Goal: Task Accomplishment & Management: Use online tool/utility

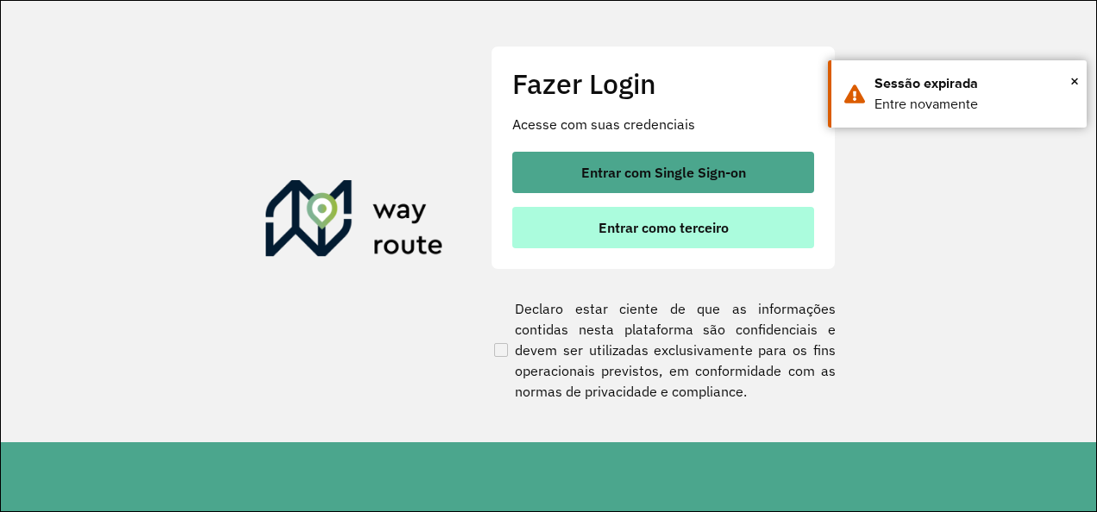
click at [689, 222] on span "Entrar como terceiro" at bounding box center [663, 228] width 130 height 14
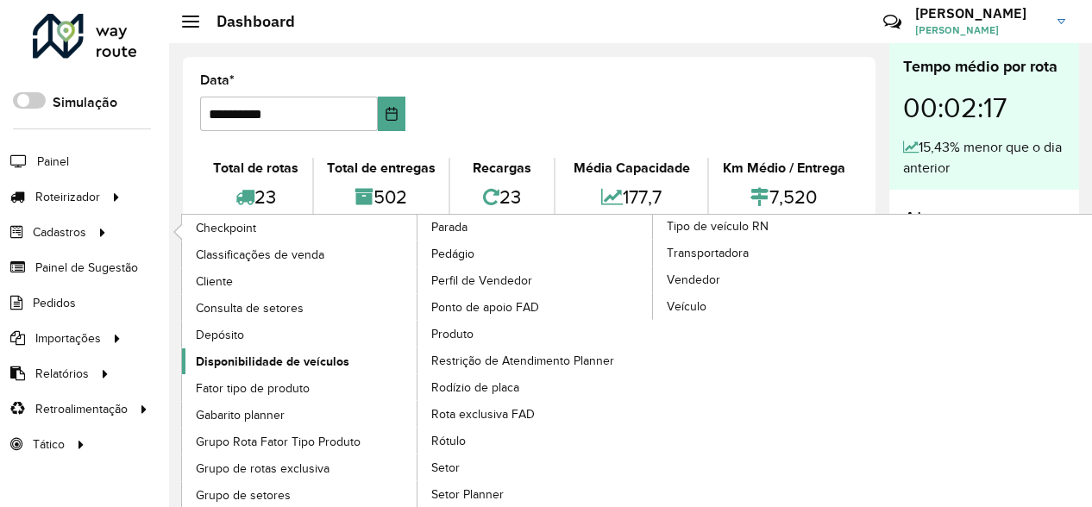
click at [256, 354] on span "Disponibilidade de veículos" at bounding box center [272, 362] width 153 height 18
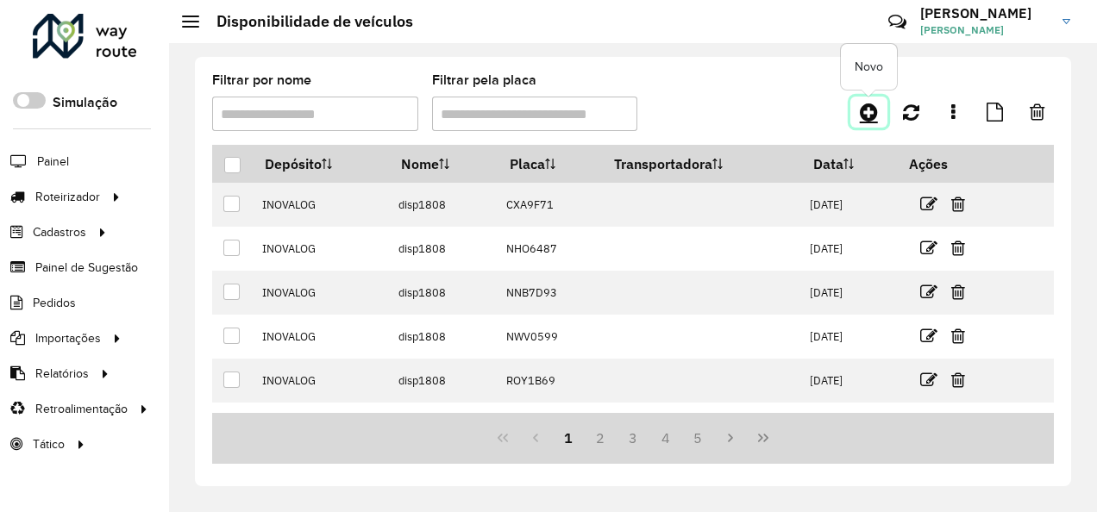
click at [871, 109] on icon at bounding box center [869, 112] width 18 height 21
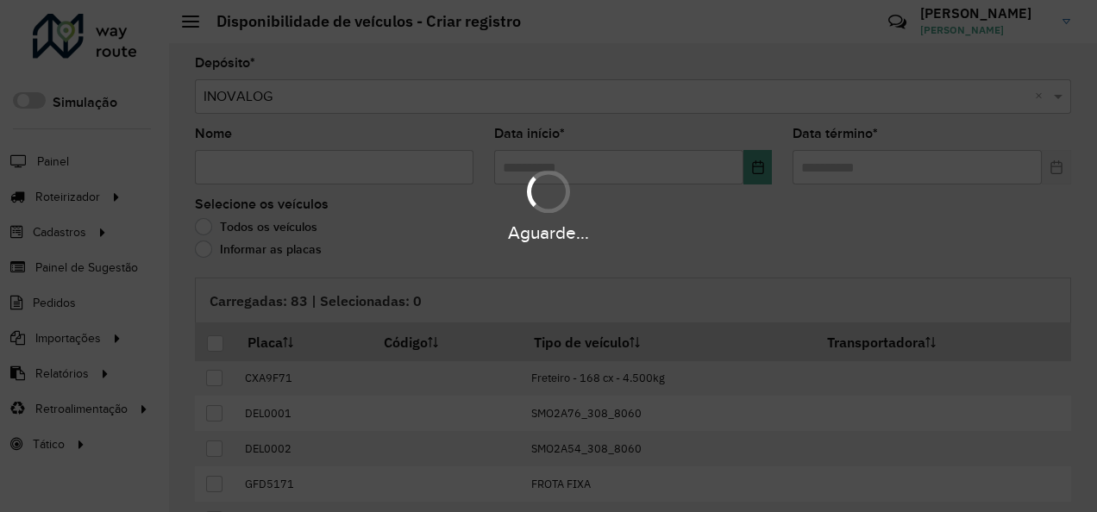
click at [271, 252] on div "Aguarde..." at bounding box center [548, 256] width 1097 height 512
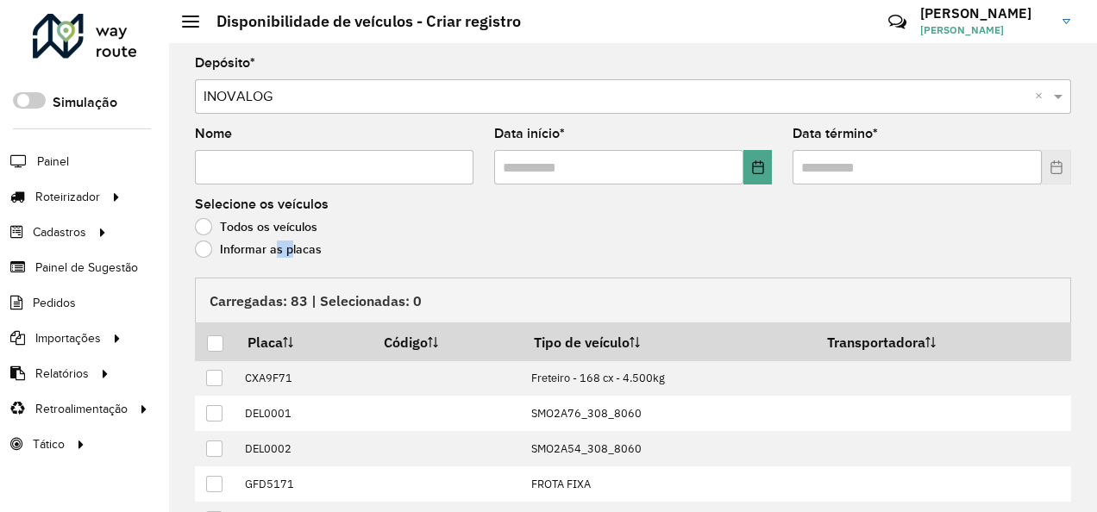
click at [271, 252] on label "Informar as placas" at bounding box center [258, 249] width 127 height 17
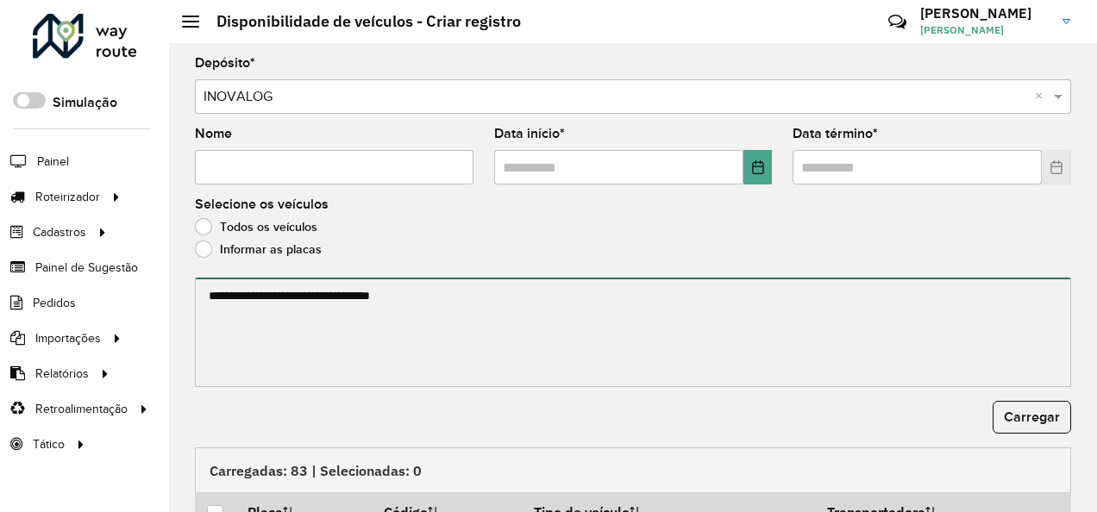
drag, startPoint x: 271, startPoint y: 252, endPoint x: 273, endPoint y: 360, distance: 108.7
click at [273, 360] on textarea at bounding box center [633, 333] width 876 height 110
paste textarea "******* ******* ******* ******* ******* ******* ******* ******* ******* *******…"
type textarea "******* ******* ******* ******* ******* ******* ******* ******* ******* *******…"
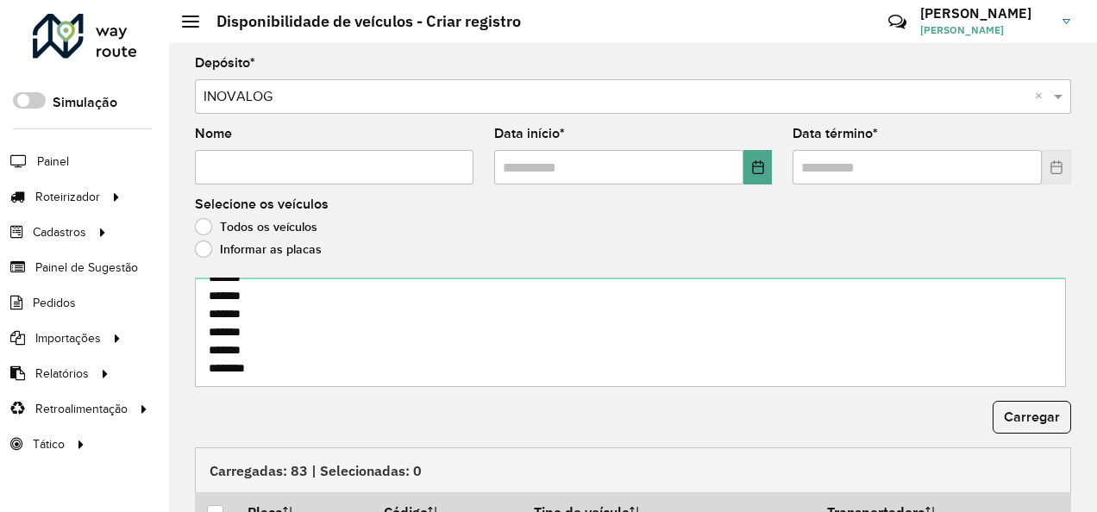
click at [333, 181] on input "Nome" at bounding box center [334, 167] width 279 height 34
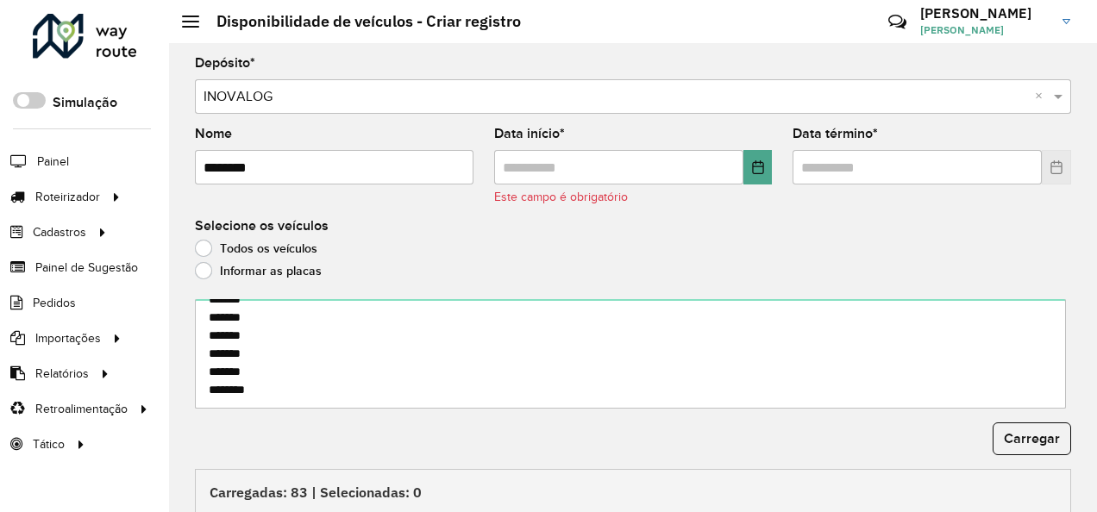
click at [241, 170] on input "********" at bounding box center [334, 167] width 279 height 34
type input "********"
click at [764, 155] on button "Choose Date" at bounding box center [757, 167] width 29 height 34
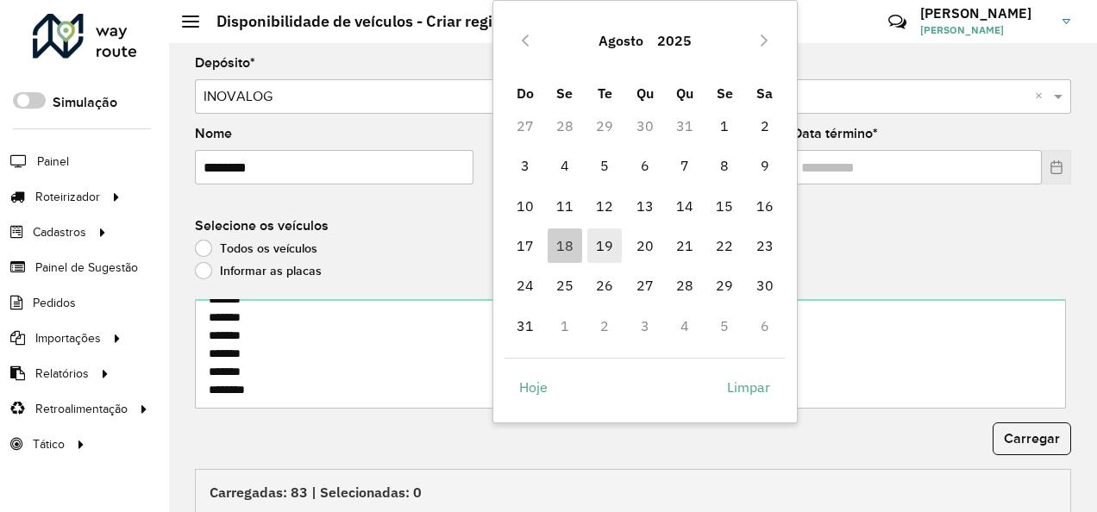
click at [611, 238] on span "19" at bounding box center [604, 246] width 34 height 34
type input "**********"
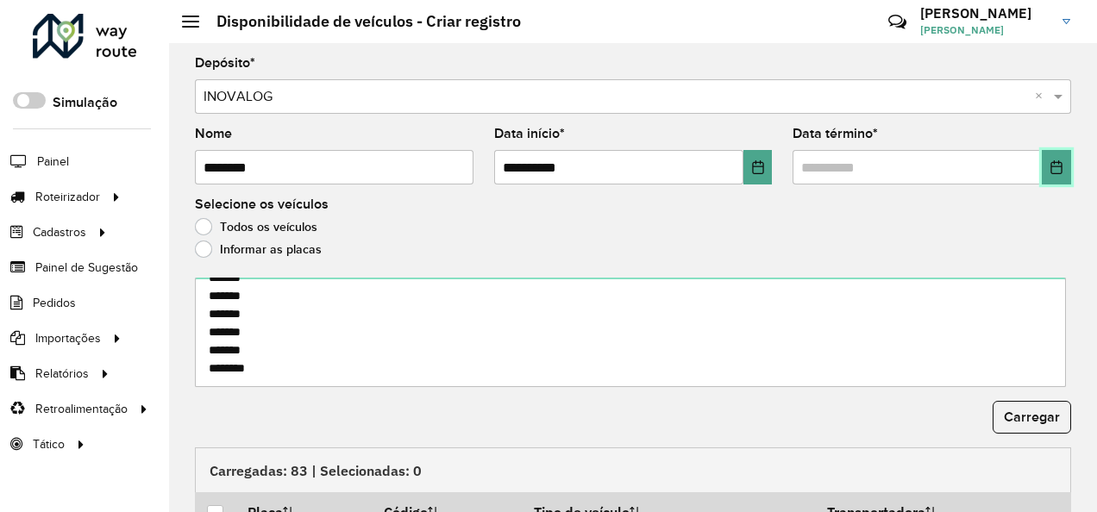
click at [1061, 160] on button "Choose Date" at bounding box center [1056, 167] width 29 height 34
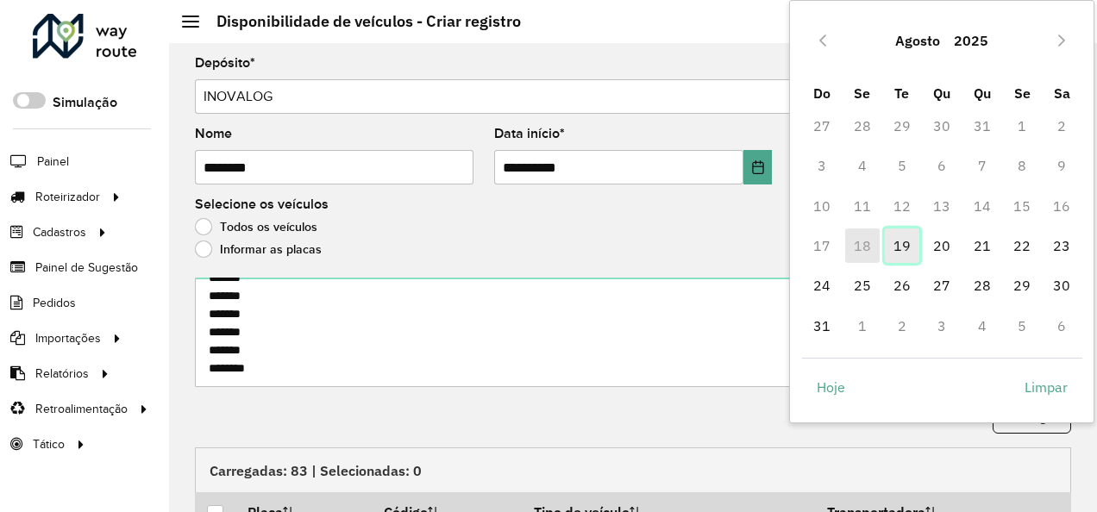
click at [904, 244] on span "19" at bounding box center [902, 246] width 34 height 34
type input "**********"
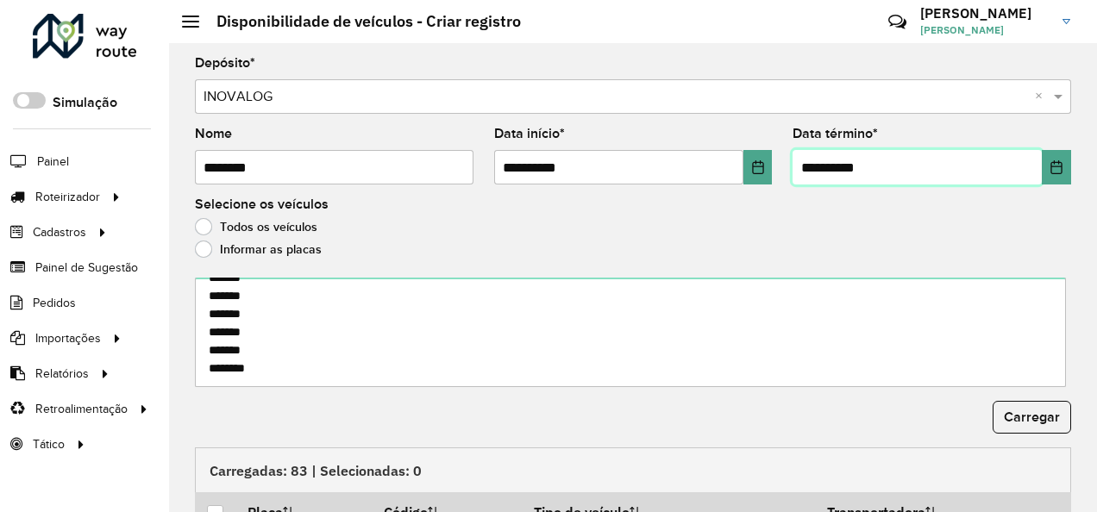
scroll to position [452, 0]
click at [1005, 401] on form "**********" at bounding box center [633, 438] width 876 height 762
click at [1012, 406] on button "Carregar" at bounding box center [1032, 417] width 78 height 33
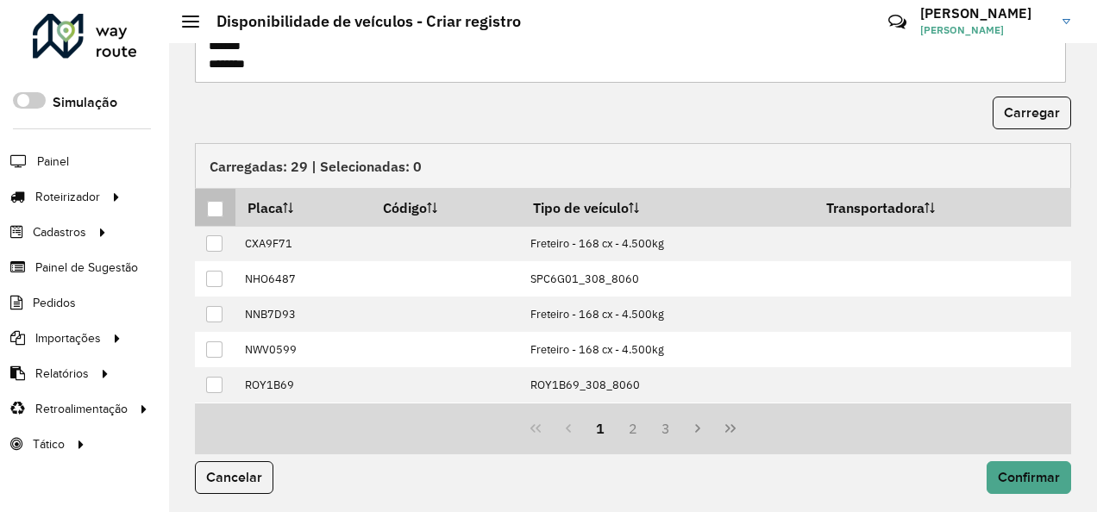
click at [216, 202] on div at bounding box center [215, 209] width 16 height 16
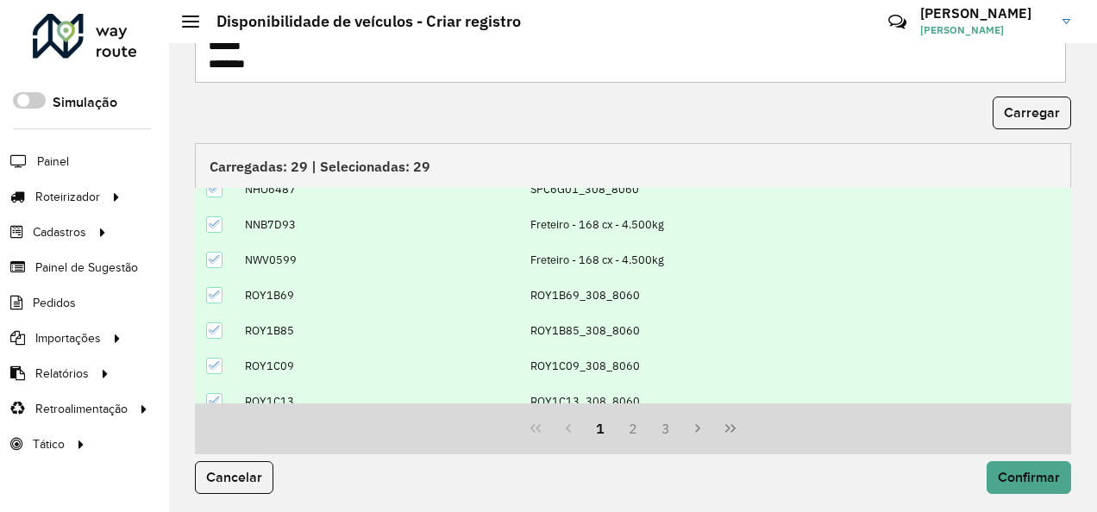
scroll to position [172, 0]
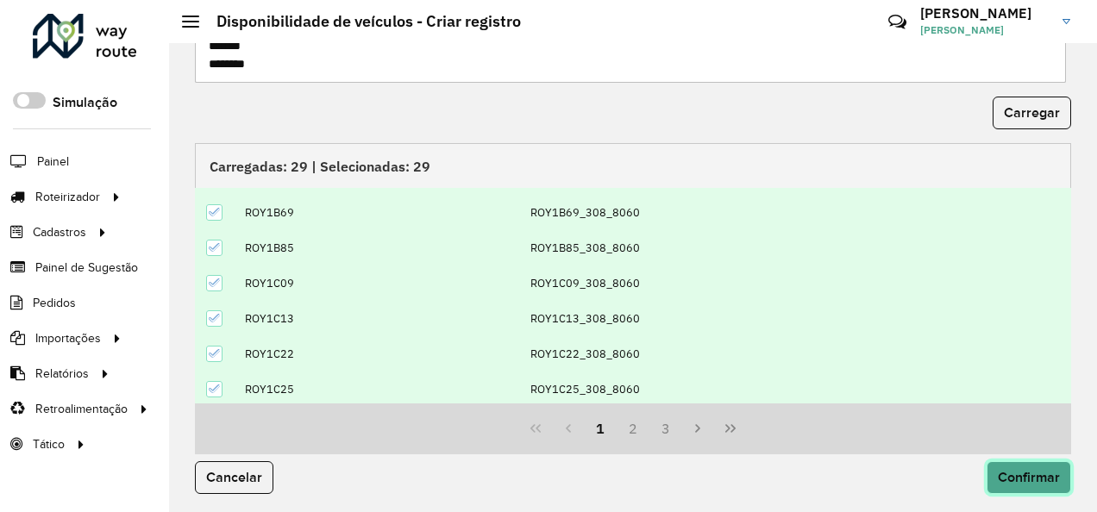
click at [1018, 470] on span "Confirmar" at bounding box center [1029, 477] width 62 height 15
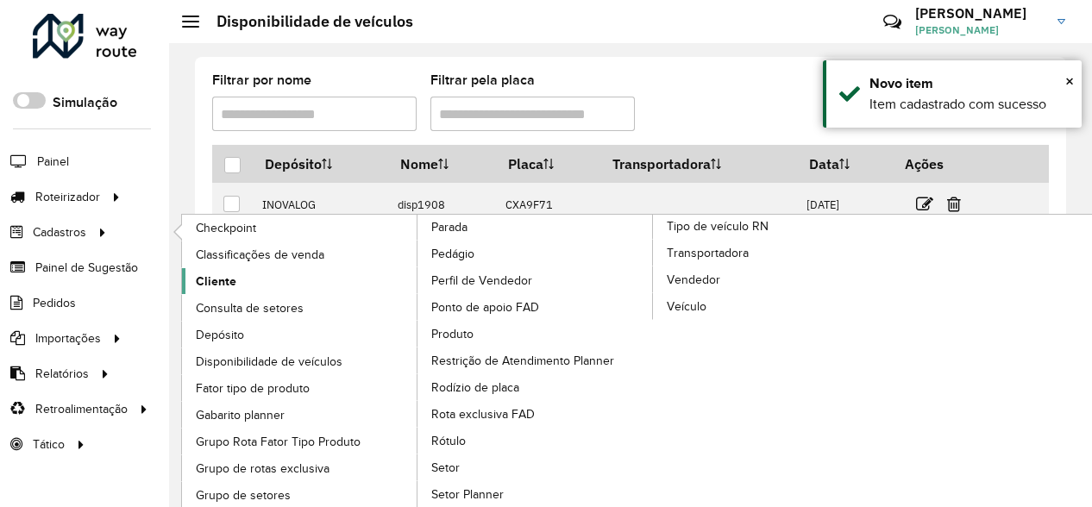
click at [220, 272] on span "Cliente" at bounding box center [216, 281] width 41 height 18
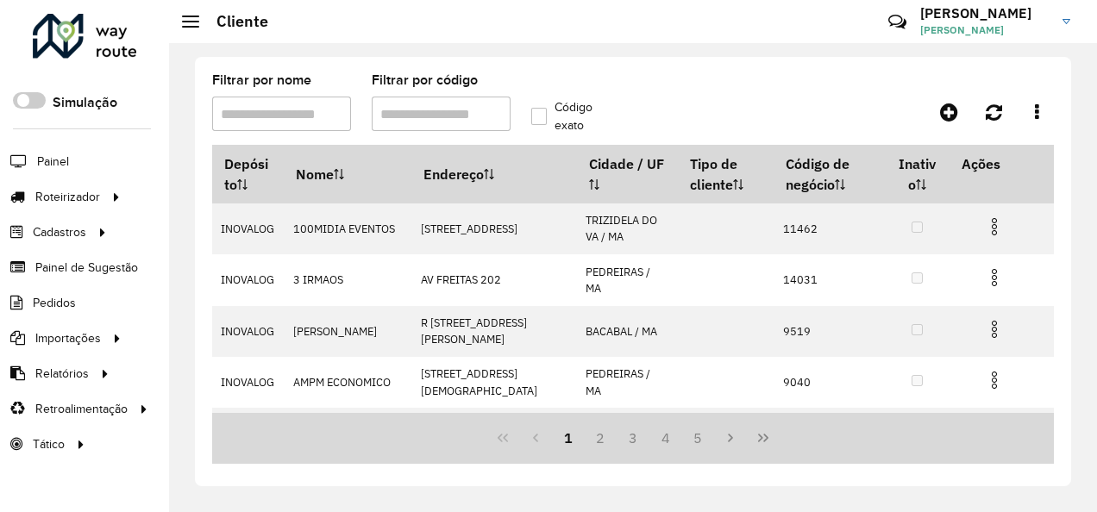
click at [395, 114] on input "Filtrar por código" at bounding box center [441, 114] width 139 height 34
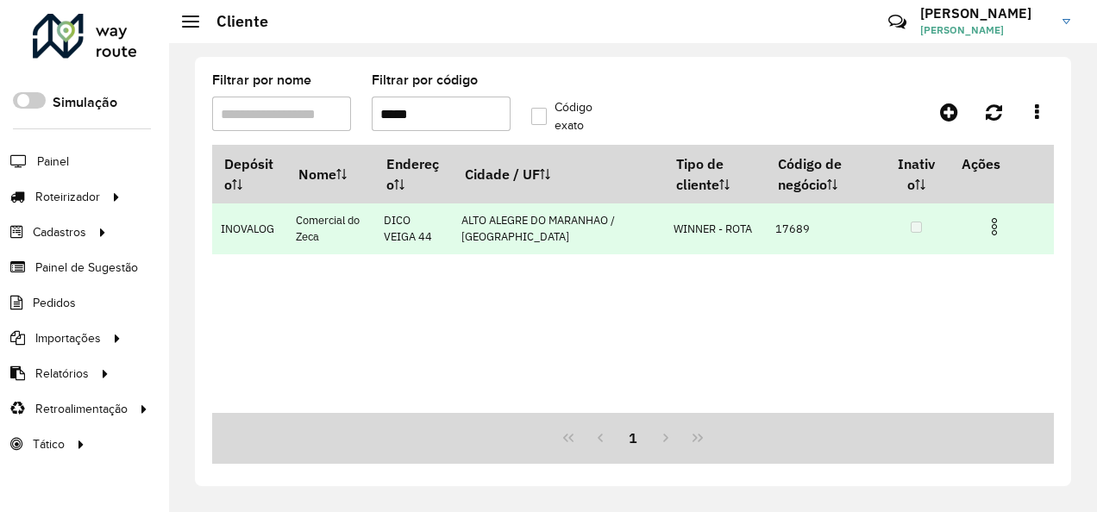
type input "*****"
click at [984, 226] on img at bounding box center [994, 226] width 21 height 21
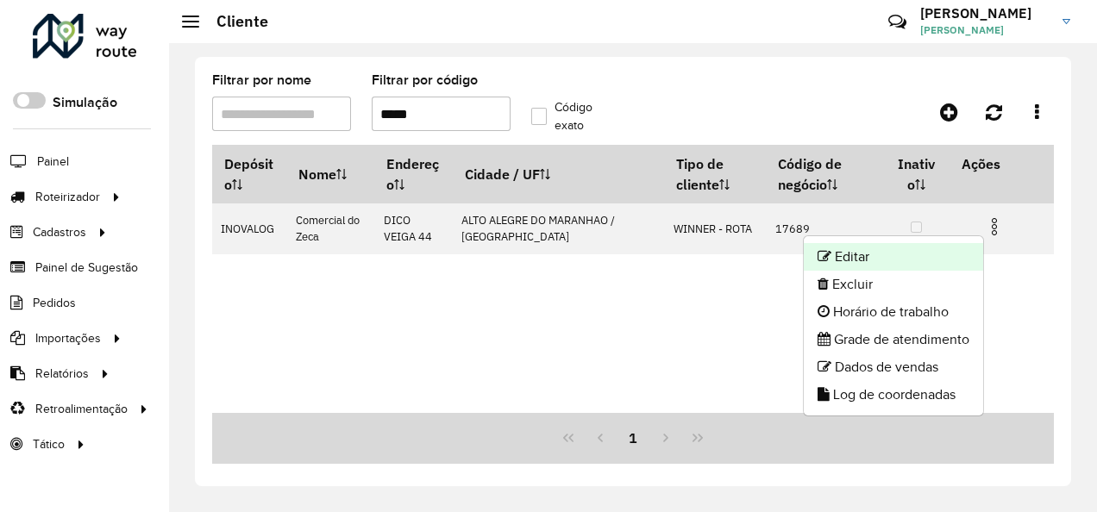
click at [855, 258] on li "Editar" at bounding box center [893, 257] width 179 height 28
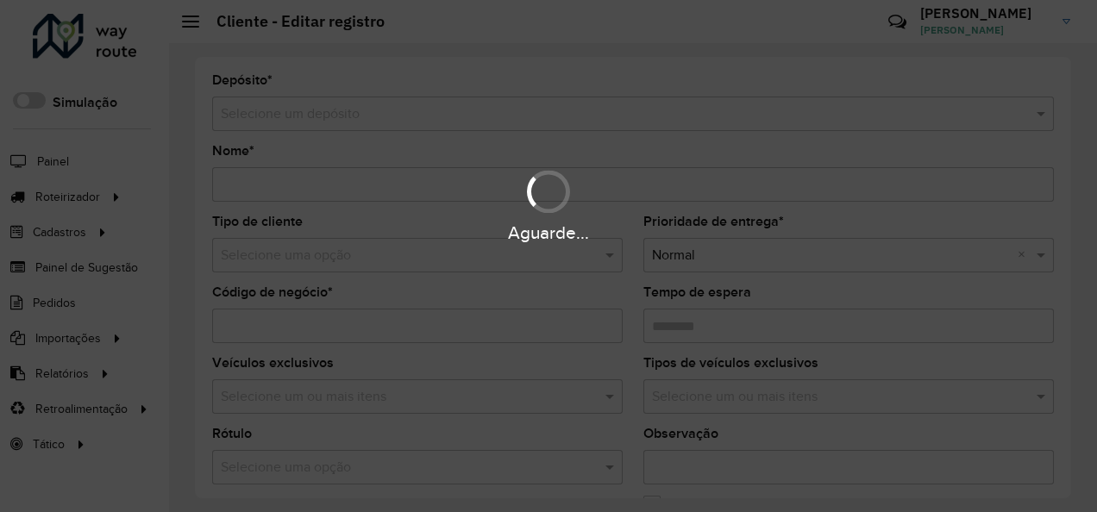
type input "**********"
type input "*****"
type input "********"
type input "**********"
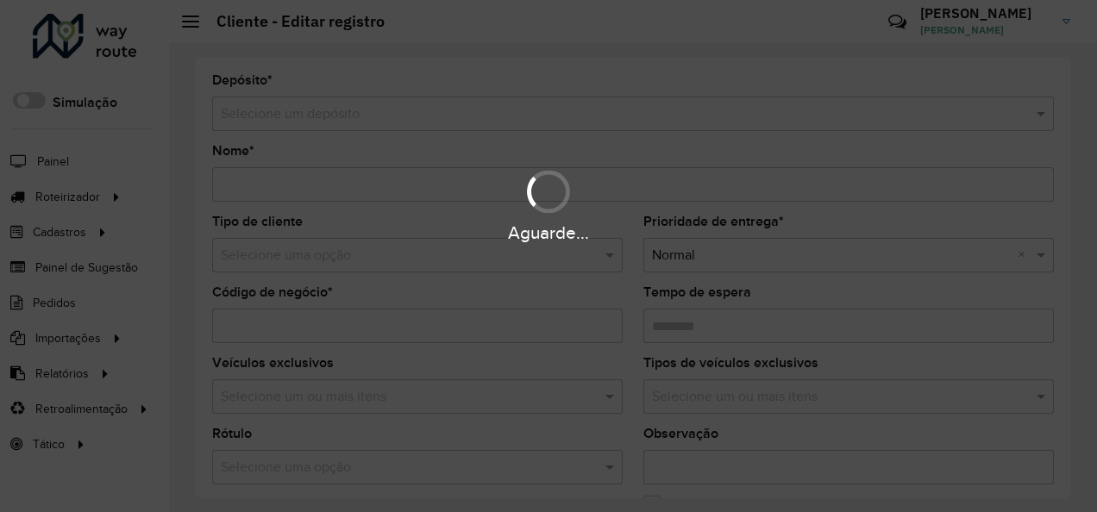
type input "******"
type input "*********"
type input "**********"
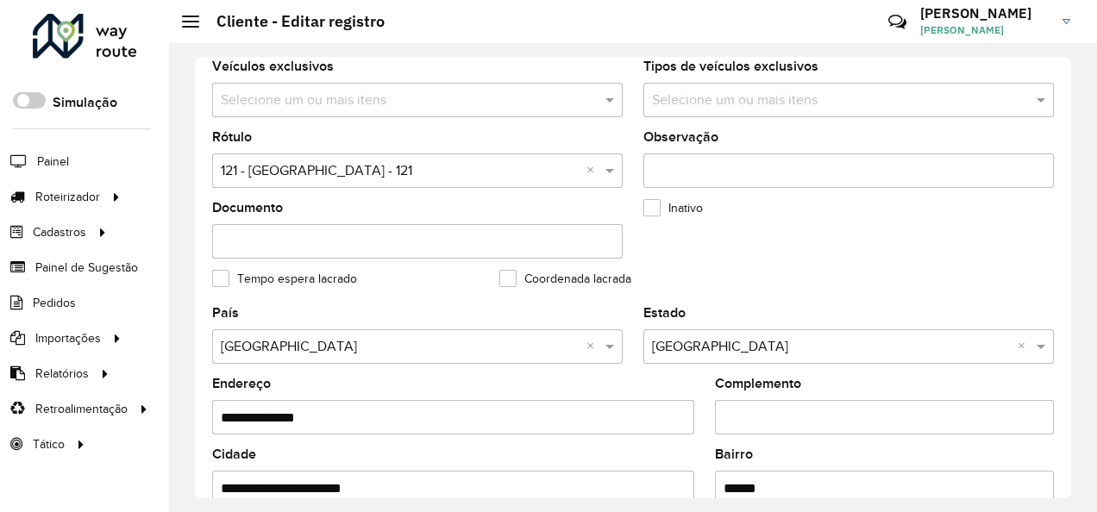
scroll to position [517, 0]
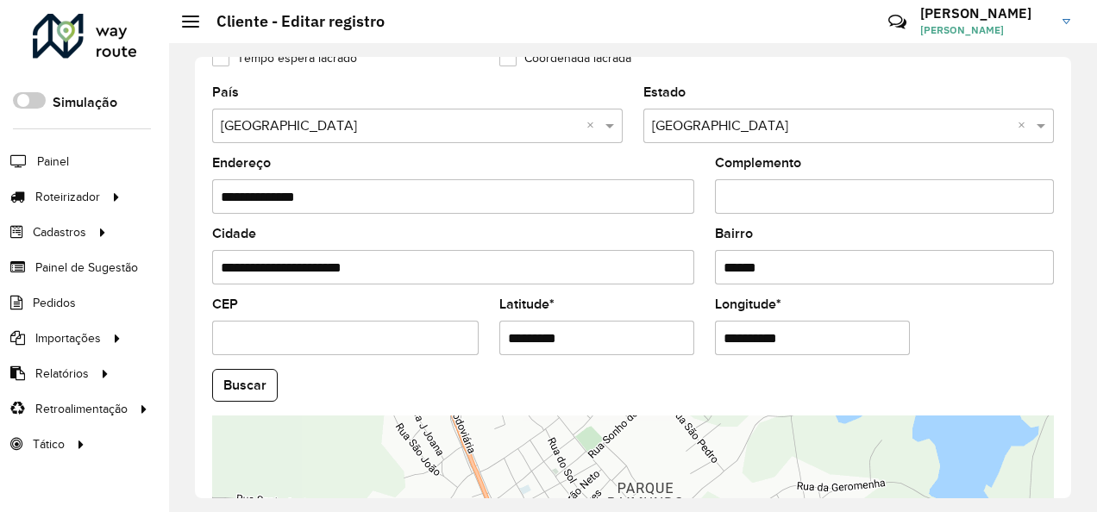
drag, startPoint x: 601, startPoint y: 342, endPoint x: 464, endPoint y: 354, distance: 137.6
click at [464, 354] on formly-group "**********" at bounding box center [633, 380] width 862 height 588
paste input "text"
type input "*********"
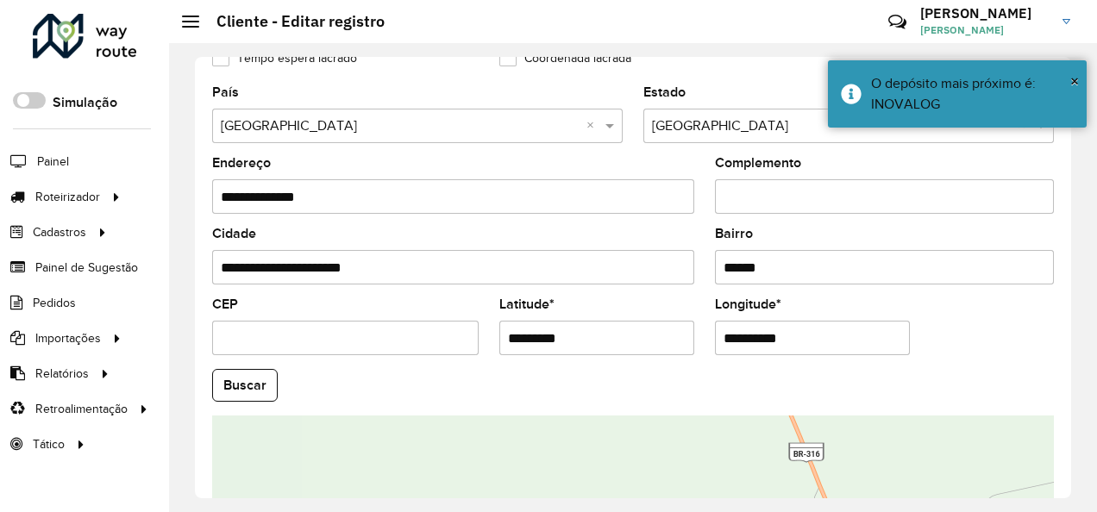
drag, startPoint x: 761, startPoint y: 347, endPoint x: 591, endPoint y: 373, distance: 172.7
click at [591, 373] on formly-group "**********" at bounding box center [633, 380] width 862 height 588
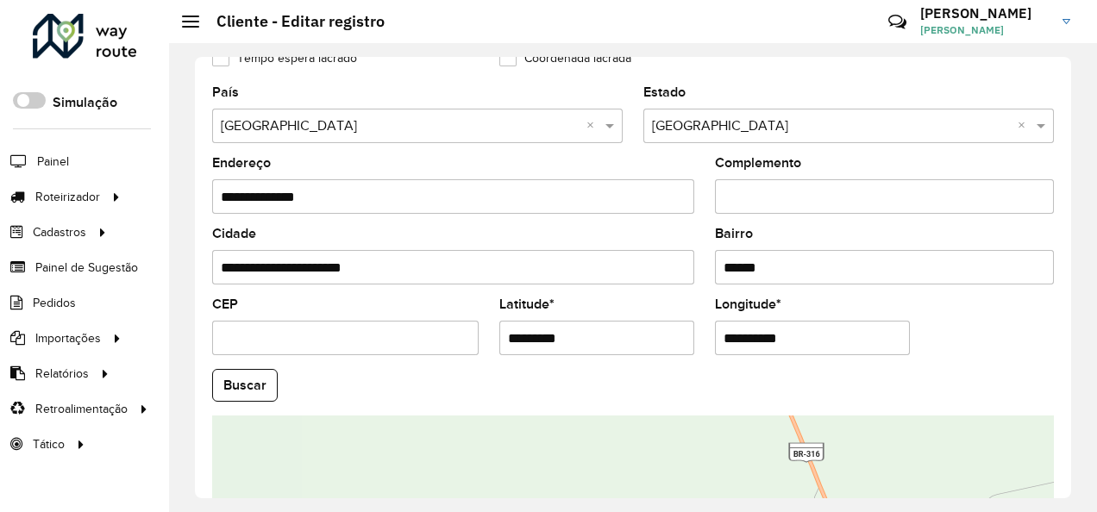
paste input "text"
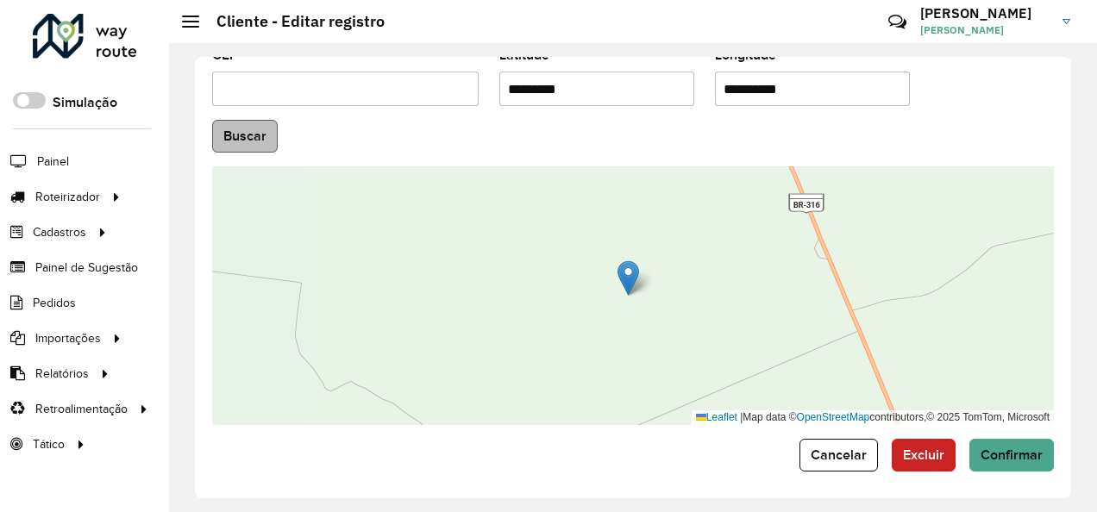
type input "**********"
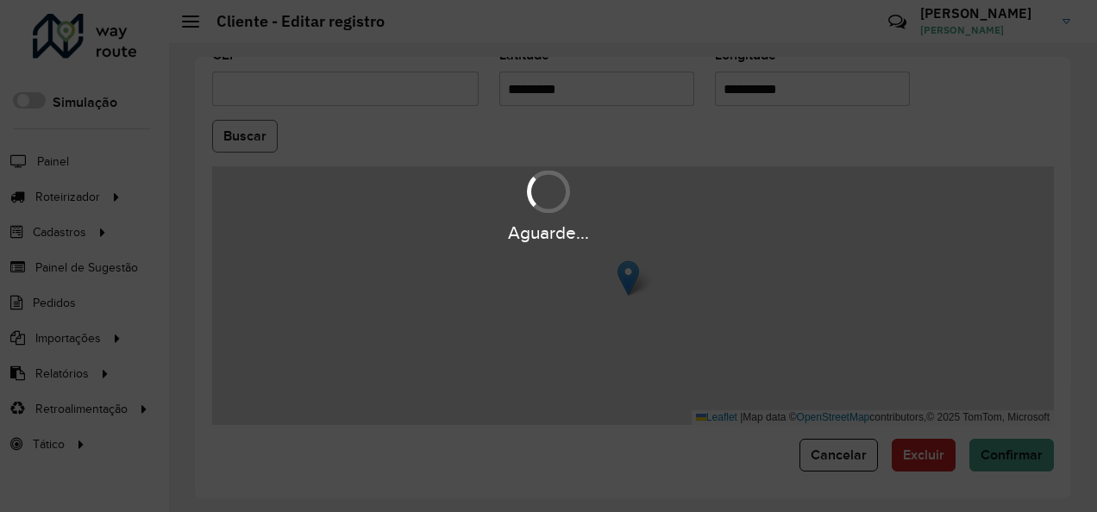
click at [251, 134] on hb-app "Aguarde... Pop-up bloqueado! Seu navegador bloqueou automáticamente a abertura …" at bounding box center [548, 256] width 1097 height 512
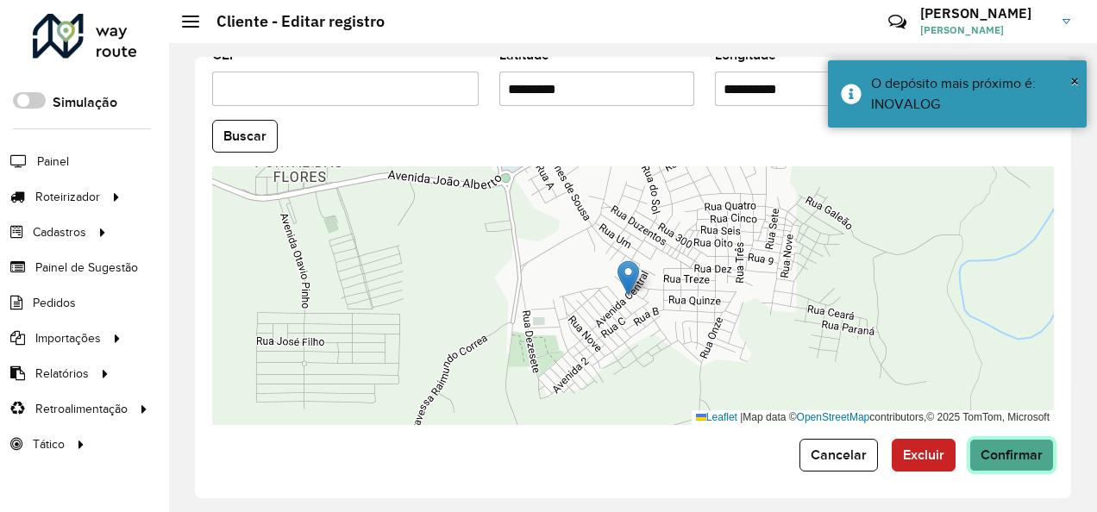
click at [995, 439] on button "Confirmar" at bounding box center [1011, 455] width 85 height 33
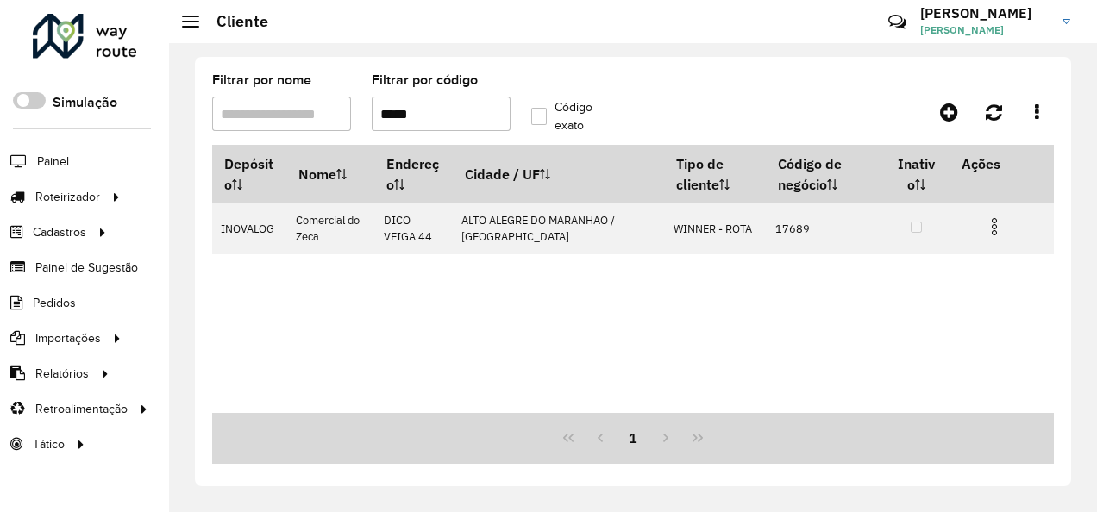
drag, startPoint x: 428, startPoint y: 120, endPoint x: 390, endPoint y: 131, distance: 39.6
click at [390, 131] on formly-field "Filtrar por código *****" at bounding box center [441, 109] width 160 height 71
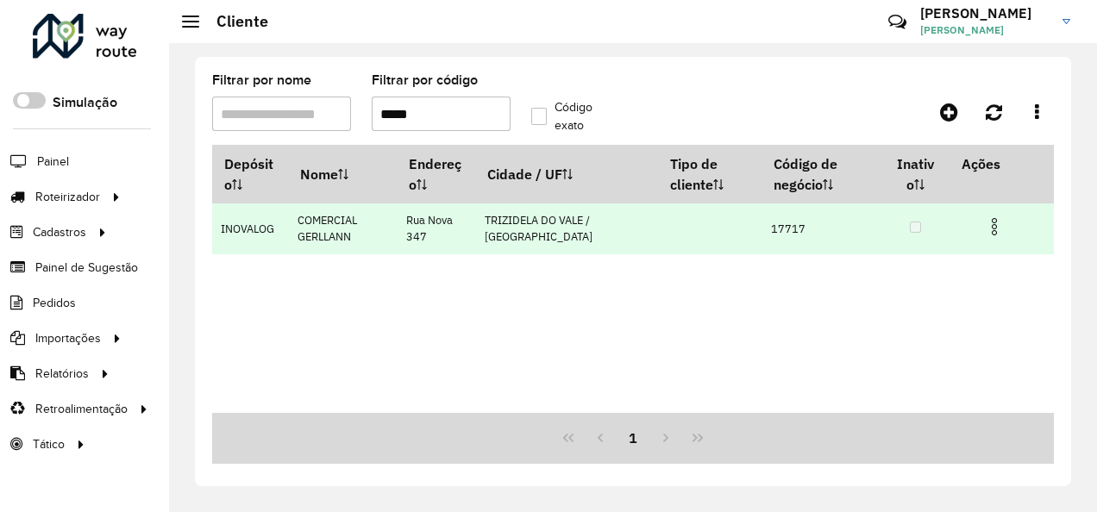
type input "*****"
click at [987, 218] on img at bounding box center [994, 226] width 21 height 21
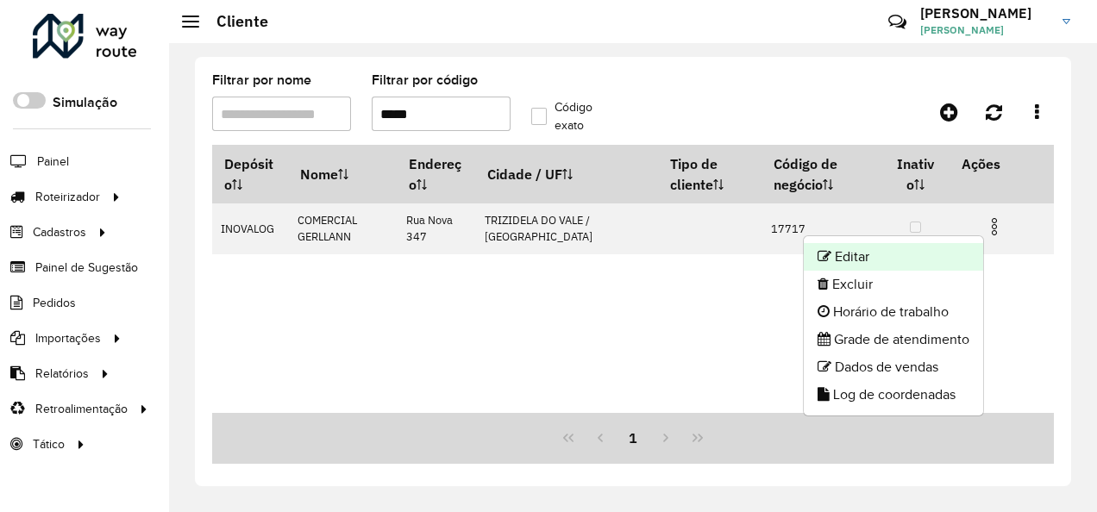
click at [901, 246] on li "Editar" at bounding box center [893, 257] width 179 height 28
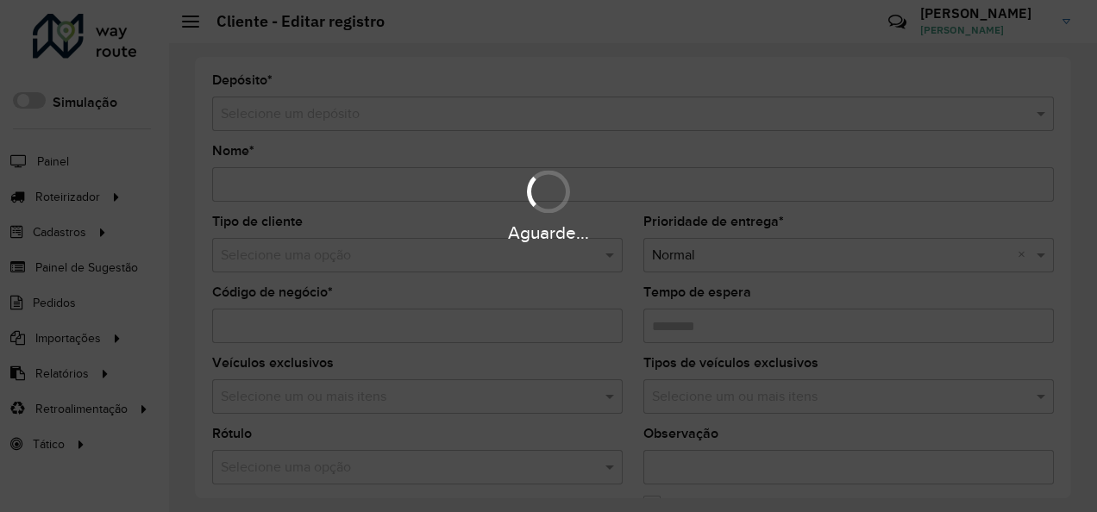
type input "**********"
type input "*****"
type input "********"
type input "**********"
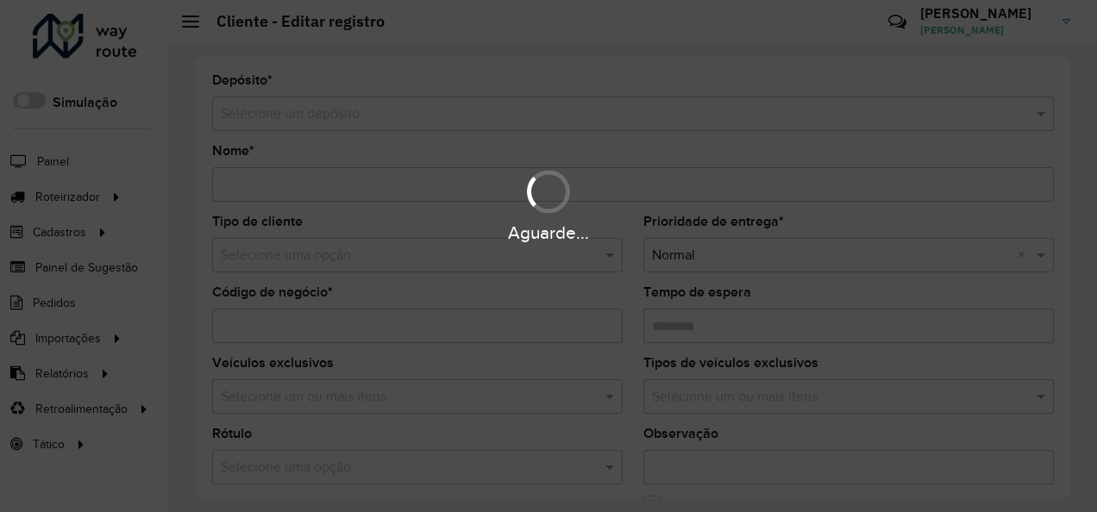
type input "******"
type input "*********"
type input "**********"
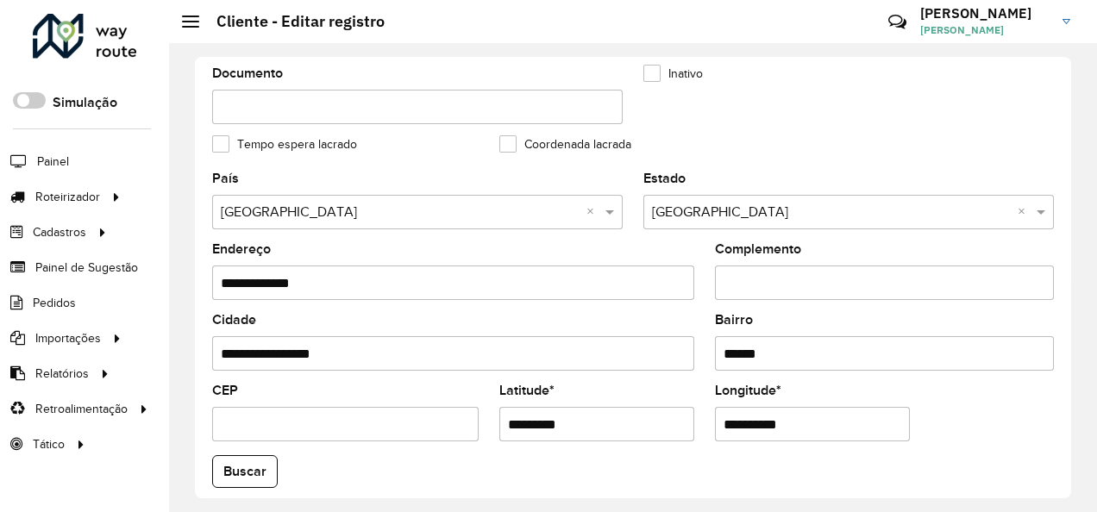
scroll to position [690, 0]
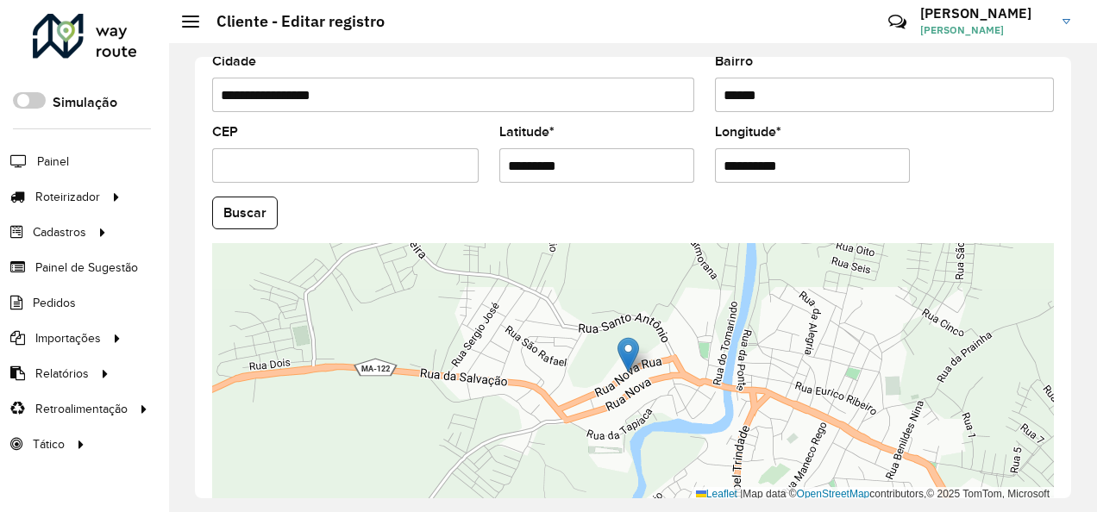
drag, startPoint x: 596, startPoint y: 164, endPoint x: 472, endPoint y: 187, distance: 126.3
click at [472, 187] on formly-group "**********" at bounding box center [633, 208] width 862 height 588
paste input "text"
type input "*********"
drag, startPoint x: 811, startPoint y: 159, endPoint x: 685, endPoint y: 192, distance: 131.1
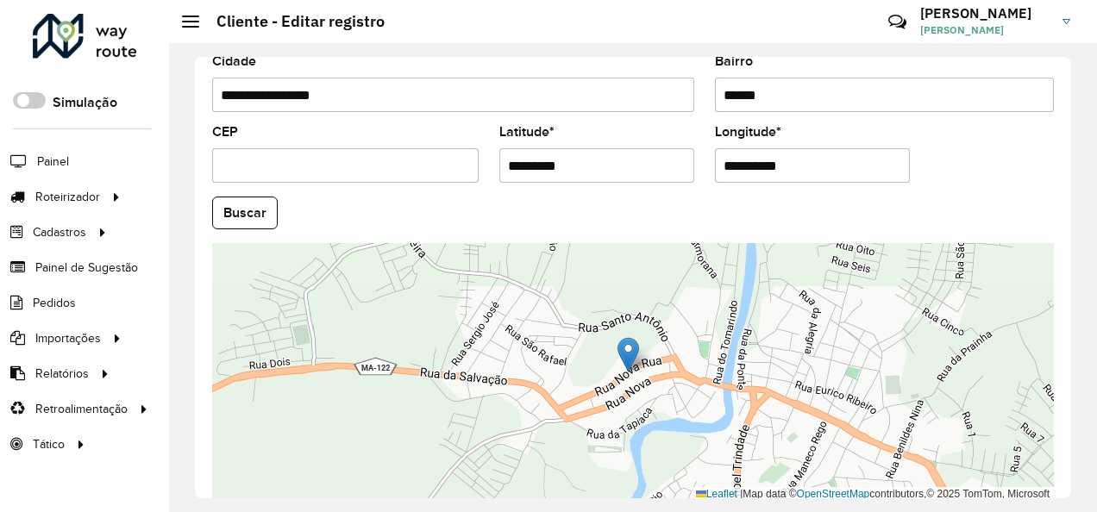
click at [685, 192] on formly-group "**********" at bounding box center [633, 208] width 862 height 588
paste input "text"
type input "**********"
click at [248, 210] on hb-app "Aguarde... Pop-up bloqueado! Seu navegador bloqueou automáticamente a abertura …" at bounding box center [548, 256] width 1097 height 512
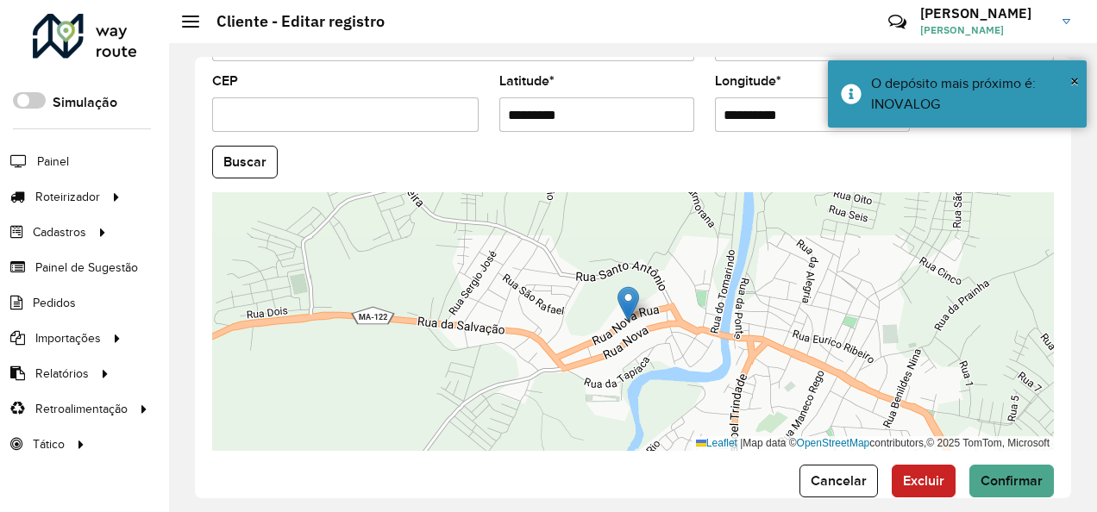
scroll to position [767, 0]
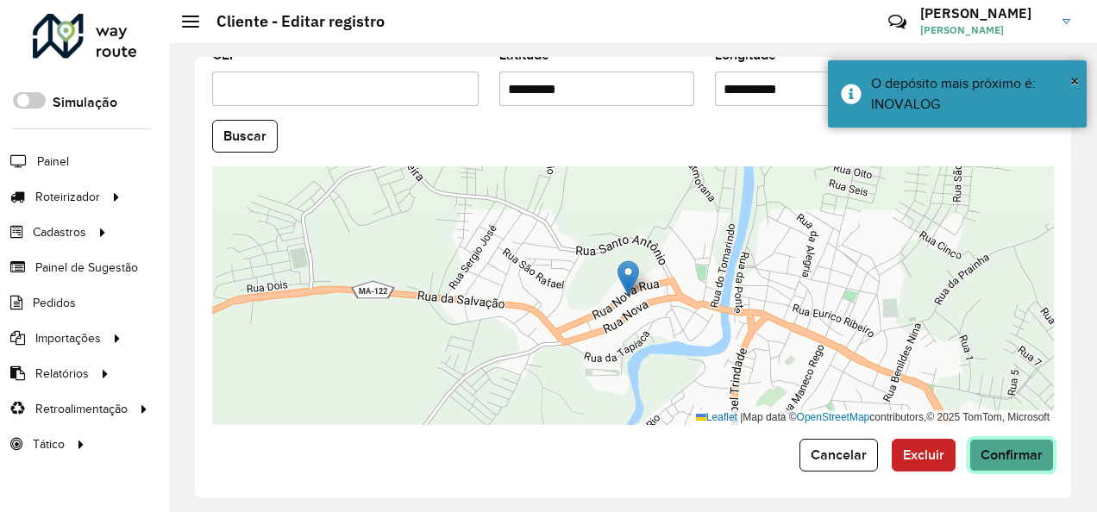
click at [1038, 455] on button "Confirmar" at bounding box center [1011, 455] width 85 height 33
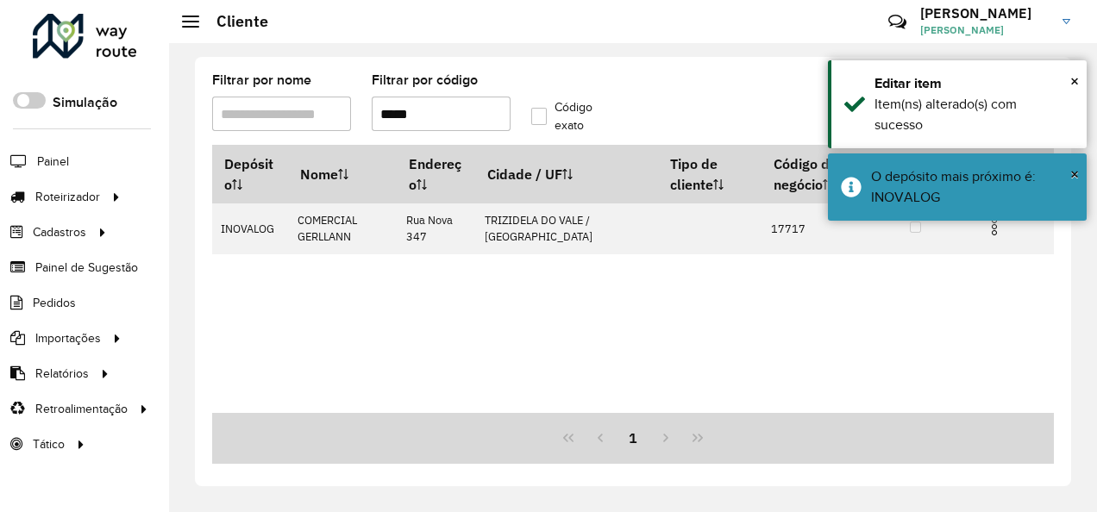
drag, startPoint x: 417, startPoint y: 117, endPoint x: 393, endPoint y: 125, distance: 24.5
click at [393, 125] on input "*****" at bounding box center [441, 114] width 139 height 34
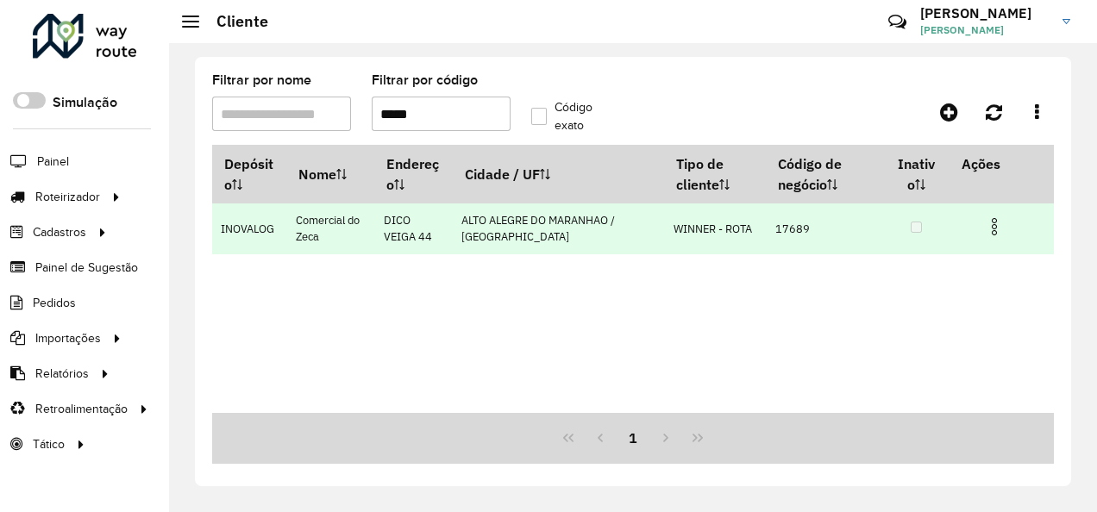
type input "*****"
drag, startPoint x: 999, startPoint y: 226, endPoint x: 947, endPoint y: 227, distance: 51.7
click at [999, 227] on img at bounding box center [994, 226] width 21 height 21
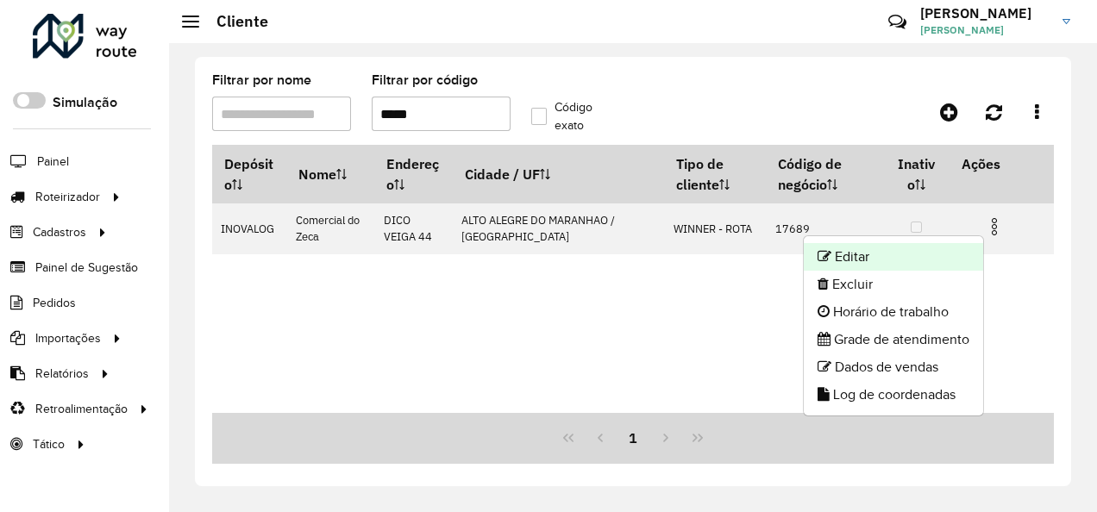
click at [863, 254] on li "Editar" at bounding box center [893, 257] width 179 height 28
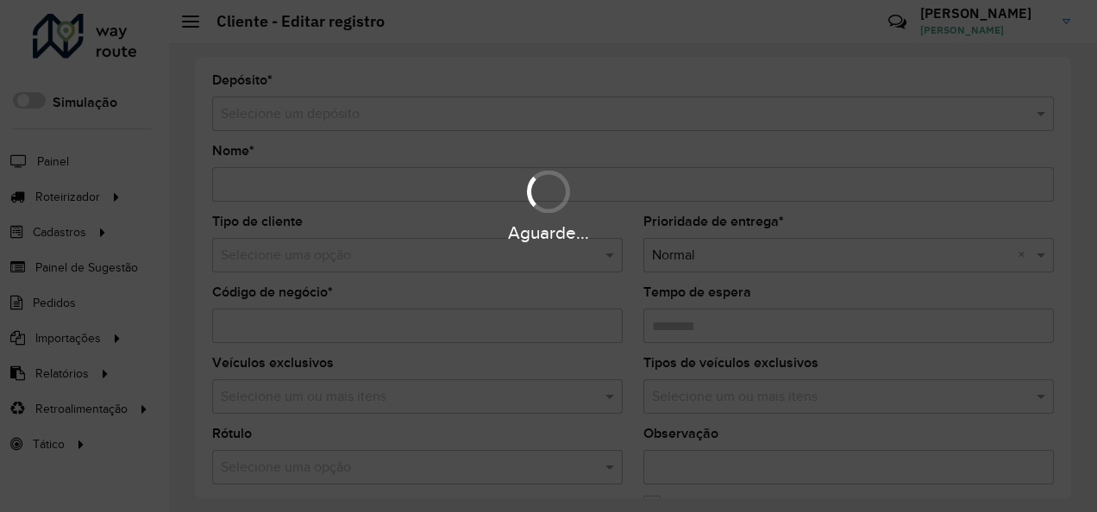
type input "**********"
type input "*****"
type input "********"
type input "**********"
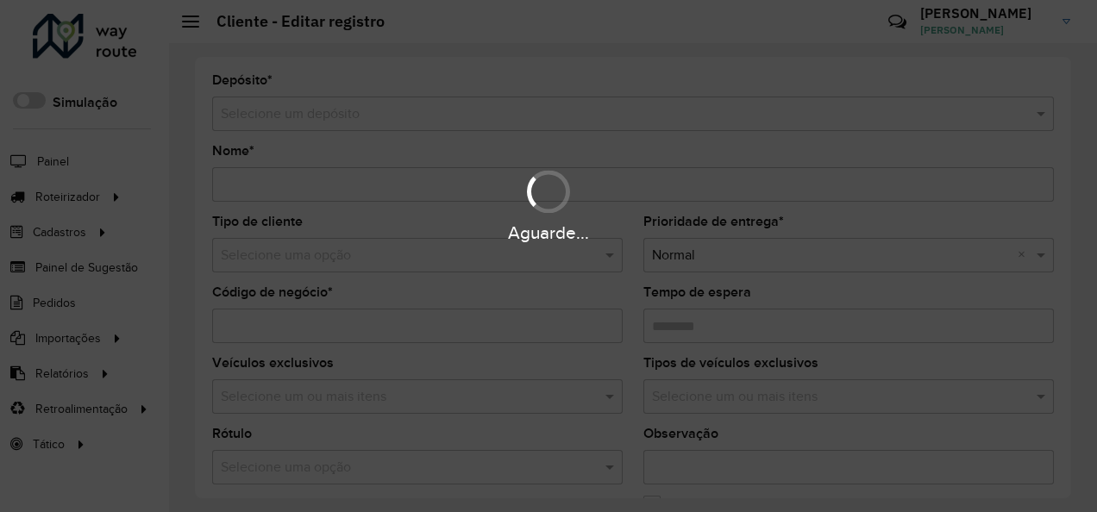
type input "******"
type input "*********"
type input "**********"
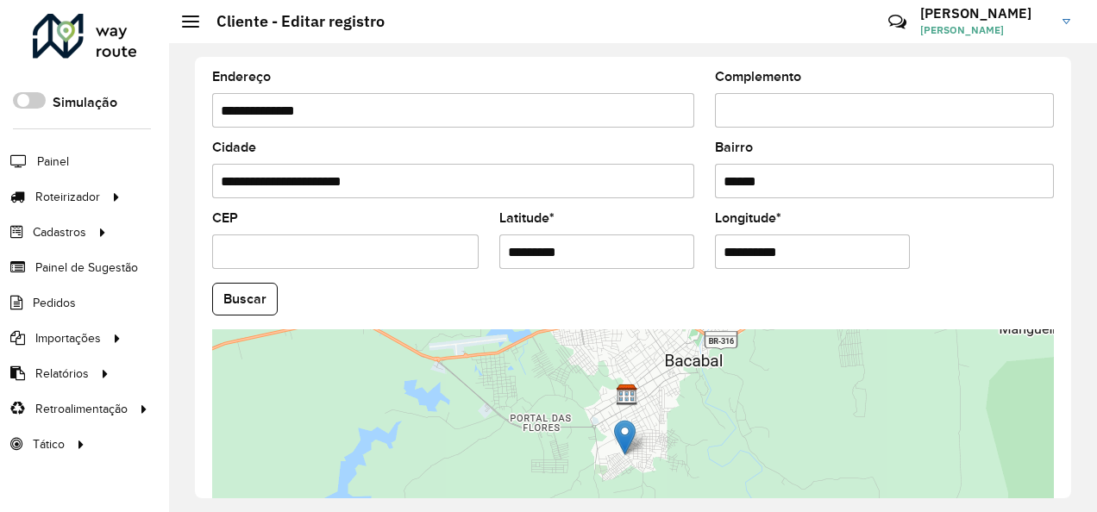
scroll to position [690, 0]
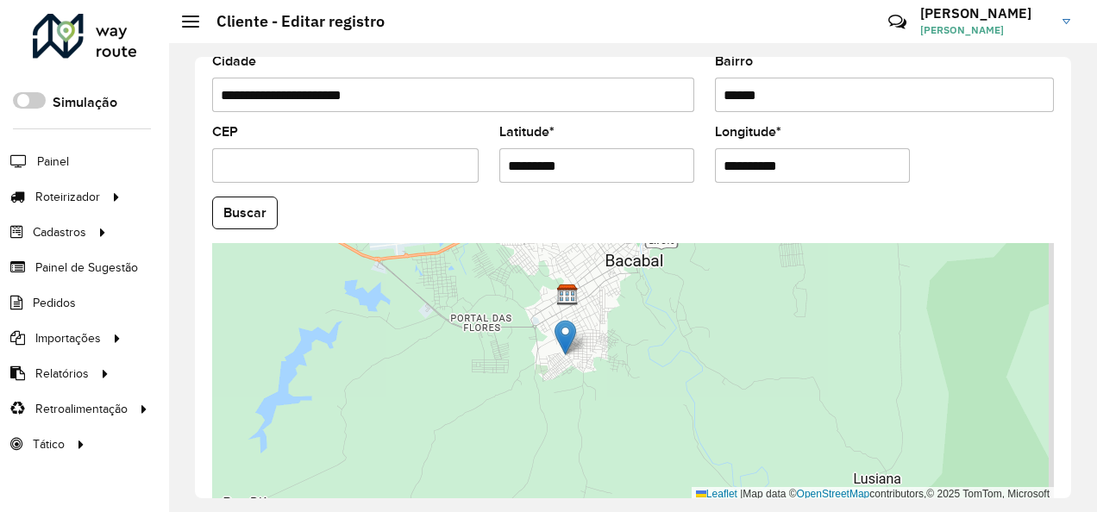
drag, startPoint x: 705, startPoint y: 438, endPoint x: 570, endPoint y: 400, distance: 139.8
click at [578, 405] on div "Leaflet | Map data © OpenStreetMap contributors,© 2025 TomTom, Microsoft" at bounding box center [633, 372] width 842 height 259
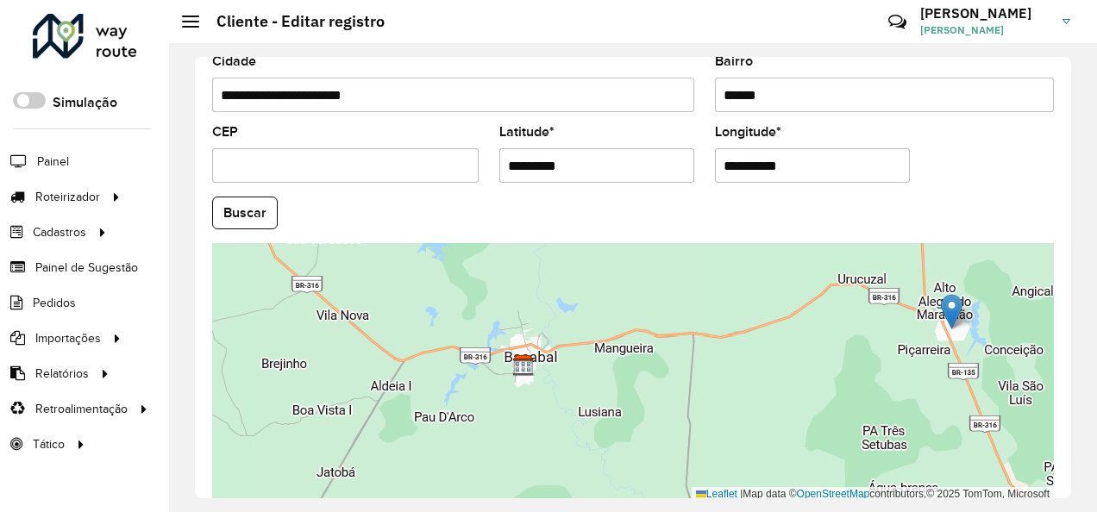
drag, startPoint x: 524, startPoint y: 369, endPoint x: 953, endPoint y: 317, distance: 431.7
click at [953, 317] on img at bounding box center [952, 311] width 22 height 35
type input "**********"
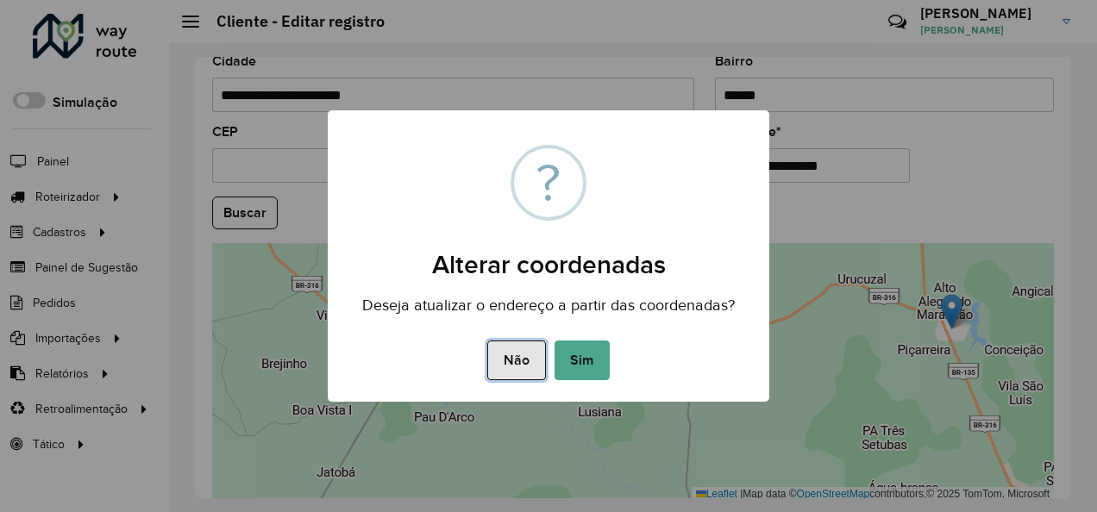
click at [498, 350] on button "Não" at bounding box center [516, 361] width 58 height 40
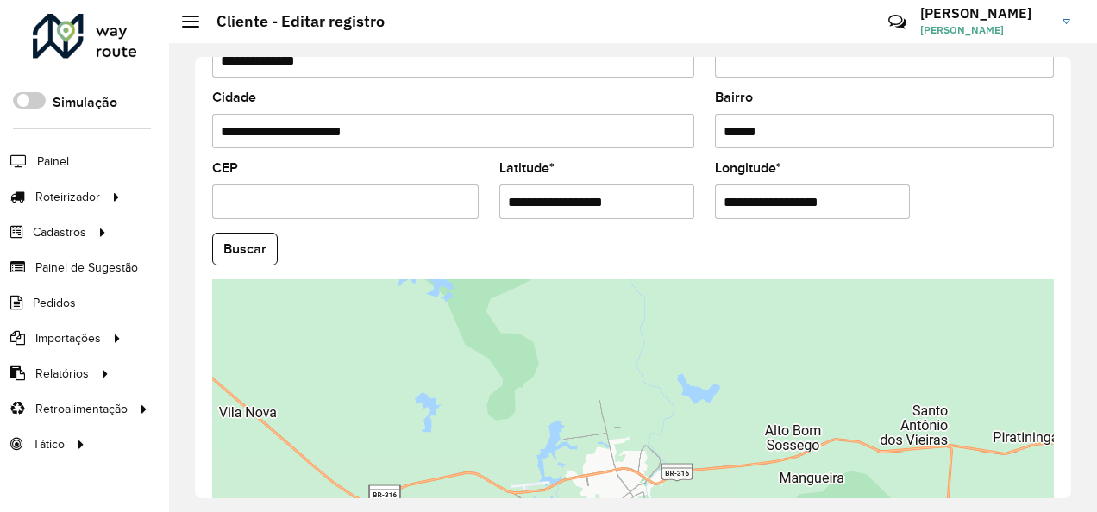
scroll to position [767, 0]
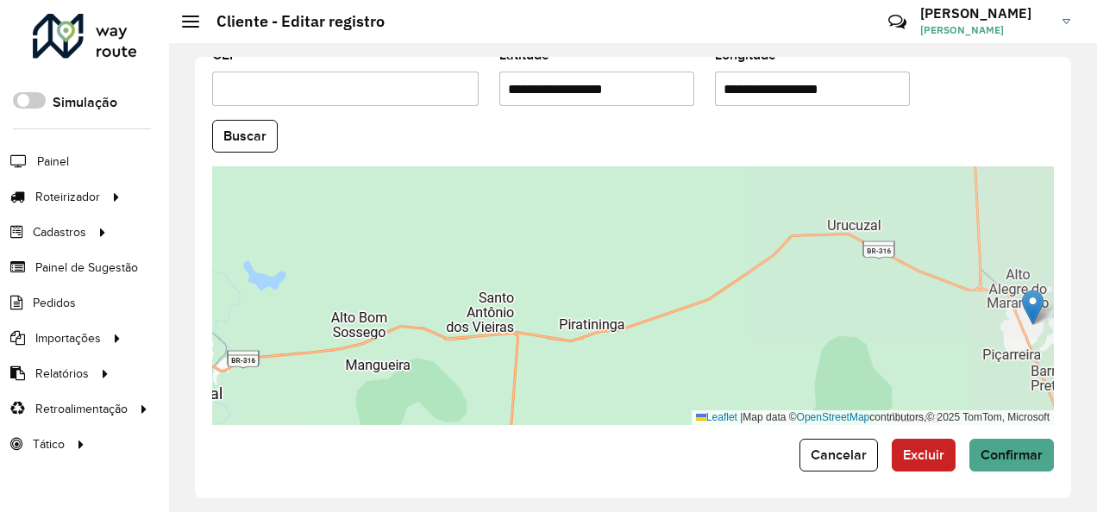
drag, startPoint x: 631, startPoint y: 87, endPoint x: 485, endPoint y: 114, distance: 148.2
click at [485, 114] on formly-group "**********" at bounding box center [633, 131] width 862 height 588
paste input "text"
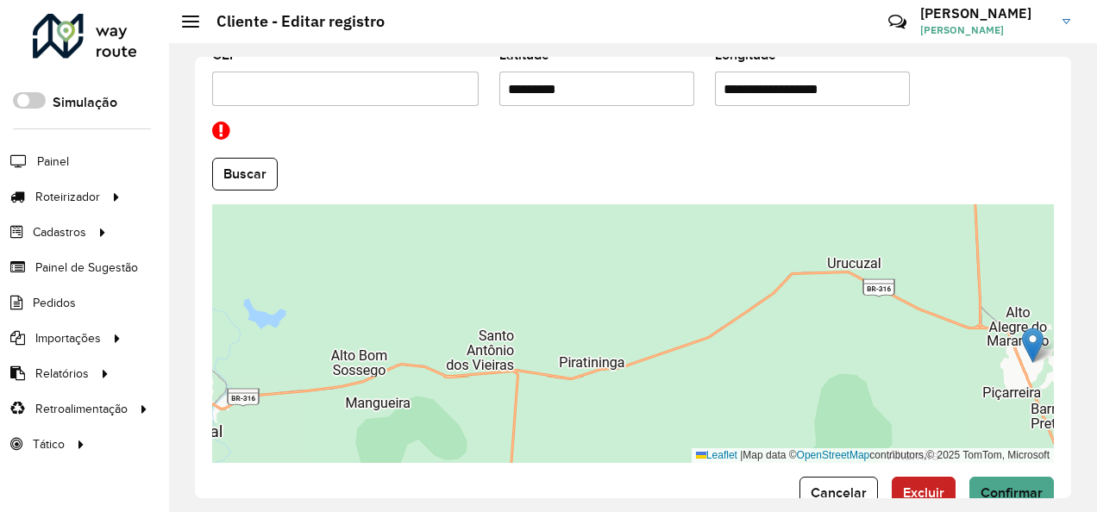
type input "*********"
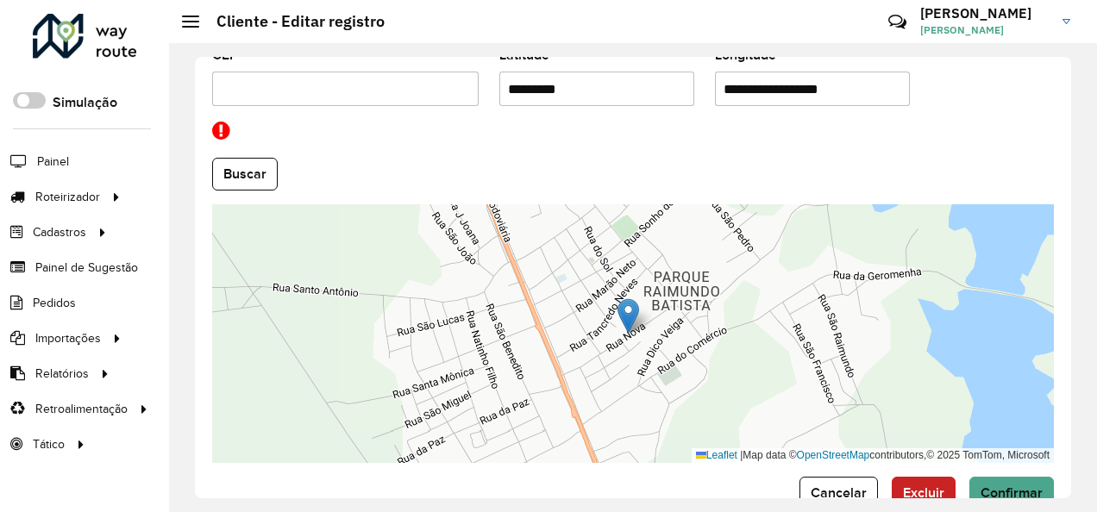
drag, startPoint x: 721, startPoint y: 85, endPoint x: 861, endPoint y: 103, distance: 141.8
click at [861, 103] on formly-field "**********" at bounding box center [813, 84] width 216 height 71
paste input "text"
type input "**********"
click at [254, 172] on hb-app "Aguarde... Pop-up bloqueado! Seu navegador bloqueou automáticamente a abertura …" at bounding box center [548, 256] width 1097 height 512
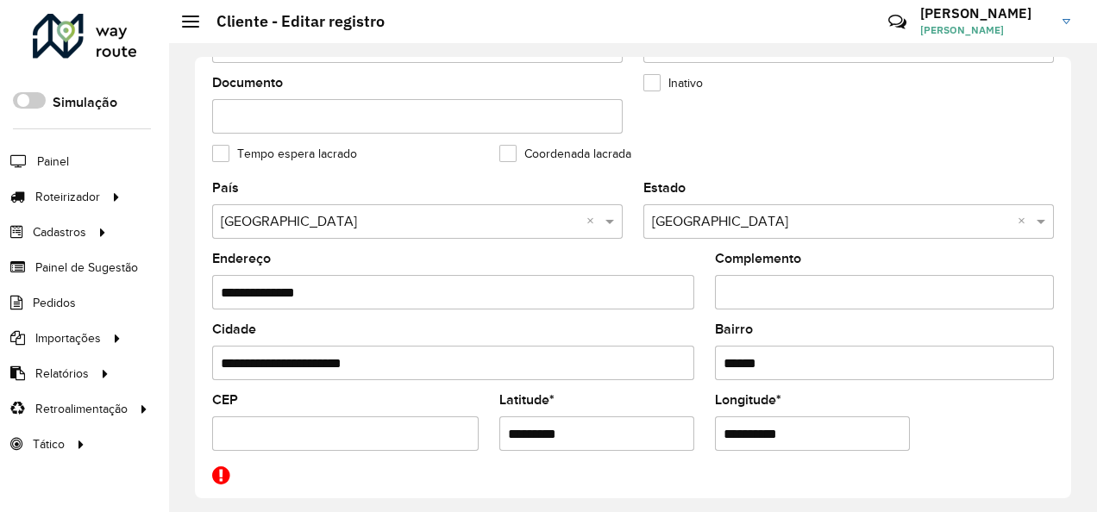
scroll to position [594, 0]
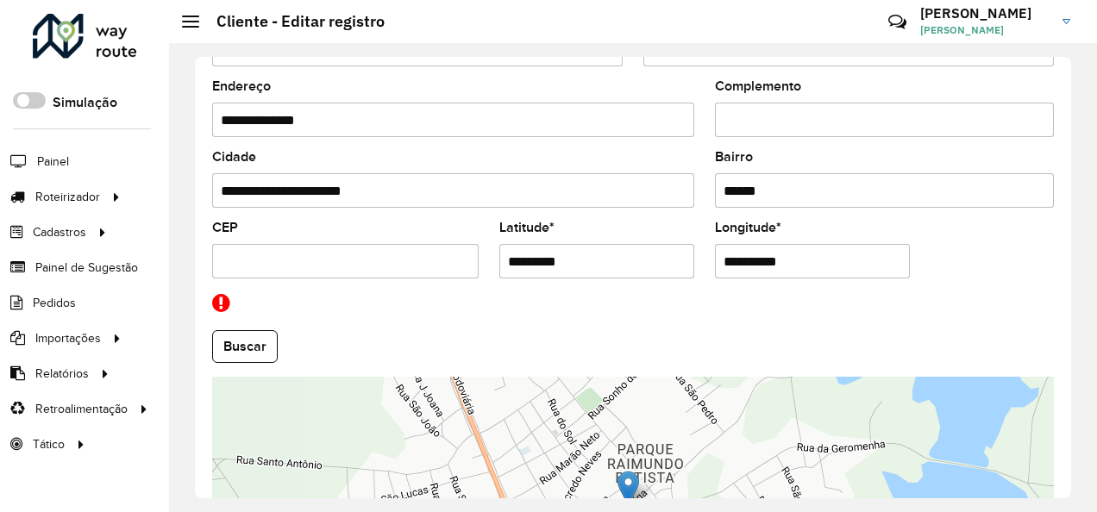
click at [286, 269] on input "CEP" at bounding box center [345, 261] width 266 height 34
type input "*********"
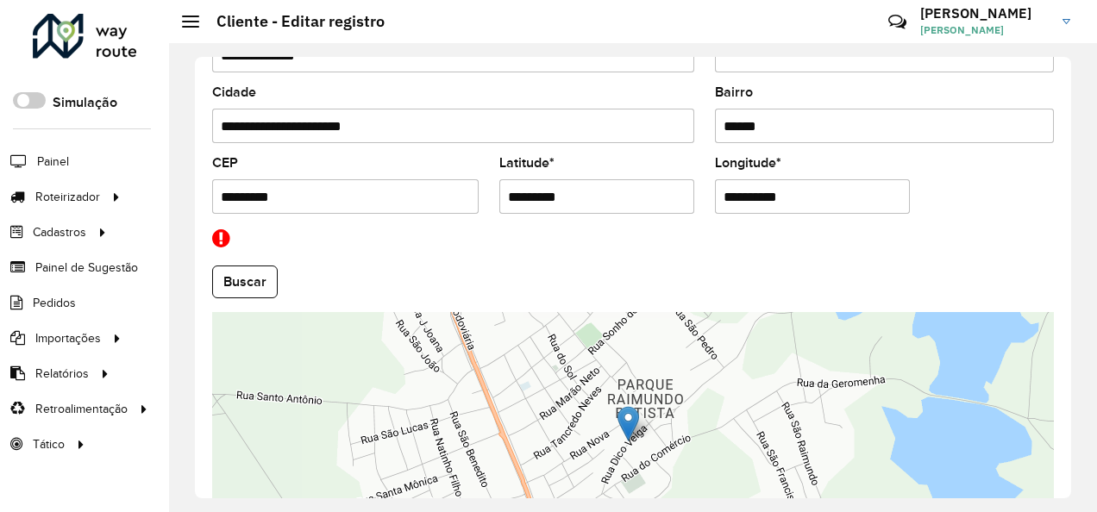
scroll to position [805, 0]
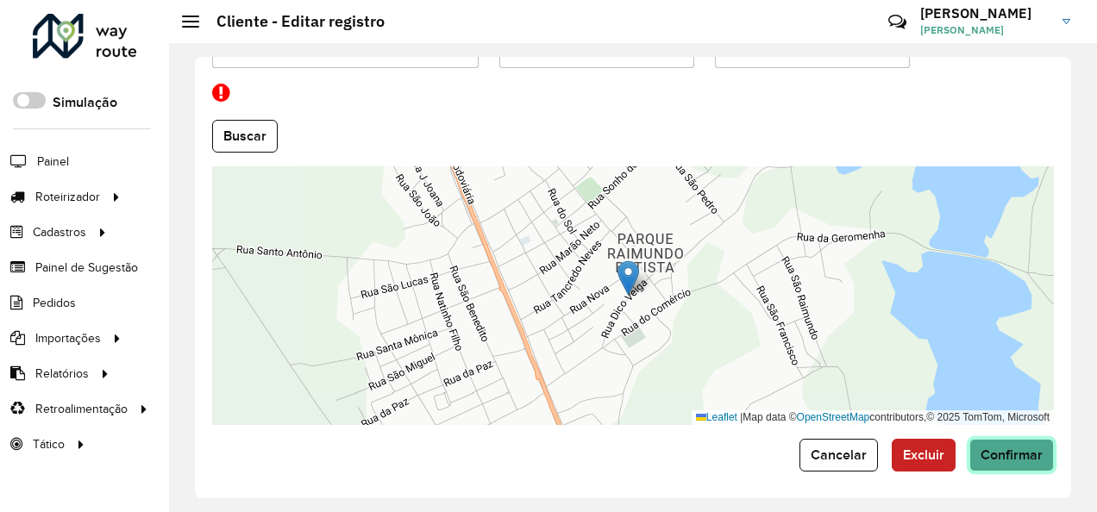
click at [999, 454] on span "Confirmar" at bounding box center [1011, 455] width 62 height 15
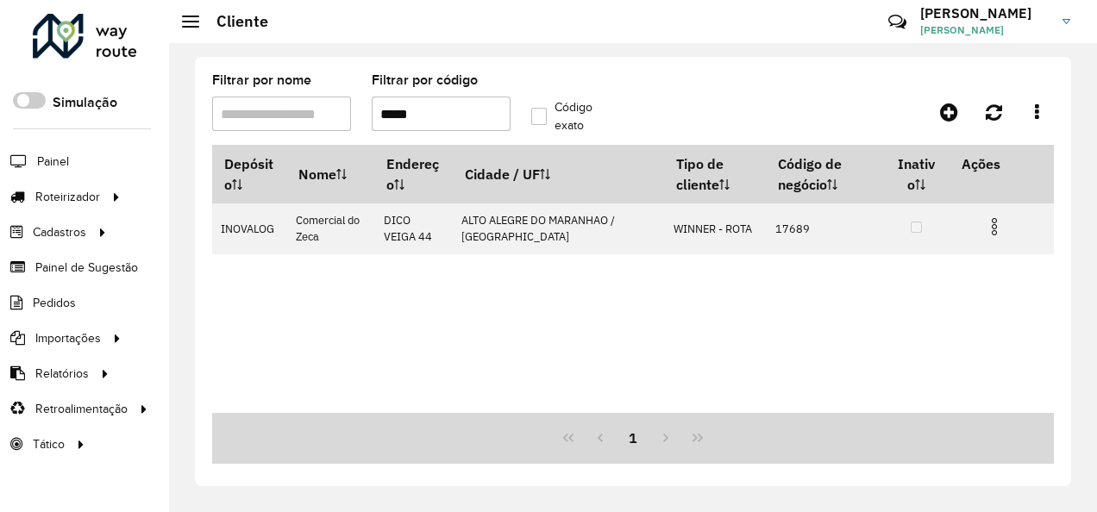
drag, startPoint x: 420, startPoint y: 121, endPoint x: 409, endPoint y: 131, distance: 15.3
click at [409, 131] on formly-field "Filtrar por código *****" at bounding box center [441, 109] width 160 height 71
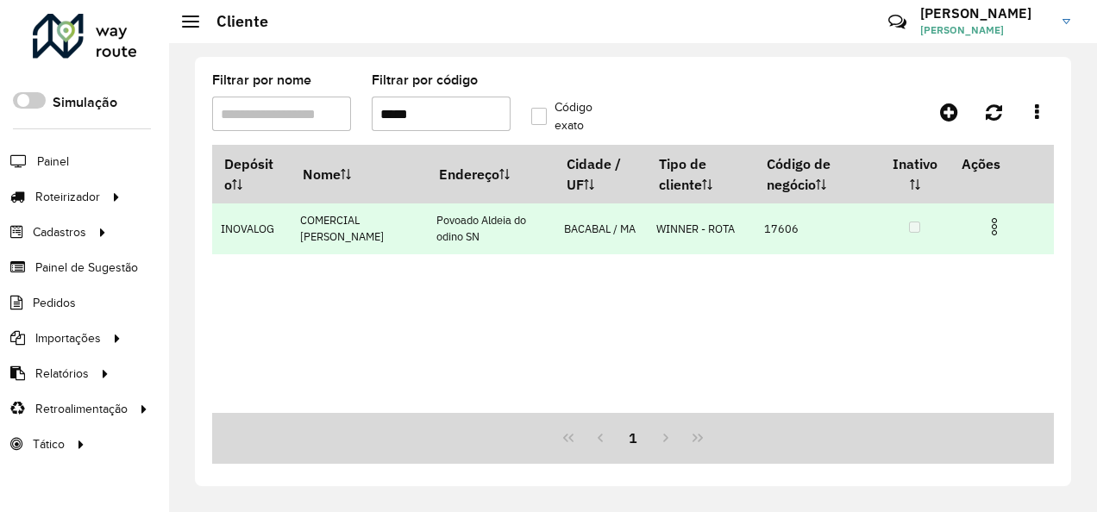
type input "*****"
drag, startPoint x: 1000, startPoint y: 229, endPoint x: 990, endPoint y: 229, distance: 10.3
click at [999, 229] on img at bounding box center [994, 226] width 21 height 21
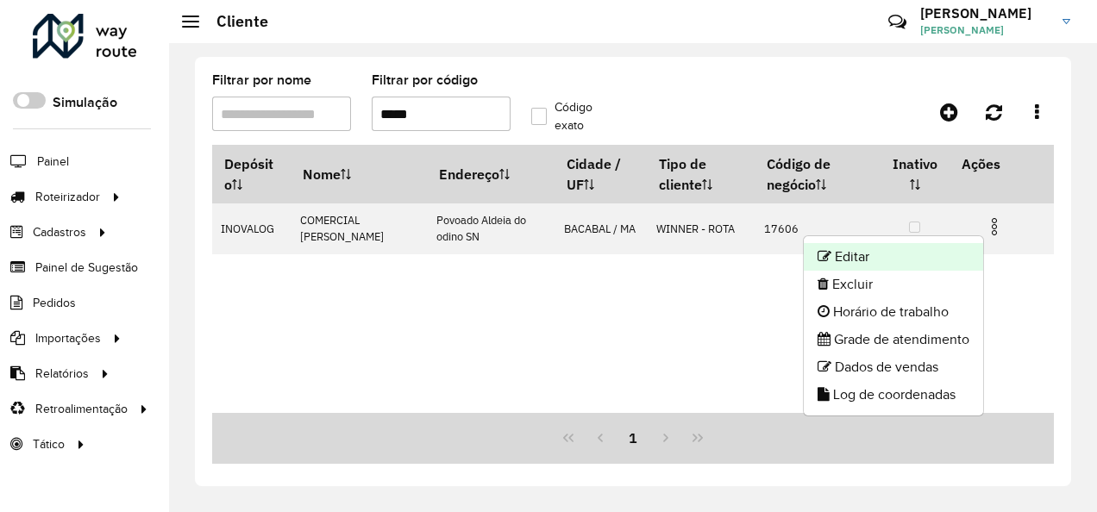
click at [883, 255] on li "Editar" at bounding box center [893, 257] width 179 height 28
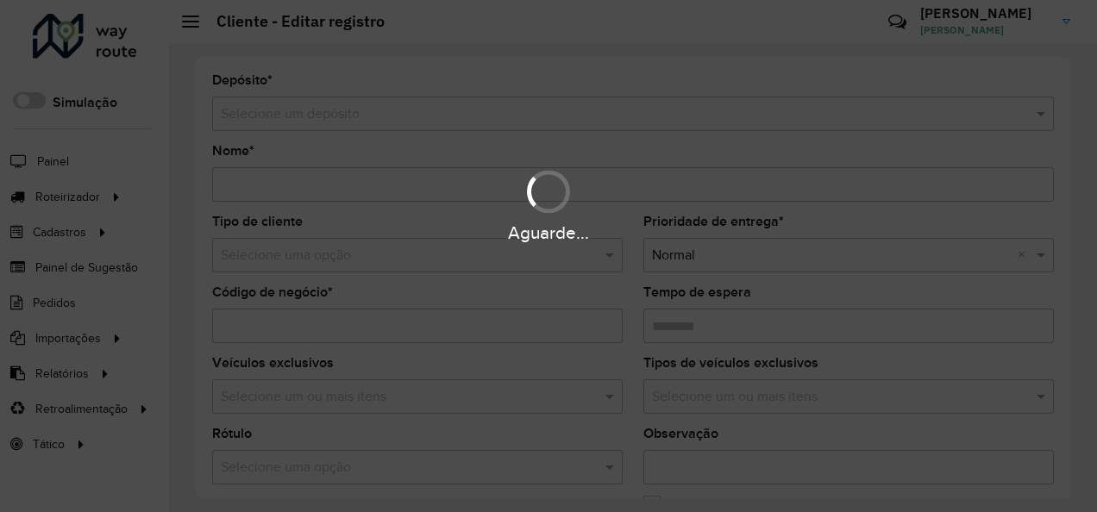
type input "**********"
type input "*****"
type input "********"
type input "**********"
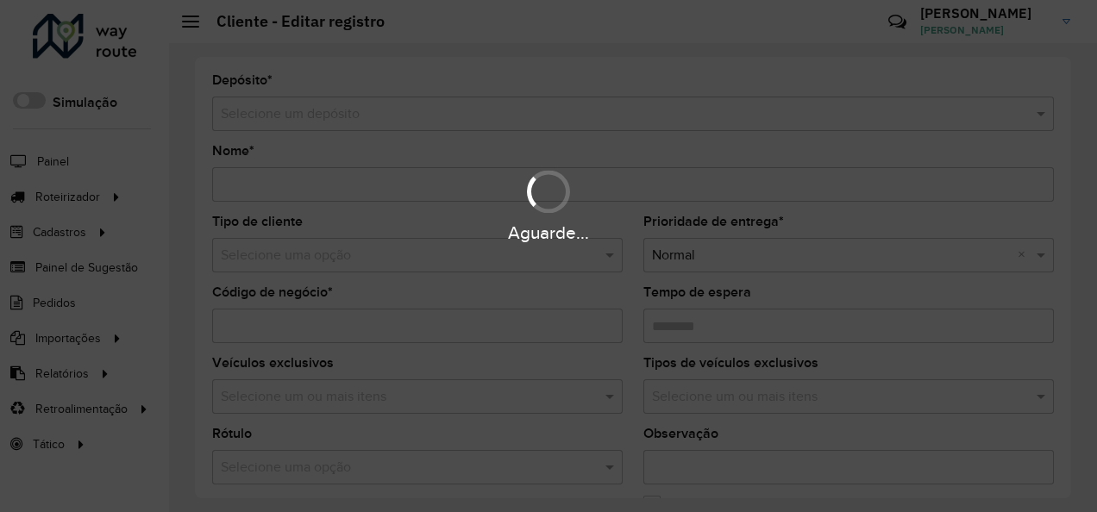
type input "*******"
type input "**********"
type input "*********"
type input "**********"
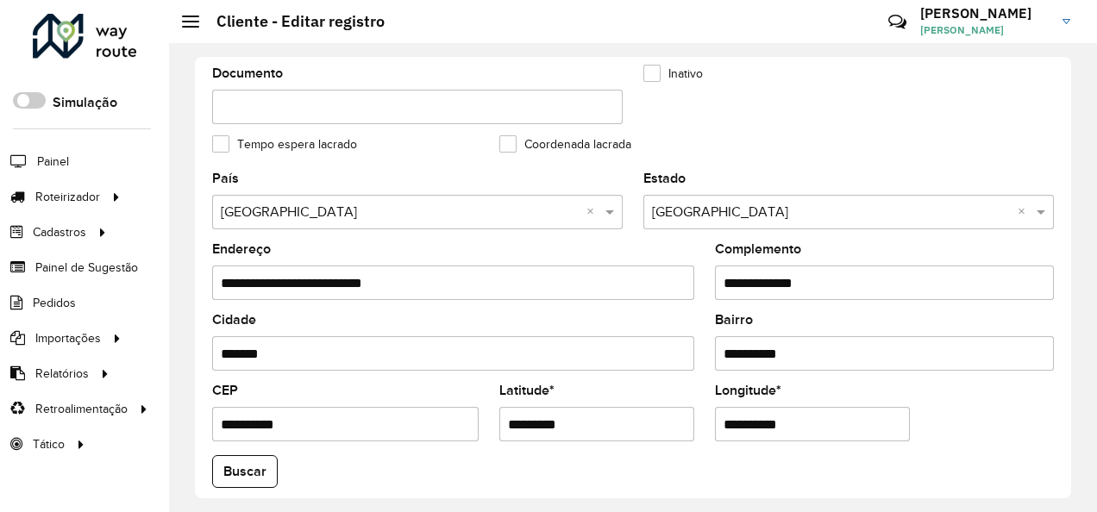
scroll to position [604, 0]
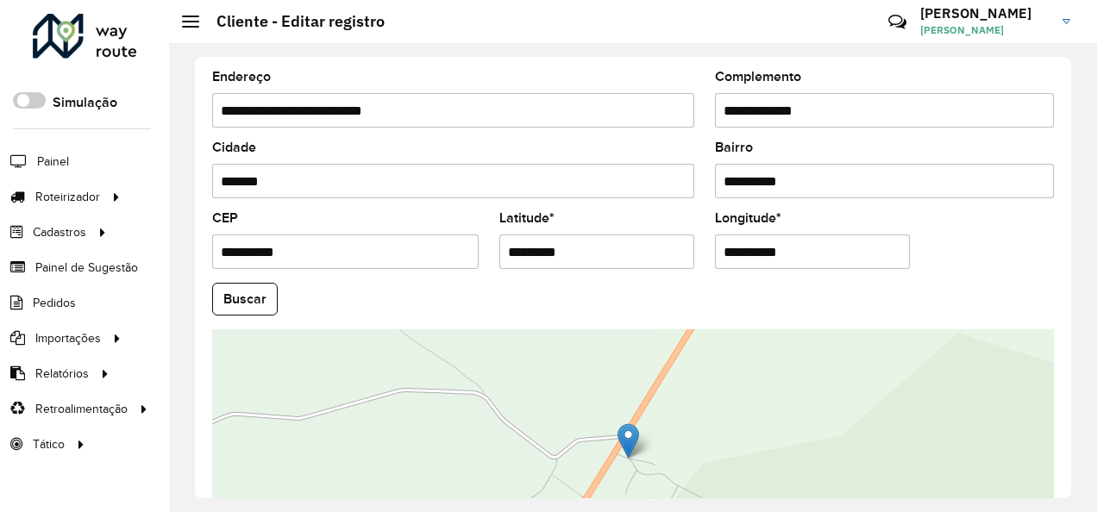
drag, startPoint x: 588, startPoint y: 248, endPoint x: 502, endPoint y: 262, distance: 87.3
click at [502, 262] on input "*********" at bounding box center [596, 252] width 195 height 34
paste input "text"
type input "*********"
drag, startPoint x: 825, startPoint y: 262, endPoint x: 648, endPoint y: 291, distance: 179.2
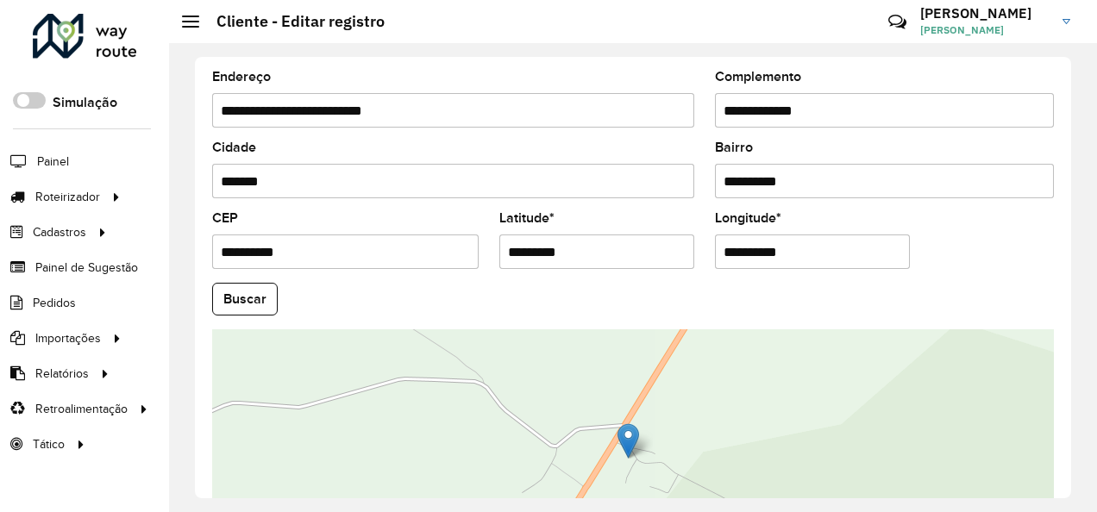
click at [648, 291] on formly-group "**********" at bounding box center [633, 294] width 862 height 588
paste input "text"
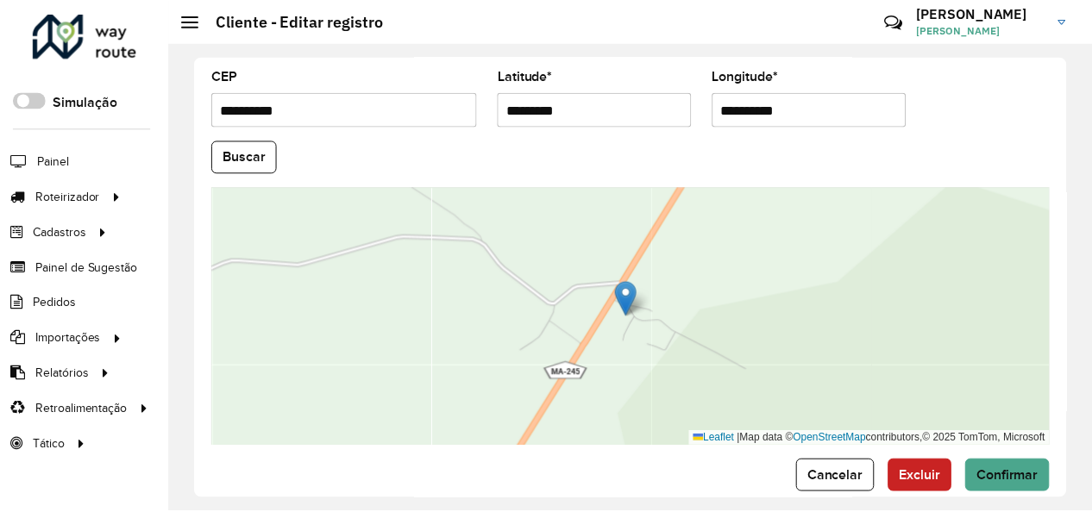
scroll to position [767, 0]
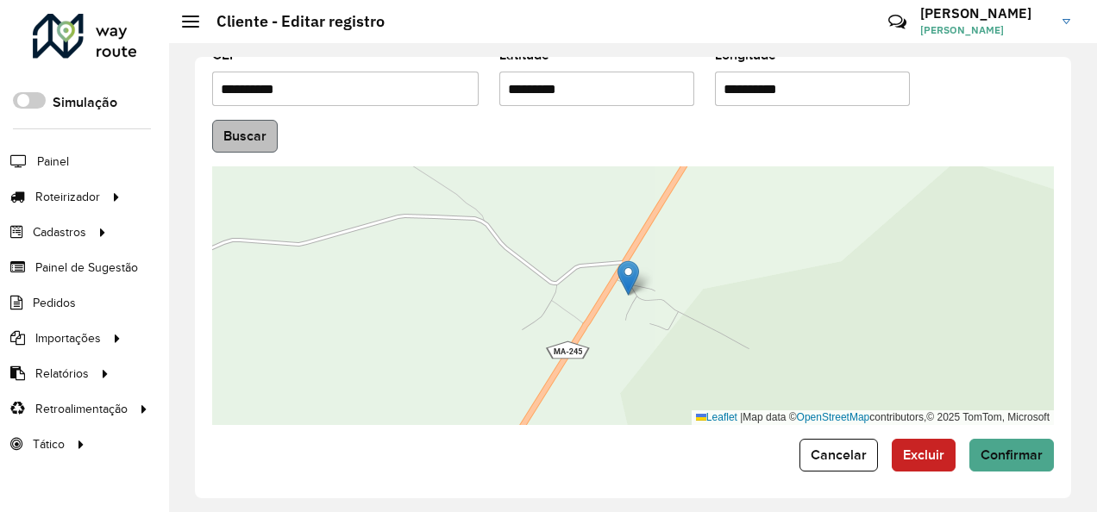
type input "**********"
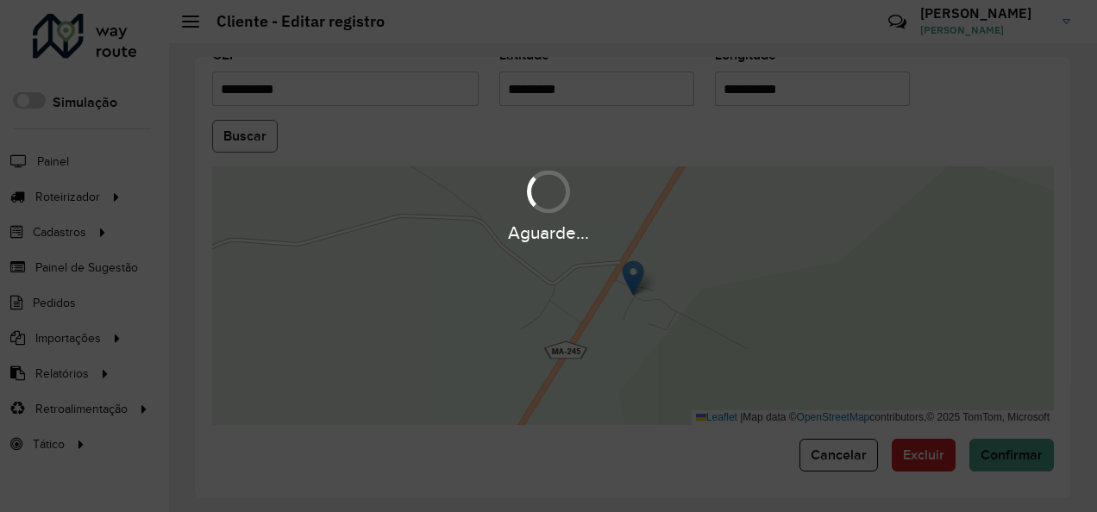
click at [250, 128] on hb-app "Aguarde... Pop-up bloqueado! Seu navegador bloqueou automáticamente a abertura …" at bounding box center [548, 256] width 1097 height 512
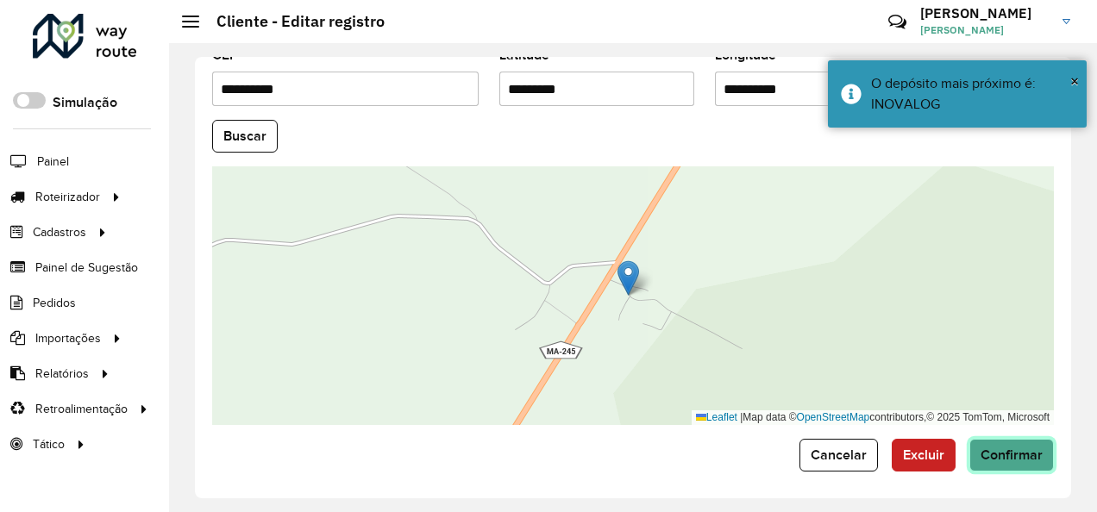
click at [1012, 453] on span "Confirmar" at bounding box center [1011, 455] width 62 height 15
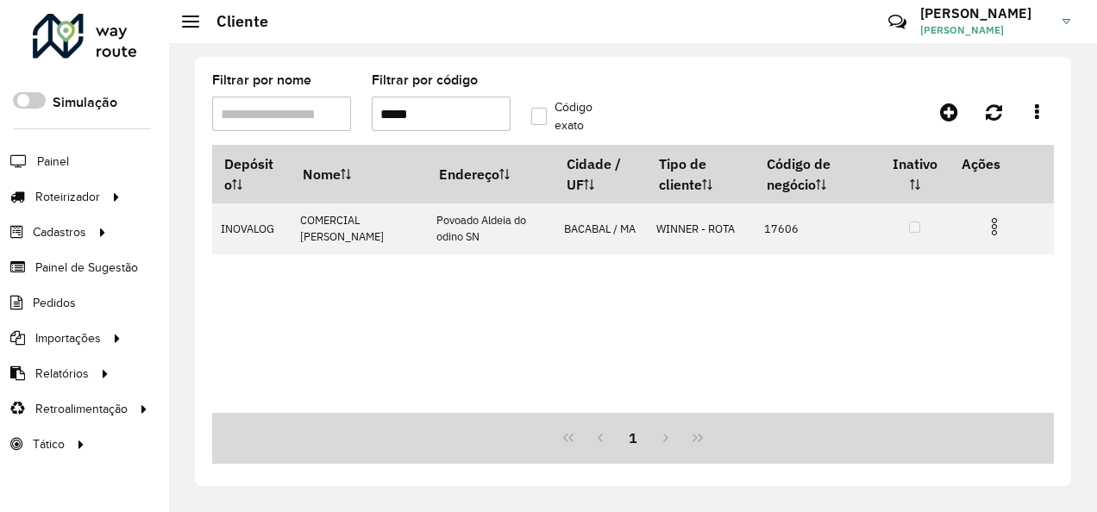
drag, startPoint x: 434, startPoint y: 114, endPoint x: 393, endPoint y: 128, distance: 42.8
click at [393, 128] on input "*****" at bounding box center [441, 114] width 139 height 34
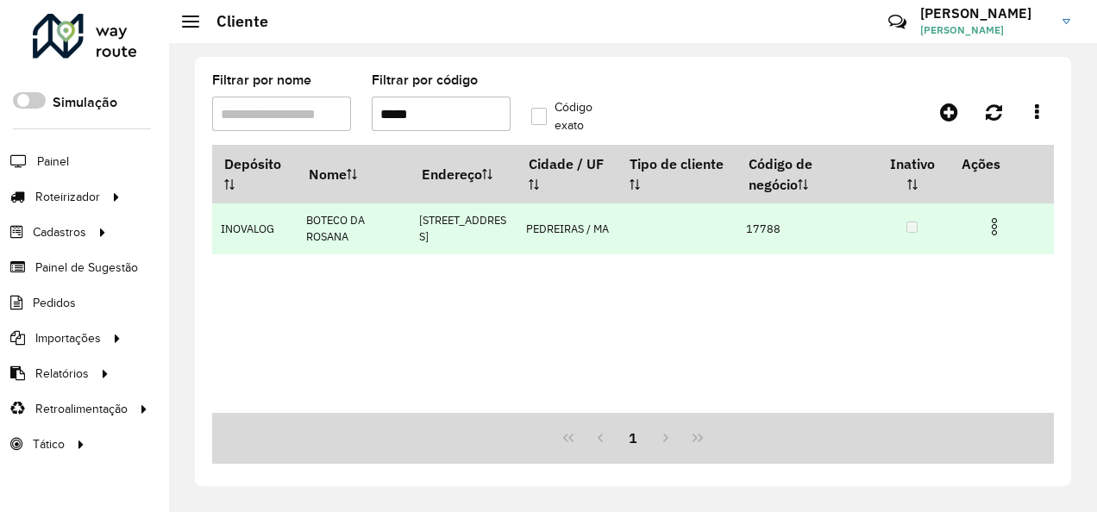
type input "*****"
click at [987, 220] on img at bounding box center [994, 226] width 21 height 21
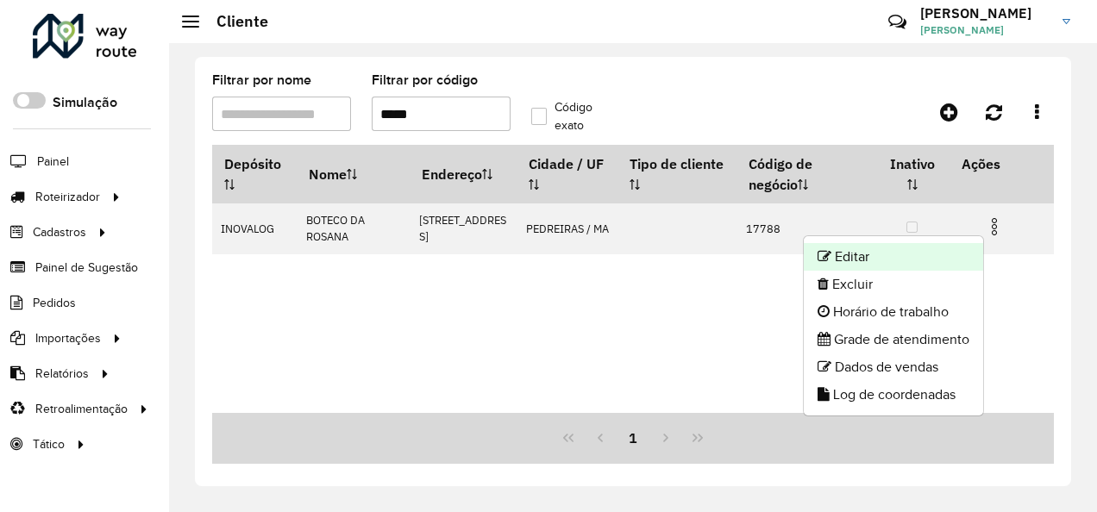
click at [911, 245] on li "Editar" at bounding box center [893, 257] width 179 height 28
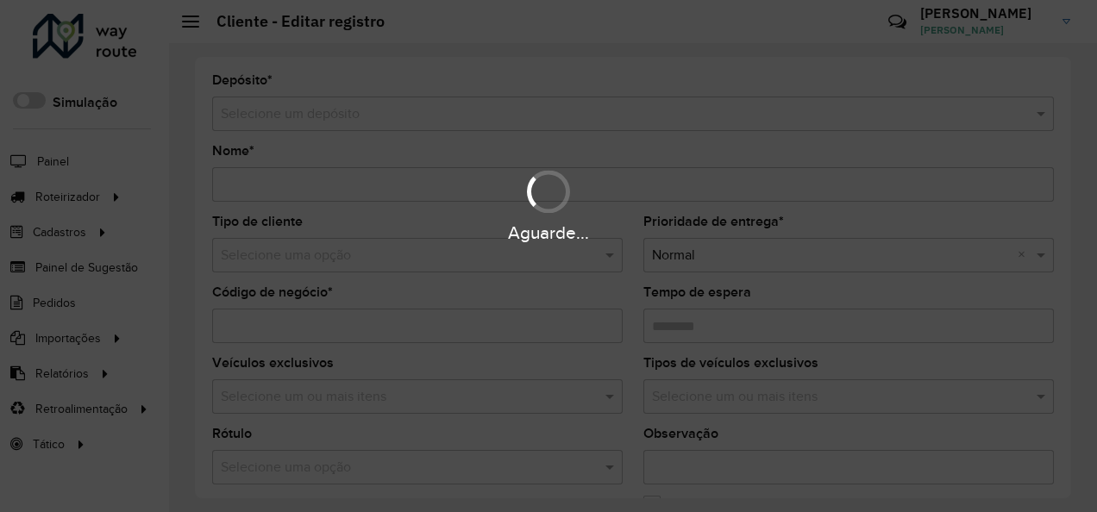
type input "**********"
type input "*****"
type input "********"
type input "**********"
type input "*********"
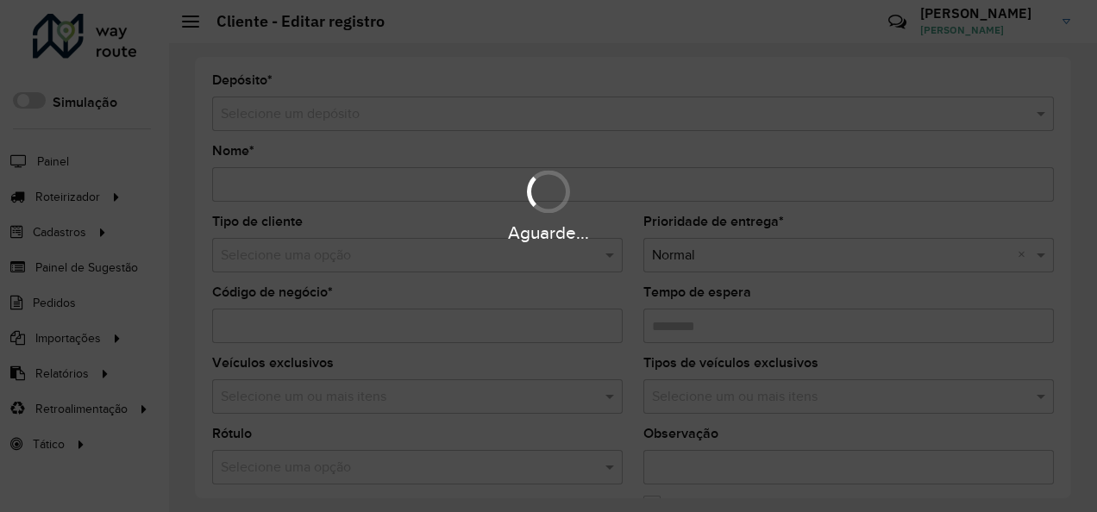
type input "******"
type input "*********"
type input "**********"
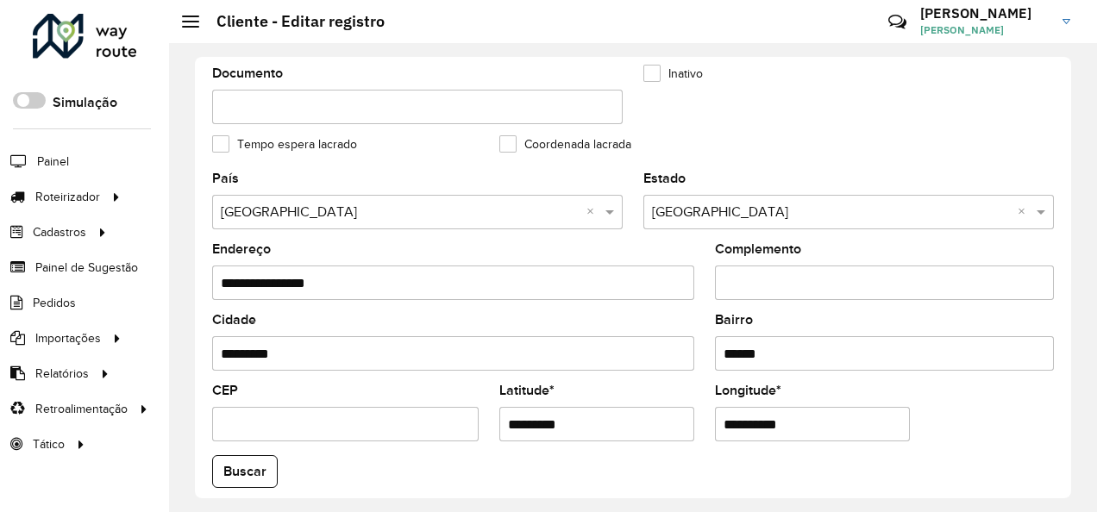
scroll to position [690, 0]
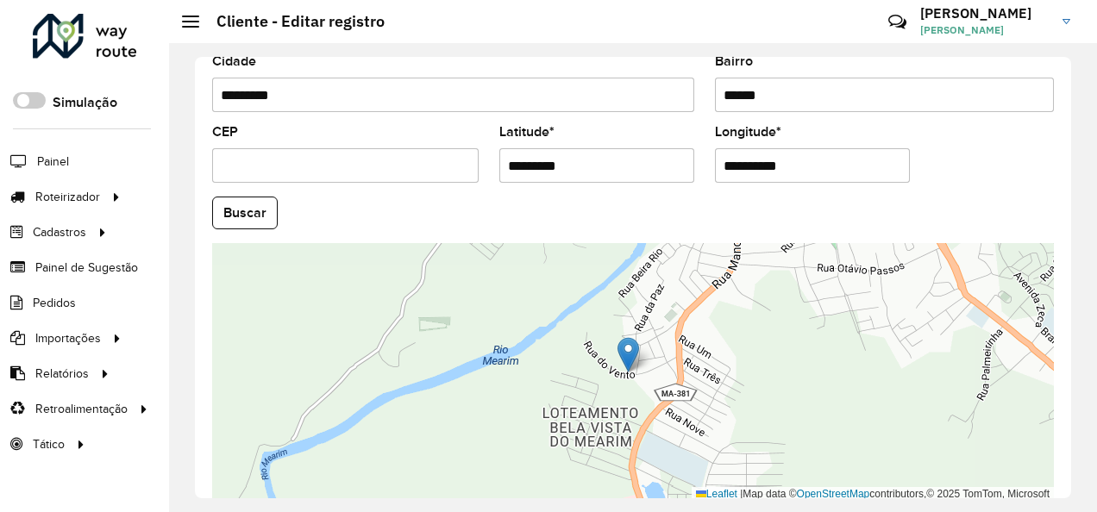
drag, startPoint x: 595, startPoint y: 156, endPoint x: 452, endPoint y: 198, distance: 149.3
click at [452, 198] on formly-group "**********" at bounding box center [633, 208] width 862 height 588
paste input "text"
type input "*********"
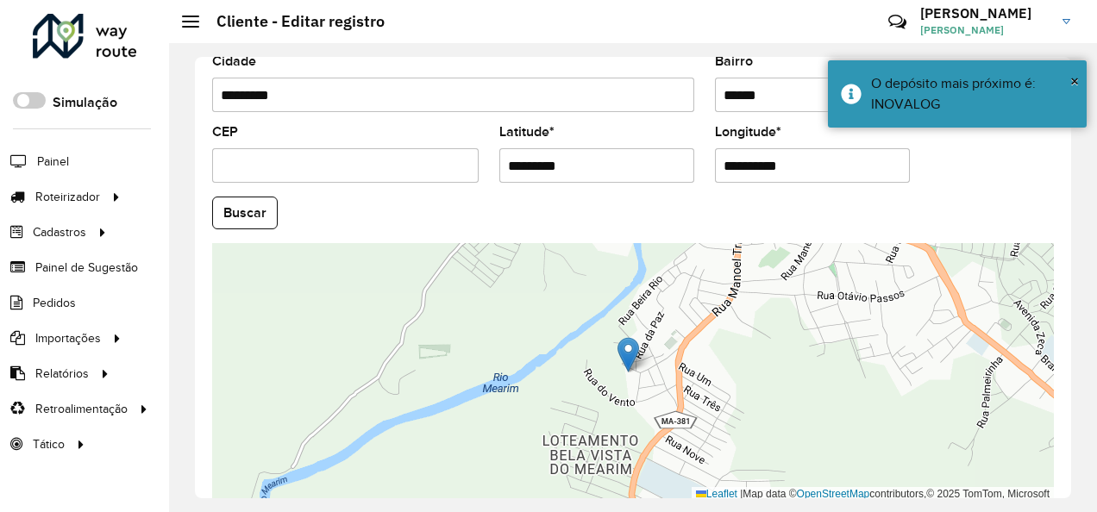
drag, startPoint x: 806, startPoint y: 169, endPoint x: 653, endPoint y: 182, distance: 154.0
click at [653, 182] on formly-group "**********" at bounding box center [633, 208] width 862 height 588
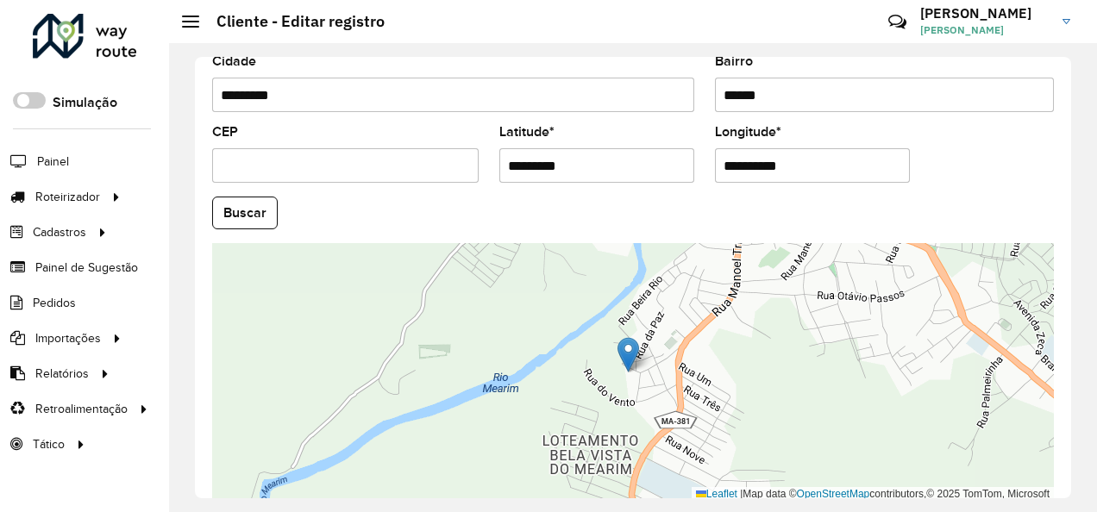
paste input "text"
type input "**********"
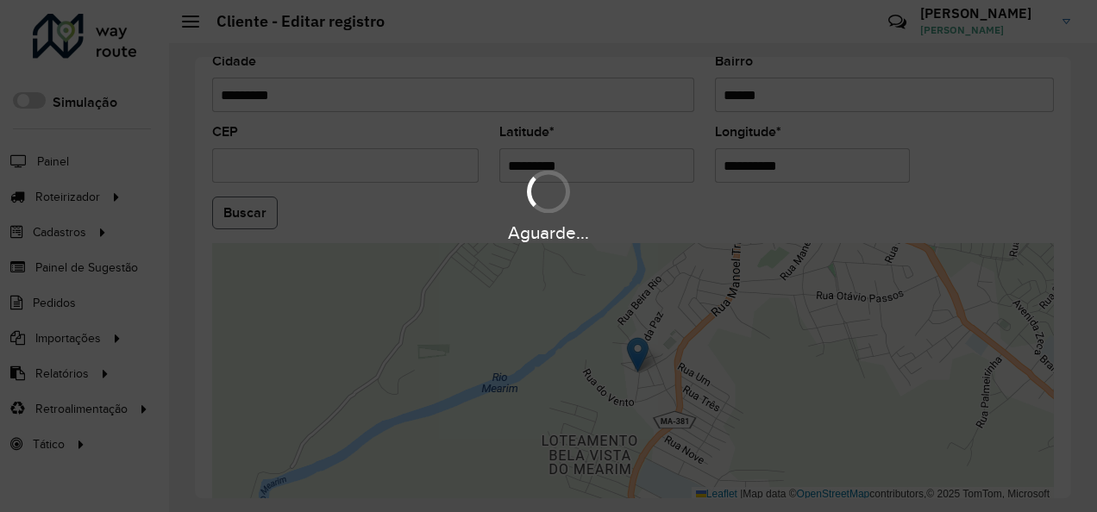
click at [245, 205] on hb-app "Aguarde... Pop-up bloqueado! Seu navegador bloqueou automáticamente a abertura …" at bounding box center [548, 256] width 1097 height 512
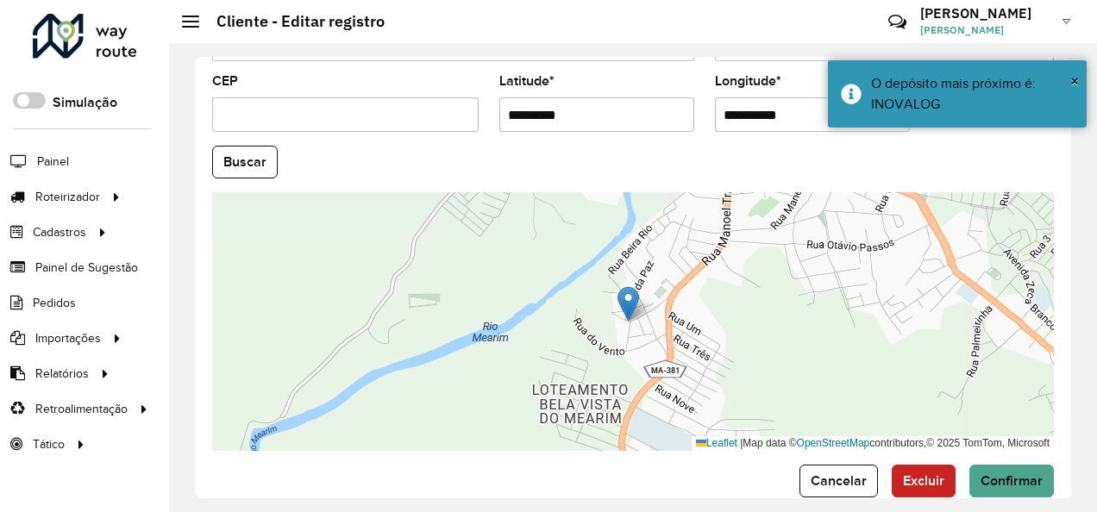
scroll to position [767, 0]
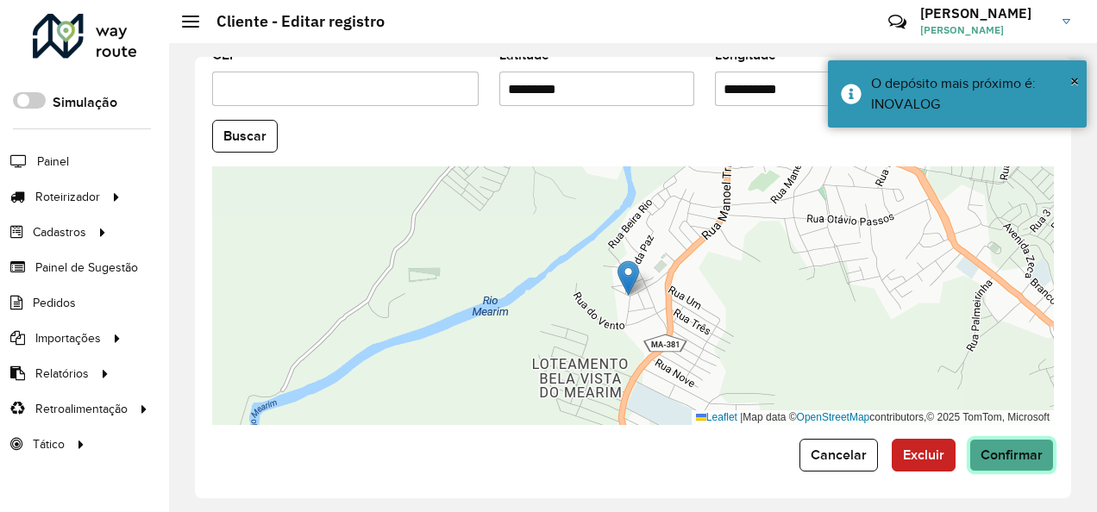
click at [1013, 442] on button "Confirmar" at bounding box center [1011, 455] width 85 height 33
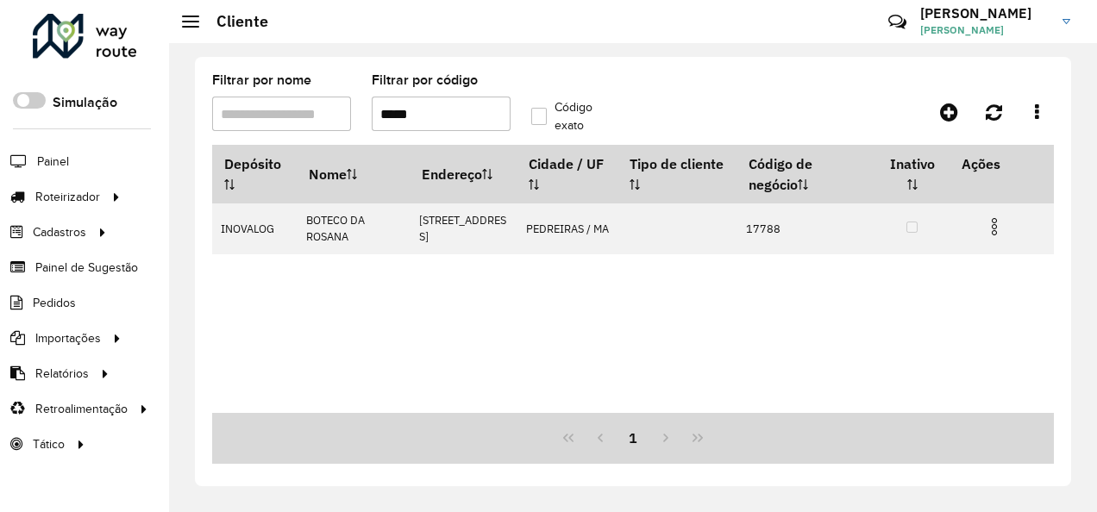
drag, startPoint x: 444, startPoint y: 112, endPoint x: 391, endPoint y: 127, distance: 55.4
click at [391, 127] on input "*****" at bounding box center [441, 114] width 139 height 34
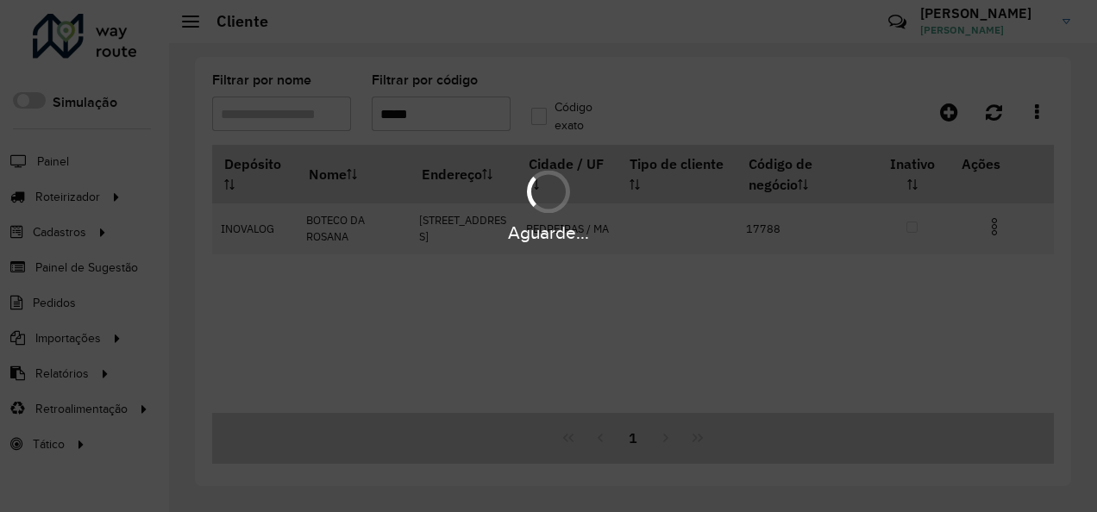
type input "*****"
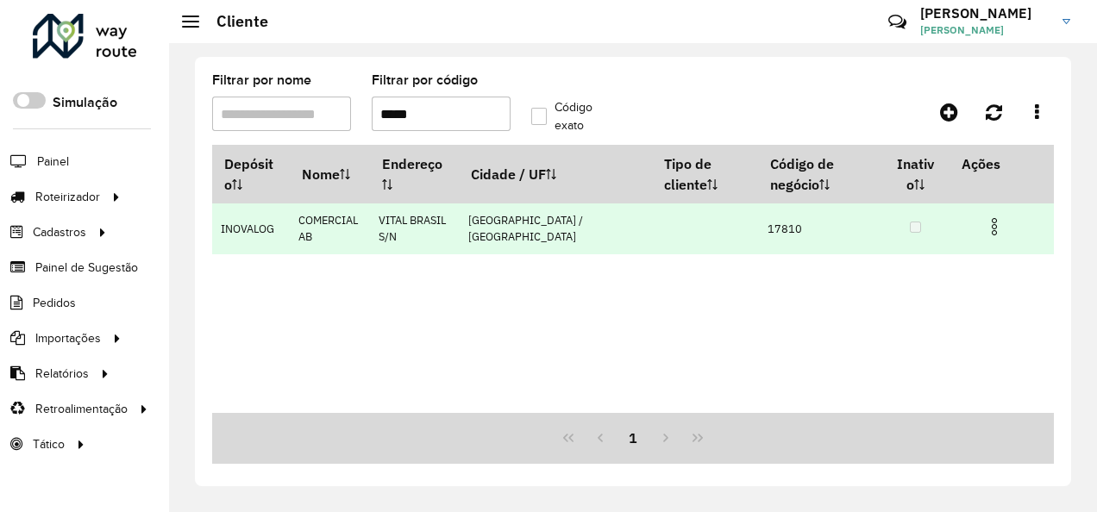
click at [990, 225] on img at bounding box center [994, 226] width 21 height 21
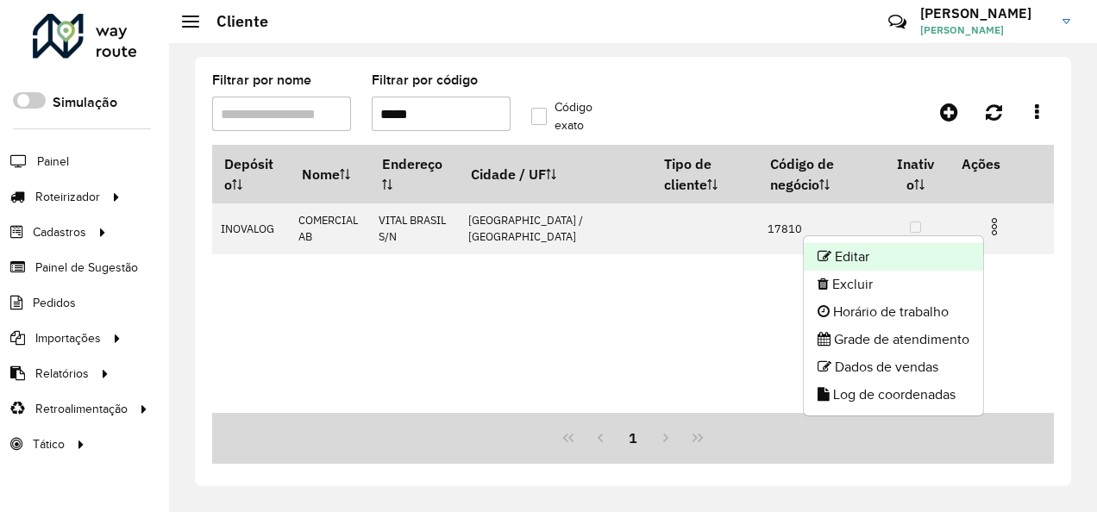
click at [897, 246] on li "Editar" at bounding box center [893, 257] width 179 height 28
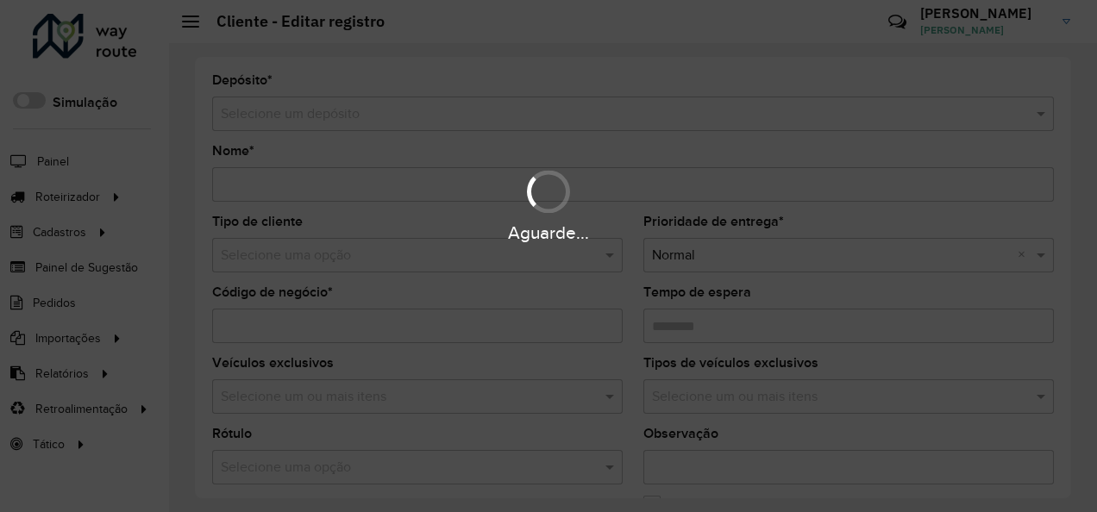
type input "**********"
type input "*****"
type input "********"
type input "**********"
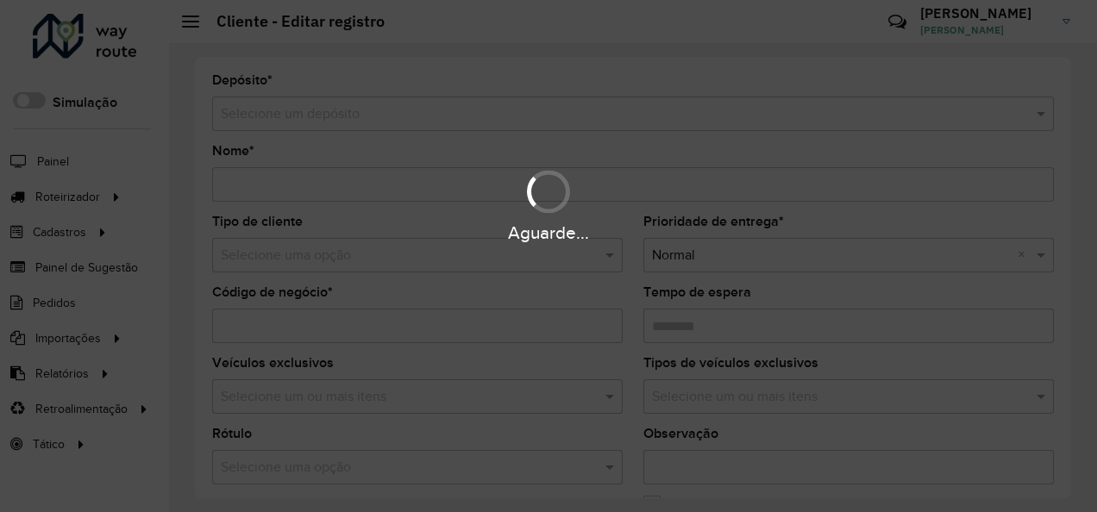
type input "**********"
type input "*********"
type input "**********"
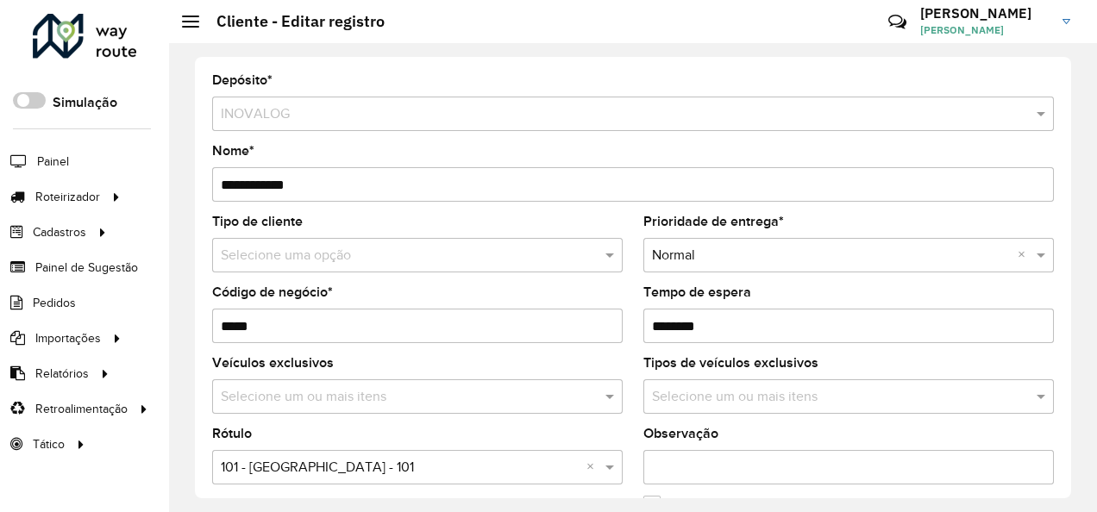
scroll to position [431, 0]
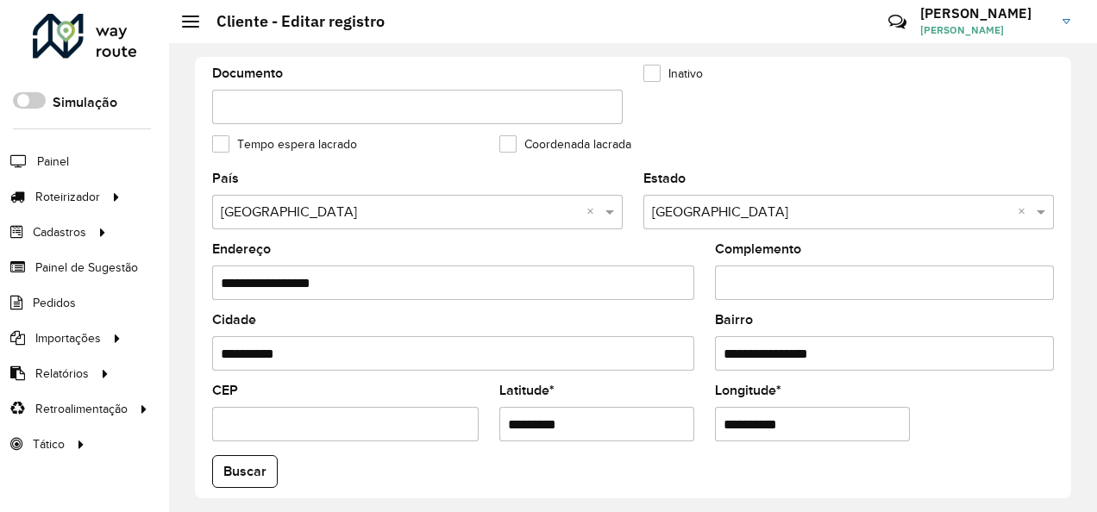
drag, startPoint x: 604, startPoint y: 412, endPoint x: 485, endPoint y: 454, distance: 126.8
click at [485, 454] on formly-group "**********" at bounding box center [633, 466] width 862 height 588
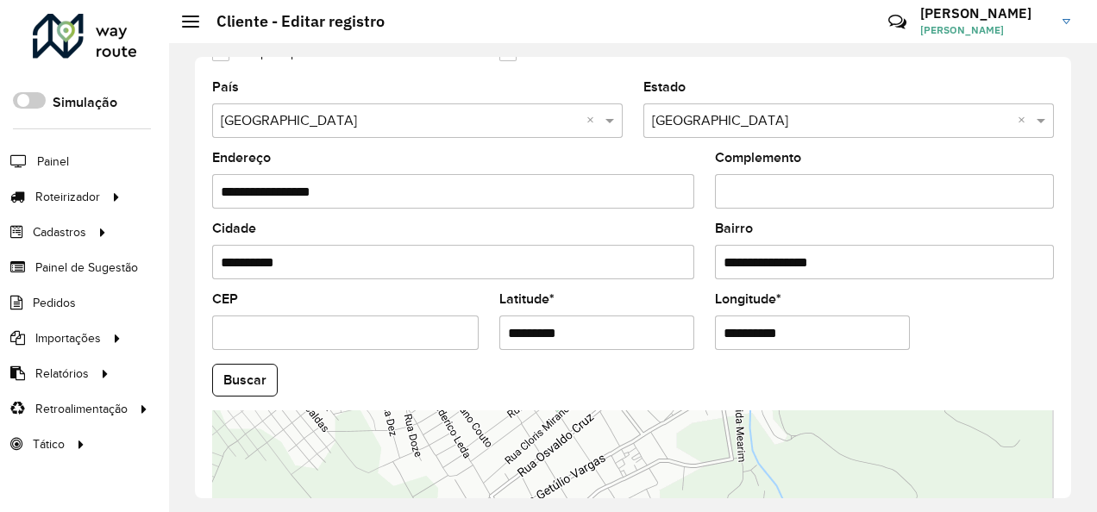
scroll to position [767, 0]
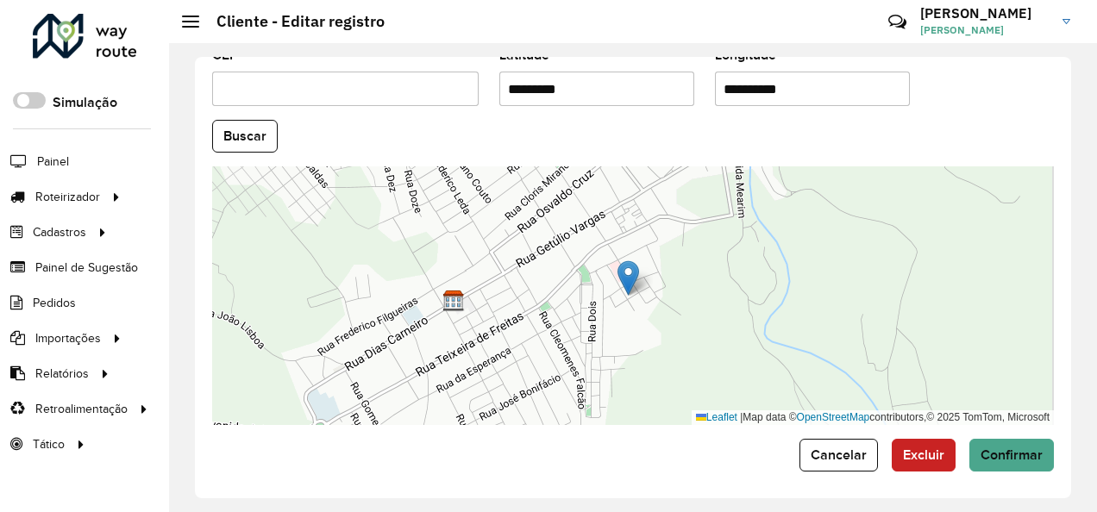
paste input "text"
type input "*********"
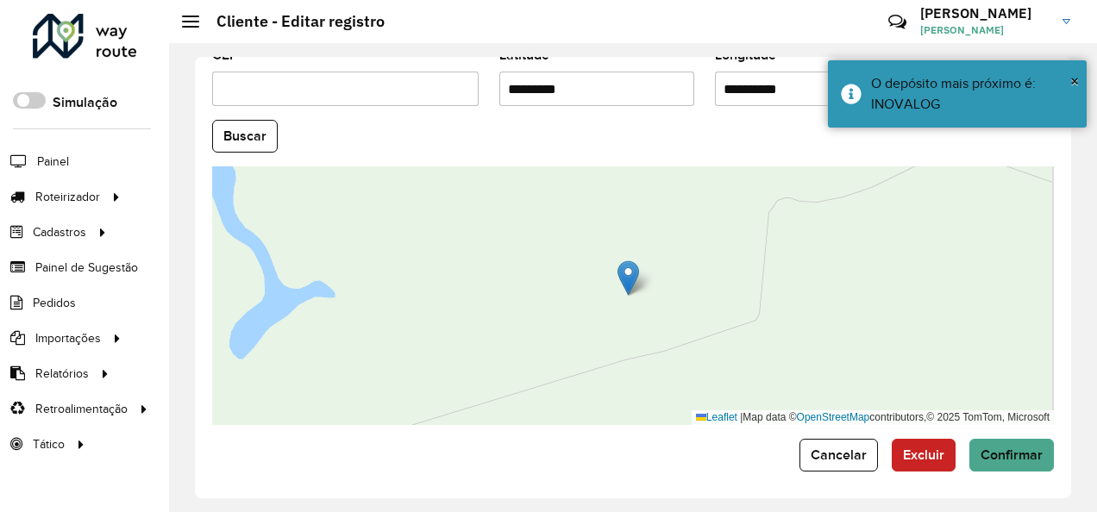
drag, startPoint x: 792, startPoint y: 85, endPoint x: 634, endPoint y: 131, distance: 164.3
click at [634, 131] on formly-group "**********" at bounding box center [633, 131] width 862 height 588
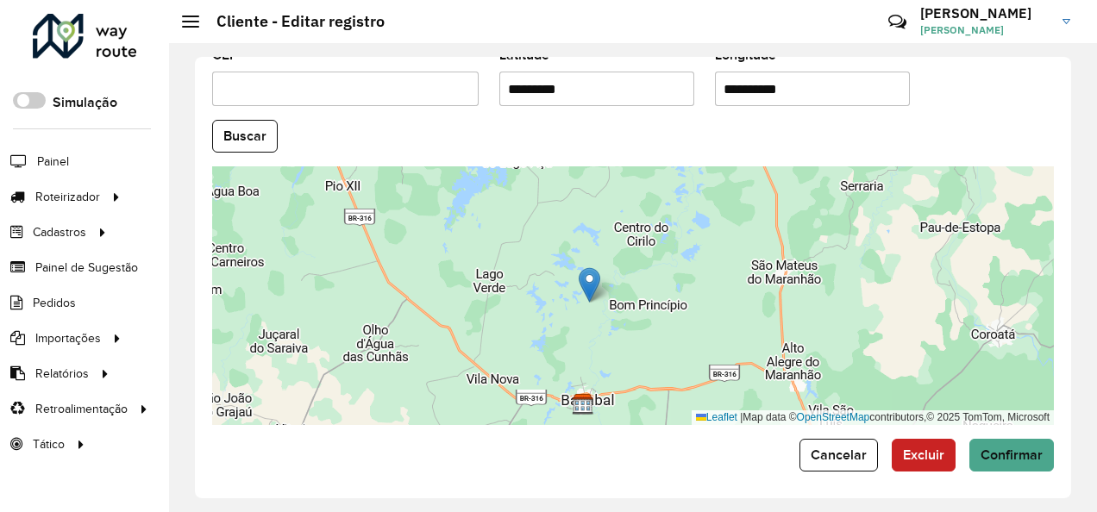
paste input "text"
type input "**********"
click at [233, 135] on hb-app "Aguarde... Pop-up bloqueado! Seu navegador bloqueou automáticamente a abertura …" at bounding box center [548, 256] width 1097 height 512
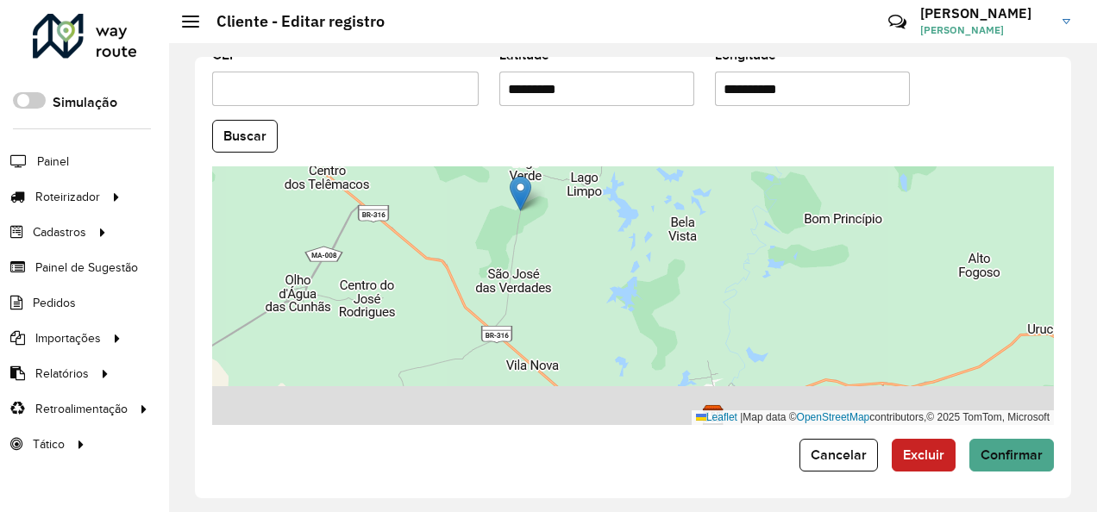
drag, startPoint x: 623, startPoint y: 359, endPoint x: 641, endPoint y: 221, distance: 139.0
click at [631, 226] on div "Leaflet | Map data © OpenStreetMap contributors,© 2025 TomTom, Microsoft" at bounding box center [633, 295] width 842 height 259
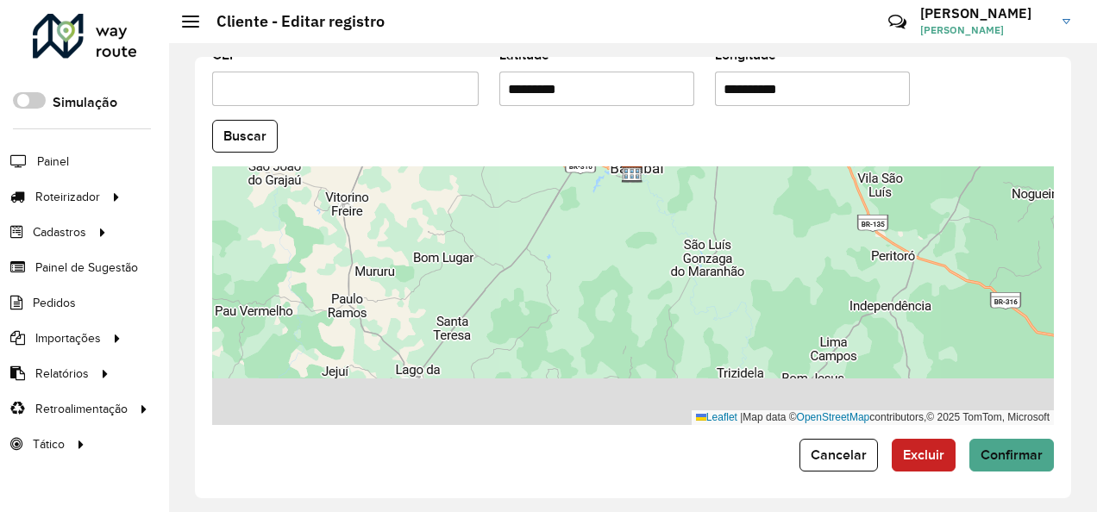
drag, startPoint x: 604, startPoint y: 326, endPoint x: 559, endPoint y: 176, distance: 156.6
click at [559, 176] on div "Leaflet | Map data © OpenStreetMap contributors,© 2025 TomTom, Microsoft" at bounding box center [633, 295] width 842 height 259
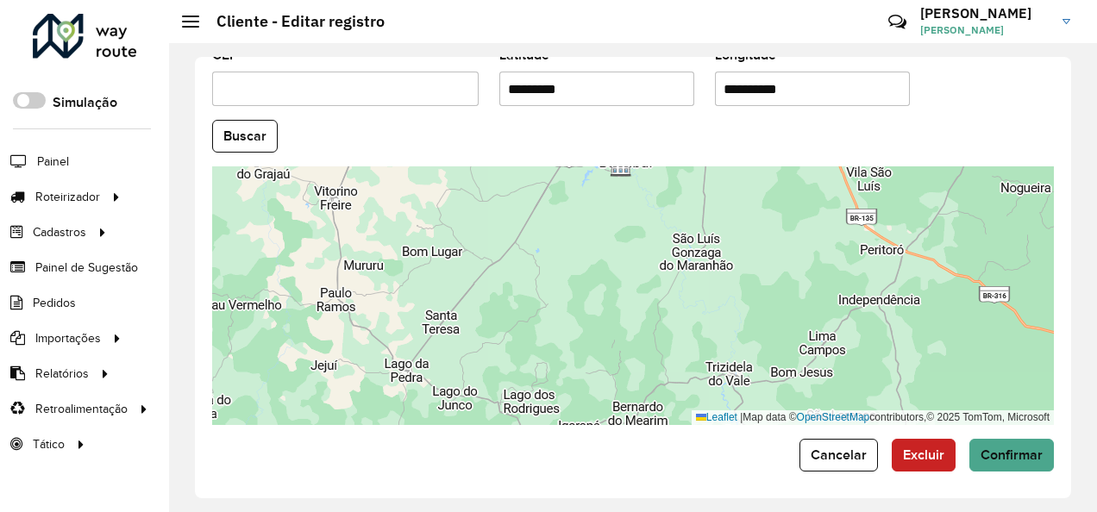
drag, startPoint x: 487, startPoint y: 360, endPoint x: 462, endPoint y: 305, distance: 59.8
click at [462, 305] on div "Leaflet | Map data © OpenStreetMap contributors,© 2025 TomTom, Microsoft" at bounding box center [633, 295] width 842 height 259
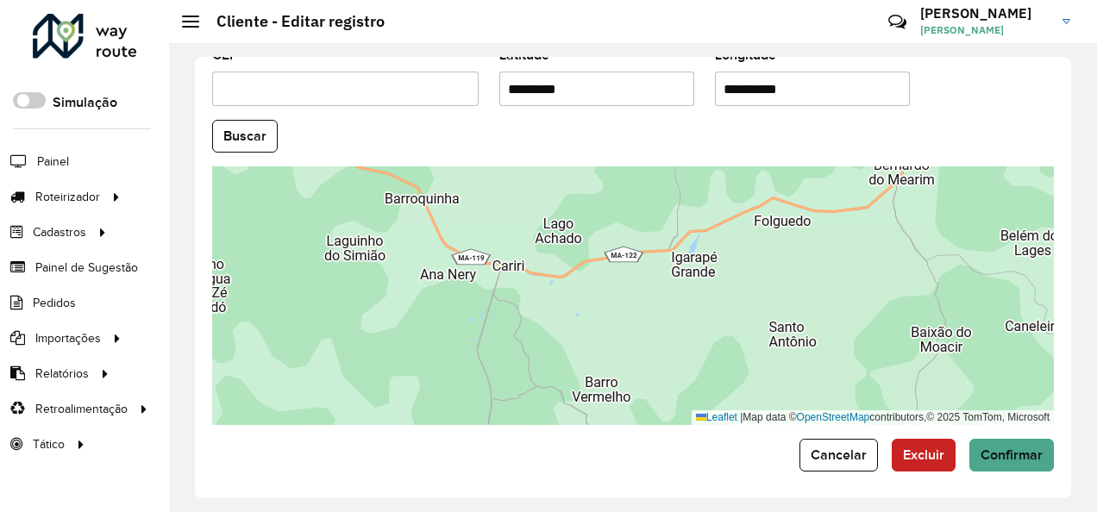
drag, startPoint x: 595, startPoint y: 381, endPoint x: 535, endPoint y: 174, distance: 215.6
click at [536, 204] on div "Leaflet | Map data © OpenStreetMap contributors,© 2025 TomTom, Microsoft" at bounding box center [633, 295] width 842 height 259
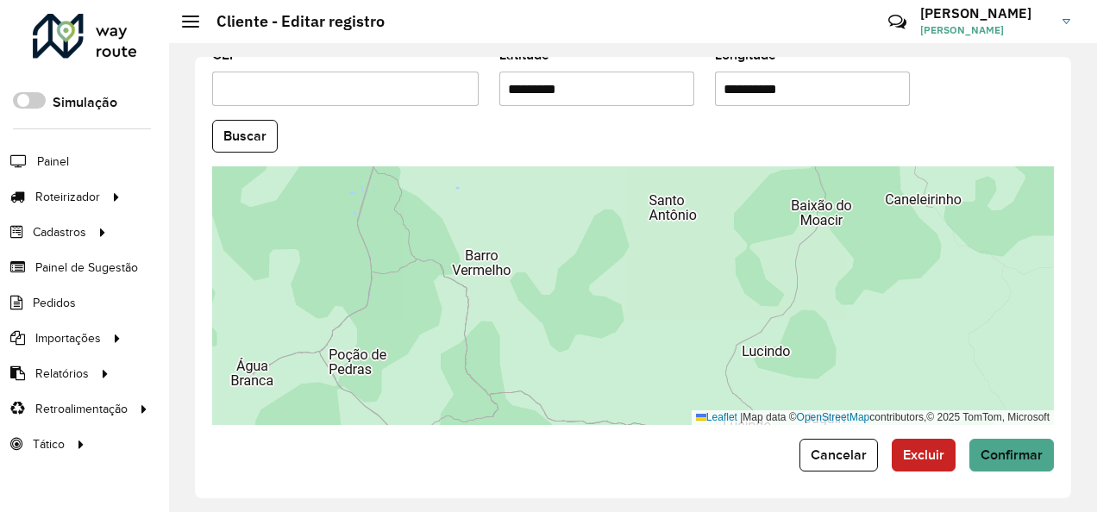
drag, startPoint x: 604, startPoint y: 295, endPoint x: 489, endPoint y: 234, distance: 130.8
click at [489, 234] on div "Leaflet | Map data © OpenStreetMap contributors,© 2025 TomTom, Microsoft" at bounding box center [633, 295] width 842 height 259
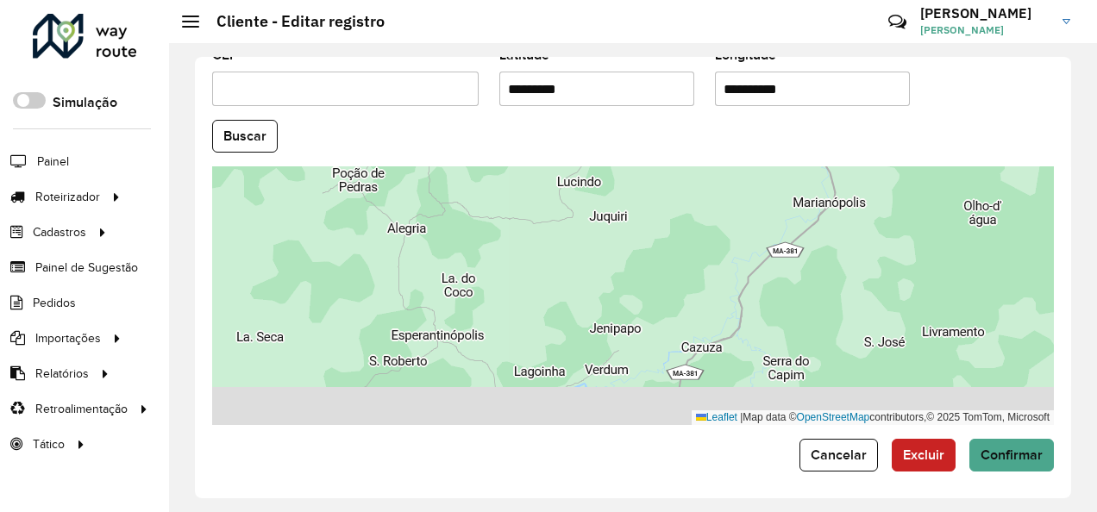
drag, startPoint x: 467, startPoint y: 289, endPoint x: 460, endPoint y: 179, distance: 109.8
click at [459, 191] on div "Leaflet | Map data © OpenStreetMap contributors,© 2025 TomTom, Microsoft" at bounding box center [633, 295] width 842 height 259
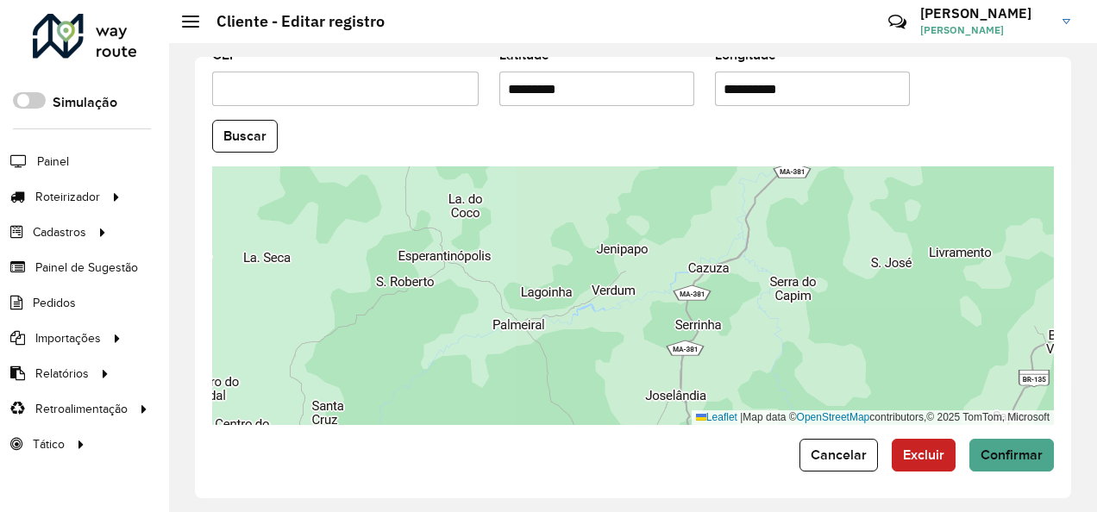
drag, startPoint x: 460, startPoint y: 235, endPoint x: 467, endPoint y: 180, distance: 55.6
click at [467, 182] on div "Leaflet | Map data © OpenStreetMap contributors,© 2025 TomTom, Microsoft" at bounding box center [633, 295] width 842 height 259
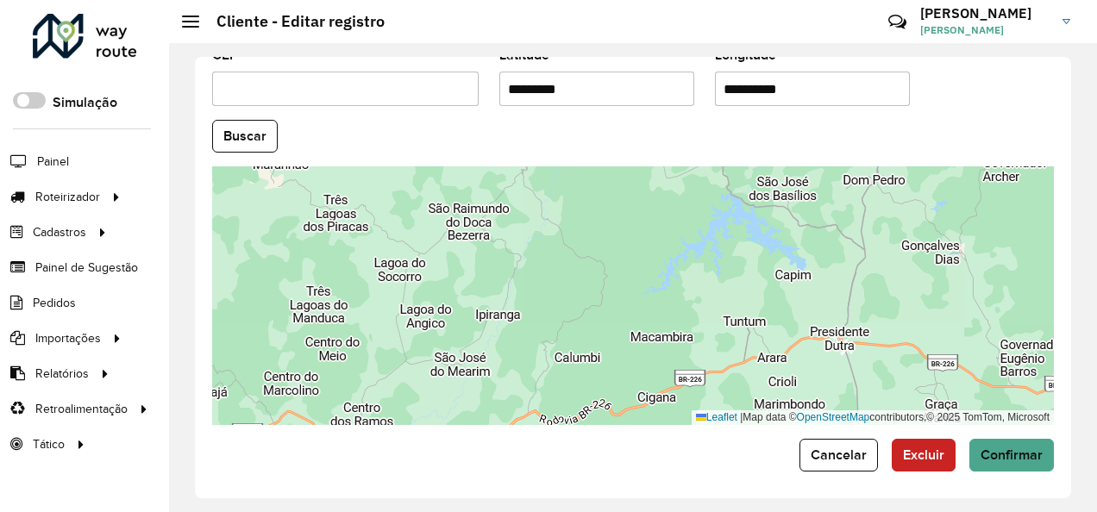
drag, startPoint x: 476, startPoint y: 300, endPoint x: 574, endPoint y: 202, distance: 139.0
click at [574, 202] on div "Leaflet | Map data © OpenStreetMap contributors,© 2025 TomTom, Microsoft" at bounding box center [633, 295] width 842 height 259
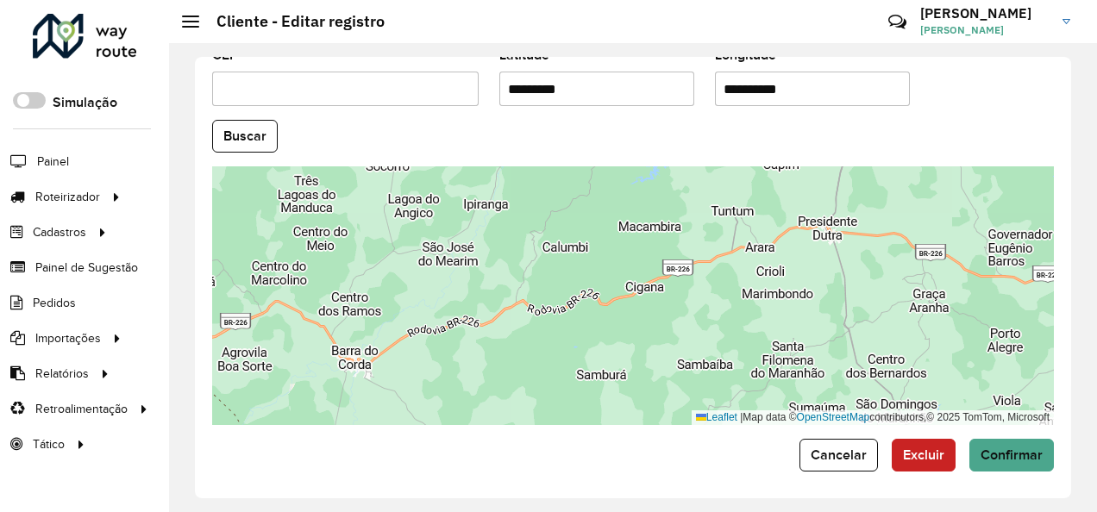
drag, startPoint x: 522, startPoint y: 317, endPoint x: 510, endPoint y: 207, distance: 111.0
click at [510, 207] on div "Leaflet | Map data © OpenStreetMap contributors,© 2025 TomTom, Microsoft" at bounding box center [633, 295] width 842 height 259
click at [1045, 451] on button "Confirmar" at bounding box center [1011, 455] width 85 height 33
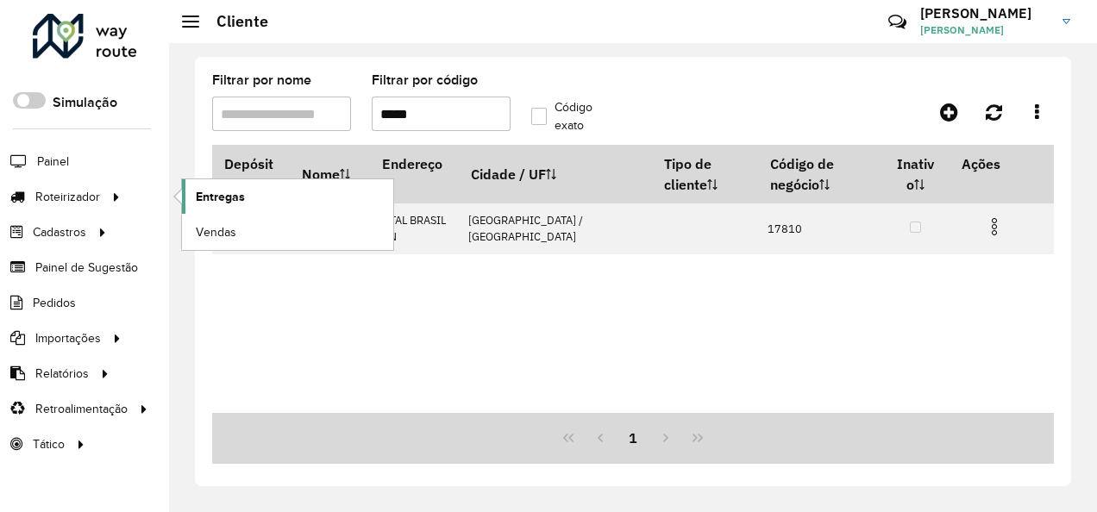
click at [231, 205] on link "Entregas" at bounding box center [287, 196] width 211 height 34
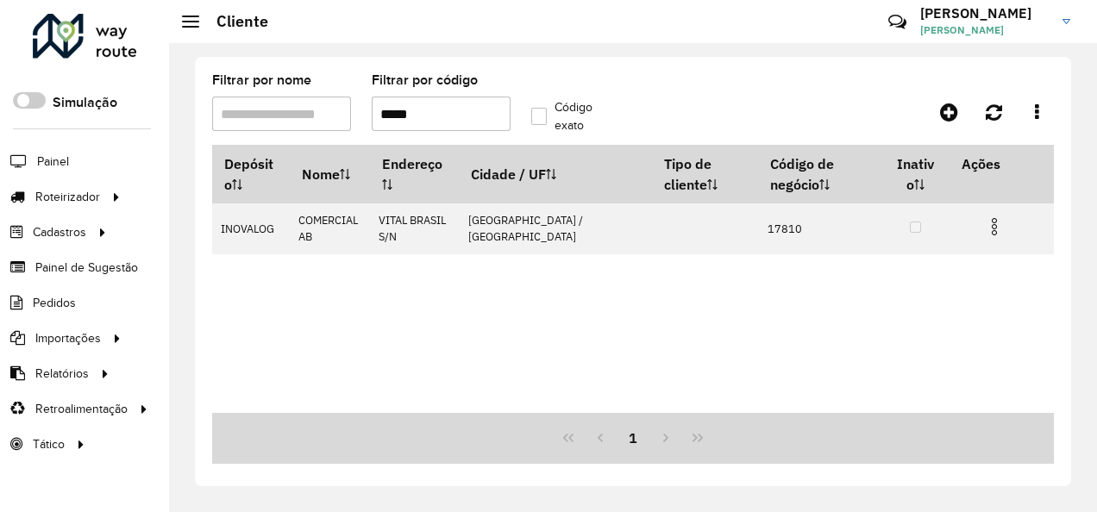
drag, startPoint x: 428, startPoint y: 113, endPoint x: 390, endPoint y: 124, distance: 39.6
click at [390, 124] on input "*****" at bounding box center [441, 114] width 139 height 34
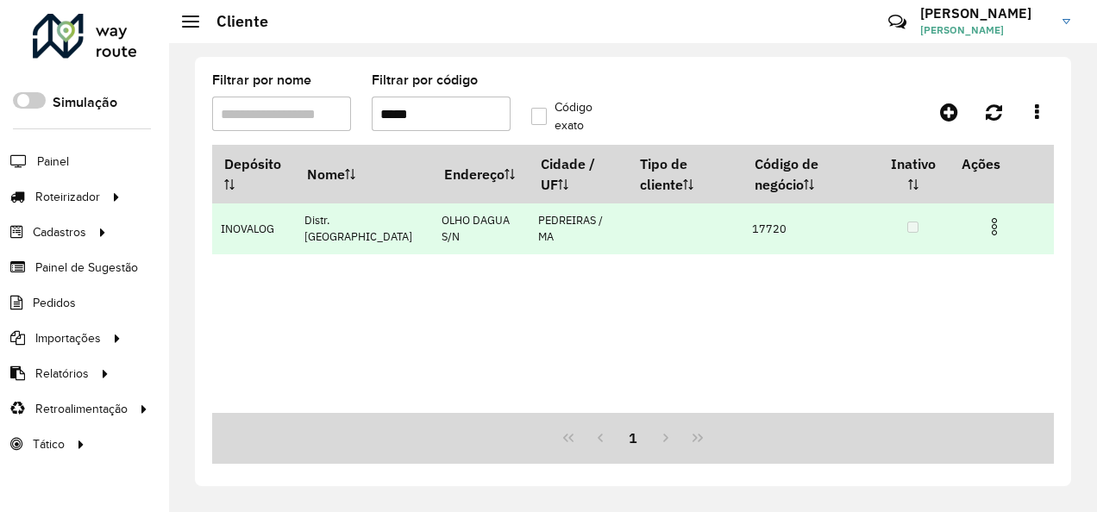
type input "*****"
click at [990, 227] on img at bounding box center [994, 226] width 21 height 21
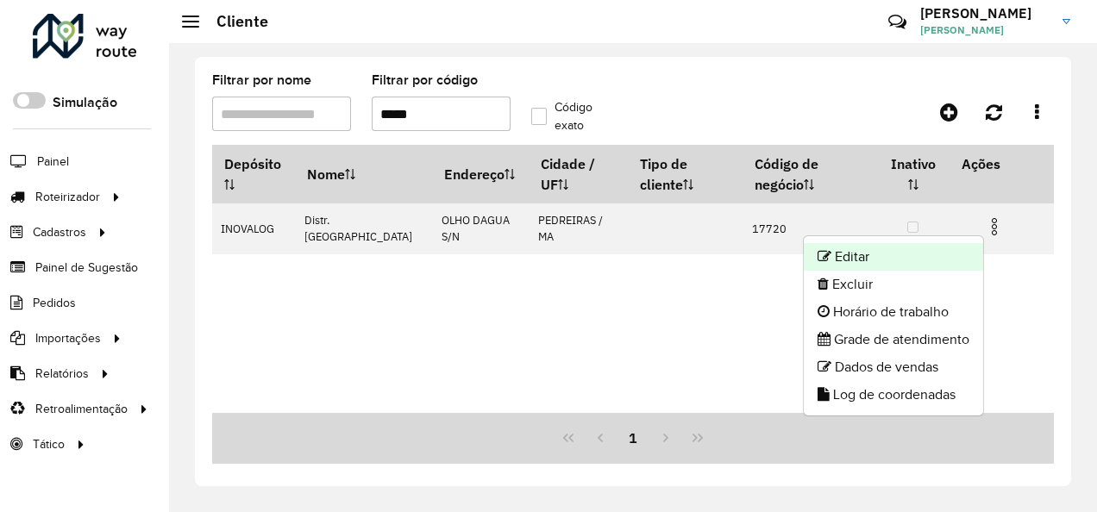
click at [876, 257] on li "Editar" at bounding box center [893, 257] width 179 height 28
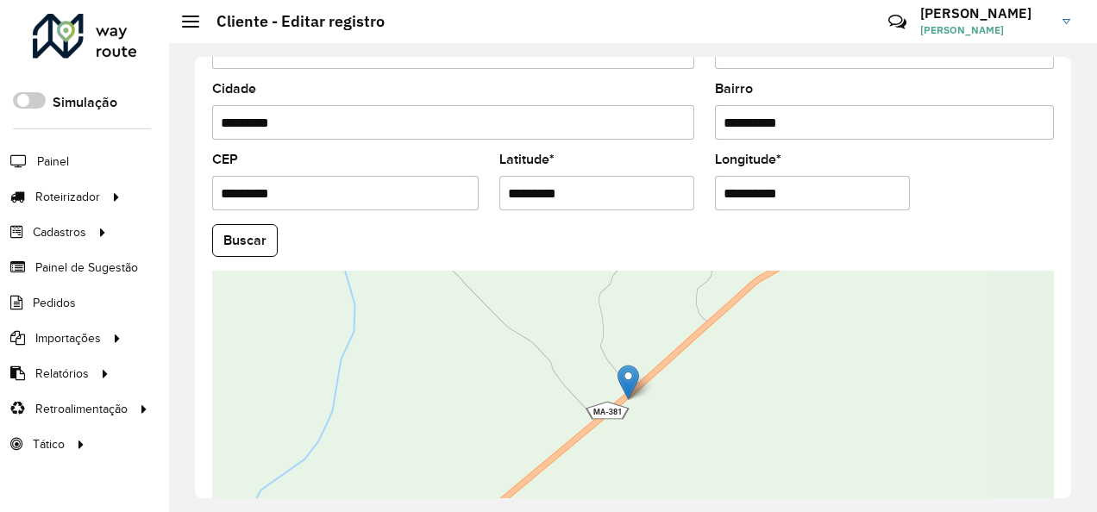
scroll to position [767, 0]
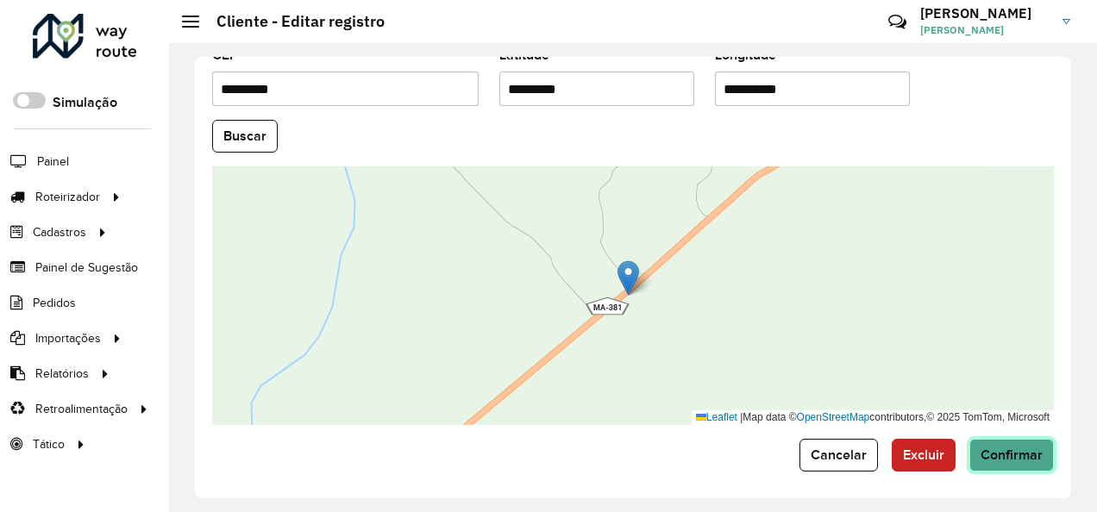
click at [1016, 450] on span "Confirmar" at bounding box center [1011, 455] width 62 height 15
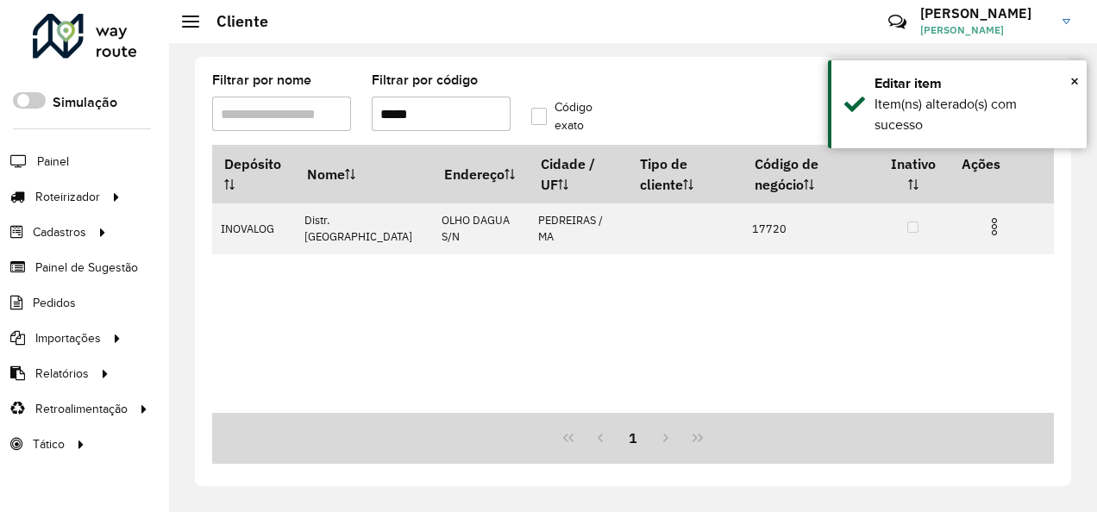
drag, startPoint x: 423, startPoint y: 114, endPoint x: 402, endPoint y: 122, distance: 22.9
click at [402, 122] on input "*****" at bounding box center [441, 114] width 139 height 34
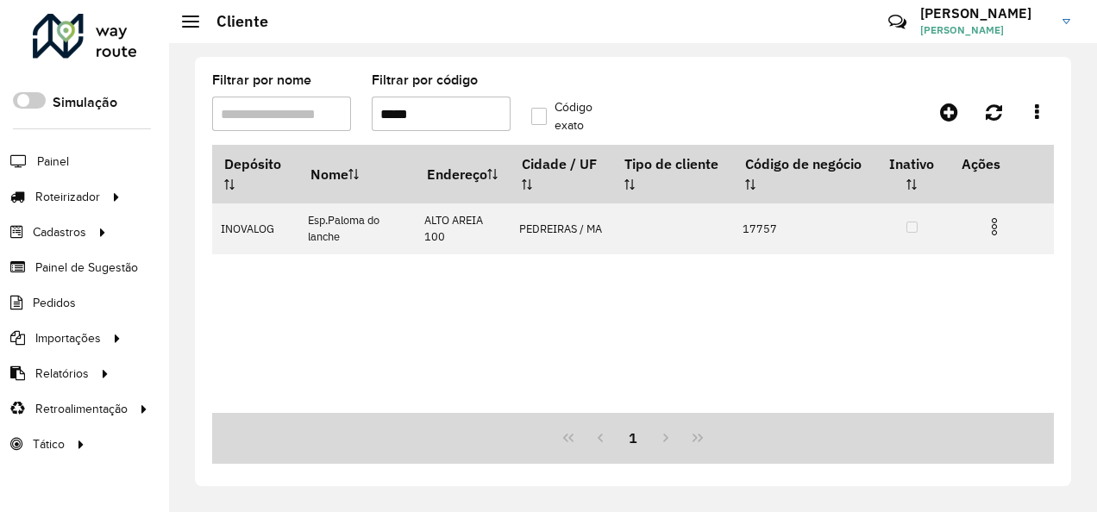
drag, startPoint x: 435, startPoint y: 114, endPoint x: 368, endPoint y: 128, distance: 67.8
click at [368, 128] on formly-field "Filtrar por código *****" at bounding box center [441, 109] width 160 height 71
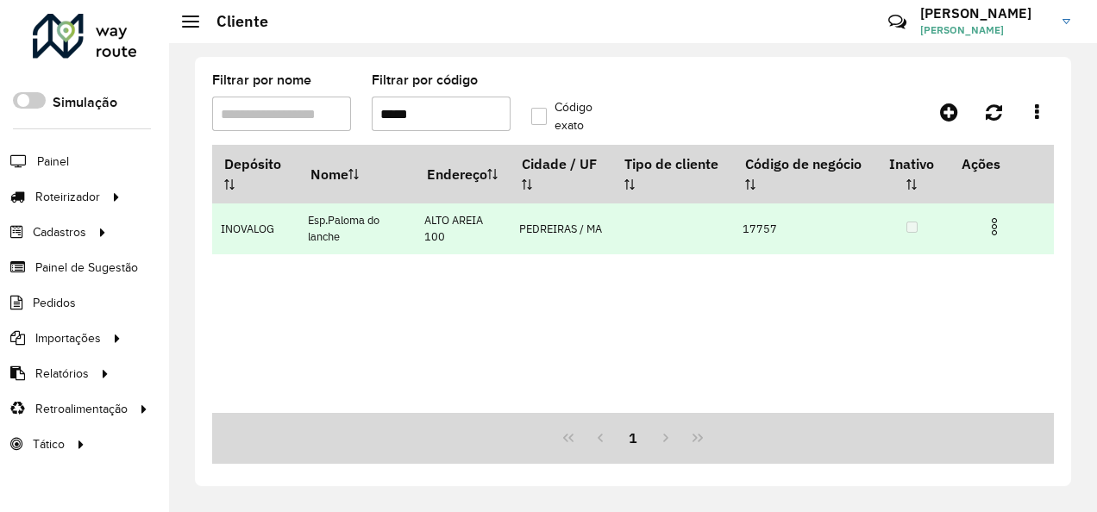
type input "*****"
click at [990, 225] on img at bounding box center [994, 226] width 21 height 21
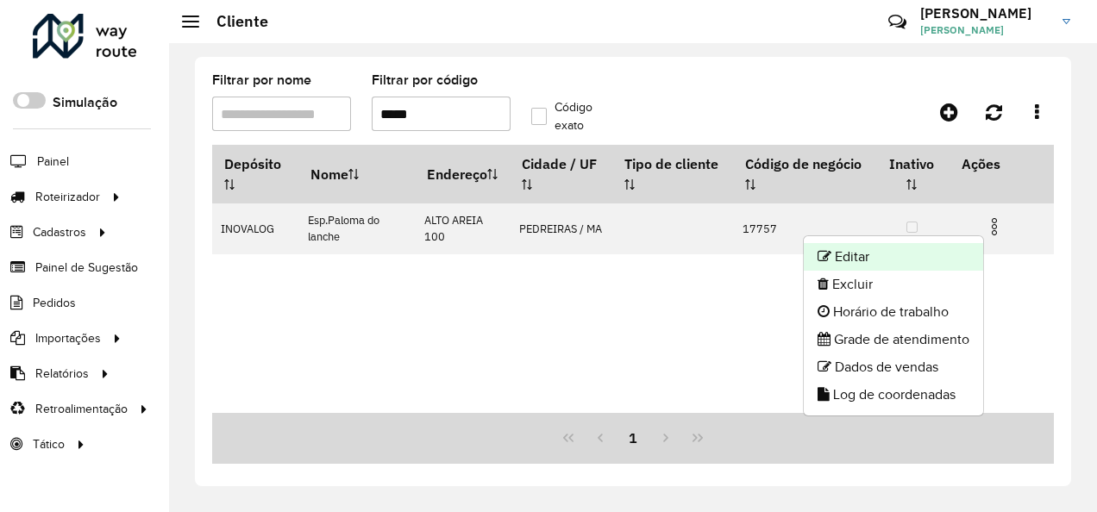
click at [868, 257] on li "Editar" at bounding box center [893, 257] width 179 height 28
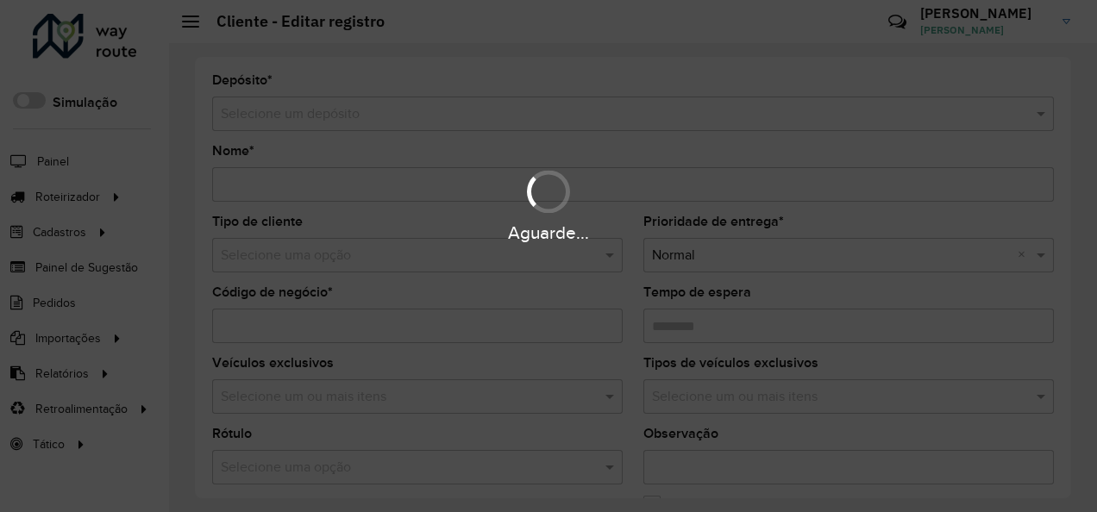
type input "**********"
type input "*****"
type input "********"
type input "**********"
type input "*********"
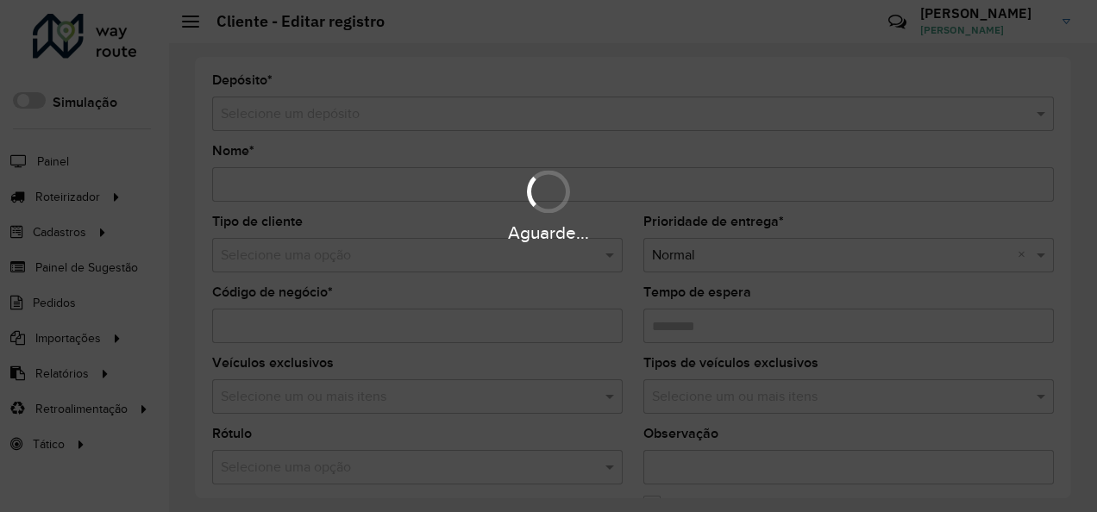
type input "******"
type input "*********"
type input "**********"
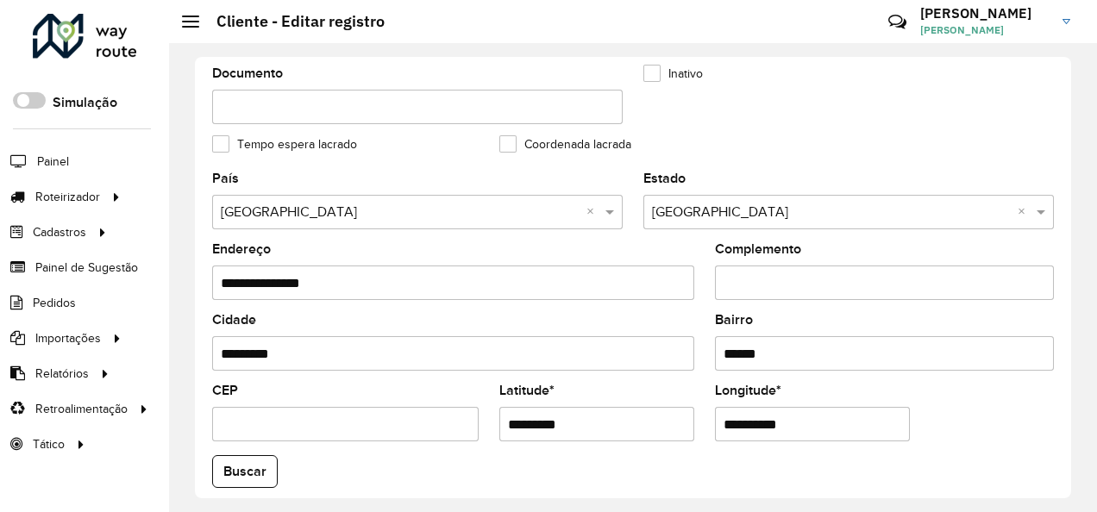
scroll to position [767, 0]
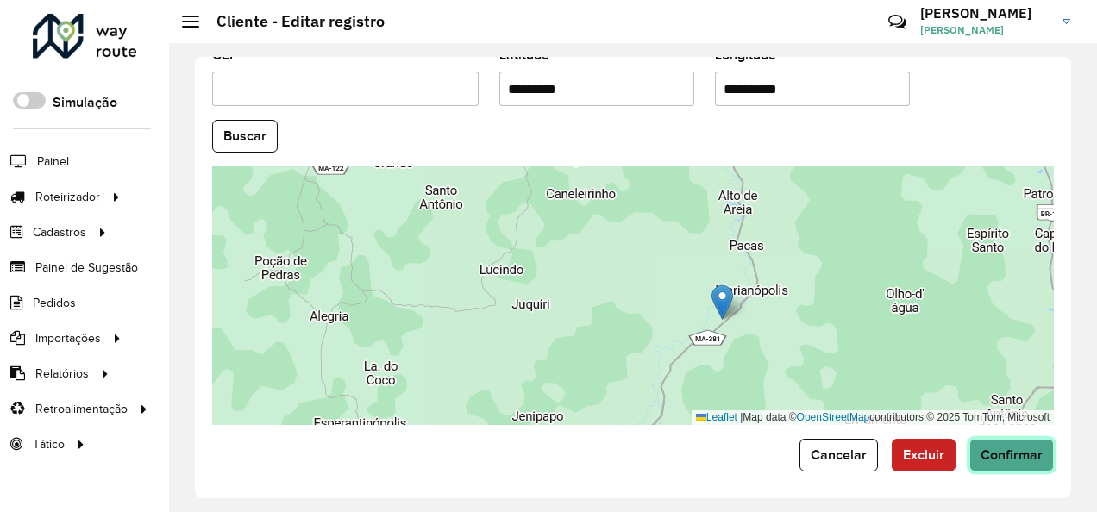
click at [1025, 448] on span "Confirmar" at bounding box center [1011, 455] width 62 height 15
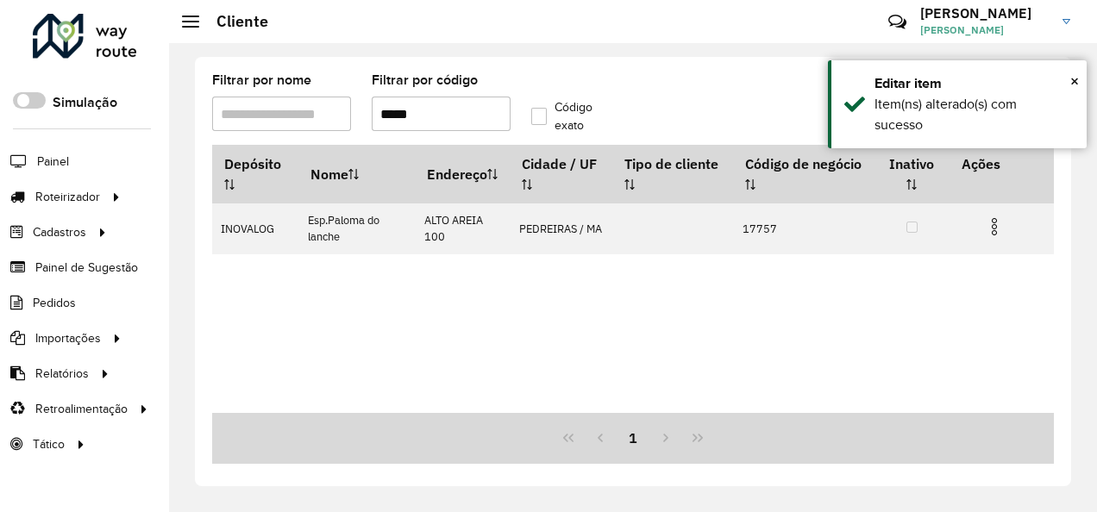
drag, startPoint x: 433, startPoint y: 116, endPoint x: 398, endPoint y: 126, distance: 36.0
click at [398, 126] on input "*****" at bounding box center [441, 114] width 139 height 34
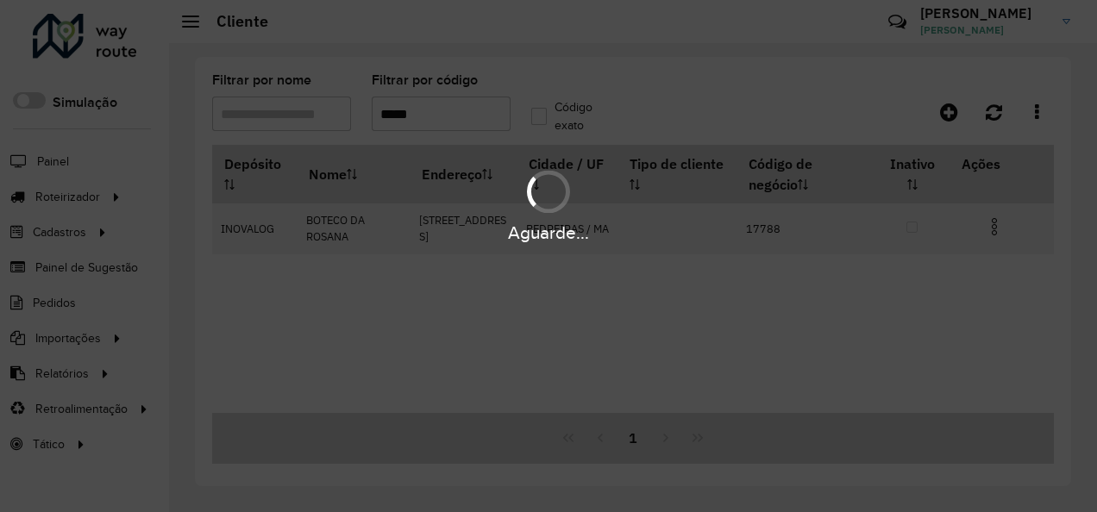
type input "*****"
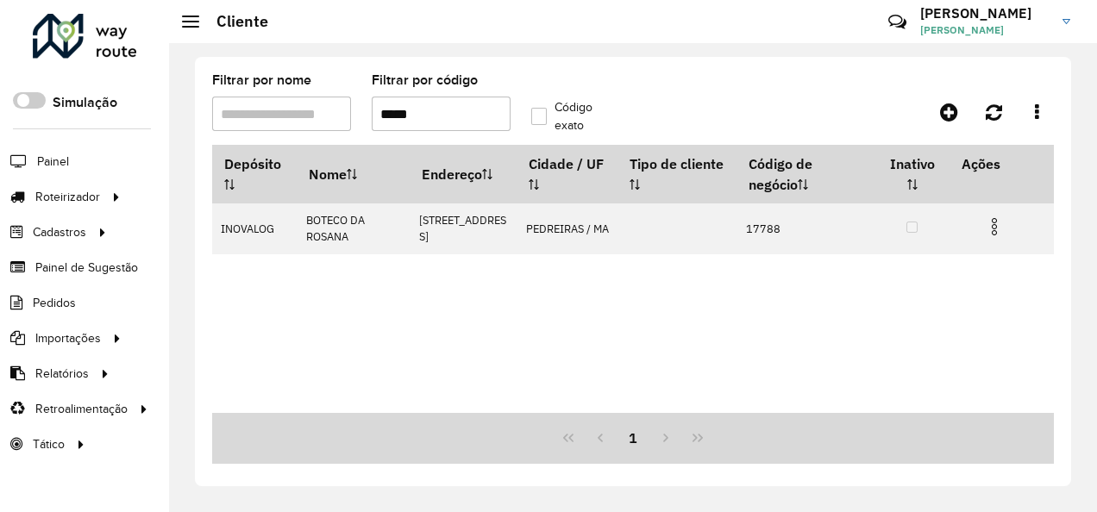
drag, startPoint x: 422, startPoint y: 118, endPoint x: 341, endPoint y: 132, distance: 82.2
click at [341, 132] on hb-app "Aguarde... Pop-up bloqueado! Seu navegador bloqueou automáticamente a abertura …" at bounding box center [548, 256] width 1097 height 512
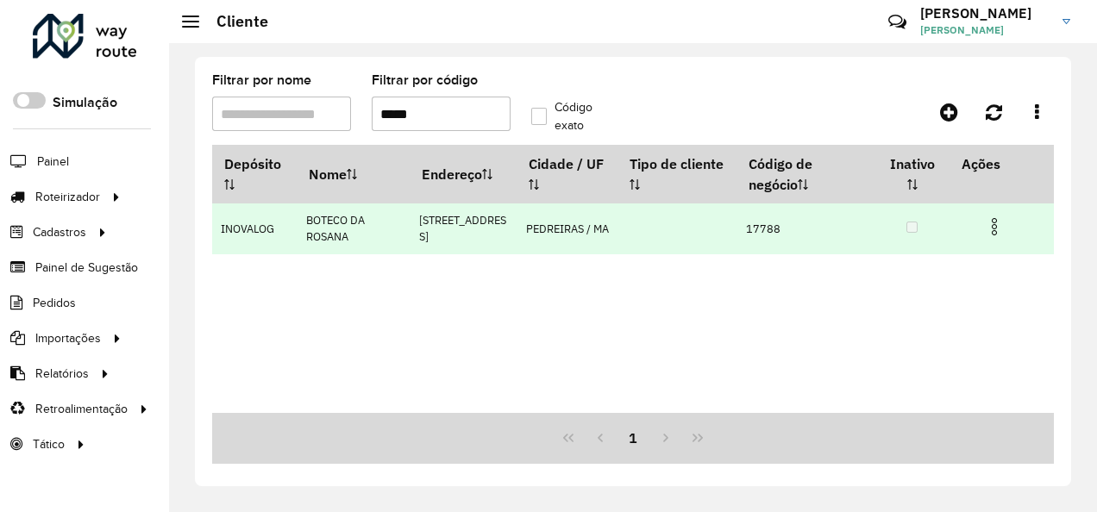
click at [993, 232] on img at bounding box center [994, 226] width 21 height 21
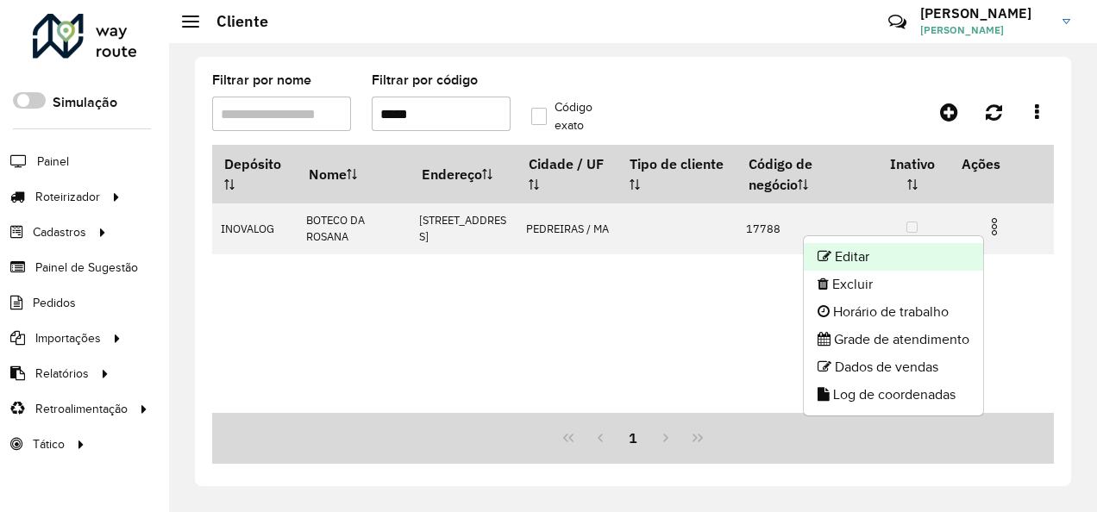
click at [890, 248] on li "Editar" at bounding box center [893, 257] width 179 height 28
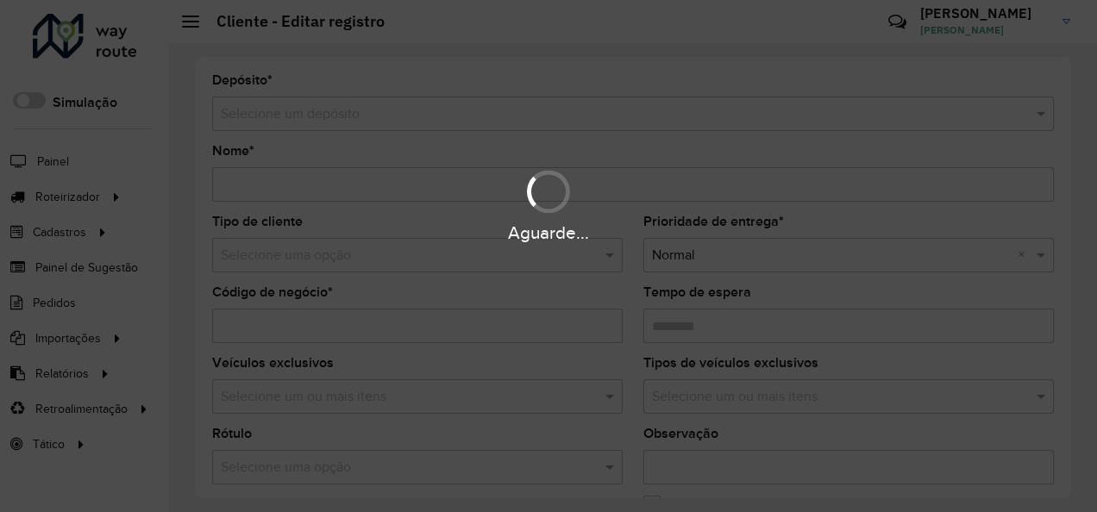
type input "**********"
type input "*****"
type input "********"
type input "**********"
type input "*********"
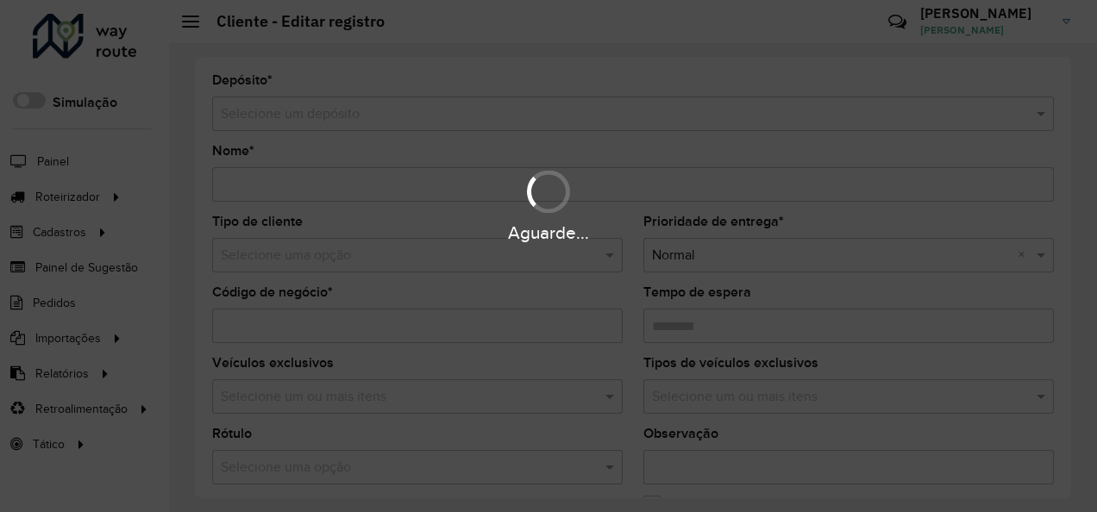
type input "******"
type input "********"
type input "**********"
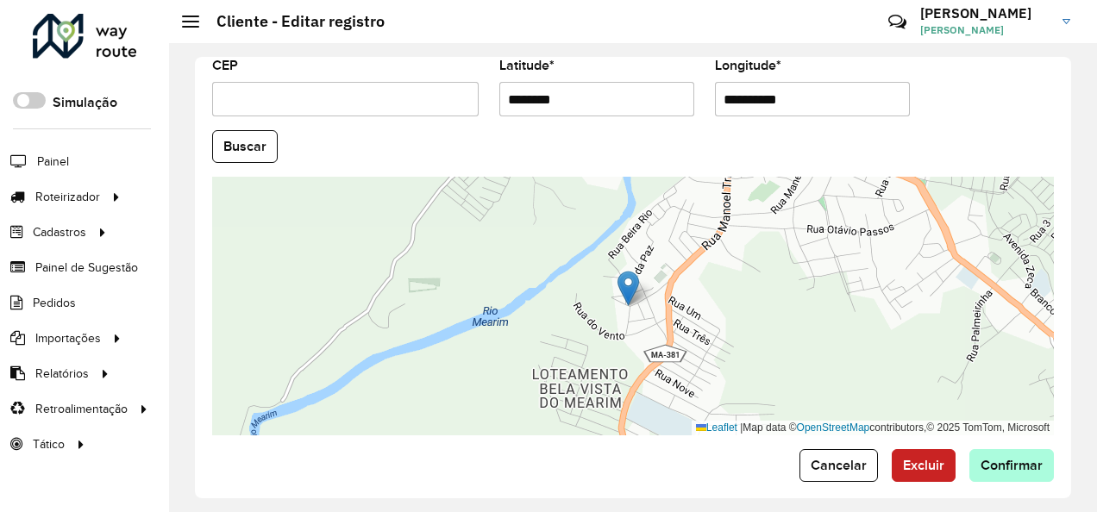
scroll to position [767, 0]
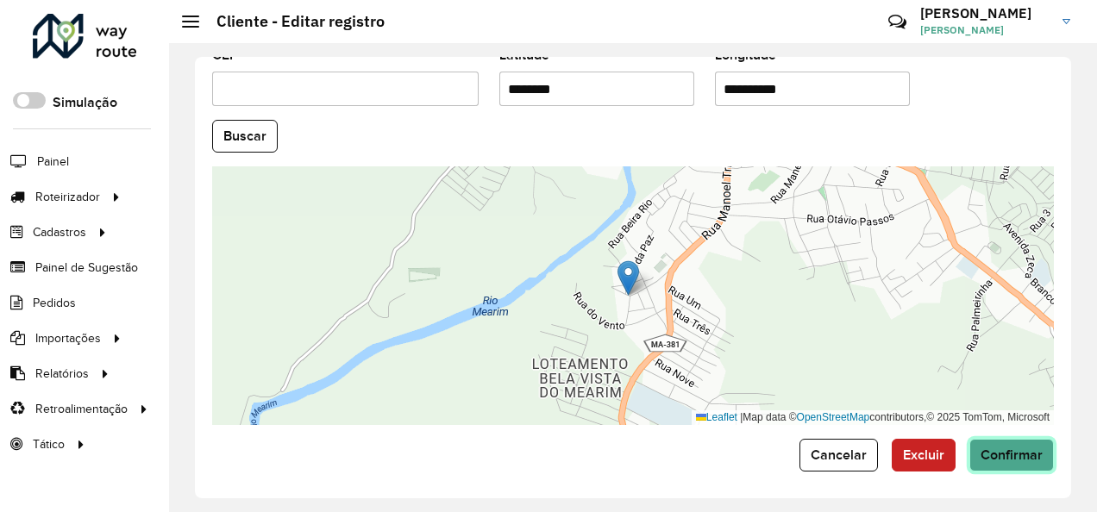
click at [1021, 450] on span "Confirmar" at bounding box center [1011, 455] width 62 height 15
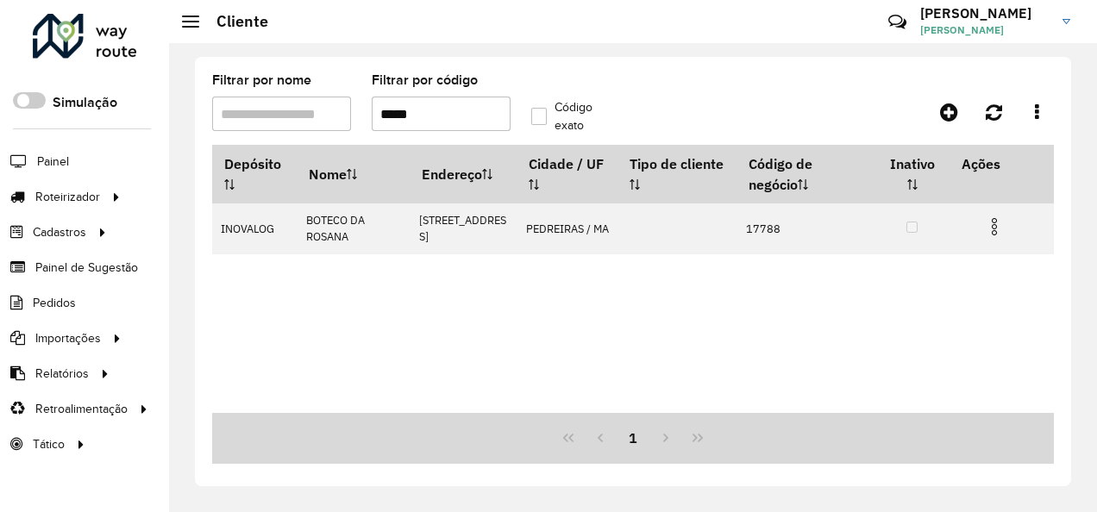
drag, startPoint x: 434, startPoint y: 110, endPoint x: 388, endPoint y: 127, distance: 48.6
click at [388, 127] on input "*****" at bounding box center [441, 114] width 139 height 34
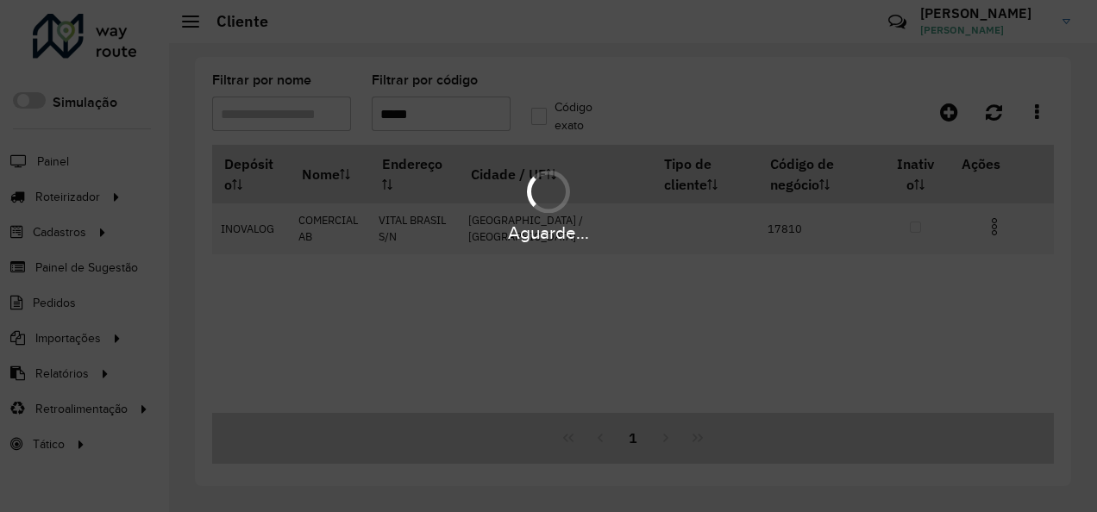
type input "*****"
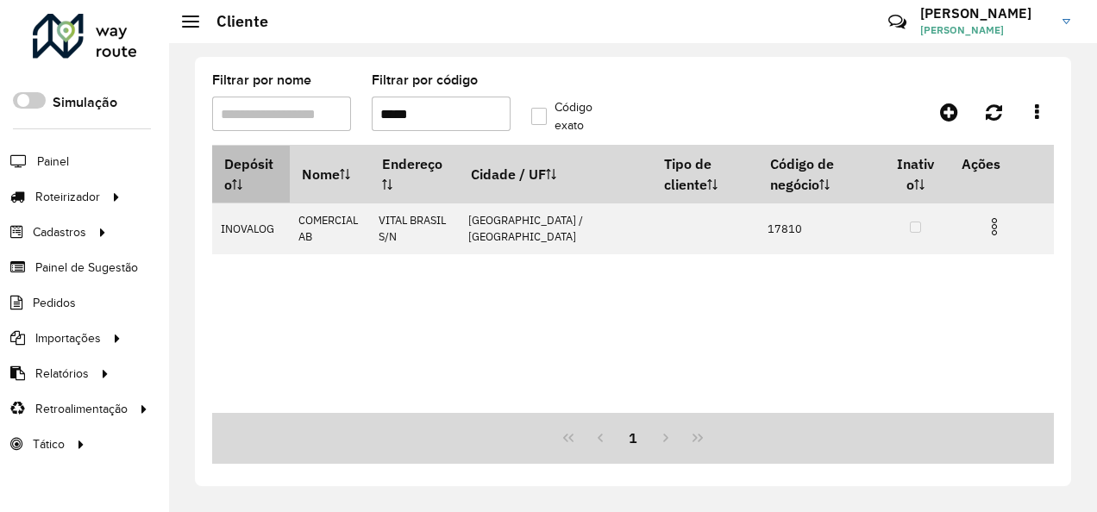
drag, startPoint x: 443, startPoint y: 111, endPoint x: 300, endPoint y: 146, distance: 147.2
click at [300, 146] on hb-app "Aguarde... Pop-up bloqueado! Seu navegador bloqueou automáticamente a abertura …" at bounding box center [548, 256] width 1097 height 512
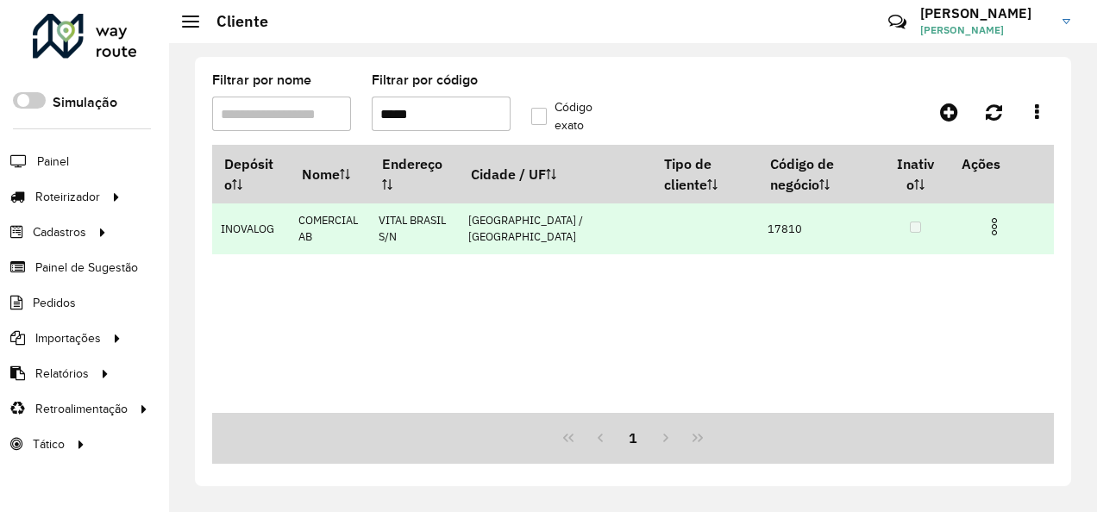
click at [987, 231] on img at bounding box center [994, 226] width 21 height 21
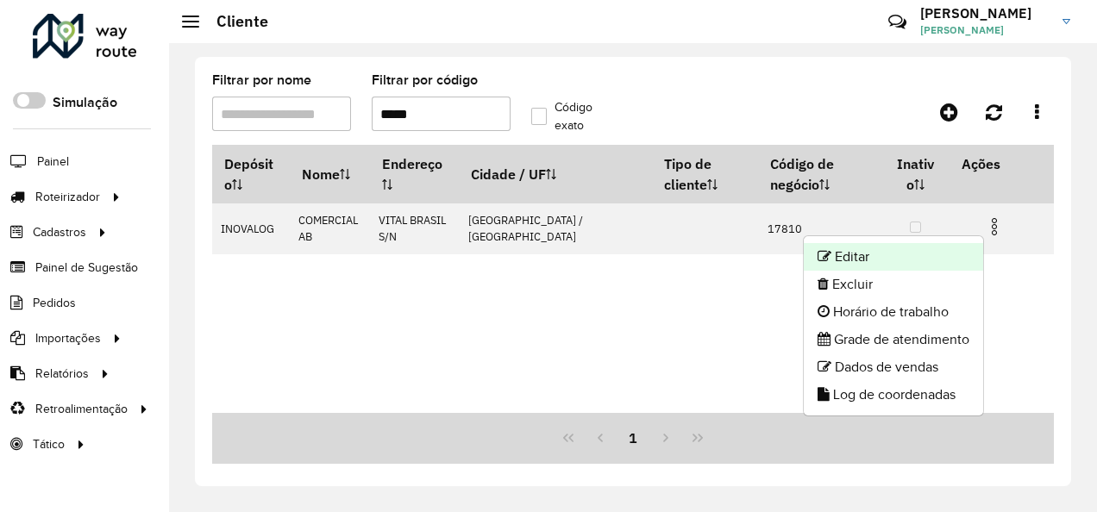
click at [900, 259] on li "Editar" at bounding box center [893, 257] width 179 height 28
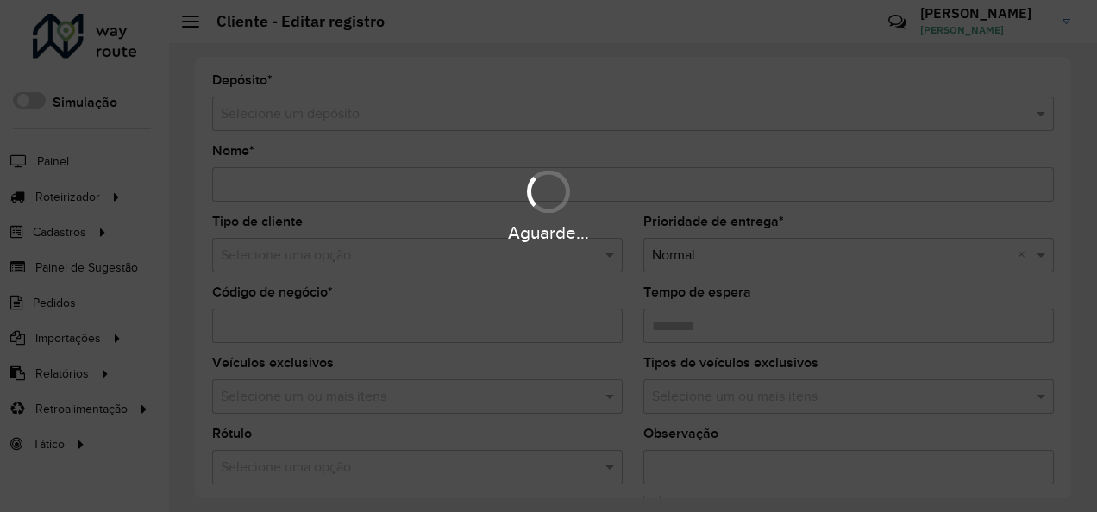
type input "**********"
type input "*****"
type input "********"
type input "**********"
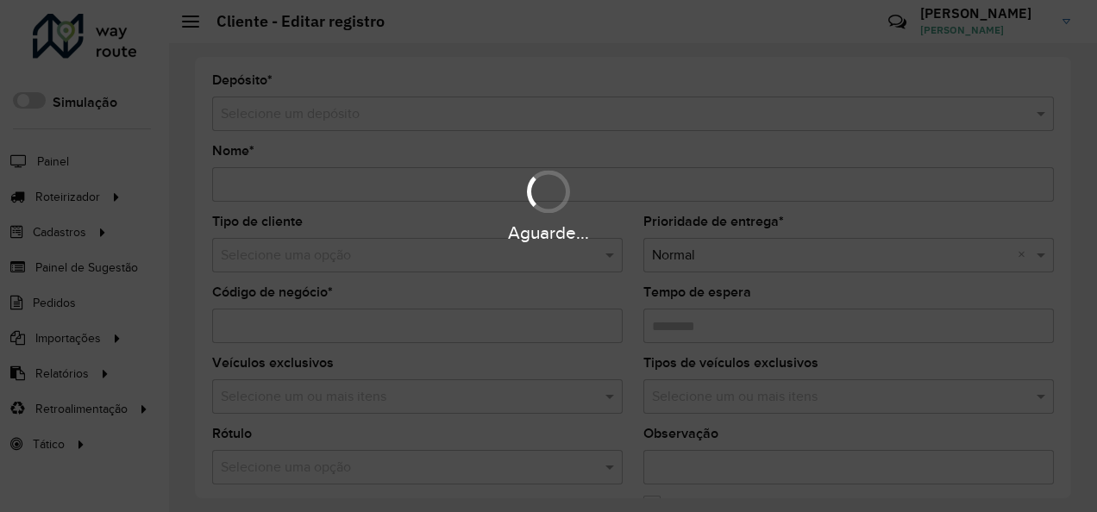
type input "**********"
type input "*********"
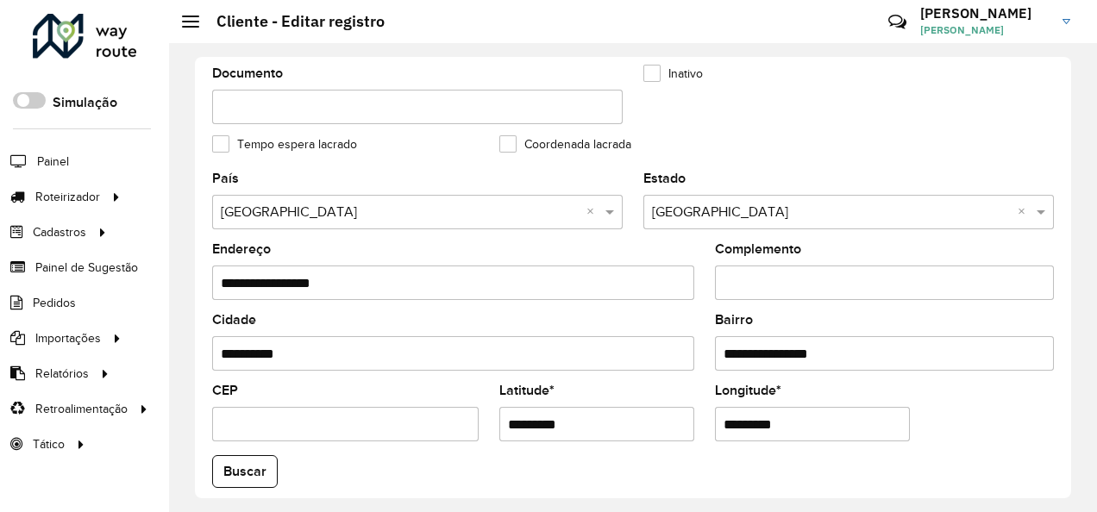
scroll to position [767, 0]
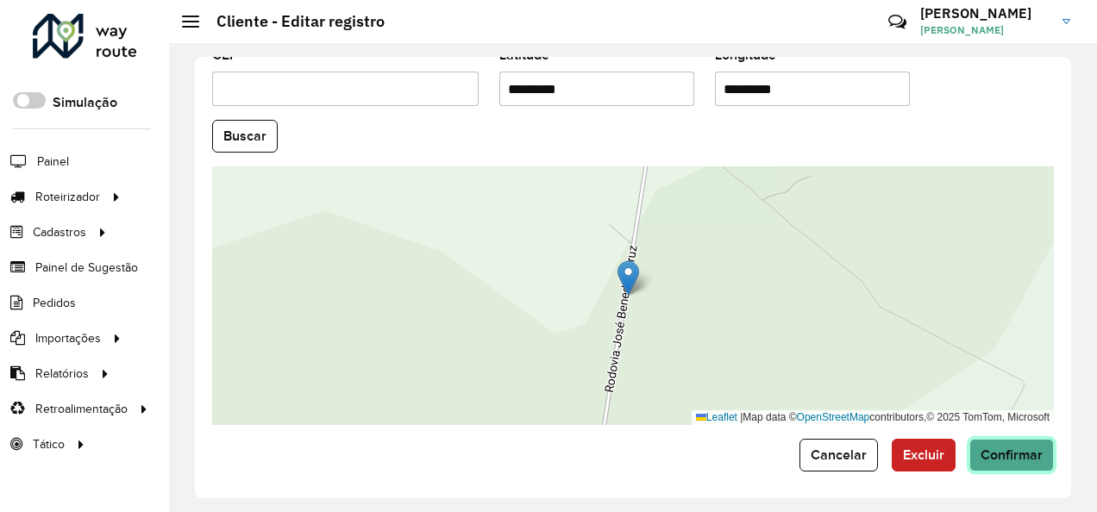
click at [1001, 454] on span "Confirmar" at bounding box center [1011, 455] width 62 height 15
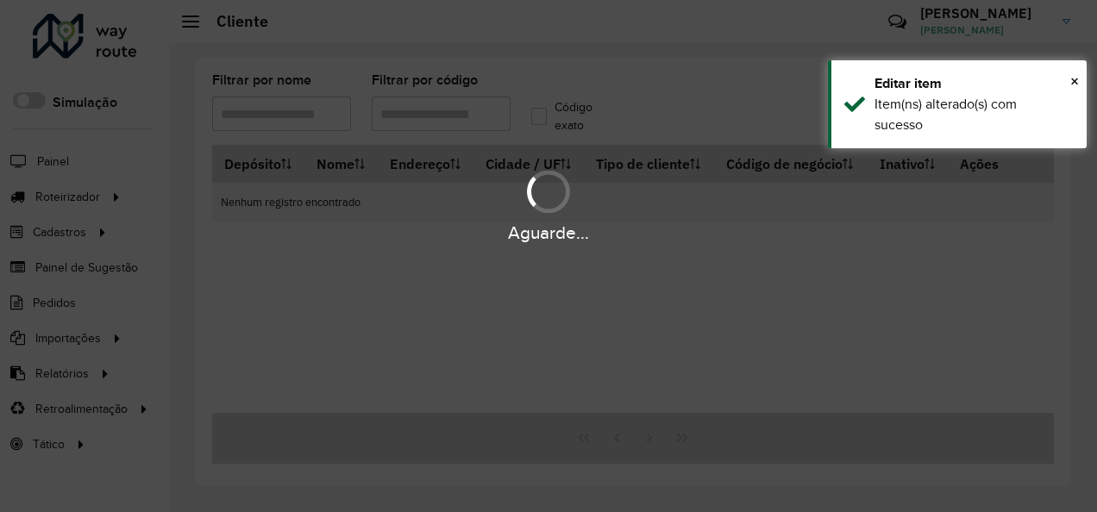
type input "*****"
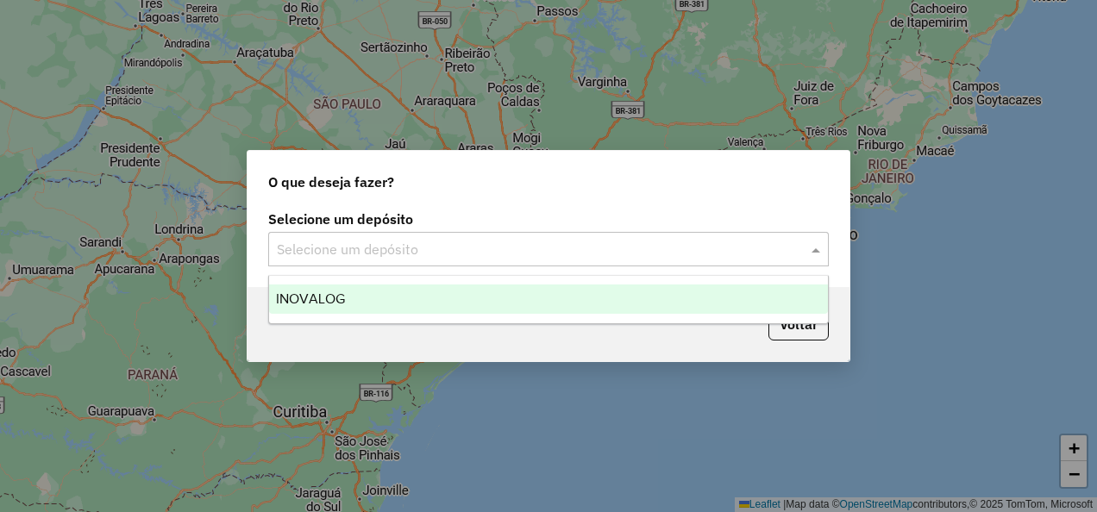
click at [428, 250] on input "text" at bounding box center [531, 250] width 509 height 21
click at [411, 288] on div "INOVALOG" at bounding box center [548, 299] width 558 height 29
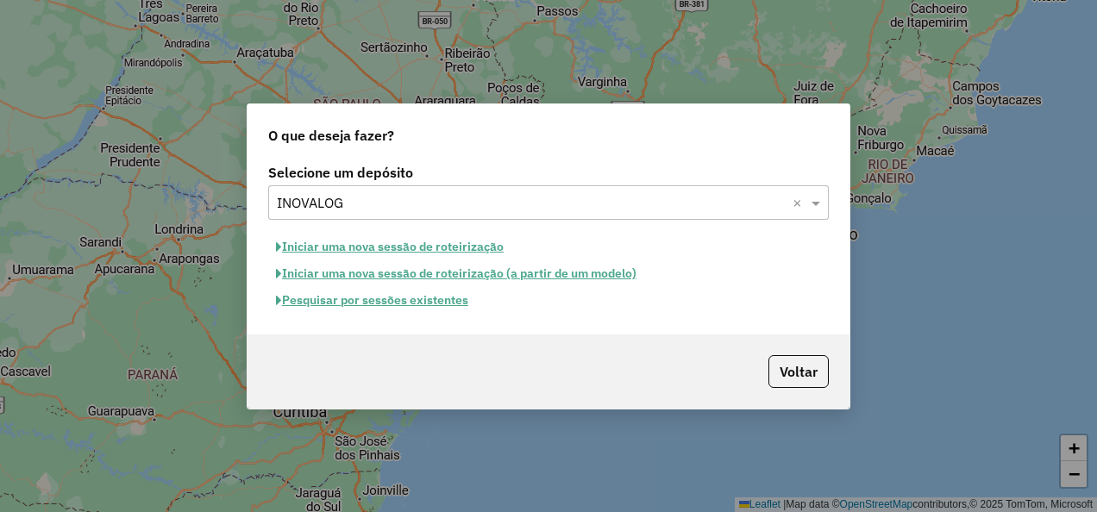
click at [405, 247] on button "Iniciar uma nova sessão de roteirização" at bounding box center [389, 247] width 243 height 27
select select "*"
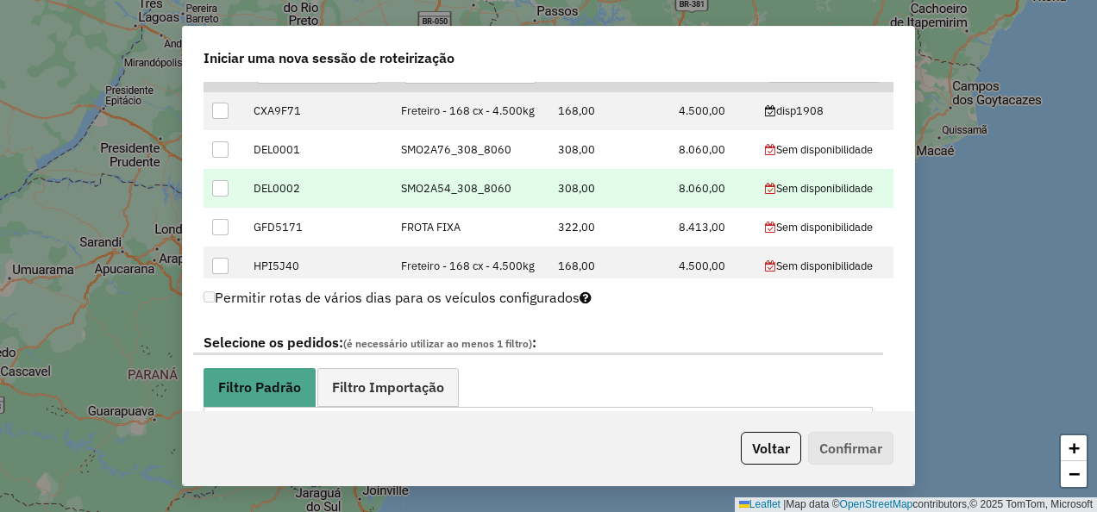
scroll to position [604, 0]
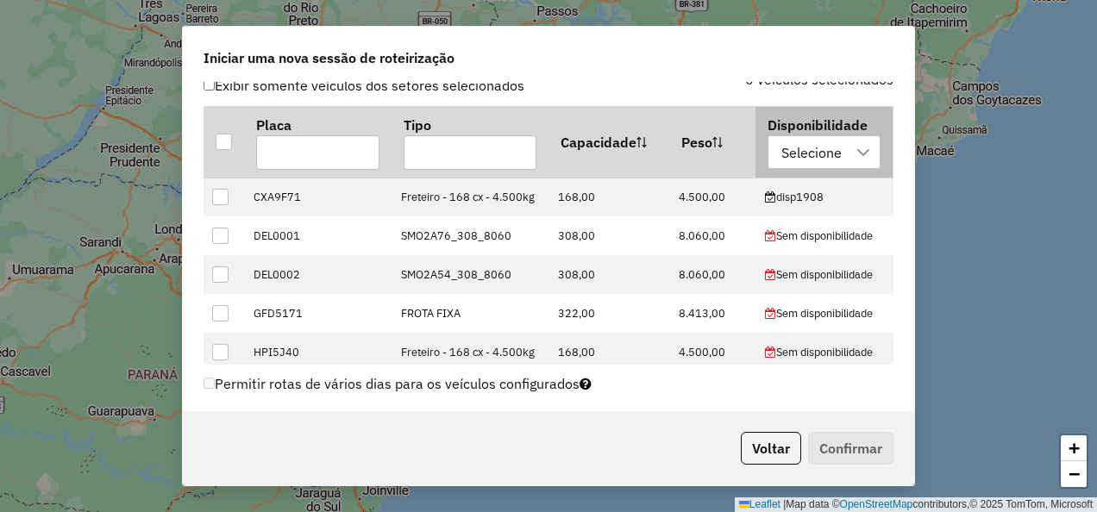
click at [817, 158] on div "Selecione" at bounding box center [811, 152] width 72 height 33
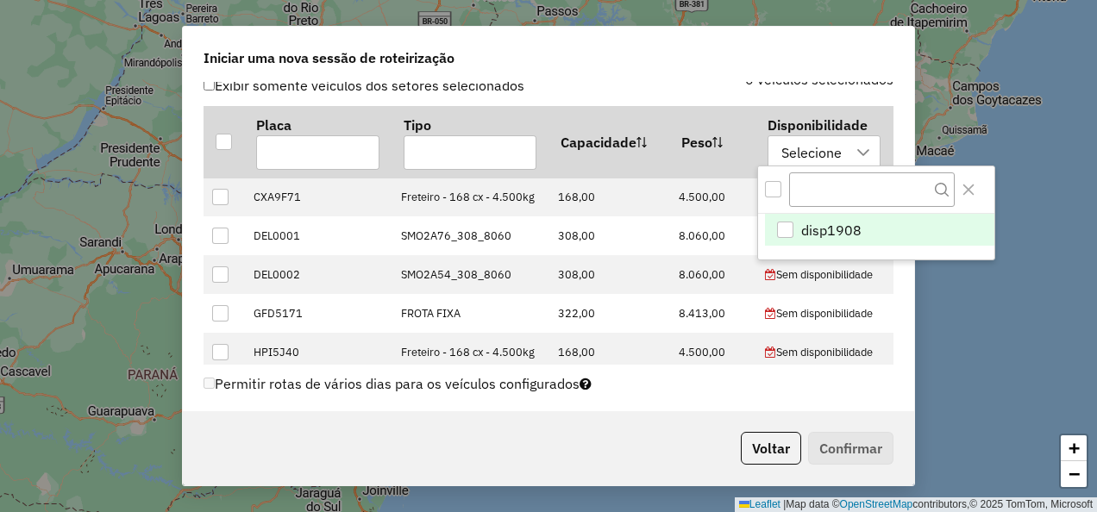
click at [809, 221] on span "disp1908" at bounding box center [831, 230] width 60 height 21
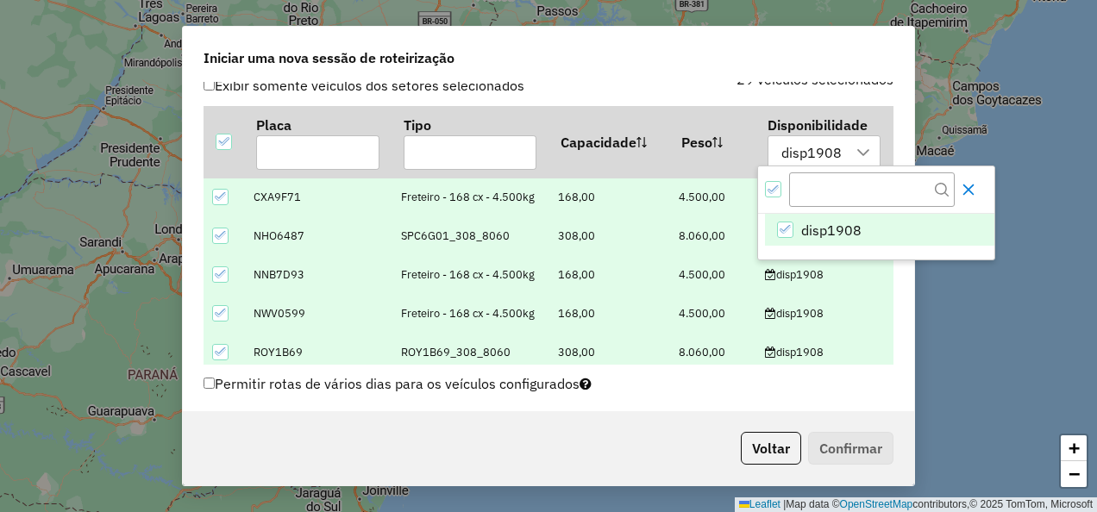
click at [975, 186] on icon "Close" at bounding box center [969, 190] width 14 height 14
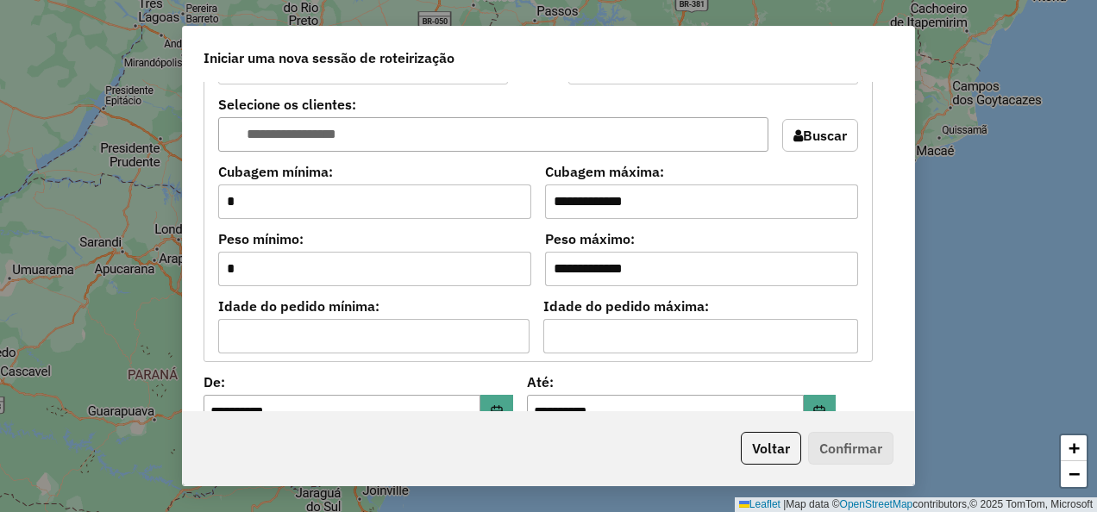
scroll to position [1552, 0]
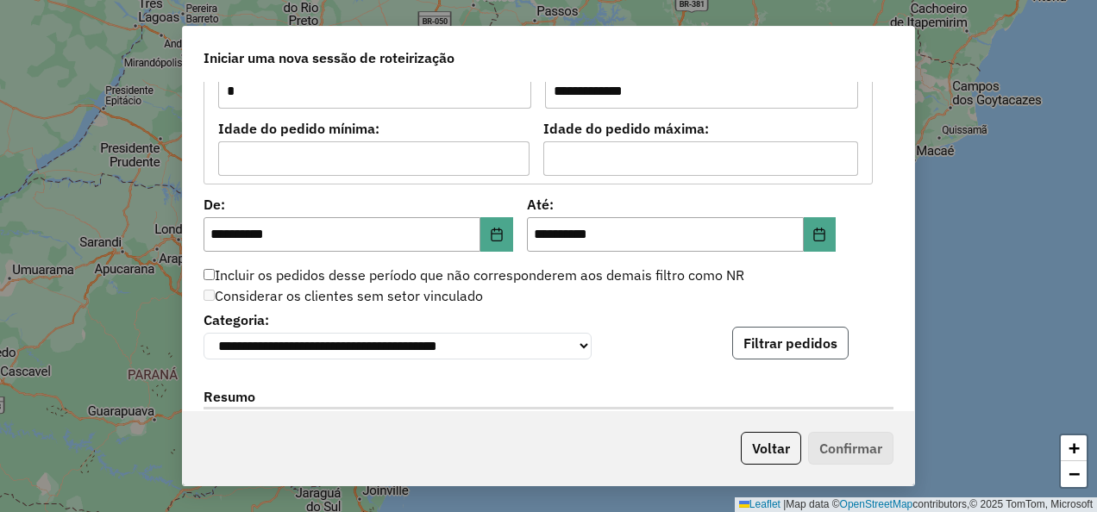
click at [808, 350] on button "Filtrar pedidos" at bounding box center [790, 343] width 116 height 33
click at [736, 335] on button "Filtrar pedidos" at bounding box center [790, 343] width 116 height 33
click at [761, 341] on button "Filtrar pedidos" at bounding box center [790, 343] width 116 height 33
click at [774, 346] on button "Filtrar pedidos" at bounding box center [790, 343] width 116 height 33
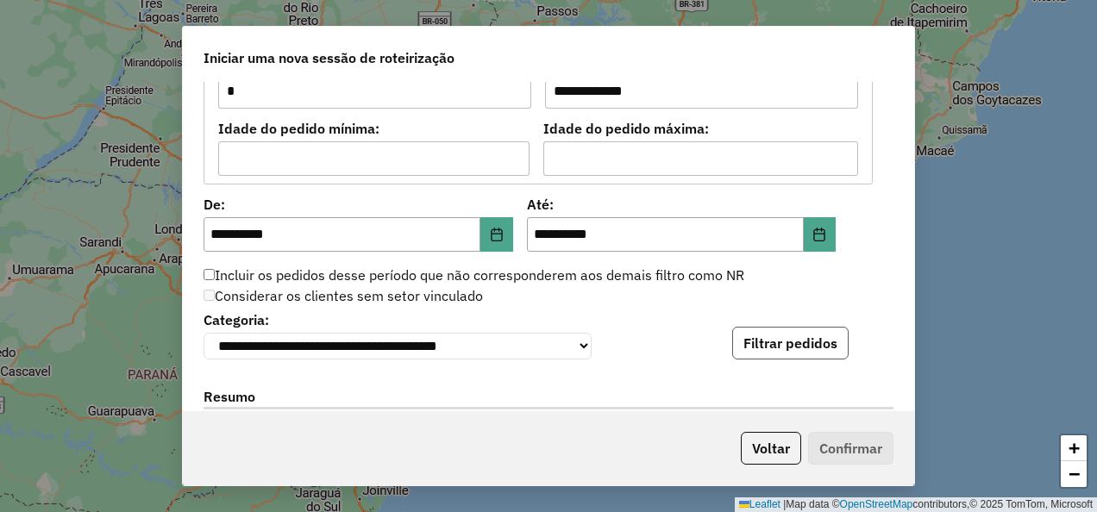
click at [797, 331] on button "Filtrar pedidos" at bounding box center [790, 343] width 116 height 33
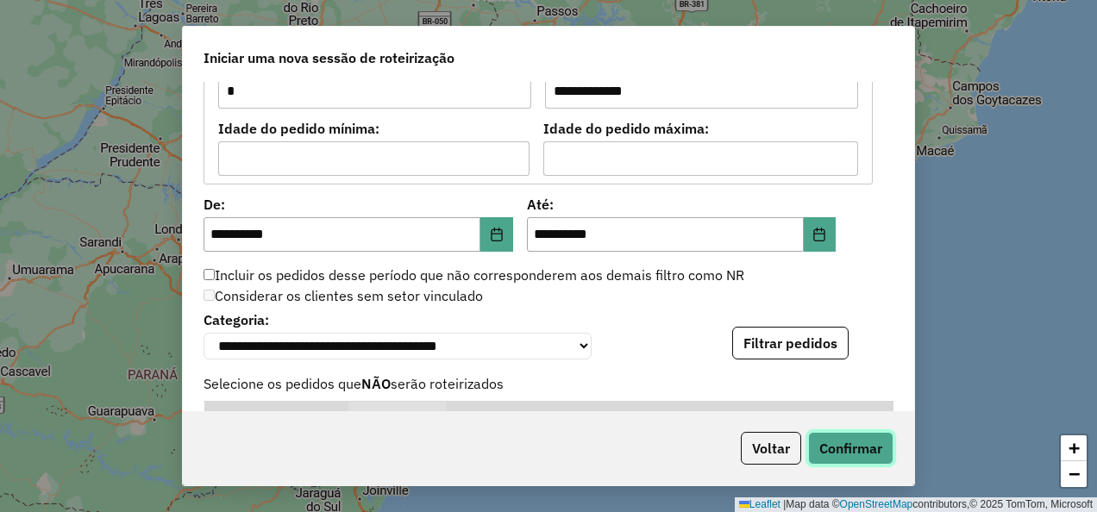
click at [855, 445] on button "Confirmar" at bounding box center [850, 448] width 85 height 33
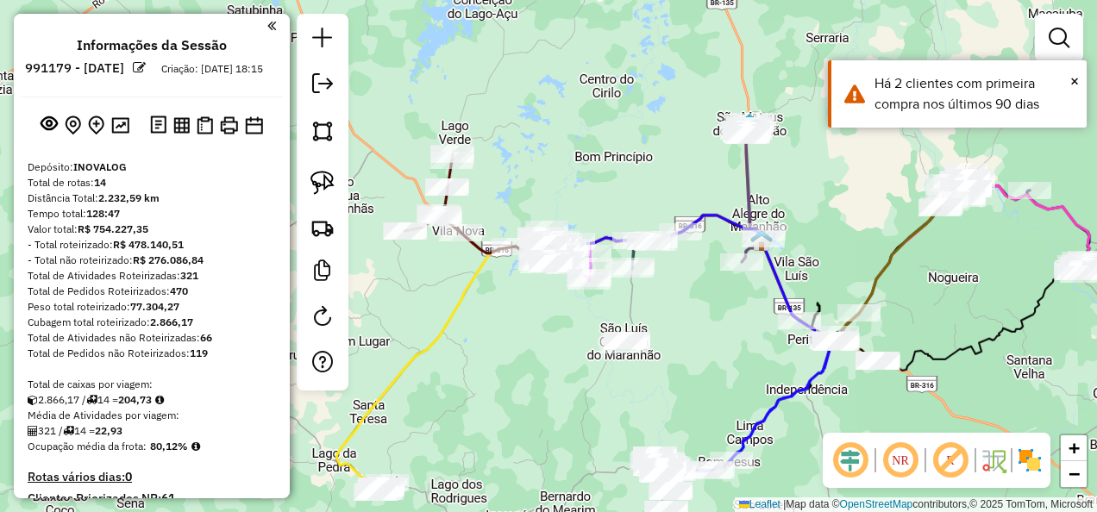
click at [846, 457] on em at bounding box center [850, 460] width 41 height 41
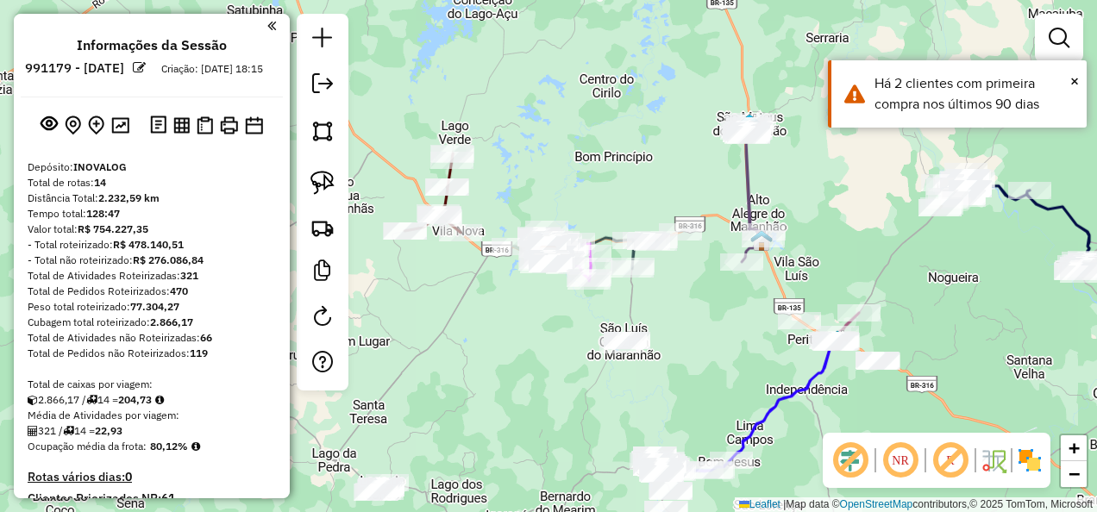
click at [952, 460] on em at bounding box center [950, 460] width 41 height 41
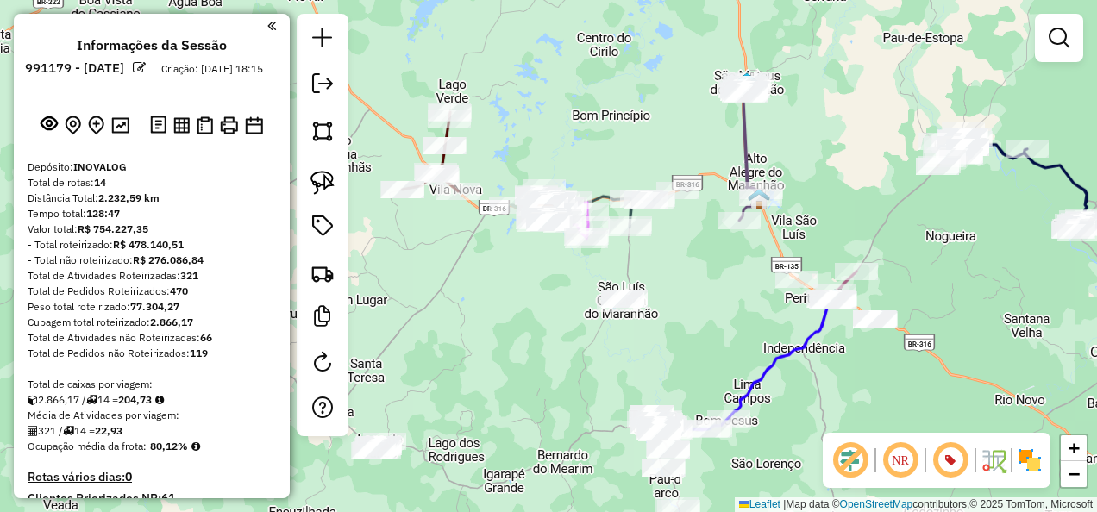
drag, startPoint x: 487, startPoint y: 382, endPoint x: 499, endPoint y: 310, distance: 73.4
click at [485, 323] on div "Janela de atendimento Grade de atendimento Capacidade Transportadoras Veículos …" at bounding box center [548, 256] width 1097 height 512
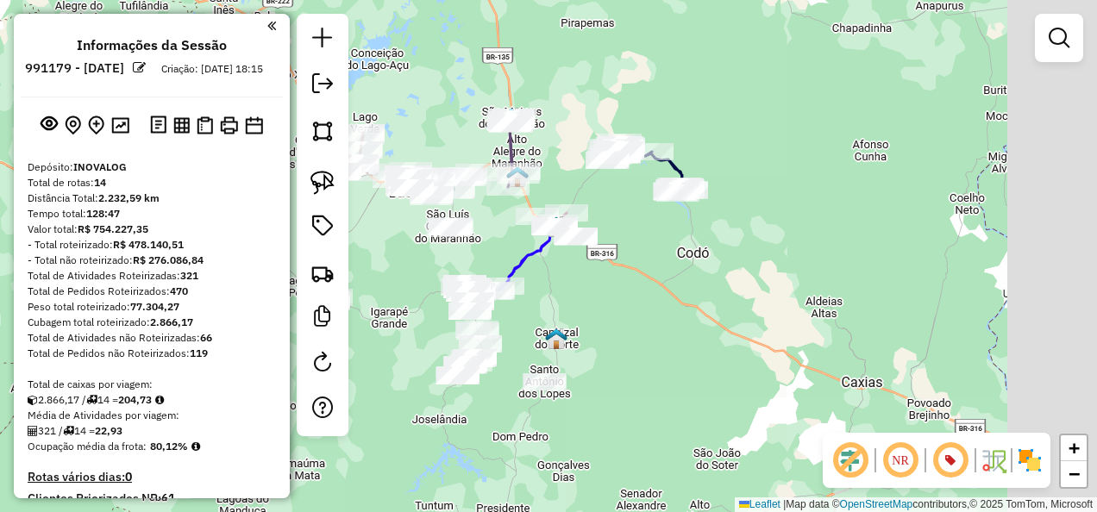
drag, startPoint x: 699, startPoint y: 391, endPoint x: 616, endPoint y: 335, distance: 100.7
click at [616, 335] on div "Janela de atendimento Grade de atendimento Capacidade Transportadoras Veículos …" at bounding box center [548, 256] width 1097 height 512
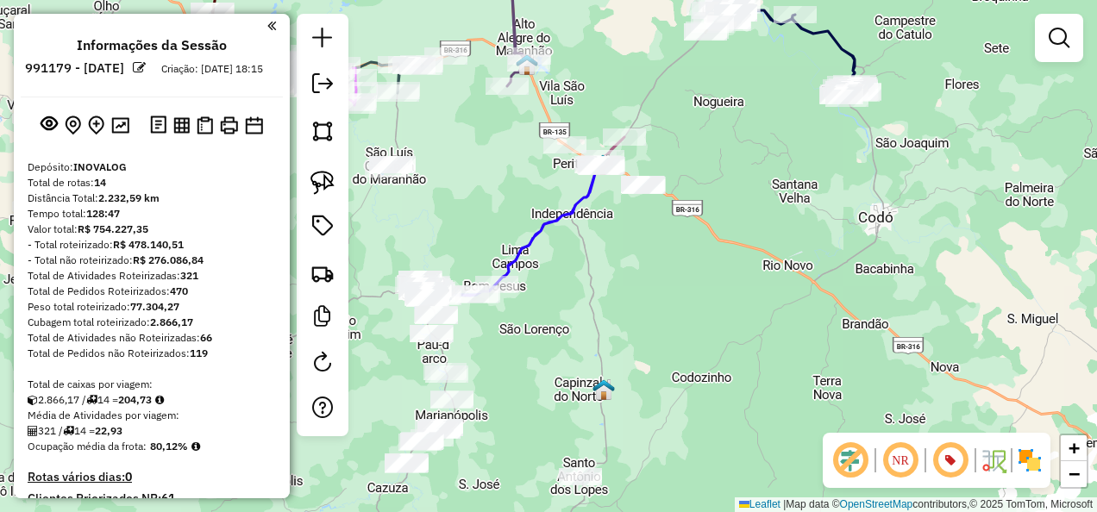
drag, startPoint x: 598, startPoint y: 276, endPoint x: 736, endPoint y: 341, distance: 152.7
click at [735, 340] on div "Janela de atendimento Grade de atendimento Capacidade Transportadoras Veículos …" at bounding box center [548, 256] width 1097 height 512
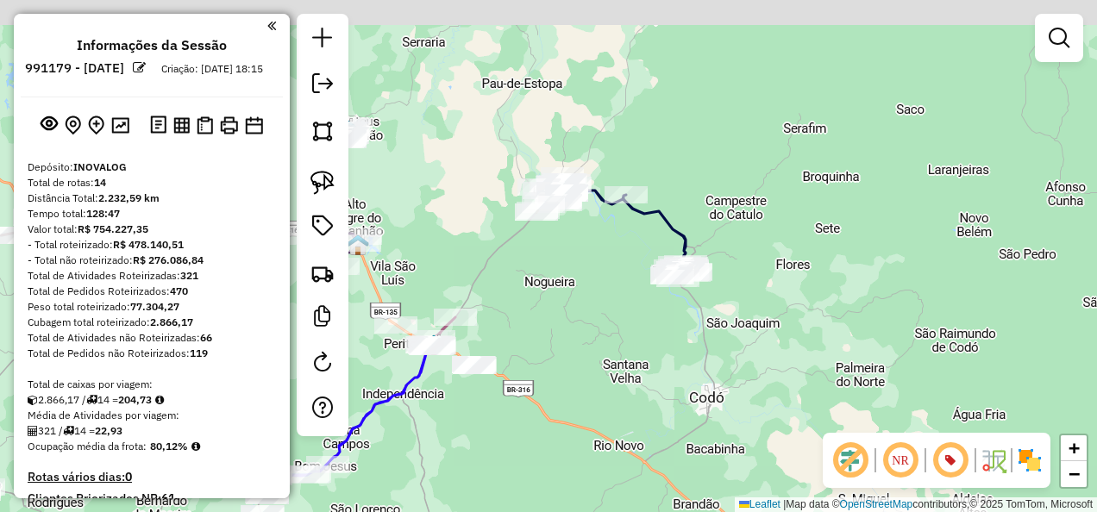
drag, startPoint x: 783, startPoint y: 287, endPoint x: 536, endPoint y: 416, distance: 278.9
click at [547, 431] on div "Janela de atendimento Grade de atendimento Capacidade Transportadoras Veículos …" at bounding box center [548, 256] width 1097 height 512
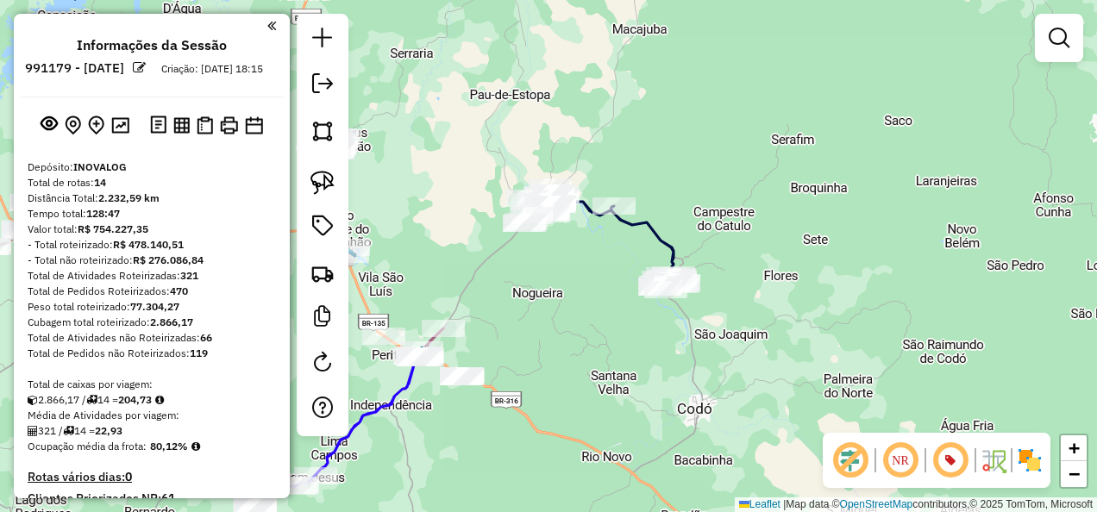
drag, startPoint x: 585, startPoint y: 355, endPoint x: 548, endPoint y: 406, distance: 63.0
click at [554, 405] on div "Janela de atendimento Grade de atendimento Capacidade Transportadoras Veículos …" at bounding box center [548, 256] width 1097 height 512
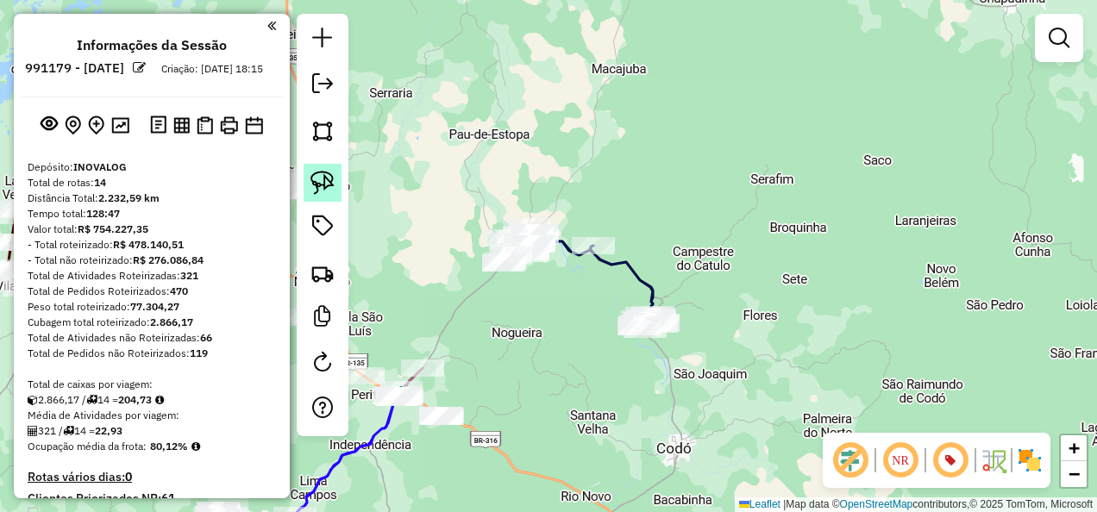
click at [320, 179] on img at bounding box center [322, 183] width 24 height 24
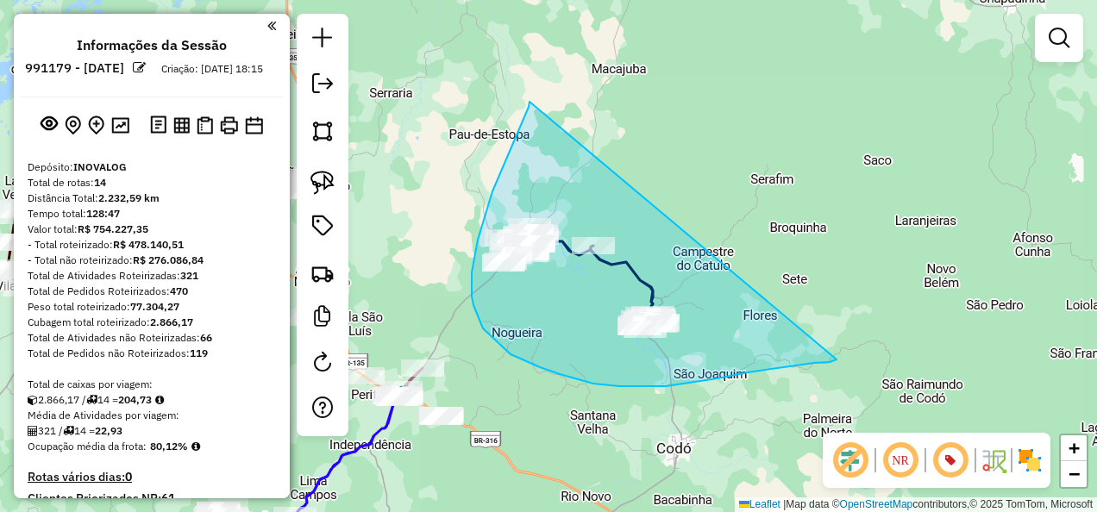
drag, startPoint x: 526, startPoint y: 112, endPoint x: 836, endPoint y: 360, distance: 397.0
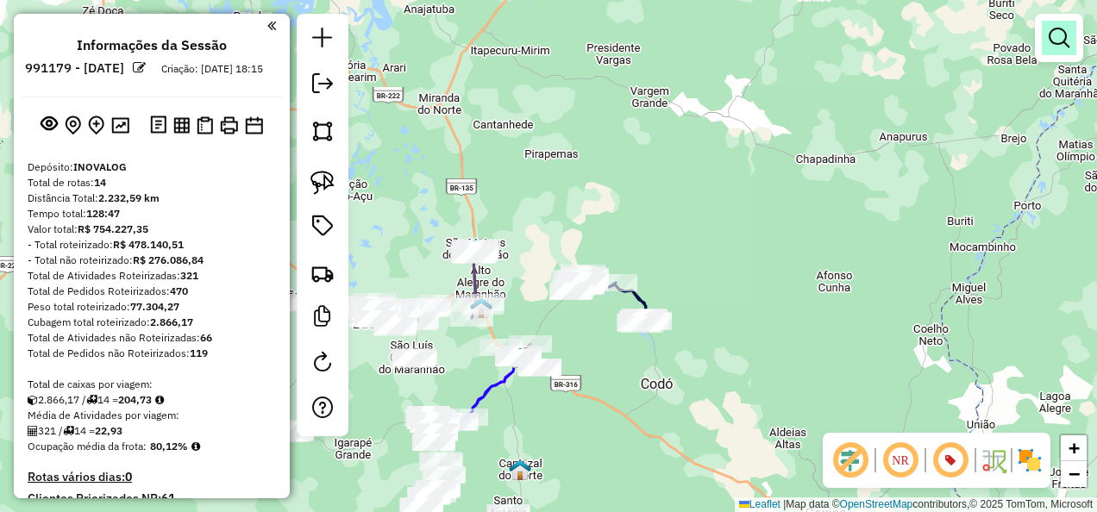
click at [1047, 35] on link at bounding box center [1059, 38] width 34 height 34
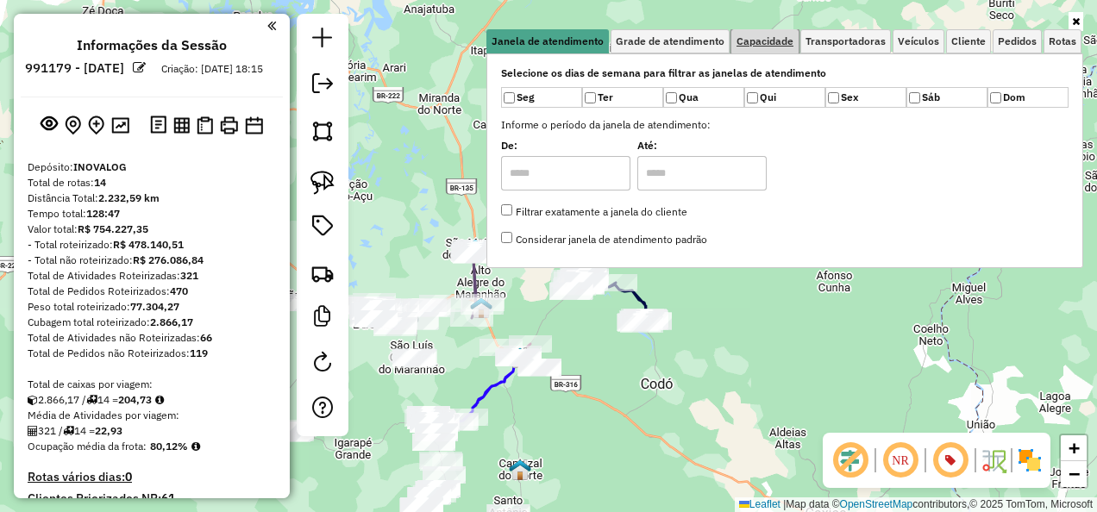
click at [763, 36] on span "Capacidade" at bounding box center [764, 41] width 57 height 10
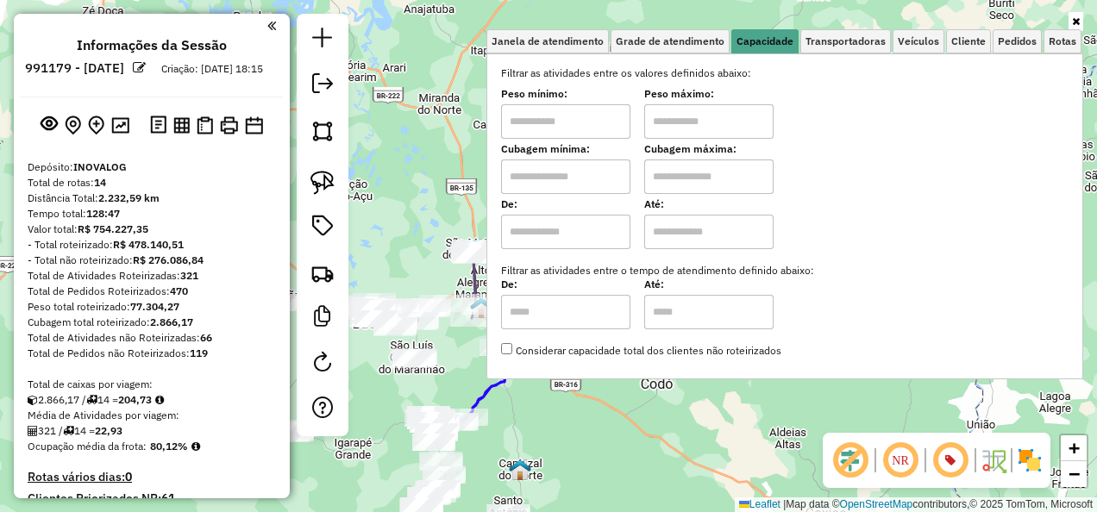
click at [567, 169] on input "text" at bounding box center [565, 177] width 129 height 34
type input "******"
click at [692, 188] on input "text" at bounding box center [708, 177] width 129 height 34
type input "********"
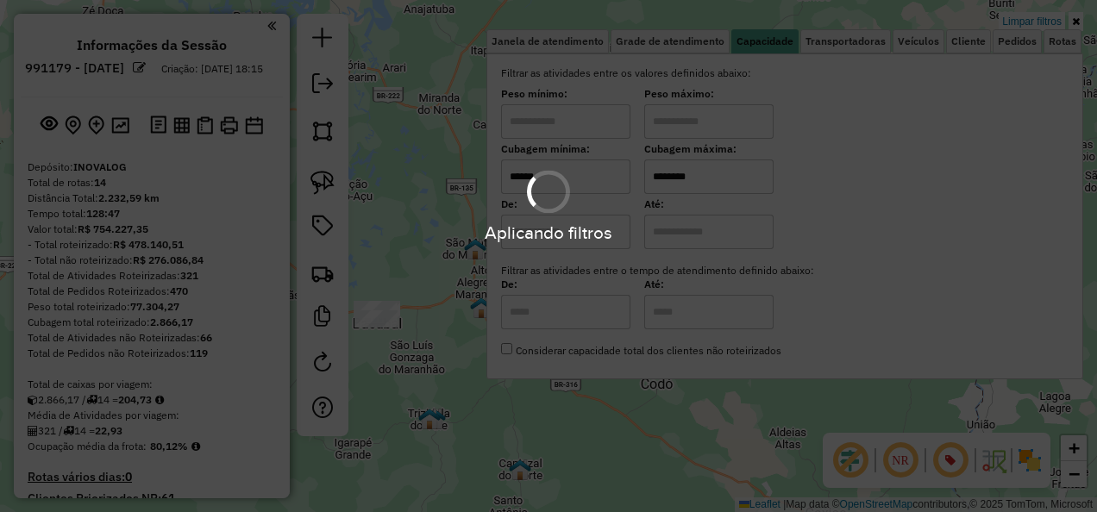
click at [579, 432] on hb-app "Aplicando filtros Pop-up bloqueado! Seu navegador bloqueou automáticamente a ab…" at bounding box center [548, 256] width 1097 height 512
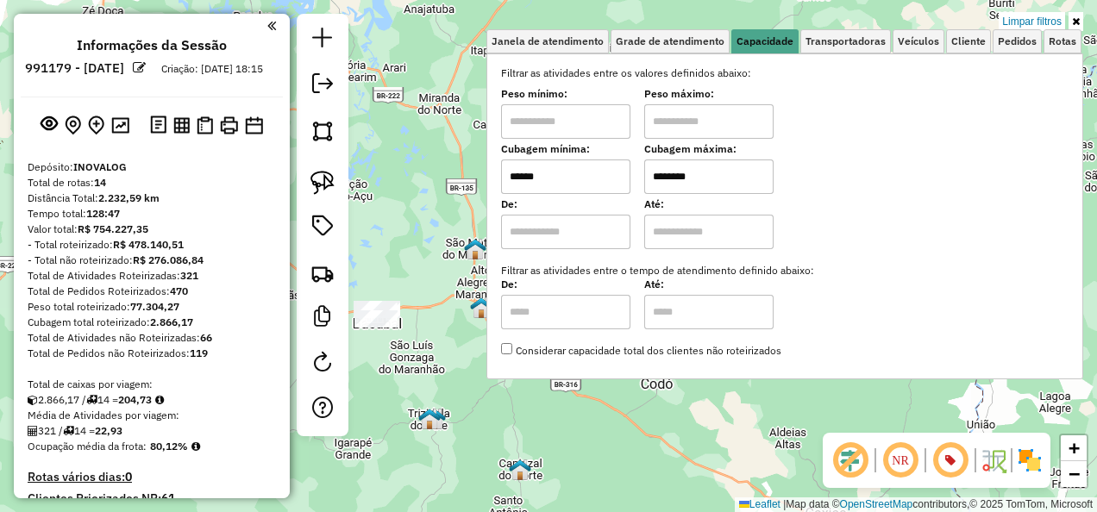
click at [518, 432] on div "Limpar filtros Janela de atendimento Grade de atendimento Capacidade Transporta…" at bounding box center [548, 256] width 1097 height 512
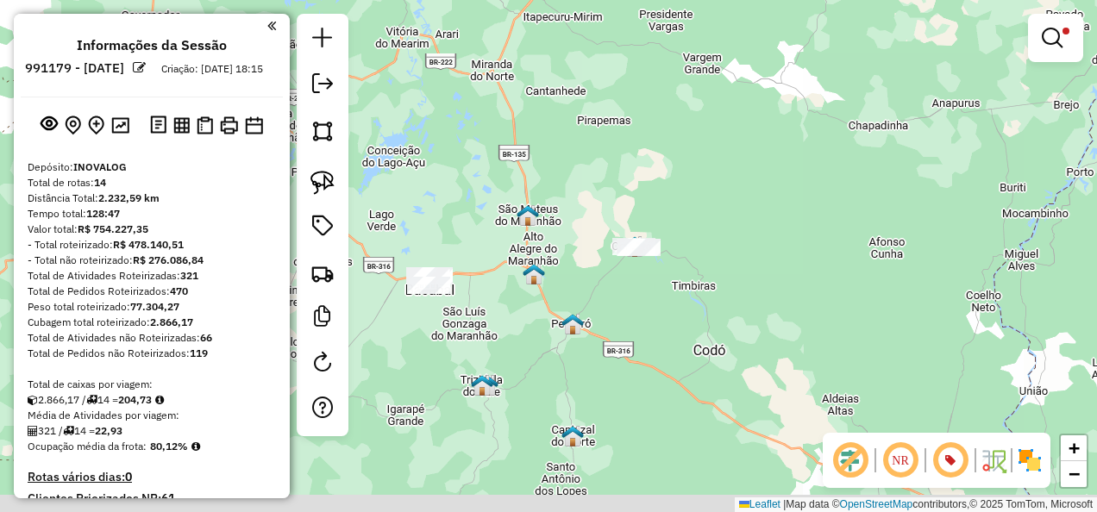
drag, startPoint x: 526, startPoint y: 374, endPoint x: 685, endPoint y: 351, distance: 160.4
click at [683, 351] on div "Limpar filtros Janela de atendimento Grade de atendimento Capacidade Transporta…" at bounding box center [548, 256] width 1097 height 512
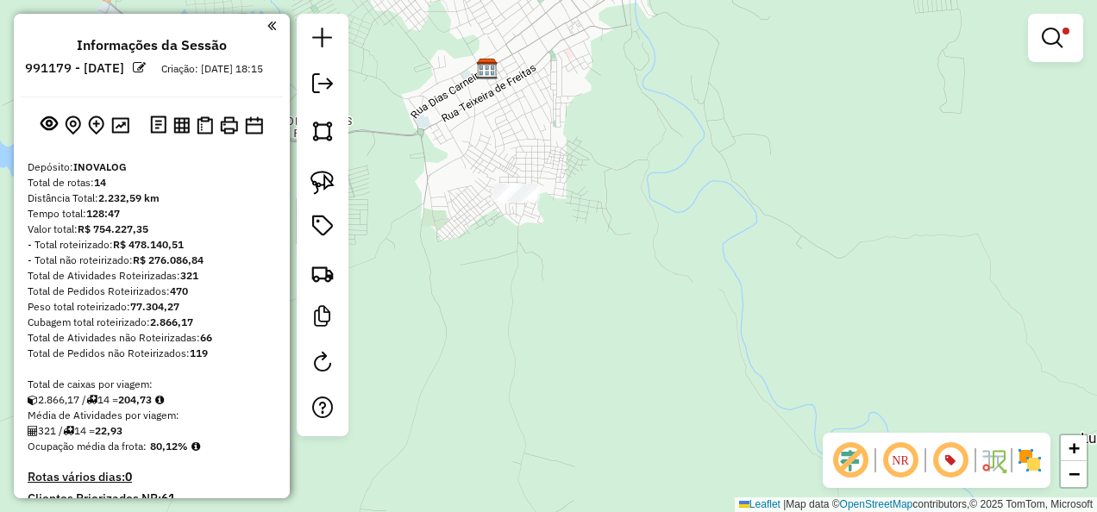
drag, startPoint x: 326, startPoint y: 188, endPoint x: 354, endPoint y: 179, distance: 29.2
click at [326, 188] on img at bounding box center [322, 183] width 24 height 24
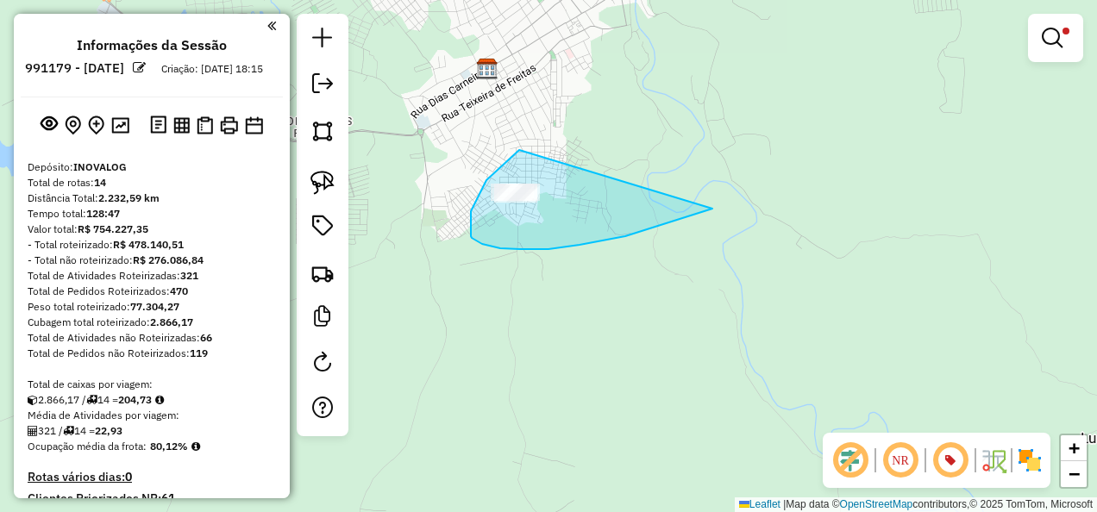
drag, startPoint x: 519, startPoint y: 150, endPoint x: 717, endPoint y: 207, distance: 206.3
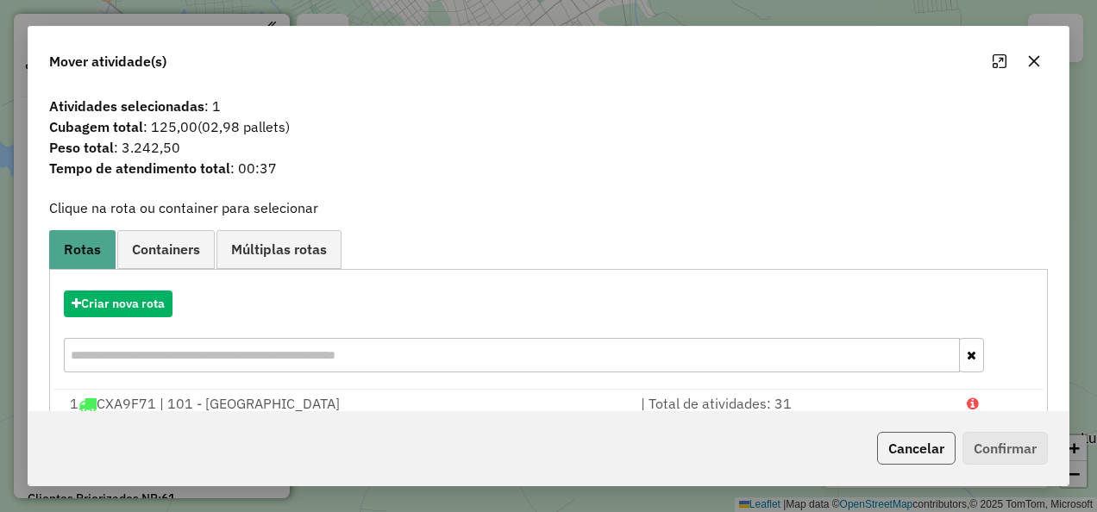
click at [912, 433] on button "Cancelar" at bounding box center [916, 448] width 78 height 33
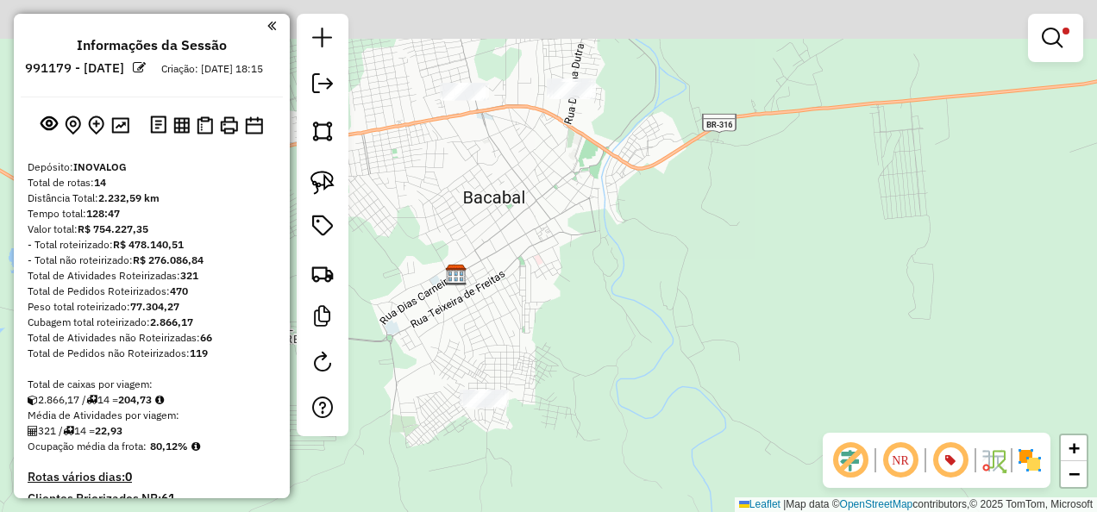
drag, startPoint x: 650, startPoint y: 128, endPoint x: 562, endPoint y: 460, distance: 343.5
click at [598, 405] on div "Limpar filtros Janela de atendimento Grade de atendimento Capacidade Transporta…" at bounding box center [548, 256] width 1097 height 512
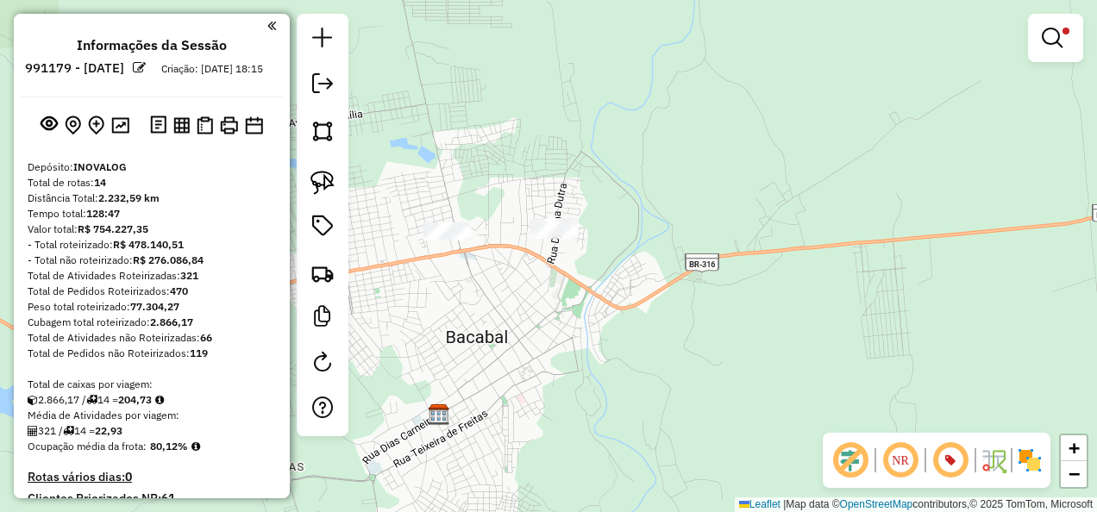
click at [522, 324] on div "Limpar filtros Janela de atendimento Grade de atendimento Capacidade Transporta…" at bounding box center [548, 256] width 1097 height 512
click at [333, 176] on img at bounding box center [322, 183] width 24 height 24
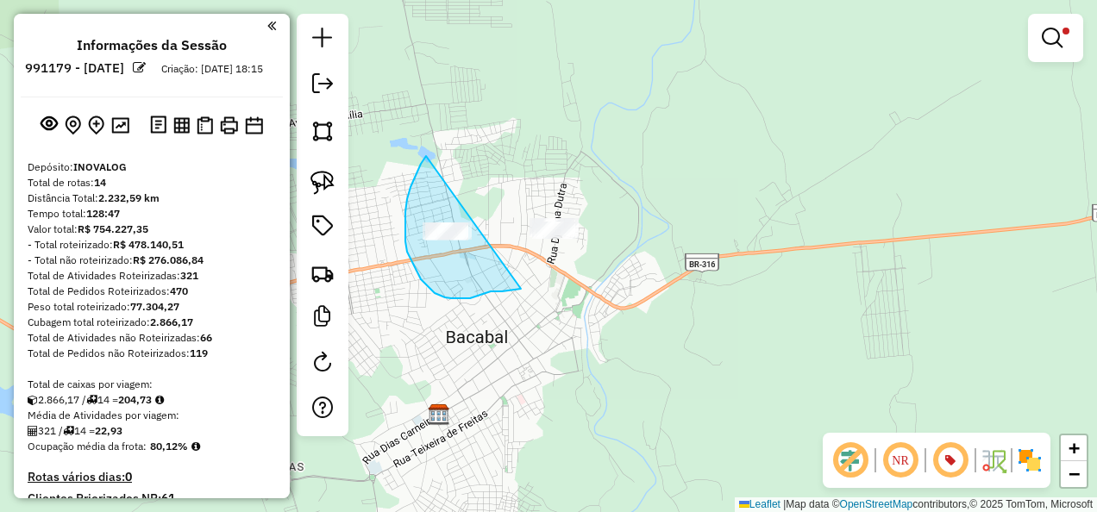
drag, startPoint x: 407, startPoint y: 199, endPoint x: 521, endPoint y: 289, distance: 144.9
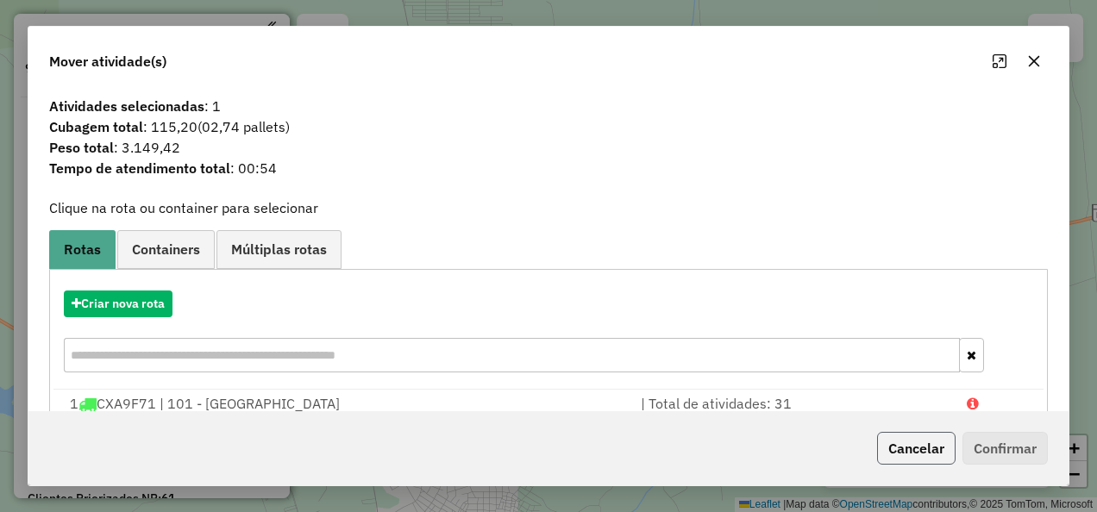
click at [898, 445] on button "Cancelar" at bounding box center [916, 448] width 78 height 33
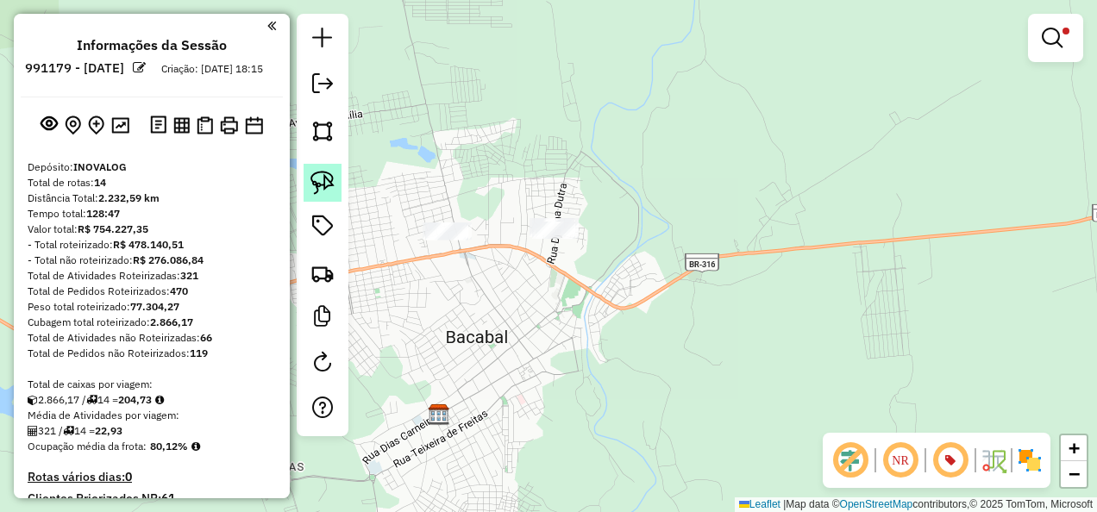
click at [323, 174] on img at bounding box center [322, 183] width 24 height 24
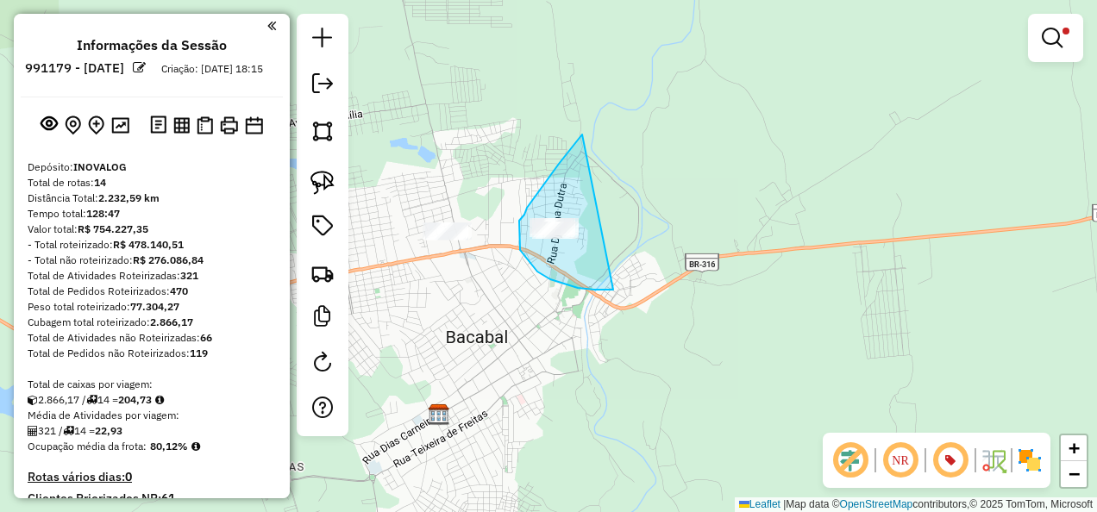
drag, startPoint x: 559, startPoint y: 164, endPoint x: 613, endPoint y: 290, distance: 137.1
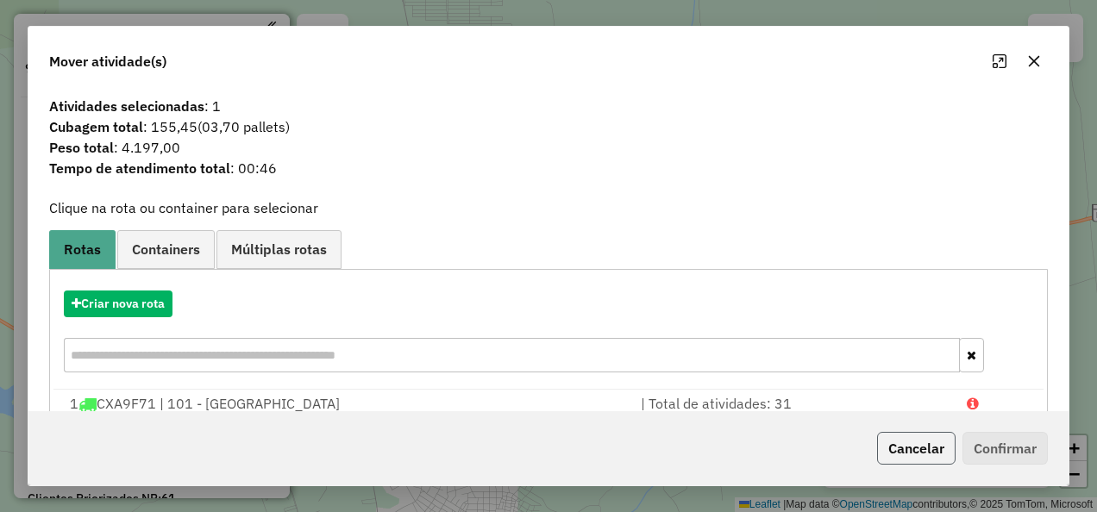
click at [922, 446] on button "Cancelar" at bounding box center [916, 448] width 78 height 33
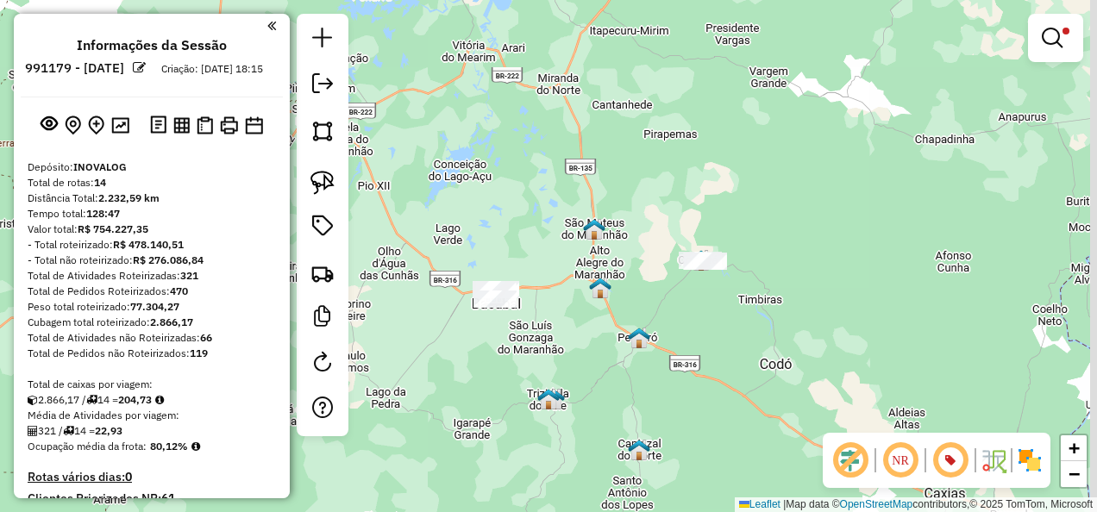
drag, startPoint x: 725, startPoint y: 366, endPoint x: 630, endPoint y: 373, distance: 96.0
click at [587, 412] on div "Limpar filtros Janela de atendimento Grade de atendimento Capacidade Transporta…" at bounding box center [548, 256] width 1097 height 512
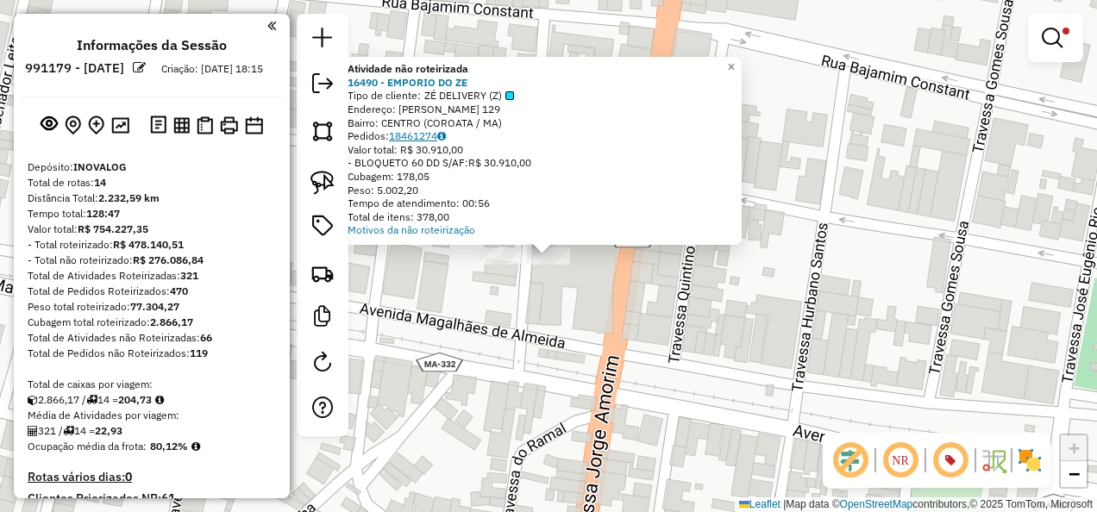
click at [433, 137] on link "18461274" at bounding box center [417, 135] width 57 height 13
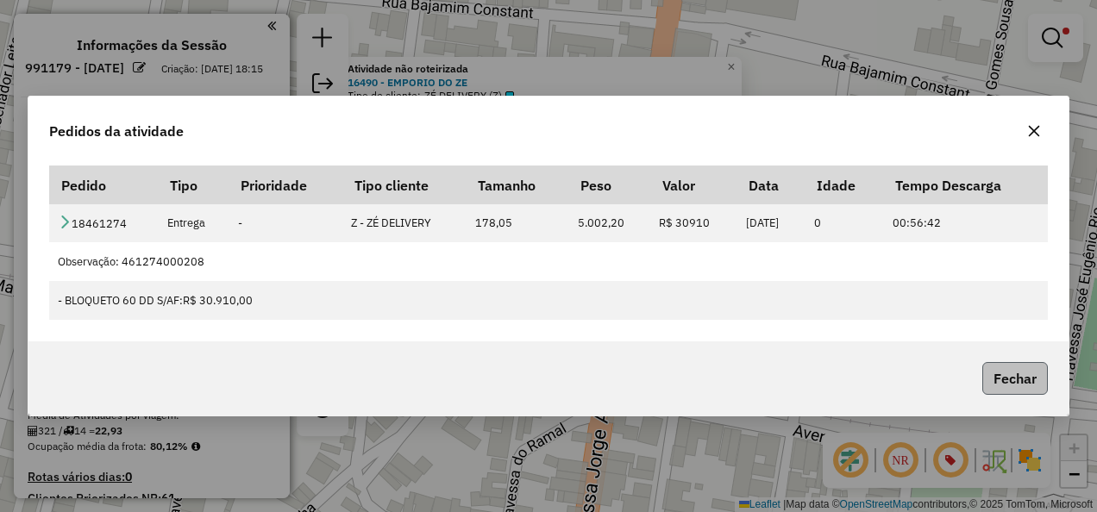
click at [1010, 381] on button "Fechar" at bounding box center [1015, 378] width 66 height 33
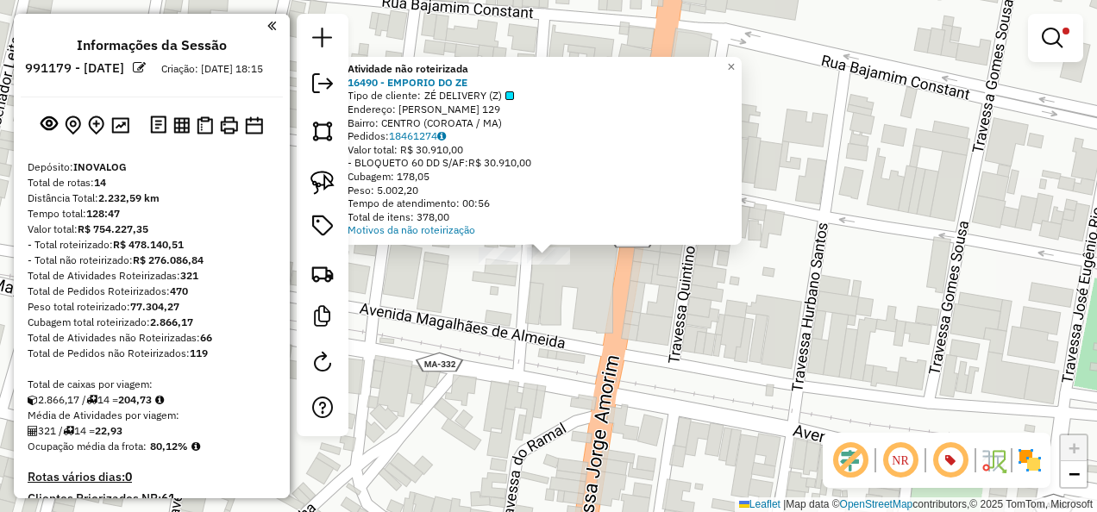
drag, startPoint x: 757, startPoint y: 383, endPoint x: 617, endPoint y: 295, distance: 165.1
click at [756, 383] on div "Atividade não roteirizada 16490 - EMPORIO DO ZE Tipo de cliente: ZÉ DELIVERY (Z…" at bounding box center [548, 256] width 1097 height 512
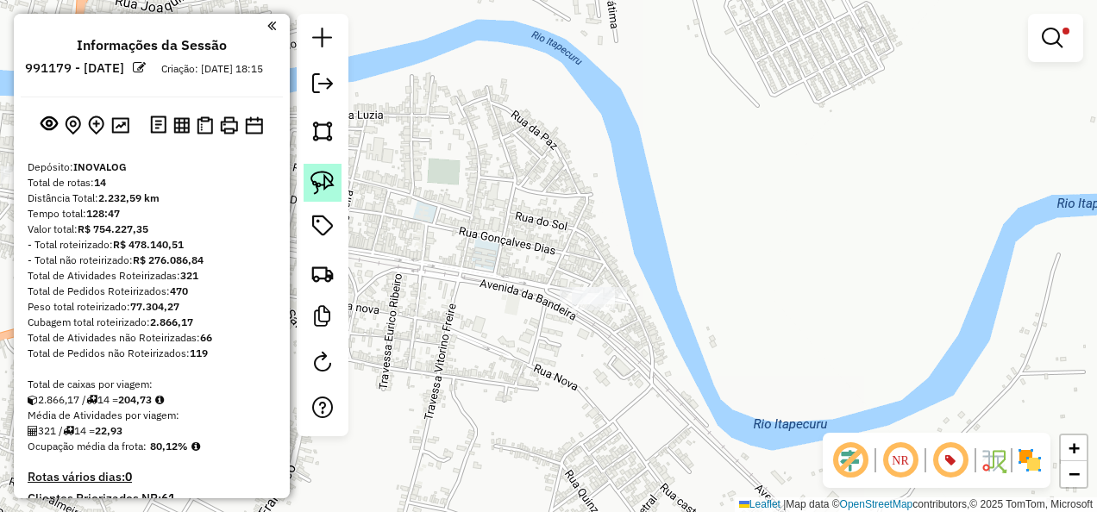
click at [319, 188] on img at bounding box center [322, 183] width 24 height 24
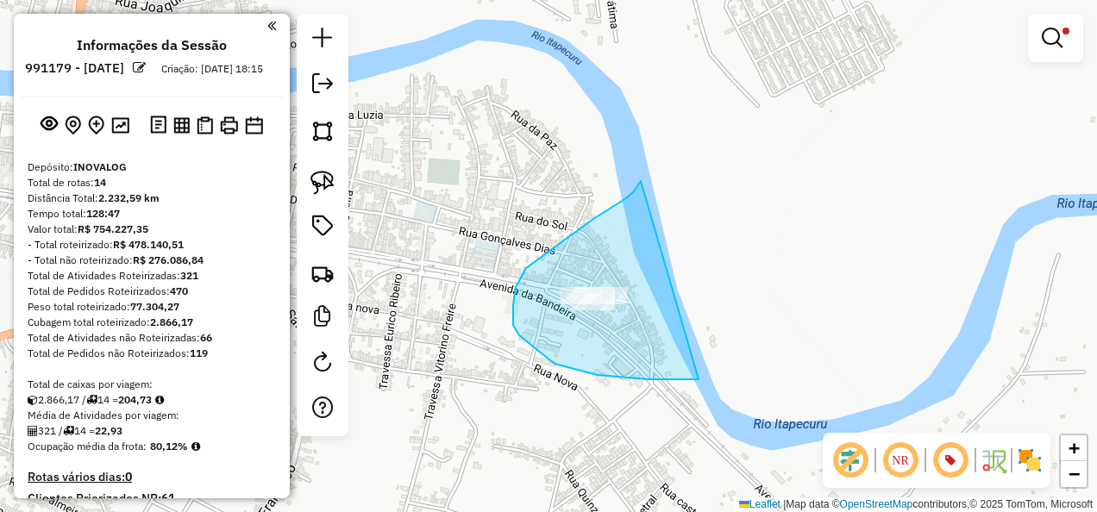
drag, startPoint x: 641, startPoint y: 181, endPoint x: 702, endPoint y: 379, distance: 207.6
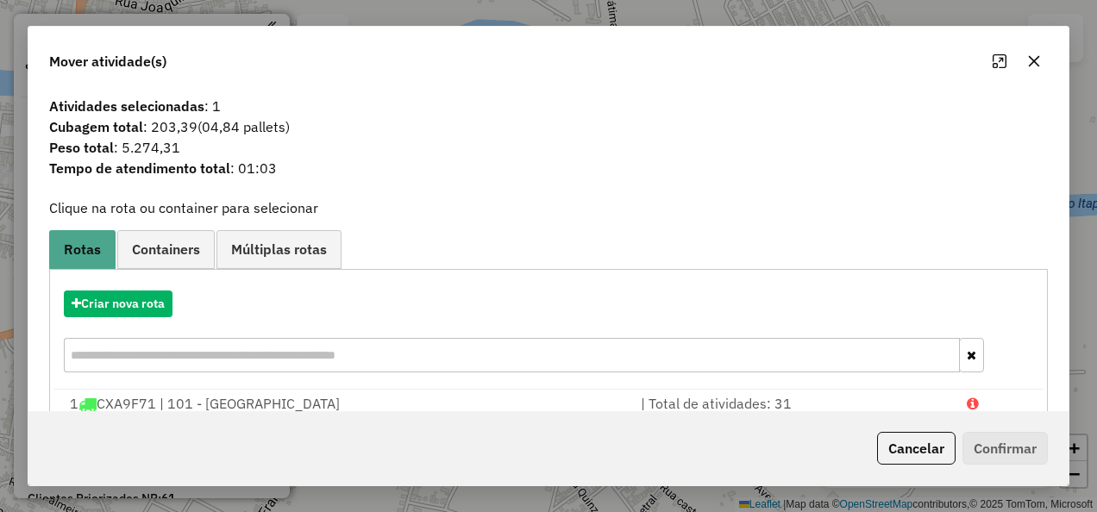
click at [955, 454] on div "Cancelar Confirmar" at bounding box center [959, 448] width 178 height 33
click at [923, 452] on button "Cancelar" at bounding box center [916, 448] width 78 height 33
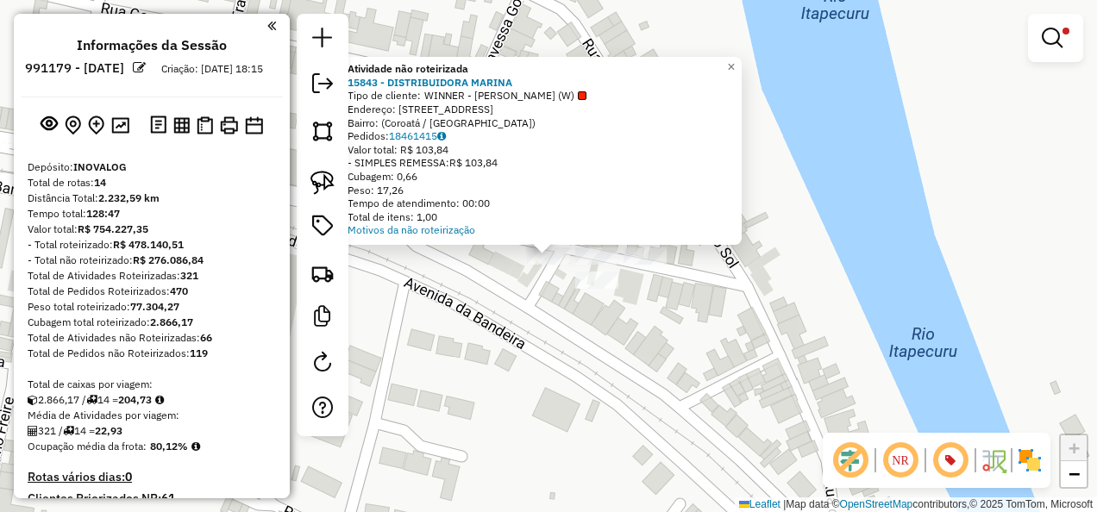
click at [601, 310] on div "Atividade não roteirizada 15843 - DISTRIBUIDORA MARINA Tipo de cliente: WINNER …" at bounding box center [548, 256] width 1097 height 512
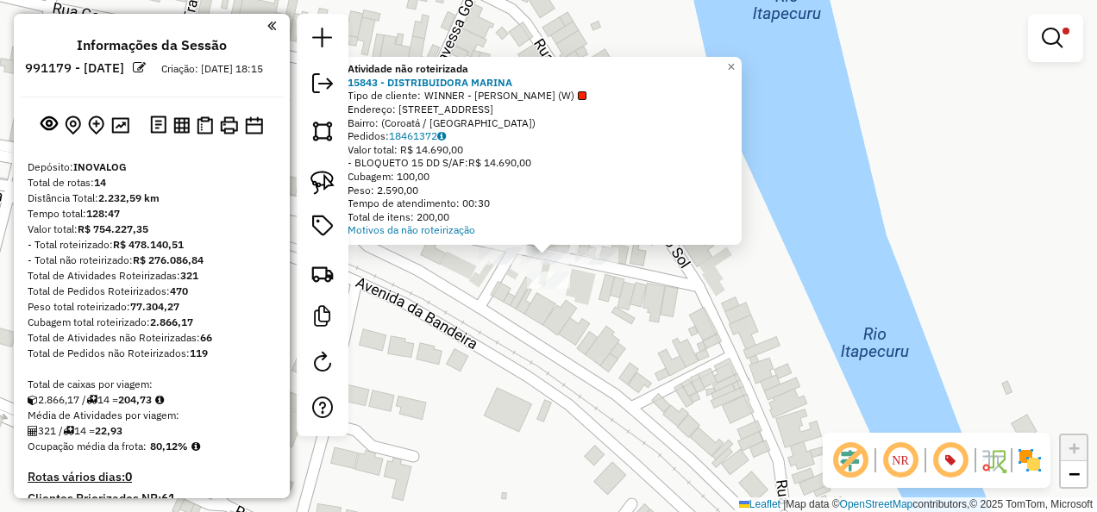
click at [605, 293] on div "Atividade não roteirizada 15843 - DISTRIBUIDORA MARINA Tipo de cliente: WINNER …" at bounding box center [548, 256] width 1097 height 512
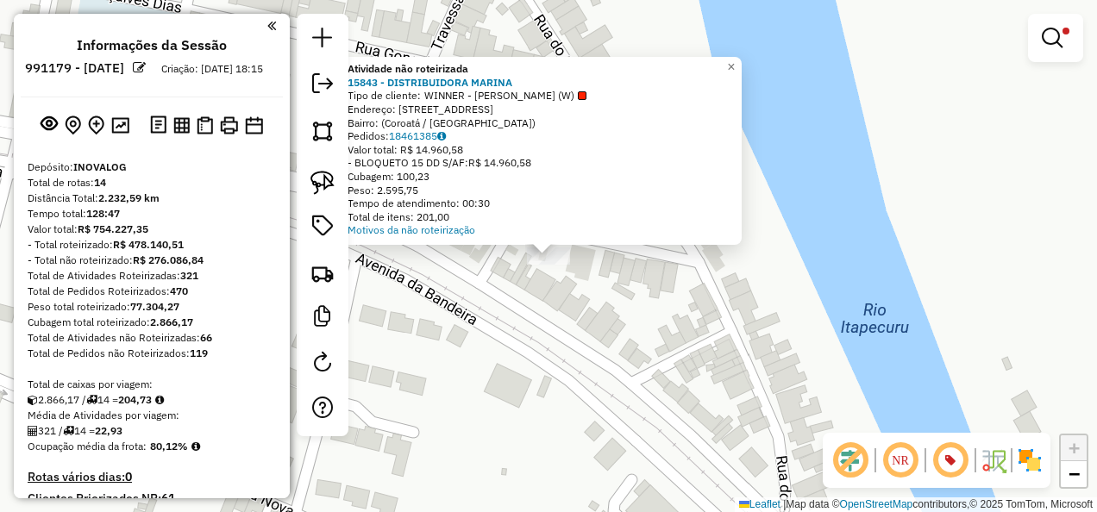
click at [537, 304] on div "Atividade não roteirizada 15843 - DISTRIBUIDORA MARINA Tipo de cliente: WINNER …" at bounding box center [548, 256] width 1097 height 512
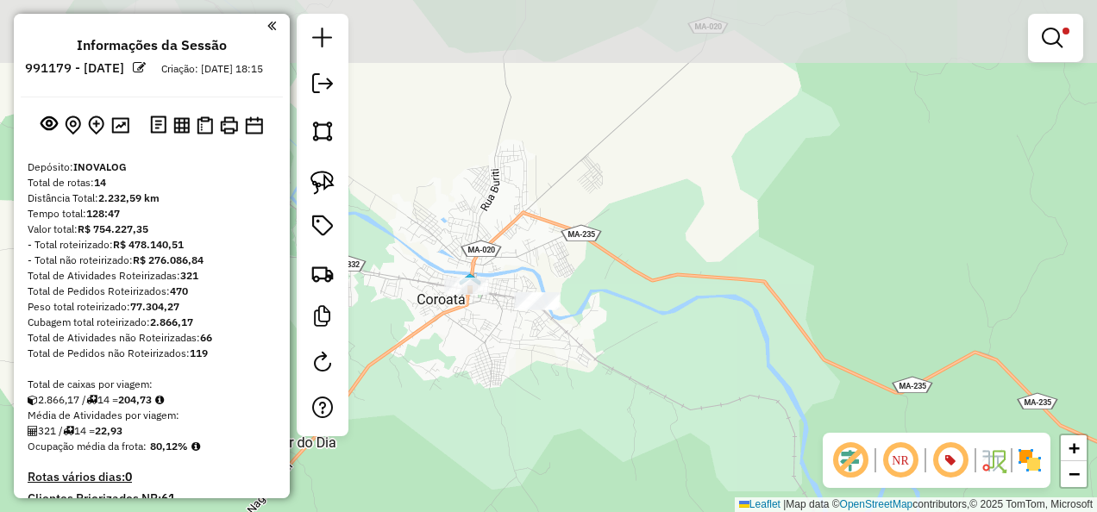
drag, startPoint x: 723, startPoint y: 384, endPoint x: 562, endPoint y: 229, distance: 223.2
click at [590, 254] on div "Limpar filtros Janela de atendimento Grade de atendimento Capacidade Transporta…" at bounding box center [548, 256] width 1097 height 512
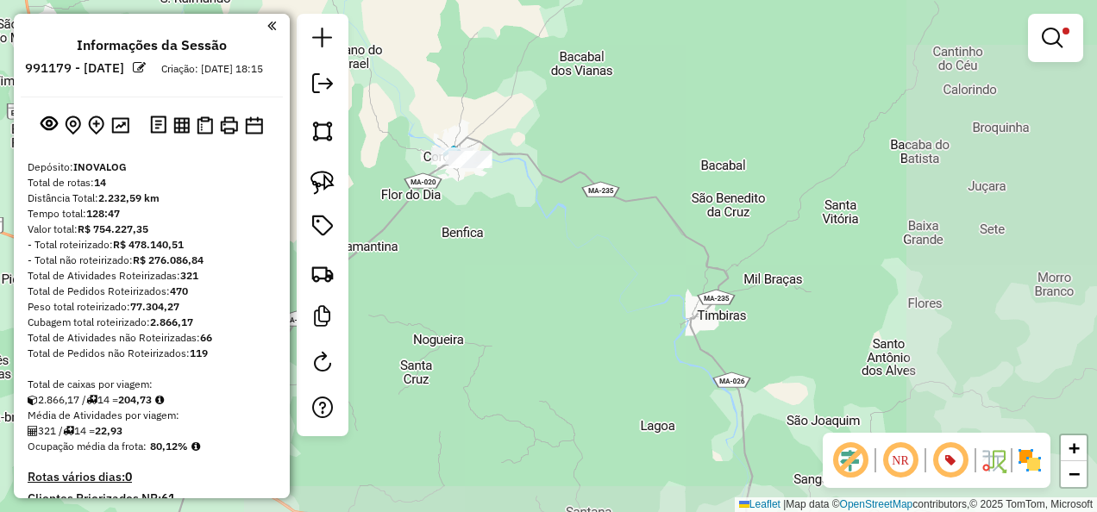
drag, startPoint x: 642, startPoint y: 333, endPoint x: 598, endPoint y: 238, distance: 104.2
click at [600, 254] on div "Limpar filtros Janela de atendimento Grade de atendimento Capacidade Transporta…" at bounding box center [548, 256] width 1097 height 512
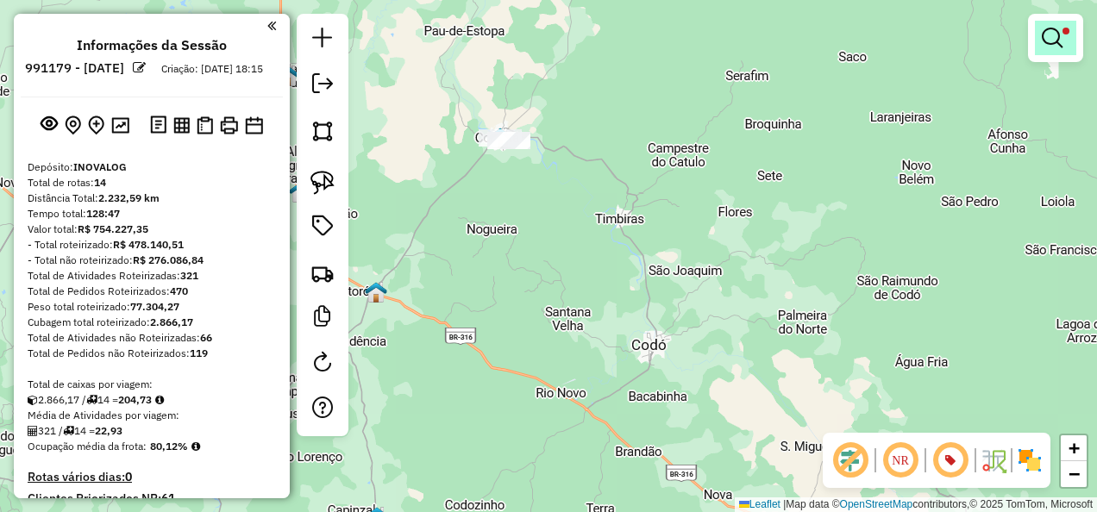
click at [1045, 38] on em at bounding box center [1052, 38] width 21 height 21
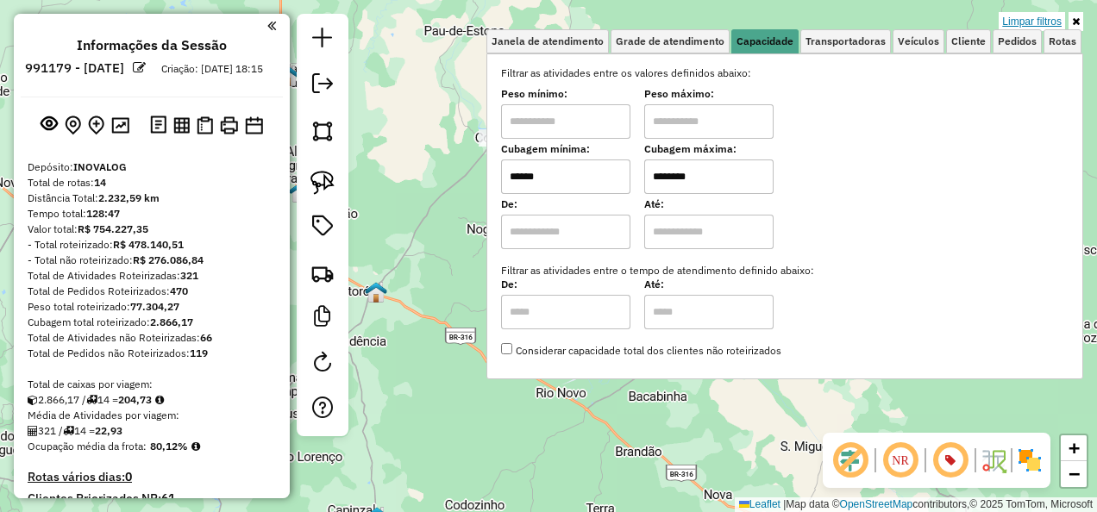
click at [1012, 16] on link "Limpar filtros" at bounding box center [1032, 21] width 66 height 19
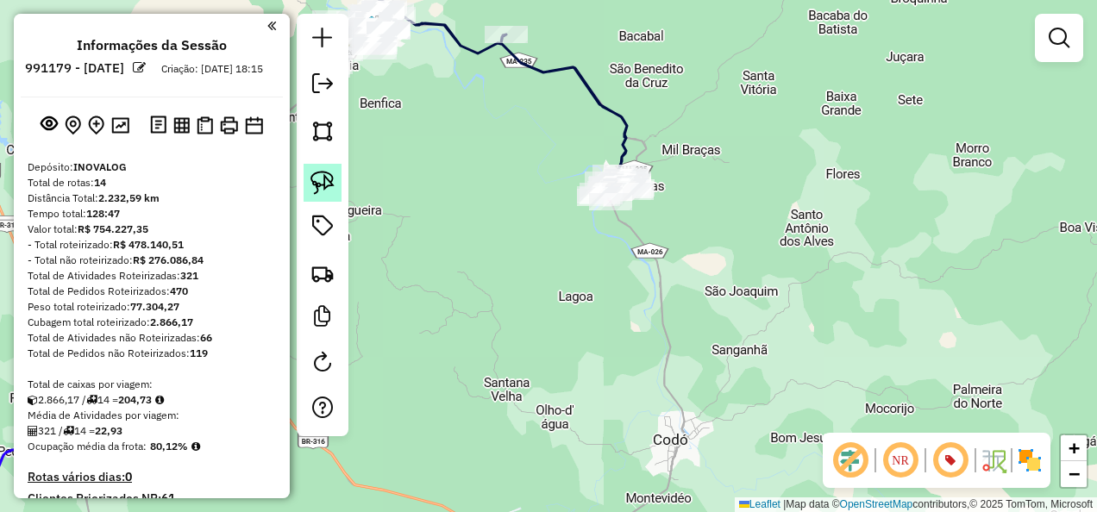
click at [333, 179] on img at bounding box center [322, 183] width 24 height 24
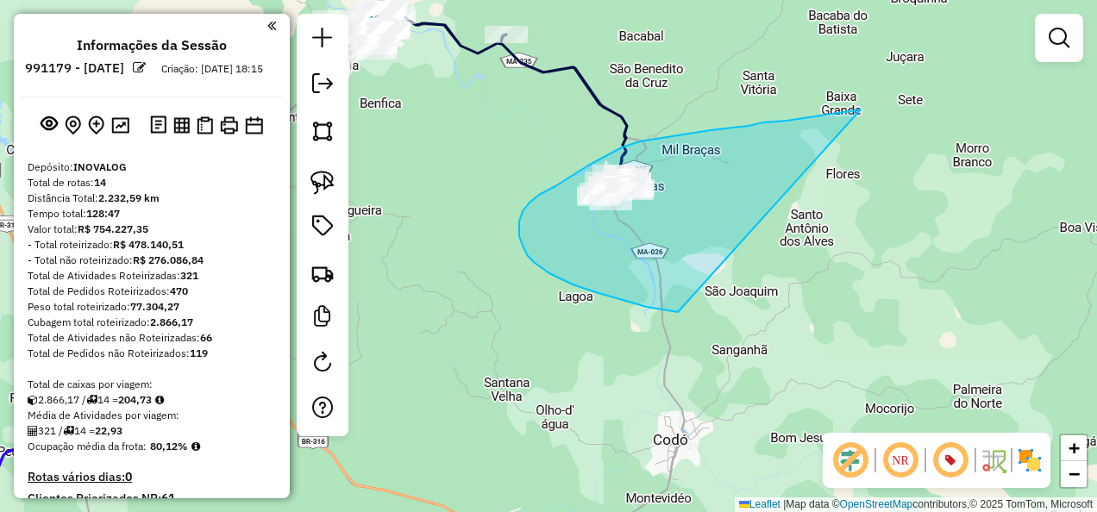
drag, startPoint x: 763, startPoint y: 122, endPoint x: 678, endPoint y: 312, distance: 208.0
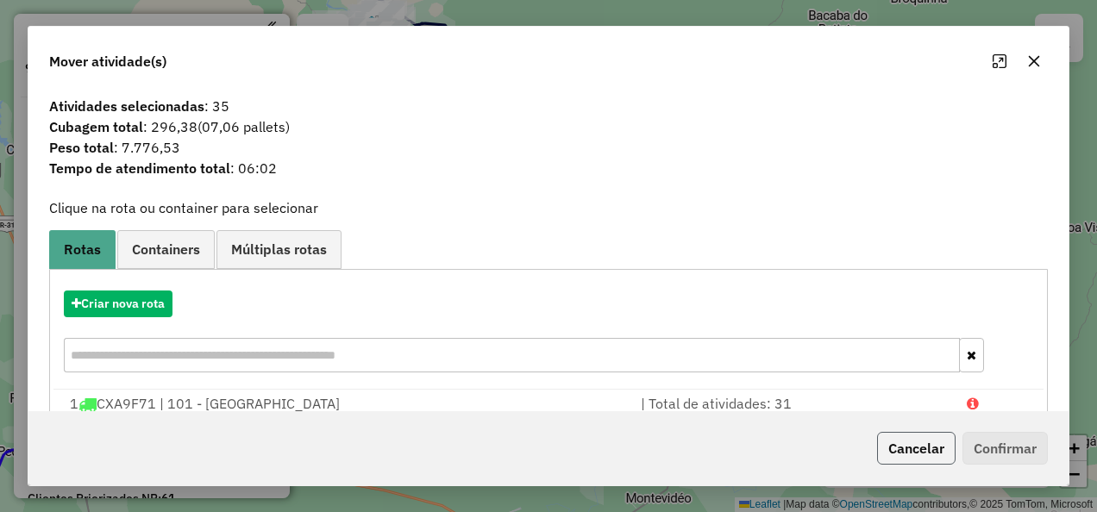
click at [918, 448] on button "Cancelar" at bounding box center [916, 448] width 78 height 33
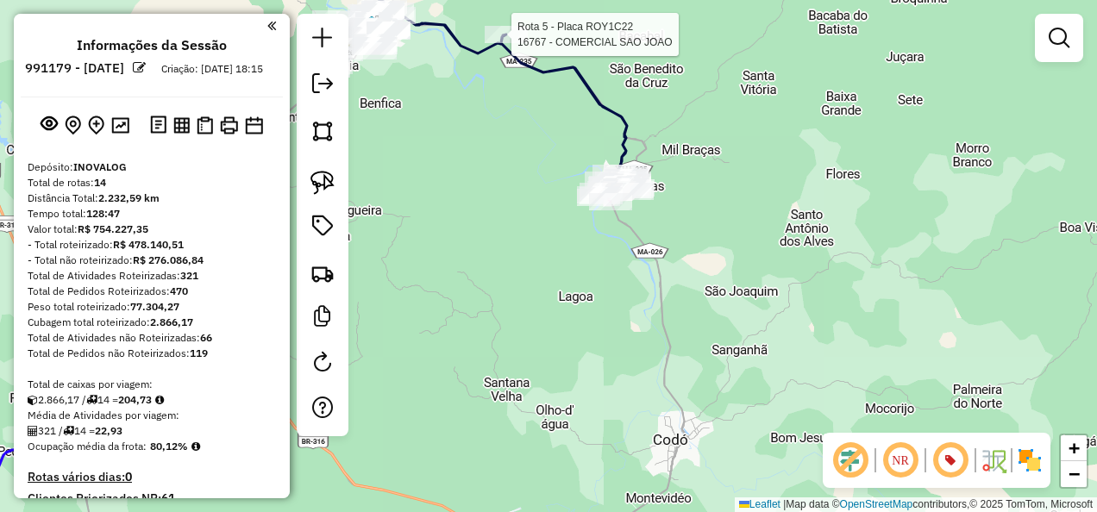
select select "**********"
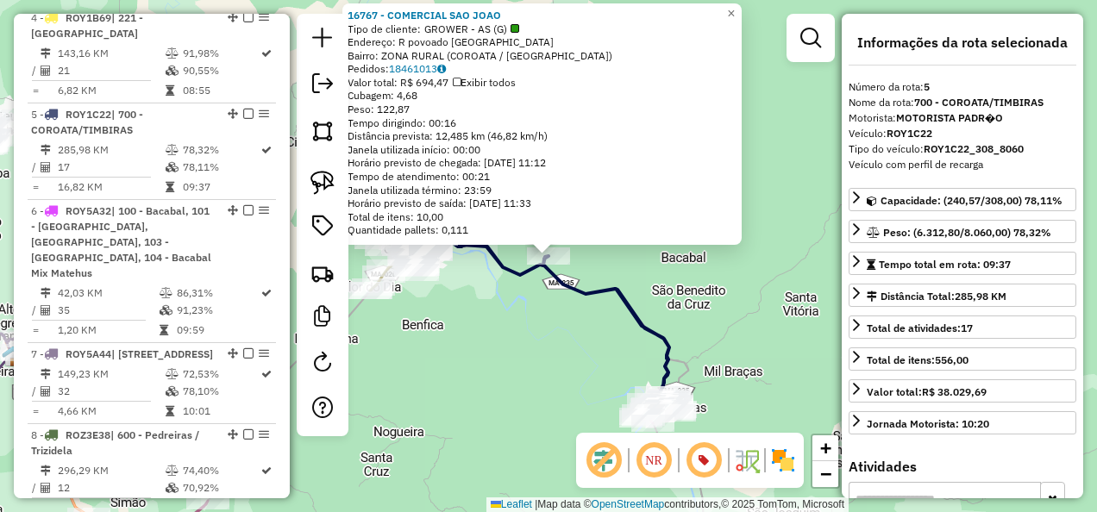
scroll to position [1031, 0]
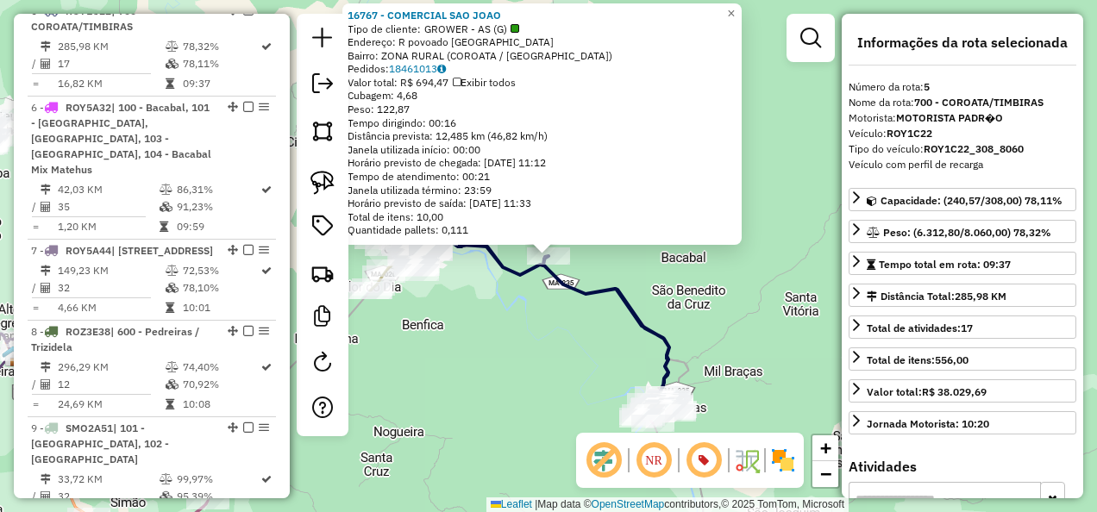
click at [491, 316] on div "16767 - COMERCIAL SAO JOAO Tipo de cliente: GROWER - AS (G) Endereço: R povoado…" at bounding box center [548, 256] width 1097 height 512
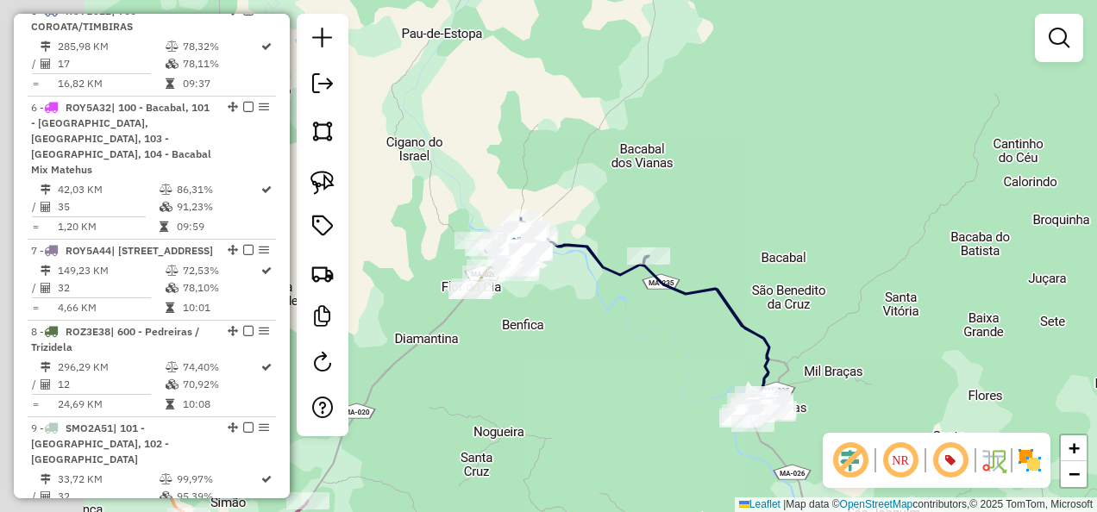
drag, startPoint x: 502, startPoint y: 341, endPoint x: 593, endPoint y: 343, distance: 91.4
click at [593, 343] on div "Janela de atendimento Grade de atendimento Capacidade Transportadoras Veículos …" at bounding box center [548, 256] width 1097 height 512
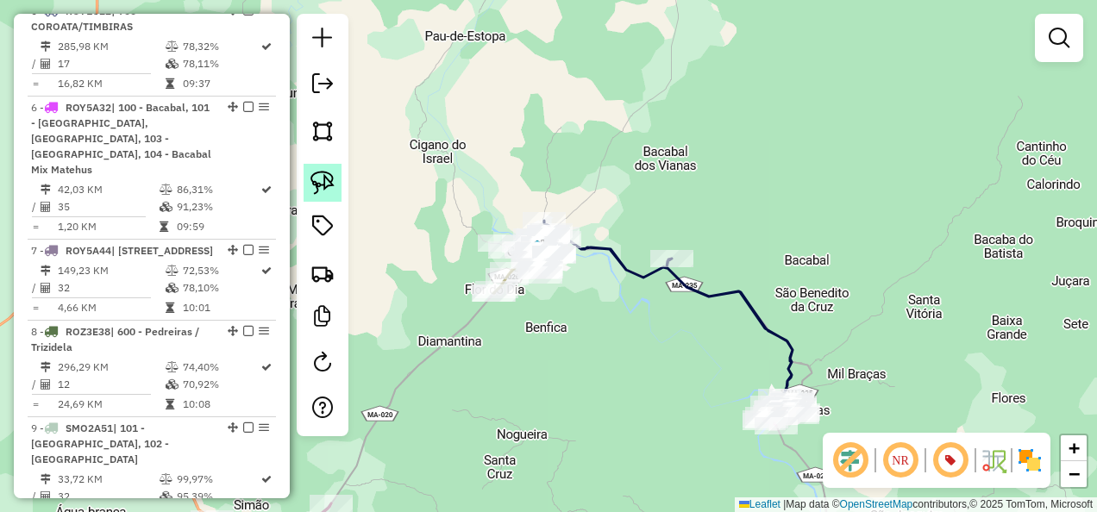
click at [326, 176] on img at bounding box center [322, 183] width 24 height 24
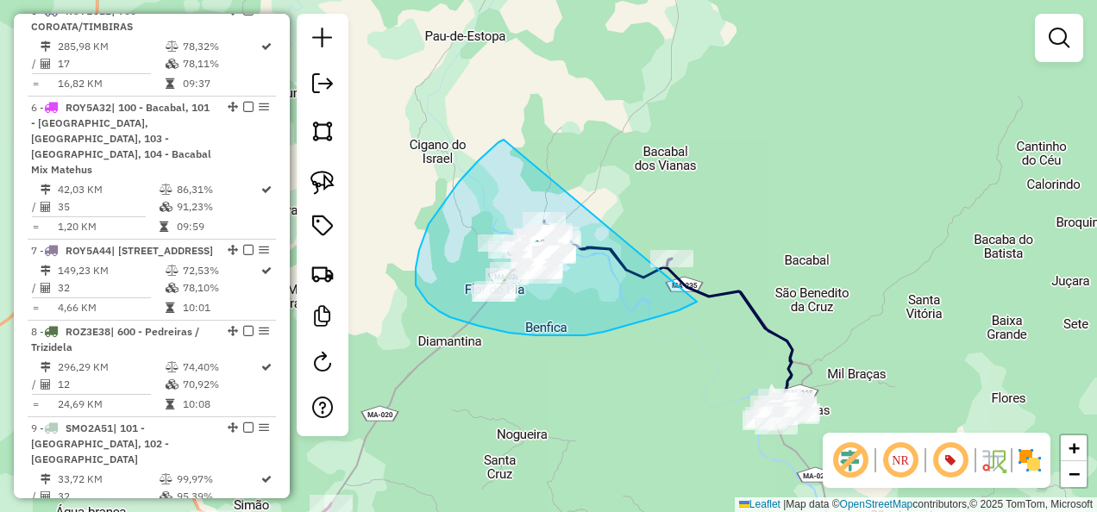
drag, startPoint x: 504, startPoint y: 140, endPoint x: 770, endPoint y: 252, distance: 289.1
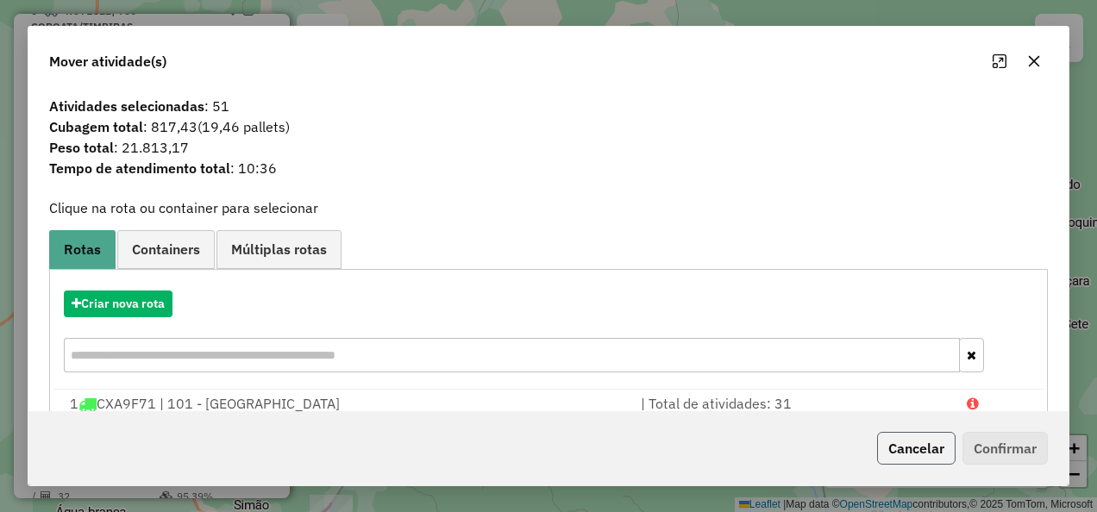
click at [917, 454] on button "Cancelar" at bounding box center [916, 448] width 78 height 33
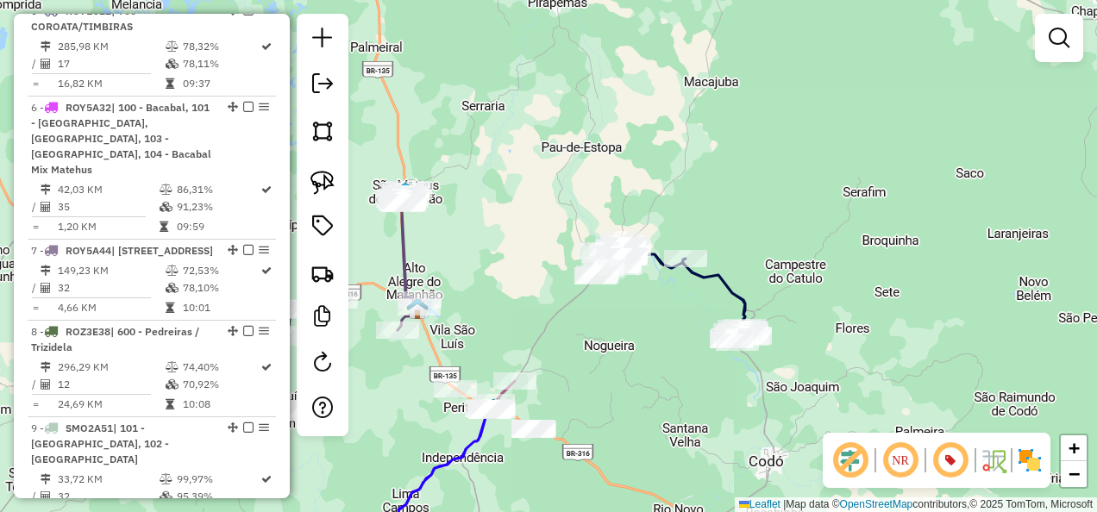
drag, startPoint x: 613, startPoint y: 432, endPoint x: 707, endPoint y: 269, distance: 188.1
click at [695, 279] on div "Janela de atendimento Grade de atendimento Capacidade Transportadoras Veículos …" at bounding box center [548, 256] width 1097 height 512
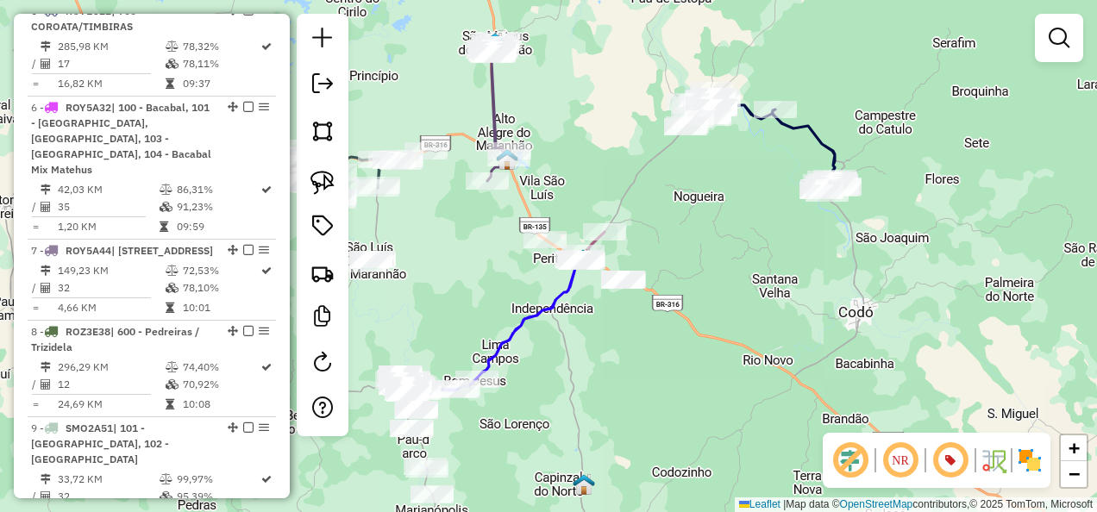
drag, startPoint x: 577, startPoint y: 381, endPoint x: 692, endPoint y: 238, distance: 184.0
click at [687, 248] on div "Janela de atendimento Grade de atendimento Capacidade Transportadoras Veículos …" at bounding box center [548, 256] width 1097 height 512
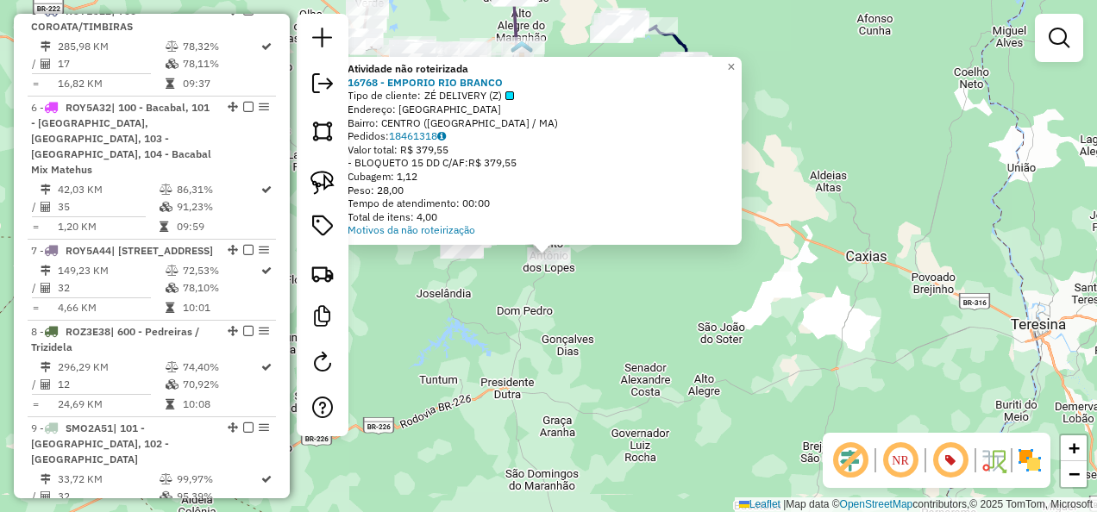
click at [609, 325] on div "Atividade não roteirizada 16768 - EMPORIO RIO BRANCO Tipo de cliente: ZÉ DELIVE…" at bounding box center [548, 256] width 1097 height 512
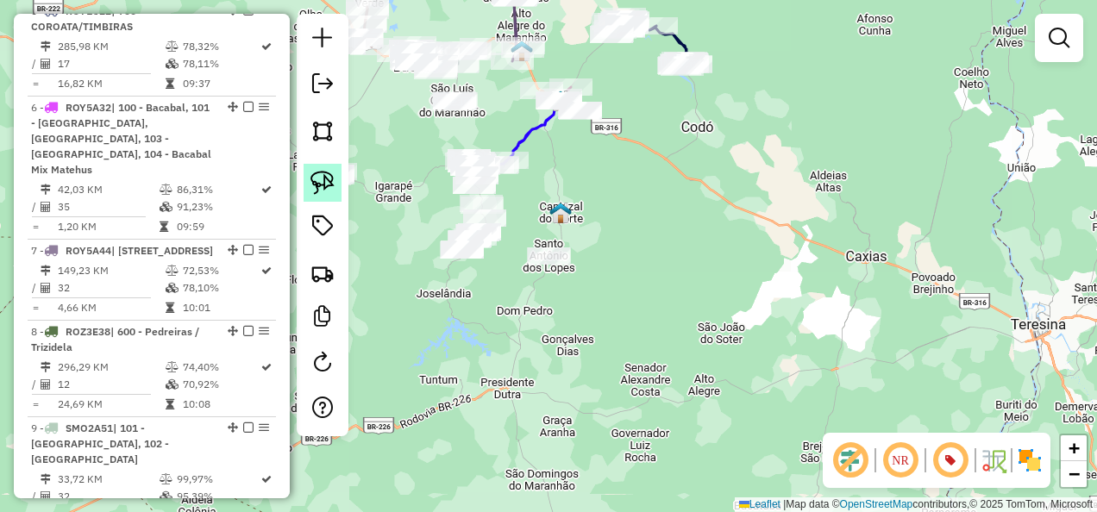
click at [317, 191] on img at bounding box center [322, 183] width 24 height 24
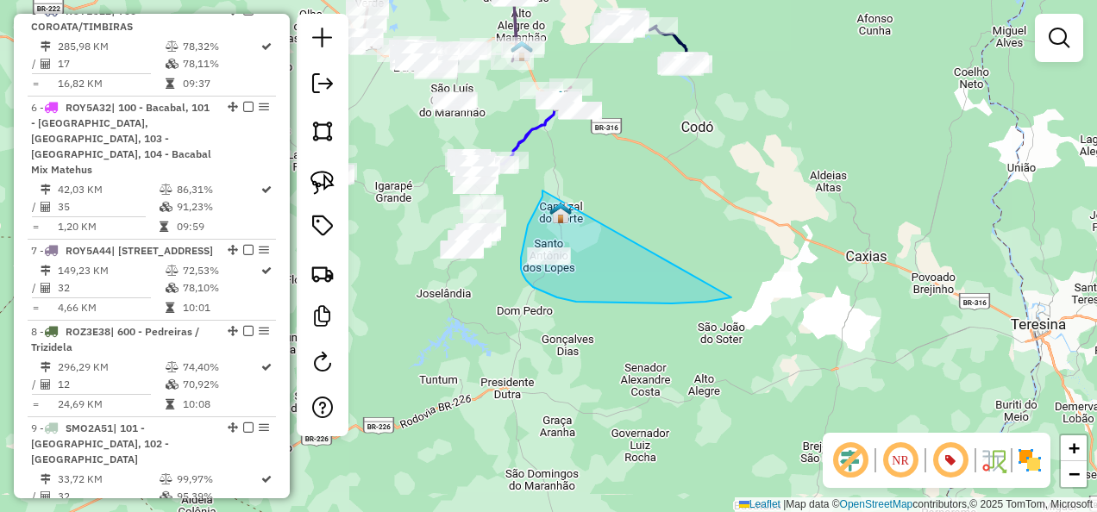
drag, startPoint x: 527, startPoint y: 229, endPoint x: 740, endPoint y: 297, distance: 223.4
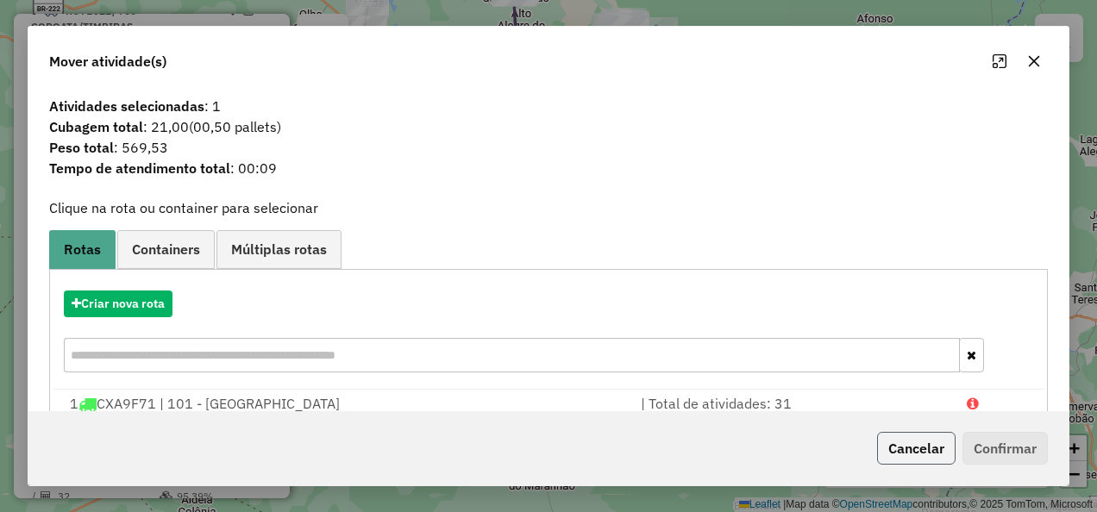
click at [935, 460] on button "Cancelar" at bounding box center [916, 448] width 78 height 33
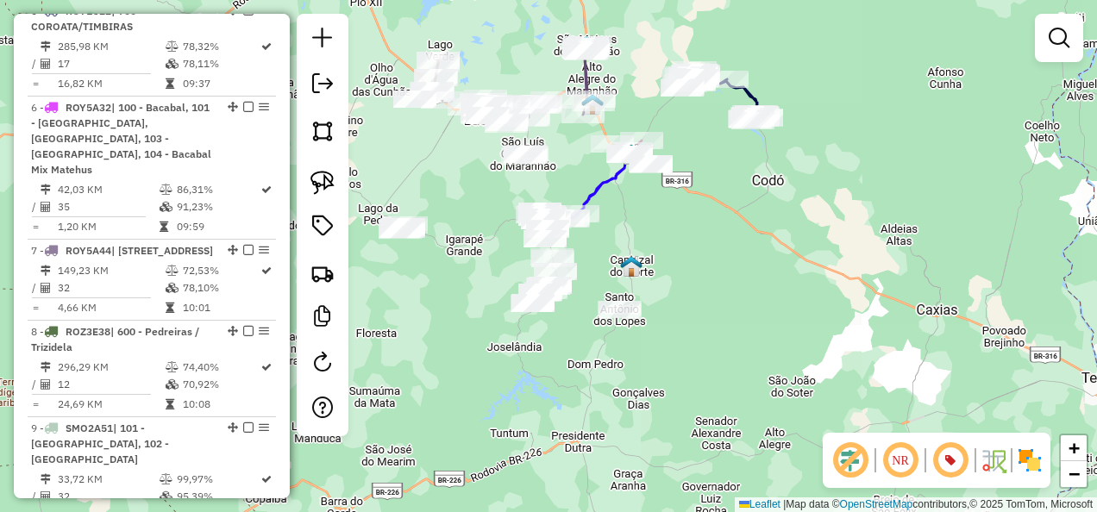
drag, startPoint x: 720, startPoint y: 312, endPoint x: 761, endPoint y: 402, distance: 98.4
click at [761, 402] on div "Janela de atendimento Grade de atendimento Capacidade Transportadoras Veículos …" at bounding box center [548, 256] width 1097 height 512
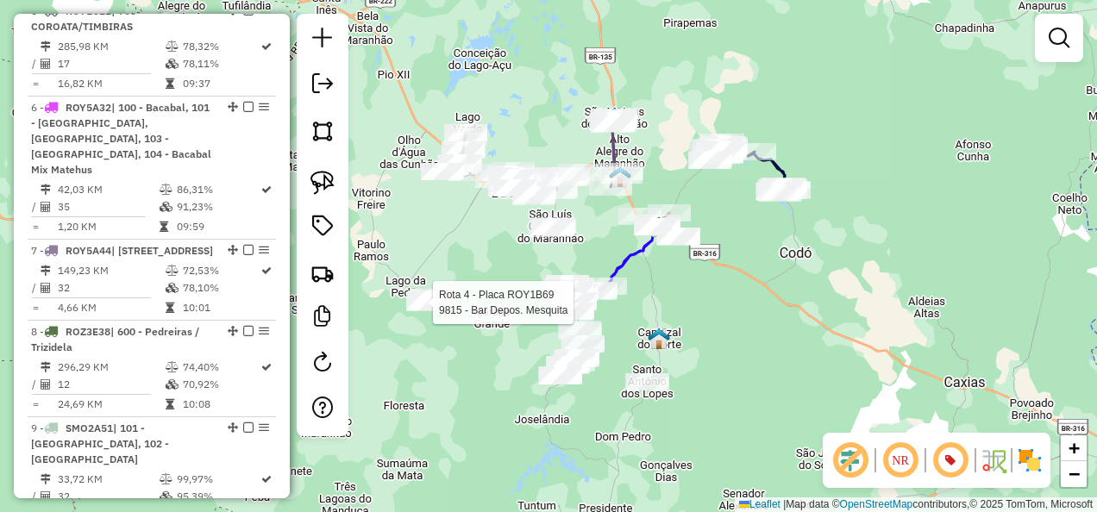
select select "**********"
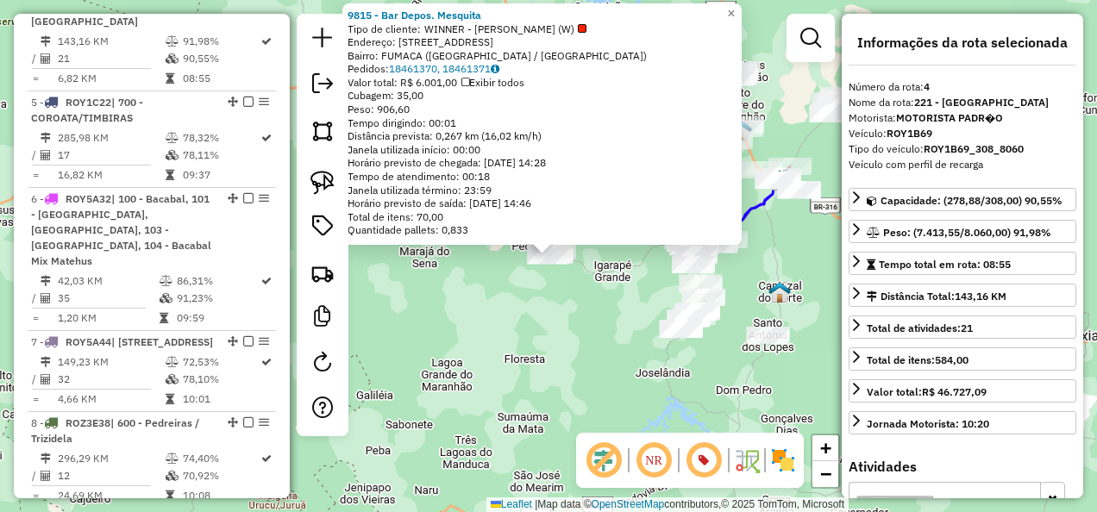
scroll to position [935, 0]
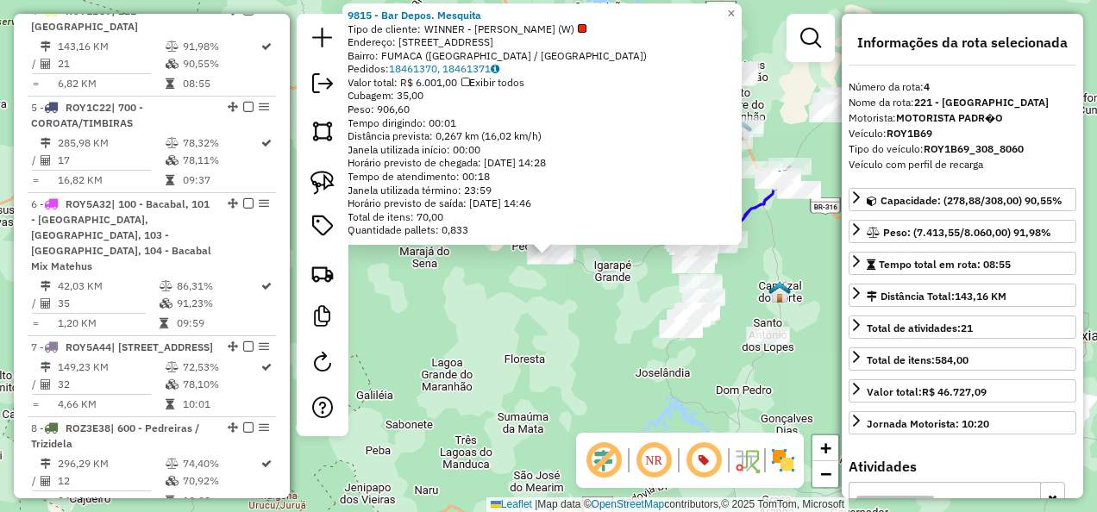
click at [459, 379] on div "9815 - Bar Depos. Mesquita Tipo de cliente: WINNER - ROTA (W) Endereço: RUA DA …" at bounding box center [548, 256] width 1097 height 512
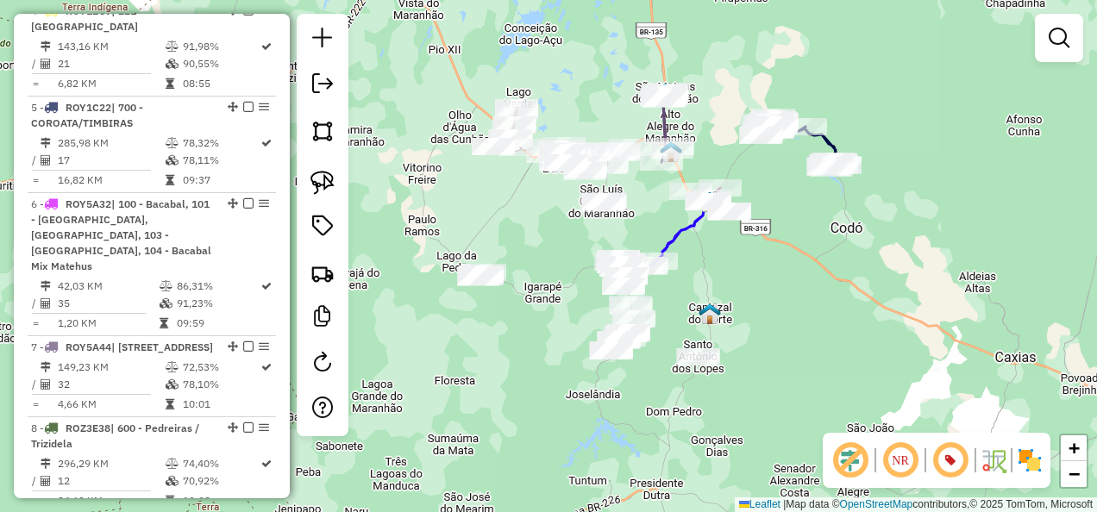
drag, startPoint x: 536, startPoint y: 345, endPoint x: 459, endPoint y: 369, distance: 81.3
click at [459, 369] on div "Janela de atendimento Grade de atendimento Capacidade Transportadoras Veículos …" at bounding box center [548, 256] width 1097 height 512
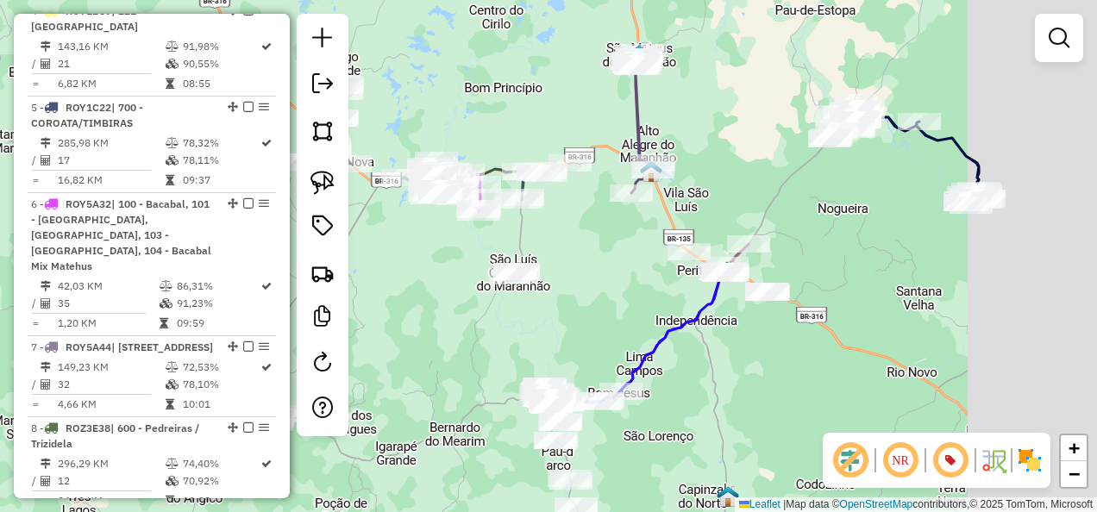
drag, startPoint x: 624, startPoint y: 172, endPoint x: 419, endPoint y: 290, distance: 236.4
click at [421, 289] on div "Janela de atendimento Grade de atendimento Capacidade Transportadoras Veículos …" at bounding box center [548, 256] width 1097 height 512
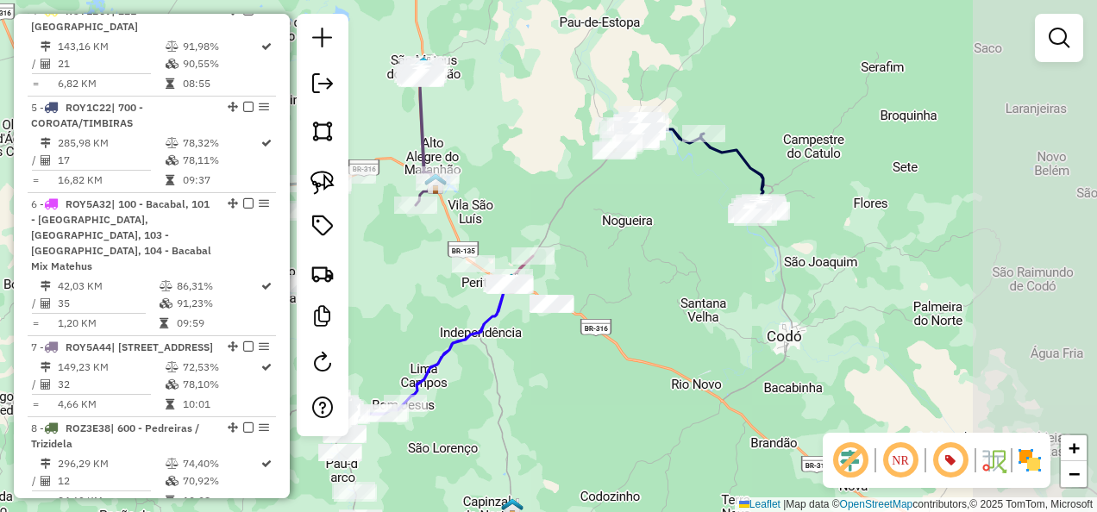
drag, startPoint x: 909, startPoint y: 231, endPoint x: 598, endPoint y: 260, distance: 312.6
click at [599, 259] on div "Janela de atendimento Grade de atendimento Capacidade Transportadoras Veículos …" at bounding box center [548, 256] width 1097 height 512
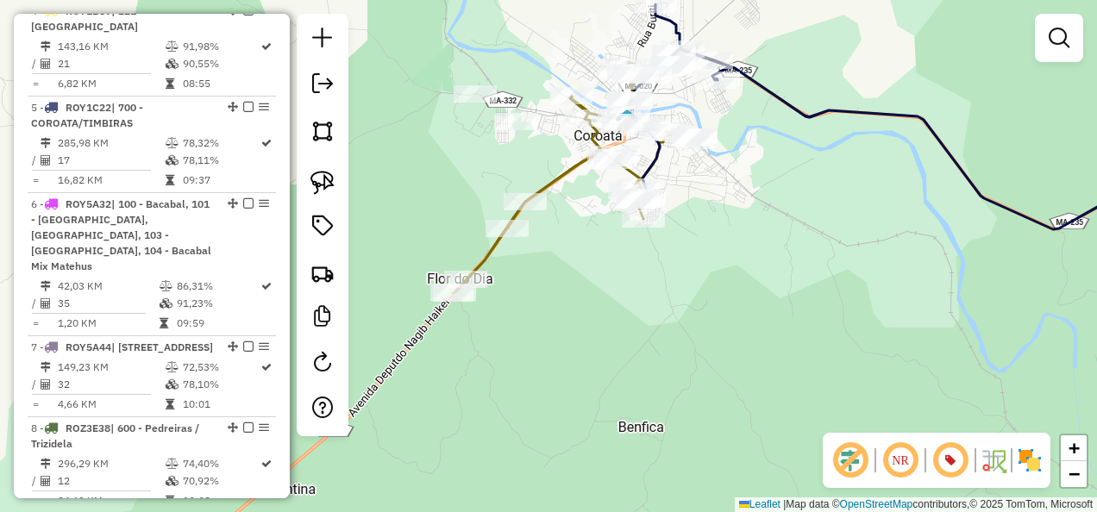
drag, startPoint x: 325, startPoint y: 180, endPoint x: 362, endPoint y: 202, distance: 42.9
click at [325, 180] on img at bounding box center [322, 183] width 24 height 24
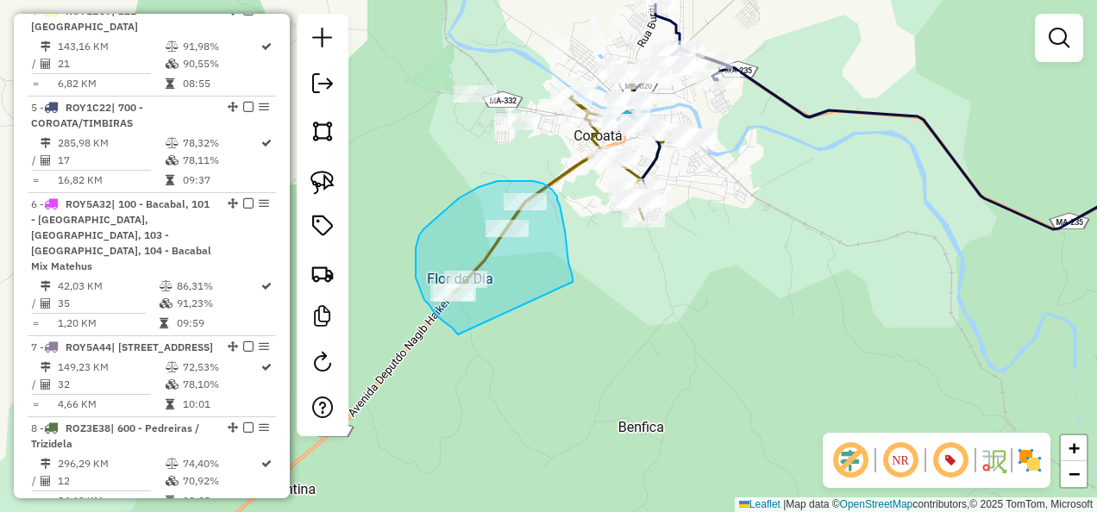
drag, startPoint x: 573, startPoint y: 282, endPoint x: 488, endPoint y: 355, distance: 111.9
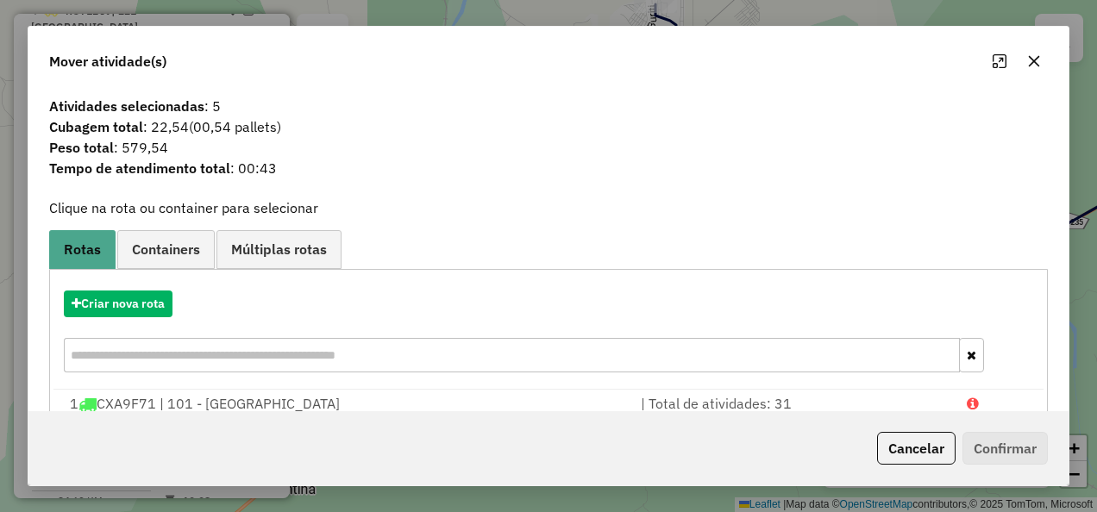
click at [102, 288] on div "Criar nova rota" at bounding box center [548, 334] width 990 height 112
click at [145, 300] on button "Criar nova rota" at bounding box center [118, 304] width 109 height 27
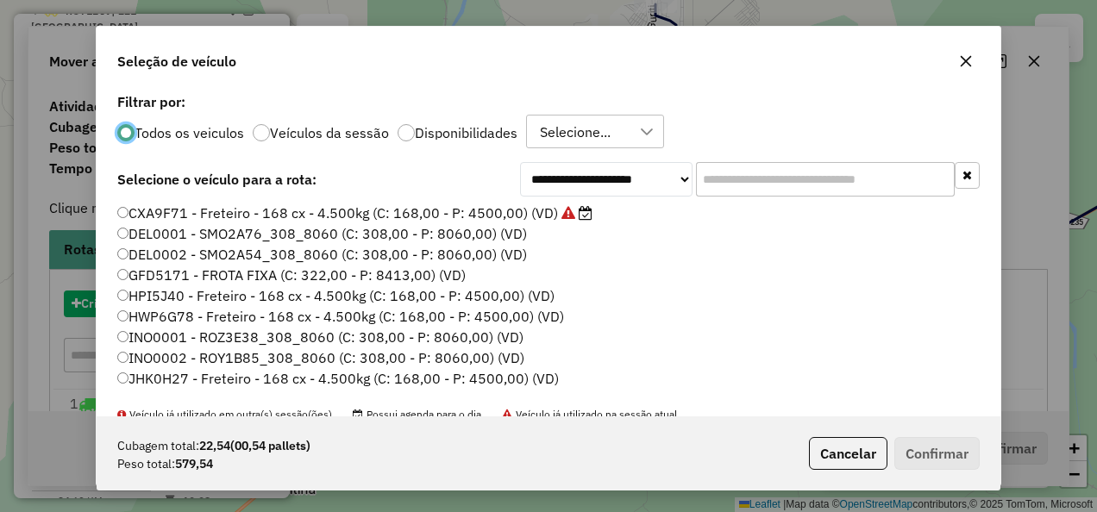
scroll to position [9, 5]
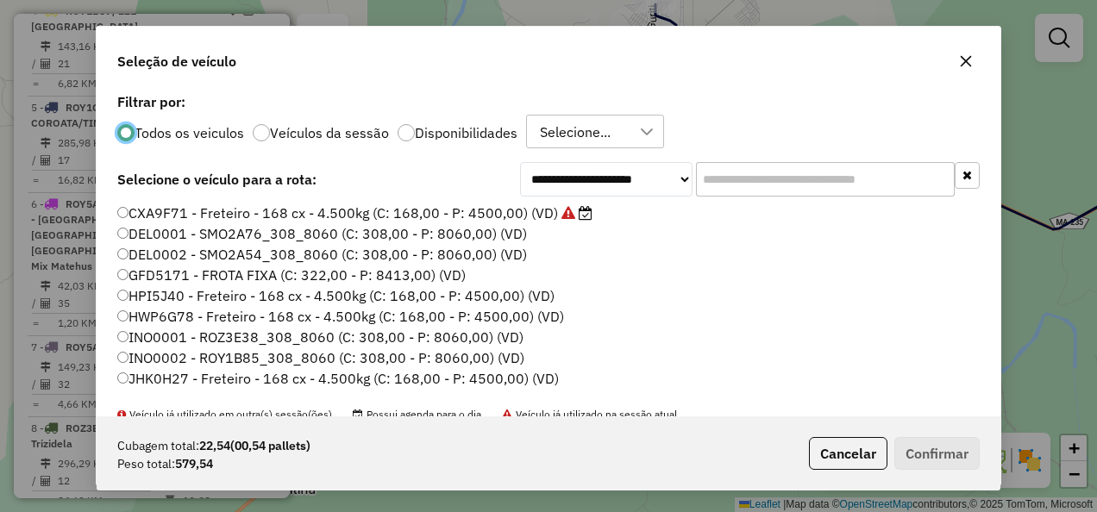
click at [749, 170] on input "text" at bounding box center [825, 179] width 259 height 34
paste input "*******"
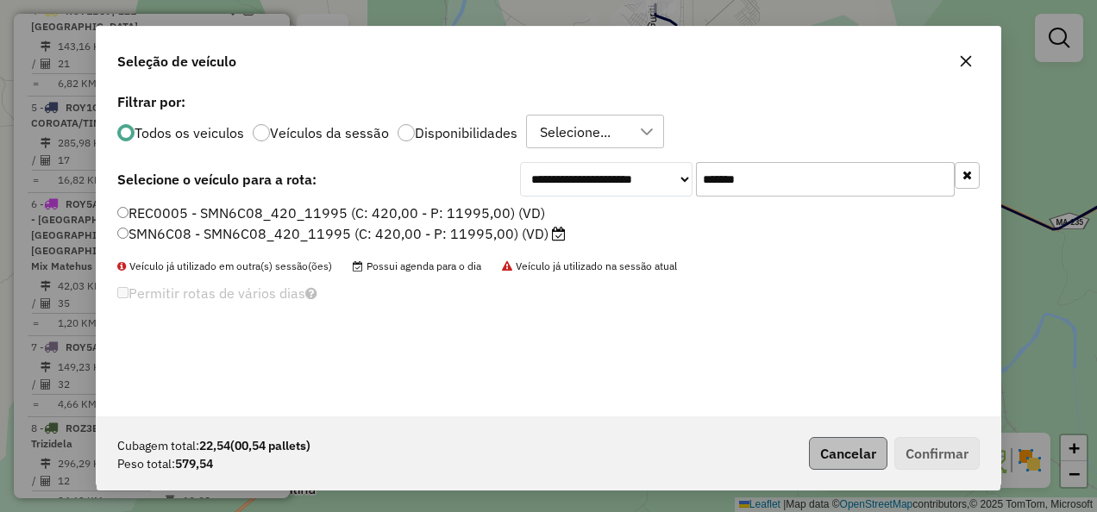
type input "*******"
click at [871, 460] on button "Cancelar" at bounding box center [848, 453] width 78 height 33
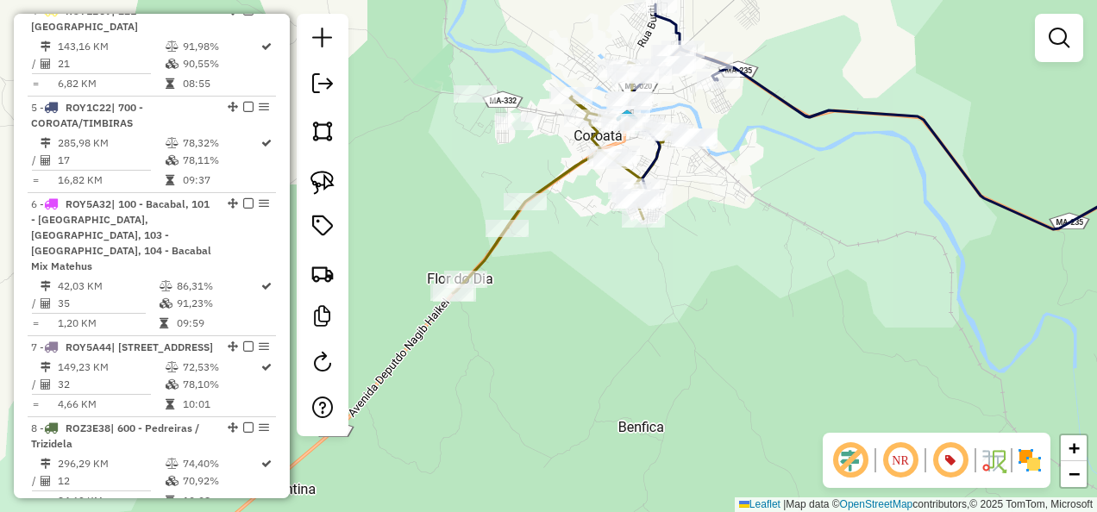
click at [698, 278] on div "Janela de atendimento Grade de atendimento Capacidade Transportadoras Veículos …" at bounding box center [548, 256] width 1097 height 512
click at [327, 181] on img at bounding box center [322, 183] width 24 height 24
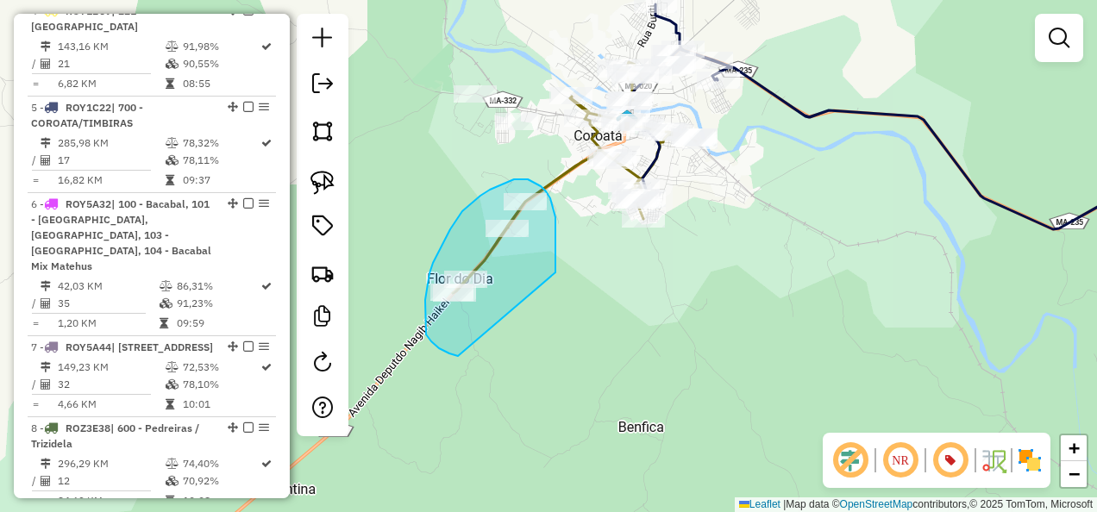
drag, startPoint x: 555, startPoint y: 271, endPoint x: 458, endPoint y: 356, distance: 129.6
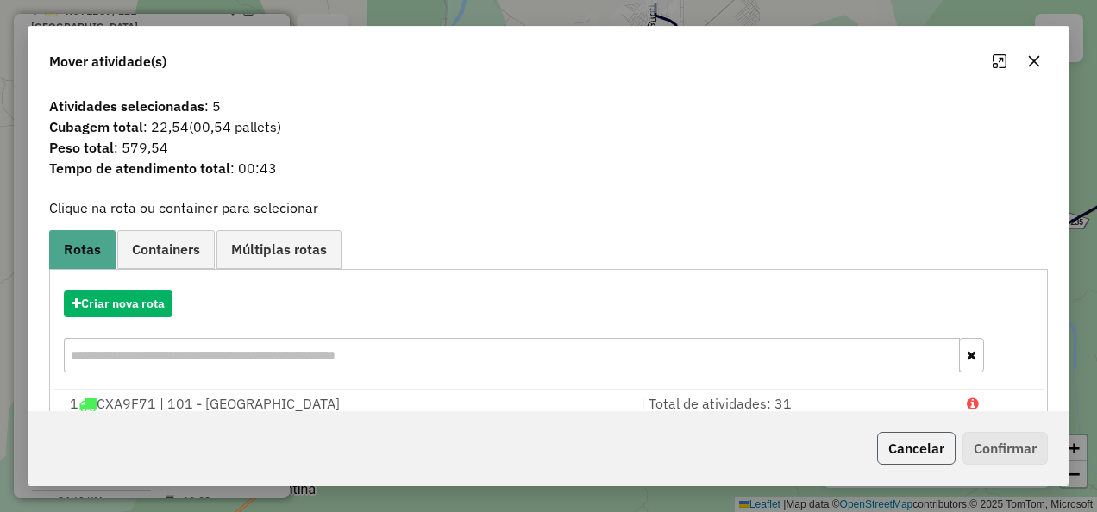
click at [906, 442] on button "Cancelar" at bounding box center [916, 448] width 78 height 33
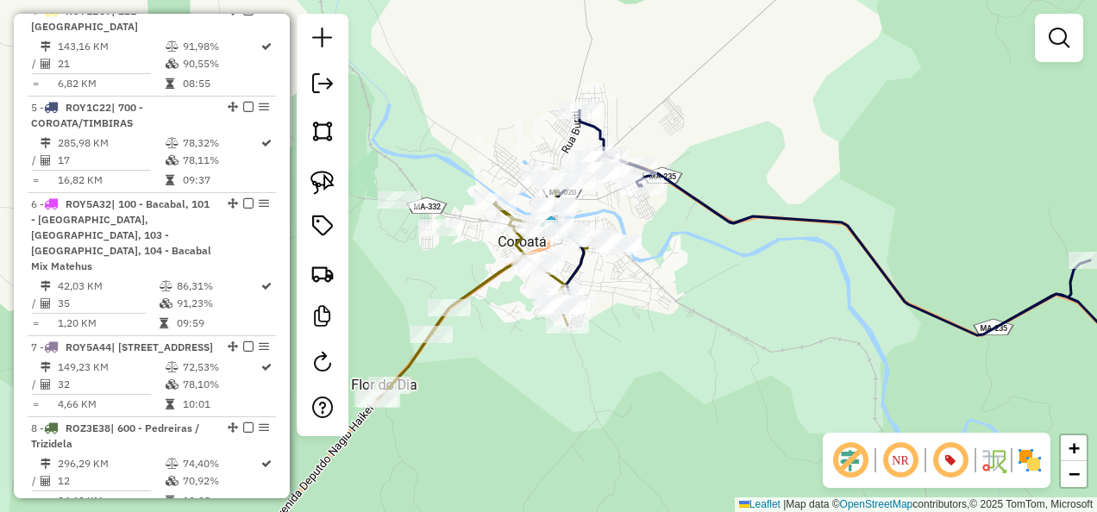
drag, startPoint x: 797, startPoint y: 227, endPoint x: 721, endPoint y: 333, distance: 130.4
click at [721, 333] on div "Janela de atendimento Grade de atendimento Capacidade Transportadoras Veículos …" at bounding box center [548, 256] width 1097 height 512
click at [323, 187] on img at bounding box center [322, 183] width 24 height 24
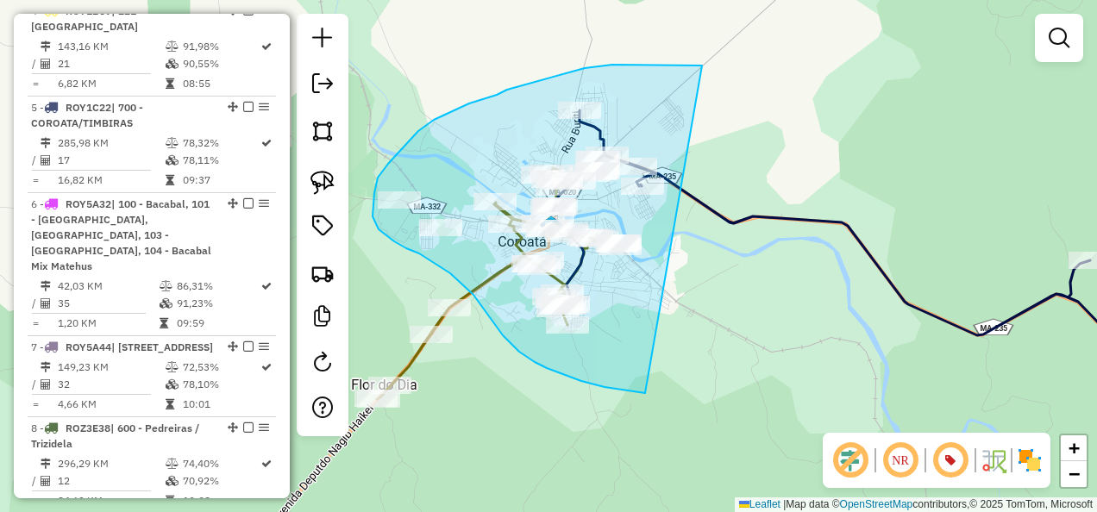
drag, startPoint x: 702, startPoint y: 66, endPoint x: 645, endPoint y: 393, distance: 332.6
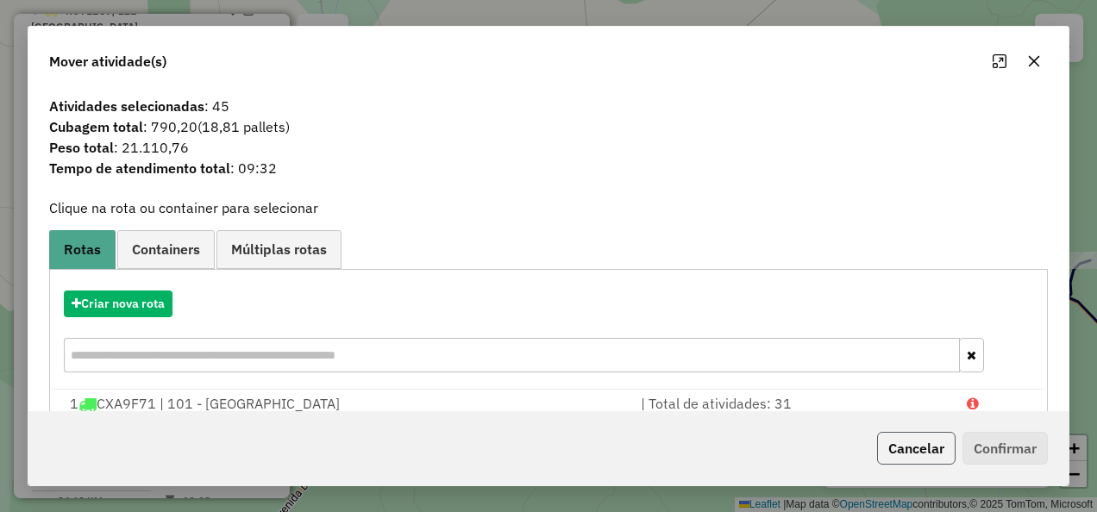
click at [930, 447] on button "Cancelar" at bounding box center [916, 448] width 78 height 33
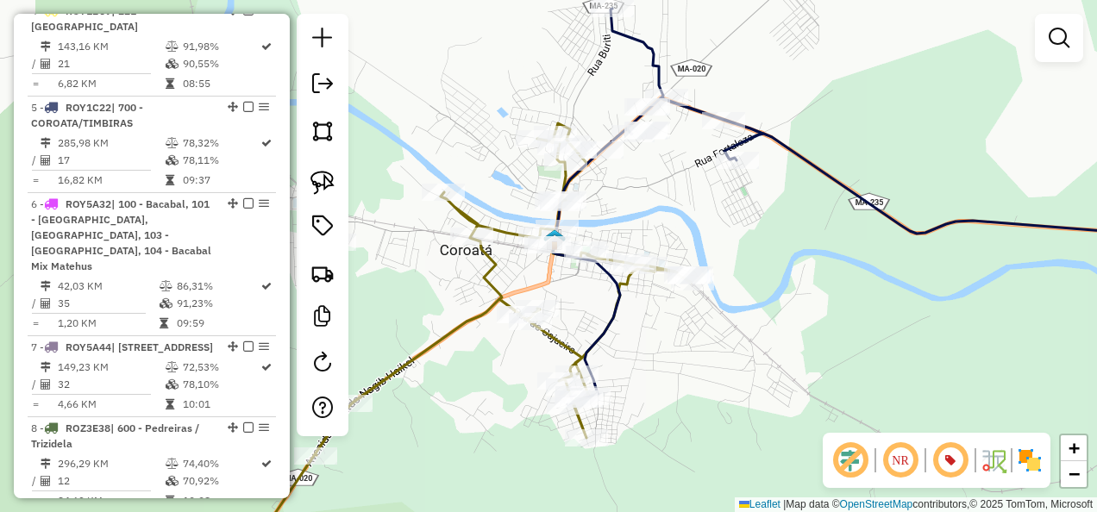
drag, startPoint x: 843, startPoint y: 231, endPoint x: 765, endPoint y: 315, distance: 114.7
click at [765, 315] on div "Janela de atendimento Grade de atendimento Capacidade Transportadoras Veículos …" at bounding box center [548, 256] width 1097 height 512
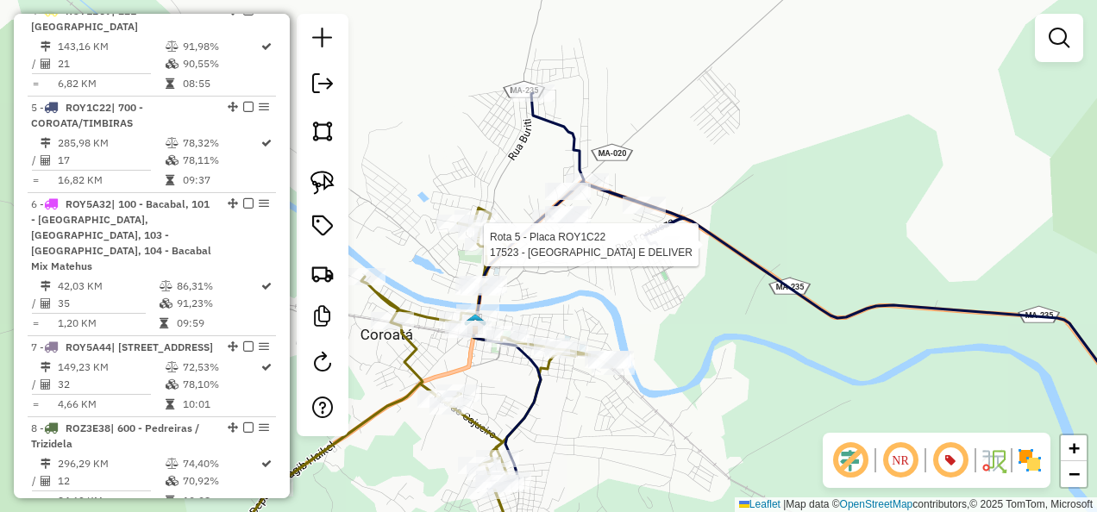
select select "**********"
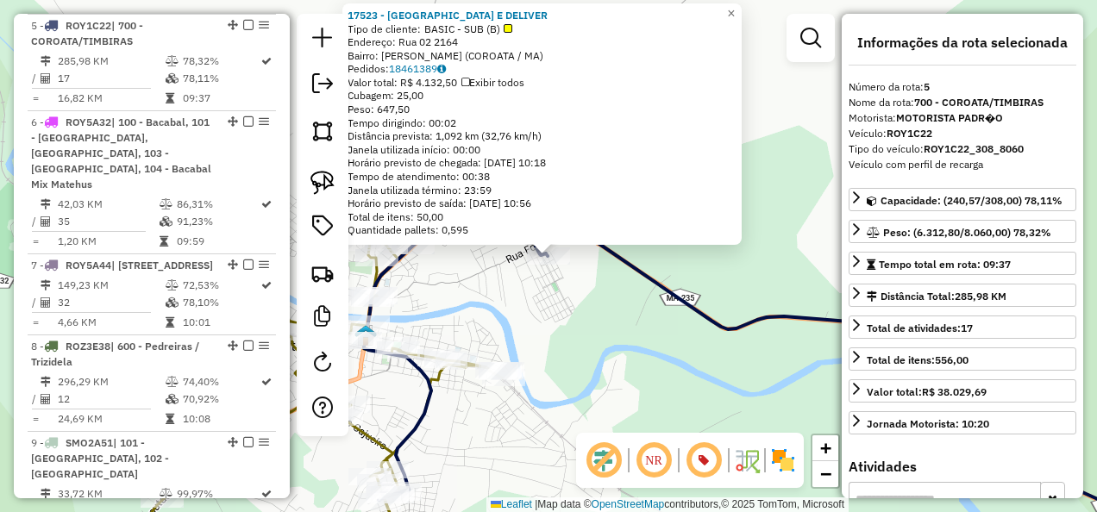
scroll to position [1031, 0]
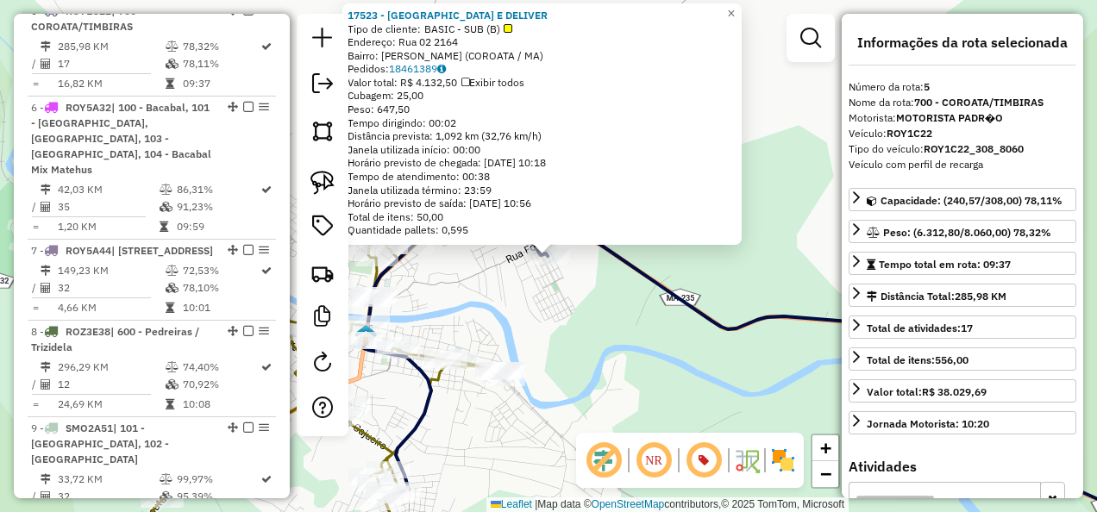
click at [652, 334] on div "17523 - POINTE BAR E DELIVER Tipo de cliente: BASIC - SUB (B) Endereço: Rua 02 …" at bounding box center [548, 256] width 1097 height 512
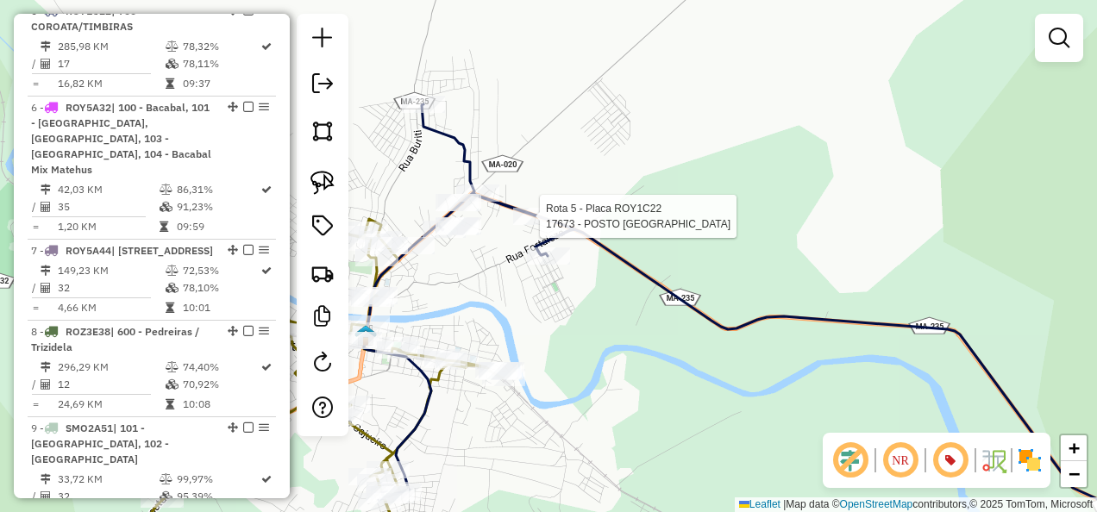
select select "**********"
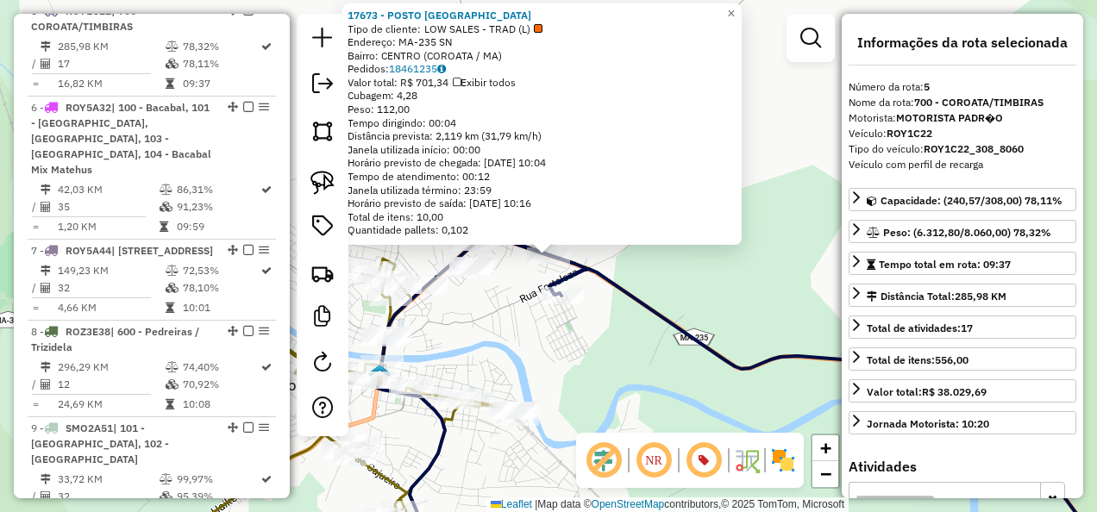
click at [581, 357] on div "17673 - POSTO BRASIL Tipo de cliente: LOW SALES - TRAD (L) Endereço: MA-235 SN …" at bounding box center [548, 256] width 1097 height 512
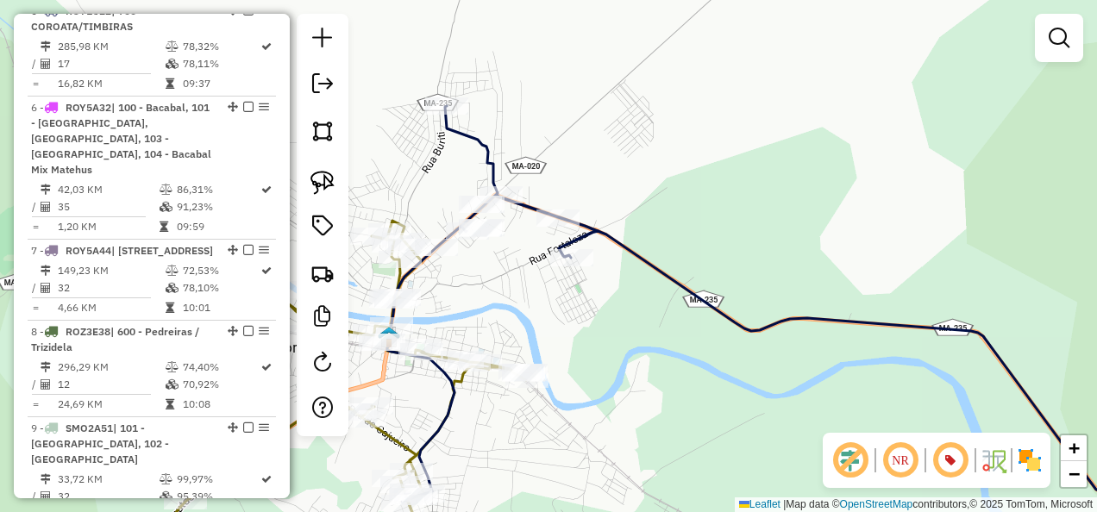
drag, startPoint x: 581, startPoint y: 367, endPoint x: 627, endPoint y: 181, distance: 191.8
click at [621, 216] on div "Janela de atendimento Grade de atendimento Capacidade Transportadoras Veículos …" at bounding box center [548, 256] width 1097 height 512
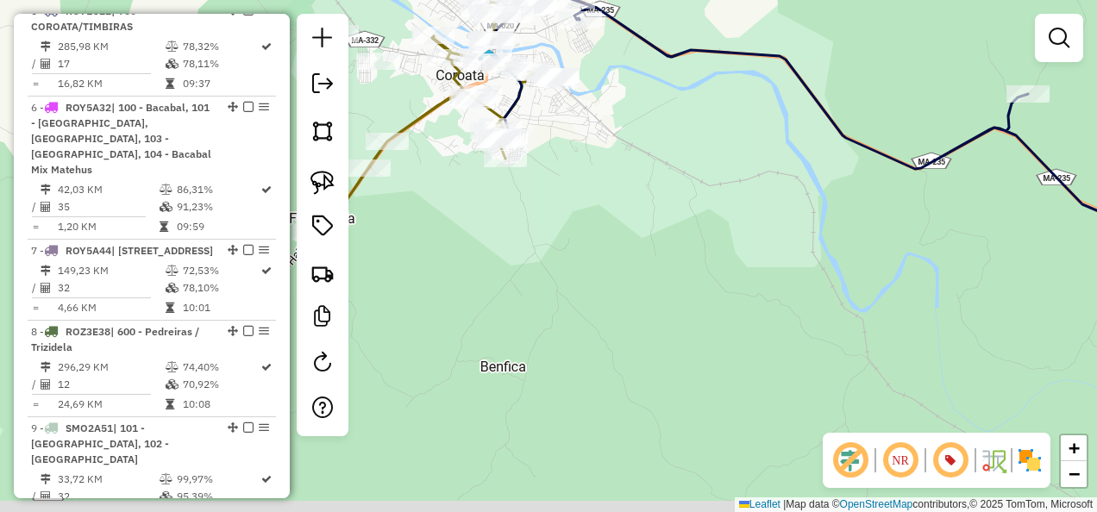
drag, startPoint x: 621, startPoint y: 348, endPoint x: 573, endPoint y: 200, distance: 156.0
click at [574, 218] on div "Janela de atendimento Grade de atendimento Capacidade Transportadoras Veículos …" at bounding box center [548, 256] width 1097 height 512
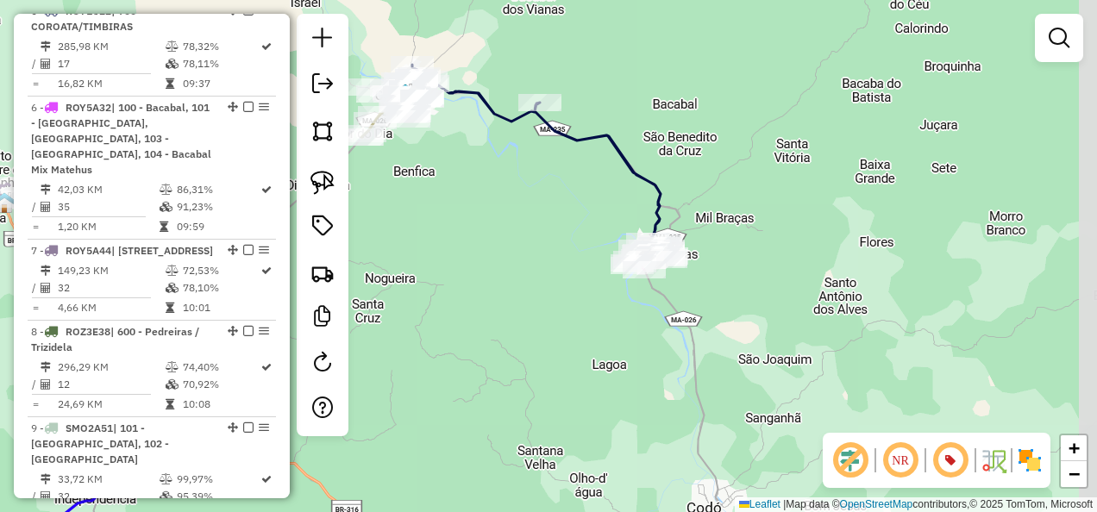
drag, startPoint x: 640, startPoint y: 310, endPoint x: 493, endPoint y: 269, distance: 152.3
click at [493, 269] on div "Janela de atendimento Grade de atendimento Capacidade Transportadoras Veículos …" at bounding box center [548, 256] width 1097 height 512
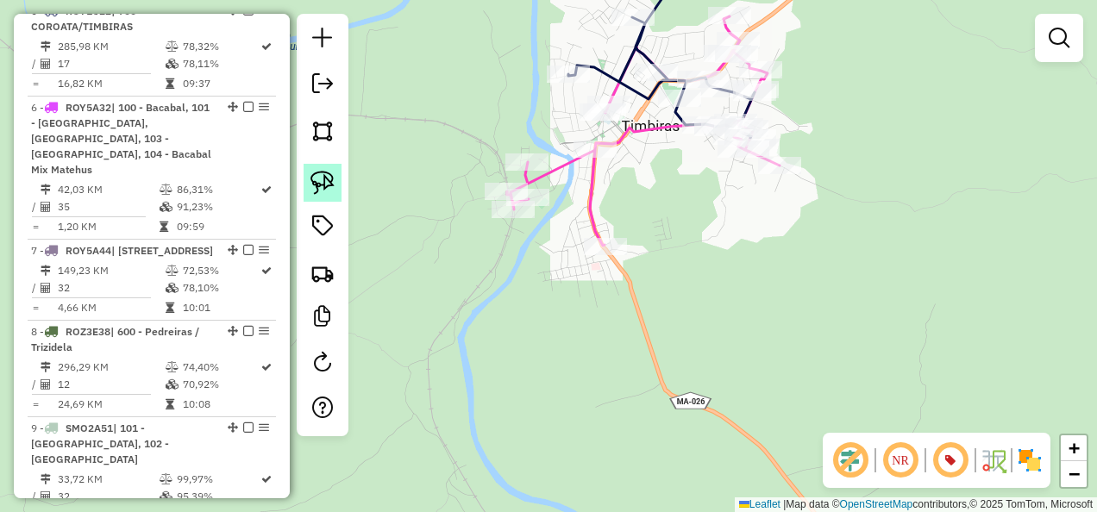
click at [324, 186] on img at bounding box center [322, 183] width 24 height 24
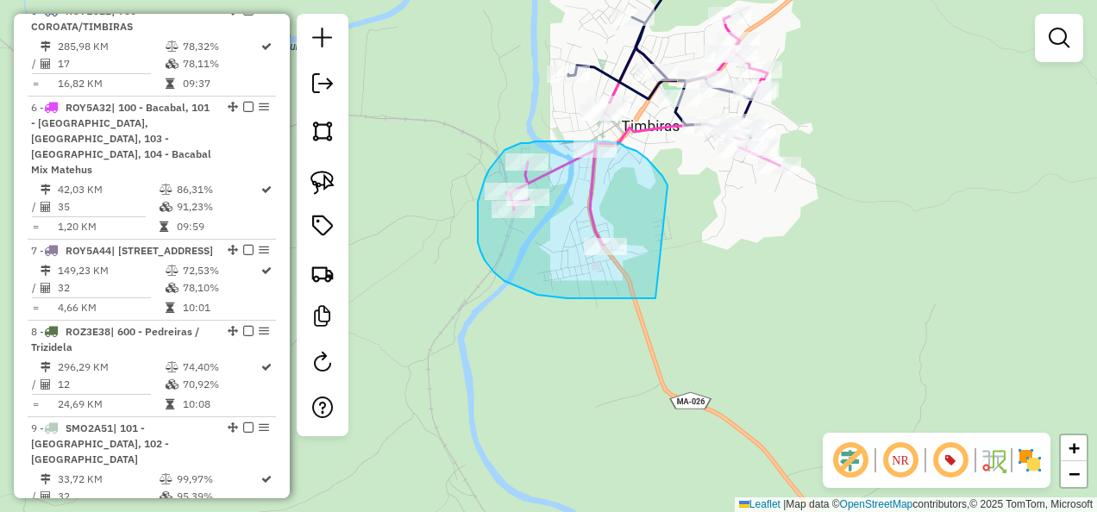
drag, startPoint x: 666, startPoint y: 183, endPoint x: 655, endPoint y: 298, distance: 116.0
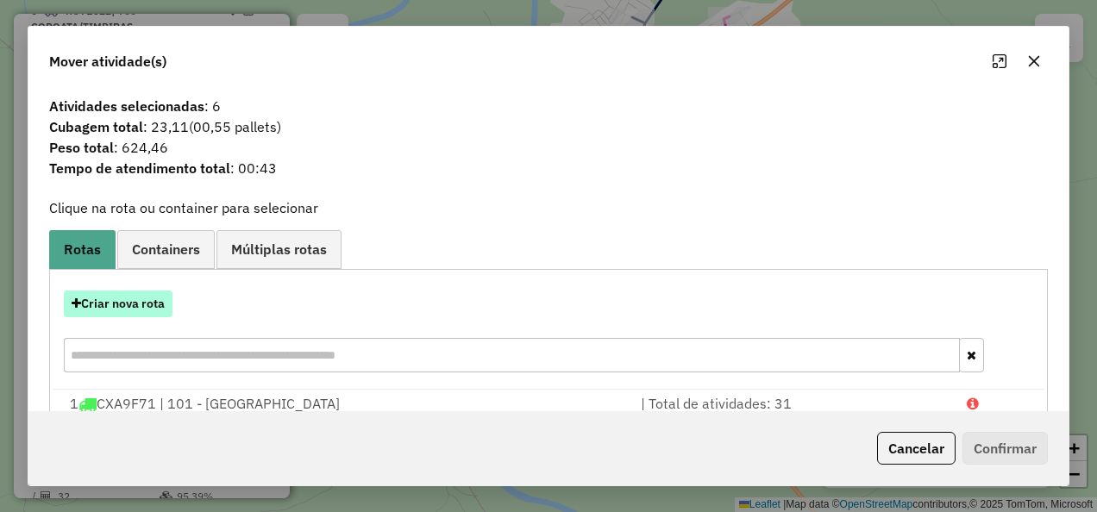
click at [147, 305] on button "Criar nova rota" at bounding box center [118, 304] width 109 height 27
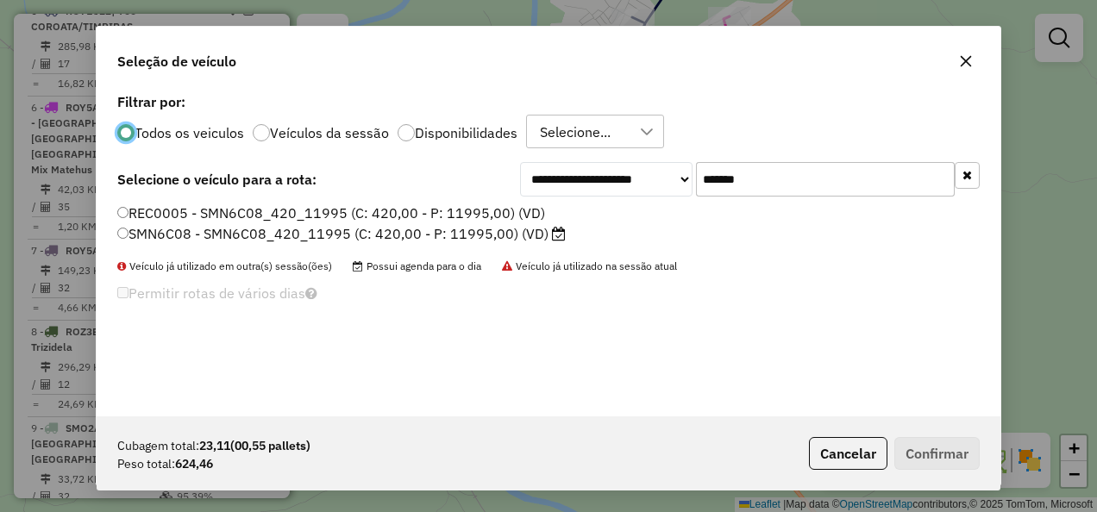
scroll to position [9, 5]
drag, startPoint x: 796, startPoint y: 181, endPoint x: 645, endPoint y: 210, distance: 153.7
click at [645, 210] on div "**********" at bounding box center [549, 253] width 904 height 328
paste input "text"
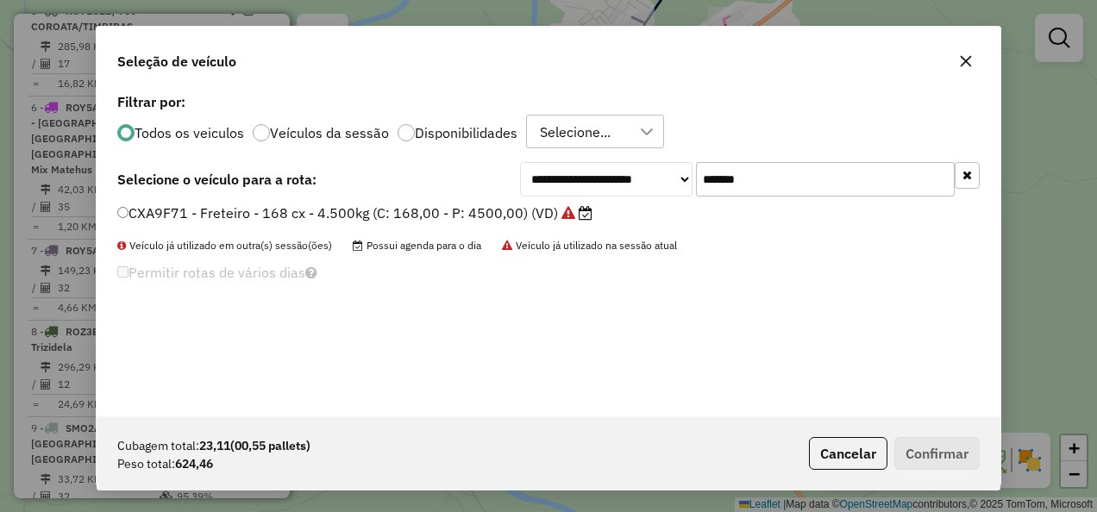
type input "*******"
click at [420, 212] on label "CXA9F71 - Freteiro - 168 cx - 4.500kg (C: 168,00 - P: 4500,00) (VD)" at bounding box center [354, 213] width 475 height 21
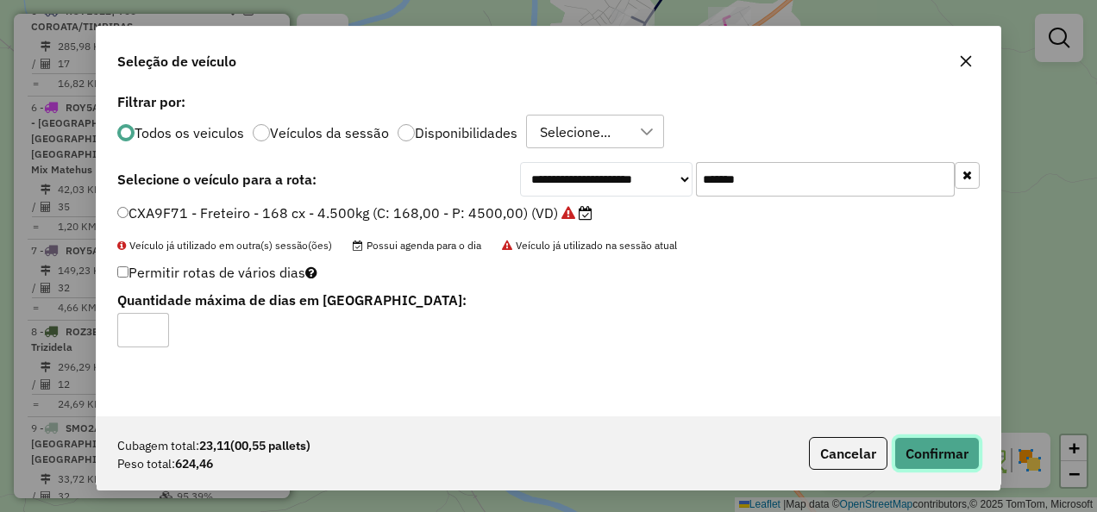
click at [946, 453] on button "Confirmar" at bounding box center [936, 453] width 85 height 33
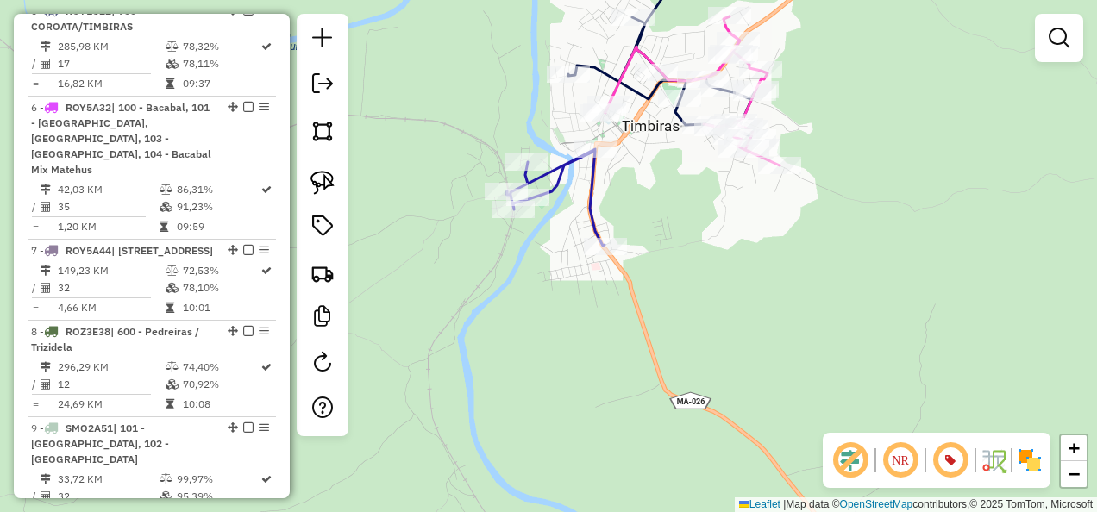
click at [586, 186] on icon at bounding box center [555, 197] width 97 height 97
select select "**********"
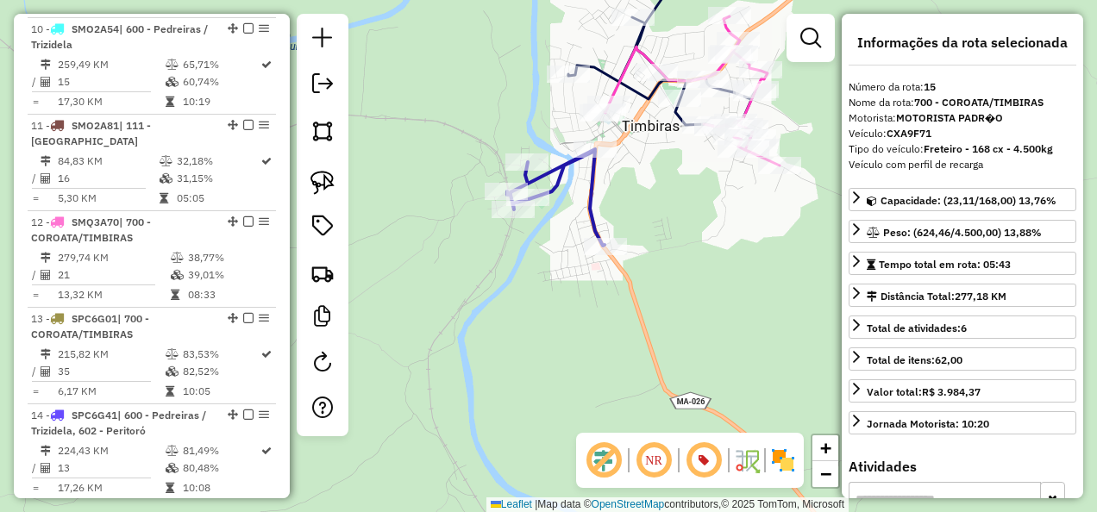
scroll to position [2006, 0]
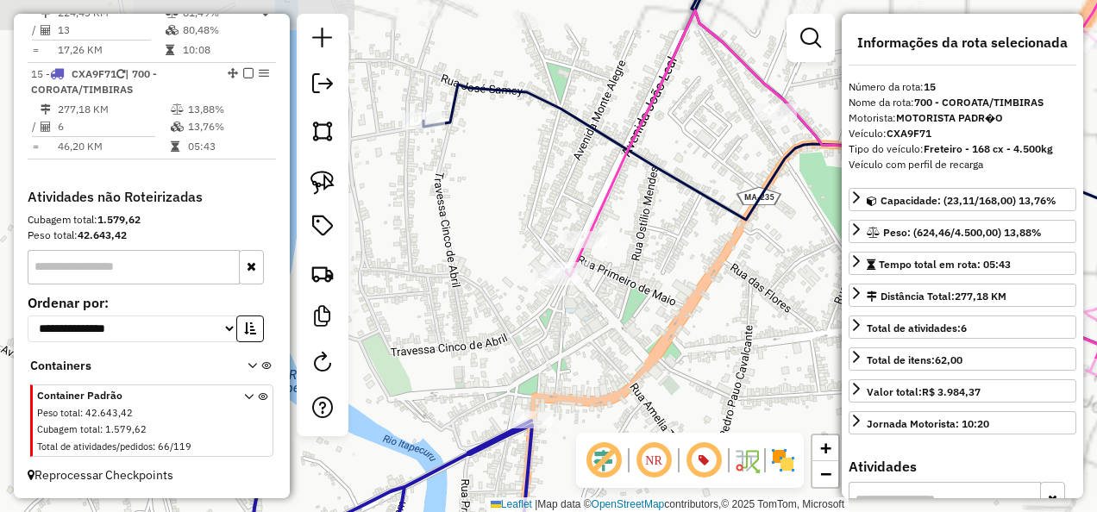
drag, startPoint x: 510, startPoint y: 274, endPoint x: 457, endPoint y: 285, distance: 53.8
click at [457, 285] on div "Janela de atendimento Grade de atendimento Capacidade Transportadoras Veículos …" at bounding box center [548, 256] width 1097 height 512
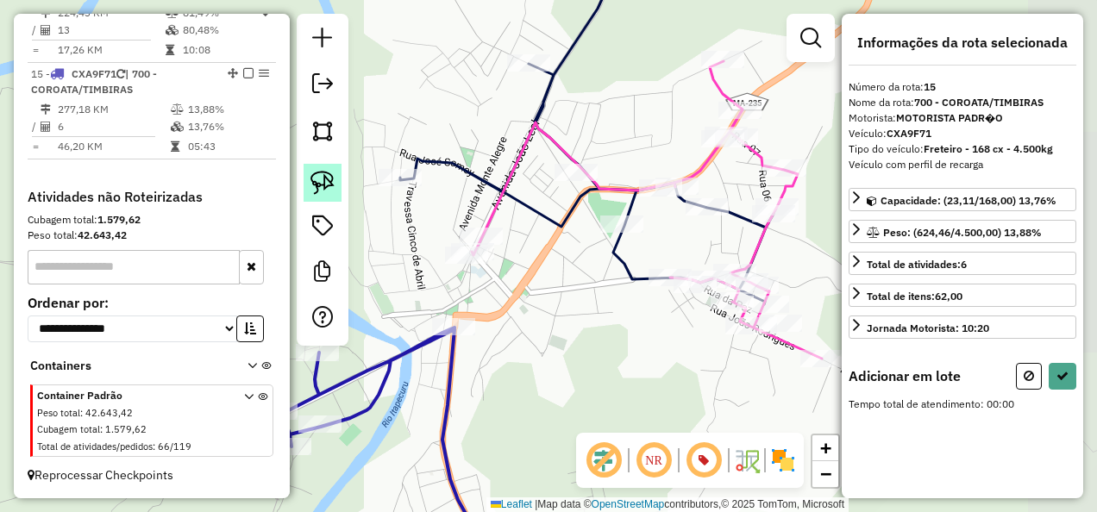
click at [323, 186] on img at bounding box center [322, 183] width 24 height 24
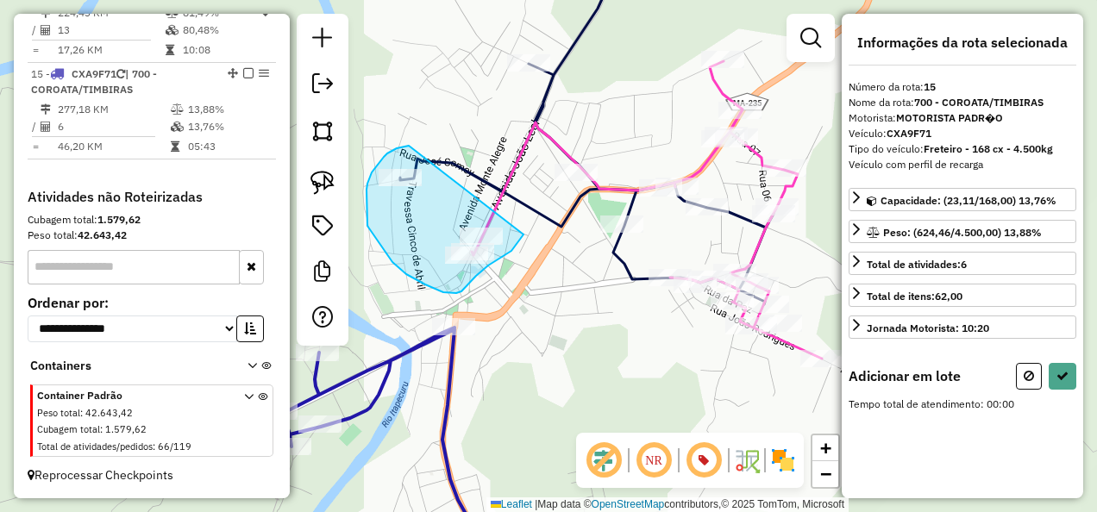
drag, startPoint x: 409, startPoint y: 146, endPoint x: 523, endPoint y: 235, distance: 145.1
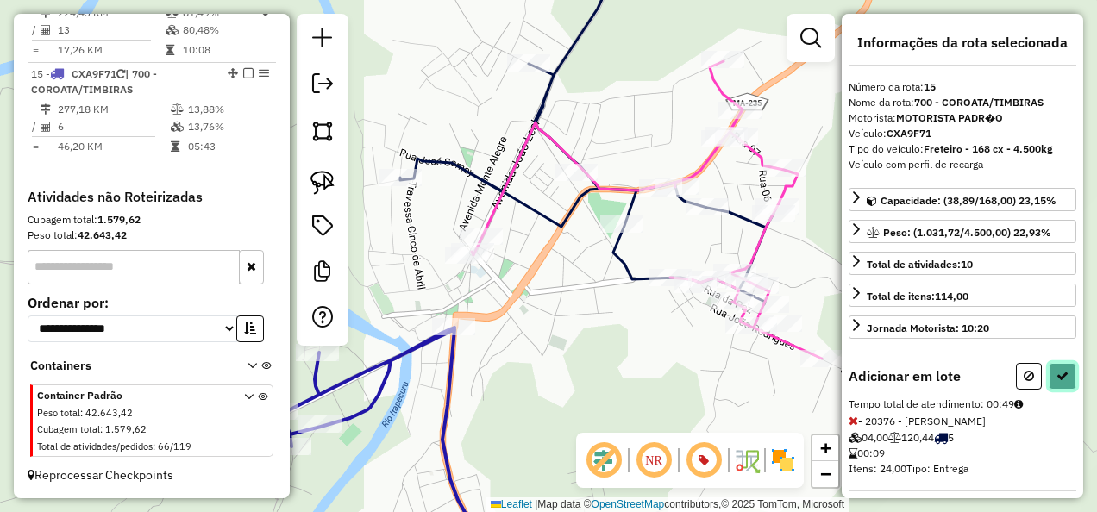
click at [1056, 370] on icon at bounding box center [1062, 376] width 12 height 12
select select "**********"
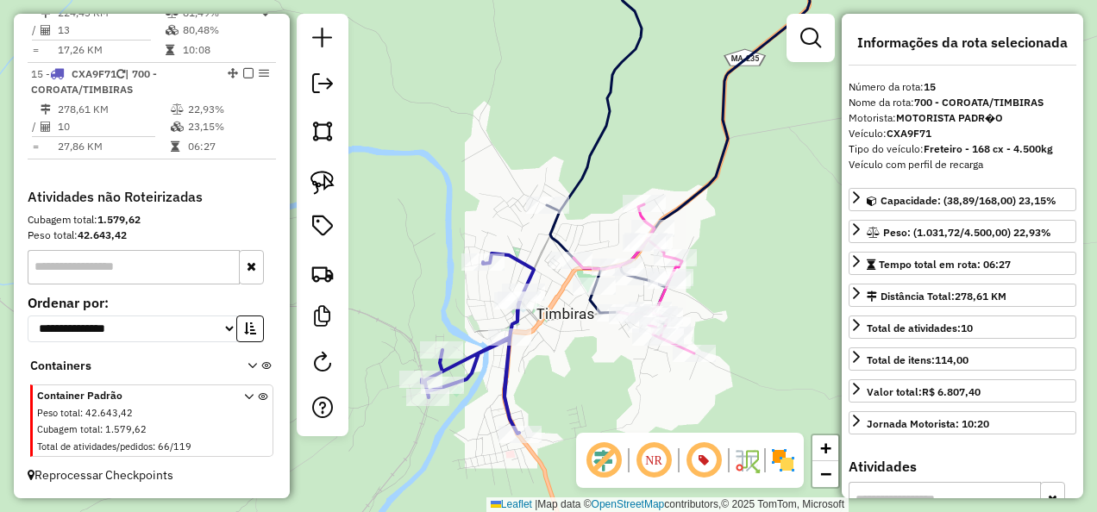
click at [511, 401] on icon at bounding box center [478, 344] width 112 height 180
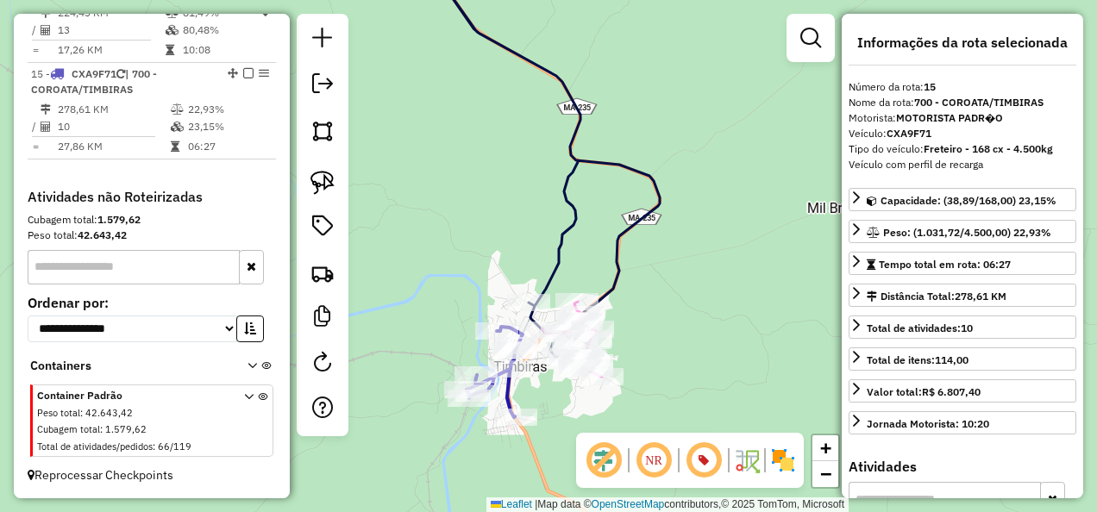
click at [506, 389] on icon at bounding box center [495, 372] width 56 height 91
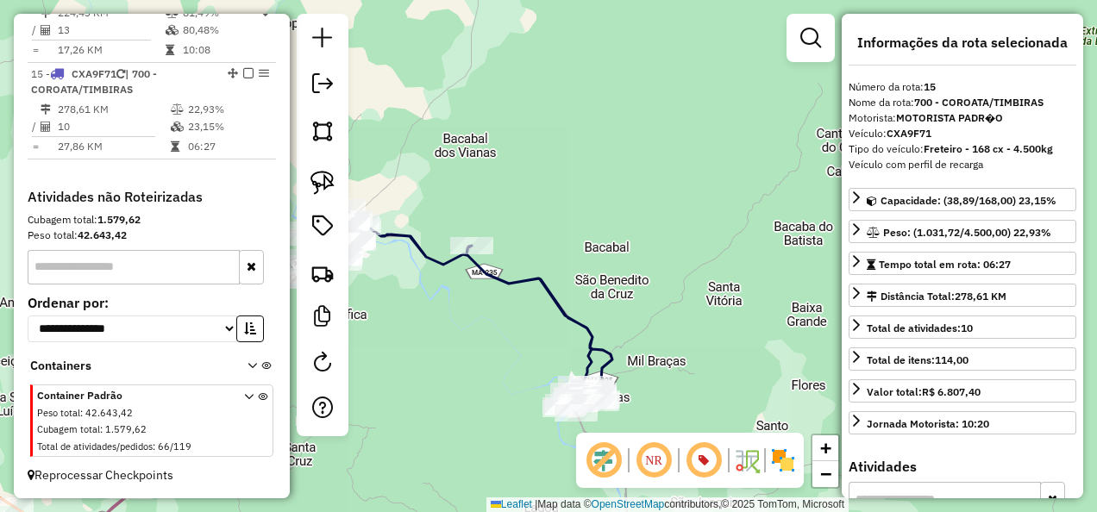
drag, startPoint x: 471, startPoint y: 311, endPoint x: 611, endPoint y: 331, distance: 141.1
click at [607, 331] on div "Janela de atendimento Grade de atendimento Capacidade Transportadoras Veículos …" at bounding box center [548, 256] width 1097 height 512
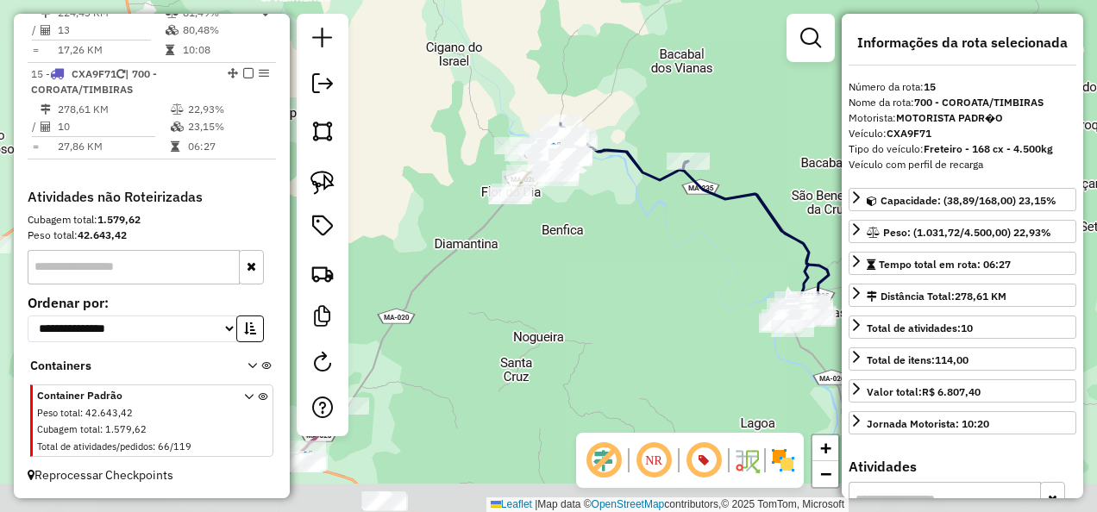
drag, startPoint x: 579, startPoint y: 346, endPoint x: 698, endPoint y: 241, distance: 158.8
click at [698, 241] on div "Janela de atendimento Grade de atendimento Capacidade Transportadoras Veículos …" at bounding box center [548, 256] width 1097 height 512
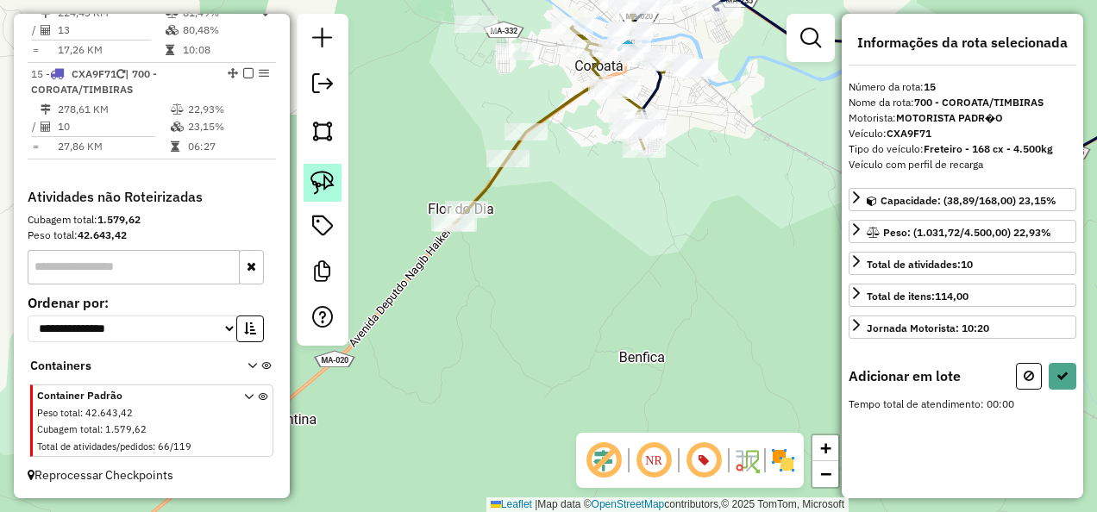
click at [336, 181] on link at bounding box center [323, 183] width 38 height 38
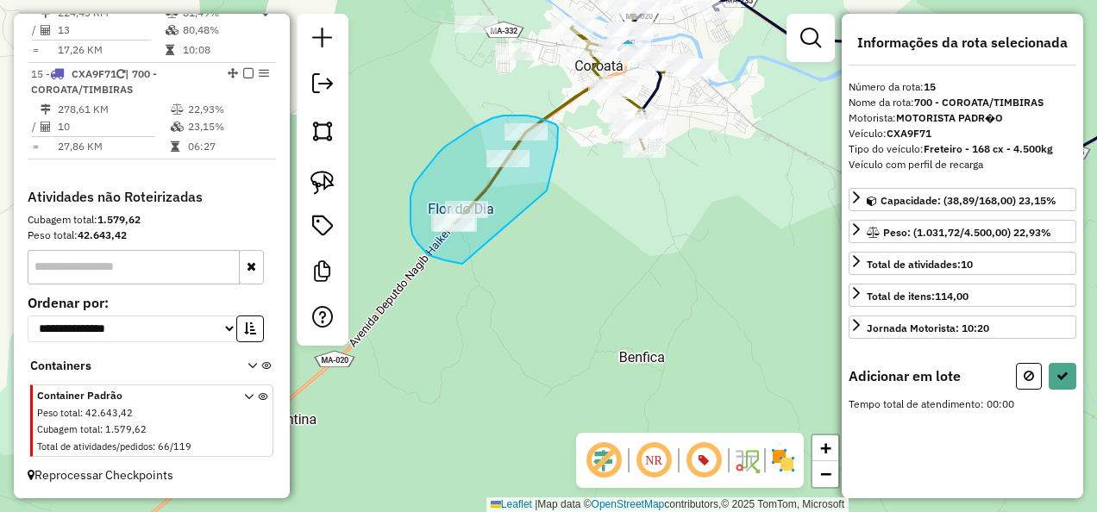
drag, startPoint x: 547, startPoint y: 191, endPoint x: 462, endPoint y: 264, distance: 111.9
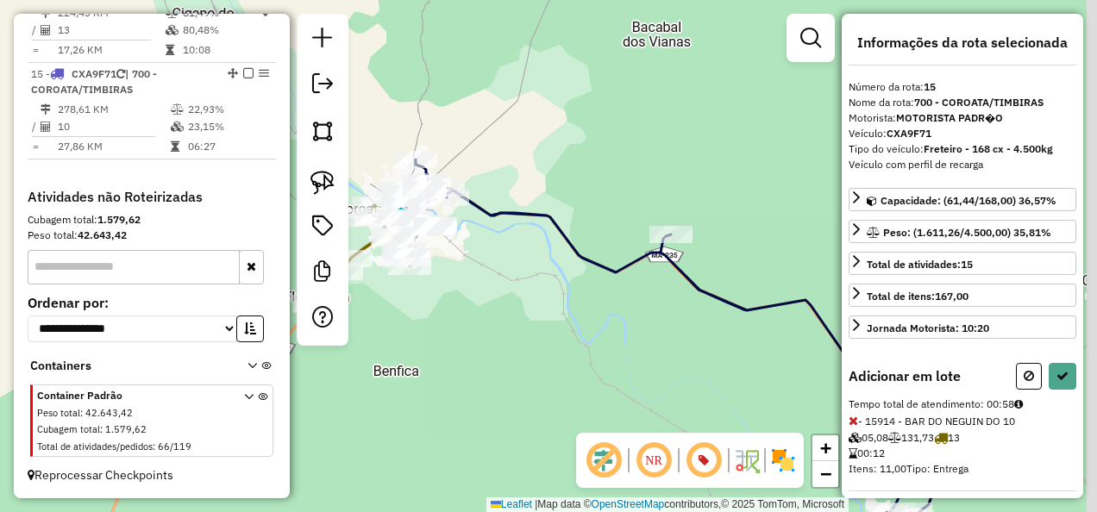
drag, startPoint x: 671, startPoint y: 273, endPoint x: 473, endPoint y: 343, distance: 209.5
click at [473, 343] on div "Janela de atendimento Grade de atendimento Capacidade Transportadoras Veículos …" at bounding box center [548, 256] width 1097 height 512
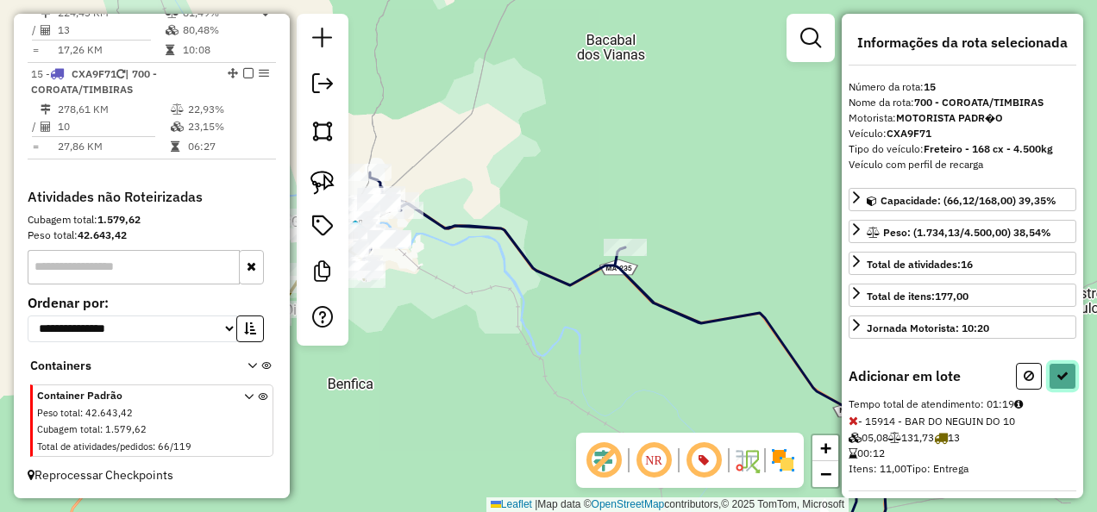
click at [1057, 370] on icon at bounding box center [1062, 376] width 12 height 12
select select "**********"
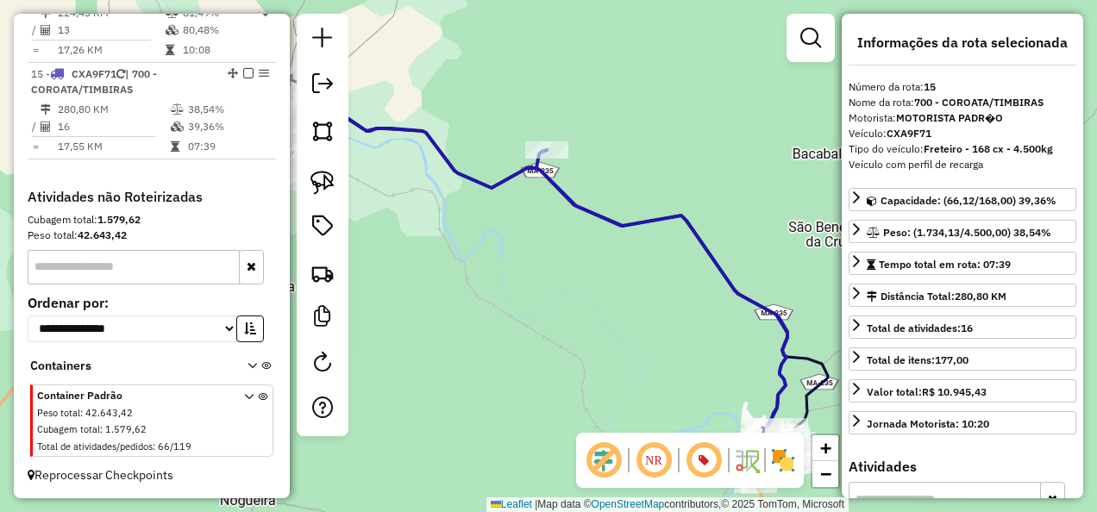
drag, startPoint x: 609, startPoint y: 355, endPoint x: 507, endPoint y: 216, distance: 172.8
click at [517, 229] on div "Janela de atendimento Grade de atendimento Capacidade Transportadoras Veículos …" at bounding box center [548, 256] width 1097 height 512
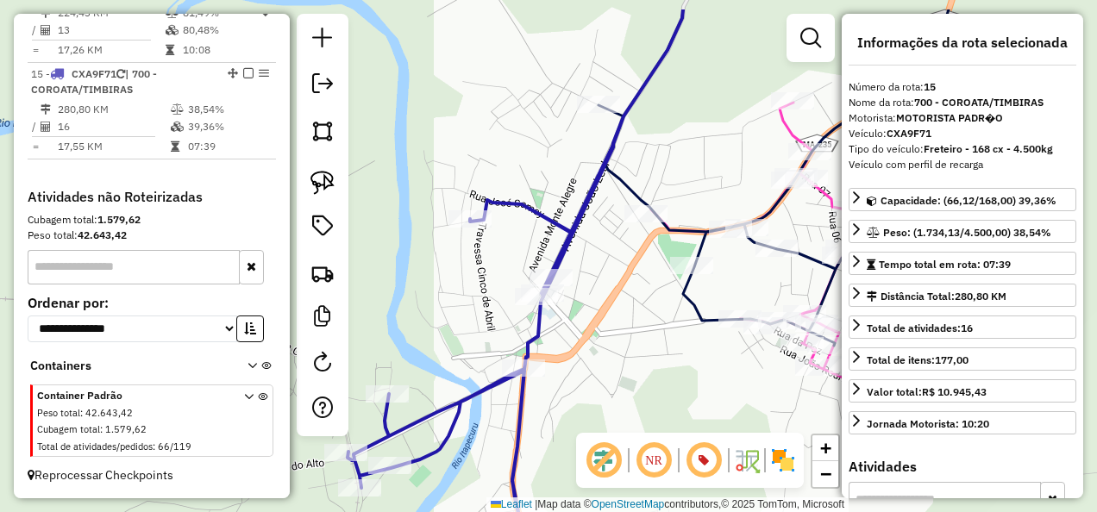
drag, startPoint x: 653, startPoint y: 264, endPoint x: 572, endPoint y: 357, distance: 123.5
click at [574, 358] on div "Janela de atendimento Grade de atendimento Capacidade Transportadoras Veículos …" at bounding box center [548, 256] width 1097 height 512
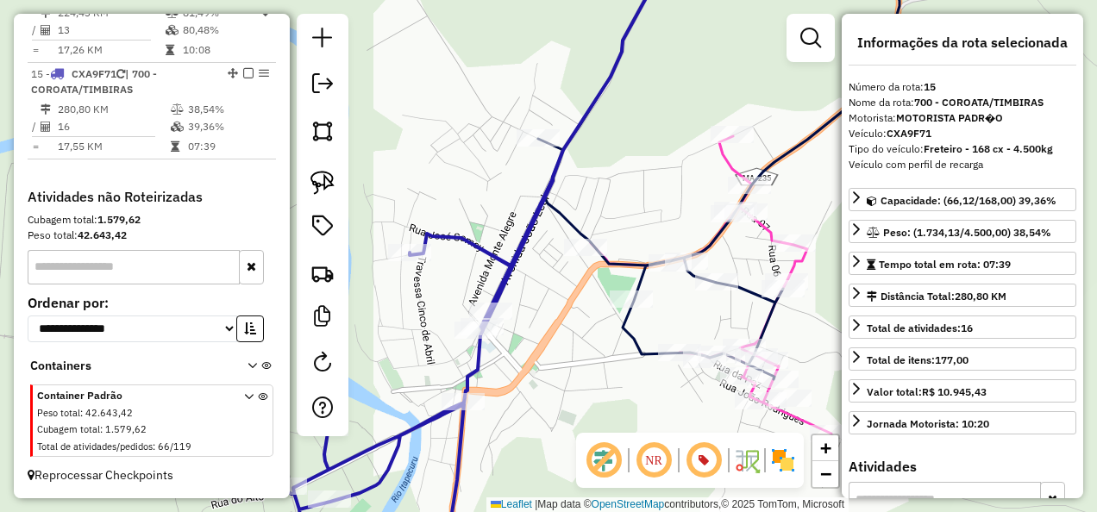
click at [515, 255] on icon at bounding box center [475, 256] width 376 height 615
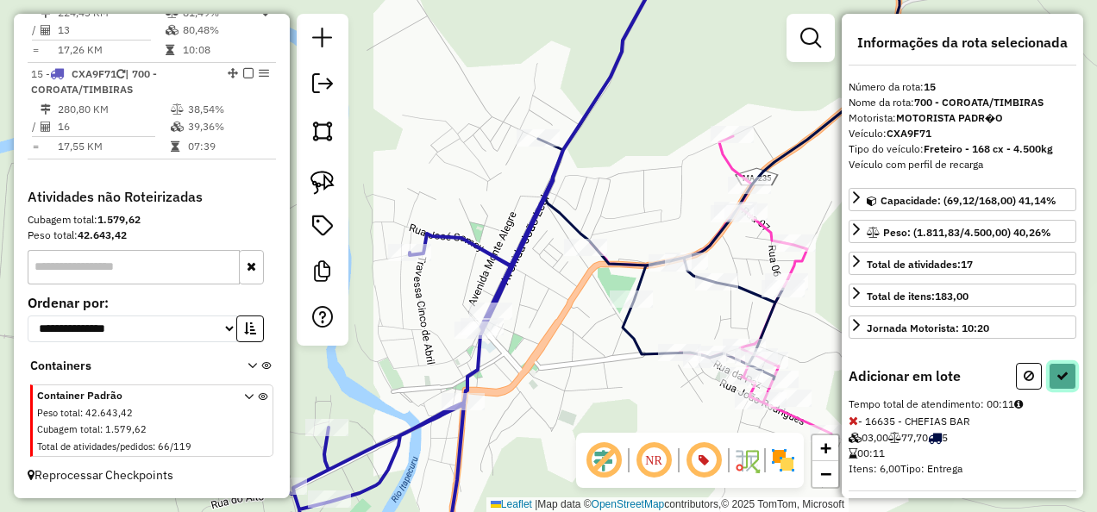
click at [1065, 363] on button at bounding box center [1063, 376] width 28 height 27
select select "**********"
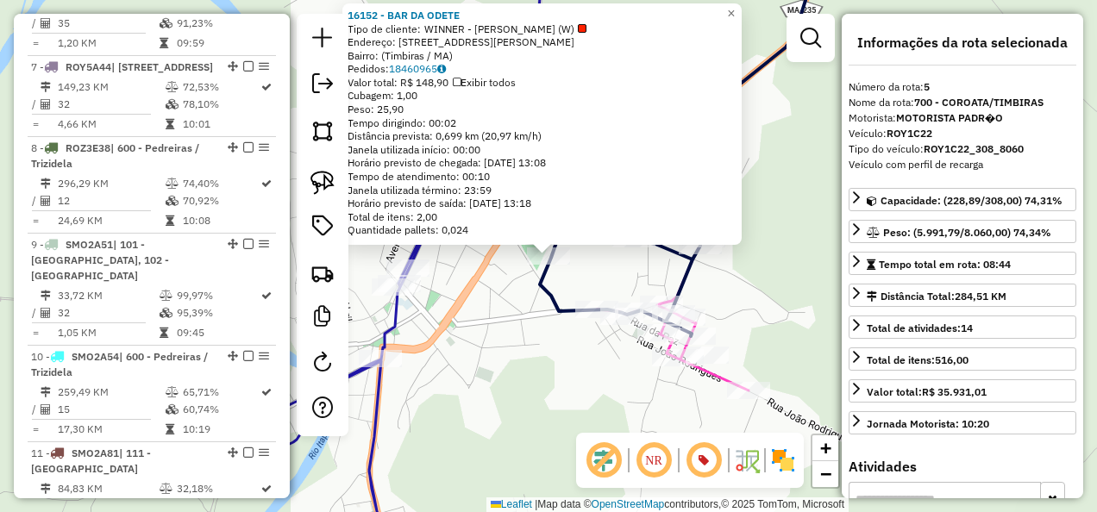
scroll to position [1031, 0]
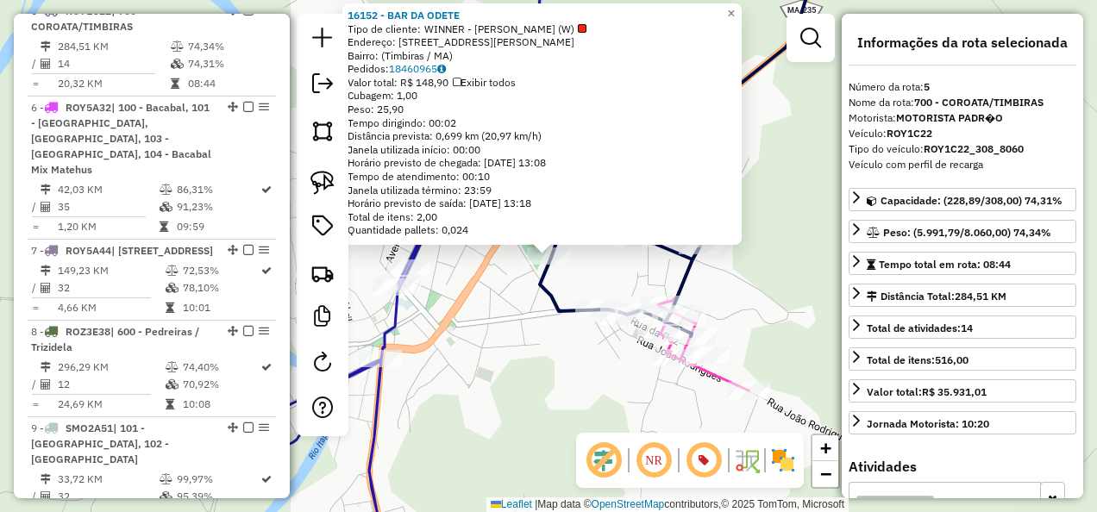
click at [535, 335] on div "Rota 12 - Placa SMQ3A70 20191 - BAR DA VANUSA TIMBIR 16152 - BAR DA ODETE Tipo …" at bounding box center [548, 256] width 1097 height 512
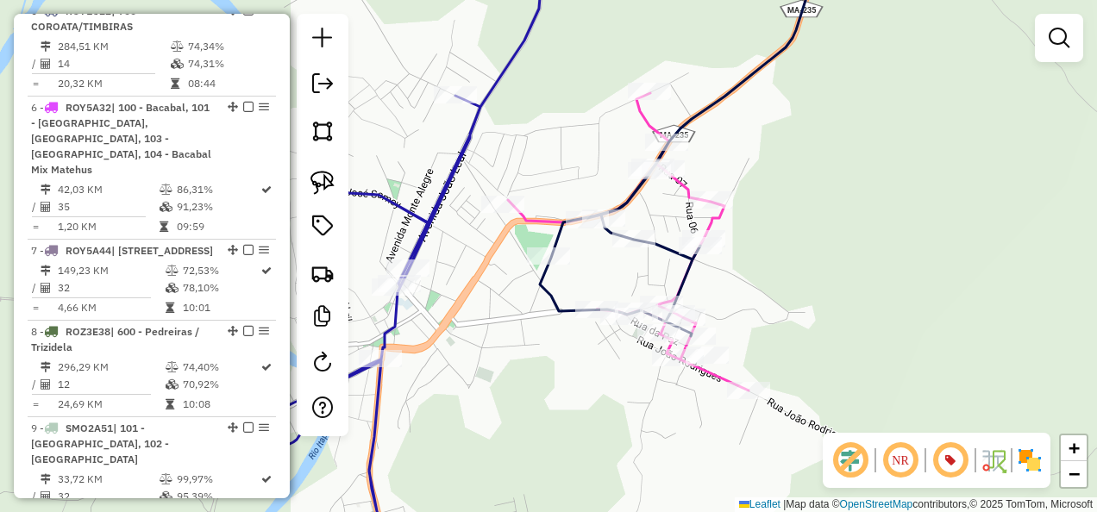
click at [440, 197] on icon at bounding box center [384, 250] width 361 height 603
select select "**********"
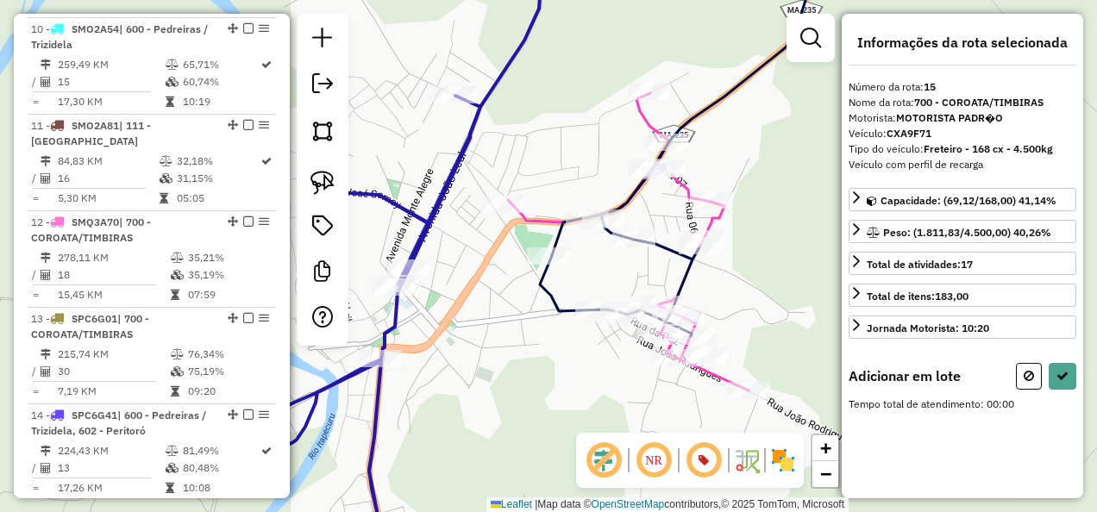
scroll to position [2006, 0]
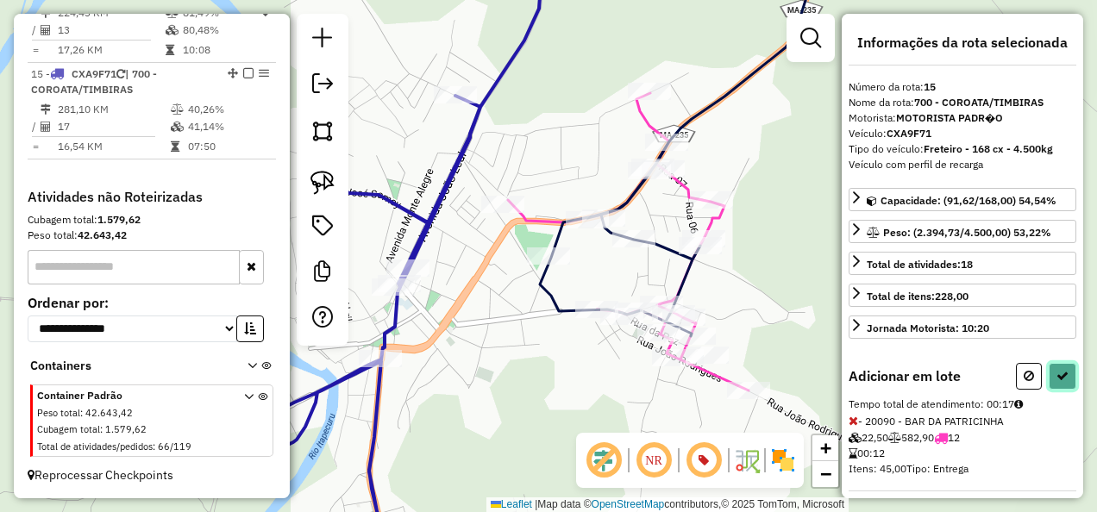
click at [1050, 366] on button at bounding box center [1063, 376] width 28 height 27
select select "**********"
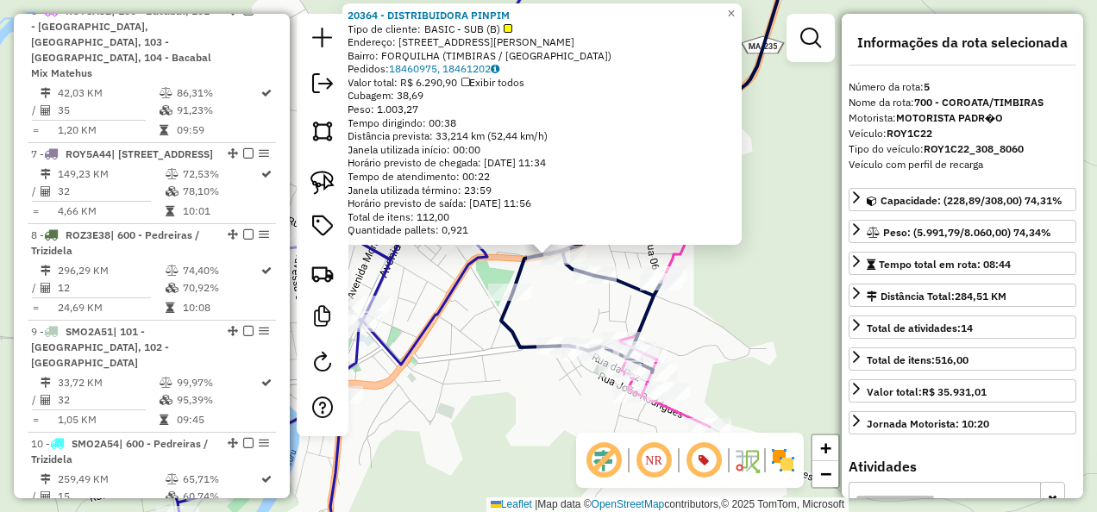
scroll to position [1031, 0]
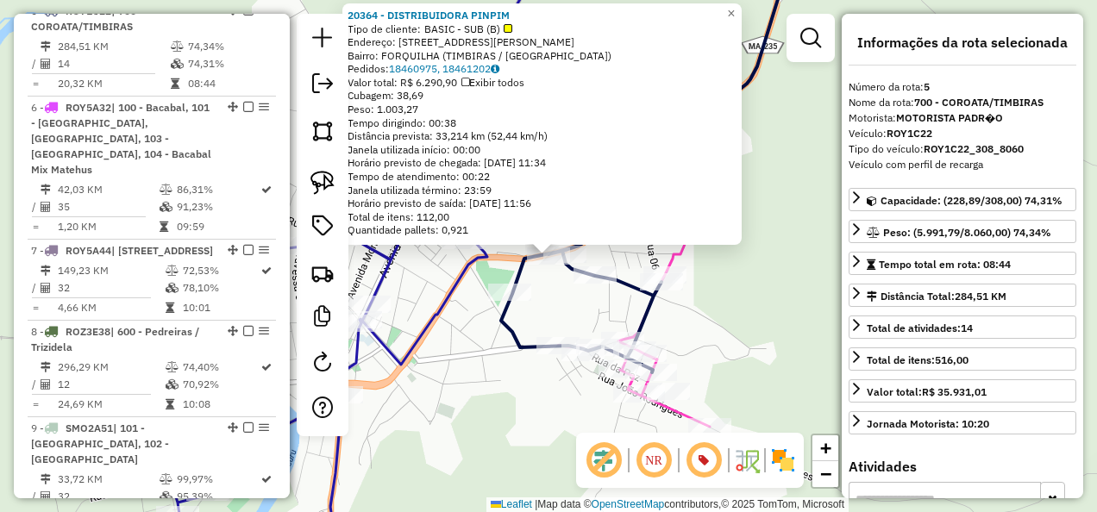
click at [455, 272] on icon at bounding box center [353, 256] width 374 height 615
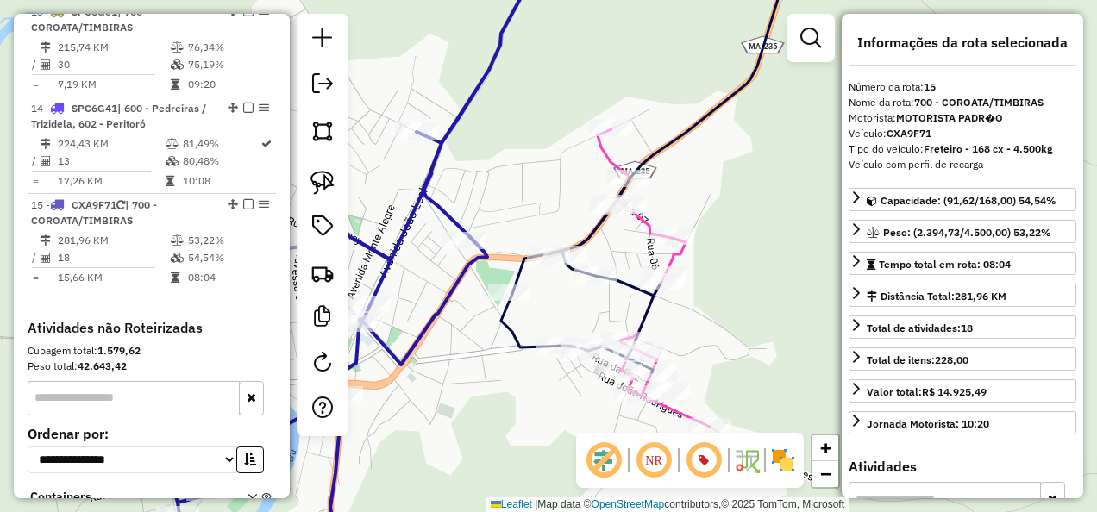
scroll to position [2006, 0]
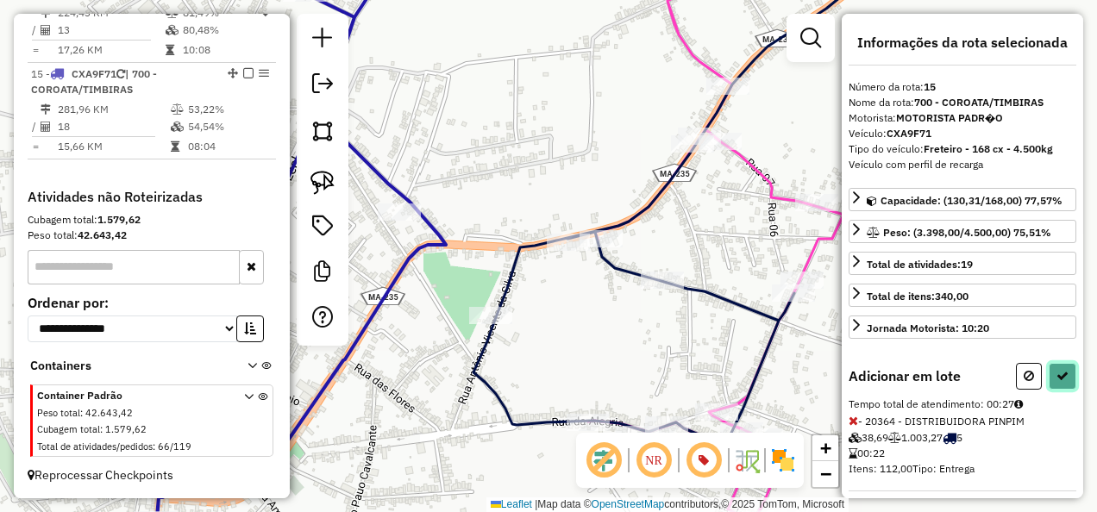
click at [1061, 370] on icon at bounding box center [1062, 376] width 12 height 12
select select "**********"
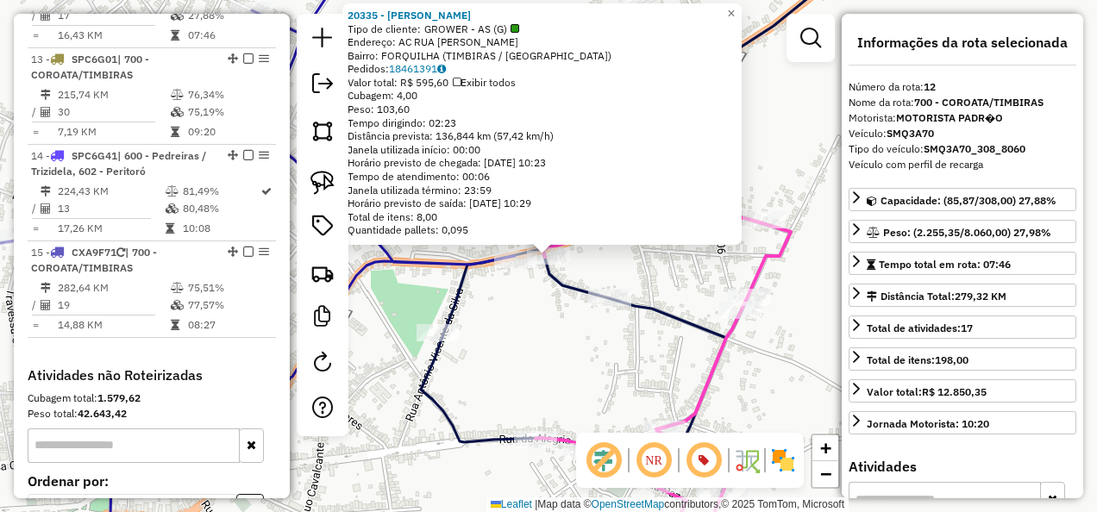
scroll to position [1767, 0]
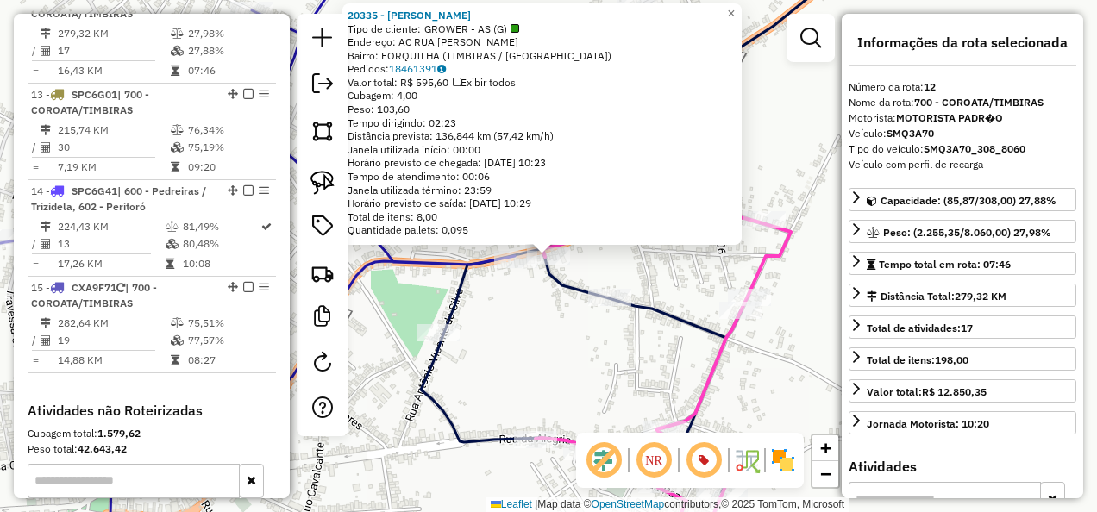
click at [542, 355] on div "20335 - MERCADINHO SAO JORGE Tipo de cliente: GROWER - AS (G) Endereço: AC RUA …" at bounding box center [548, 256] width 1097 height 512
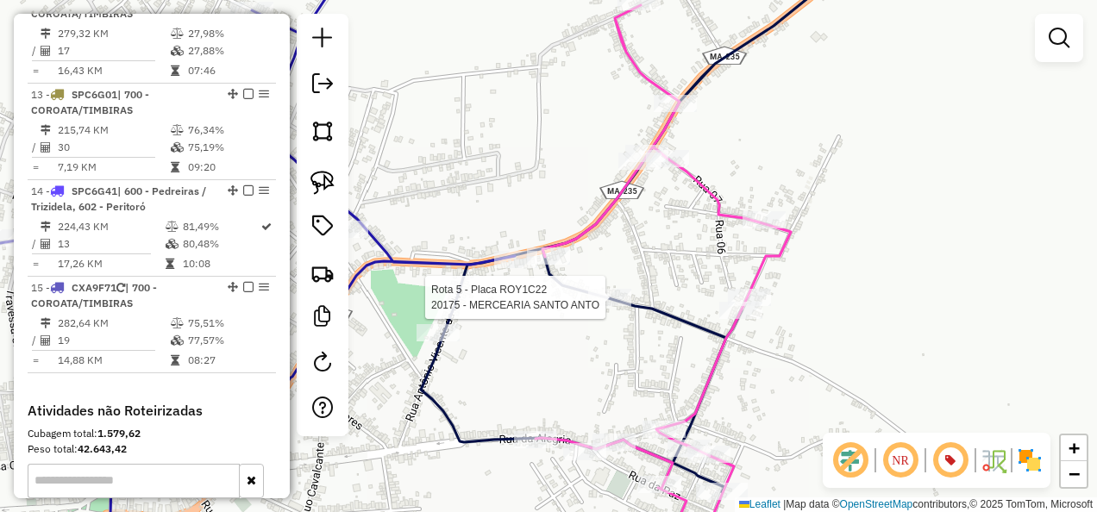
select select "**********"
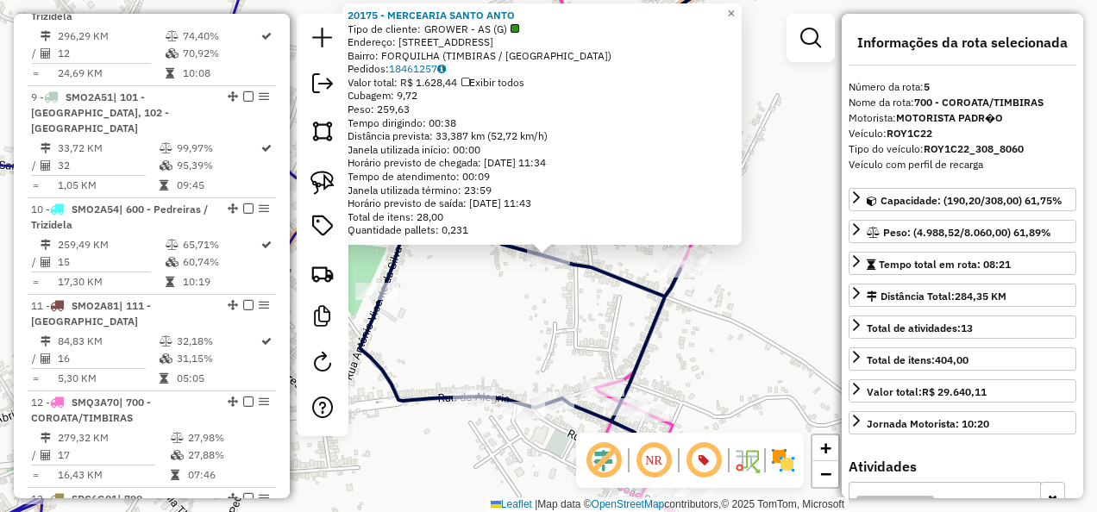
scroll to position [1031, 0]
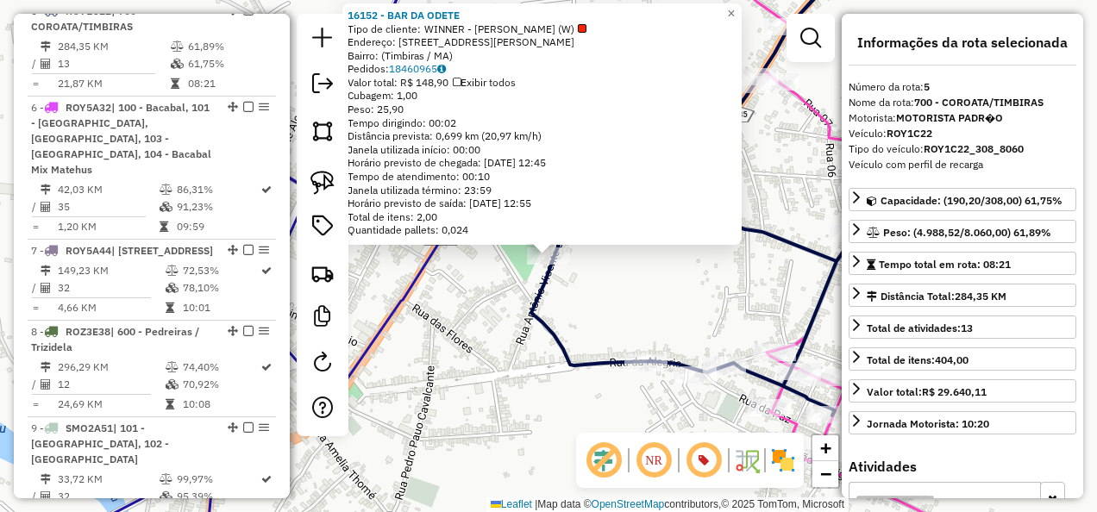
click at [599, 297] on div "16152 - BAR DA ODETE Tipo de cliente: WINNER - ROTA (W) Endereço: Rua Antônio V…" at bounding box center [548, 256] width 1097 height 512
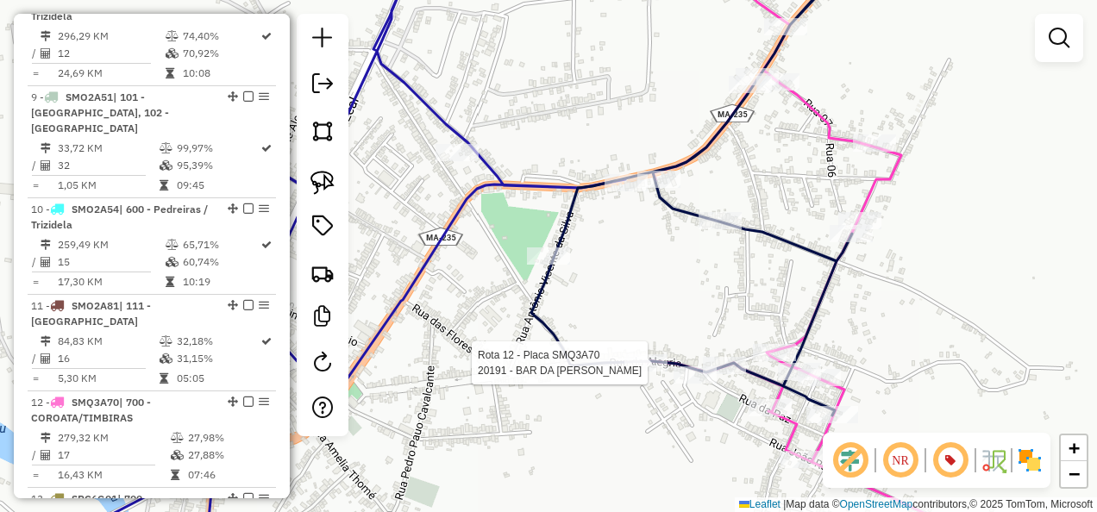
select select "**********"
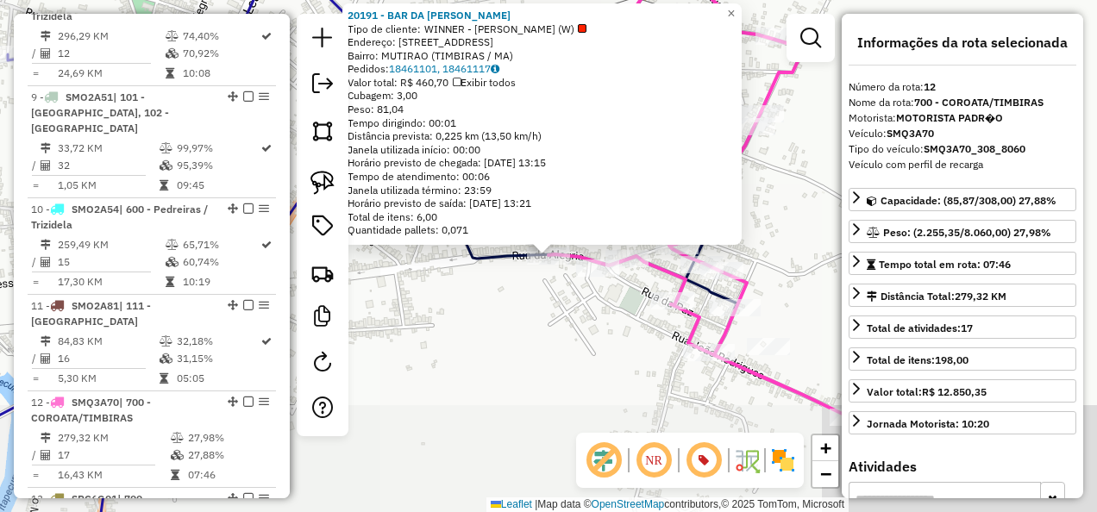
scroll to position [1767, 0]
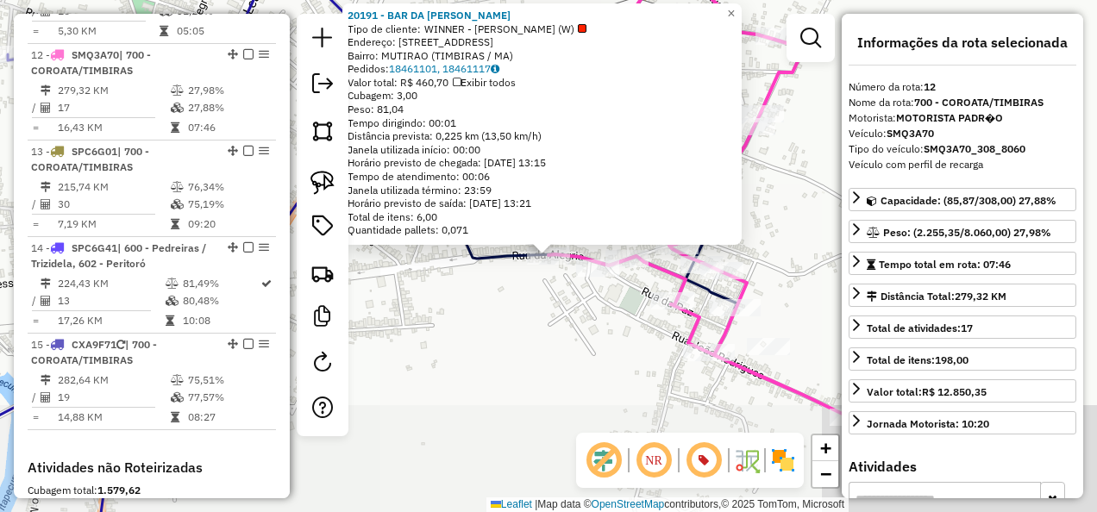
click at [552, 345] on div "Rota 12 - Placa SMQ3A70 20191 - BAR DA VANUSA TIMBIR 20191 - BAR DA VANUSA TIMB…" at bounding box center [548, 256] width 1097 height 512
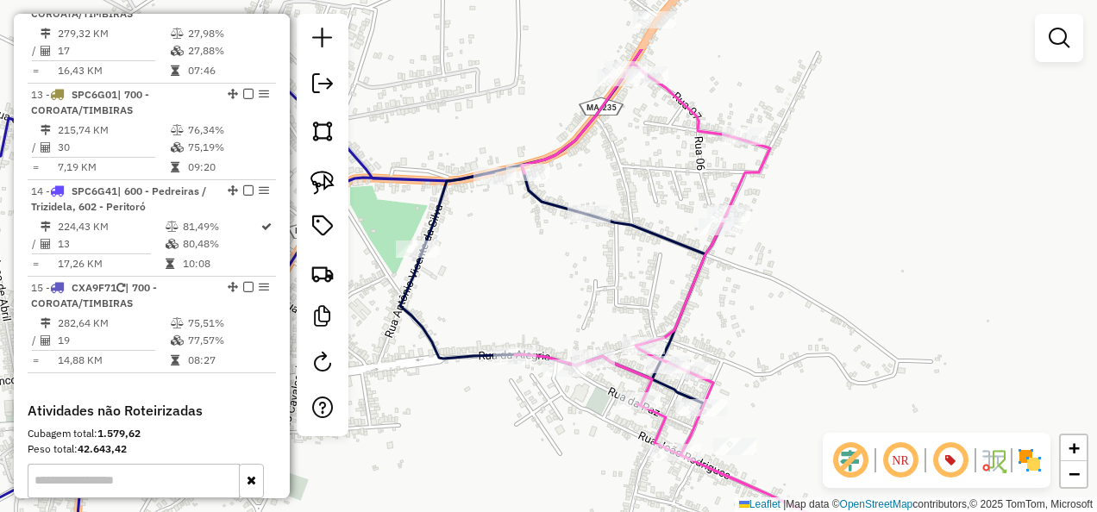
drag, startPoint x: 640, startPoint y: 190, endPoint x: 552, endPoint y: 381, distance: 210.7
click at [552, 381] on div "Janela de atendimento Grade de atendimento Capacidade Transportadoras Veículos …" at bounding box center [548, 256] width 1097 height 512
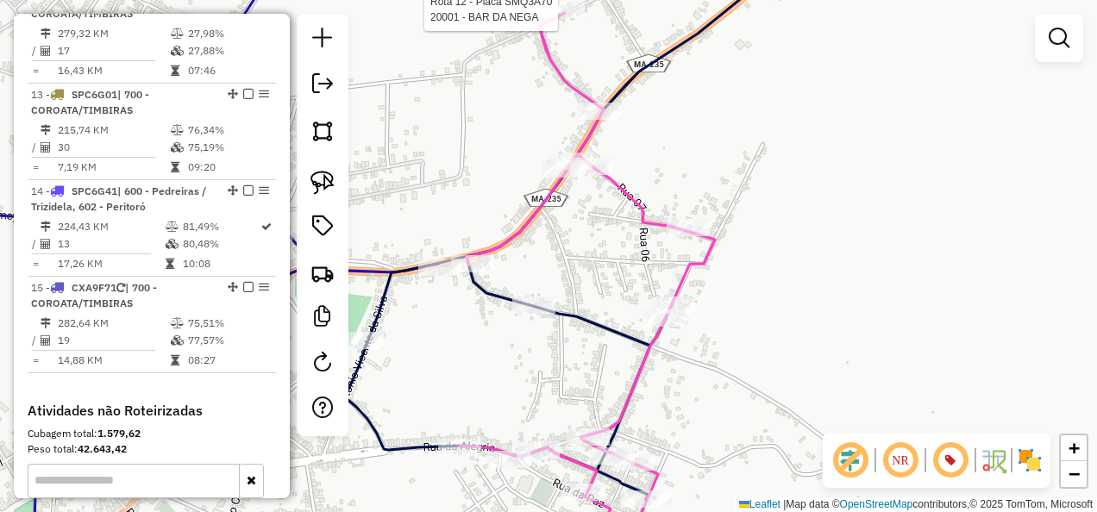
click at [563, 18] on div at bounding box center [563, 9] width 43 height 17
select select "**********"
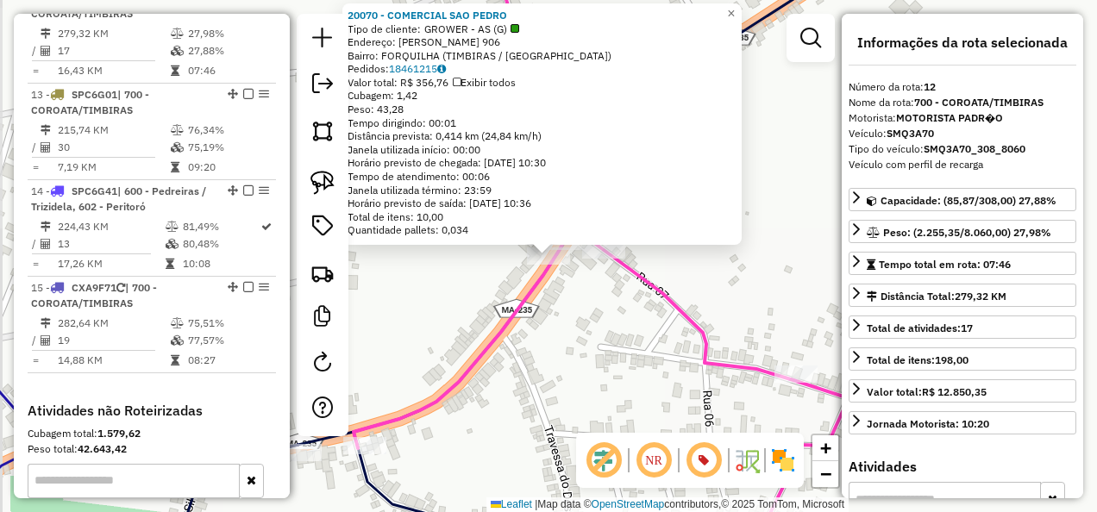
click at [526, 340] on div "20070 - COMERCIAL SAO PEDRO Tipo de cliente: GROWER - AS (G) Endereço: MANOEL G…" at bounding box center [548, 256] width 1097 height 512
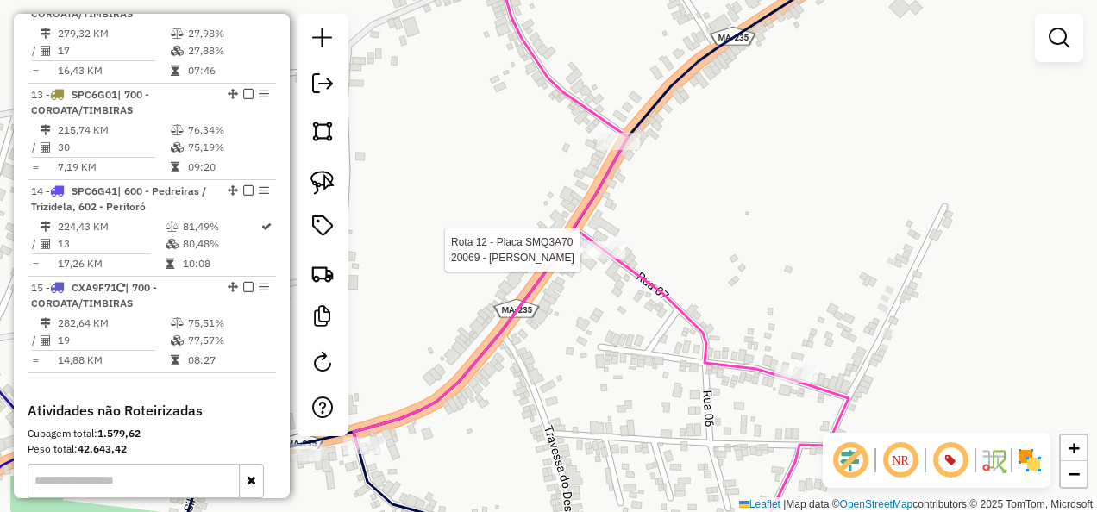
select select "**********"
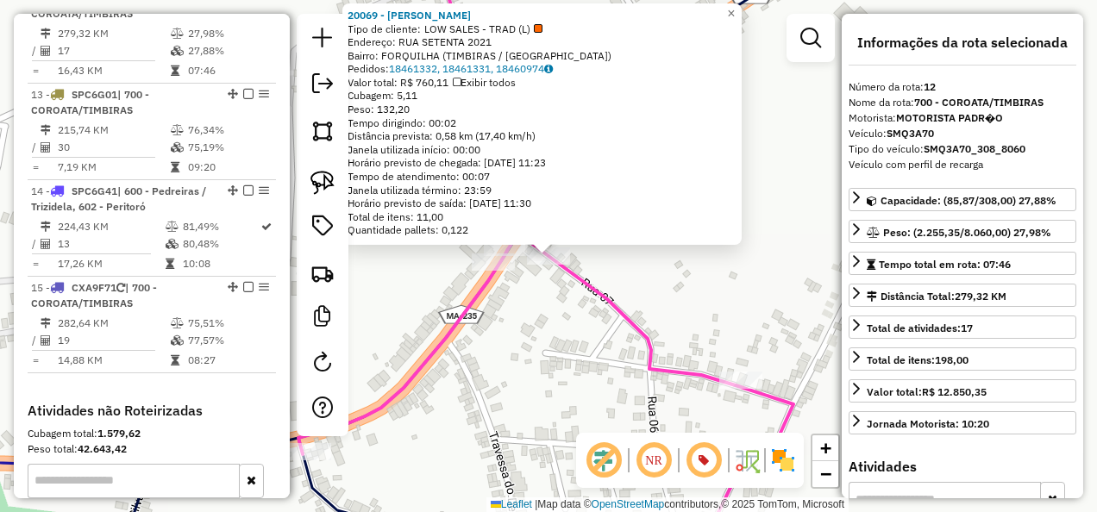
click at [579, 354] on div "Rota 12 - Placa SMQ3A70 20069 - DEPOSITO OLIVEIRA 20069 - DEPOSITO OLIVEIRA Tip…" at bounding box center [548, 256] width 1097 height 512
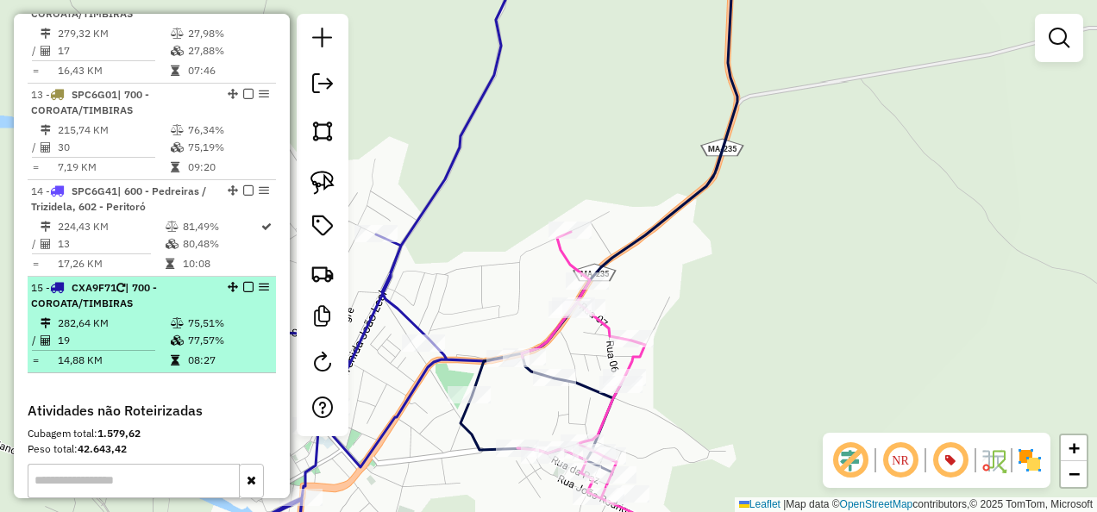
click at [246, 292] on em at bounding box center [248, 287] width 10 height 10
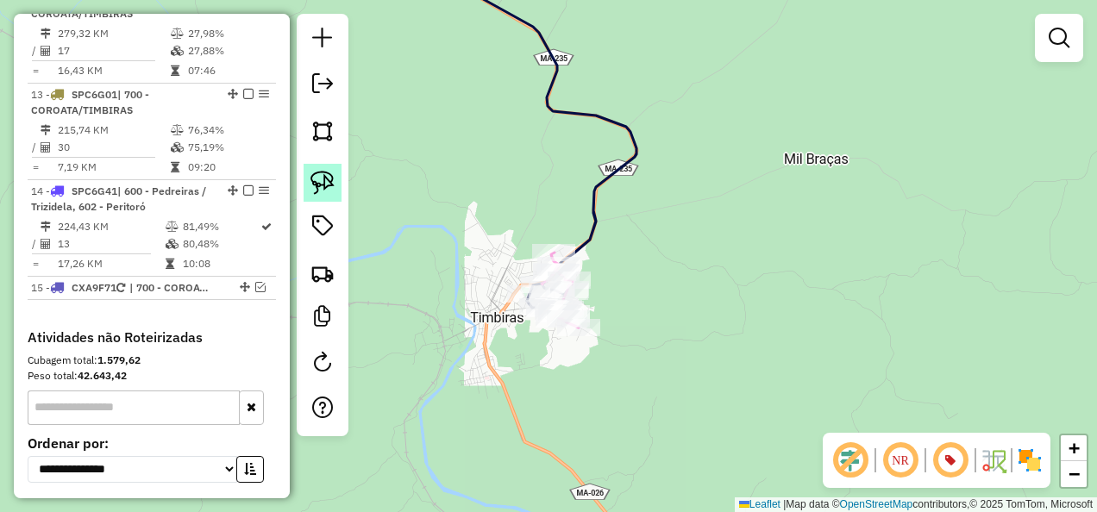
click at [329, 185] on img at bounding box center [322, 183] width 24 height 24
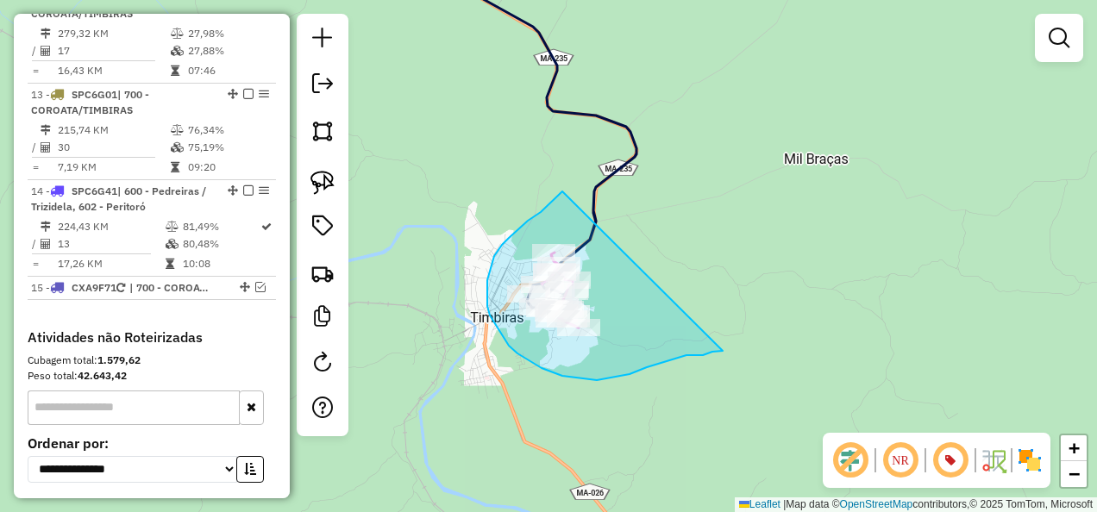
drag, startPoint x: 518, startPoint y: 229, endPoint x: 723, endPoint y: 351, distance: 237.8
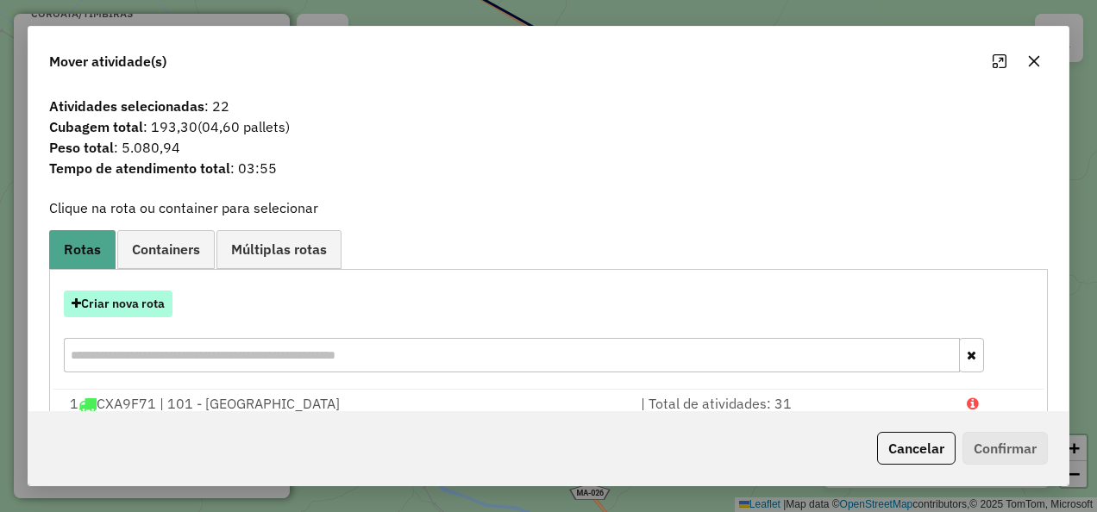
click at [144, 302] on button "Criar nova rota" at bounding box center [118, 304] width 109 height 27
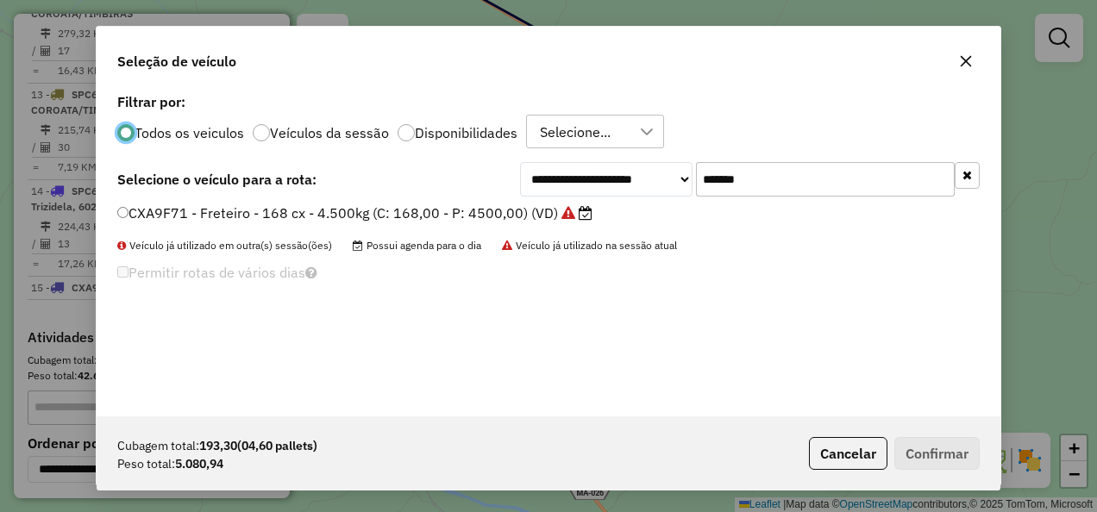
scroll to position [9, 5]
drag, startPoint x: 782, startPoint y: 186, endPoint x: 667, endPoint y: 226, distance: 121.4
click at [667, 226] on div "**********" at bounding box center [549, 253] width 904 height 328
paste input "text"
type input "*******"
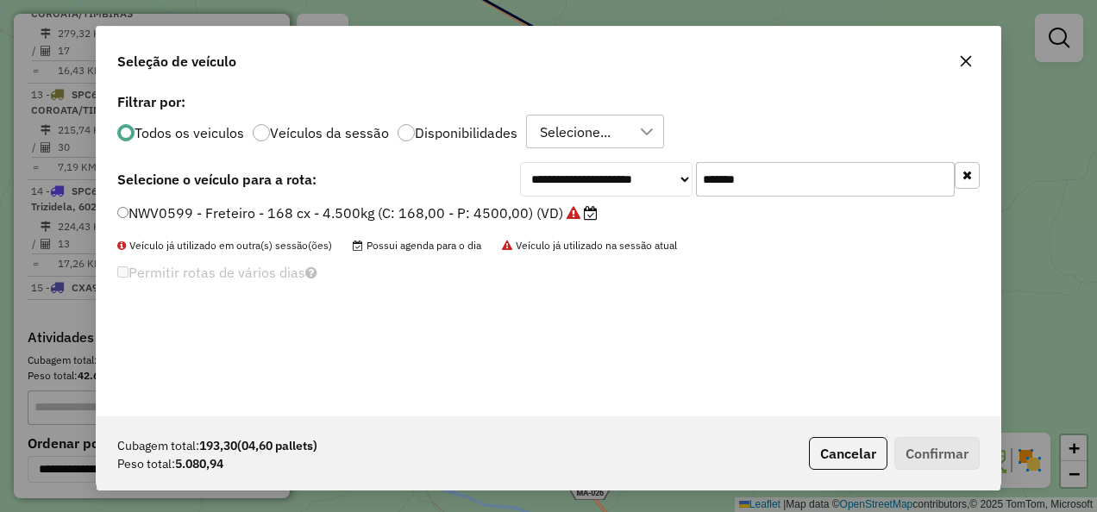
click at [540, 207] on label "NWV0599 - Freteiro - 168 cx - 4.500kg (C: 168,00 - P: 4500,00) (VD)" at bounding box center [357, 213] width 480 height 21
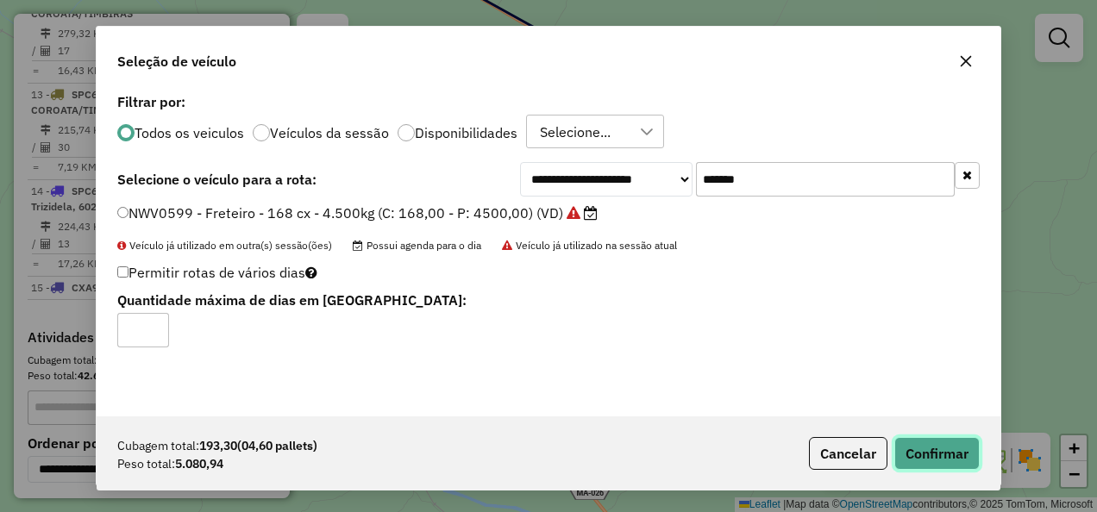
click at [921, 460] on button "Confirmar" at bounding box center [936, 453] width 85 height 33
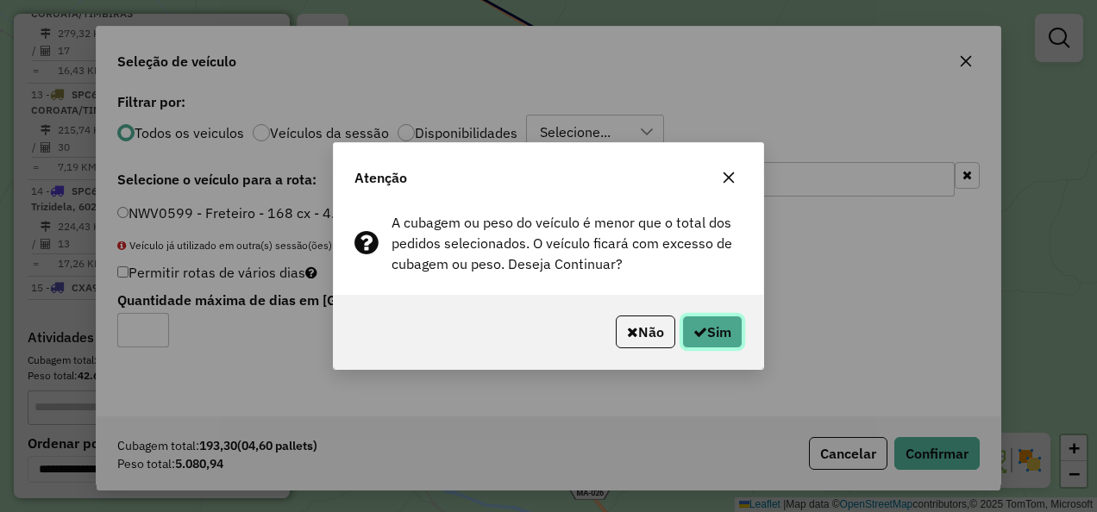
click at [711, 319] on button "Sim" at bounding box center [712, 332] width 60 height 33
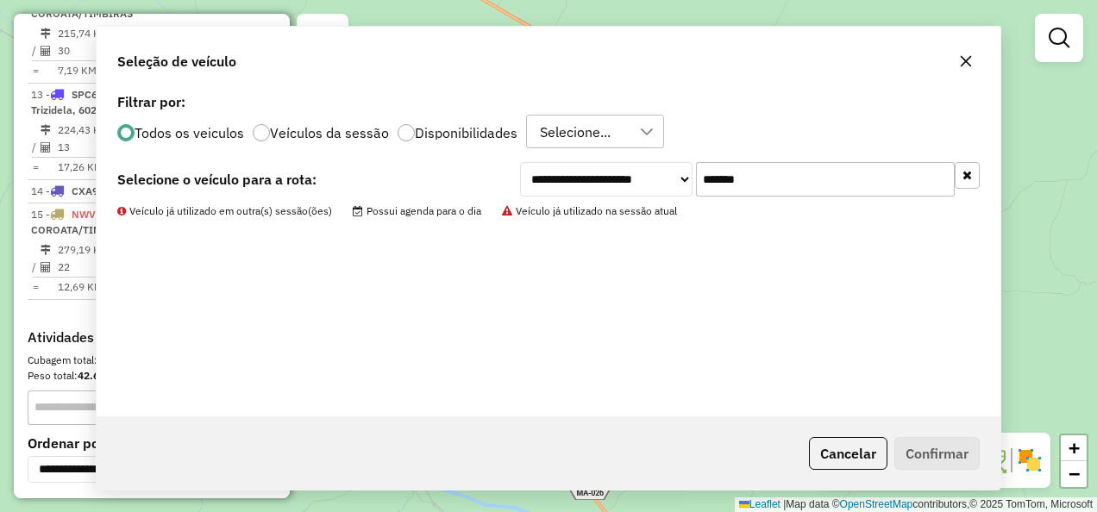
scroll to position [1671, 0]
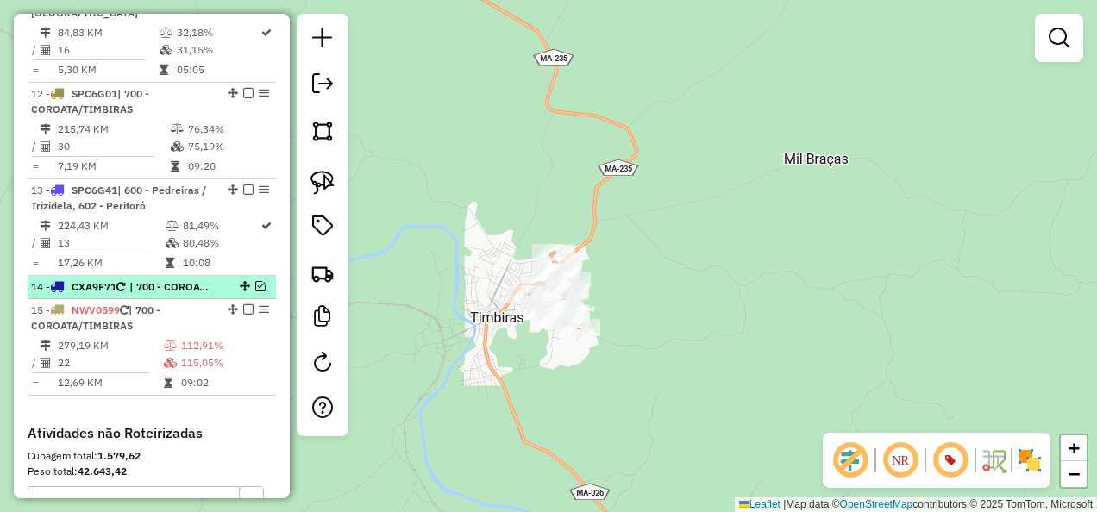
click at [255, 291] on em at bounding box center [260, 286] width 10 height 10
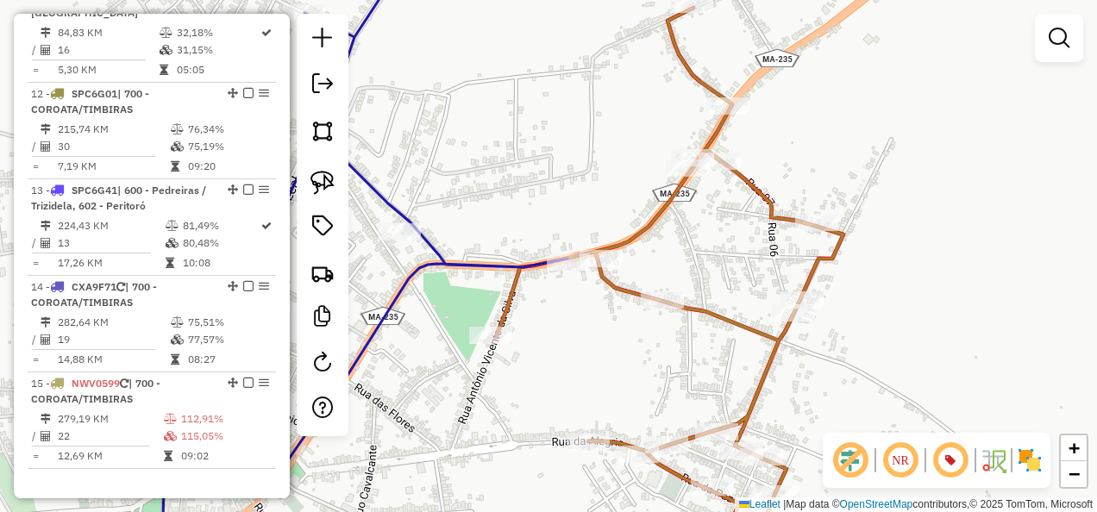
click at [488, 259] on icon at bounding box center [307, 256] width 520 height 615
select select "**********"
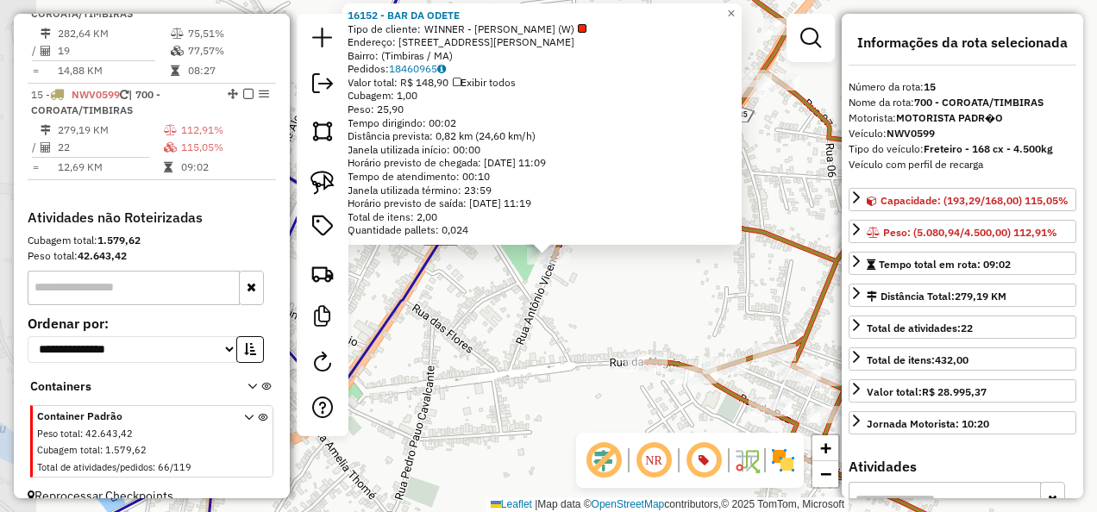
scroll to position [2006, 0]
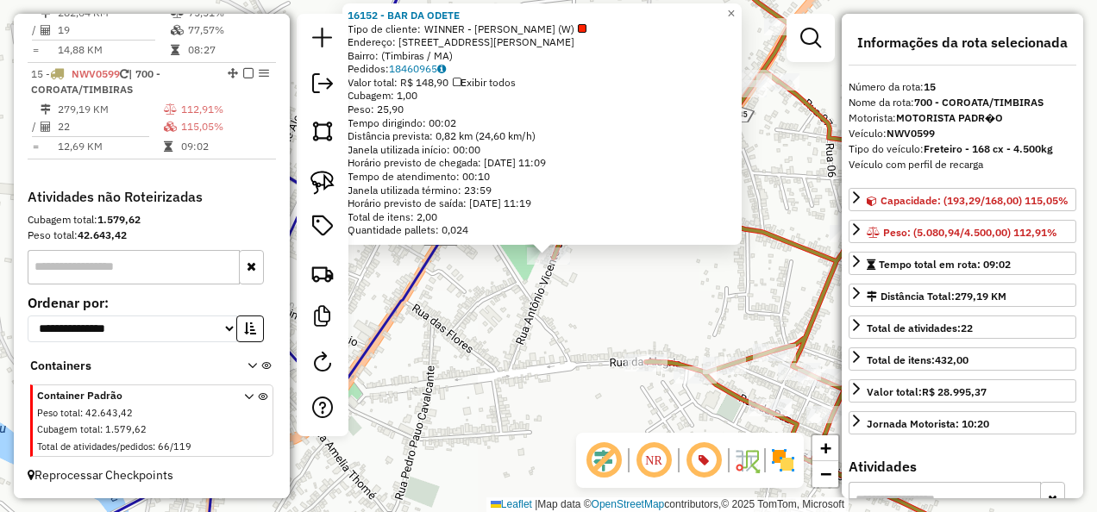
click at [612, 305] on div "16152 - BAR DA ODETE Tipo de cliente: WINNER - ROTA (W) Endereço: Rua Antônio V…" at bounding box center [548, 256] width 1097 height 512
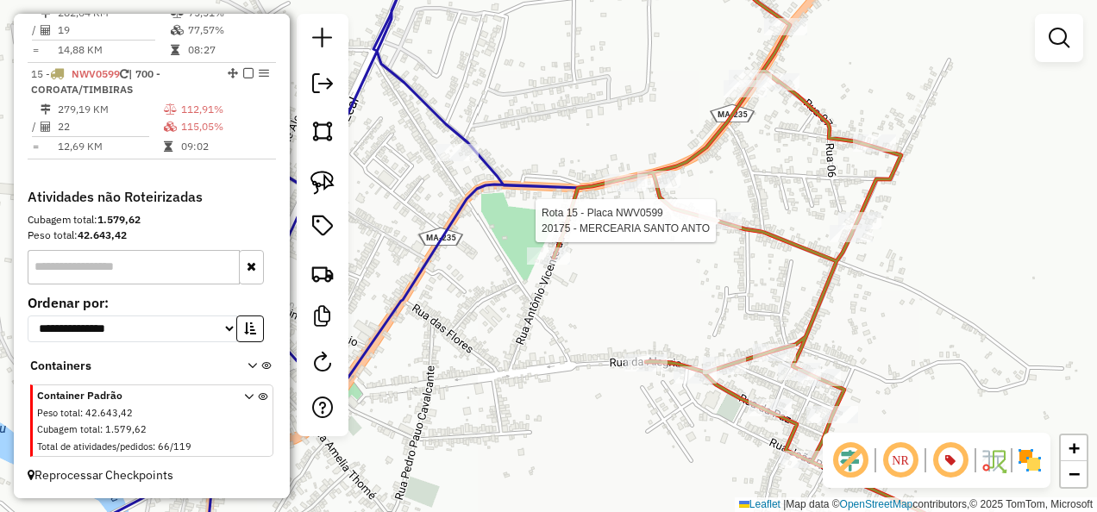
click at [721, 229] on div at bounding box center [719, 220] width 43 height 17
select select "**********"
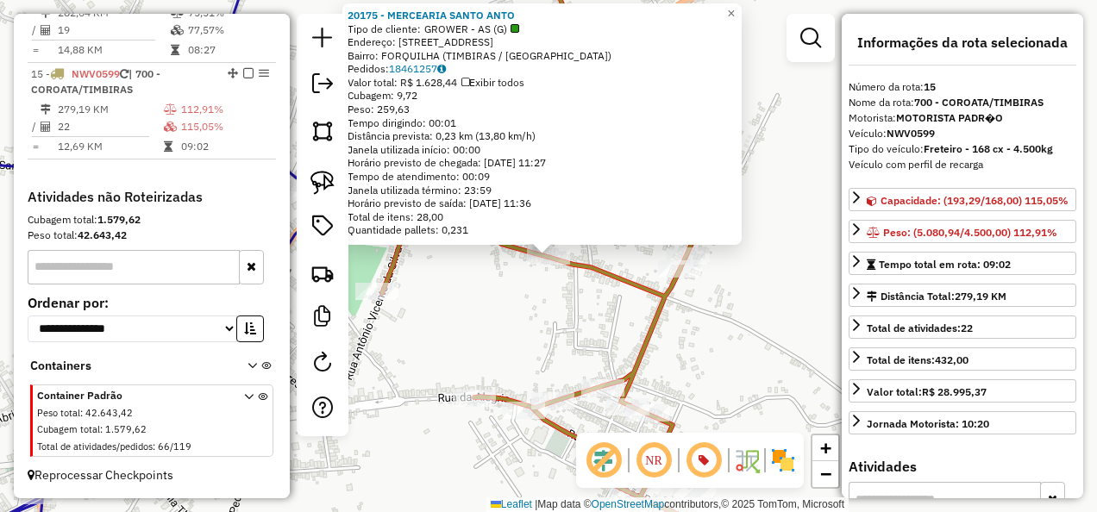
click at [619, 362] on div "20175 - MERCEARIA SANTO ANTO Tipo de cliente: GROWER - AS (G) Endereço: Rua des…" at bounding box center [548, 256] width 1097 height 512
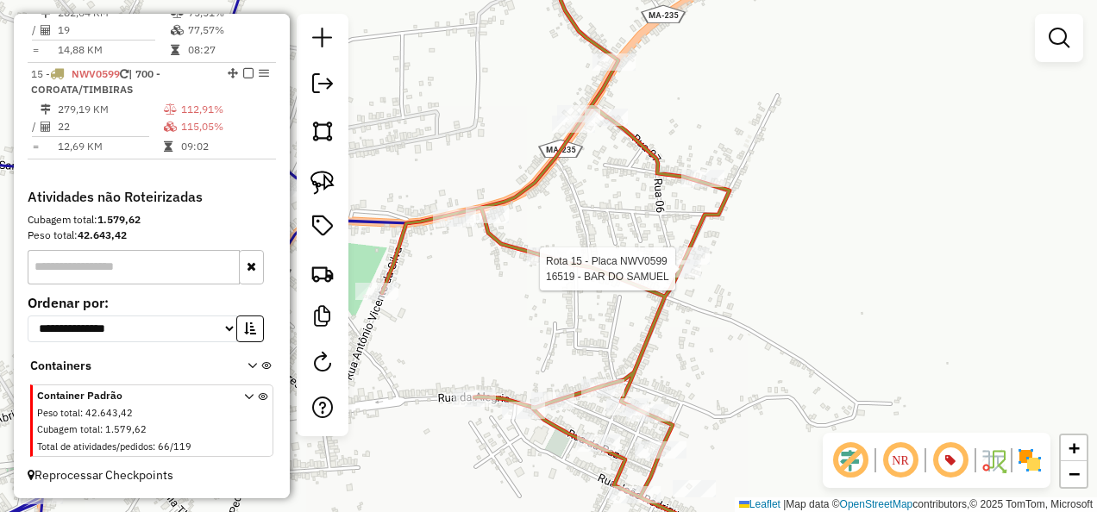
select select "**********"
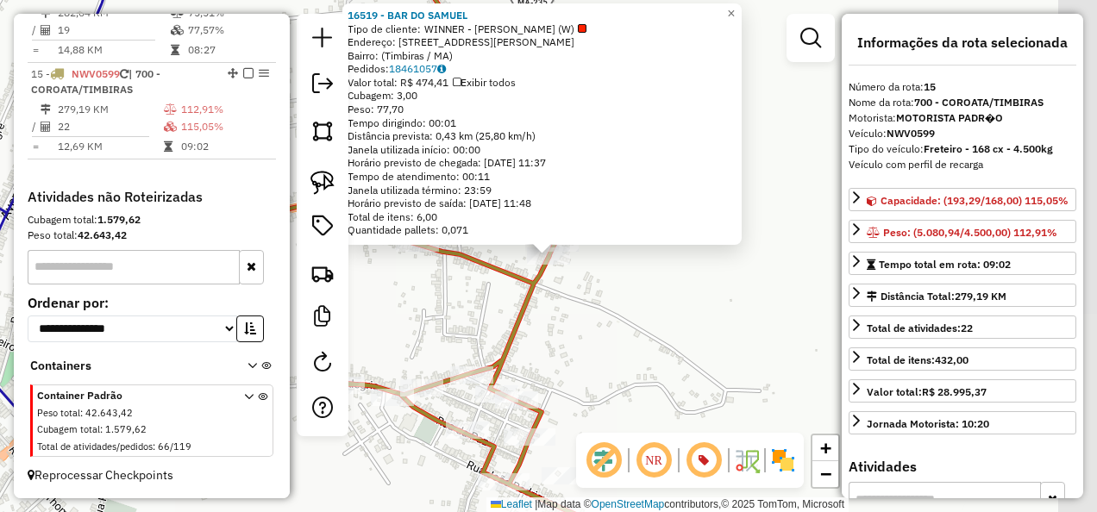
click at [680, 323] on div "16519 - BAR DO SAMUEL Tipo de cliente: WINNER - ROTA (W) Endereço: Rua Vereador…" at bounding box center [548, 256] width 1097 height 512
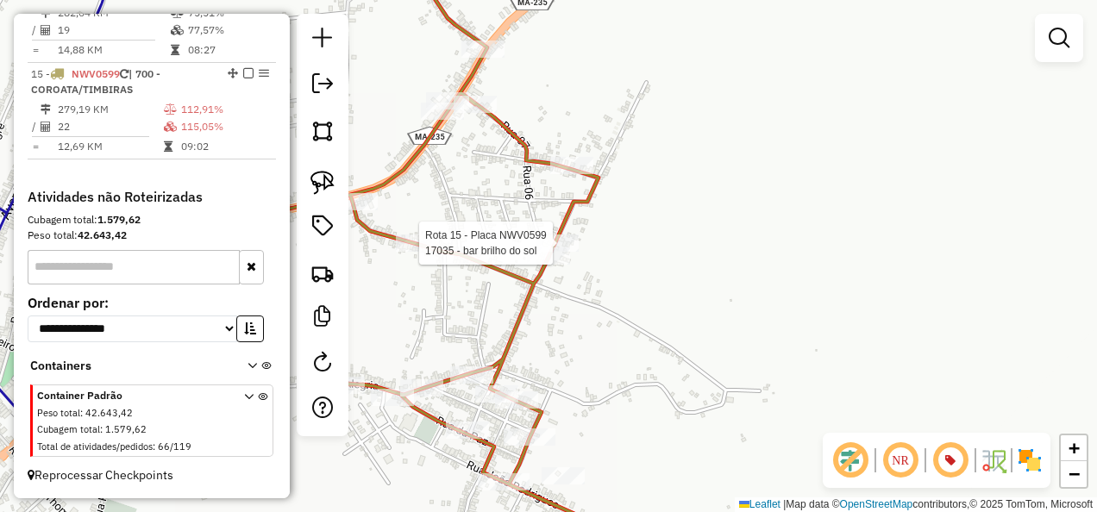
select select "**********"
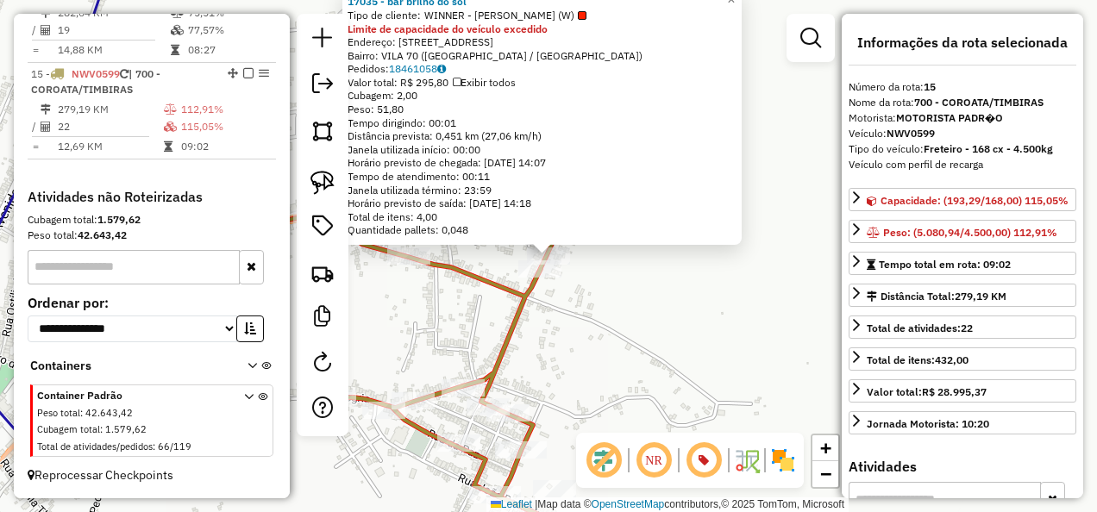
click at [670, 321] on div "Rota 15 - Placa NWV0599 17035 - bar brilho do sol 17035 - bar brilho do sol Tip…" at bounding box center [548, 256] width 1097 height 512
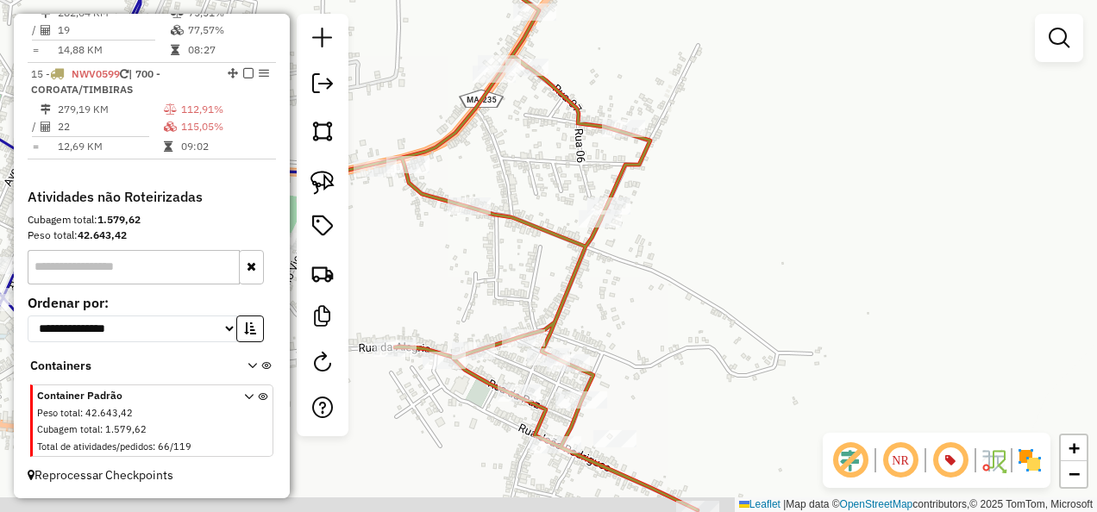
drag, startPoint x: 548, startPoint y: 352, endPoint x: 714, endPoint y: 258, distance: 191.1
click at [706, 260] on div "Janela de atendimento Grade de atendimento Capacidade Transportadoras Veículos …" at bounding box center [548, 256] width 1097 height 512
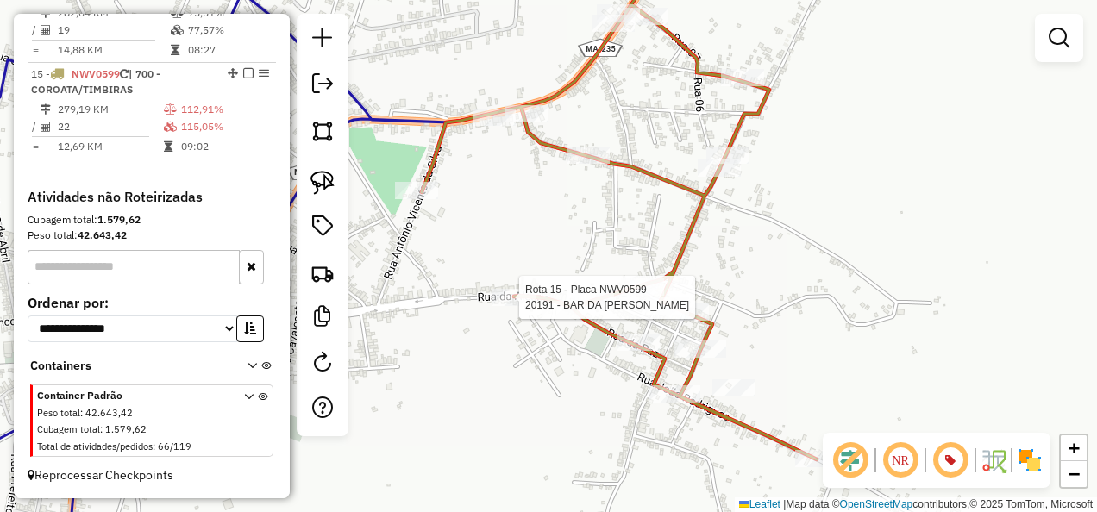
select select "**********"
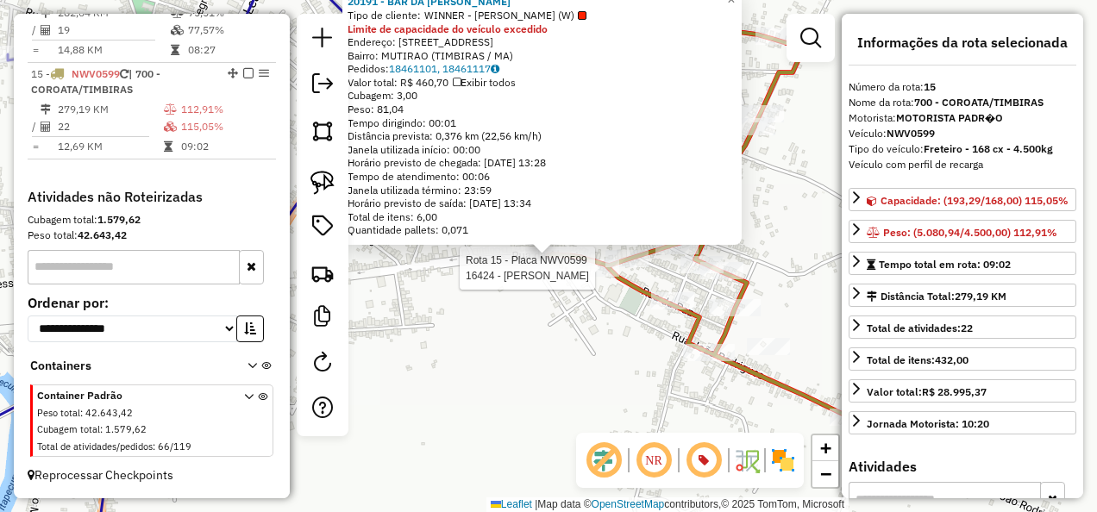
click at [602, 277] on div at bounding box center [597, 268] width 43 height 17
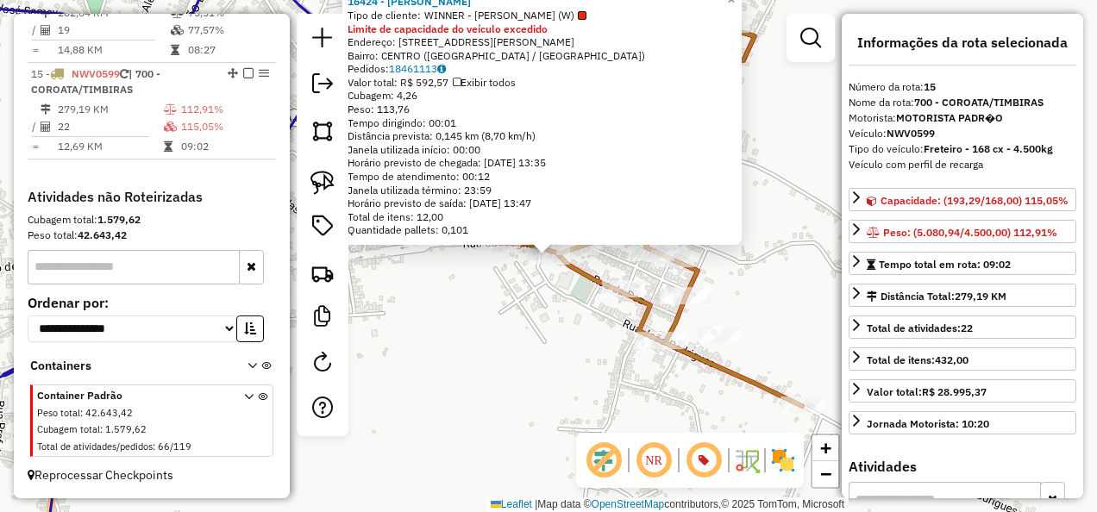
click at [586, 342] on div "16424 - BAR TORRES Tipo de cliente: WINNER - ROTA (W) Limite de capacidade do v…" at bounding box center [548, 256] width 1097 height 512
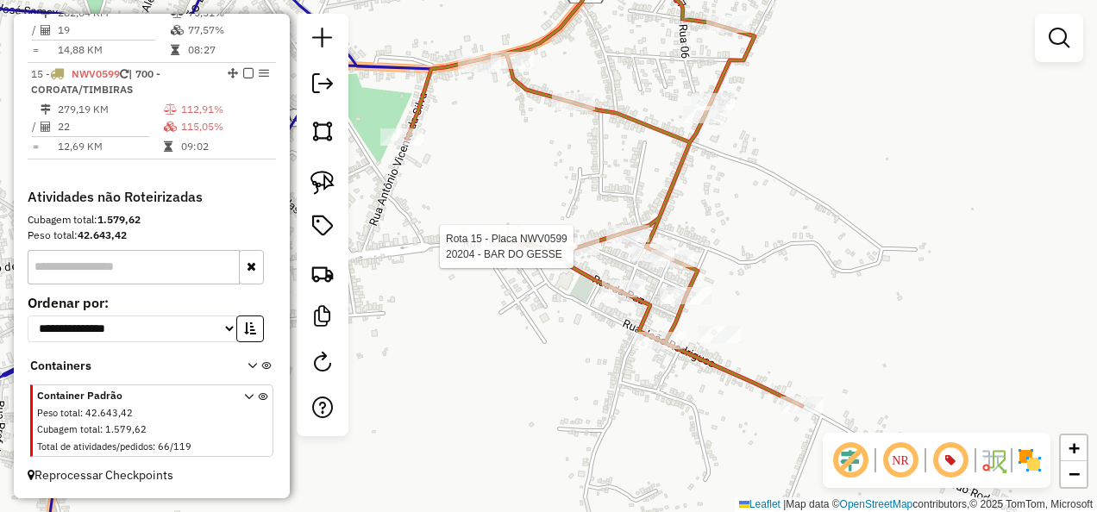
select select "**********"
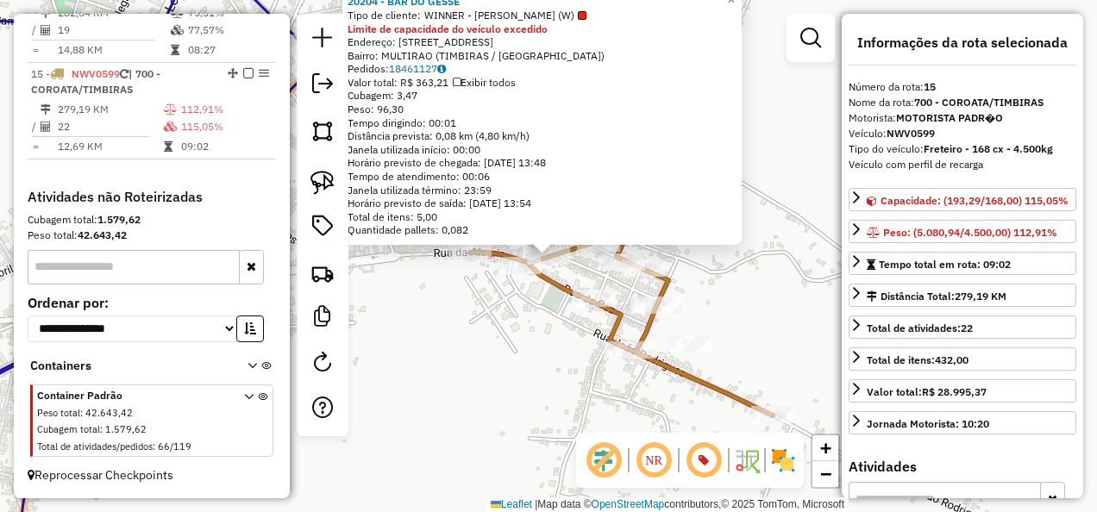
click at [528, 352] on div "Rota 15 - Placa NWV0599 16481 - LUIZ MACUMBEIRO 20204 - BAR DO GESSE Tipo de cl…" at bounding box center [548, 256] width 1097 height 512
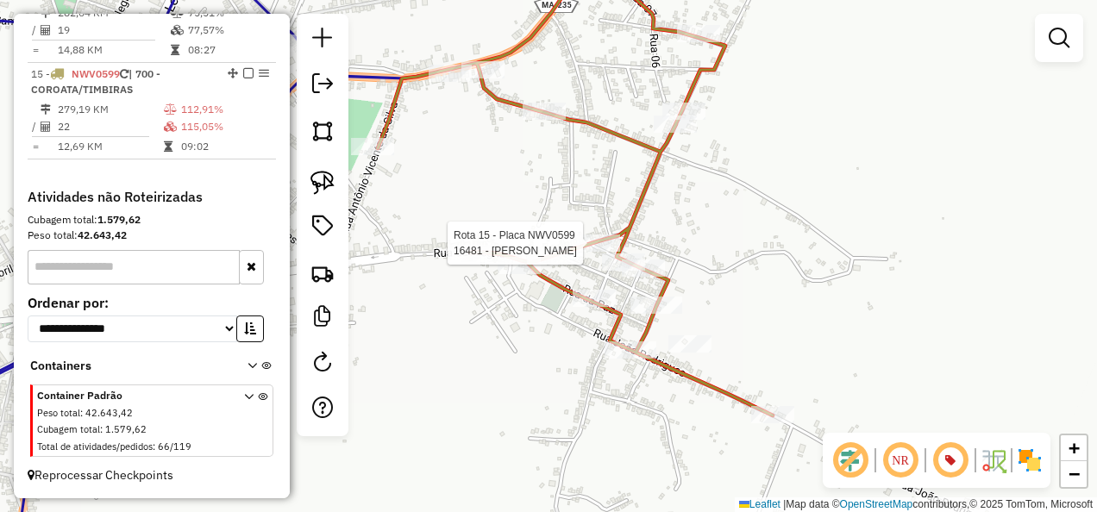
select select "**********"
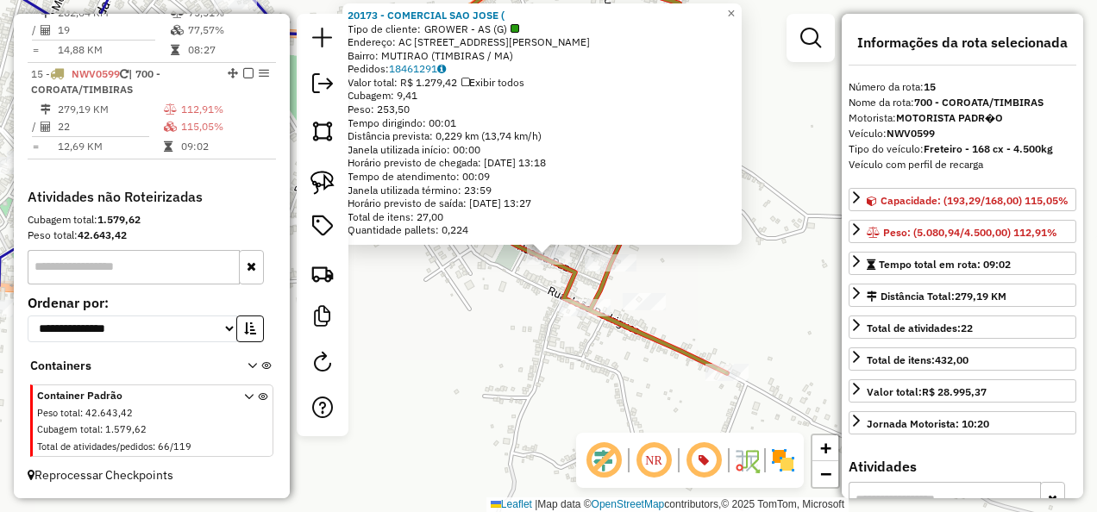
click at [531, 362] on div "20173 - COMERCIAL SAO JOSE ( Tipo de cliente: GROWER - AS (G) Endereço: AC RUA …" at bounding box center [548, 256] width 1097 height 512
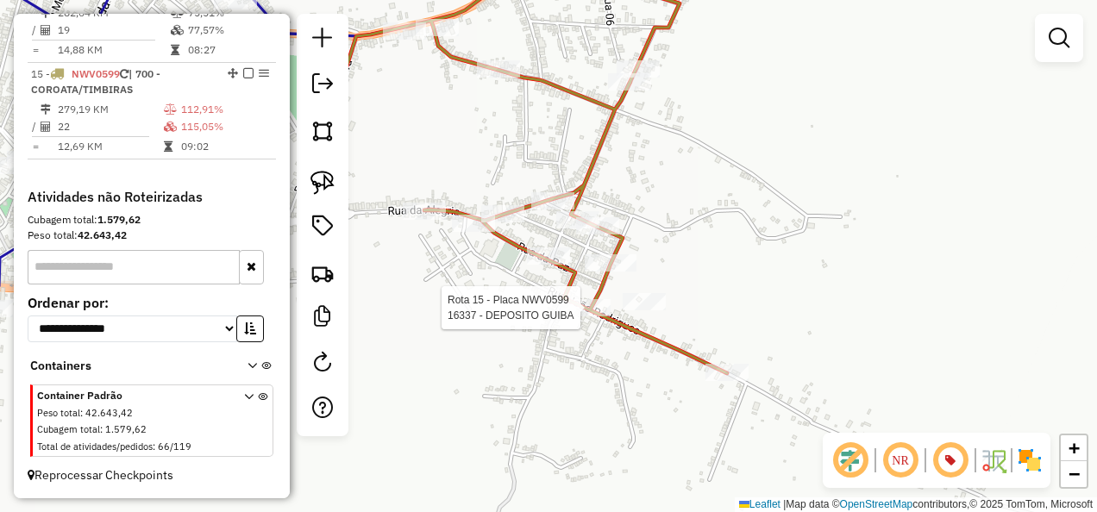
select select "**********"
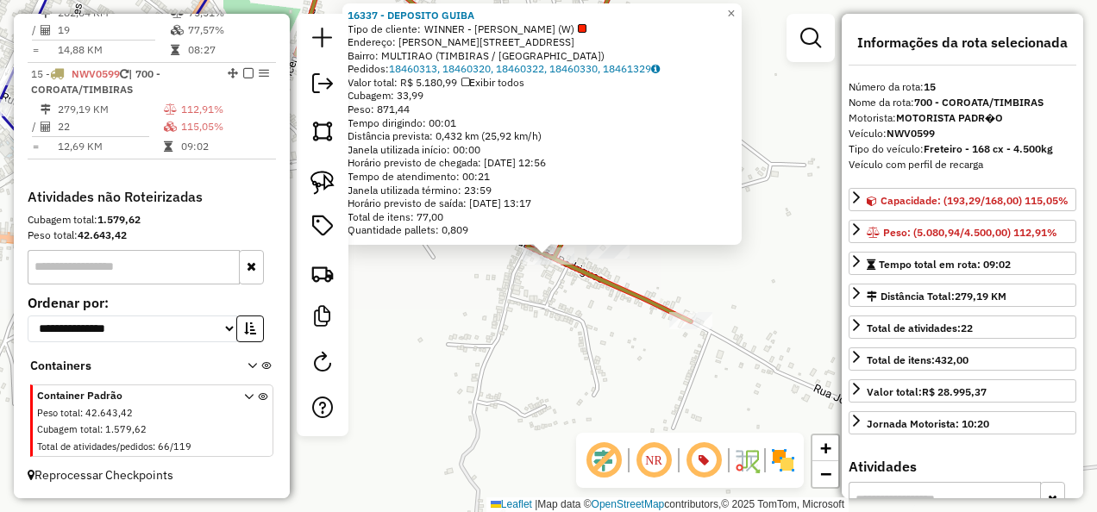
click at [563, 352] on div "Rota 15 - Placa NWV0599 16337 - DEPOSITO GUIBA 16337 - DEPOSITO GUIBA Tipo de c…" at bounding box center [548, 256] width 1097 height 512
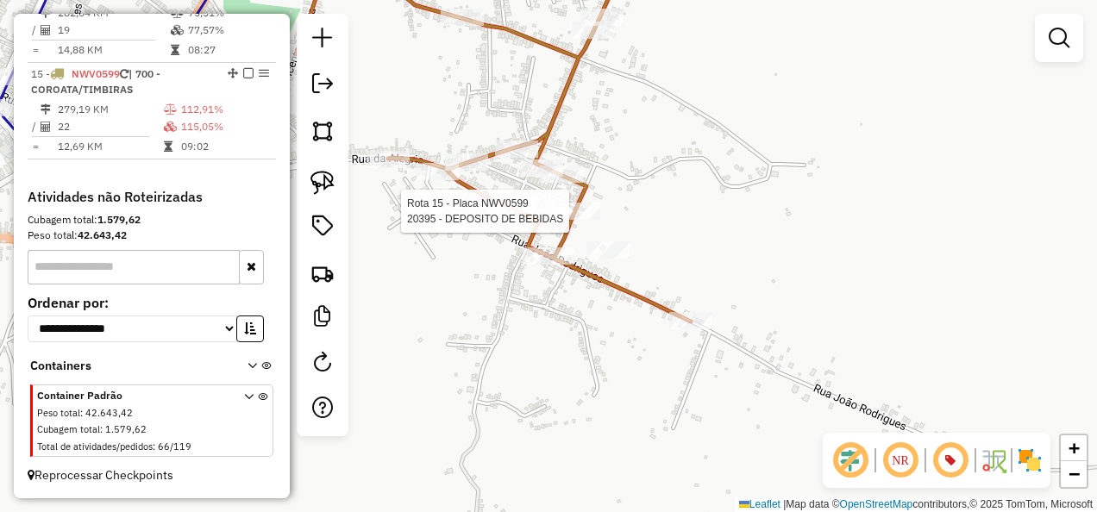
select select "**********"
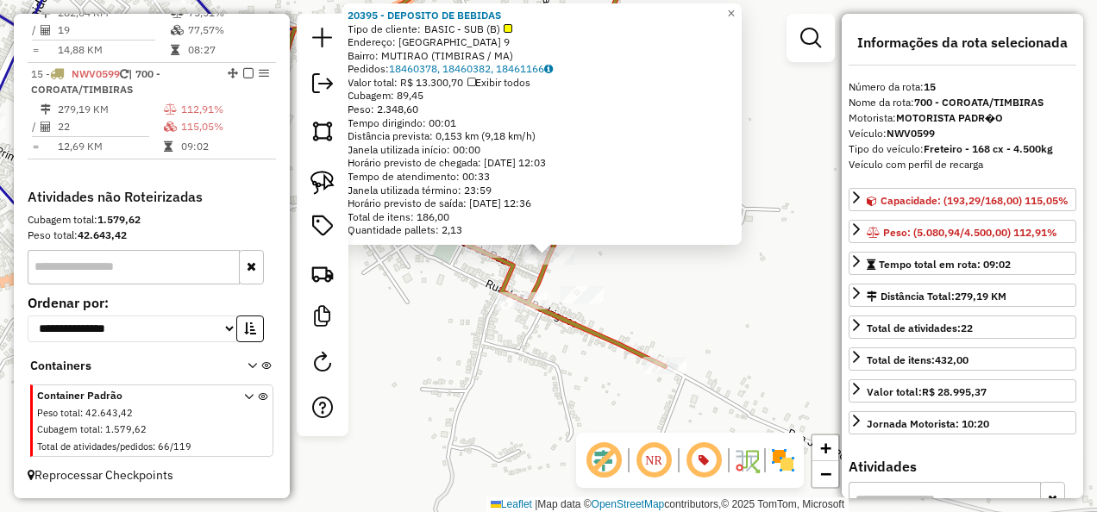
click at [655, 247] on div "20395 - DEPOSITO DE BEBIDAS Tipo de cliente: BASIC - SUB (B) Endereço: Sao Fran…" at bounding box center [548, 256] width 1097 height 512
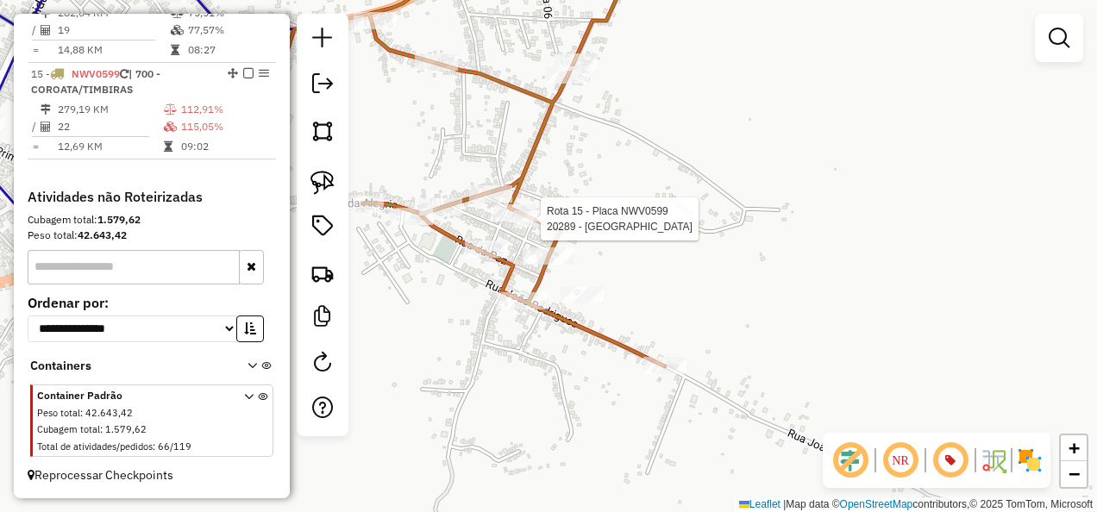
select select "**********"
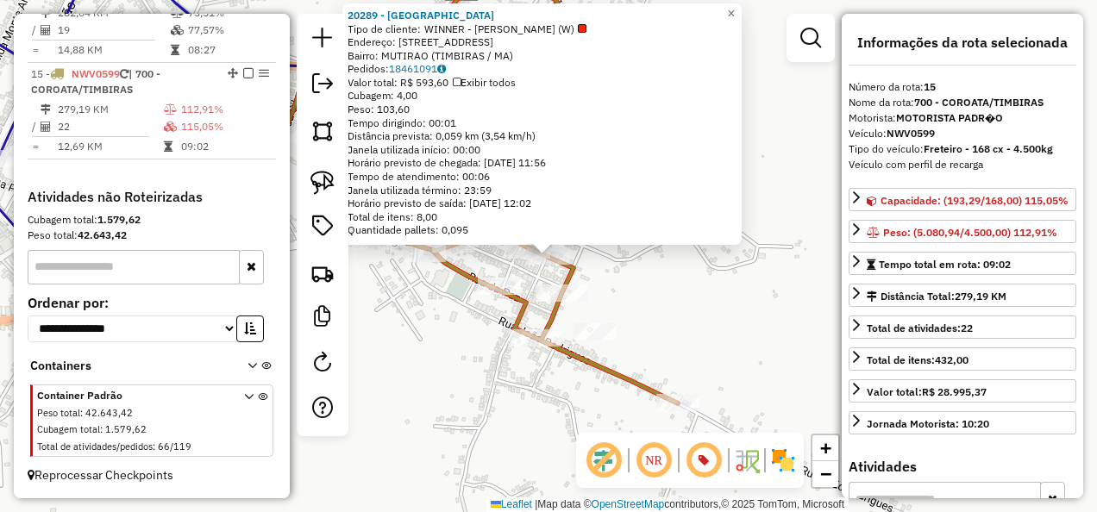
click at [682, 269] on div "Rota 15 - Placa NWV0599 20289 - BAR DA KINHA 20289 - BAR DA KINHA Tipo de clien…" at bounding box center [548, 256] width 1097 height 512
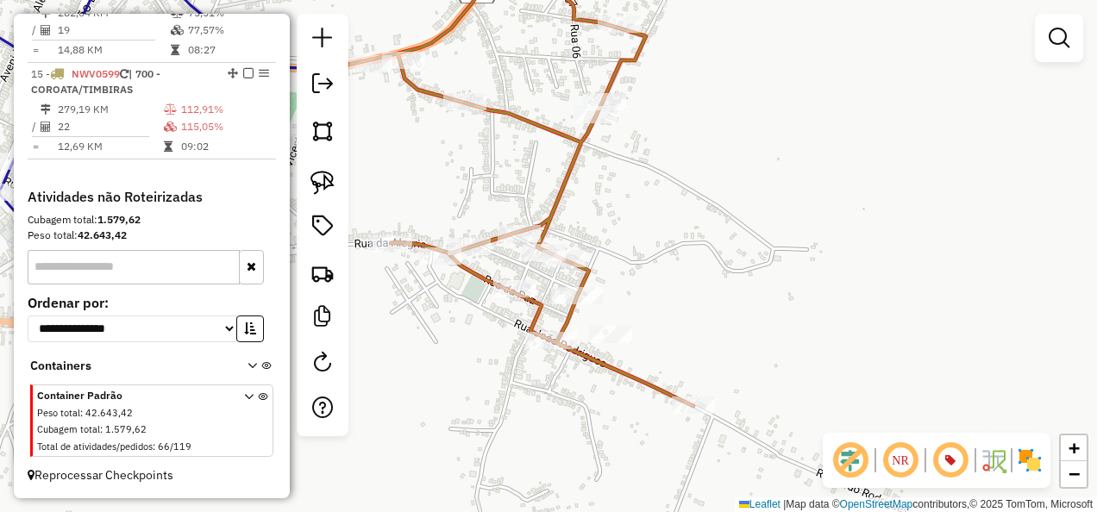
drag, startPoint x: 705, startPoint y: 241, endPoint x: 774, endPoint y: 253, distance: 69.2
click at [742, 251] on div "Janela de atendimento Grade de atendimento Capacidade Transportadoras Veículos …" at bounding box center [548, 256] width 1097 height 512
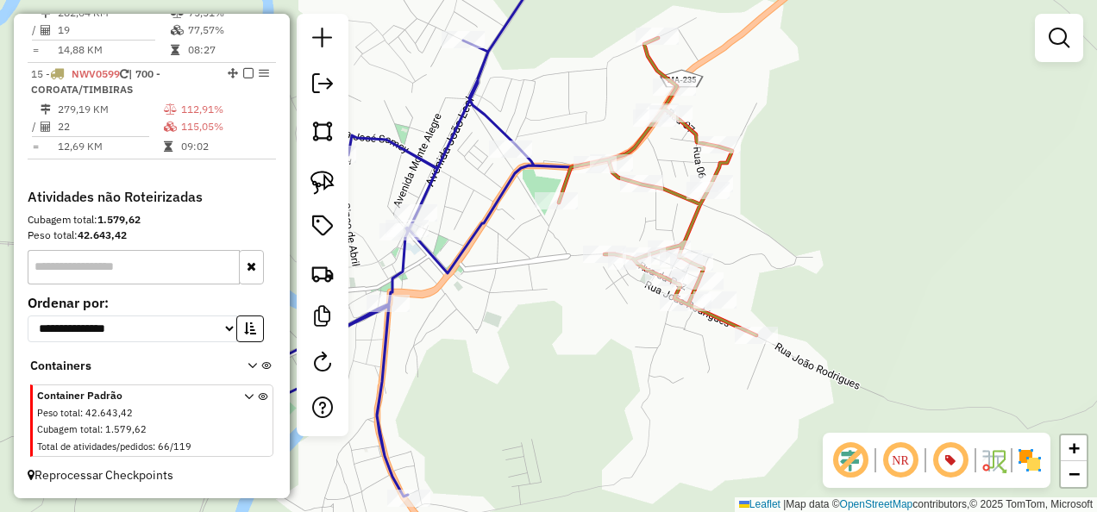
click at [492, 121] on icon at bounding box center [403, 223] width 383 height 548
select select "**********"
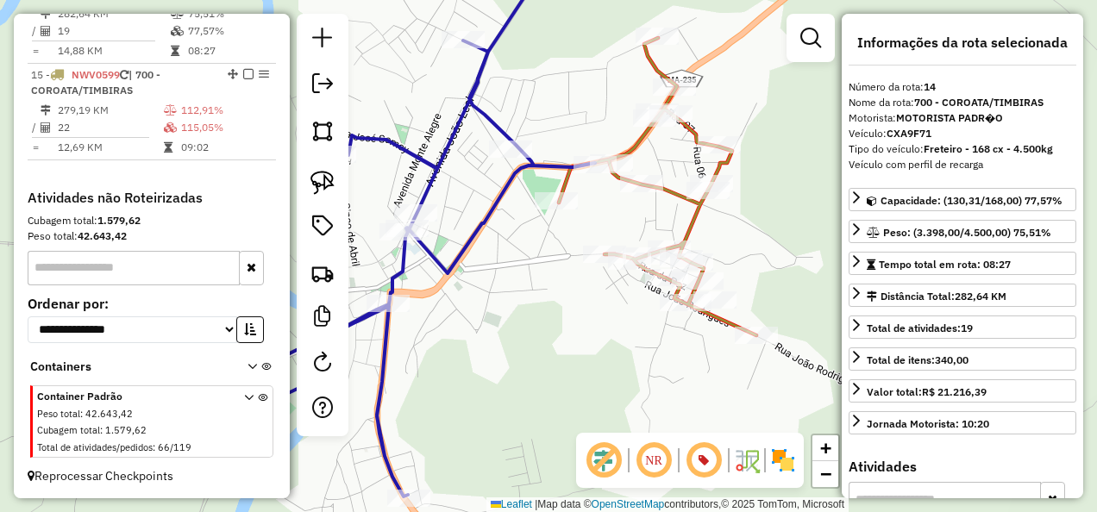
scroll to position [1960, 0]
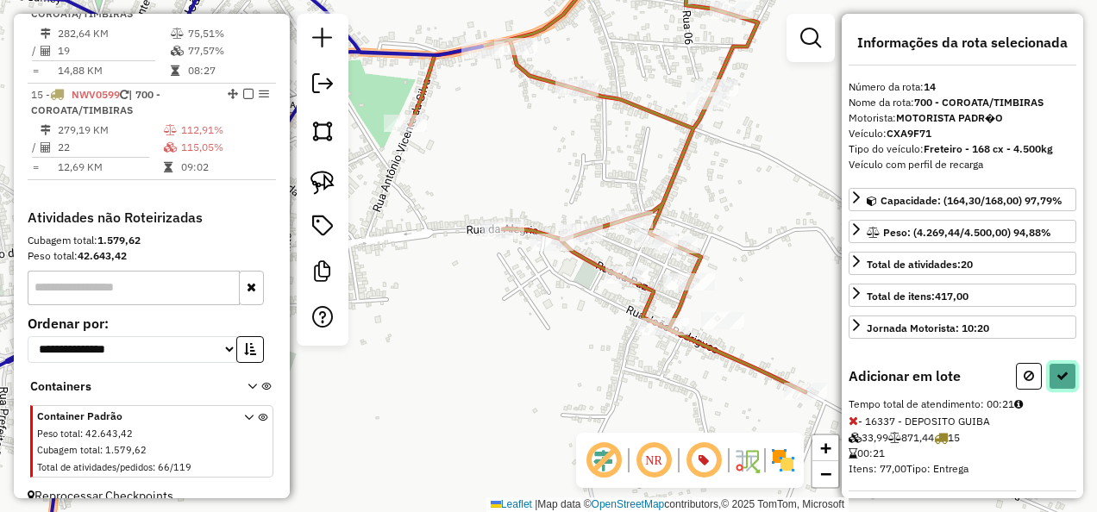
click at [1056, 370] on icon at bounding box center [1062, 376] width 12 height 12
select select "**********"
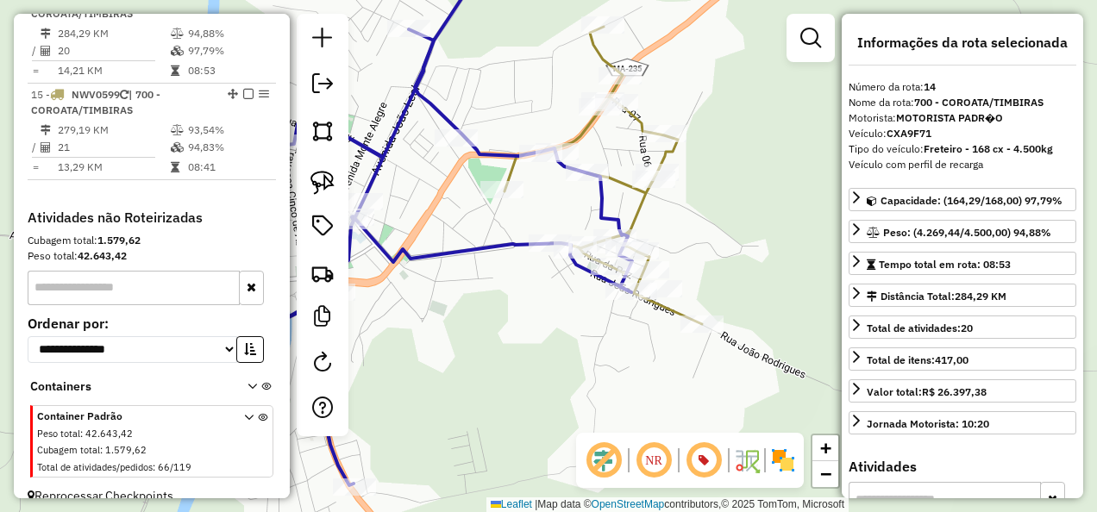
click at [490, 242] on icon at bounding box center [395, 217] width 474 height 536
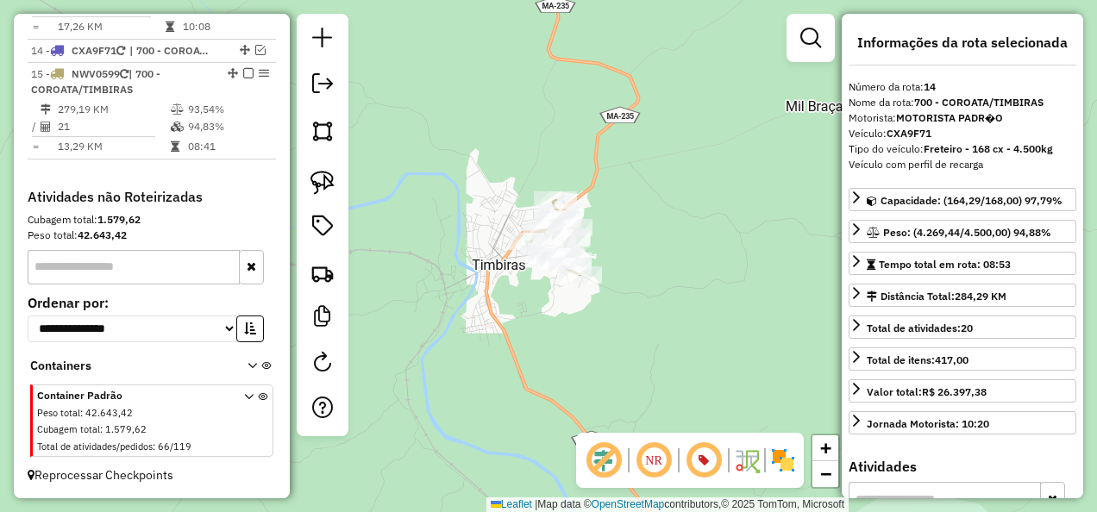
scroll to position [1932, 0]
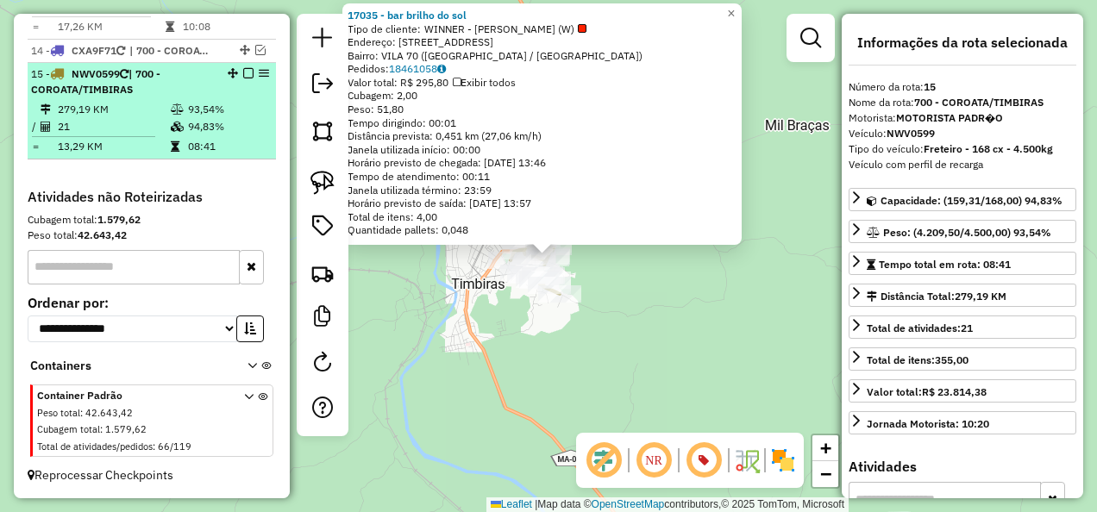
click at [245, 74] on em at bounding box center [248, 73] width 10 height 10
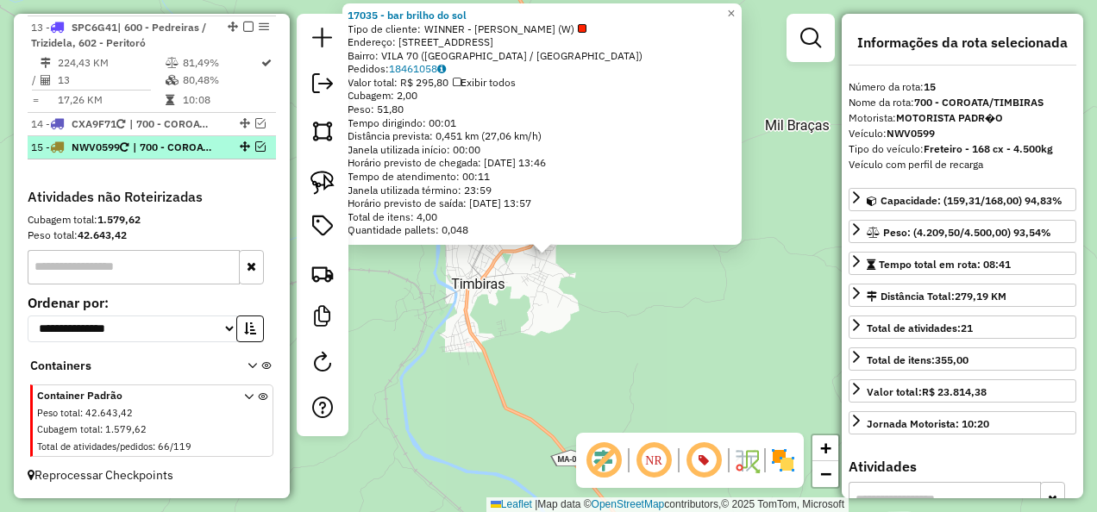
scroll to position [1859, 0]
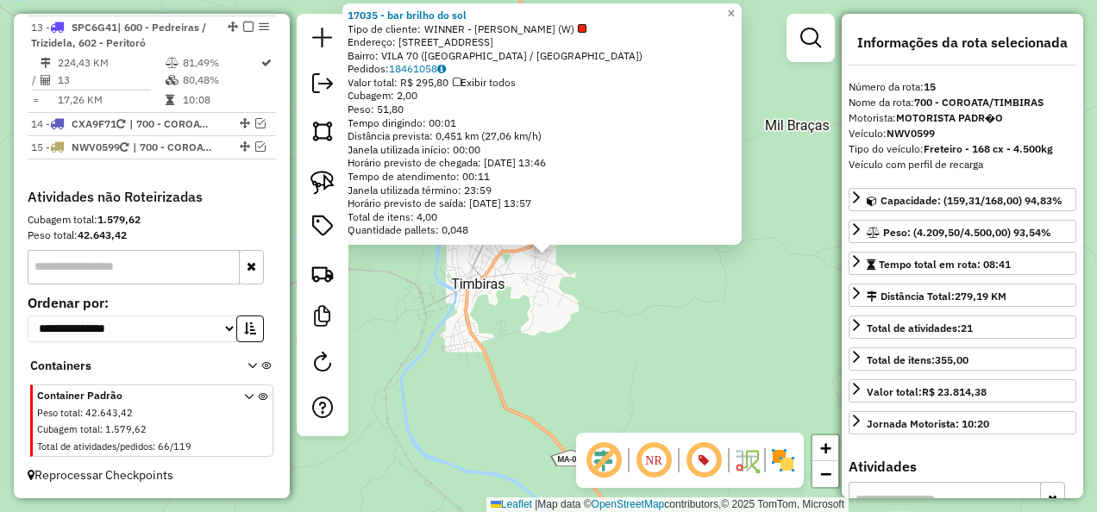
click at [517, 326] on div "17035 - bar brilho do sol Tipo de cliente: WINNER - ROTA (W) Endereço: Travessa…" at bounding box center [548, 256] width 1097 height 512
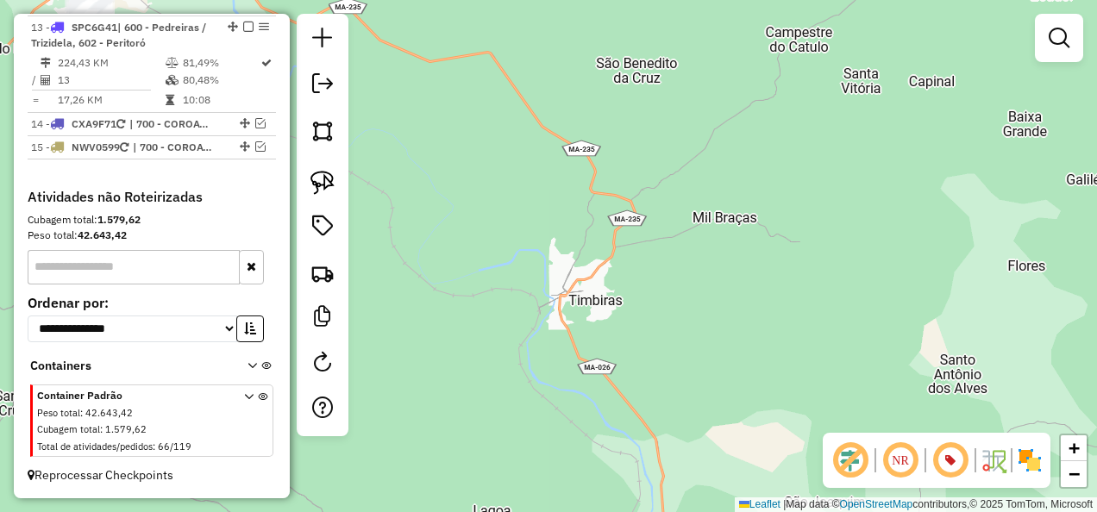
drag, startPoint x: 481, startPoint y: 354, endPoint x: 660, endPoint y: 340, distance: 179.0
click at [648, 345] on div "Janela de atendimento Grade de atendimento Capacidade Transportadoras Veículos …" at bounding box center [548, 256] width 1097 height 512
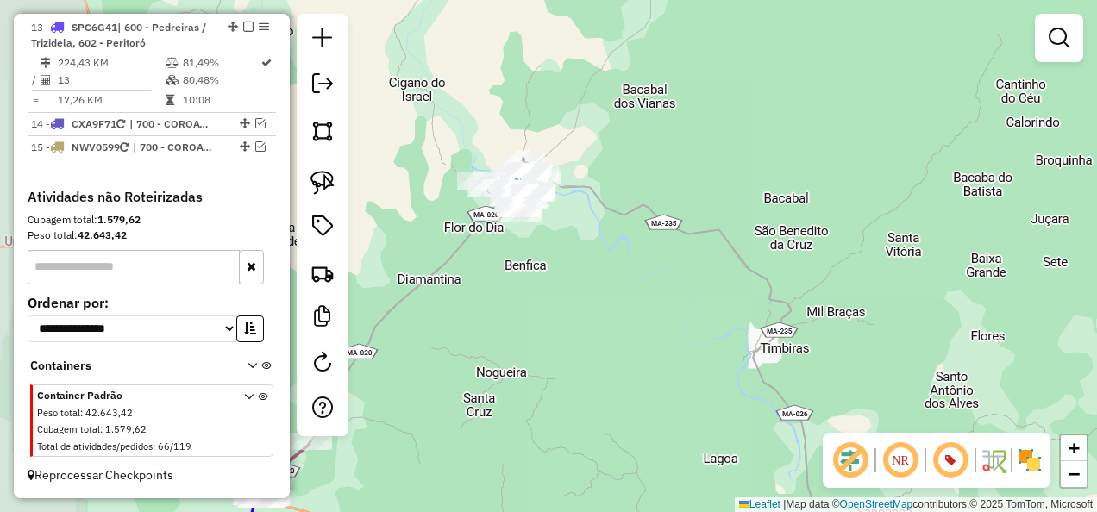
drag, startPoint x: 523, startPoint y: 285, endPoint x: 636, endPoint y: 344, distance: 128.0
click at [636, 344] on div "Janela de atendimento Grade de atendimento Capacidade Transportadoras Veículos …" at bounding box center [548, 256] width 1097 height 512
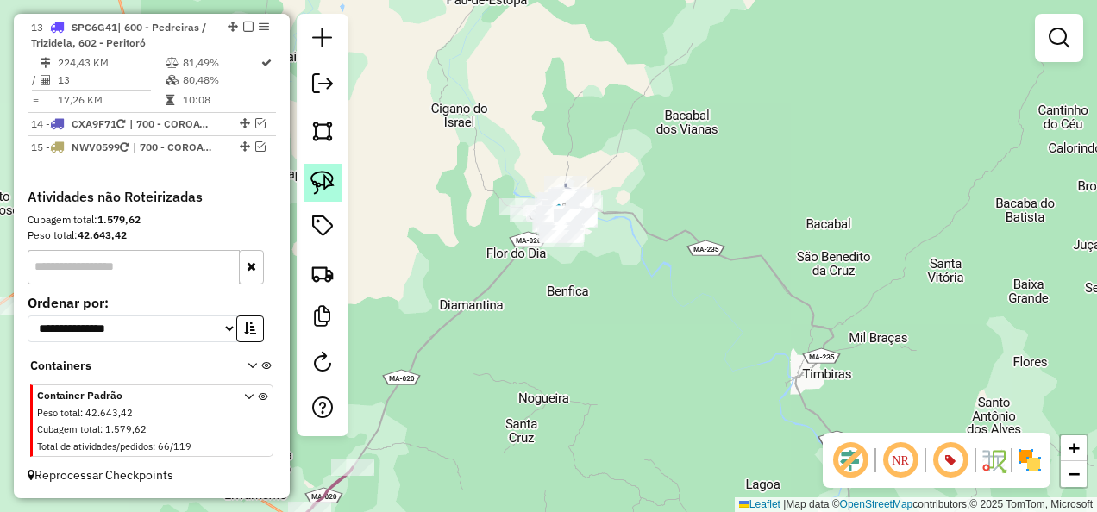
click at [329, 175] on img at bounding box center [322, 183] width 24 height 24
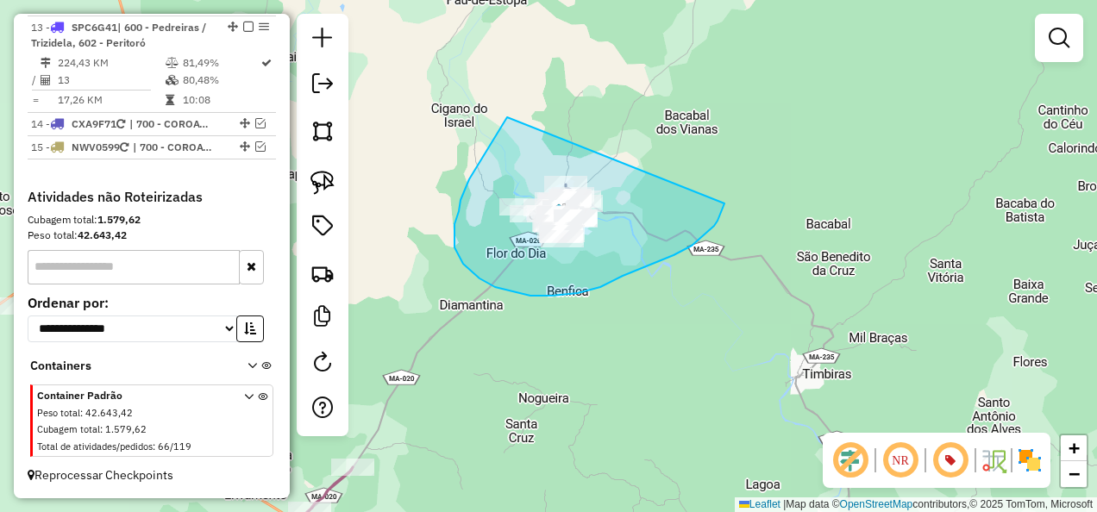
drag, startPoint x: 460, startPoint y: 200, endPoint x: 724, endPoint y: 204, distance: 263.9
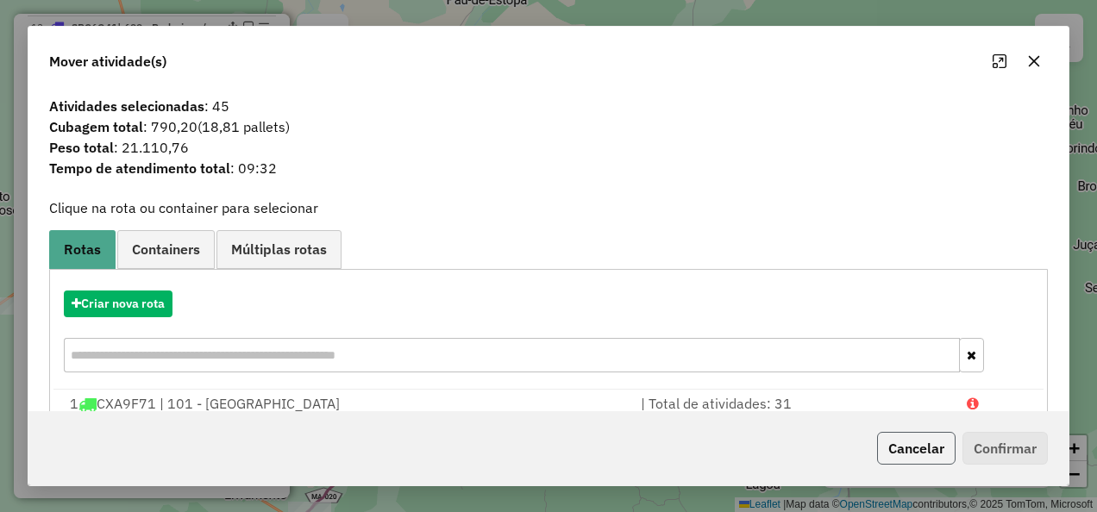
click at [924, 447] on button "Cancelar" at bounding box center [916, 448] width 78 height 33
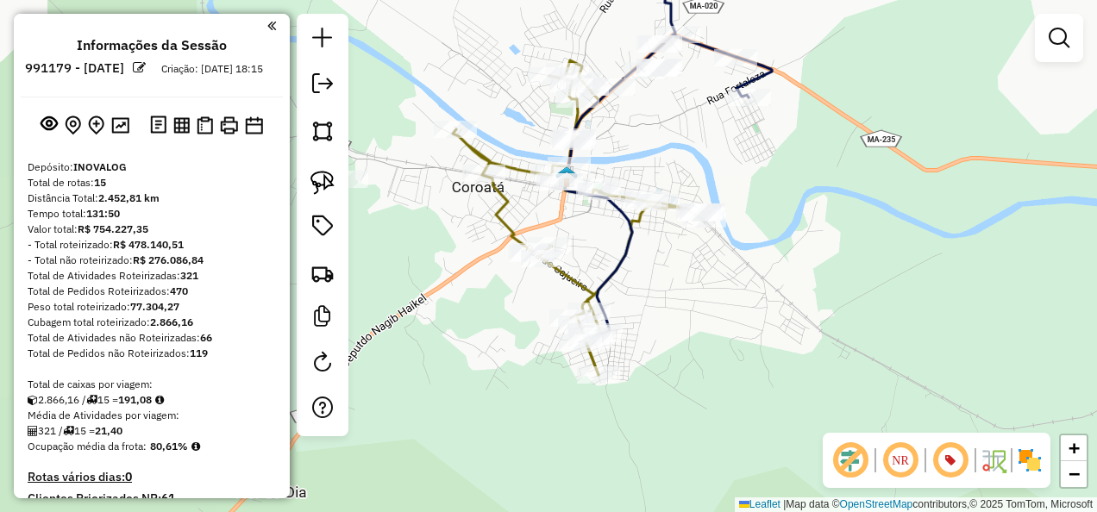
scroll to position [1859, 0]
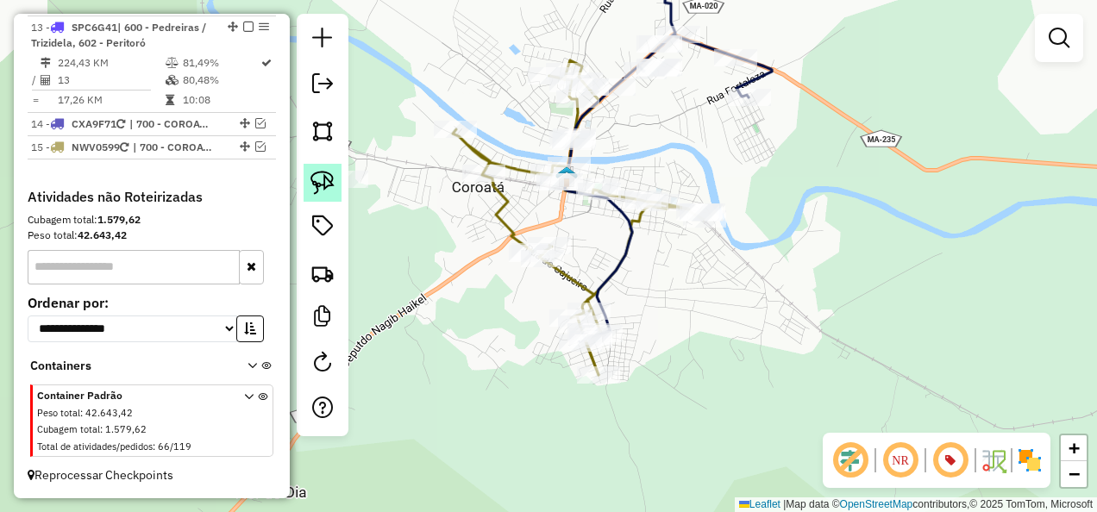
click at [323, 179] on img at bounding box center [322, 183] width 24 height 24
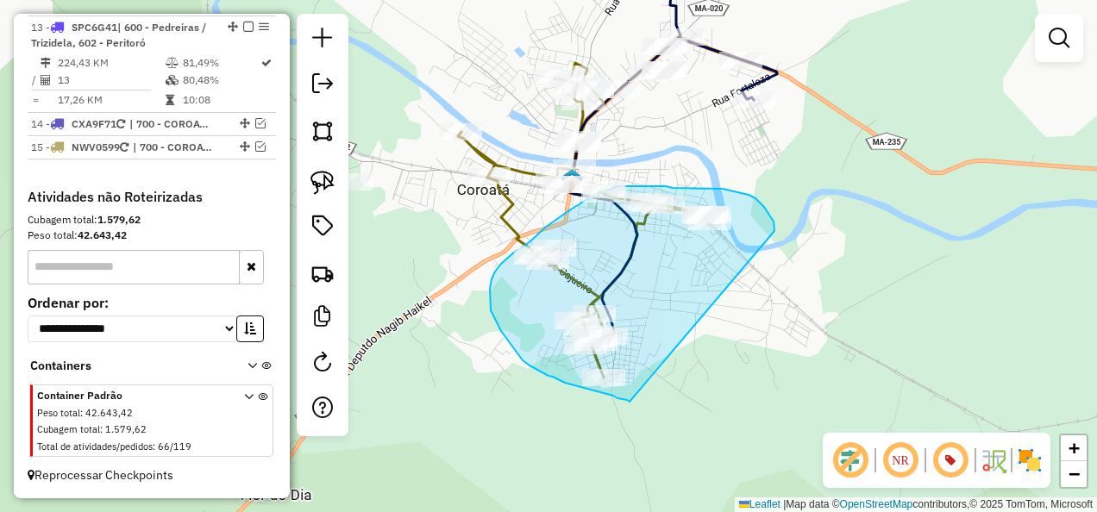
drag, startPoint x: 774, startPoint y: 231, endPoint x: 630, endPoint y: 402, distance: 223.9
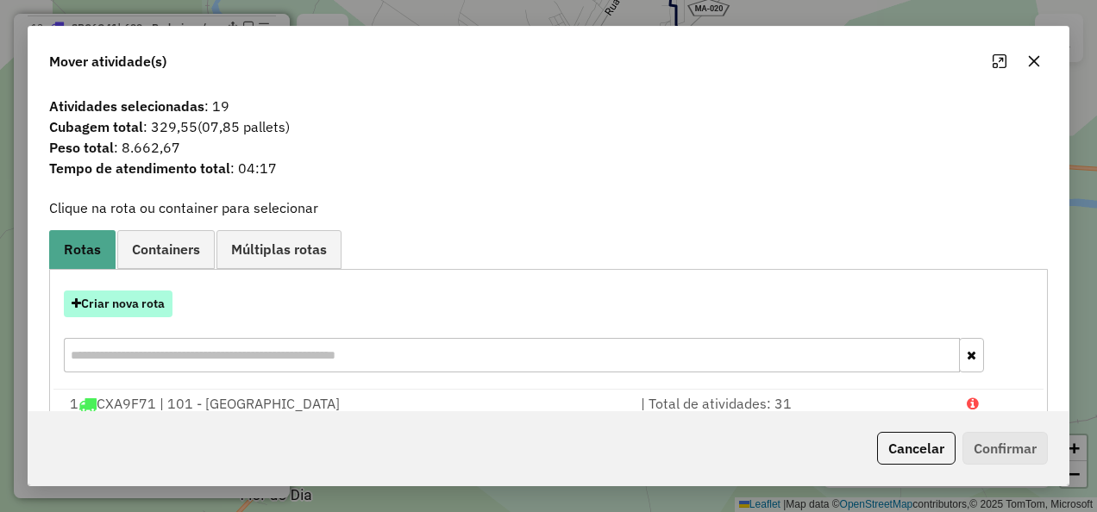
click at [135, 307] on button "Criar nova rota" at bounding box center [118, 304] width 109 height 27
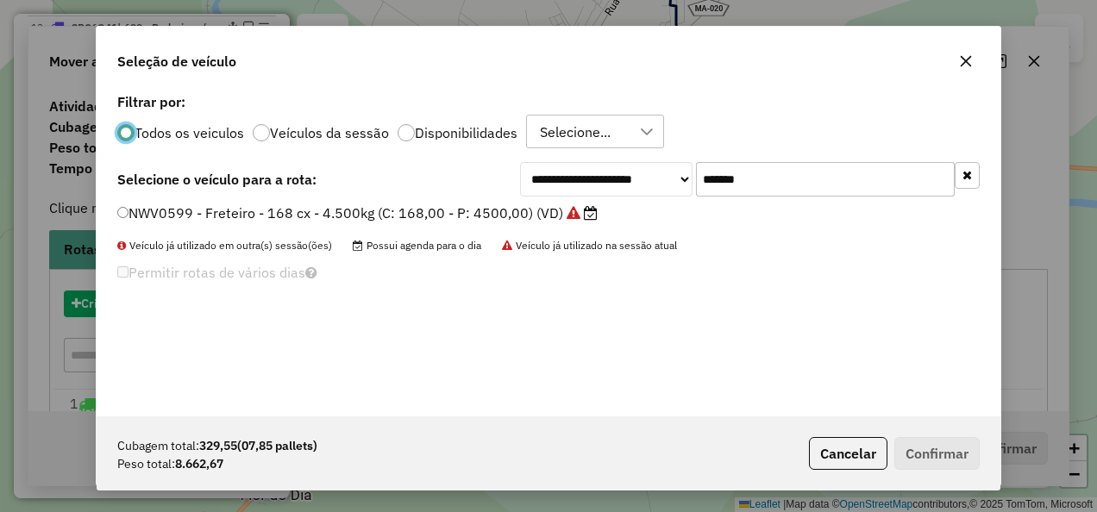
scroll to position [9, 5]
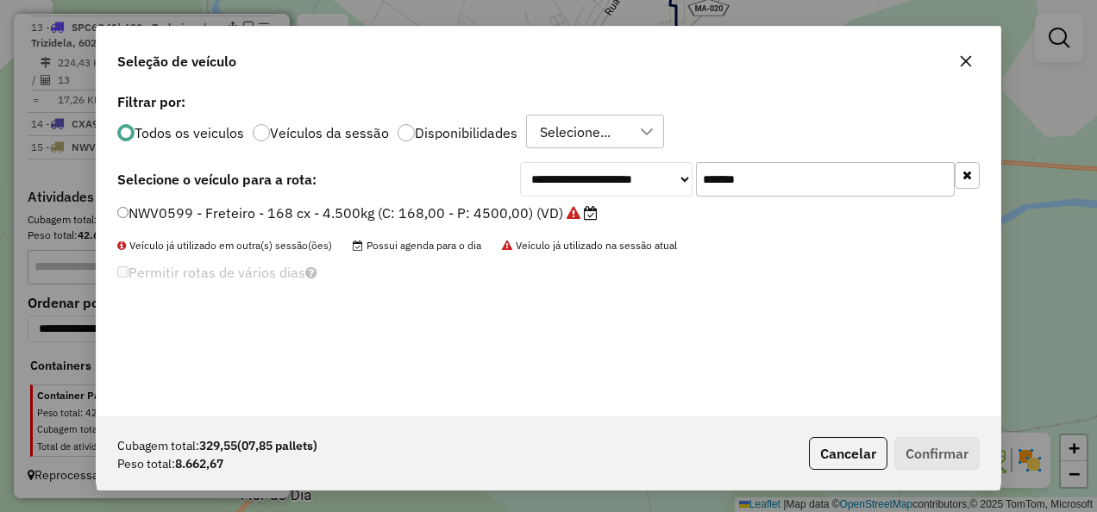
drag, startPoint x: 772, startPoint y: 186, endPoint x: 628, endPoint y: 216, distance: 147.0
click at [628, 216] on div "**********" at bounding box center [549, 253] width 904 height 328
paste input "text"
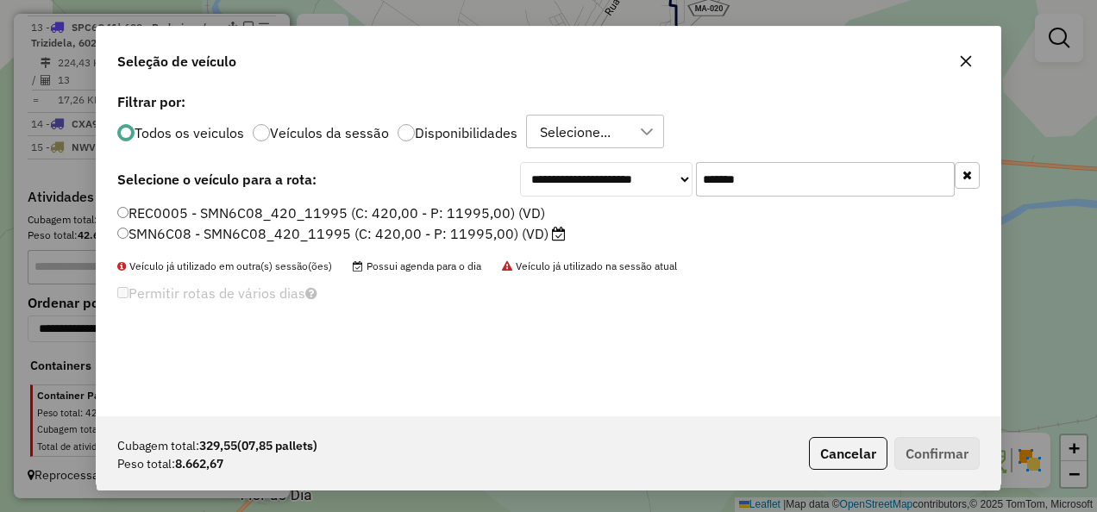
type input "*******"
click at [513, 234] on label "SMN6C08 - SMN6C08_420_11995 (C: 420,00 - P: 11995,00) (VD)" at bounding box center [341, 233] width 448 height 21
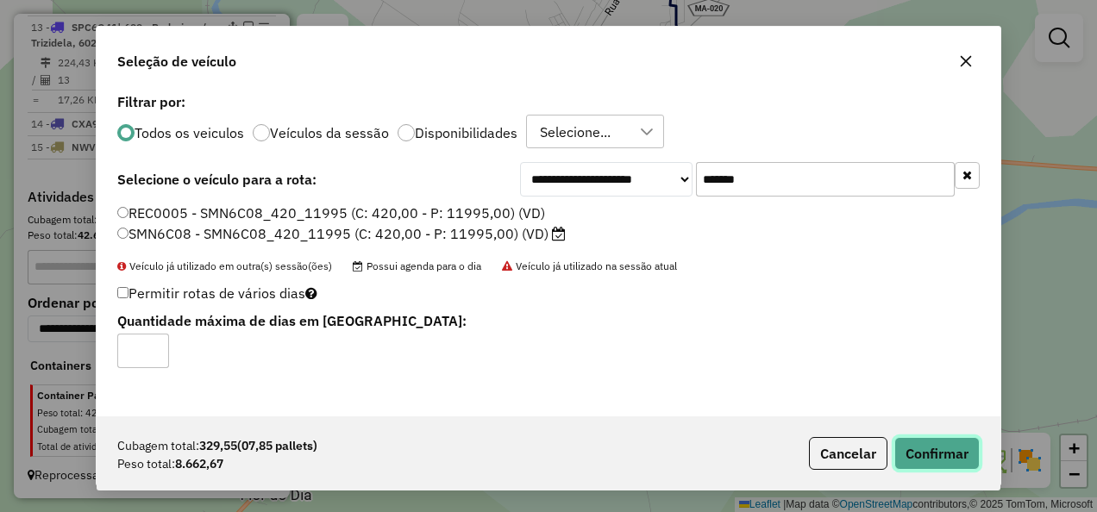
click at [954, 454] on button "Confirmar" at bounding box center [936, 453] width 85 height 33
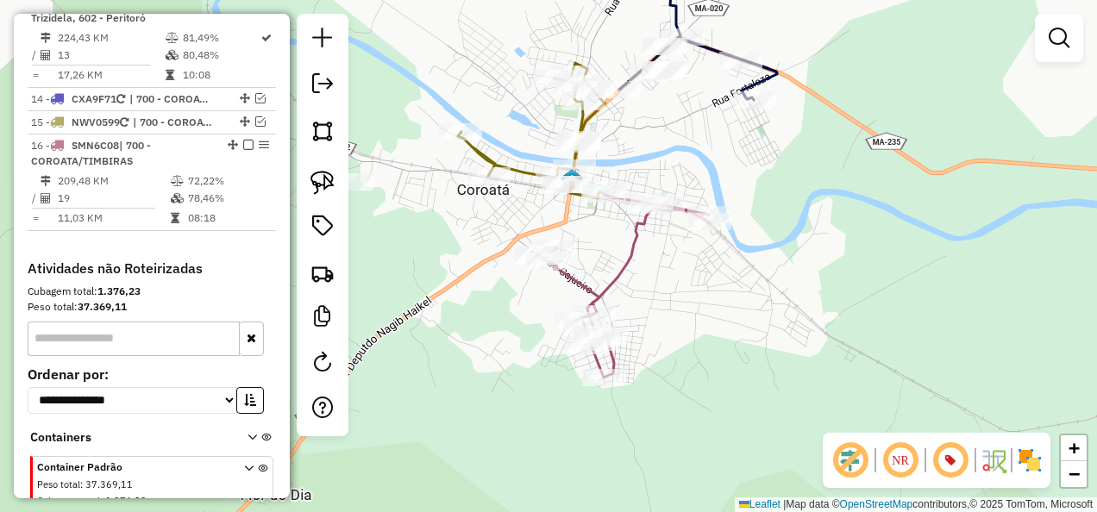
scroll to position [1956, 0]
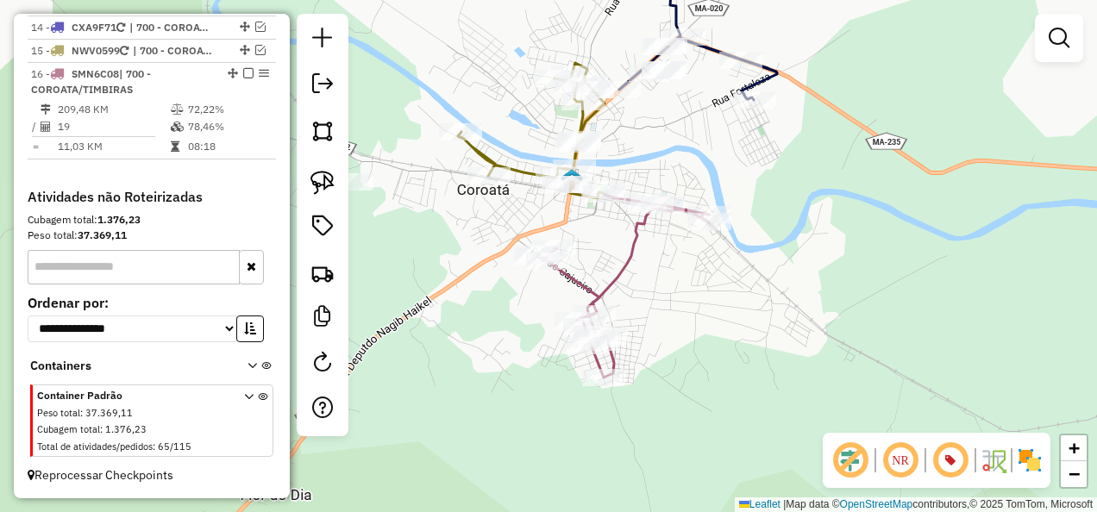
click at [635, 252] on icon at bounding box center [623, 286] width 171 height 183
select select "**********"
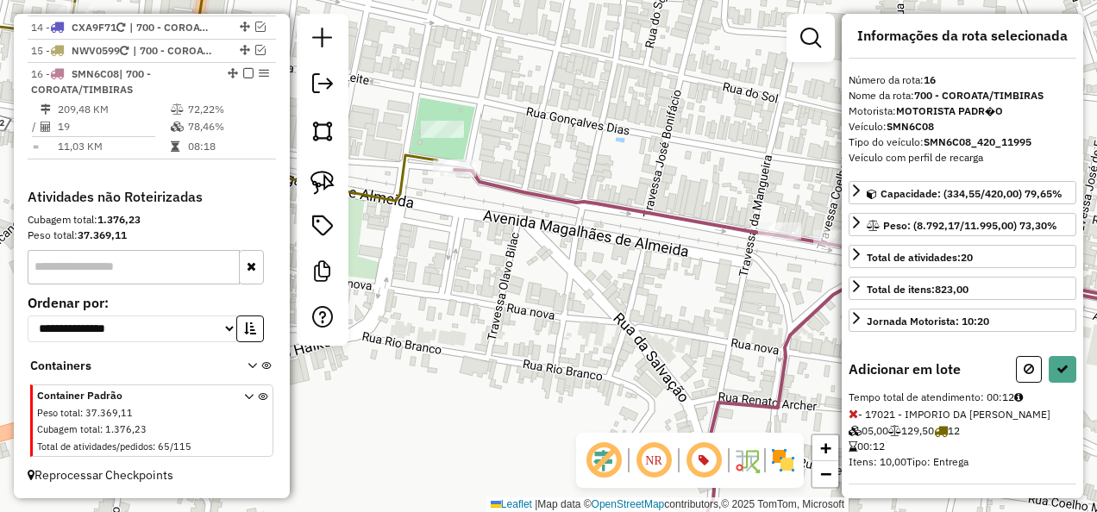
scroll to position [9, 0]
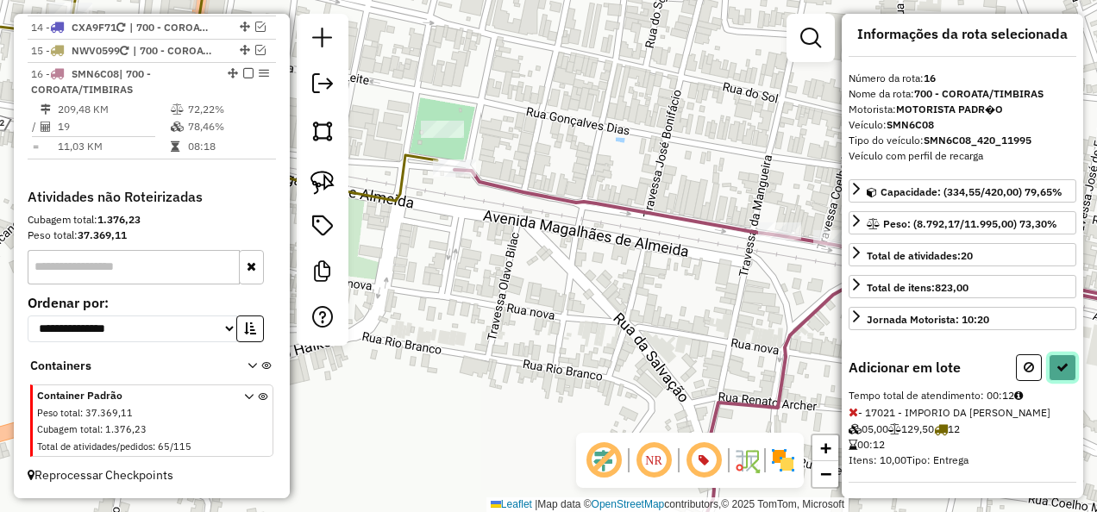
click at [1059, 361] on icon at bounding box center [1062, 367] width 12 height 12
select select "**********"
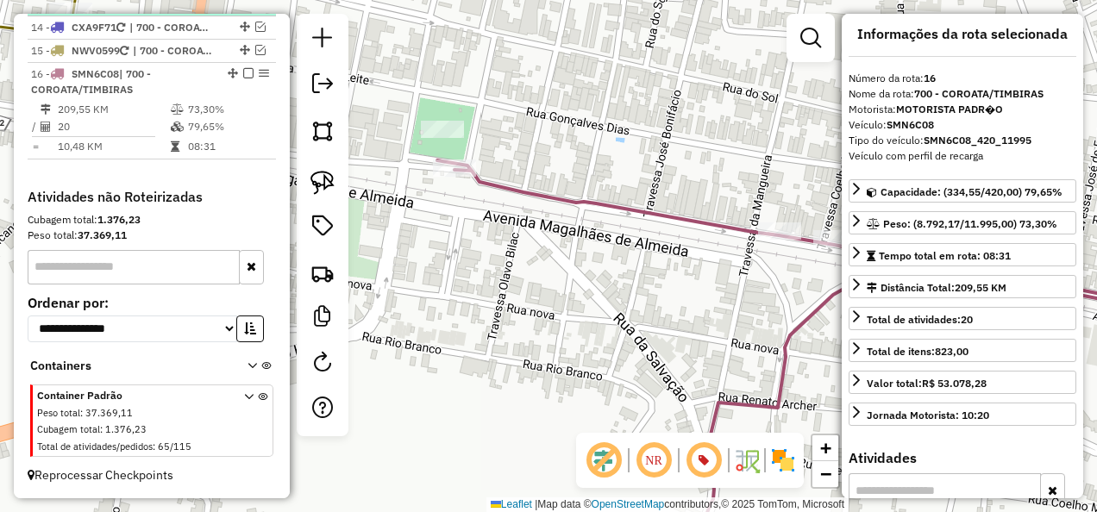
click at [245, 76] on em at bounding box center [248, 73] width 10 height 10
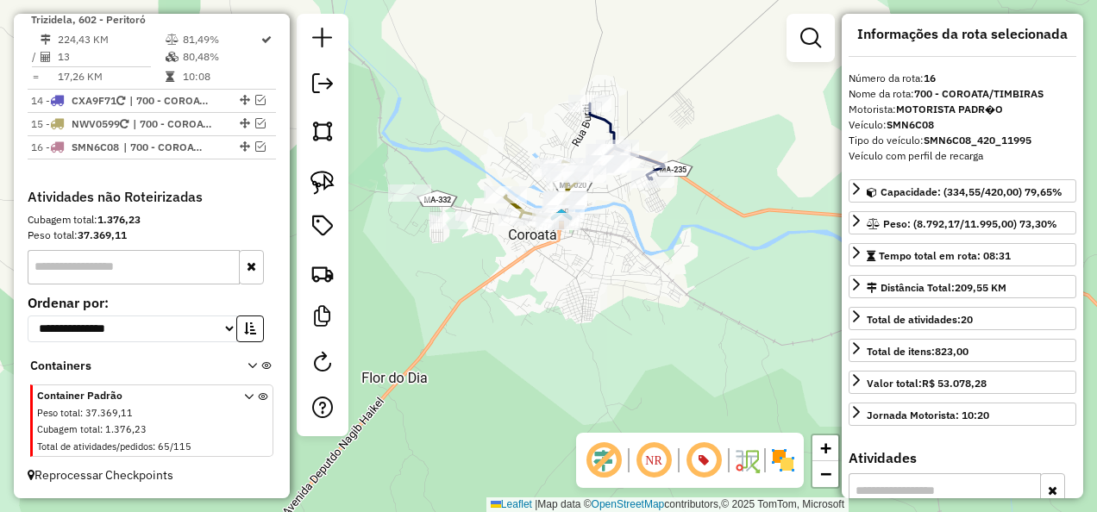
drag, startPoint x: 539, startPoint y: 228, endPoint x: 588, endPoint y: 286, distance: 76.5
click at [588, 286] on div "Janela de atendimento Grade de atendimento Capacidade Transportadoras Veículos …" at bounding box center [548, 256] width 1097 height 512
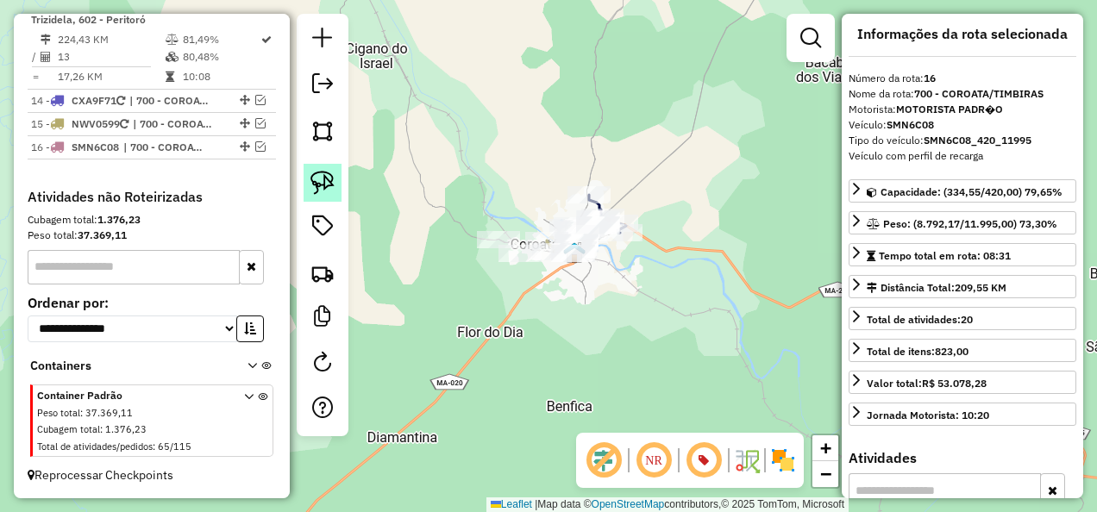
click at [333, 175] on img at bounding box center [322, 183] width 24 height 24
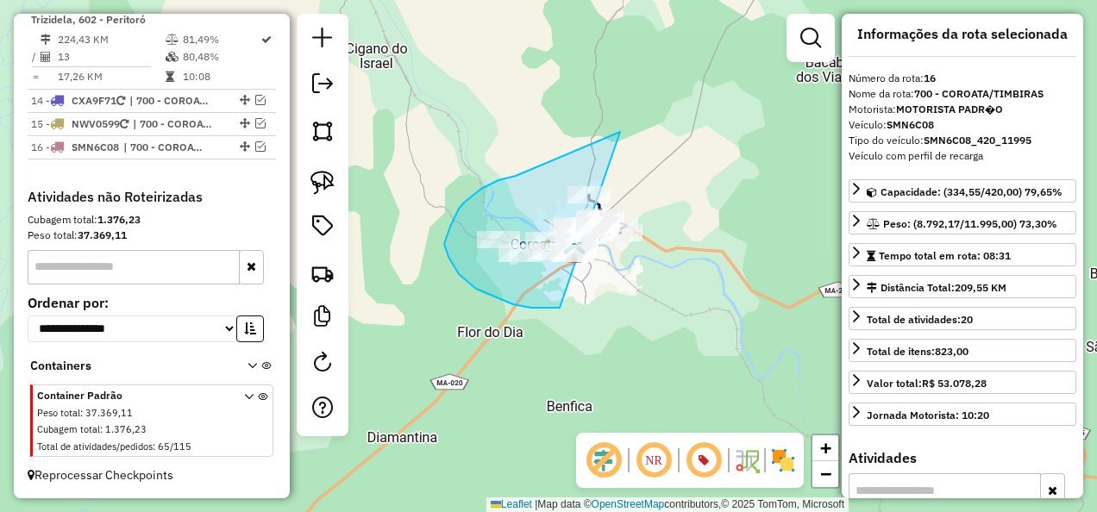
drag, startPoint x: 498, startPoint y: 180, endPoint x: 643, endPoint y: 285, distance: 178.5
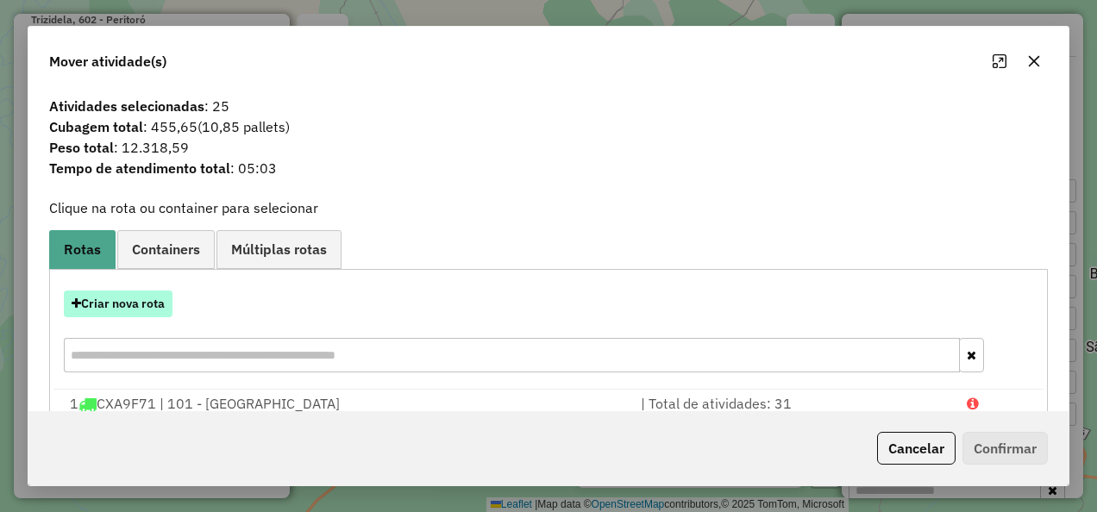
click at [112, 311] on button "Criar nova rota" at bounding box center [118, 304] width 109 height 27
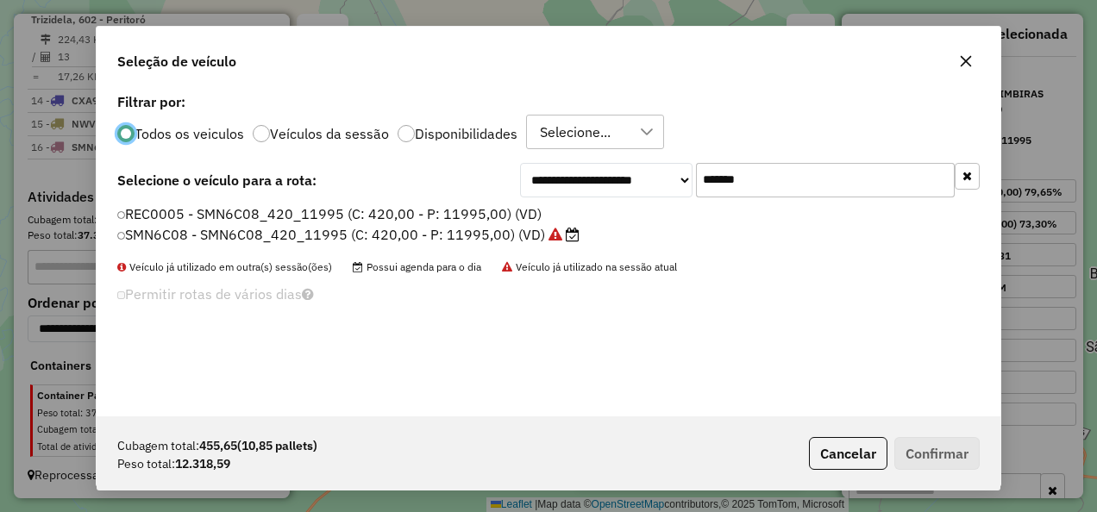
scroll to position [9, 5]
drag, startPoint x: 772, startPoint y: 191, endPoint x: 633, endPoint y: 204, distance: 139.4
click at [633, 204] on div "**********" at bounding box center [549, 253] width 904 height 328
paste input "text"
type input "*******"
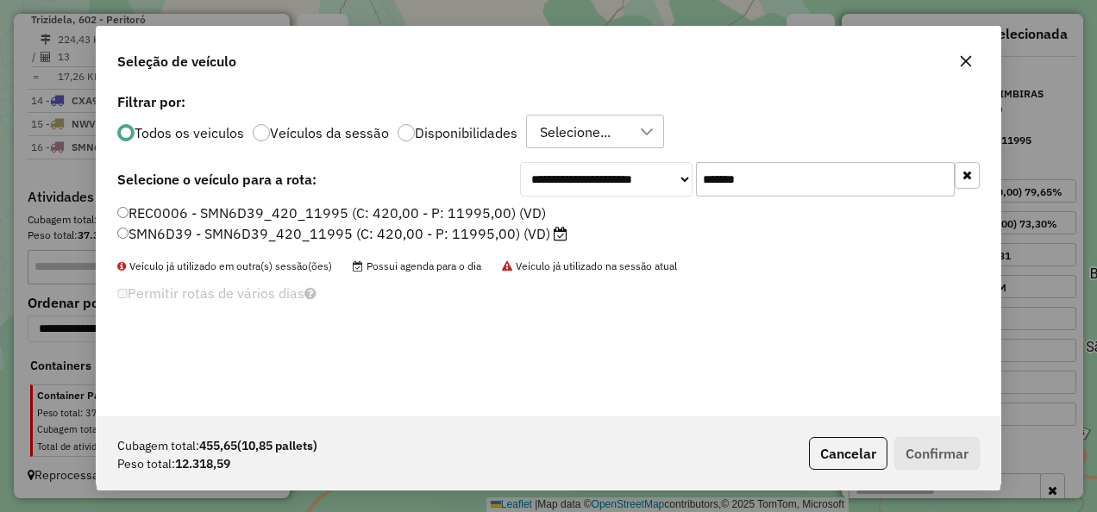
click at [504, 231] on label "SMN6D39 - SMN6D39_420_11995 (C: 420,00 - P: 11995,00) (VD)" at bounding box center [342, 233] width 450 height 21
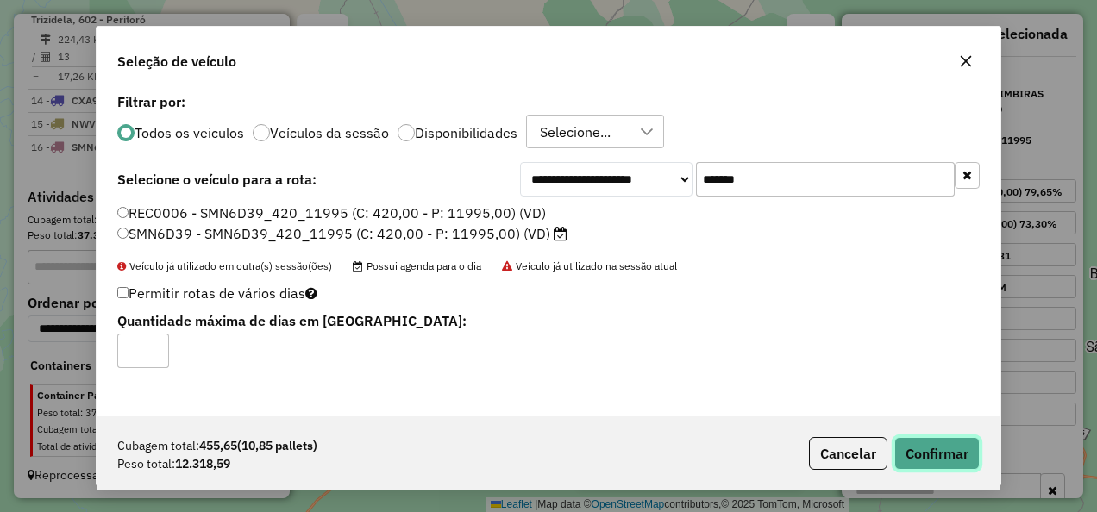
click at [949, 455] on button "Confirmar" at bounding box center [936, 453] width 85 height 33
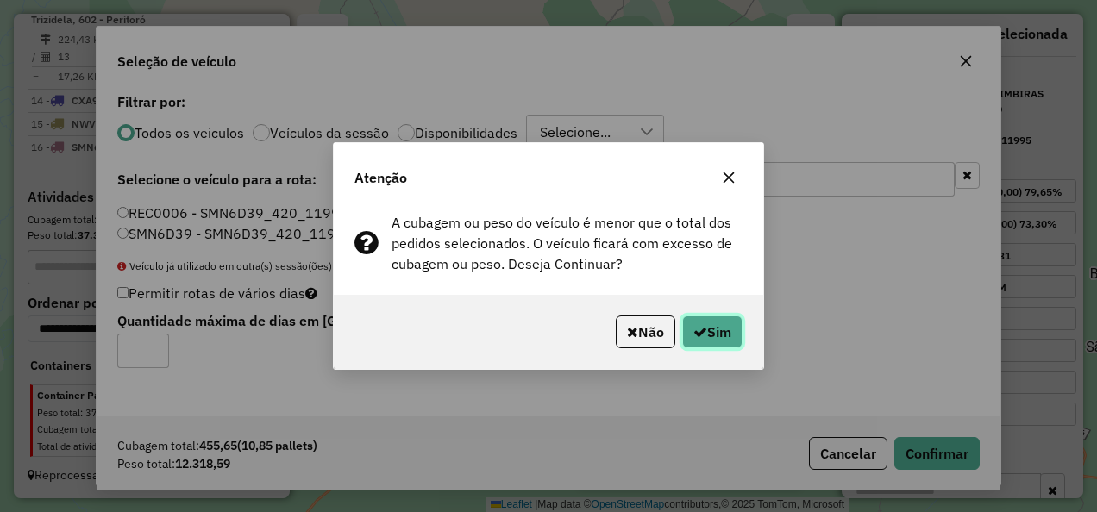
click at [719, 336] on button "Sim" at bounding box center [712, 332] width 60 height 33
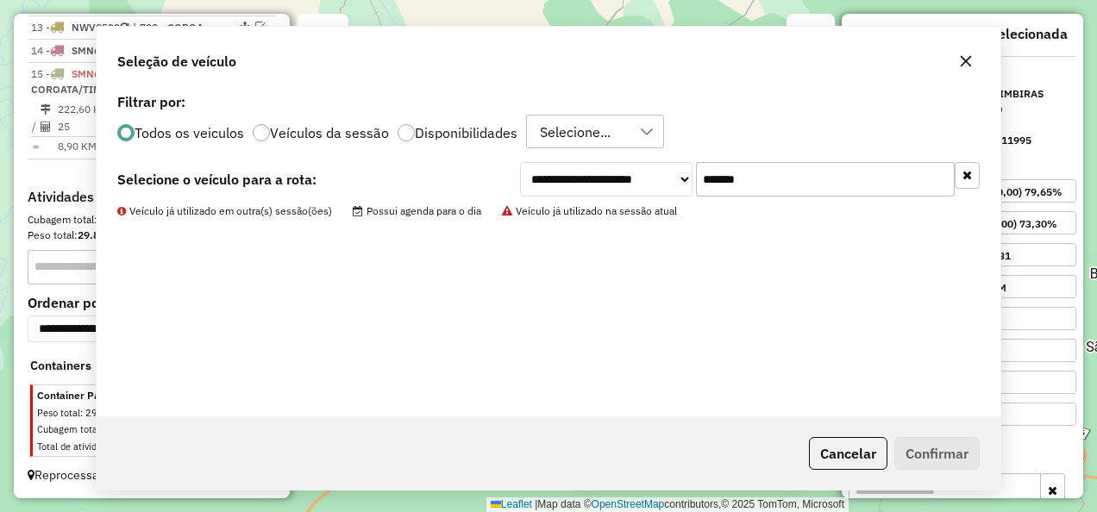
scroll to position [1786, 0]
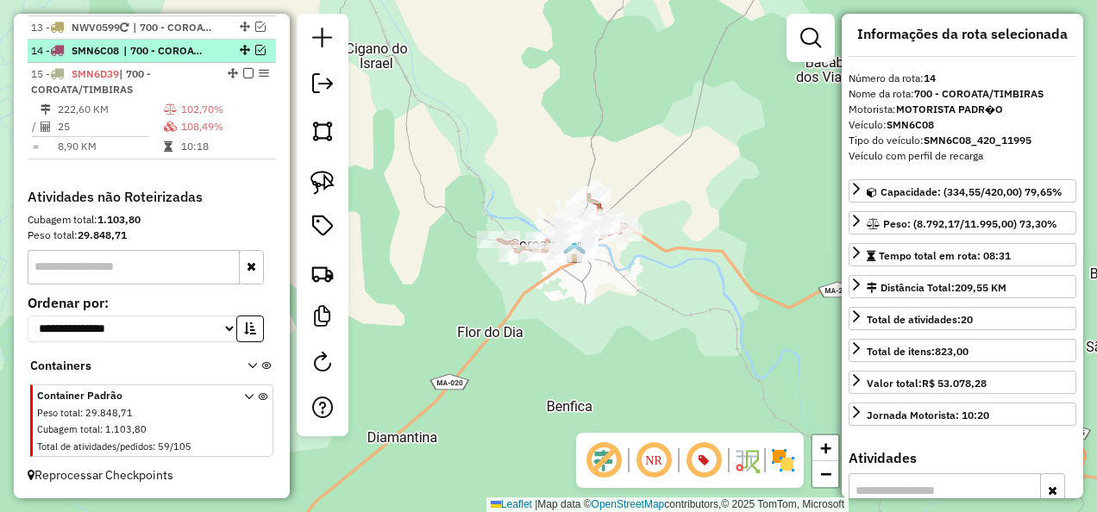
click at [255, 52] on em at bounding box center [260, 50] width 10 height 10
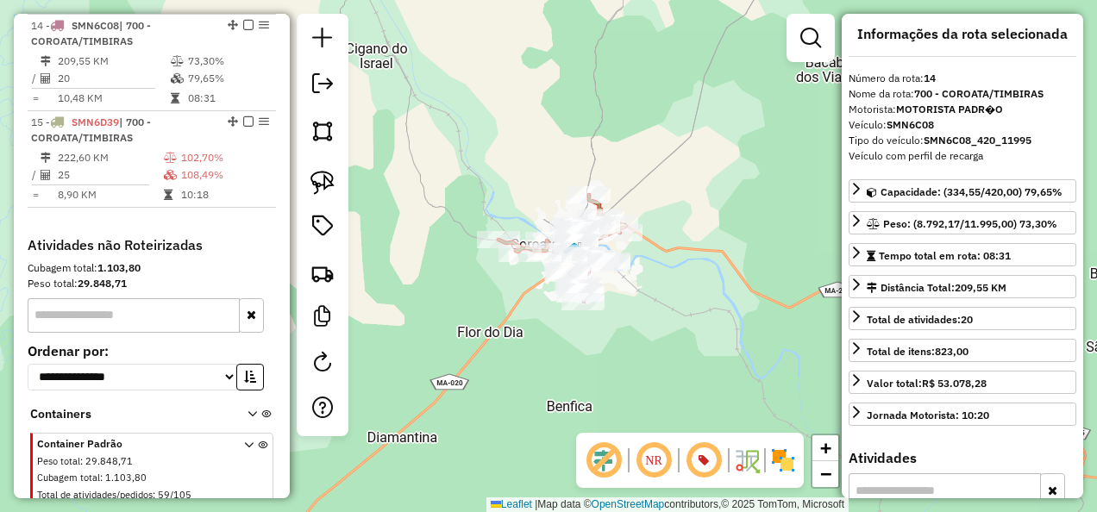
scroll to position [1859, 0]
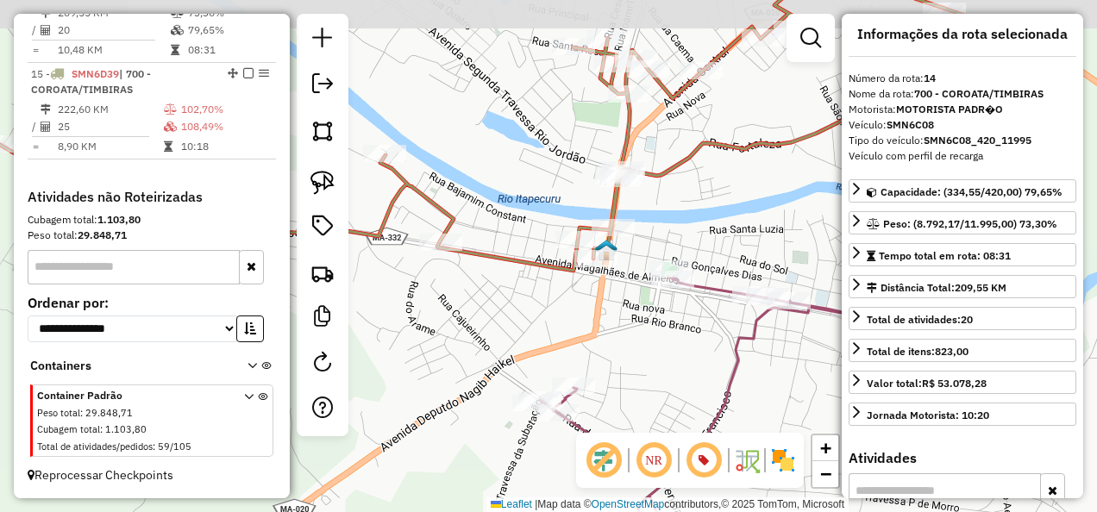
drag, startPoint x: 566, startPoint y: 266, endPoint x: 579, endPoint y: 350, distance: 85.6
click at [579, 350] on div "Janela de atendimento Grade de atendimento Capacidade Transportadoras Veículos …" at bounding box center [548, 256] width 1097 height 512
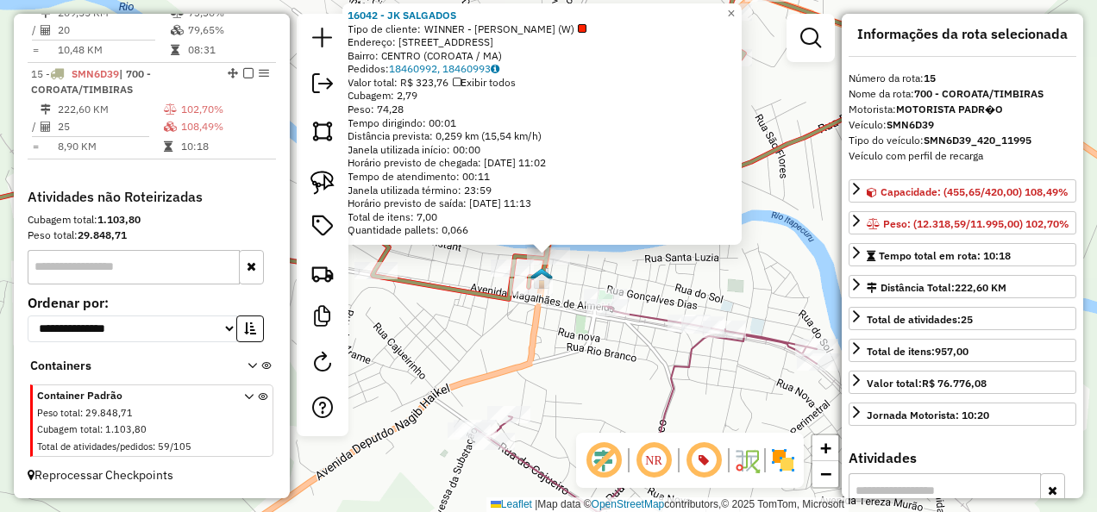
click at [557, 350] on div "Rota 14 - Placa SMN6C08 17021 - IMPORIO DA JOSI Rota 14 - Placa SMN6C08 16029 -…" at bounding box center [548, 256] width 1097 height 512
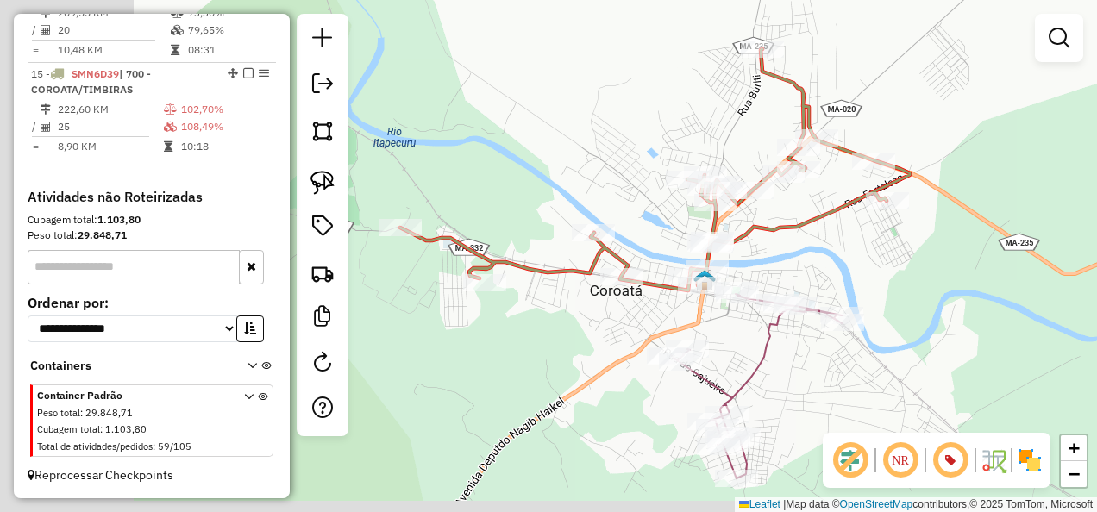
drag, startPoint x: 482, startPoint y: 364, endPoint x: 792, endPoint y: 290, distance: 319.2
click at [782, 298] on div "Janela de atendimento Grade de atendimento Capacidade Transportadoras Veículos …" at bounding box center [548, 256] width 1097 height 512
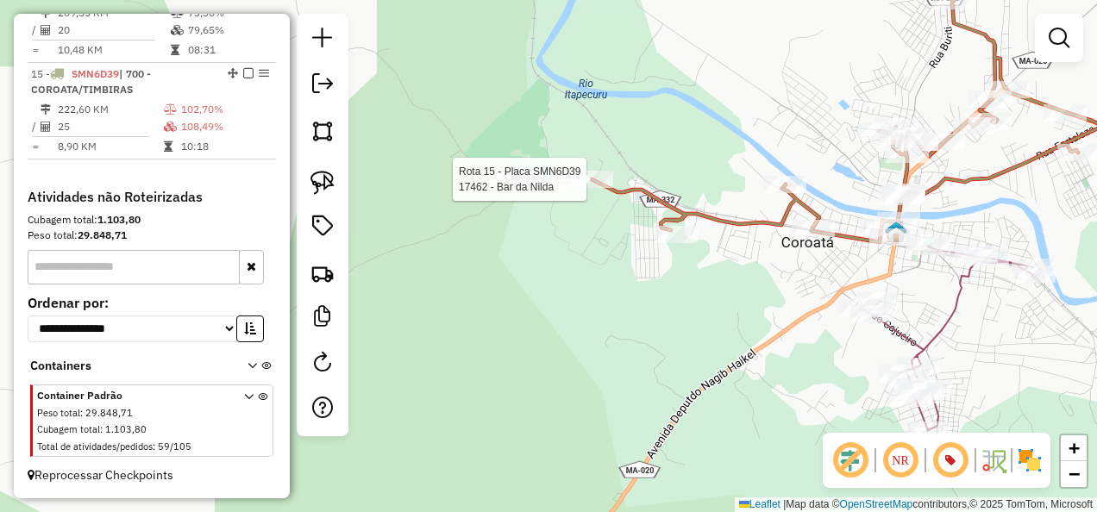
select select "**********"
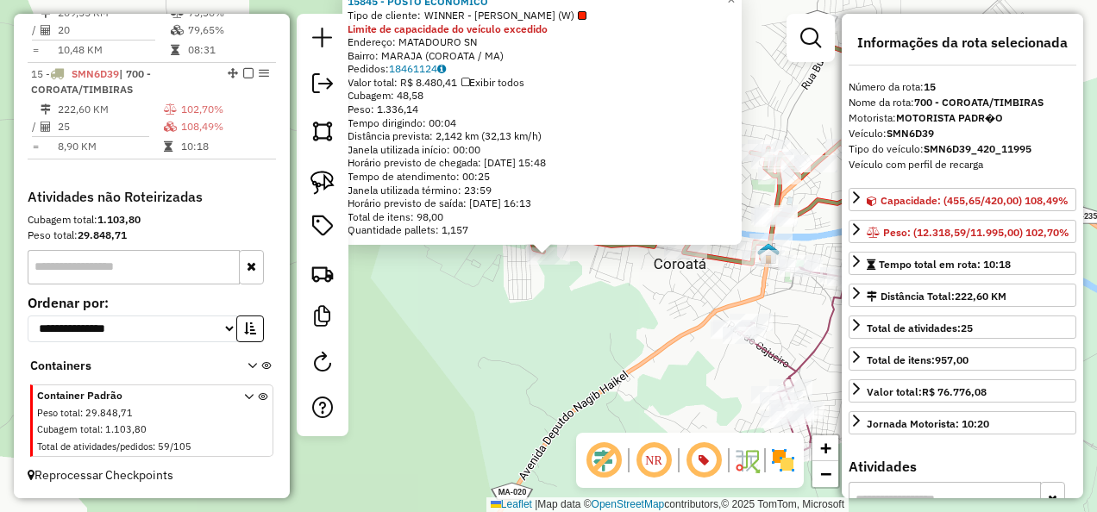
click at [629, 362] on div "15845 - POSTO ECONOMICO Tipo de cliente: WINNER - ROTA (W) Limite de capacidade…" at bounding box center [548, 256] width 1097 height 512
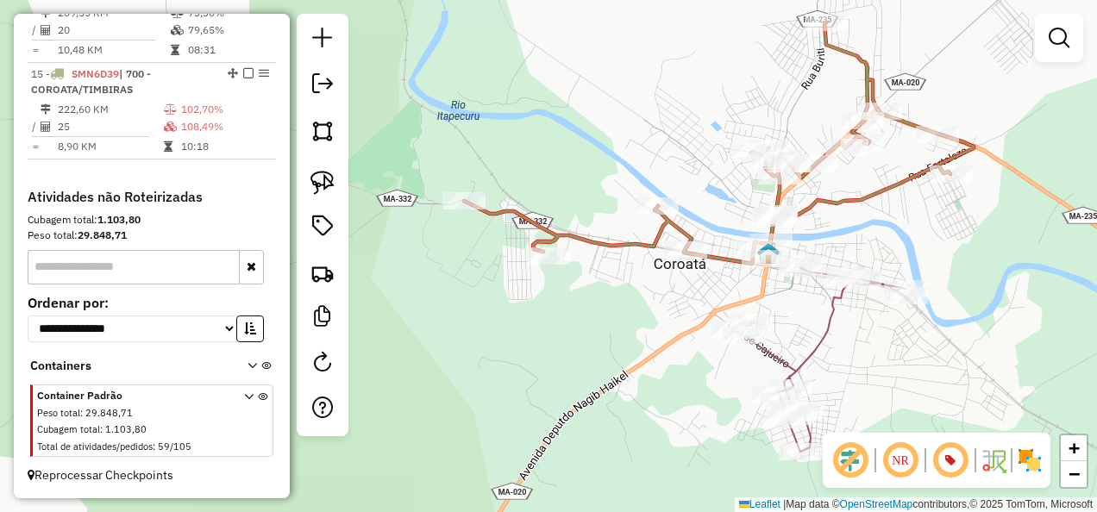
click at [809, 347] on icon at bounding box center [820, 359] width 171 height 185
select select "**********"
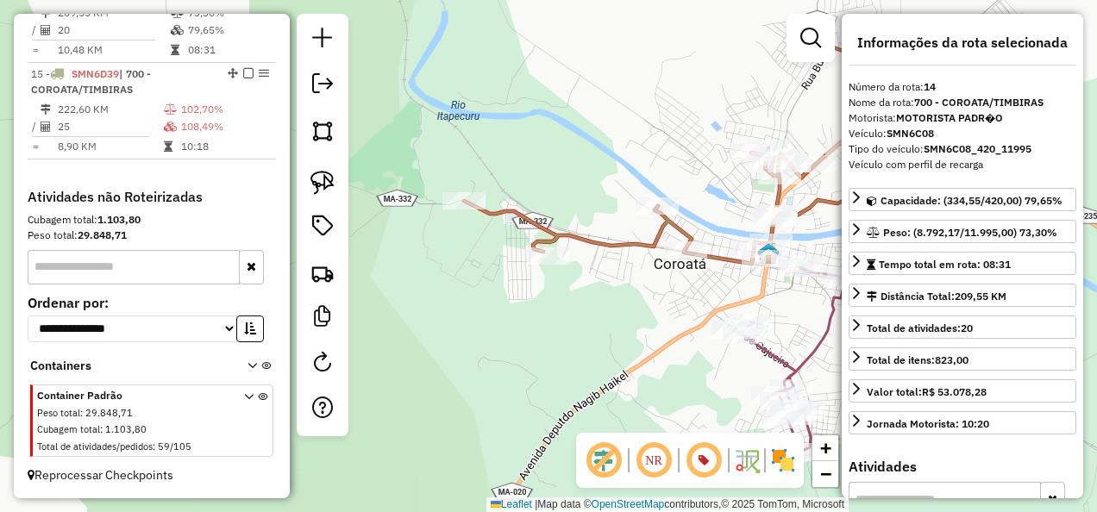
scroll to position [1813, 0]
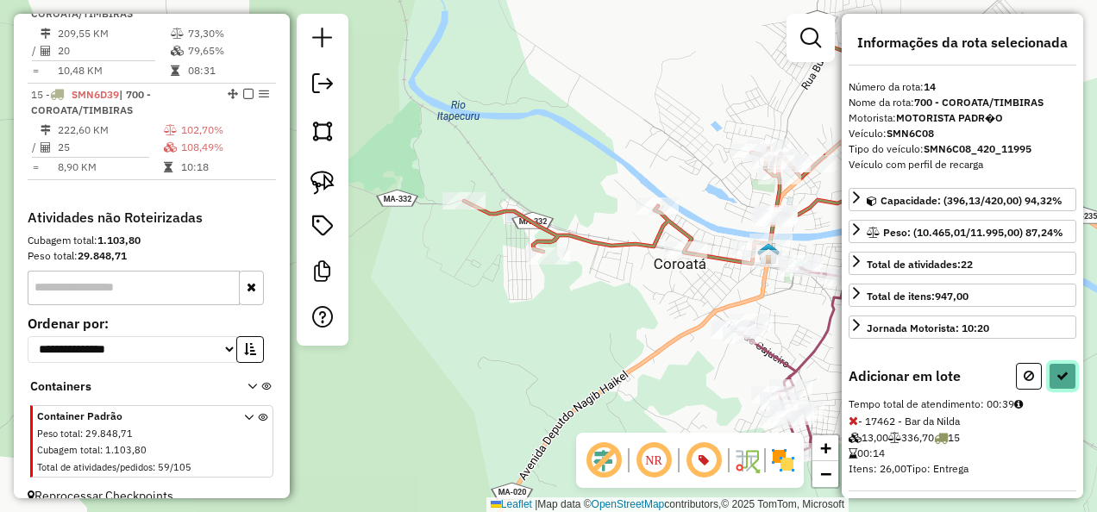
click at [1056, 363] on button at bounding box center [1063, 376] width 28 height 27
select select "**********"
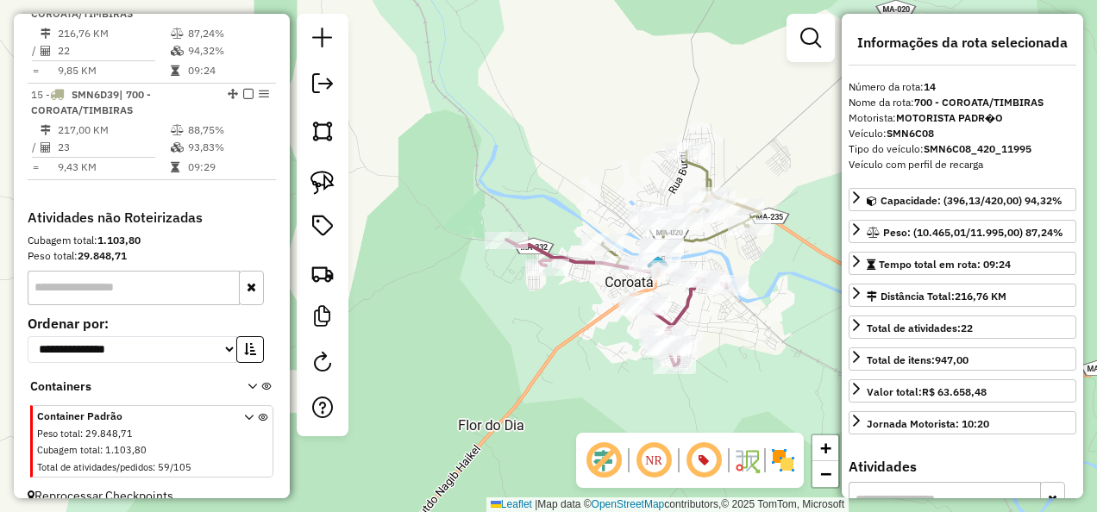
click at [700, 166] on icon at bounding box center [681, 211] width 159 height 120
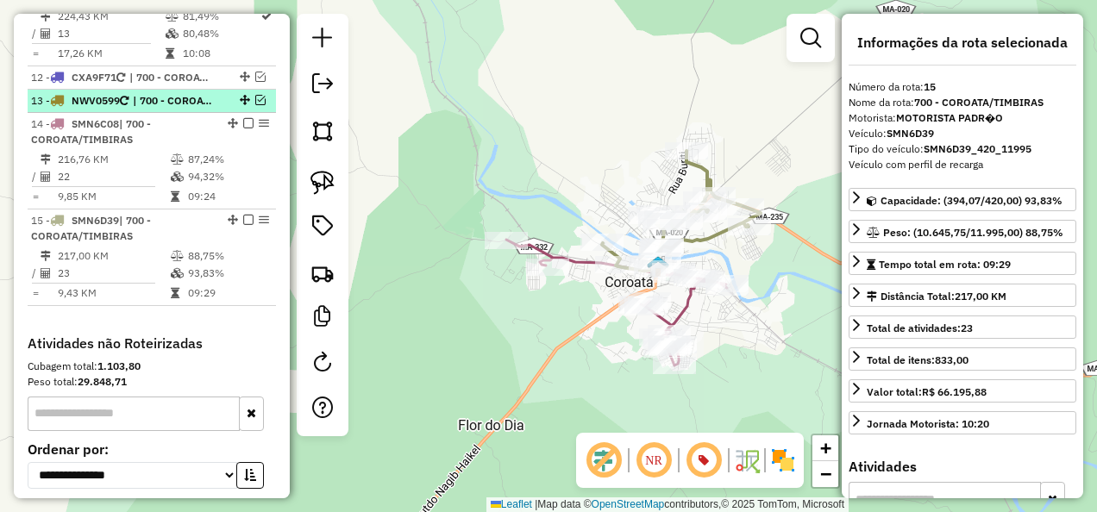
scroll to position [1687, 0]
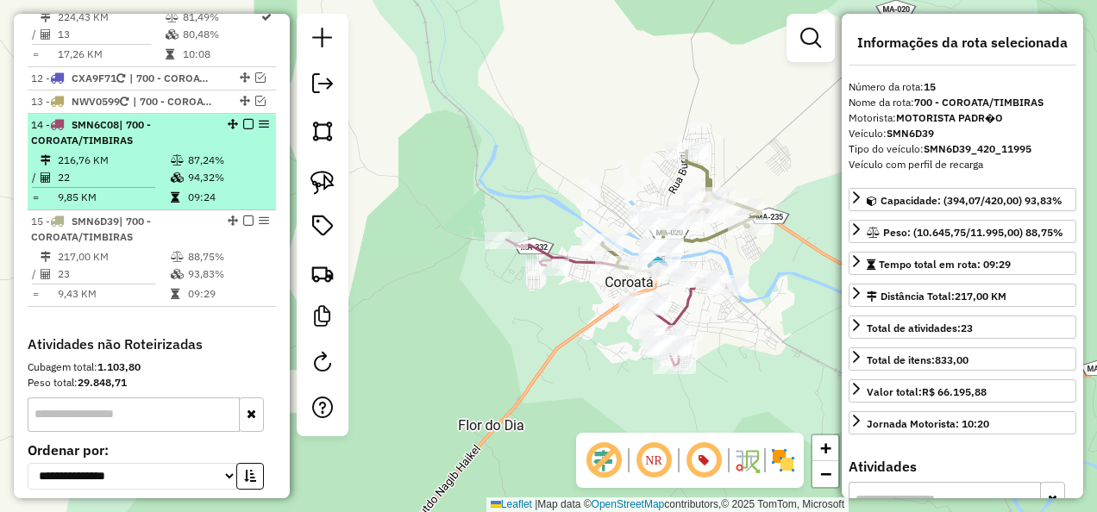
click at [243, 129] on em at bounding box center [248, 124] width 10 height 10
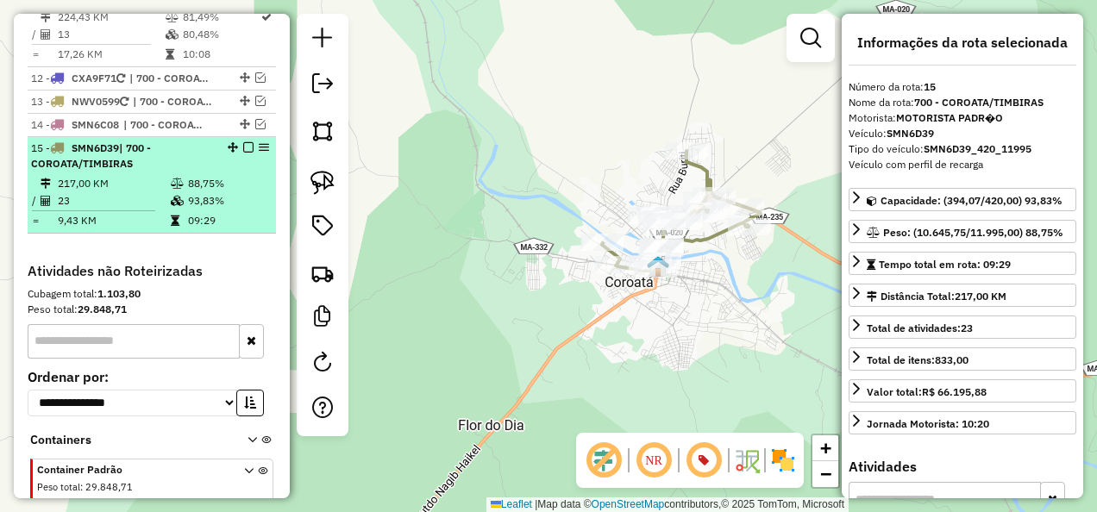
click at [243, 153] on em at bounding box center [248, 147] width 10 height 10
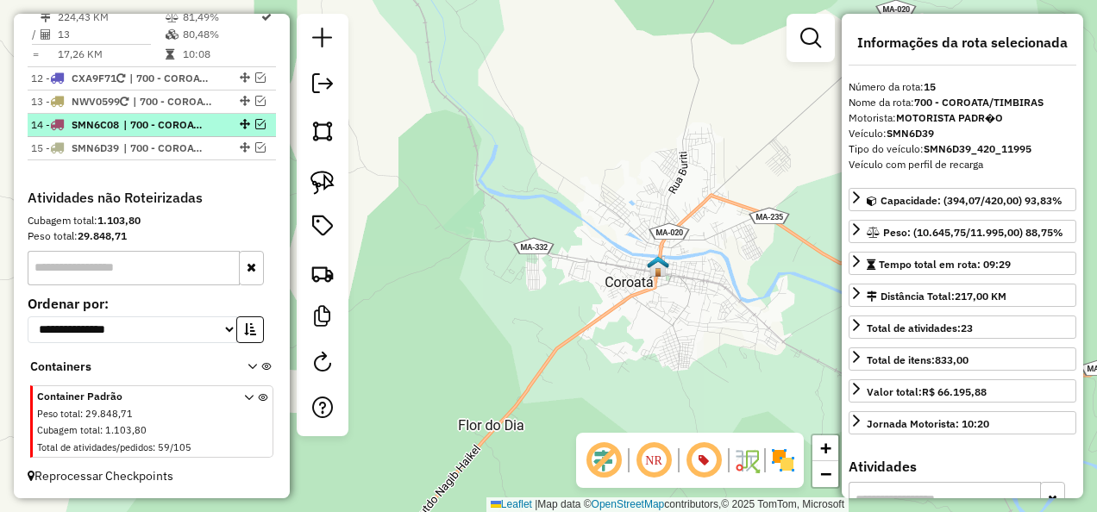
click at [161, 133] on span "| 700 - COROATA/TIMBIRAS" at bounding box center [162, 125] width 79 height 16
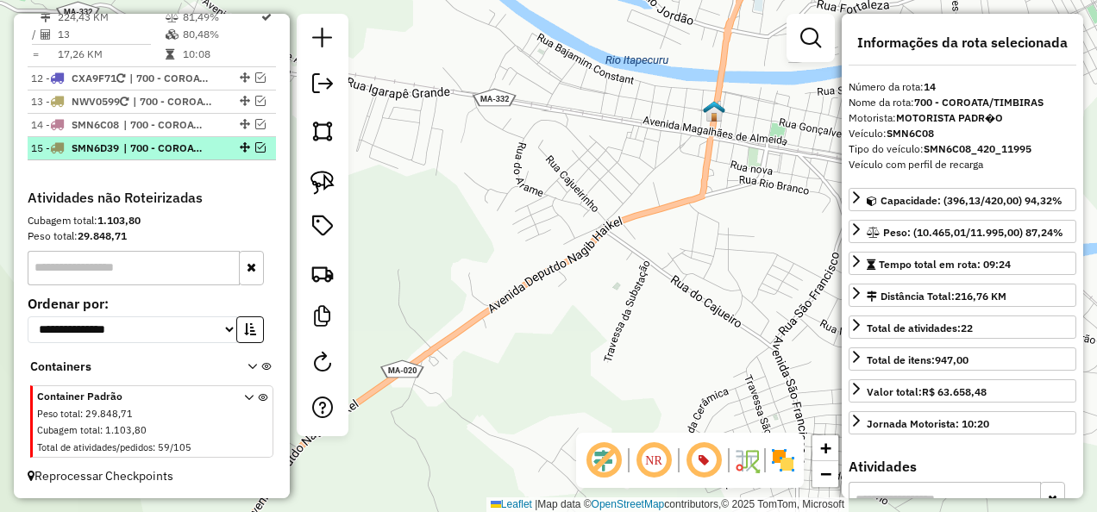
click at [155, 156] on span "| 700 - COROATA/TIMBIRAS" at bounding box center [162, 149] width 79 height 16
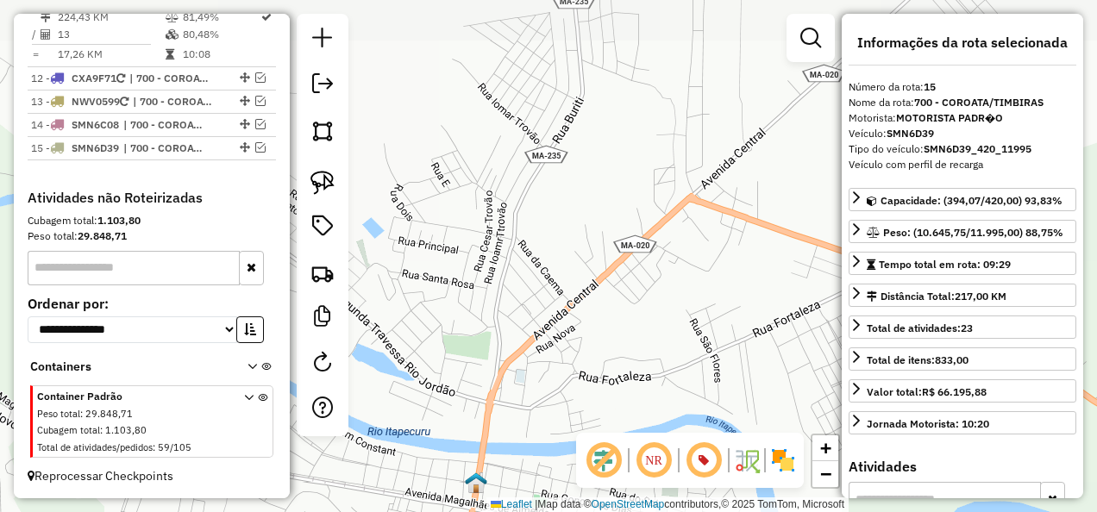
click at [514, 245] on div "Janela de atendimento Grade de atendimento Capacidade Transportadoras Veículos …" at bounding box center [548, 256] width 1097 height 512
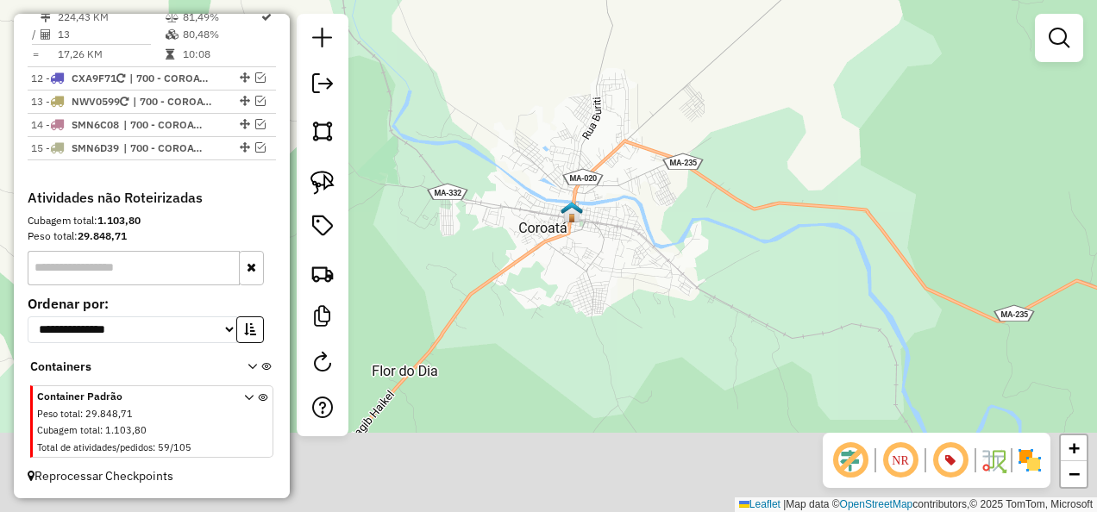
drag, startPoint x: 505, startPoint y: 392, endPoint x: 576, endPoint y: 238, distance: 169.8
click at [561, 262] on div "Janela de atendimento Grade de atendimento Capacidade Transportadoras Veículos …" at bounding box center [548, 256] width 1097 height 512
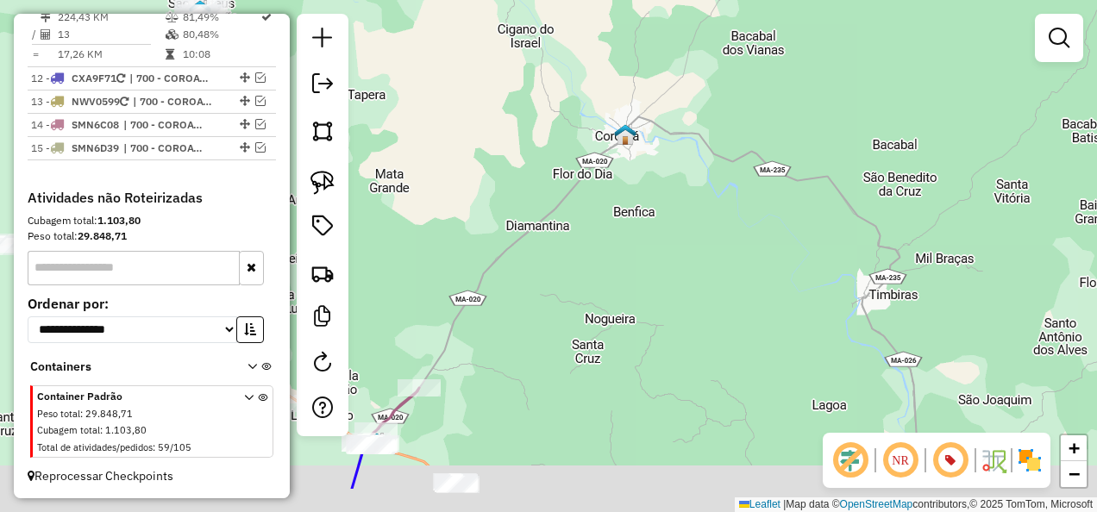
drag, startPoint x: 524, startPoint y: 350, endPoint x: 617, endPoint y: 193, distance: 182.5
click at [610, 208] on div "Janela de atendimento Grade de atendimento Capacidade Transportadoras Veículos …" at bounding box center [548, 256] width 1097 height 512
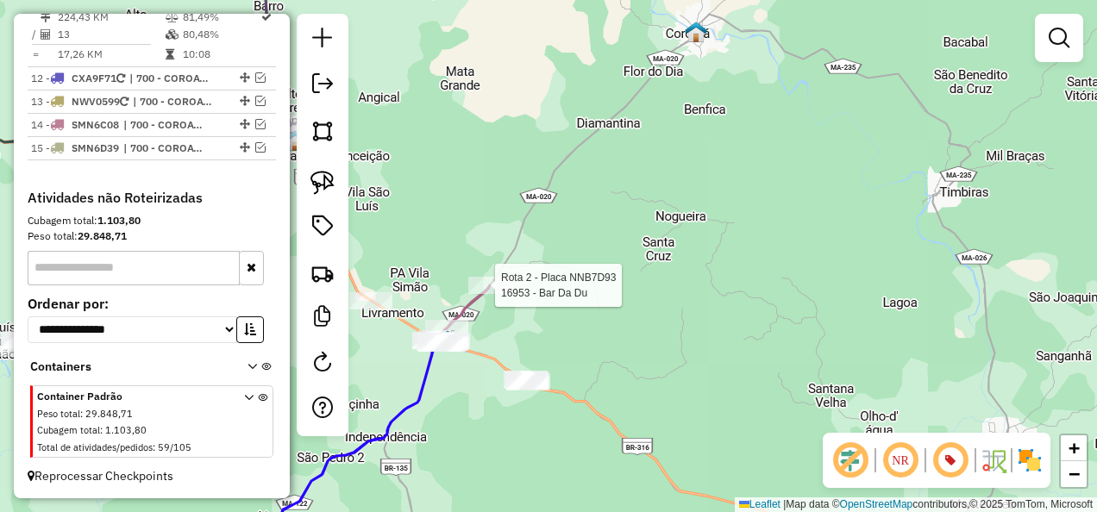
select select "**********"
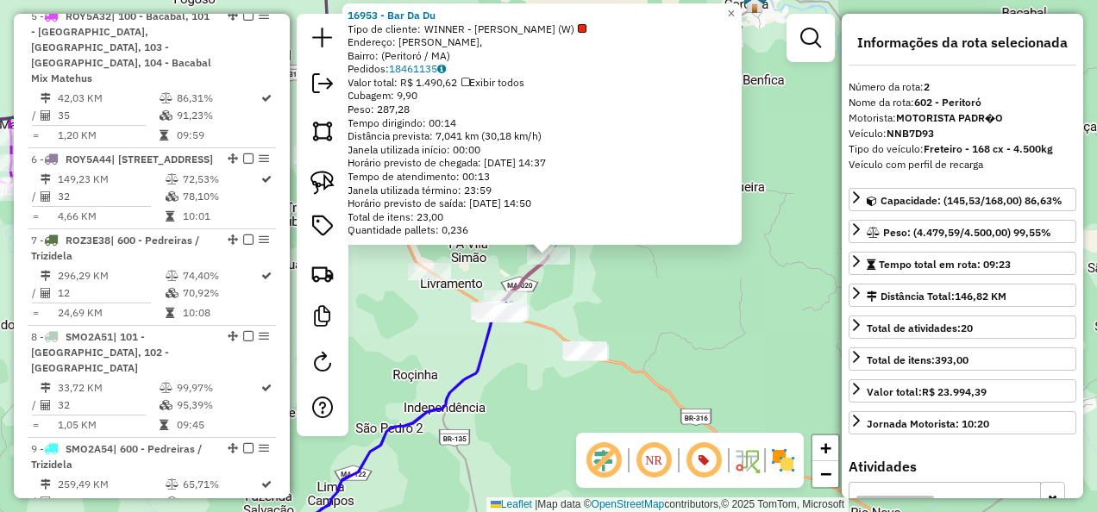
scroll to position [742, 0]
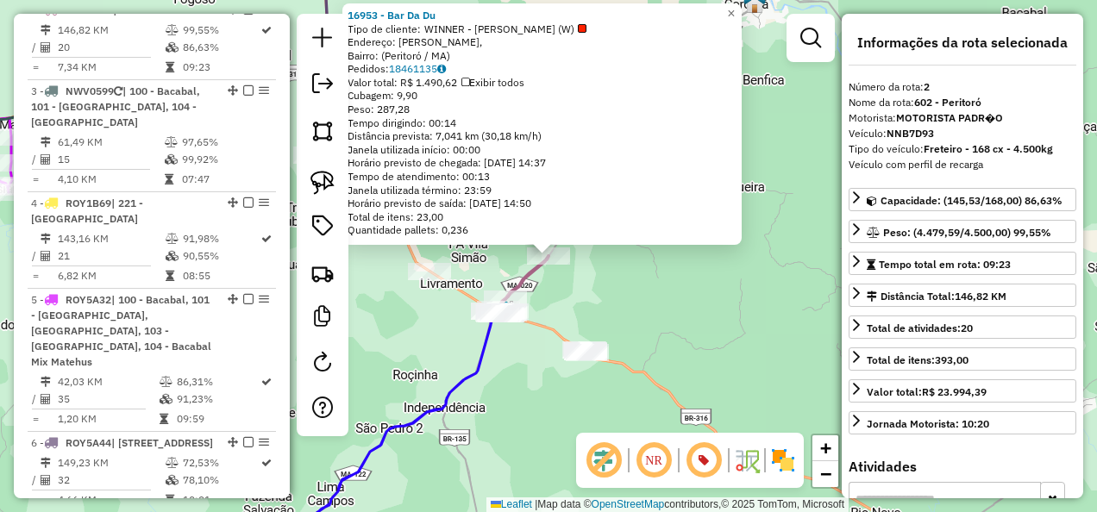
click at [682, 299] on div "16953 - Bar Da Du Tipo de cliente: WINNER - ROTA (W) Endereço: Timon, Bairro: (…" at bounding box center [548, 256] width 1097 height 512
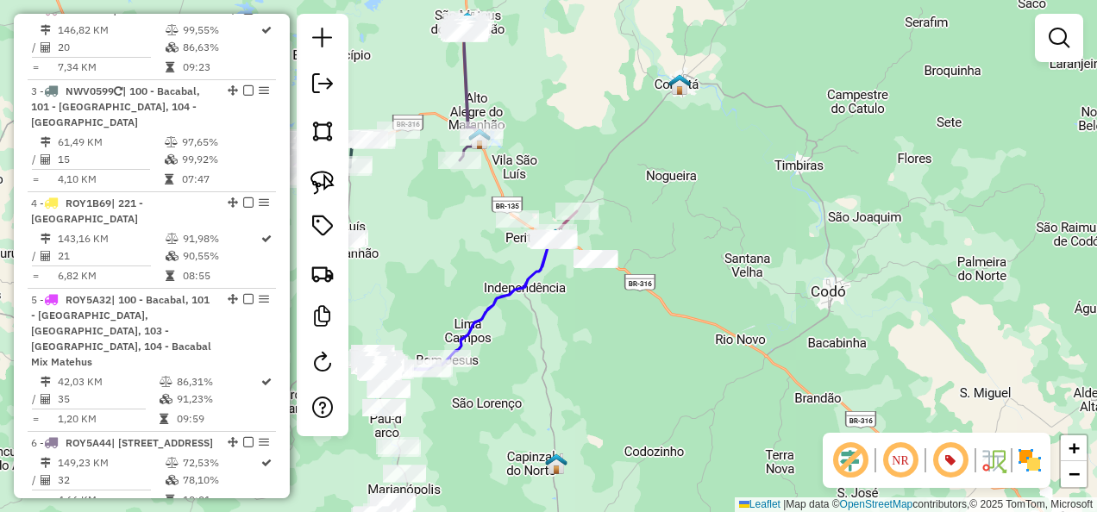
drag, startPoint x: 555, startPoint y: 365, endPoint x: 633, endPoint y: 240, distance: 147.2
click at [634, 256] on div "Janela de atendimento Grade de atendimento Capacidade Transportadoras Veículos …" at bounding box center [548, 256] width 1097 height 512
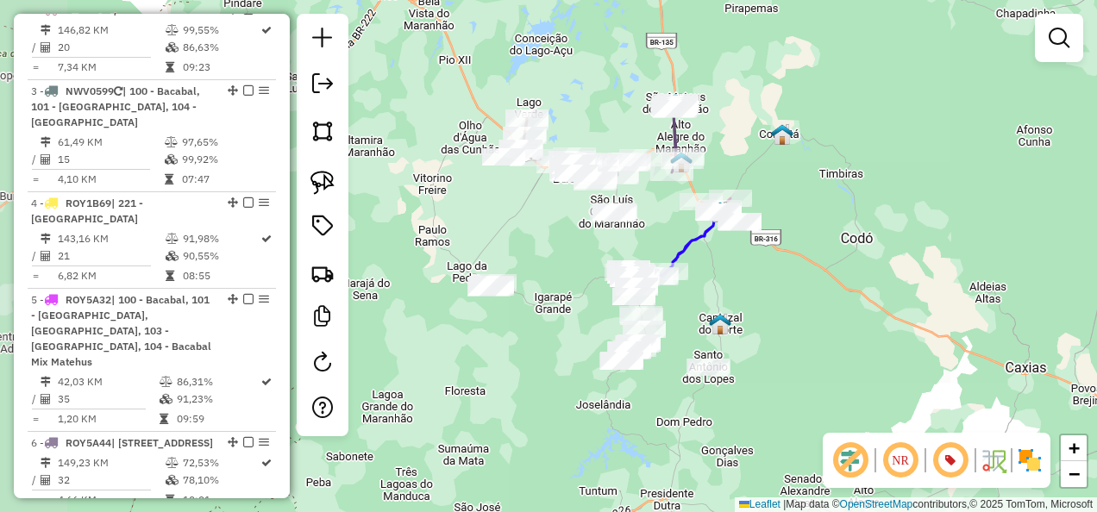
drag, startPoint x: 522, startPoint y: 404, endPoint x: 617, endPoint y: 423, distance: 97.6
click at [617, 423] on div "Janela de atendimento Grade de atendimento Capacidade Transportadoras Veículos …" at bounding box center [548, 256] width 1097 height 512
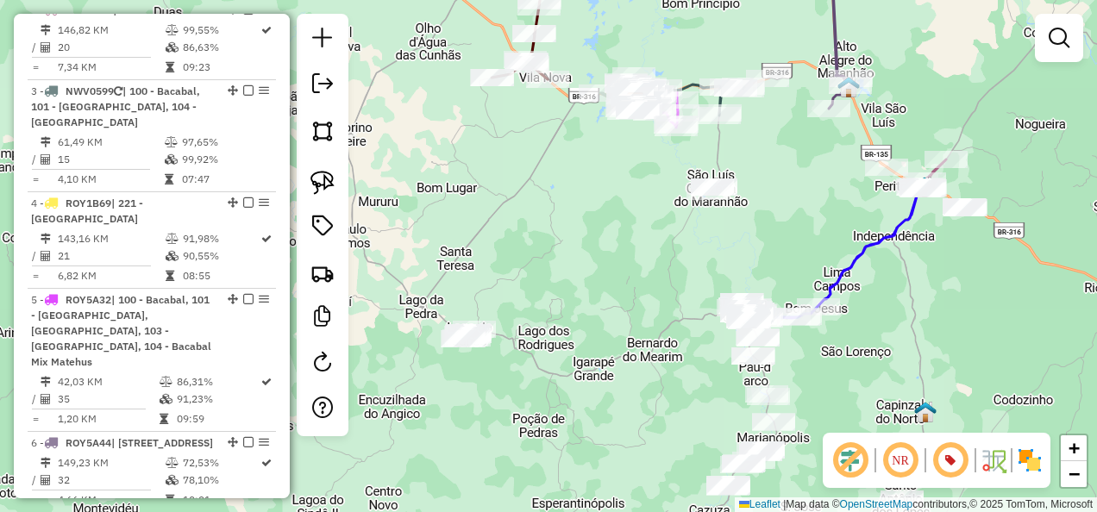
drag, startPoint x: 463, startPoint y: 323, endPoint x: 455, endPoint y: 167, distance: 155.4
click at [493, 193] on div "Janela de atendimento Grade de atendimento Capacidade Transportadoras Veículos …" at bounding box center [548, 256] width 1097 height 512
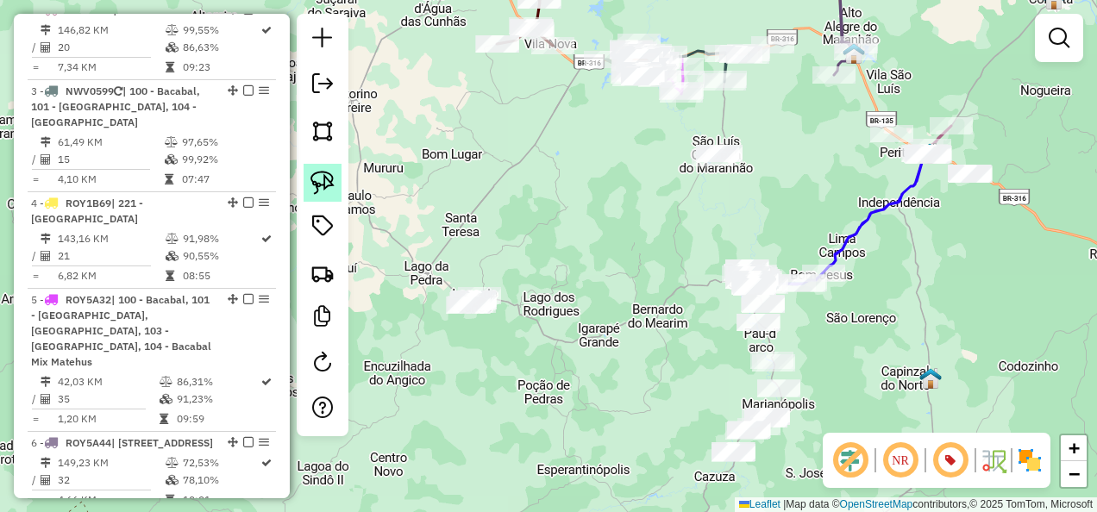
drag, startPoint x: 319, startPoint y: 186, endPoint x: 336, endPoint y: 183, distance: 17.6
click at [319, 186] on img at bounding box center [322, 183] width 24 height 24
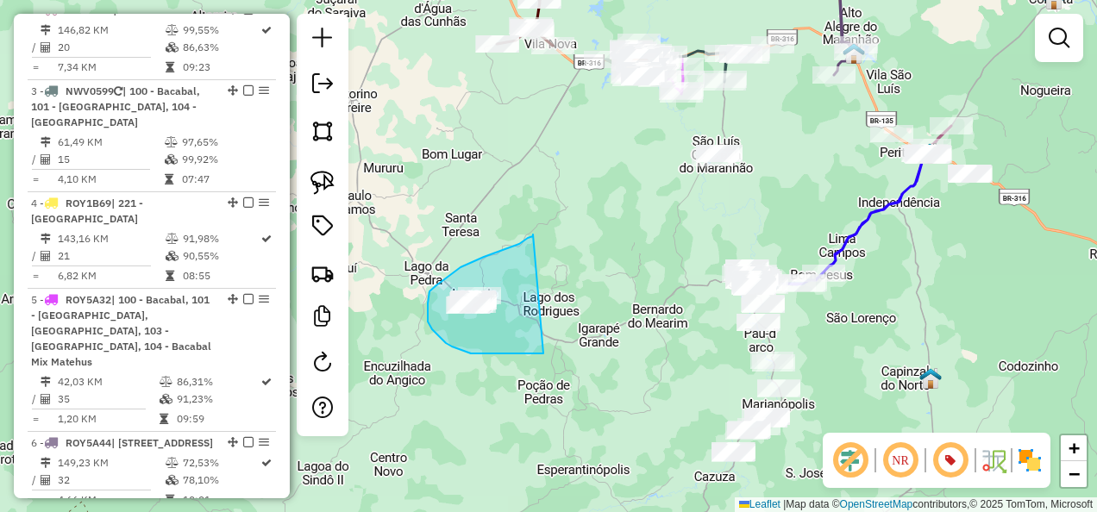
drag, startPoint x: 533, startPoint y: 235, endPoint x: 544, endPoint y: 354, distance: 119.5
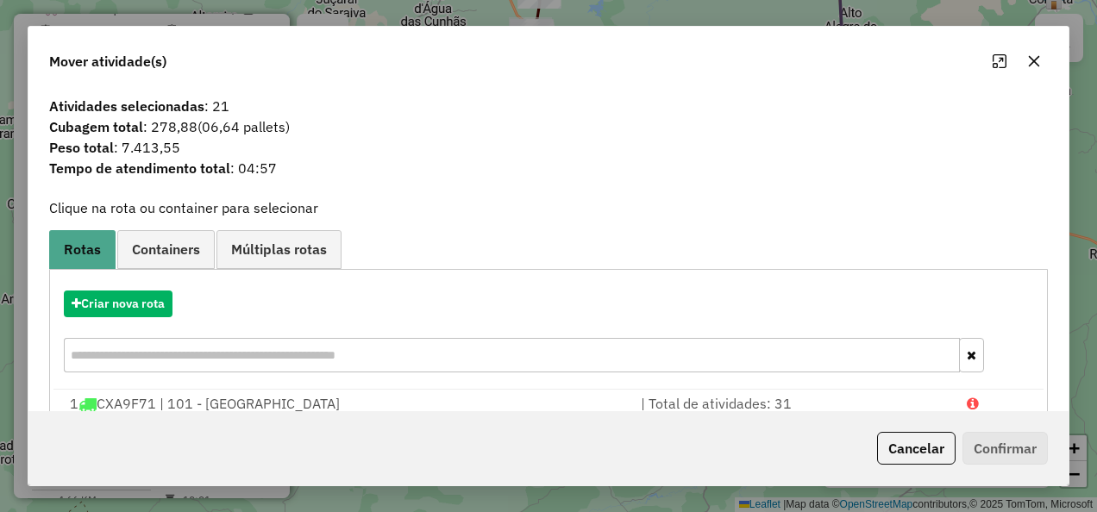
click at [119, 310] on hb-app "Aguarde... Pop-up bloqueado! Seu navegador bloqueou automáticamente a abertura …" at bounding box center [548, 256] width 1097 height 512
click at [119, 310] on button "Criar nova rota" at bounding box center [118, 304] width 109 height 27
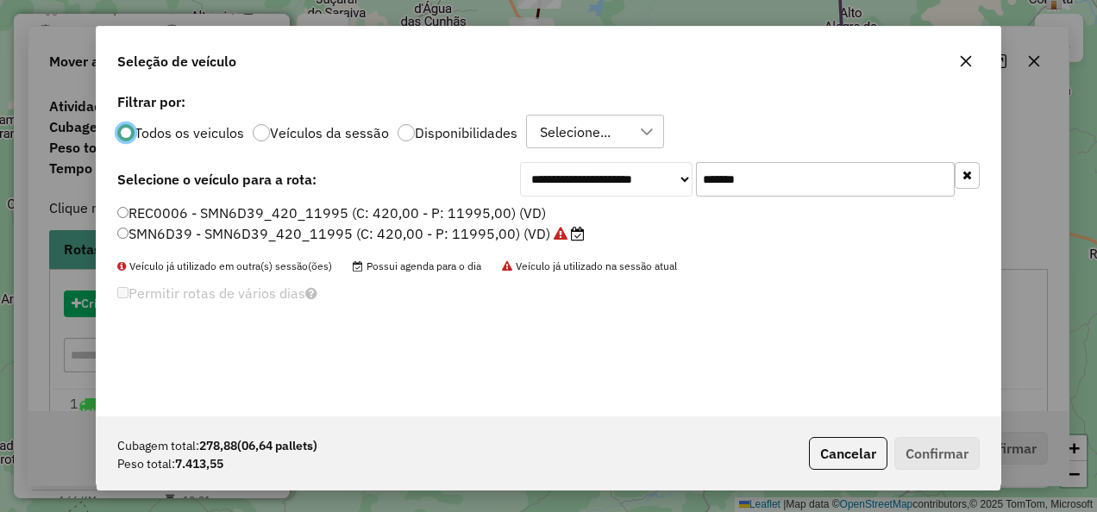
scroll to position [9, 5]
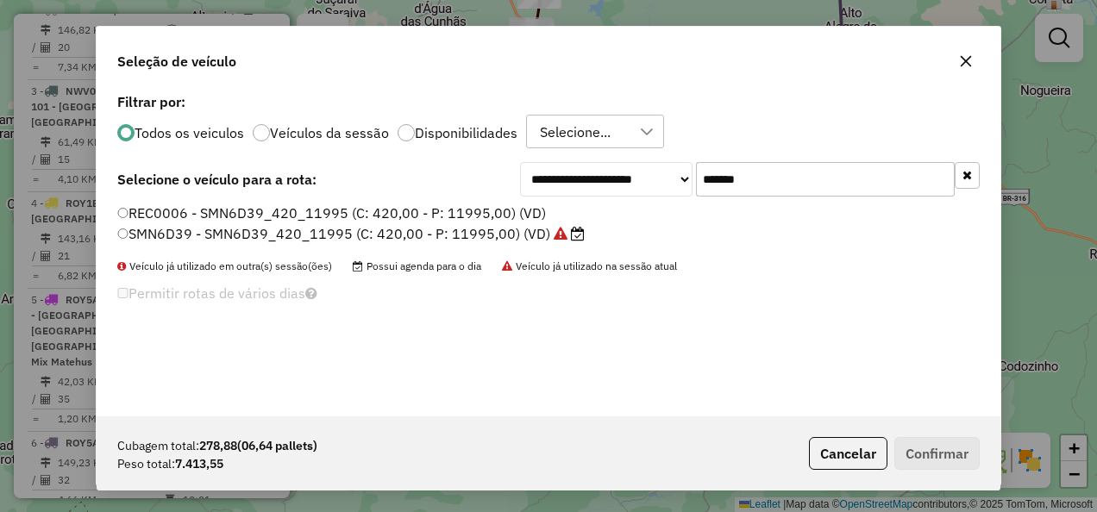
drag, startPoint x: 790, startPoint y: 181, endPoint x: 629, endPoint y: 207, distance: 163.3
click at [629, 207] on div "**********" at bounding box center [549, 253] width 904 height 328
paste input "text"
type input "*******"
click at [523, 236] on label "SMQ3A70 - SMQ3A70_308_8060 (C: 308,00 - P: 8060,00) (VD)" at bounding box center [332, 233] width 431 height 21
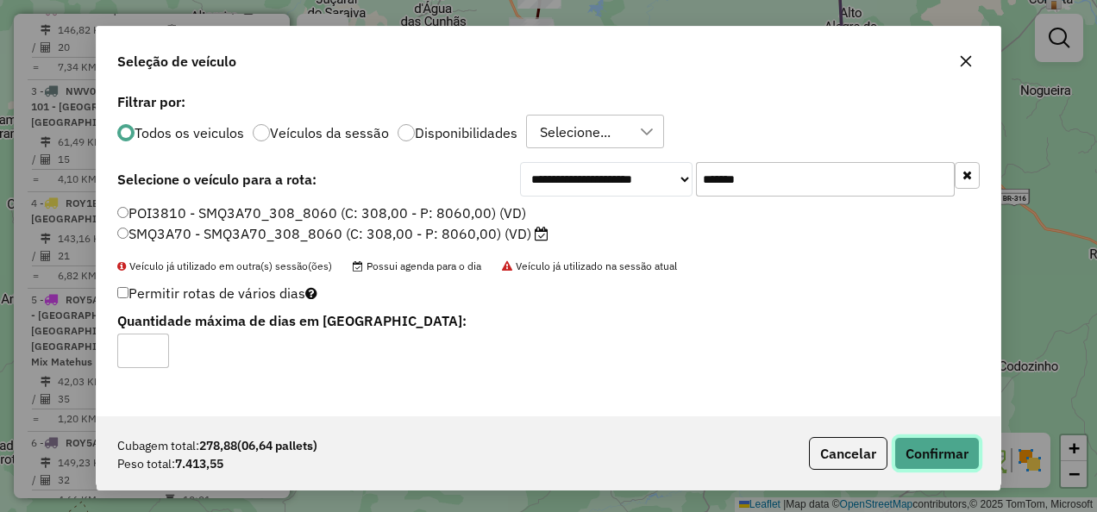
click at [918, 449] on button "Confirmar" at bounding box center [936, 453] width 85 height 33
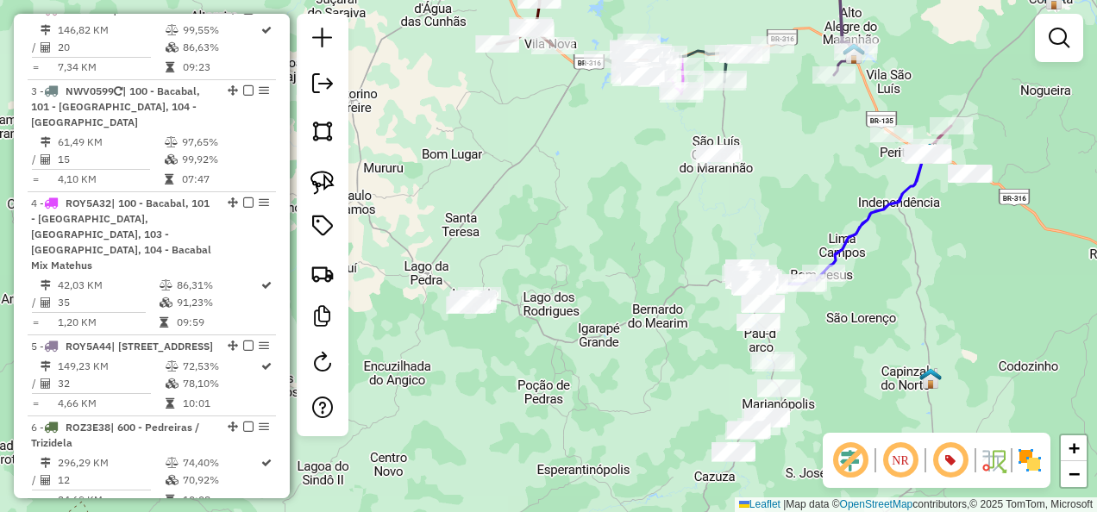
click at [898, 312] on div "Janela de atendimento Grade de atendimento Capacidade Transportadoras Veículos …" at bounding box center [548, 256] width 1097 height 512
select select "**********"
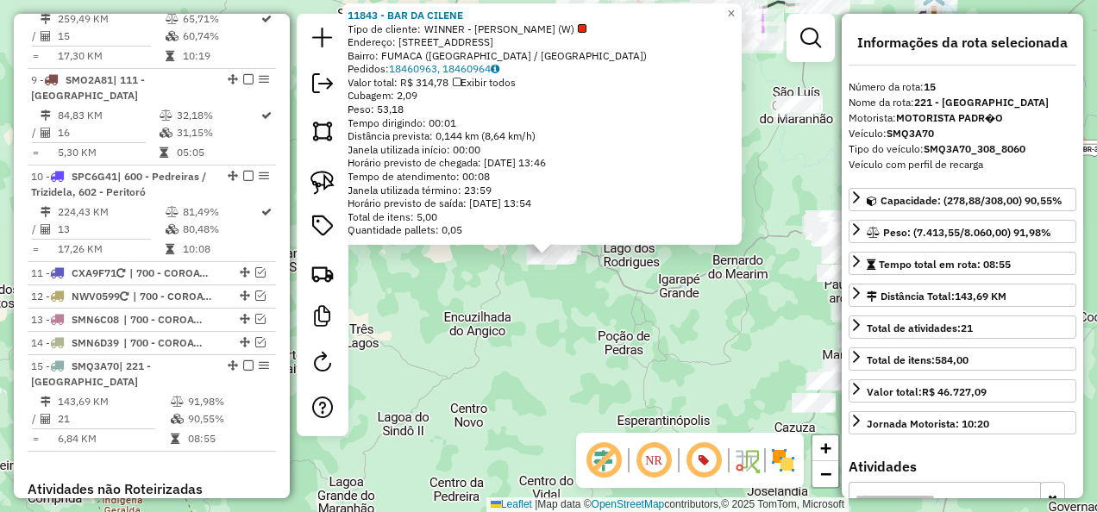
scroll to position [1697, 0]
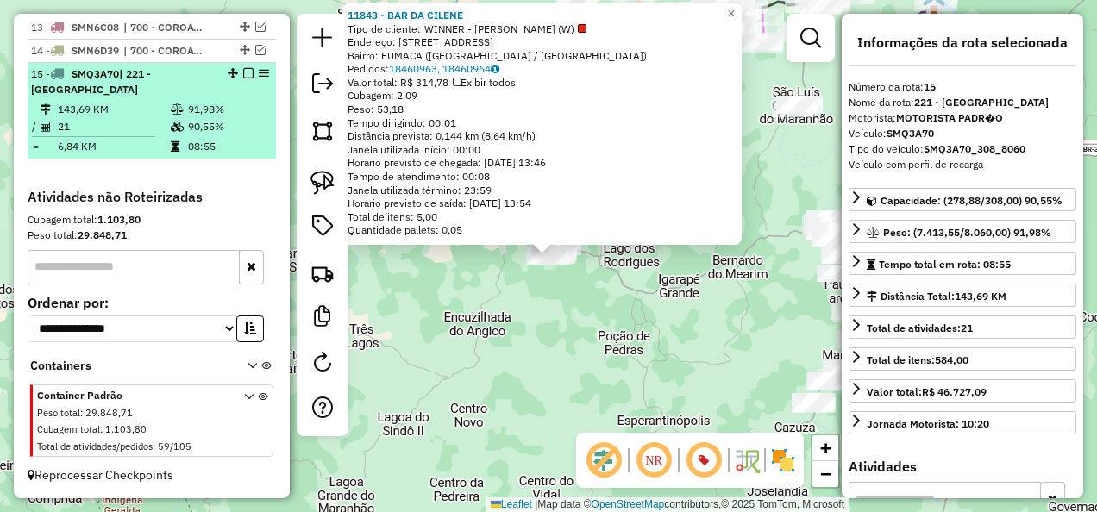
click at [243, 73] on em at bounding box center [248, 73] width 10 height 10
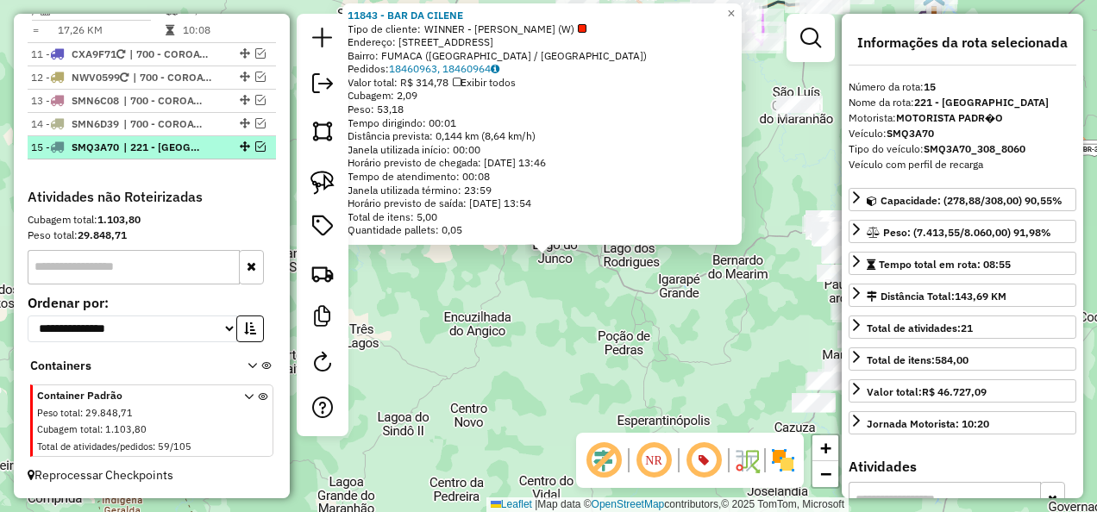
scroll to position [1624, 0]
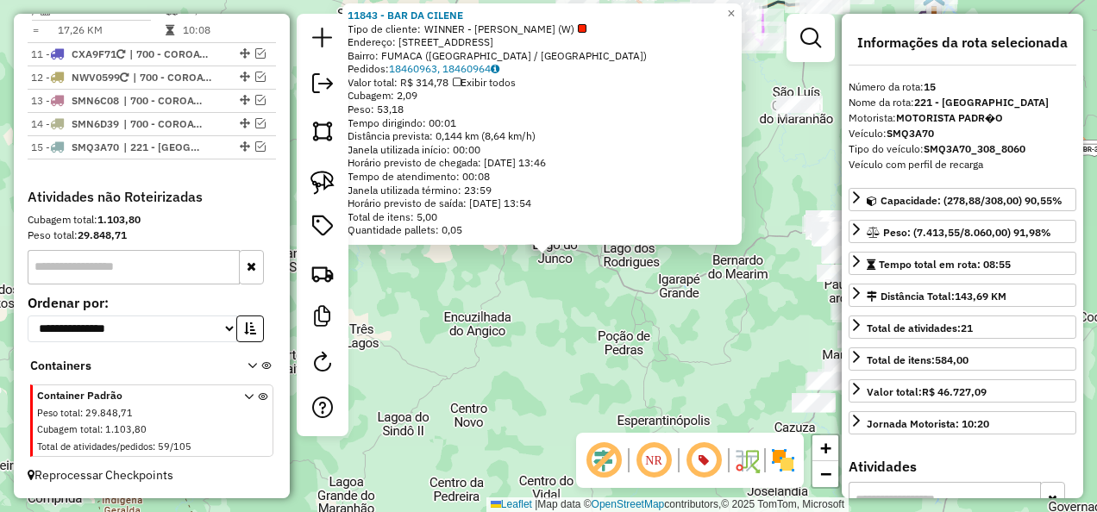
click at [583, 340] on div "11843 - BAR DA CILENE Tipo de cliente: WINNER - ROTA (W) Endereço: RUA DA FUMAC…" at bounding box center [548, 256] width 1097 height 512
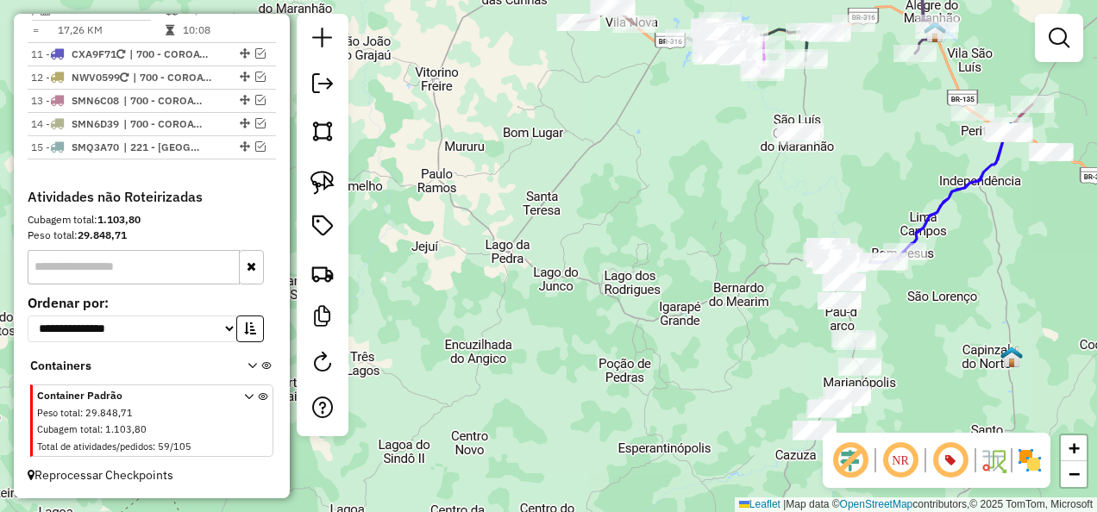
drag, startPoint x: 644, startPoint y: 287, endPoint x: 593, endPoint y: 441, distance: 161.7
click at [593, 439] on div "Janela de atendimento Grade de atendimento Capacidade Transportadoras Veículos …" at bounding box center [548, 256] width 1097 height 512
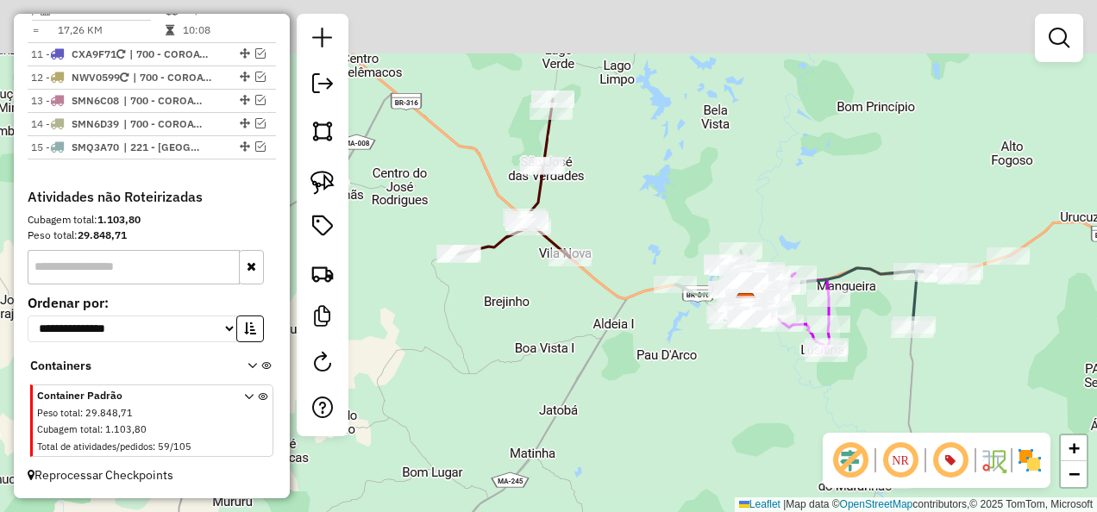
drag, startPoint x: 578, startPoint y: 266, endPoint x: 575, endPoint y: 395, distance: 128.5
click at [575, 394] on div "Janela de atendimento Grade de atendimento Capacidade Transportadoras Veículos …" at bounding box center [548, 256] width 1097 height 512
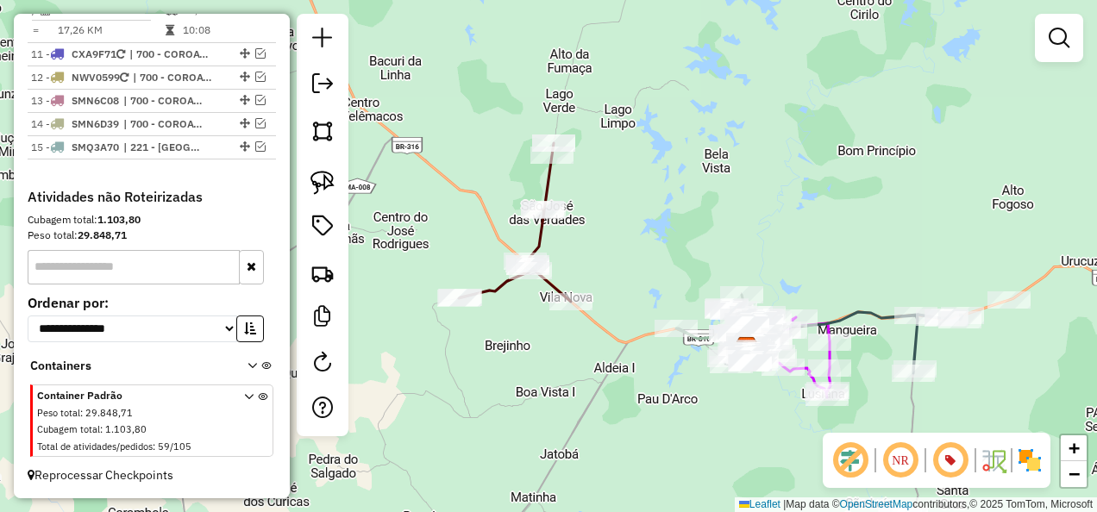
click at [543, 231] on icon at bounding box center [515, 222] width 112 height 159
select select "**********"
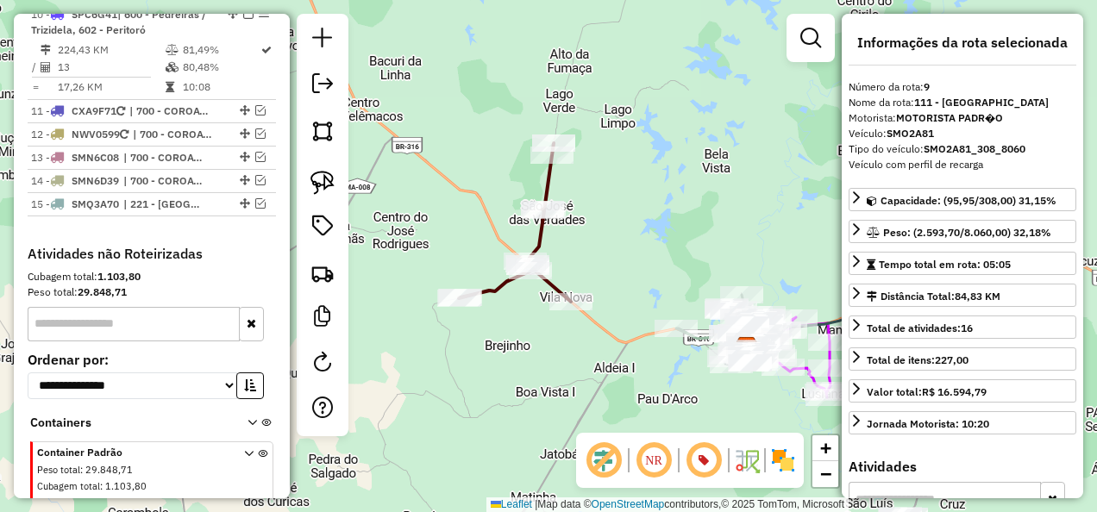
scroll to position [1478, 0]
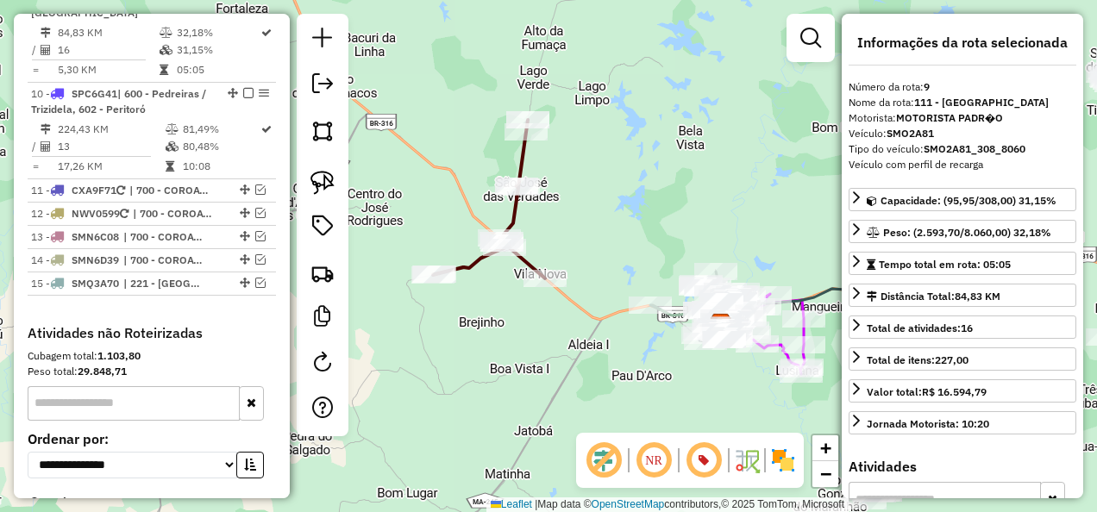
drag, startPoint x: 512, startPoint y: 349, endPoint x: 469, endPoint y: 254, distance: 104.2
click at [470, 260] on div "Janela de atendimento Grade de atendimento Capacidade Transportadoras Veículos …" at bounding box center [548, 256] width 1097 height 512
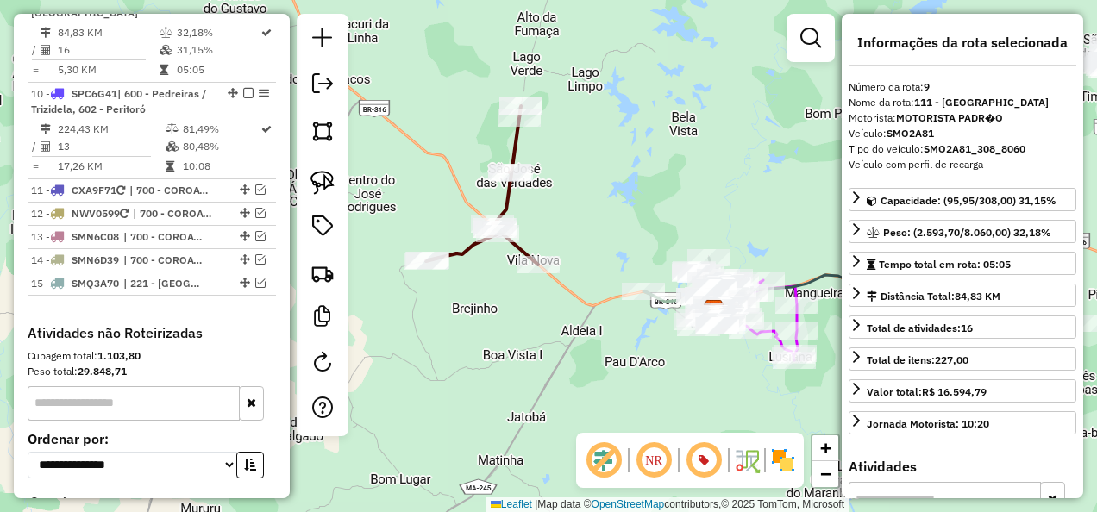
drag, startPoint x: 523, startPoint y: 281, endPoint x: 554, endPoint y: 355, distance: 80.7
click at [554, 355] on div "Janela de atendimento Grade de atendimento Capacidade Transportadoras Veículos …" at bounding box center [548, 256] width 1097 height 512
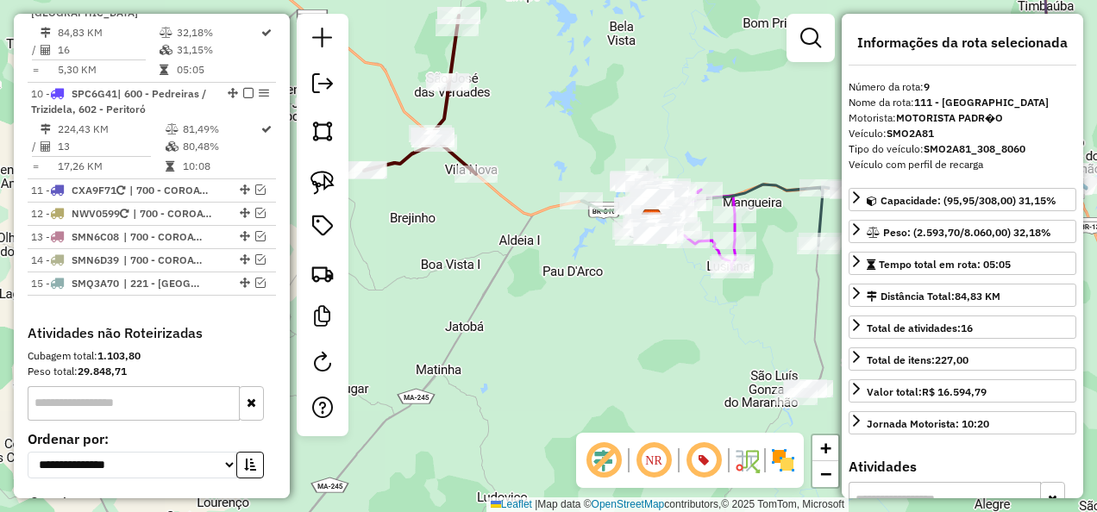
drag, startPoint x: 554, startPoint y: 414, endPoint x: 417, endPoint y: 204, distance: 251.6
click at [455, 250] on div "Janela de atendimento Grade de atendimento Capacidade Transportadoras Veículos …" at bounding box center [548, 256] width 1097 height 512
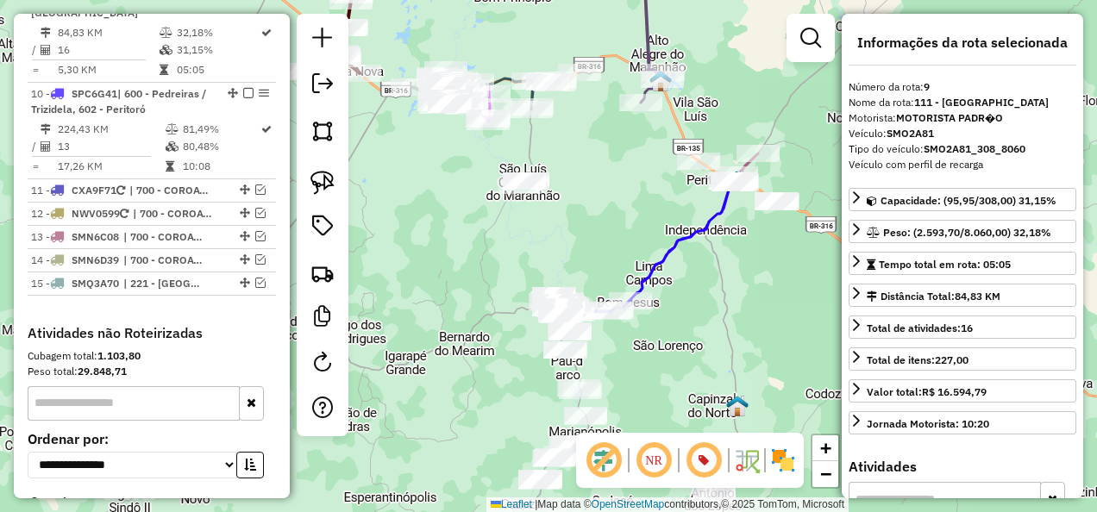
drag, startPoint x: 574, startPoint y: 304, endPoint x: 468, endPoint y: 171, distance: 170.6
click at [468, 171] on div "Janela de atendimento Grade de atendimento Capacidade Transportadoras Veículos …" at bounding box center [548, 256] width 1097 height 512
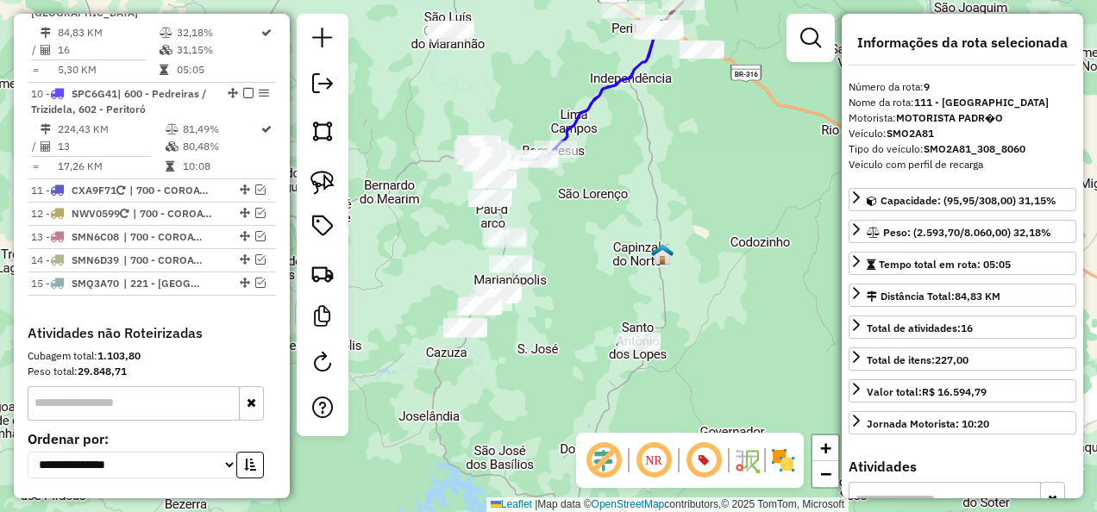
drag, startPoint x: 583, startPoint y: 323, endPoint x: 575, endPoint y: 252, distance: 71.1
click at [571, 261] on div "Janela de atendimento Grade de atendimento Capacidade Transportadoras Veículos …" at bounding box center [548, 256] width 1097 height 512
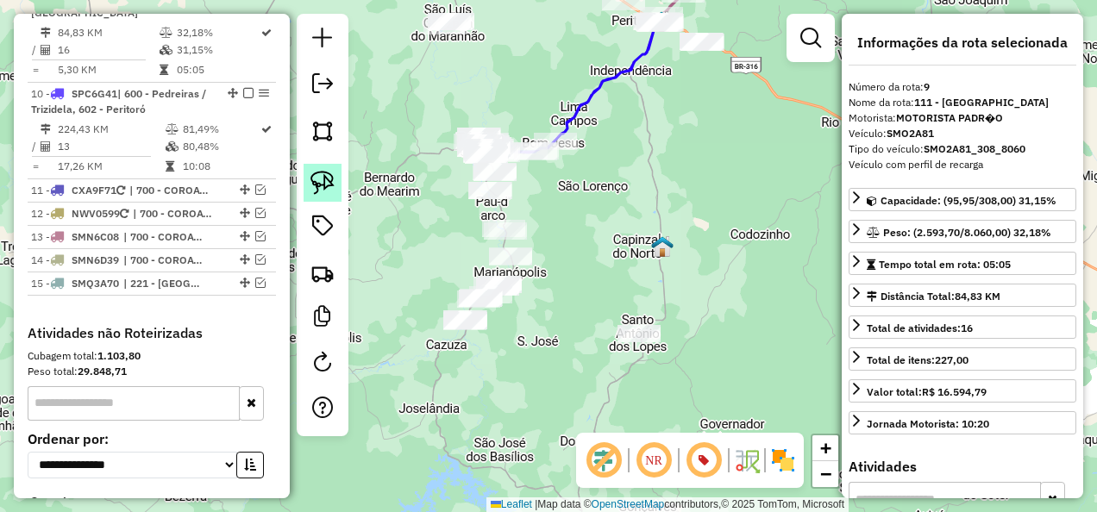
click at [318, 182] on img at bounding box center [322, 183] width 24 height 24
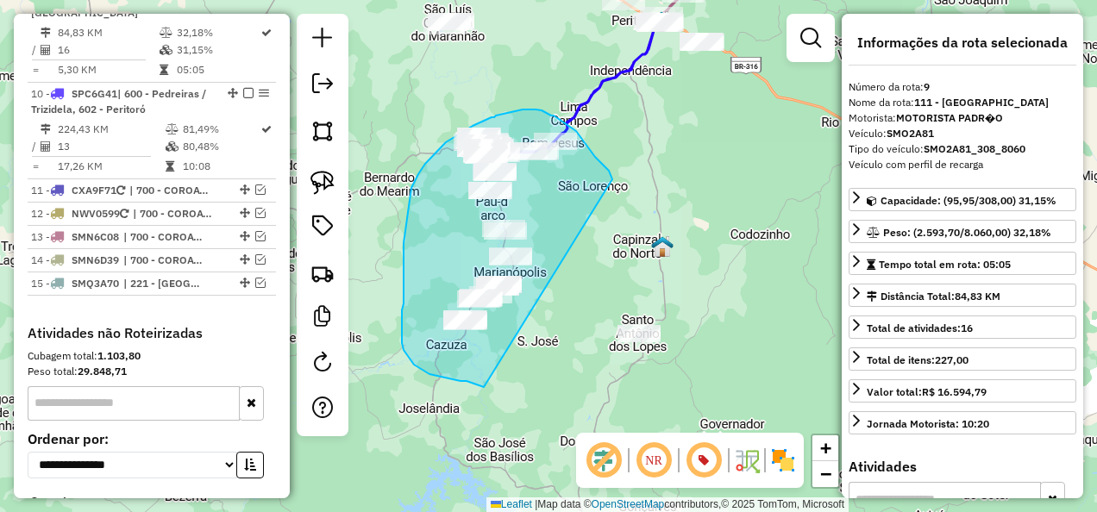
drag, startPoint x: 588, startPoint y: 147, endPoint x: 484, endPoint y: 387, distance: 261.5
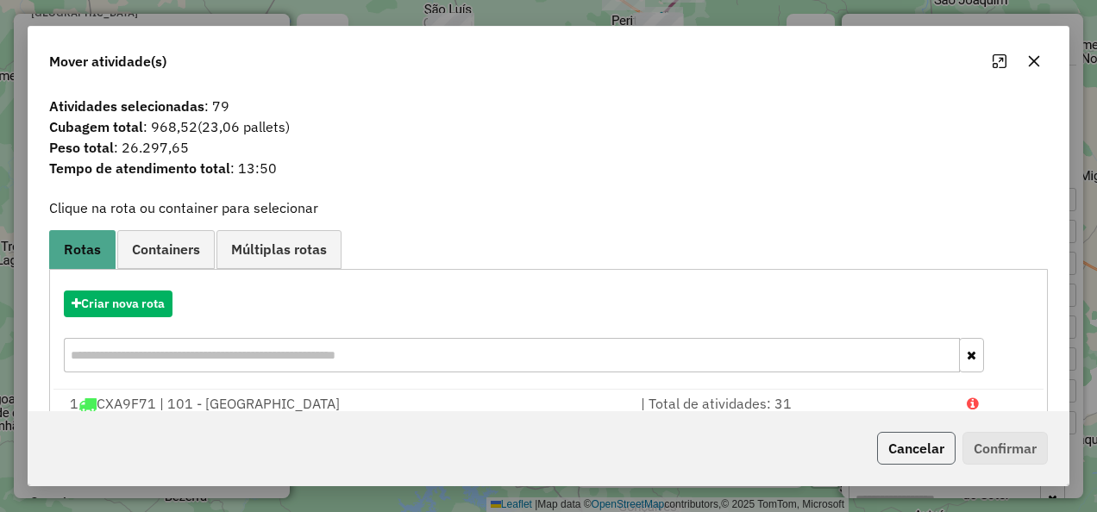
click at [932, 443] on button "Cancelar" at bounding box center [916, 448] width 78 height 33
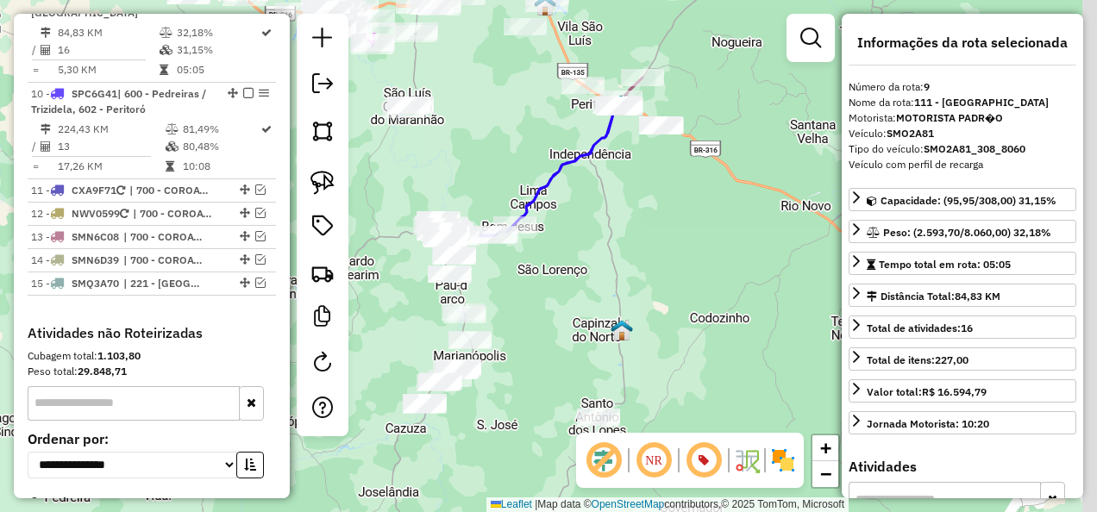
drag, startPoint x: 587, startPoint y: 318, endPoint x: 489, endPoint y: 317, distance: 98.3
click at [501, 342] on div "Janela de atendimento Grade de atendimento Capacidade Transportadoras Veículos …" at bounding box center [548, 256] width 1097 height 512
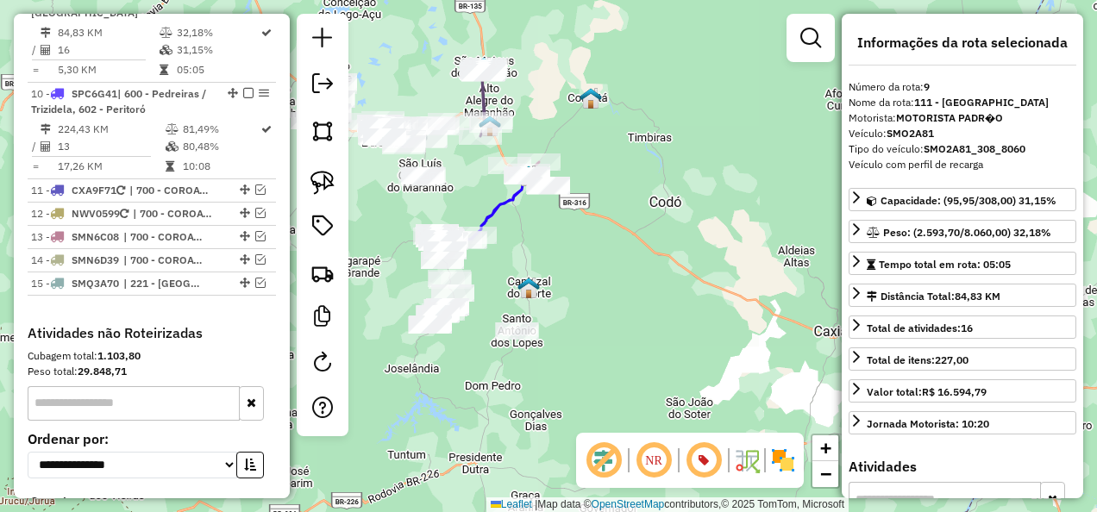
drag, startPoint x: 312, startPoint y: 179, endPoint x: 383, endPoint y: 191, distance: 71.7
click at [312, 179] on img at bounding box center [322, 183] width 24 height 24
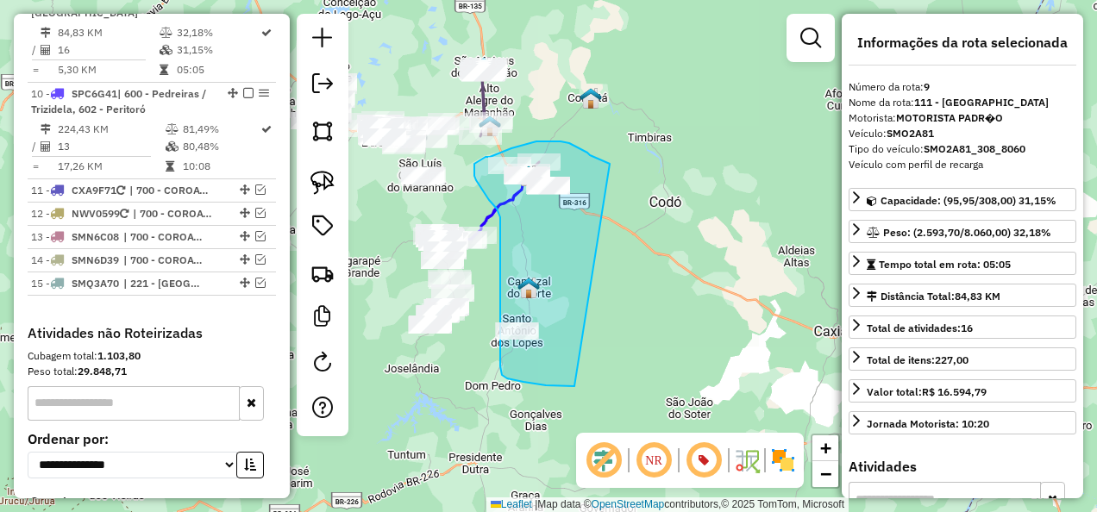
drag, startPoint x: 610, startPoint y: 164, endPoint x: 574, endPoint y: 386, distance: 225.3
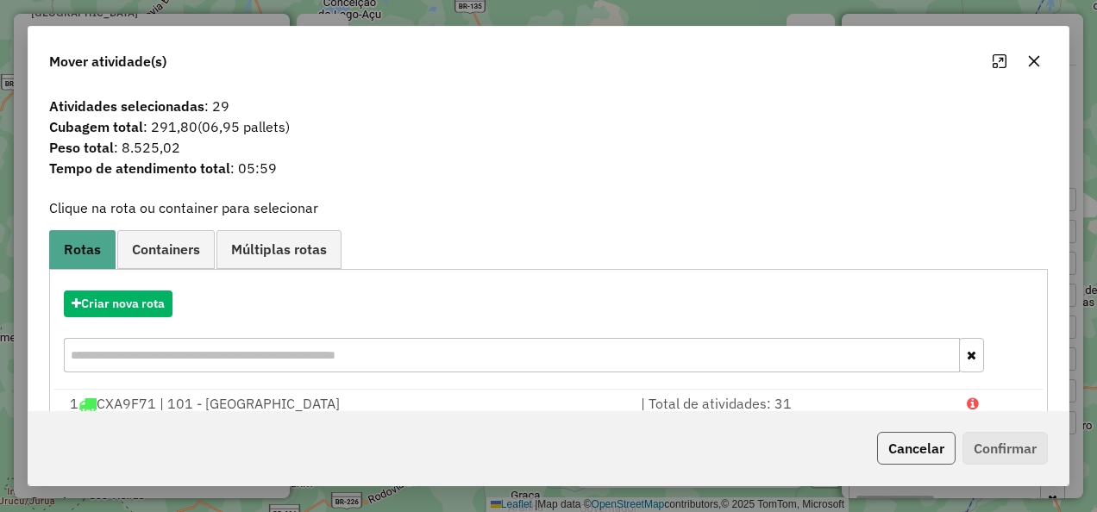
click at [927, 448] on button "Cancelar" at bounding box center [916, 448] width 78 height 33
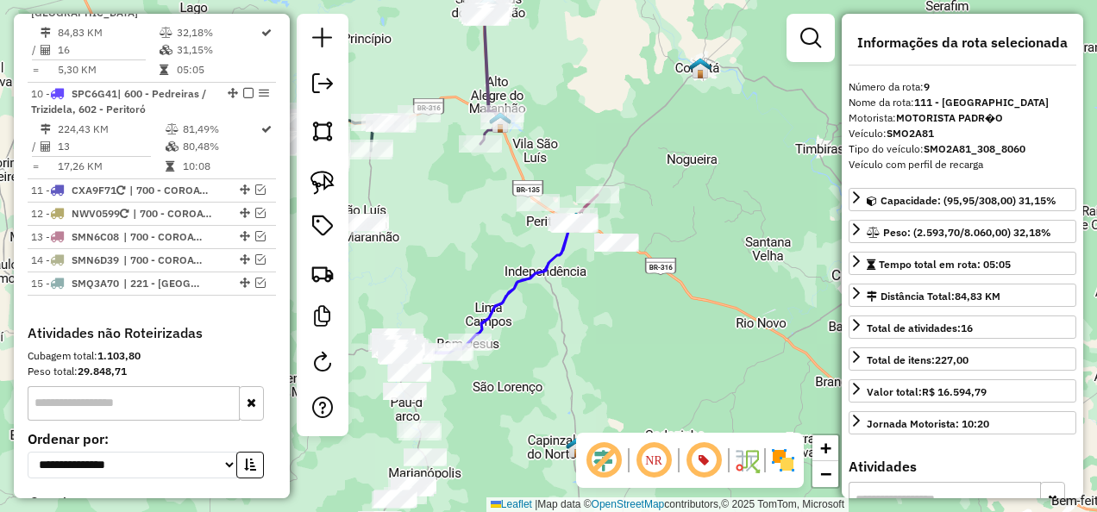
drag, startPoint x: 481, startPoint y: 231, endPoint x: 469, endPoint y: 181, distance: 51.5
click at [469, 195] on div "Janela de atendimento Grade de atendimento Capacidade Transportadoras Veículos …" at bounding box center [548, 256] width 1097 height 512
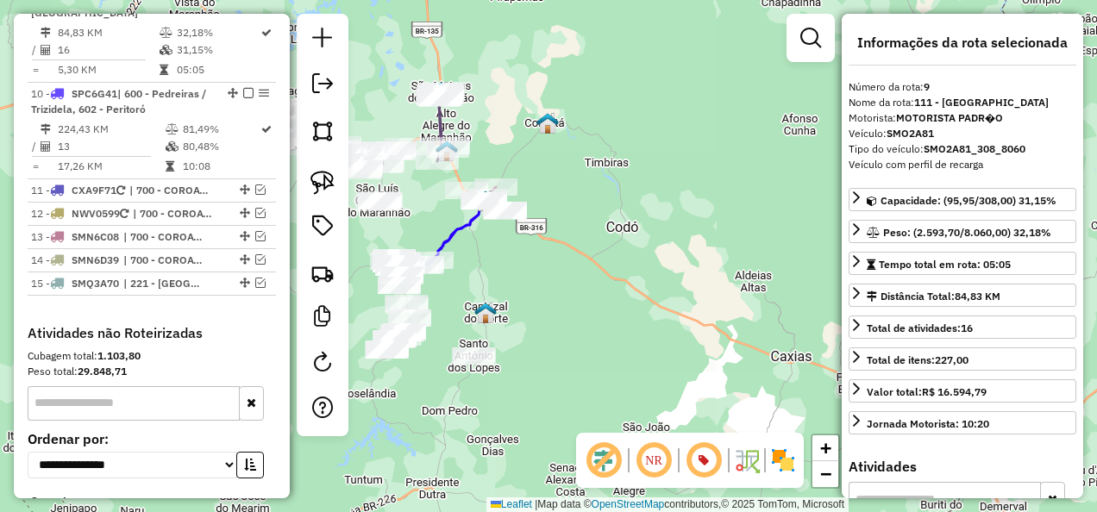
drag, startPoint x: 449, startPoint y: 190, endPoint x: 416, endPoint y: 230, distance: 52.7
click at [423, 229] on div "Janela de atendimento Grade de atendimento Capacidade Transportadoras Veículos …" at bounding box center [548, 256] width 1097 height 512
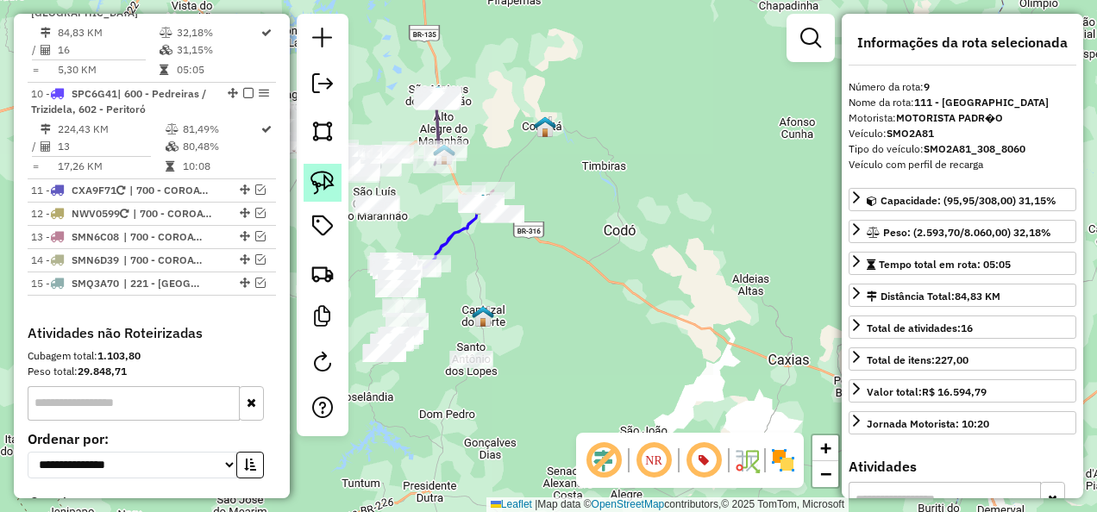
click at [330, 186] on img at bounding box center [322, 183] width 24 height 24
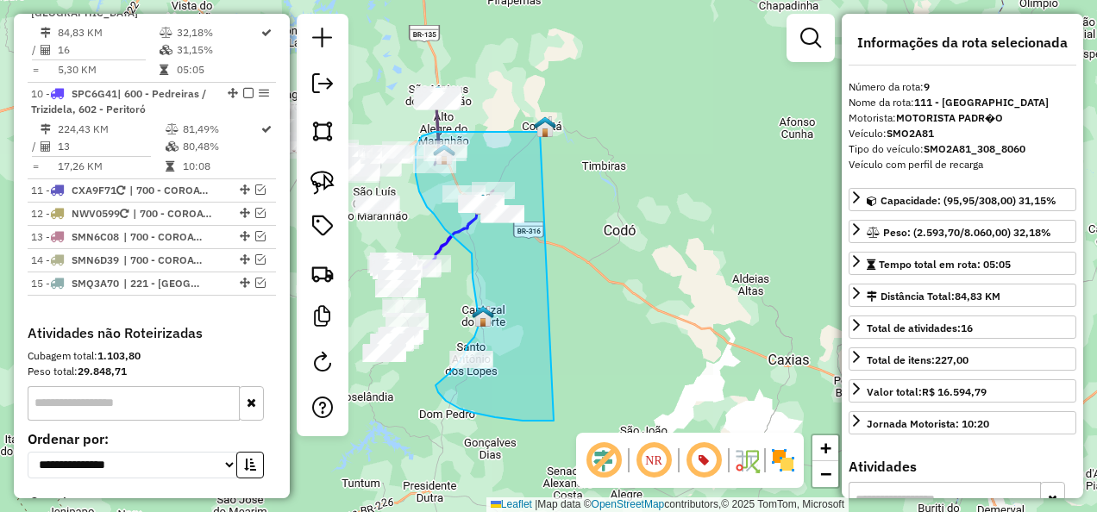
drag, startPoint x: 513, startPoint y: 132, endPoint x: 554, endPoint y: 421, distance: 291.7
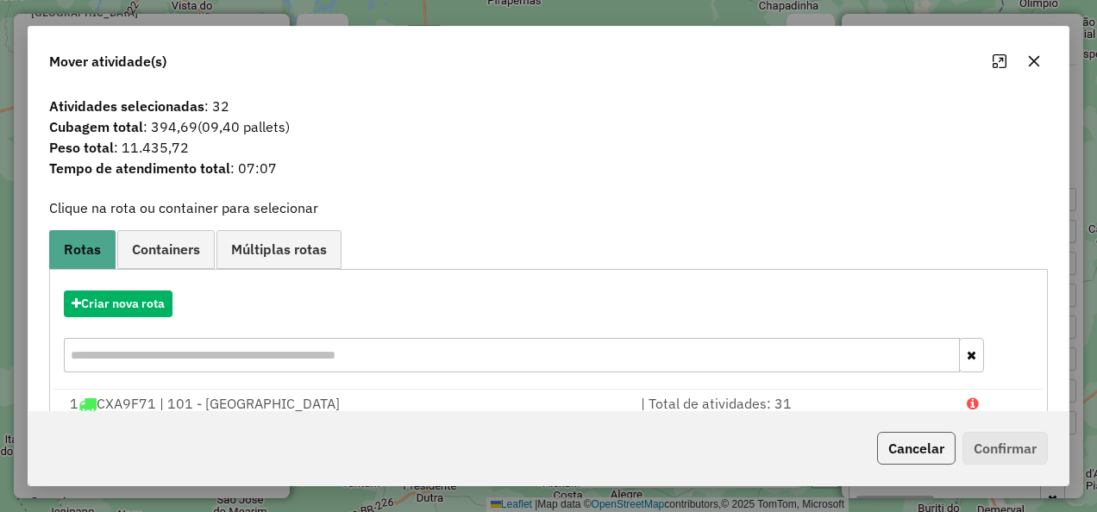
click at [917, 447] on button "Cancelar" at bounding box center [916, 448] width 78 height 33
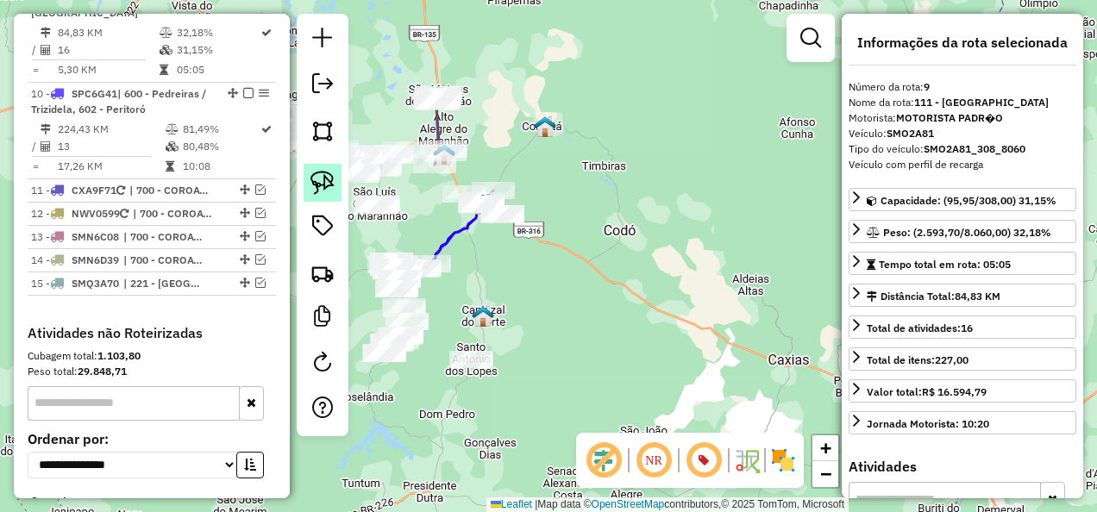
click at [323, 191] on img at bounding box center [322, 183] width 24 height 24
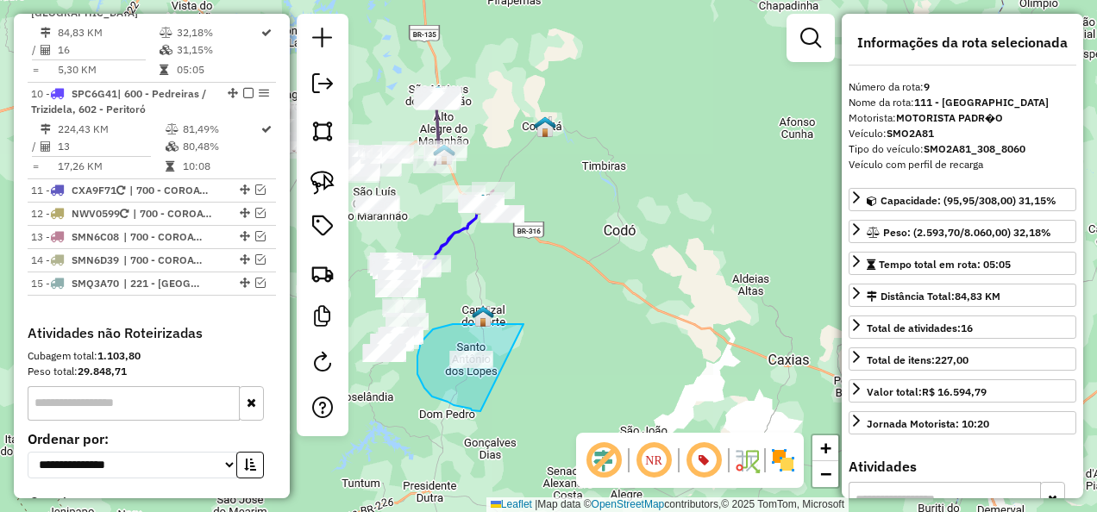
drag, startPoint x: 523, startPoint y: 324, endPoint x: 482, endPoint y: 412, distance: 97.2
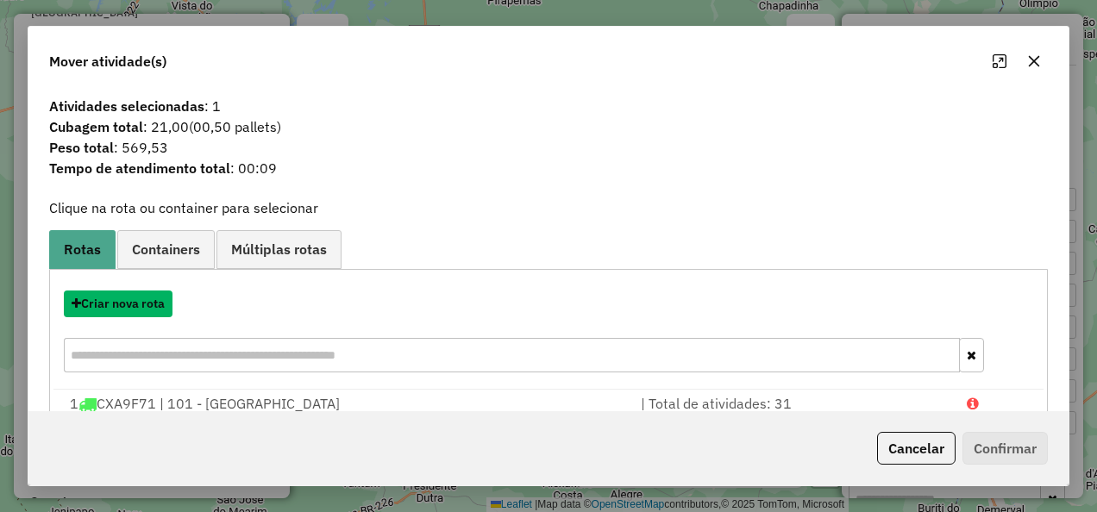
click at [128, 310] on button "Criar nova rota" at bounding box center [118, 304] width 109 height 27
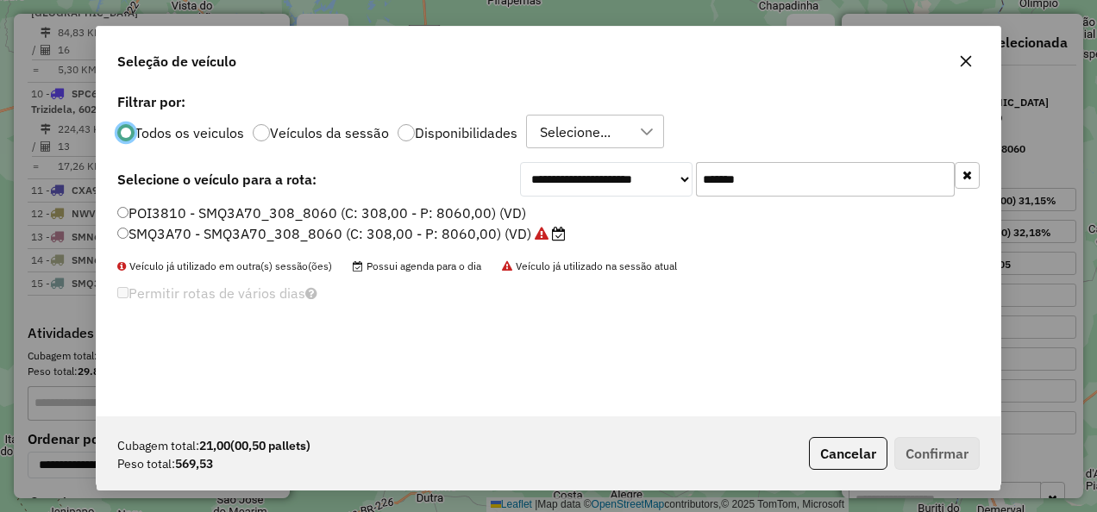
scroll to position [9, 5]
drag, startPoint x: 805, startPoint y: 185, endPoint x: 661, endPoint y: 229, distance: 151.7
click at [661, 229] on div "**********" at bounding box center [549, 253] width 904 height 328
paste input "text"
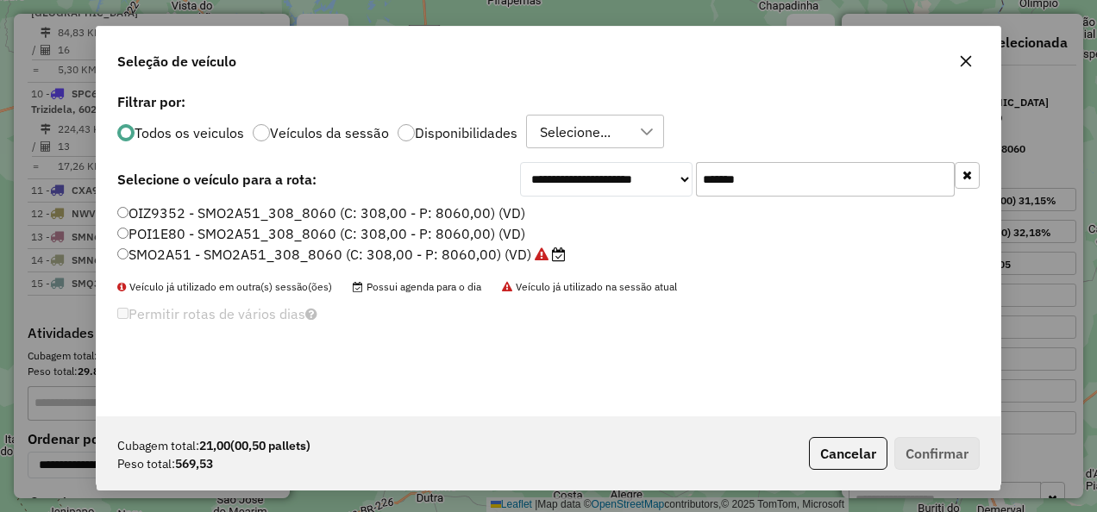
type input "*******"
click at [466, 260] on label "SMO2A51 - SMO2A51_308_8060 (C: 308,00 - P: 8060,00) (VD)" at bounding box center [341, 254] width 448 height 21
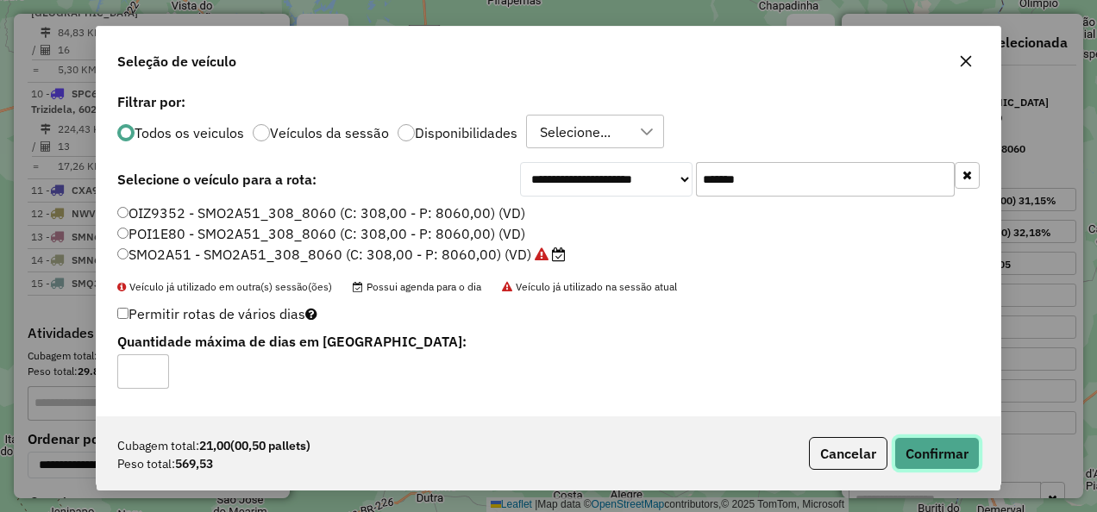
click at [938, 443] on button "Confirmar" at bounding box center [936, 453] width 85 height 33
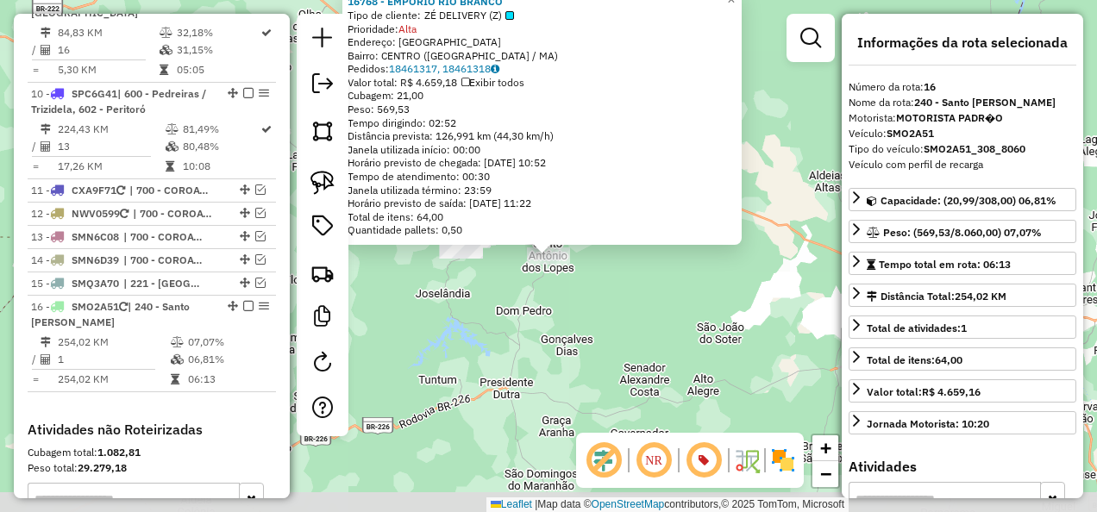
scroll to position [1719, 0]
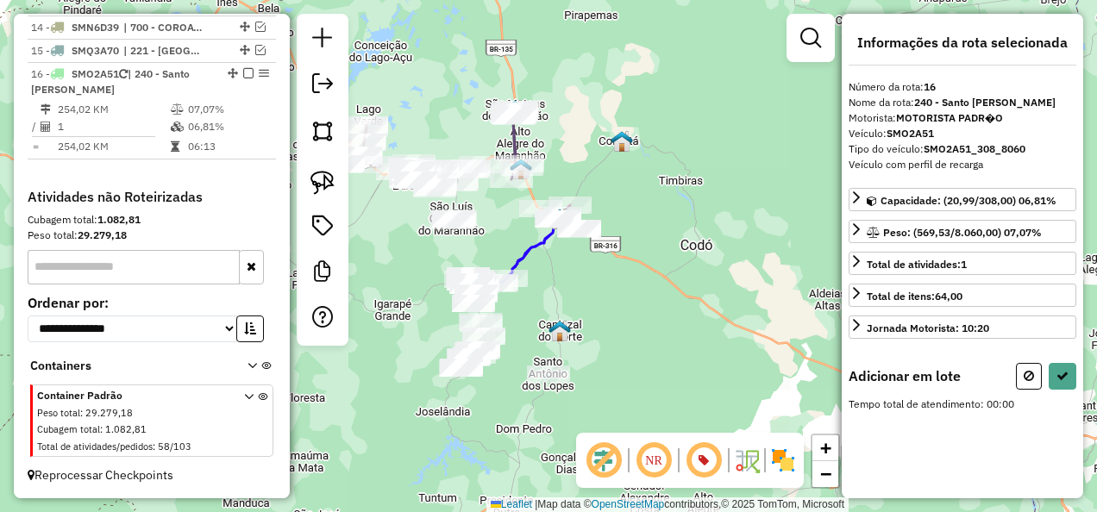
drag, startPoint x: 598, startPoint y: 180, endPoint x: 604, endPoint y: 342, distance: 162.2
click at [604, 341] on div "Janela de atendimento Grade de atendimento Capacidade Transportadoras Veículos …" at bounding box center [548, 256] width 1097 height 512
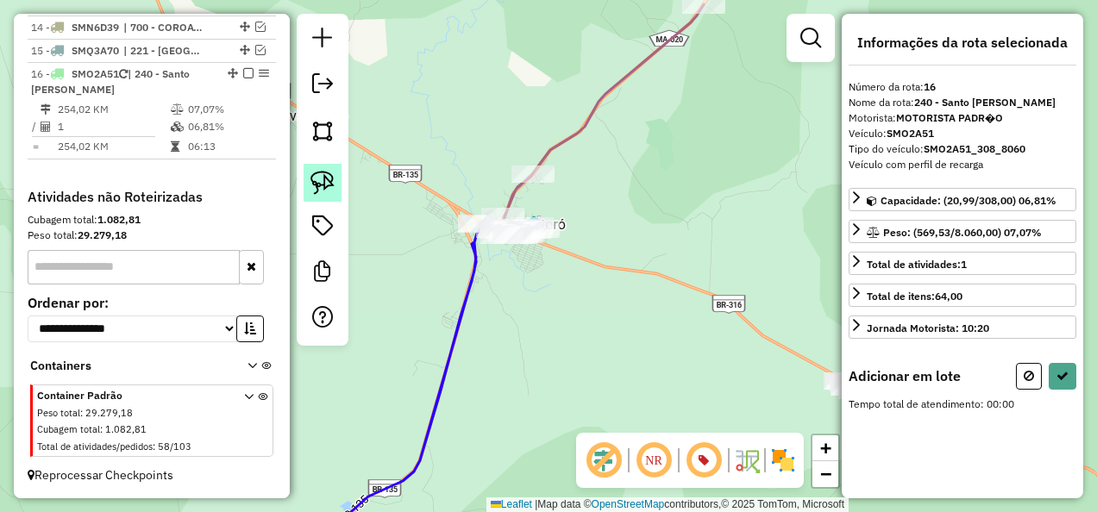
click at [317, 179] on img at bounding box center [322, 183] width 24 height 24
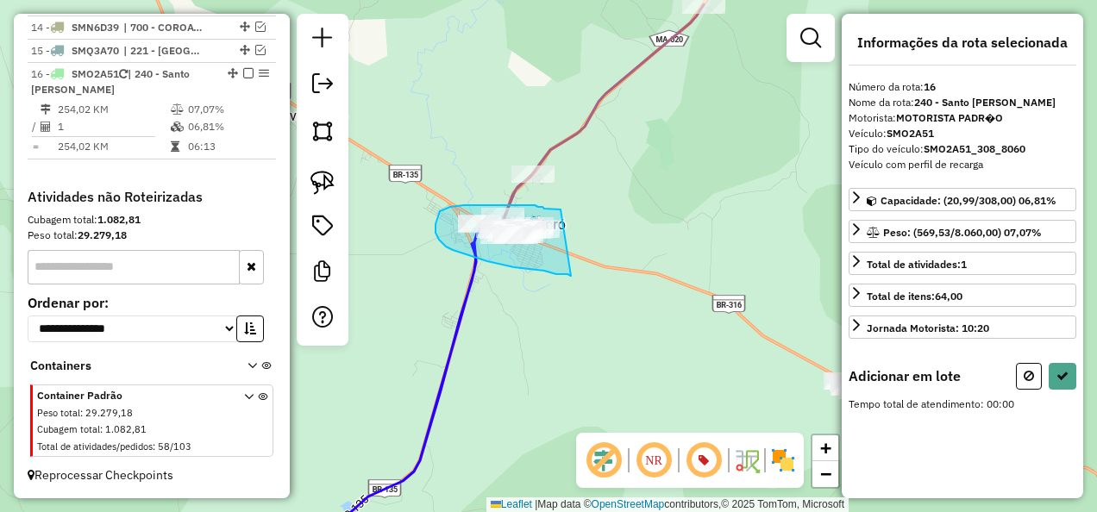
drag, startPoint x: 554, startPoint y: 210, endPoint x: 571, endPoint y: 276, distance: 68.4
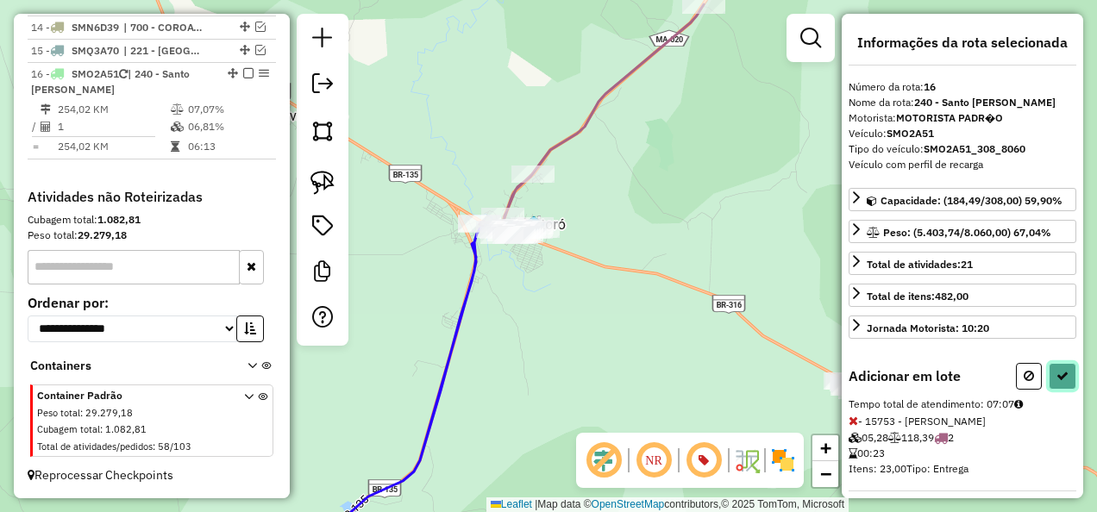
click at [1068, 373] on button at bounding box center [1063, 376] width 28 height 27
select select "**********"
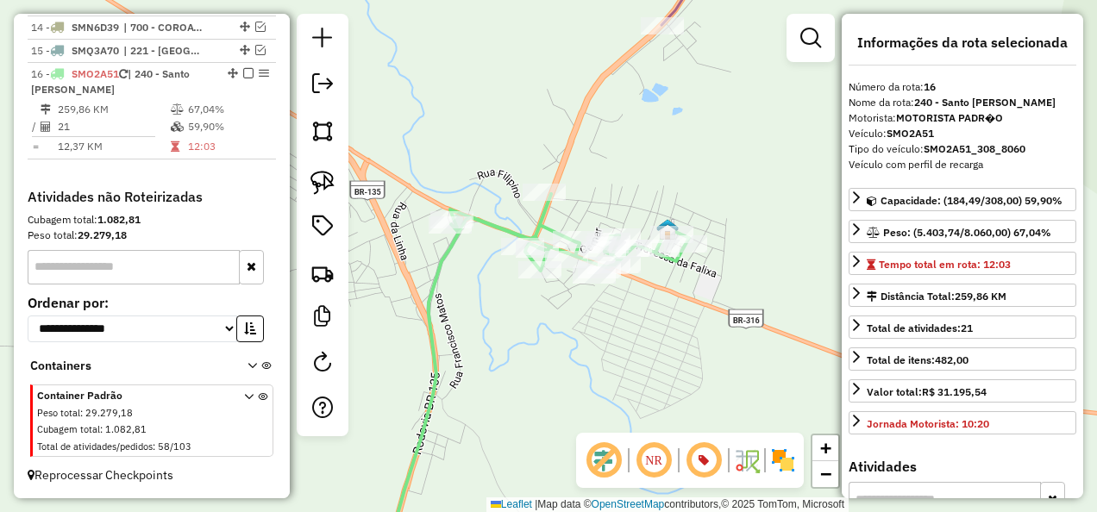
click at [445, 260] on icon at bounding box center [536, 379] width 305 height 370
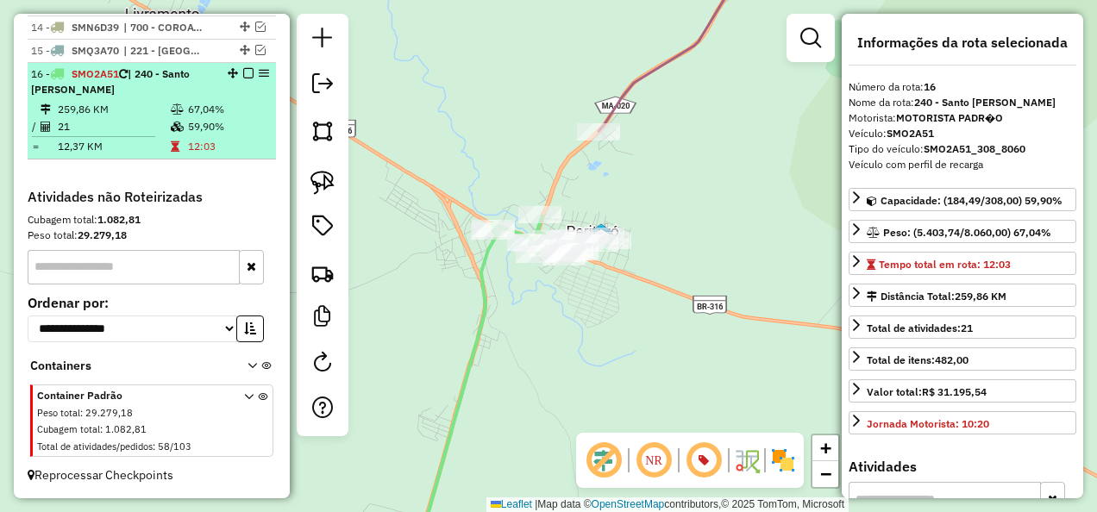
click at [243, 76] on em at bounding box center [248, 73] width 10 height 10
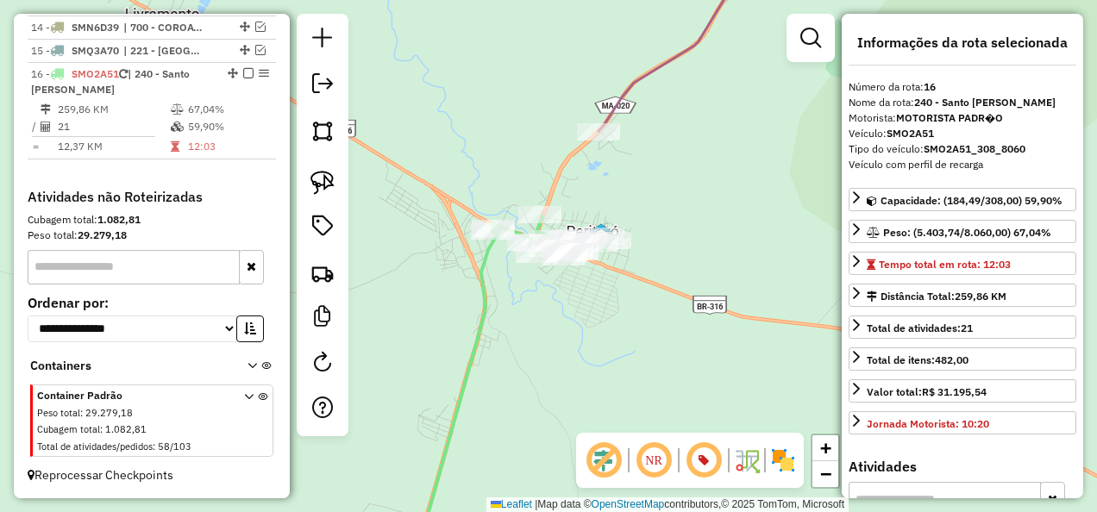
scroll to position [1647, 0]
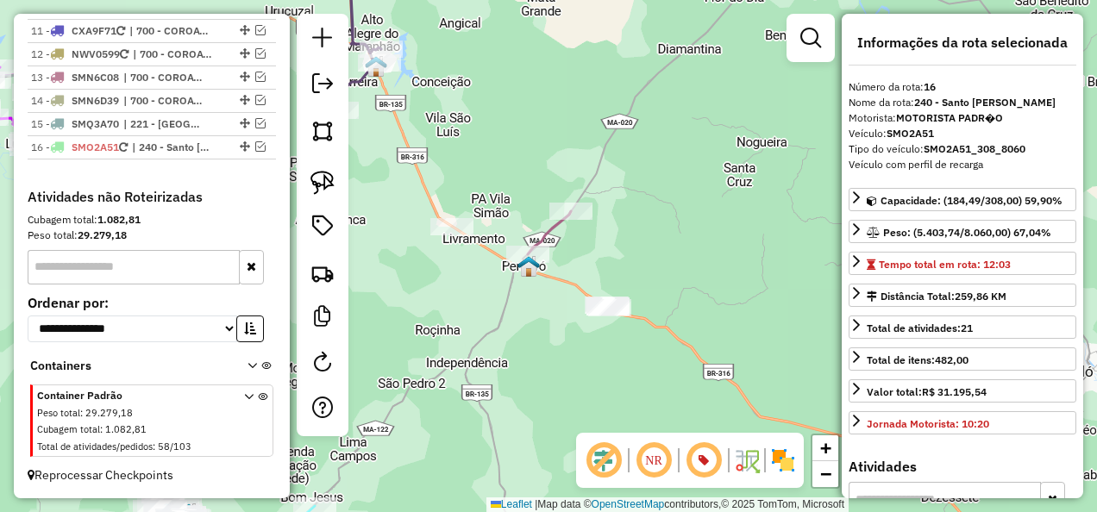
drag, startPoint x: 474, startPoint y: 310, endPoint x: 536, endPoint y: 336, distance: 66.8
click at [536, 336] on div "Janela de atendimento Grade de atendimento Capacidade Transportadoras Veículos …" at bounding box center [548, 256] width 1097 height 512
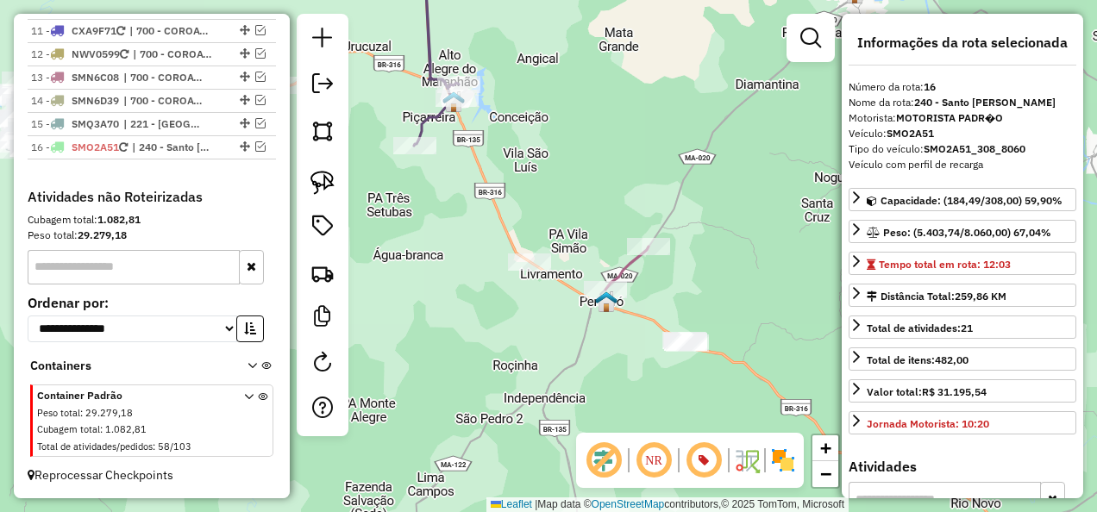
drag, startPoint x: 476, startPoint y: 303, endPoint x: 485, endPoint y: 309, distance: 11.2
click at [485, 309] on div "Janela de atendimento Grade de atendimento Capacidade Transportadoras Veículos …" at bounding box center [548, 256] width 1097 height 512
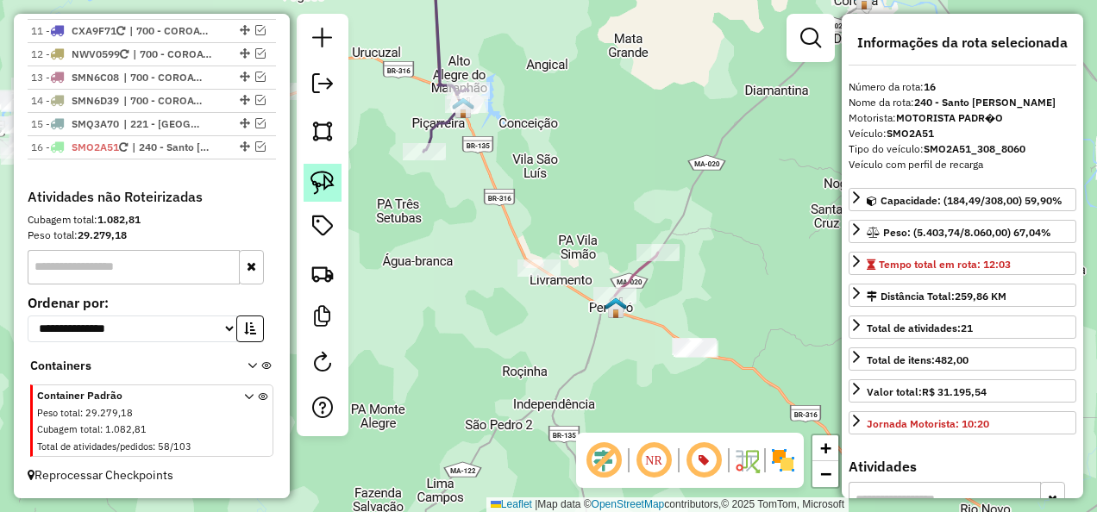
click at [328, 184] on img at bounding box center [322, 183] width 24 height 24
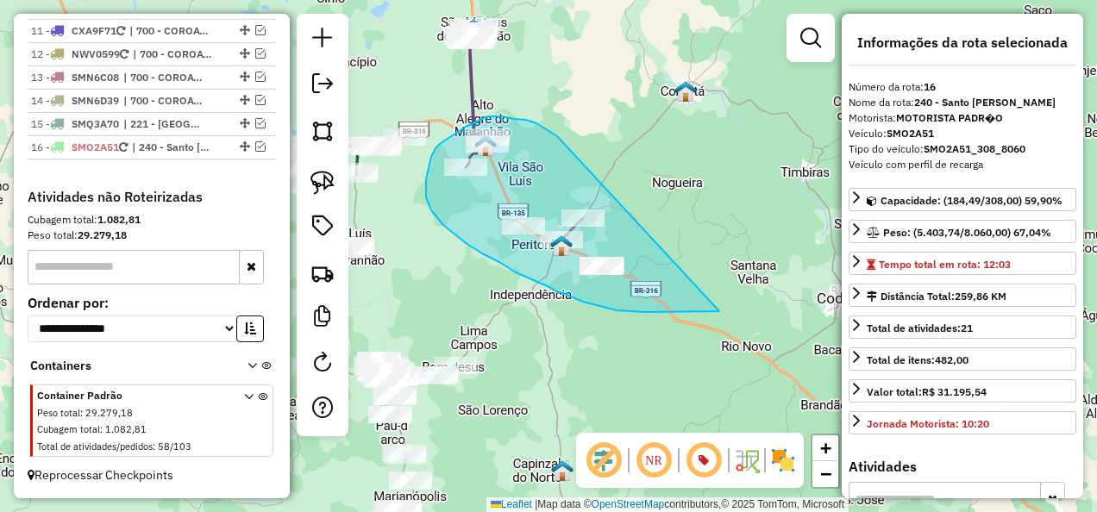
drag, startPoint x: 557, startPoint y: 136, endPoint x: 719, endPoint y: 311, distance: 238.6
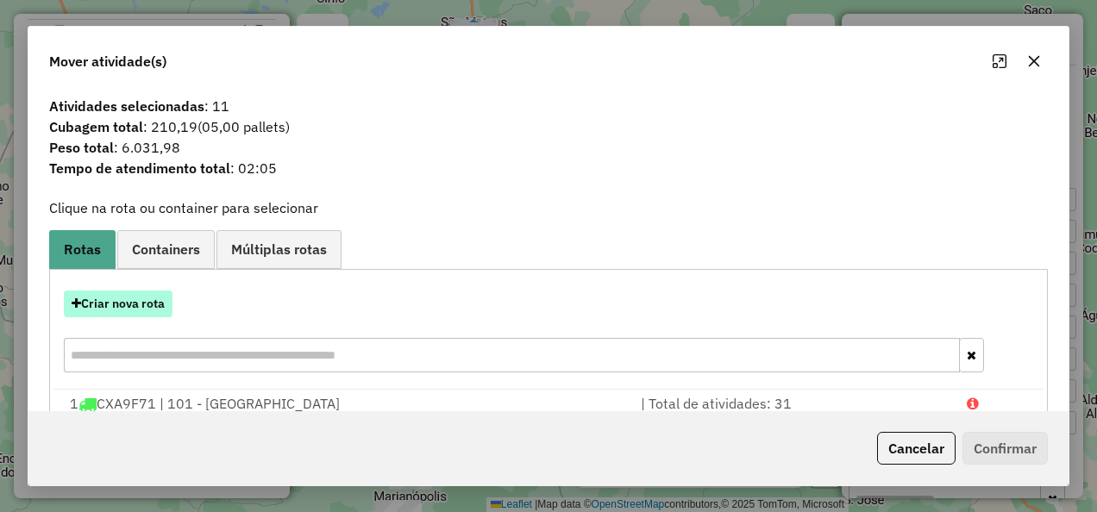
click at [143, 291] on button "Criar nova rota" at bounding box center [118, 304] width 109 height 27
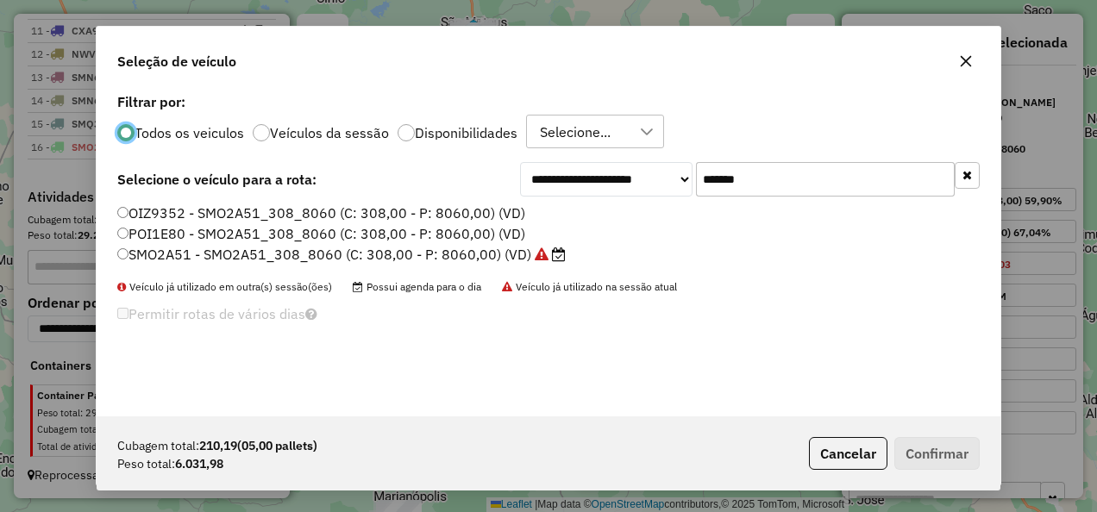
scroll to position [9, 5]
drag, startPoint x: 783, startPoint y: 186, endPoint x: 676, endPoint y: 186, distance: 106.9
click at [676, 186] on div "**********" at bounding box center [750, 179] width 460 height 34
paste input "text"
type input "*******"
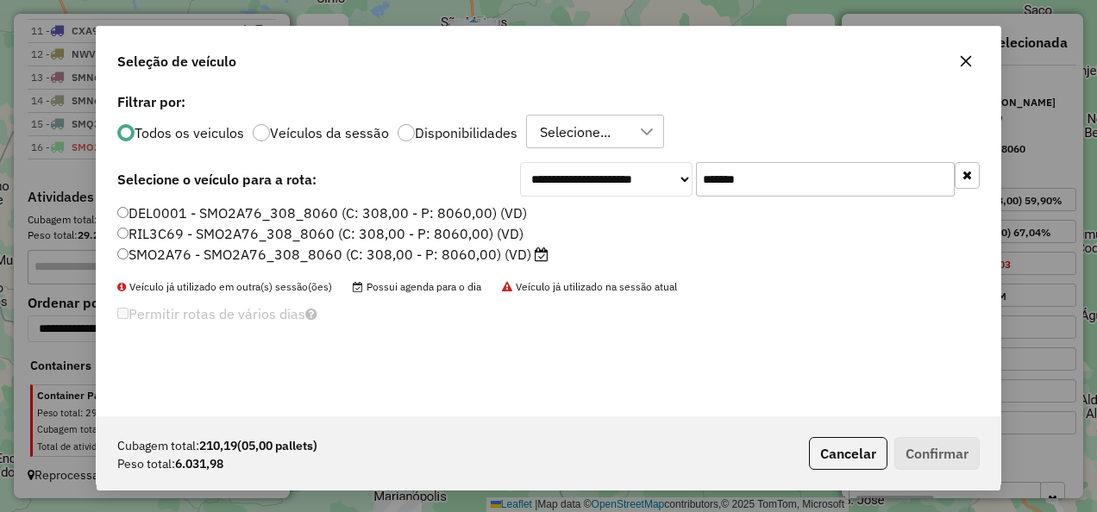
click at [501, 257] on label "SMO2A76 - SMO2A76_308_8060 (C: 308,00 - P: 8060,00) (VD)" at bounding box center [332, 254] width 431 height 21
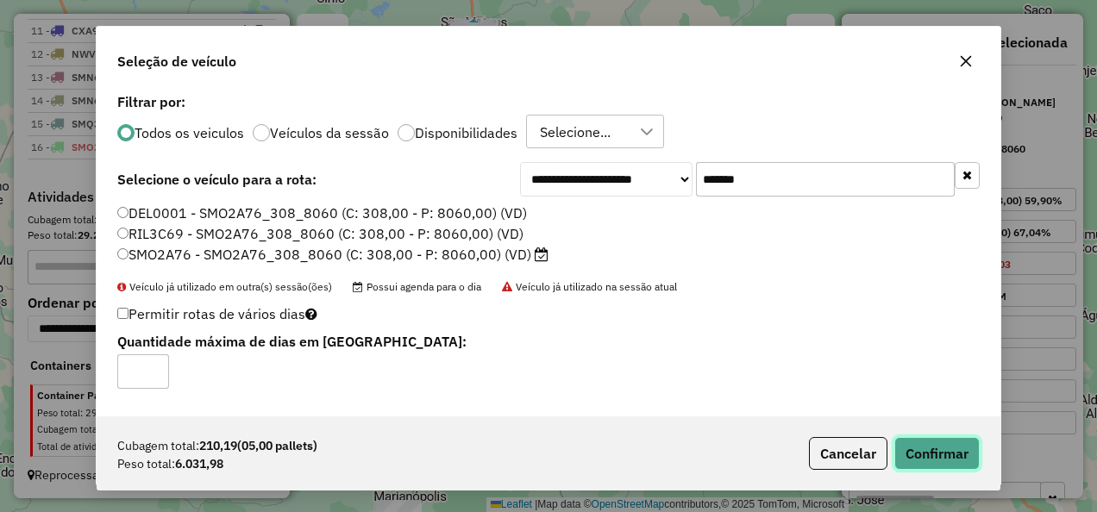
click at [938, 450] on button "Confirmar" at bounding box center [936, 453] width 85 height 33
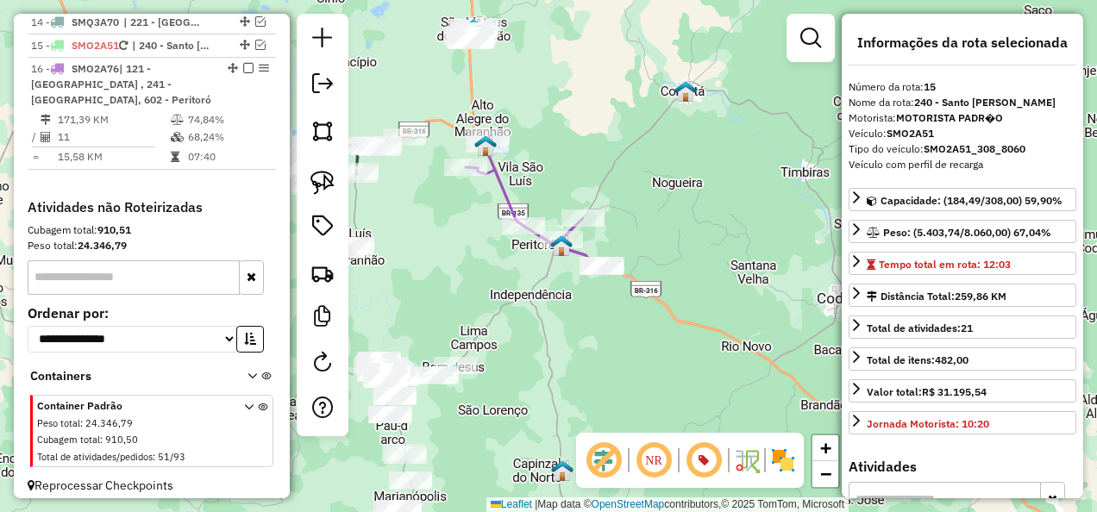
scroll to position [1678, 0]
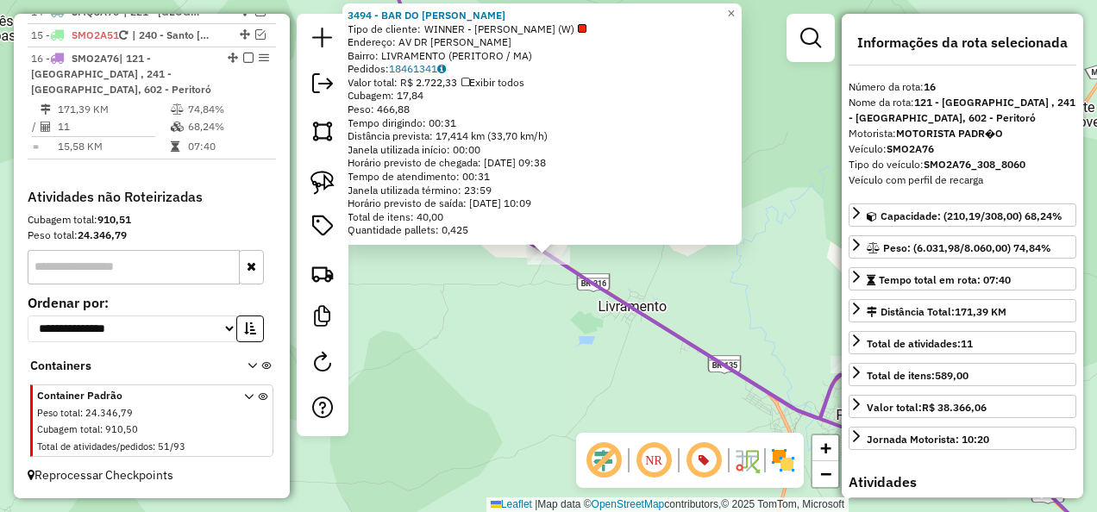
click at [511, 320] on div "3494 - BAR DO RAIMUNDINHO Tipo de cliente: WINNER - ROTA (W) Endereço: AV DR AG…" at bounding box center [548, 256] width 1097 height 512
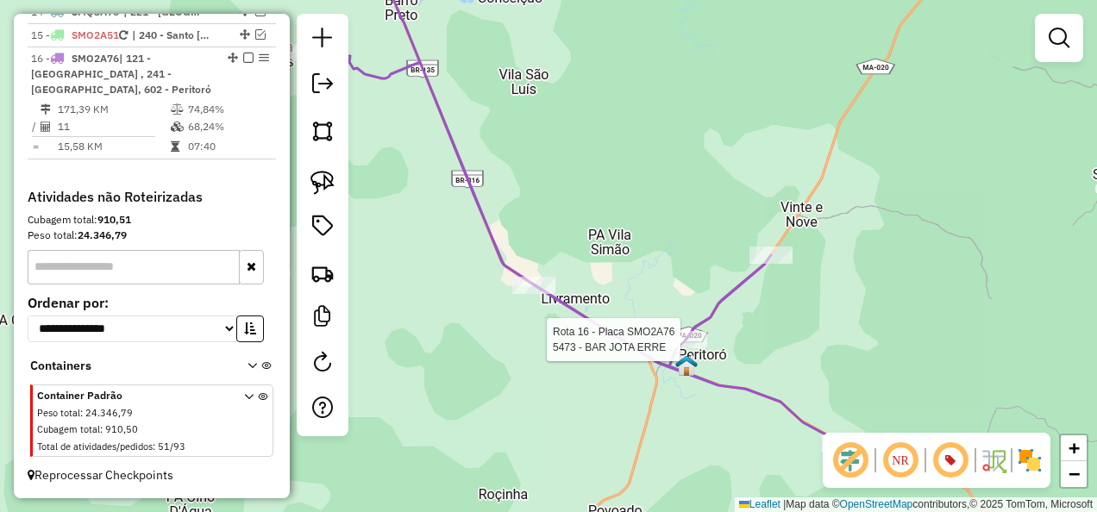
select select "**********"
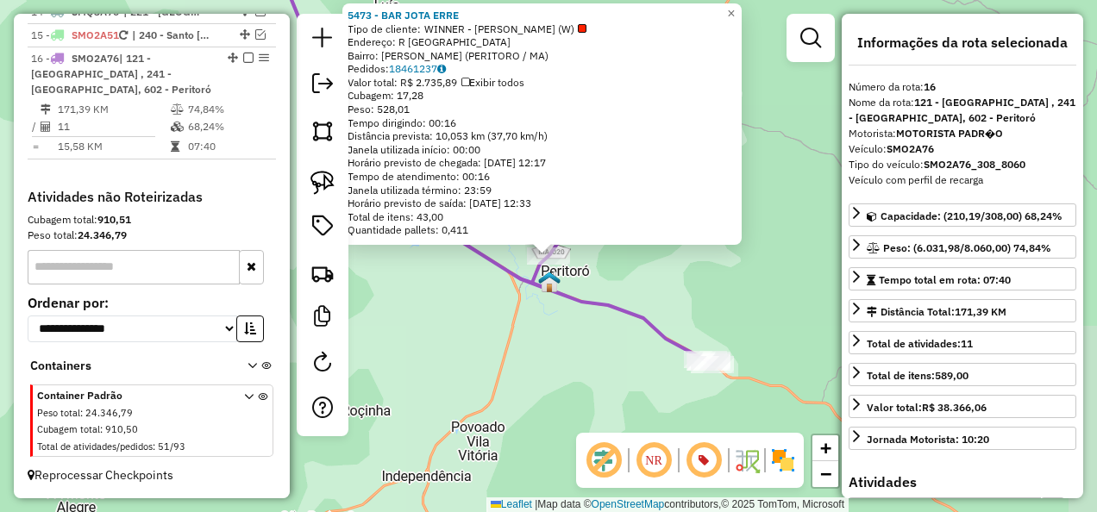
click at [630, 356] on div "5473 - BAR JOTA ERRE Tipo de cliente: WINNER - ROTA (W) Endereço: R MONTE CASTE…" at bounding box center [548, 256] width 1097 height 512
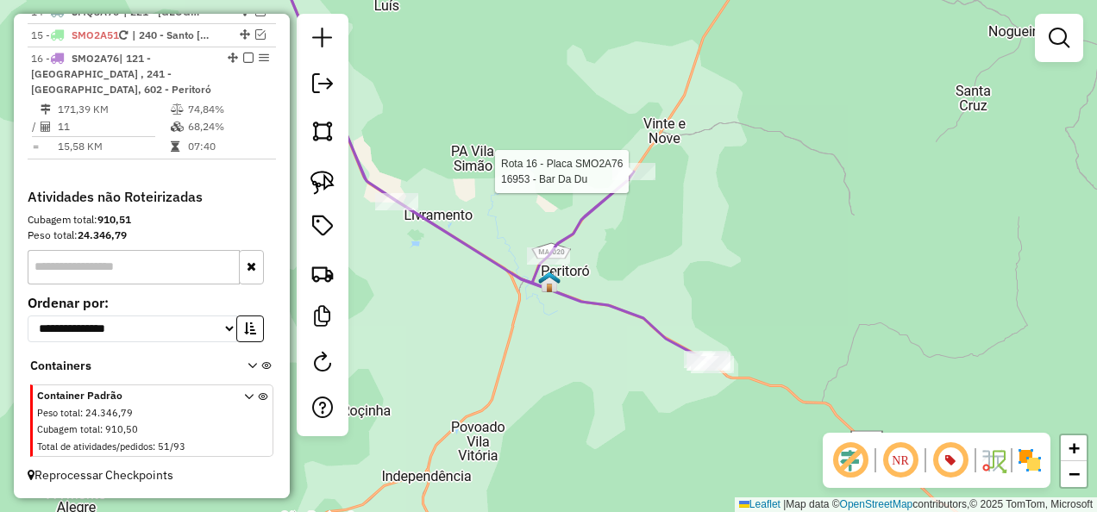
select select "**********"
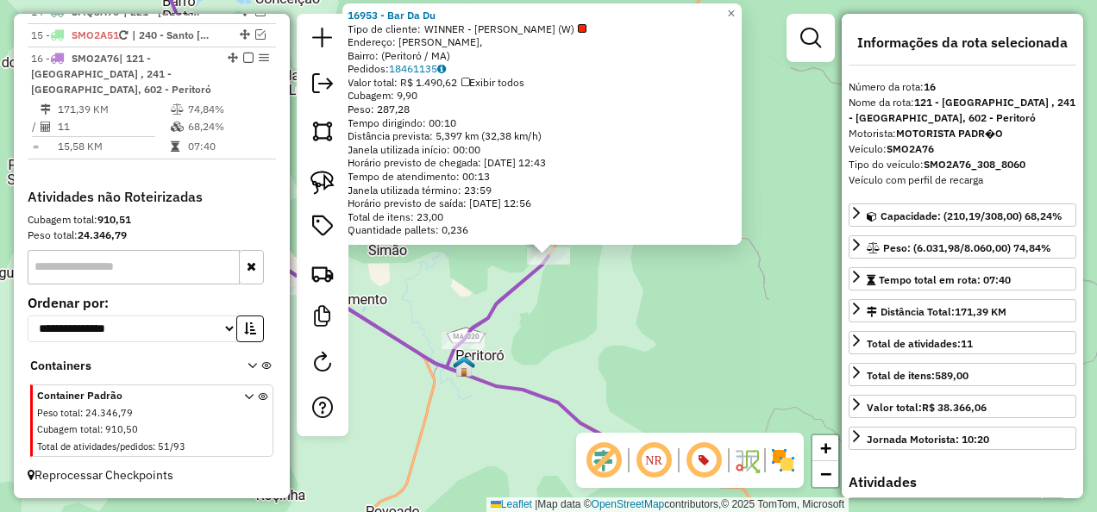
click at [595, 323] on div "Rota 16 - Placa SMO2A76 16953 - Bar Da Du 16953 - Bar Da Du Tipo de cliente: WI…" at bounding box center [548, 256] width 1097 height 512
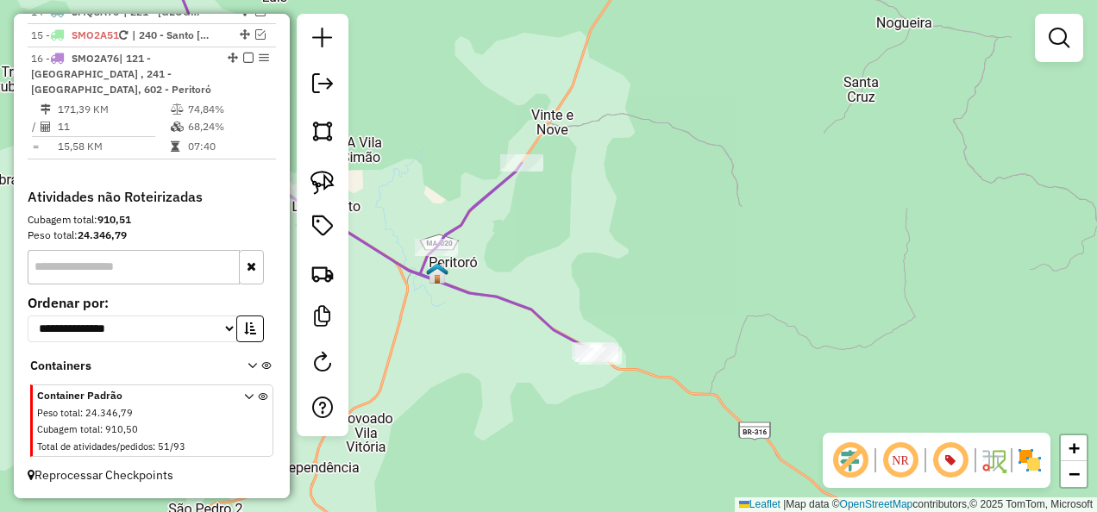
drag, startPoint x: 547, startPoint y: 341, endPoint x: 535, endPoint y: 203, distance: 139.4
click at [521, 216] on div "Janela de atendimento Grade de atendimento Capacidade Transportadoras Veículos …" at bounding box center [548, 256] width 1097 height 512
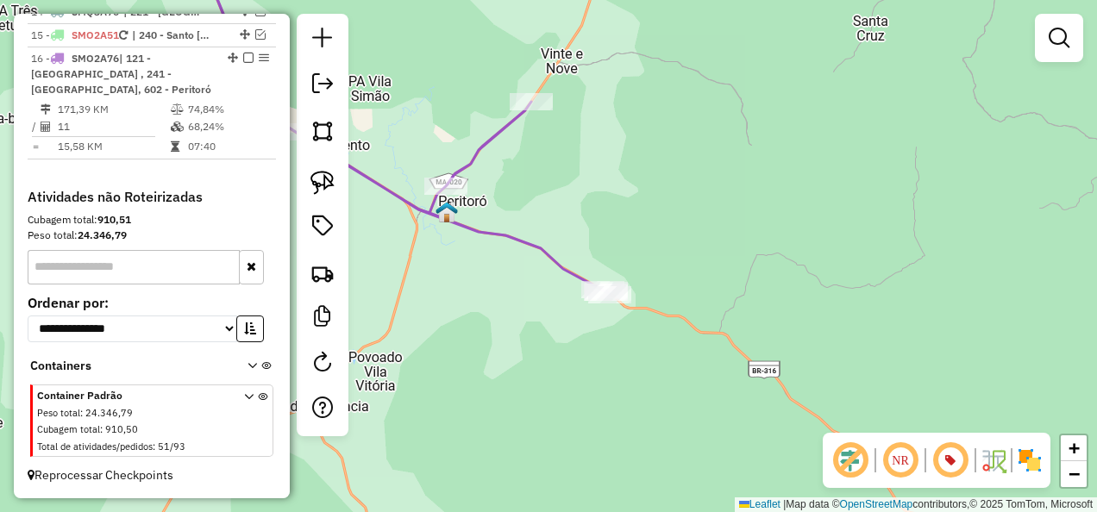
drag, startPoint x: 504, startPoint y: 330, endPoint x: 621, endPoint y: 290, distance: 124.1
click at [611, 295] on div "Janela de atendimento Grade de atendimento Capacidade Transportadoras Veículos …" at bounding box center [548, 256] width 1097 height 512
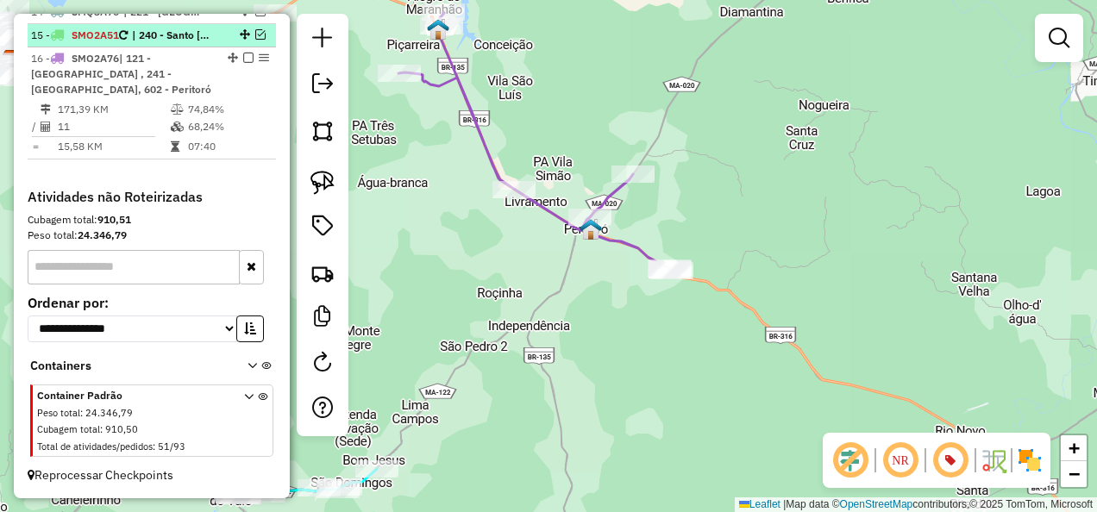
click at [255, 34] on em at bounding box center [260, 34] width 10 height 10
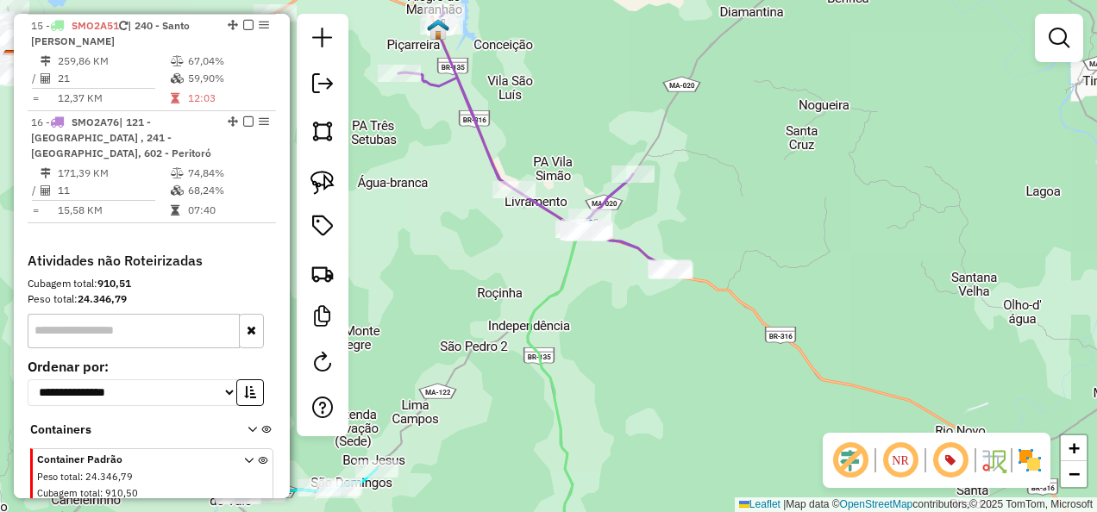
click at [560, 274] on icon at bounding box center [560, 396] width 64 height 336
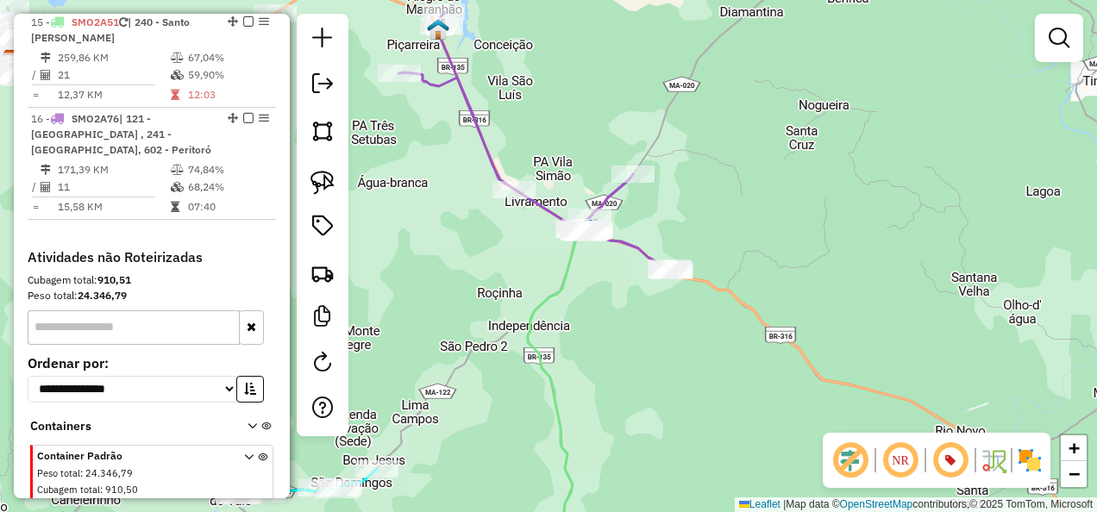
select select "**********"
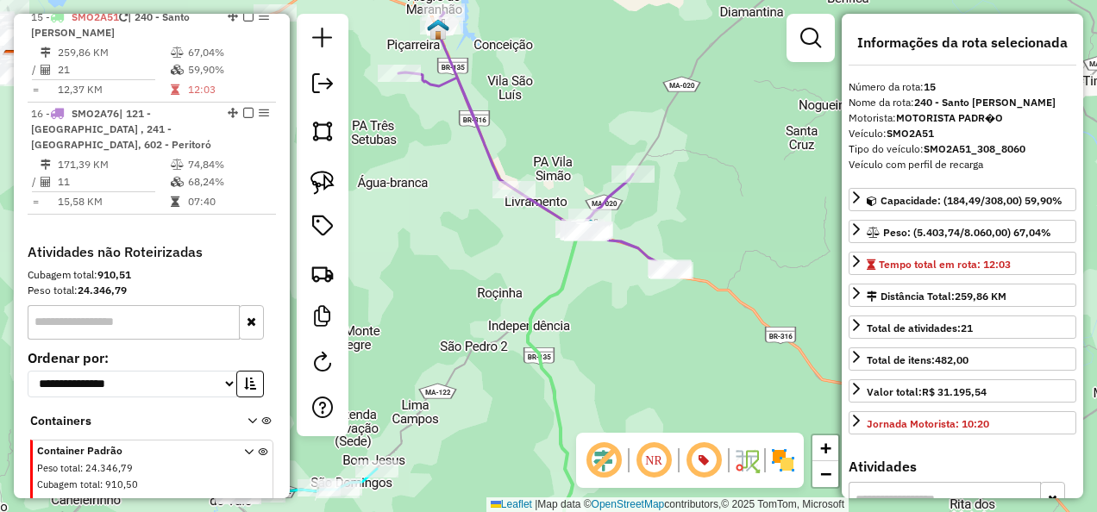
scroll to position [1689, 0]
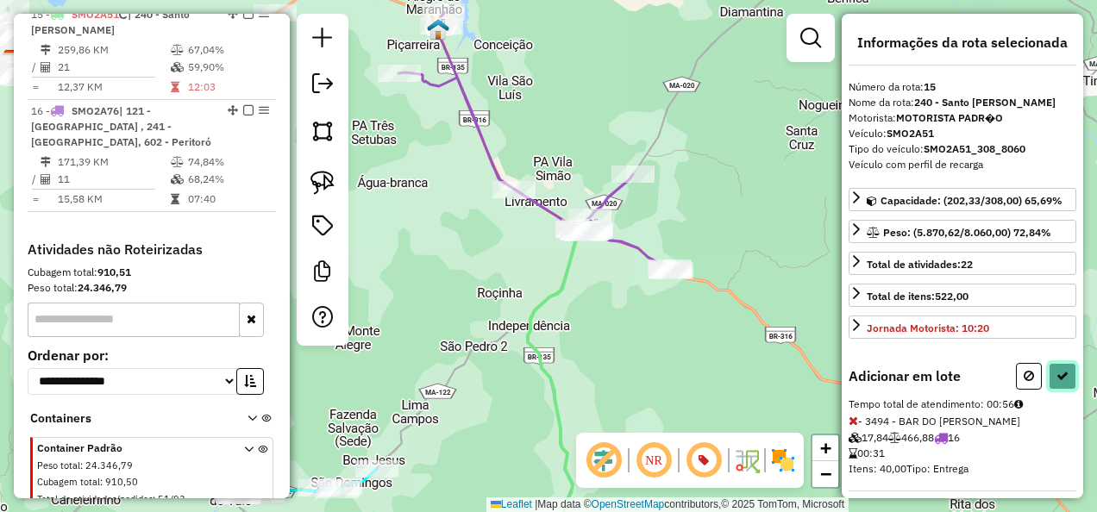
click at [1056, 370] on icon at bounding box center [1062, 376] width 12 height 12
select select "**********"
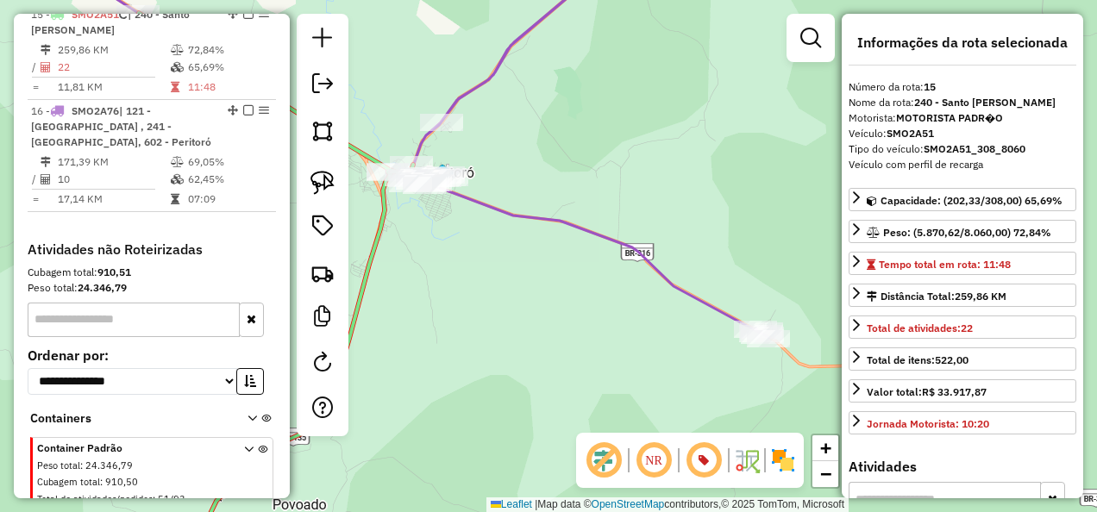
click at [484, 83] on icon at bounding box center [417, 143] width 703 height 389
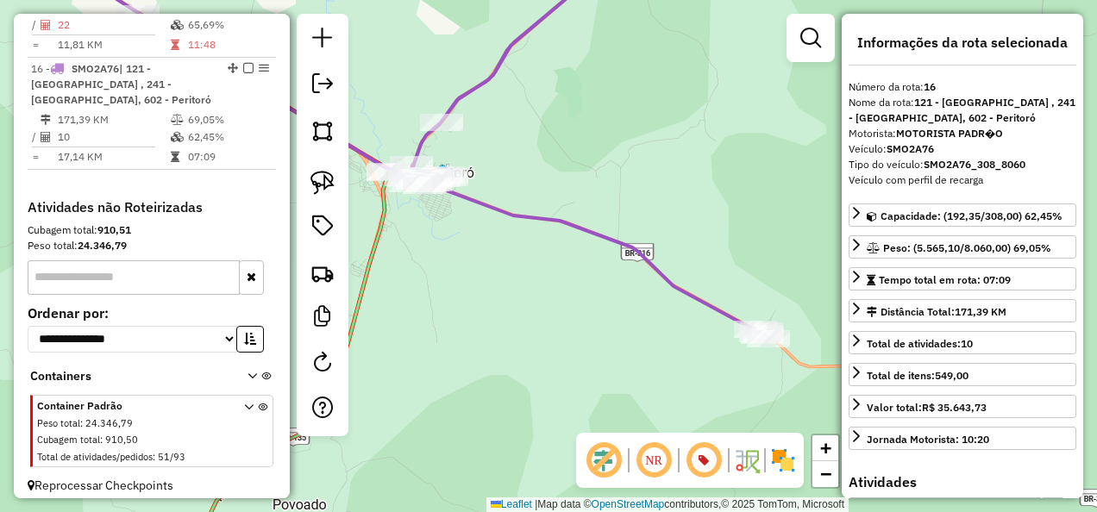
scroll to position [1751, 0]
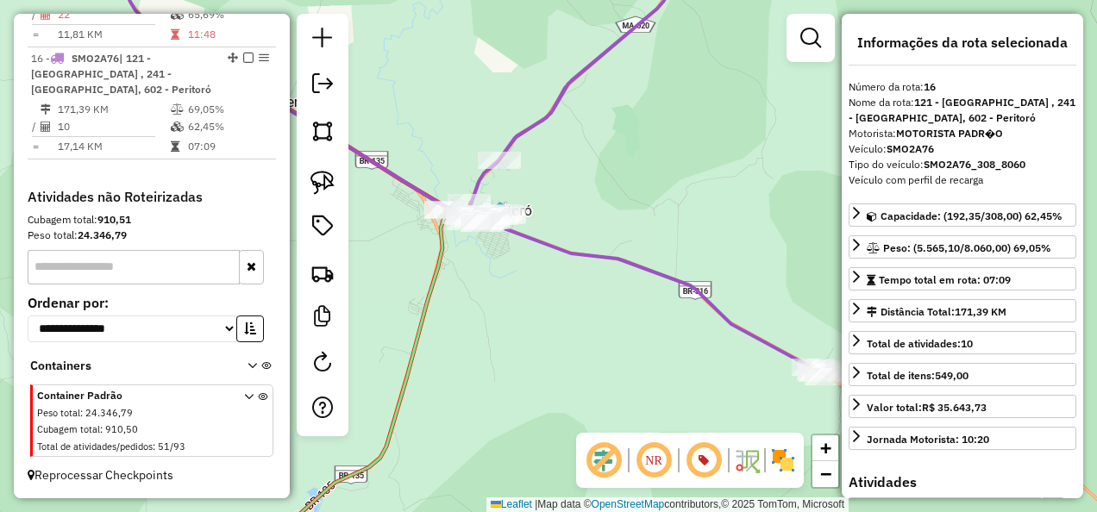
drag, startPoint x: 582, startPoint y: 176, endPoint x: 682, endPoint y: 281, distance: 145.2
click at [662, 242] on div "Janela de atendimento Grade de atendimento Capacidade Transportadoras Veículos …" at bounding box center [548, 256] width 1097 height 512
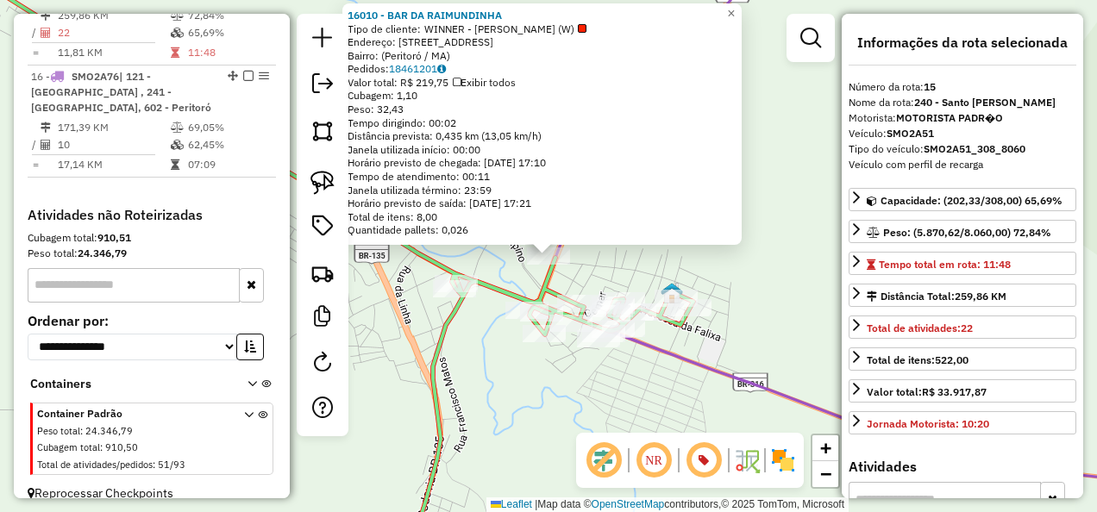
scroll to position [1689, 0]
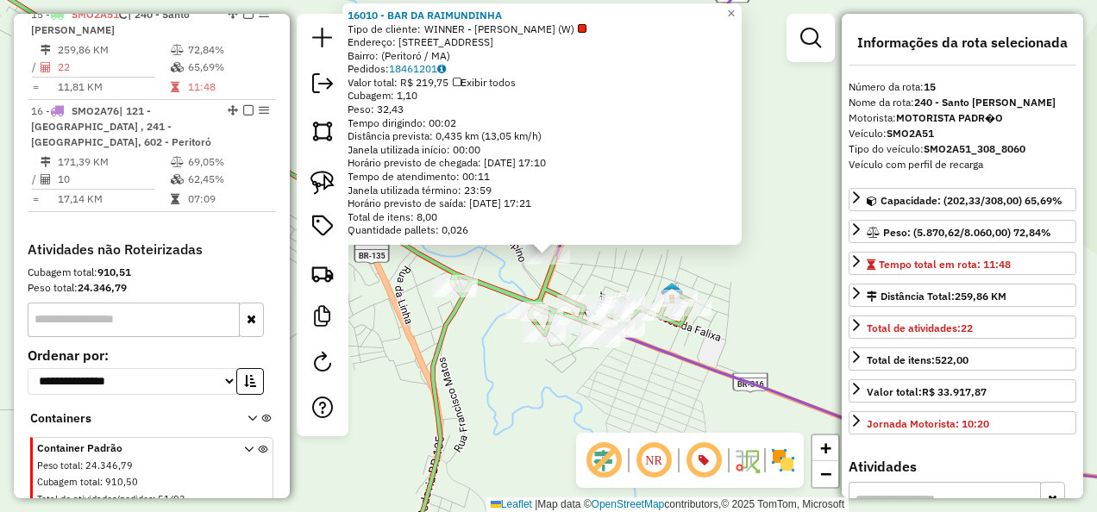
click at [528, 378] on div "16010 - BAR DA RAIMUNDINHA Tipo de cliente: WINNER - ROTA (W) Endereço: Travess…" at bounding box center [548, 256] width 1097 height 512
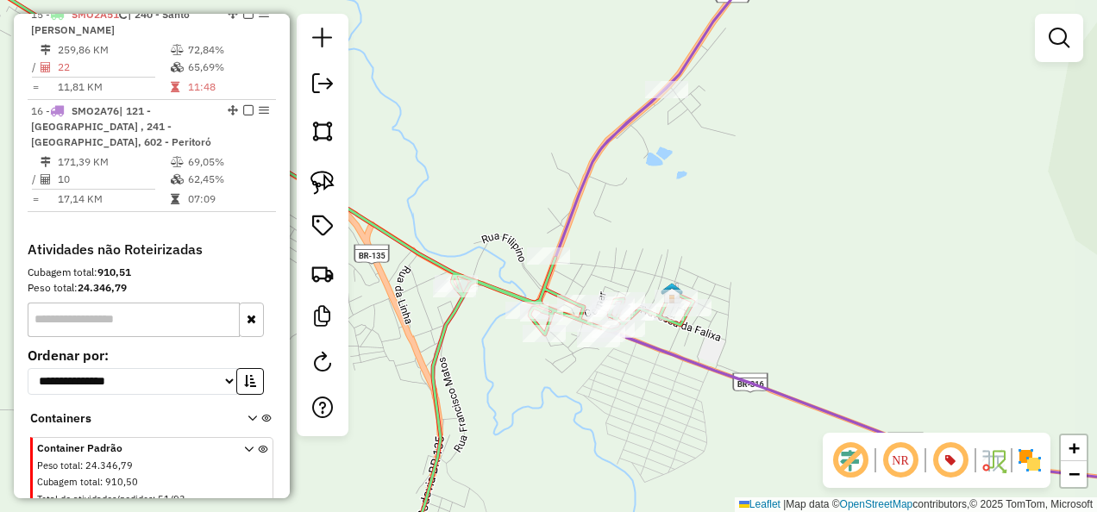
click at [586, 171] on icon at bounding box center [568, 226] width 1276 height 554
select select "**********"
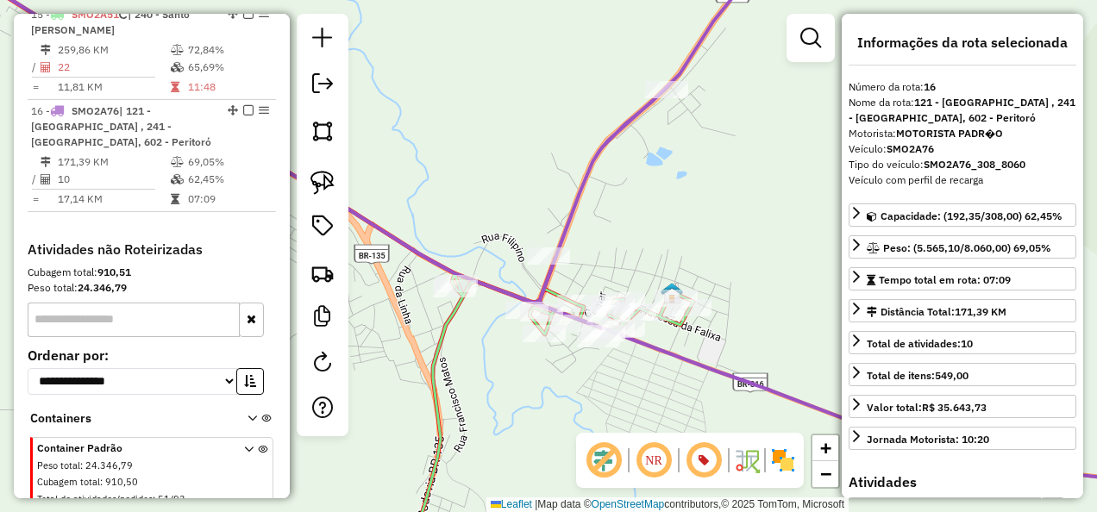
scroll to position [1751, 0]
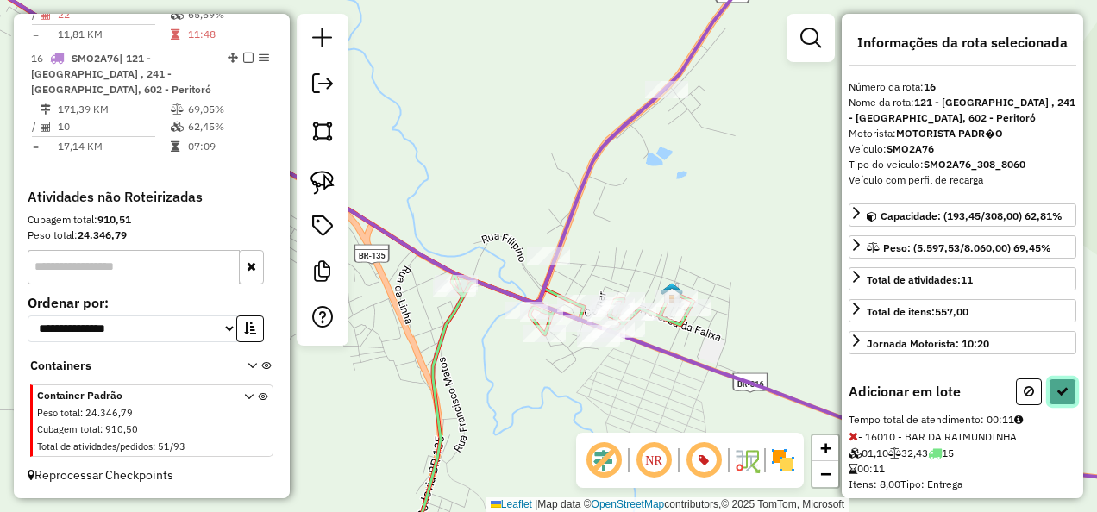
click at [1058, 385] on icon at bounding box center [1062, 391] width 12 height 12
select select "**********"
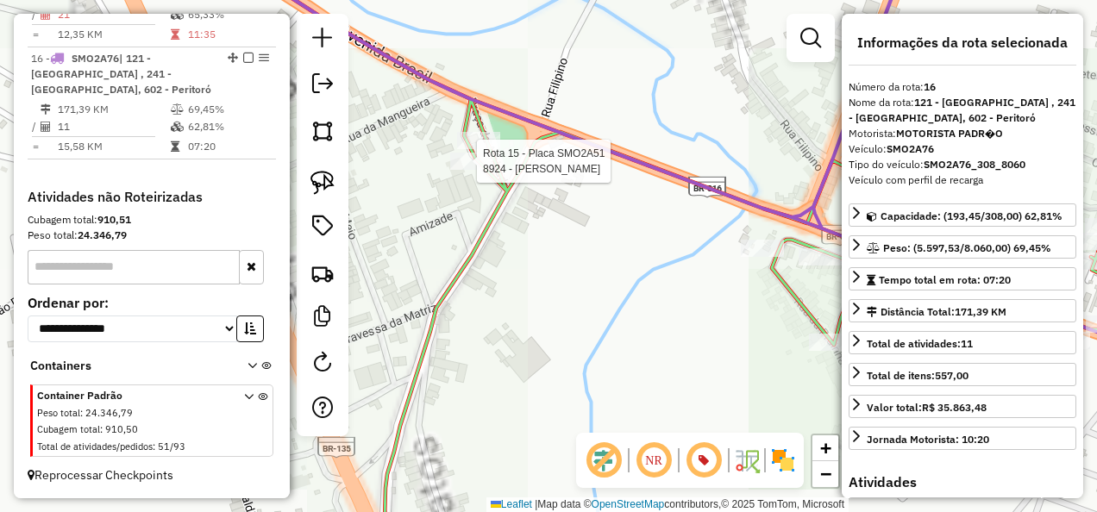
click at [469, 170] on div at bounding box center [471, 161] width 43 height 17
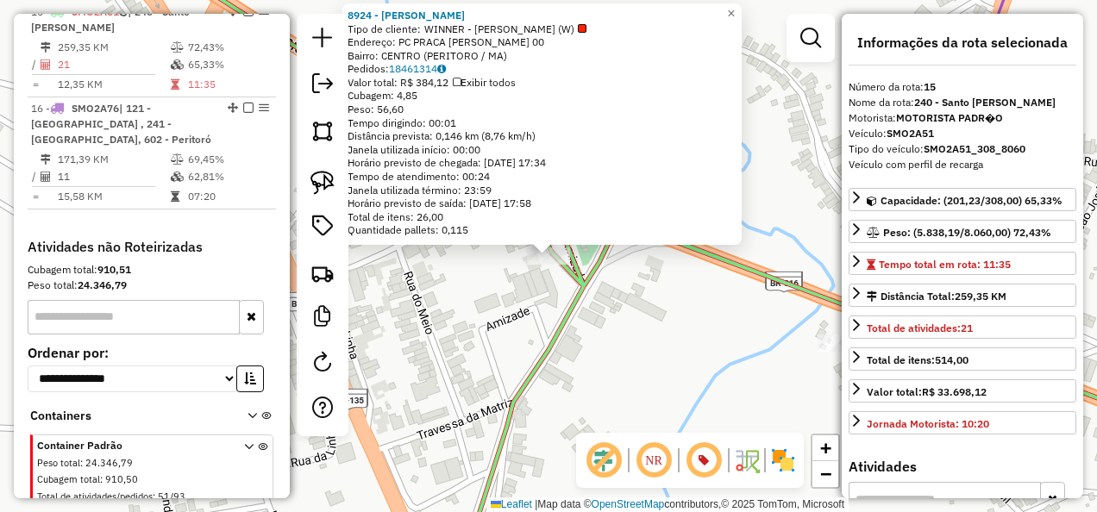
scroll to position [1689, 0]
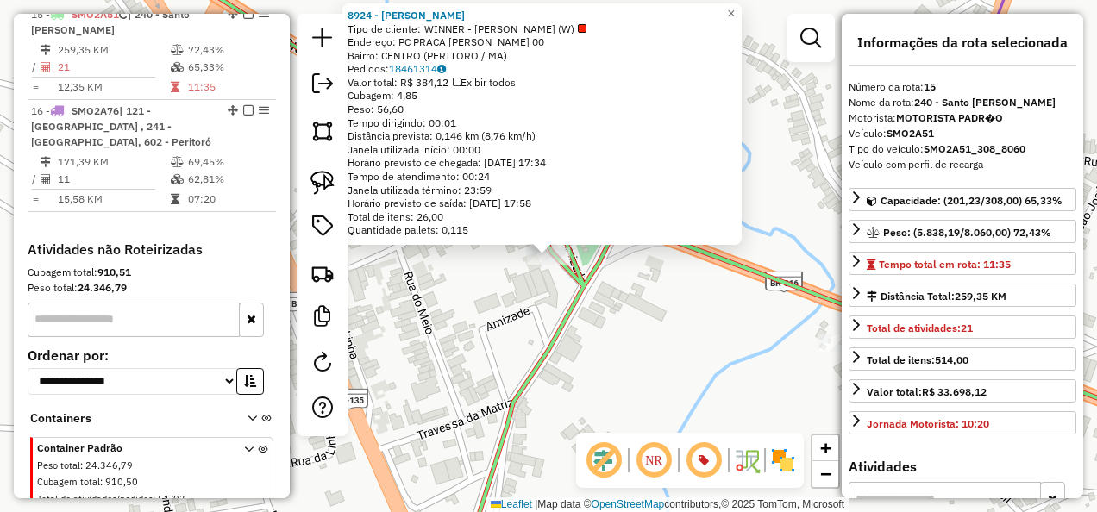
click at [478, 333] on div "8924 - RAFAEL TELES DE LIMA Tipo de cliente: WINNER - ROTA (W) Endereço: PC PRA…" at bounding box center [548, 256] width 1097 height 512
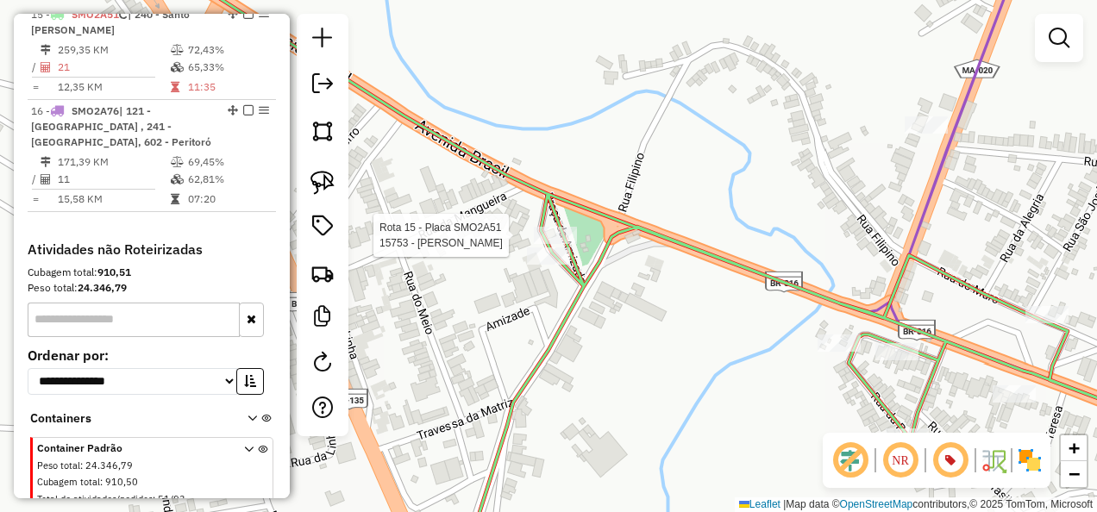
select select "**********"
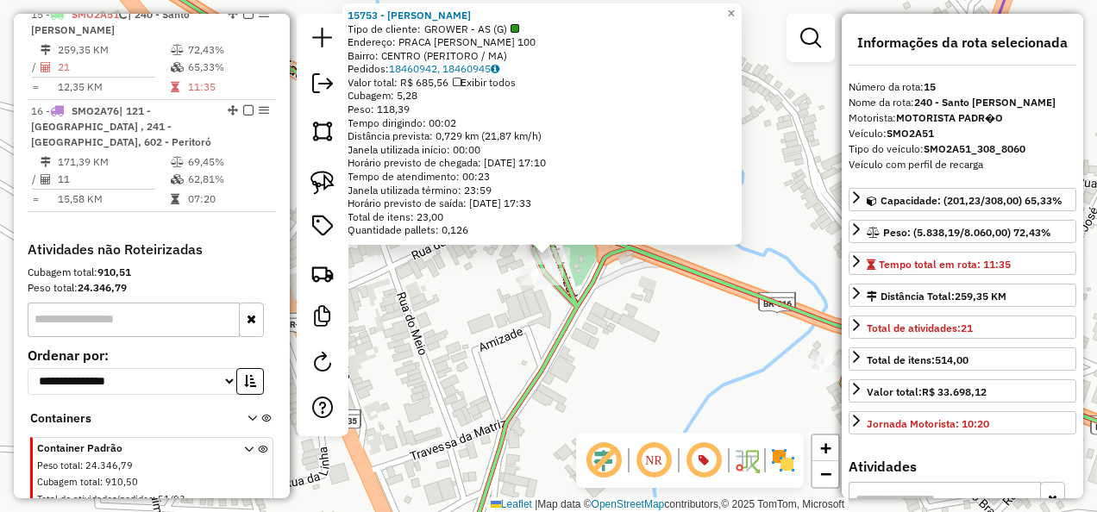
click at [459, 363] on div "15753 - EMPORIO MAE DOLORES Tipo de cliente: GROWER - AS (G) Endereço: PRACA FR…" at bounding box center [548, 256] width 1097 height 512
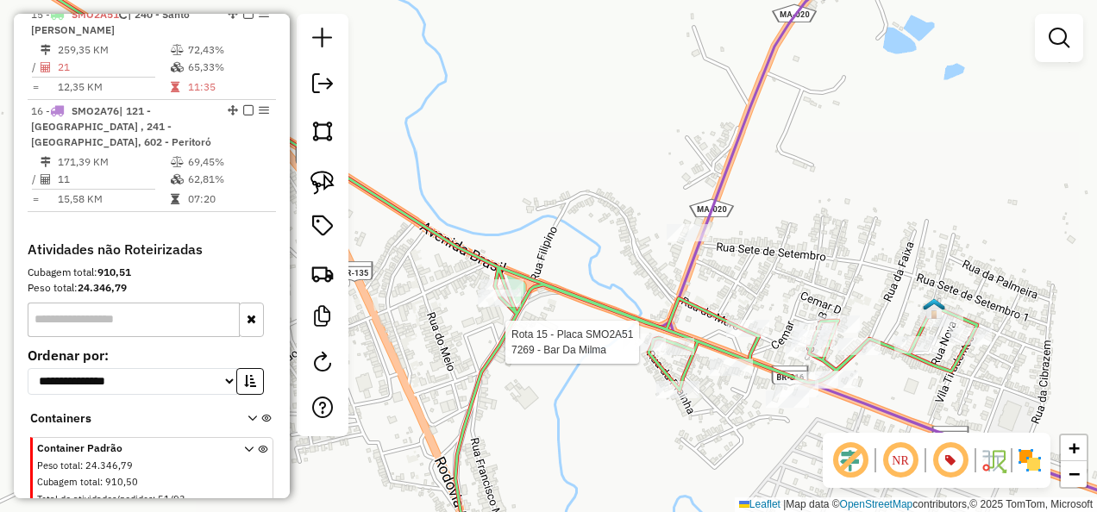
select select "**********"
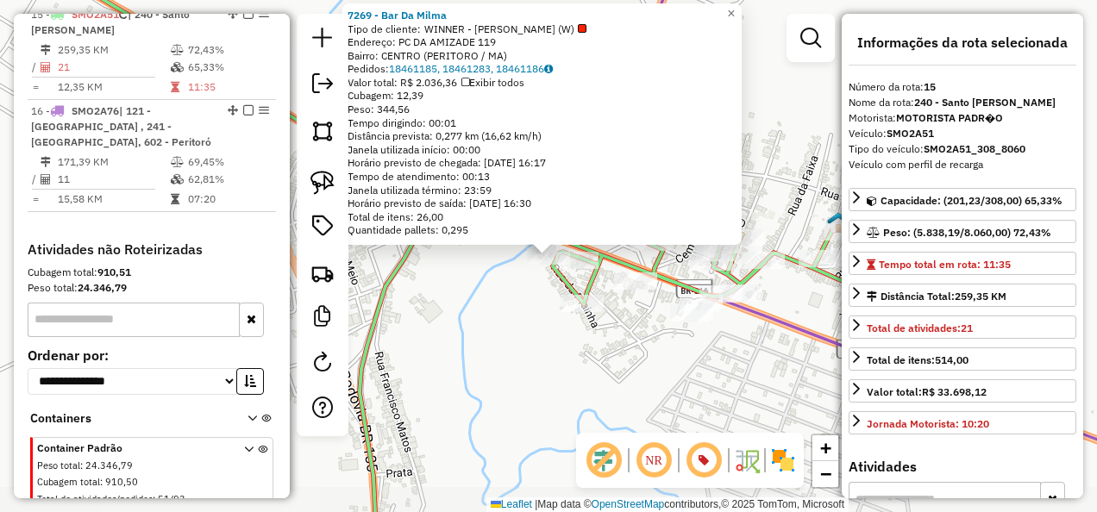
click at [562, 404] on div "7269 - Bar Da Milma Tipo de cliente: WINNER - ROTA (W) Endereço: PC DA AMIZADE …" at bounding box center [548, 256] width 1097 height 512
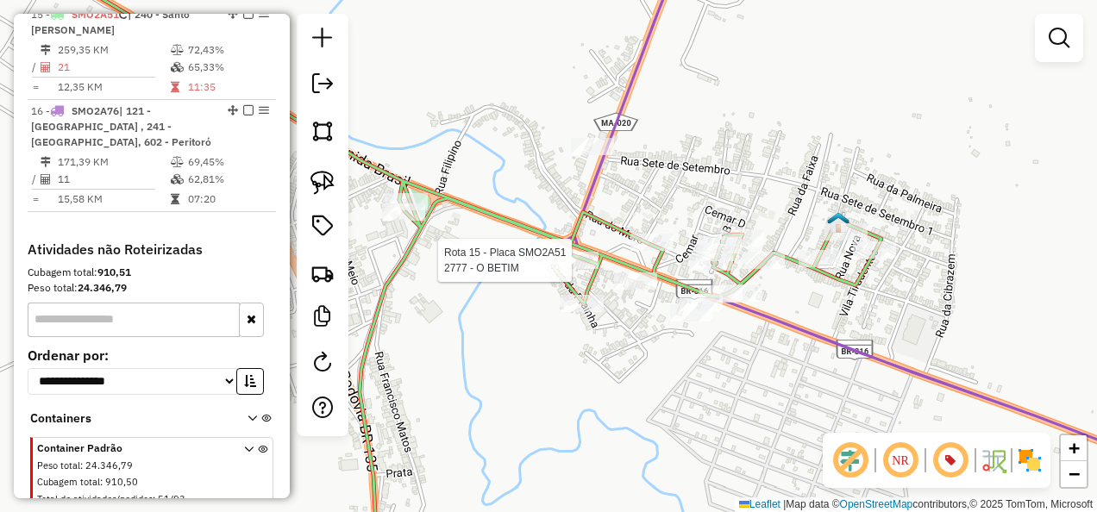
select select "**********"
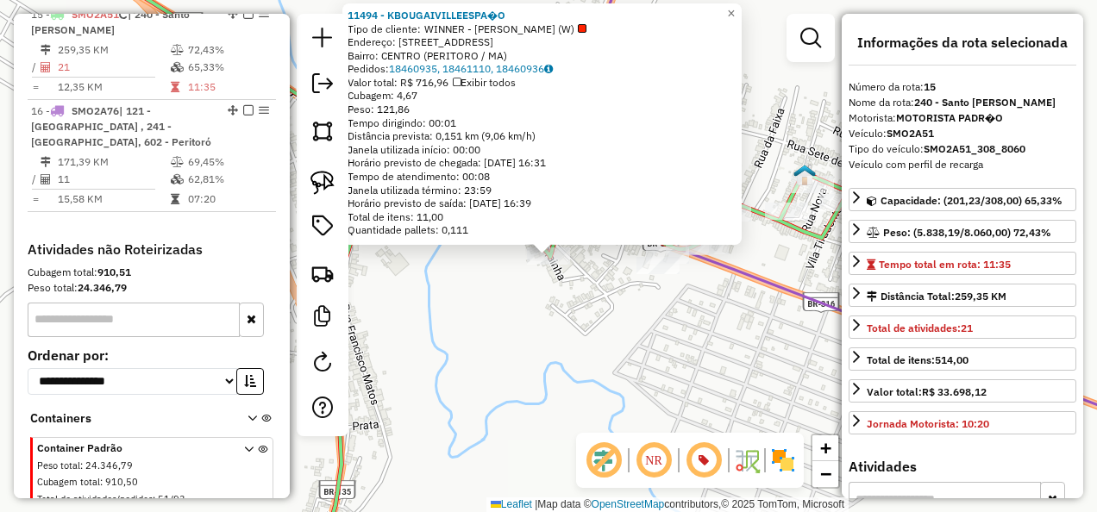
click at [575, 335] on div "Rota 15 - Placa SMO2A51 11494 - KBOUGAIVILLEESPA�O 11494 - KBOUGAIVILLEESPA�O T…" at bounding box center [548, 256] width 1097 height 512
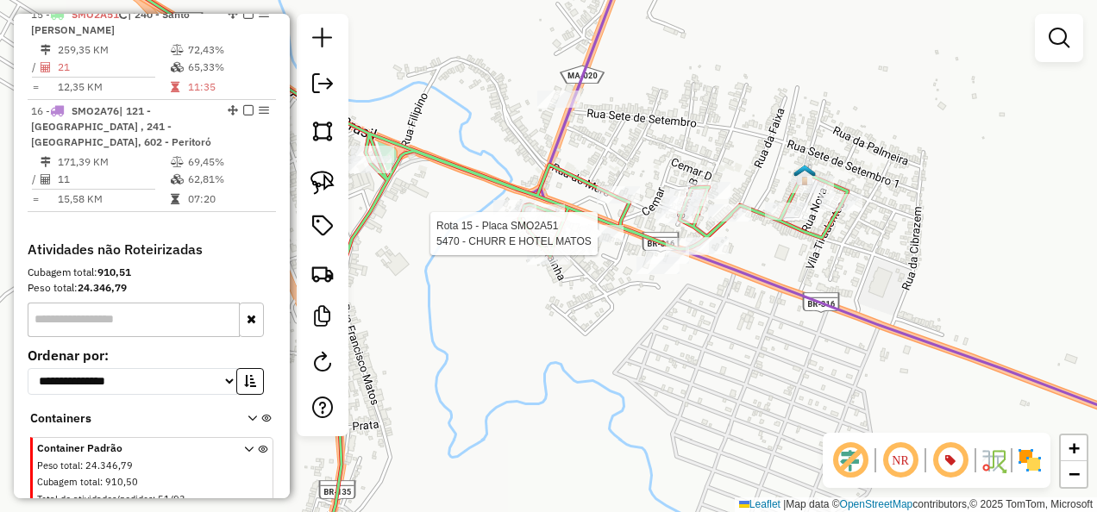
click at [605, 242] on div at bounding box center [601, 233] width 43 height 17
select select "**********"
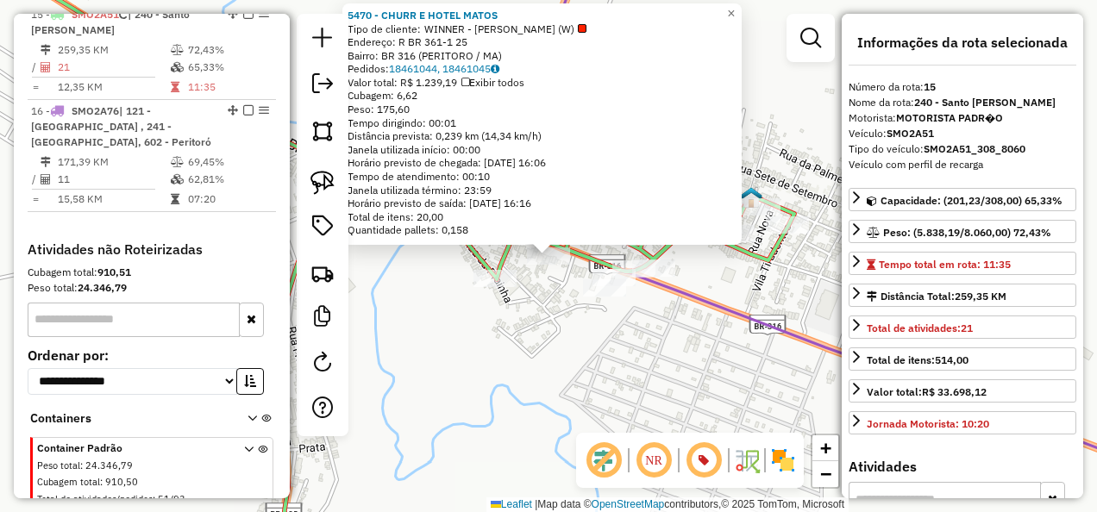
click at [592, 328] on div "Rota 15 - Placa SMO2A51 5470 - CHURR E HOTEL MATOS Rota 15 - Placa SMO2A51 1527…" at bounding box center [548, 256] width 1097 height 512
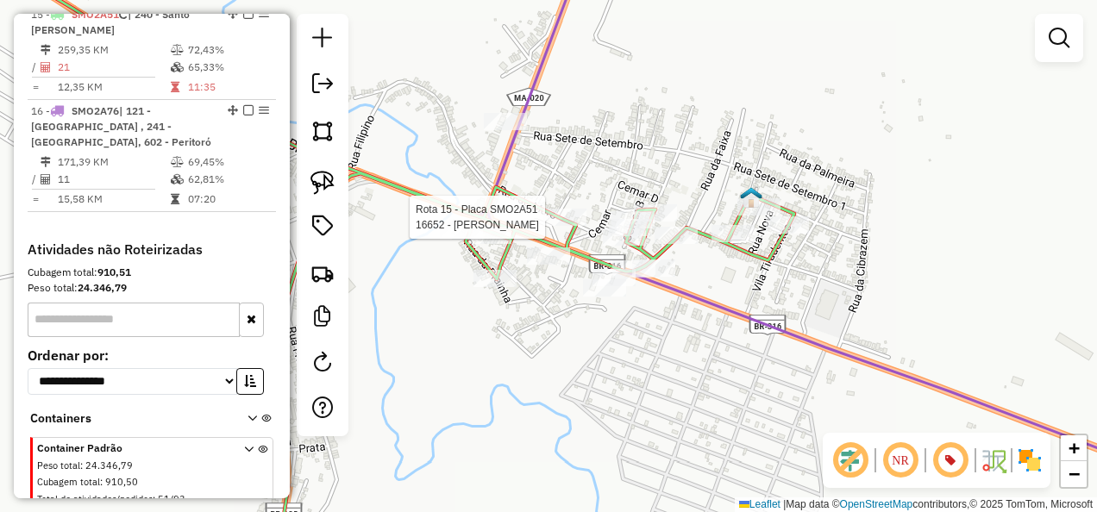
select select "**********"
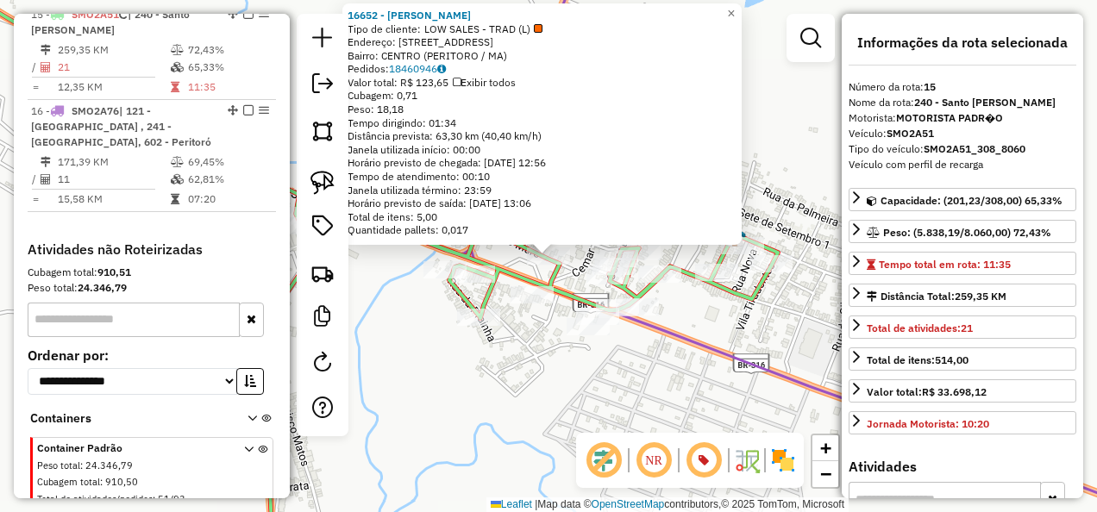
click at [562, 383] on div "Rota 15 - Placa SMO2A51 16652 - COMERCIAL SOUSA 16652 - COMERCIAL SOUSA Tipo de…" at bounding box center [548, 256] width 1097 height 512
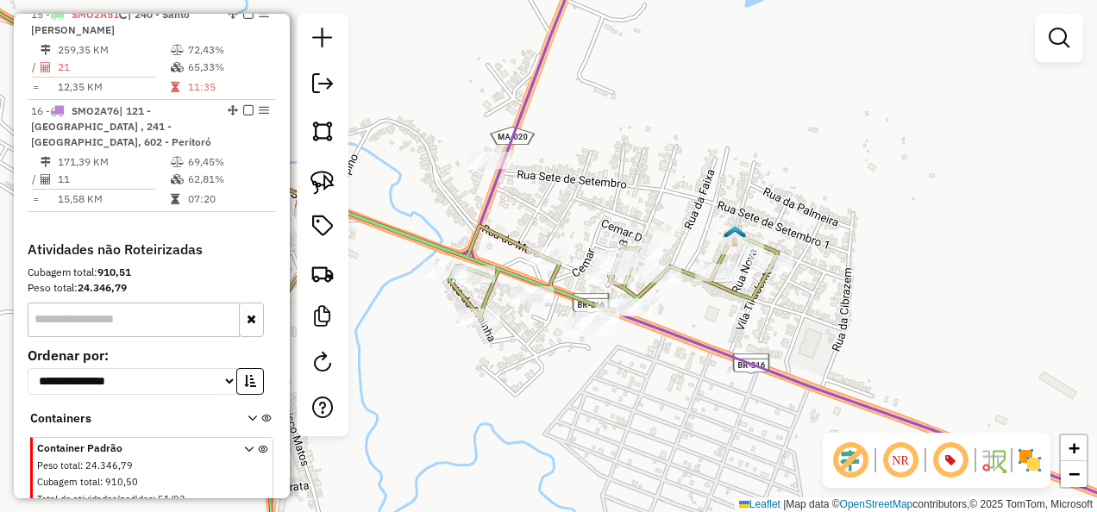
click at [507, 131] on icon at bounding box center [551, 242] width 1311 height 586
select select "**********"
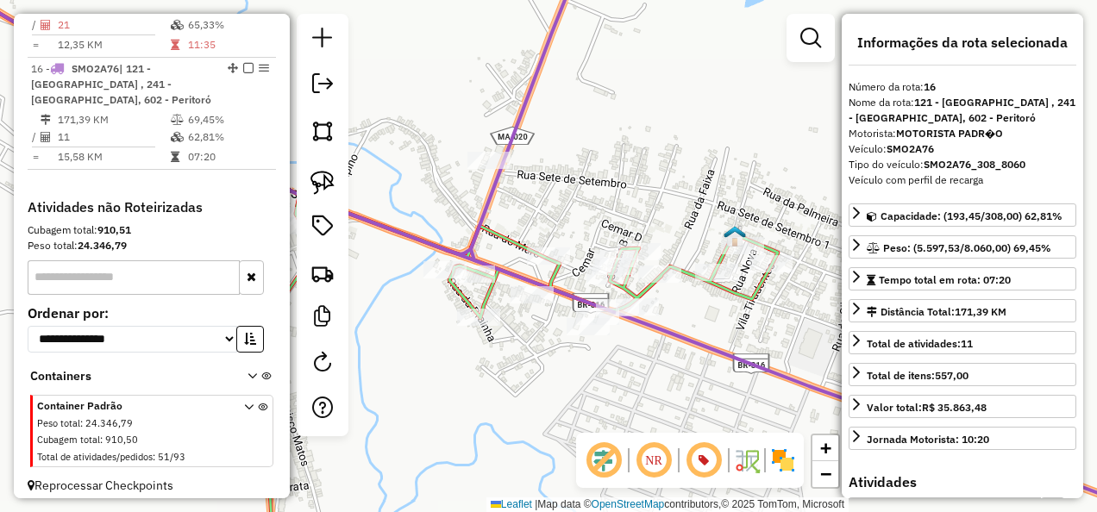
scroll to position [1751, 0]
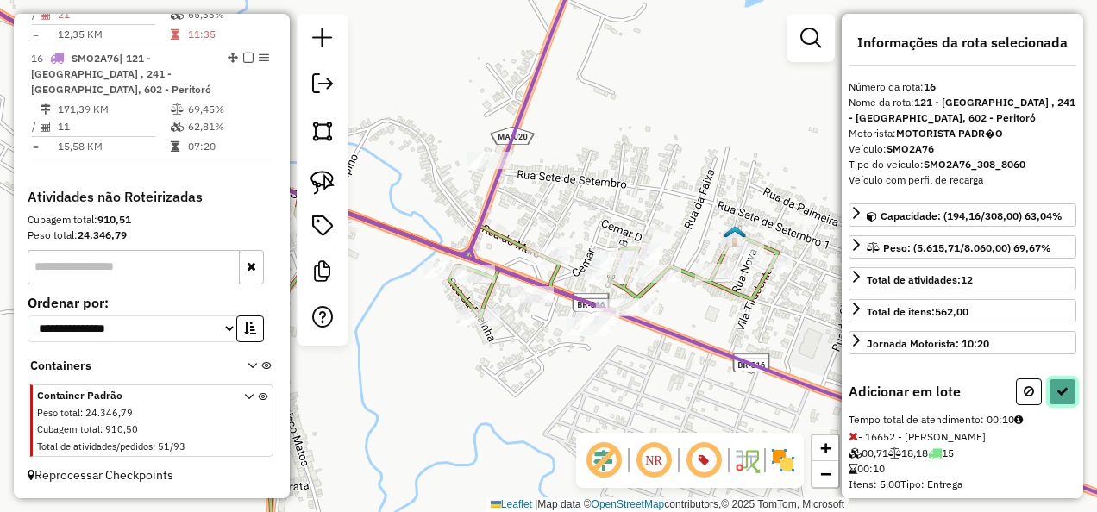
click at [1056, 386] on icon at bounding box center [1062, 391] width 12 height 12
select select "**********"
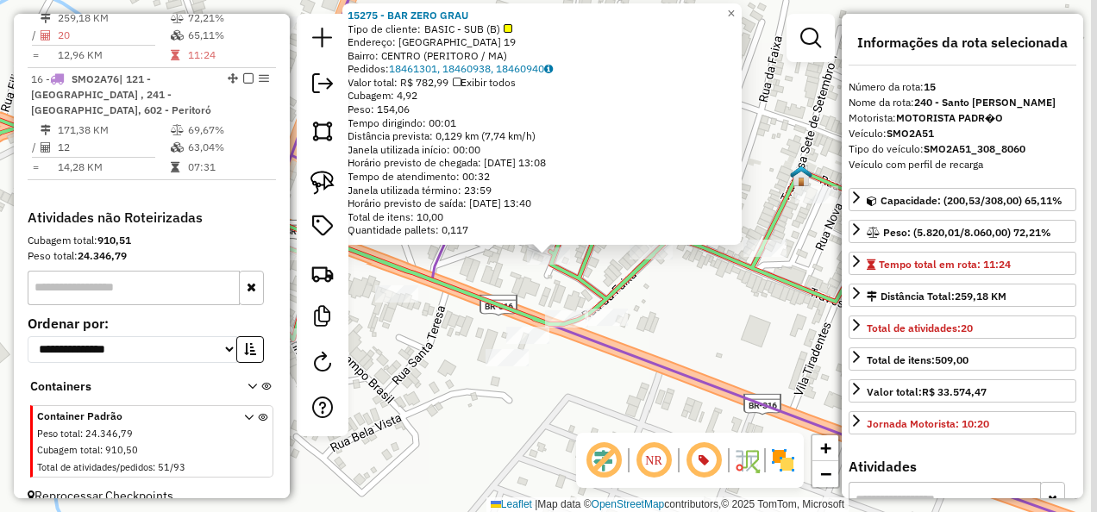
scroll to position [1689, 0]
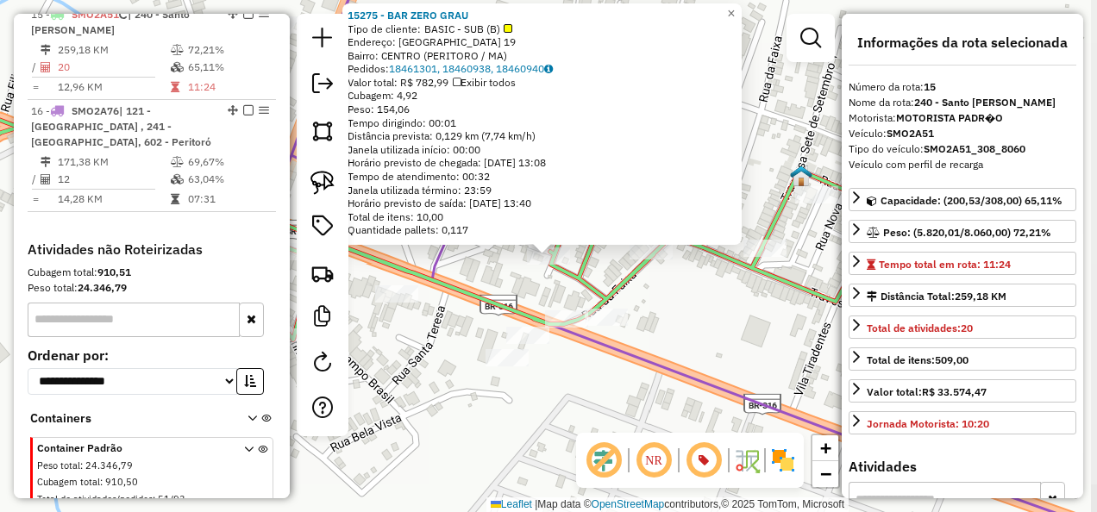
click at [739, 366] on div "15275 - BAR ZERO GRAU Tipo de cliente: BASIC - SUB (B) Endereço: VILA COHEBE 19…" at bounding box center [548, 256] width 1097 height 512
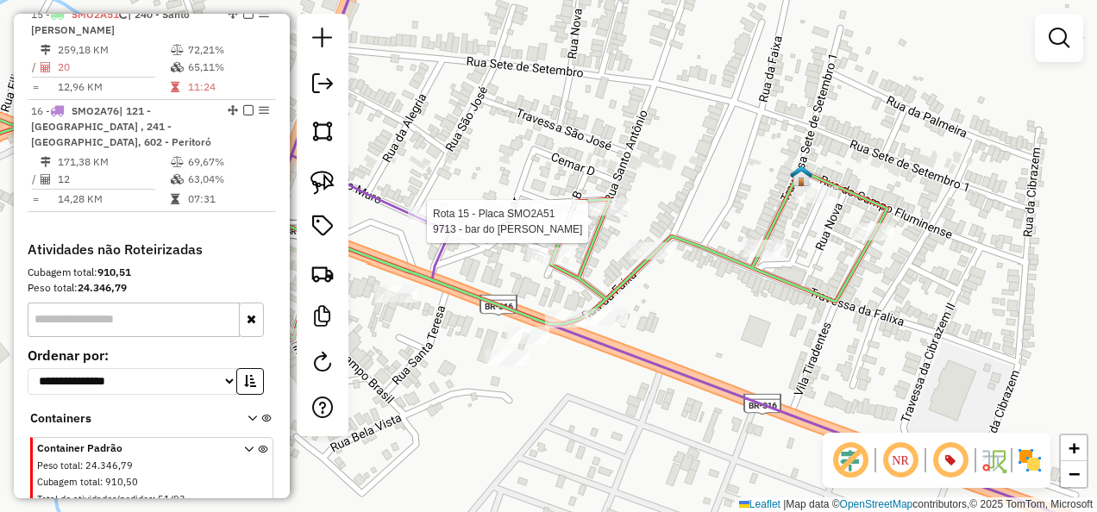
select select "**********"
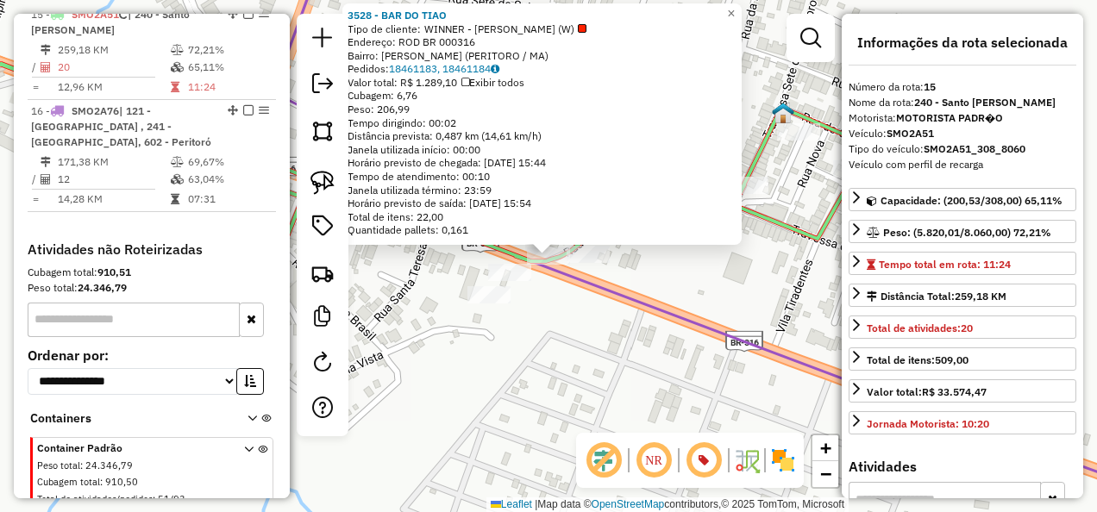
click at [559, 369] on div "3528 - BAR DO TIAO Tipo de cliente: WINNER - ROTA (W) Endereço: ROD BR 000316 B…" at bounding box center [548, 256] width 1097 height 512
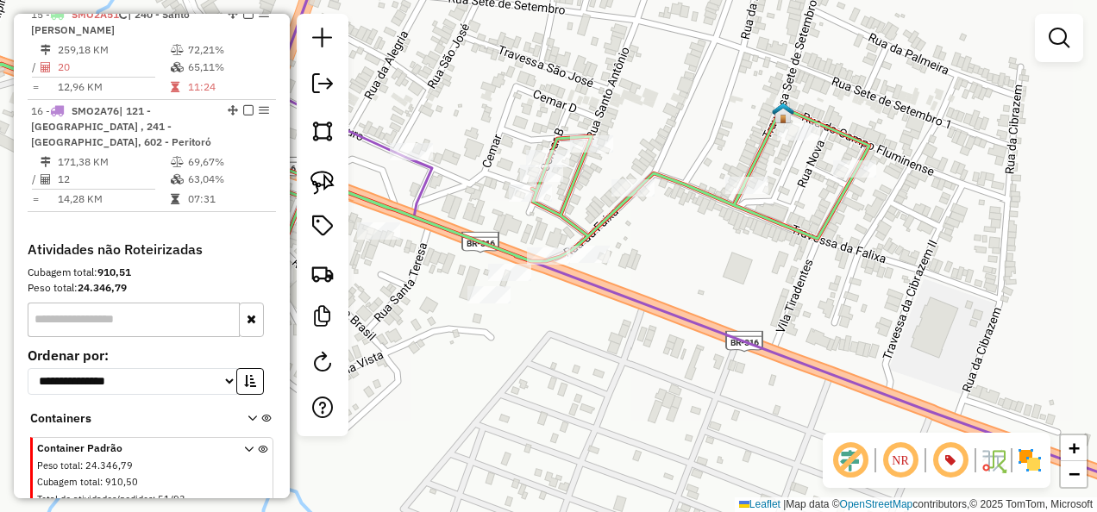
click at [598, 243] on div "Rota 15 - Placa SMO2A51 17012 - CASA DO FRANGO Janela de atendimento Grade de a…" at bounding box center [548, 256] width 1097 height 512
select select "**********"
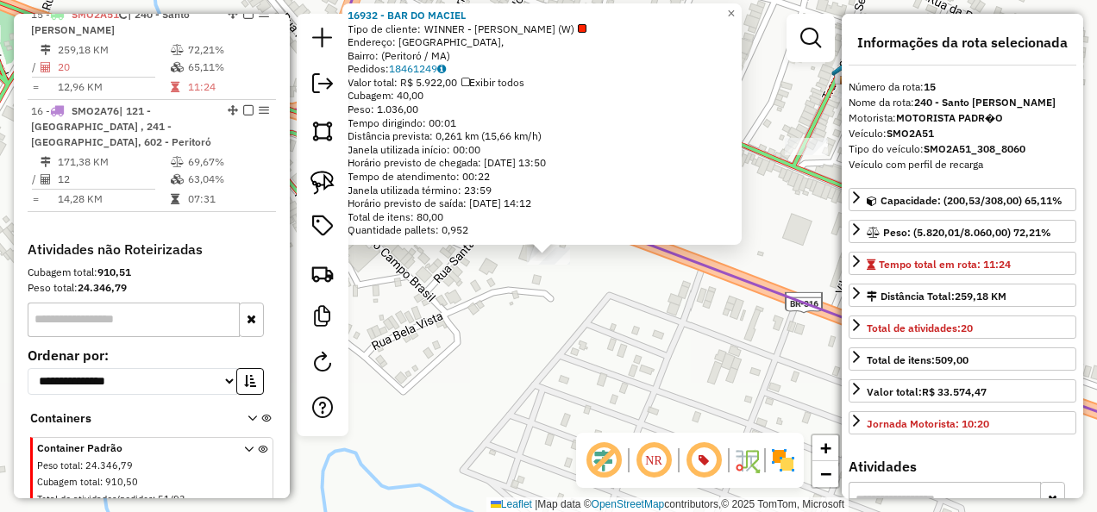
click at [523, 318] on div "Rota 15 - Placa SMO2A51 16932 - BAR DO MACIEL × 16932 - BAR DO MACIEL Tipo de c…" at bounding box center [548, 256] width 1097 height 512
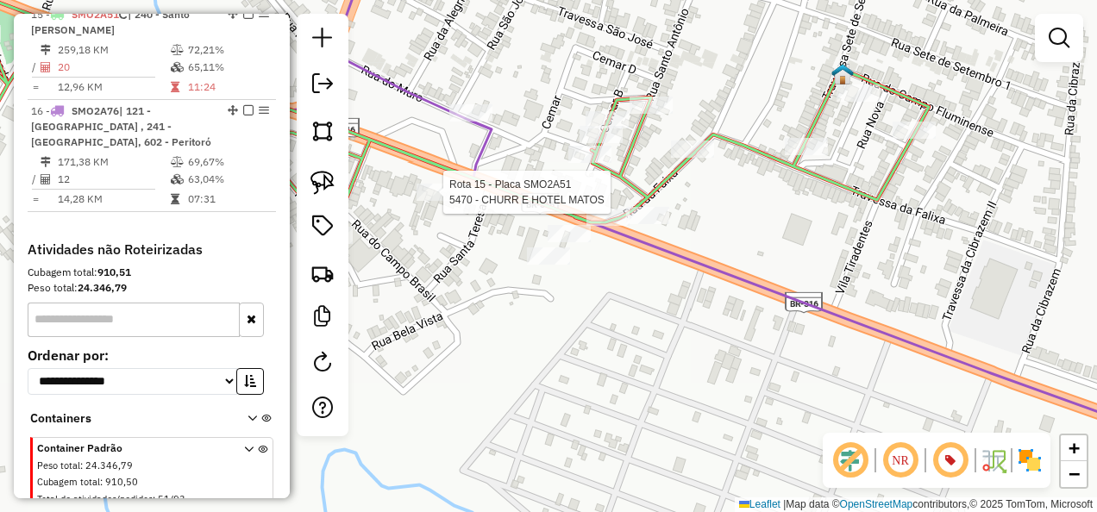
select select "**********"
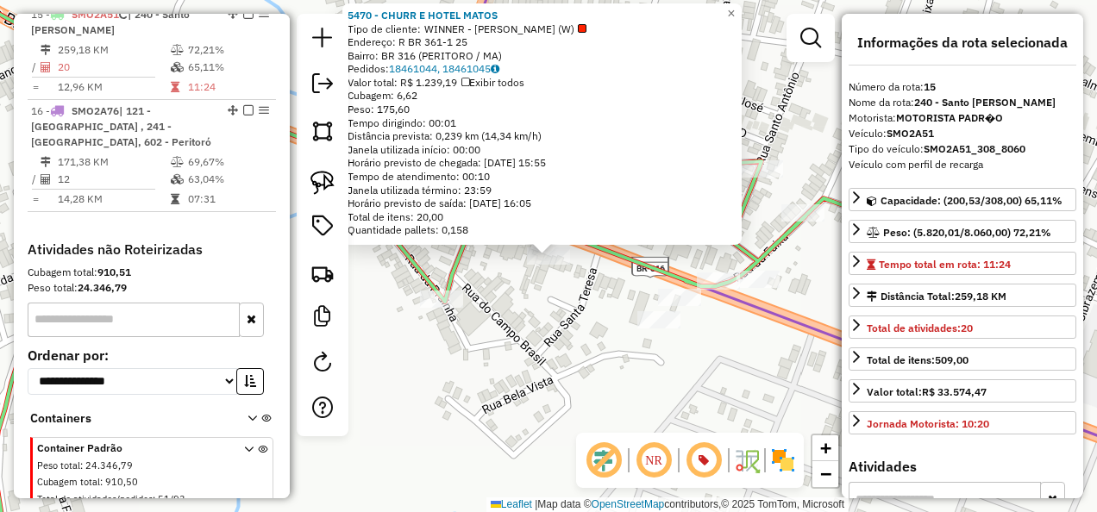
click at [476, 269] on div "Rota 15 - Placa SMO2A51 5470 - CHURR E HOTEL MATOS 5470 - CHURR E HOTEL MATOS T…" at bounding box center [548, 256] width 1097 height 512
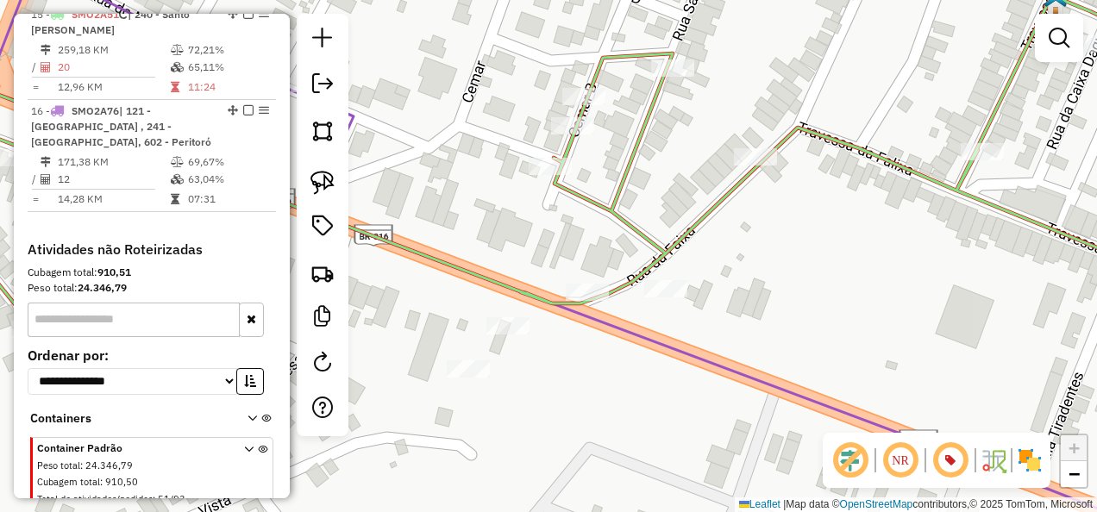
drag, startPoint x: 805, startPoint y: 256, endPoint x: 644, endPoint y: 314, distance: 171.3
click at [657, 316] on div "Janela de atendimento Grade de atendimento Capacidade Transportadoras Veículos …" at bounding box center [548, 256] width 1097 height 512
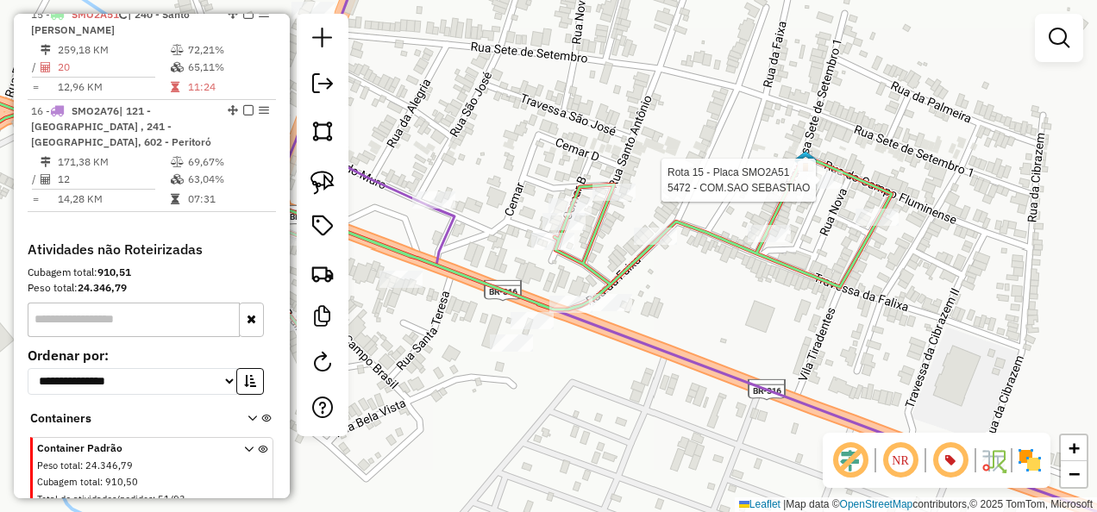
click at [819, 189] on div at bounding box center [820, 180] width 43 height 17
select select "**********"
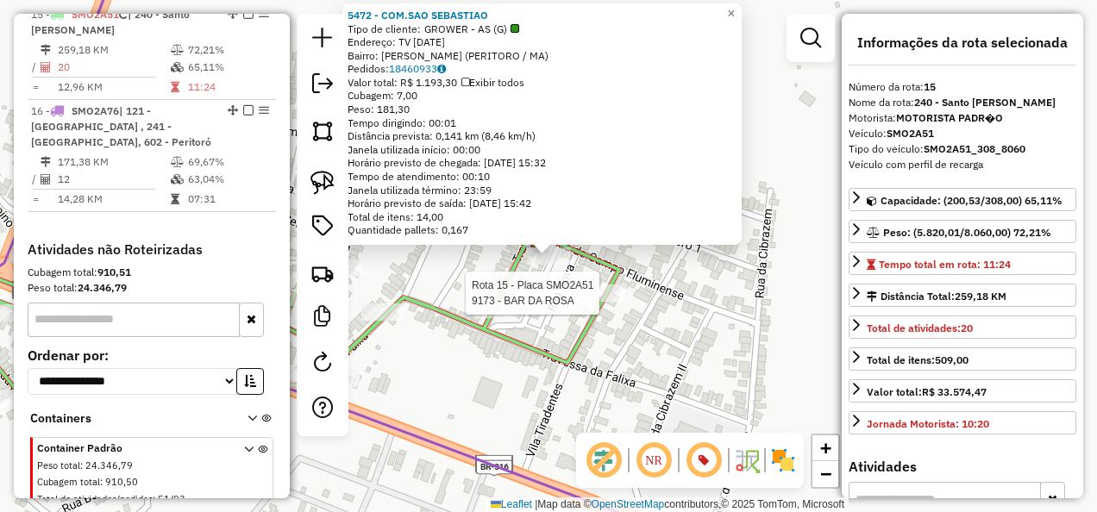
click at [613, 302] on div at bounding box center [604, 293] width 43 height 17
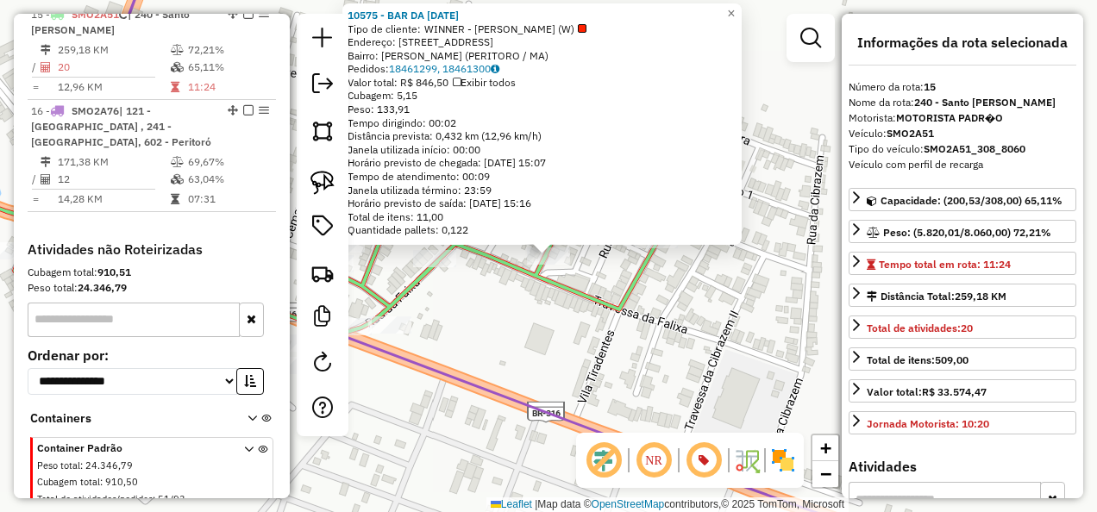
click at [516, 328] on div "10575 - BAR DA LUCIA Tipo de cliente: WINNER - ROTA (W) Endereço: RUA DA FAIXA …" at bounding box center [548, 256] width 1097 height 512
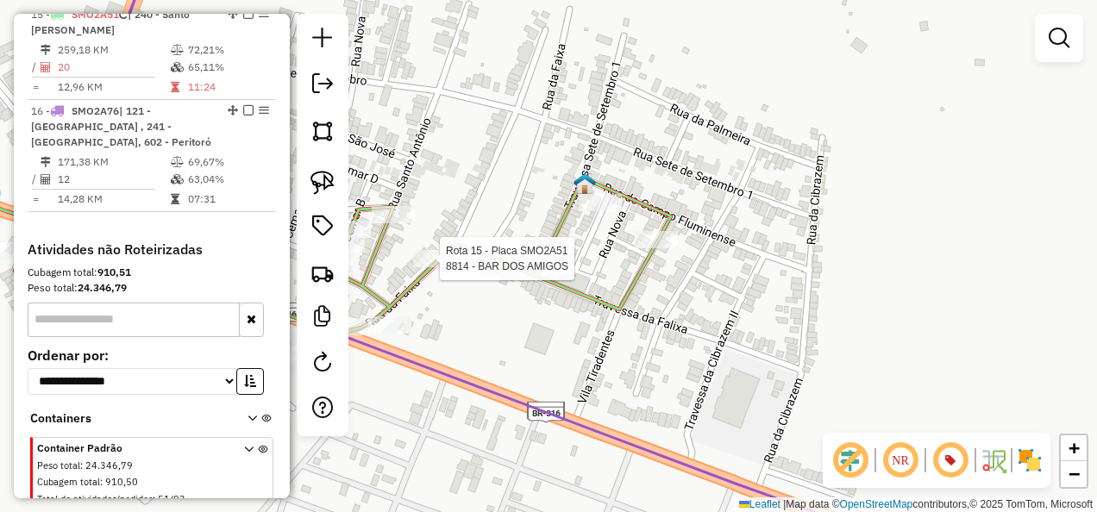
select select "**********"
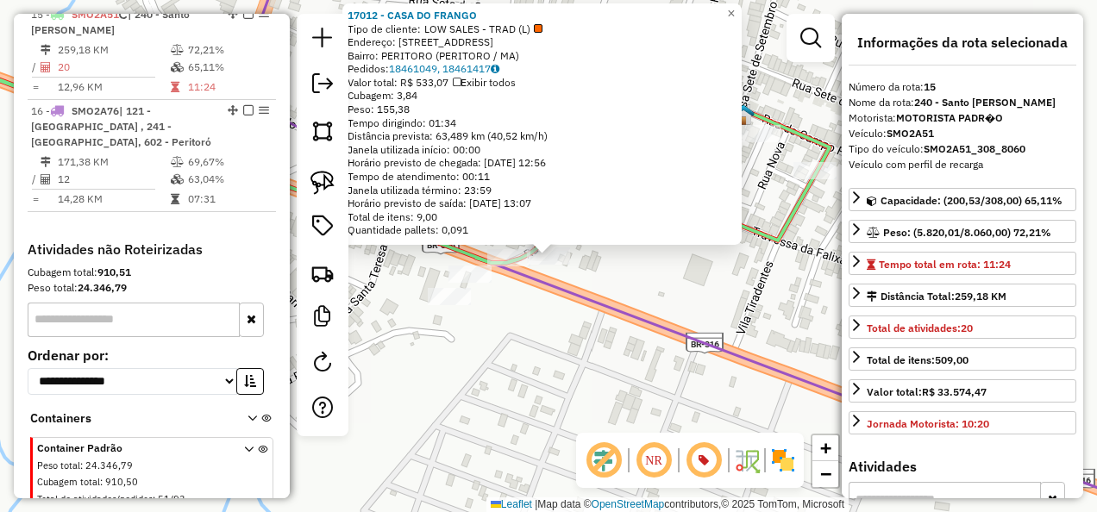
click at [531, 348] on div "17012 - CASA DO FRANGO Tipo de cliente: LOW SALES - TRAD (L) Endereço: Rua da F…" at bounding box center [548, 256] width 1097 height 512
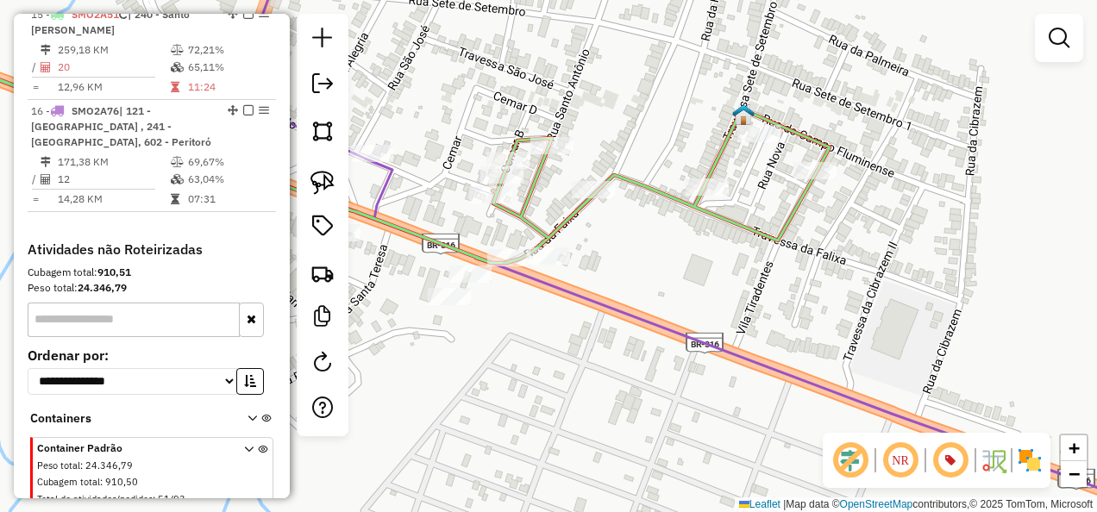
click at [574, 291] on icon at bounding box center [548, 238] width 1316 height 579
select select "**********"
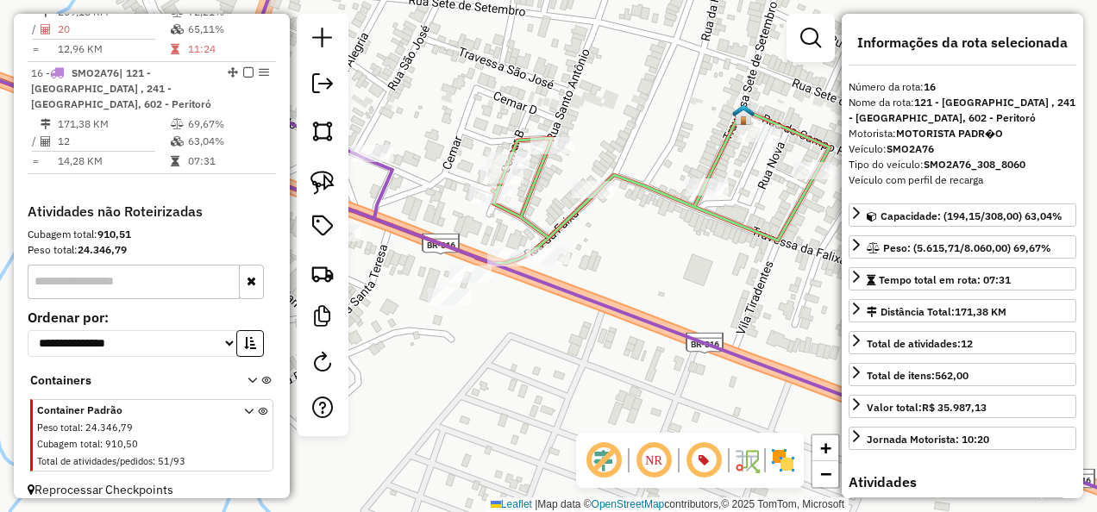
scroll to position [1751, 0]
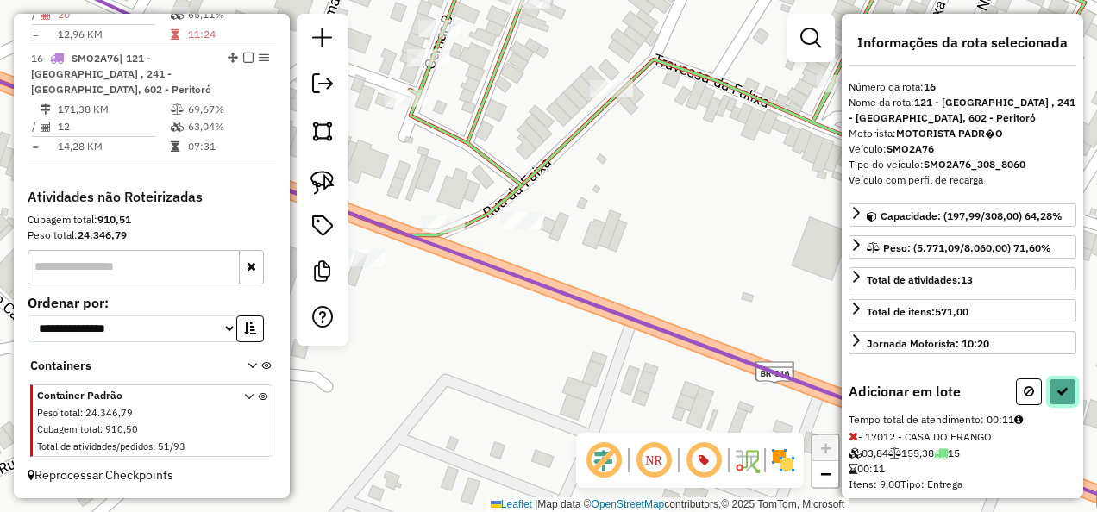
click at [1062, 385] on icon at bounding box center [1062, 391] width 12 height 12
select select "**********"
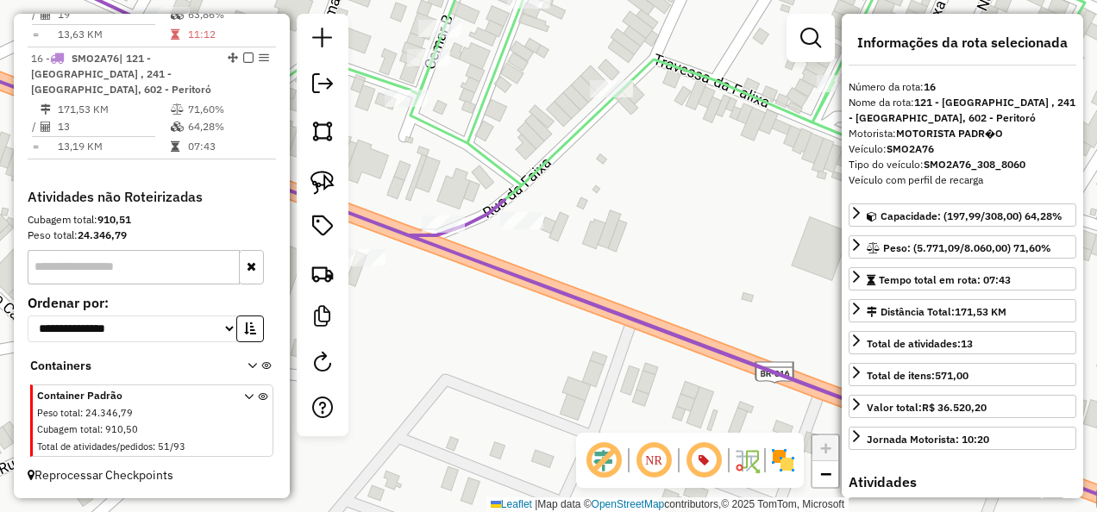
click at [595, 298] on icon at bounding box center [548, 242] width 1316 height 586
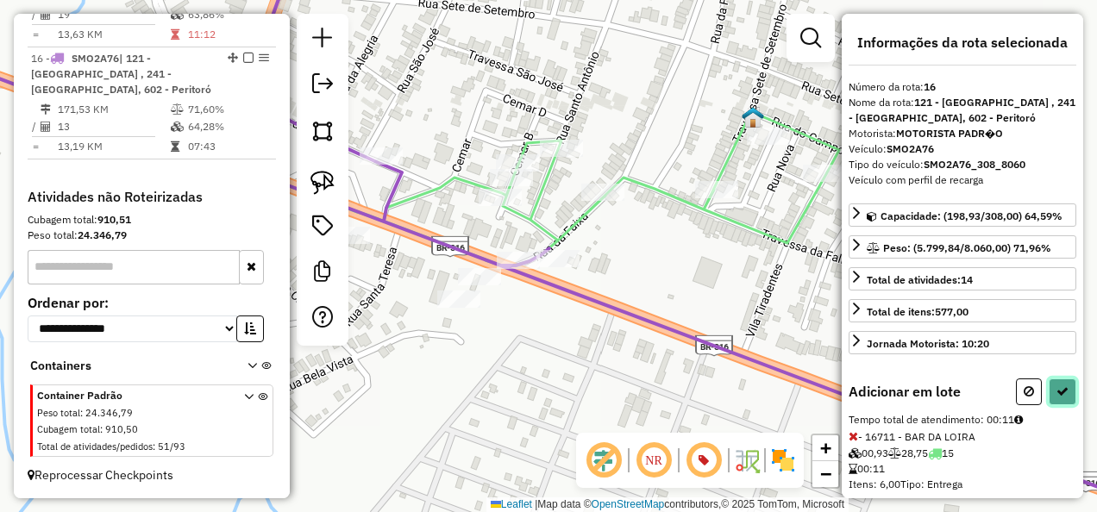
click at [1061, 390] on icon at bounding box center [1062, 391] width 12 height 12
select select "**********"
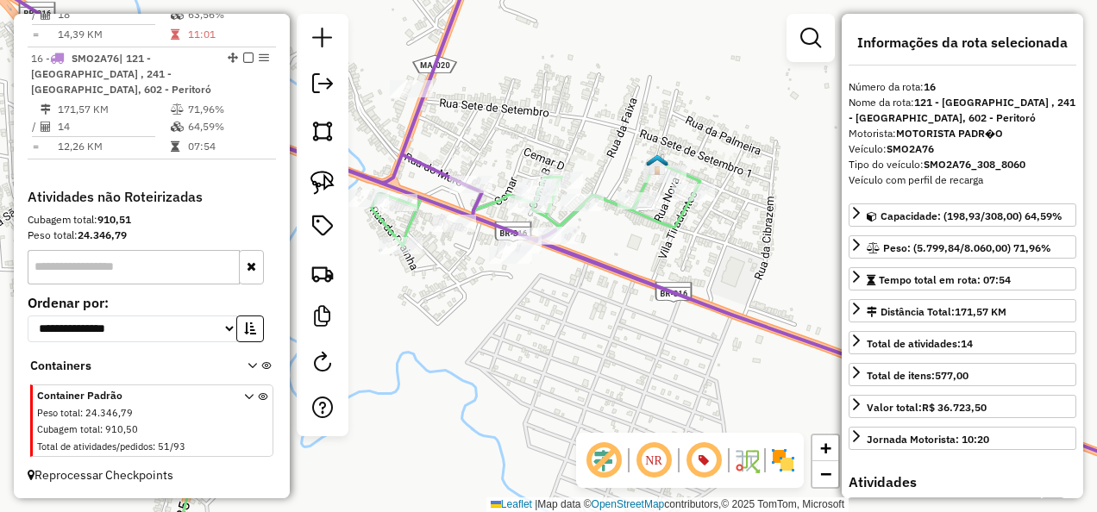
click at [671, 220] on icon at bounding box center [317, 256] width 766 height 615
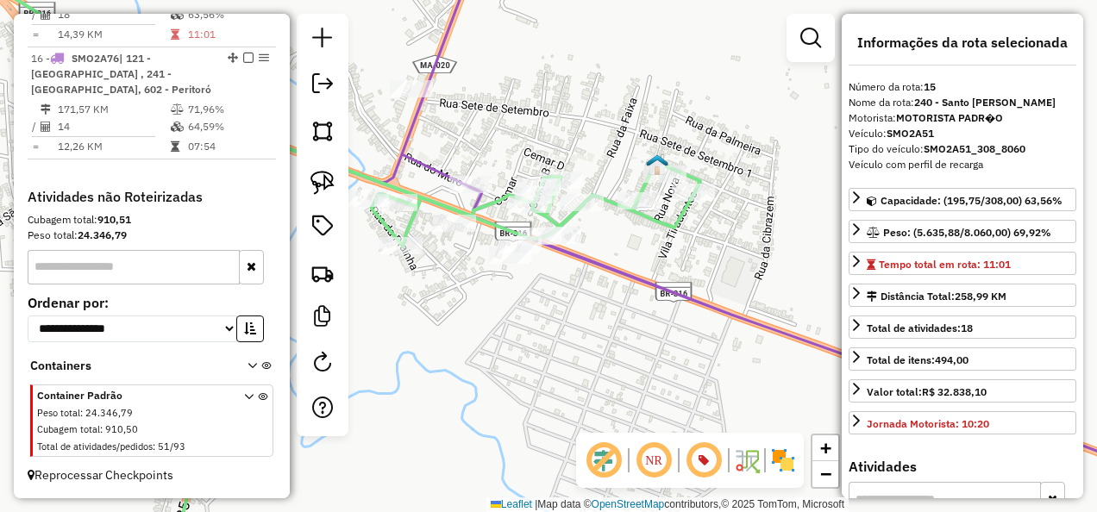
scroll to position [1689, 0]
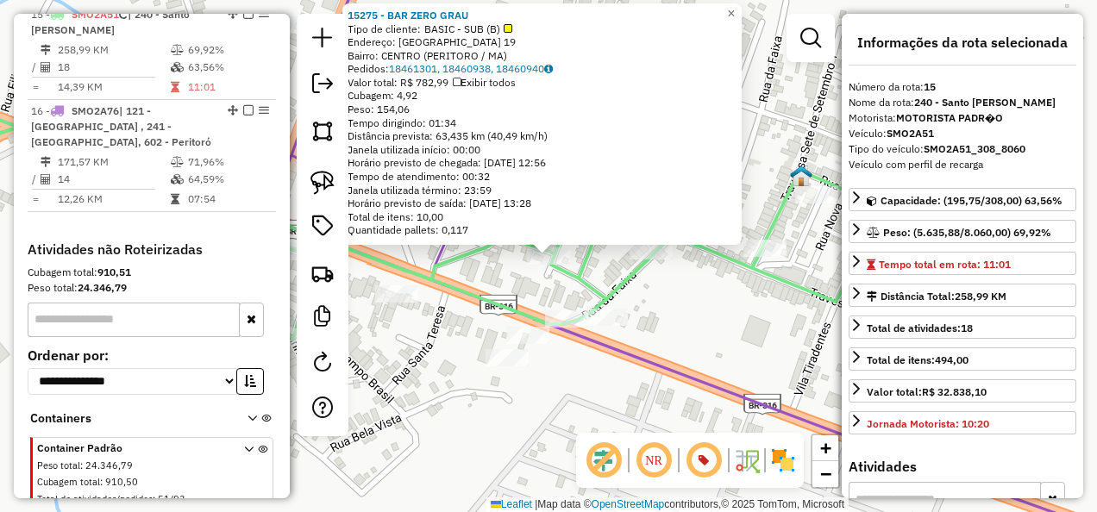
click at [467, 286] on icon at bounding box center [388, 208] width 997 height 264
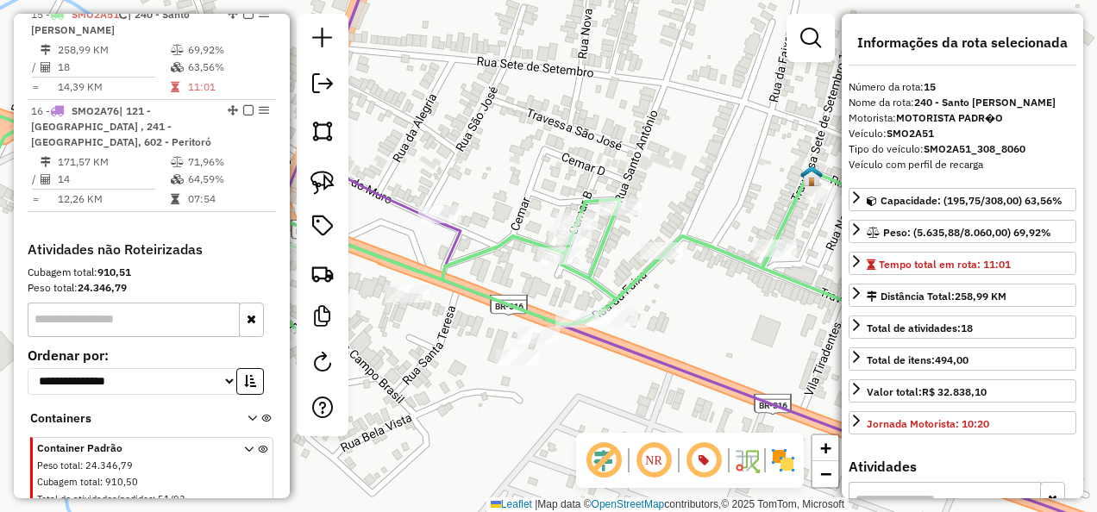
drag, startPoint x: 483, startPoint y: 274, endPoint x: 666, endPoint y: 274, distance: 182.8
click at [661, 274] on div "Janela de atendimento Grade de atendimento Capacidade Transportadoras Veículos …" at bounding box center [548, 256] width 1097 height 512
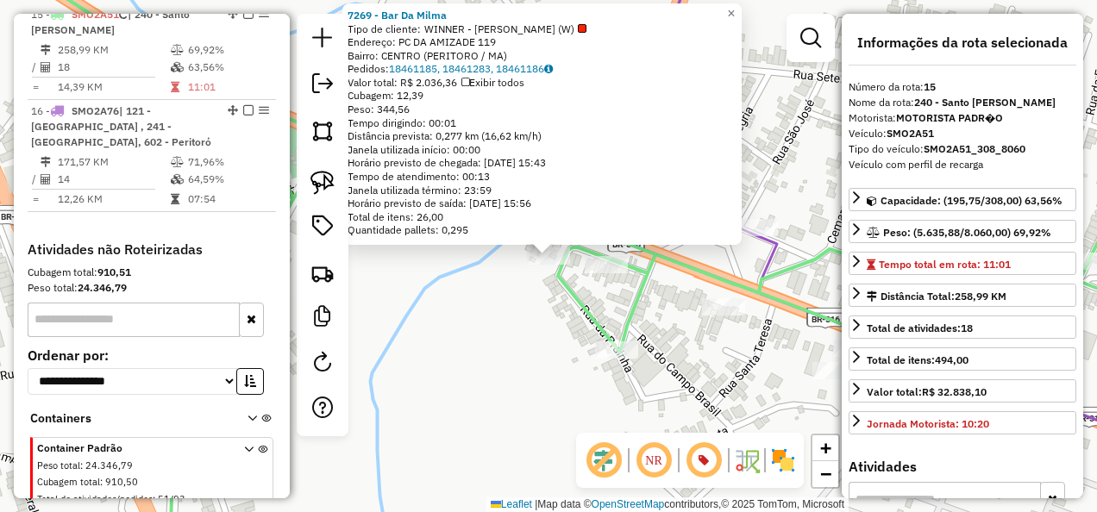
click at [606, 279] on div "7269 - Bar Da Milma Tipo de cliente: WINNER - ROTA (W) Endereço: PC DA AMIZADE …" at bounding box center [548, 256] width 1097 height 512
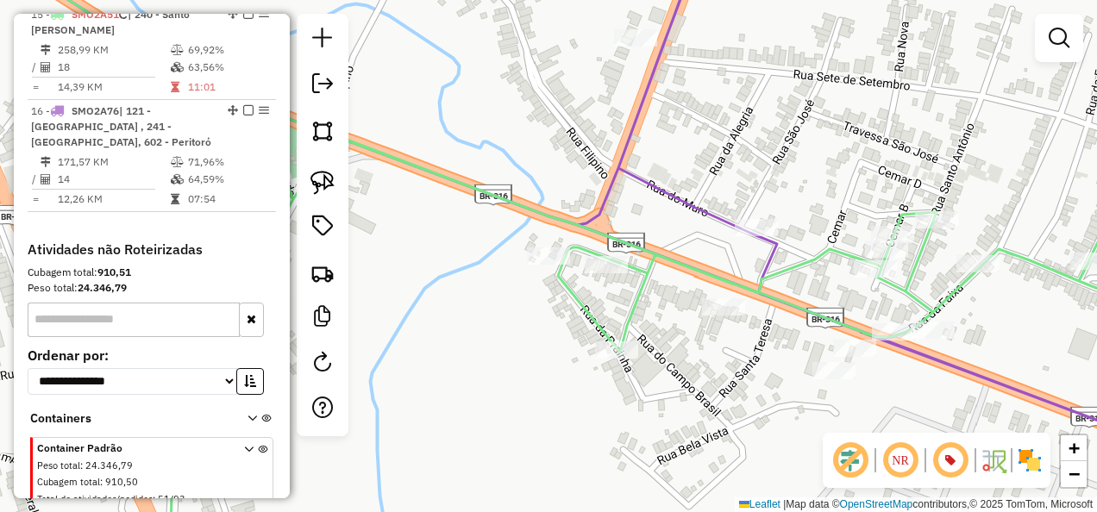
click at [498, 309] on div "Janela de atendimento Grade de atendimento Capacidade Transportadoras Veículos …" at bounding box center [548, 256] width 1097 height 512
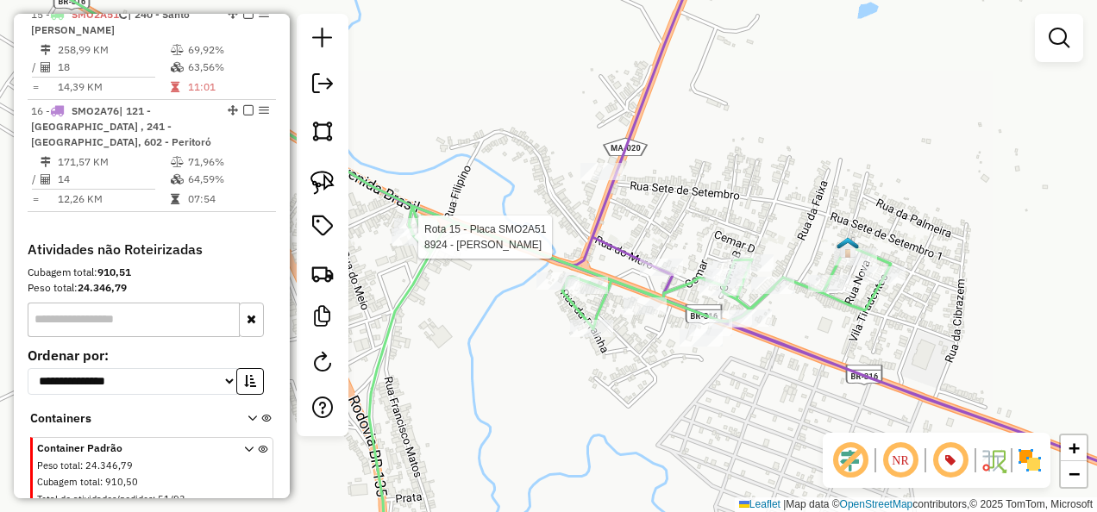
select select "**********"
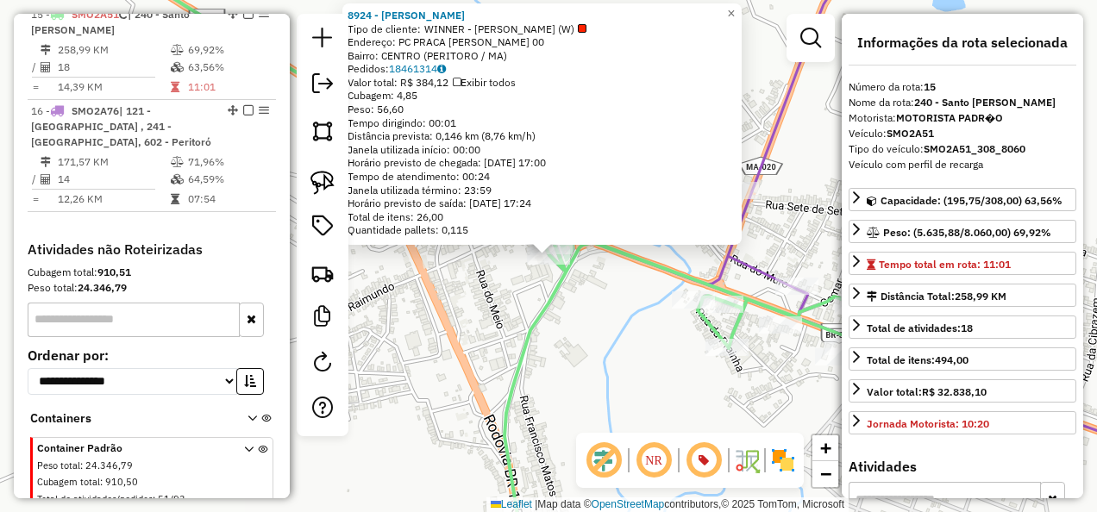
click at [610, 318] on div "8924 - RAFAEL TELES DE LIMA Tipo de cliente: WINNER - ROTA (W) Endereço: PC PRA…" at bounding box center [548, 256] width 1097 height 512
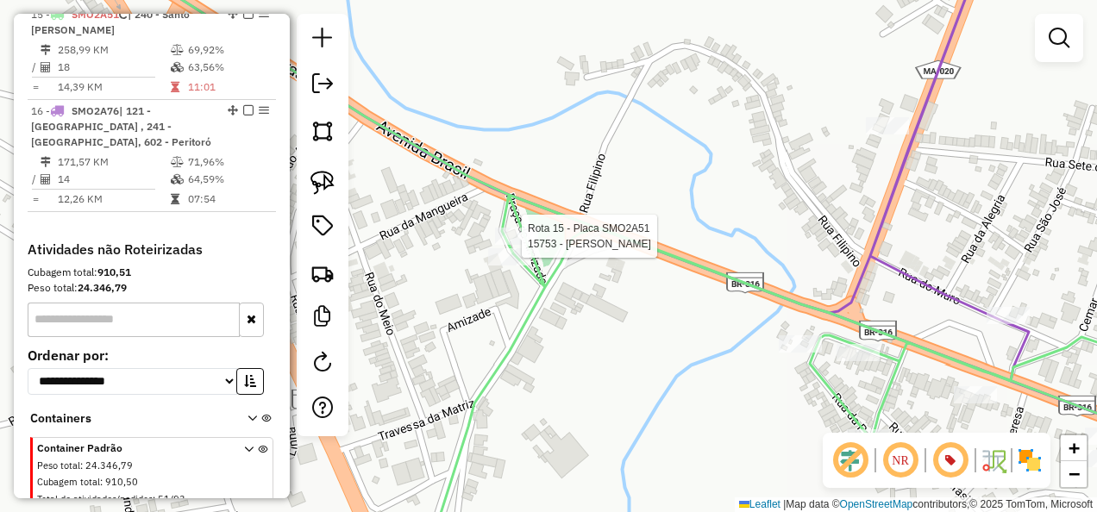
select select "**********"
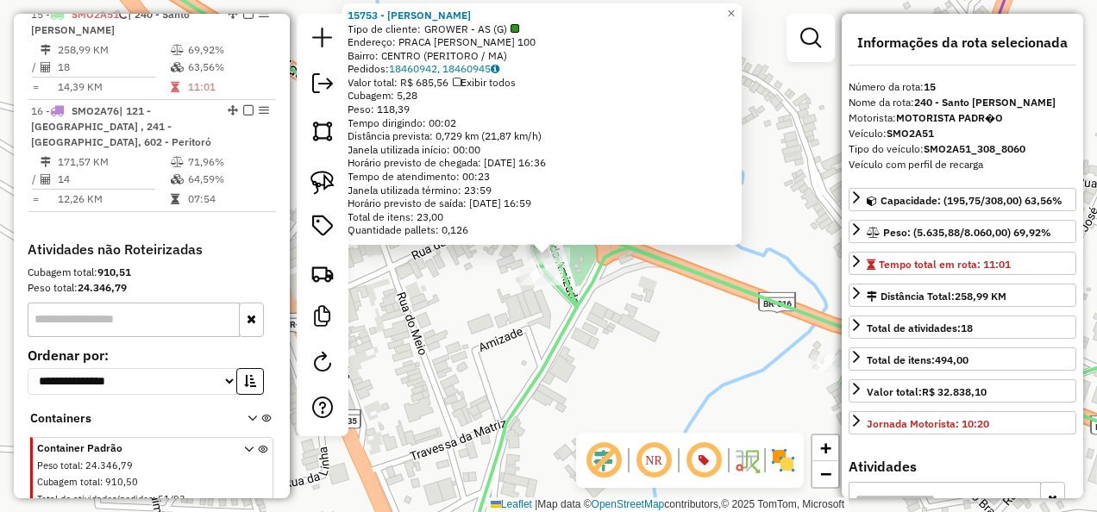
click at [476, 304] on div "15753 - EMPORIO MAE DOLORES Tipo de cliente: GROWER - AS (G) Endereço: PRACA FR…" at bounding box center [548, 256] width 1097 height 512
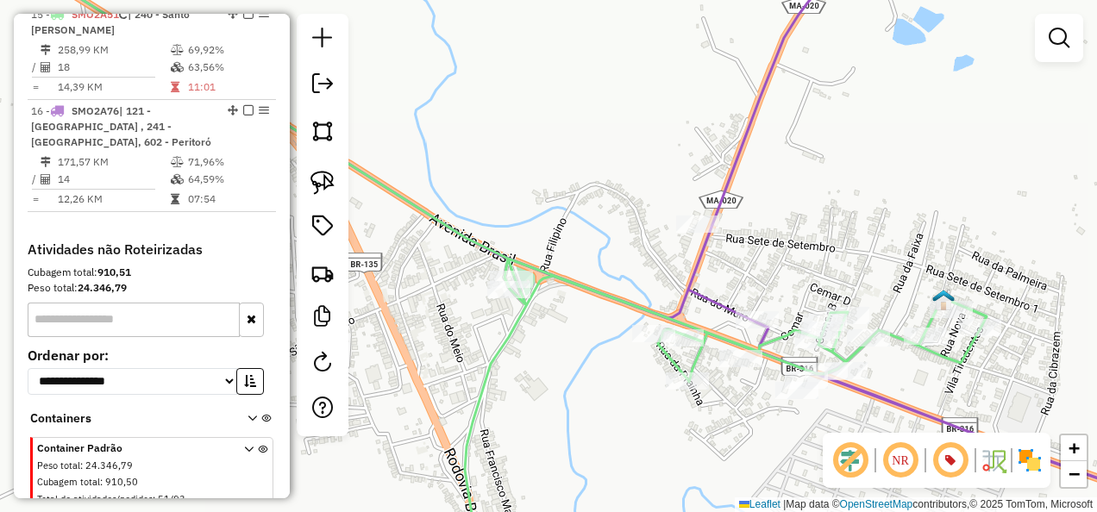
click at [690, 276] on icon at bounding box center [604, 234] width 1205 height 570
select select "**********"
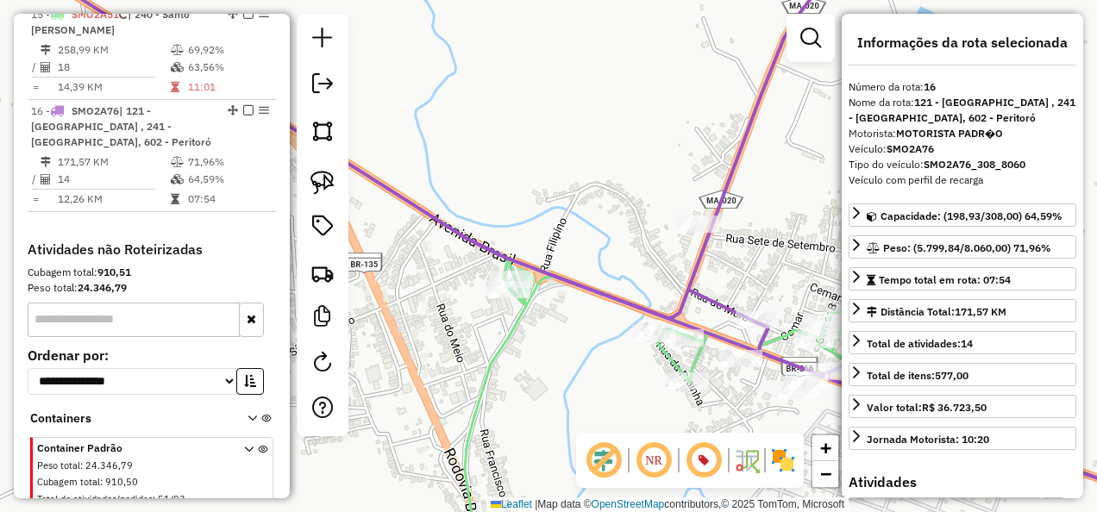
scroll to position [1751, 0]
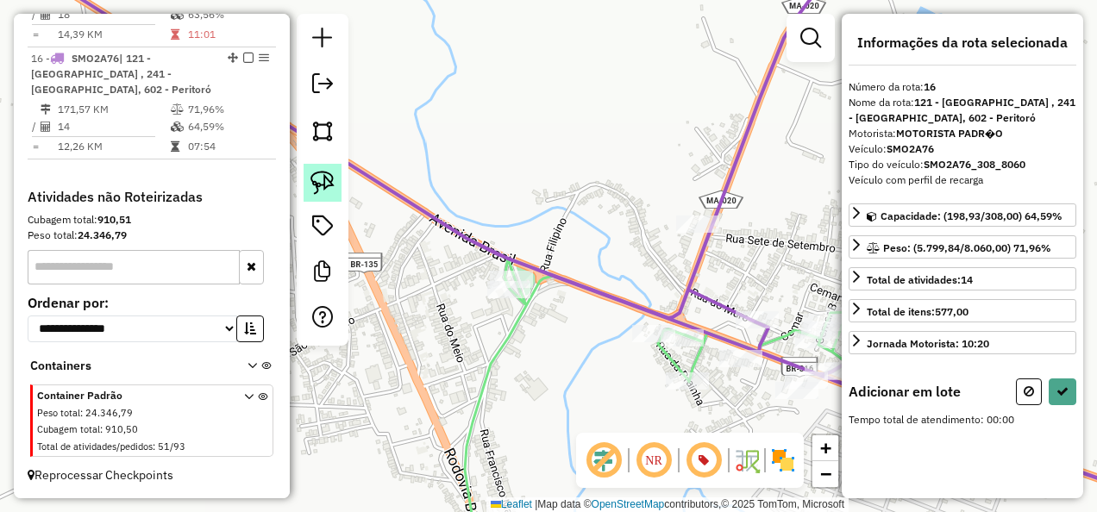
click at [327, 180] on img at bounding box center [322, 183] width 24 height 24
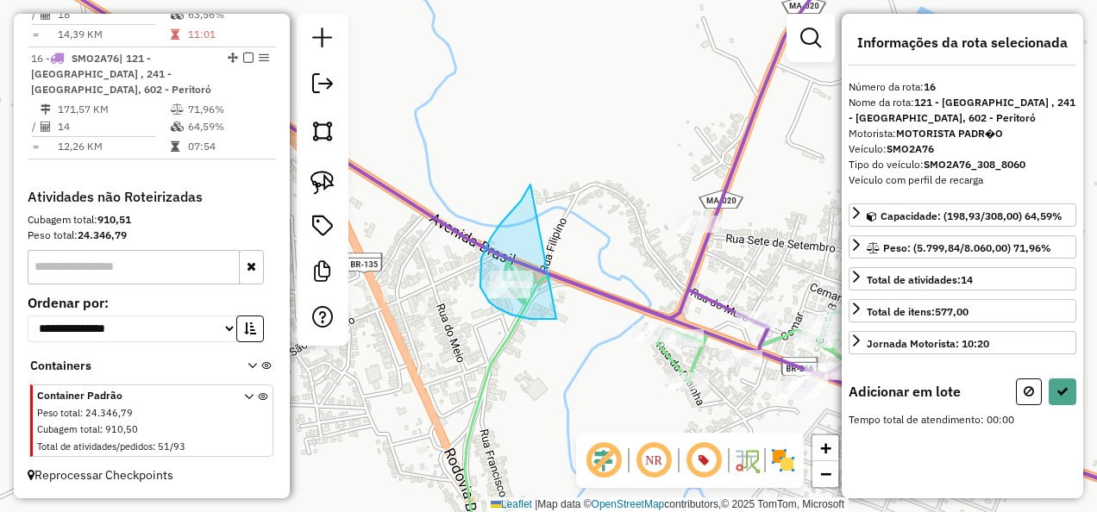
drag, startPoint x: 524, startPoint y: 195, endPoint x: 556, endPoint y: 319, distance: 128.2
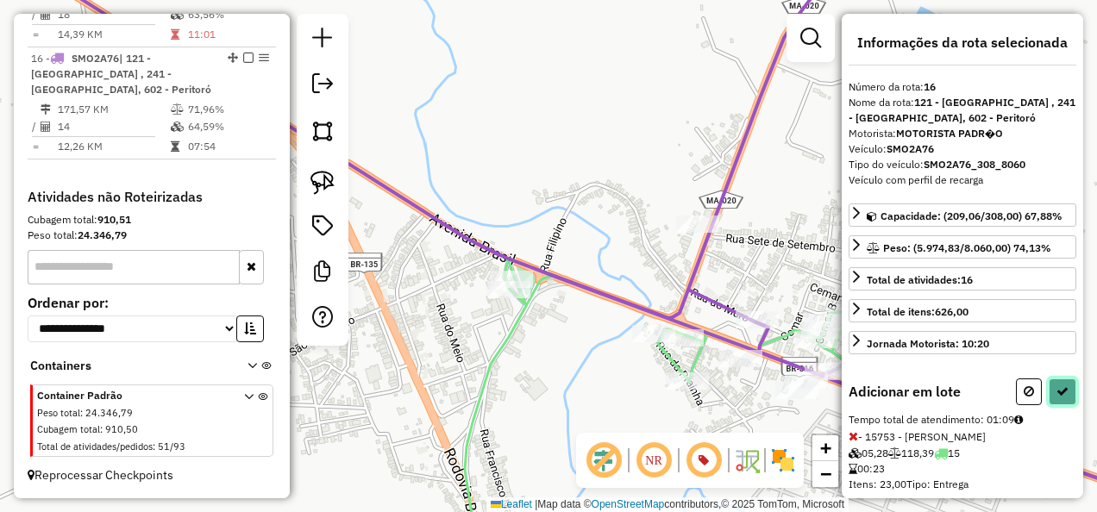
click at [1062, 388] on icon at bounding box center [1062, 391] width 12 height 12
select select "**********"
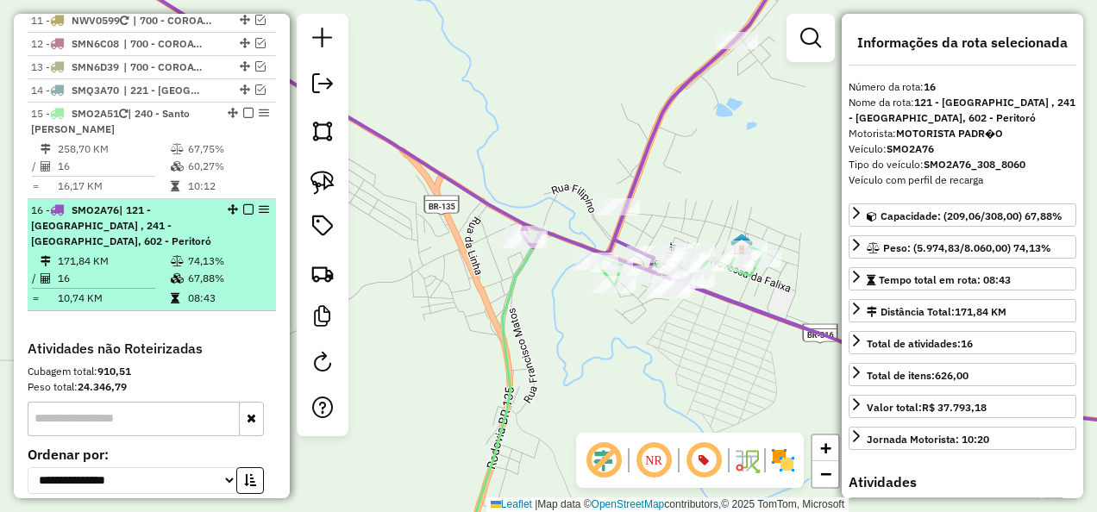
scroll to position [1578, 0]
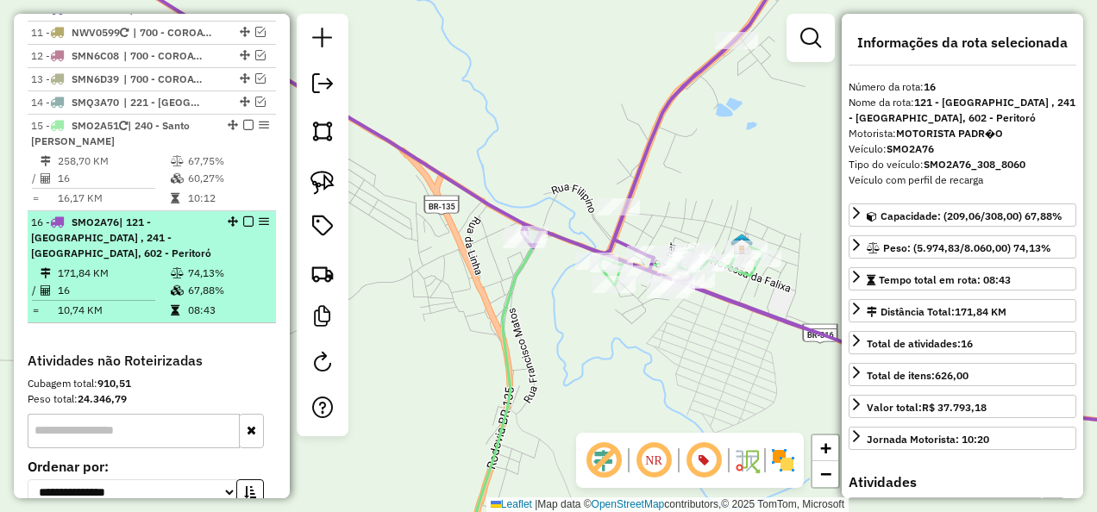
click at [243, 227] on em at bounding box center [248, 221] width 10 height 10
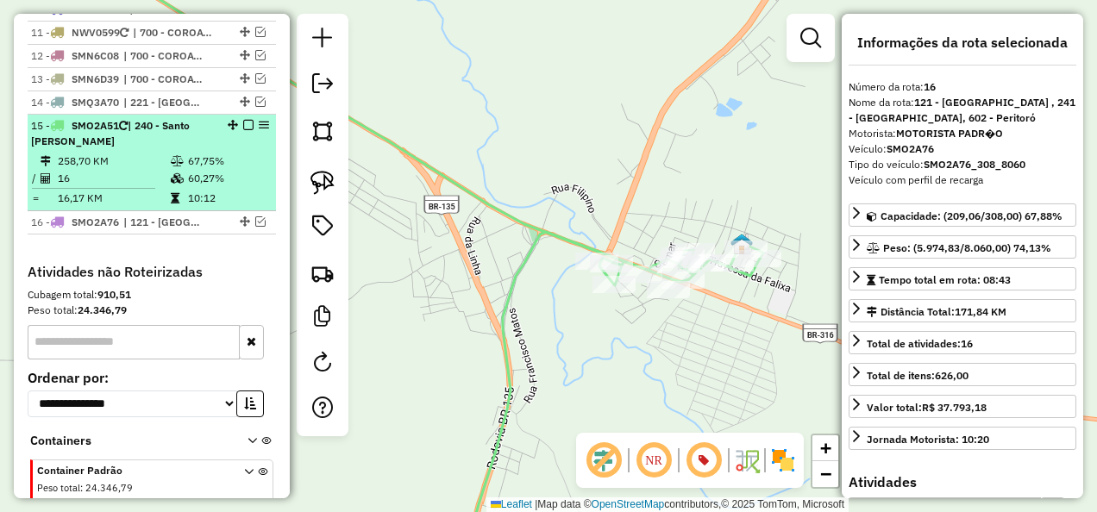
click at [243, 130] on em at bounding box center [248, 125] width 10 height 10
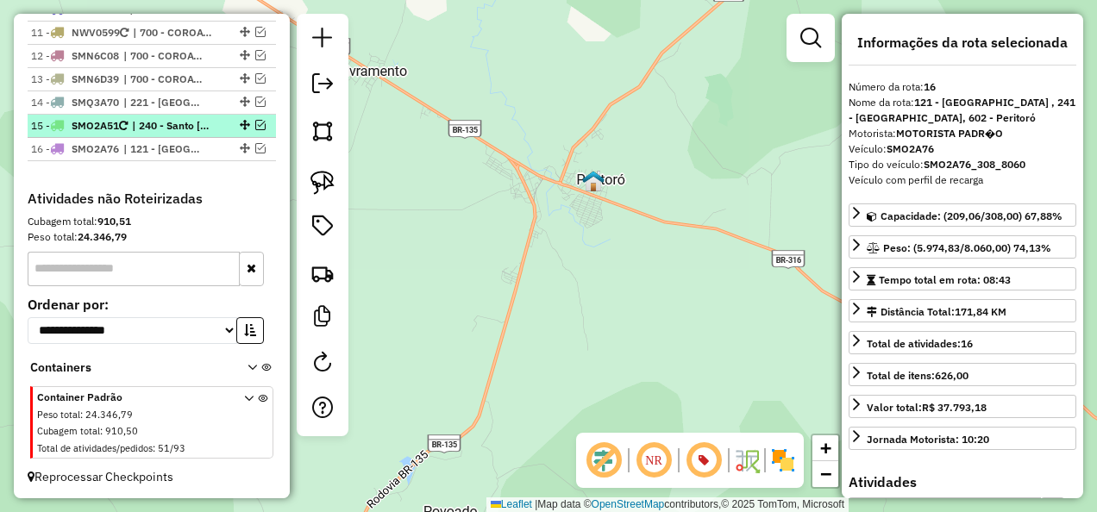
click at [172, 134] on span "| 240 - Santo [PERSON_NAME]" at bounding box center [171, 126] width 79 height 16
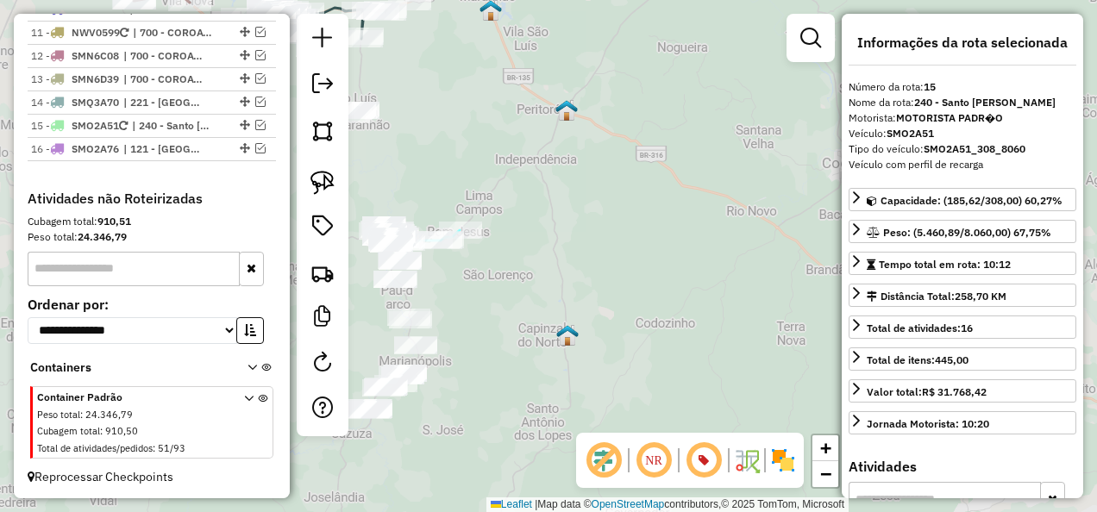
click at [643, 189] on div "Janela de atendimento Grade de atendimento Capacidade Transportadoras Veículos …" at bounding box center [548, 256] width 1097 height 512
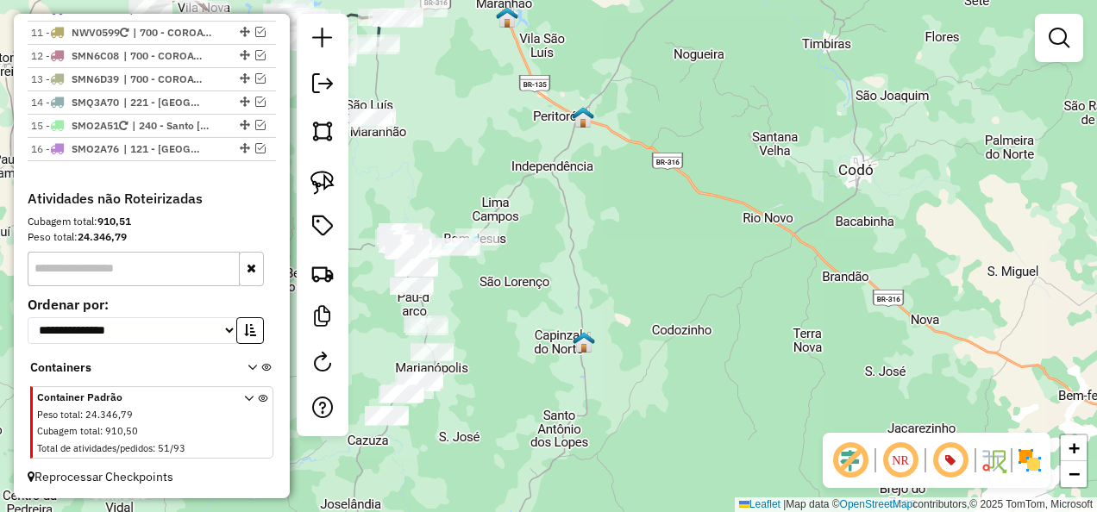
drag, startPoint x: 516, startPoint y: 245, endPoint x: 717, endPoint y: 270, distance: 203.3
click at [694, 278] on div "Janela de atendimento Grade de atendimento Capacidade Transportadoras Veículos …" at bounding box center [548, 256] width 1097 height 512
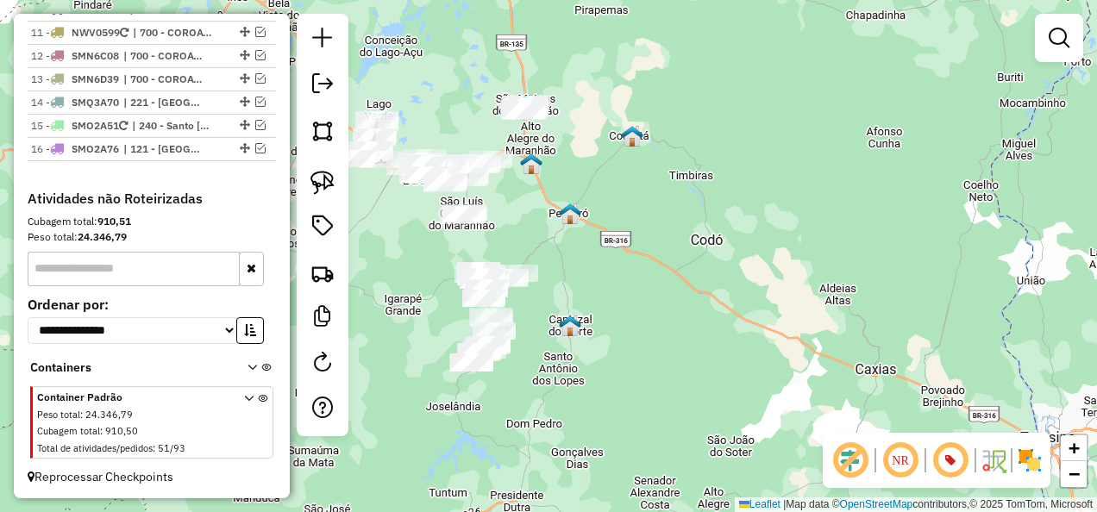
drag, startPoint x: 680, startPoint y: 236, endPoint x: 584, endPoint y: 236, distance: 95.7
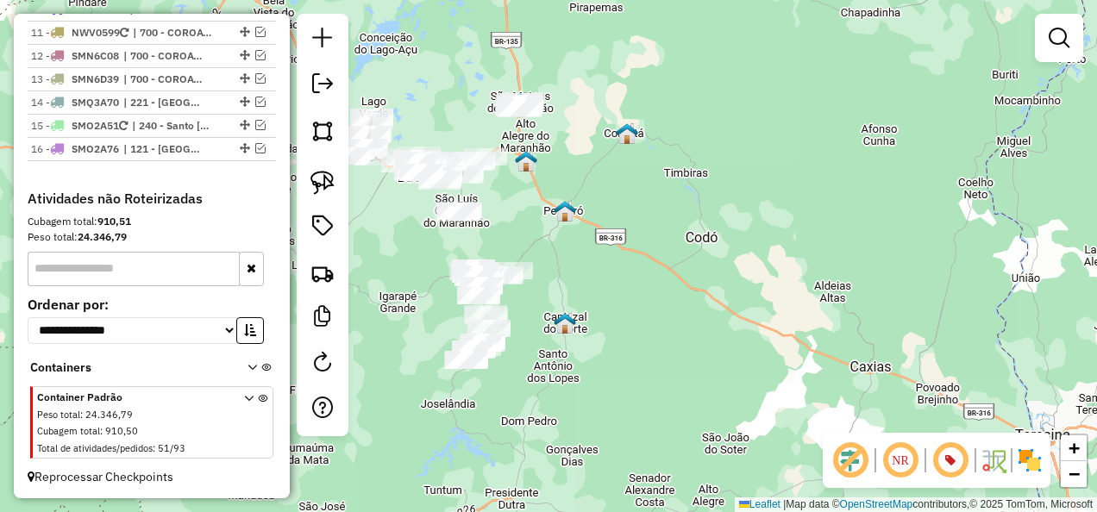
click at [584, 236] on div "Janela de atendimento Grade de atendimento Capacidade Transportadoras Veículos …" at bounding box center [548, 256] width 1097 height 512
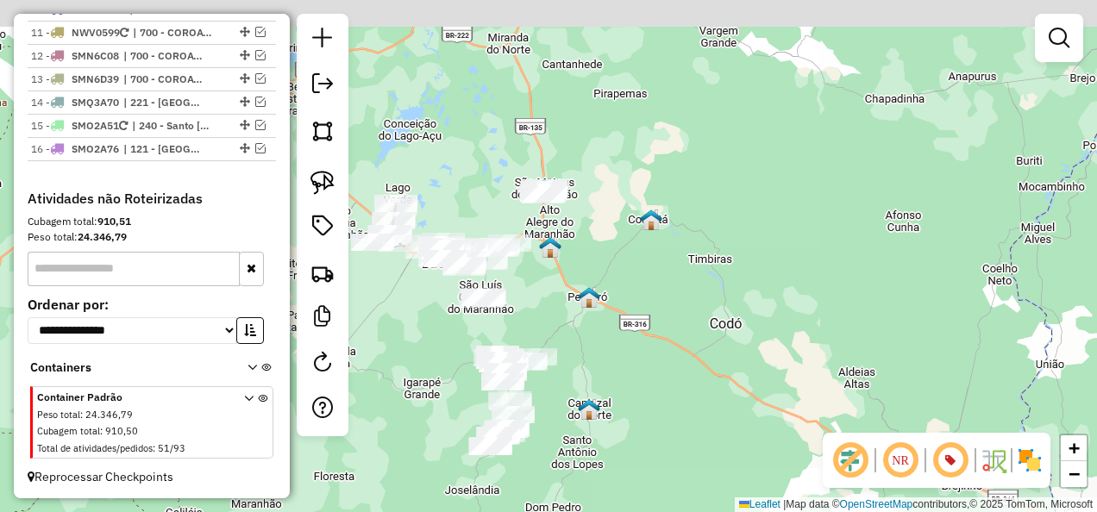
drag, startPoint x: 578, startPoint y: 210, endPoint x: 598, endPoint y: 298, distance: 90.4
click at [600, 298] on div "Janela de atendimento Grade de atendimento Capacidade Transportadoras Veículos …" at bounding box center [548, 256] width 1097 height 512
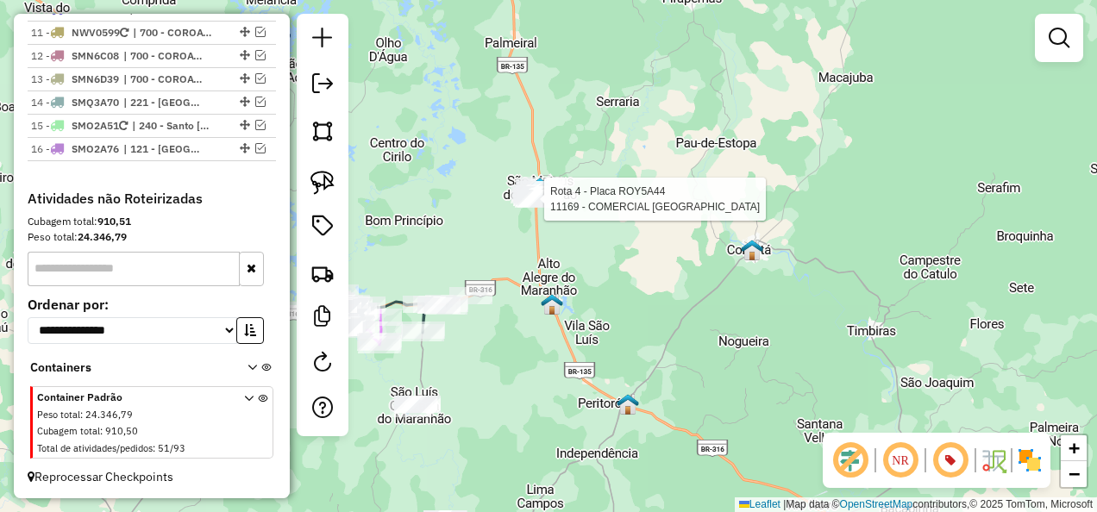
select select "**********"
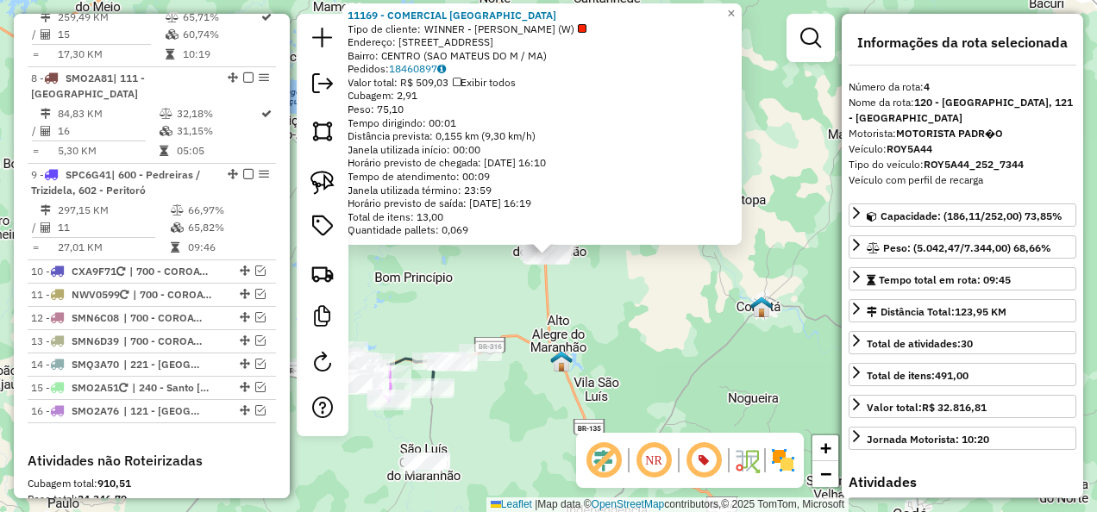
scroll to position [997, 0]
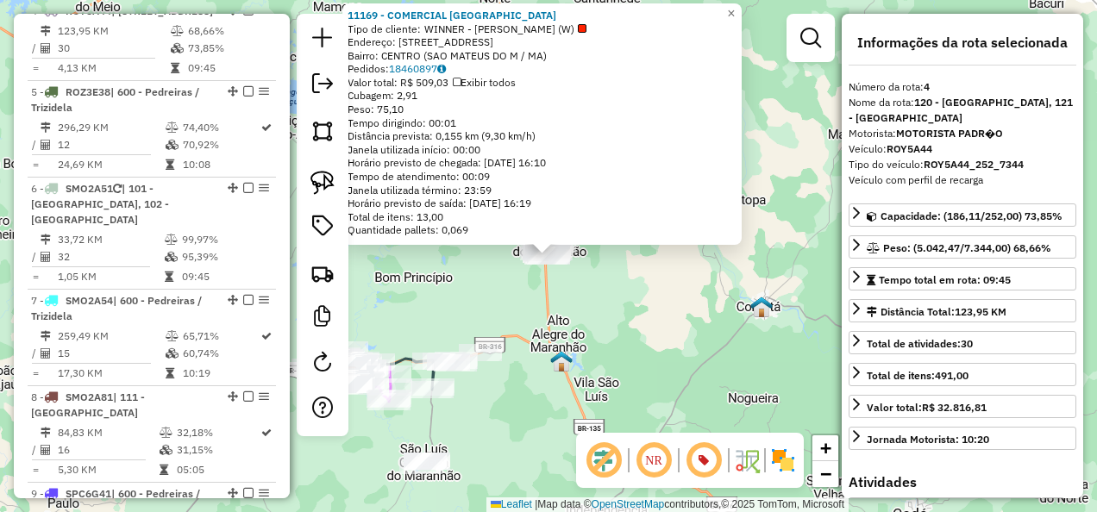
click at [583, 319] on div "11169 - COMERCIAL LIMA Tipo de cliente: WINNER - ROTA (W) Endereço: RUA TREZE D…" at bounding box center [548, 256] width 1097 height 512
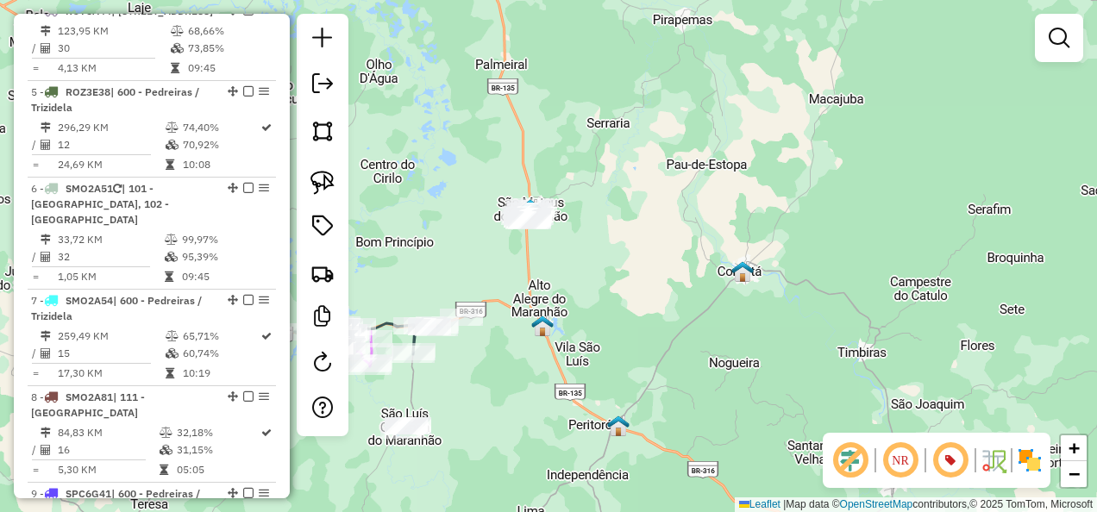
drag, startPoint x: 578, startPoint y: 334, endPoint x: 542, endPoint y: 248, distance: 92.7
click at [542, 248] on div "Janela de atendimento Grade de atendimento Capacidade Transportadoras Veículos …" at bounding box center [548, 256] width 1097 height 512
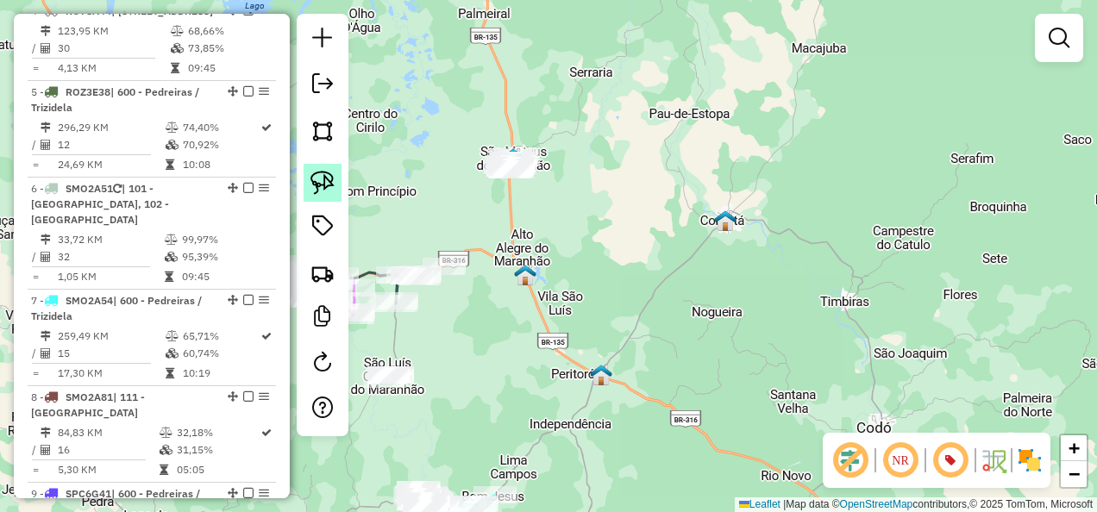
click at [318, 174] on img at bounding box center [322, 183] width 24 height 24
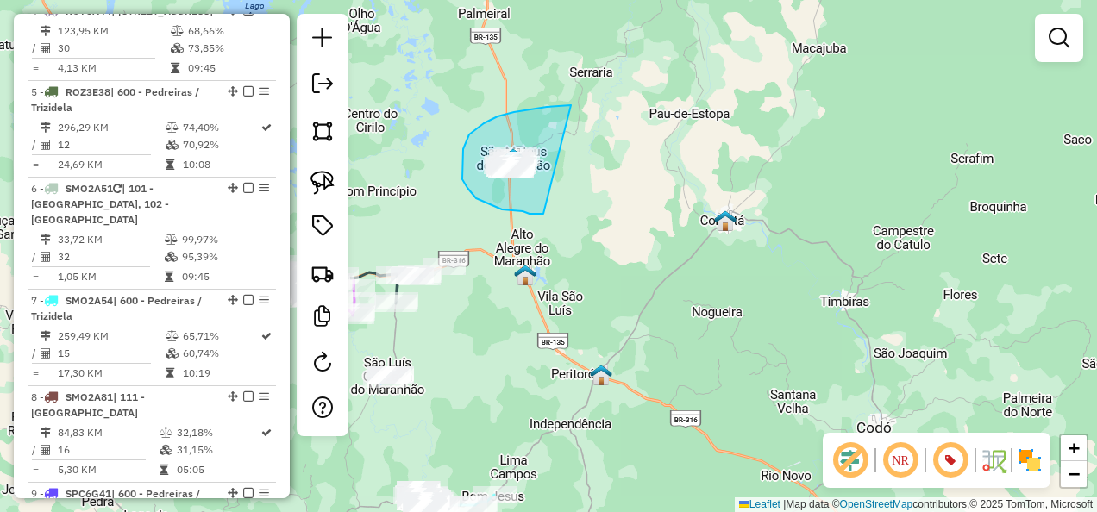
drag, startPoint x: 571, startPoint y: 105, endPoint x: 555, endPoint y: 214, distance: 109.8
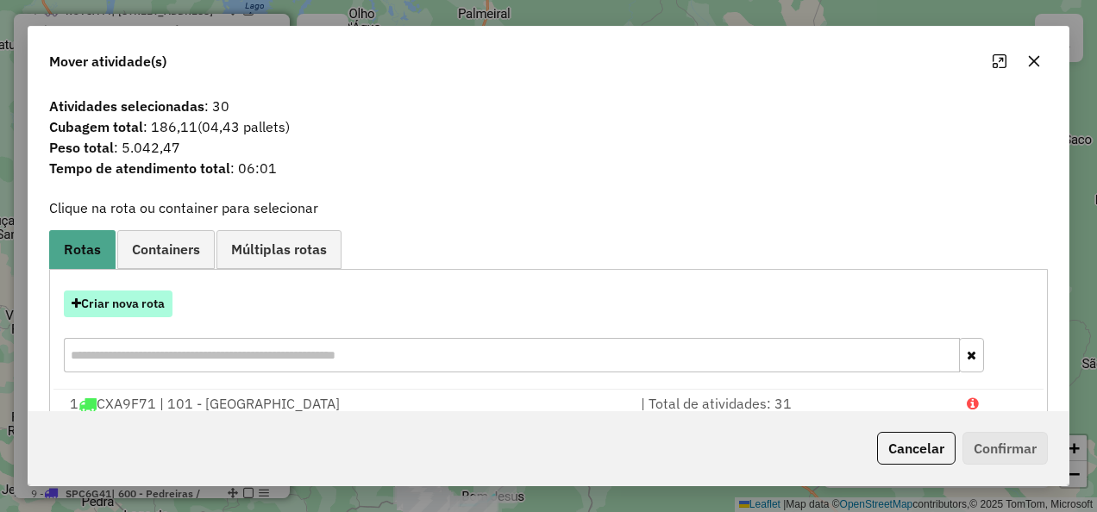
click at [126, 303] on button "Criar nova rota" at bounding box center [118, 304] width 109 height 27
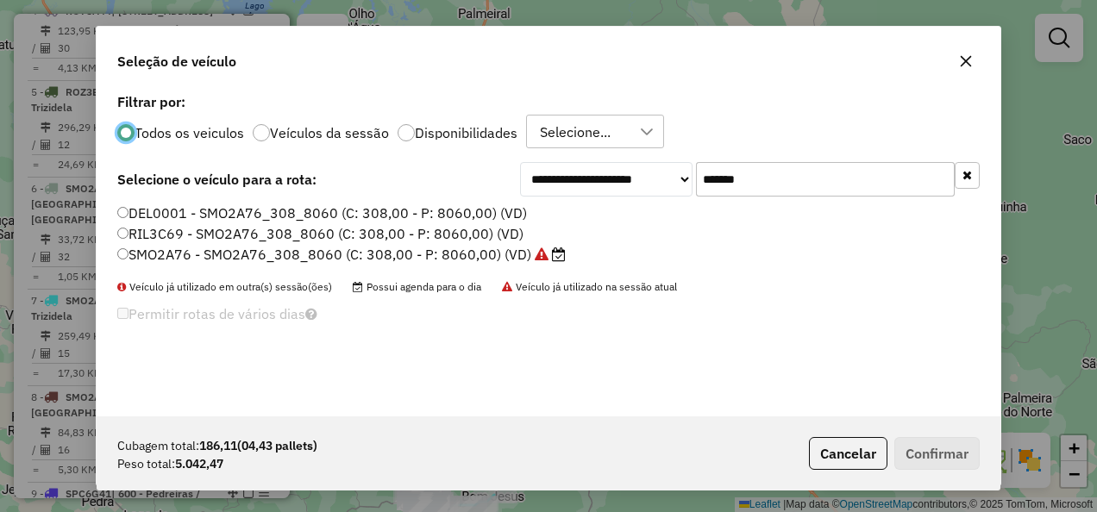
scroll to position [9, 5]
drag, startPoint x: 788, startPoint y: 190, endPoint x: 657, endPoint y: 202, distance: 131.6
click at [657, 202] on div "**********" at bounding box center [549, 253] width 904 height 328
paste input "text"
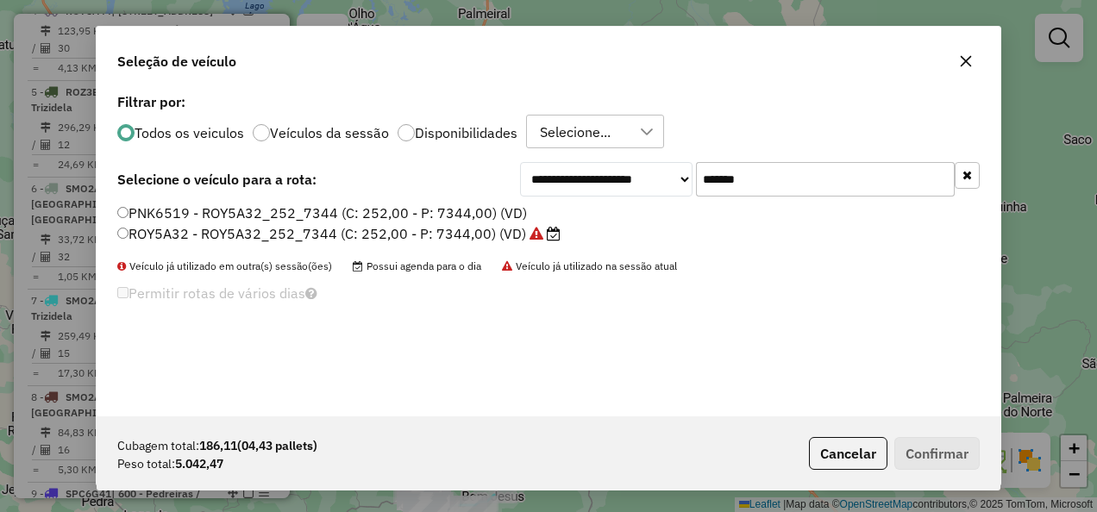
type input "*******"
click at [462, 230] on label "ROY5A32 - ROY5A32_252_7344 (C: 252,00 - P: 7344,00) (VD)" at bounding box center [338, 233] width 443 height 21
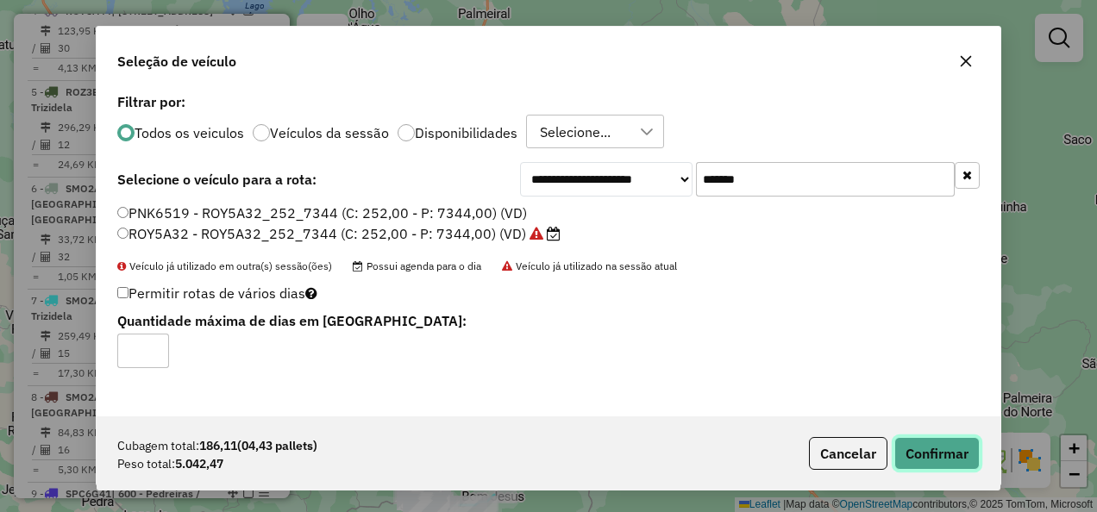
click at [947, 455] on button "Confirmar" at bounding box center [936, 453] width 85 height 33
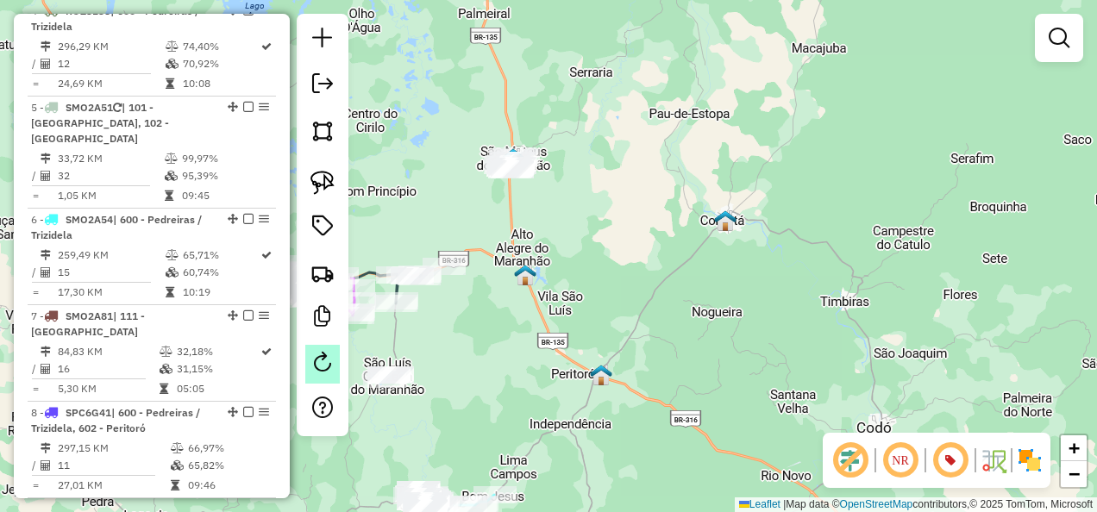
scroll to position [742, 0]
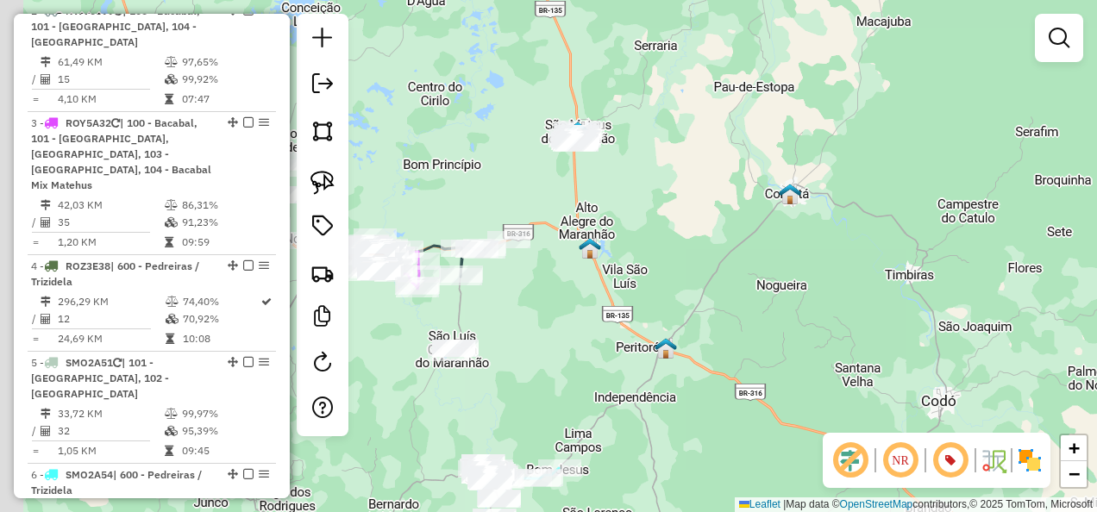
drag, startPoint x: 514, startPoint y: 355, endPoint x: 595, endPoint y: 304, distance: 96.2
click at [592, 318] on div "Janela de atendimento Grade de atendimento Capacidade Transportadoras Veículos …" at bounding box center [548, 256] width 1097 height 512
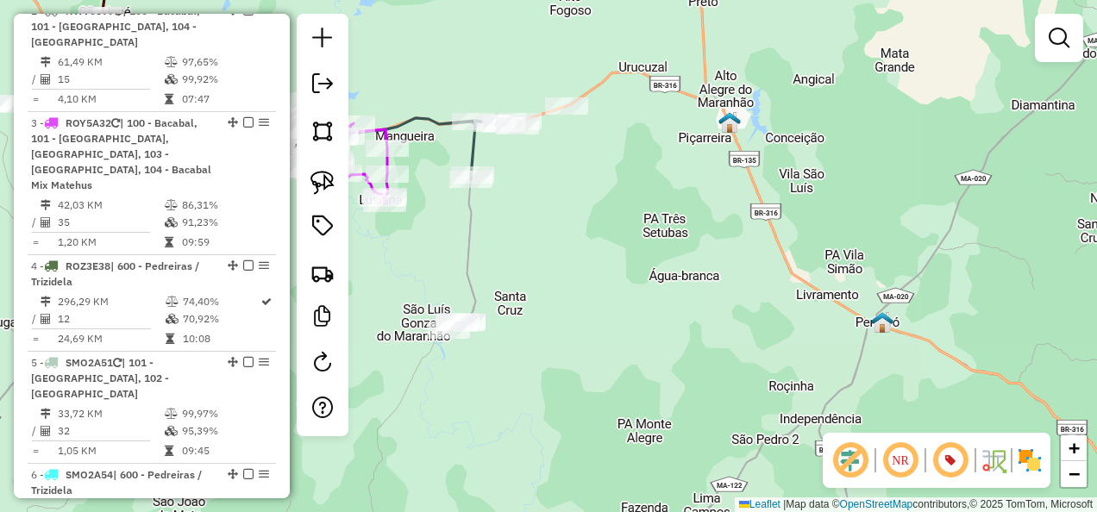
drag, startPoint x: 471, startPoint y: 304, endPoint x: 457, endPoint y: 204, distance: 100.1
click at [457, 204] on div "Janela de atendimento Grade de atendimento Capacidade Transportadoras Veículos …" at bounding box center [548, 256] width 1097 height 512
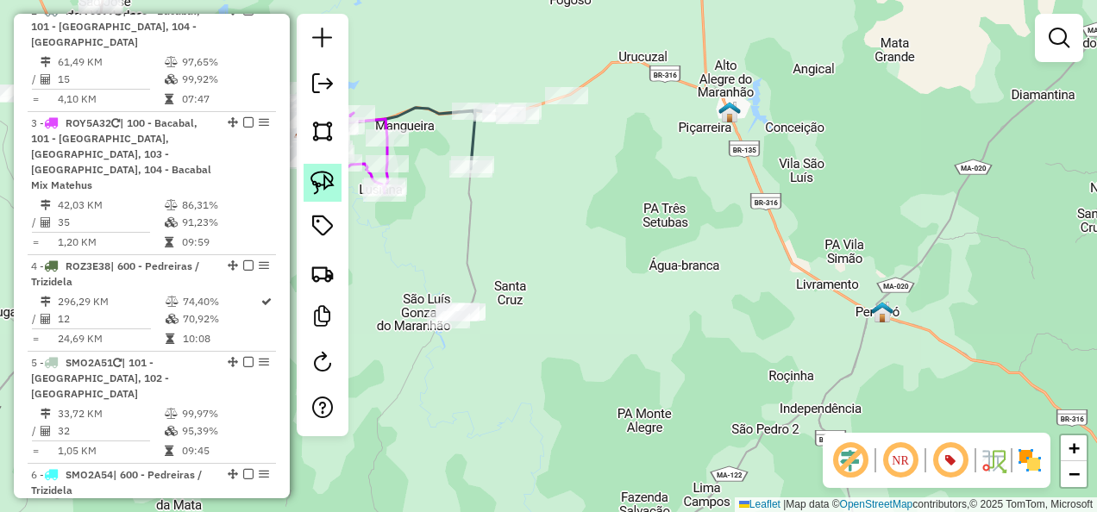
click at [329, 179] on img at bounding box center [322, 183] width 24 height 24
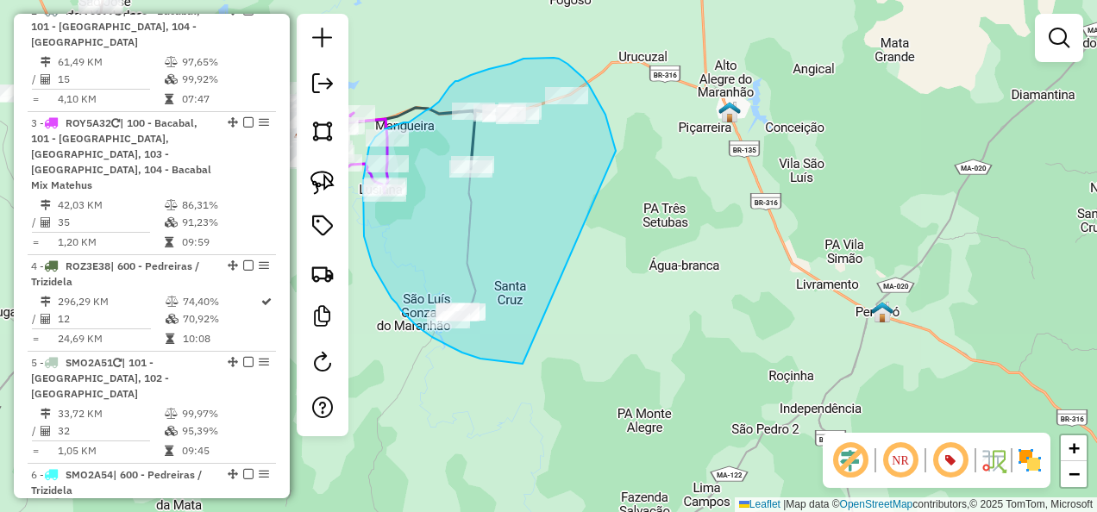
drag, startPoint x: 612, startPoint y: 140, endPoint x: 523, endPoint y: 364, distance: 241.5
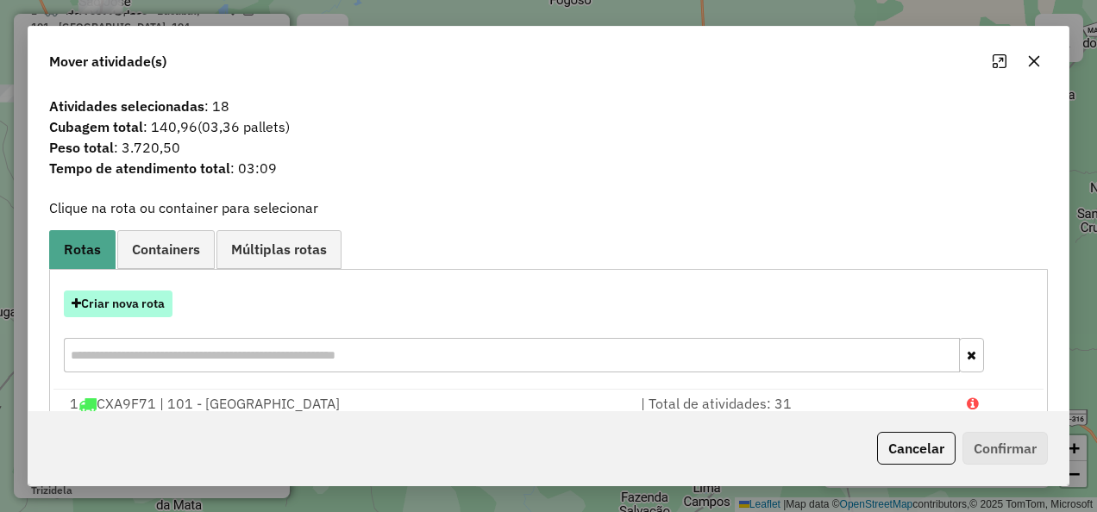
click at [145, 312] on button "Criar nova rota" at bounding box center [118, 304] width 109 height 27
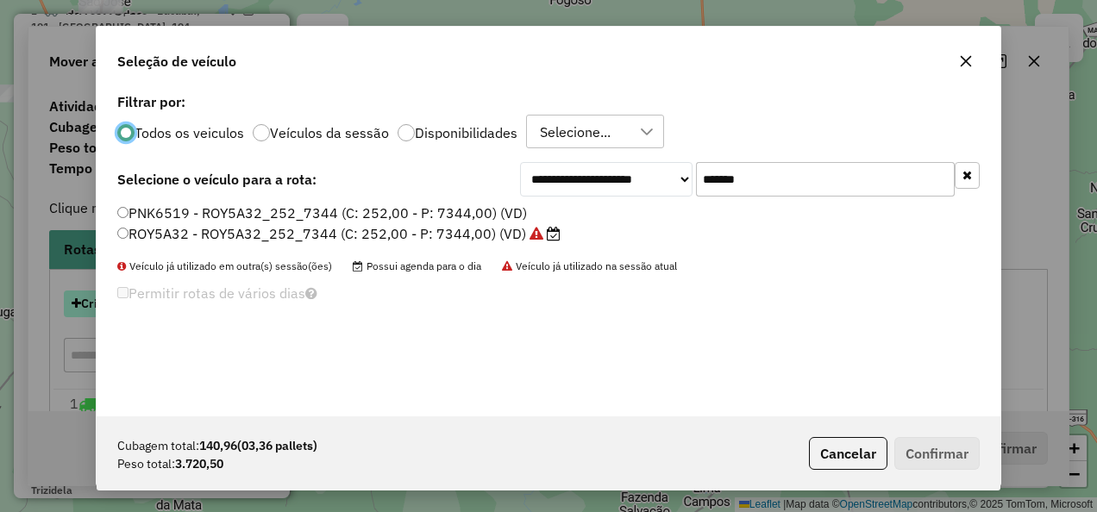
scroll to position [9, 5]
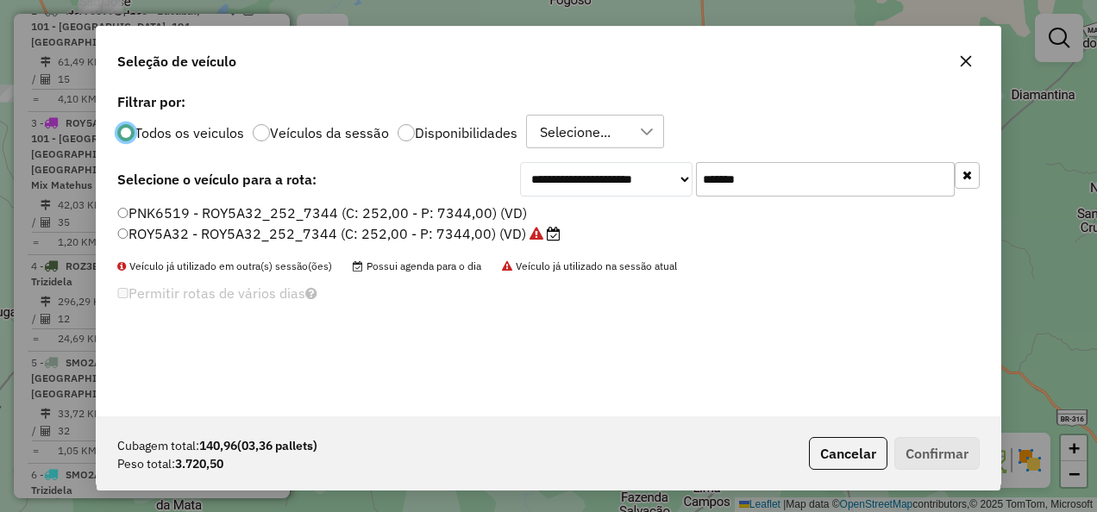
click at [404, 234] on label "ROY5A32 - ROY5A32_252_7344 (C: 252,00 - P: 7344,00) (VD)" at bounding box center [338, 233] width 443 height 21
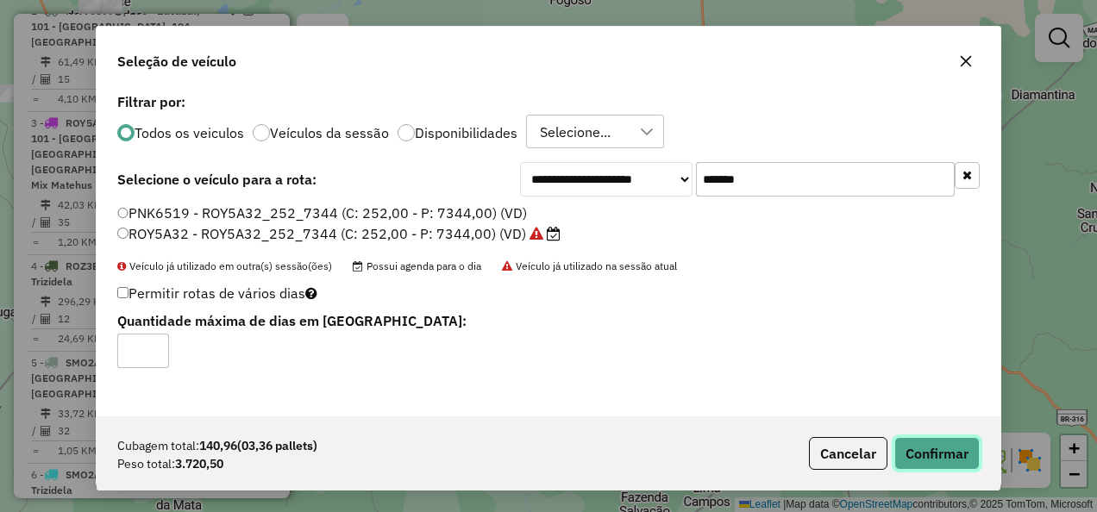
click at [923, 450] on button "Confirmar" at bounding box center [936, 453] width 85 height 33
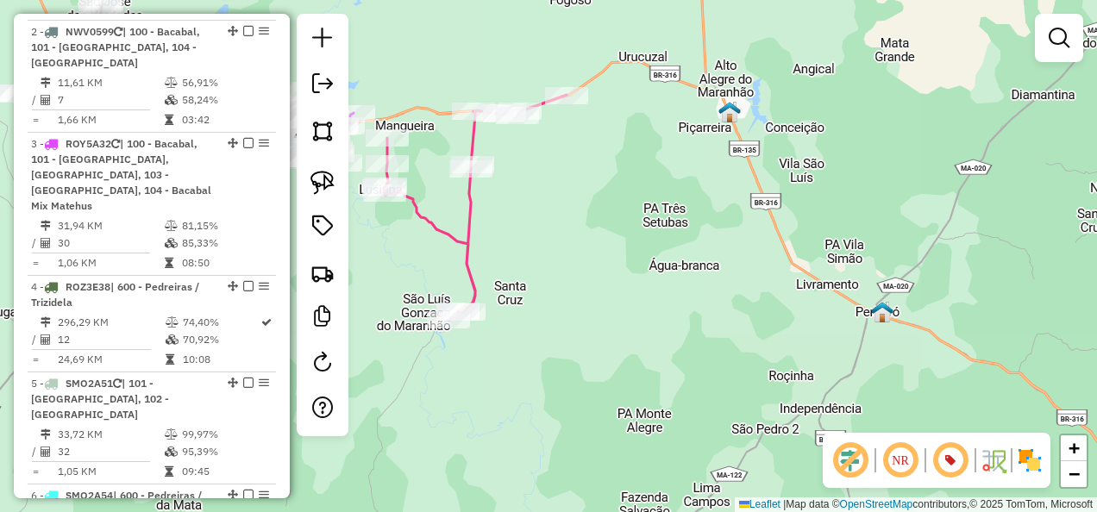
scroll to position [509, 0]
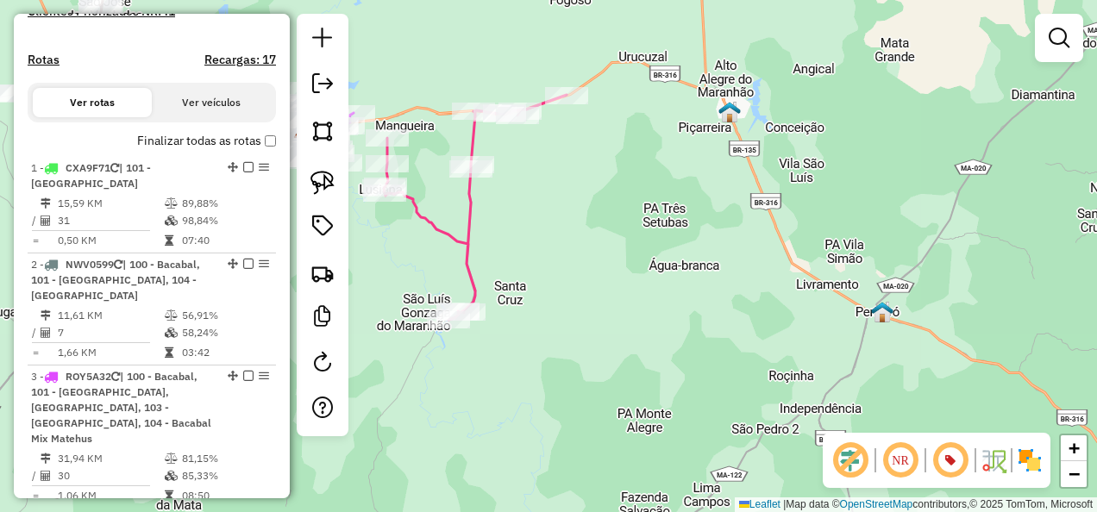
click at [467, 260] on icon at bounding box center [475, 207] width 183 height 225
select select "**********"
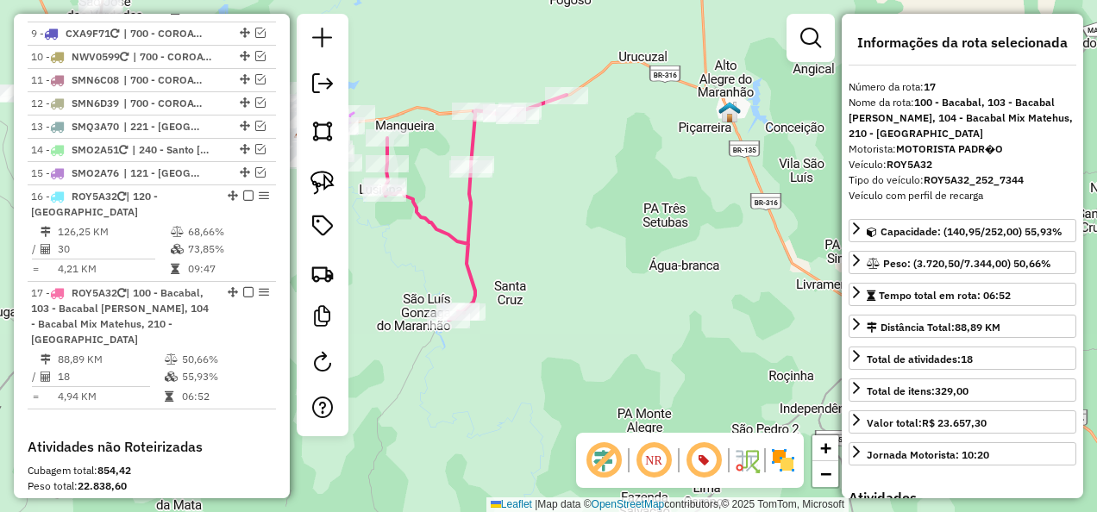
scroll to position [1722, 0]
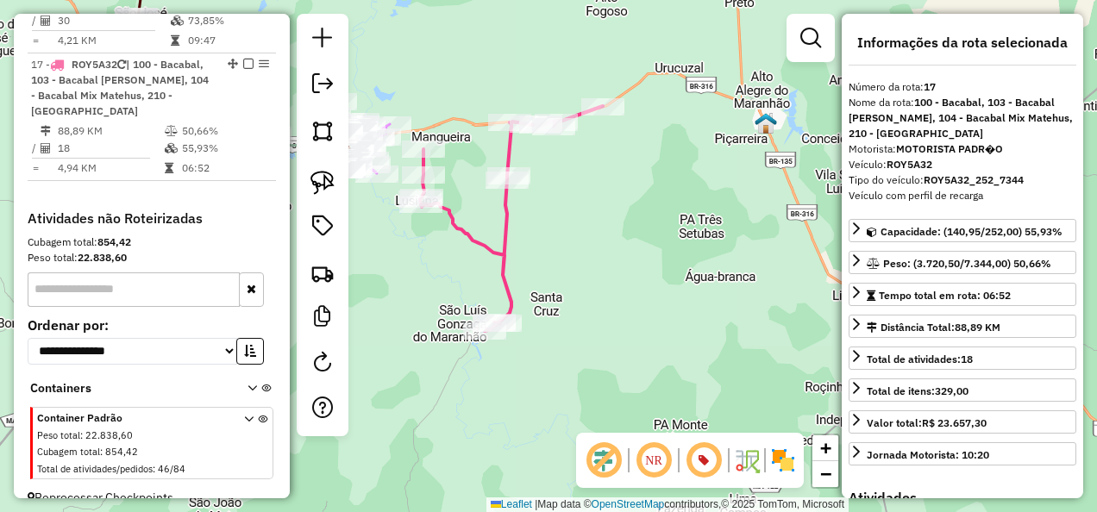
drag, startPoint x: 499, startPoint y: 235, endPoint x: 666, endPoint y: 330, distance: 191.6
click at [662, 324] on div "Janela de atendimento Grade de atendimento Capacidade Transportadoras Veículos …" at bounding box center [548, 256] width 1097 height 512
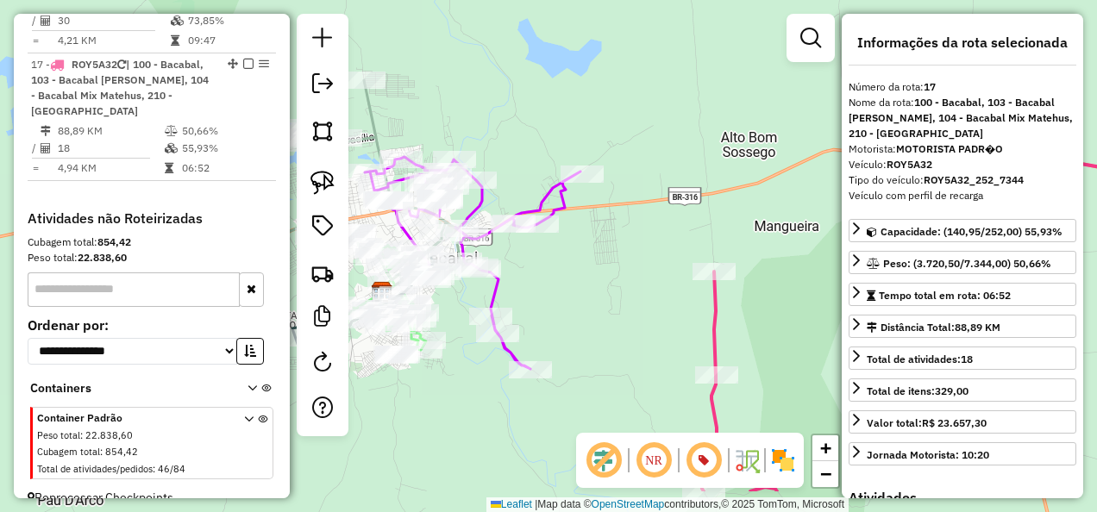
drag, startPoint x: 587, startPoint y: 329, endPoint x: 647, endPoint y: 259, distance: 91.8
click at [642, 259] on div "Janela de atendimento Grade de atendimento Capacidade Transportadoras Veículos …" at bounding box center [548, 256] width 1097 height 512
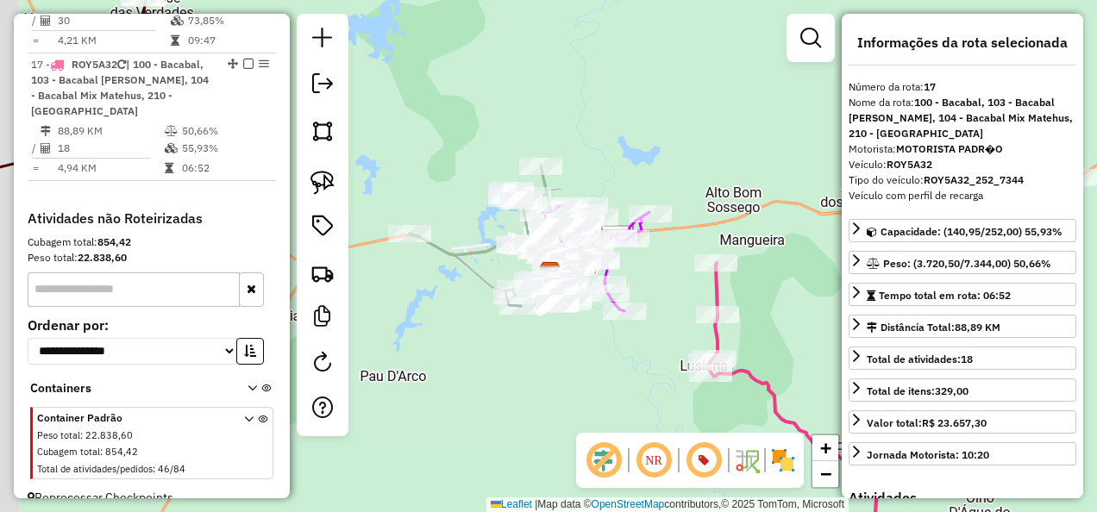
drag, startPoint x: 536, startPoint y: 380, endPoint x: 594, endPoint y: 360, distance: 61.1
click at [594, 360] on div "Janela de atendimento Grade de atendimento Capacidade Transportadoras Veículos …" at bounding box center [548, 256] width 1097 height 512
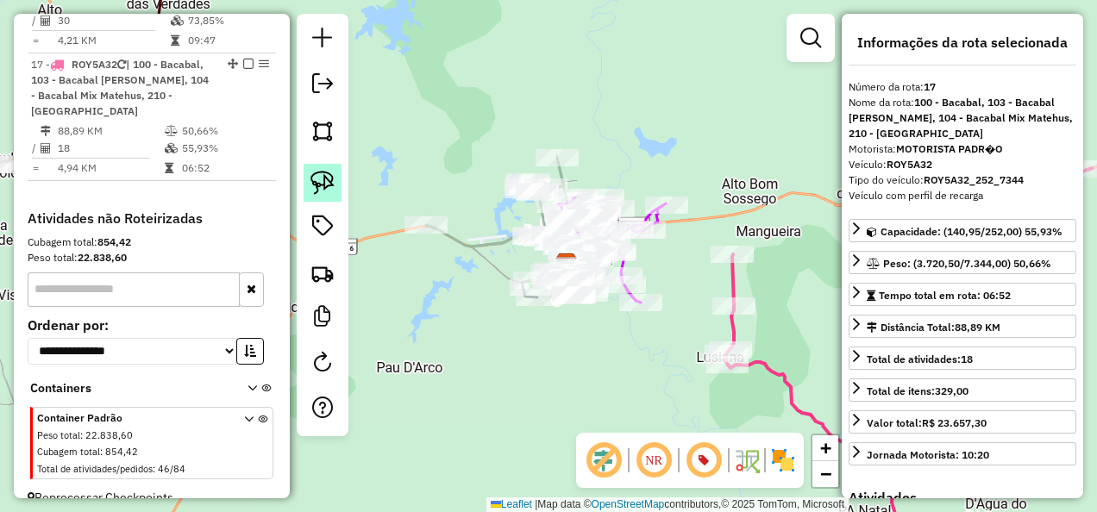
click at [338, 186] on link at bounding box center [323, 183] width 38 height 38
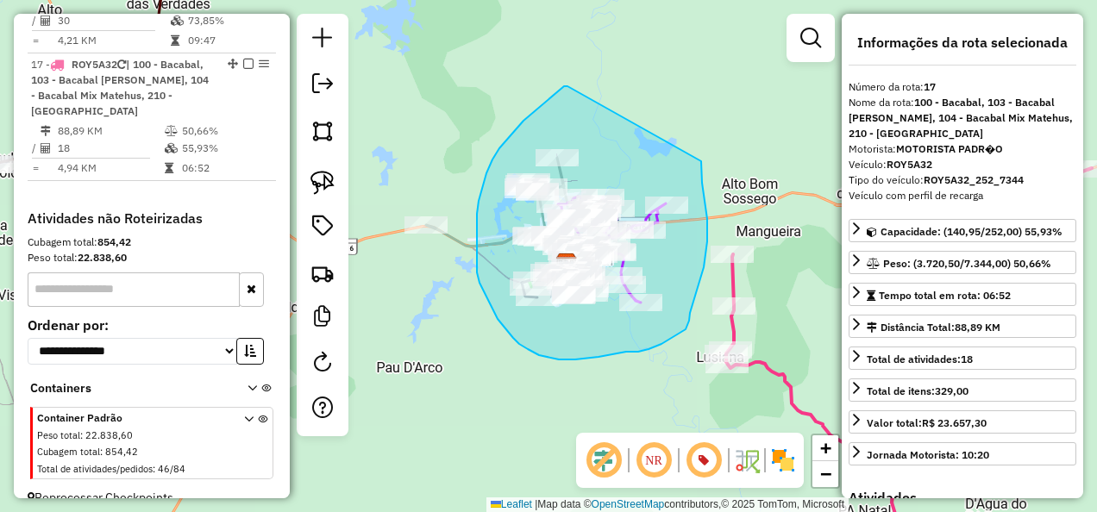
drag, startPoint x: 515, startPoint y: 130, endPoint x: 701, endPoint y: 161, distance: 188.8
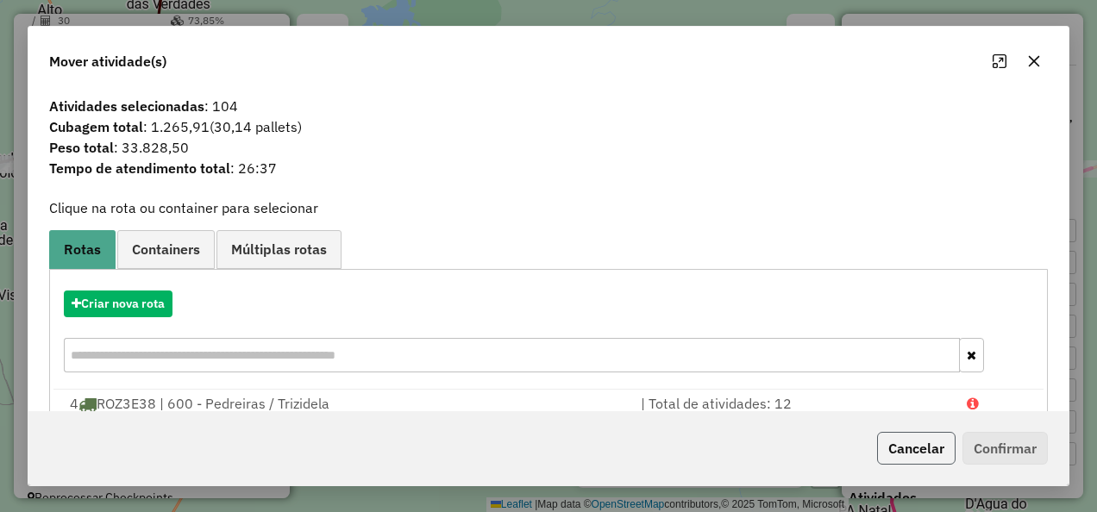
click at [911, 453] on button "Cancelar" at bounding box center [916, 448] width 78 height 33
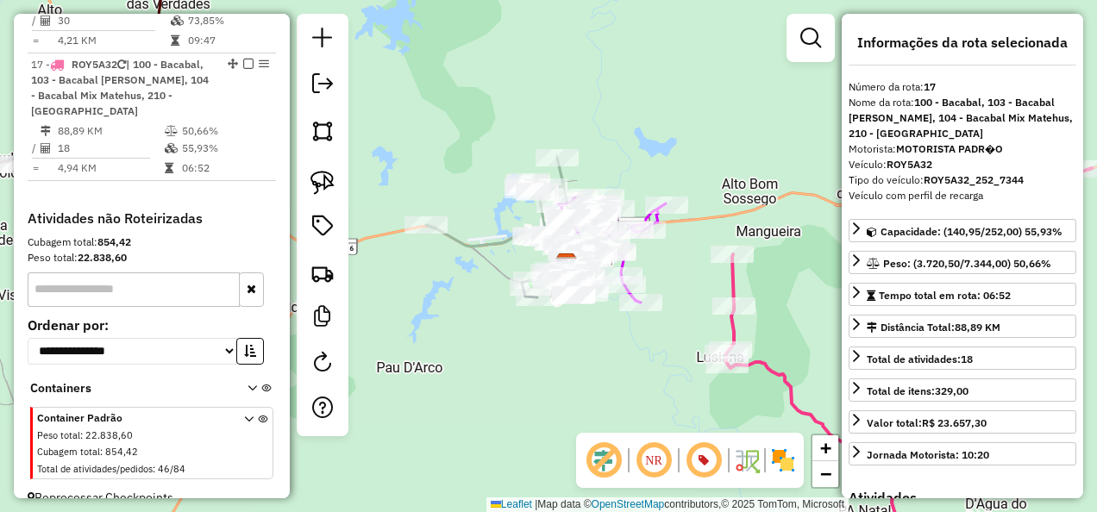
click at [730, 279] on icon at bounding box center [909, 366] width 366 height 396
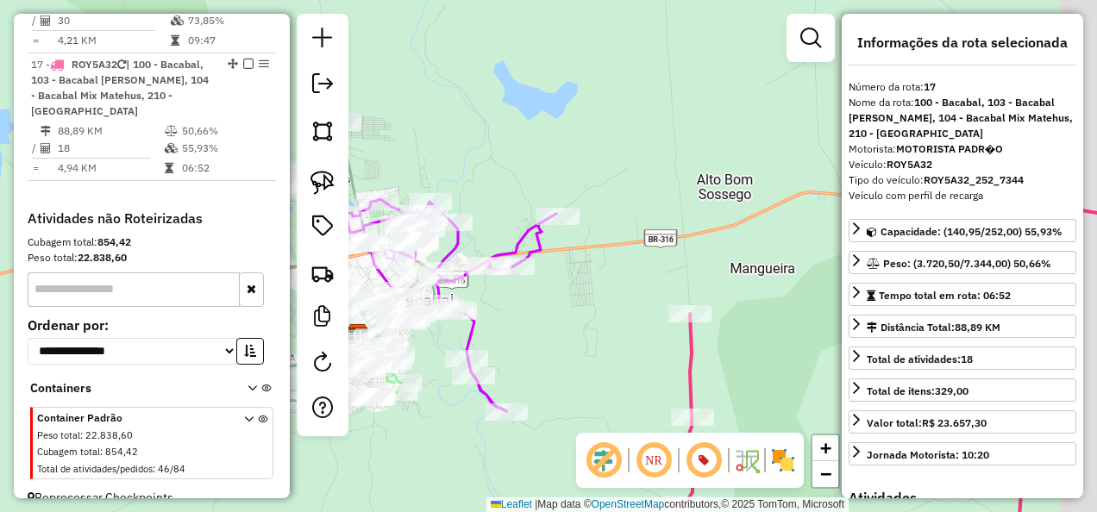
drag, startPoint x: 682, startPoint y: 291, endPoint x: 567, endPoint y: 356, distance: 131.7
click at [571, 355] on div "Janela de atendimento Grade de atendimento Capacidade Transportadoras Veículos …" at bounding box center [548, 256] width 1097 height 512
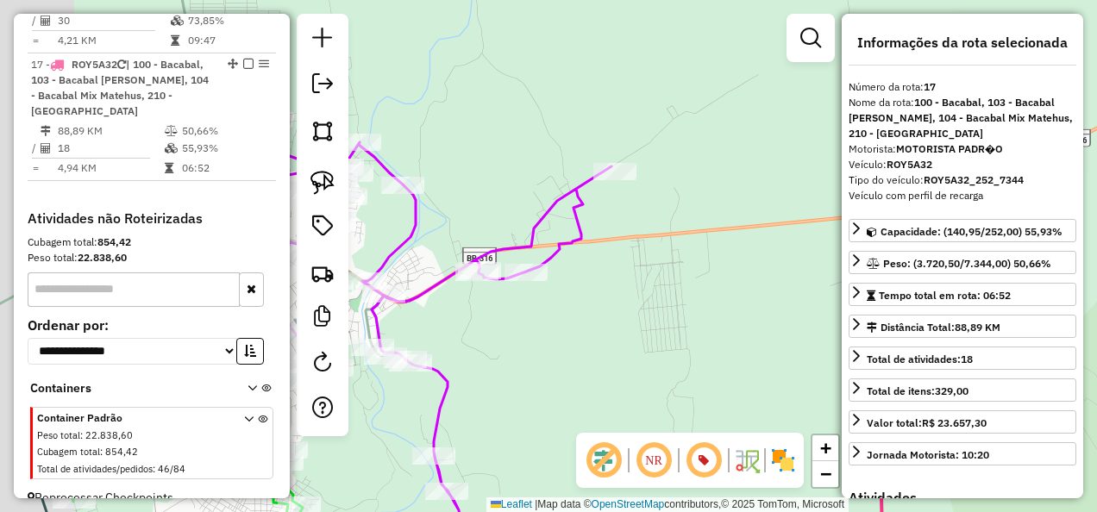
drag, startPoint x: 488, startPoint y: 309, endPoint x: 569, endPoint y: 316, distance: 81.4
click at [569, 316] on div "Janela de atendimento Grade de atendimento Capacidade Transportadoras Veículos …" at bounding box center [548, 256] width 1097 height 512
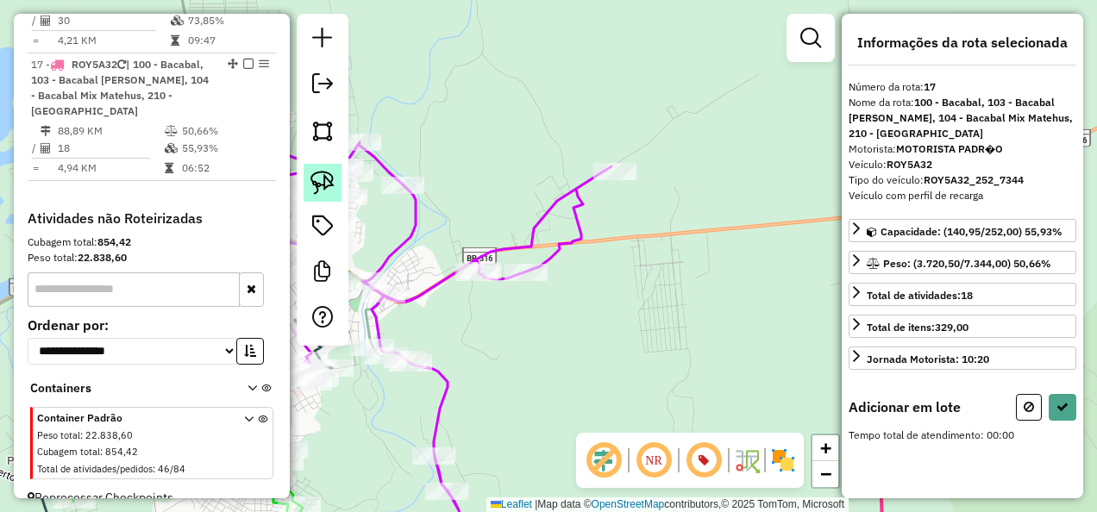
click at [326, 185] on img at bounding box center [322, 183] width 24 height 24
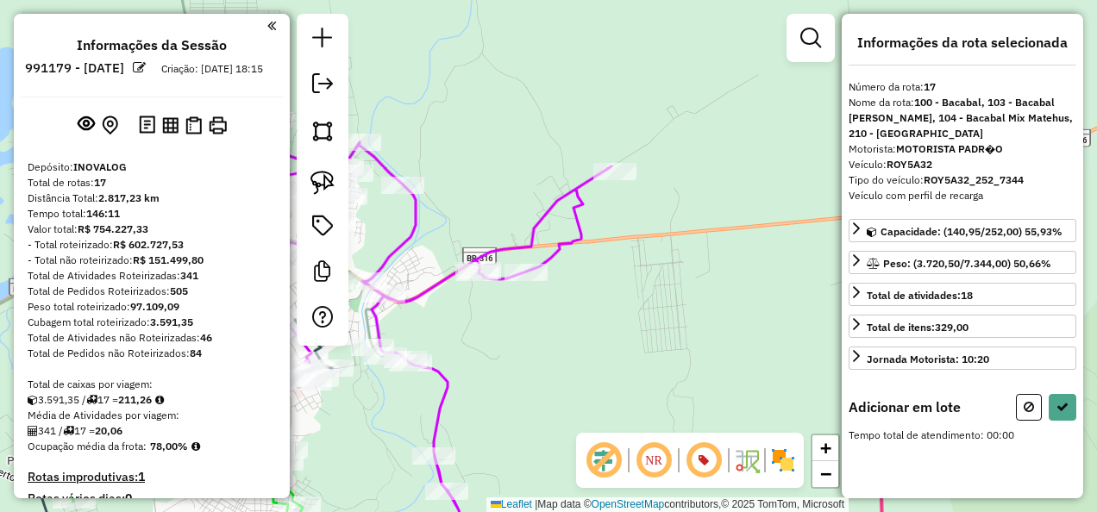
scroll to position [1722, 0]
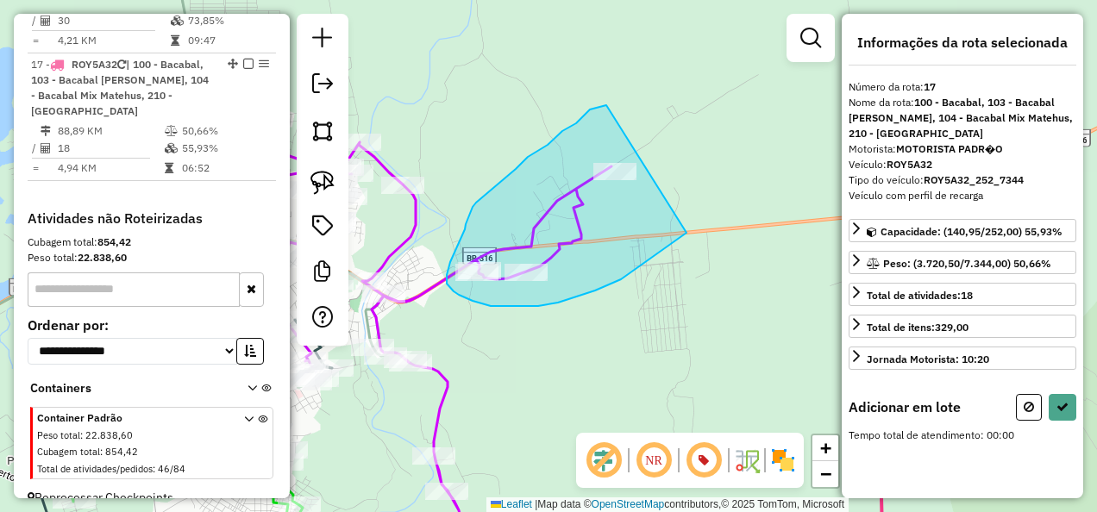
drag, startPoint x: 0, startPoint y: 0, endPoint x: 686, endPoint y: 233, distance: 724.8
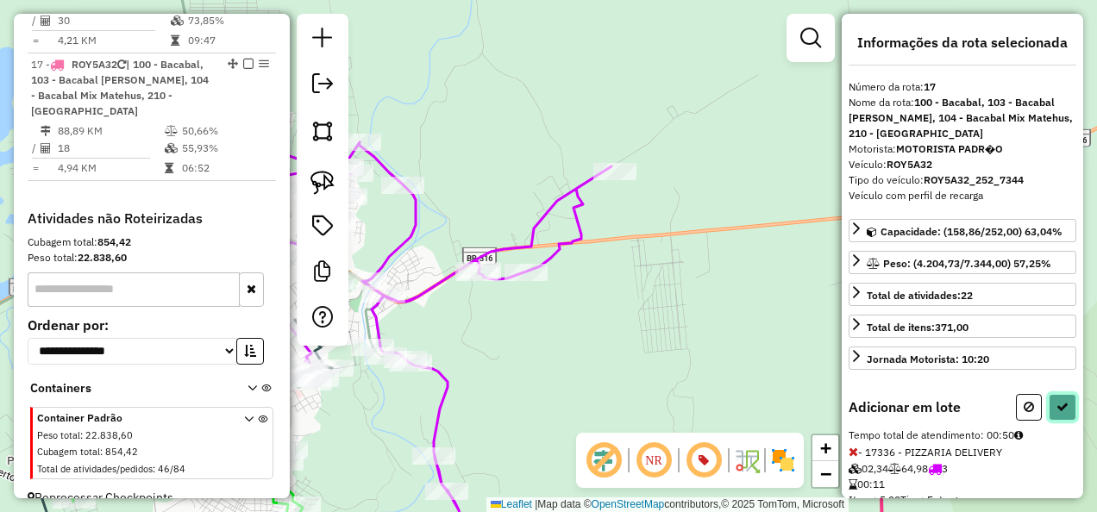
click at [1063, 396] on button at bounding box center [1063, 407] width 28 height 27
select select "**********"
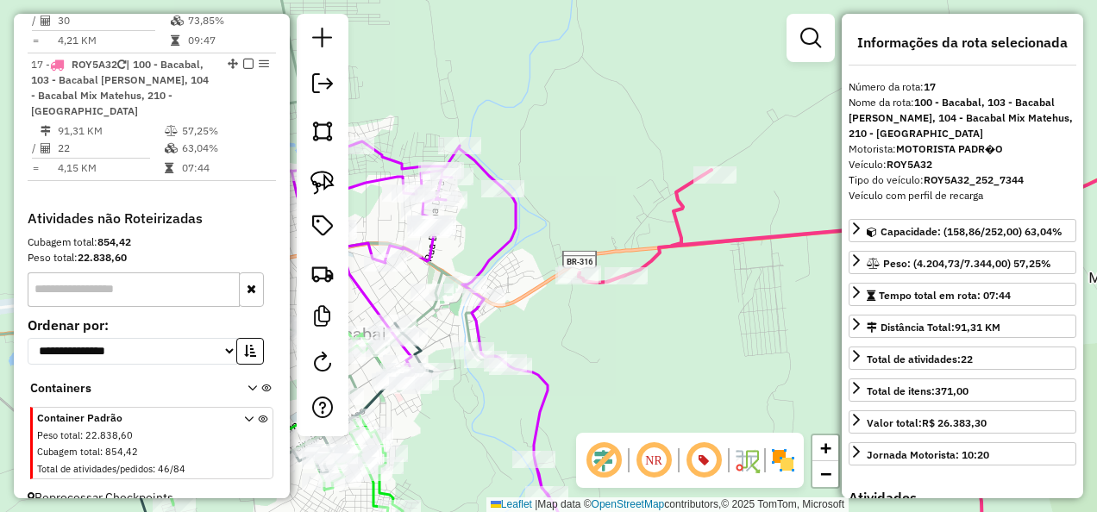
drag, startPoint x: 545, startPoint y: 316, endPoint x: 675, endPoint y: 320, distance: 130.3
click at [675, 320] on div "Janela de atendimento Grade de atendimento Capacidade Transportadoras Veículos …" at bounding box center [548, 256] width 1097 height 512
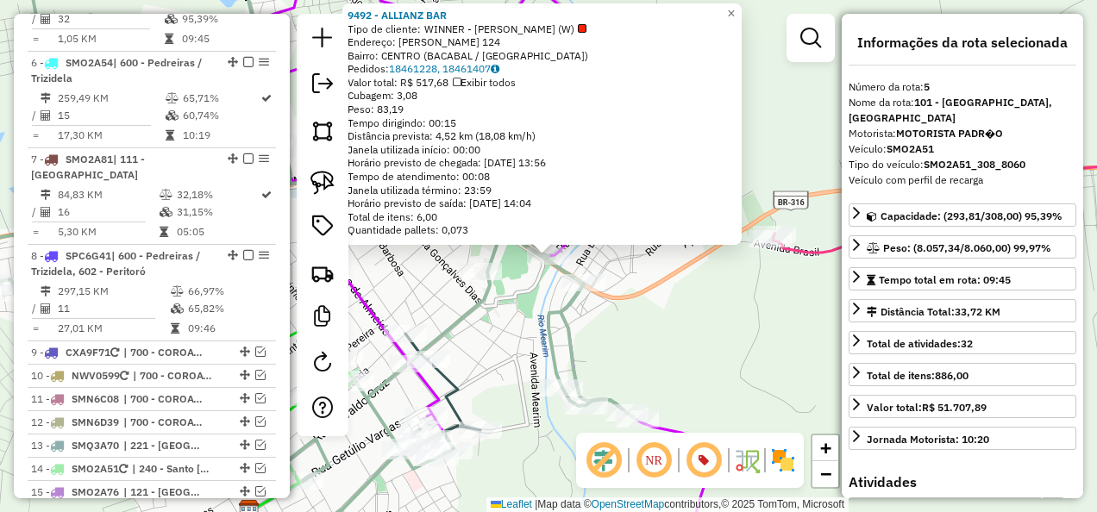
scroll to position [1114, 0]
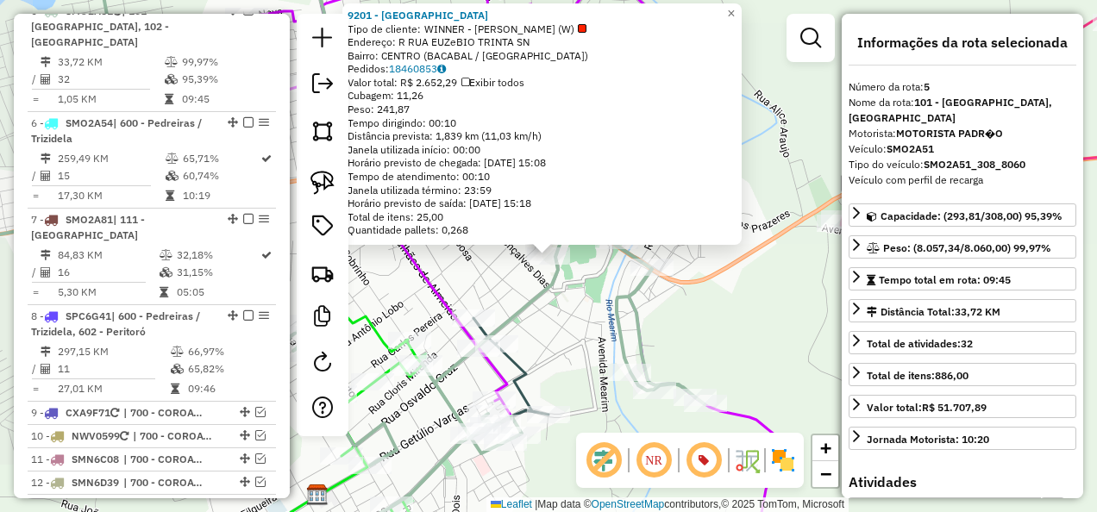
click at [555, 313] on div "9201 - BRASEIRO DO RANCHO Tipo de cliente: WINNER - ROTA (W) Endereço: R RUA EU…" at bounding box center [548, 256] width 1097 height 512
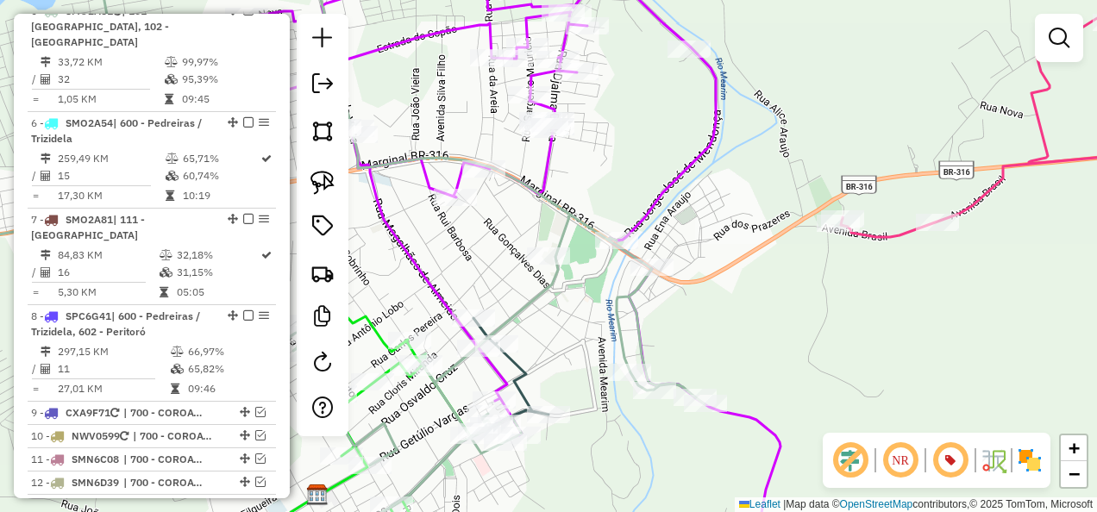
click at [873, 231] on icon at bounding box center [1024, 124] width 366 height 226
select select "**********"
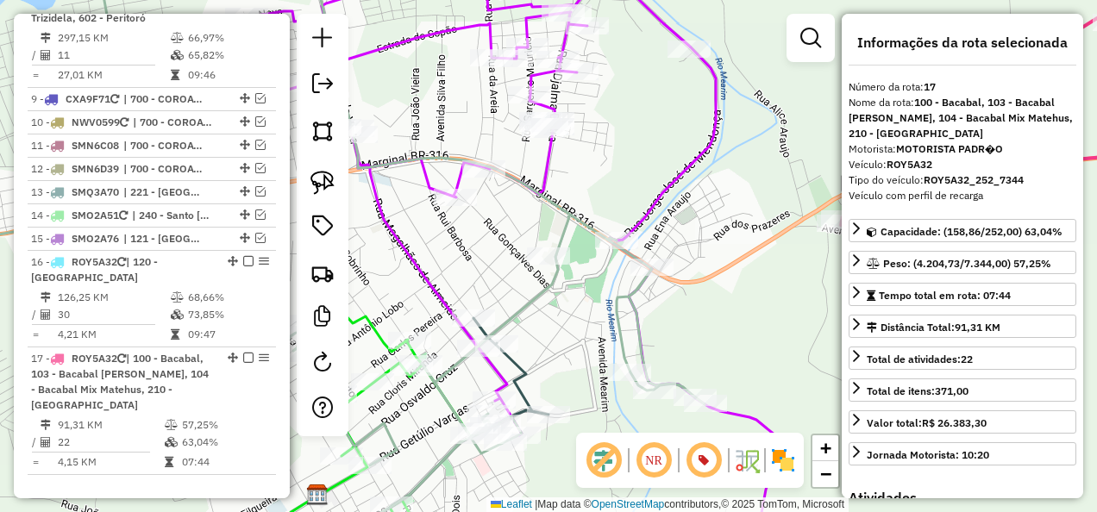
scroll to position [1722, 0]
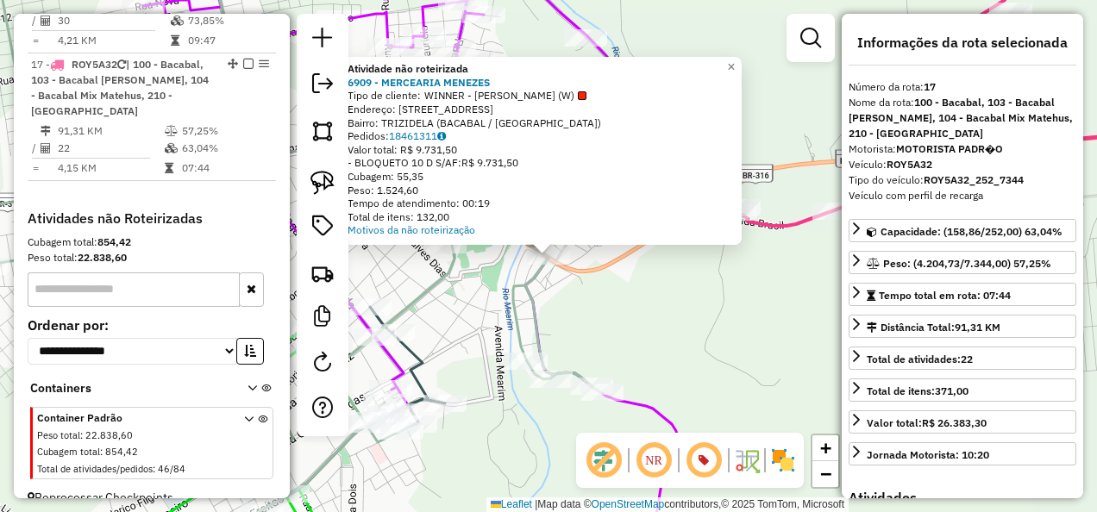
click at [671, 315] on div "Atividade não roteirizada 6909 - MERCEARIA MENEZES Tipo de cliente: WINNER - RO…" at bounding box center [548, 256] width 1097 height 512
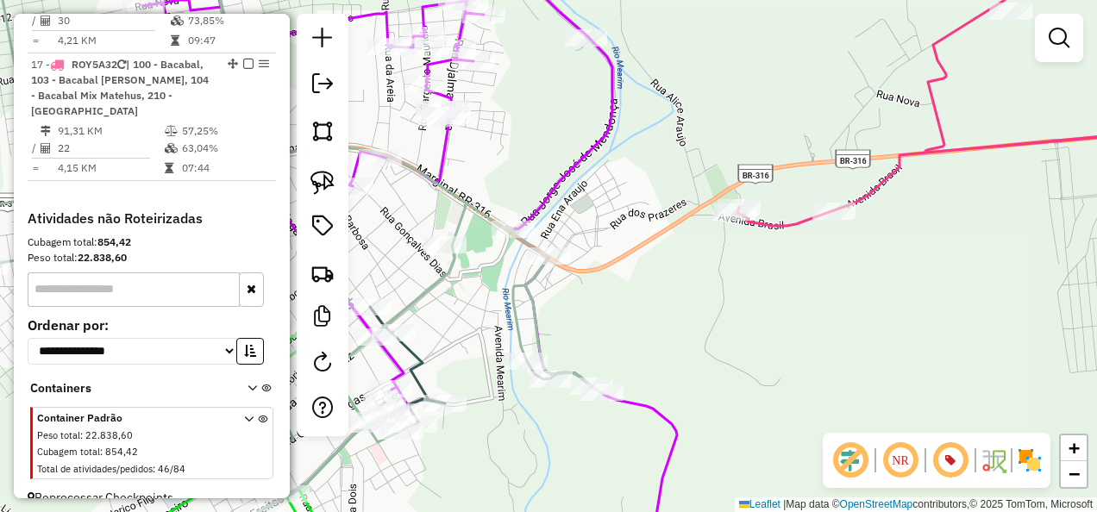
click at [766, 221] on icon at bounding box center [971, 113] width 469 height 226
select select "**********"
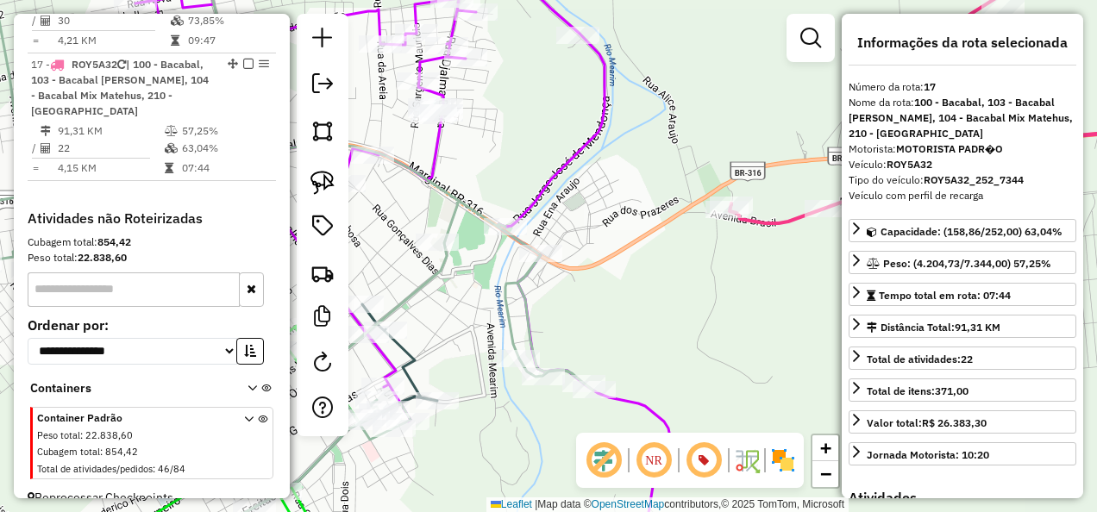
drag, startPoint x: 646, startPoint y: 323, endPoint x: 648, endPoint y: 279, distance: 43.2
click at [647, 281] on div "Janela de atendimento Grade de atendimento Capacidade Transportadoras Veículos …" at bounding box center [548, 256] width 1097 height 512
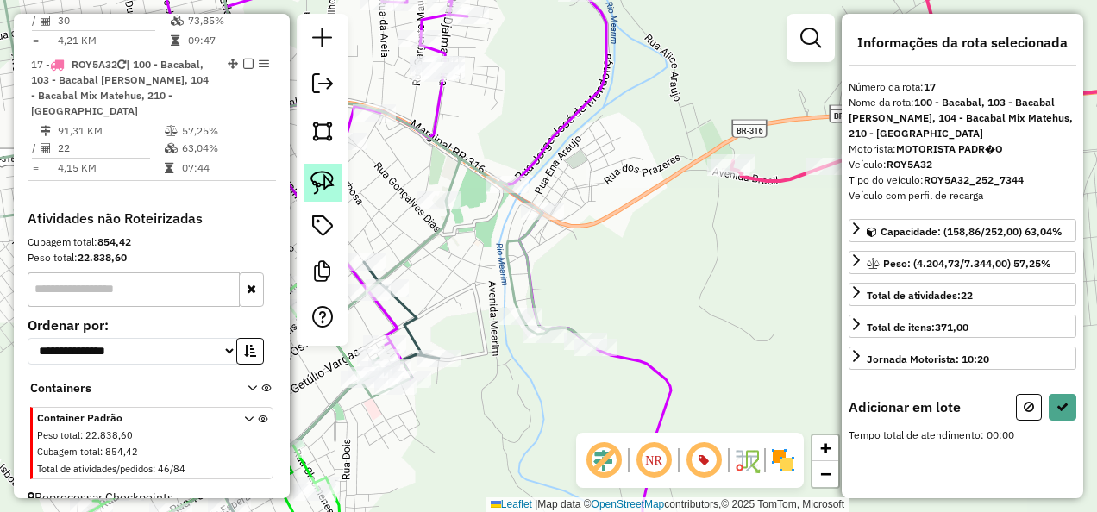
click at [323, 185] on img at bounding box center [322, 183] width 24 height 24
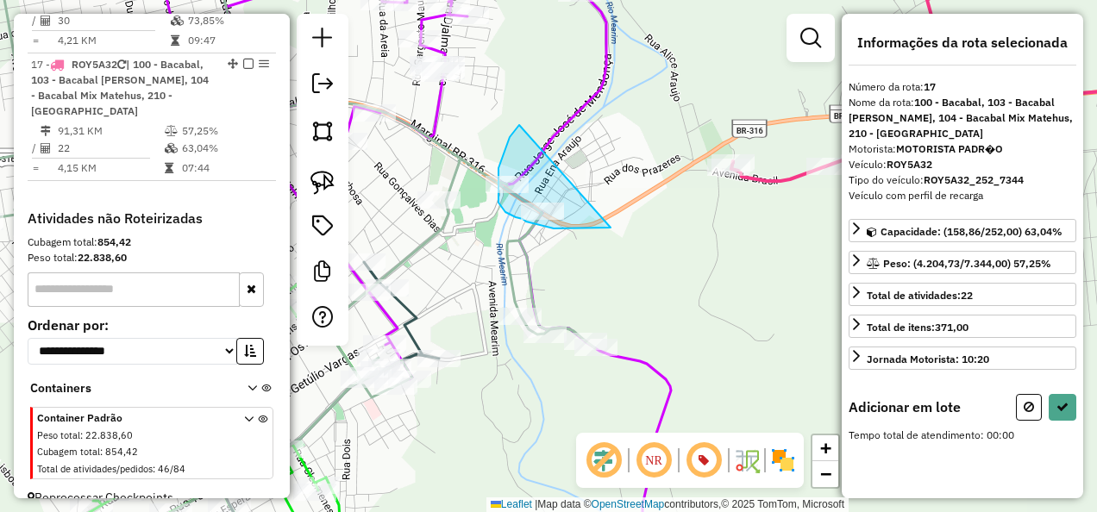
drag, startPoint x: 519, startPoint y: 125, endPoint x: 611, endPoint y: 228, distance: 137.4
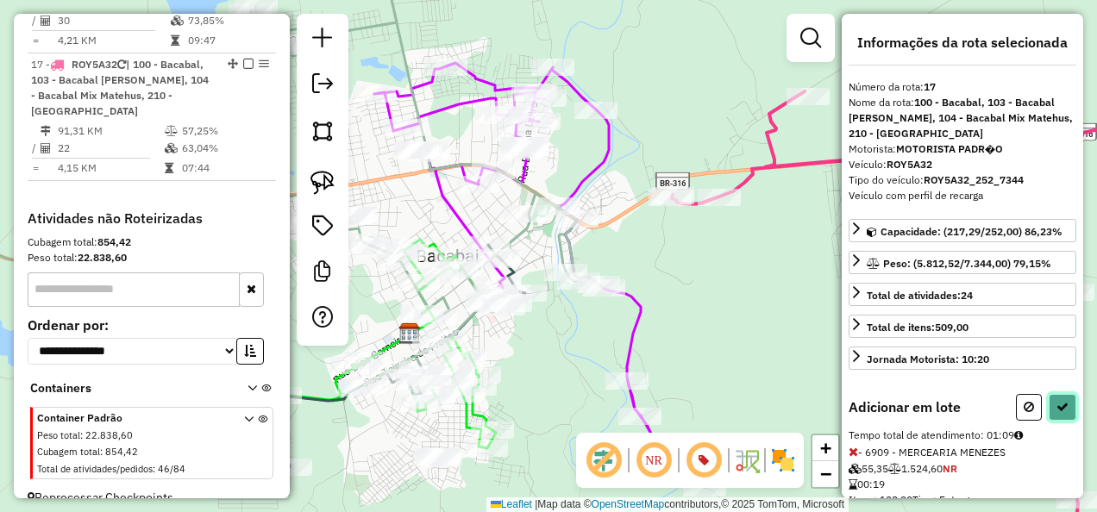
click at [1062, 404] on icon at bounding box center [1062, 407] width 12 height 12
select select "**********"
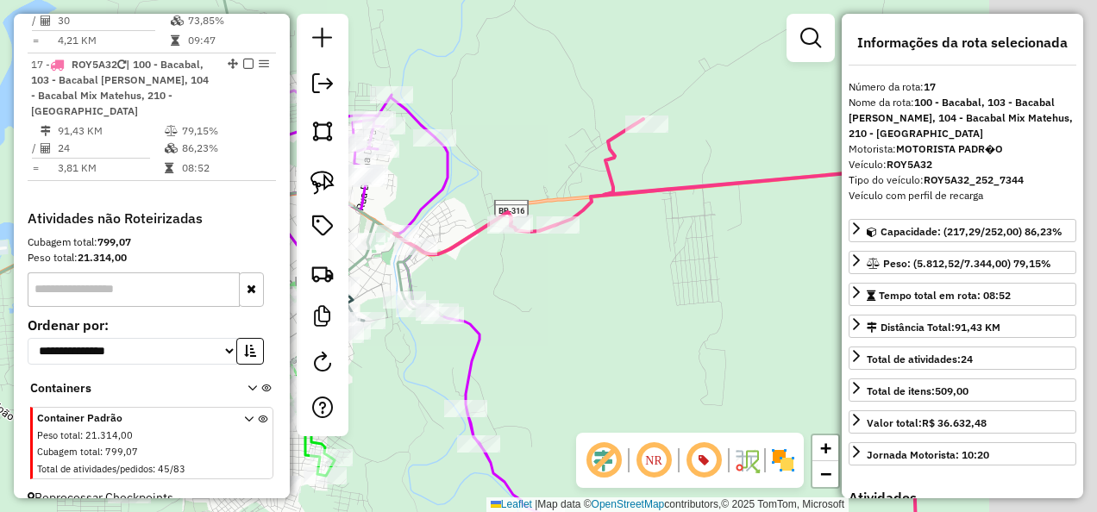
drag, startPoint x: 756, startPoint y: 278, endPoint x: 511, endPoint y: 298, distance: 246.6
click at [548, 307] on div "Janela de atendimento Grade de atendimento Capacidade Transportadoras Veículos …" at bounding box center [548, 256] width 1097 height 512
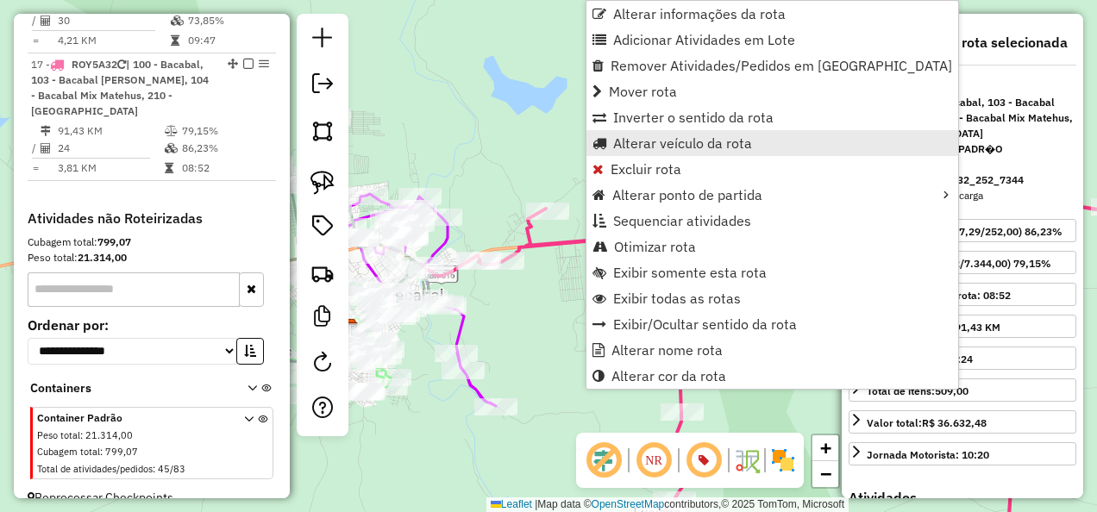
click at [691, 141] on span "Alterar veículo da rota" at bounding box center [682, 143] width 139 height 14
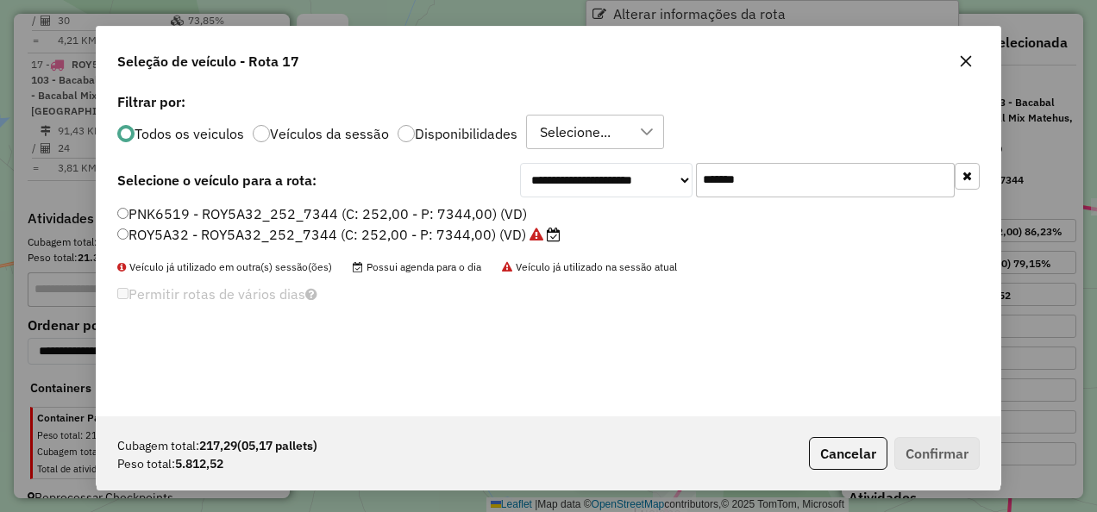
scroll to position [9, 5]
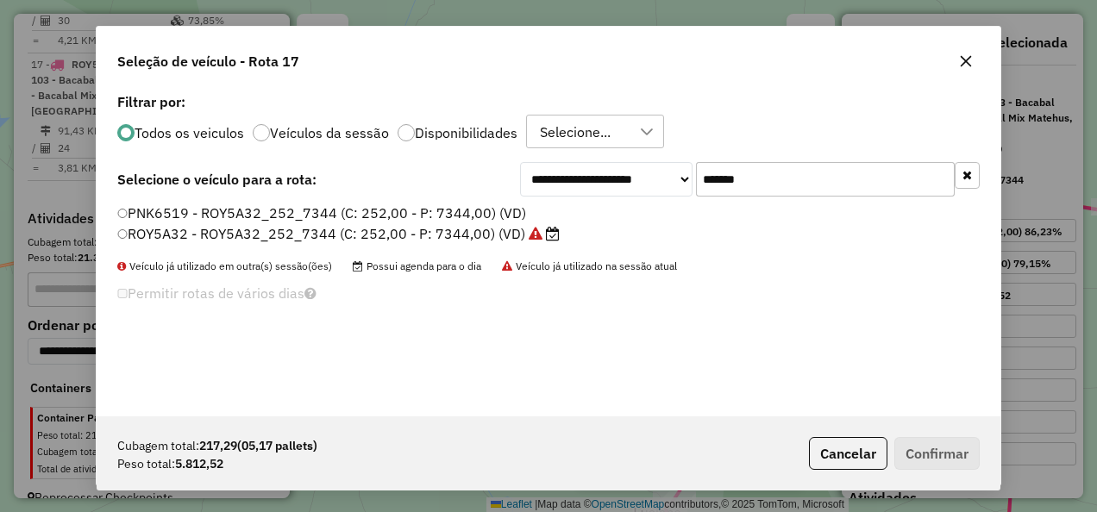
drag, startPoint x: 749, startPoint y: 197, endPoint x: 631, endPoint y: 224, distance: 120.3
click at [631, 224] on div "**********" at bounding box center [549, 253] width 904 height 328
paste input "text"
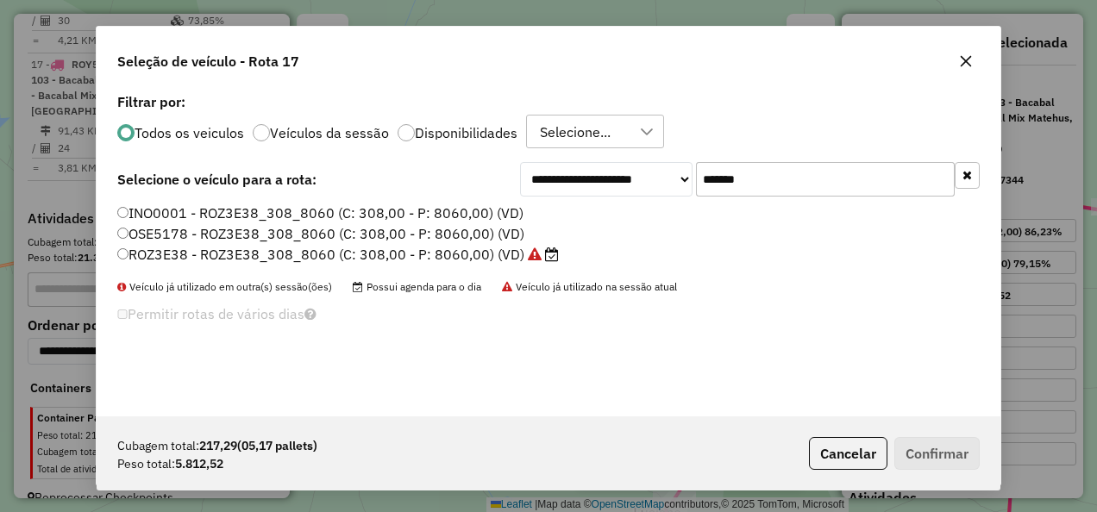
type input "*******"
click at [514, 252] on label "ROZ3E38 - ROZ3E38_308_8060 (C: 308,00 - P: 8060,00) (VD)" at bounding box center [338, 254] width 442 height 21
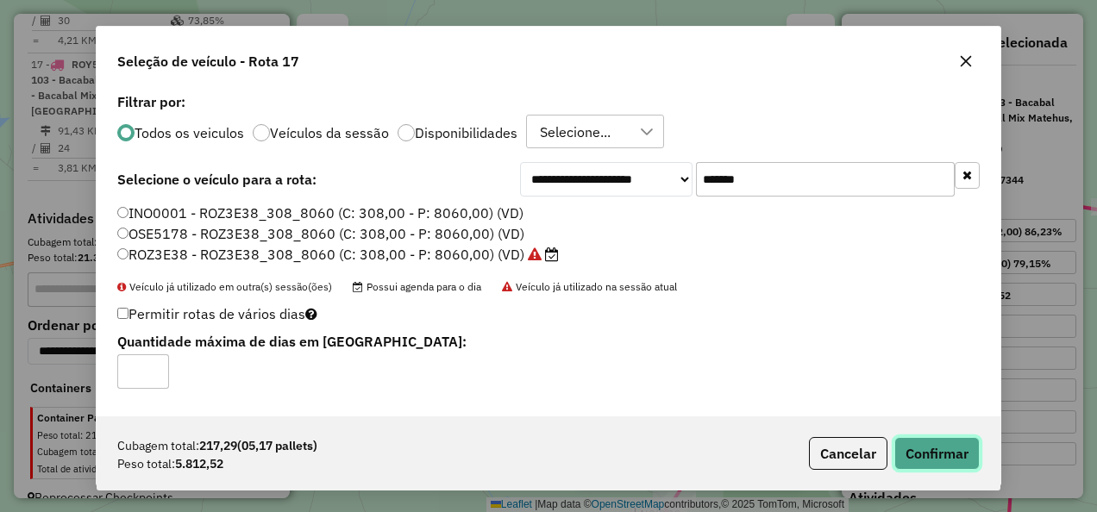
click at [931, 460] on button "Confirmar" at bounding box center [936, 453] width 85 height 33
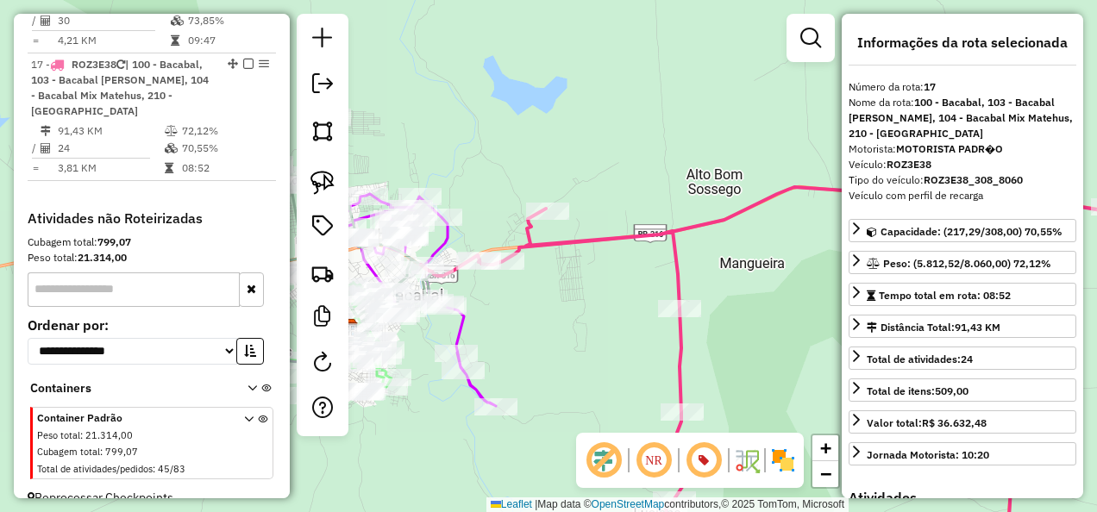
click at [673, 228] on icon at bounding box center [814, 375] width 786 height 377
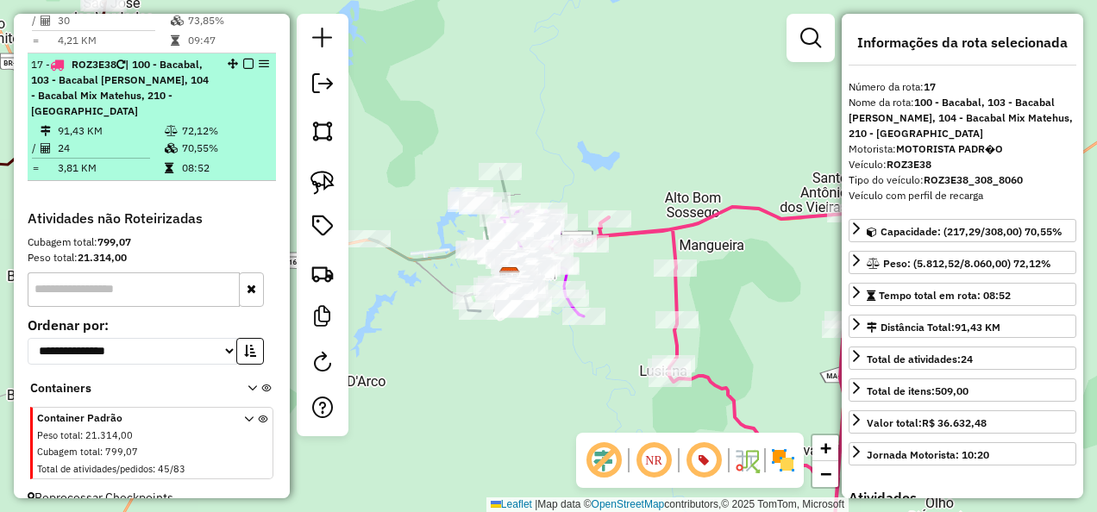
click at [243, 59] on em at bounding box center [248, 64] width 10 height 10
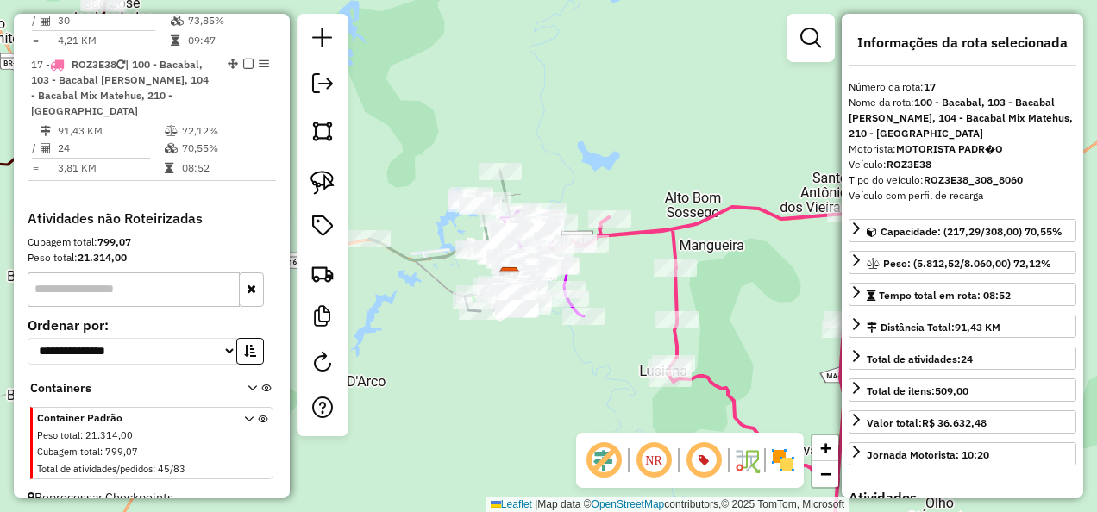
scroll to position [1618, 0]
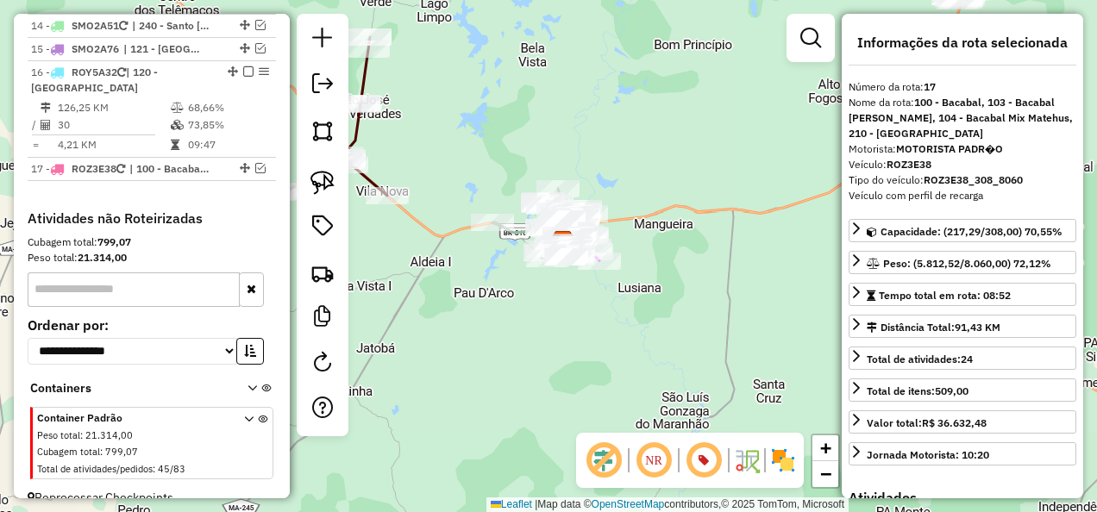
drag, startPoint x: 716, startPoint y: 359, endPoint x: 586, endPoint y: 348, distance: 129.8
click at [662, 354] on div "Janela de atendimento Grade de atendimento Capacidade Transportadoras Veículos …" at bounding box center [548, 256] width 1097 height 512
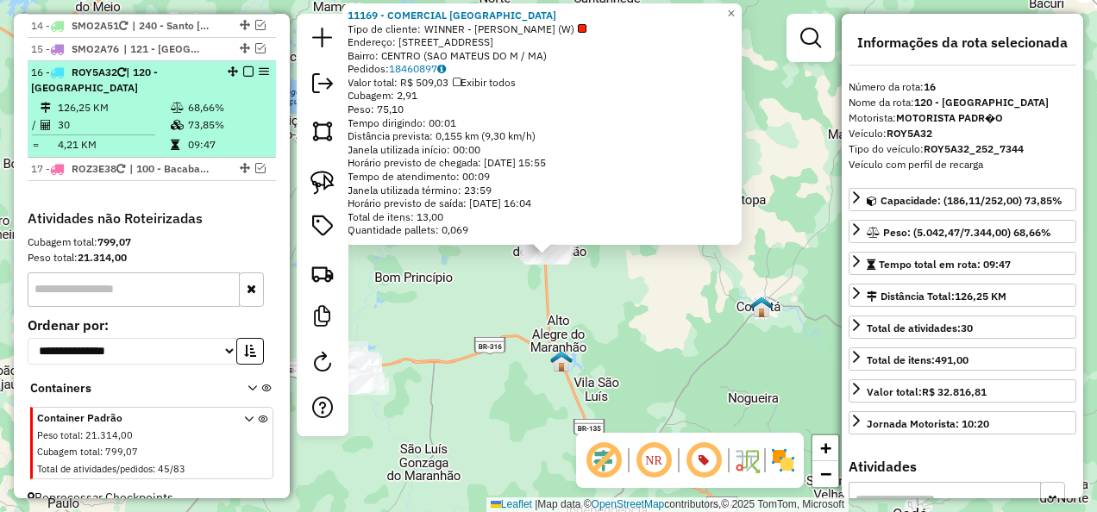
click at [245, 66] on em at bounding box center [248, 71] width 10 height 10
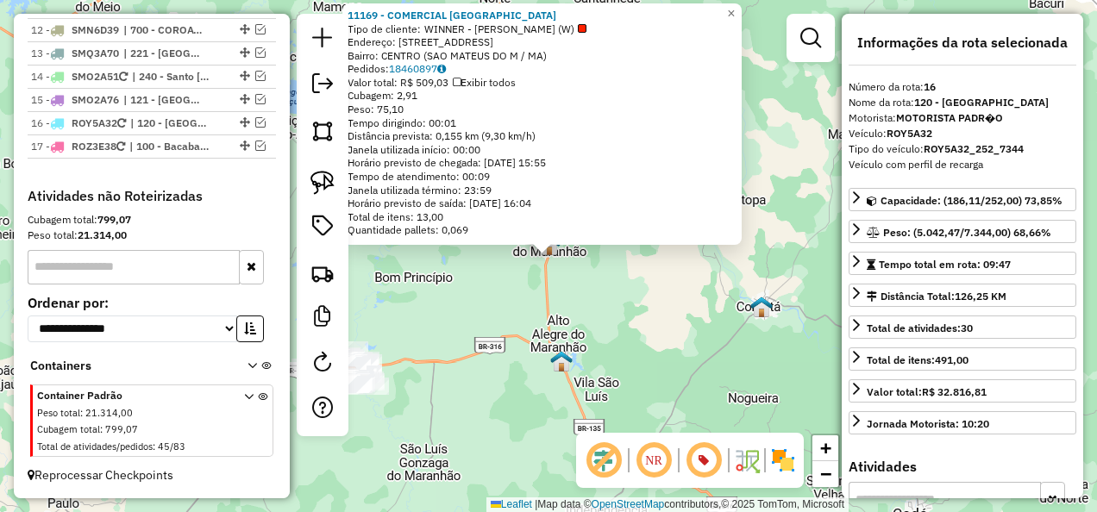
scroll to position [1544, 0]
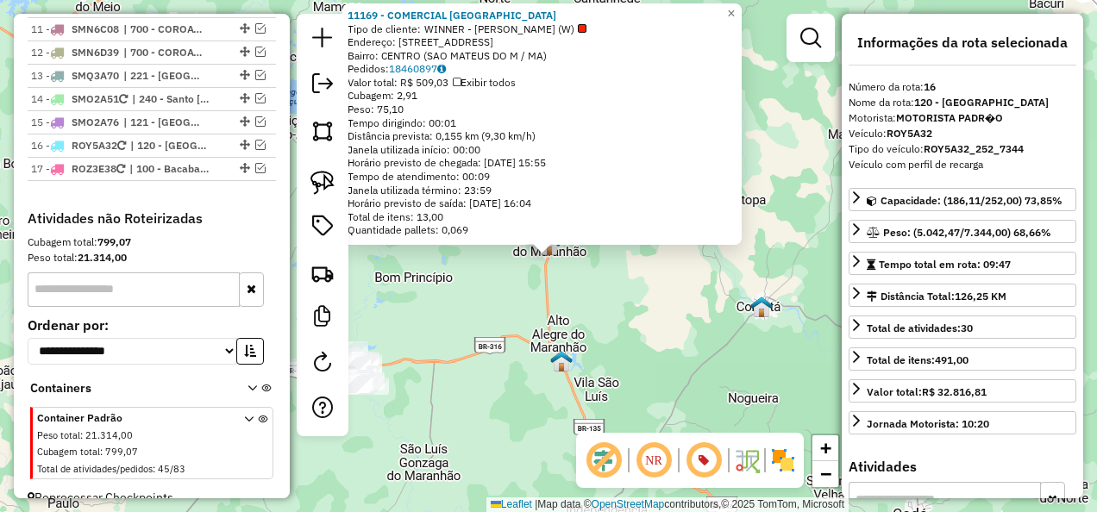
click at [523, 359] on div "11169 - COMERCIAL LIMA Tipo de cliente: WINNER - ROTA (W) Endereço: [STREET_ADD…" at bounding box center [548, 256] width 1097 height 512
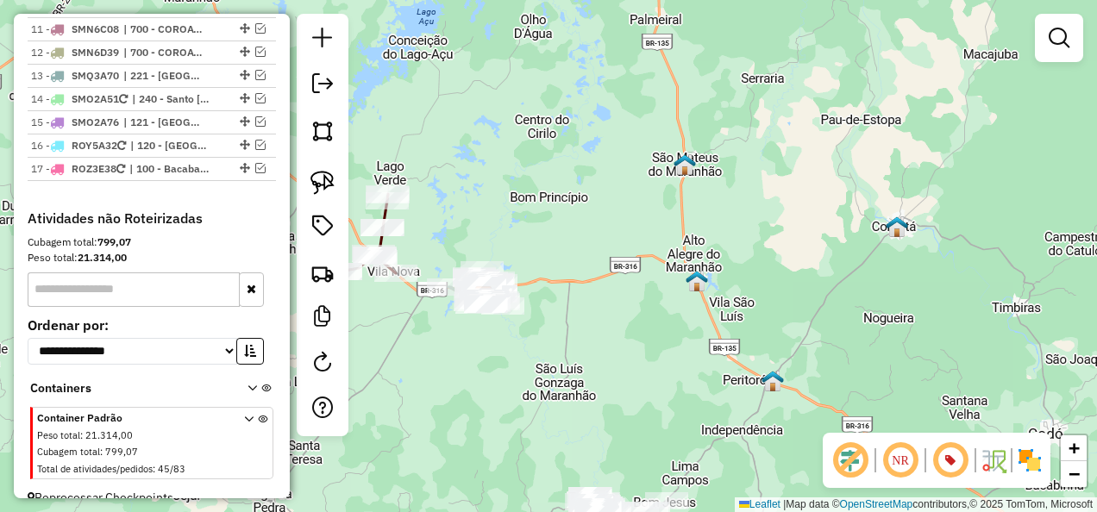
drag, startPoint x: 569, startPoint y: 336, endPoint x: 669, endPoint y: 257, distance: 127.7
click at [648, 279] on div "Janela de atendimento Grade de atendimento Capacidade Transportadoras Veículos …" at bounding box center [548, 256] width 1097 height 512
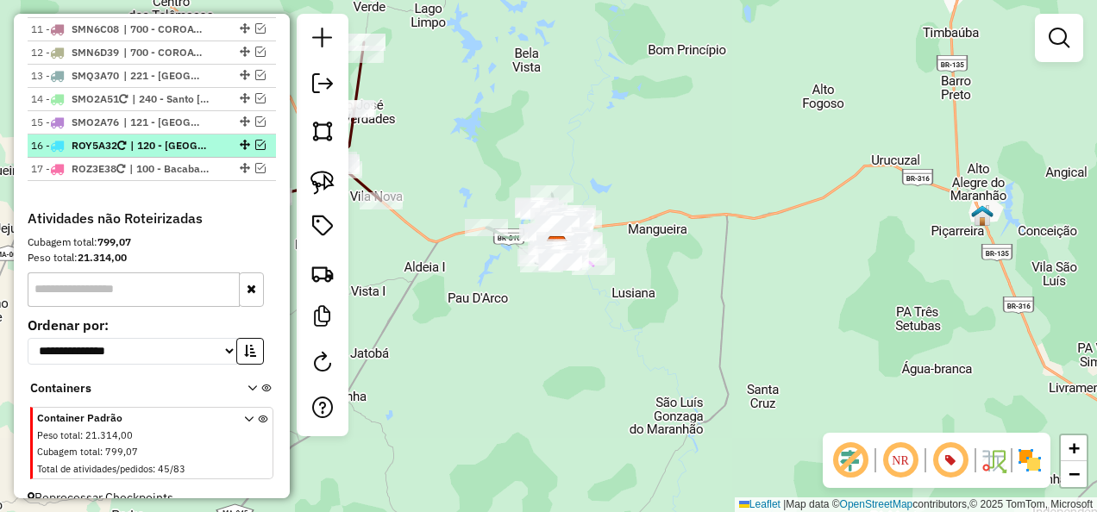
click at [256, 140] on em at bounding box center [260, 145] width 10 height 10
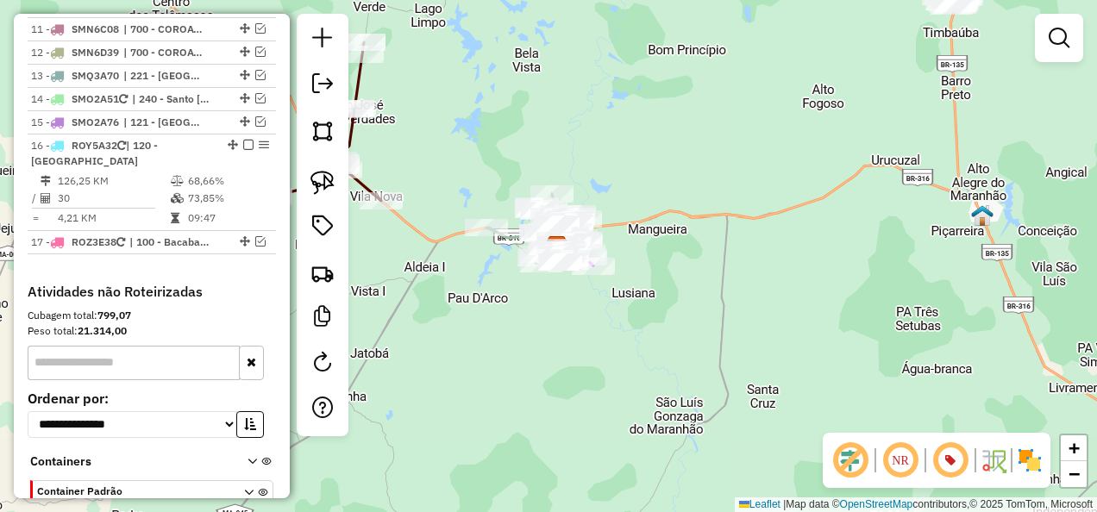
scroll to position [1618, 0]
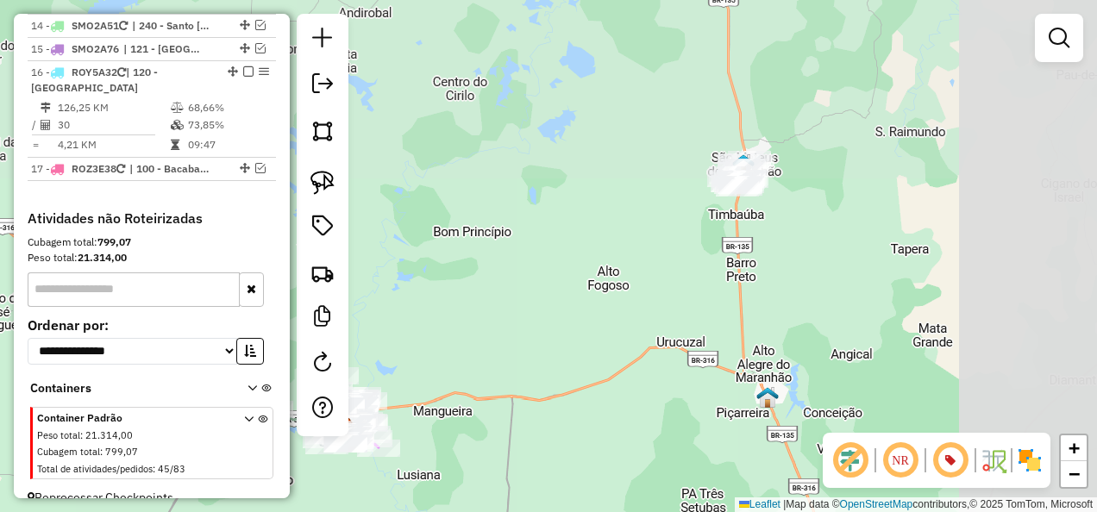
drag, startPoint x: 881, startPoint y: 212, endPoint x: 690, endPoint y: 379, distance: 254.2
click at [694, 374] on div "Janela de atendimento Grade de atendimento Capacidade Transportadoras Veículos …" at bounding box center [548, 256] width 1097 height 512
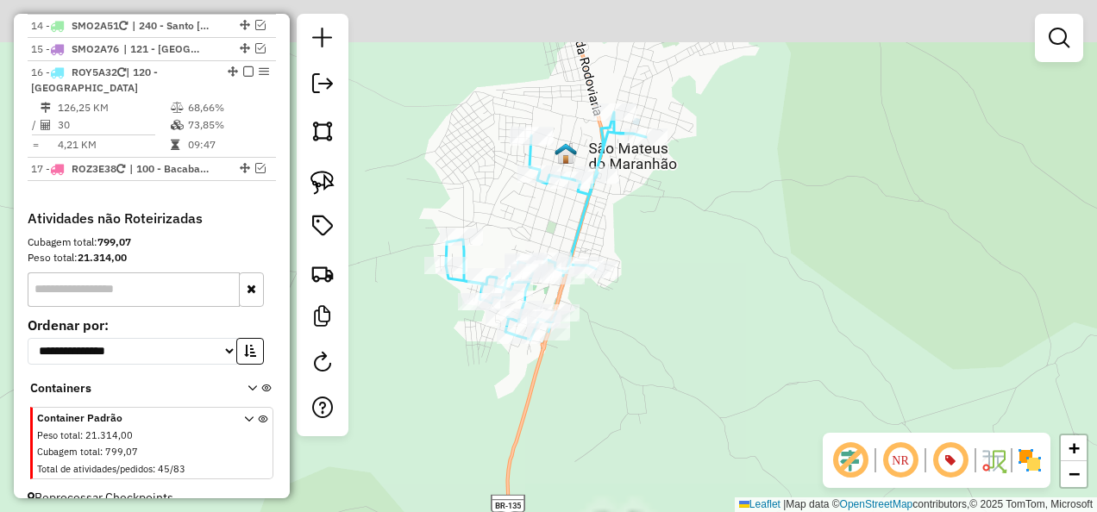
drag, startPoint x: 702, startPoint y: 210, endPoint x: 701, endPoint y: 289, distance: 79.3
click at [703, 283] on div "Janela de atendimento Grade de atendimento Capacidade Transportadoras Veículos …" at bounding box center [548, 256] width 1097 height 512
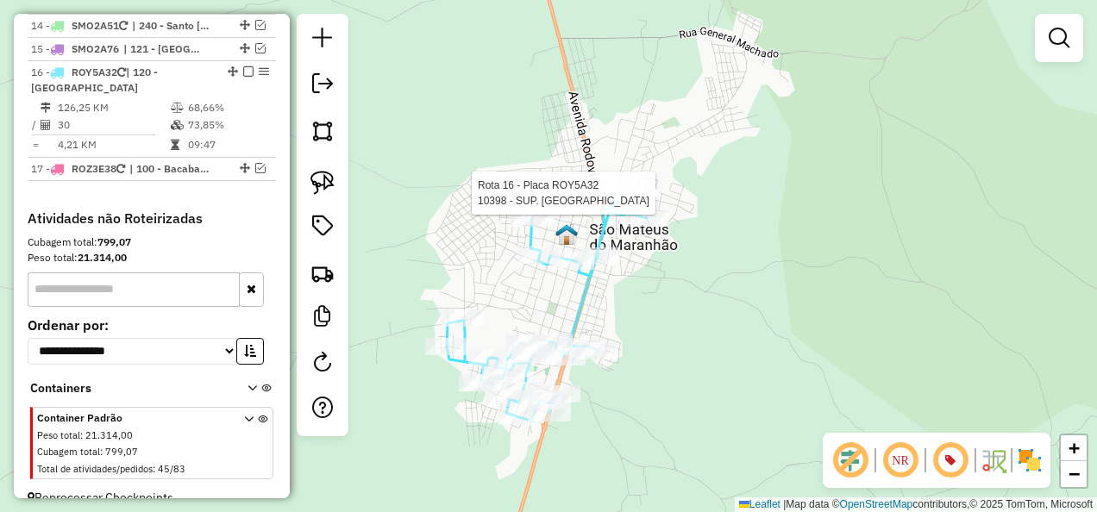
select select "**********"
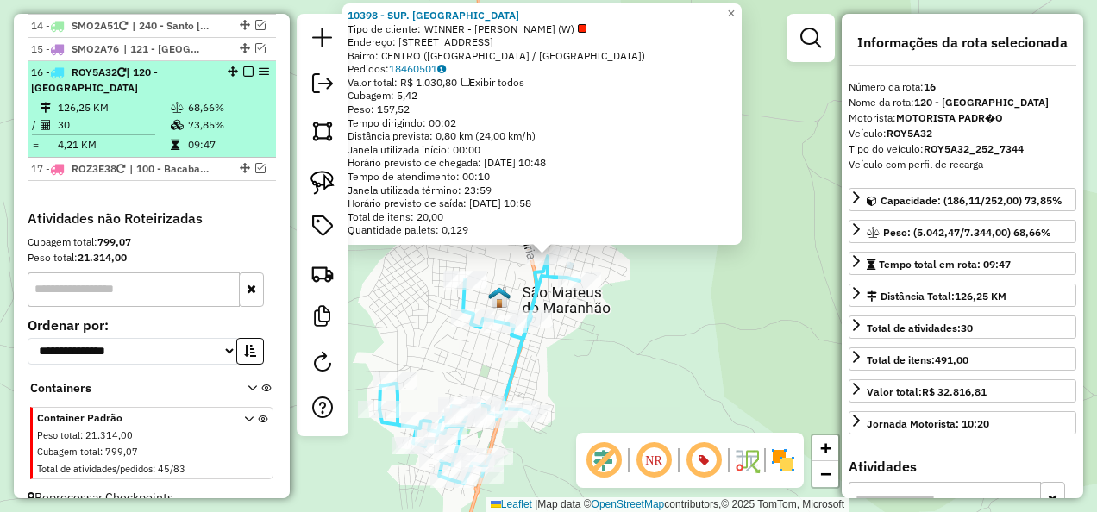
click at [243, 66] on em at bounding box center [248, 71] width 10 height 10
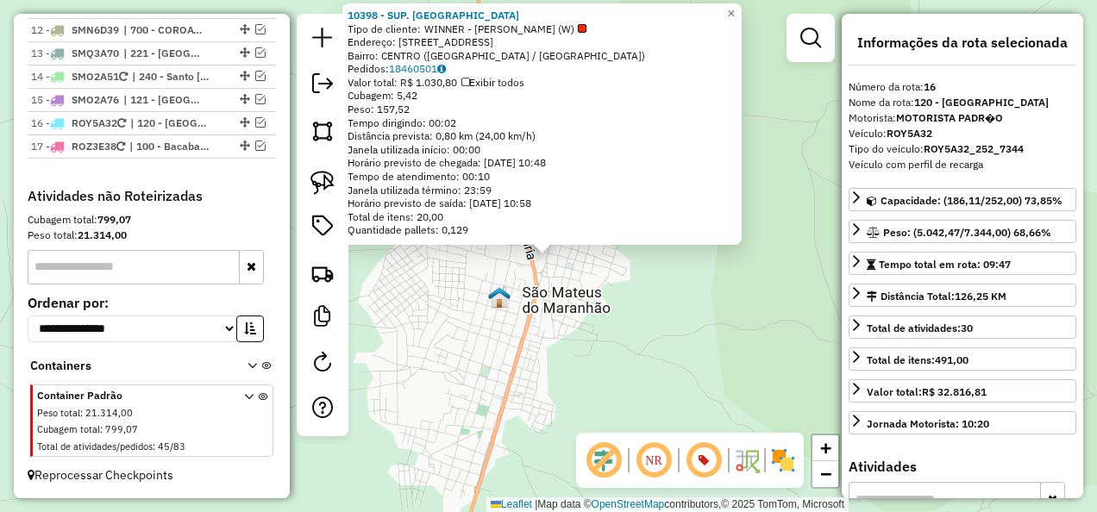
scroll to position [1544, 0]
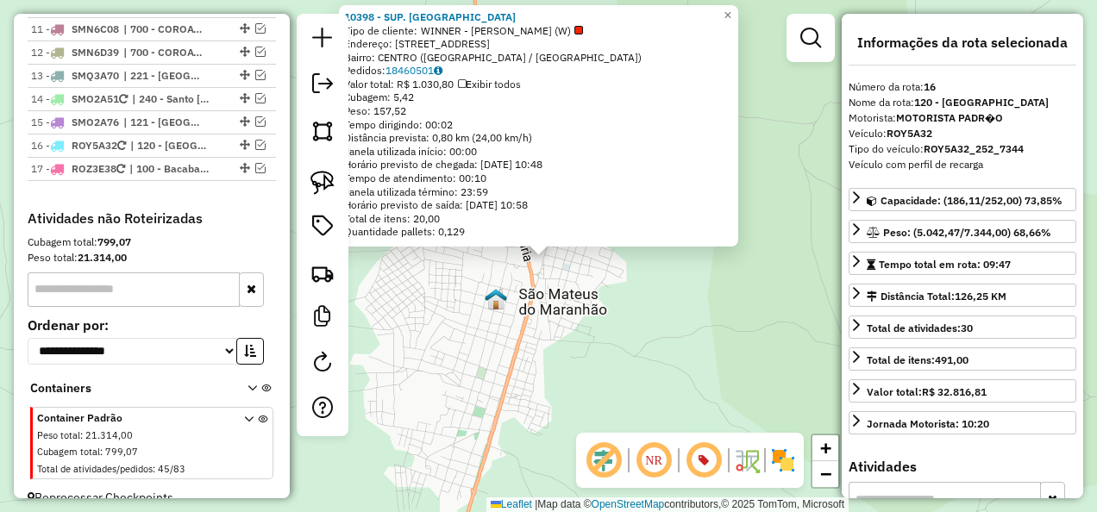
drag, startPoint x: 597, startPoint y: 380, endPoint x: 671, endPoint y: 204, distance: 191.7
click at [661, 242] on div "10398 - SUP. ESPERANCA Tipo de cliente: WINNER - ROTA (W) Endereço: [STREET_ADD…" at bounding box center [548, 256] width 1097 height 512
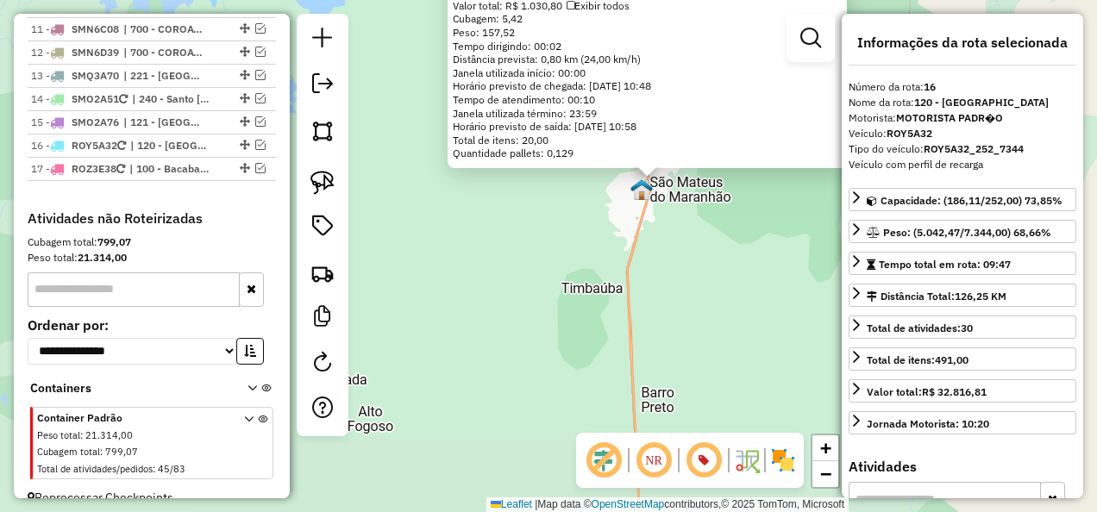
click at [549, 376] on div "10398 - SUP. ESPERANCA Tipo de cliente: WINNER - ROTA (W) Endereço: [STREET_ADD…" at bounding box center [548, 256] width 1097 height 512
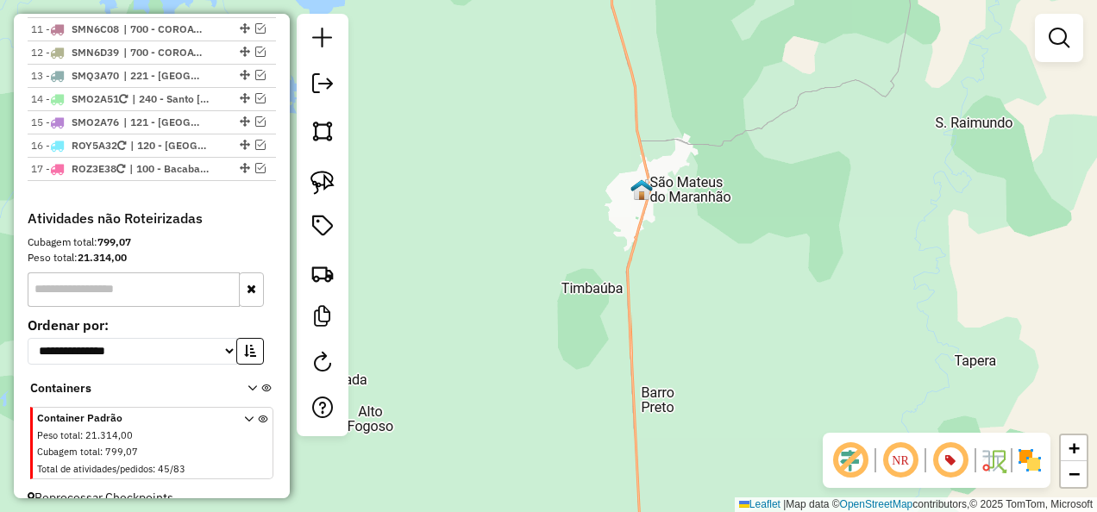
drag, startPoint x: 492, startPoint y: 400, endPoint x: 736, endPoint y: 229, distance: 299.0
click at [685, 270] on div "Janela de atendimento Grade de atendimento Capacidade Transportadoras Veículos …" at bounding box center [548, 256] width 1097 height 512
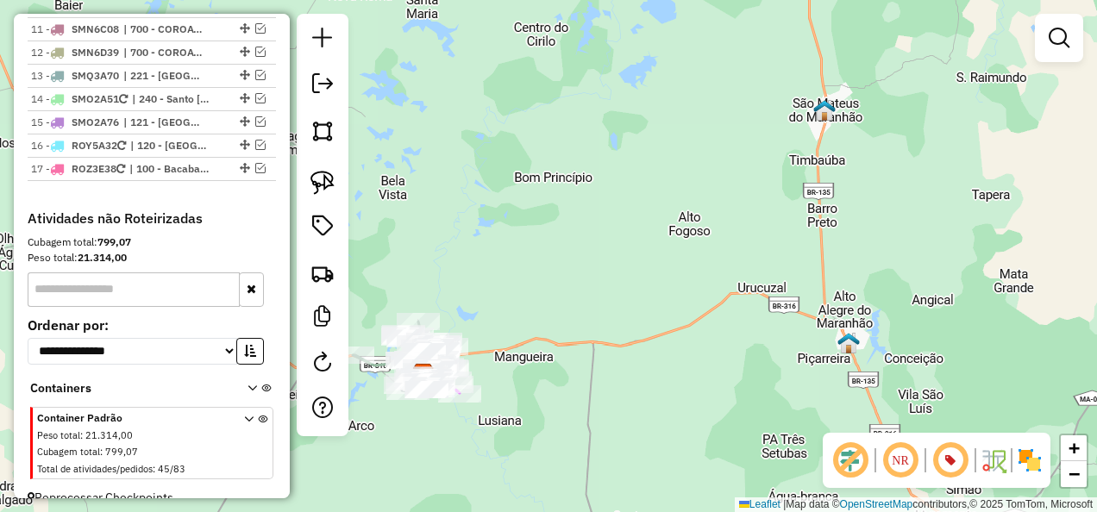
drag, startPoint x: 554, startPoint y: 405, endPoint x: 622, endPoint y: 273, distance: 148.1
click at [612, 294] on div "Janela de atendimento Grade de atendimento Capacidade Transportadoras Veículos …" at bounding box center [548, 256] width 1097 height 512
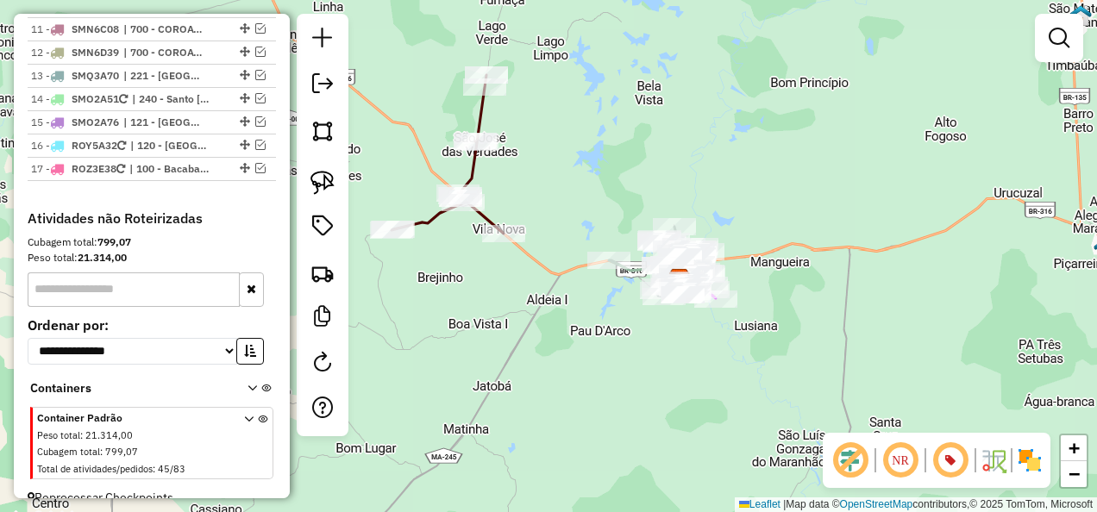
drag, startPoint x: 526, startPoint y: 293, endPoint x: 555, endPoint y: 316, distance: 36.9
click at [555, 316] on div "Janela de atendimento Grade de atendimento Capacidade Transportadoras Veículos …" at bounding box center [548, 256] width 1097 height 512
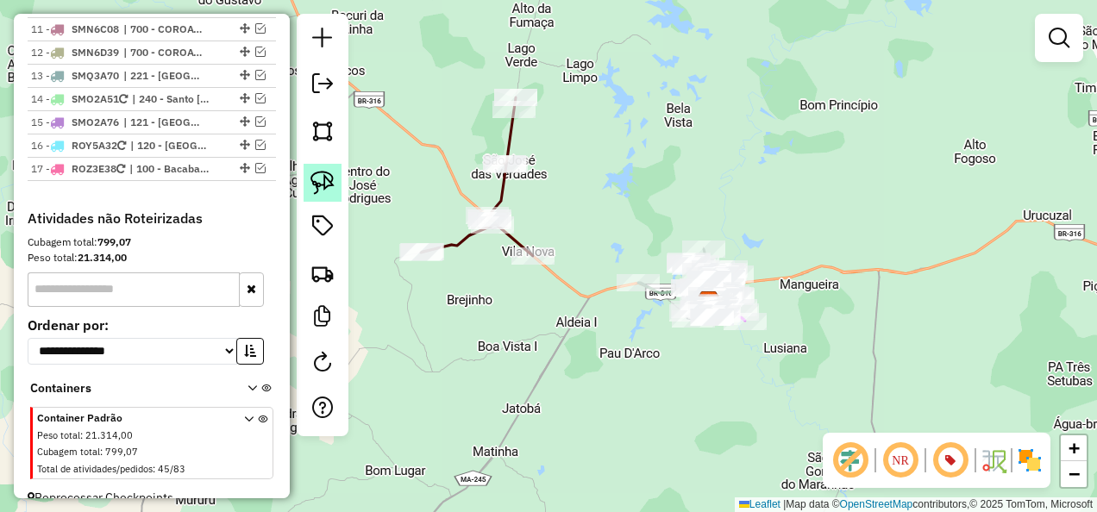
click at [328, 179] on img at bounding box center [322, 183] width 24 height 24
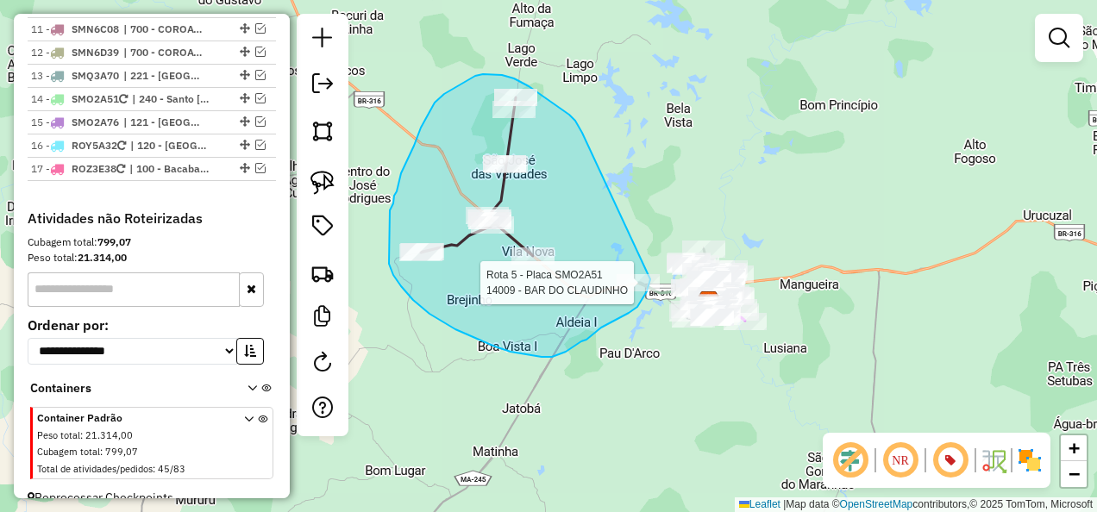
click at [652, 274] on div "Rota 5 - Placa SMO2A51 14009 - BAR DO CLAUDINHO Janela de atendimento Grade de …" at bounding box center [548, 256] width 1097 height 512
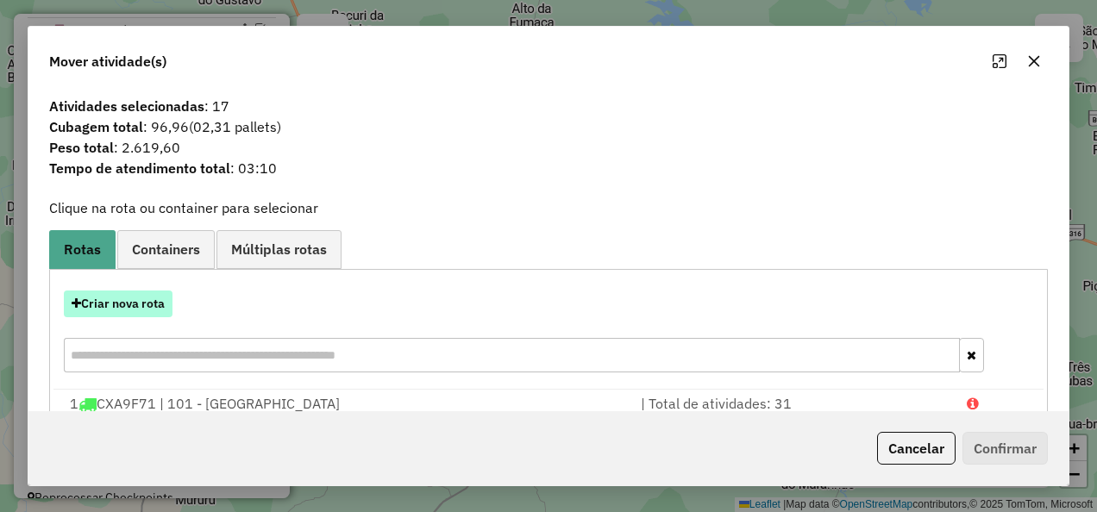
click at [144, 303] on button "Criar nova rota" at bounding box center [118, 304] width 109 height 27
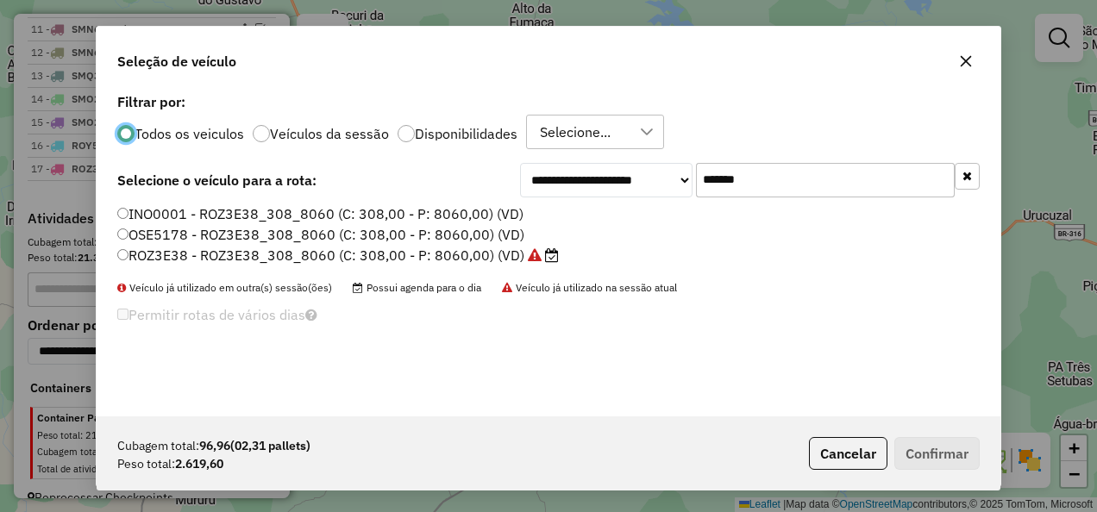
scroll to position [9, 5]
drag, startPoint x: 819, startPoint y: 195, endPoint x: 611, endPoint y: 247, distance: 215.0
click at [611, 247] on div "**********" at bounding box center [549, 253] width 904 height 328
paste input "text"
type input "*******"
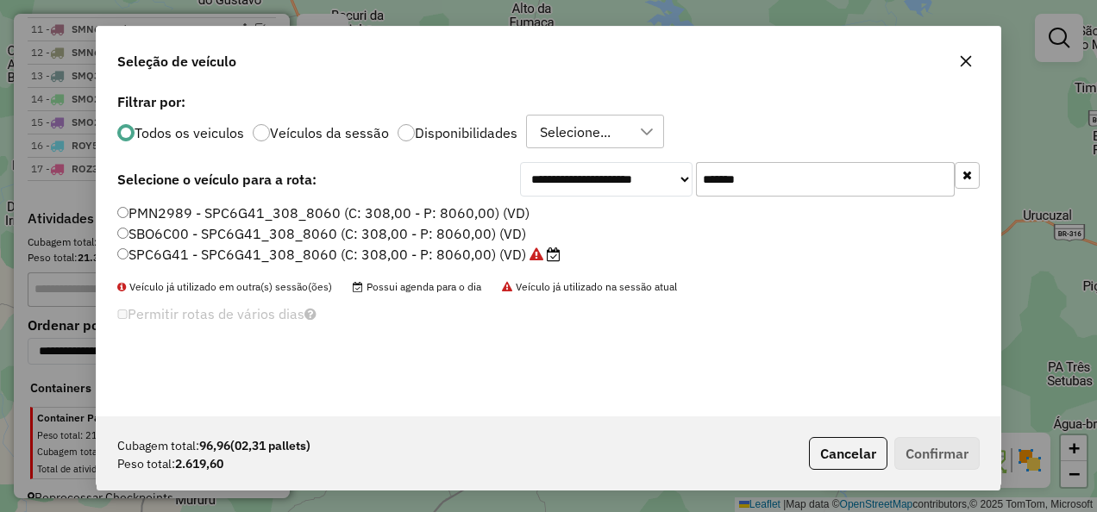
click at [504, 257] on label "SPC6G41 - SPC6G41_308_8060 (C: 308,00 - P: 8060,00) (VD)" at bounding box center [338, 254] width 443 height 21
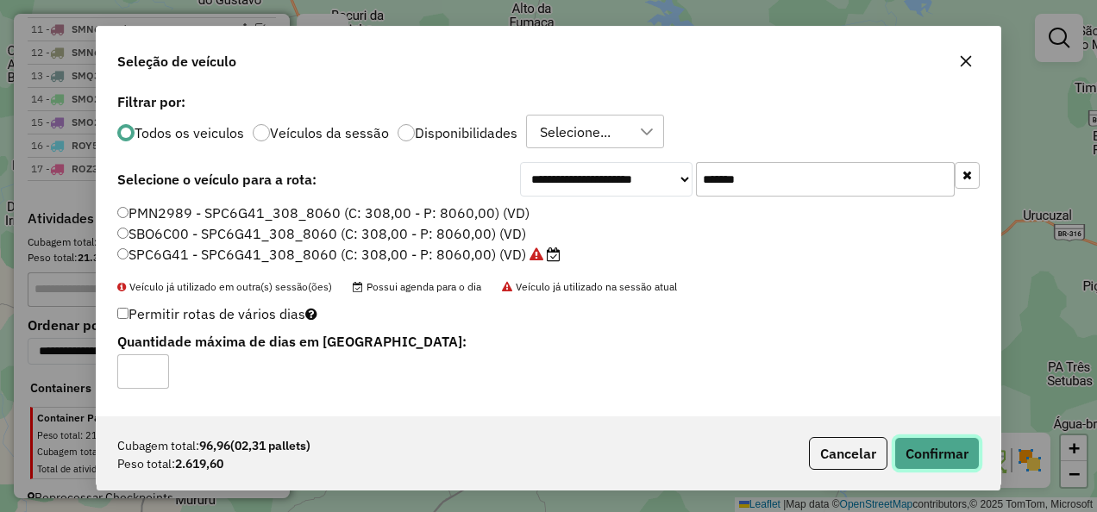
click at [929, 454] on button "Confirmar" at bounding box center [936, 453] width 85 height 33
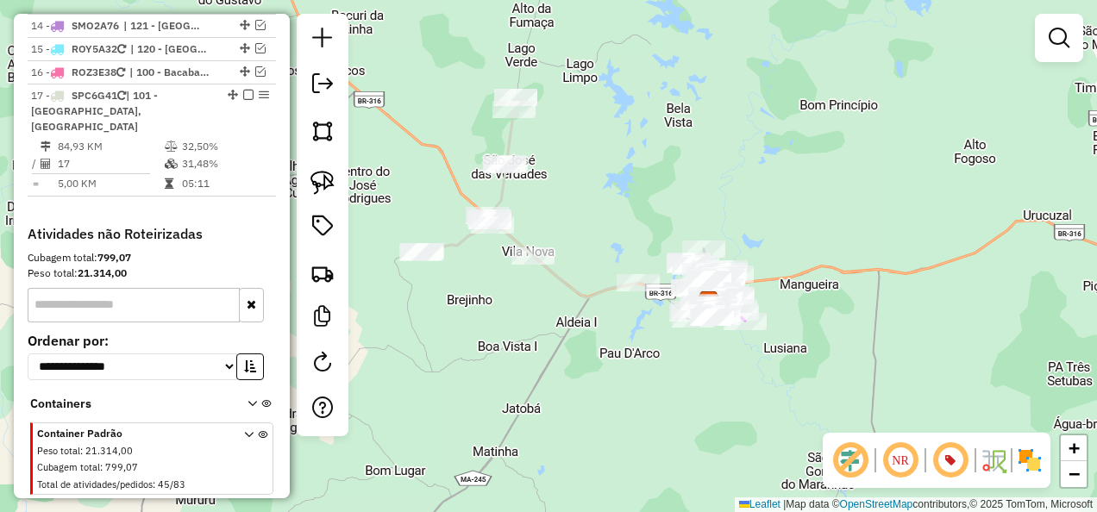
scroll to position [1537, 0]
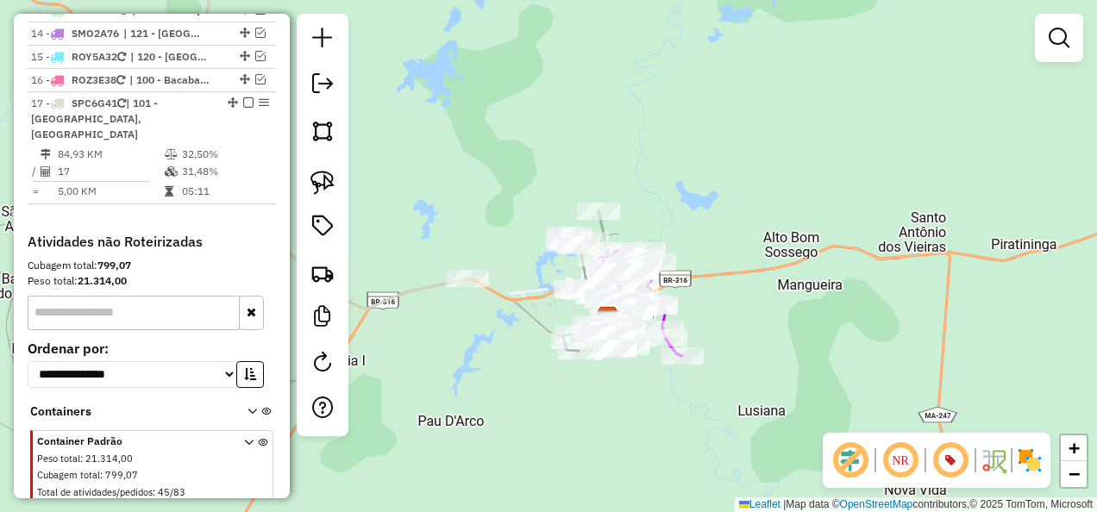
drag, startPoint x: 573, startPoint y: 357, endPoint x: 518, endPoint y: 357, distance: 54.3
click at [521, 357] on div "Janela de atendimento Grade de atendimento Capacidade Transportadoras Veículos …" at bounding box center [548, 256] width 1097 height 512
drag, startPoint x: 317, startPoint y: 181, endPoint x: 367, endPoint y: 173, distance: 50.6
click at [317, 181] on img at bounding box center [322, 183] width 24 height 24
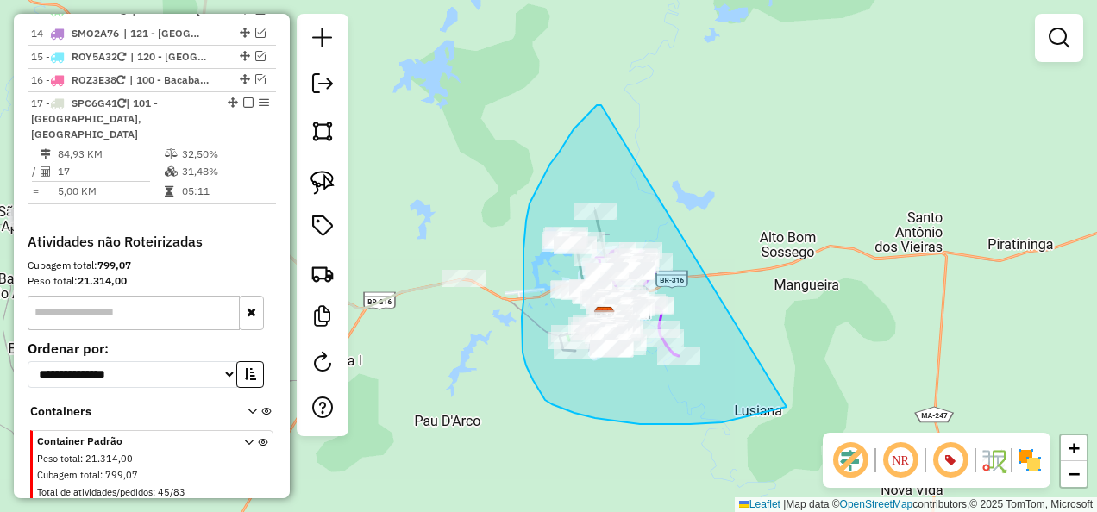
drag, startPoint x: 597, startPoint y: 105, endPoint x: 837, endPoint y: 389, distance: 372.0
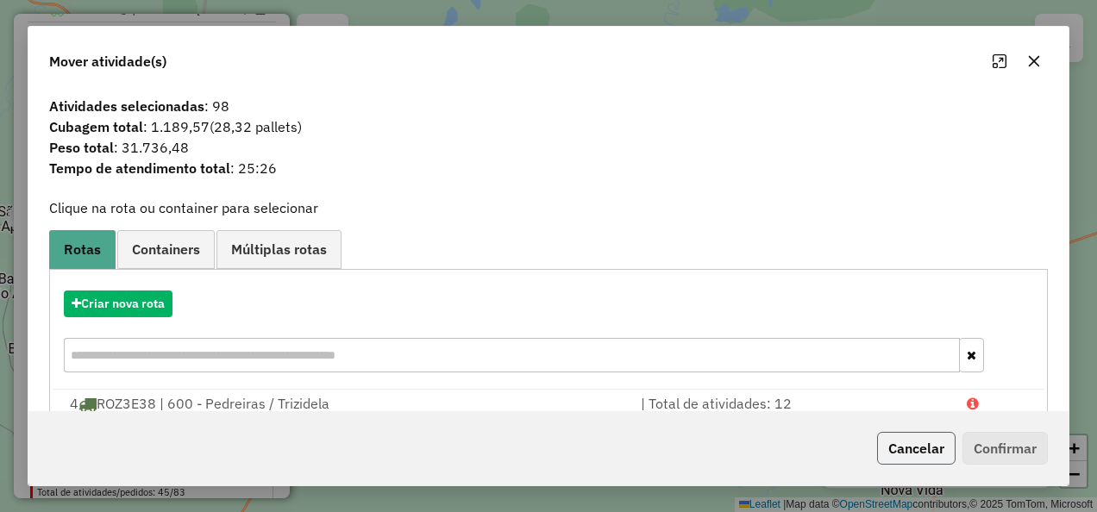
click at [902, 452] on button "Cancelar" at bounding box center [916, 448] width 78 height 33
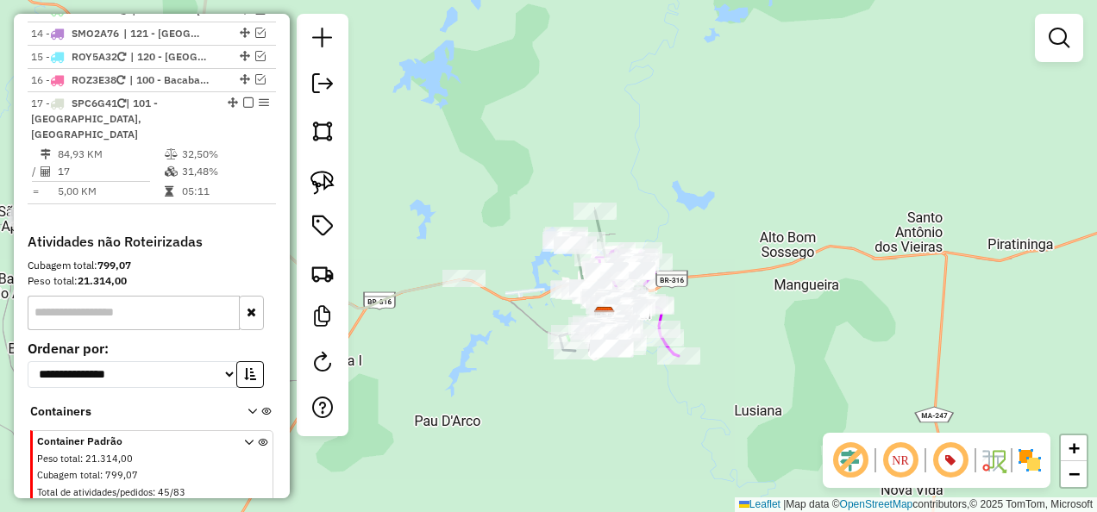
click at [415, 280] on icon at bounding box center [246, 129] width 435 height 360
select select "**********"
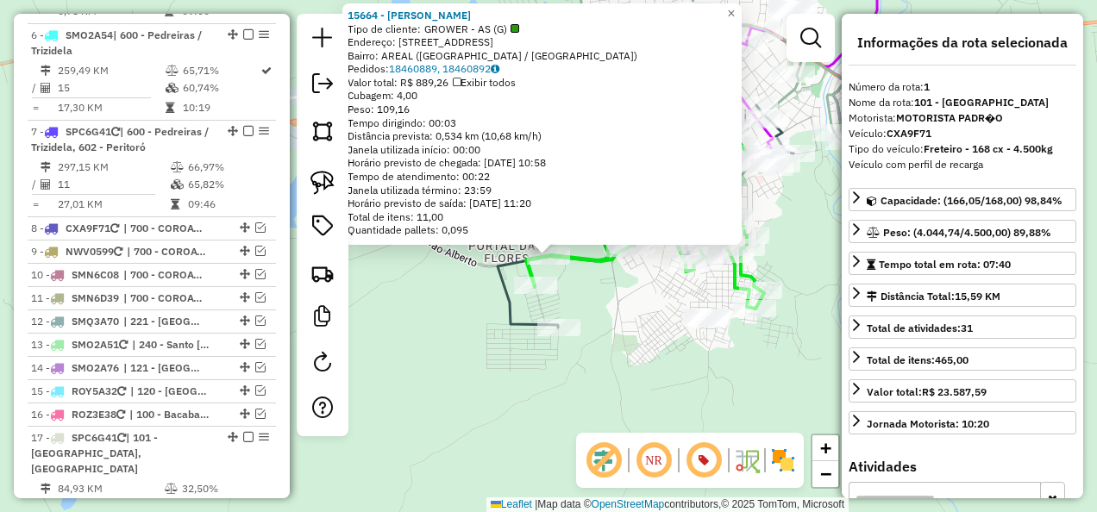
scroll to position [667, 0]
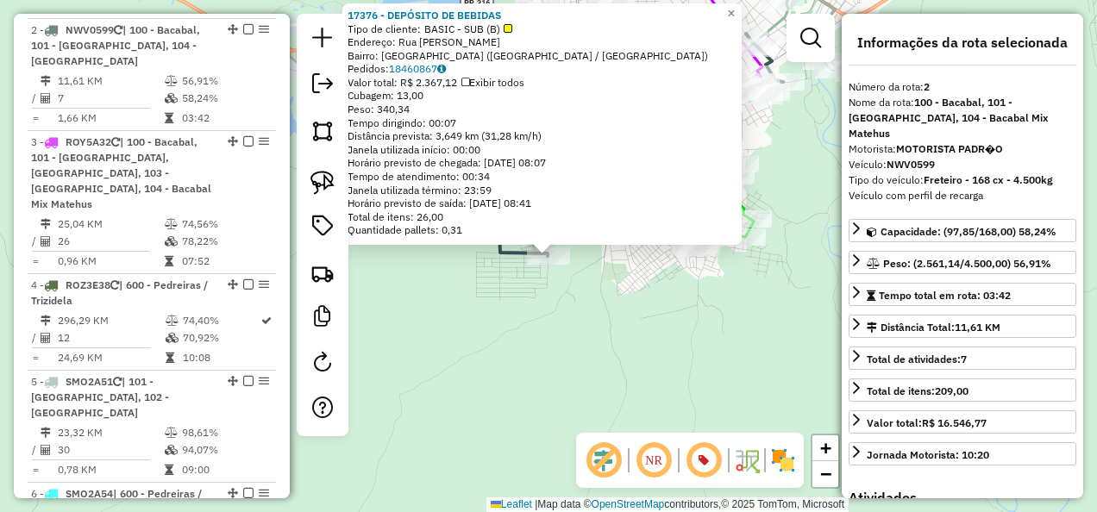
click at [608, 352] on div "Rota 2 - Placa NWV0599 17376 - DEPÓSITO DE BEBIDAS × 17376 - DEPÓSITO DE BEBIDA…" at bounding box center [548, 256] width 1097 height 512
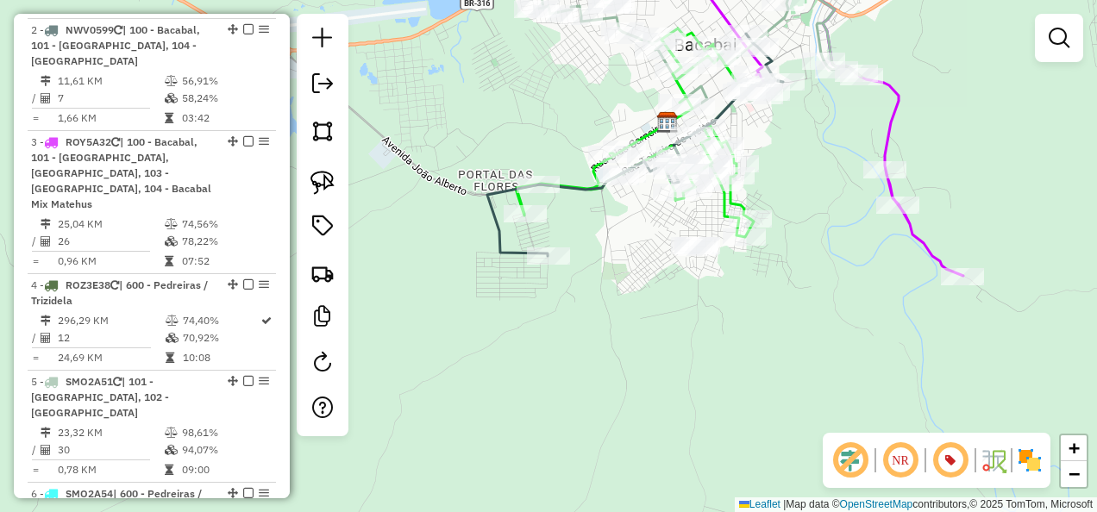
scroll to position [763, 0]
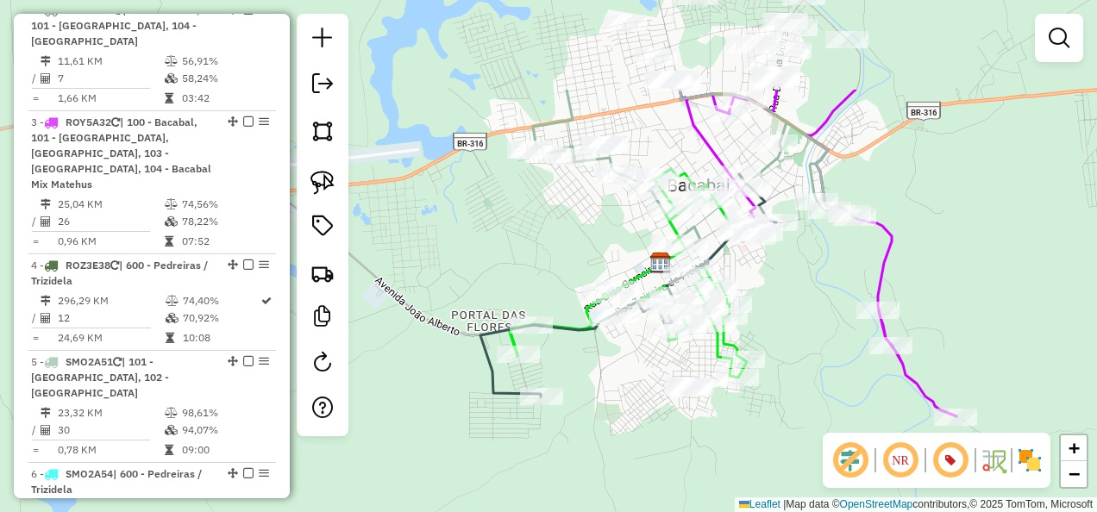
drag, startPoint x: 630, startPoint y: 283, endPoint x: 594, endPoint y: 443, distance: 164.4
click at [609, 450] on div "Janela de atendimento Grade de atendimento Capacidade Transportadoras Veículos …" at bounding box center [548, 256] width 1097 height 512
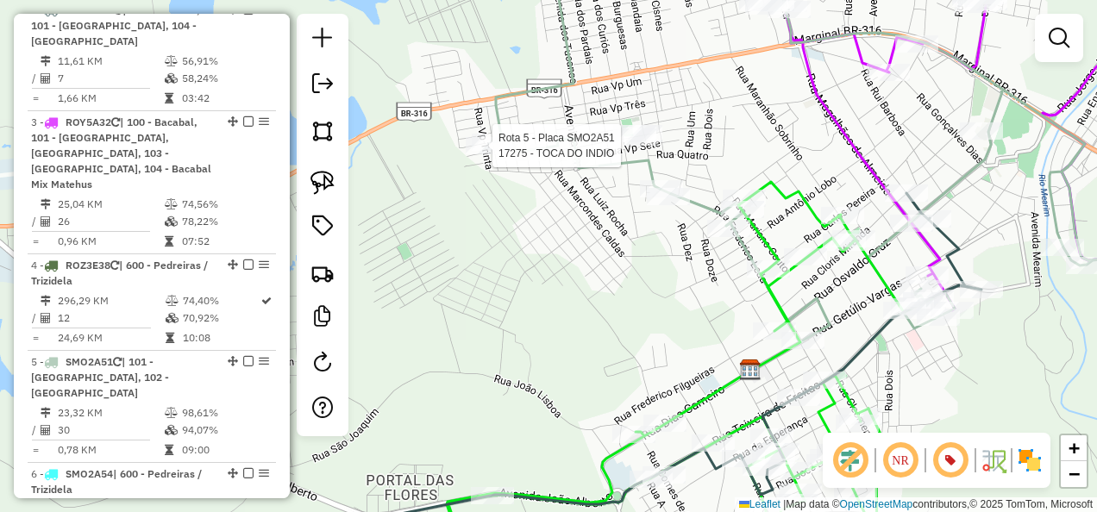
select select "**********"
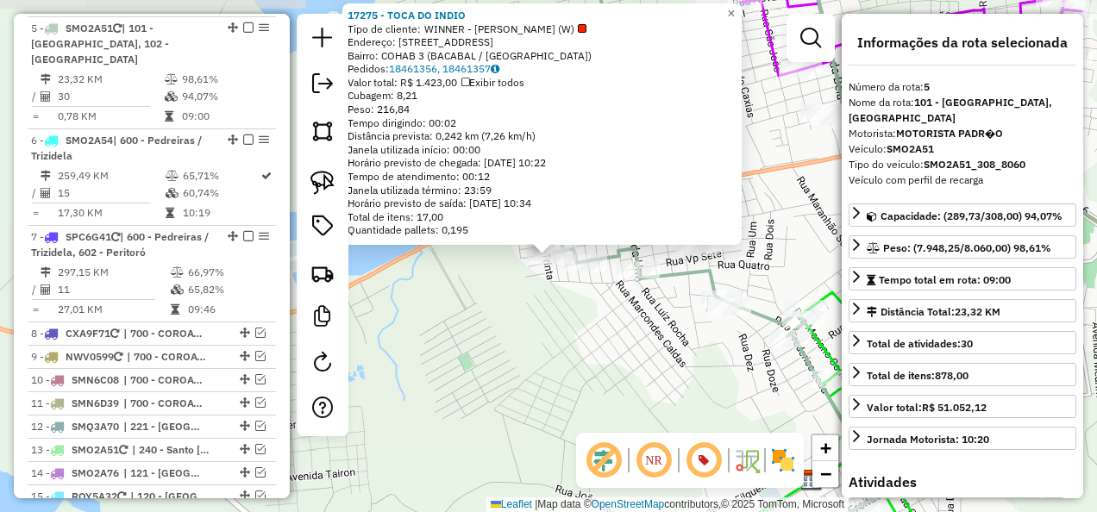
scroll to position [1114, 0]
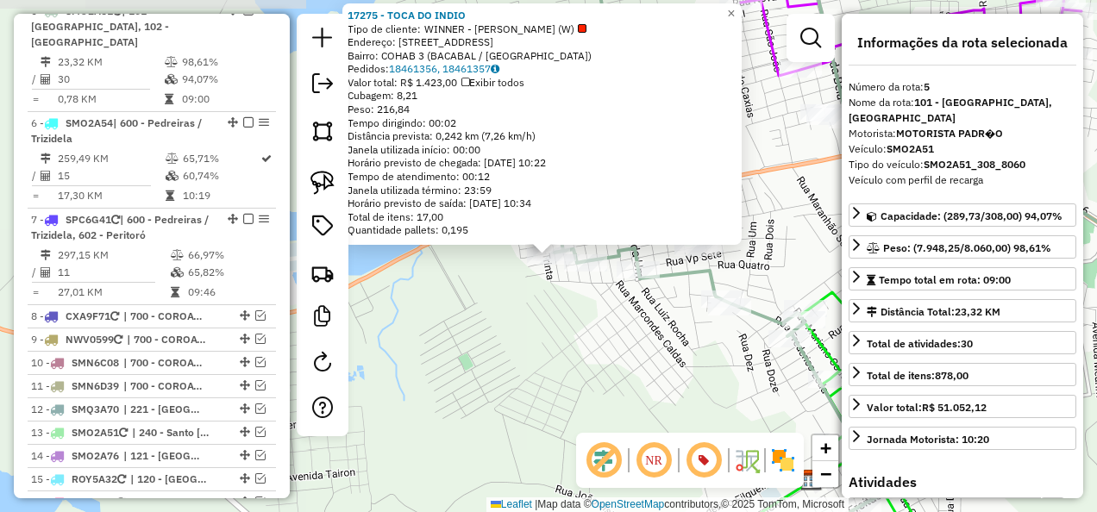
click at [513, 281] on div "17275 - TOCA DO INDIO Tipo de cliente: WINNER - ROTA (W) Endereço: Rua Vp Vinte…" at bounding box center [548, 256] width 1097 height 512
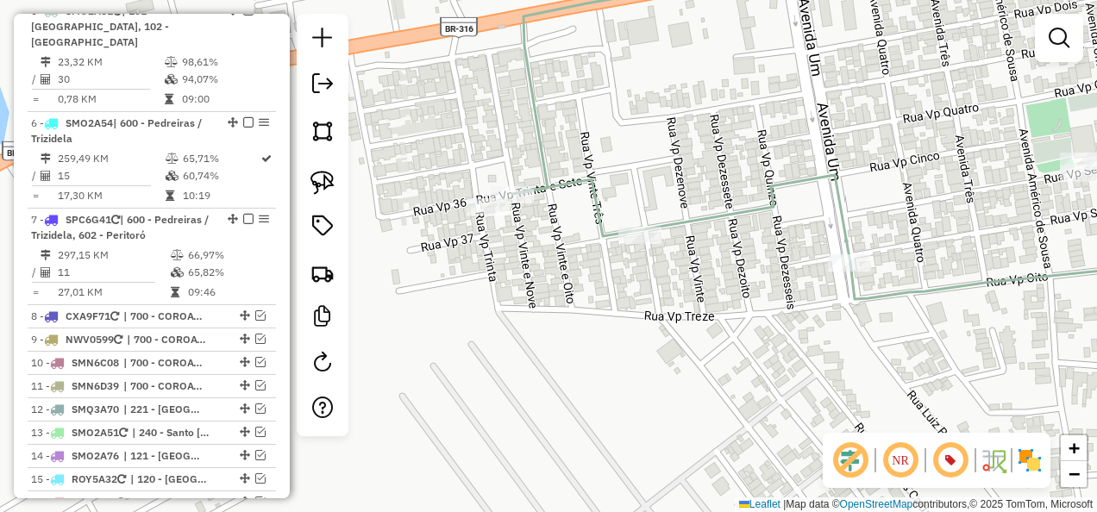
click at [529, 185] on icon at bounding box center [859, 170] width 694 height 442
select select "**********"
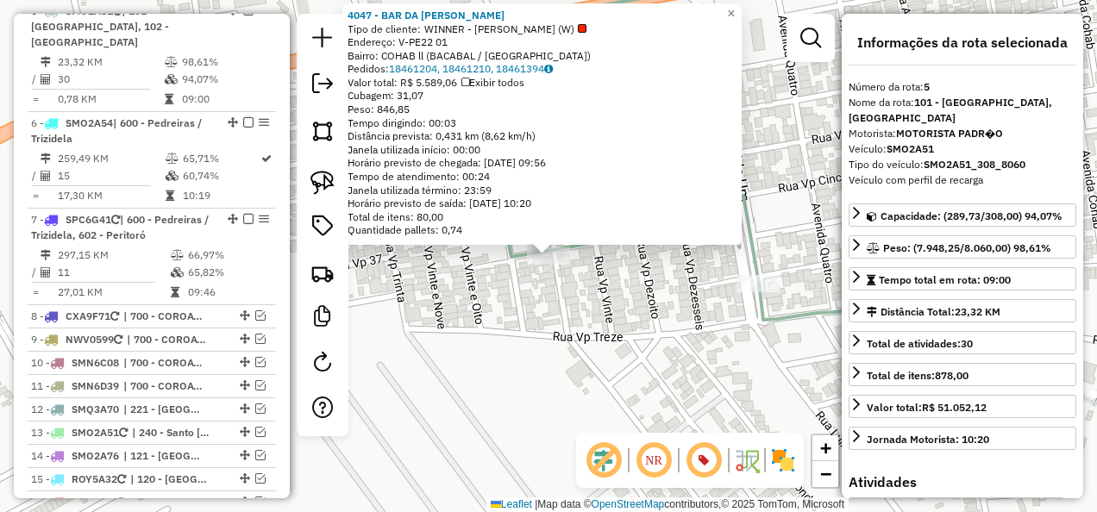
click at [593, 305] on div "4047 - BAR DA ELIZABETH Tipo de cliente: WINNER - ROTA (W) Endereço: V-PE22 01 …" at bounding box center [548, 256] width 1097 height 512
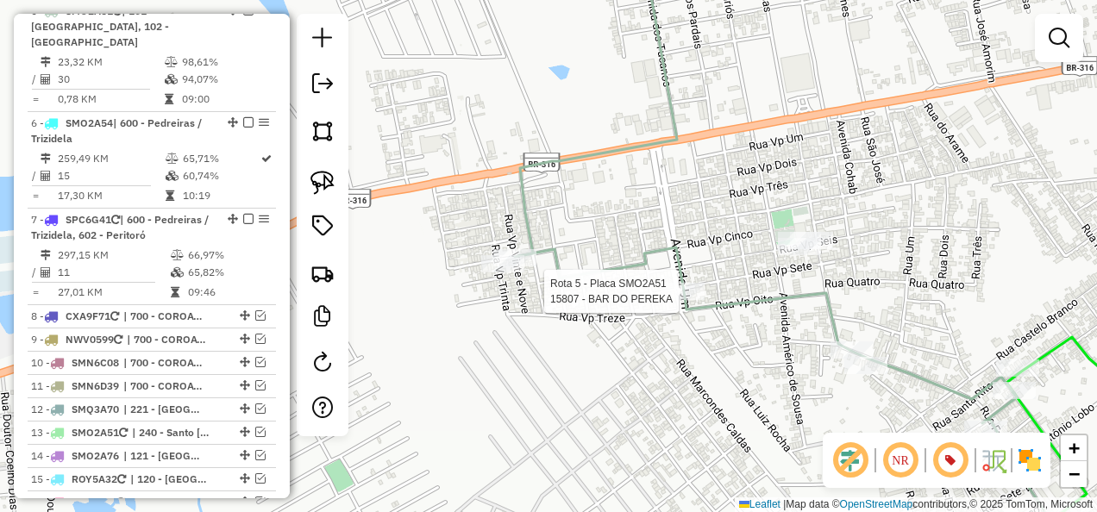
select select "**********"
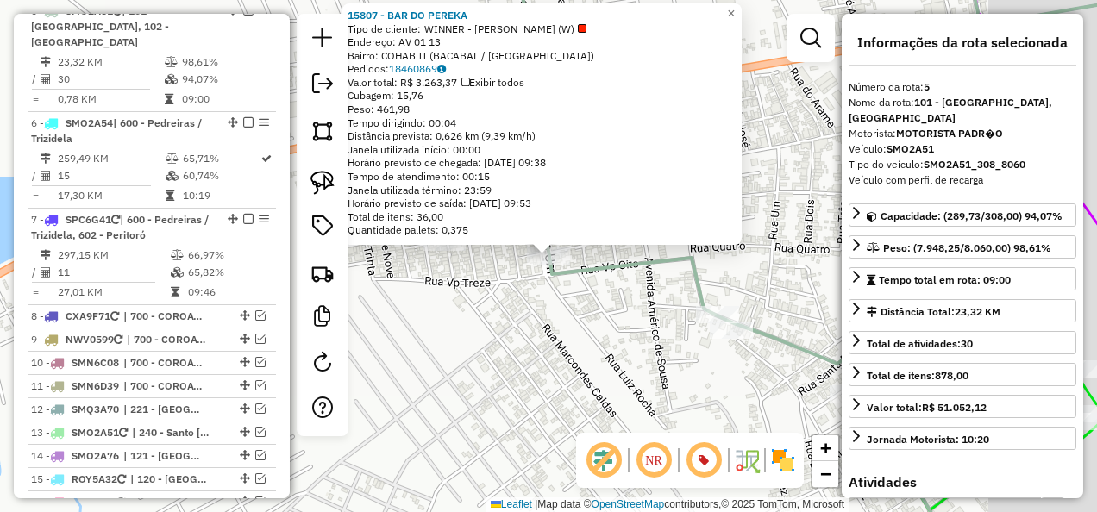
click at [614, 333] on div "15807 - BAR DO PEREKA Tipo de cliente: WINNER - ROTA (W) Endereço: AV 01 13 Bai…" at bounding box center [548, 256] width 1097 height 512
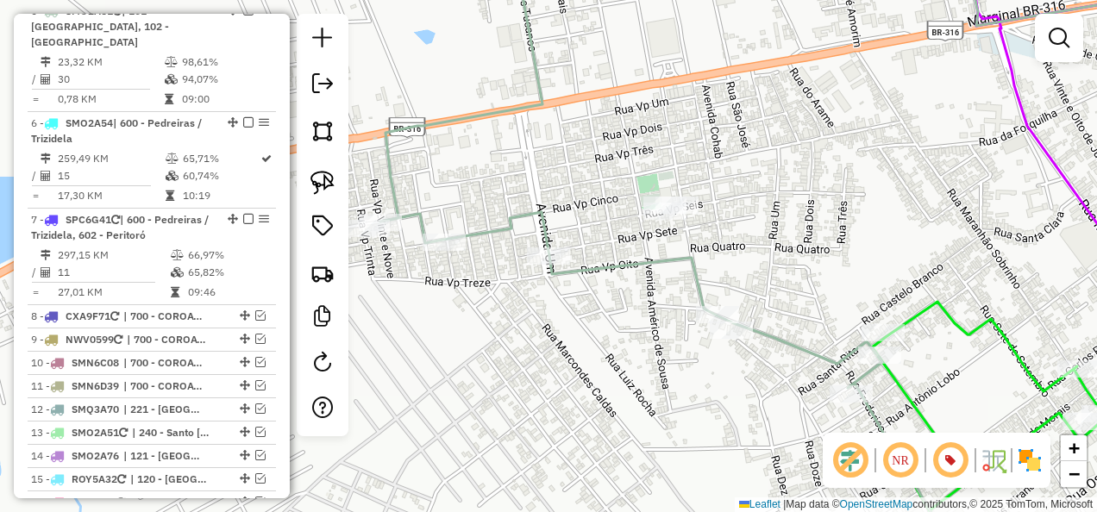
drag, startPoint x: 652, startPoint y: 288, endPoint x: 459, endPoint y: 355, distance: 204.5
click at [459, 355] on div "Janela de atendimento Grade de atendimento Capacidade Transportadoras Veículos …" at bounding box center [548, 256] width 1097 height 512
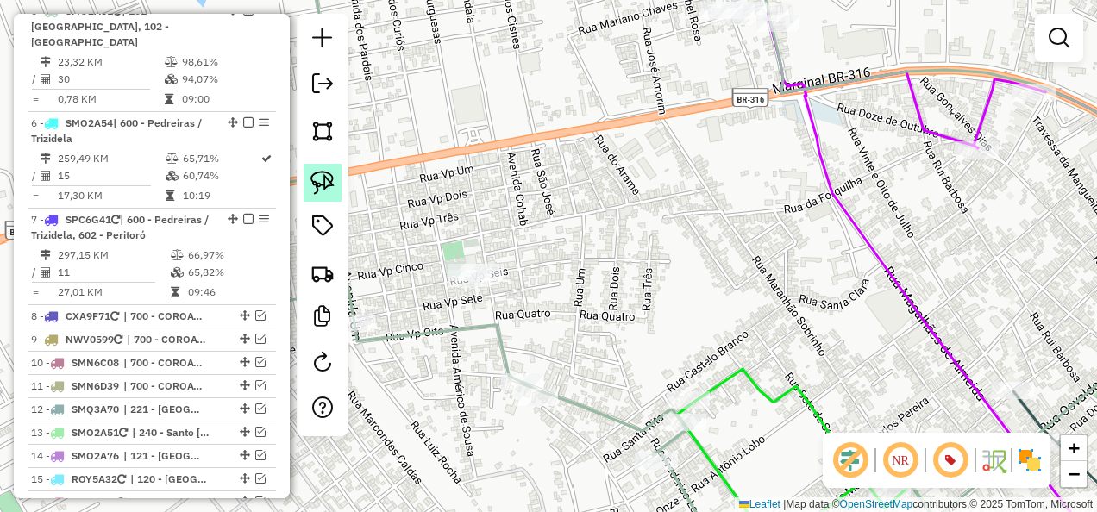
click at [323, 186] on img at bounding box center [322, 183] width 24 height 24
drag, startPoint x: 450, startPoint y: 217, endPoint x: 572, endPoint y: 269, distance: 132.1
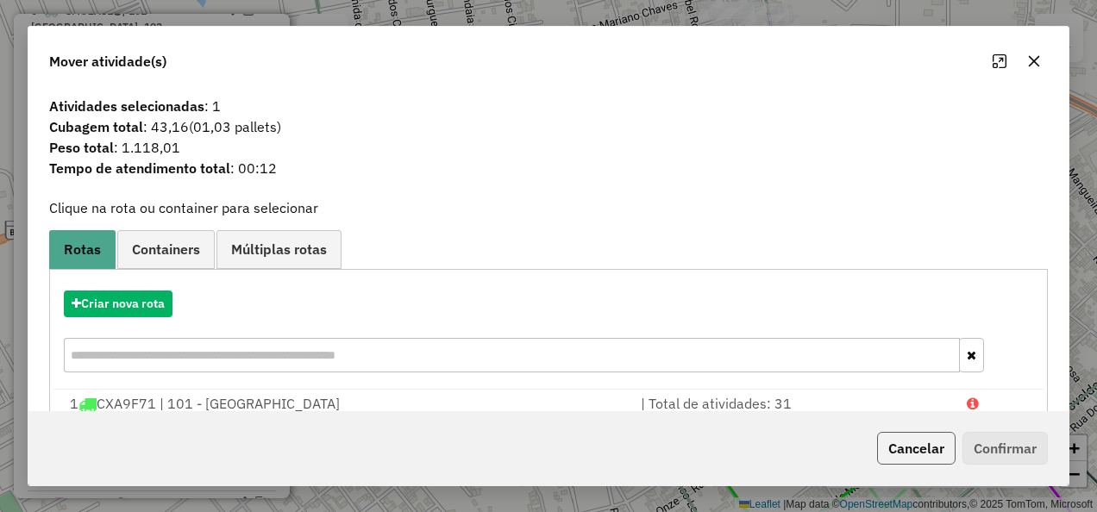
click at [940, 442] on button "Cancelar" at bounding box center [916, 448] width 78 height 33
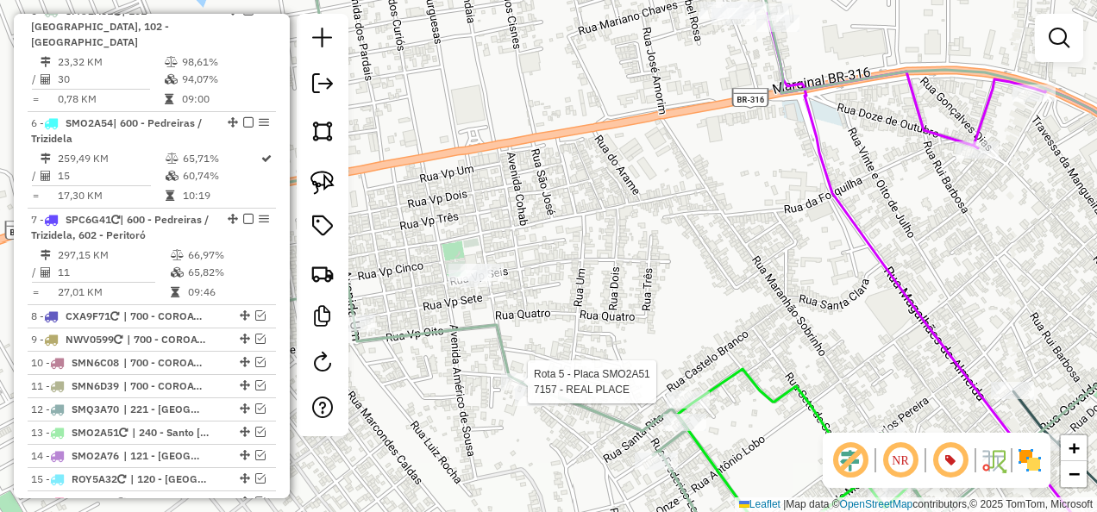
select select "**********"
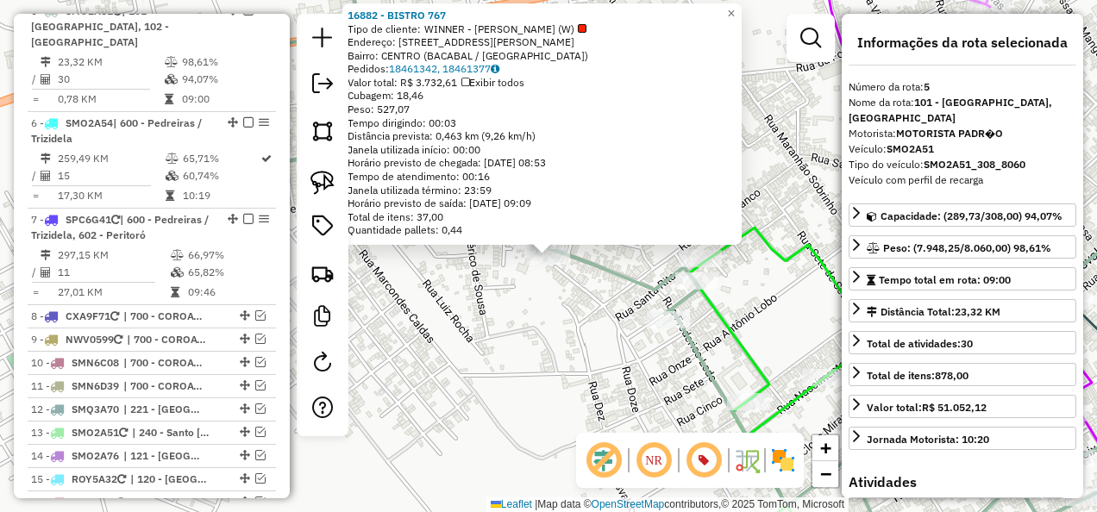
click at [528, 393] on div "16882 - BISTRO 767 Tipo de cliente: WINNER - ROTA (W) Endereço: Rua Frederico L…" at bounding box center [548, 256] width 1097 height 512
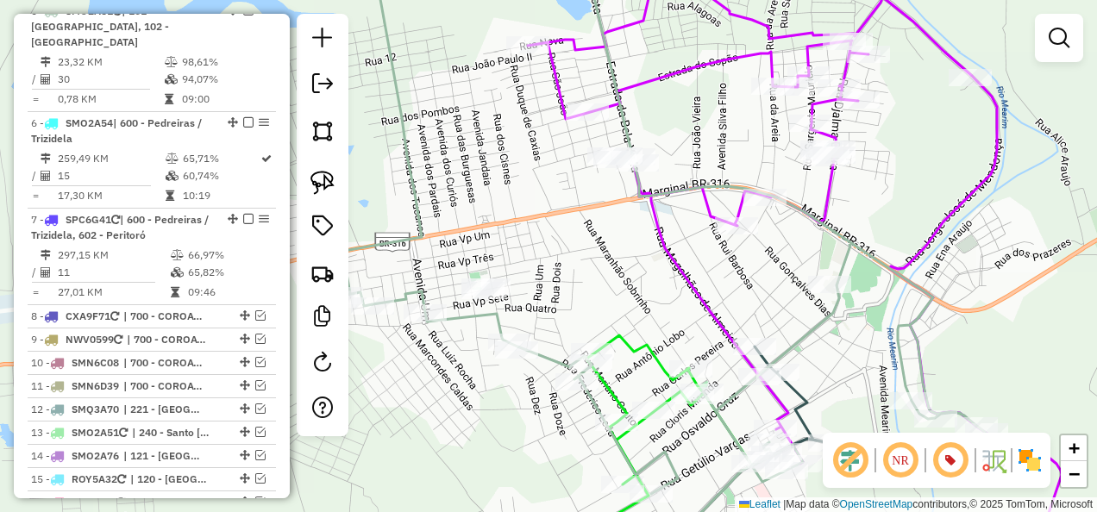
drag, startPoint x: 598, startPoint y: 243, endPoint x: 528, endPoint y: 345, distance: 123.9
click at [529, 343] on div "Janela de atendimento Grade de atendimento Capacidade Transportadoras Veículos …" at bounding box center [548, 256] width 1097 height 512
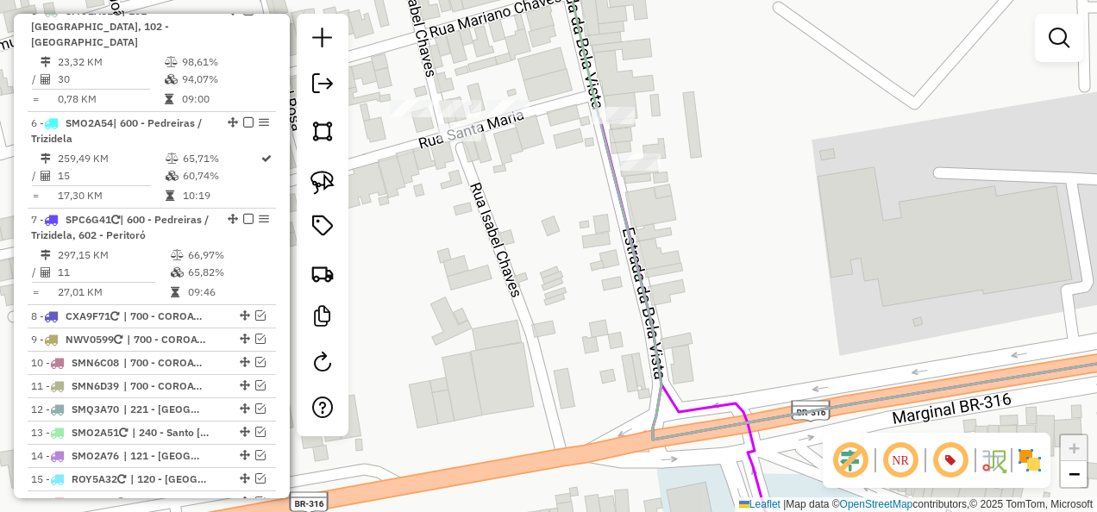
drag, startPoint x: 479, startPoint y: 202, endPoint x: 498, endPoint y: 264, distance: 65.2
click at [519, 263] on div "Janela de atendimento Grade de atendimento Capacidade Transportadoras Veículos …" at bounding box center [548, 256] width 1097 height 512
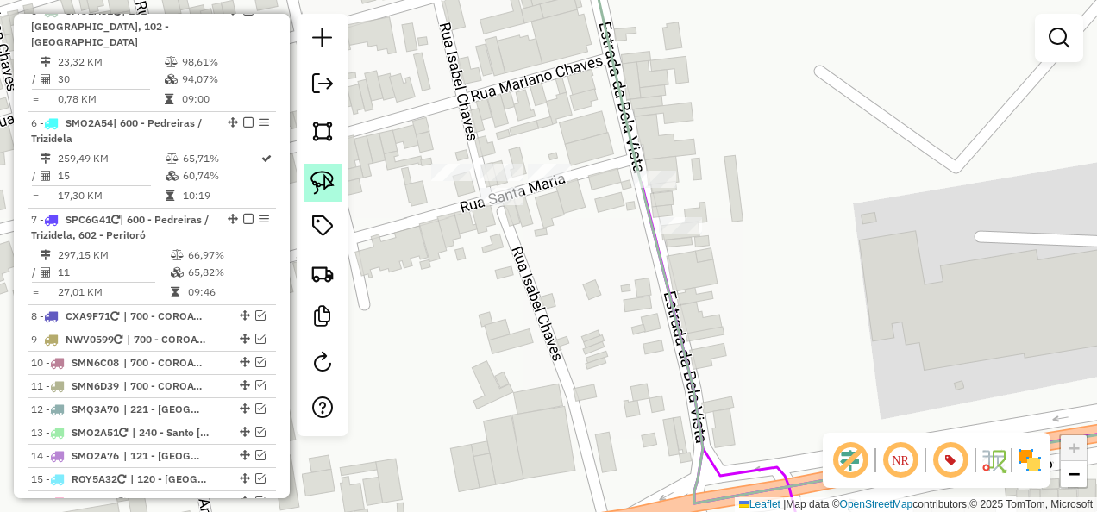
click at [329, 185] on img at bounding box center [322, 183] width 24 height 24
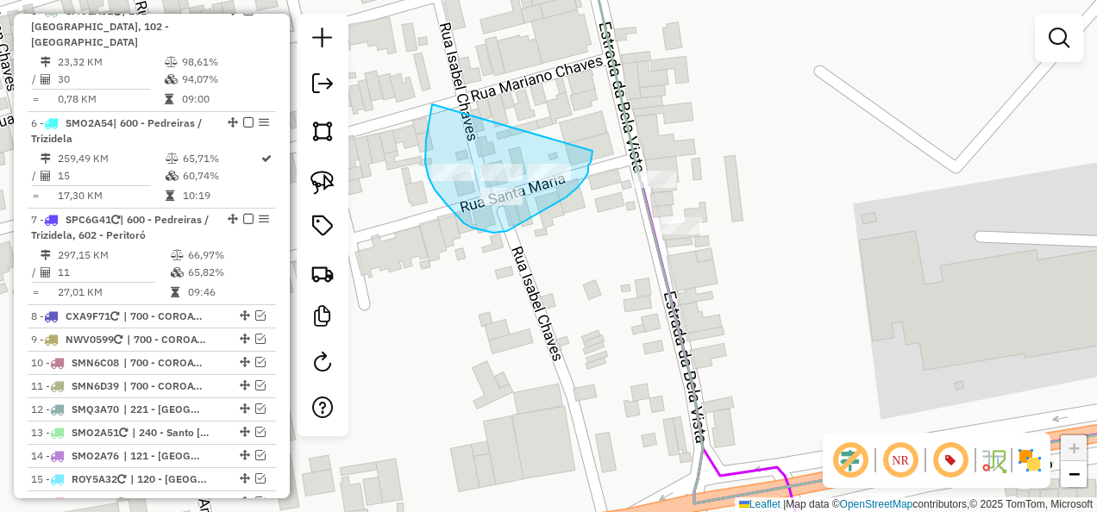
drag, startPoint x: 432, startPoint y: 104, endPoint x: 592, endPoint y: 151, distance: 167.0
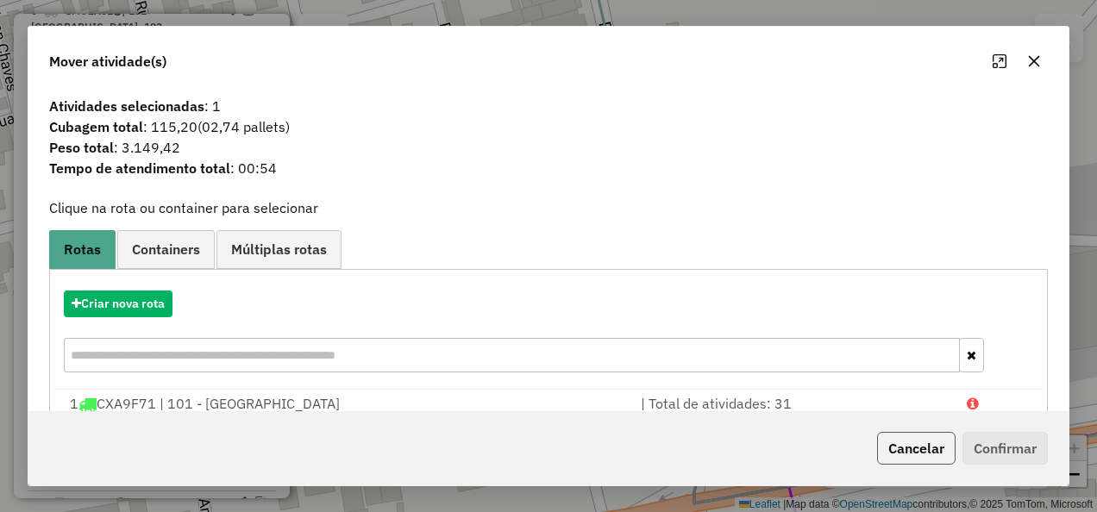
click at [925, 447] on button "Cancelar" at bounding box center [916, 448] width 78 height 33
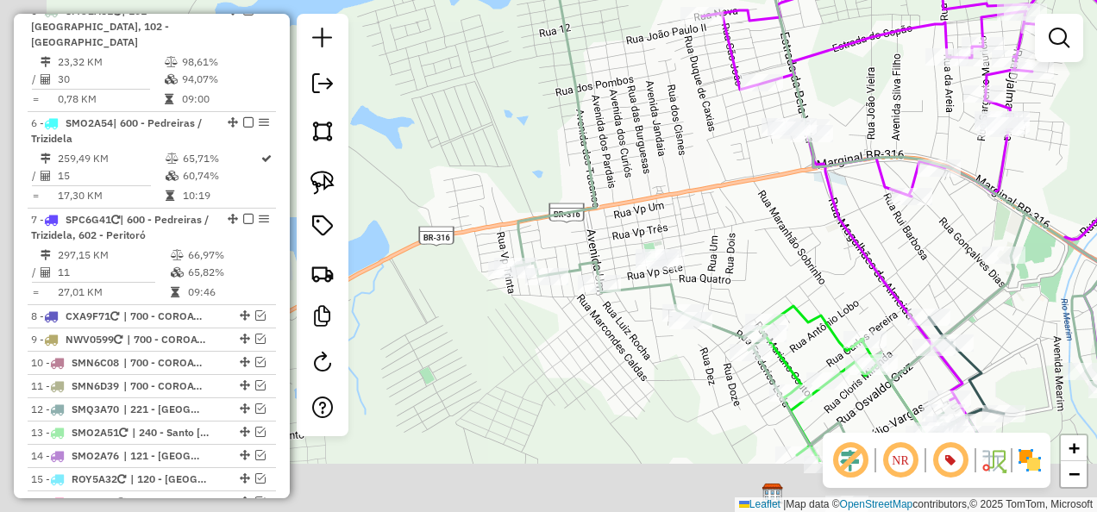
drag, startPoint x: 484, startPoint y: 299, endPoint x: 747, endPoint y: 171, distance: 292.7
click at [747, 171] on div "Janela de atendimento Grade de atendimento Capacidade Transportadoras Veículos …" at bounding box center [548, 256] width 1097 height 512
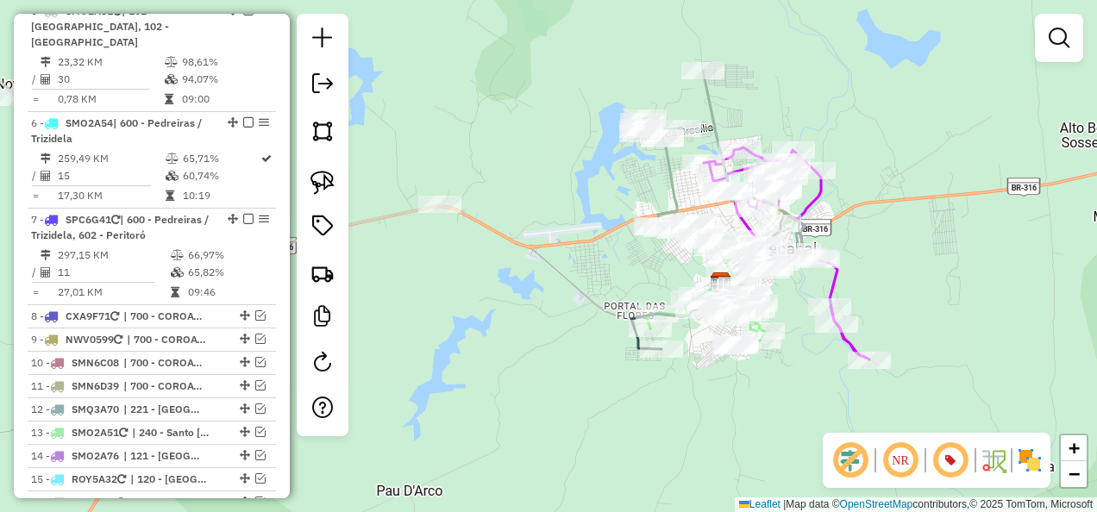
drag, startPoint x: 497, startPoint y: 255, endPoint x: 612, endPoint y: 282, distance: 118.6
click at [611, 282] on div "Janela de atendimento Grade de atendimento Capacidade Transportadoras Veículos …" at bounding box center [548, 256] width 1097 height 512
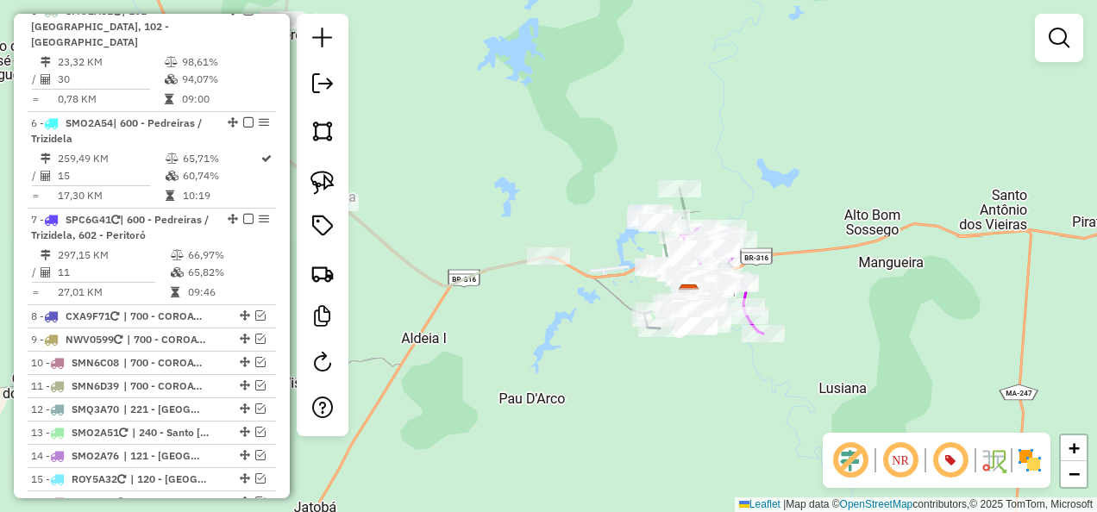
click at [491, 262] on icon at bounding box center [331, 117] width 435 height 337
select select "**********"
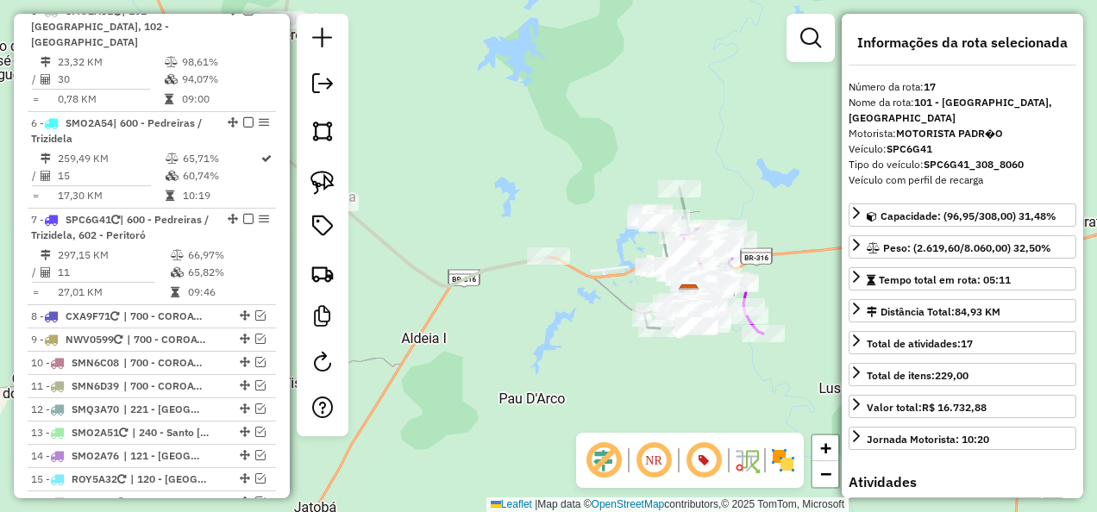
scroll to position [1560, 0]
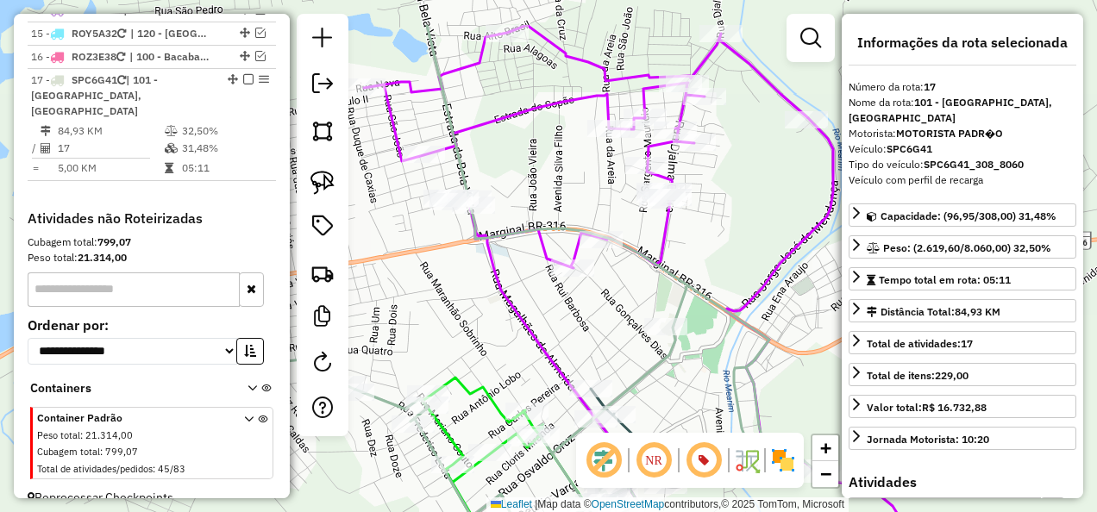
drag, startPoint x: 407, startPoint y: 232, endPoint x: 505, endPoint y: 310, distance: 125.8
click at [504, 309] on icon at bounding box center [631, 332] width 534 height 615
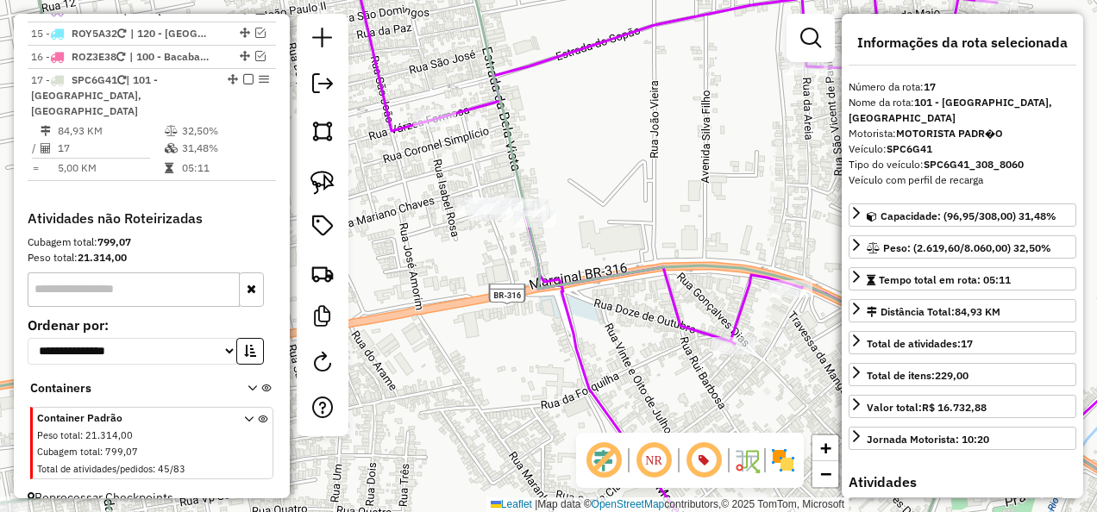
drag, startPoint x: 404, startPoint y: 280, endPoint x: 476, endPoint y: 328, distance: 86.6
click at [473, 326] on div "Janela de atendimento Grade de atendimento Capacidade Transportadoras Veículos …" at bounding box center [548, 256] width 1097 height 512
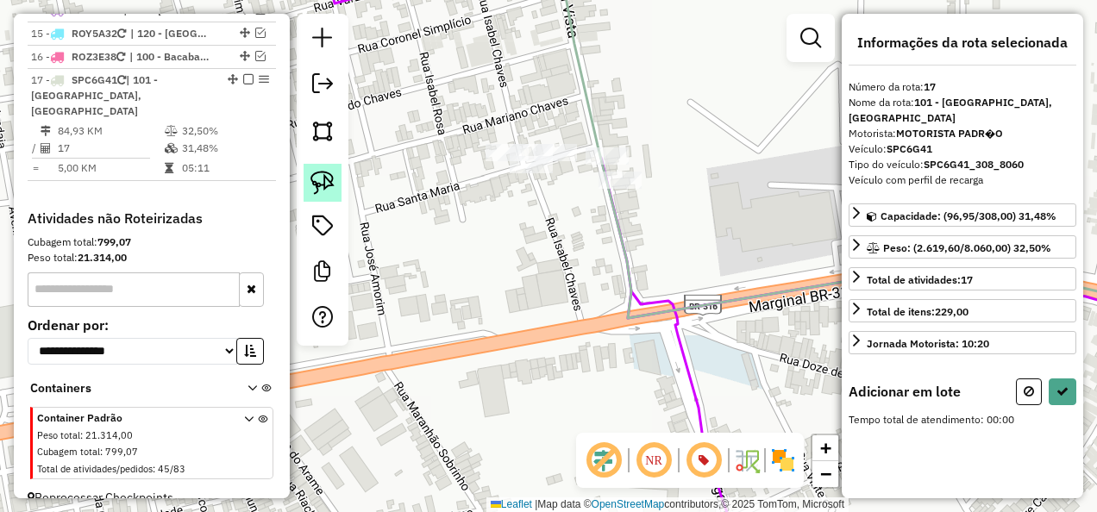
click at [317, 176] on img at bounding box center [322, 183] width 24 height 24
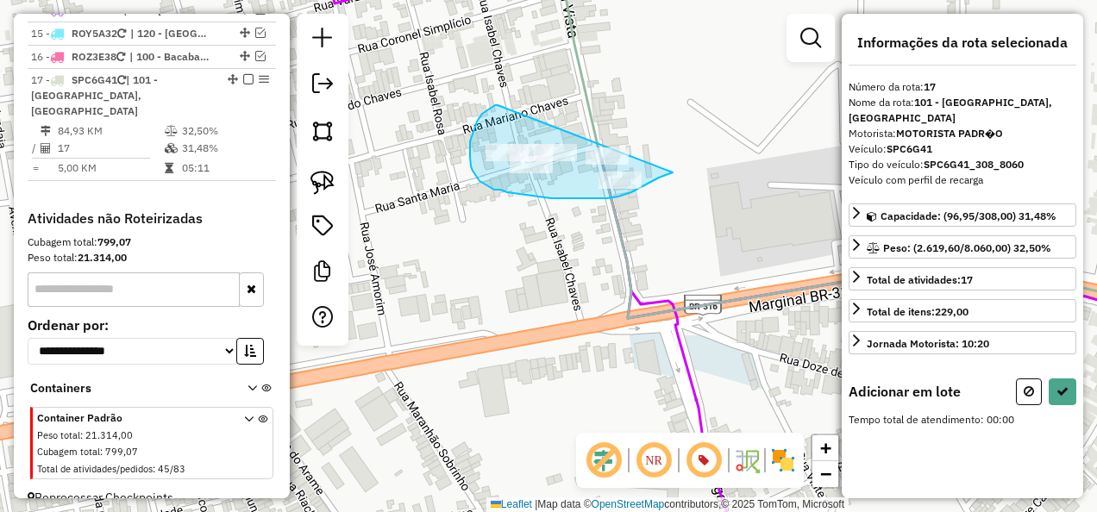
drag, startPoint x: 491, startPoint y: 108, endPoint x: 673, endPoint y: 172, distance: 193.1
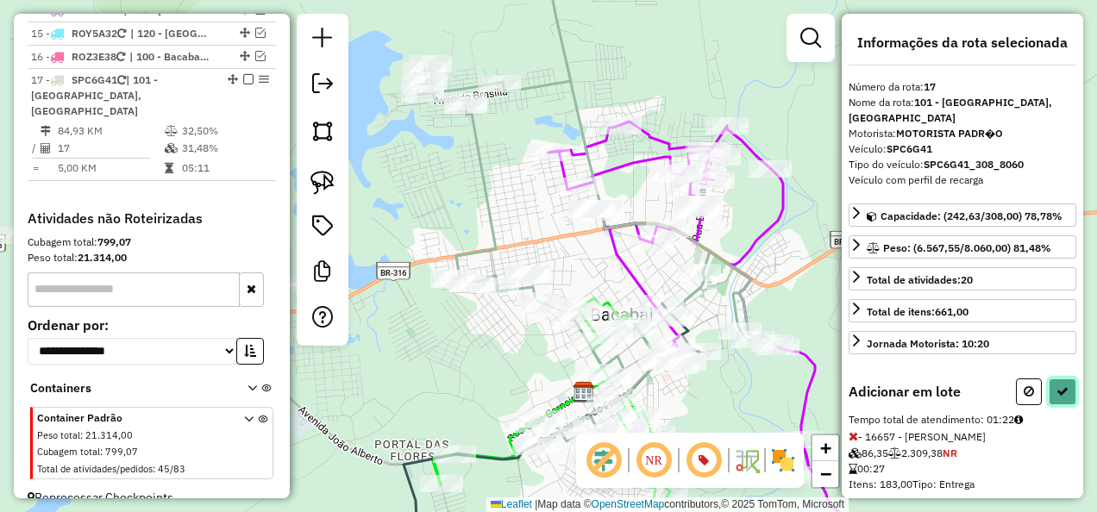
click at [1066, 383] on button at bounding box center [1063, 392] width 28 height 27
select select "**********"
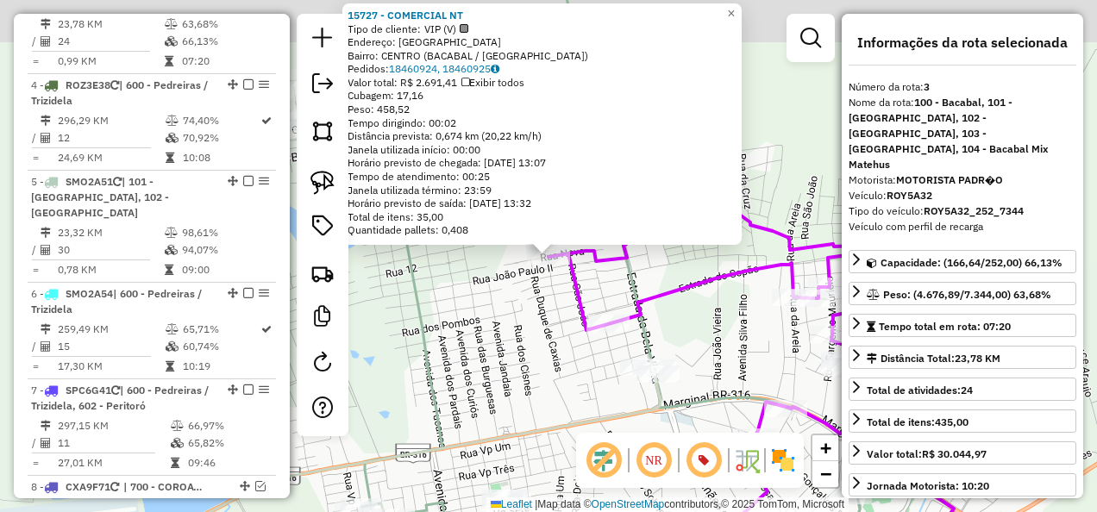
scroll to position [875, 0]
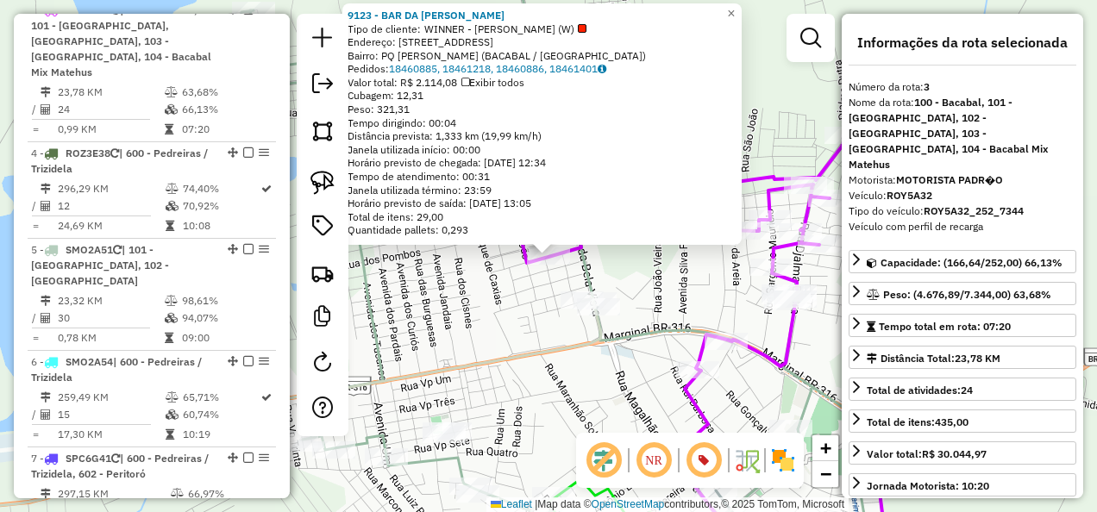
click at [545, 357] on icon at bounding box center [245, 407] width 711 height 218
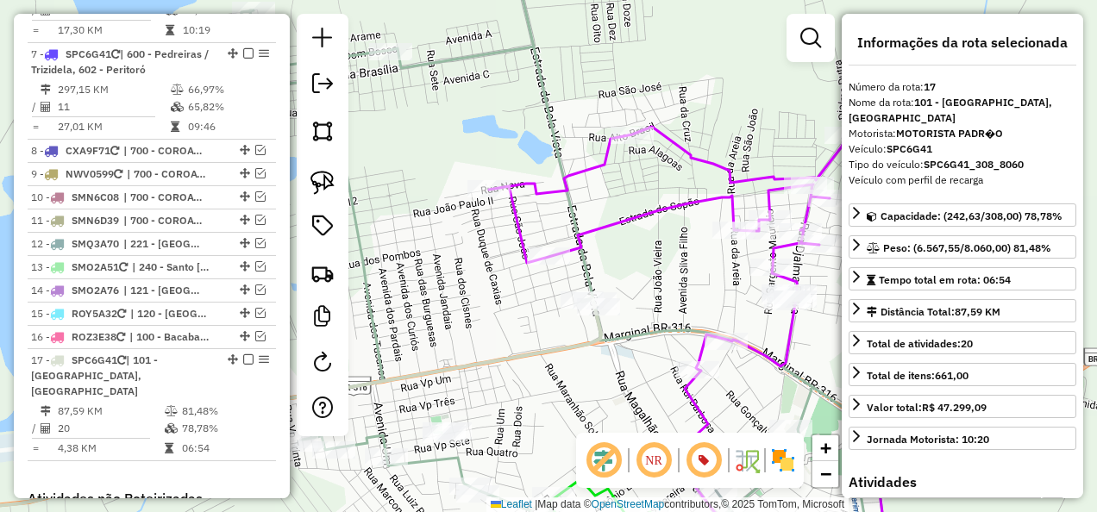
scroll to position [1560, 0]
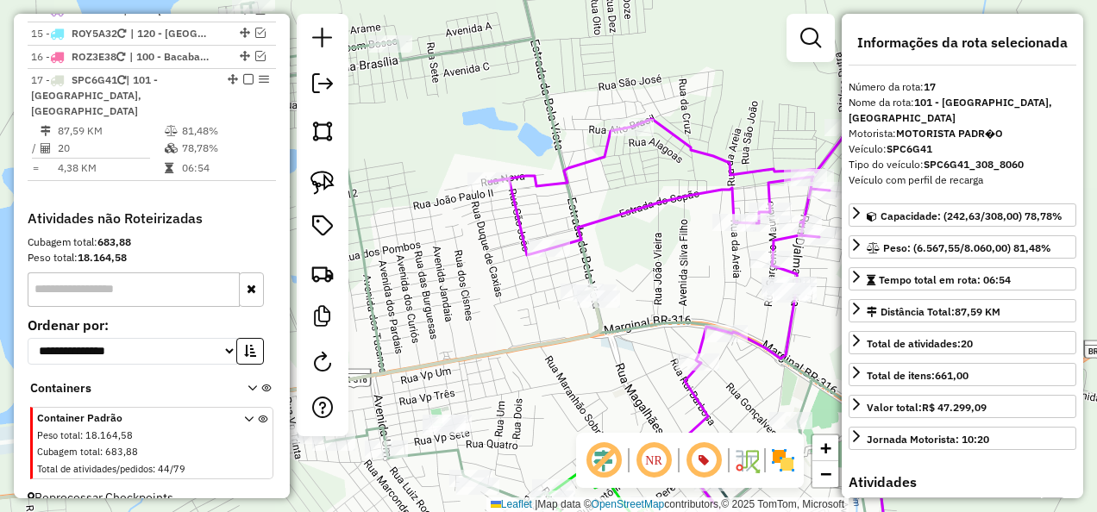
drag, startPoint x: 548, startPoint y: 374, endPoint x: 669, endPoint y: 247, distance: 175.1
click at [661, 252] on div "Janela de atendimento Grade de atendimento Capacidade Transportadoras Veículos …" at bounding box center [548, 256] width 1097 height 512
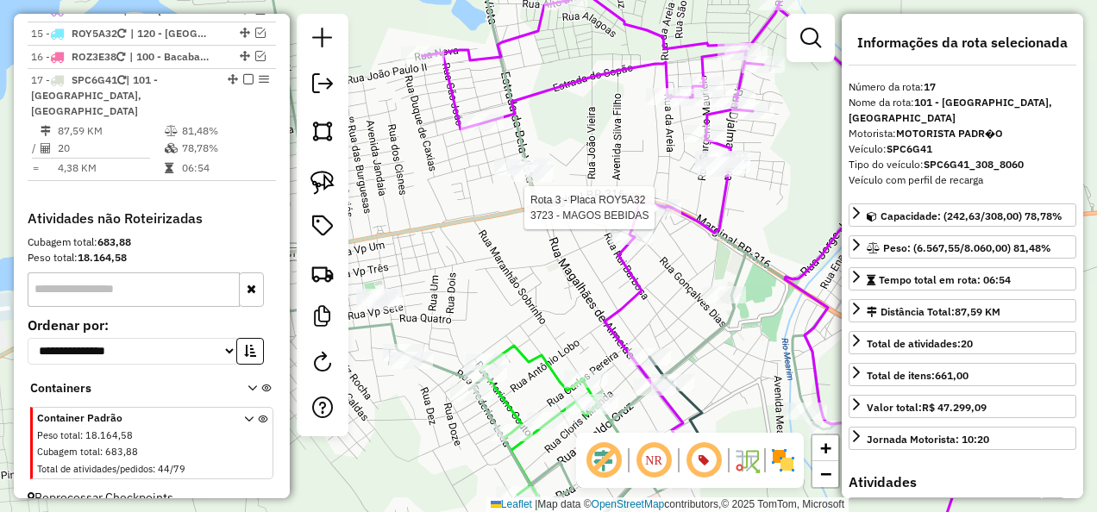
click at [661, 216] on div at bounding box center [659, 207] width 43 height 17
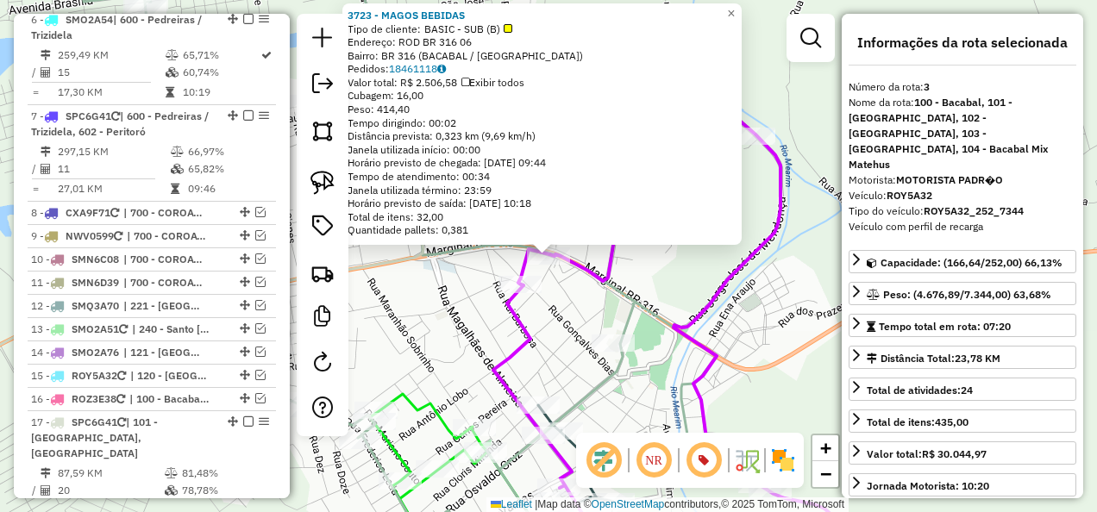
scroll to position [875, 0]
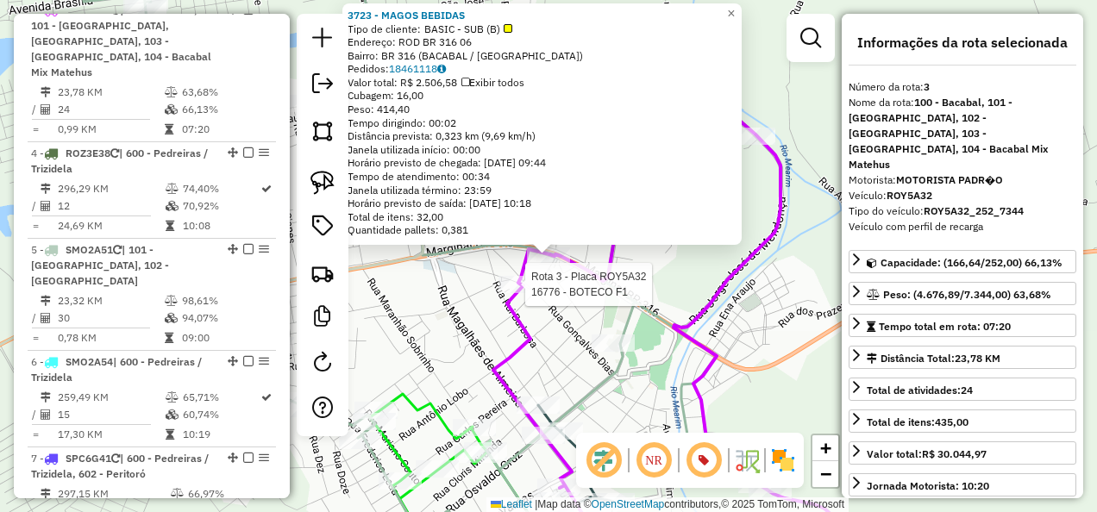
click at [529, 293] on div at bounding box center [519, 284] width 43 height 17
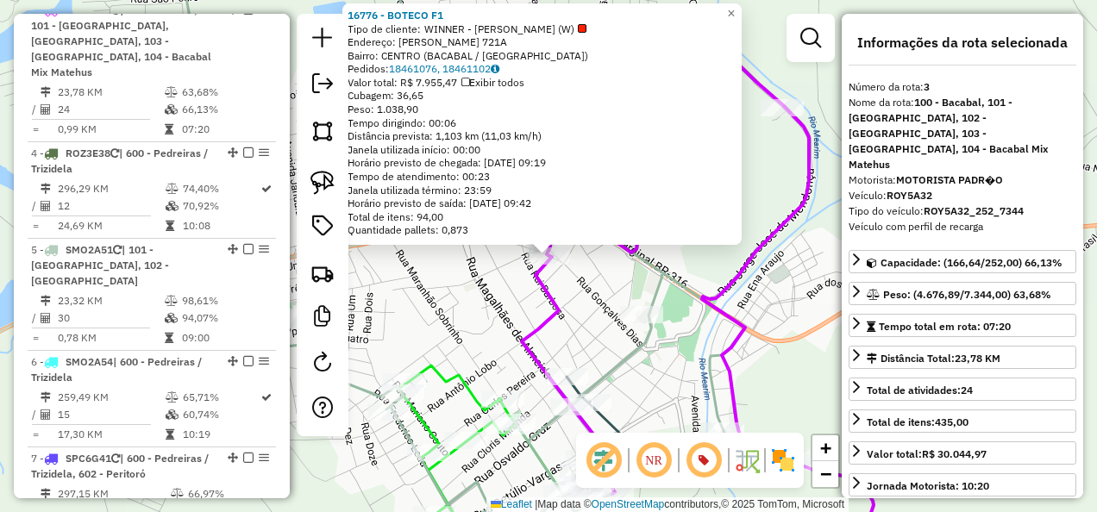
click at [492, 310] on div "Rota 3 - Placa ROY5A32 16776 - BOTECO F1 16776 - BOTECO F1 Tipo de cliente: WIN…" at bounding box center [548, 256] width 1097 height 512
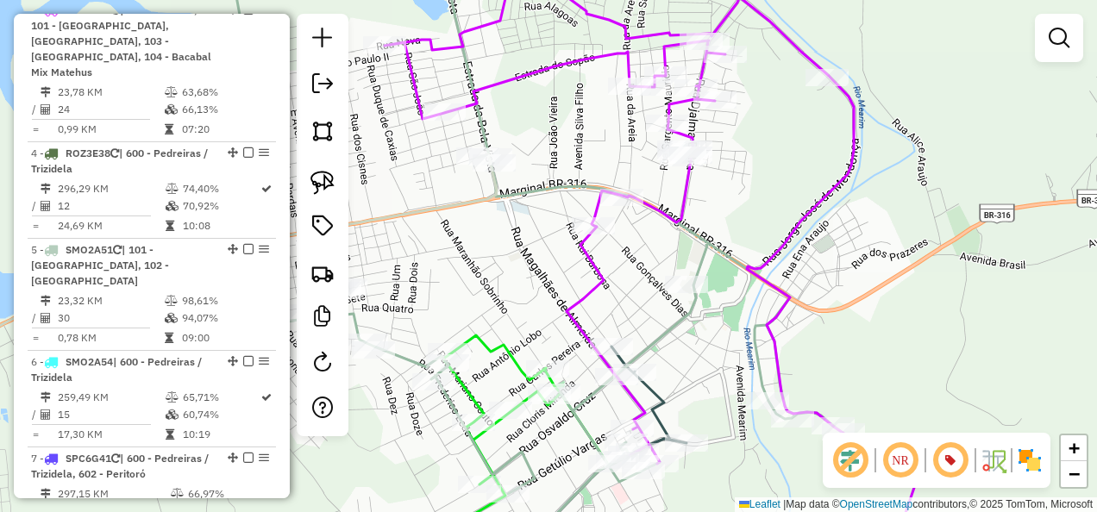
drag, startPoint x: 448, startPoint y: 327, endPoint x: 585, endPoint y: 229, distance: 167.5
click at [585, 229] on div "Janela de atendimento Grade de atendimento Capacidade Transportadoras Veículos …" at bounding box center [548, 256] width 1097 height 512
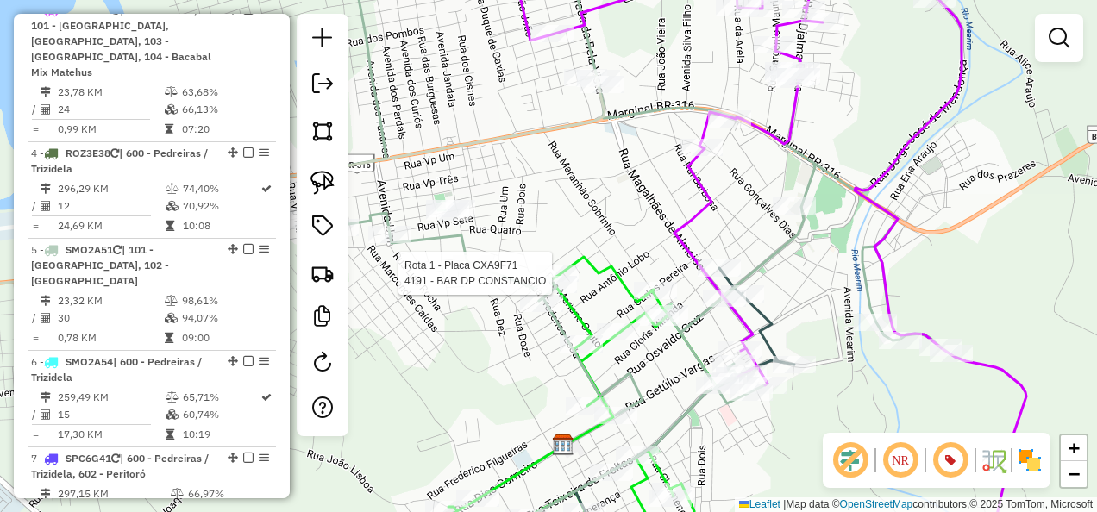
select select "**********"
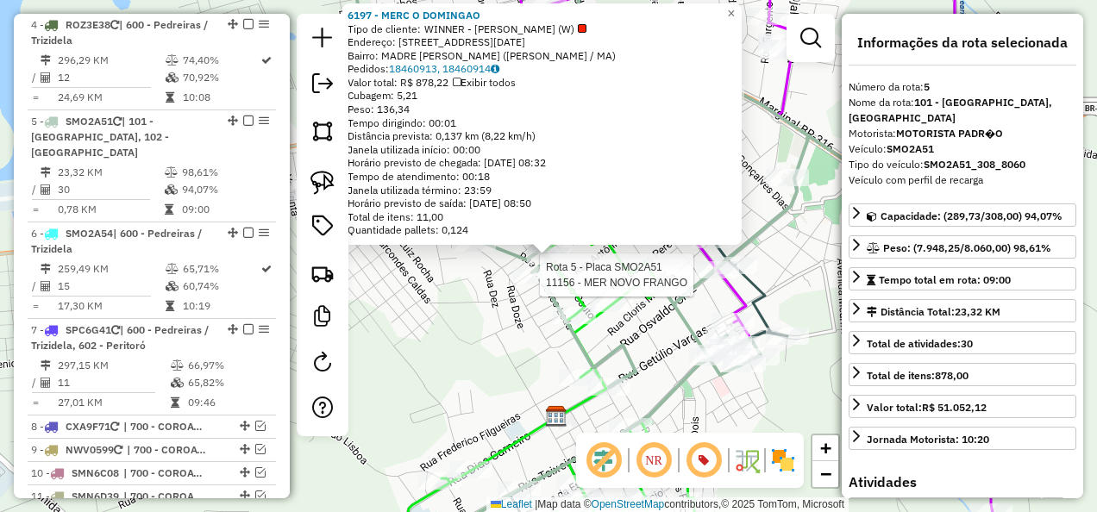
scroll to position [1114, 0]
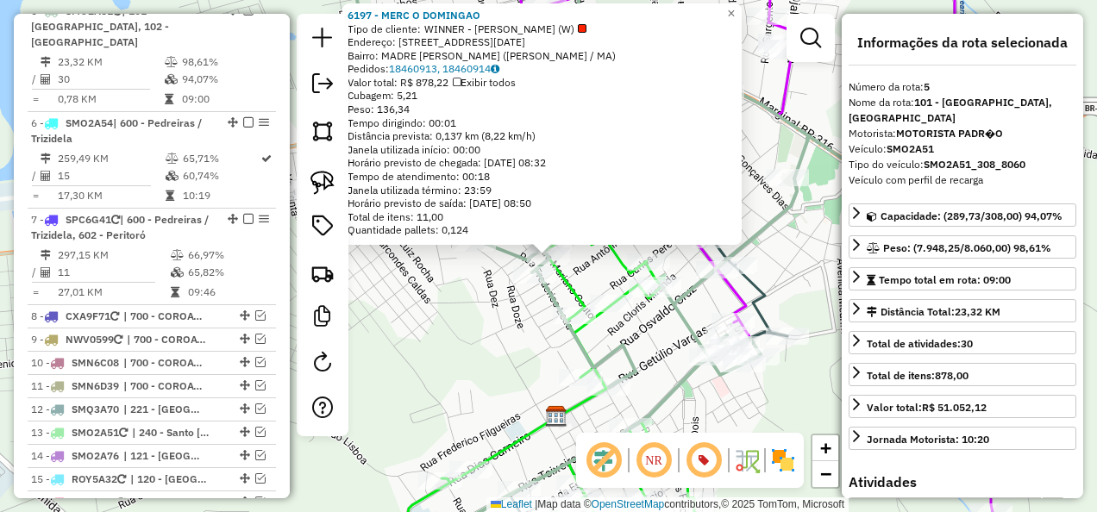
click at [511, 359] on div "Rota 5 - Placa SMO2A51 11156 - MER NOVO FRANGO 6197 - MERC O DOMINGAO Tipo de c…" at bounding box center [548, 256] width 1097 height 512
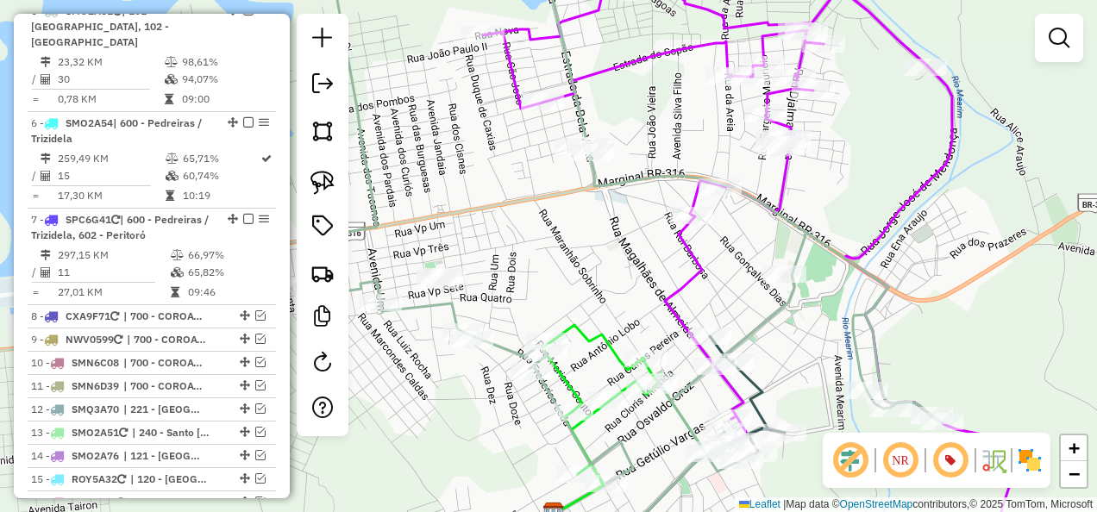
click at [509, 202] on icon at bounding box center [242, 252] width 705 height 217
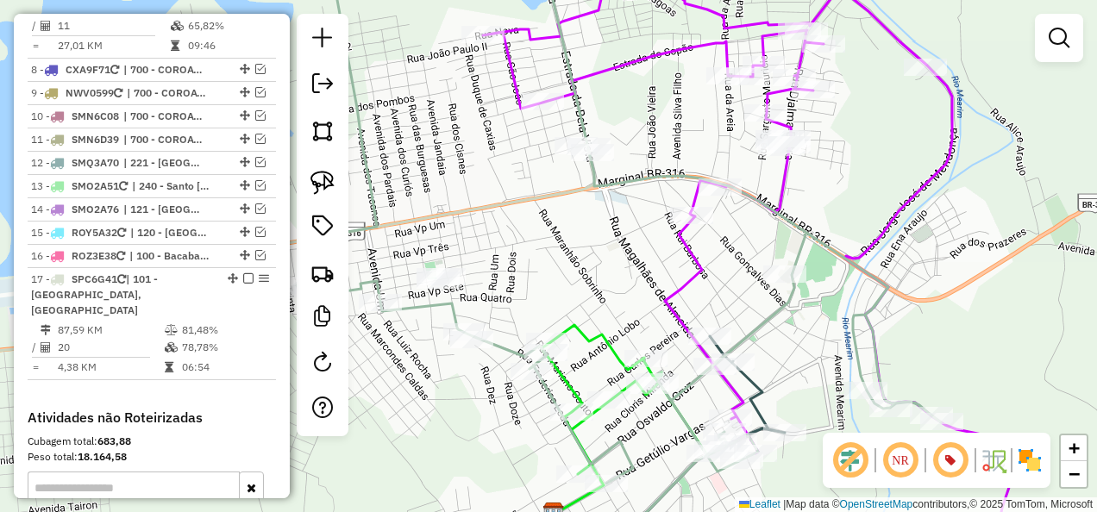
select select "**********"
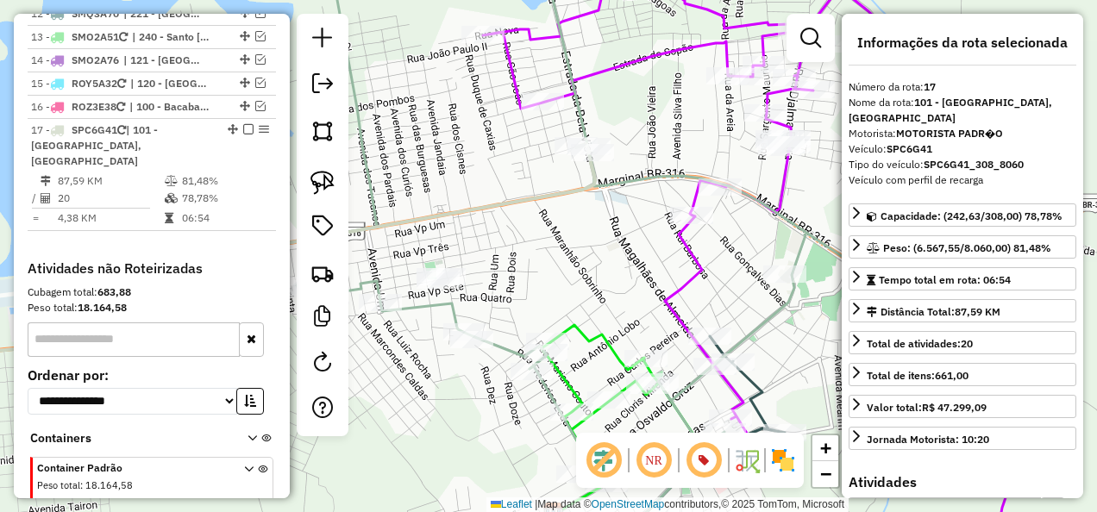
scroll to position [1560, 0]
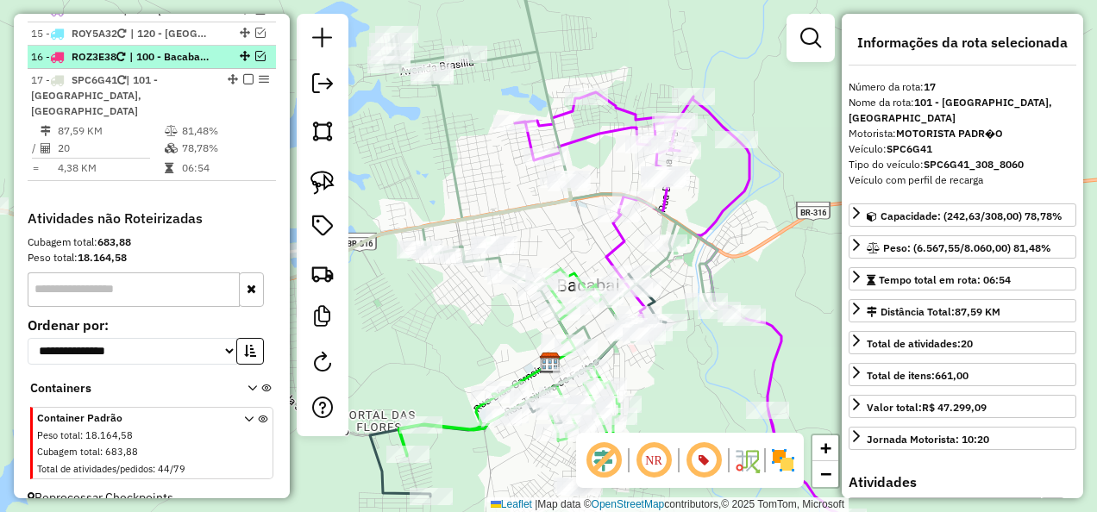
click at [193, 49] on span "| 100 - Bacabal, 103 - Bacabal [PERSON_NAME], 104 - Bacabal Mix Matehus, 210 - …" at bounding box center [168, 57] width 79 height 16
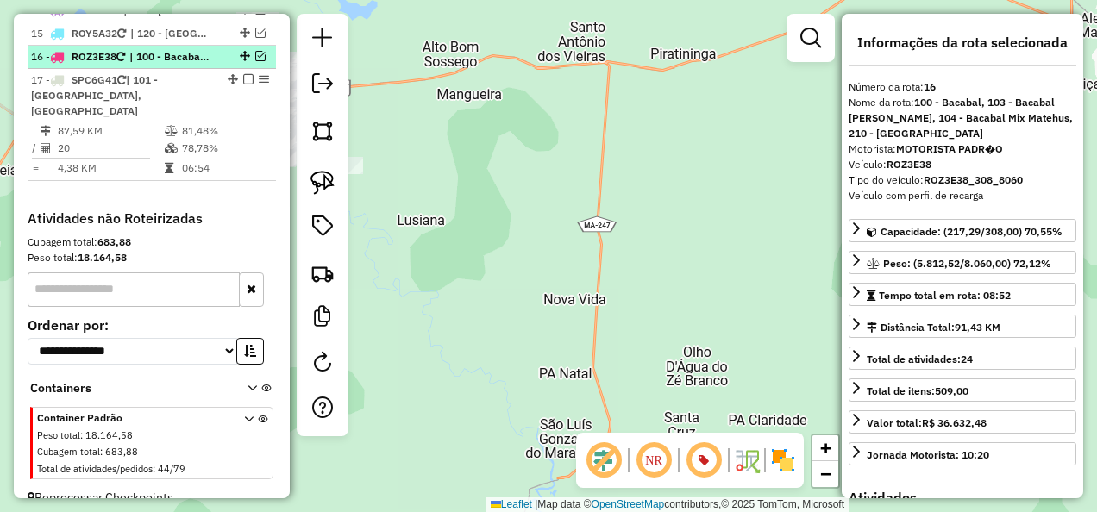
click at [255, 51] on em at bounding box center [260, 56] width 10 height 10
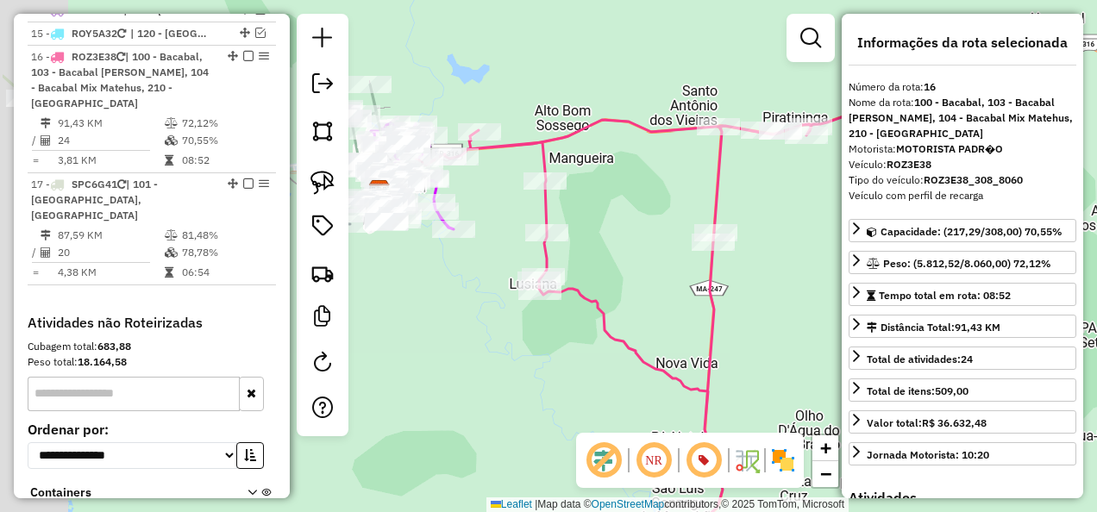
drag, startPoint x: 509, startPoint y: 96, endPoint x: 669, endPoint y: 216, distance: 200.2
click at [667, 212] on div "Janela de atendimento Grade de atendimento Capacidade Transportadoras Veículos …" at bounding box center [548, 256] width 1097 height 512
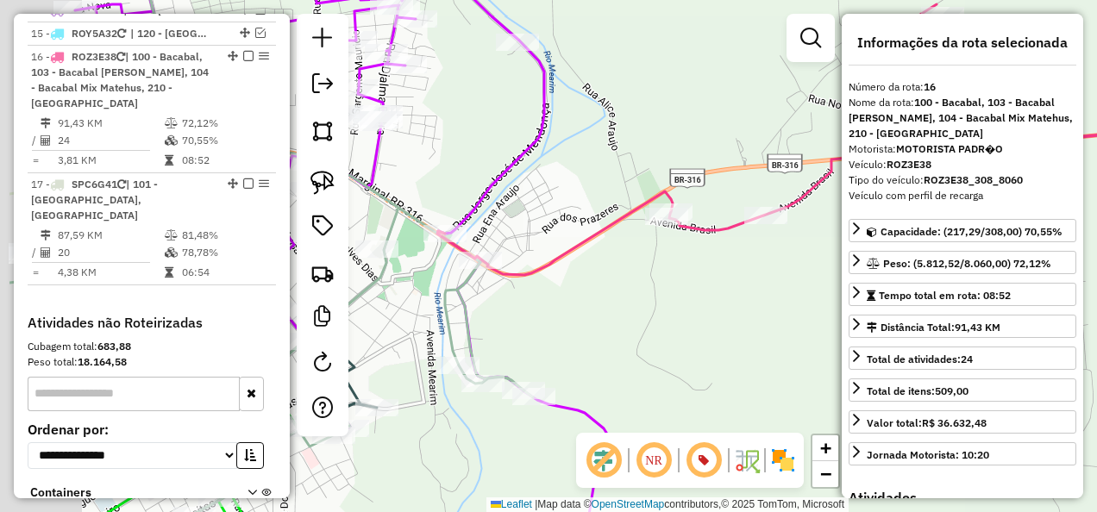
drag, startPoint x: 542, startPoint y: 303, endPoint x: 648, endPoint y: 295, distance: 107.2
click at [648, 295] on div "Janela de atendimento Grade de atendimento Capacidade Transportadoras Veículos …" at bounding box center [548, 256] width 1097 height 512
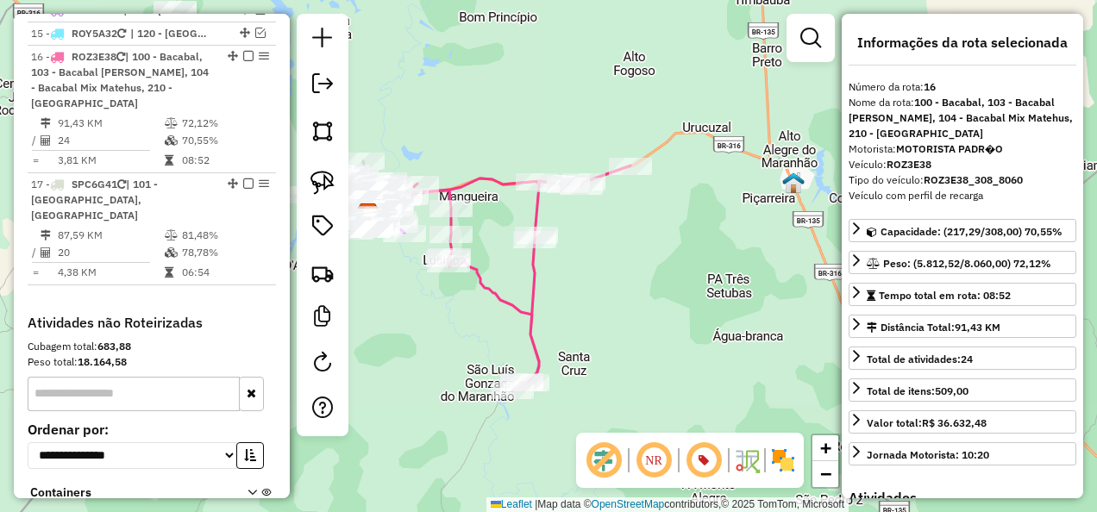
drag, startPoint x: 778, startPoint y: 302, endPoint x: 579, endPoint y: 286, distance: 199.8
click at [584, 288] on div "Janela de atendimento Grade de atendimento Capacidade Transportadoras Veículos …" at bounding box center [548, 256] width 1097 height 512
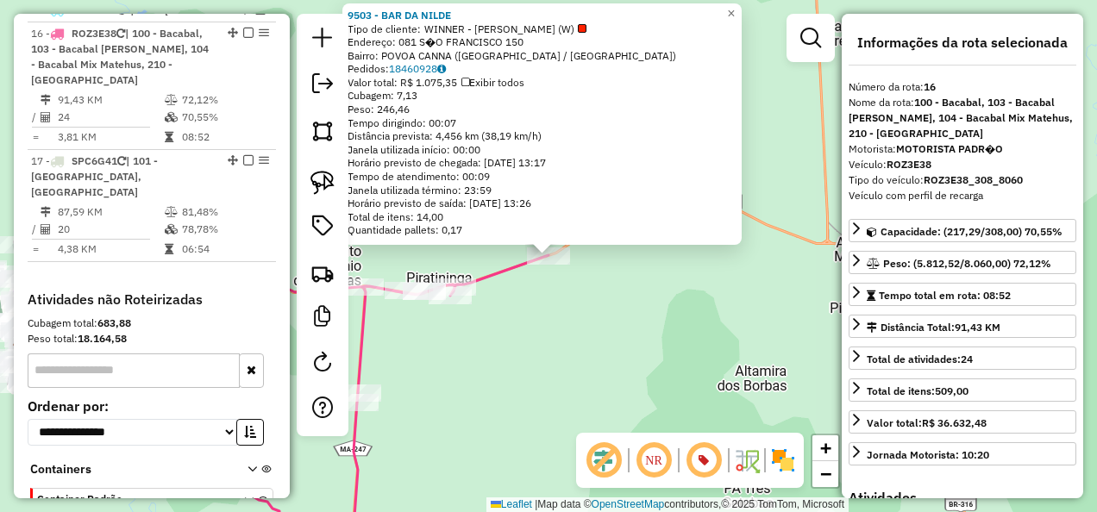
scroll to position [1588, 0]
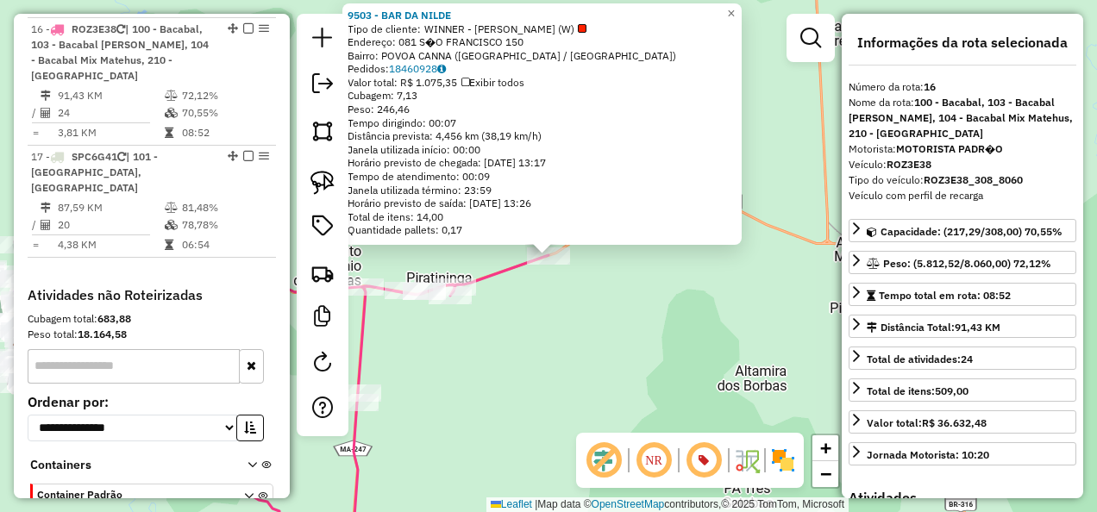
click at [567, 331] on div "9503 - BAR DA NILDE Tipo de cliente: WINNER - ROTA (W) Endereço: 081 S�O FRANCI…" at bounding box center [548, 256] width 1097 height 512
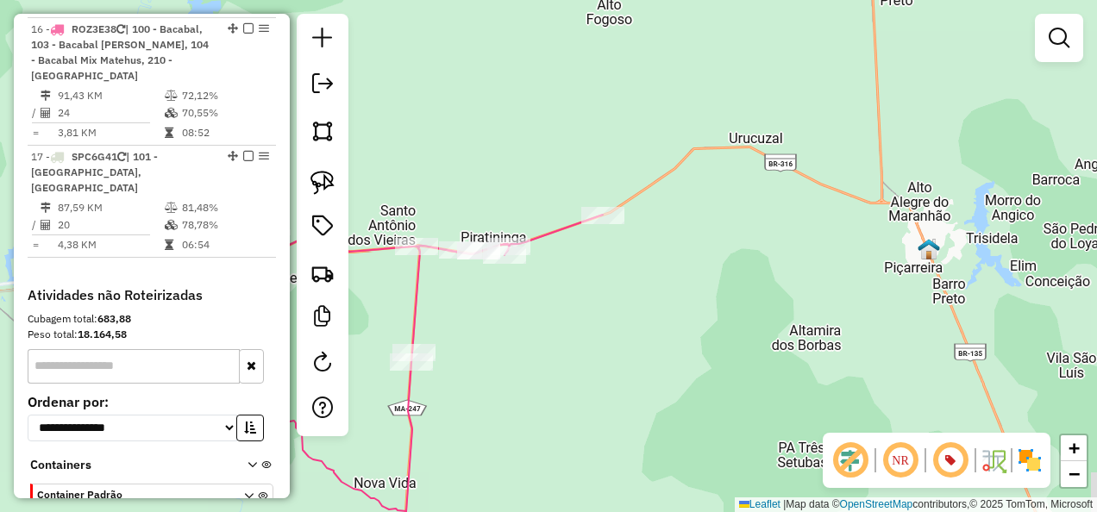
drag, startPoint x: 510, startPoint y: 342, endPoint x: 712, endPoint y: 205, distance: 244.7
click at [681, 223] on div "Janela de atendimento Grade de atendimento Capacidade Transportadoras Veículos …" at bounding box center [548, 256] width 1097 height 512
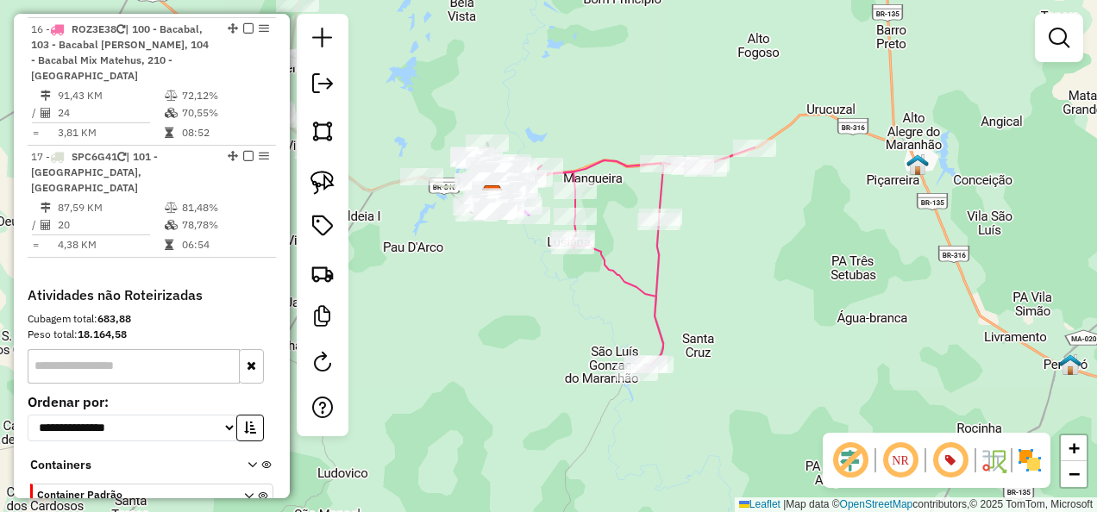
click at [652, 279] on icon at bounding box center [633, 259] width 244 height 225
select select "**********"
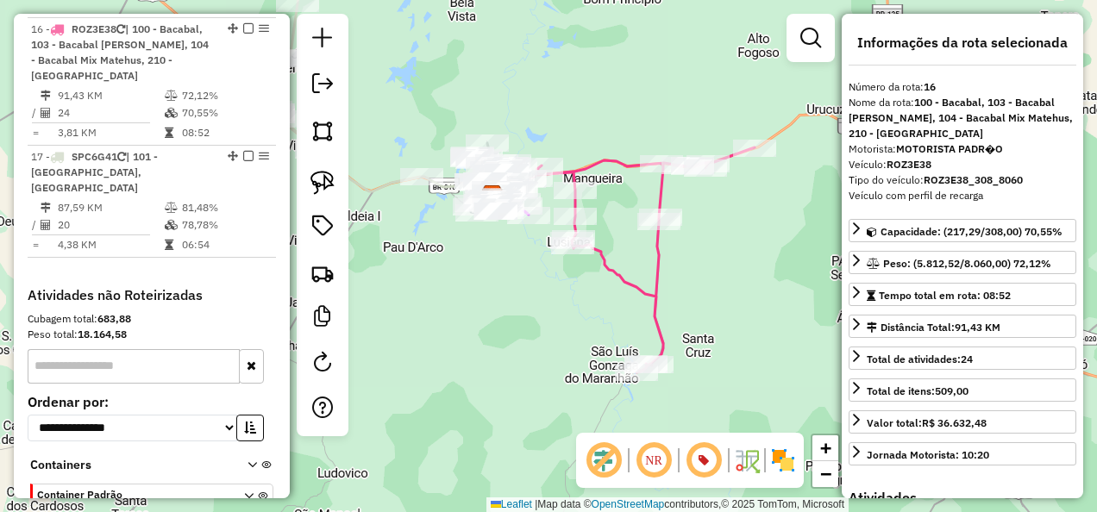
drag, startPoint x: 326, startPoint y: 191, endPoint x: 350, endPoint y: 198, distance: 25.1
click at [326, 191] on img at bounding box center [322, 183] width 24 height 24
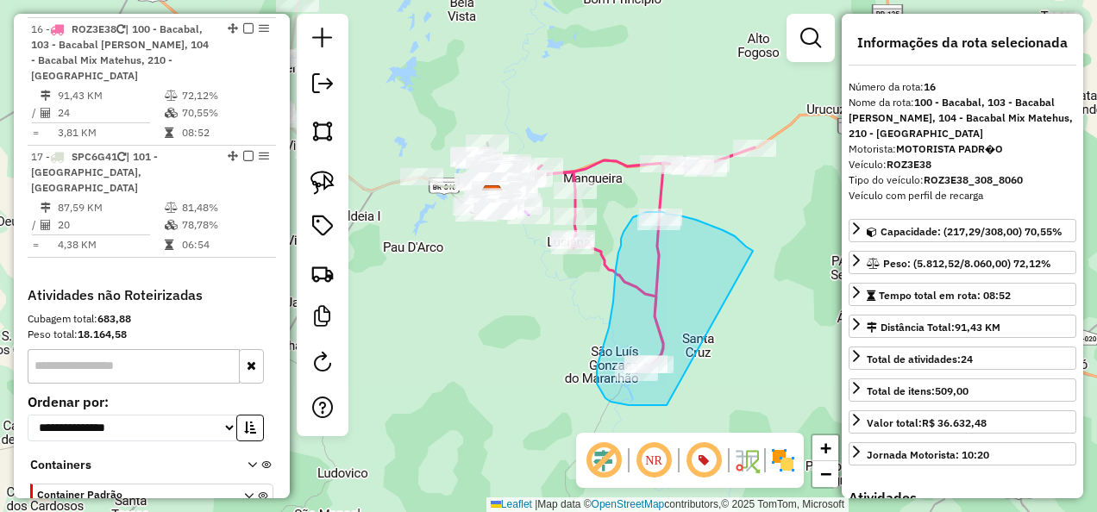
drag, startPoint x: 743, startPoint y: 243, endPoint x: 675, endPoint y: 405, distance: 175.9
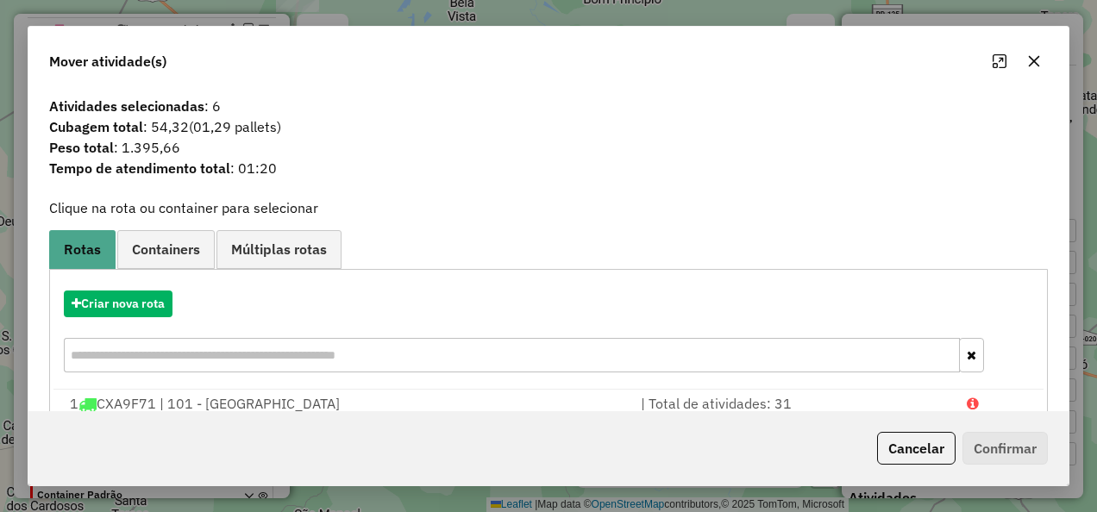
drag, startPoint x: 918, startPoint y: 448, endPoint x: 886, endPoint y: 424, distance: 40.0
click at [916, 448] on button "Cancelar" at bounding box center [916, 448] width 78 height 33
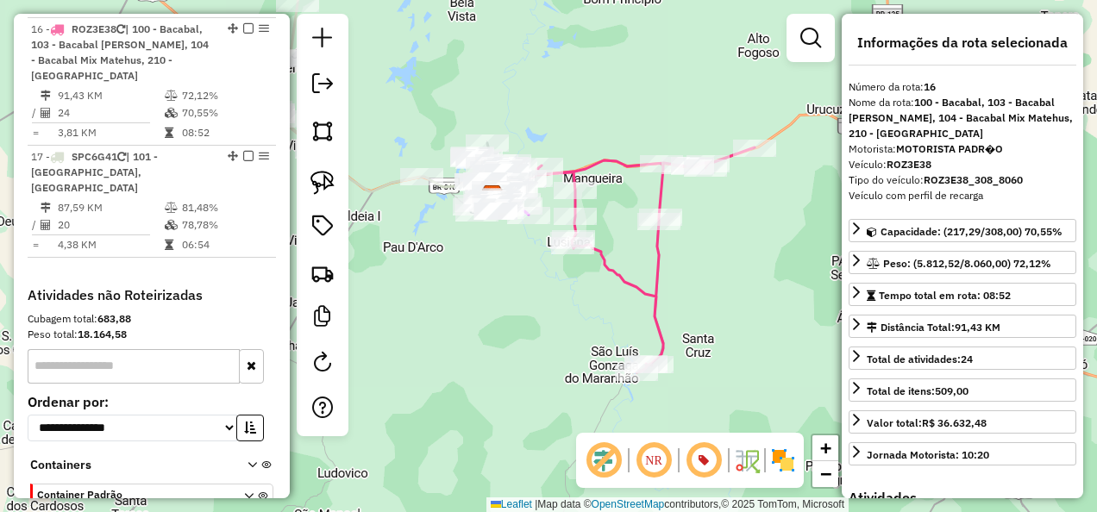
click at [657, 272] on icon at bounding box center [633, 259] width 244 height 225
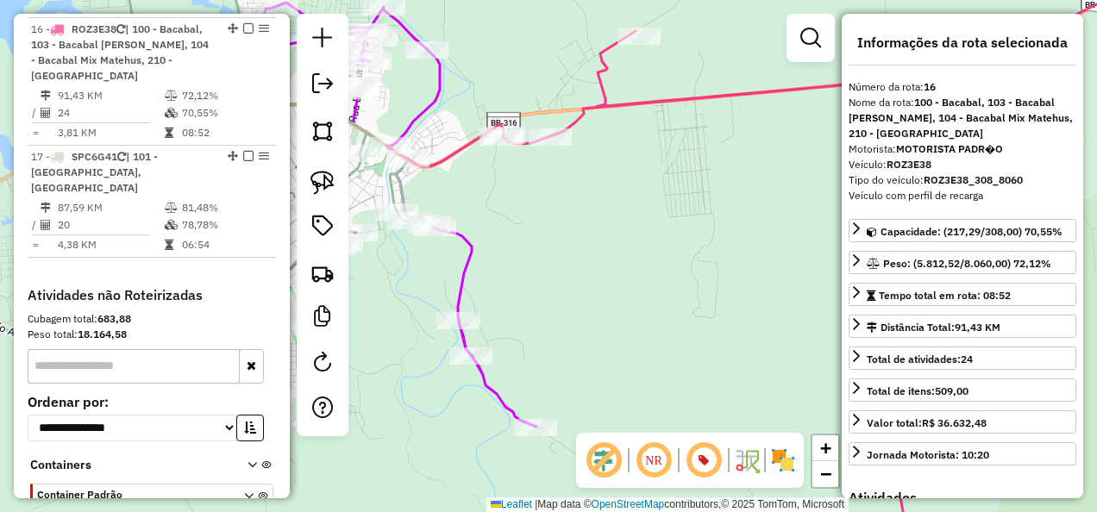
drag, startPoint x: 531, startPoint y: 194, endPoint x: 655, endPoint y: 323, distance: 178.1
click at [649, 316] on div "Janela de atendimento Grade de atendimento Capacidade Transportadoras Veículos …" at bounding box center [548, 256] width 1097 height 512
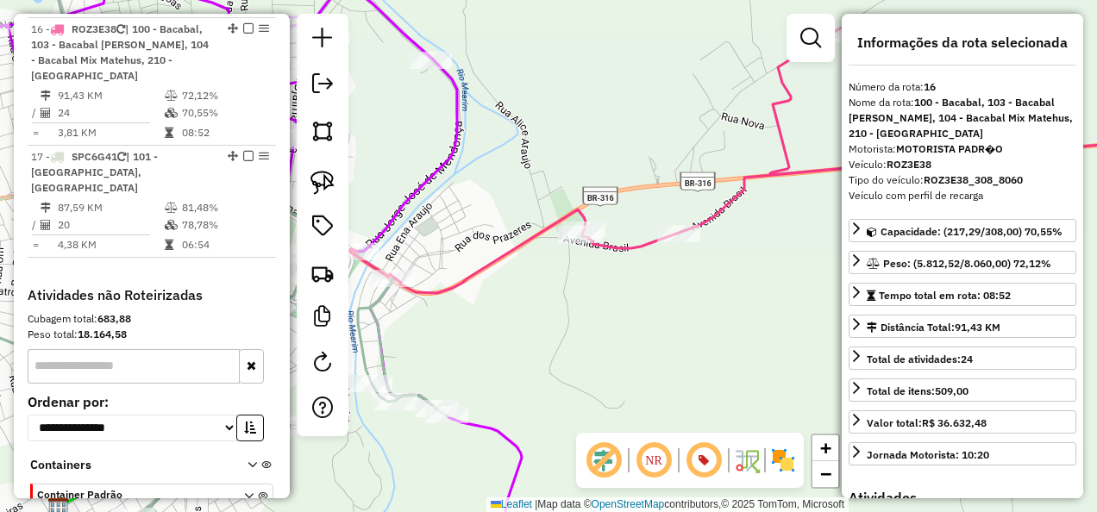
drag, startPoint x: 790, startPoint y: 235, endPoint x: 509, endPoint y: 328, distance: 296.1
click at [639, 323] on div "Janela de atendimento Grade de atendimento Capacidade Transportadoras Veículos …" at bounding box center [548, 256] width 1097 height 512
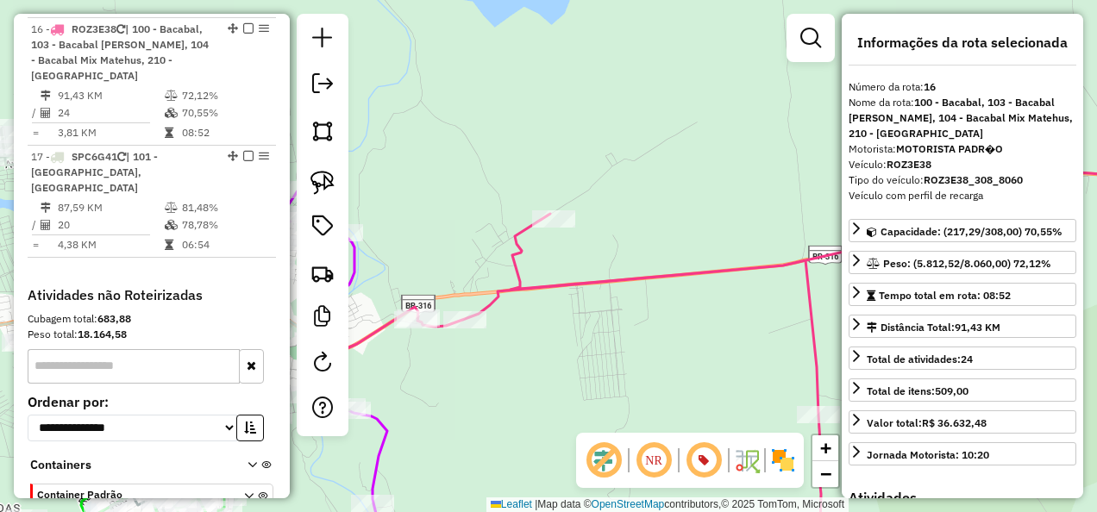
click at [558, 208] on icon at bounding box center [753, 367] width 905 height 393
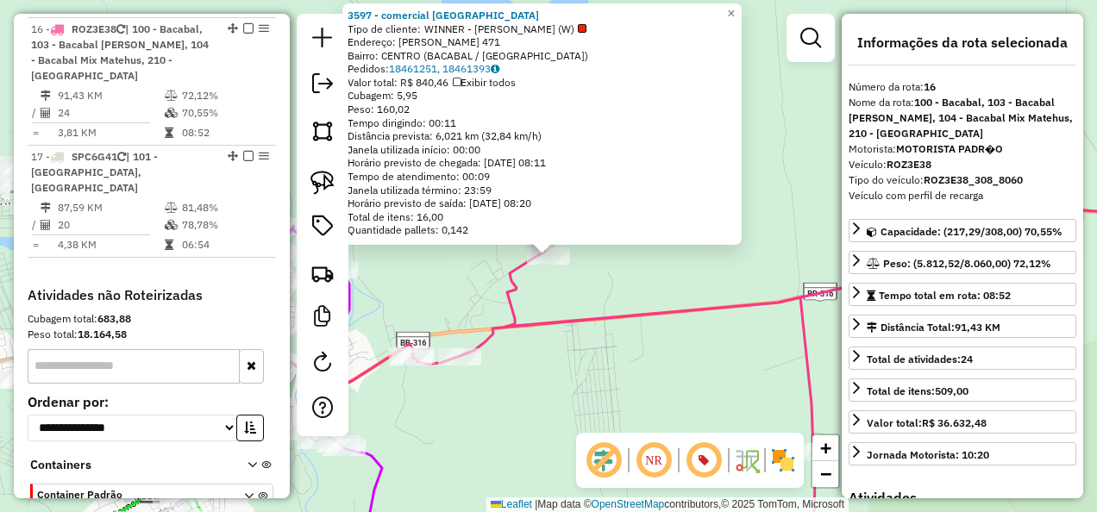
click at [572, 350] on div "3597 - comercial Santa Tere Tipo de cliente: WINNER - ROTA (W) Endereço: R BARB…" at bounding box center [548, 256] width 1097 height 512
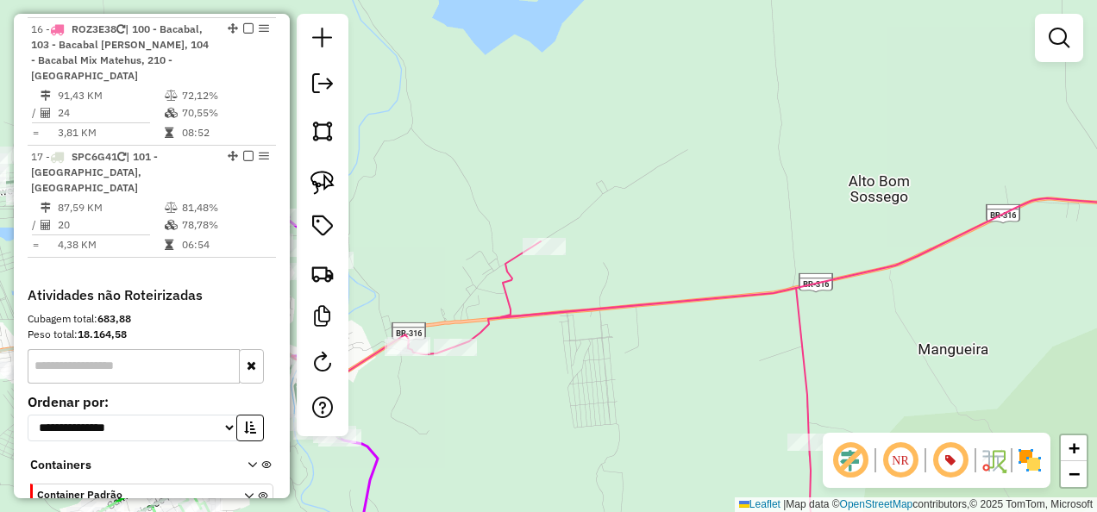
drag, startPoint x: 515, startPoint y: 410, endPoint x: 556, endPoint y: 286, distance: 130.1
click at [548, 295] on div "Janela de atendimento Grade de atendimento Capacidade Transportadoras Veículos …" at bounding box center [548, 256] width 1097 height 512
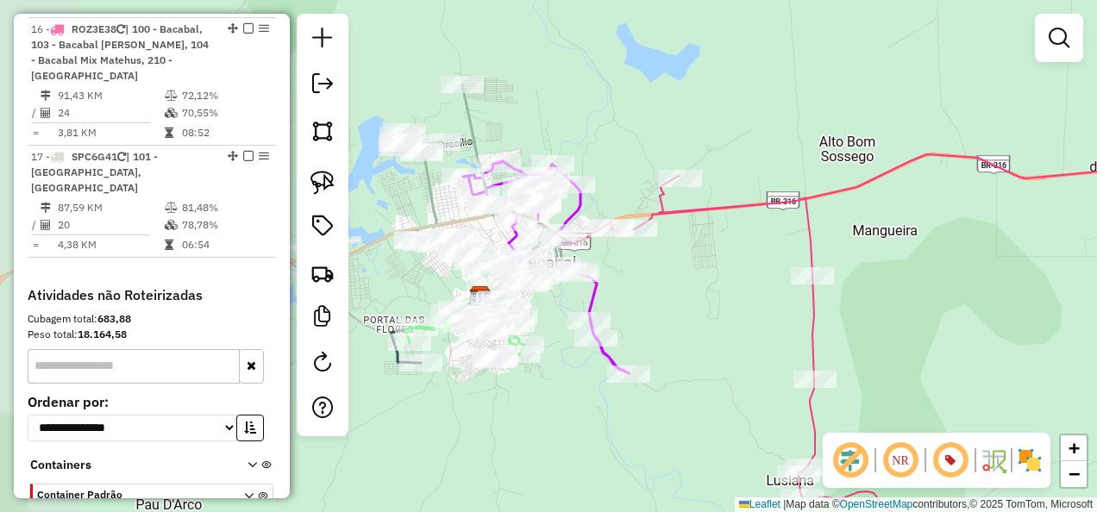
drag, startPoint x: 574, startPoint y: 321, endPoint x: 677, endPoint y: 319, distance: 102.6
click at [676, 318] on div "Janela de atendimento Grade de atendimento Capacidade Transportadoras Veículos …" at bounding box center [548, 256] width 1097 height 512
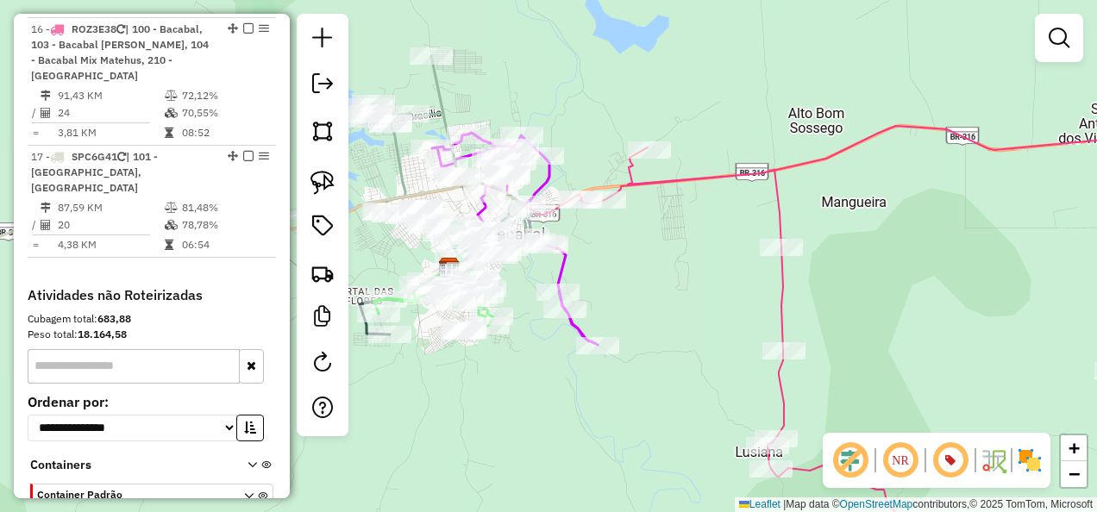
drag, startPoint x: 672, startPoint y: 328, endPoint x: 629, endPoint y: 292, distance: 55.8
click at [629, 292] on div "Janela de atendimento Grade de atendimento Capacidade Transportadoras Veículos …" at bounding box center [548, 256] width 1097 height 512
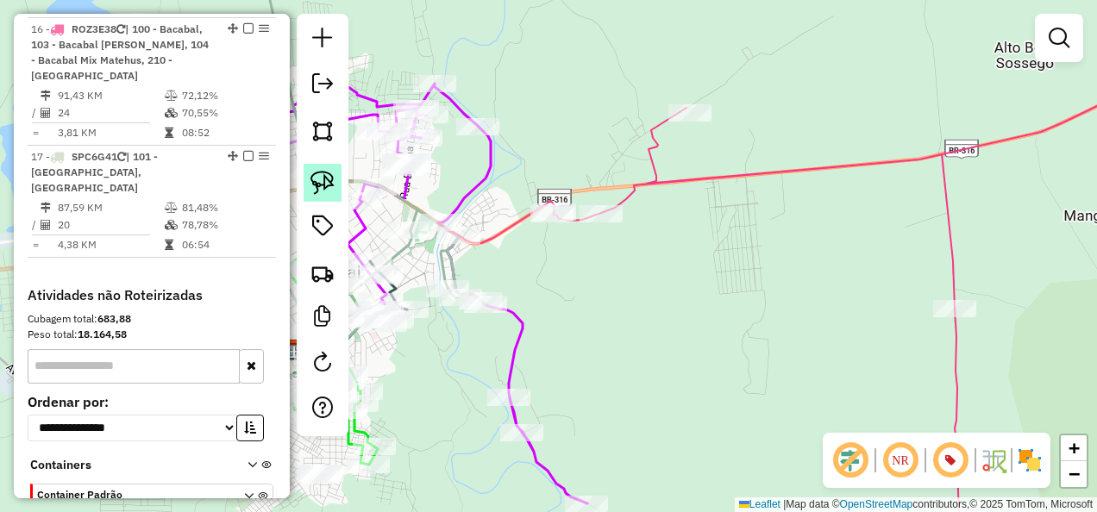
click at [328, 172] on img at bounding box center [322, 183] width 24 height 24
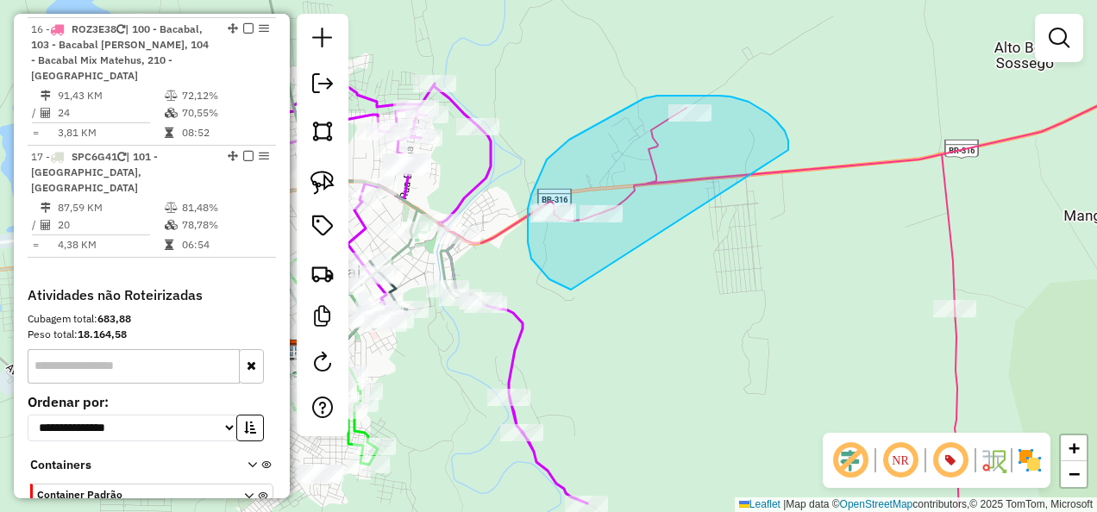
drag, startPoint x: 785, startPoint y: 133, endPoint x: 571, endPoint y: 290, distance: 265.3
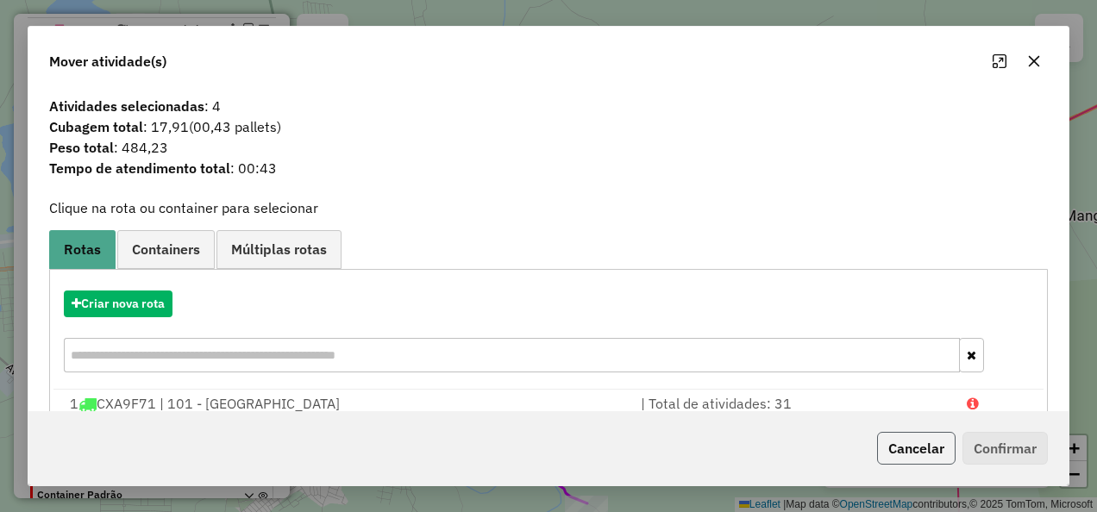
click at [918, 448] on button "Cancelar" at bounding box center [916, 448] width 78 height 33
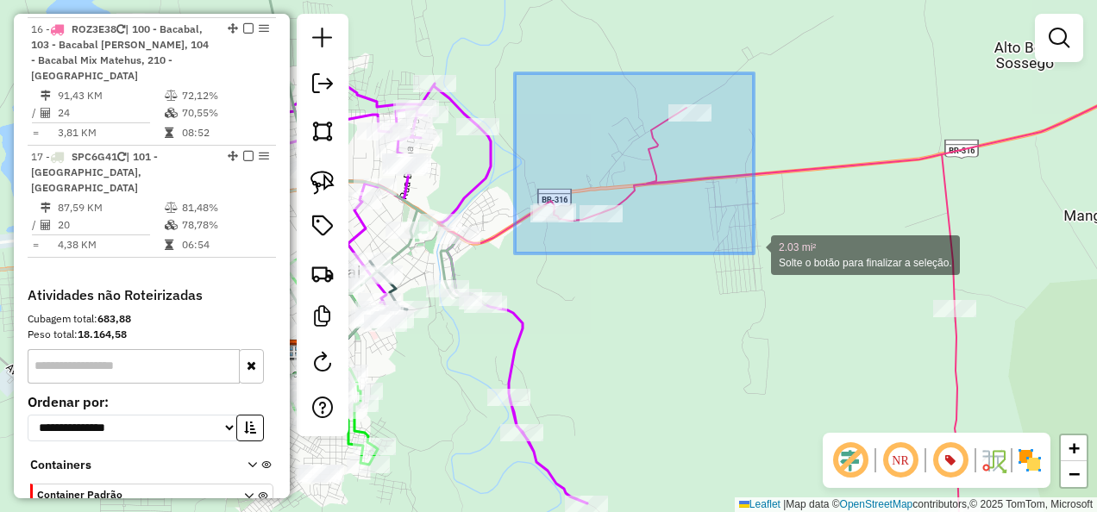
drag, startPoint x: 515, startPoint y: 73, endPoint x: 754, endPoint y: 254, distance: 299.2
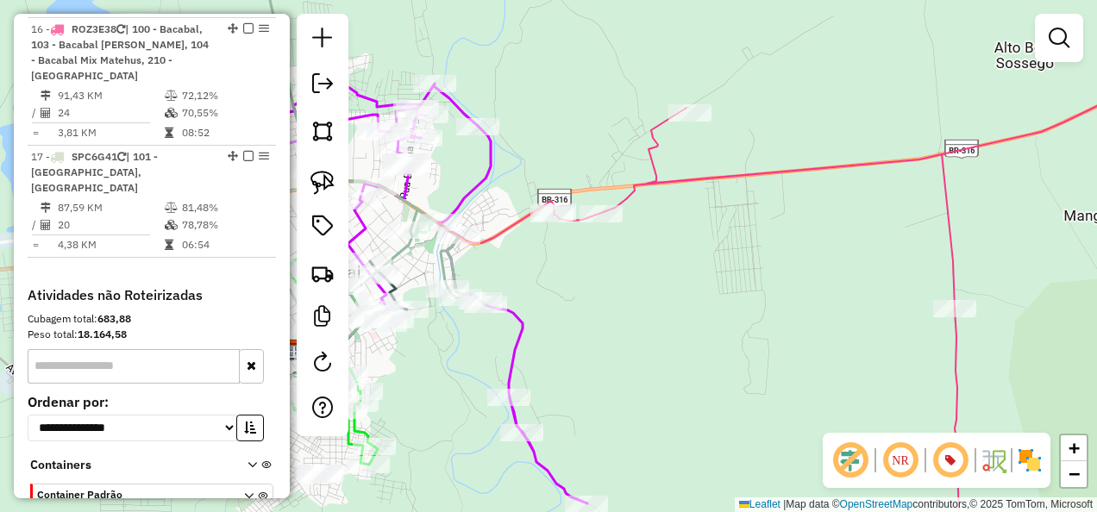
click at [677, 183] on icon at bounding box center [821, 314] width 769 height 499
select select "**********"
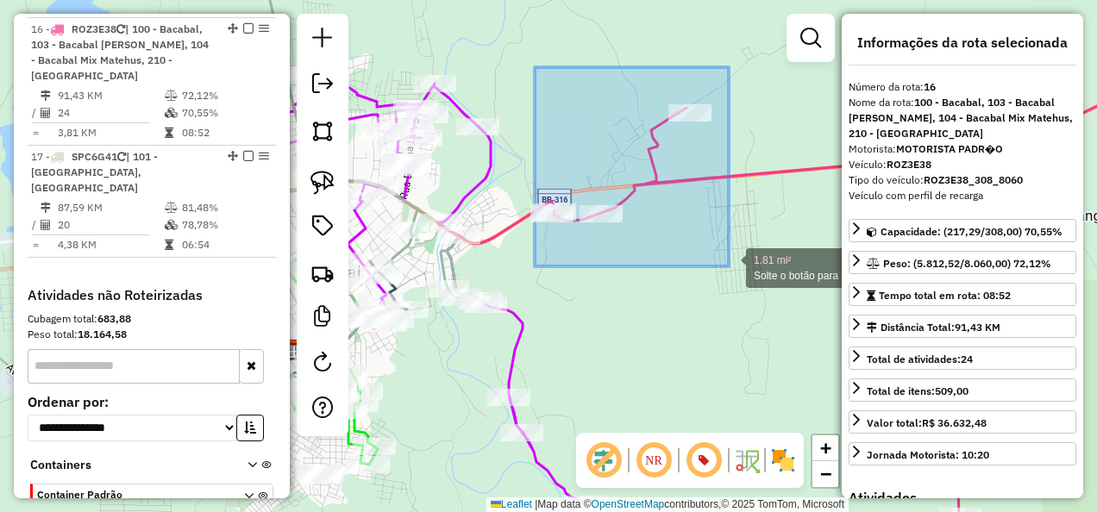
drag, startPoint x: 535, startPoint y: 67, endPoint x: 729, endPoint y: 266, distance: 278.1
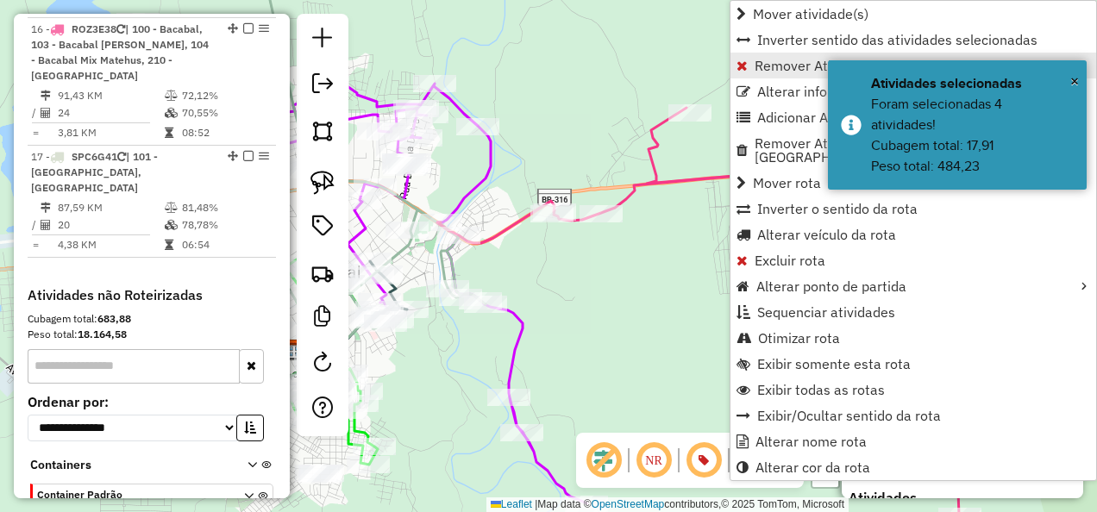
click at [757, 70] on span "Remover Atividade(s) da rota" at bounding box center [846, 66] width 182 height 14
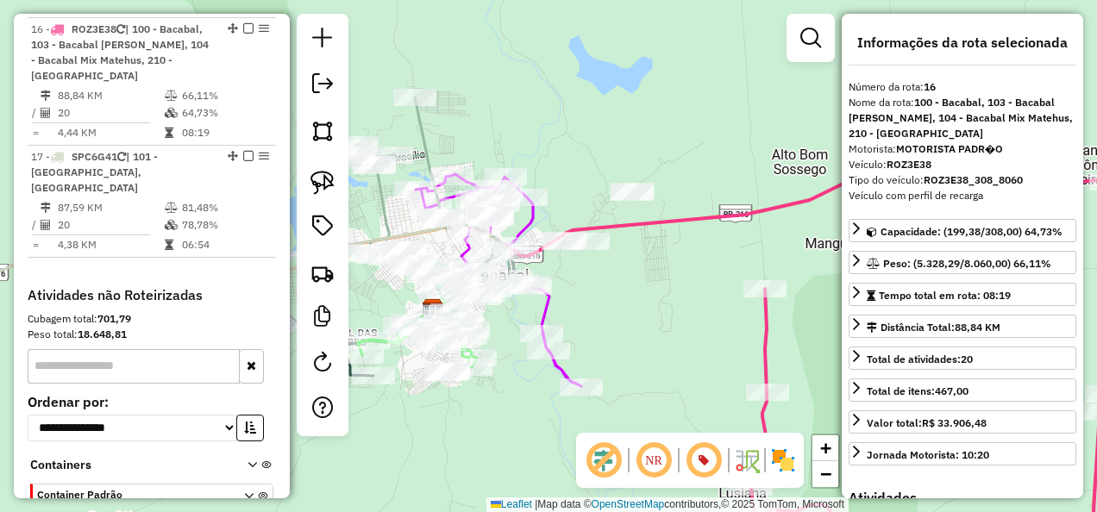
click at [764, 316] on icon at bounding box center [856, 365] width 700 height 397
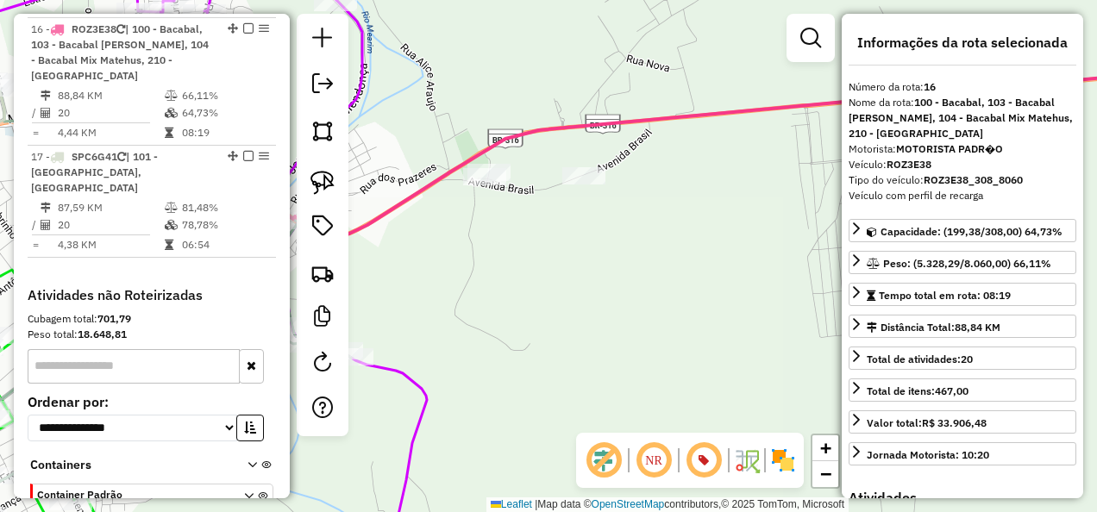
drag, startPoint x: 541, startPoint y: 243, endPoint x: 615, endPoint y: 281, distance: 83.3
click at [615, 281] on div "Janela de atendimento Grade de atendimento Capacidade Transportadoras Veículos …" at bounding box center [548, 256] width 1097 height 512
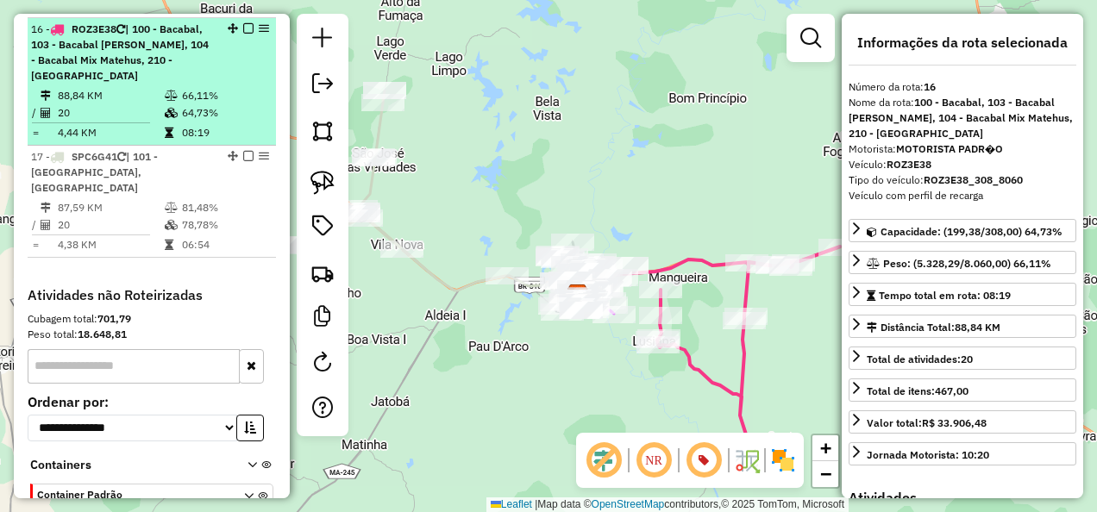
click at [243, 26] on em at bounding box center [248, 28] width 10 height 10
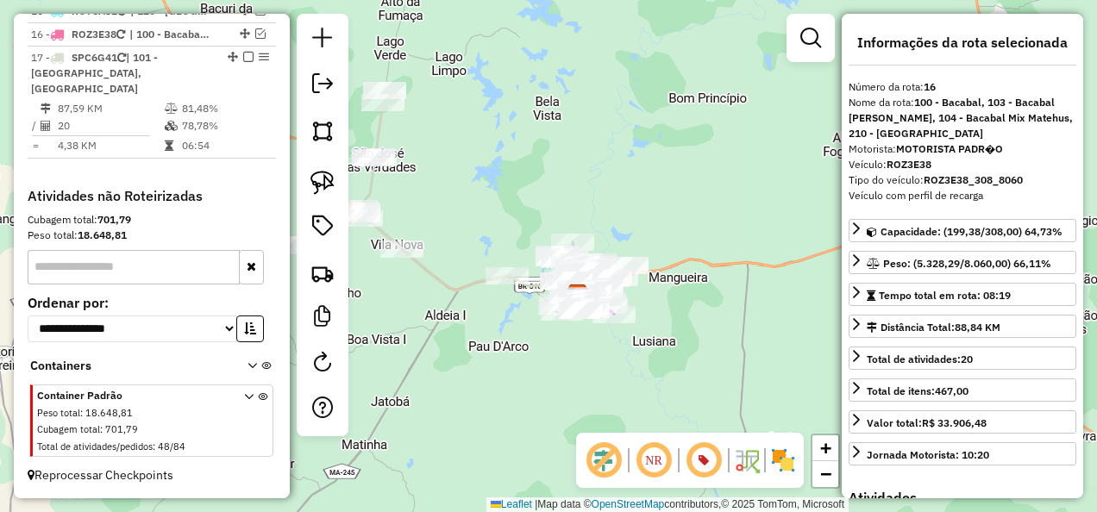
scroll to position [1483, 0]
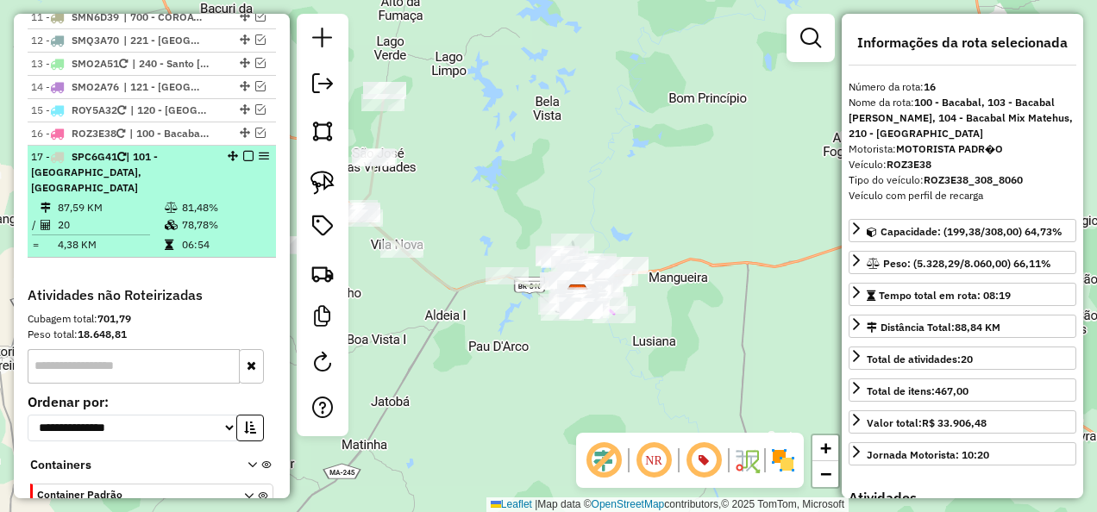
click at [243, 151] on em at bounding box center [248, 156] width 10 height 10
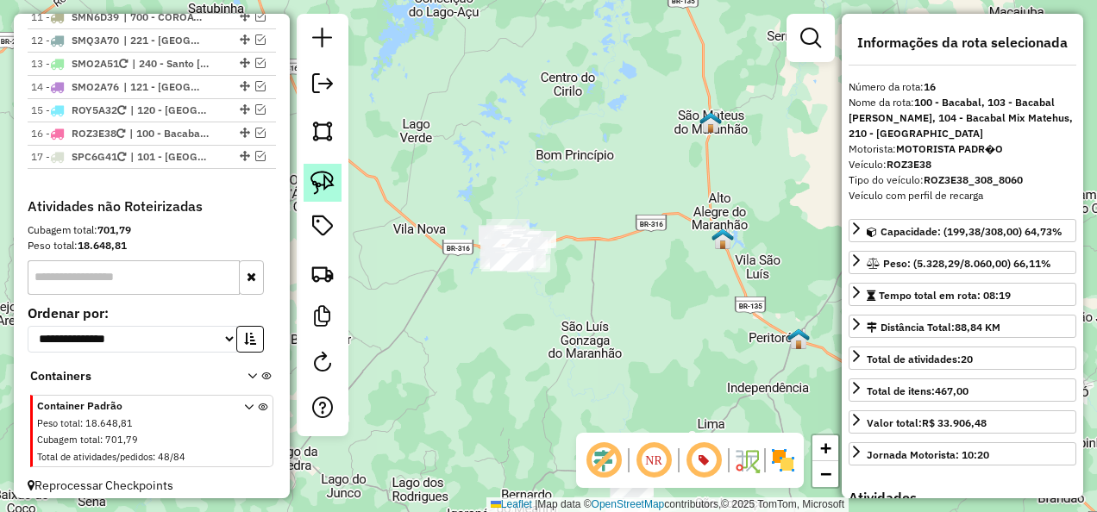
click at [330, 179] on img at bounding box center [322, 183] width 24 height 24
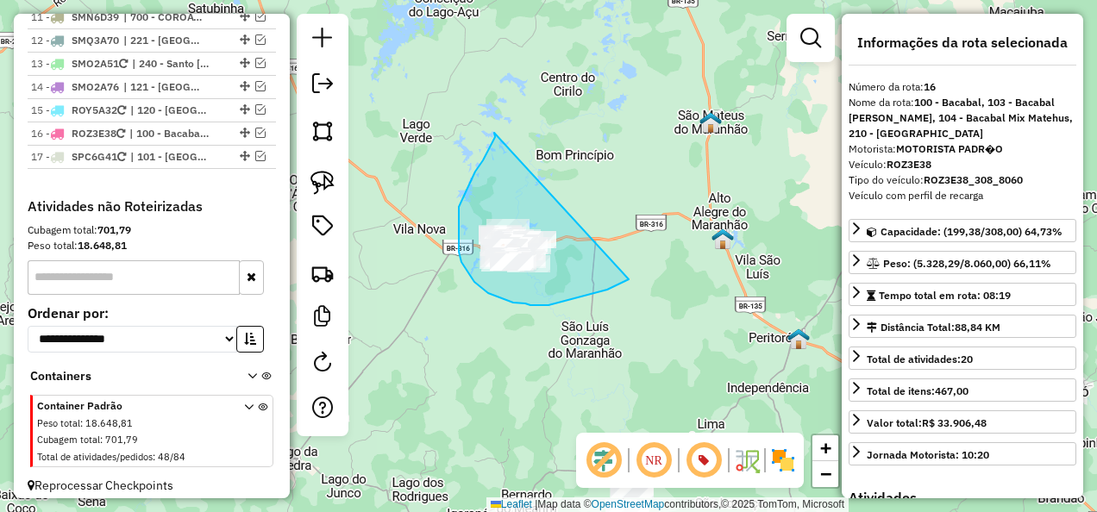
drag, startPoint x: 494, startPoint y: 133, endPoint x: 629, endPoint y: 279, distance: 199.0
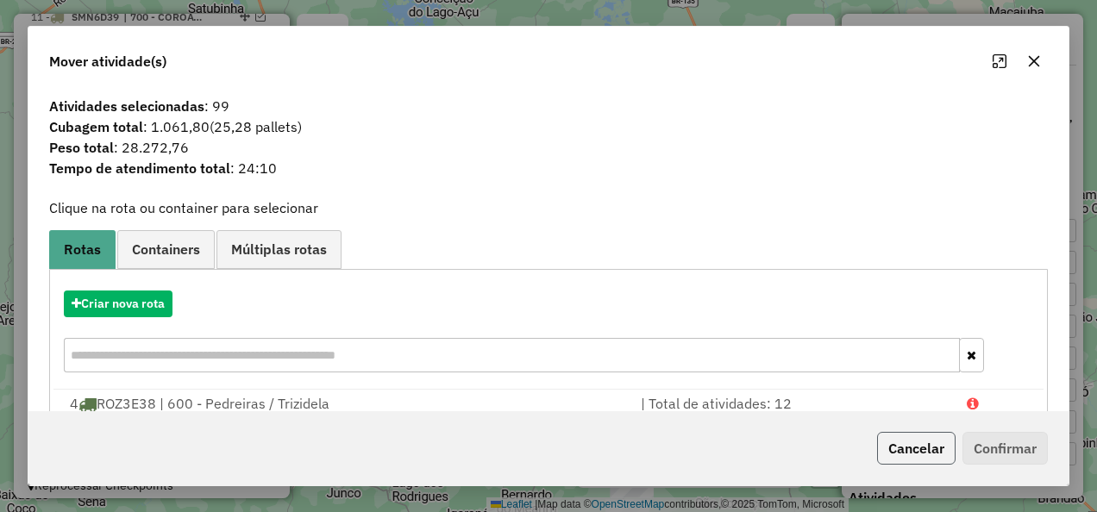
click at [902, 454] on button "Cancelar" at bounding box center [916, 448] width 78 height 33
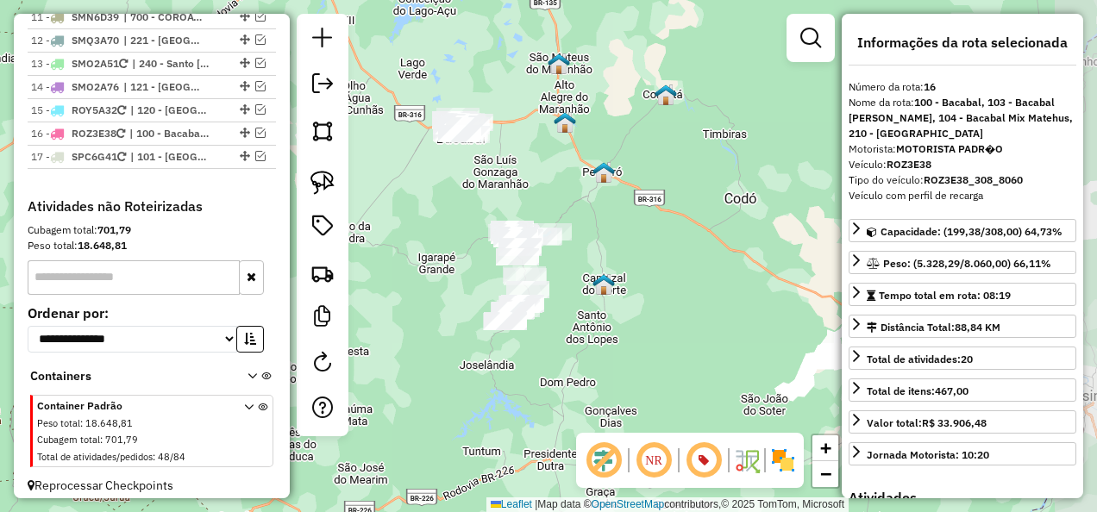
drag, startPoint x: 545, startPoint y: 323, endPoint x: 470, endPoint y: 171, distance: 170.1
click at [477, 193] on div "Janela de atendimento Grade de atendimento Capacidade Transportadoras Veículos …" at bounding box center [548, 256] width 1097 height 512
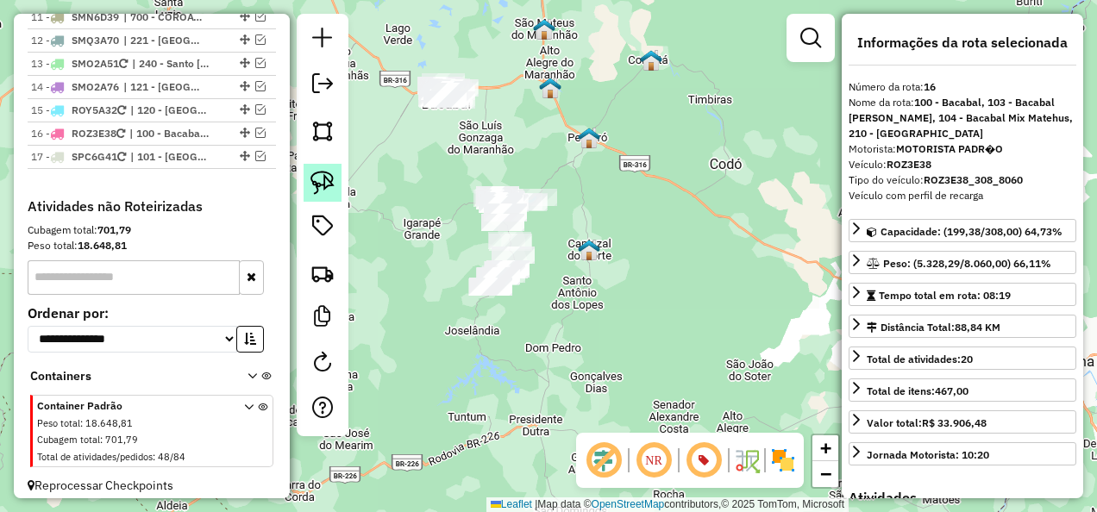
click at [323, 176] on img at bounding box center [322, 183] width 24 height 24
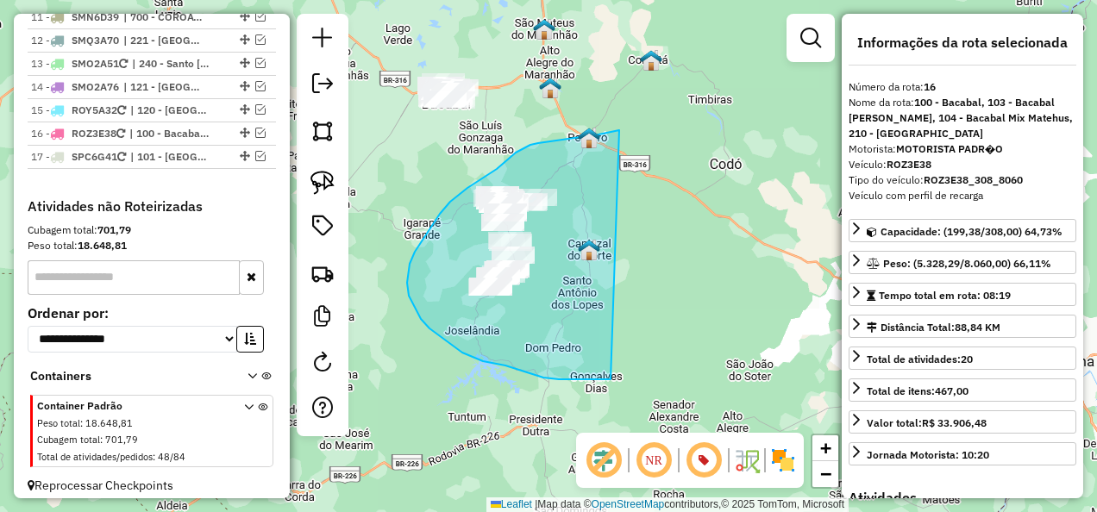
drag, startPoint x: 619, startPoint y: 130, endPoint x: 611, endPoint y: 379, distance: 249.4
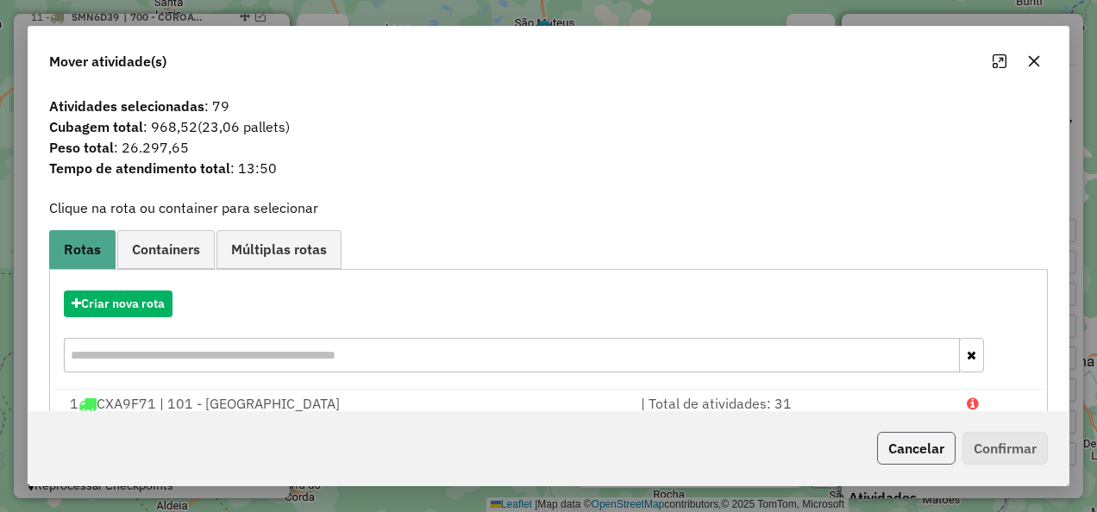
click at [918, 448] on button "Cancelar" at bounding box center [916, 448] width 78 height 33
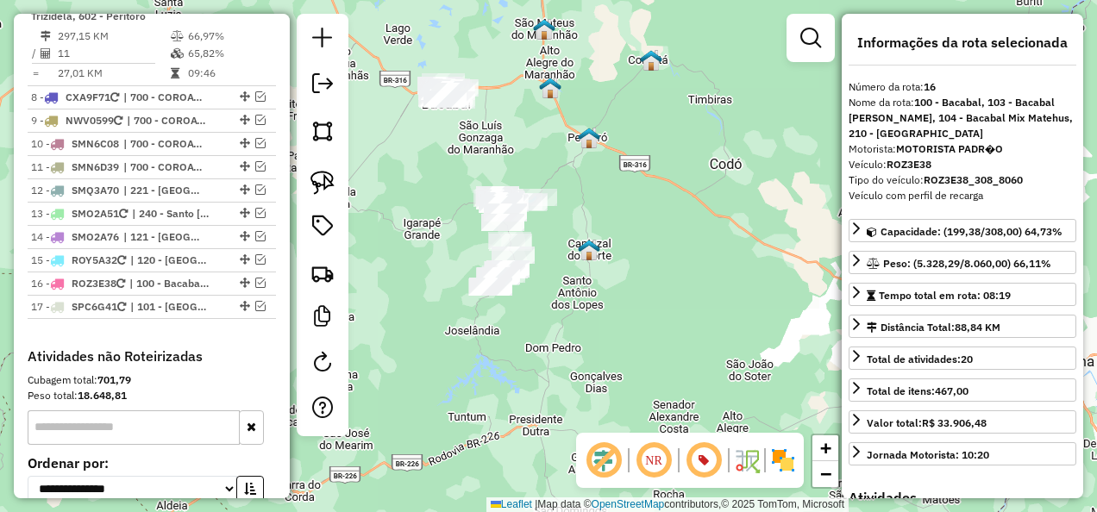
scroll to position [1311, 0]
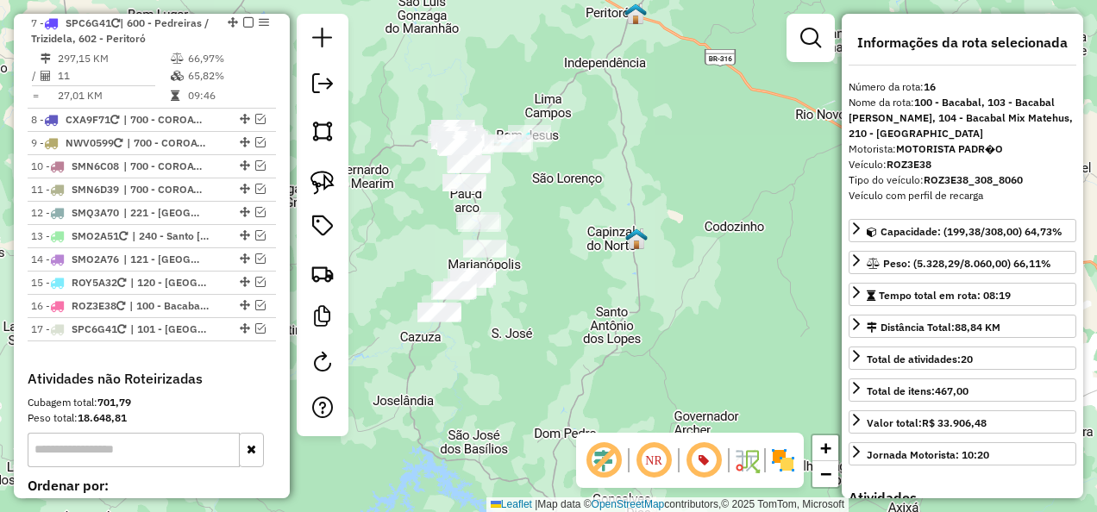
drag, startPoint x: 536, startPoint y: 310, endPoint x: 590, endPoint y: 285, distance: 59.4
click at [590, 285] on div "Janela de atendimento Grade de atendimento Capacidade Transportadoras Veículos …" at bounding box center [548, 256] width 1097 height 512
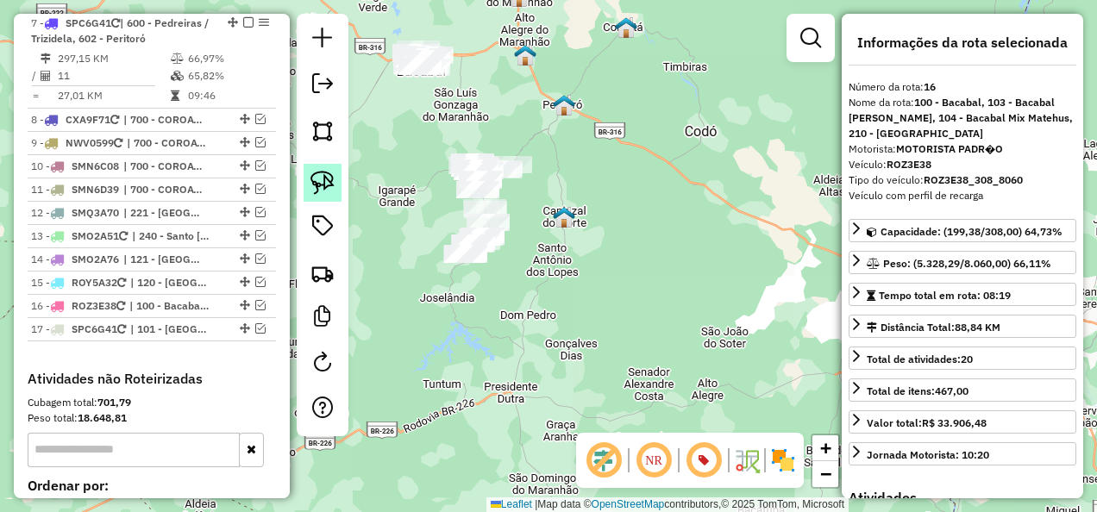
click at [322, 174] on img at bounding box center [322, 183] width 24 height 24
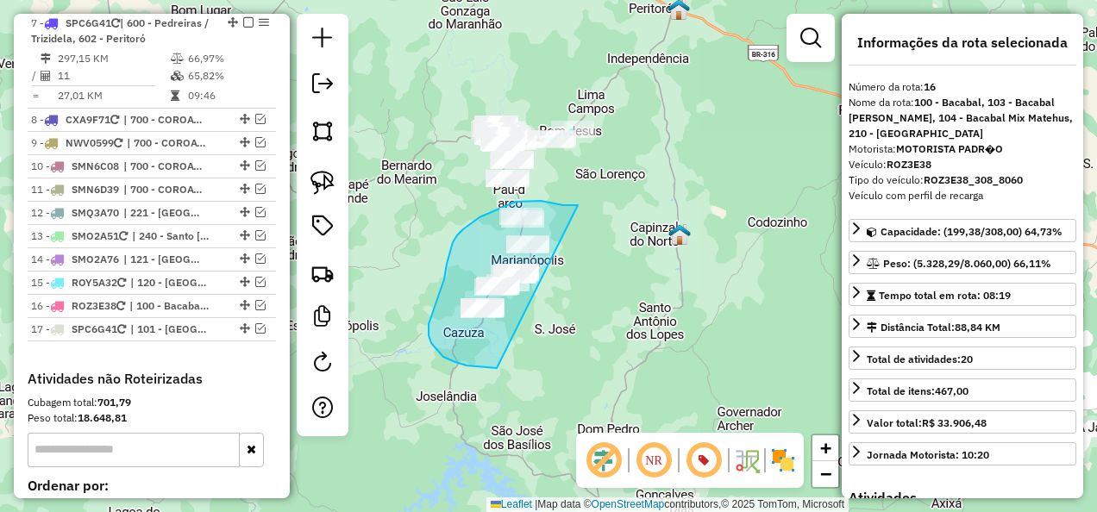
drag, startPoint x: 578, startPoint y: 205, endPoint x: 536, endPoint y: 368, distance: 168.2
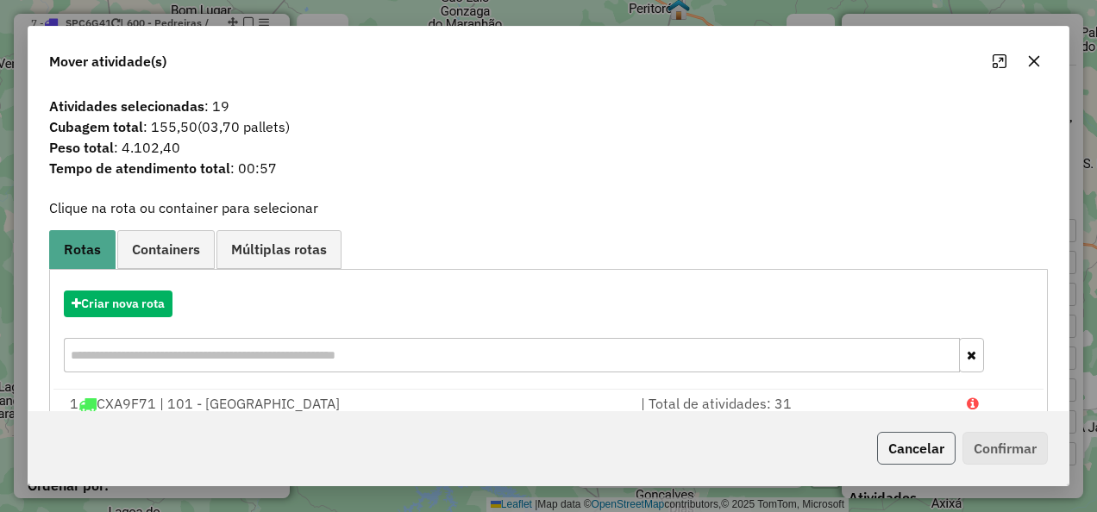
click at [908, 451] on button "Cancelar" at bounding box center [916, 448] width 78 height 33
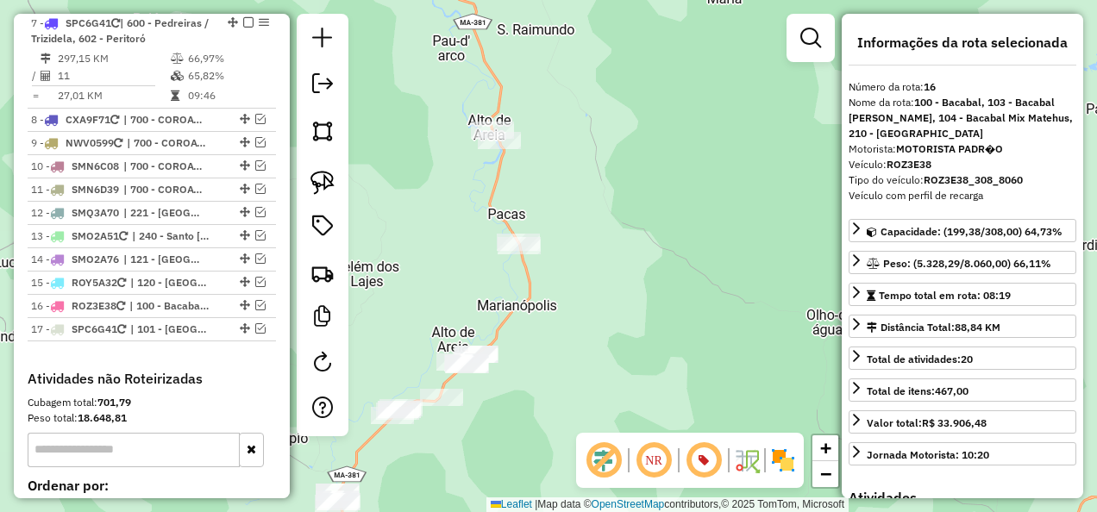
drag, startPoint x: 547, startPoint y: 334, endPoint x: 603, endPoint y: 240, distance: 109.4
click at [596, 258] on div "Janela de atendimento Grade de atendimento Capacidade Transportadoras Veículos …" at bounding box center [548, 256] width 1097 height 512
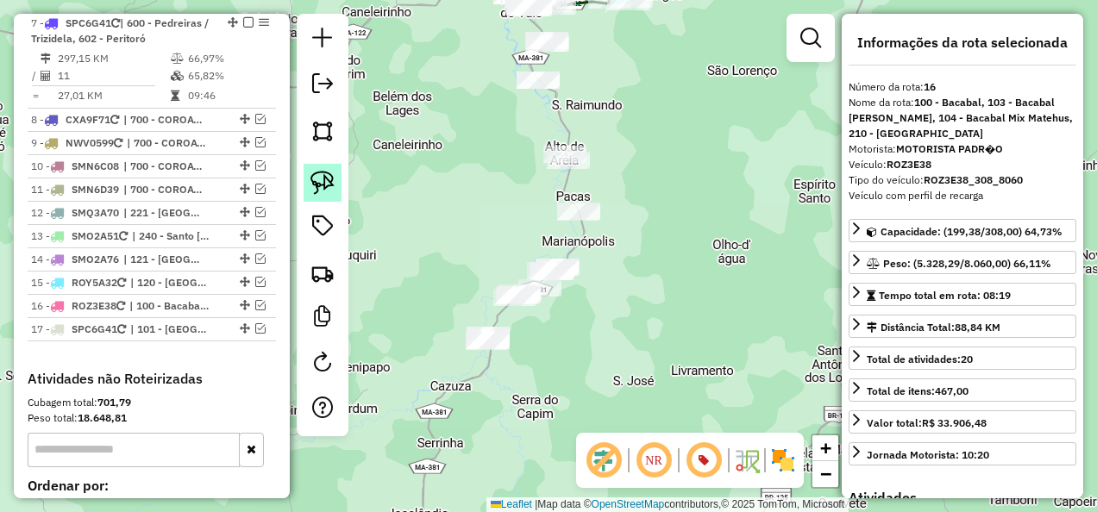
click at [330, 183] on img at bounding box center [322, 183] width 24 height 24
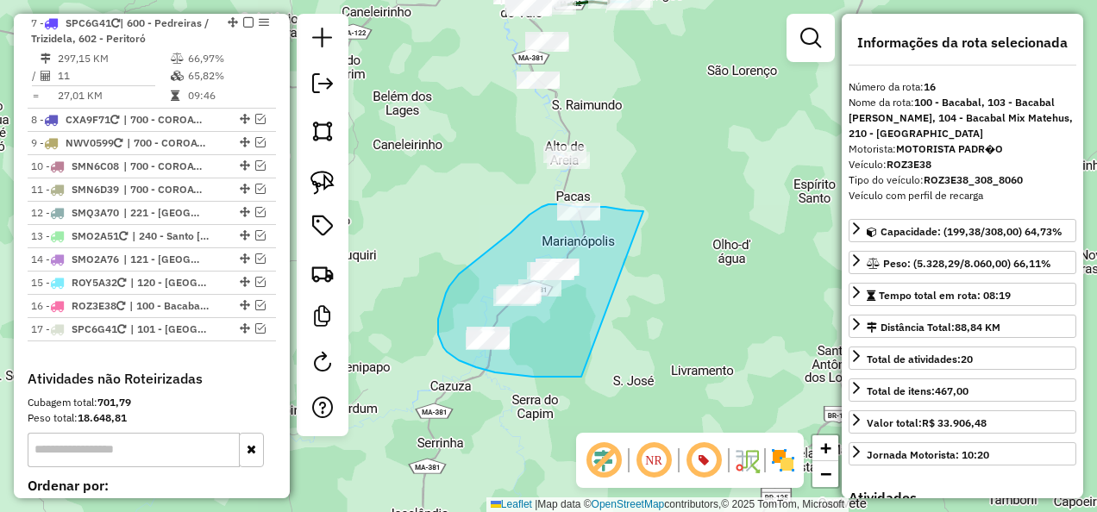
drag, startPoint x: 643, startPoint y: 211, endPoint x: 581, endPoint y: 377, distance: 176.8
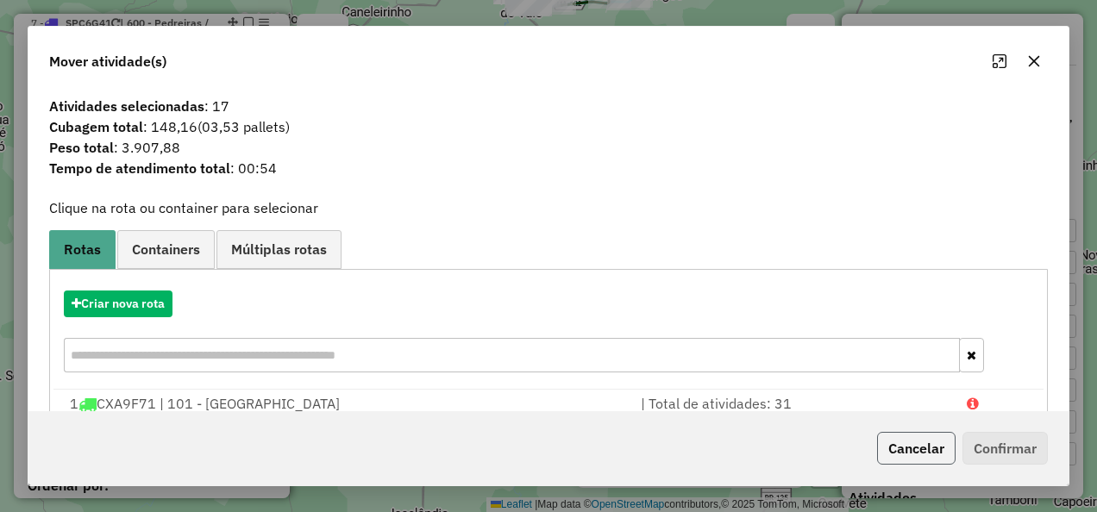
click at [911, 447] on button "Cancelar" at bounding box center [916, 448] width 78 height 33
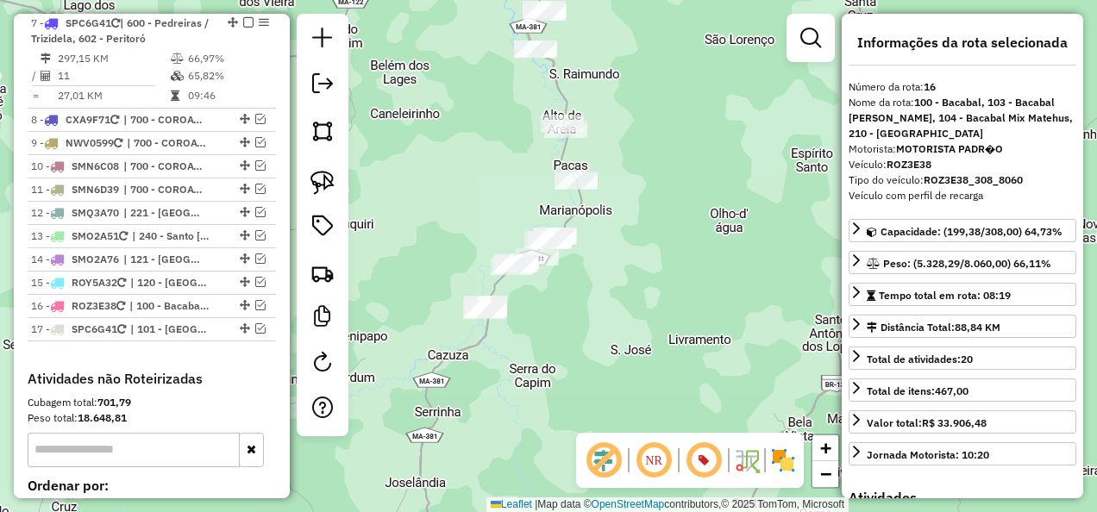
drag, startPoint x: 624, startPoint y: 354, endPoint x: 608, endPoint y: 272, distance: 83.5
click at [616, 286] on div "Janela de atendimento Grade de atendimento Capacidade Transportadoras Veículos …" at bounding box center [548, 256] width 1097 height 512
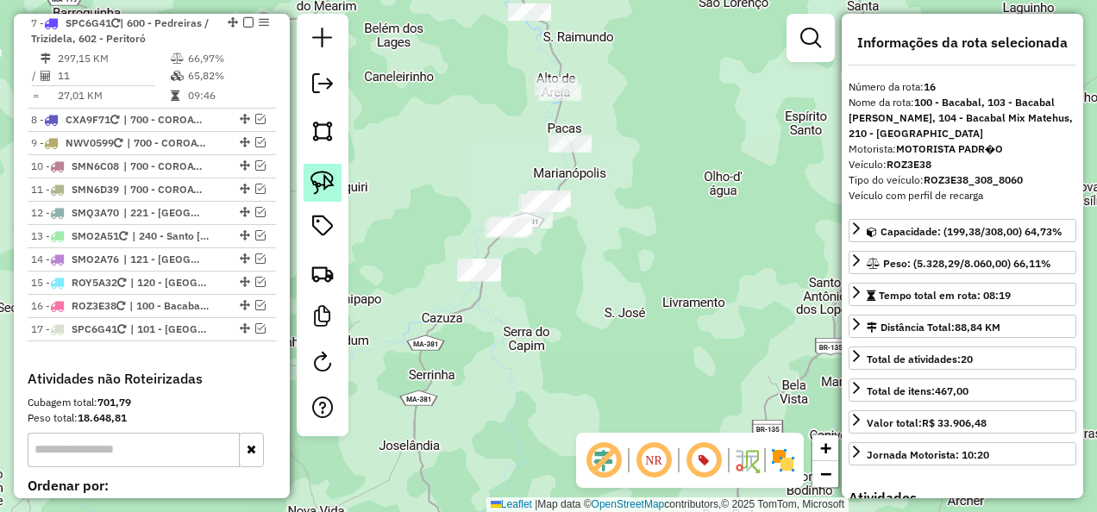
click at [326, 181] on img at bounding box center [322, 183] width 24 height 24
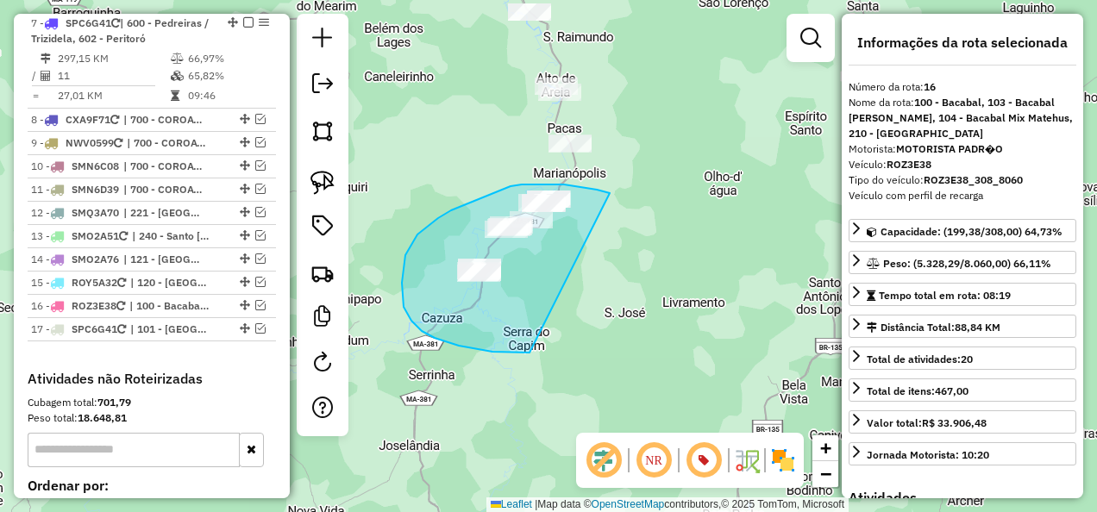
drag, startPoint x: 610, startPoint y: 193, endPoint x: 529, endPoint y: 353, distance: 178.6
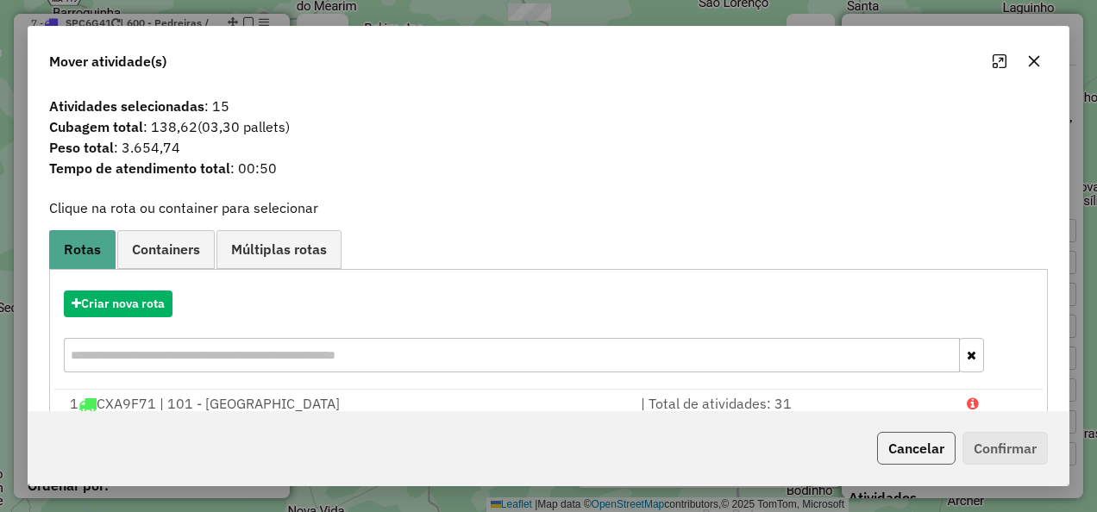
click at [895, 450] on button "Cancelar" at bounding box center [916, 448] width 78 height 33
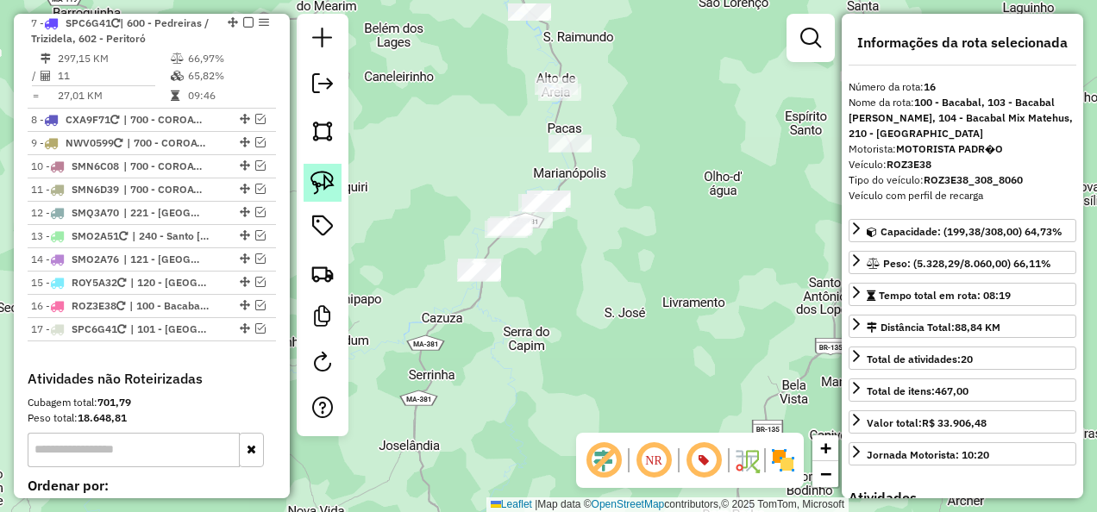
click at [329, 179] on img at bounding box center [322, 183] width 24 height 24
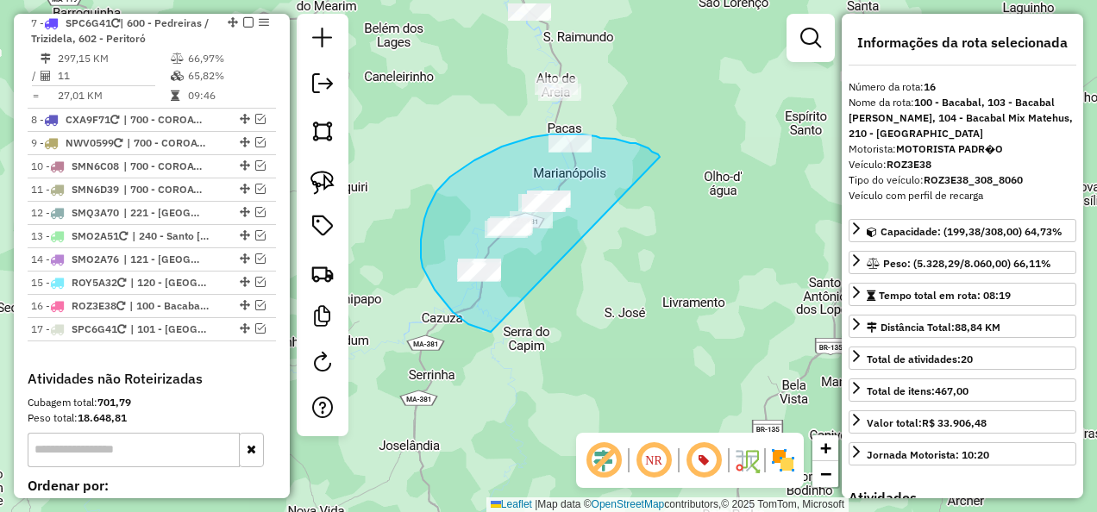
drag, startPoint x: 660, startPoint y: 157, endPoint x: 491, endPoint y: 332, distance: 243.3
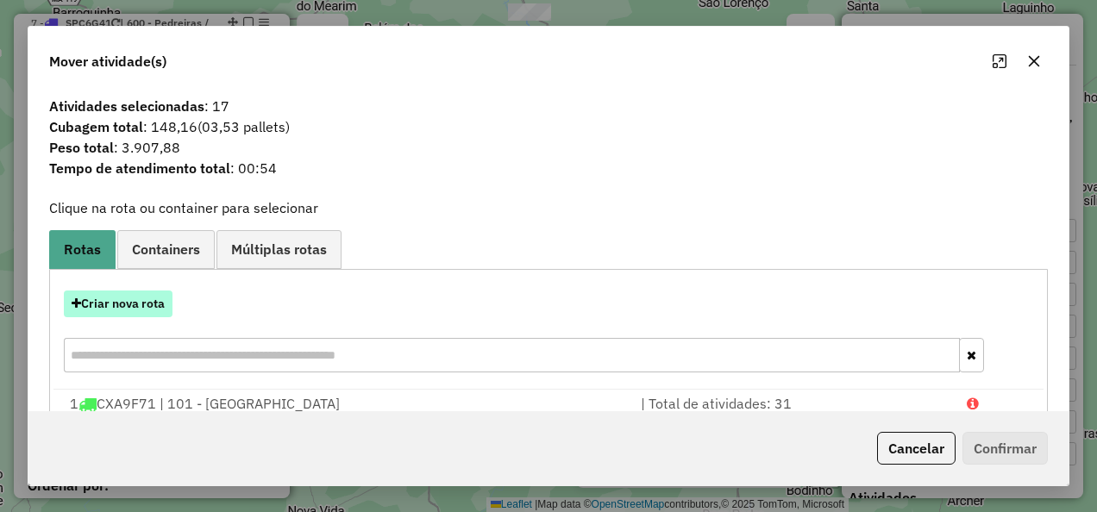
click at [149, 305] on button "Criar nova rota" at bounding box center [118, 304] width 109 height 27
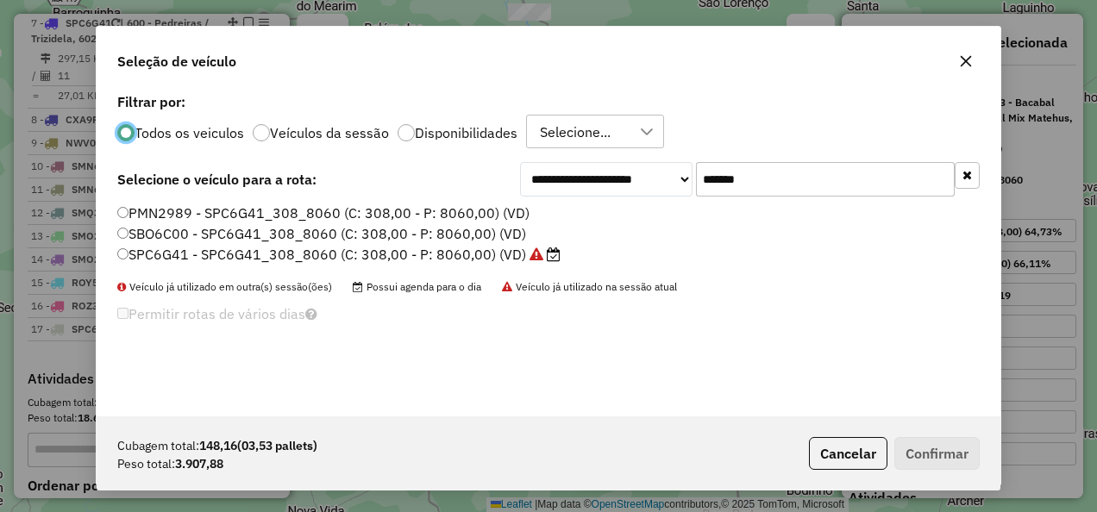
scroll to position [9, 5]
drag, startPoint x: 789, startPoint y: 179, endPoint x: 631, endPoint y: 207, distance: 160.4
click at [631, 207] on div "**********" at bounding box center [549, 253] width 904 height 328
paste input "text"
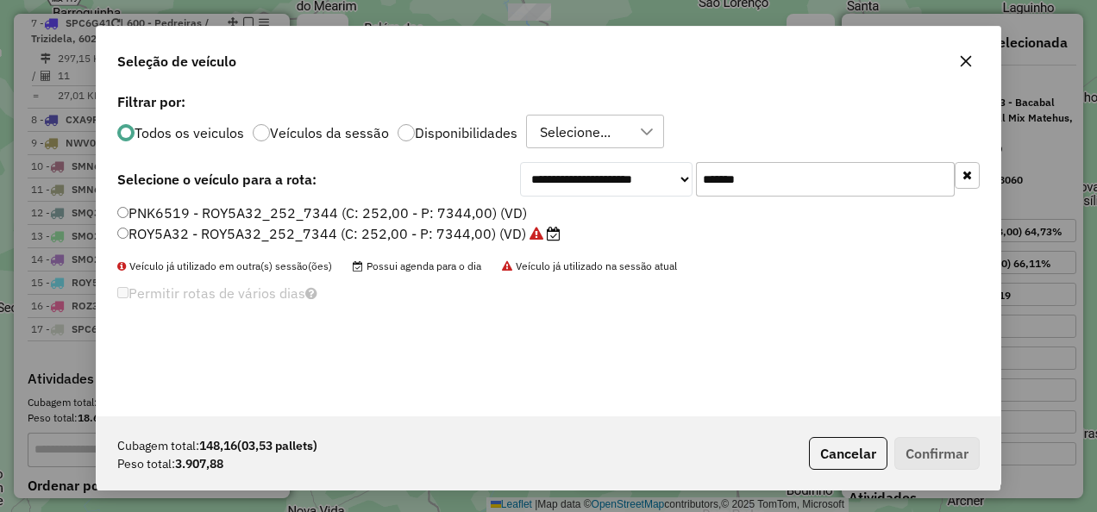
type input "*******"
click at [458, 238] on label "ROY5A32 - ROY5A32_252_7344 (C: 252,00 - P: 7344,00) (VD)" at bounding box center [338, 233] width 443 height 21
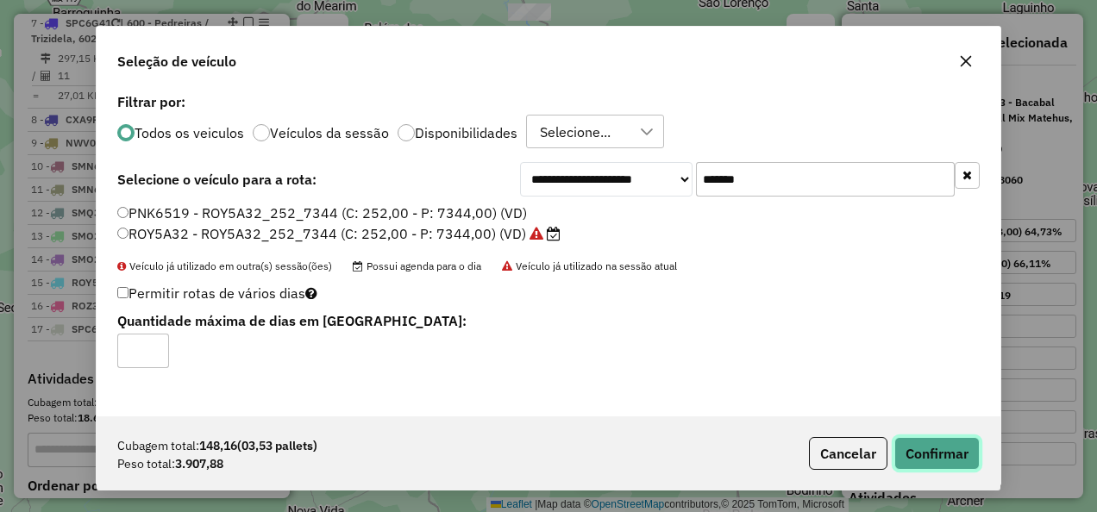
click at [936, 464] on button "Confirmar" at bounding box center [936, 453] width 85 height 33
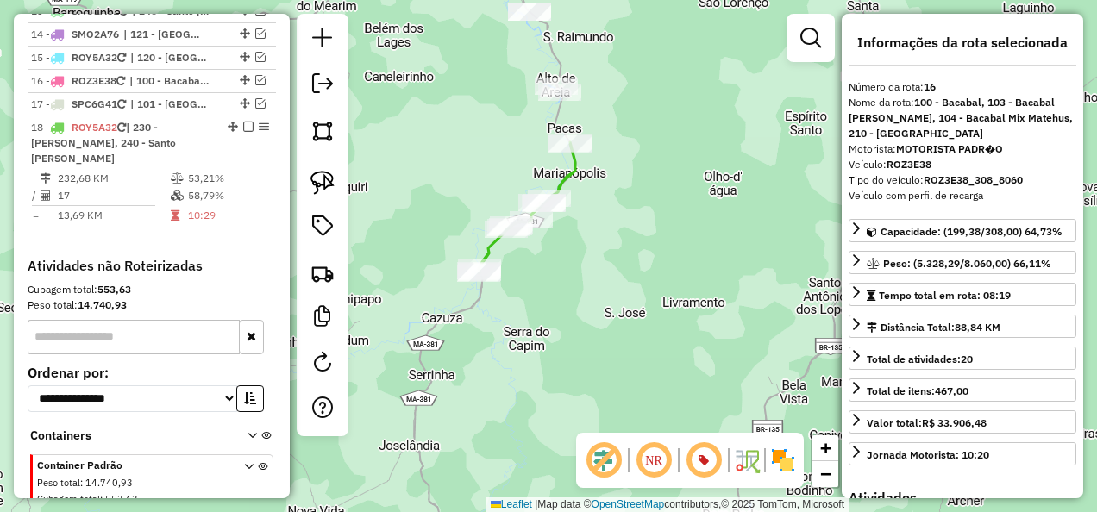
scroll to position [1501, 0]
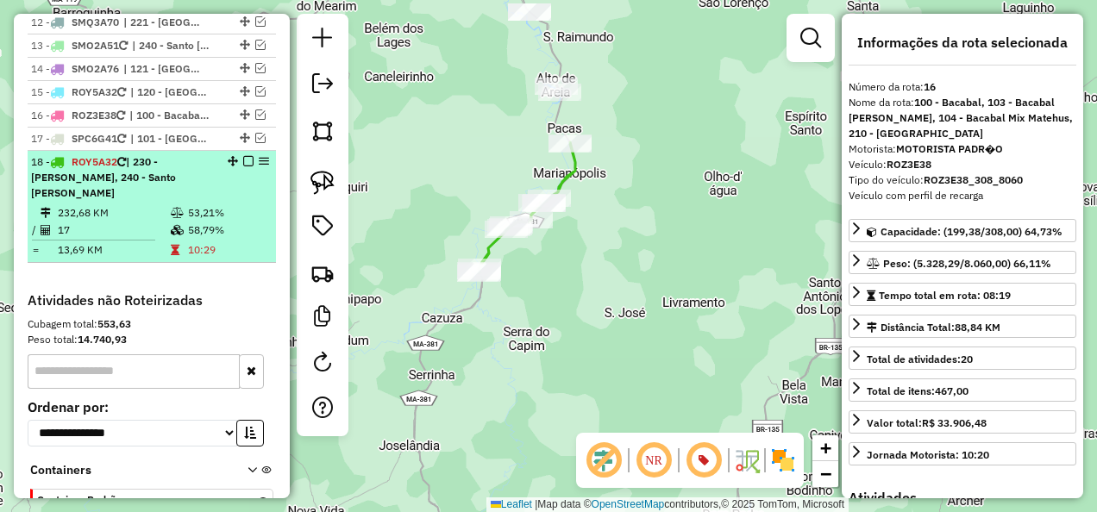
click at [243, 156] on em at bounding box center [248, 161] width 10 height 10
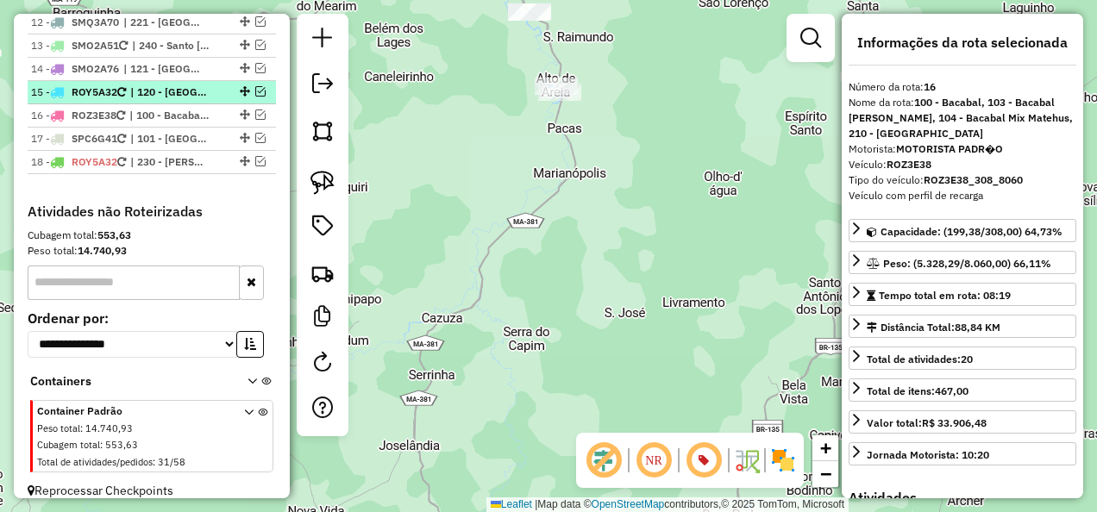
click at [255, 86] on em at bounding box center [260, 91] width 10 height 10
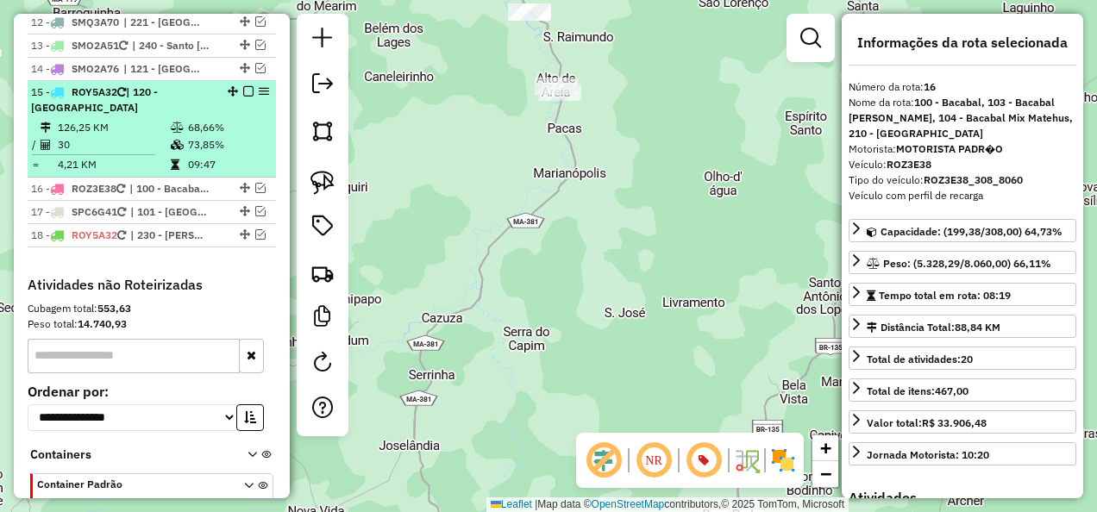
click at [169, 105] on div "15 - ROY5A32 | 120 - São Mateus do Maranhão" at bounding box center [122, 100] width 183 height 31
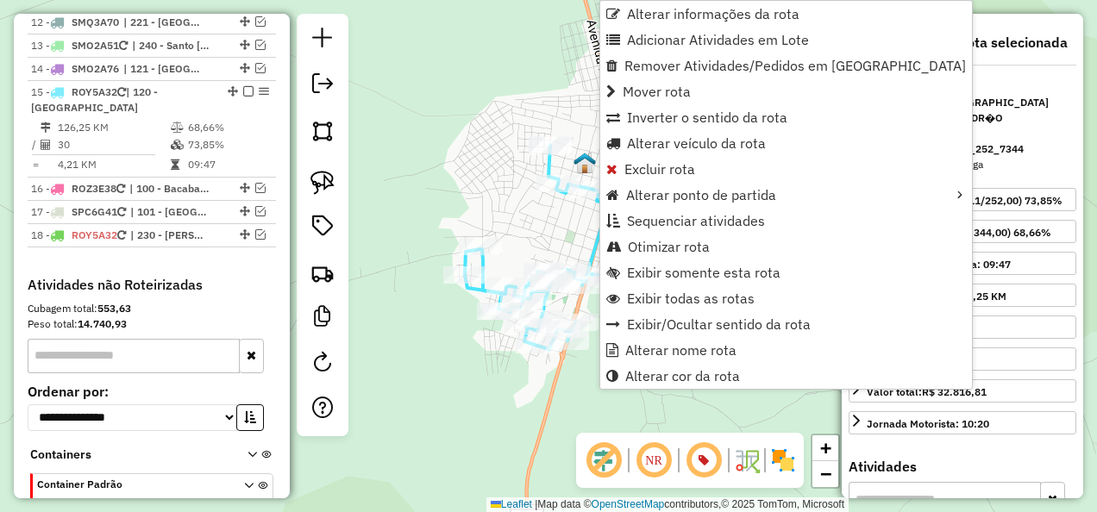
scroll to position [1564, 0]
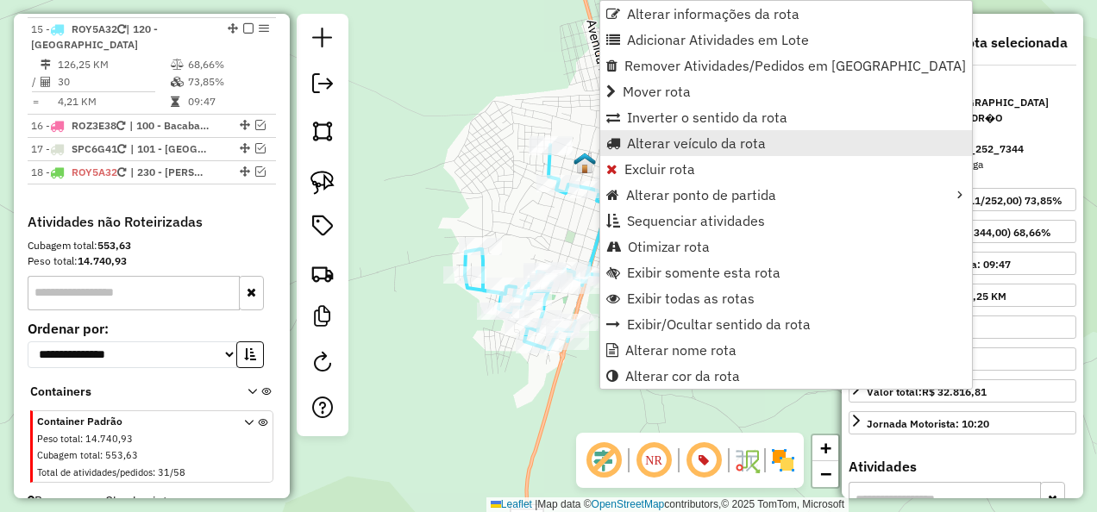
click at [692, 148] on span "Alterar veículo da rota" at bounding box center [696, 143] width 139 height 14
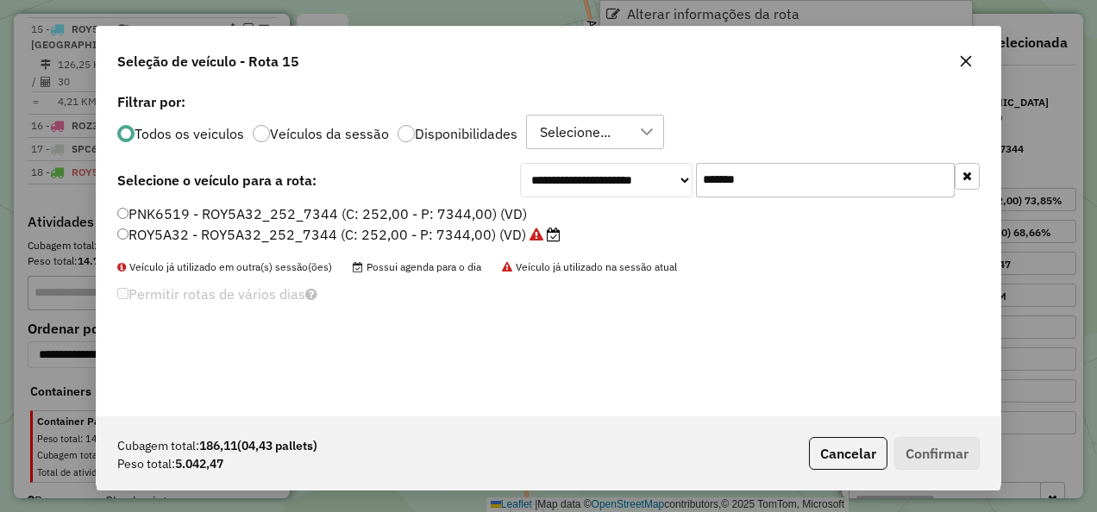
scroll to position [9, 5]
drag, startPoint x: 619, startPoint y: 229, endPoint x: 573, endPoint y: 252, distance: 51.3
click at [573, 252] on div "**********" at bounding box center [549, 253] width 904 height 328
paste input "text"
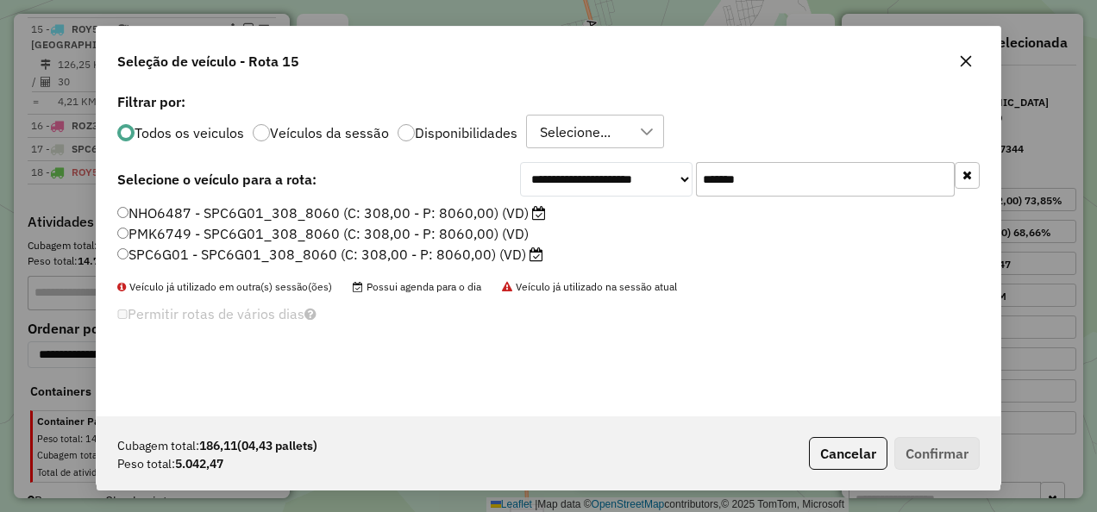
type input "*******"
click at [514, 258] on label "SPC6G01 - SPC6G01_308_8060 (C: 308,00 - P: 8060,00) (VD)" at bounding box center [330, 254] width 426 height 21
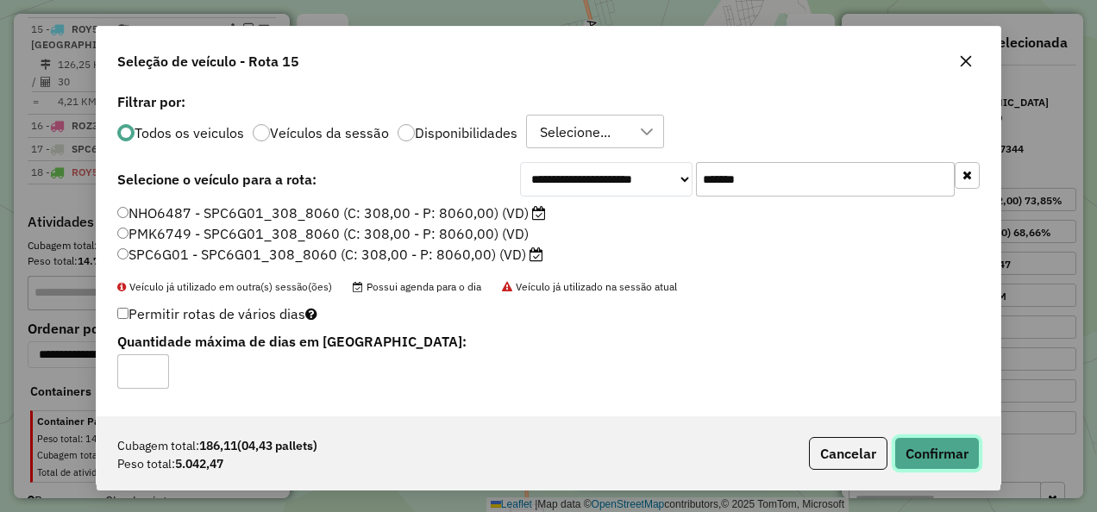
click at [931, 457] on button "Confirmar" at bounding box center [936, 453] width 85 height 33
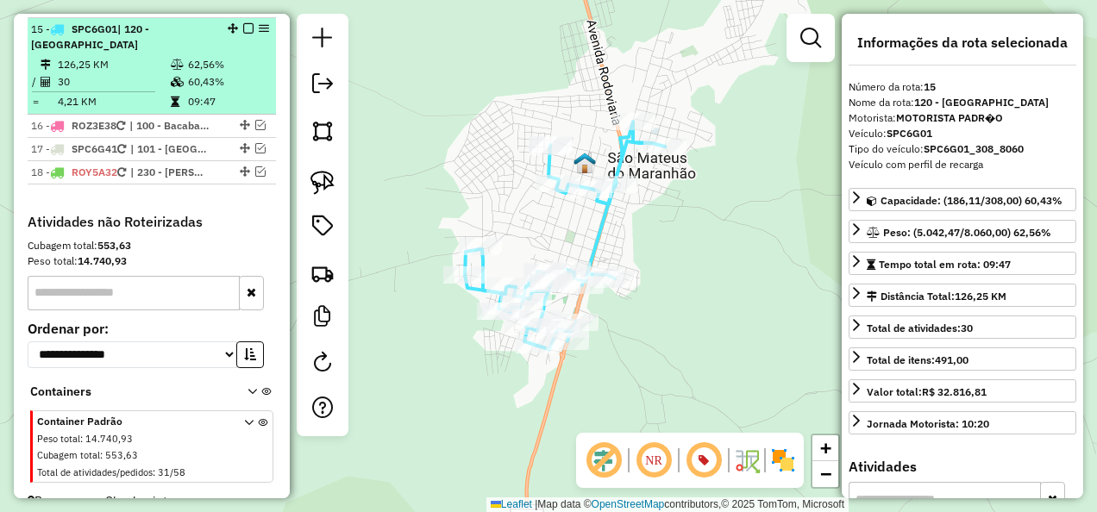
click at [245, 26] on em at bounding box center [248, 28] width 10 height 10
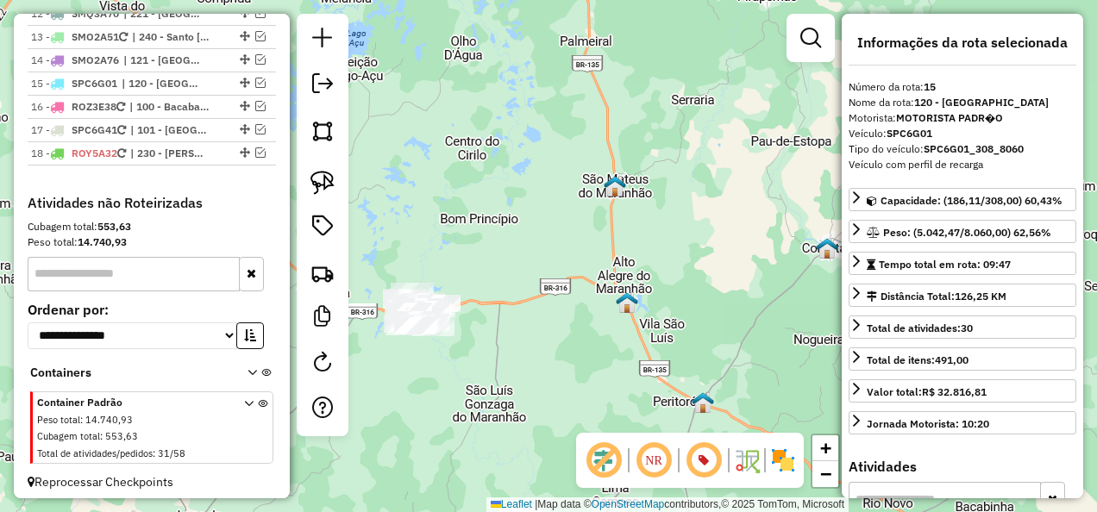
drag, startPoint x: 524, startPoint y: 359, endPoint x: 536, endPoint y: 266, distance: 93.9
click at [590, 279] on div "Janela de atendimento Grade de atendimento Capacidade Transportadoras Veículos …" at bounding box center [548, 256] width 1097 height 512
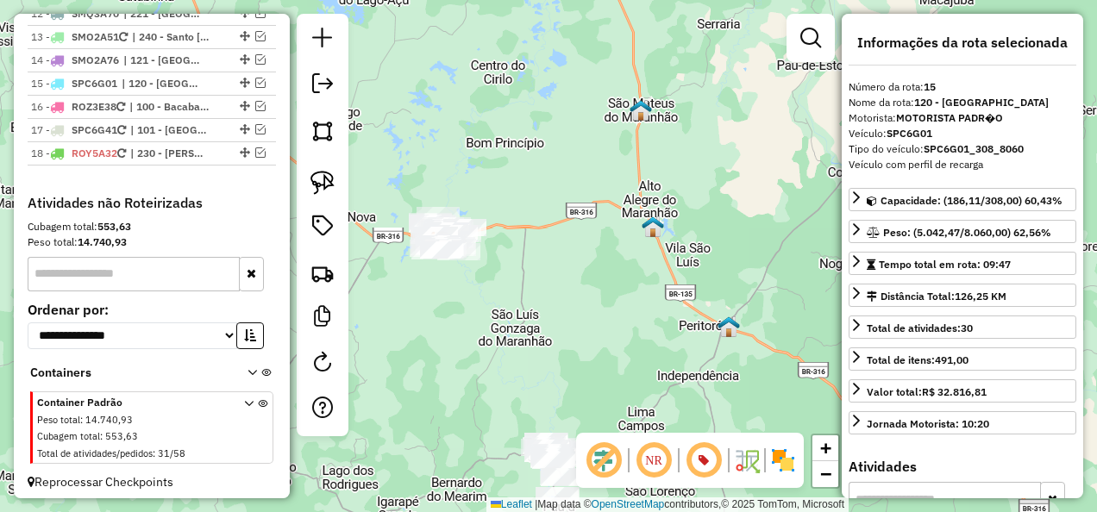
drag, startPoint x: 595, startPoint y: 329, endPoint x: 554, endPoint y: 177, distance: 157.1
click at [556, 182] on div "Janela de atendimento Grade de atendimento Capacidade Transportadoras Veículos …" at bounding box center [548, 256] width 1097 height 512
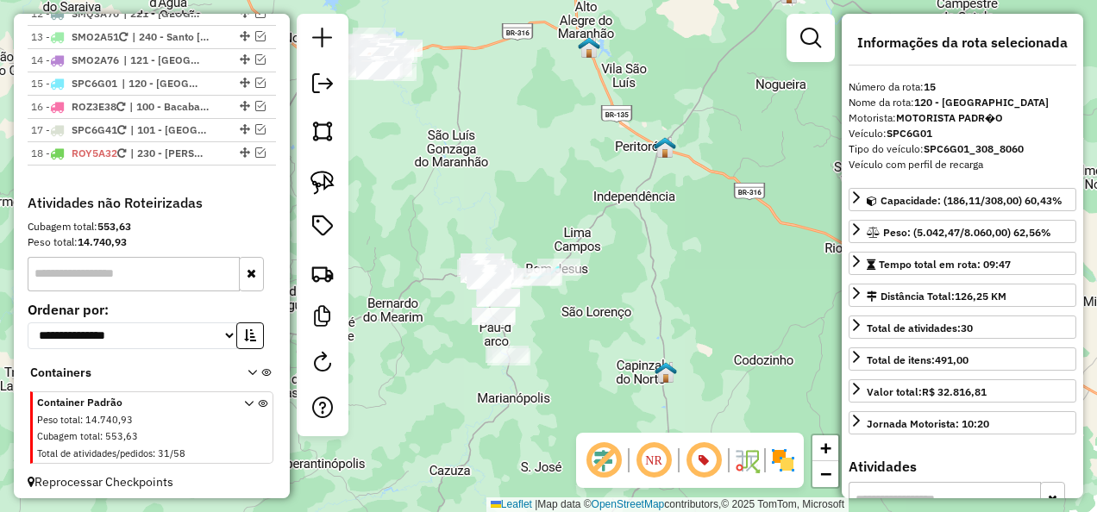
drag, startPoint x: 487, startPoint y: 214, endPoint x: 457, endPoint y: 204, distance: 31.9
click at [474, 207] on div "Janela de atendimento Grade de atendimento Capacidade Transportadoras Veículos …" at bounding box center [548, 256] width 1097 height 512
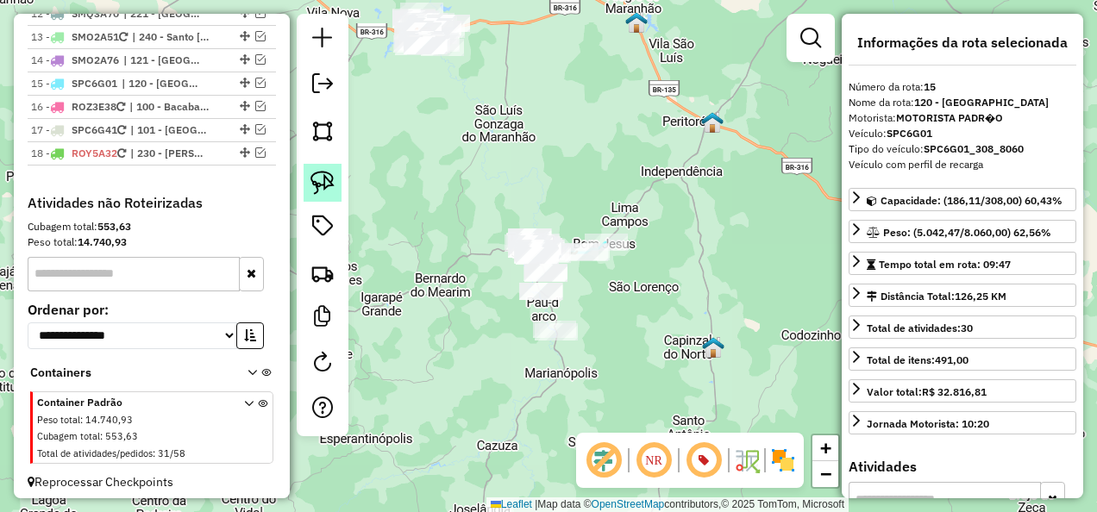
click at [314, 180] on img at bounding box center [322, 183] width 24 height 24
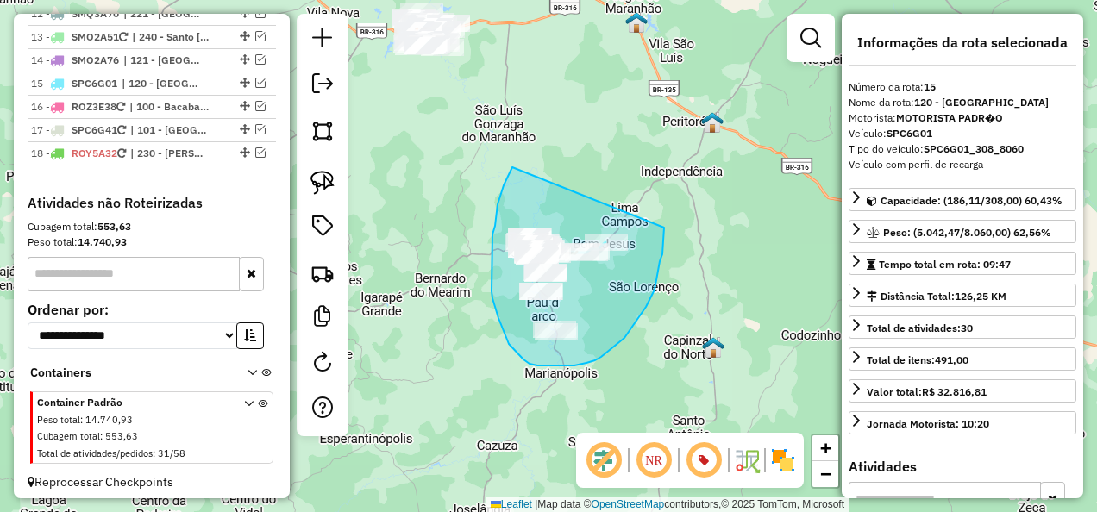
drag, startPoint x: 512, startPoint y: 167, endPoint x: 664, endPoint y: 228, distance: 163.3
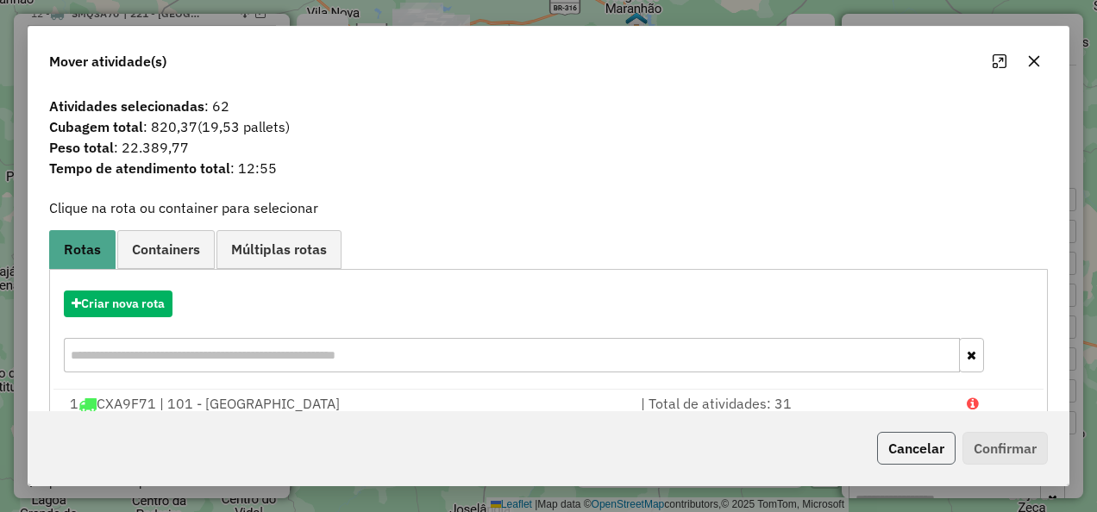
click at [940, 454] on button "Cancelar" at bounding box center [916, 448] width 78 height 33
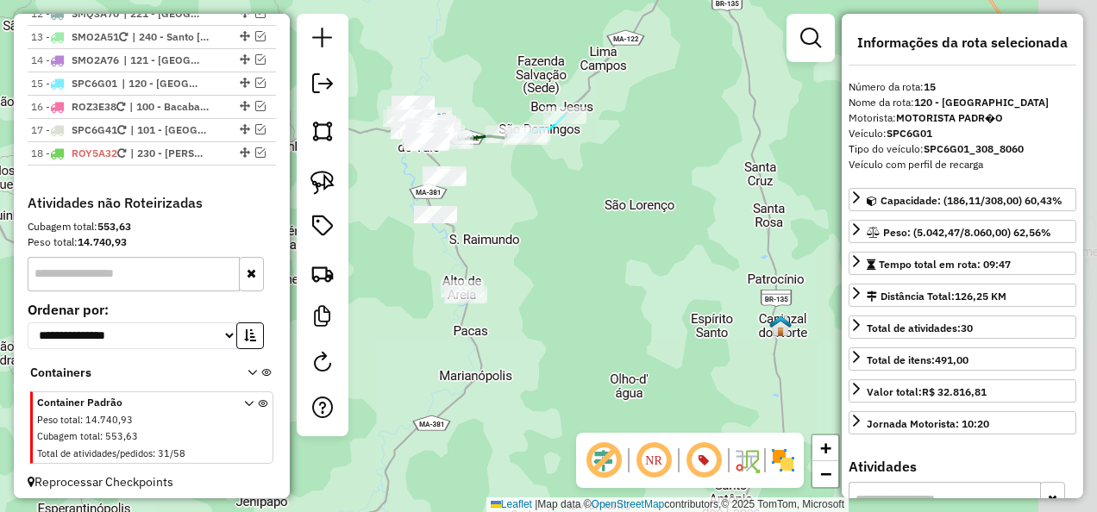
drag, startPoint x: 593, startPoint y: 356, endPoint x: 496, endPoint y: 291, distance: 117.0
click at [497, 292] on div "Janela de atendimento Grade de atendimento Capacidade Transportadoras Veículos …" at bounding box center [548, 256] width 1097 height 512
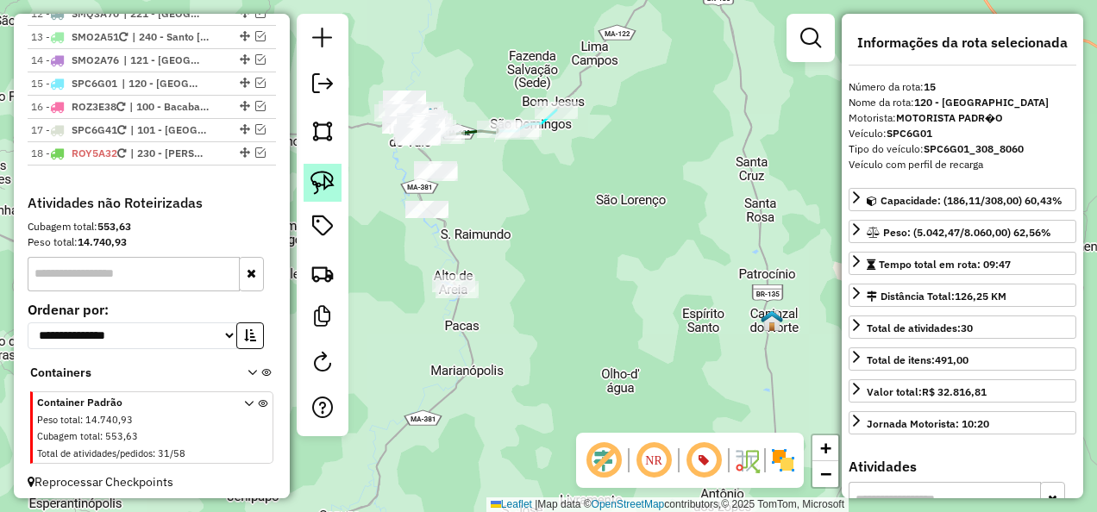
click at [327, 179] on img at bounding box center [322, 183] width 24 height 24
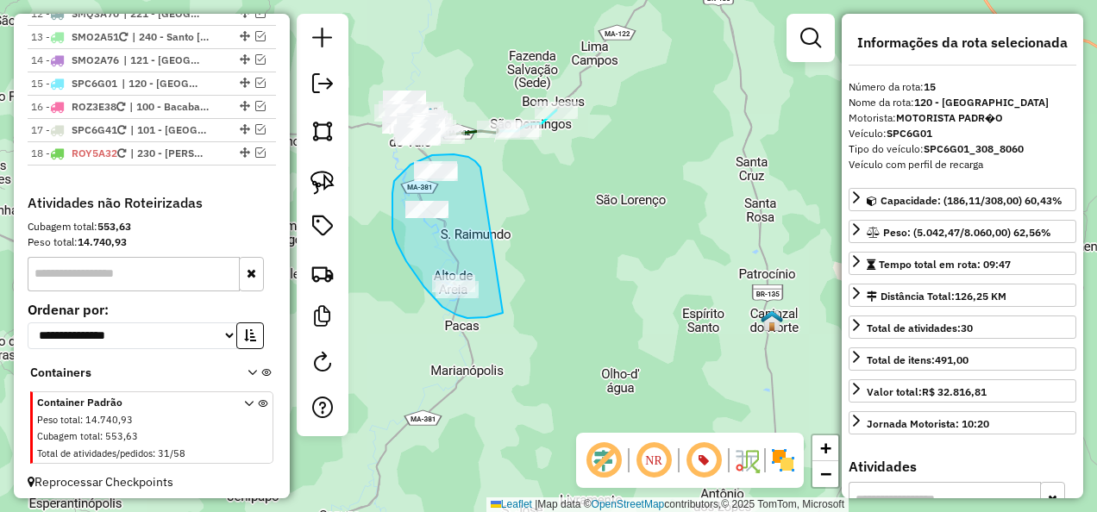
drag, startPoint x: 480, startPoint y: 167, endPoint x: 503, endPoint y: 313, distance: 147.4
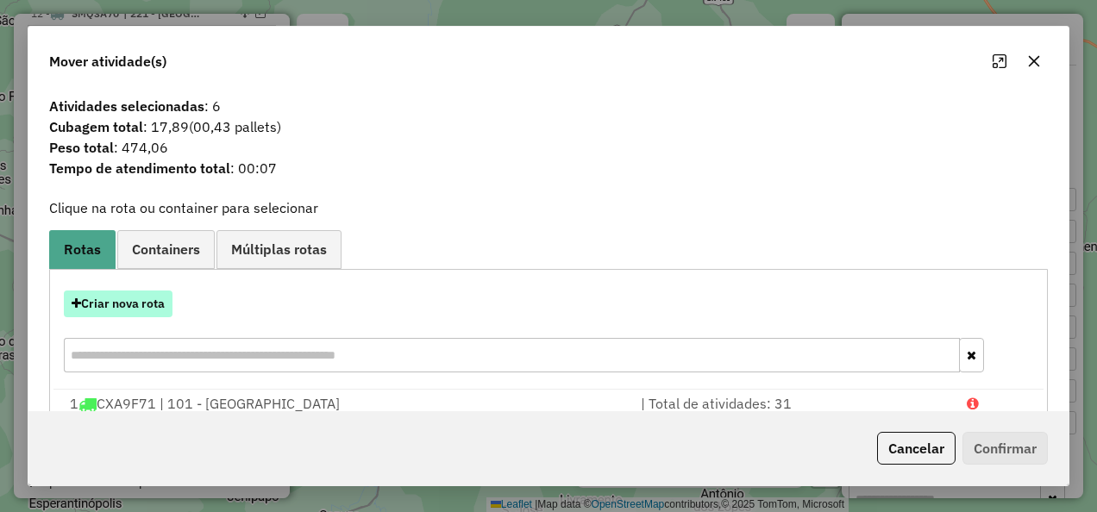
click at [158, 304] on button "Criar nova rota" at bounding box center [118, 304] width 109 height 27
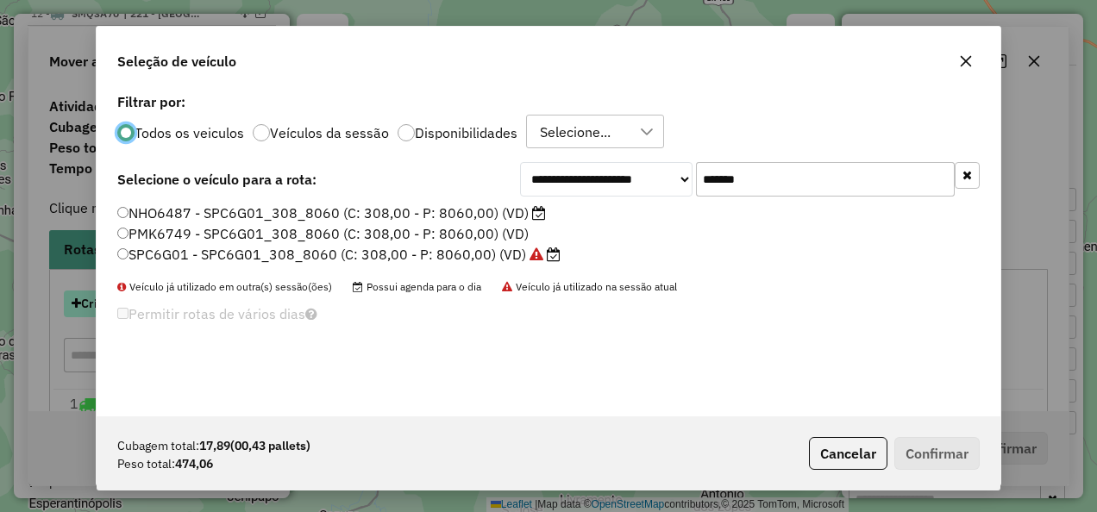
scroll to position [9, 5]
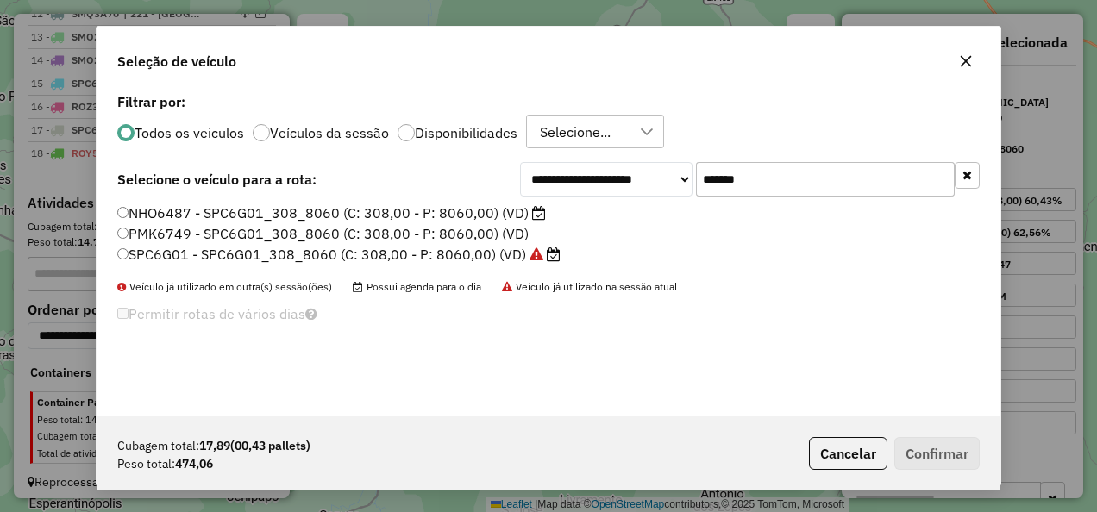
drag, startPoint x: 787, startPoint y: 179, endPoint x: 663, endPoint y: 212, distance: 128.4
click at [663, 212] on div "**********" at bounding box center [549, 253] width 904 height 328
paste input "text"
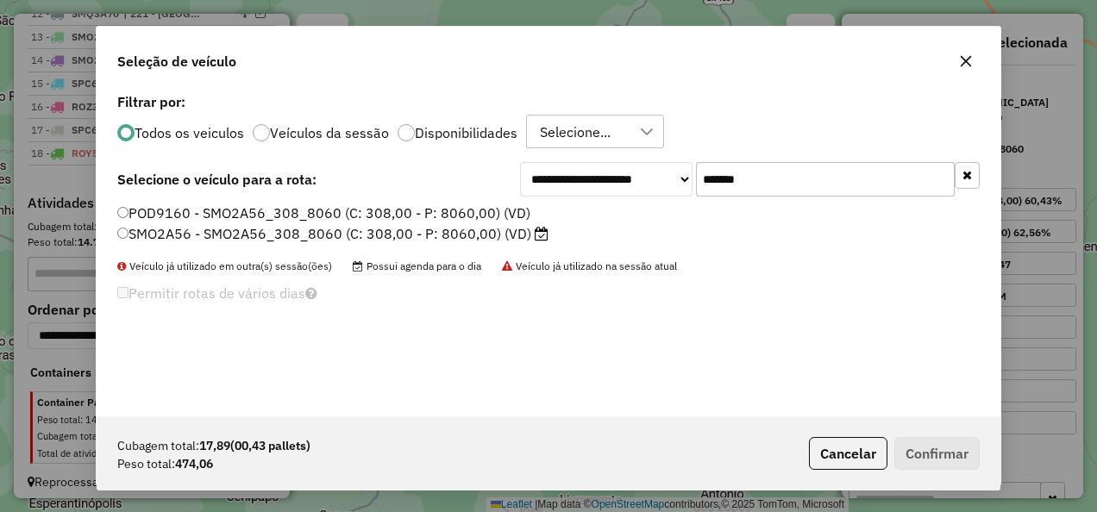
type input "*******"
click at [491, 236] on label "SMO2A56 - SMO2A56_308_8060 (C: 308,00 - P: 8060,00) (VD)" at bounding box center [332, 233] width 431 height 21
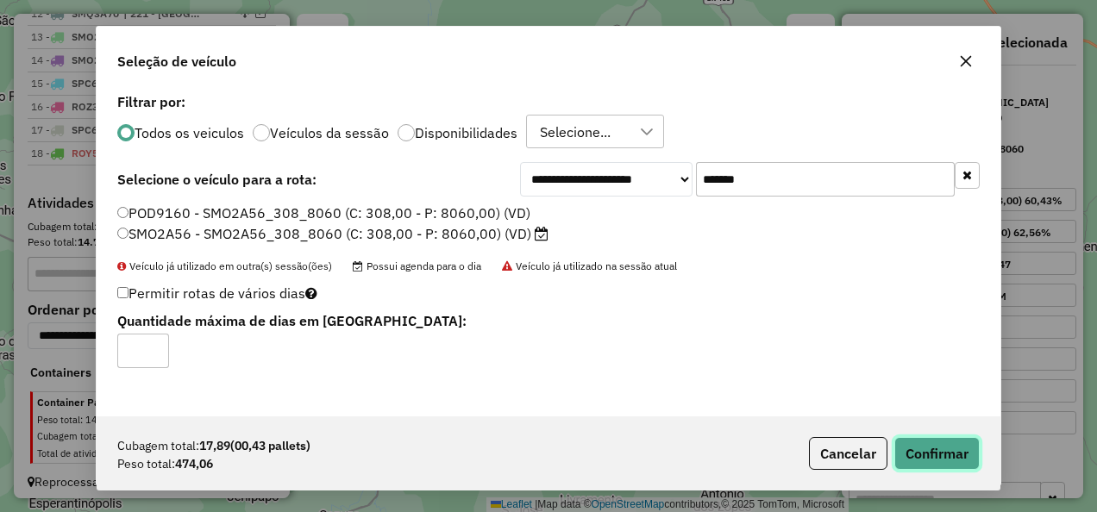
click at [933, 448] on button "Confirmar" at bounding box center [936, 453] width 85 height 33
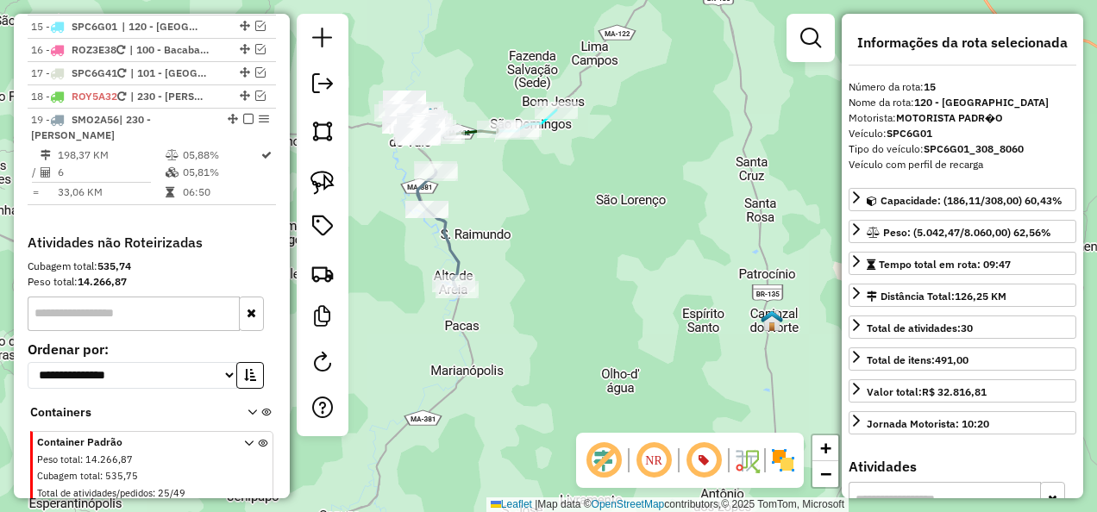
scroll to position [1564, 0]
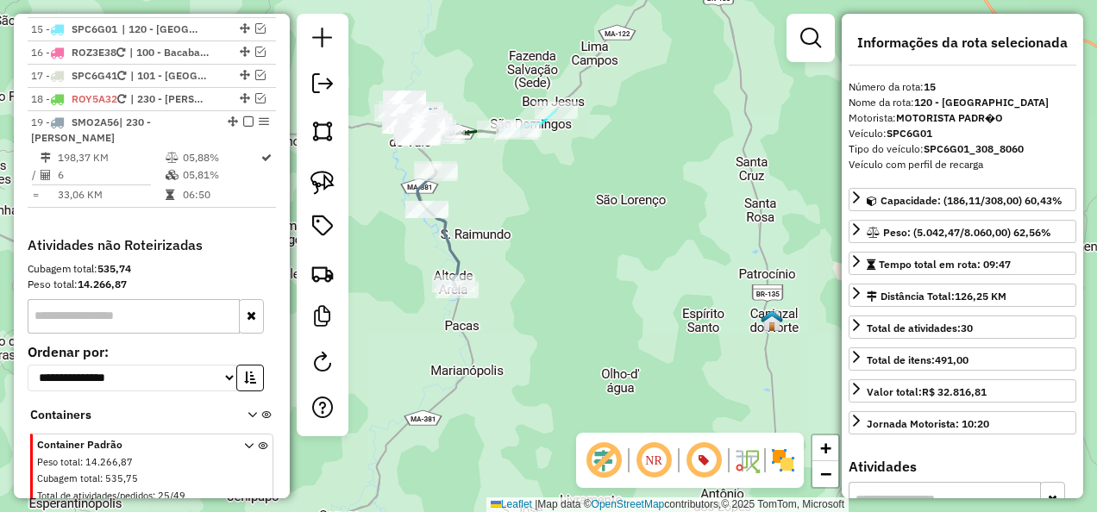
click at [459, 254] on icon at bounding box center [437, 230] width 41 height 120
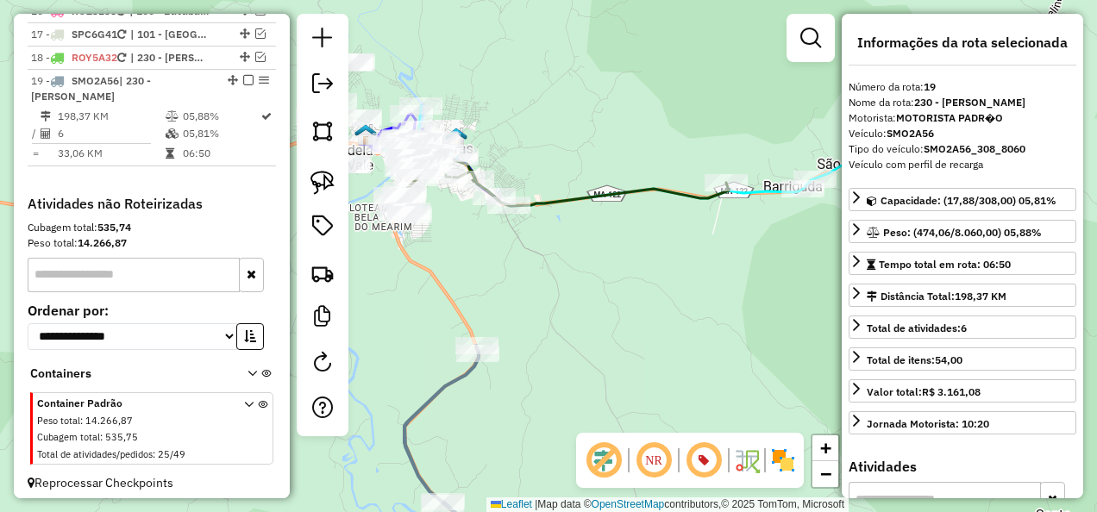
drag, startPoint x: 466, startPoint y: 235, endPoint x: 525, endPoint y: 286, distance: 78.9
click at [524, 285] on div "Janela de atendimento Grade de atendimento Capacidade Transportadoras Veículos …" at bounding box center [548, 256] width 1097 height 512
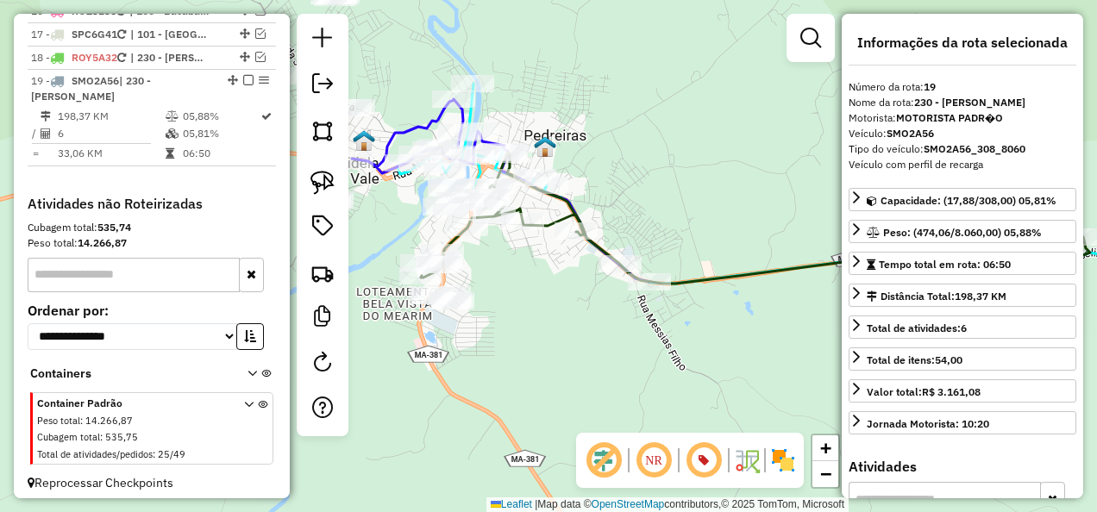
drag, startPoint x: 576, startPoint y: 310, endPoint x: 536, endPoint y: 374, distance: 75.1
click at [536, 374] on div "Janela de atendimento Grade de atendimento Capacidade Transportadoras Veículos …" at bounding box center [548, 256] width 1097 height 512
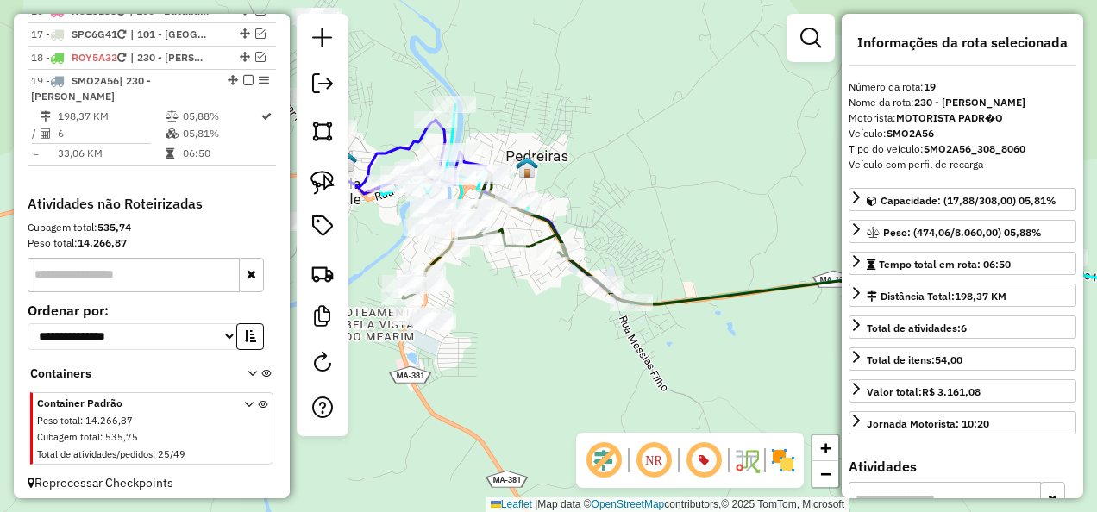
click at [539, 236] on icon at bounding box center [737, 238] width 669 height 132
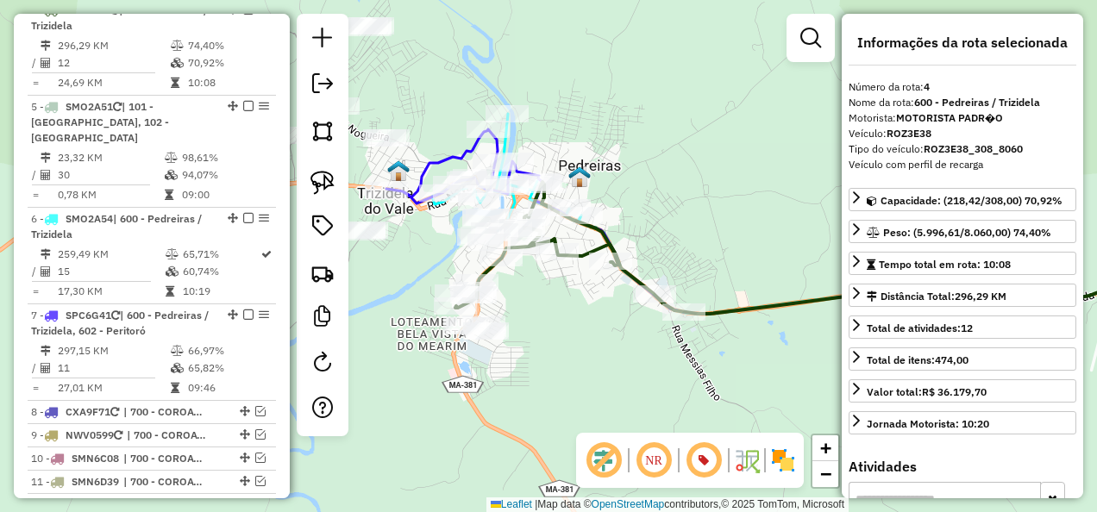
drag, startPoint x: 521, startPoint y: 323, endPoint x: 573, endPoint y: 333, distance: 53.5
click at [573, 333] on div "Janela de atendimento Grade de atendimento Capacidade Transportadoras Veículos …" at bounding box center [548, 256] width 1097 height 512
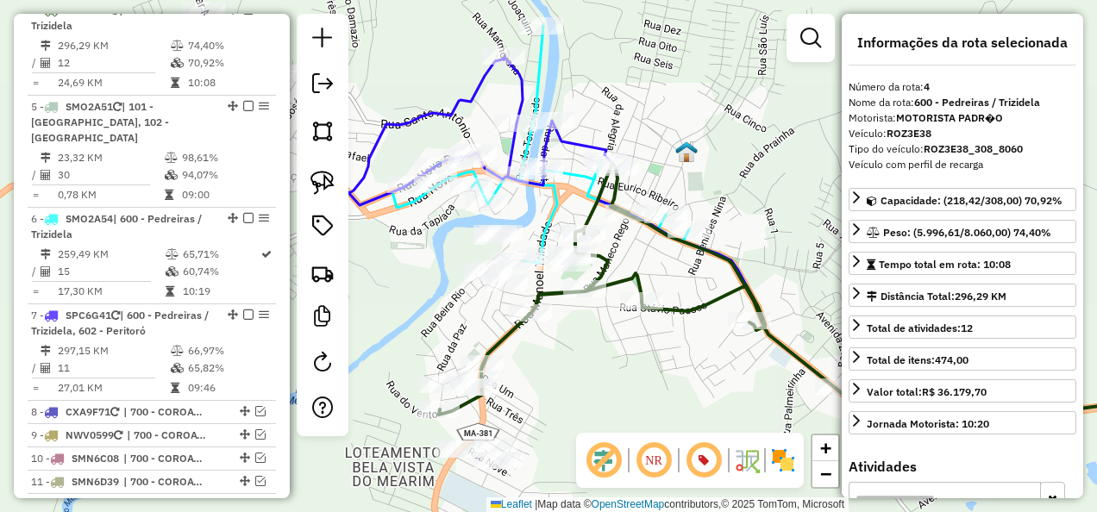
click at [537, 82] on icon at bounding box center [799, 226] width 814 height 400
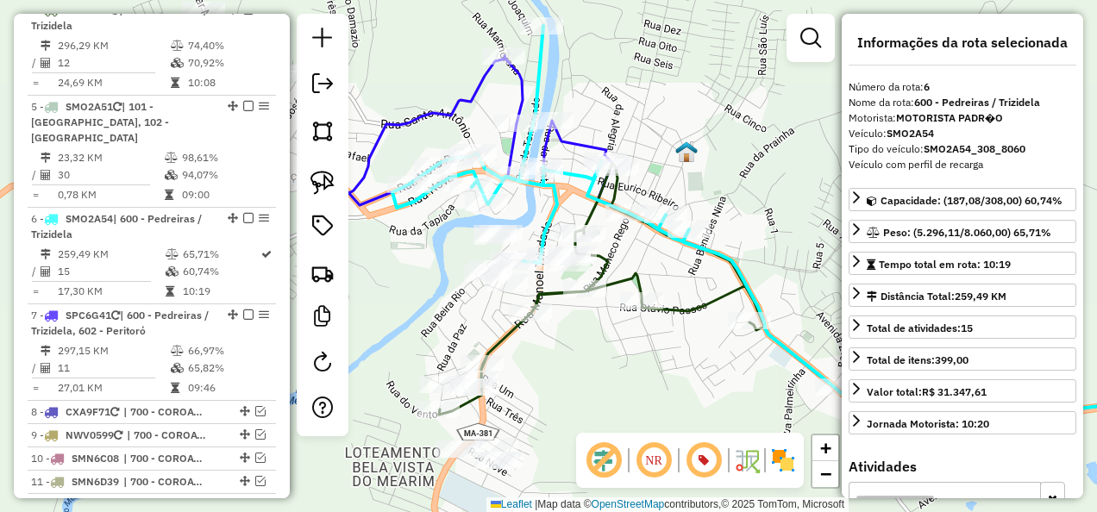
scroll to position [1211, 0]
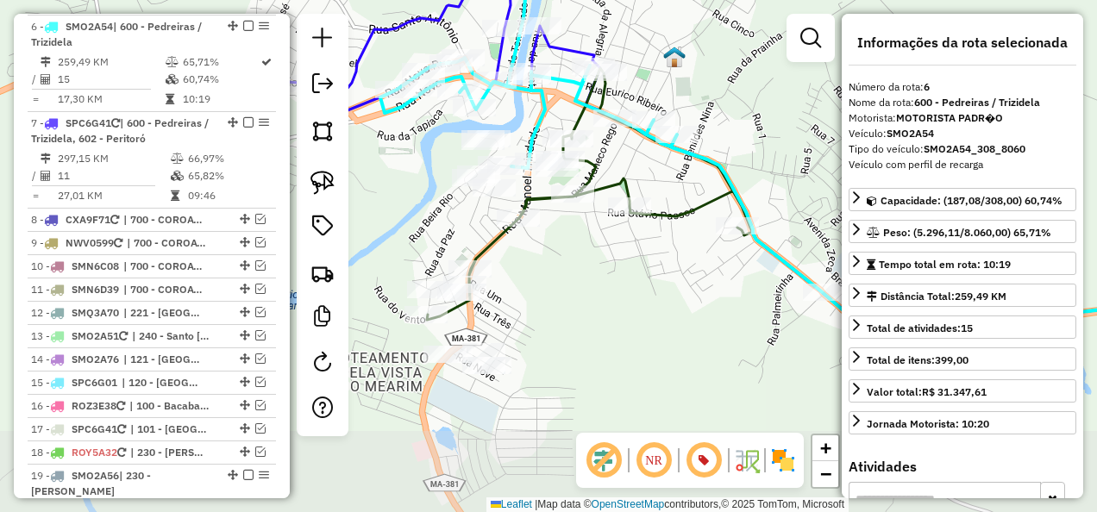
drag, startPoint x: 590, startPoint y: 334, endPoint x: 586, endPoint y: 272, distance: 61.3
click at [586, 272] on div "Janela de atendimento Grade de atendimento Capacidade Transportadoras Veículos …" at bounding box center [548, 256] width 1097 height 512
click at [488, 246] on icon at bounding box center [817, 199] width 780 height 263
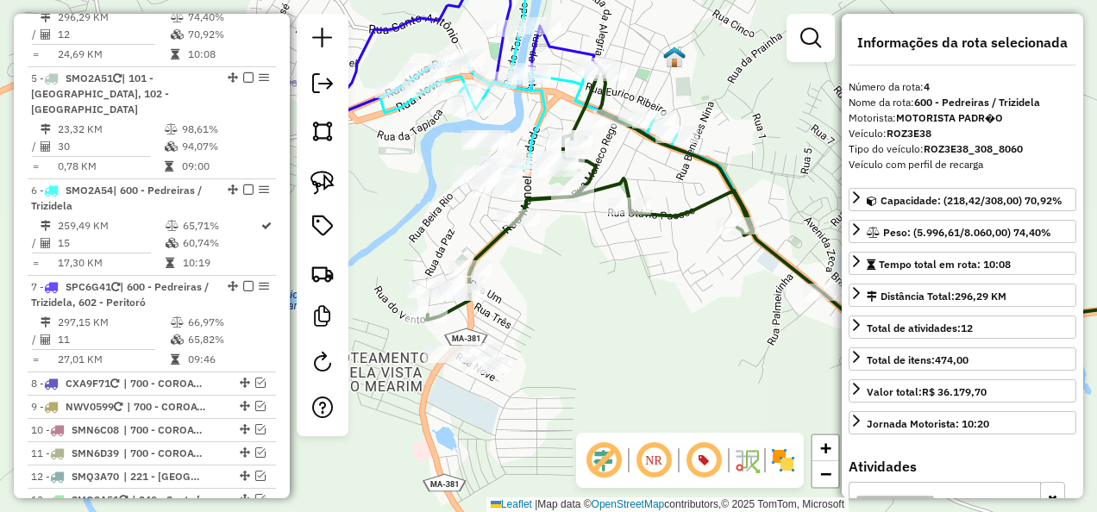
scroll to position [1018, 0]
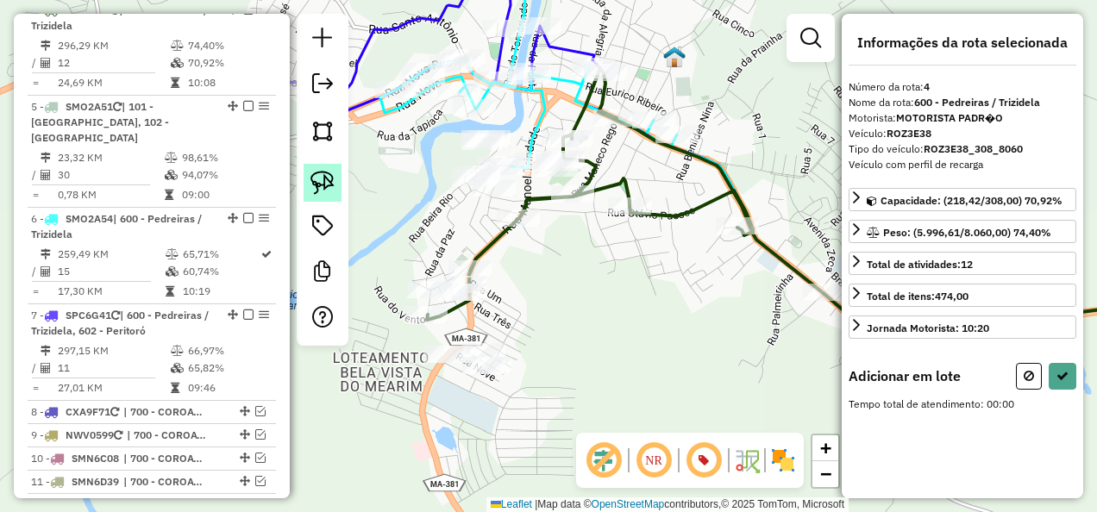
click at [317, 188] on img at bounding box center [322, 183] width 24 height 24
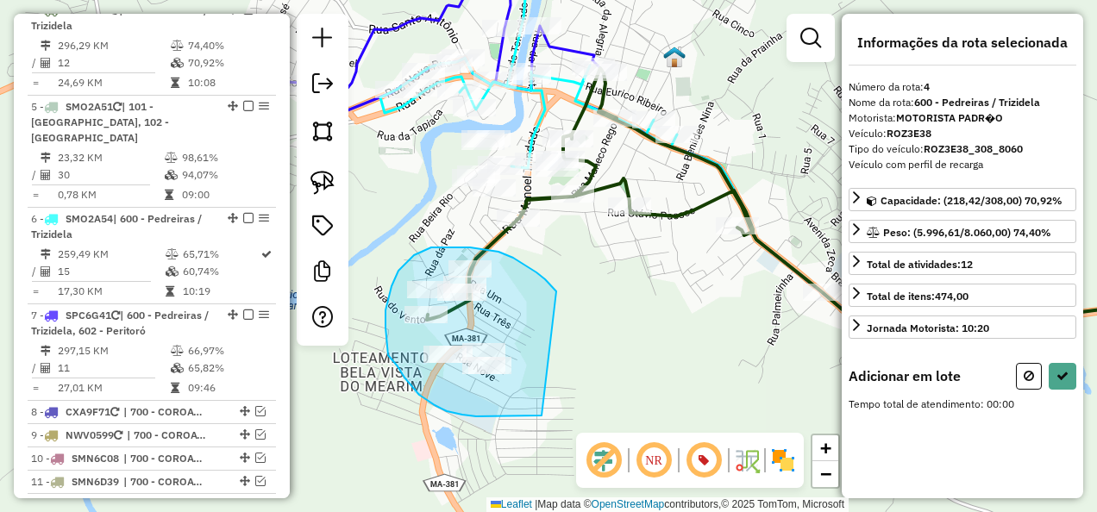
drag, startPoint x: 552, startPoint y: 287, endPoint x: 542, endPoint y: 416, distance: 128.9
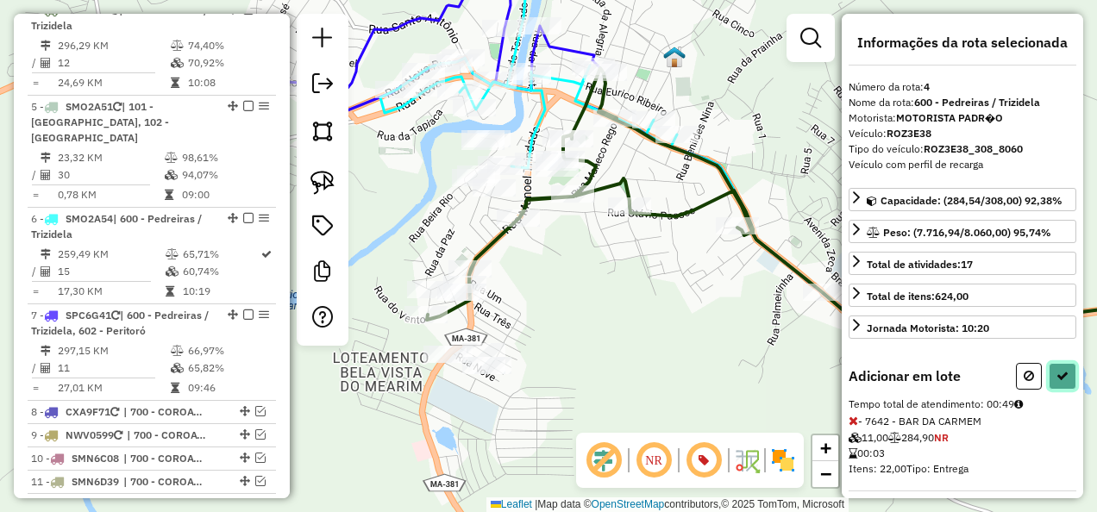
click at [1062, 379] on button at bounding box center [1063, 376] width 28 height 27
select select "**********"
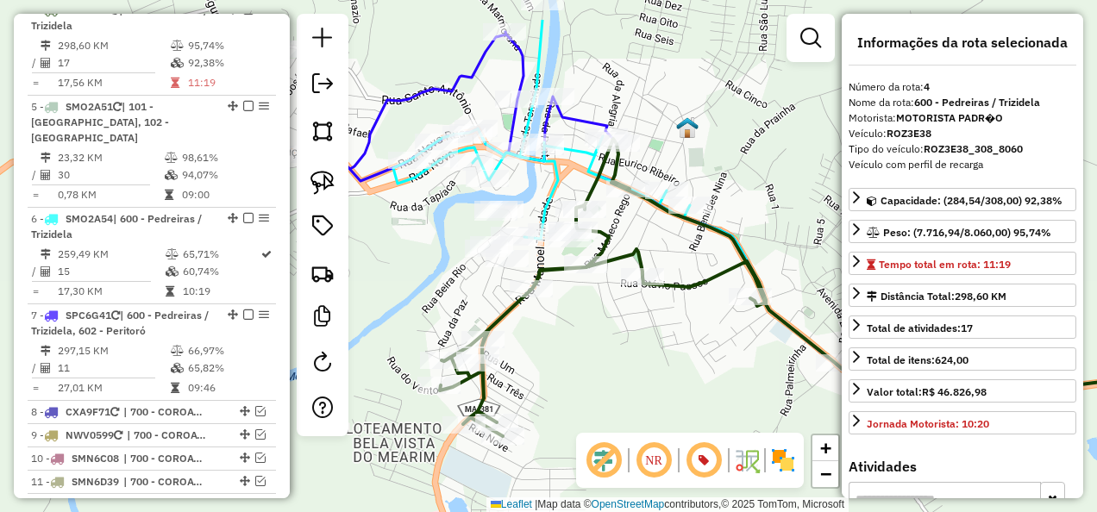
drag, startPoint x: 620, startPoint y: 302, endPoint x: 619, endPoint y: 359, distance: 56.9
click at [626, 359] on div "Janela de atendimento Grade de atendimento Capacidade Transportadoras Veículos …" at bounding box center [548, 256] width 1097 height 512
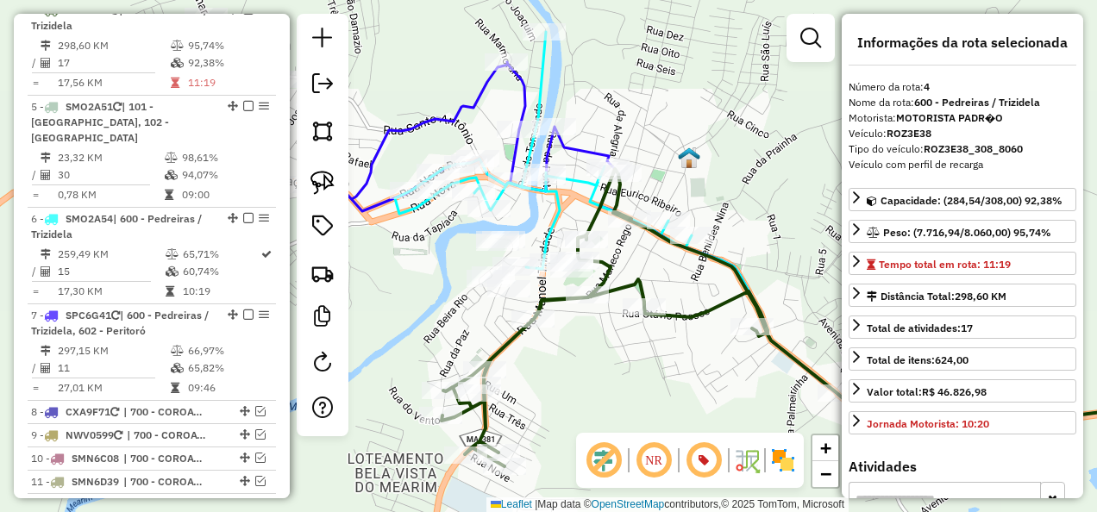
click at [555, 298] on icon at bounding box center [824, 318] width 765 height 298
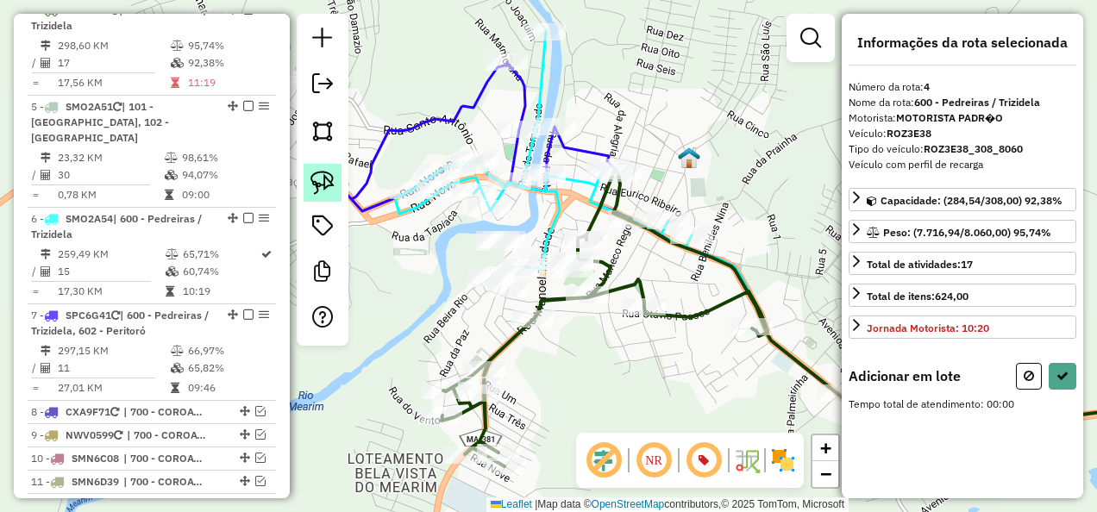
click at [321, 184] on img at bounding box center [322, 183] width 24 height 24
drag, startPoint x: 592, startPoint y: 334, endPoint x: 511, endPoint y: 360, distance: 86.2
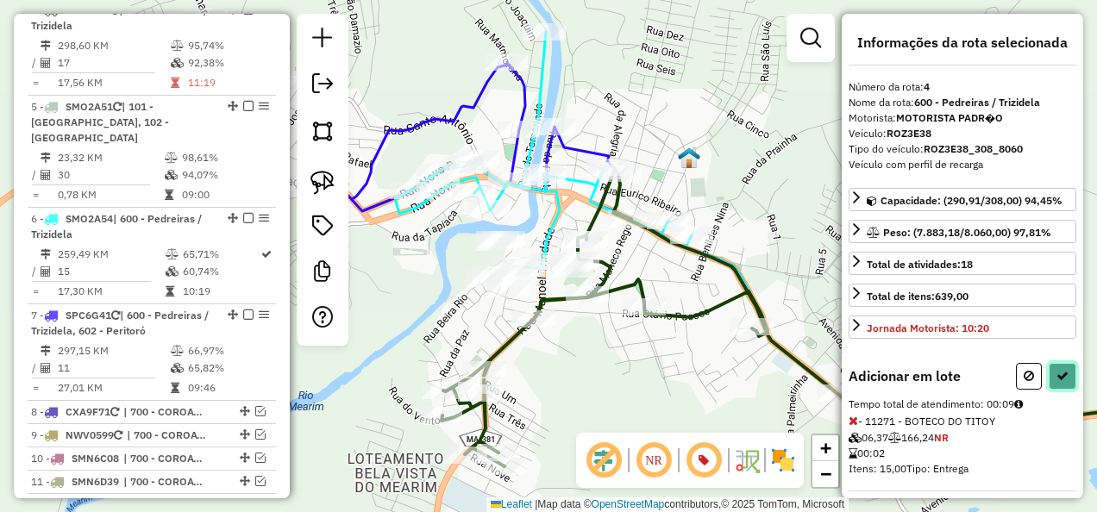
click at [1063, 367] on button at bounding box center [1063, 376] width 28 height 27
select select "**********"
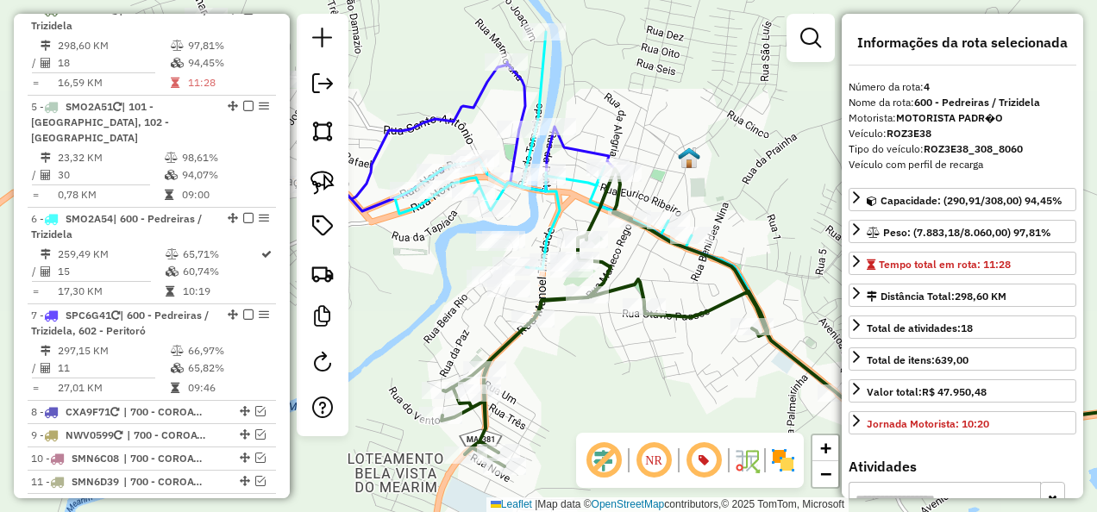
click at [554, 215] on icon at bounding box center [800, 232] width 811 height 400
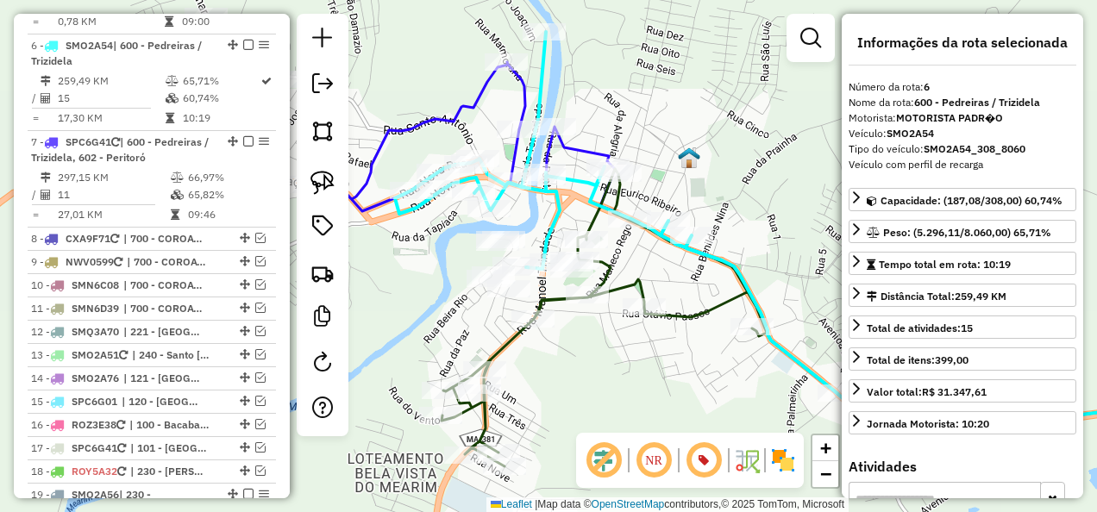
scroll to position [1211, 0]
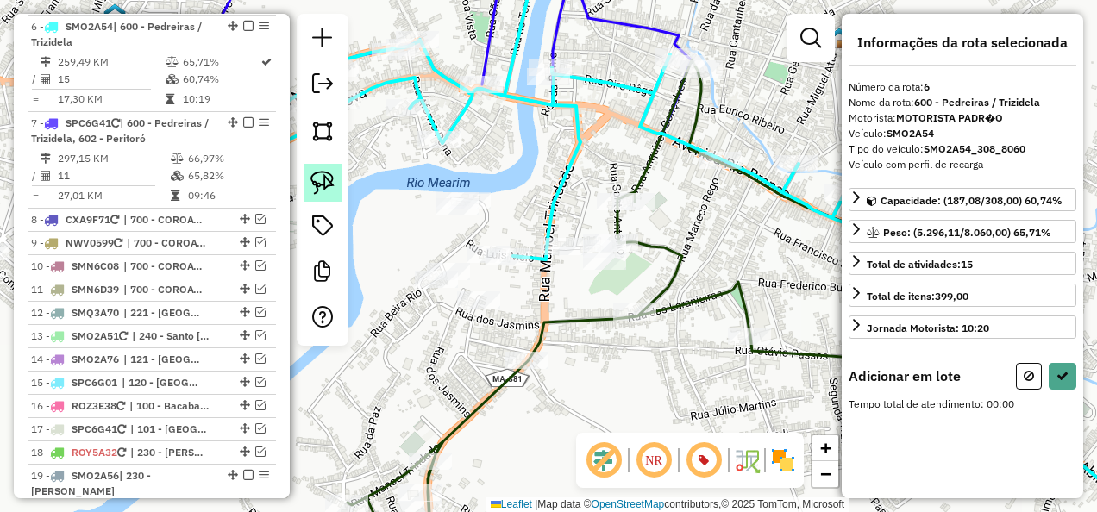
click at [321, 184] on img at bounding box center [322, 183] width 24 height 24
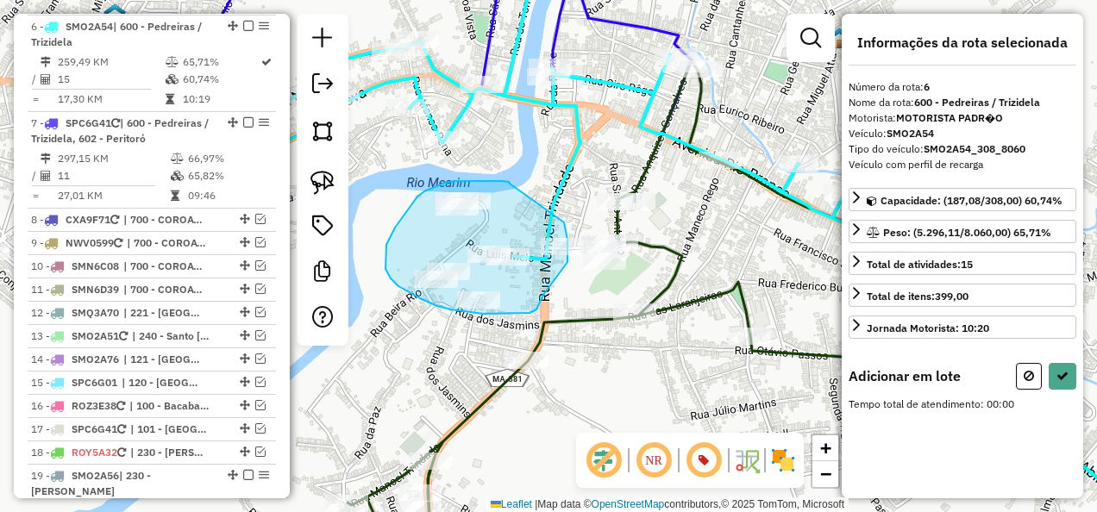
drag, startPoint x: 510, startPoint y: 184, endPoint x: 564, endPoint y: 222, distance: 66.8
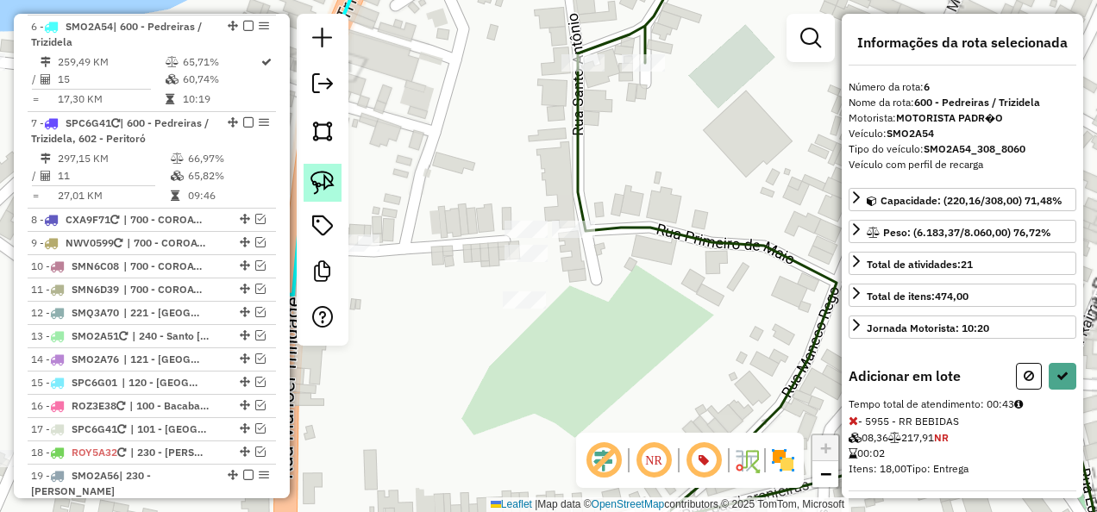
click at [328, 186] on img at bounding box center [322, 183] width 24 height 24
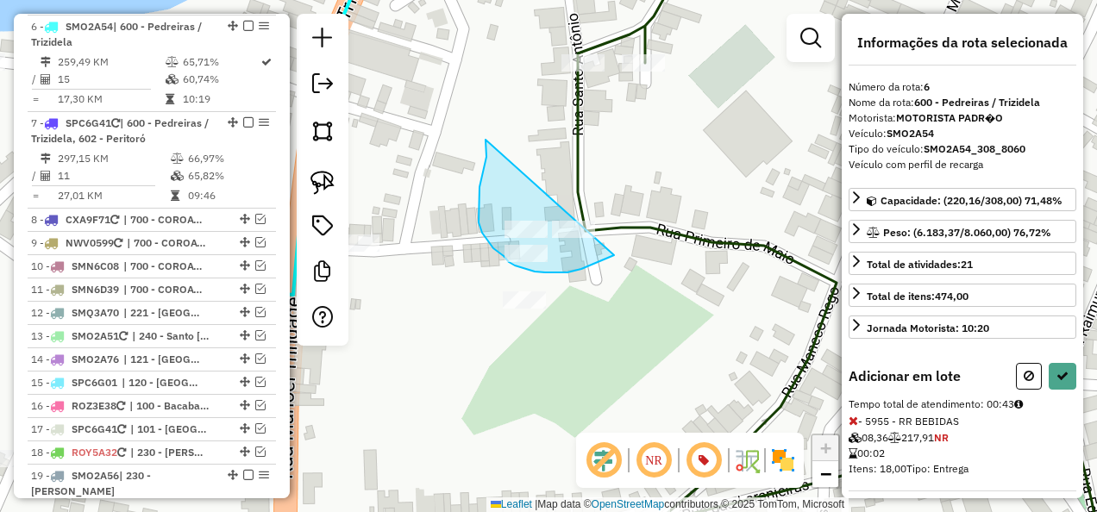
drag, startPoint x: 485, startPoint y: 140, endPoint x: 630, endPoint y: 240, distance: 175.3
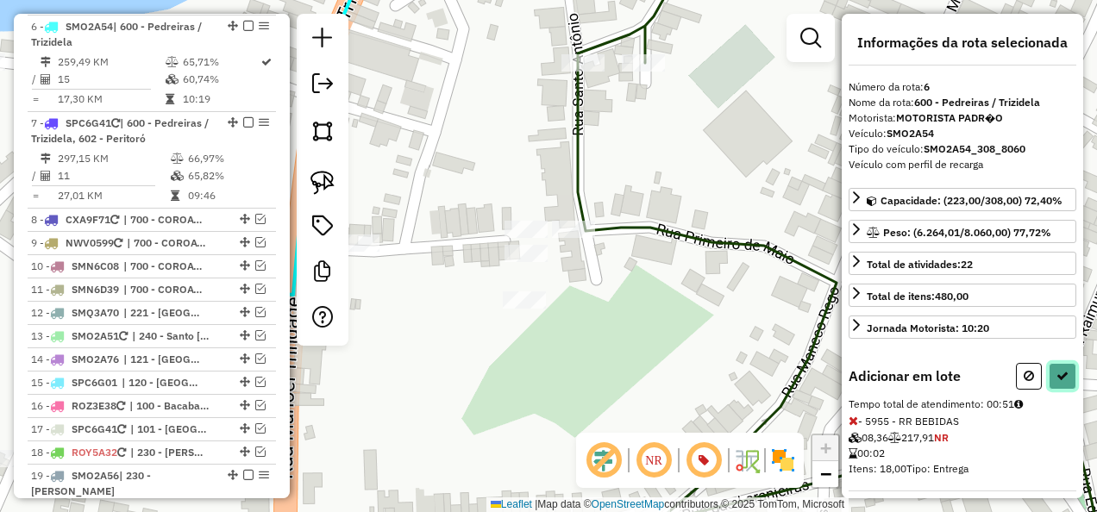
click at [1060, 363] on button at bounding box center [1063, 376] width 28 height 27
select select "**********"
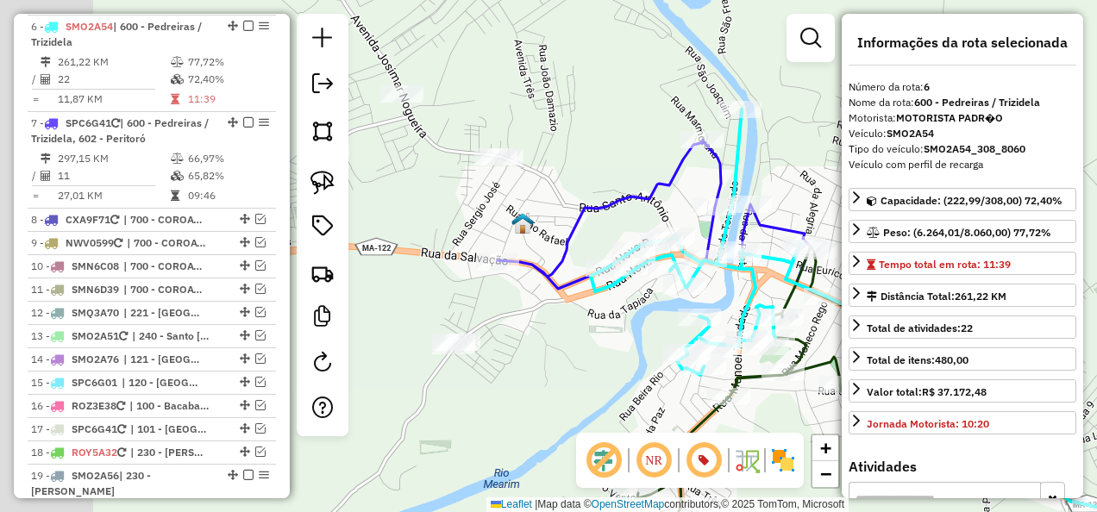
drag, startPoint x: 490, startPoint y: 266, endPoint x: 586, endPoint y: 345, distance: 125.0
click at [586, 345] on div "Janela de atendimento Grade de atendimento Capacidade Transportadoras Veículos …" at bounding box center [548, 256] width 1097 height 512
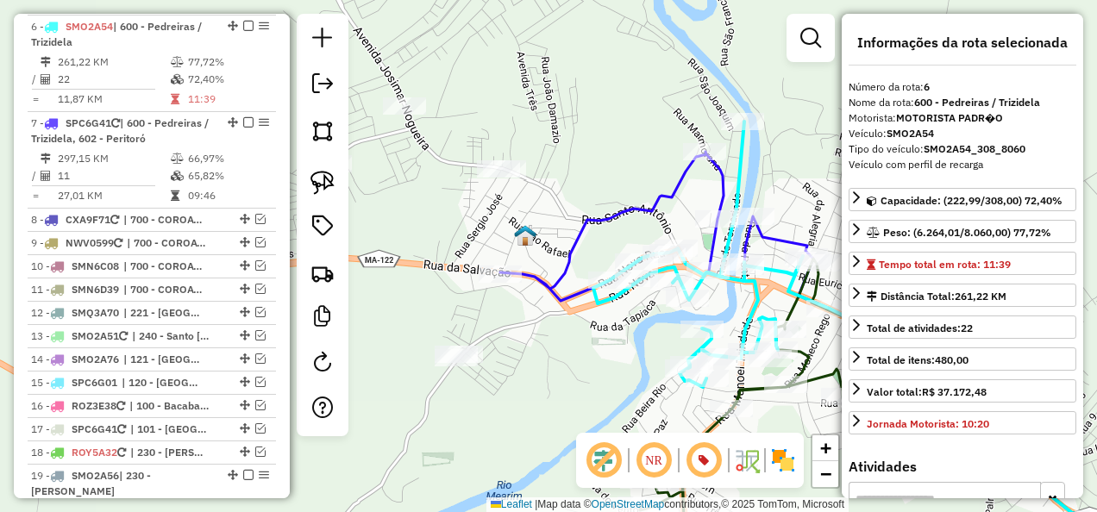
click at [554, 283] on icon at bounding box center [798, 335] width 596 height 366
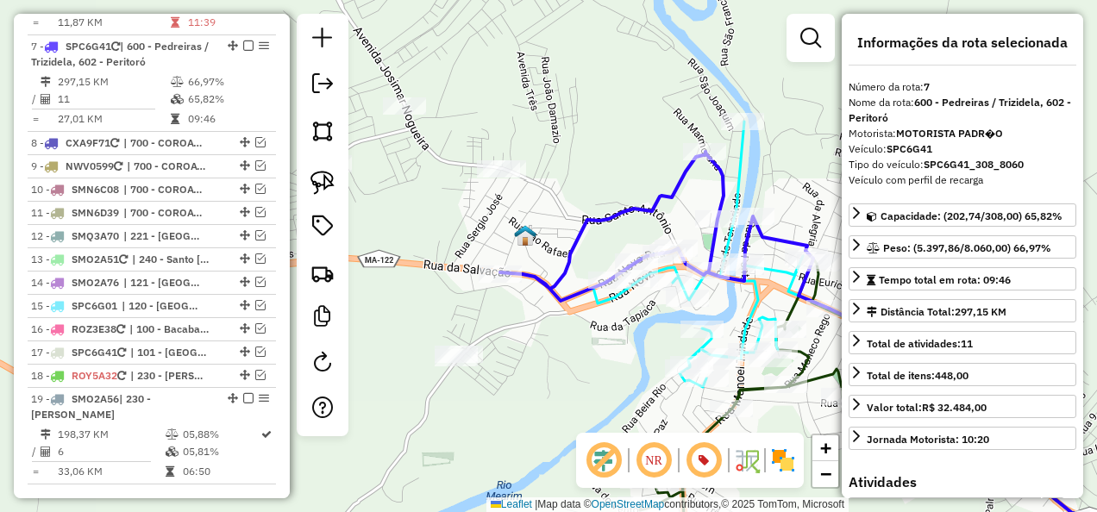
scroll to position [1307, 0]
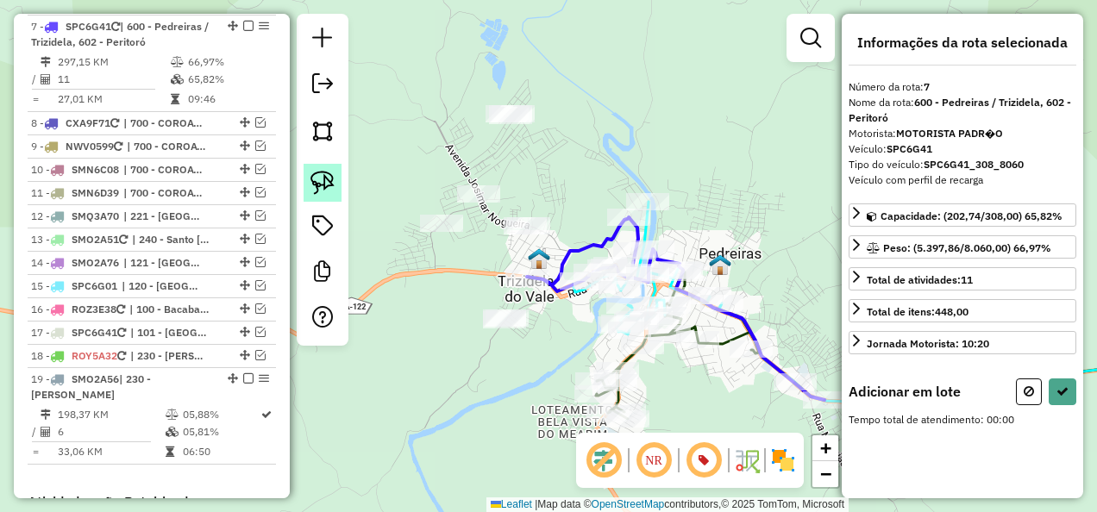
click at [312, 173] on img at bounding box center [322, 183] width 24 height 24
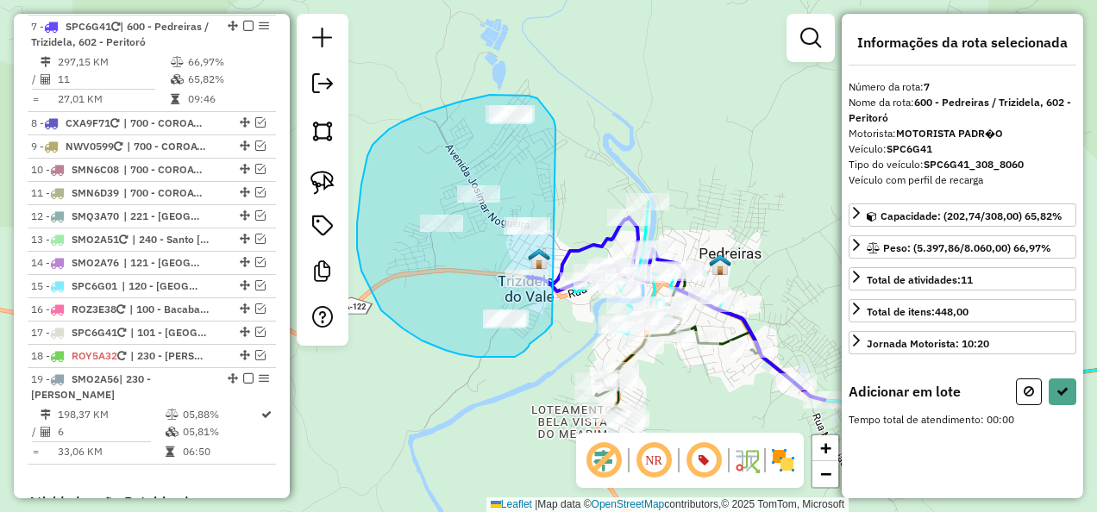
drag, startPoint x: 555, startPoint y: 133, endPoint x: 552, endPoint y: 324, distance: 191.5
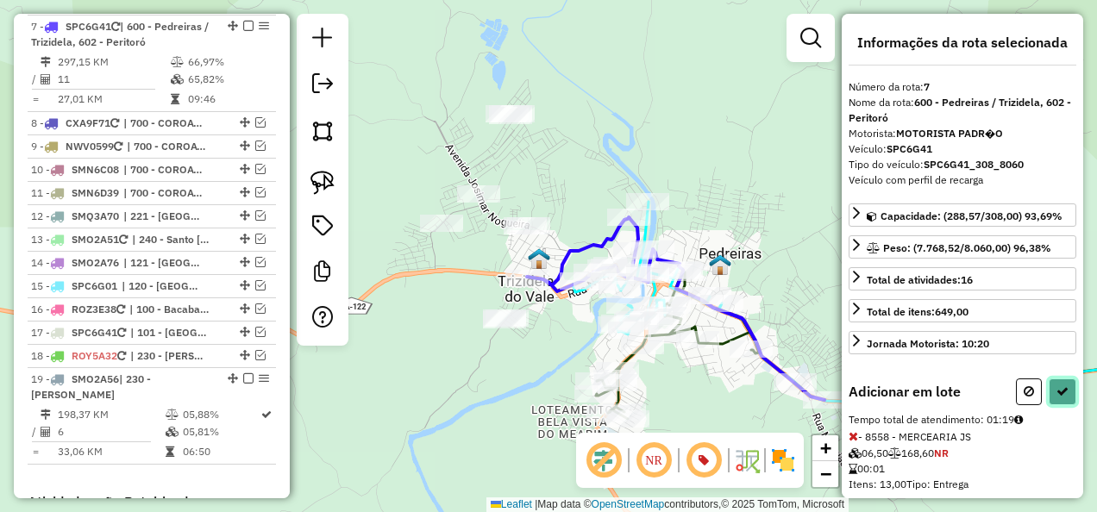
click at [1056, 388] on icon at bounding box center [1062, 391] width 12 height 12
select select "**********"
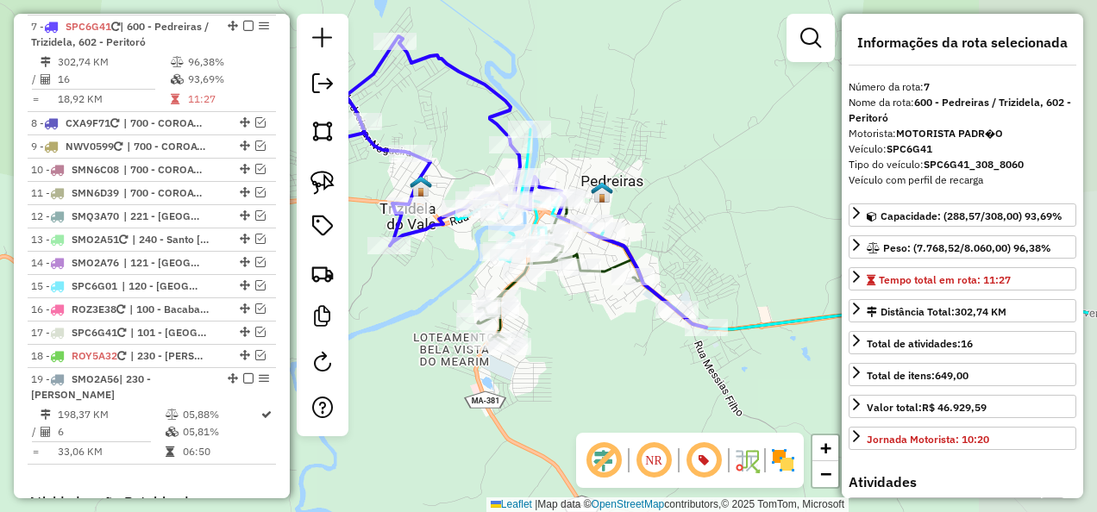
drag, startPoint x: 707, startPoint y: 417, endPoint x: 528, endPoint y: 300, distance: 214.3
click at [534, 305] on div "Janela de atendimento Grade de atendimento Capacidade Transportadoras Veículos …" at bounding box center [548, 256] width 1097 height 512
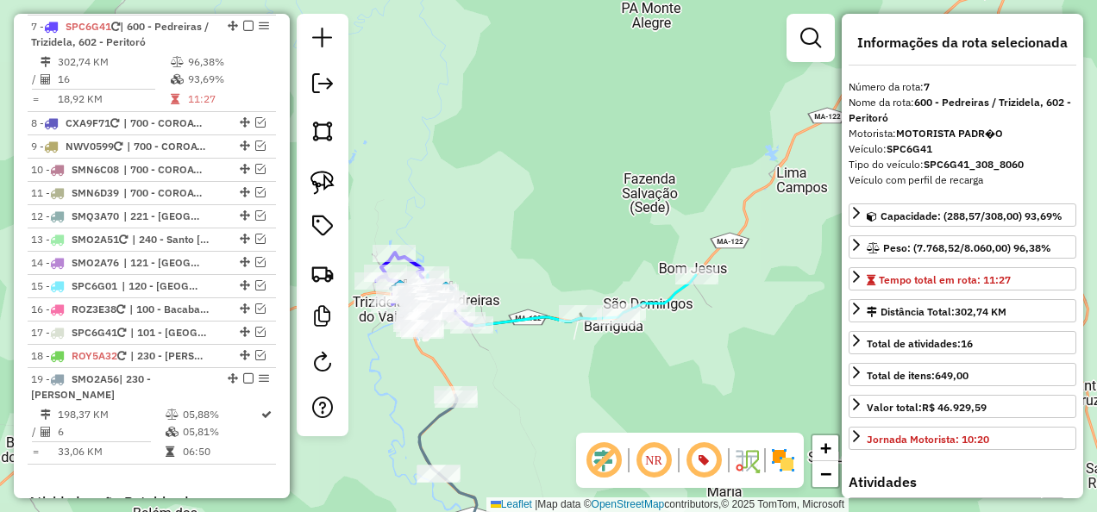
drag, startPoint x: 728, startPoint y: 360, endPoint x: 794, endPoint y: 362, distance: 66.4
click at [776, 367] on div "Janela de atendimento Grade de atendimento Capacidade Transportadoras Veículos …" at bounding box center [548, 256] width 1097 height 512
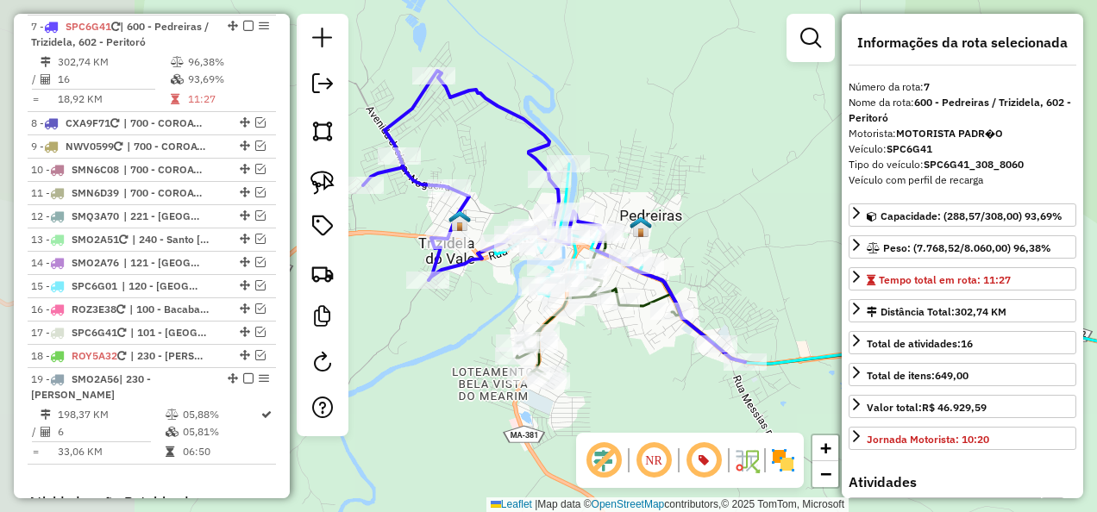
drag, startPoint x: 533, startPoint y: 304, endPoint x: 640, endPoint y: 381, distance: 132.1
click at [631, 378] on div "Janela de atendimento Grade de atendimento Capacidade Transportadoras Veículos …" at bounding box center [548, 256] width 1097 height 512
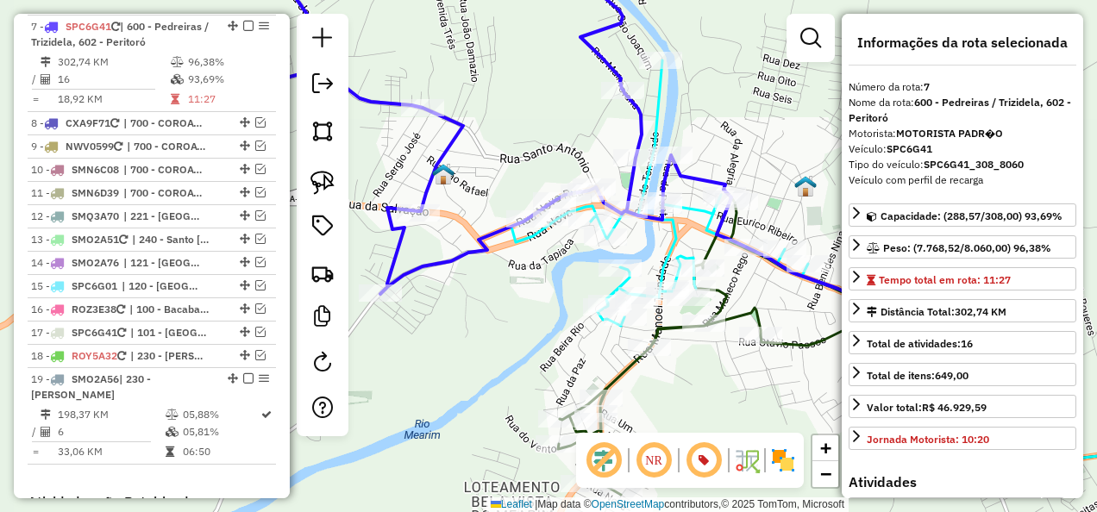
drag, startPoint x: 712, startPoint y: 404, endPoint x: 531, endPoint y: 279, distance: 219.6
click at [579, 321] on div "Janela de atendimento Grade de atendimento Capacidade Transportadoras Veículos …" at bounding box center [548, 256] width 1097 height 512
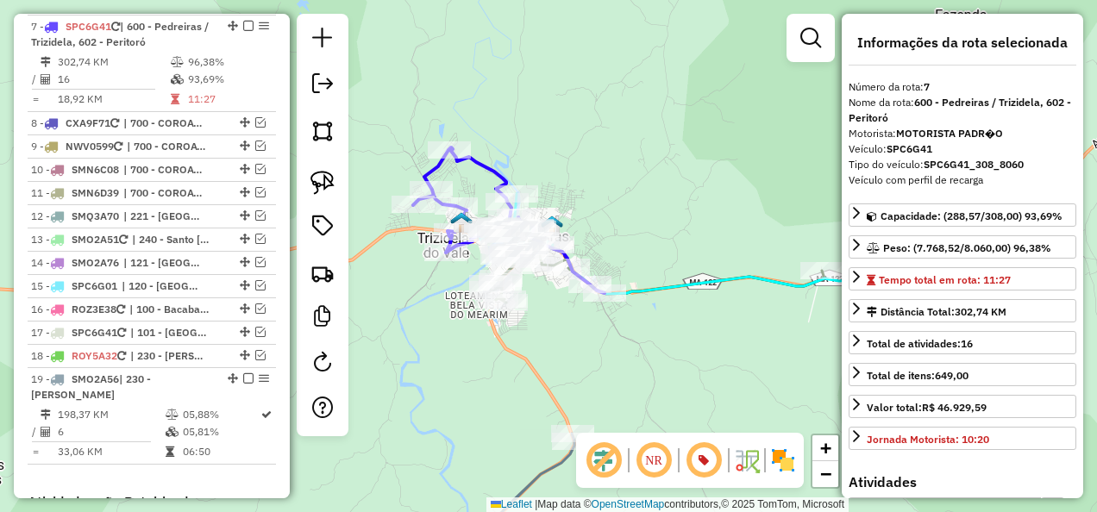
click at [792, 43] on div at bounding box center [810, 38] width 48 height 48
click at [823, 37] on link at bounding box center [810, 38] width 34 height 34
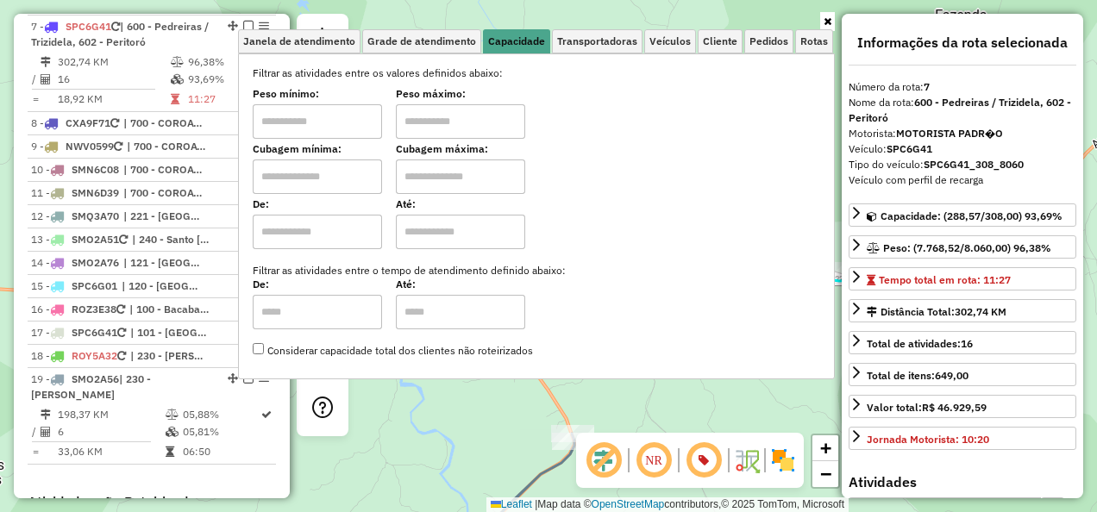
click at [320, 169] on input "text" at bounding box center [317, 177] width 129 height 34
type input "*****"
click at [457, 176] on input "text" at bounding box center [460, 177] width 129 height 34
type input "********"
click at [464, 429] on div "Limpar filtros Janela de atendimento Grade de atendimento Capacidade Transporta…" at bounding box center [548, 256] width 1097 height 512
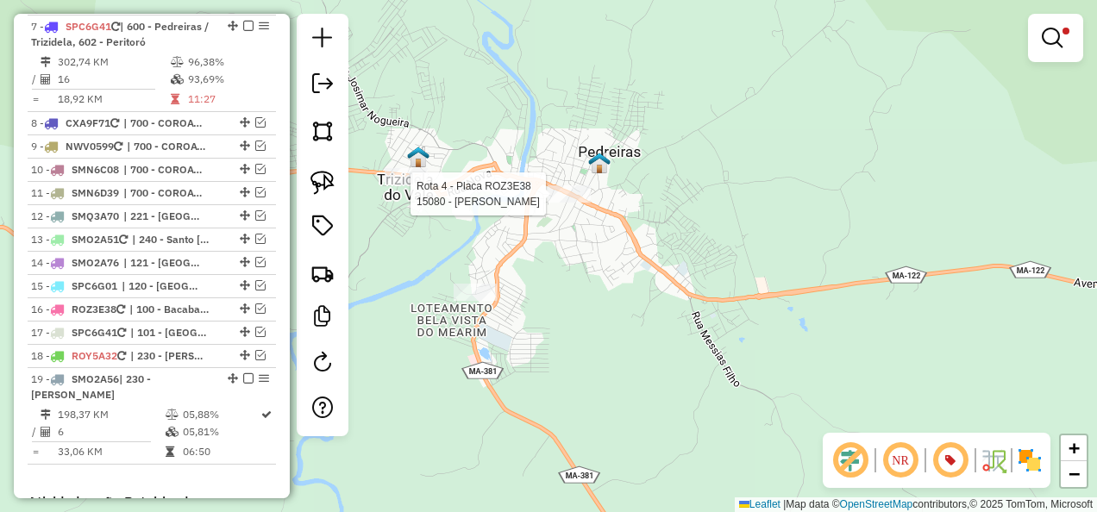
select select "**********"
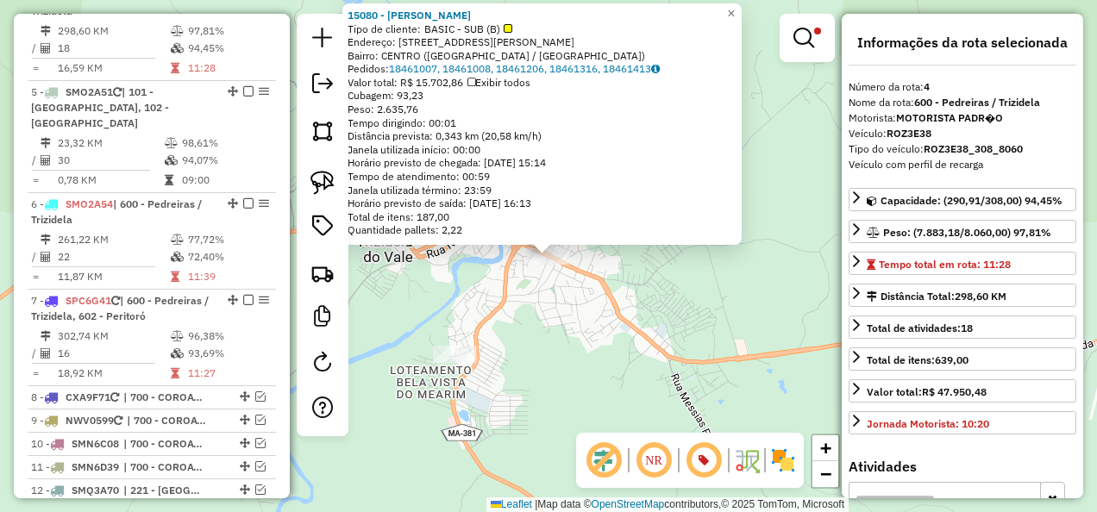
scroll to position [1018, 0]
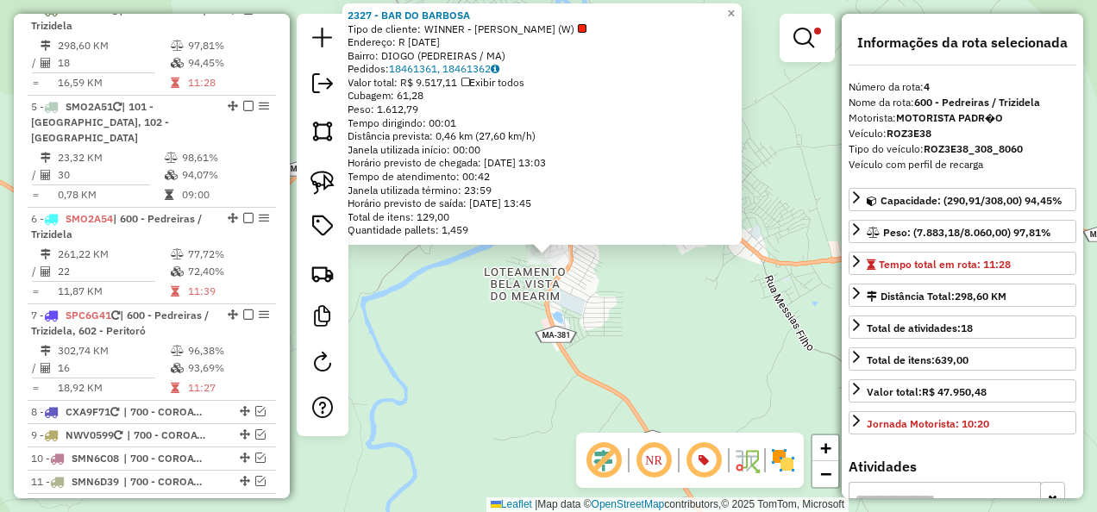
click at [471, 383] on div "2327 - BAR DO BARBOSA Tipo de cliente: WINNER - ROTA (W) Endereço: R 15 DE NOVE…" at bounding box center [548, 256] width 1097 height 512
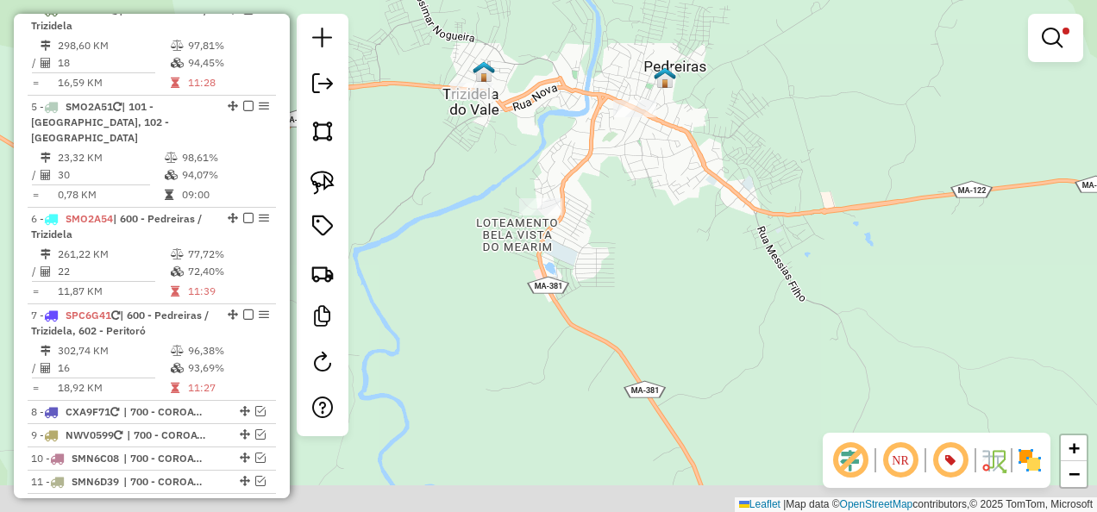
drag, startPoint x: 486, startPoint y: 405, endPoint x: 464, endPoint y: 197, distance: 209.9
click at [467, 226] on div "Limpar filtros Janela de atendimento Grade de atendimento Capacidade Transporta…" at bounding box center [548, 256] width 1097 height 512
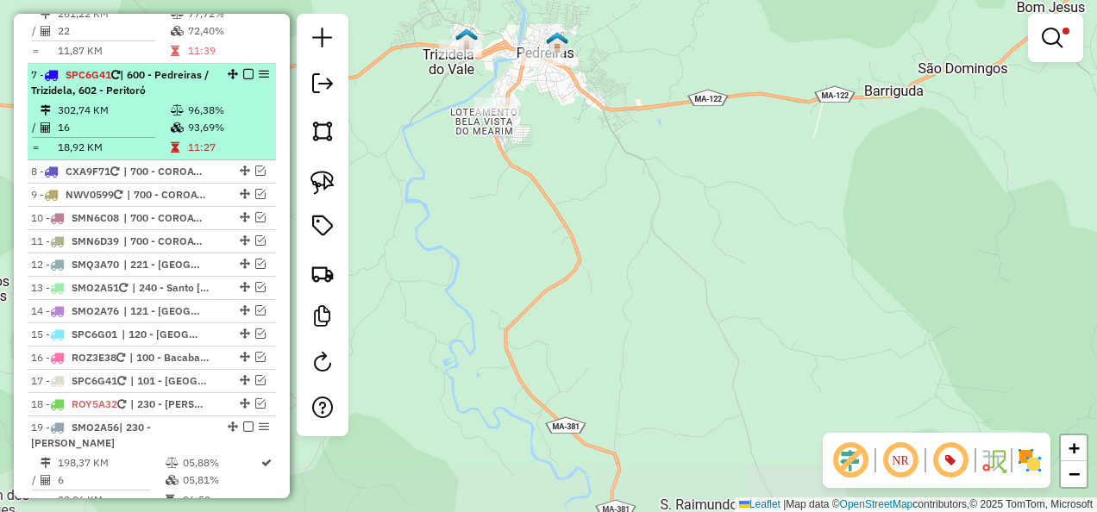
scroll to position [1363, 0]
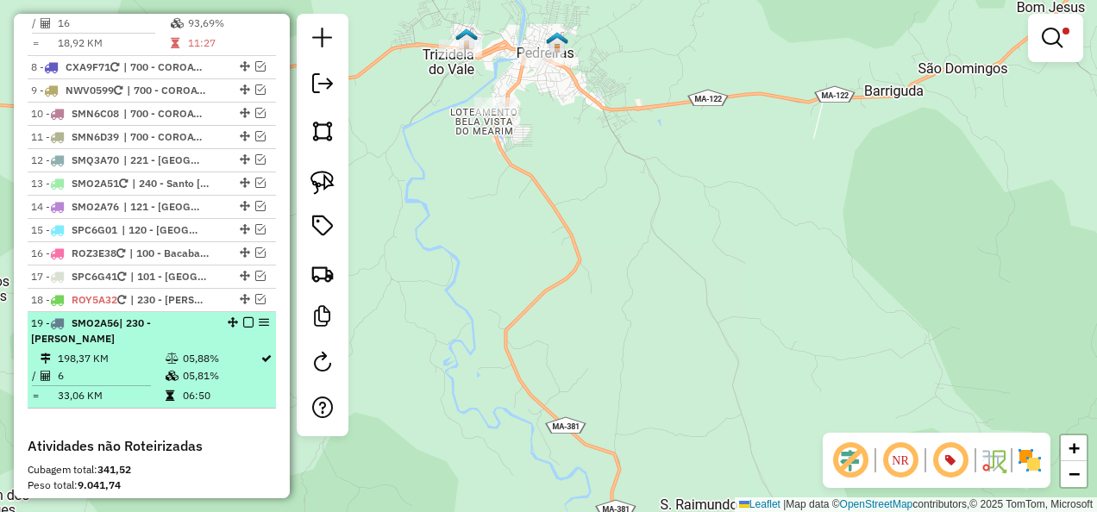
click at [148, 343] on li "19 - SMO2A56 | 230 - Bernardo do Mearim 198,37 KM 05,88% / 6 05,81% = 33,06 KM …" at bounding box center [152, 360] width 248 height 97
select select "**********"
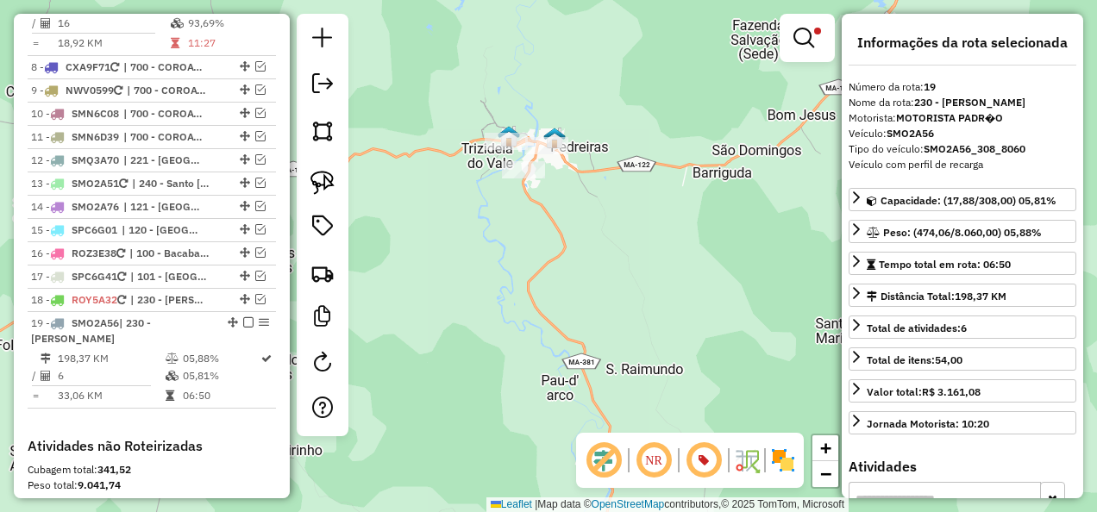
drag, startPoint x: 574, startPoint y: 255, endPoint x: 590, endPoint y: 357, distance: 102.9
click at [590, 357] on div "Limpar filtros Janela de atendimento Grade de atendimento Capacidade Transporta…" at bounding box center [548, 256] width 1097 height 512
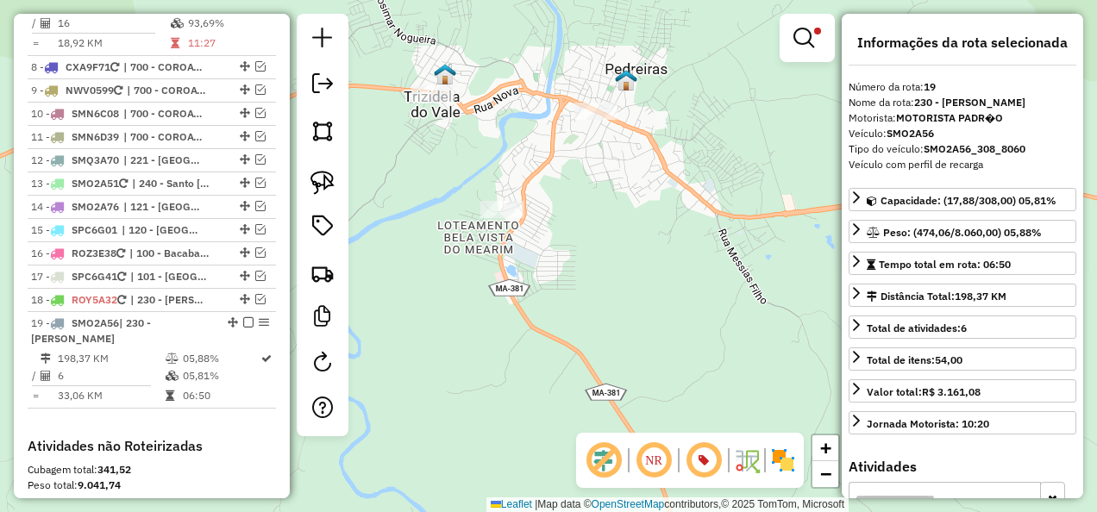
drag, startPoint x: 534, startPoint y: 270, endPoint x: 511, endPoint y: 326, distance: 60.4
click at [511, 326] on div "Limpar filtros Janela de atendimento Grade de atendimento Capacidade Transporta…" at bounding box center [548, 256] width 1097 height 512
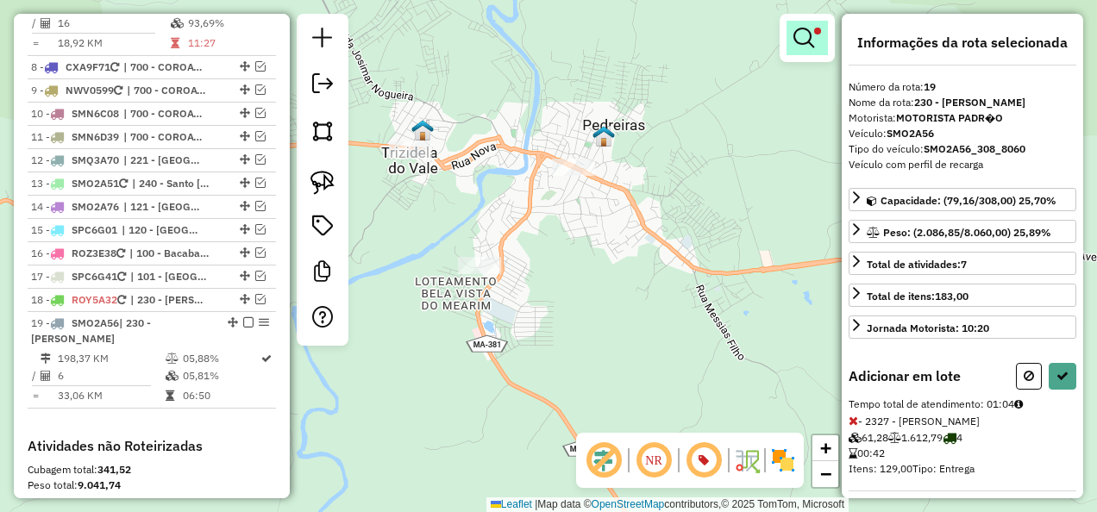
click at [806, 36] on em at bounding box center [803, 38] width 21 height 21
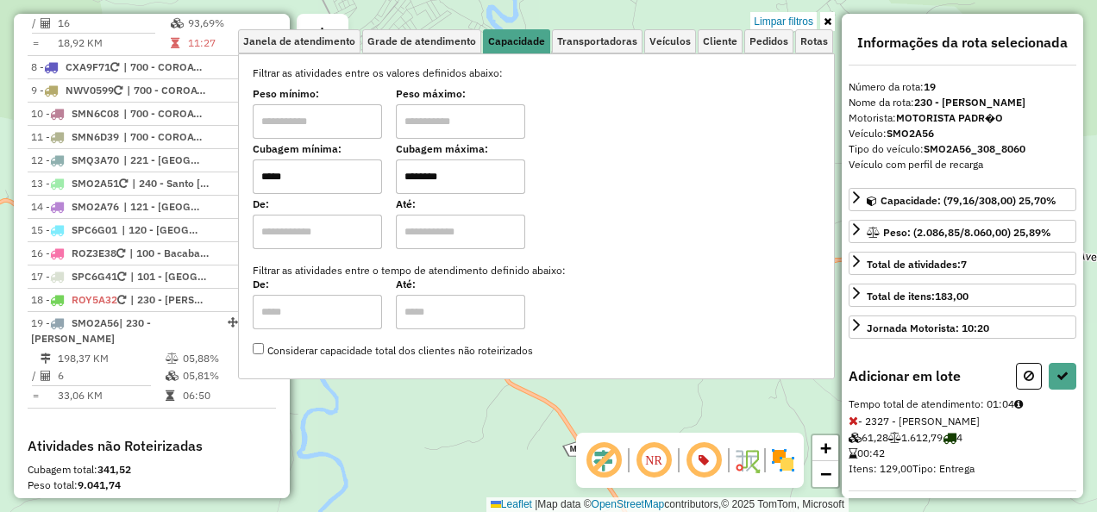
drag, startPoint x: 324, startPoint y: 176, endPoint x: 276, endPoint y: 190, distance: 50.2
click at [276, 190] on input "*****" at bounding box center [317, 177] width 129 height 34
type input "*****"
click at [403, 419] on div "Limpar filtros Janela de atendimento Grade de atendimento Capacidade Transporta…" at bounding box center [548, 256] width 1097 height 512
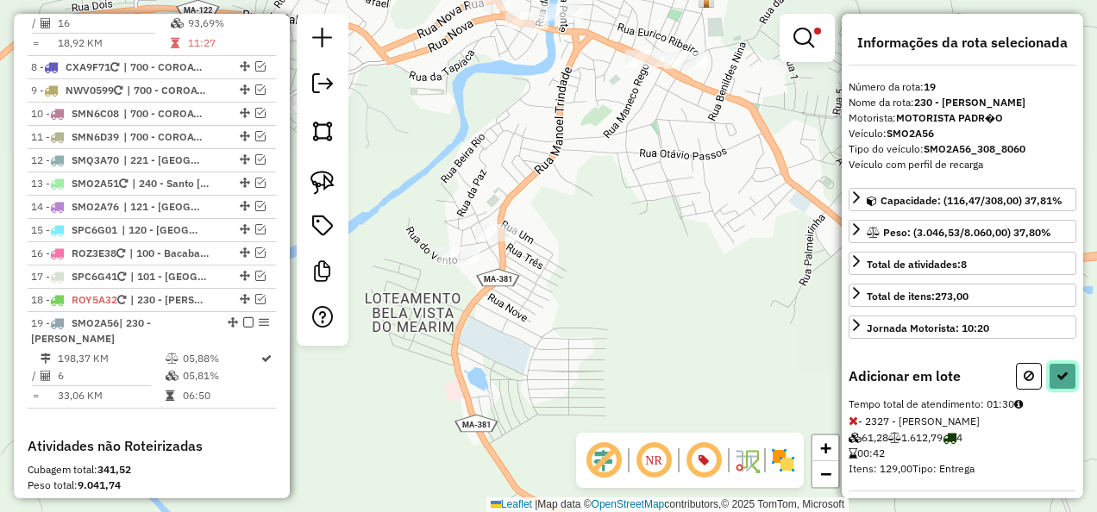
click at [1056, 371] on icon at bounding box center [1062, 376] width 12 height 12
select select "**********"
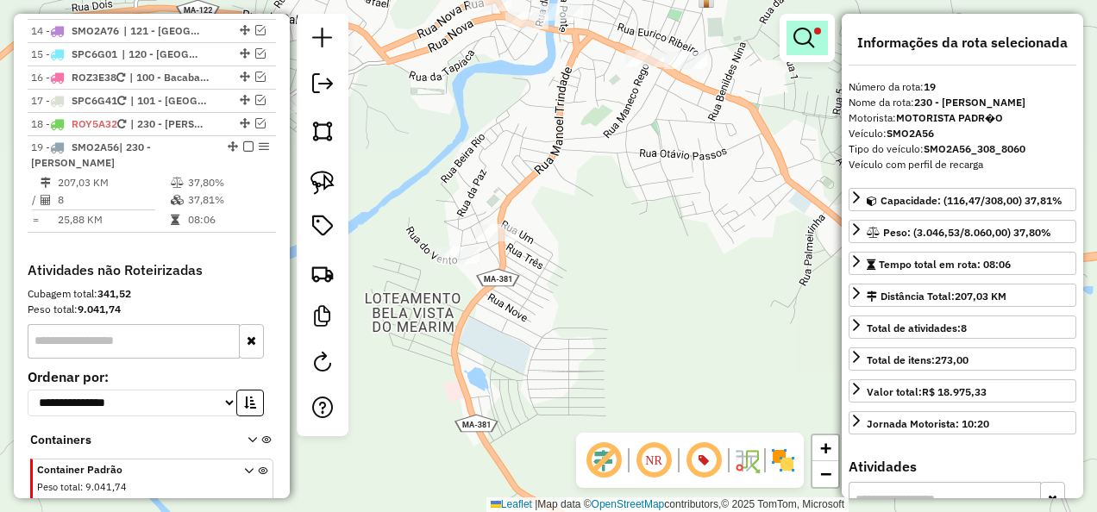
scroll to position [1606, 0]
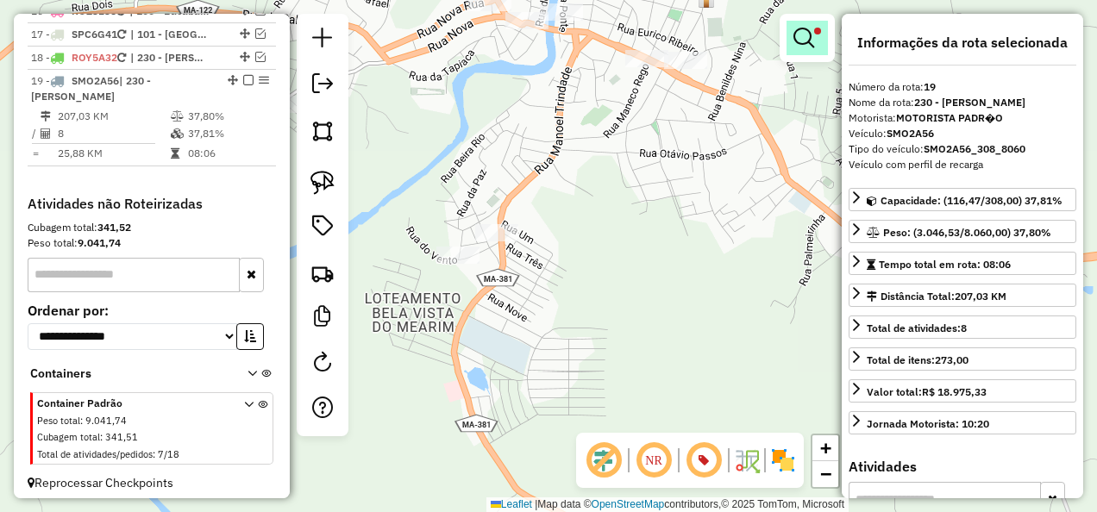
click at [805, 31] on em at bounding box center [803, 38] width 21 height 21
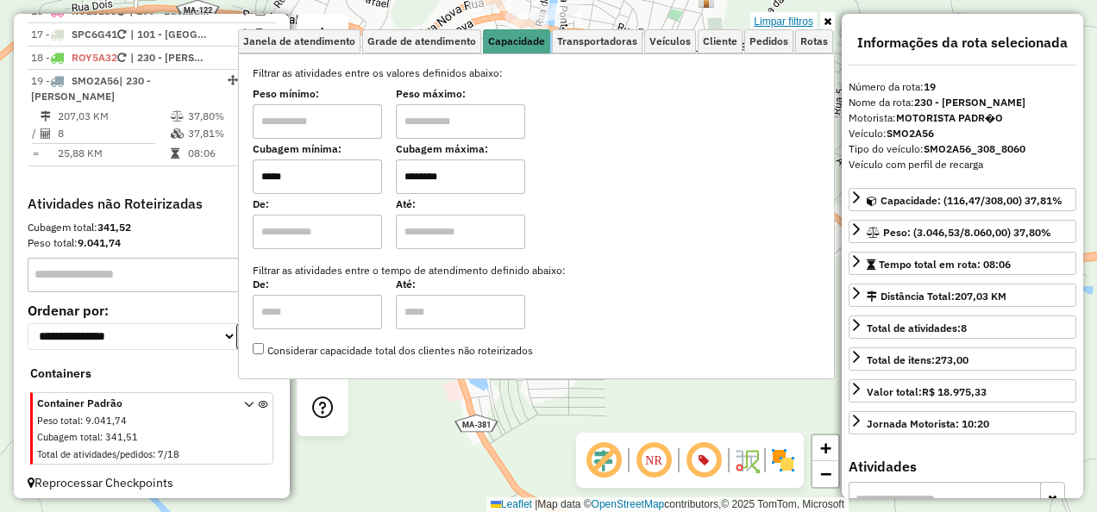
click at [804, 21] on link "Limpar filtros" at bounding box center [783, 21] width 66 height 19
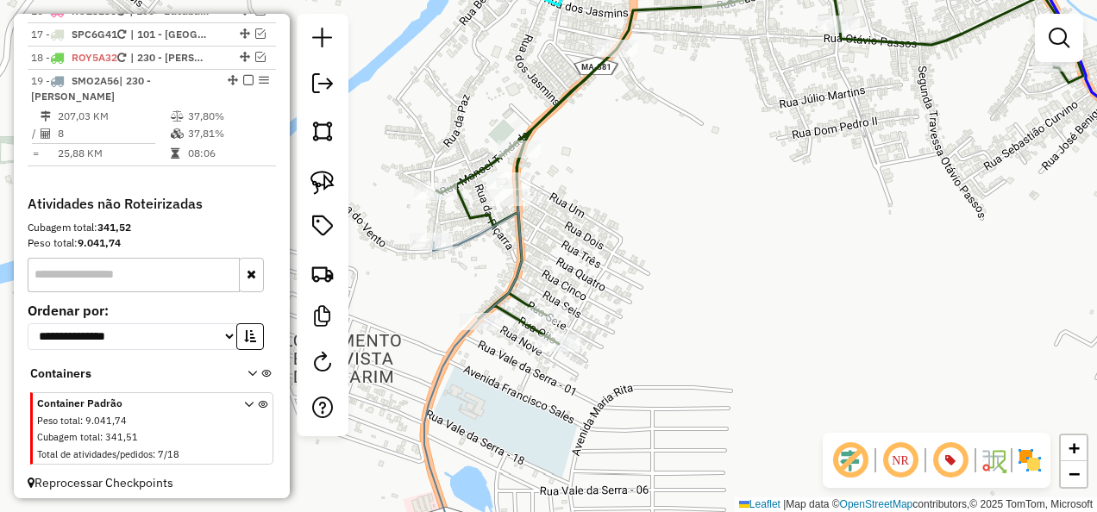
click at [474, 241] on icon at bounding box center [472, 380] width 97 height 367
select select "**********"
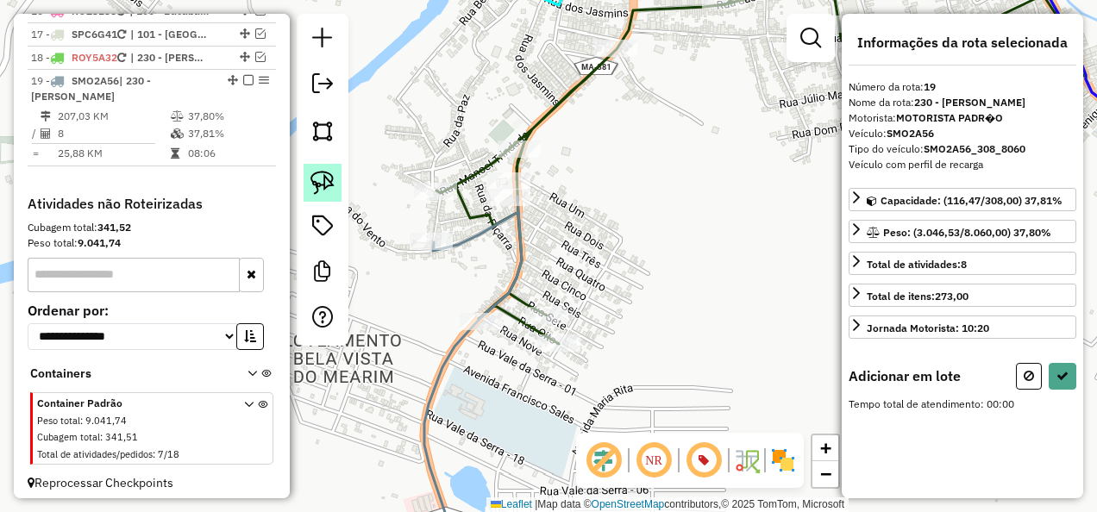
click at [329, 184] on img at bounding box center [322, 183] width 24 height 24
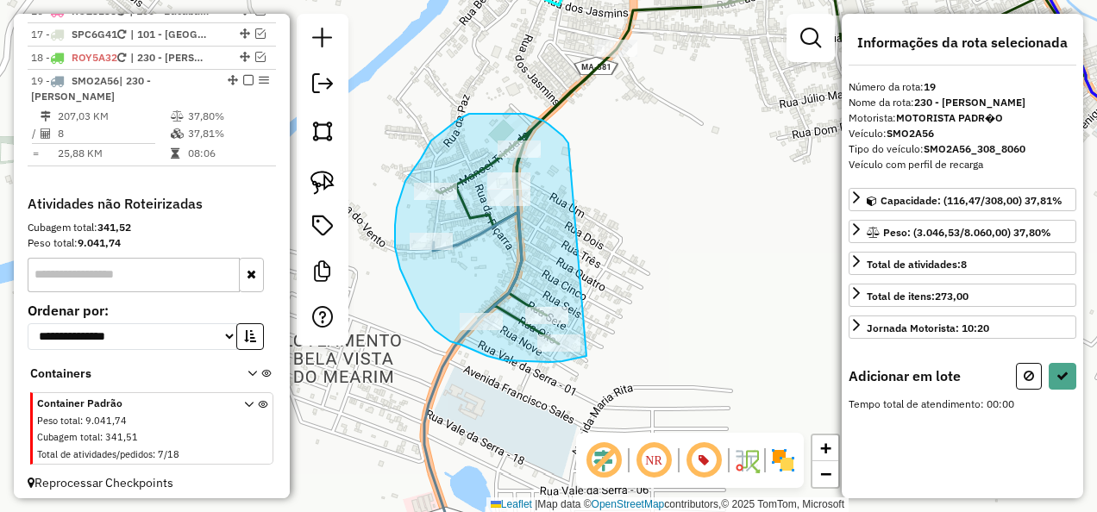
drag, startPoint x: 554, startPoint y: 129, endPoint x: 586, endPoint y: 356, distance: 229.1
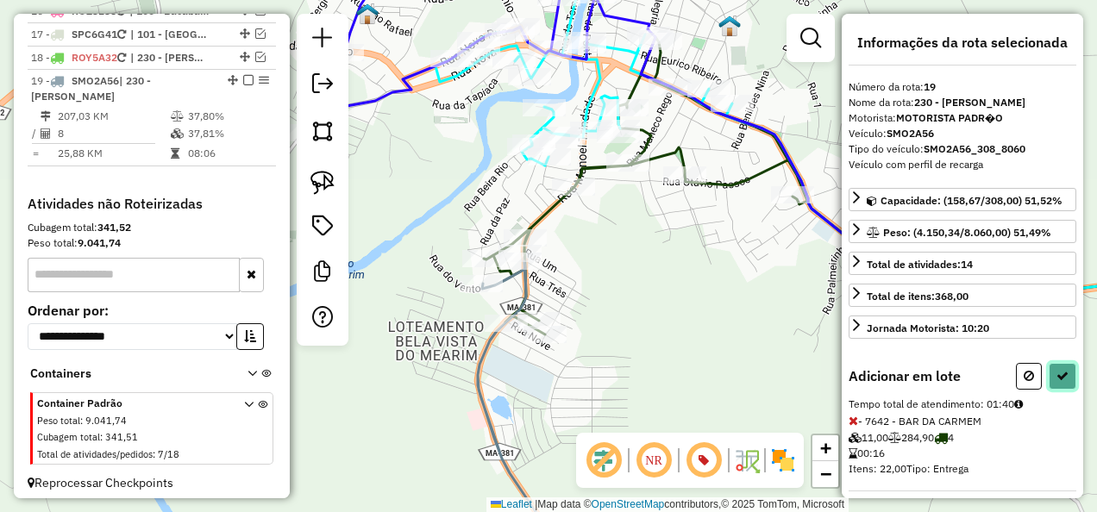
click at [1058, 373] on icon at bounding box center [1062, 376] width 12 height 12
select select "**********"
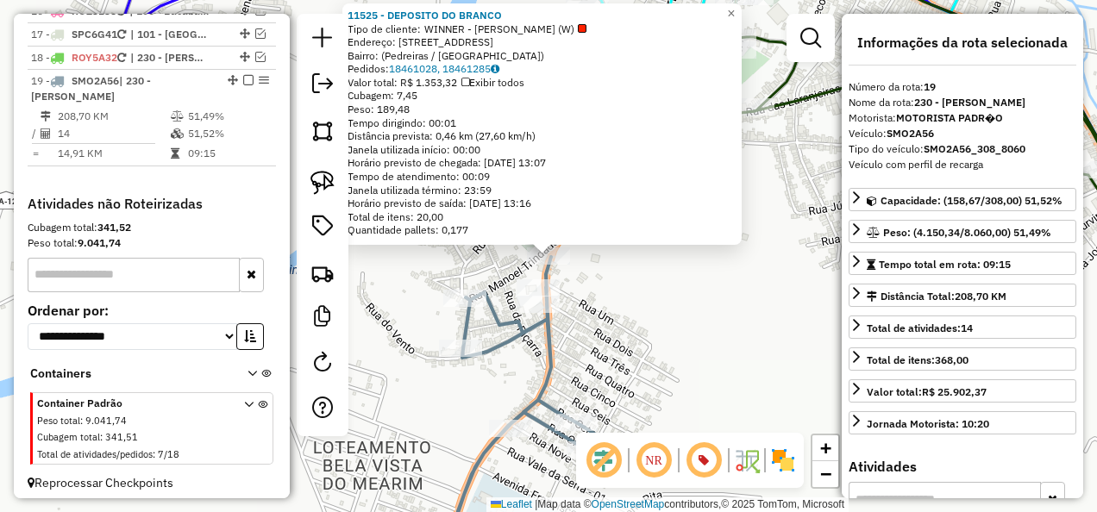
click at [552, 350] on icon at bounding box center [526, 410] width 146 height 307
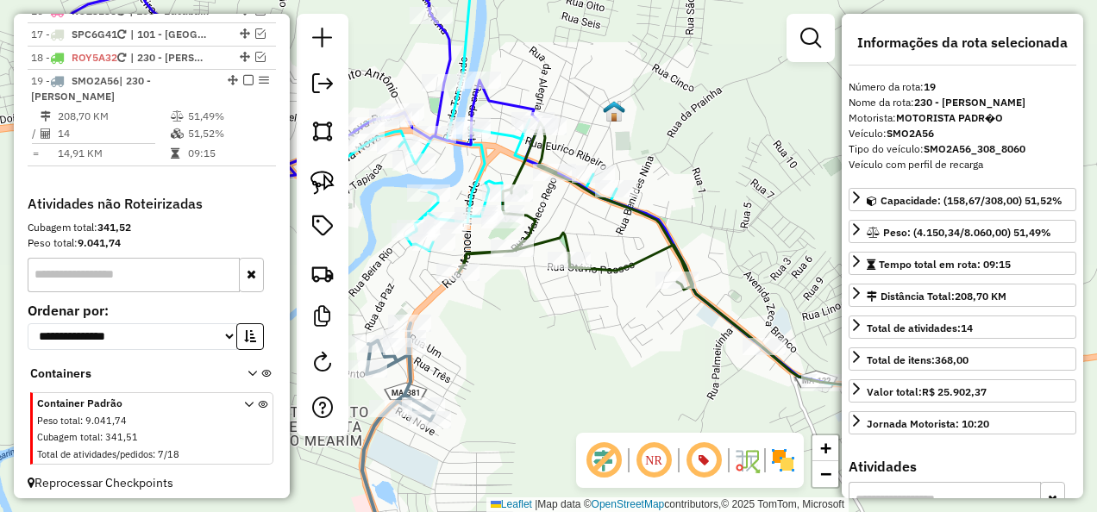
drag, startPoint x: 655, startPoint y: 339, endPoint x: 474, endPoint y: 350, distance: 180.6
click at [506, 359] on div "Janela de atendimento Grade de atendimento Capacidade Transportadoras Veículos …" at bounding box center [548, 256] width 1097 height 512
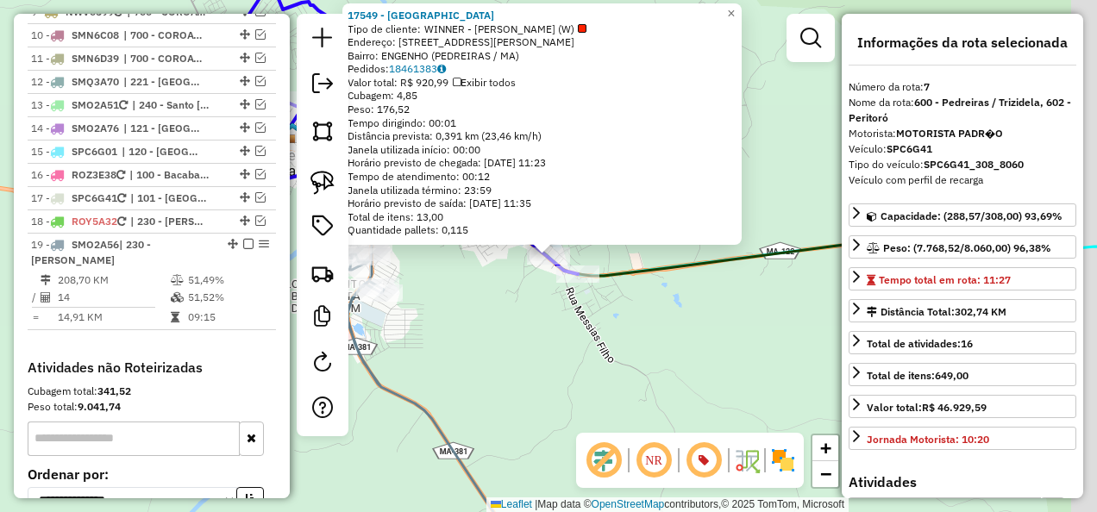
scroll to position [1307, 0]
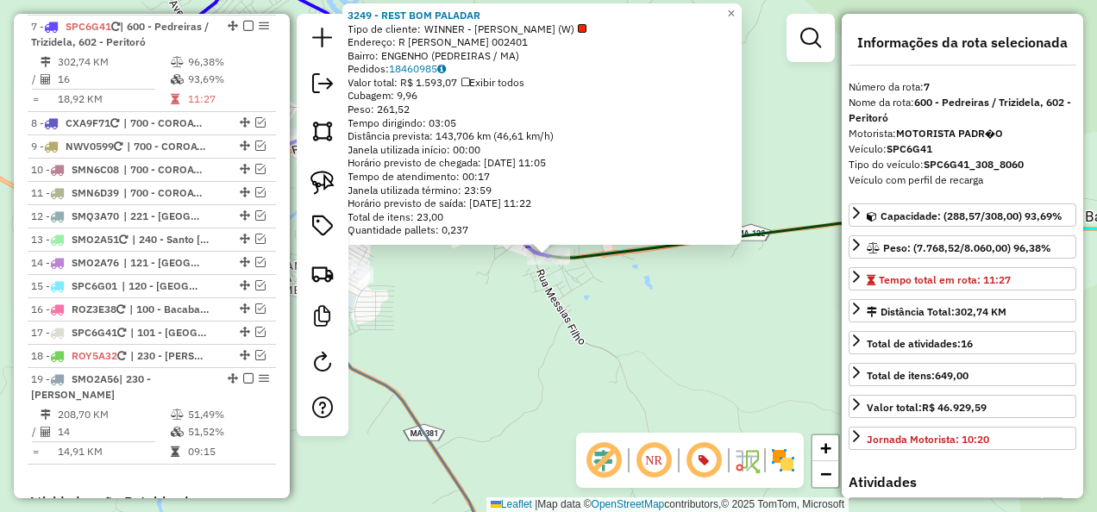
click at [576, 340] on div "Rota 7 - Placa SPC6G41 3249 - REST BOM PALADAR 3249 - REST BOM PALADAR Tipo de …" at bounding box center [548, 256] width 1097 height 512
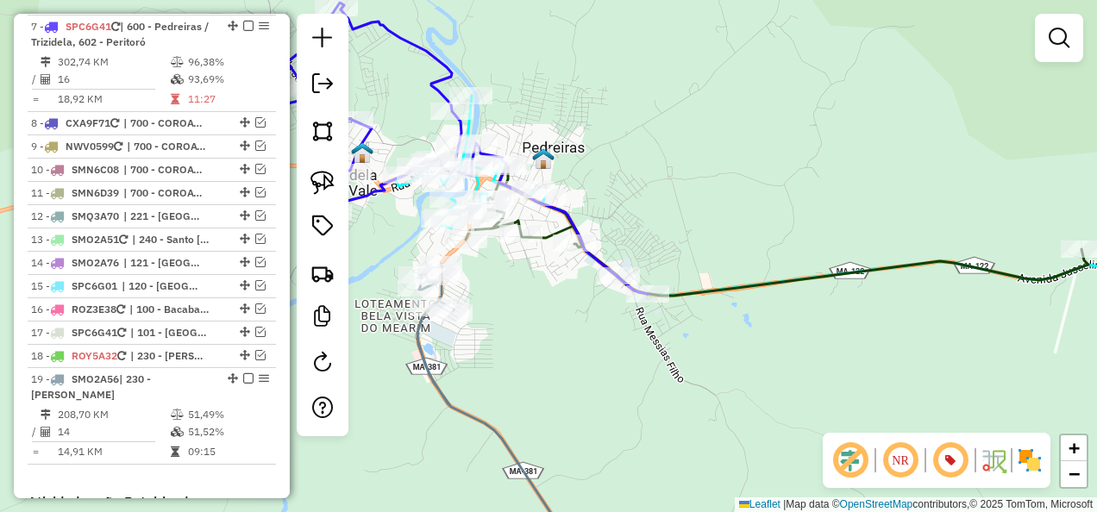
drag, startPoint x: 575, startPoint y: 347, endPoint x: 709, endPoint y: 395, distance: 142.1
click at [683, 395] on div "Janela de atendimento Grade de atendimento Capacidade Transportadoras Veículos …" at bounding box center [548, 256] width 1097 height 512
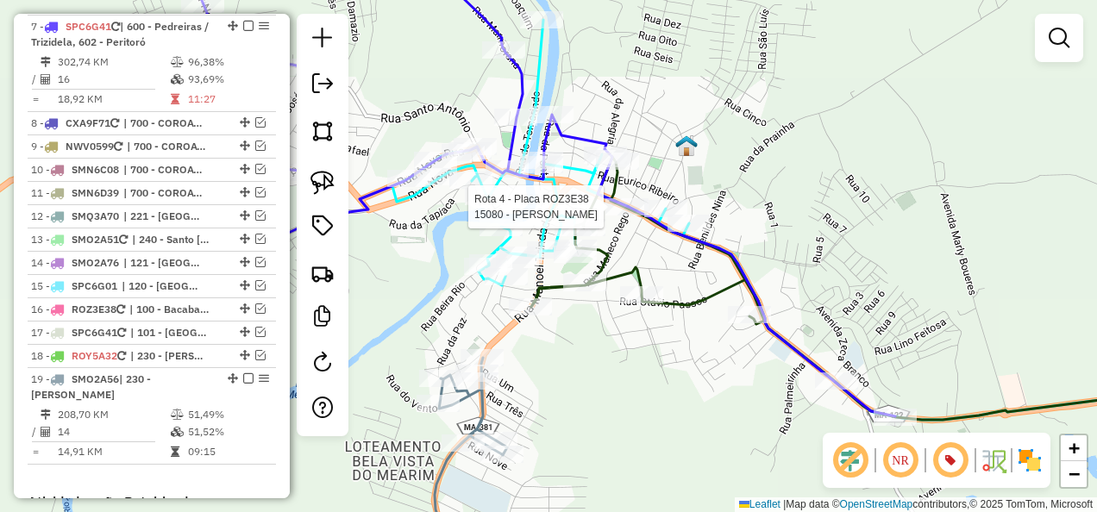
select select "**********"
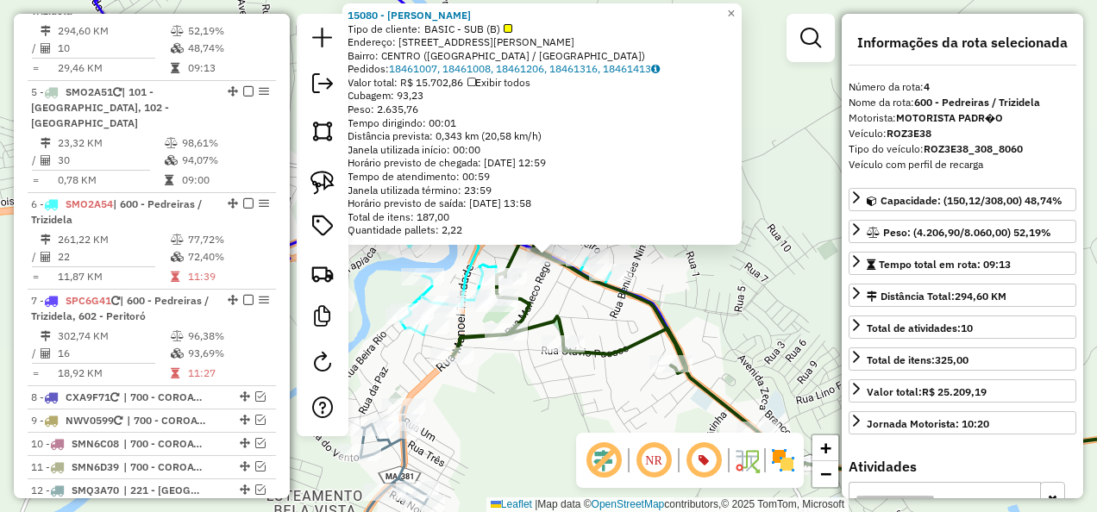
scroll to position [1018, 0]
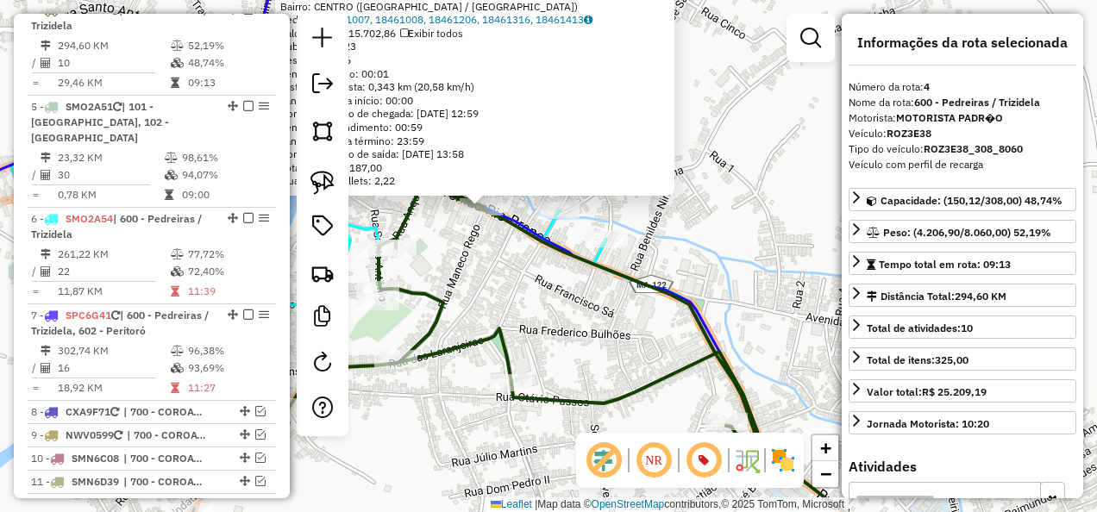
click at [575, 276] on div "15080 - VALENTINA BEBIDAS Tipo de cliente: BASIC - SUB (B) Endereço: RUA JOSE T…" at bounding box center [548, 256] width 1097 height 512
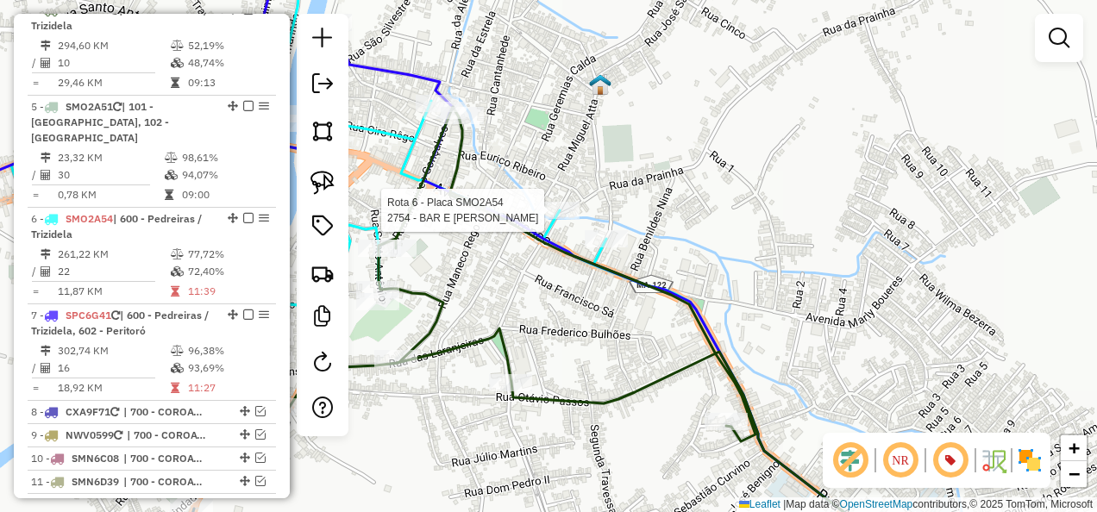
select select "**********"
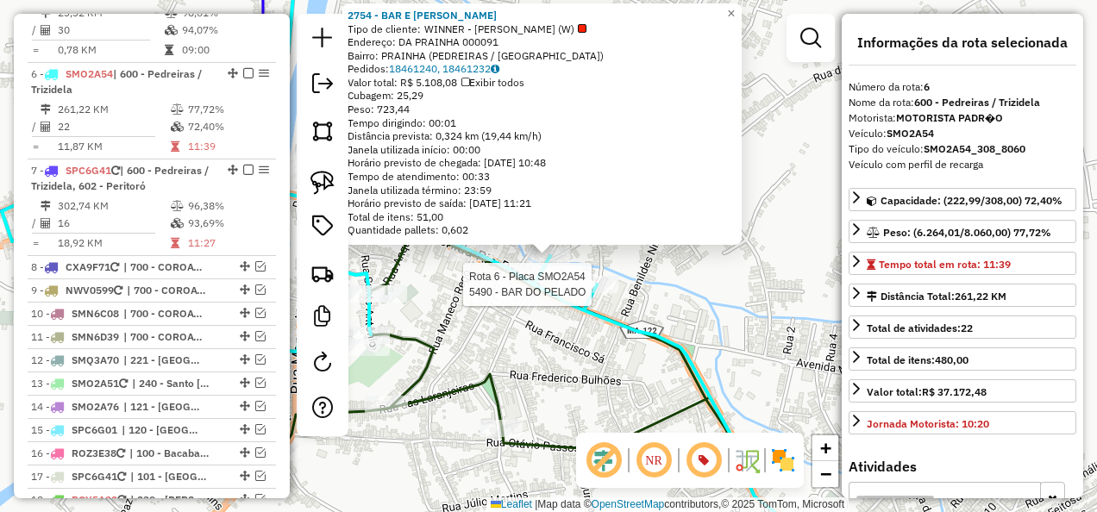
scroll to position [1211, 0]
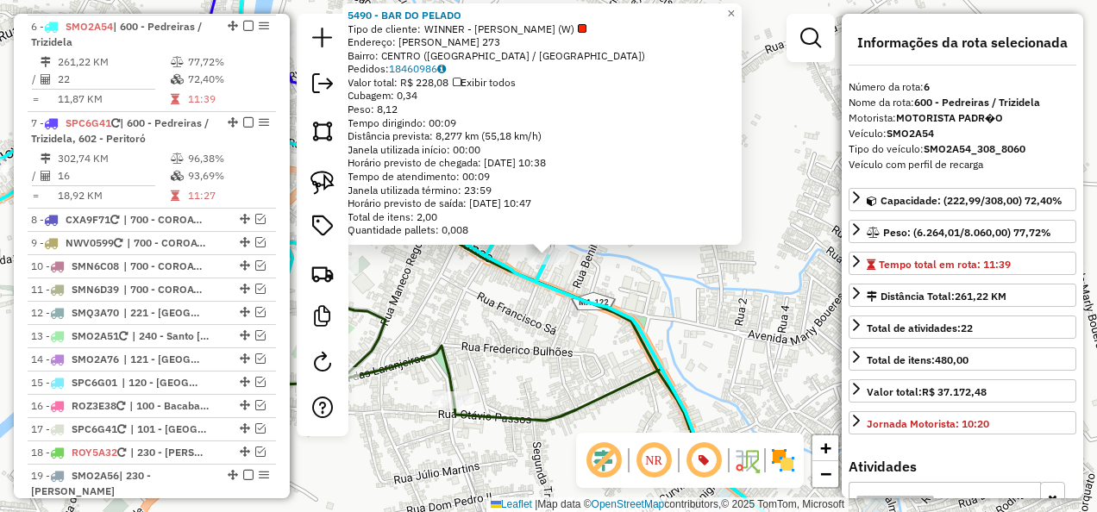
click at [555, 320] on div "5490 - BAR DO PELADO Tipo de cliente: WINNER - ROTA (W) Endereço: EURICO RIBEIR…" at bounding box center [548, 256] width 1097 height 512
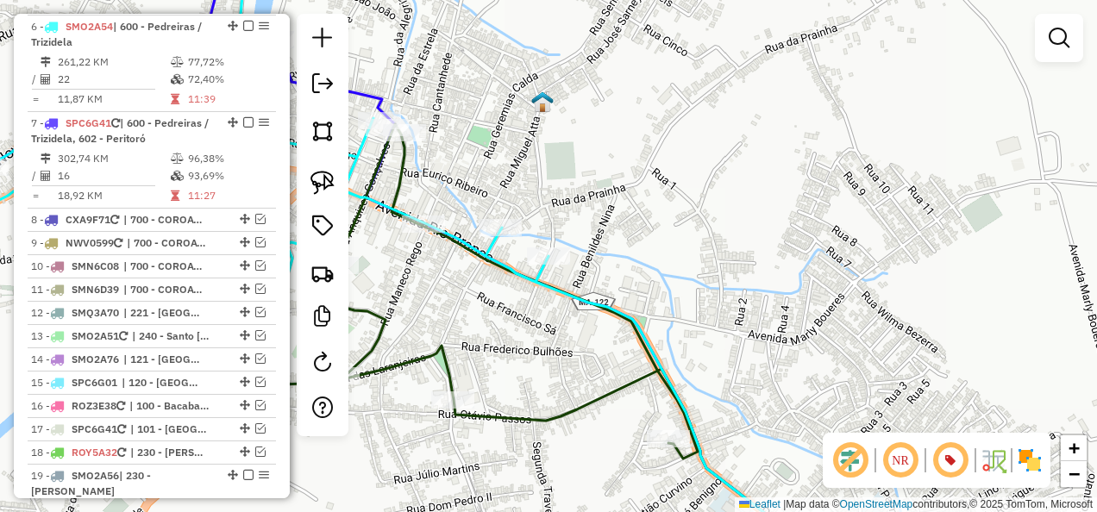
drag, startPoint x: 517, startPoint y: 317, endPoint x: 668, endPoint y: 312, distance: 151.0
click at [658, 312] on div "Janela de atendimento Grade de atendimento Capacidade Transportadoras Veículos …" at bounding box center [548, 256] width 1097 height 512
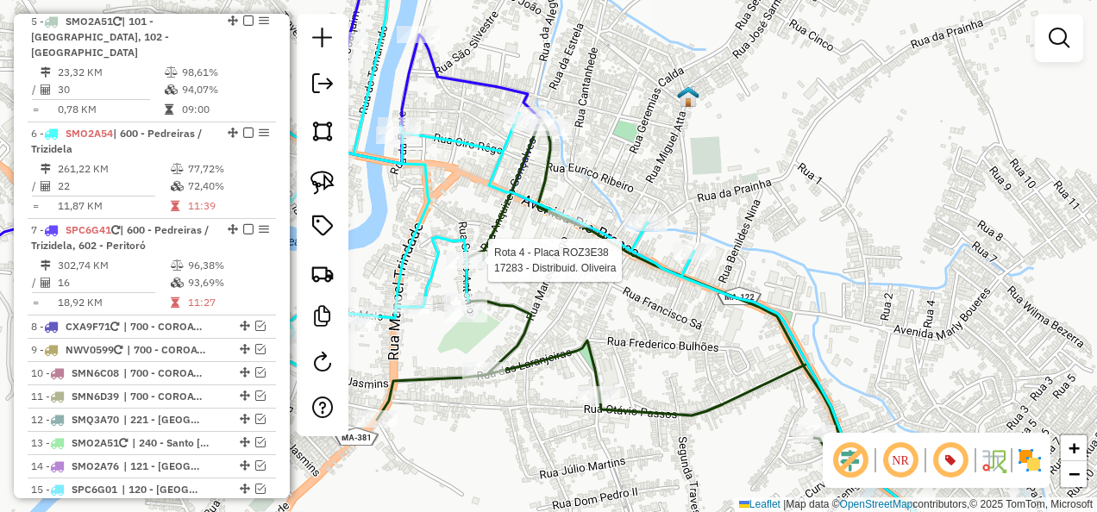
select select "**********"
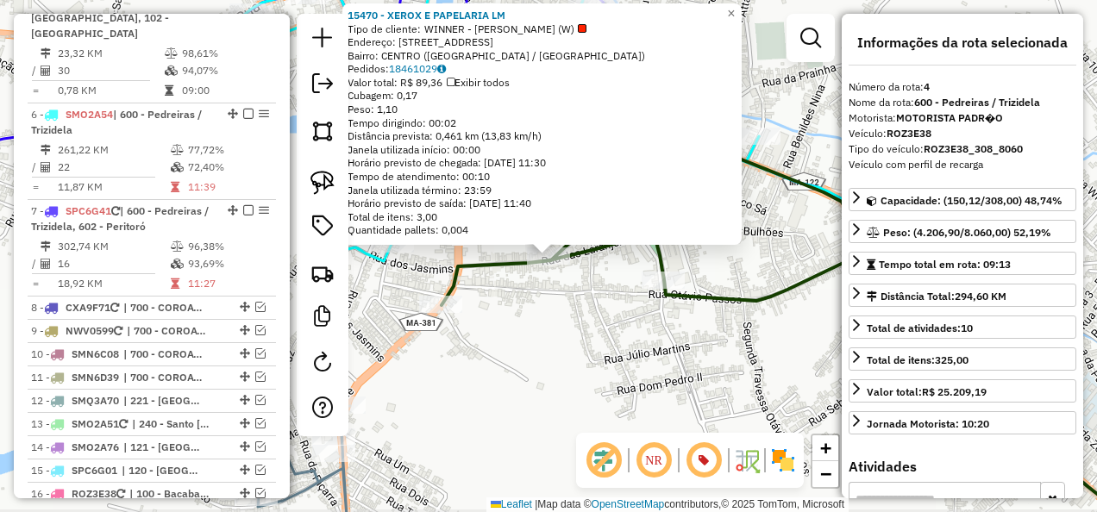
scroll to position [1018, 0]
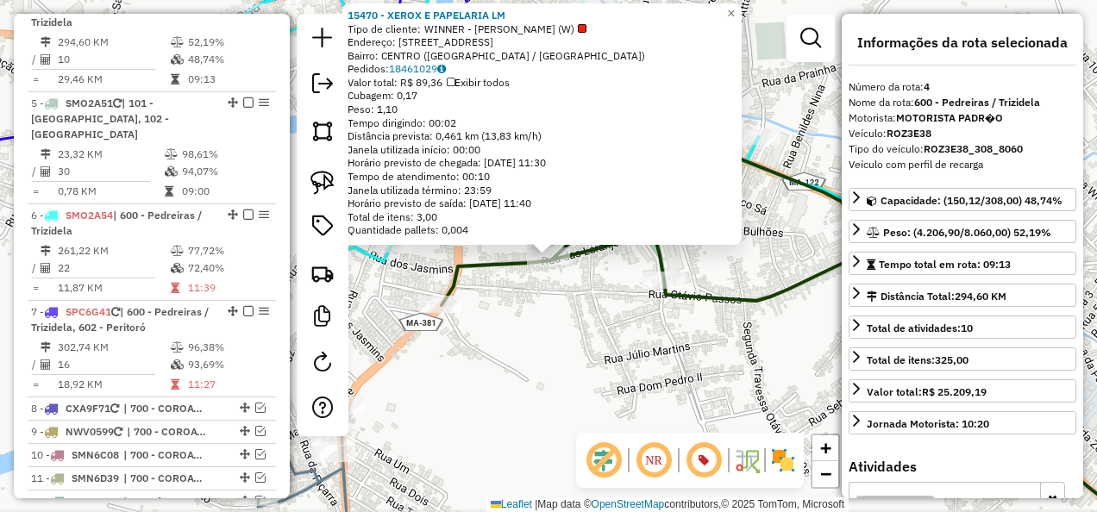
drag, startPoint x: 529, startPoint y: 350, endPoint x: 506, endPoint y: 323, distance: 36.1
click at [529, 351] on div "Rota 4 - Placa ROZ3E38 15470 - XEROX E PAPELARIA LM × 15470 - XEROX E PAPELARIA…" at bounding box center [548, 256] width 1097 height 512
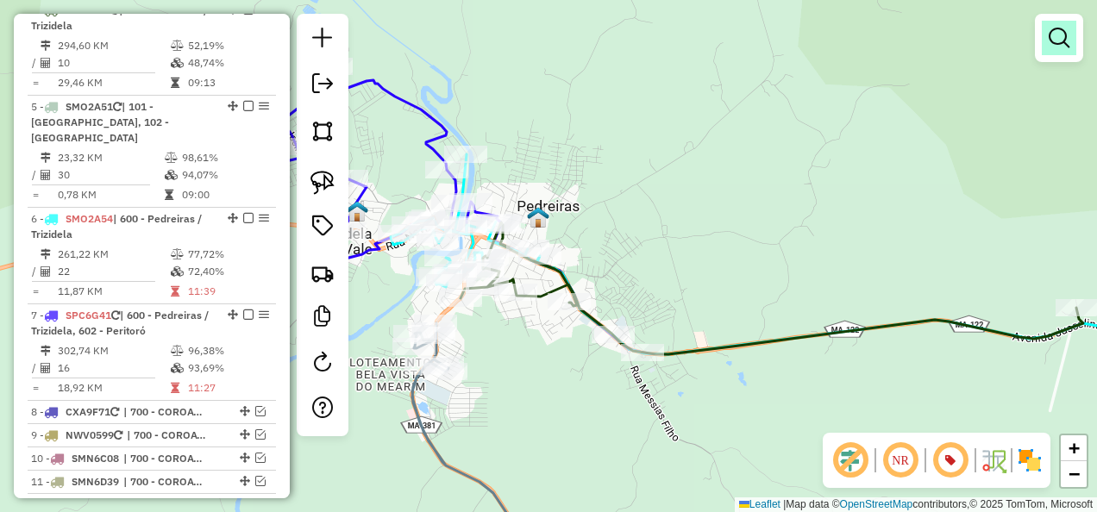
click at [1064, 37] on em at bounding box center [1059, 38] width 21 height 21
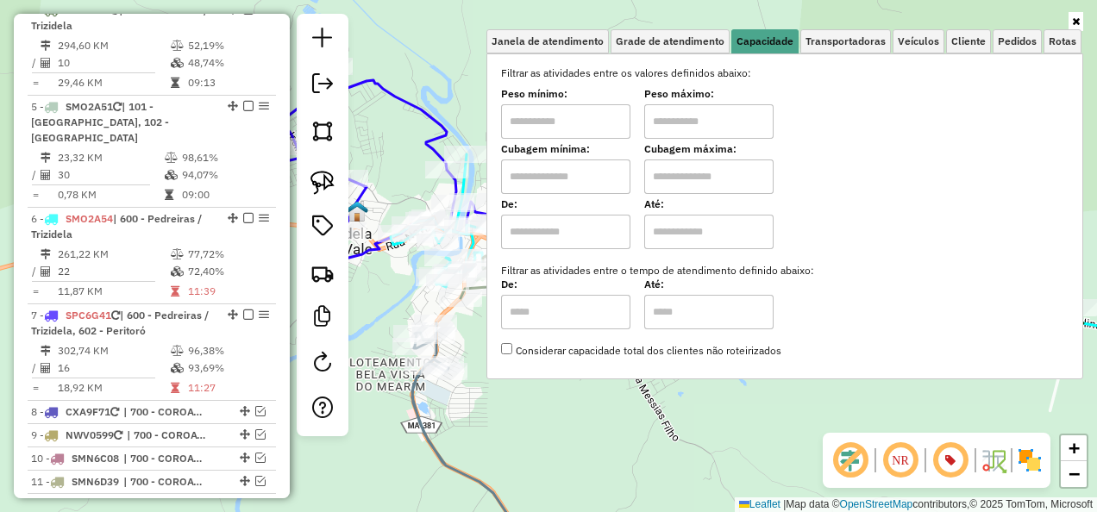
click at [601, 181] on input "text" at bounding box center [565, 177] width 129 height 34
type input "*****"
type input "********"
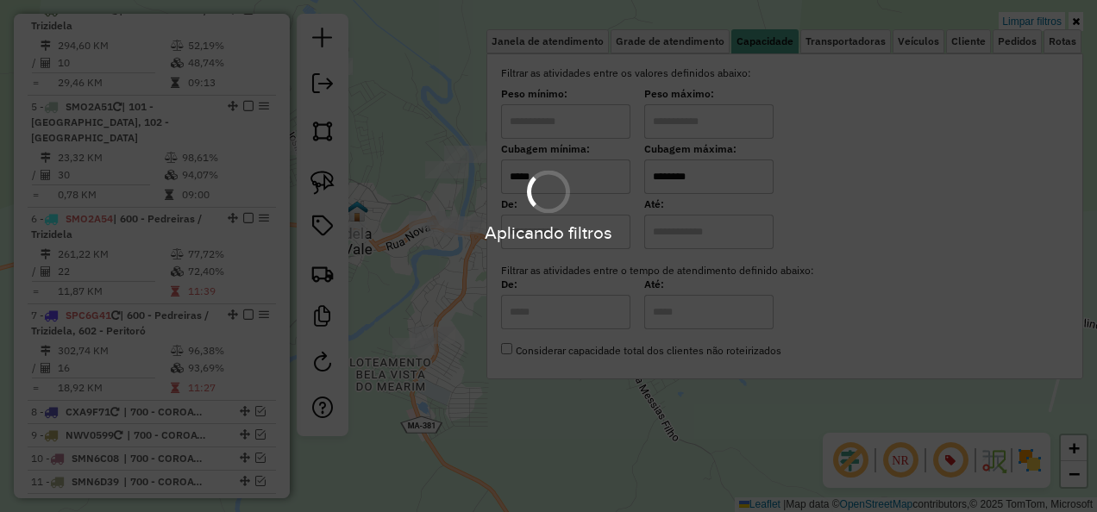
click at [548, 417] on div "Limpar filtros Janela de atendimento Grade de atendimento Capacidade Transporta…" at bounding box center [548, 256] width 1097 height 512
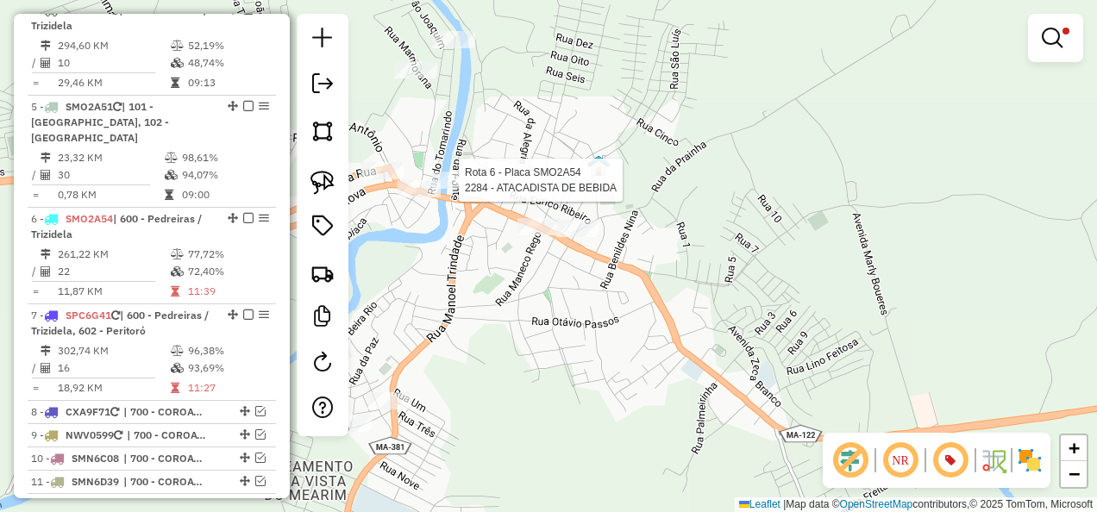
select select "**********"
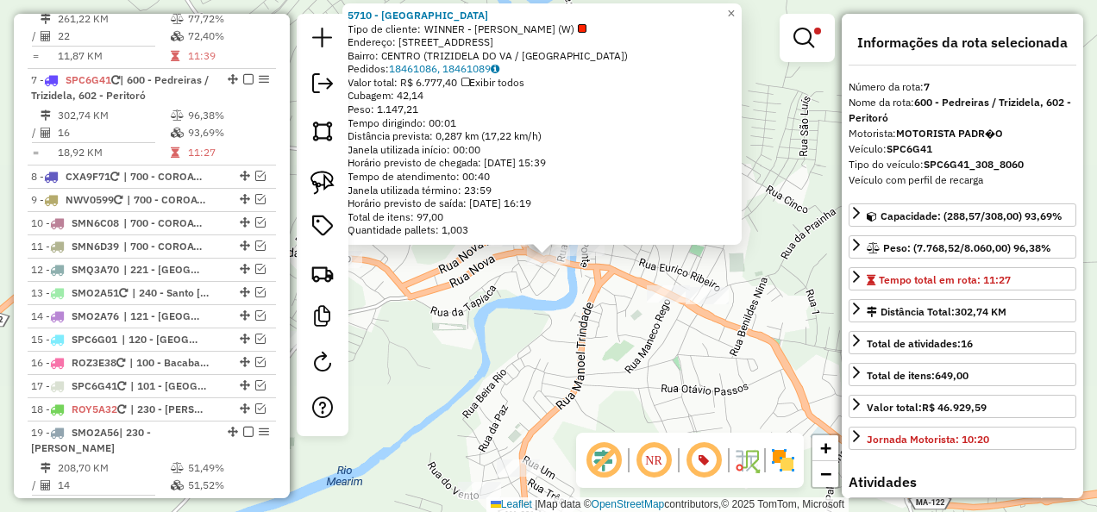
scroll to position [1307, 0]
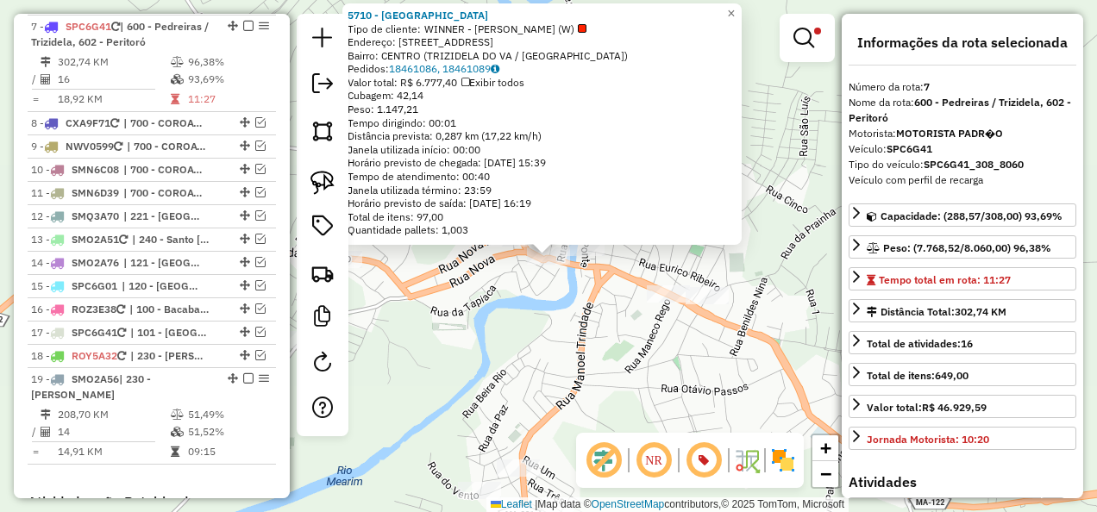
click at [542, 340] on div "5710 - BAR DO NEGAO Tipo de cliente: WINNER - ROTA (W) Endereço: R STO ANTONIO …" at bounding box center [548, 256] width 1097 height 512
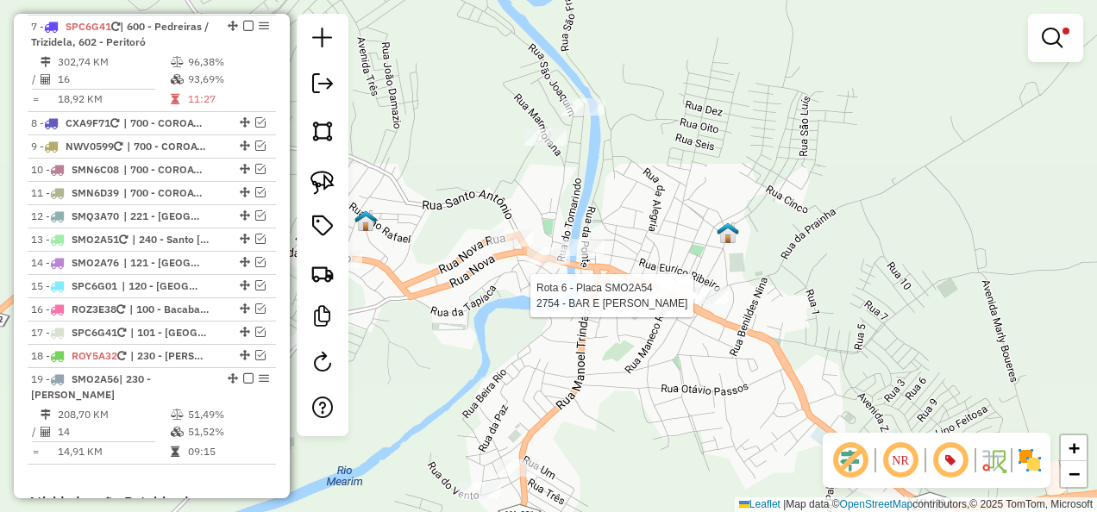
select select "**********"
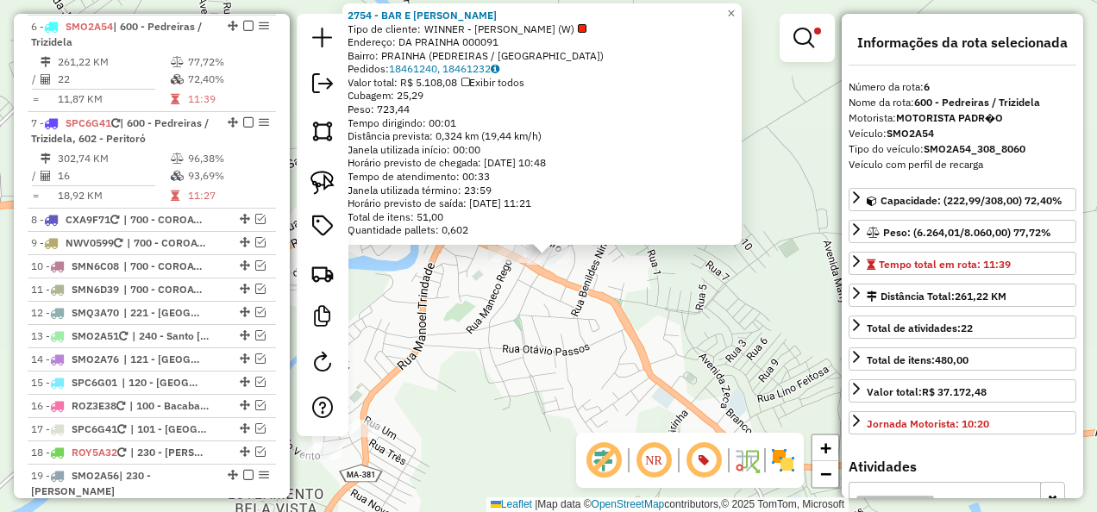
click at [614, 316] on div "2754 - BAR E MERCEA MIRANDA Tipo de cliente: WINNER - ROTA (W) Endereço: DA PRA…" at bounding box center [548, 256] width 1097 height 512
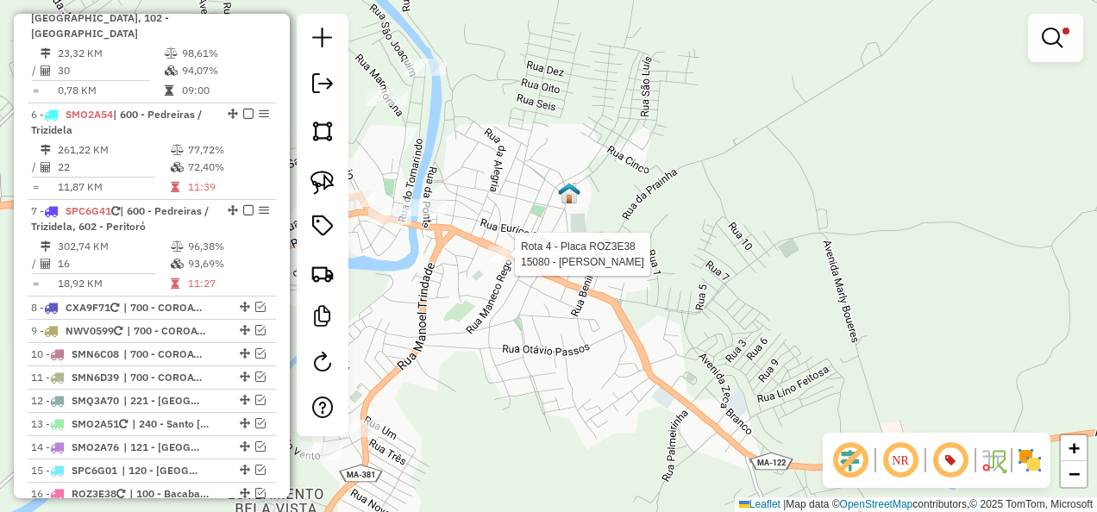
select select "**********"
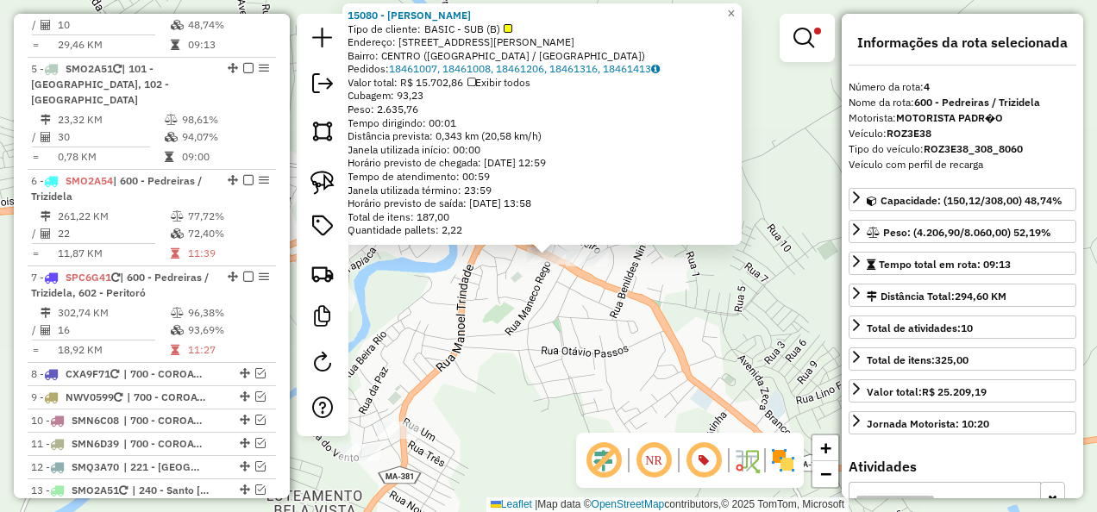
click at [535, 308] on div "Rota 4 - Placa ROZ3E38 15080 - VALENTINA BEBIDAS 15080 - VALENTINA BEBIDAS Tipo…" at bounding box center [548, 256] width 1097 height 512
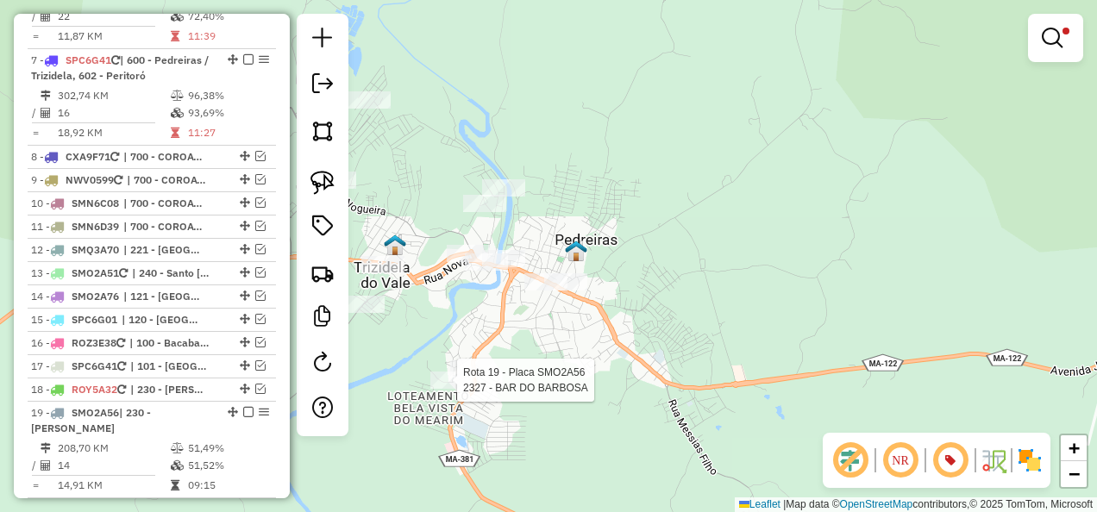
select select "**********"
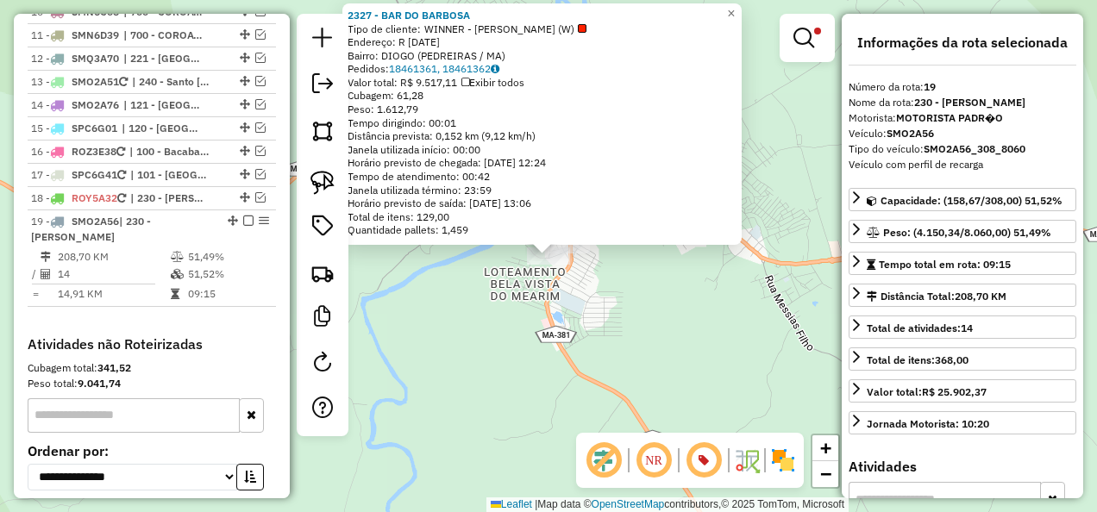
scroll to position [1606, 0]
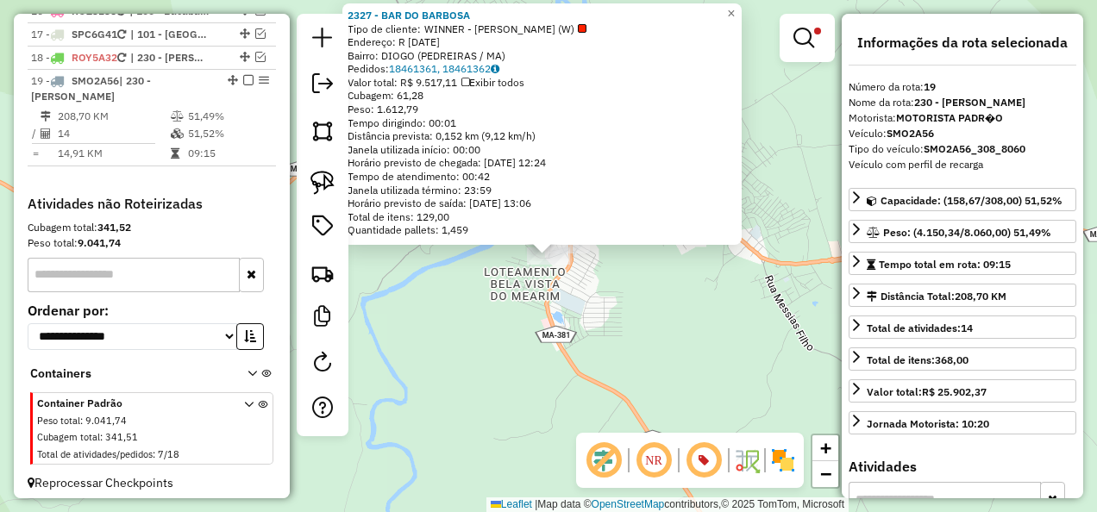
click at [530, 340] on div "2327 - BAR DO BARBOSA Tipo de cliente: WINNER - ROTA (W) Endereço: R 15 DE NOVE…" at bounding box center [548, 256] width 1097 height 512
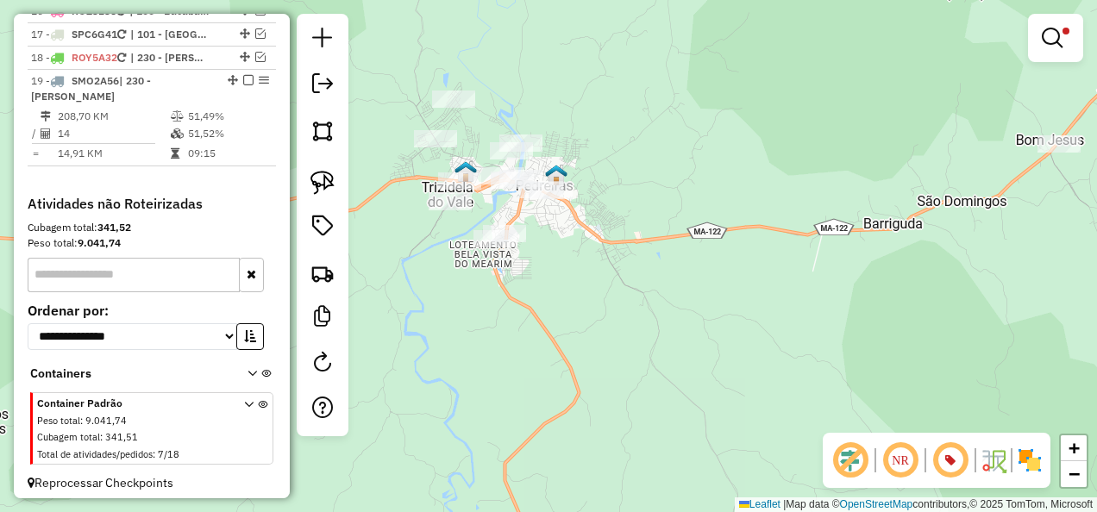
drag, startPoint x: 761, startPoint y: 276, endPoint x: 533, endPoint y: 357, distance: 241.7
click at [534, 356] on div "Limpar filtros Janela de atendimento Grade de atendimento Capacidade Transporta…" at bounding box center [548, 256] width 1097 height 512
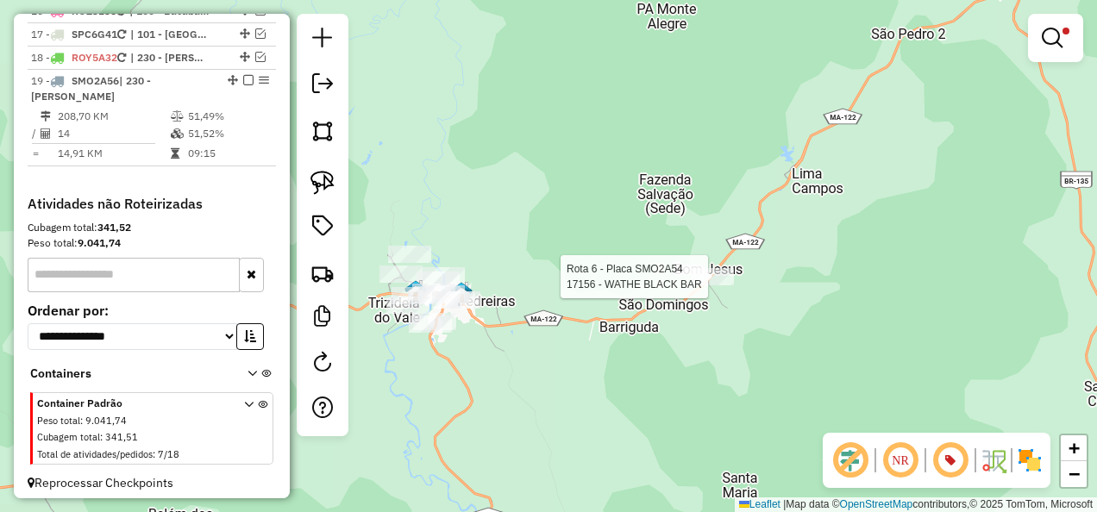
select select "**********"
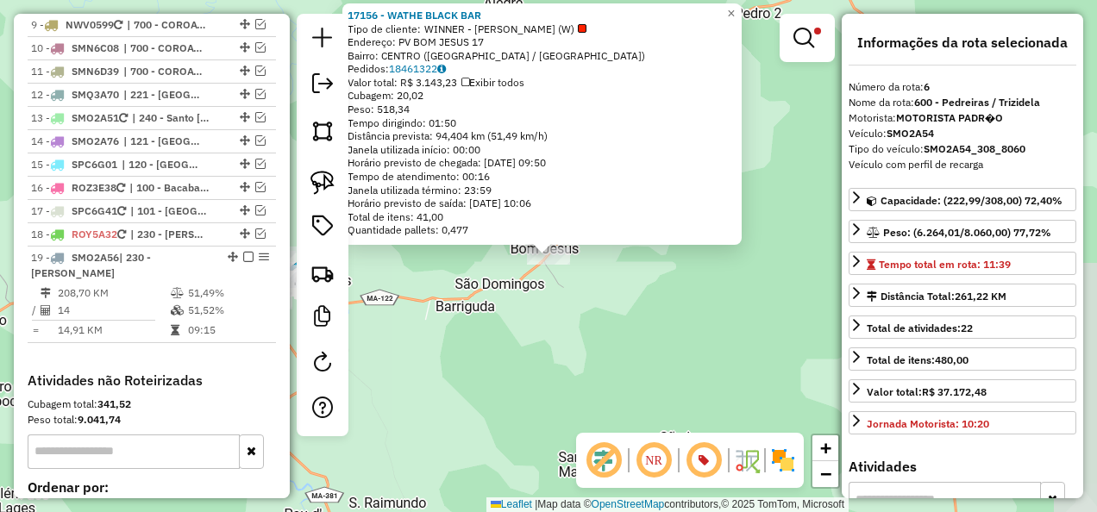
scroll to position [1211, 0]
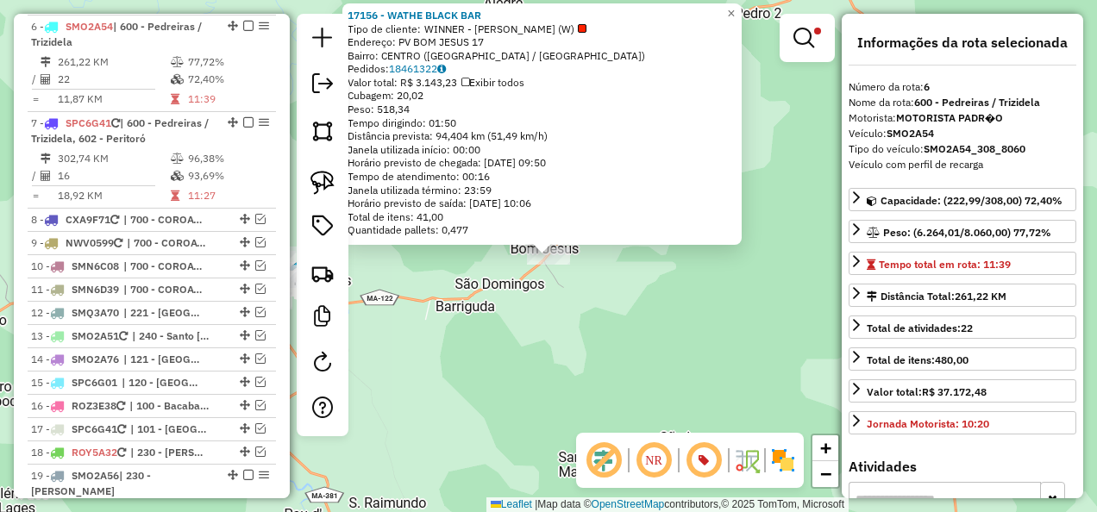
click at [521, 331] on div "17156 - WATHE BLACK BAR Tipo de cliente: WINNER - ROTA (W) Endereço: PV BOM JES…" at bounding box center [548, 256] width 1097 height 512
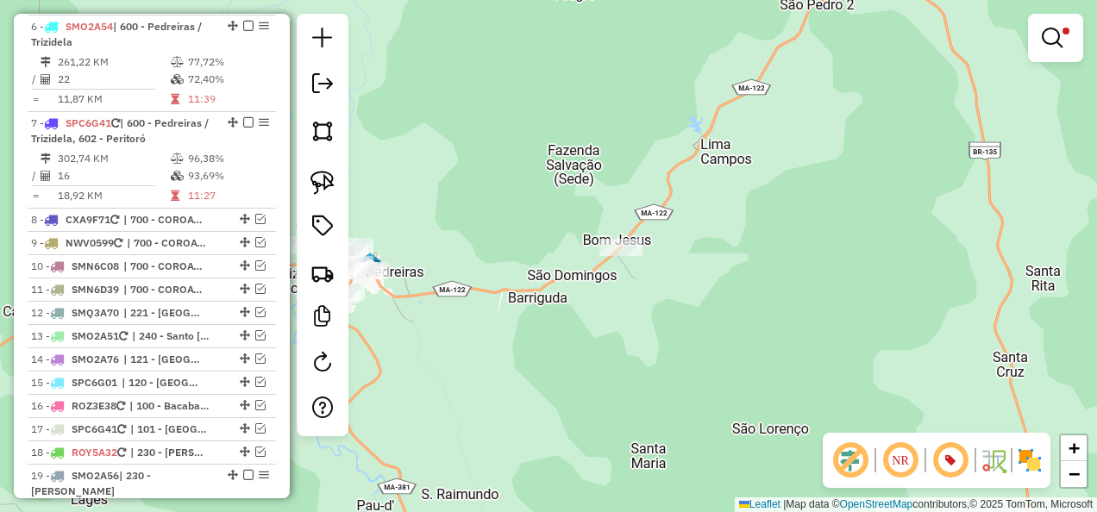
drag, startPoint x: 476, startPoint y: 333, endPoint x: 736, endPoint y: 272, distance: 266.7
click at [728, 273] on div "Limpar filtros Janela de atendimento Grade de atendimento Capacidade Transporta…" at bounding box center [548, 256] width 1097 height 512
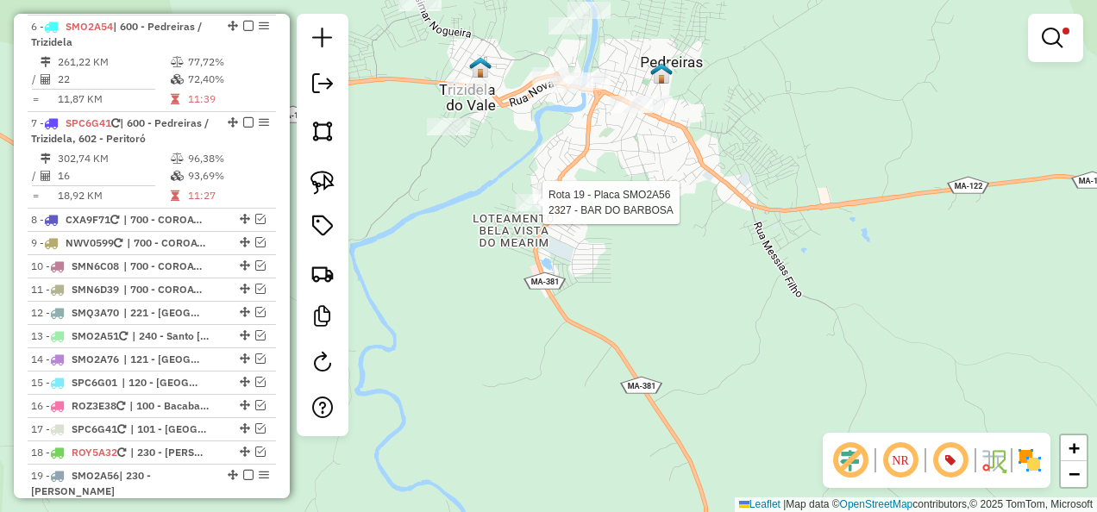
click at [553, 211] on div at bounding box center [537, 202] width 43 height 17
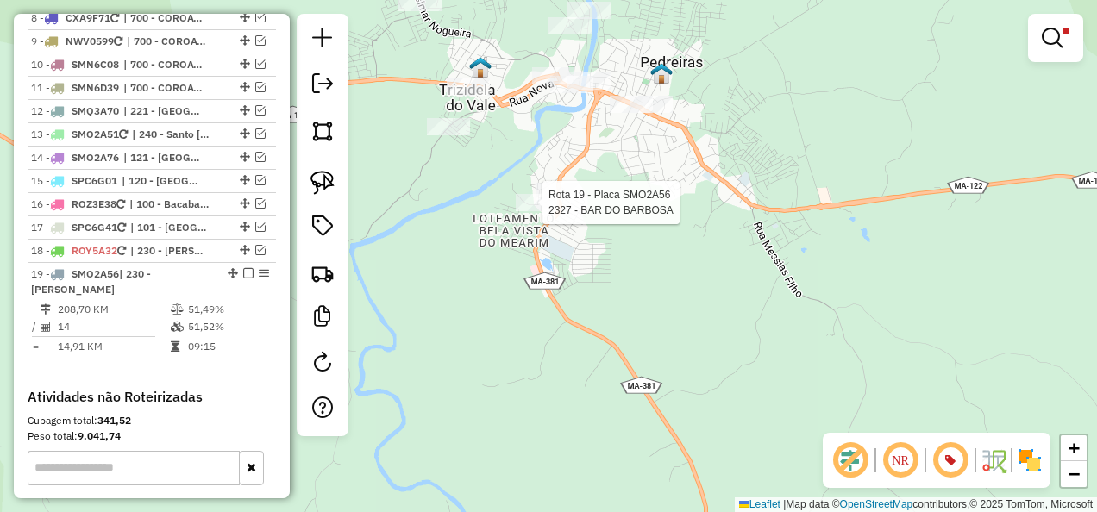
select select "**********"
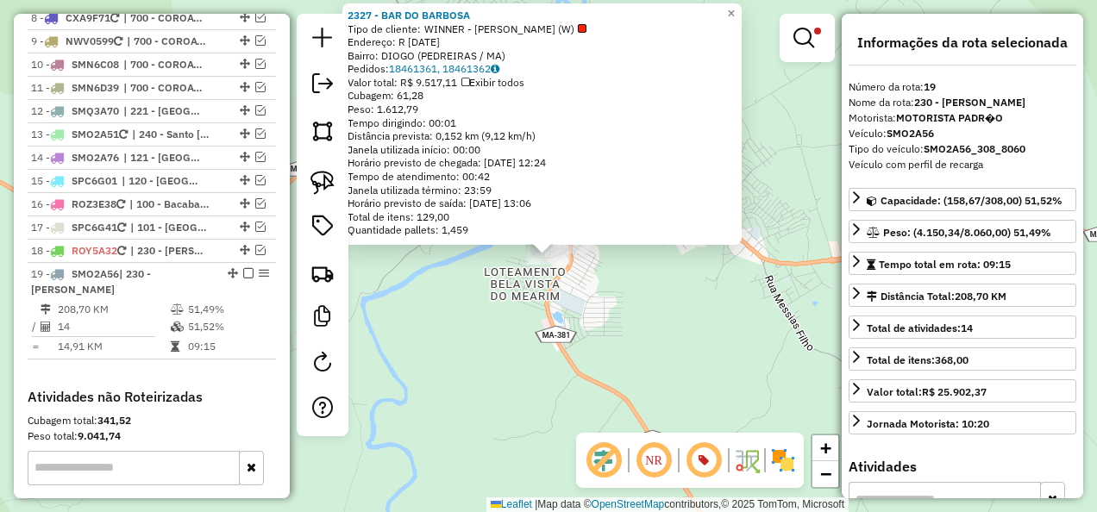
scroll to position [1606, 0]
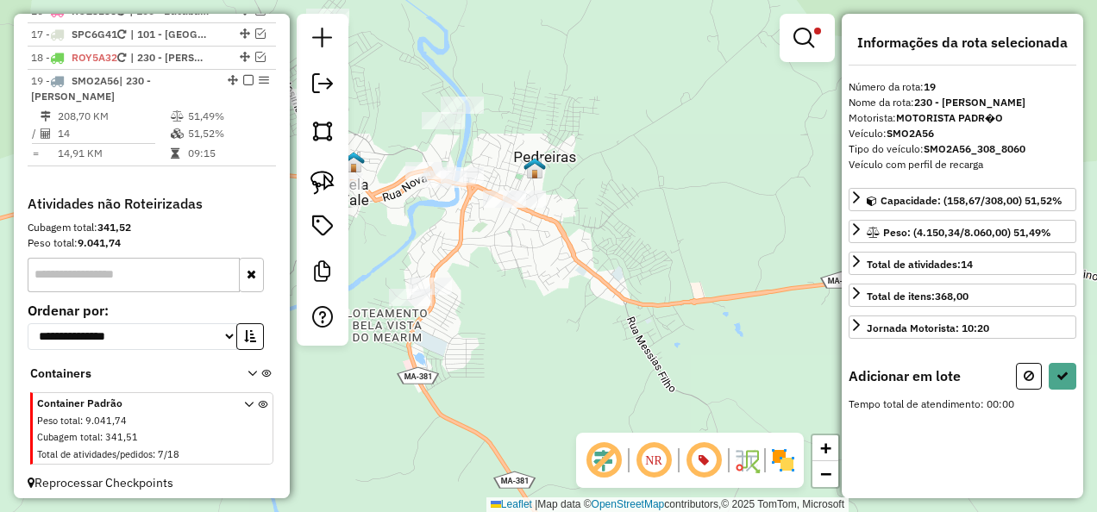
drag, startPoint x: 605, startPoint y: 328, endPoint x: 479, endPoint y: 357, distance: 129.3
click at [479, 357] on div "Limpar filtros Janela de atendimento Grade de atendimento Capacidade Transporta…" at bounding box center [548, 256] width 1097 height 512
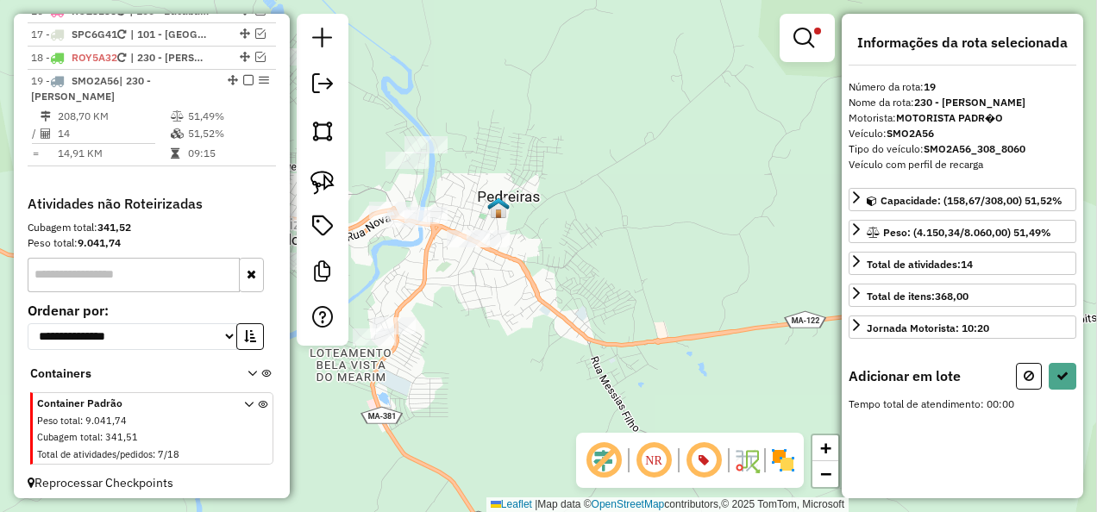
drag, startPoint x: 586, startPoint y: 293, endPoint x: 562, endPoint y: 333, distance: 46.4
click at [562, 333] on div "Limpar filtros Janela de atendimento Grade de atendimento Capacidade Transporta…" at bounding box center [548, 256] width 1097 height 512
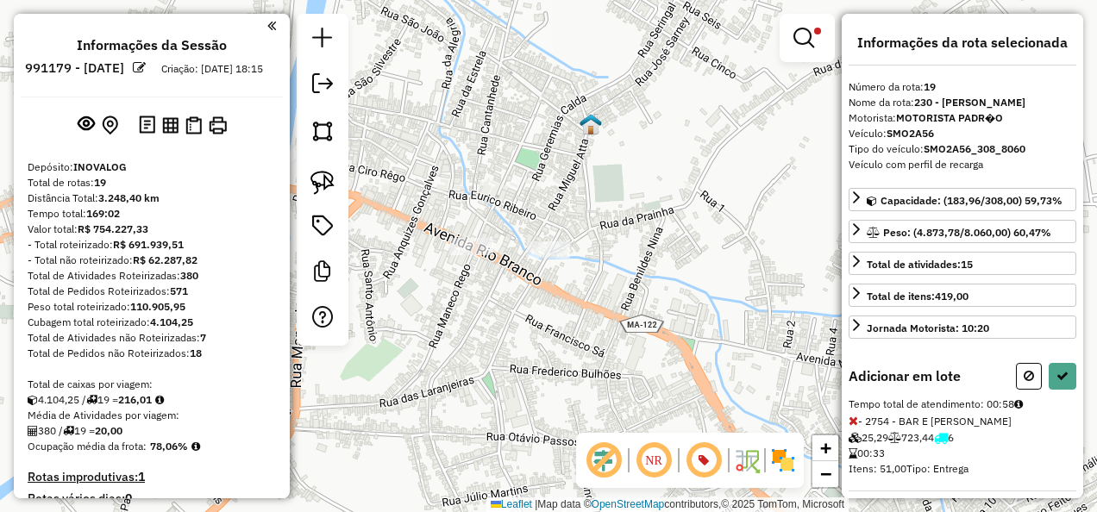
scroll to position [1606, 0]
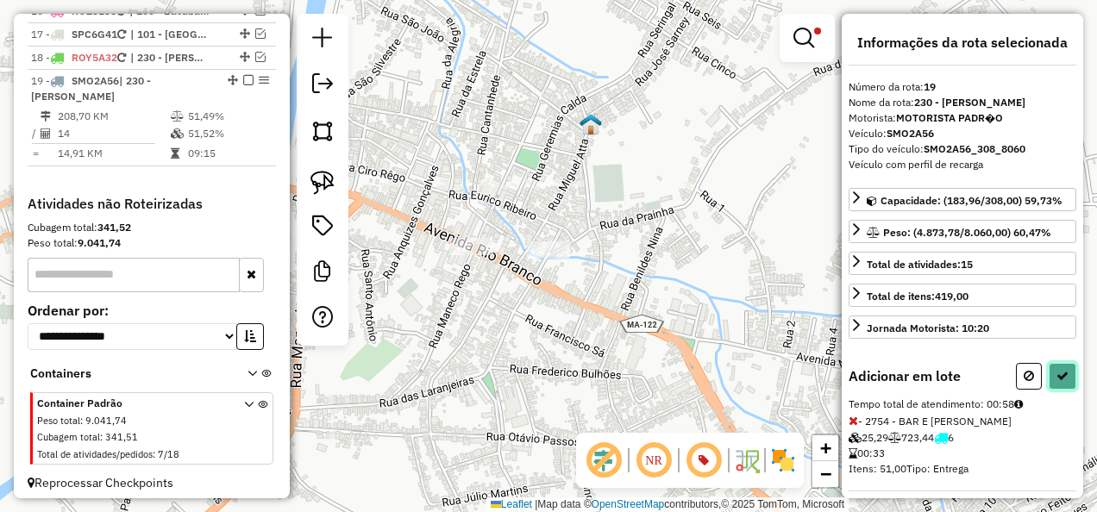
click at [1056, 363] on button at bounding box center [1063, 376] width 28 height 27
select select "**********"
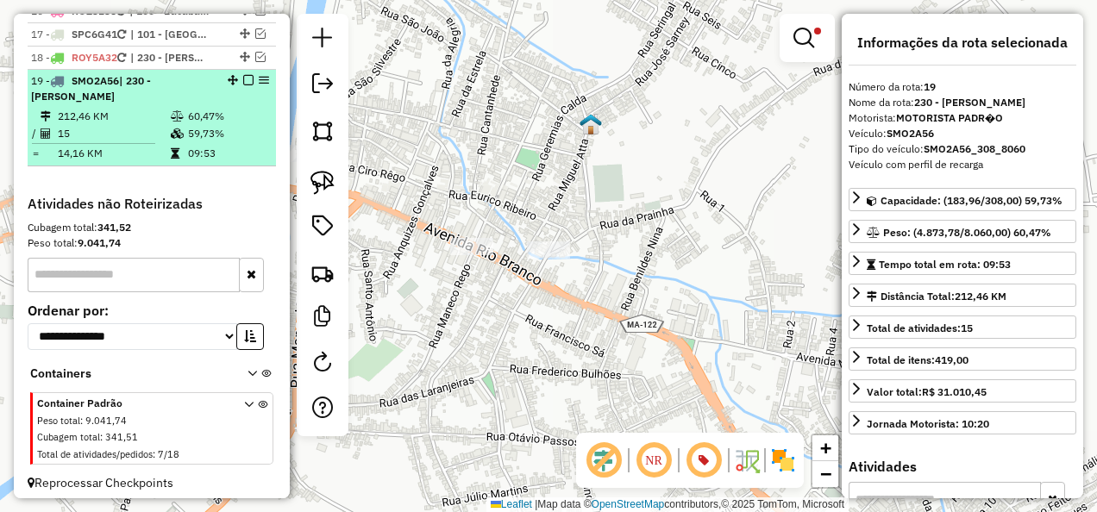
click at [243, 75] on em at bounding box center [248, 80] width 10 height 10
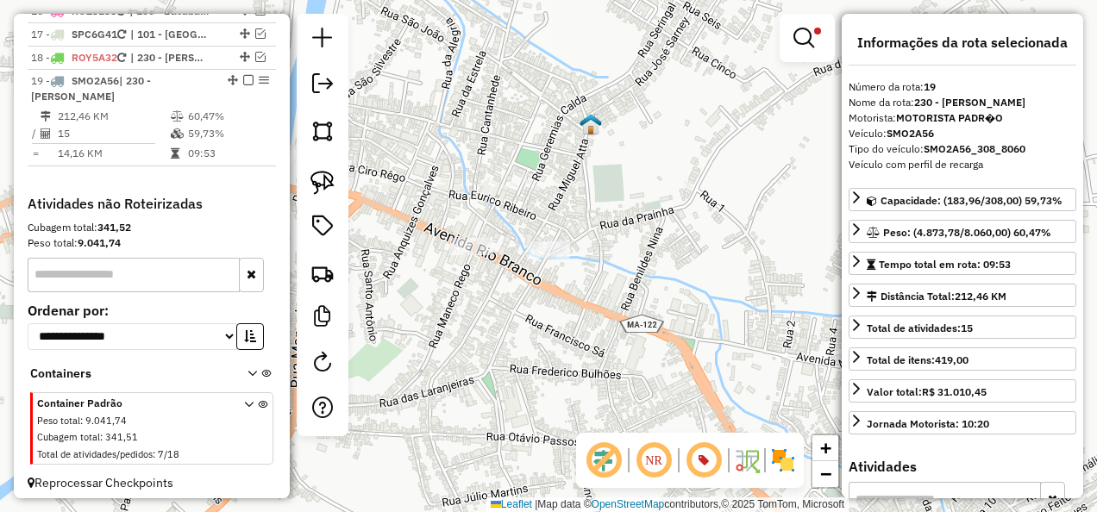
scroll to position [1533, 0]
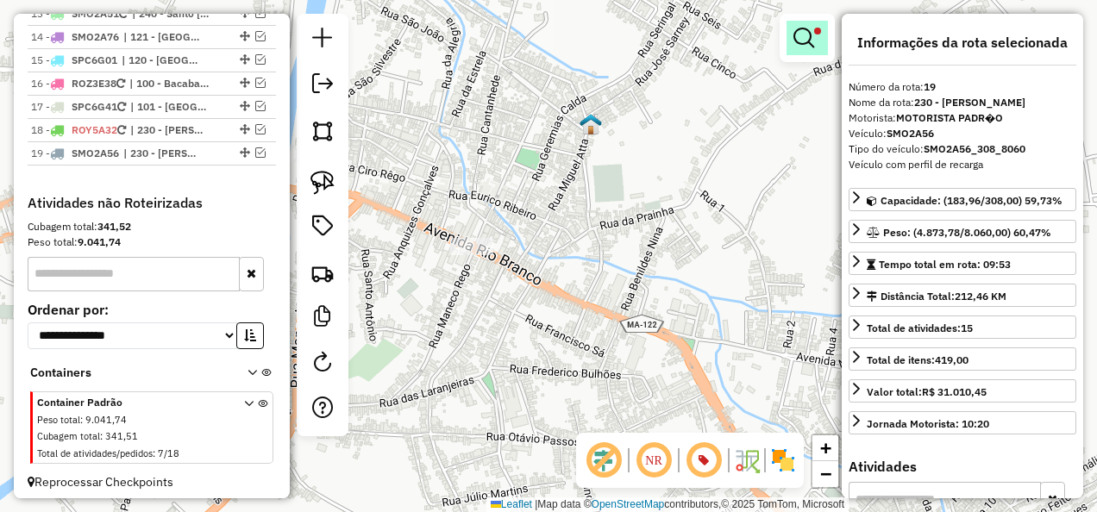
click at [822, 37] on link at bounding box center [806, 38] width 41 height 34
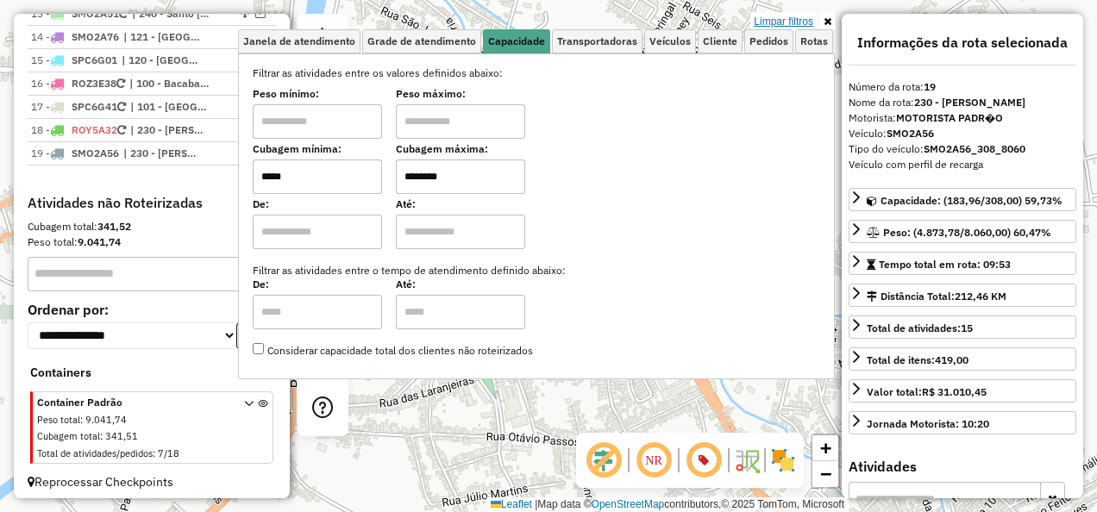
click at [798, 24] on link "Limpar filtros" at bounding box center [783, 21] width 66 height 19
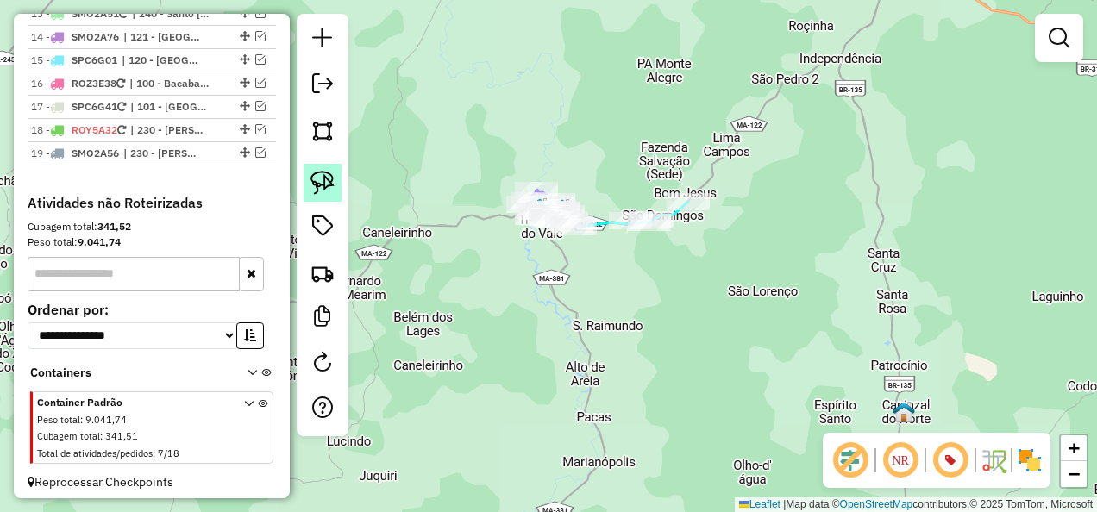
click at [329, 179] on img at bounding box center [322, 183] width 24 height 24
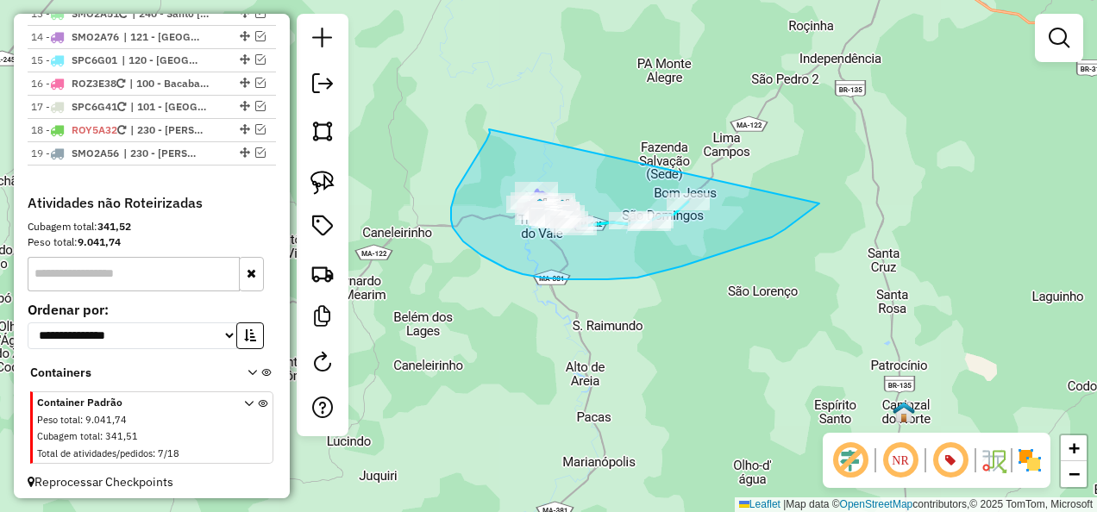
drag, startPoint x: 489, startPoint y: 129, endPoint x: 819, endPoint y: 204, distance: 338.5
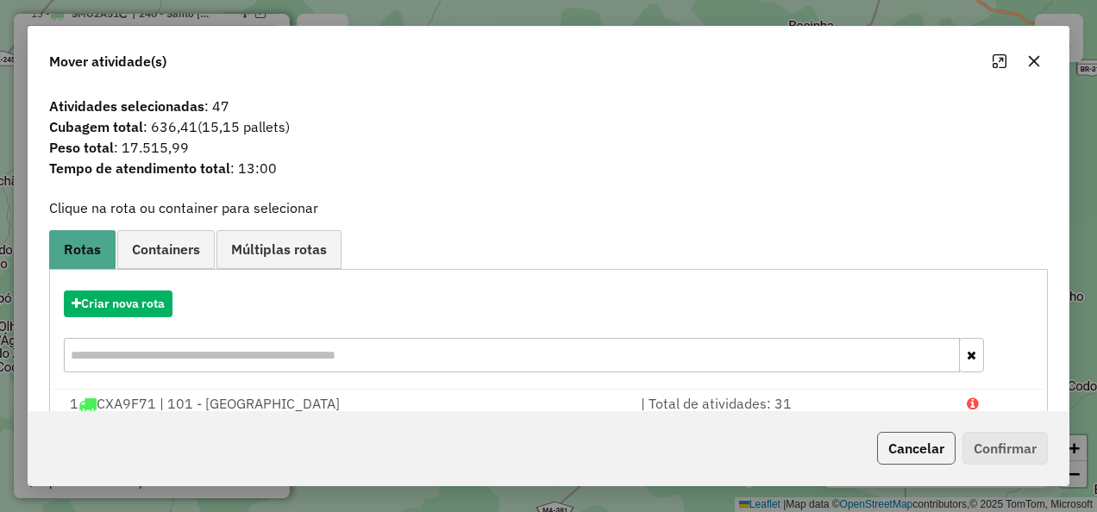
click at [930, 455] on button "Cancelar" at bounding box center [916, 448] width 78 height 33
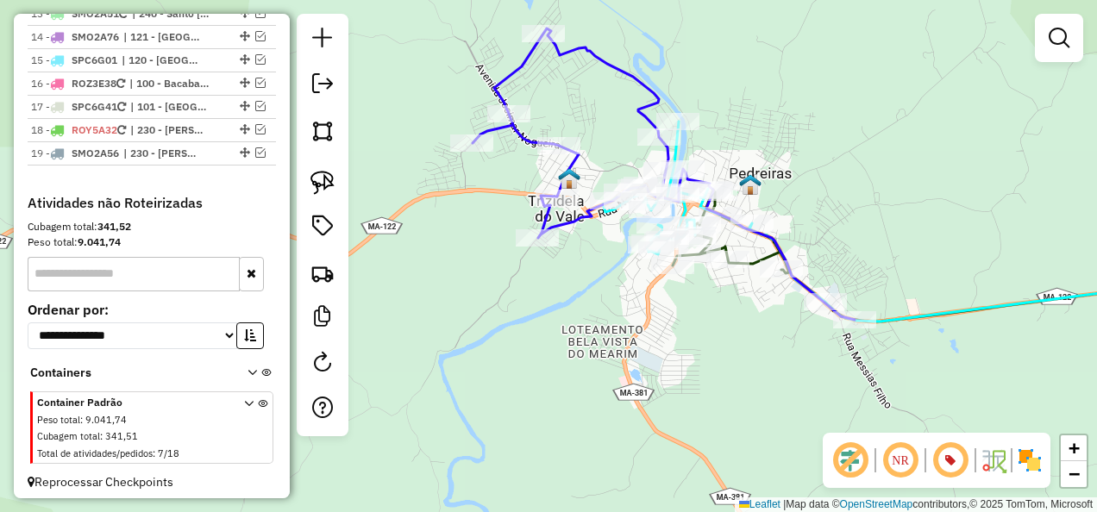
drag, startPoint x: 529, startPoint y: 172, endPoint x: 438, endPoint y: 316, distance: 169.4
click at [438, 316] on div "Janela de atendimento Grade de atendimento Capacidade Transportadoras Veículos …" at bounding box center [548, 256] width 1097 height 512
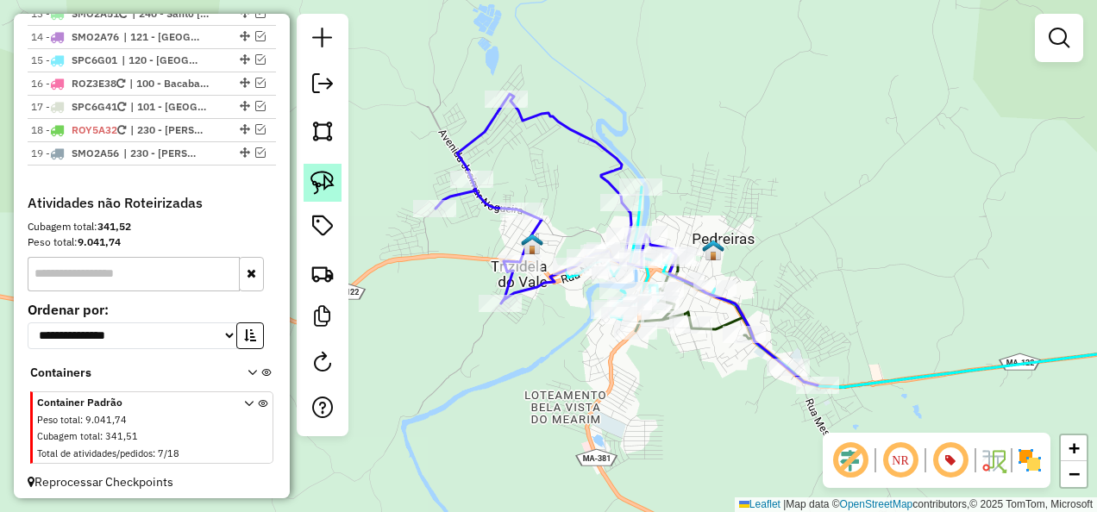
click at [332, 185] on img at bounding box center [322, 183] width 24 height 24
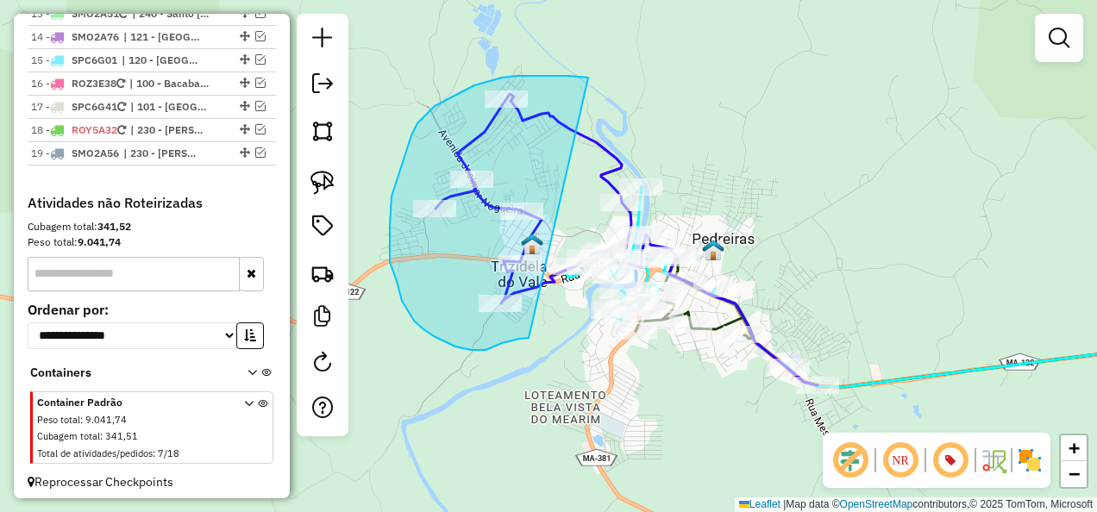
drag, startPoint x: 575, startPoint y: 77, endPoint x: 529, endPoint y: 338, distance: 265.4
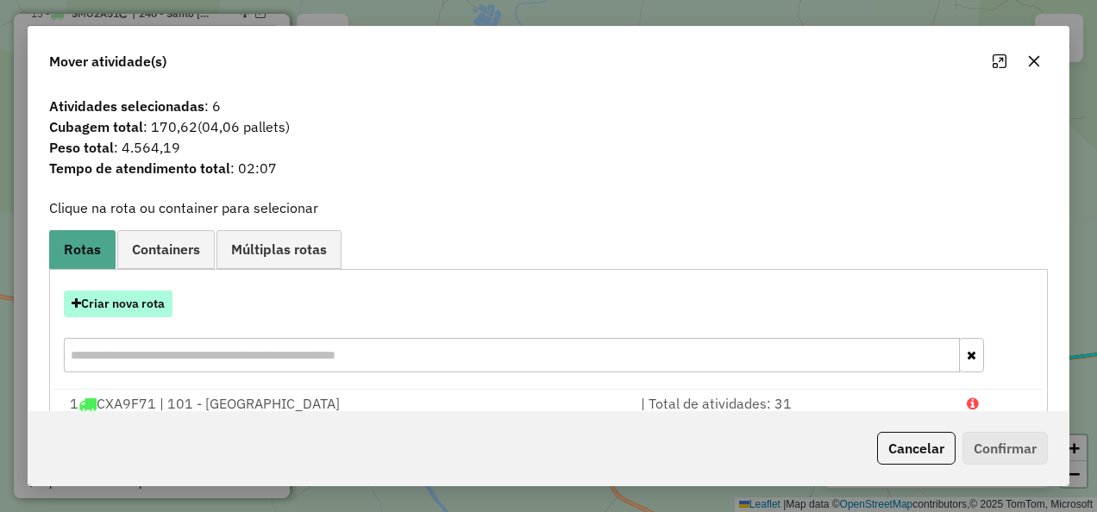
click at [140, 296] on button "Criar nova rota" at bounding box center [118, 304] width 109 height 27
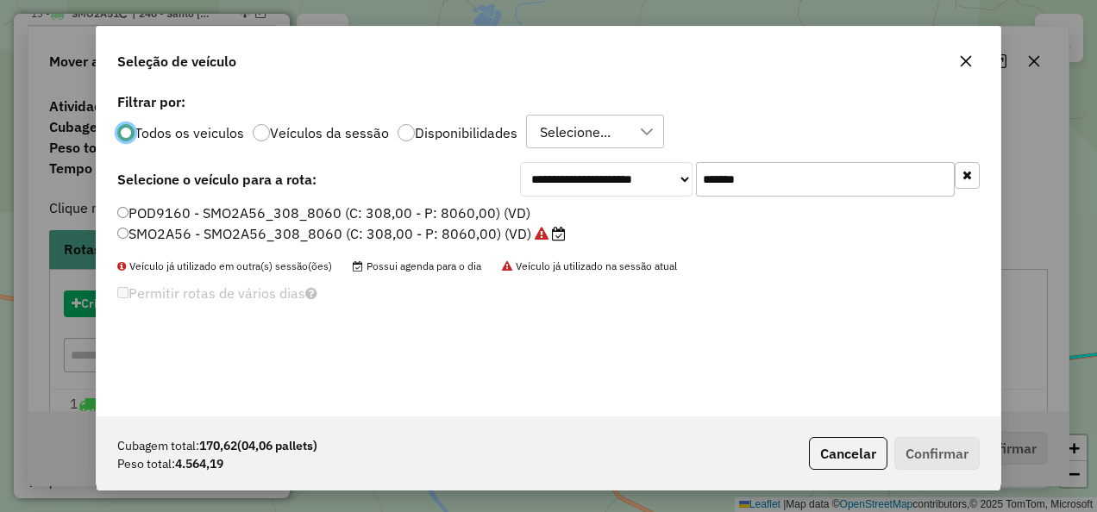
scroll to position [9, 5]
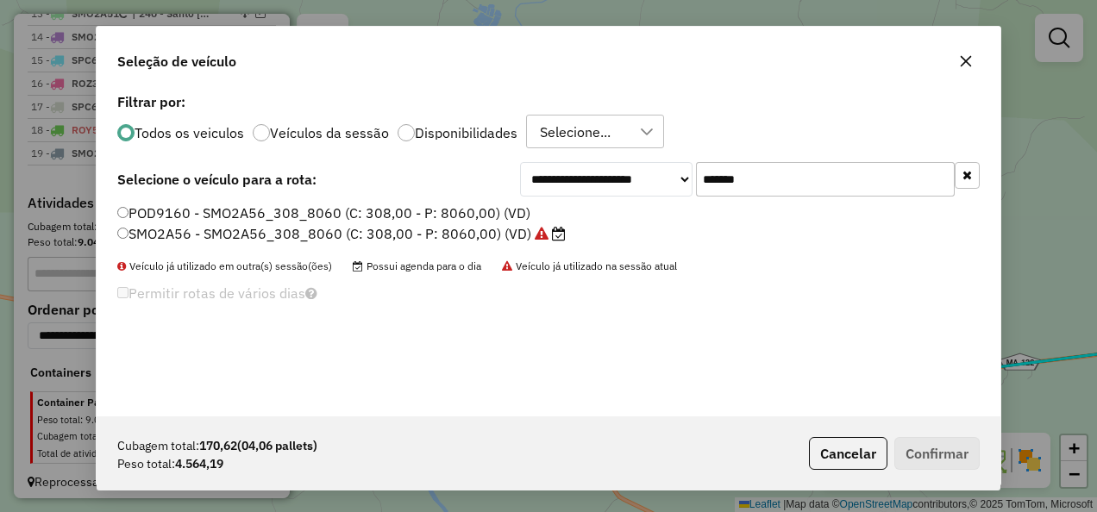
drag, startPoint x: 654, startPoint y: 216, endPoint x: 582, endPoint y: 237, distance: 74.8
click at [582, 237] on div "**********" at bounding box center [549, 253] width 904 height 328
paste input "text"
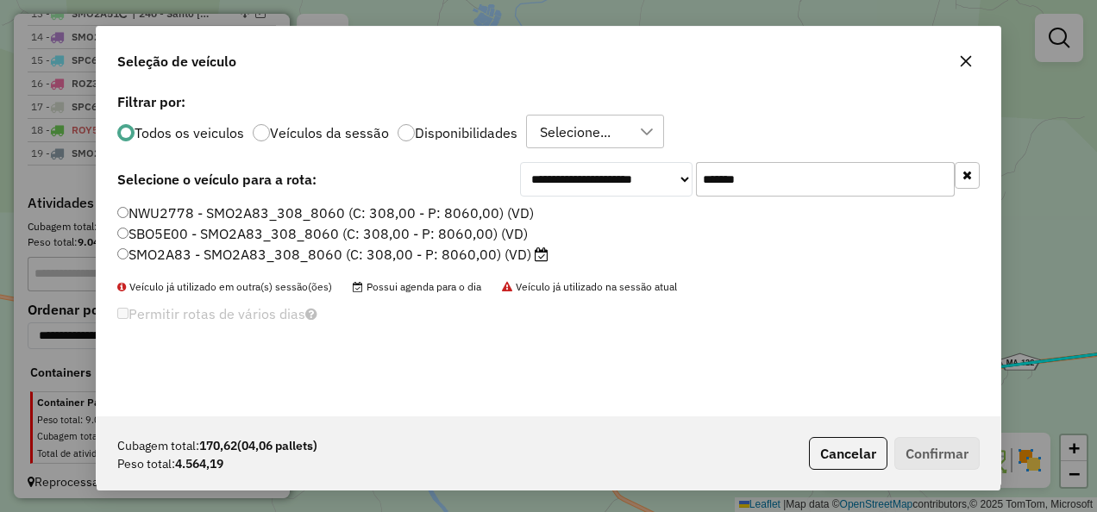
type input "*******"
click at [483, 254] on label "SMO2A83 - SMO2A83_308_8060 (C: 308,00 - P: 8060,00) (VD)" at bounding box center [332, 254] width 431 height 21
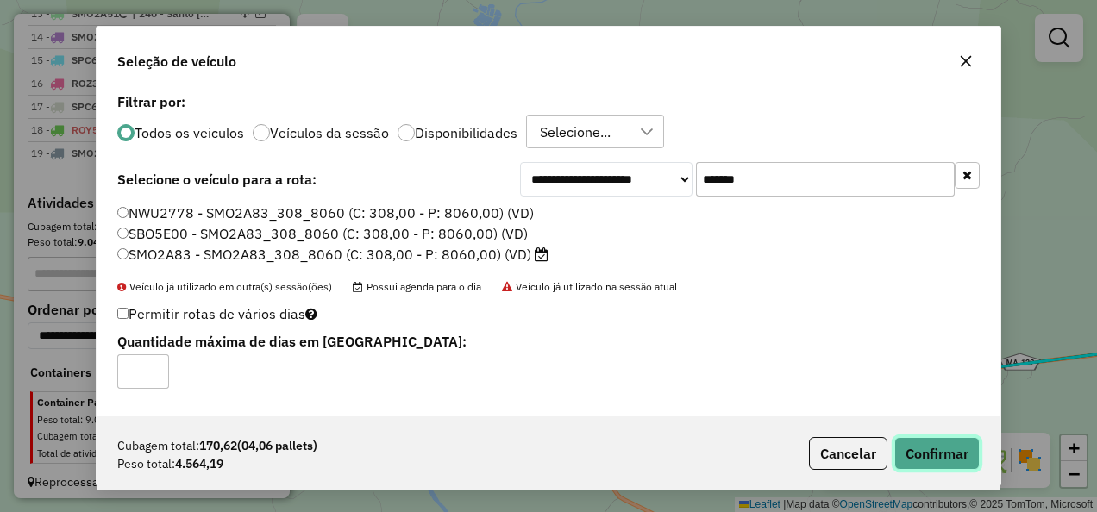
click at [944, 450] on button "Confirmar" at bounding box center [936, 453] width 85 height 33
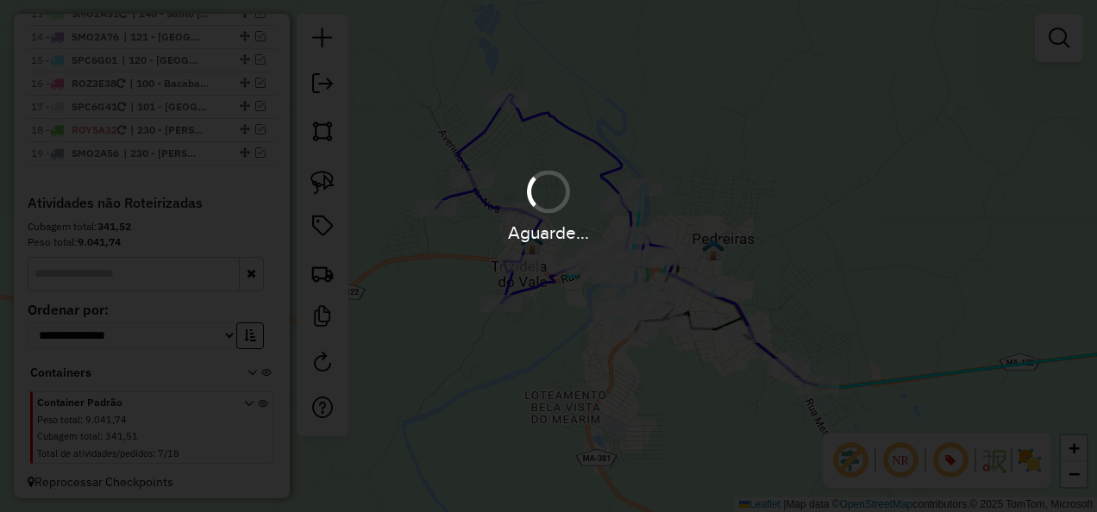
scroll to position [1606, 0]
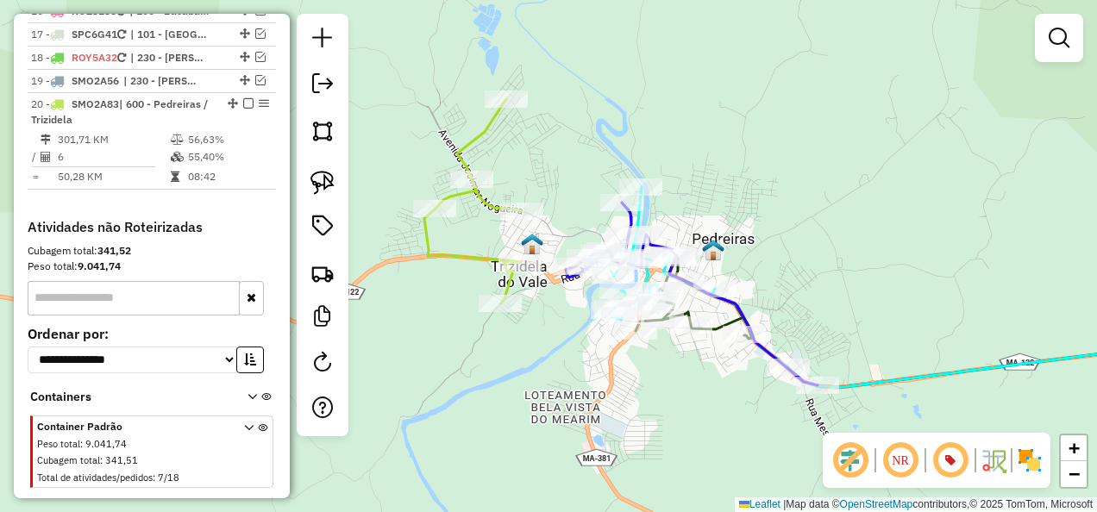
click at [465, 254] on icon at bounding box center [472, 201] width 97 height 204
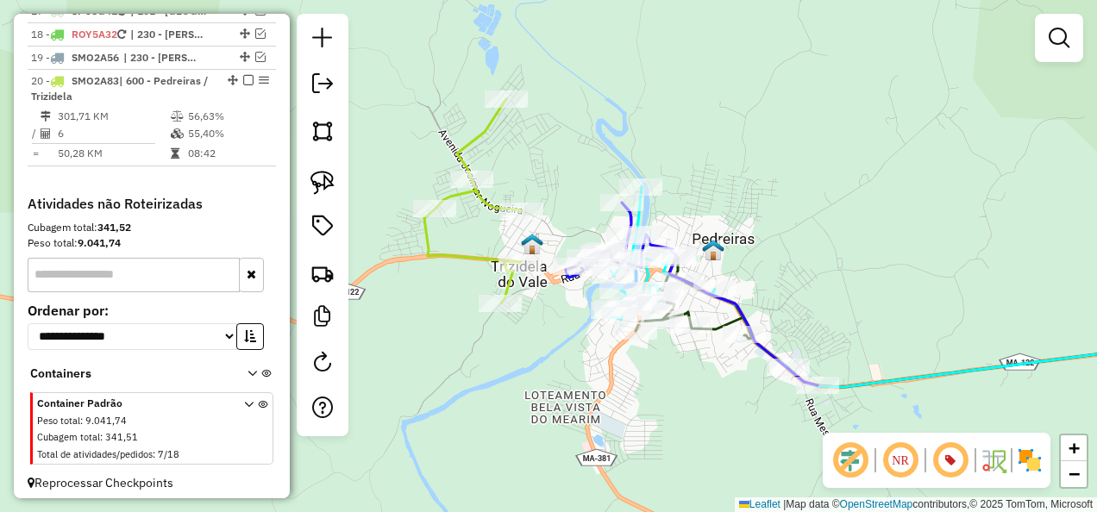
select select "**********"
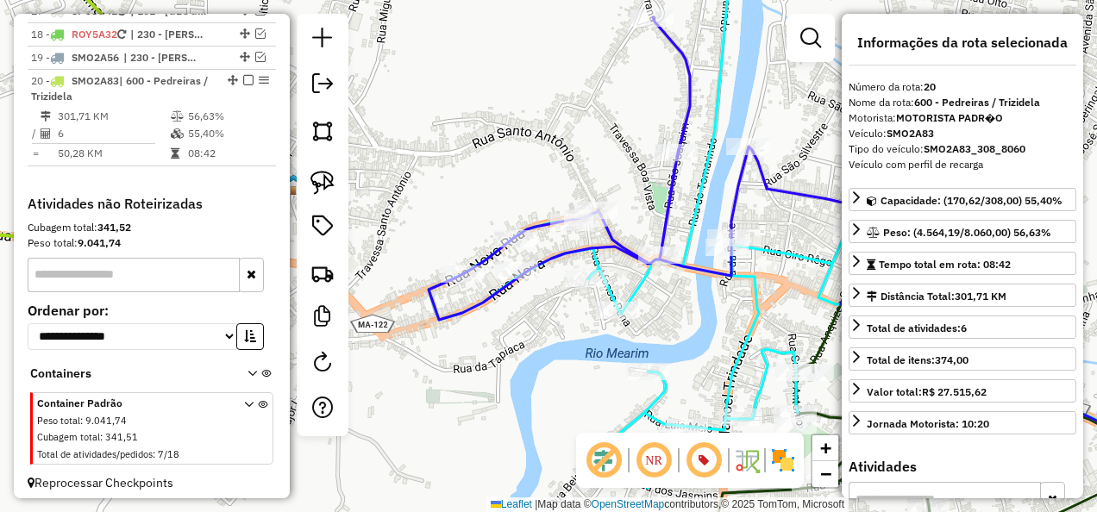
drag, startPoint x: 492, startPoint y: 322, endPoint x: 481, endPoint y: 327, distance: 11.6
click at [481, 327] on div "Janela de atendimento Grade de atendimento Capacidade Transportadoras Veículos …" at bounding box center [548, 256] width 1097 height 512
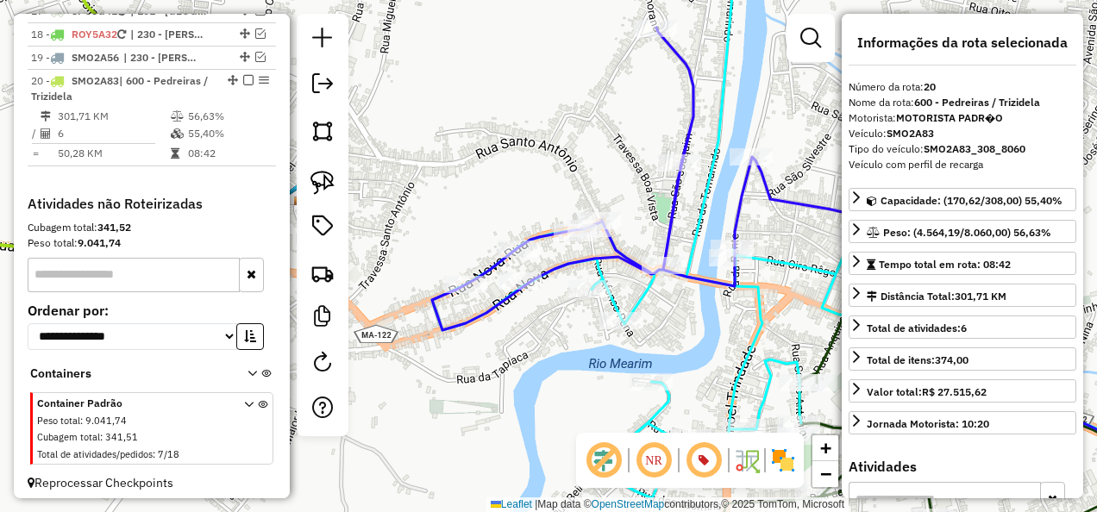
drag, startPoint x: 659, startPoint y: 304, endPoint x: 609, endPoint y: 345, distance: 64.9
click at [632, 359] on div "Janela de atendimento Grade de atendimento Capacidade Transportadoras Veículos …" at bounding box center [548, 256] width 1097 height 512
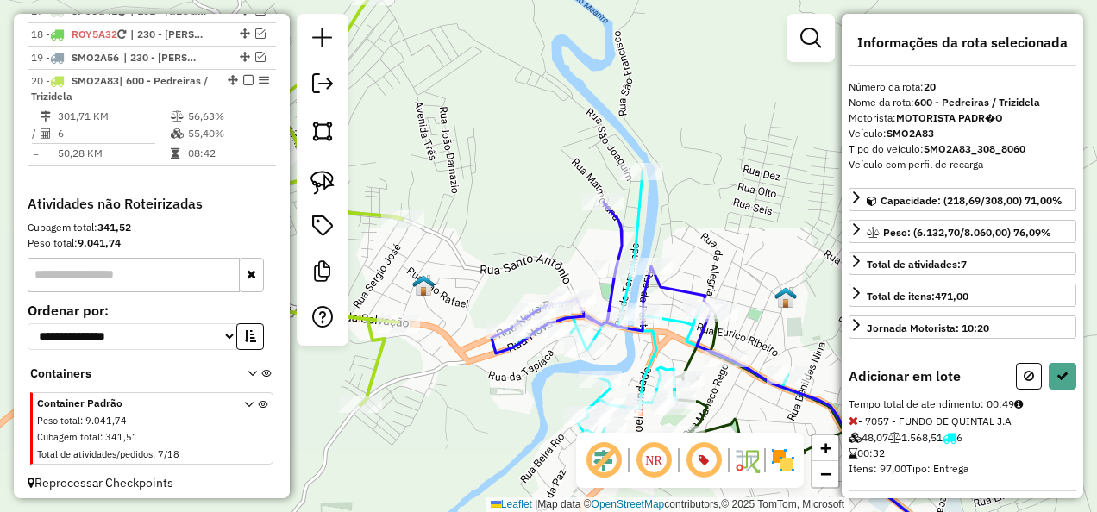
click at [855, 415] on icon at bounding box center [853, 421] width 9 height 12
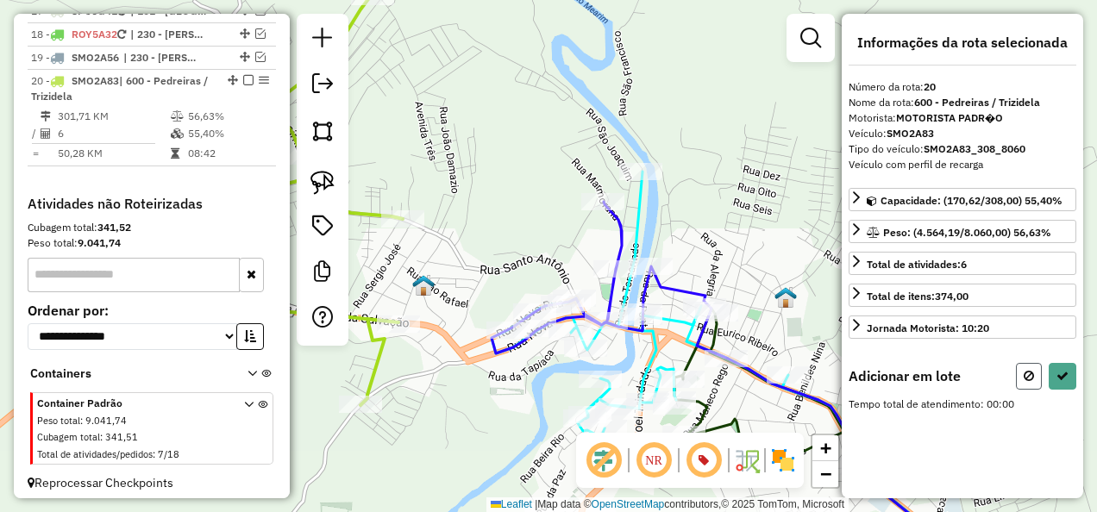
click at [1023, 373] on button at bounding box center [1029, 376] width 26 height 27
select select "**********"
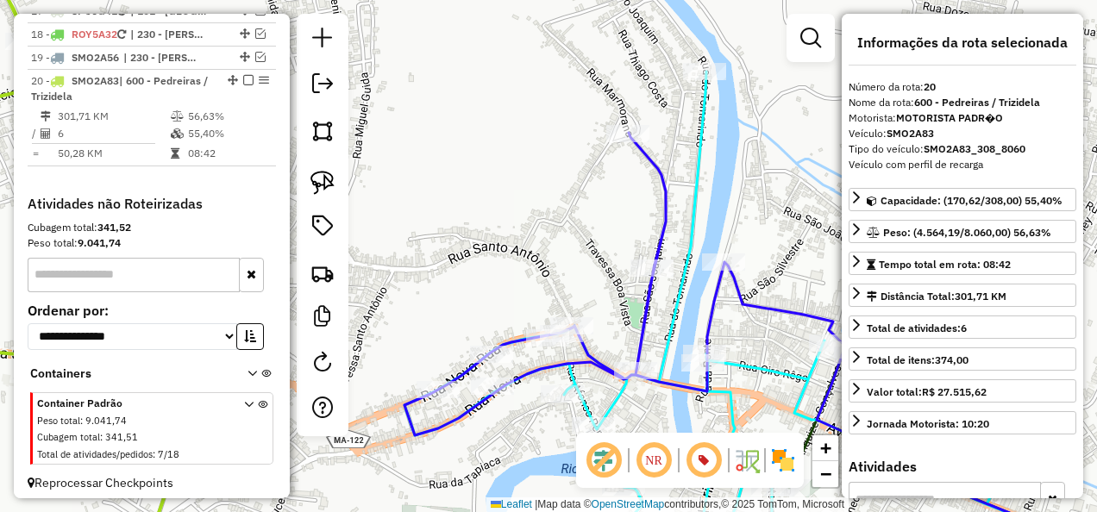
drag, startPoint x: 554, startPoint y: 263, endPoint x: 562, endPoint y: 235, distance: 29.7
click at [562, 235] on div "Janela de atendimento Grade de atendimento Capacidade Transportadoras Veículos …" at bounding box center [548, 256] width 1097 height 512
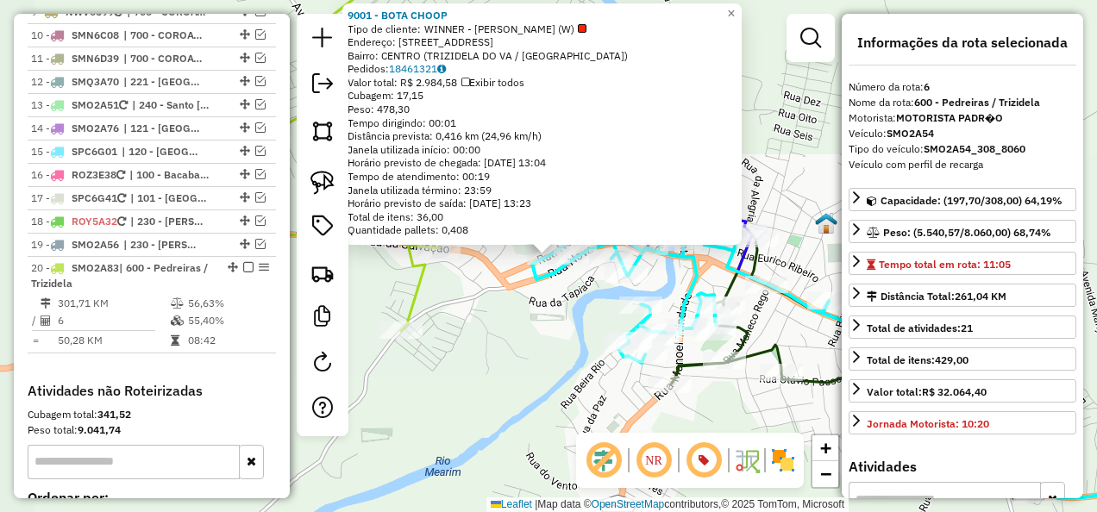
scroll to position [1211, 0]
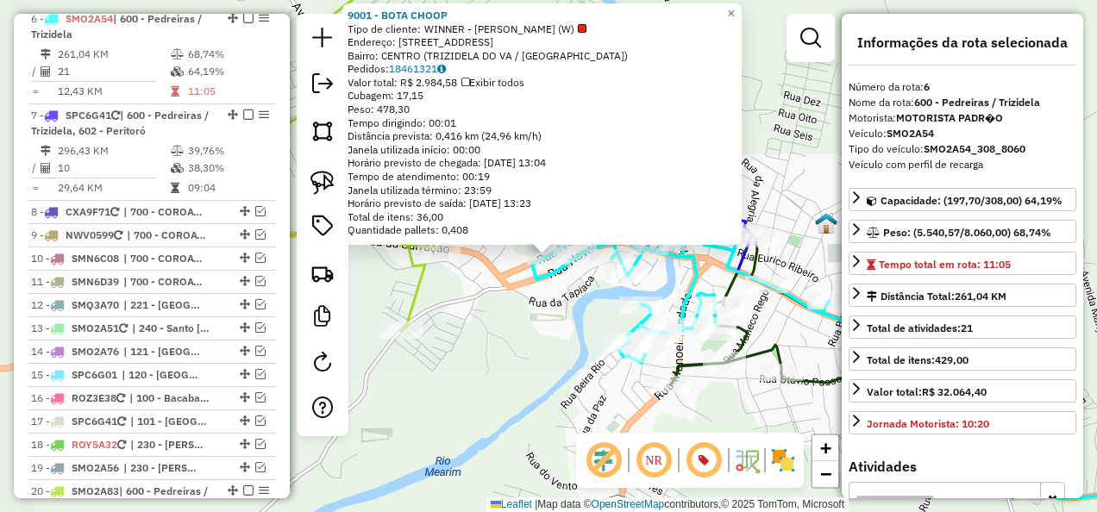
click at [485, 335] on div "9001 - BOTA CHOOP Tipo de cliente: WINNER - ROTA (W) Endereço: [STREET_ADDRESS]…" at bounding box center [548, 256] width 1097 height 512
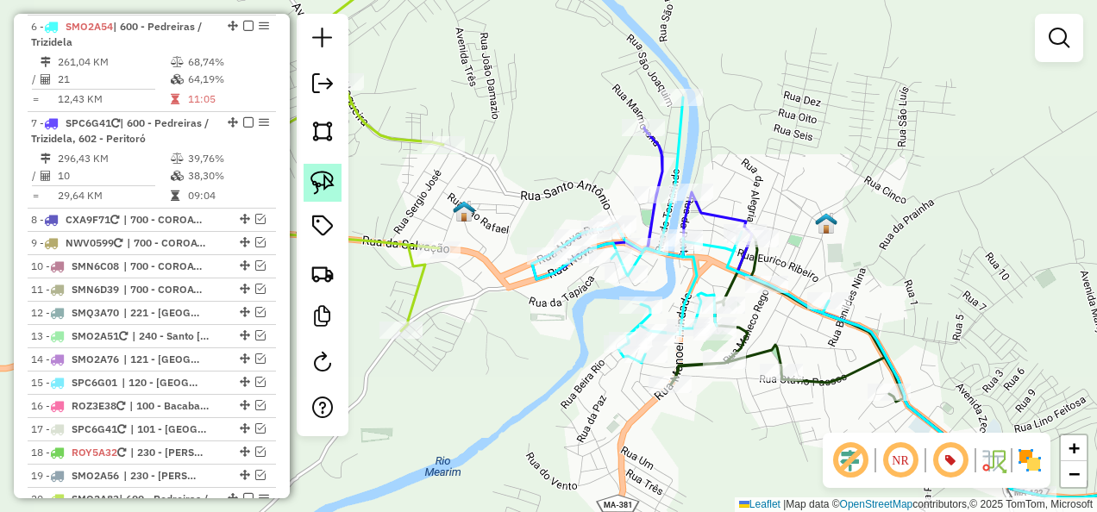
click at [328, 176] on img at bounding box center [322, 183] width 24 height 24
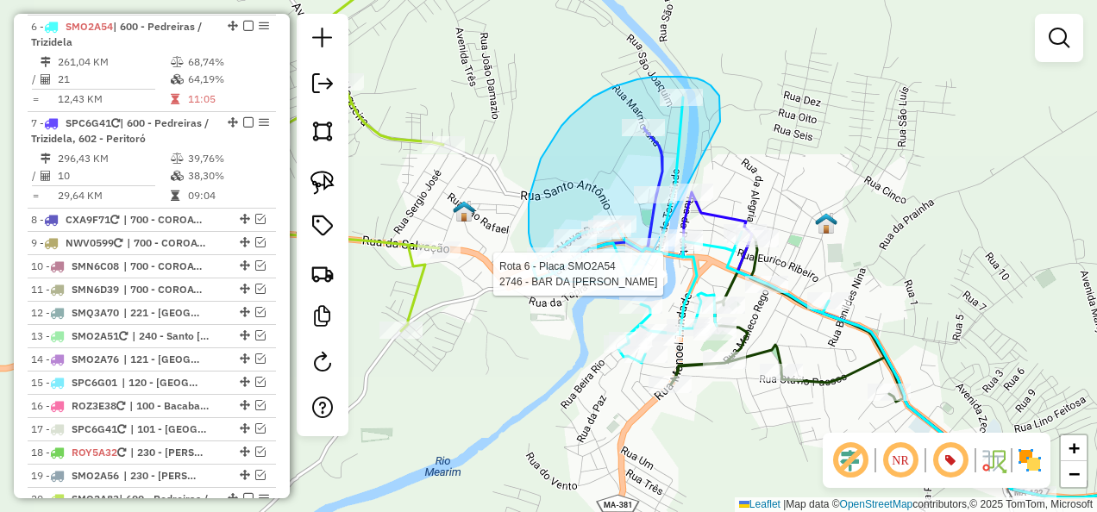
click at [641, 274] on div "Rota 6 - Placa SMO2A54 2746 - BAR DA [PERSON_NAME] de atendimento Grade de aten…" at bounding box center [548, 256] width 1097 height 512
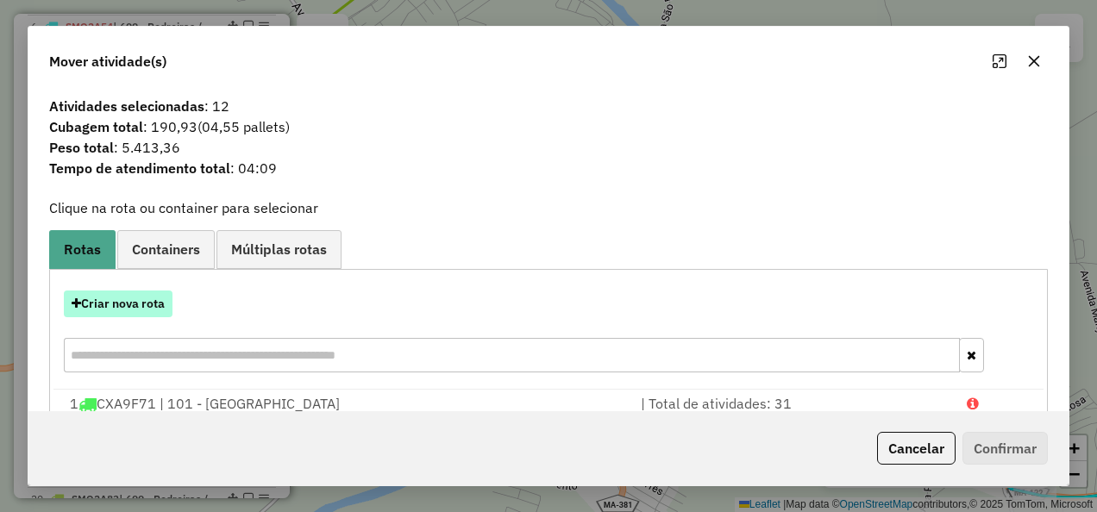
click at [123, 304] on button "Criar nova rota" at bounding box center [118, 304] width 109 height 27
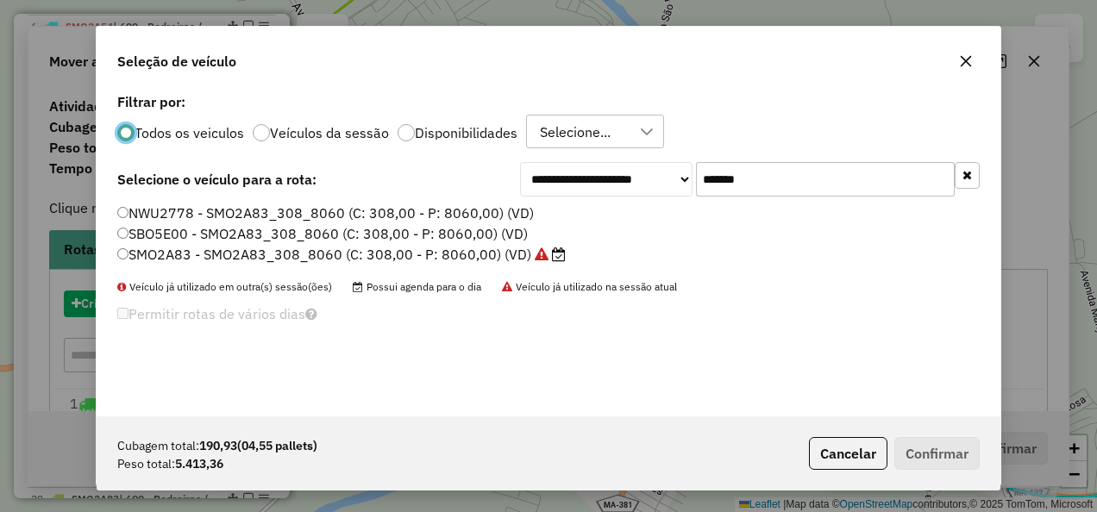
scroll to position [9, 5]
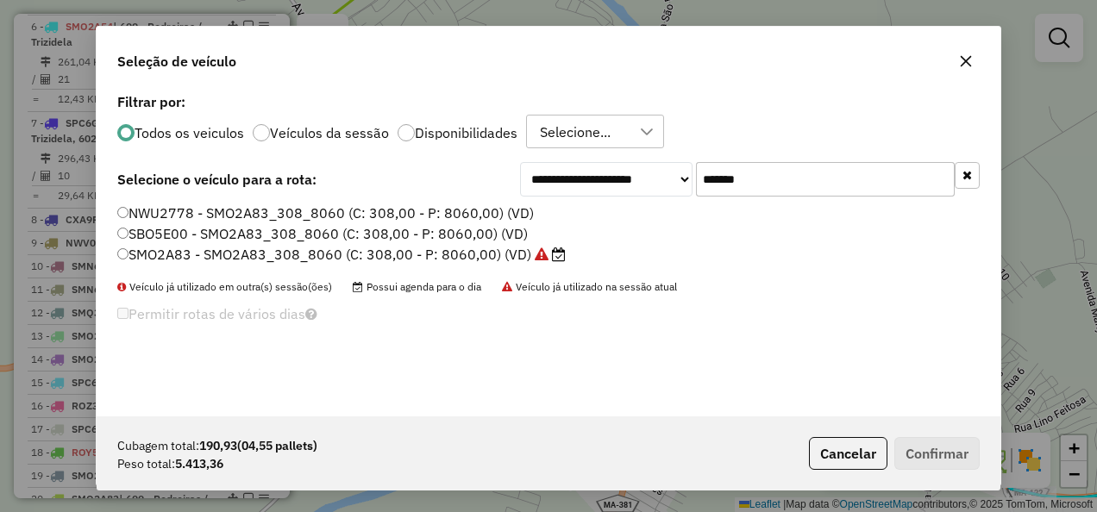
drag, startPoint x: 790, startPoint y: 185, endPoint x: 578, endPoint y: 238, distance: 218.8
click at [578, 238] on div "**********" at bounding box center [549, 253] width 904 height 328
paste input "text"
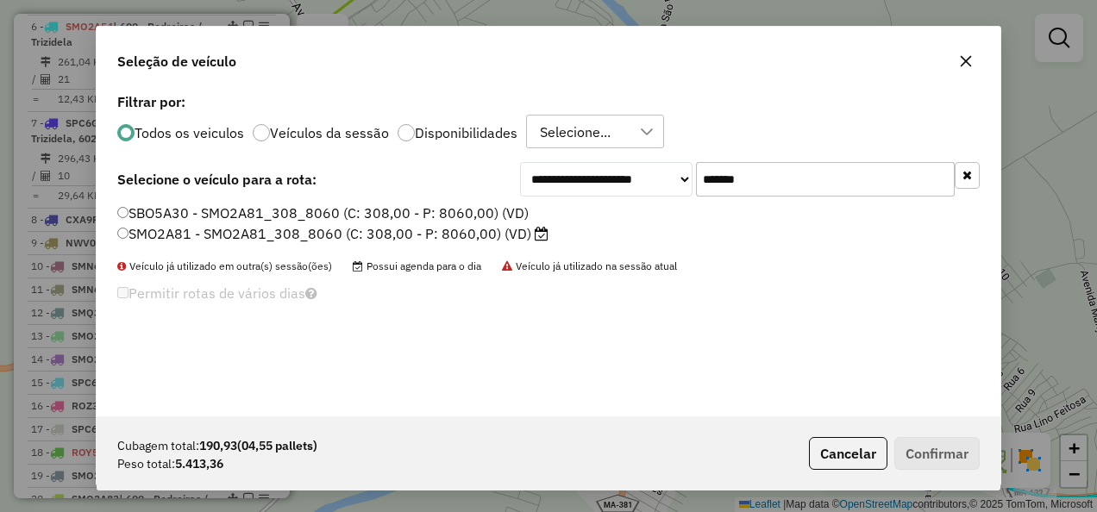
type input "*******"
click at [514, 227] on label "SMO2A81 - SMO2A81_308_8060 (C: 308,00 - P: 8060,00) (VD)" at bounding box center [332, 233] width 431 height 21
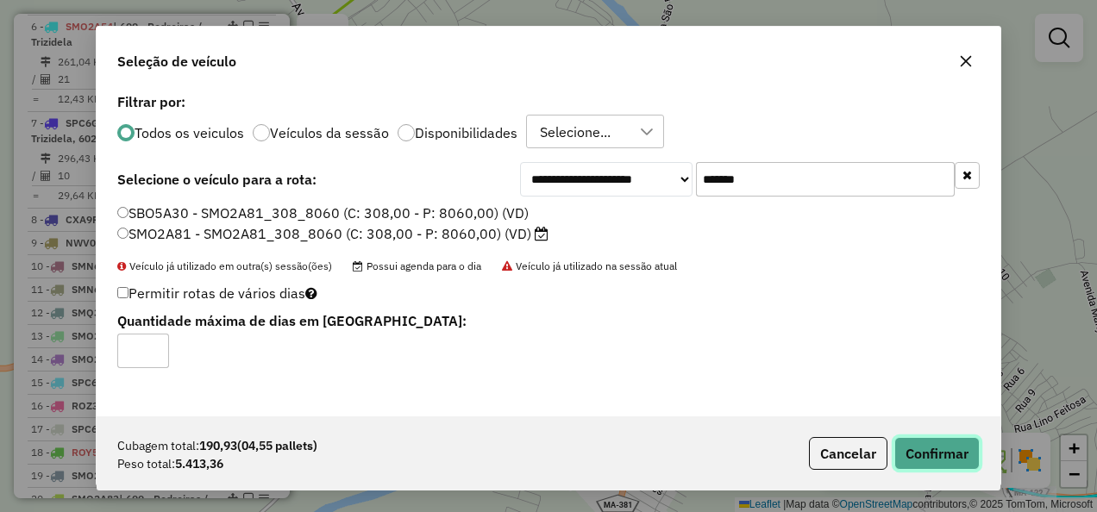
click at [964, 465] on button "Confirmar" at bounding box center [936, 453] width 85 height 33
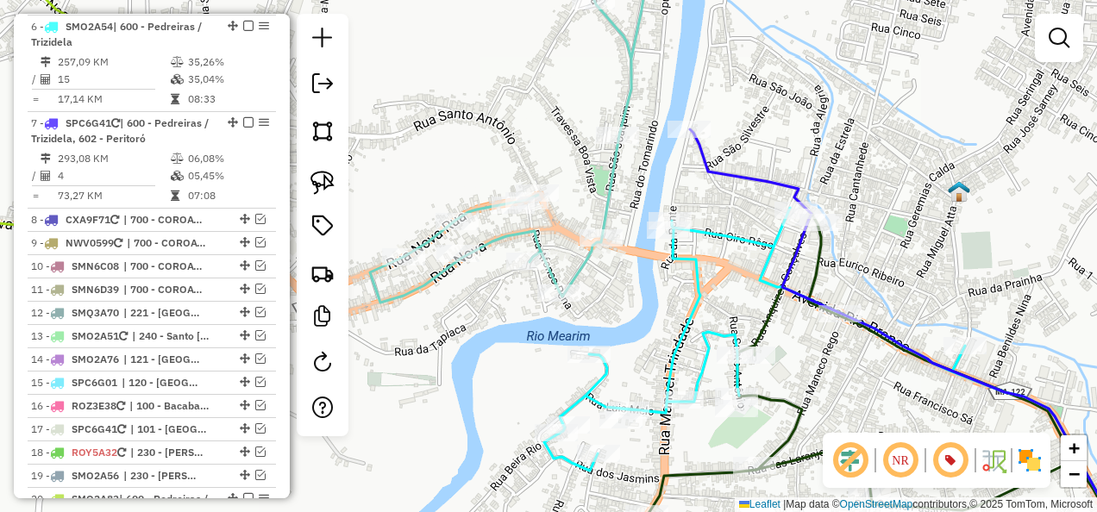
drag, startPoint x: 633, startPoint y: 259, endPoint x: 680, endPoint y: 310, distance: 69.6
click at [680, 310] on div "Janela de atendimento Grade de atendimento Capacidade Transportadoras Veículos …" at bounding box center [548, 256] width 1097 height 512
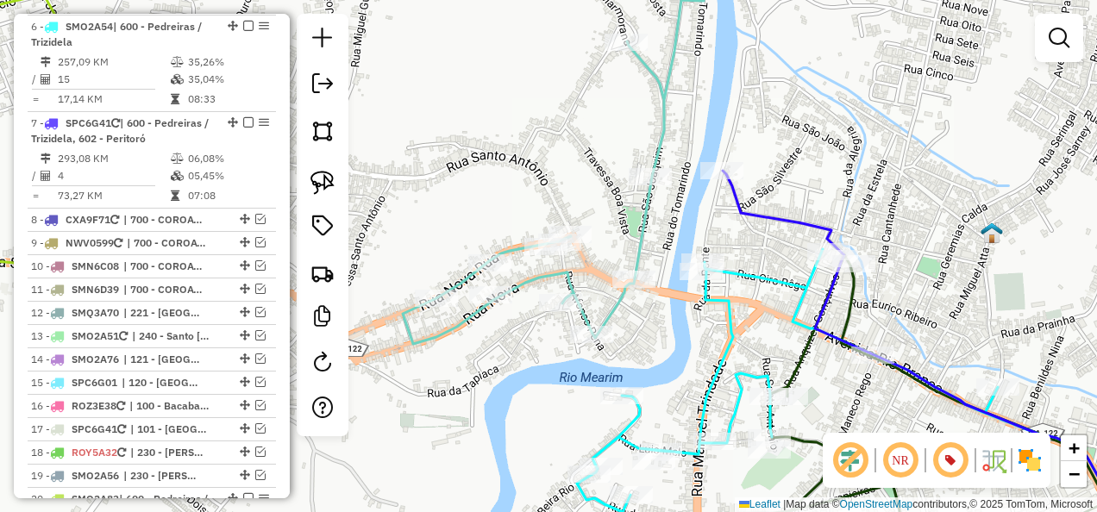
click at [639, 245] on icon at bounding box center [554, 162] width 302 height 364
select select "**********"
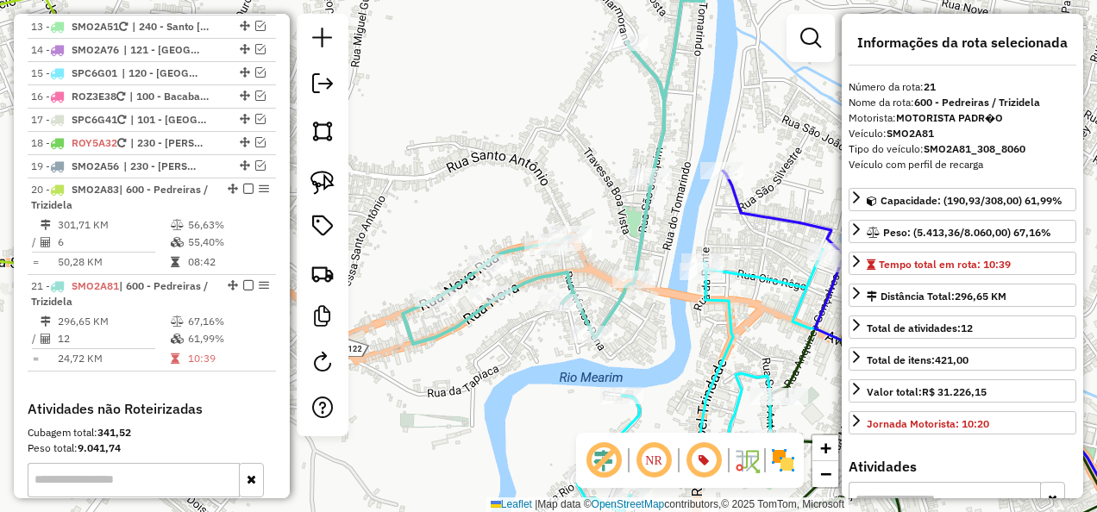
scroll to position [1726, 0]
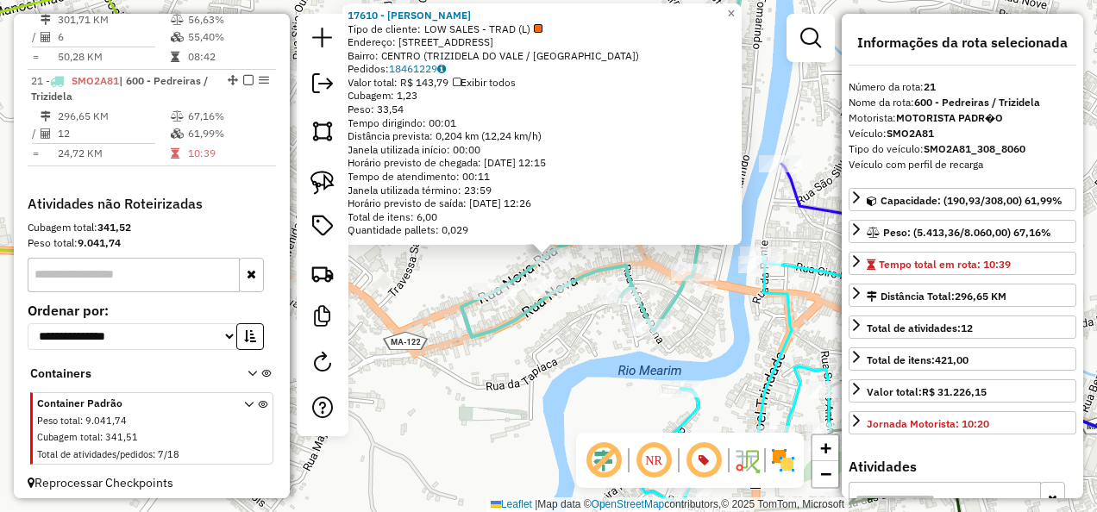
click at [504, 345] on div "17610 - MERC MARTINS Tipo de cliente: LOW SALES - TRAD (L) Endereço: [STREET_AD…" at bounding box center [548, 256] width 1097 height 512
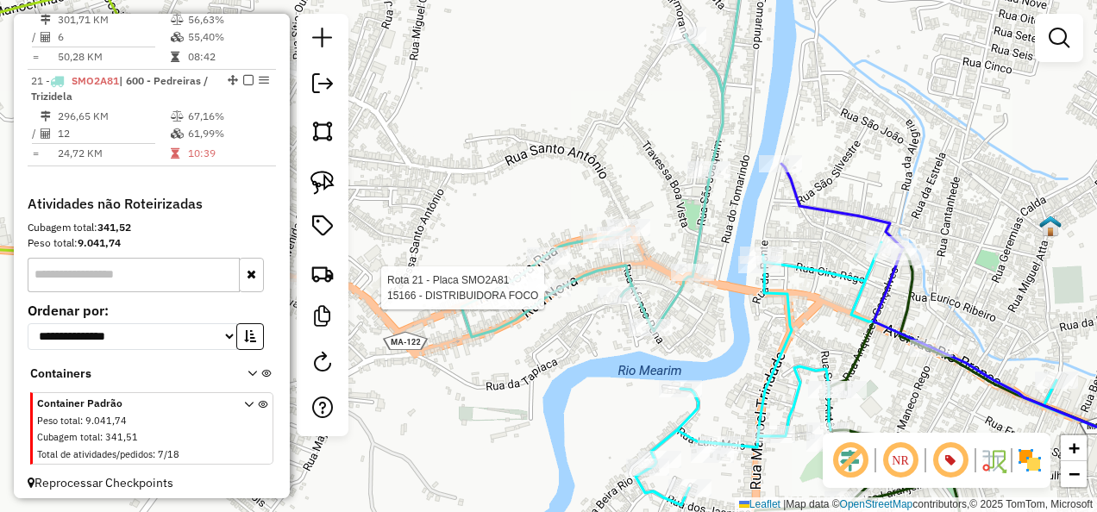
select select "**********"
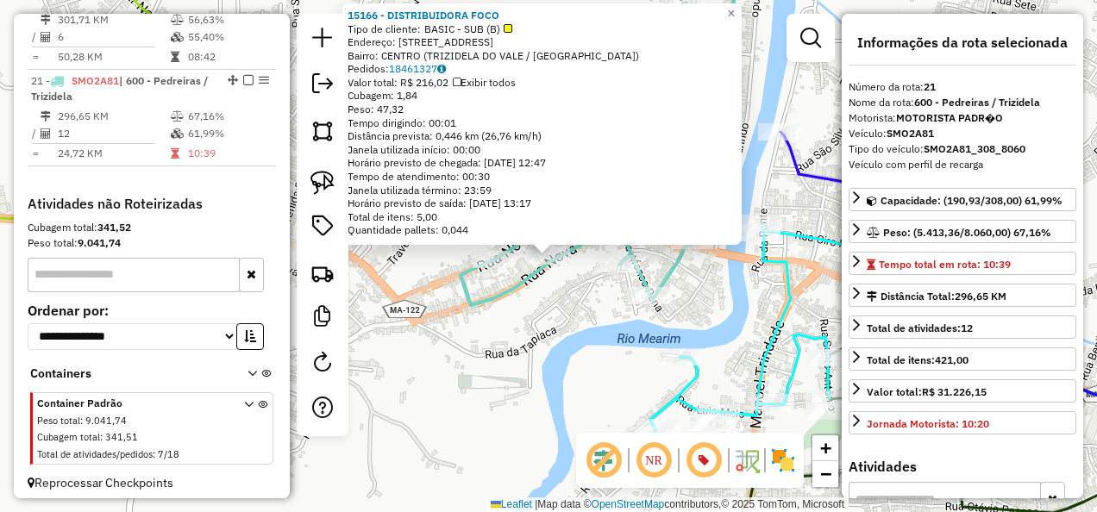
click at [539, 319] on div "Rota 21 - Placa SMO2A81 15166 - DISTRIBUIDORA FOCO 15166 - DISTRIBUIDORA FOCO T…" at bounding box center [548, 256] width 1097 height 512
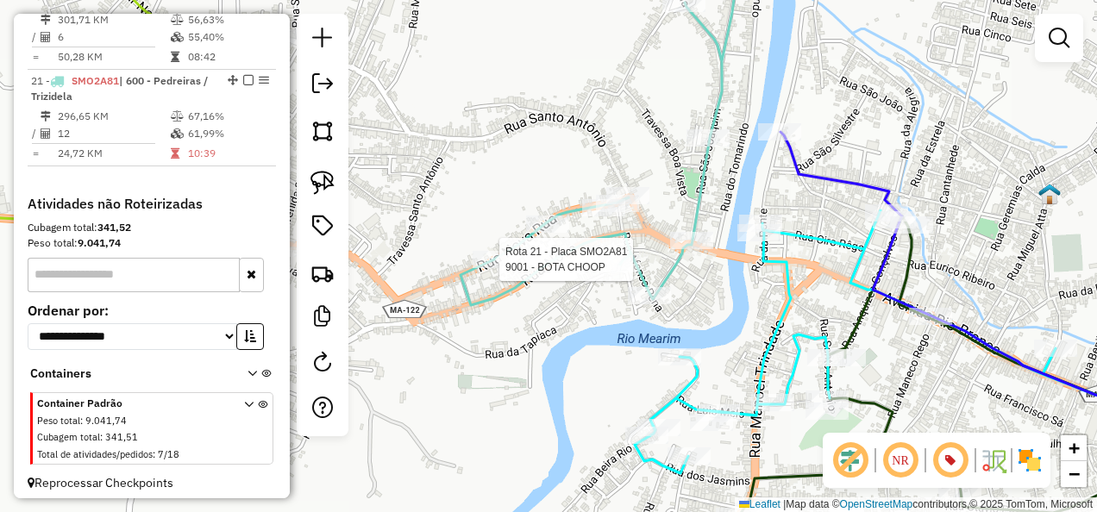
select select "**********"
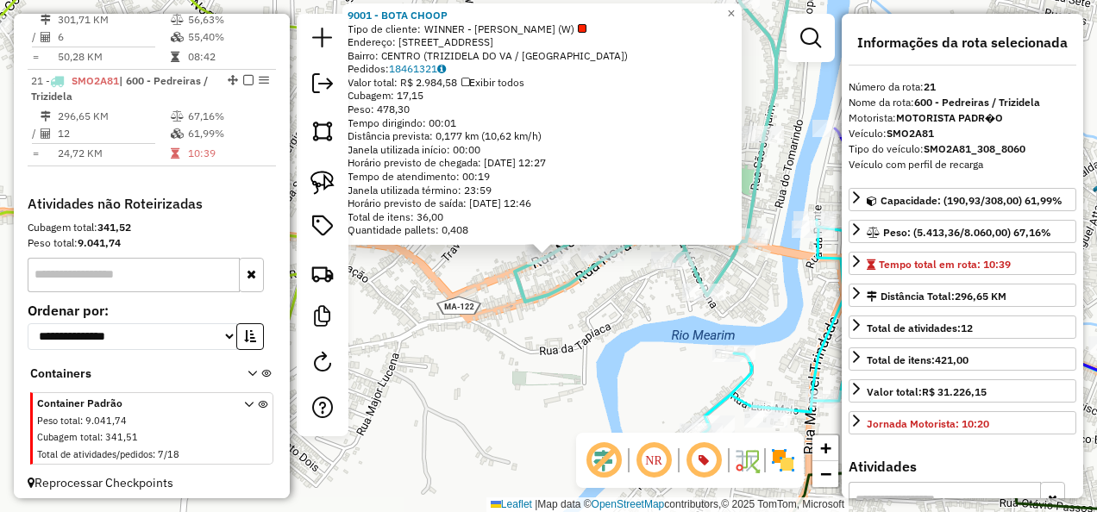
click at [520, 323] on div "Rota 21 - Placa SMO2A81 9001 - BOTA CHOOP 9001 - BOTA CHOOP Tipo de cliente: WI…" at bounding box center [548, 256] width 1097 height 512
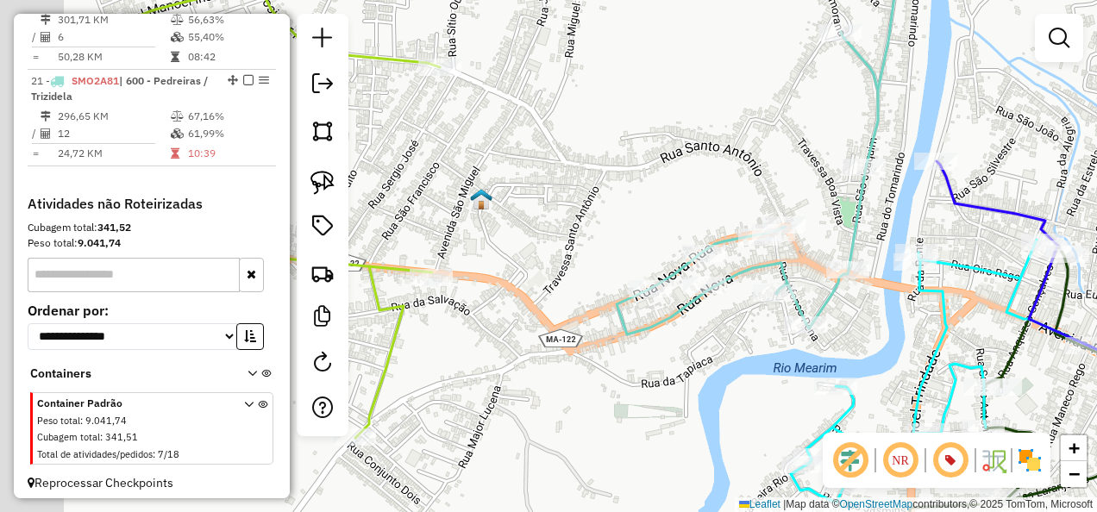
drag, startPoint x: 475, startPoint y: 328, endPoint x: 643, endPoint y: 348, distance: 169.4
click at [628, 359] on div "Janela de atendimento Grade de atendimento Capacidade Transportadoras Veículos …" at bounding box center [548, 256] width 1097 height 512
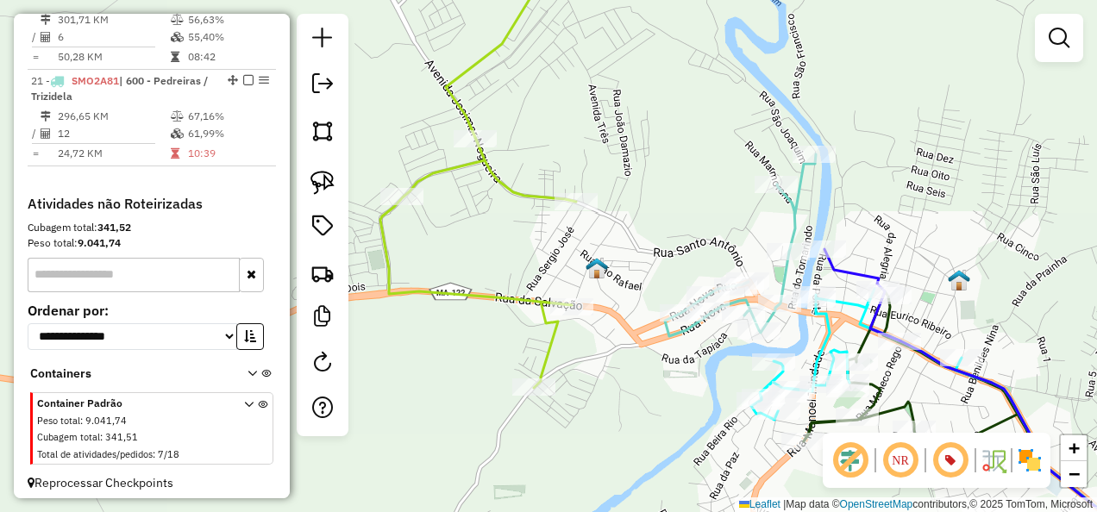
click at [543, 333] on icon at bounding box center [478, 183] width 196 height 410
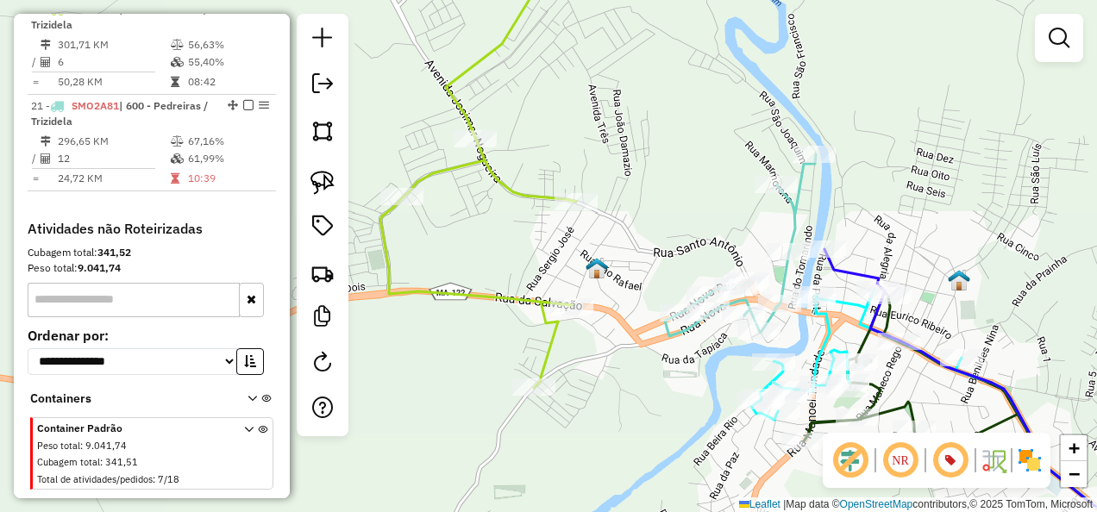
select select "**********"
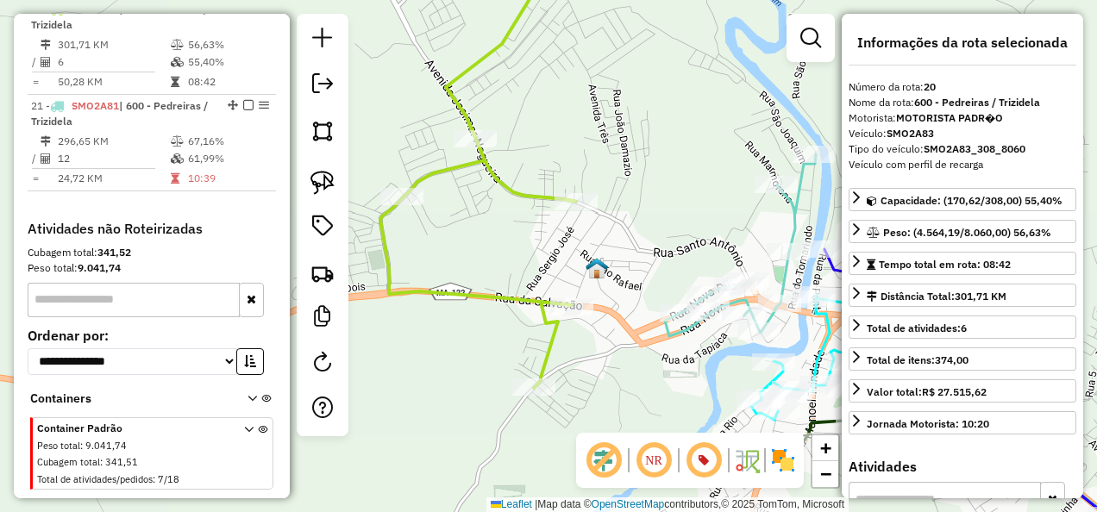
scroll to position [1679, 0]
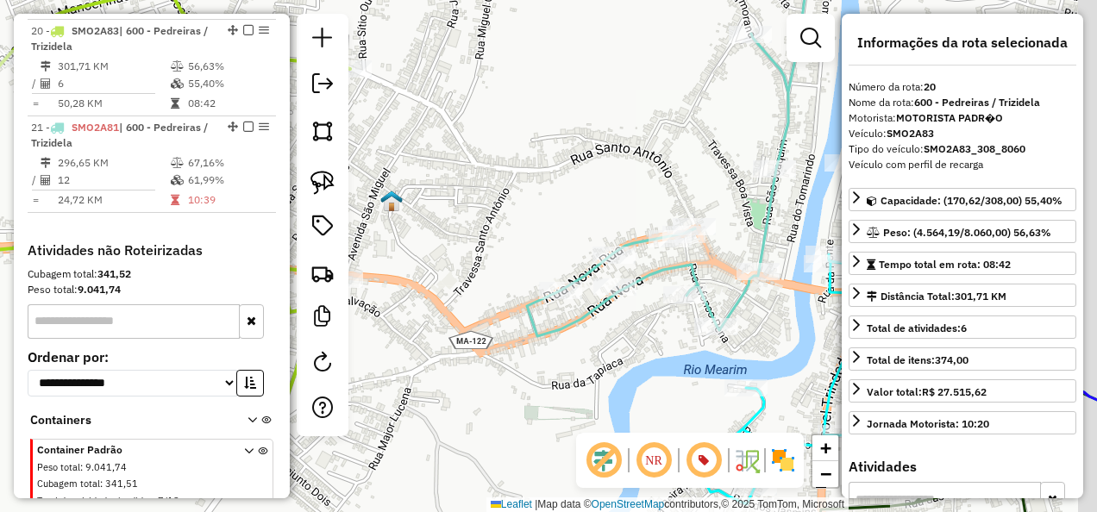
drag, startPoint x: 690, startPoint y: 341, endPoint x: 486, endPoint y: 352, distance: 203.8
click at [486, 352] on div "Janela de atendimento Grade de atendimento Capacidade Transportadoras Veículos …" at bounding box center [548, 256] width 1097 height 512
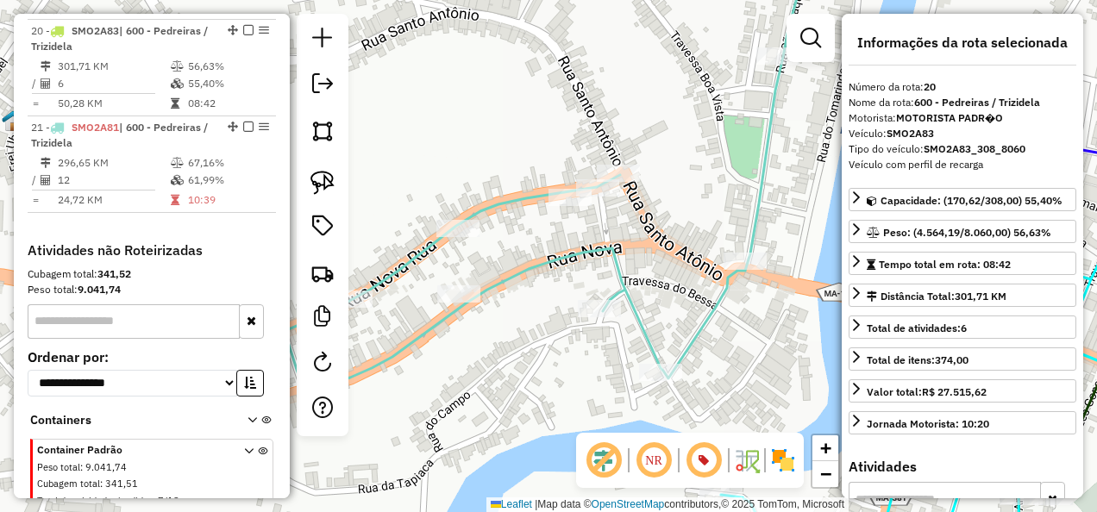
click at [609, 255] on icon at bounding box center [546, 170] width 522 height 442
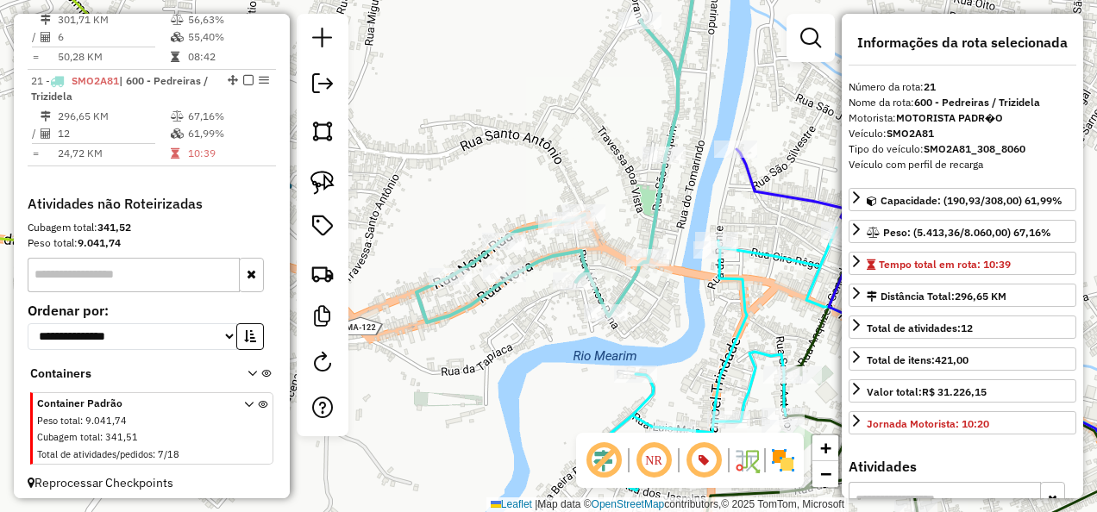
drag, startPoint x: 697, startPoint y: 314, endPoint x: 524, endPoint y: 291, distance: 173.9
click at [524, 291] on div "Janela de atendimento Grade de atendimento Capacidade Transportadoras Veículos …" at bounding box center [548, 256] width 1097 height 512
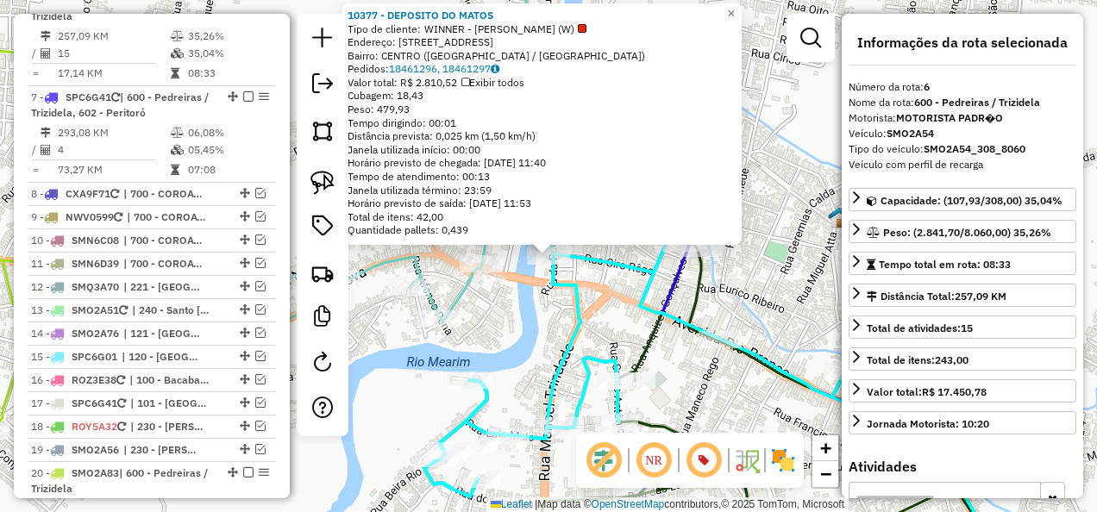
scroll to position [1211, 0]
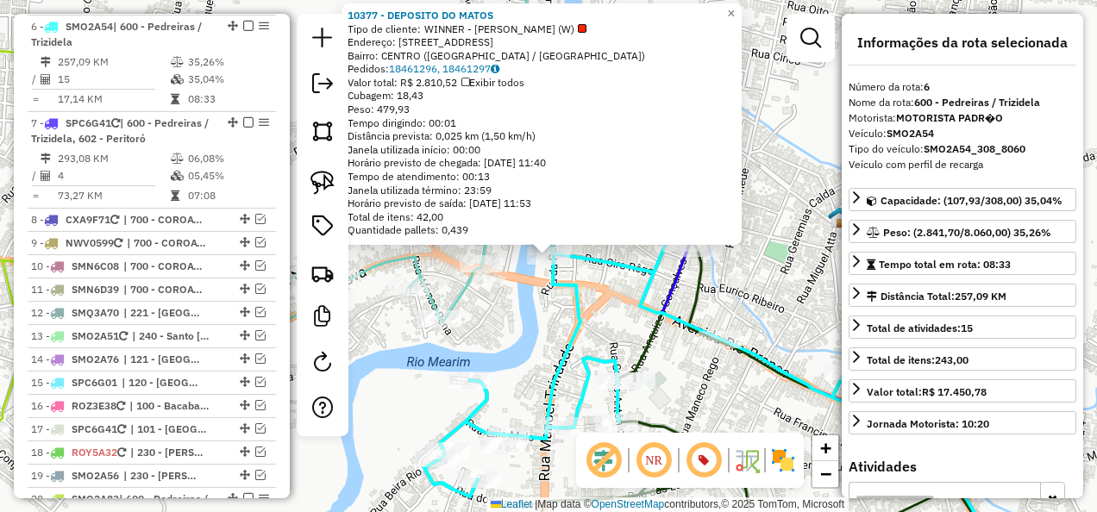
click at [535, 300] on div "10377 - DEPOSITO DO MATOS Tipo de cliente: WINNER - [GEOGRAPHIC_DATA] (W) Ender…" at bounding box center [548, 256] width 1097 height 512
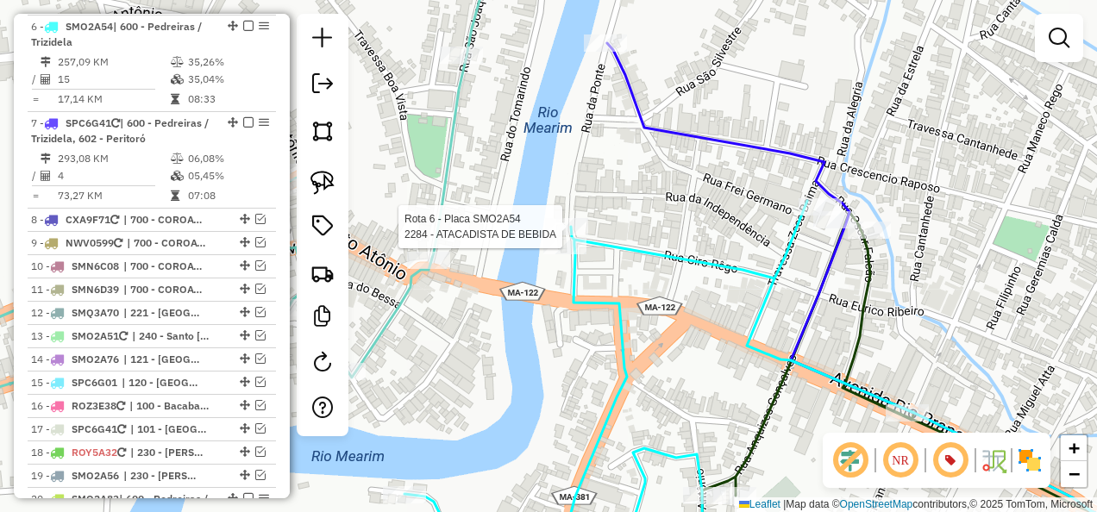
select select "**********"
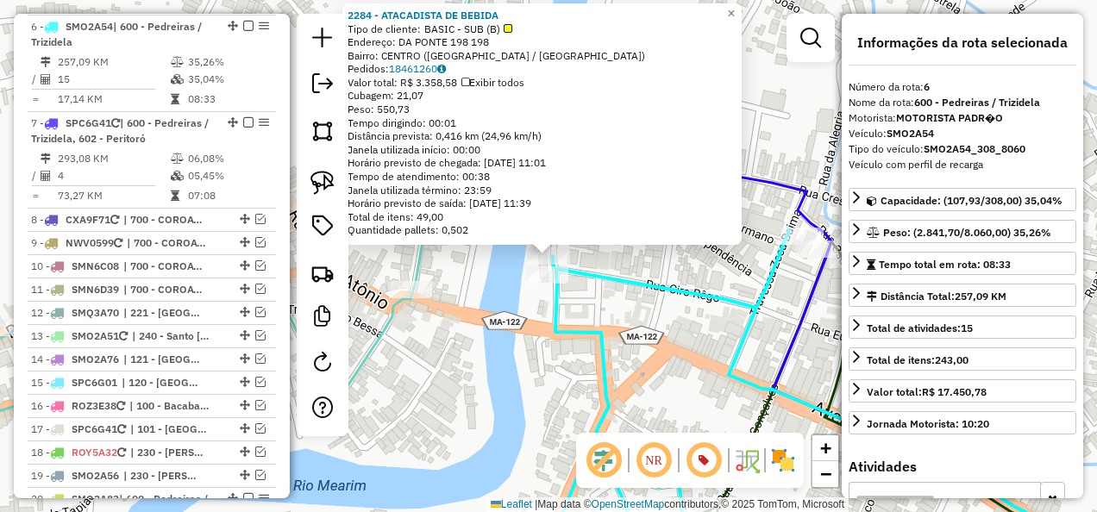
click at [605, 323] on icon at bounding box center [762, 397] width 753 height 334
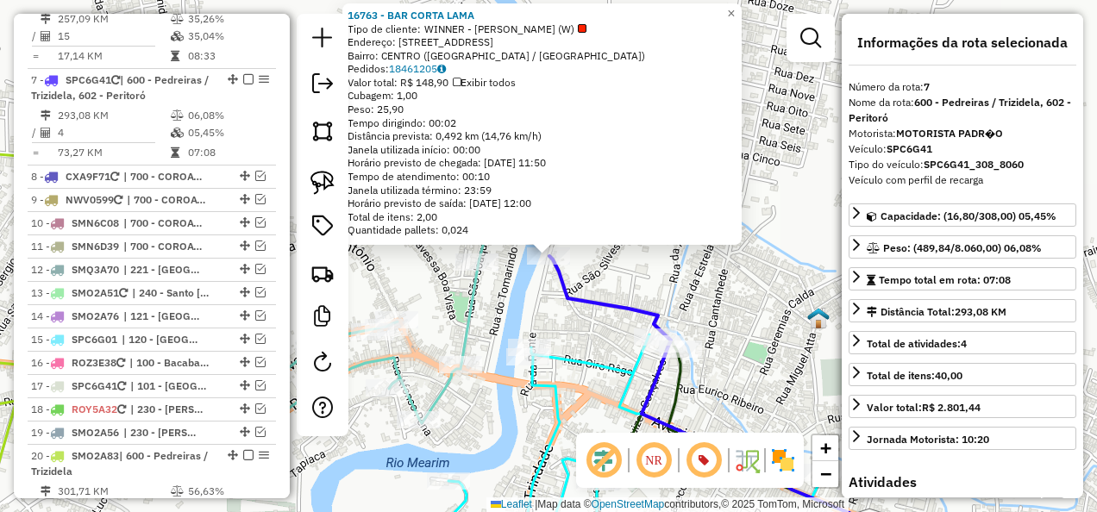
scroll to position [1307, 0]
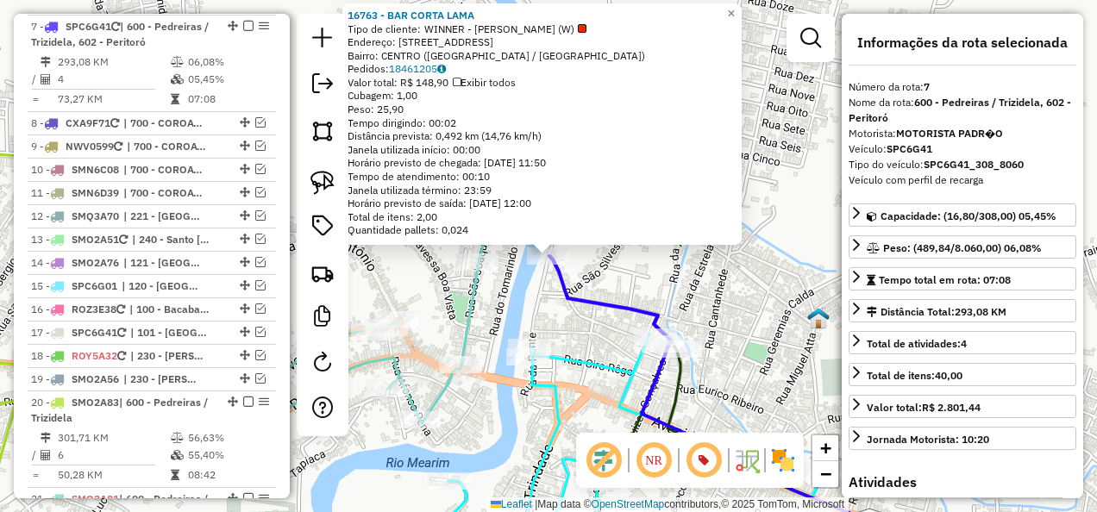
click at [601, 310] on icon at bounding box center [737, 410] width 377 height 308
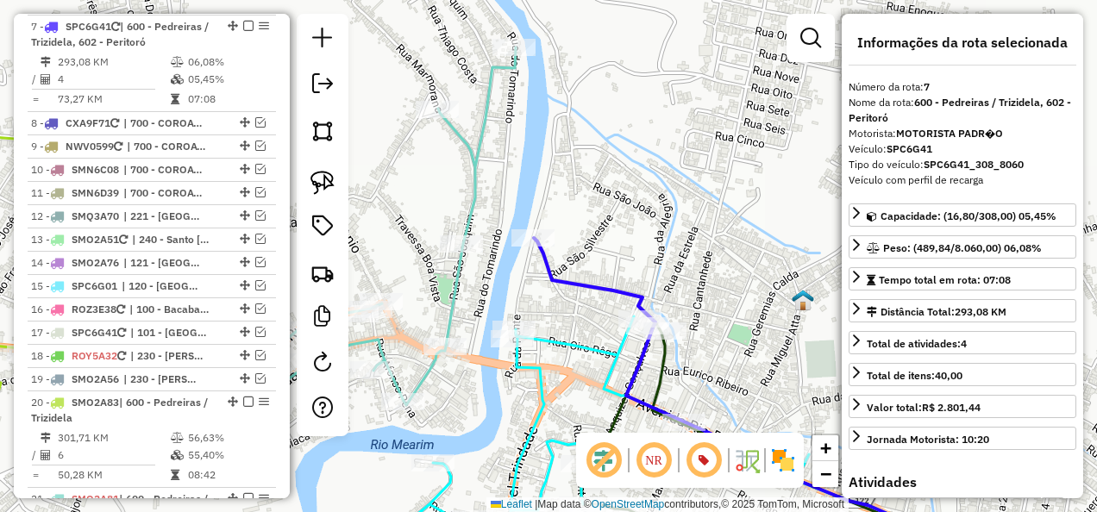
drag, startPoint x: 586, startPoint y: 334, endPoint x: 542, endPoint y: 273, distance: 74.2
click at [549, 278] on div "Janela de atendimento Grade de atendimento Capacidade Transportadoras Veículos …" at bounding box center [548, 256] width 1097 height 512
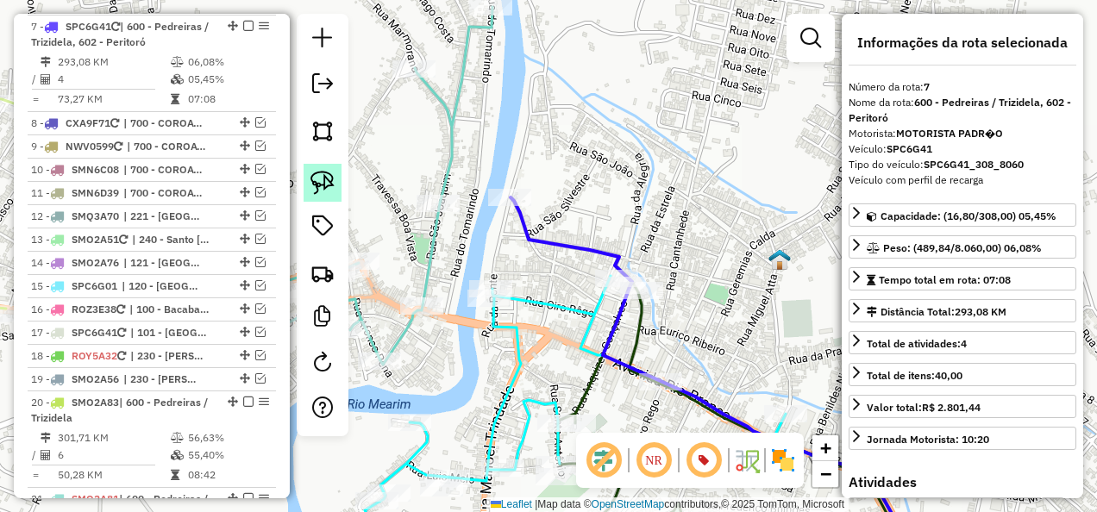
click at [326, 185] on img at bounding box center [322, 183] width 24 height 24
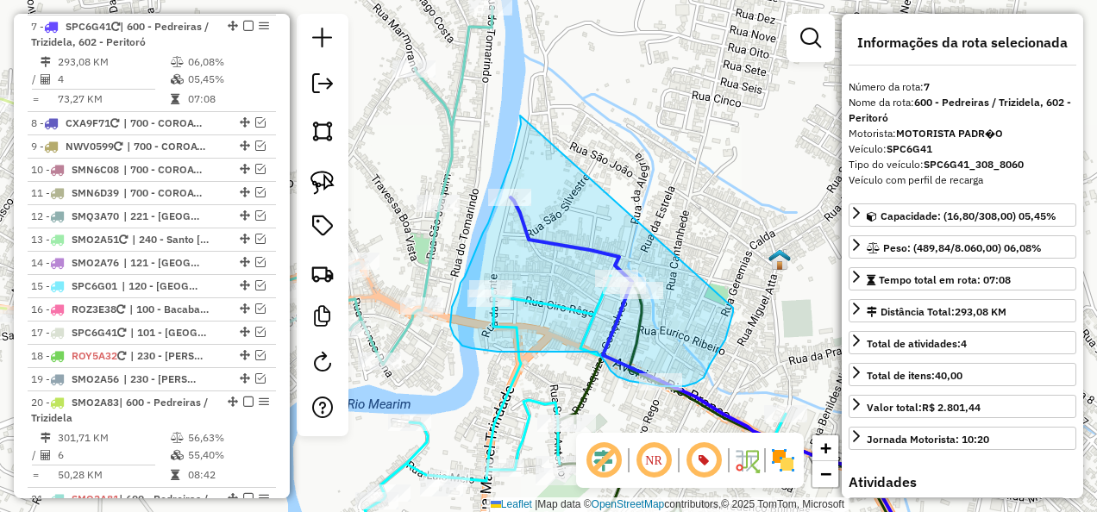
drag, startPoint x: 520, startPoint y: 116, endPoint x: 733, endPoint y: 307, distance: 286.4
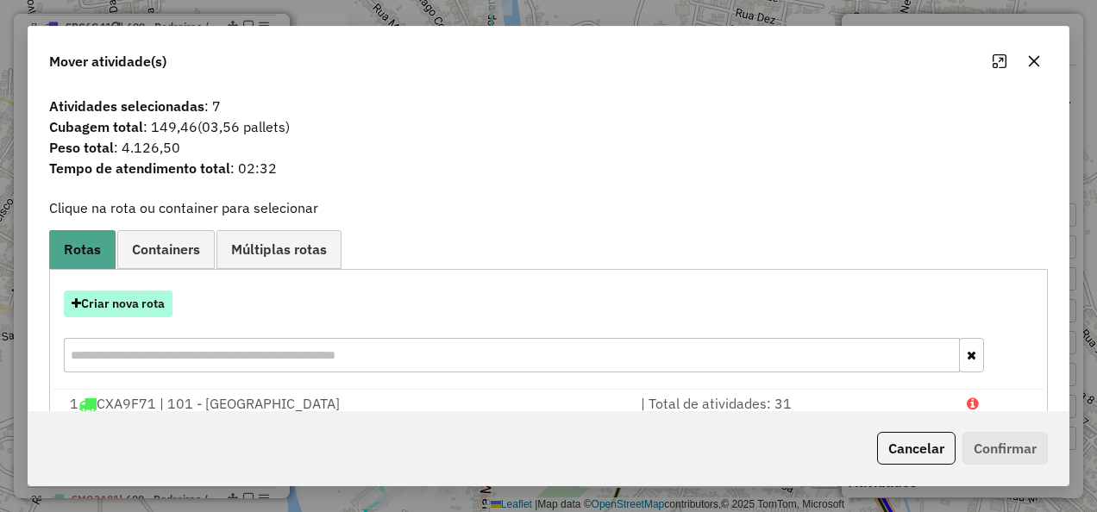
click at [148, 300] on button "Criar nova rota" at bounding box center [118, 304] width 109 height 27
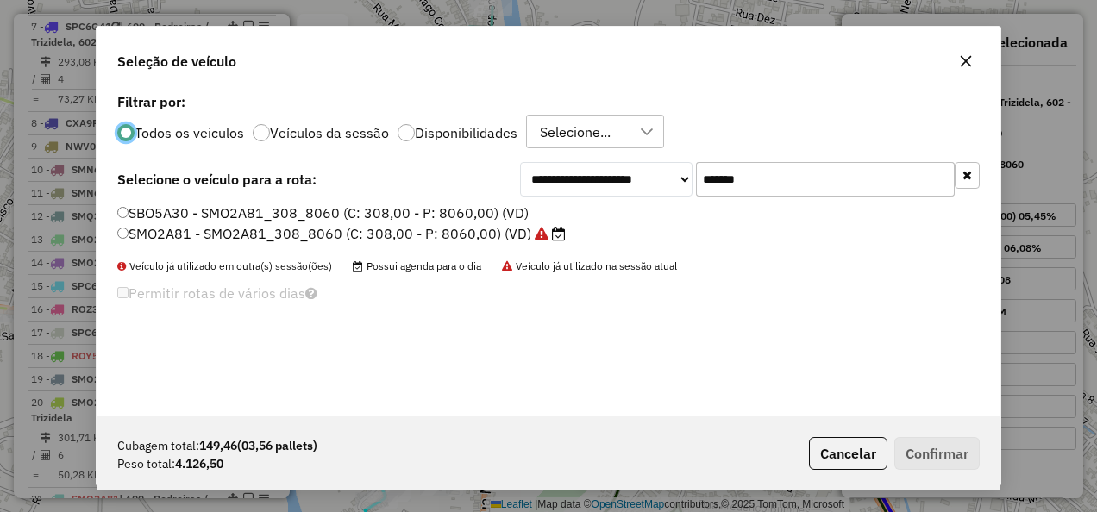
scroll to position [9, 5]
drag, startPoint x: 780, startPoint y: 181, endPoint x: 456, endPoint y: 202, distance: 324.9
click at [456, 202] on div "**********" at bounding box center [549, 253] width 904 height 328
paste input "text"
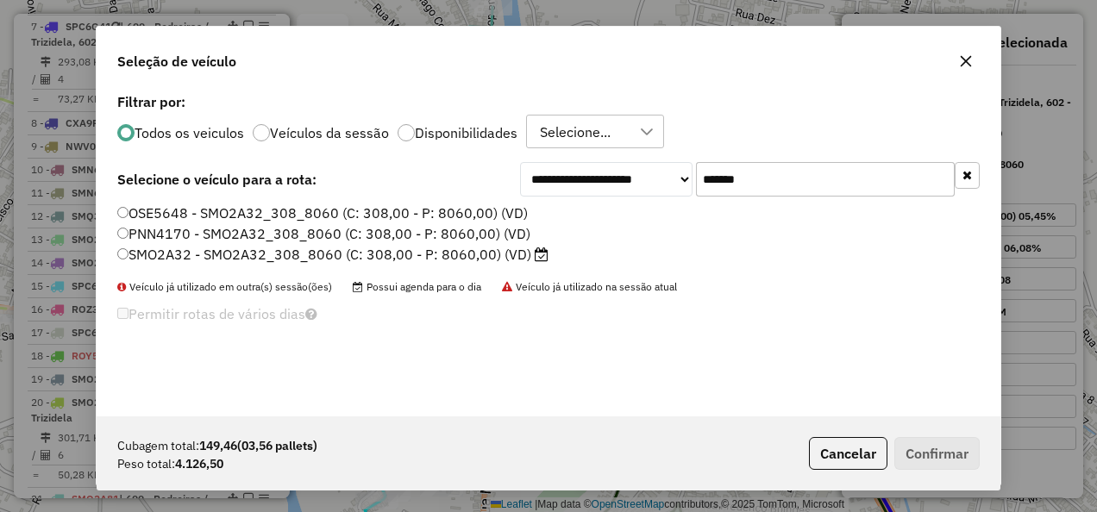
type input "*******"
click at [478, 252] on label "SMO2A32 - SMO2A32_308_8060 (C: 308,00 - P: 8060,00) (VD)" at bounding box center [332, 254] width 431 height 21
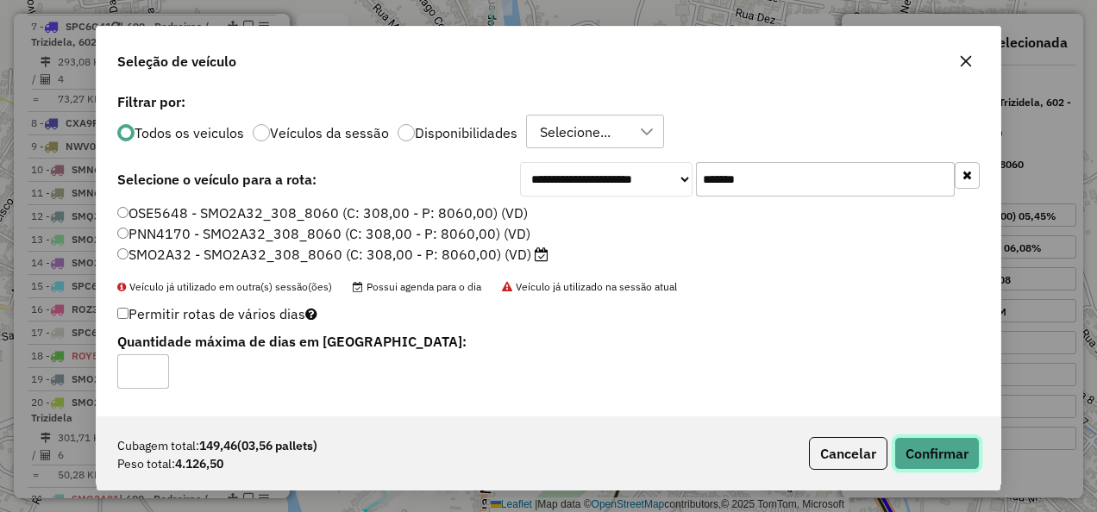
click at [969, 446] on button "Confirmar" at bounding box center [936, 453] width 85 height 33
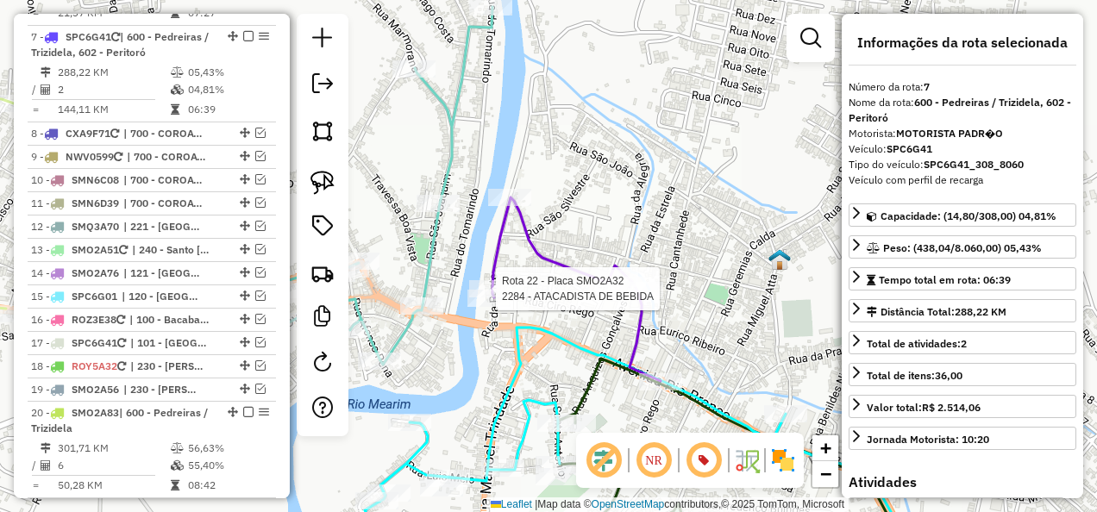
scroll to position [1307, 0]
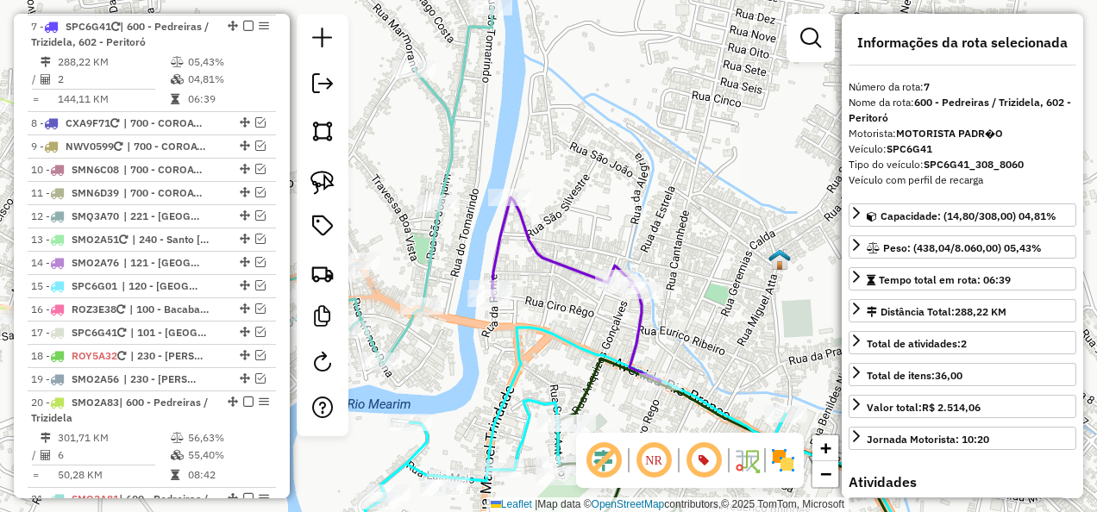
click at [636, 337] on icon at bounding box center [576, 289] width 168 height 184
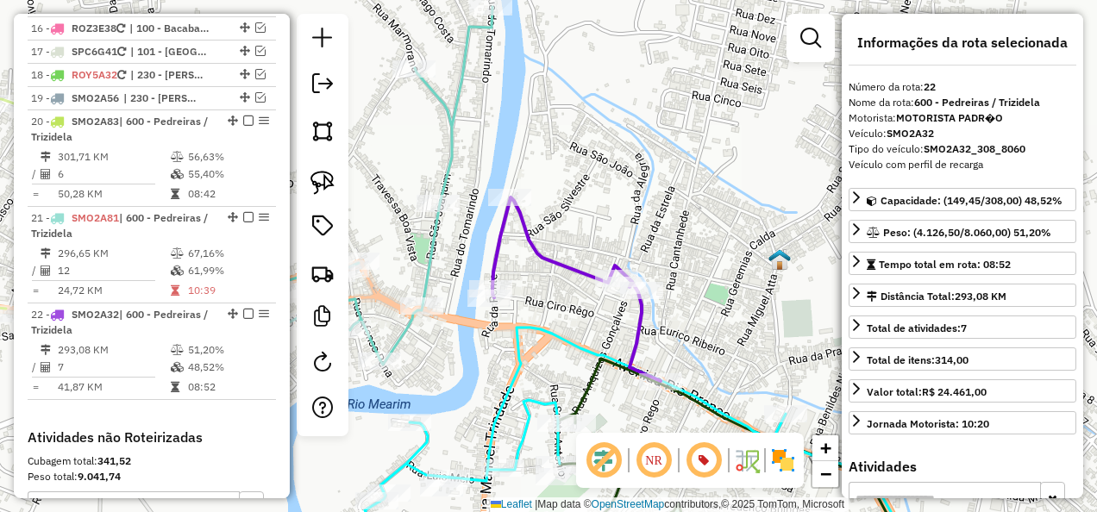
scroll to position [1821, 0]
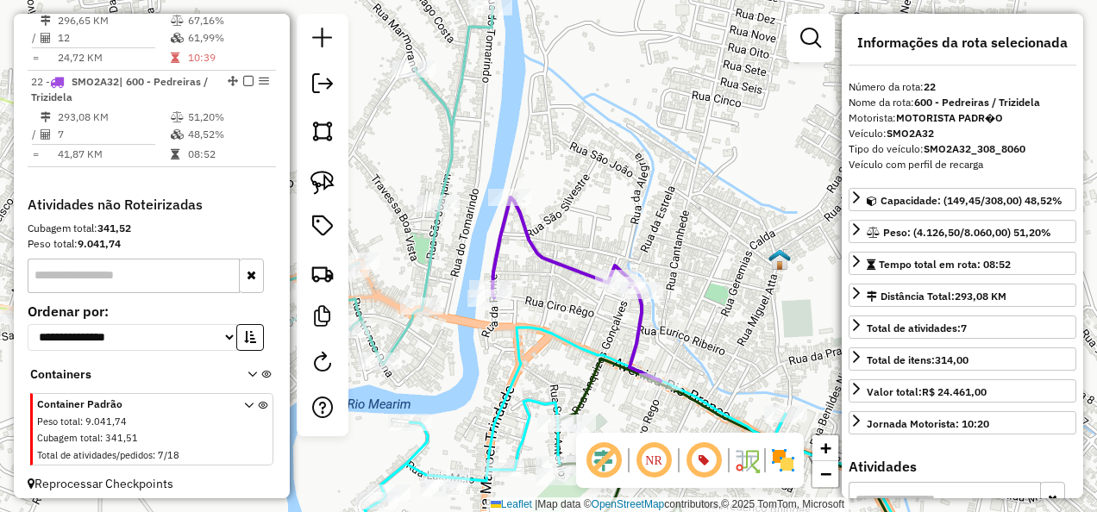
drag, startPoint x: 706, startPoint y: 329, endPoint x: 600, endPoint y: 162, distance: 198.1
click at [627, 190] on div "Janela de atendimento Grade de atendimento Capacidade Transportadoras Veículos …" at bounding box center [548, 256] width 1097 height 512
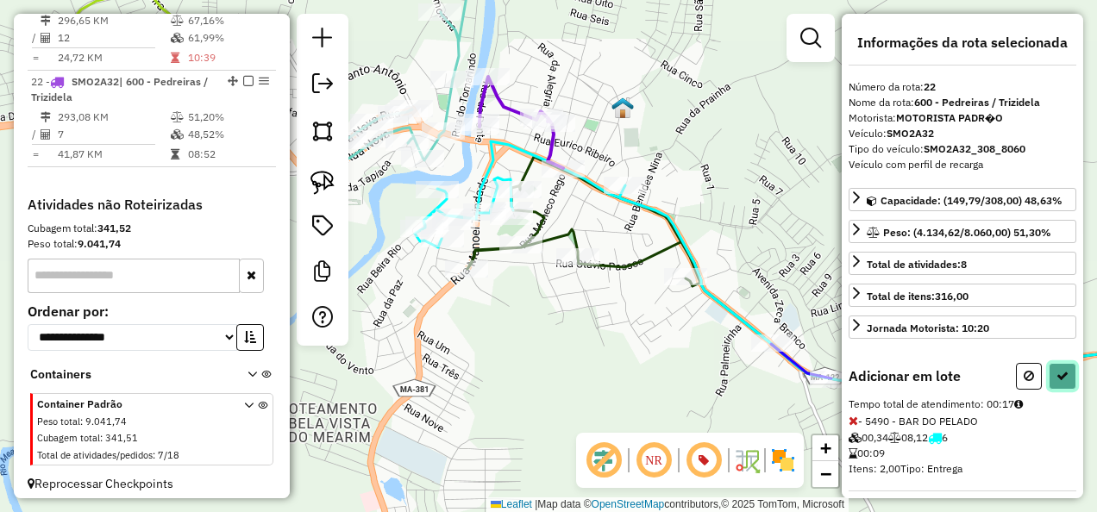
click at [1062, 375] on icon at bounding box center [1062, 376] width 12 height 12
select select "**********"
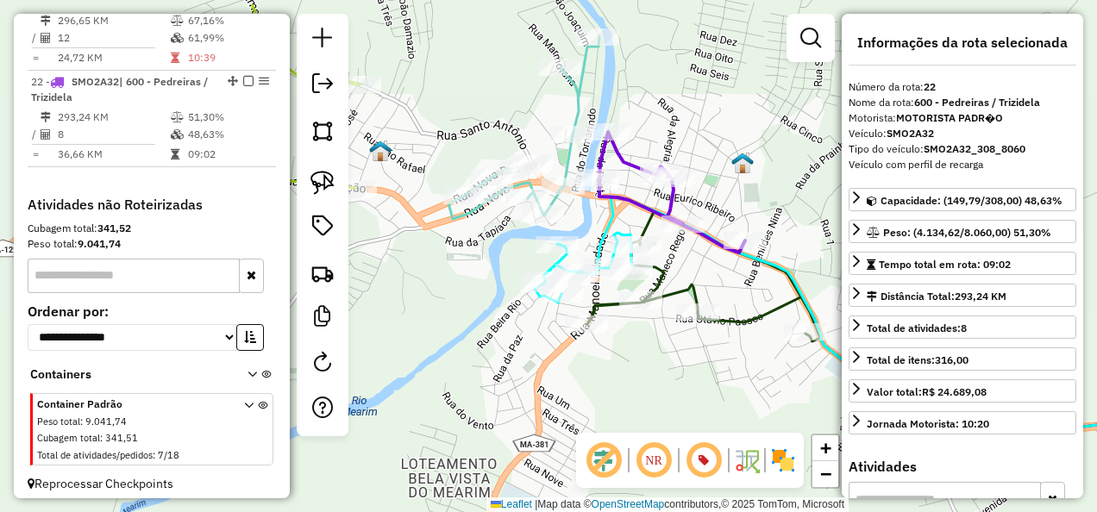
drag, startPoint x: 577, startPoint y: 323, endPoint x: 709, endPoint y: 376, distance: 142.0
click at [714, 381] on div "Janela de atendimento Grade de atendimento Capacidade Transportadoras Veículos …" at bounding box center [548, 256] width 1097 height 512
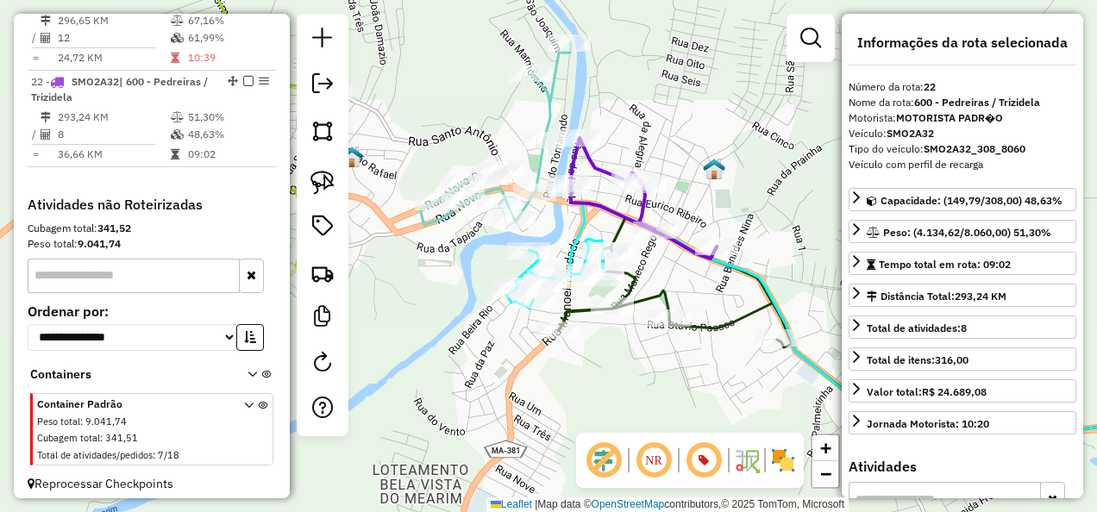
drag, startPoint x: 427, startPoint y: 275, endPoint x: 371, endPoint y: 273, distance: 56.1
click at [371, 273] on div "Janela de atendimento Grade de atendimento Capacidade Transportadoras Veículos …" at bounding box center [548, 256] width 1097 height 512
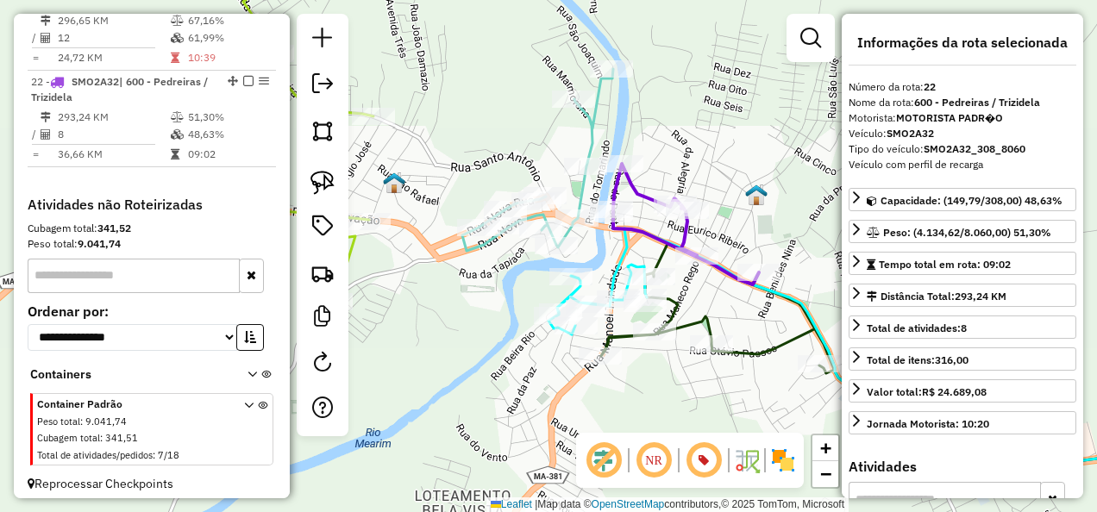
drag, startPoint x: 478, startPoint y: 324, endPoint x: 643, endPoint y: 363, distance: 170.1
click at [643, 363] on div "Janela de atendimento Grade de atendimento Capacidade Transportadoras Veículos …" at bounding box center [548, 256] width 1097 height 512
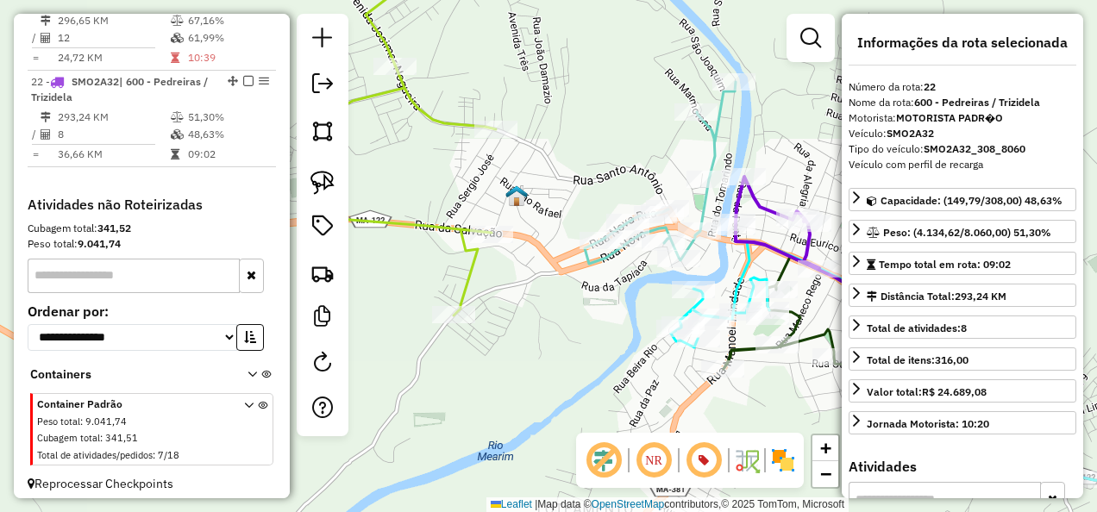
click at [470, 266] on icon at bounding box center [398, 132] width 196 height 366
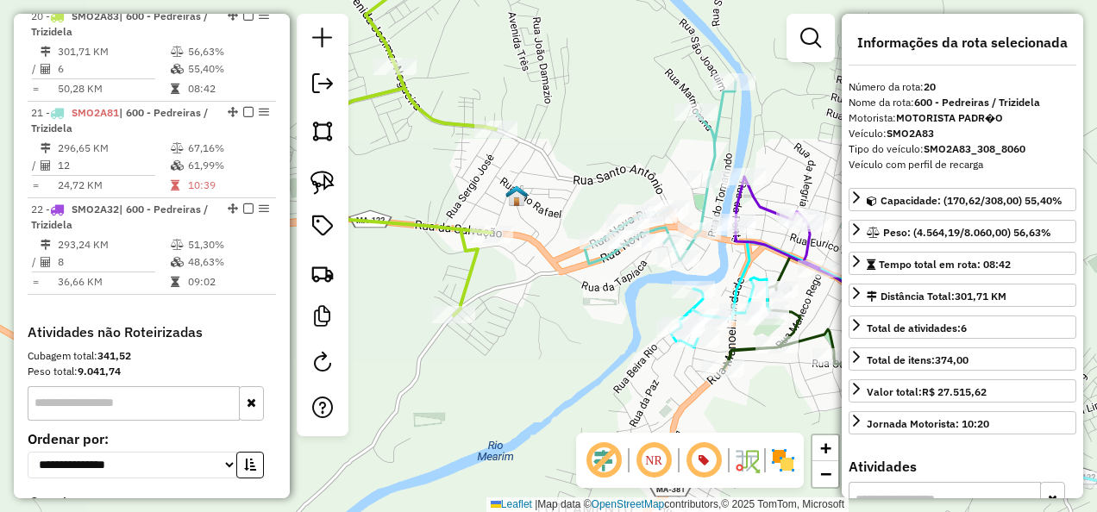
scroll to position [1679, 0]
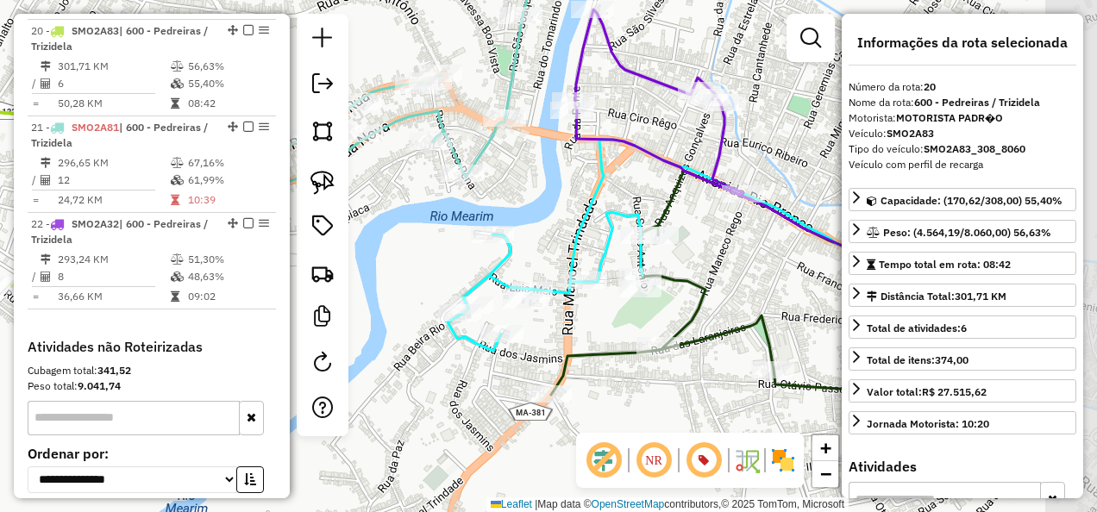
drag, startPoint x: 733, startPoint y: 371, endPoint x: 550, endPoint y: 338, distance: 185.7
click at [550, 338] on div "Janela de atendimento Grade de atendimento Capacidade Transportadoras Veículos …" at bounding box center [548, 256] width 1097 height 512
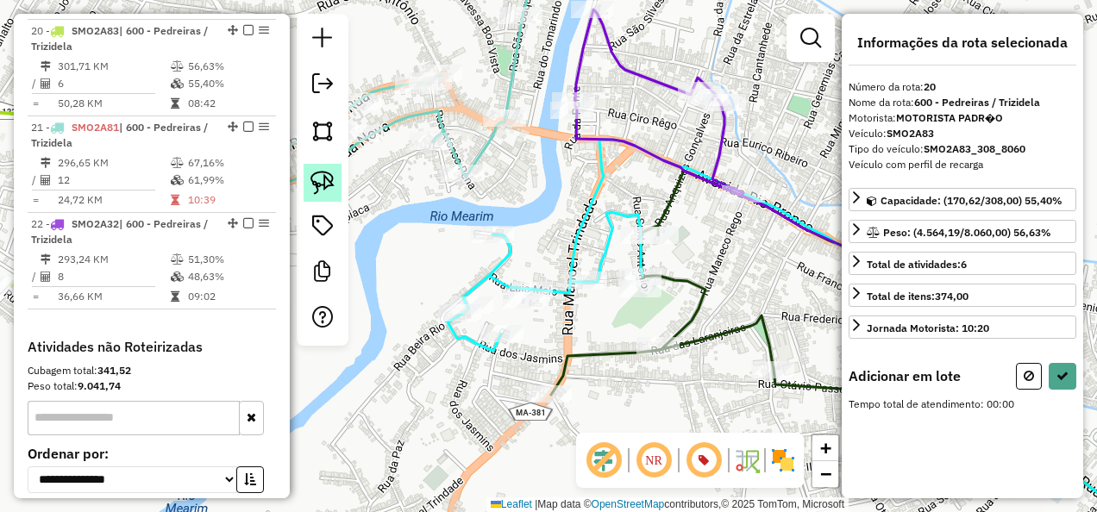
click at [326, 179] on img at bounding box center [322, 183] width 24 height 24
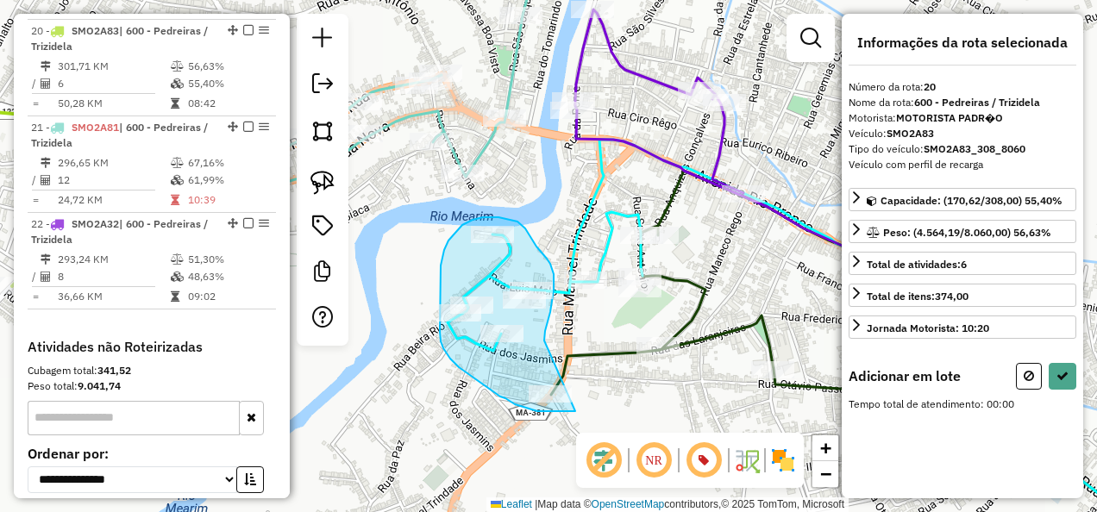
drag, startPoint x: 544, startPoint y: 341, endPoint x: 575, endPoint y: 411, distance: 77.2
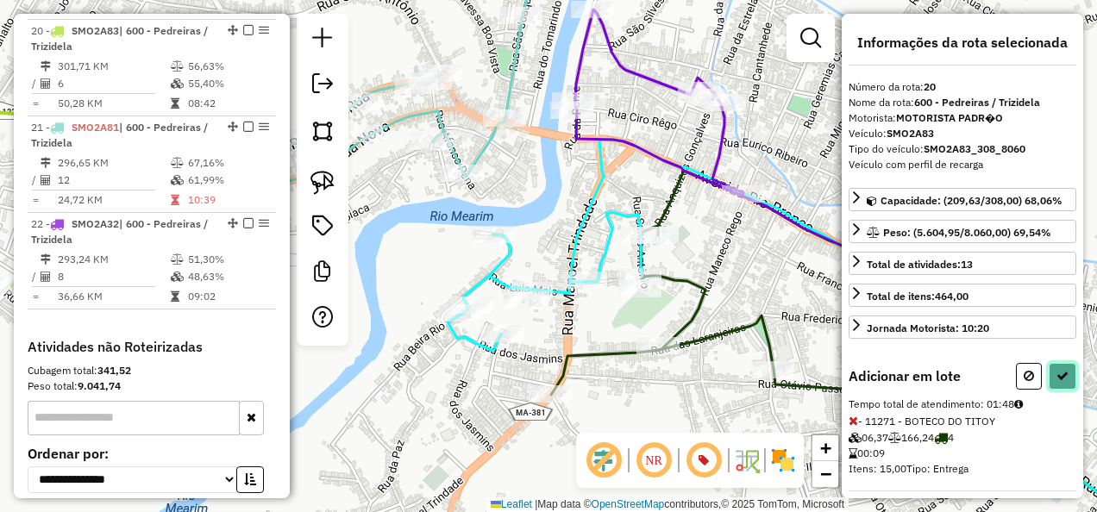
click at [1049, 371] on button at bounding box center [1063, 376] width 28 height 27
select select "**********"
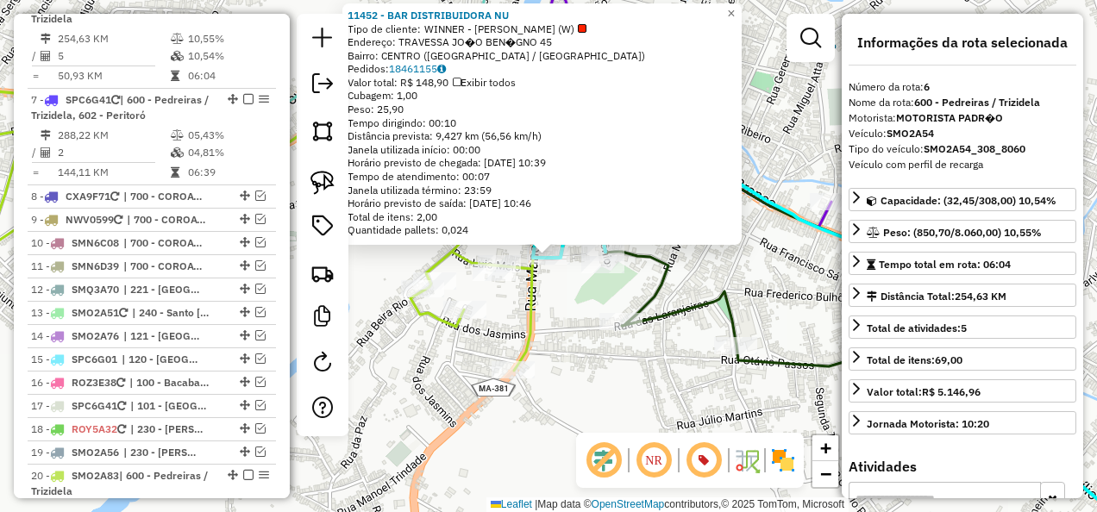
scroll to position [1211, 0]
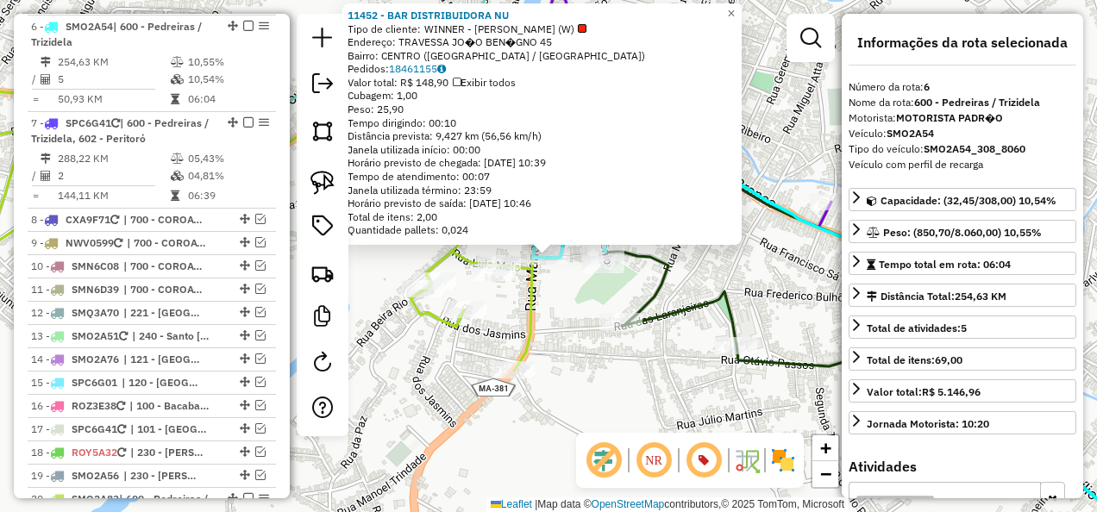
click at [551, 313] on div "11452 - BAR DISTRIBUIDORA NU Tipo de cliente: WINNER - ROTA (W) Endereço: TRAVE…" at bounding box center [548, 256] width 1097 height 512
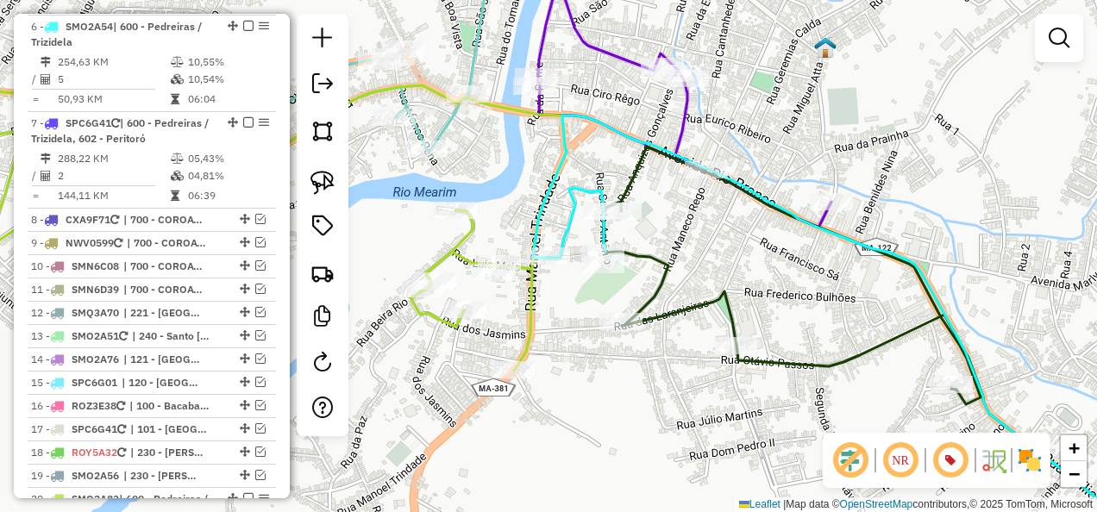
click at [448, 252] on icon at bounding box center [228, 226] width 676 height 289
select select "**********"
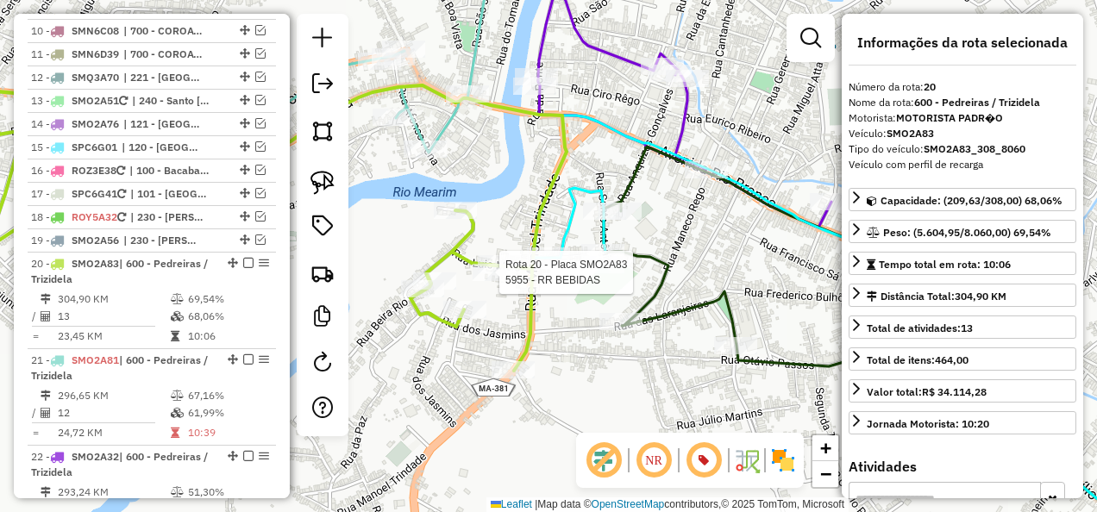
scroll to position [1679, 0]
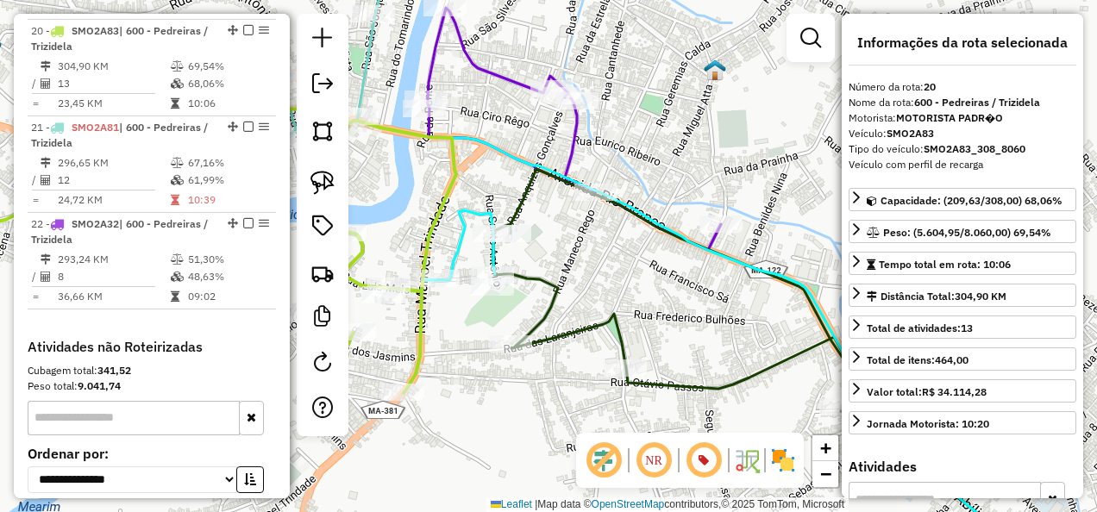
drag, startPoint x: 547, startPoint y: 300, endPoint x: 436, endPoint y: 323, distance: 112.6
click at [436, 323] on div "Janela de atendimento Grade de atendimento Capacidade Transportadoras Veículos …" at bounding box center [548, 256] width 1097 height 512
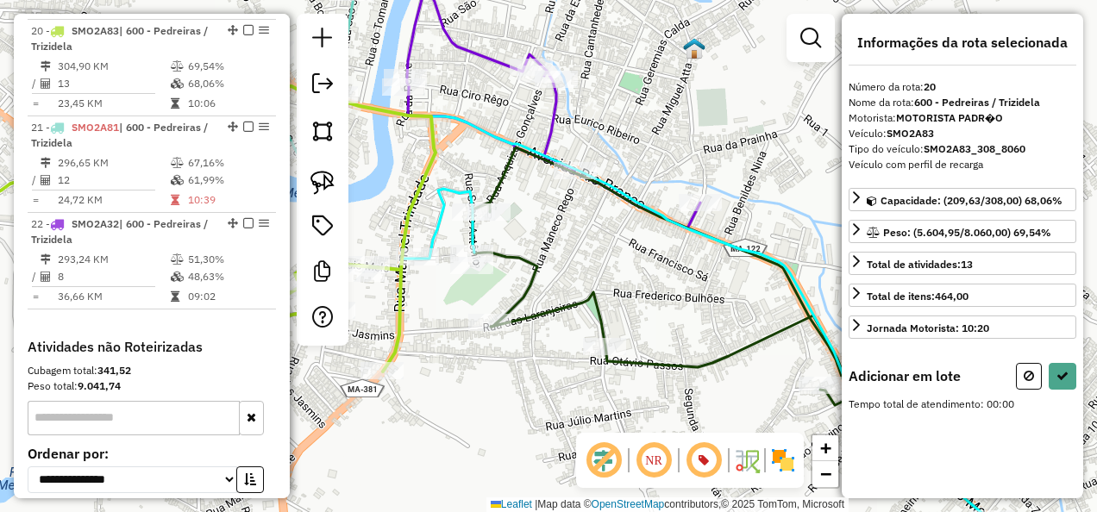
drag, startPoint x: 464, startPoint y: 372, endPoint x: 394, endPoint y: 261, distance: 130.6
click at [397, 276] on div "Janela de atendimento Grade de atendimento Capacidade Transportadoras Veículos …" at bounding box center [548, 256] width 1097 height 512
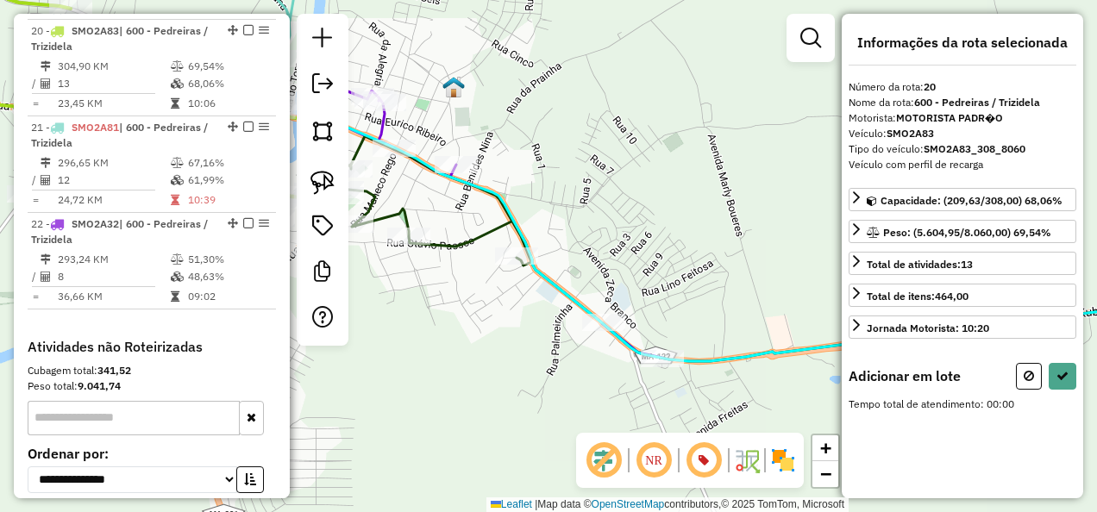
drag, startPoint x: 592, startPoint y: 379, endPoint x: 469, endPoint y: 336, distance: 130.6
click at [469, 336] on div "Janela de atendimento Grade de atendimento Capacidade Transportadoras Veículos …" at bounding box center [548, 256] width 1097 height 512
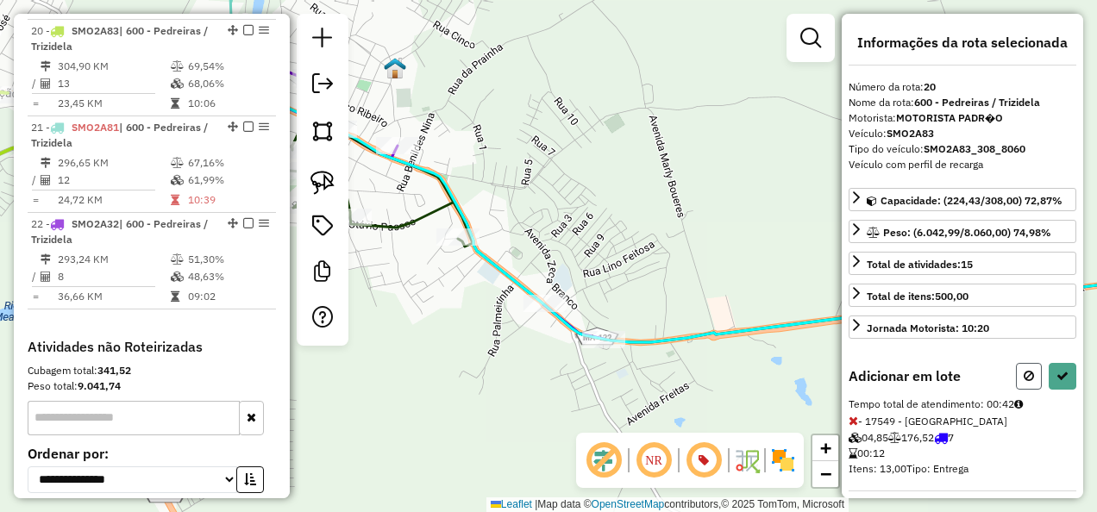
click at [1024, 370] on icon at bounding box center [1029, 376] width 10 height 12
select select "**********"
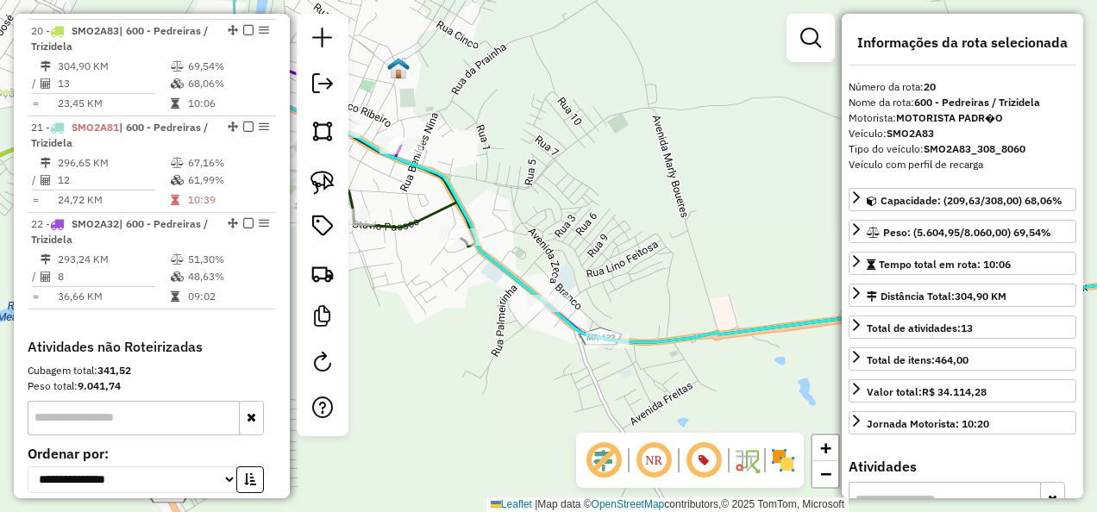
drag, startPoint x: 551, startPoint y: 231, endPoint x: 792, endPoint y: 324, distance: 258.0
click at [792, 324] on div "Janela de atendimento Grade de atendimento Capacidade Transportadoras Veículos …" at bounding box center [548, 256] width 1097 height 512
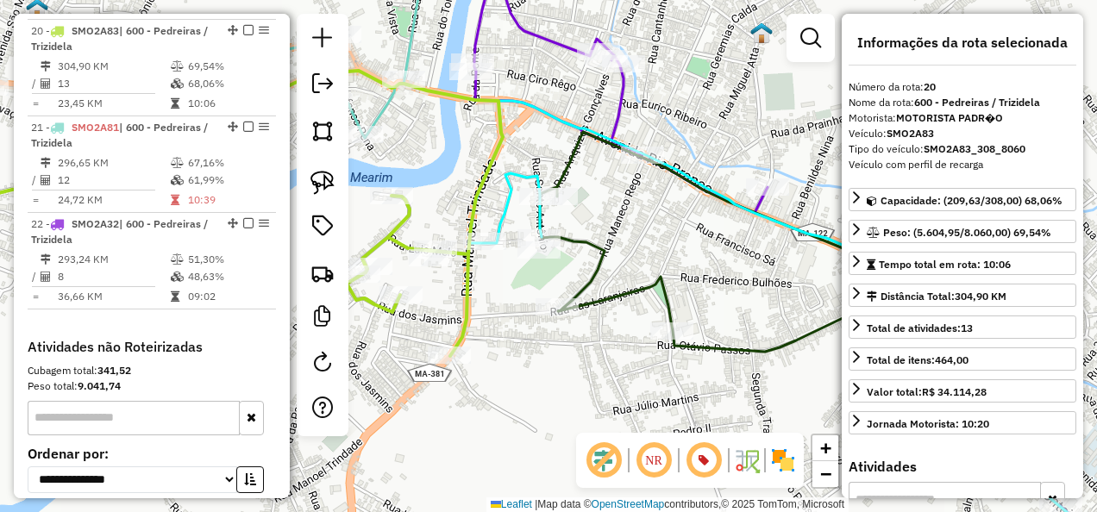
click at [469, 291] on icon at bounding box center [196, 213] width 612 height 285
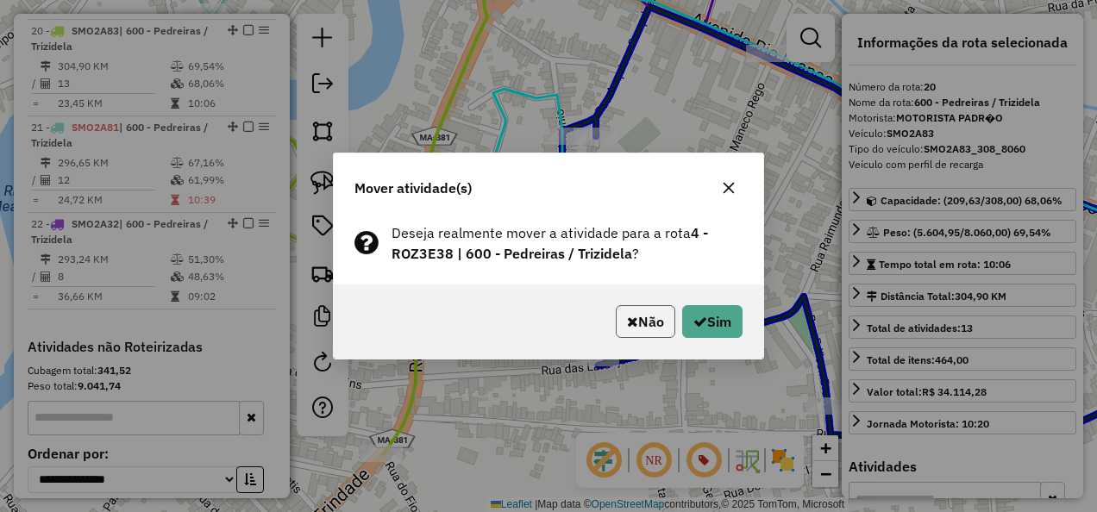
click at [636, 319] on button "Não" at bounding box center [646, 321] width 60 height 33
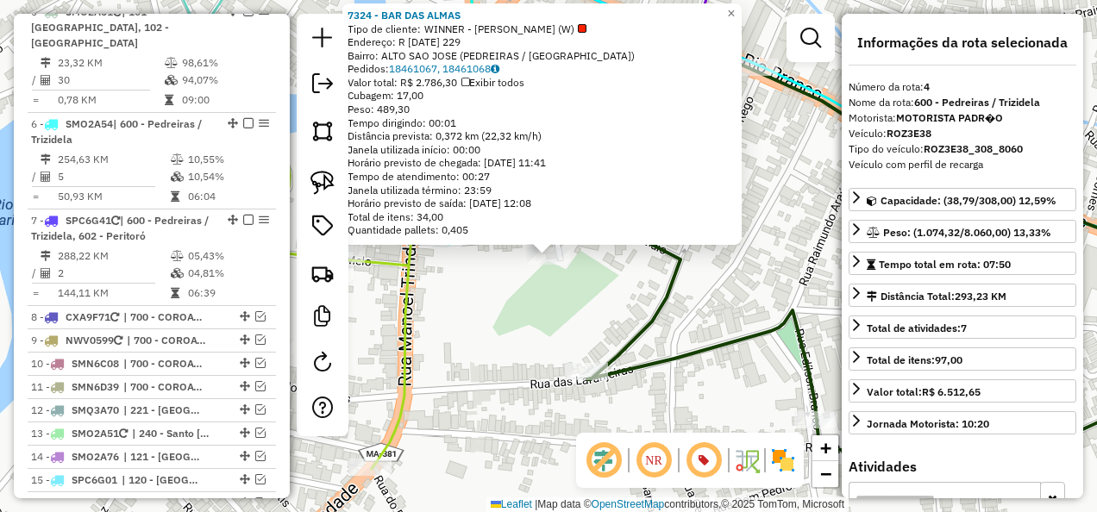
scroll to position [1018, 0]
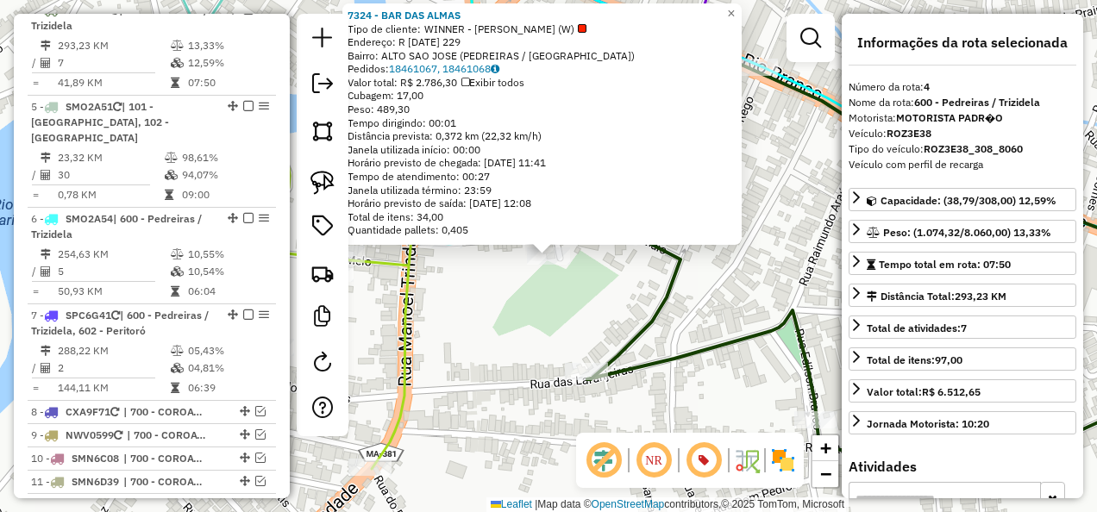
click at [512, 342] on div "Rota 4 - Placa ROZ3E38 7324 - BAR DAS ALMAS 7324 - BAR DAS ALMAS Tipo de client…" at bounding box center [548, 256] width 1097 height 512
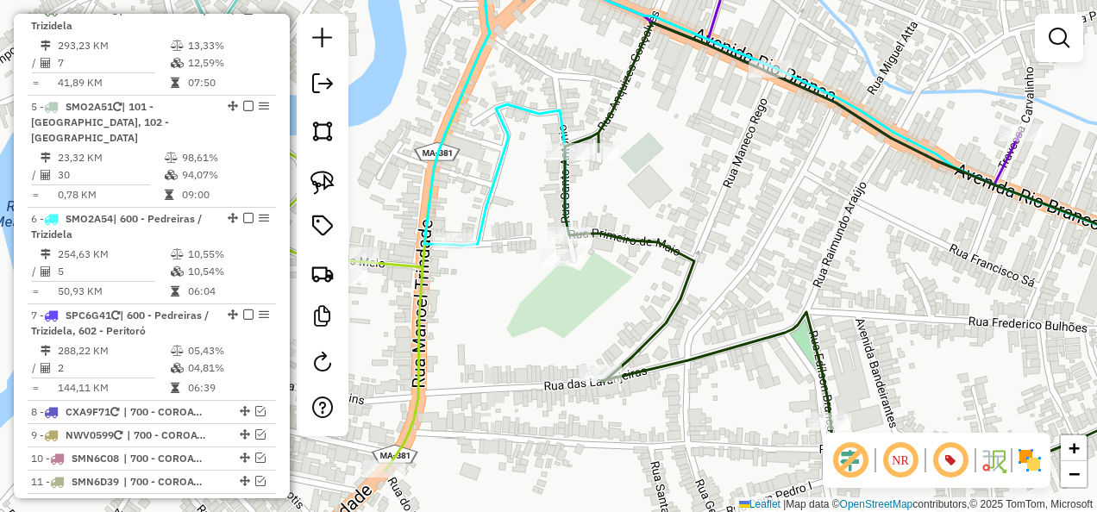
drag, startPoint x: 497, startPoint y: 336, endPoint x: 559, endPoint y: 348, distance: 63.1
click at [559, 348] on div "Janela de atendimento Grade de atendimento Capacidade Transportadoras Veículos …" at bounding box center [548, 256] width 1097 height 512
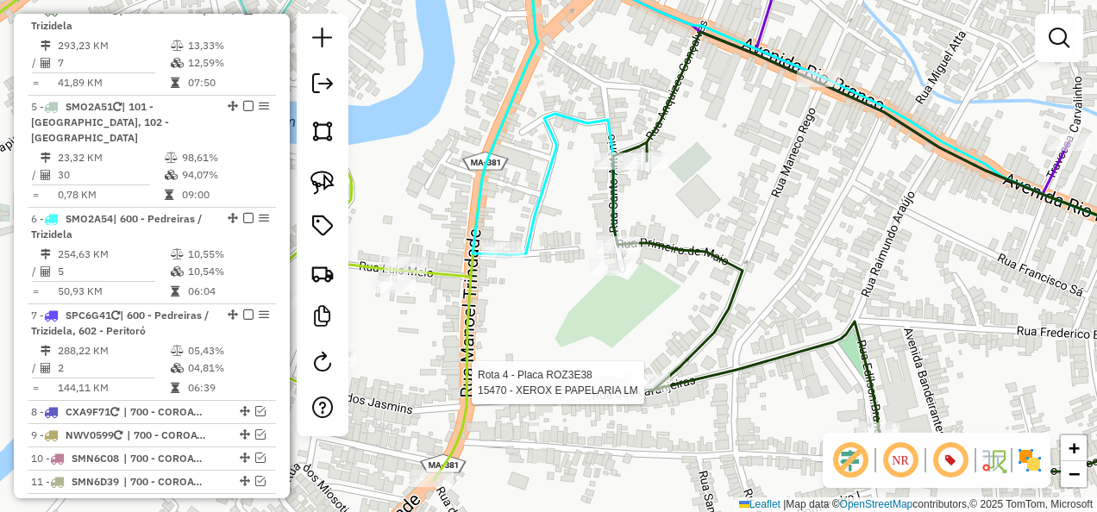
select select "**********"
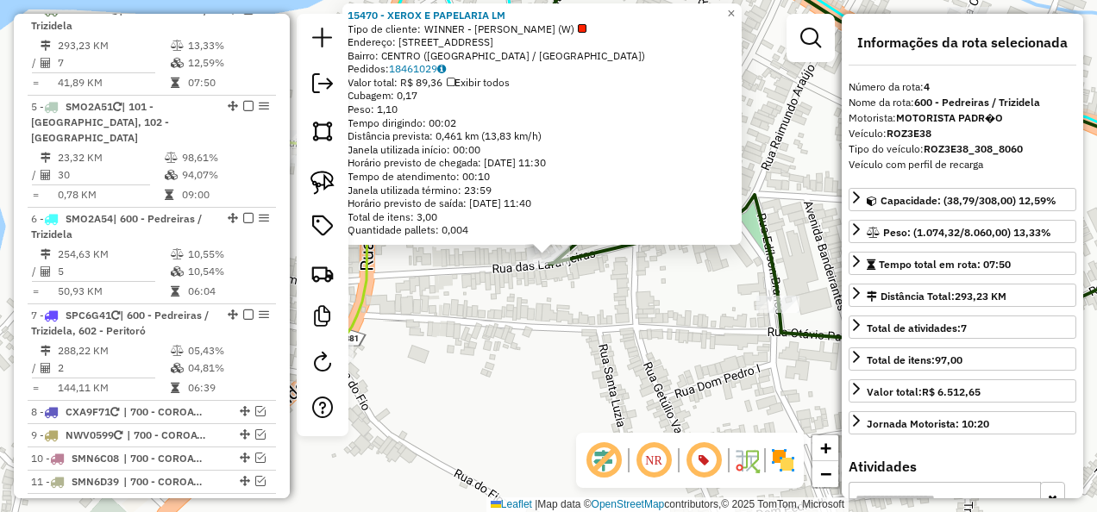
click at [616, 387] on div "15470 - XEROX E PAPELARIA LM Tipo de cliente: WINNER - ROTA (W) Endereço: [STRE…" at bounding box center [548, 256] width 1097 height 512
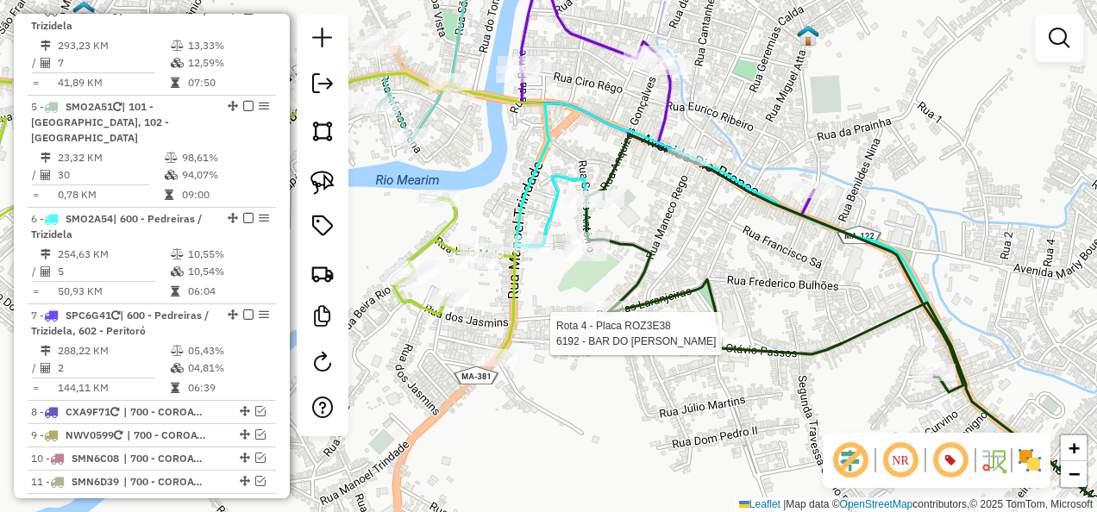
select select "**********"
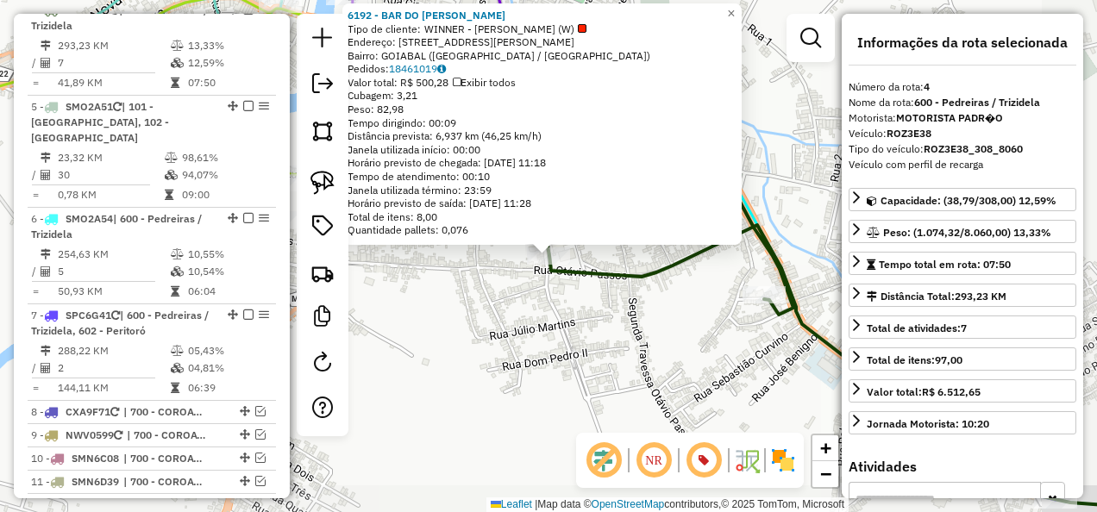
click at [616, 359] on div "Rota 4 - Placa ROZ3E38 6192 - BAR DO [PERSON_NAME] 6192 - BAR DO [PERSON_NAME] …" at bounding box center [548, 256] width 1097 height 512
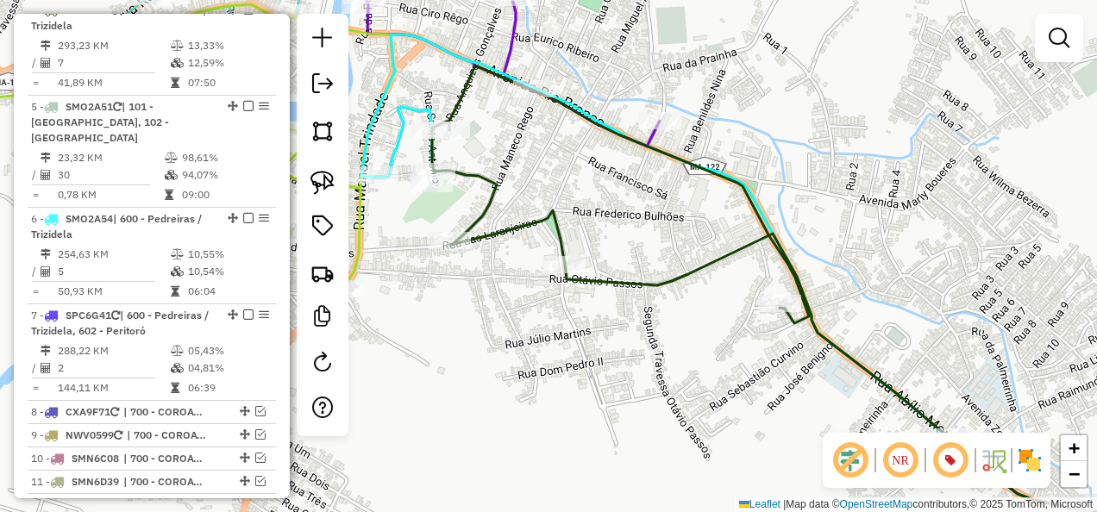
drag, startPoint x: 494, startPoint y: 330, endPoint x: 617, endPoint y: 379, distance: 132.4
click at [617, 379] on div "Janela de atendimento Grade de atendimento Capacidade Transportadoras Veículos …" at bounding box center [548, 256] width 1097 height 512
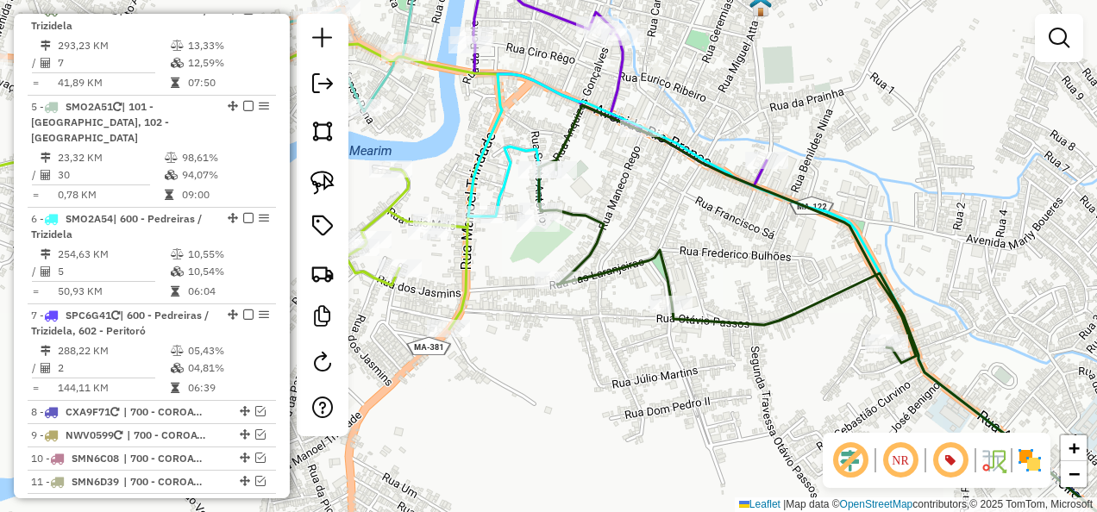
click at [463, 302] on icon at bounding box center [195, 186] width 611 height 285
select select "**********"
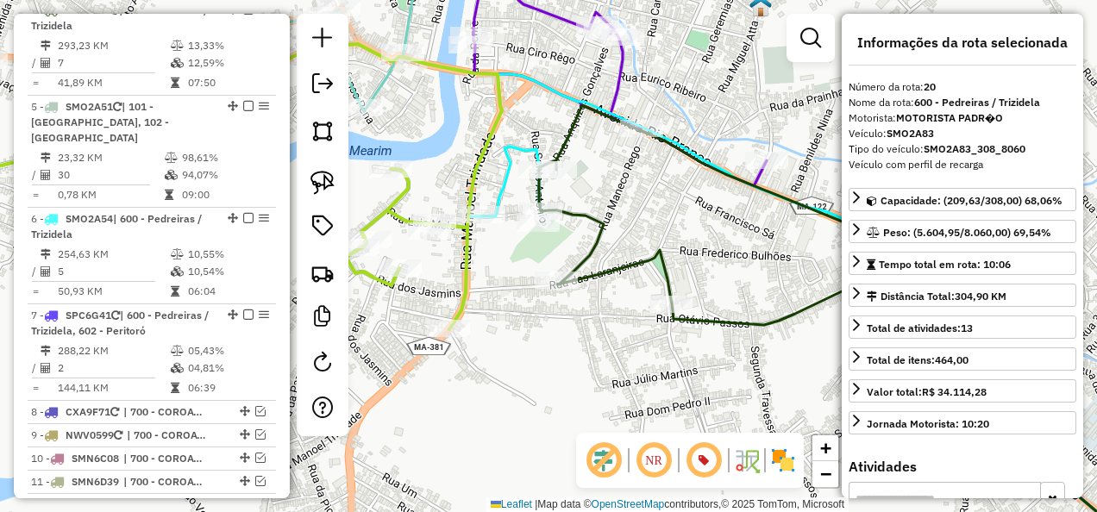
scroll to position [1679, 0]
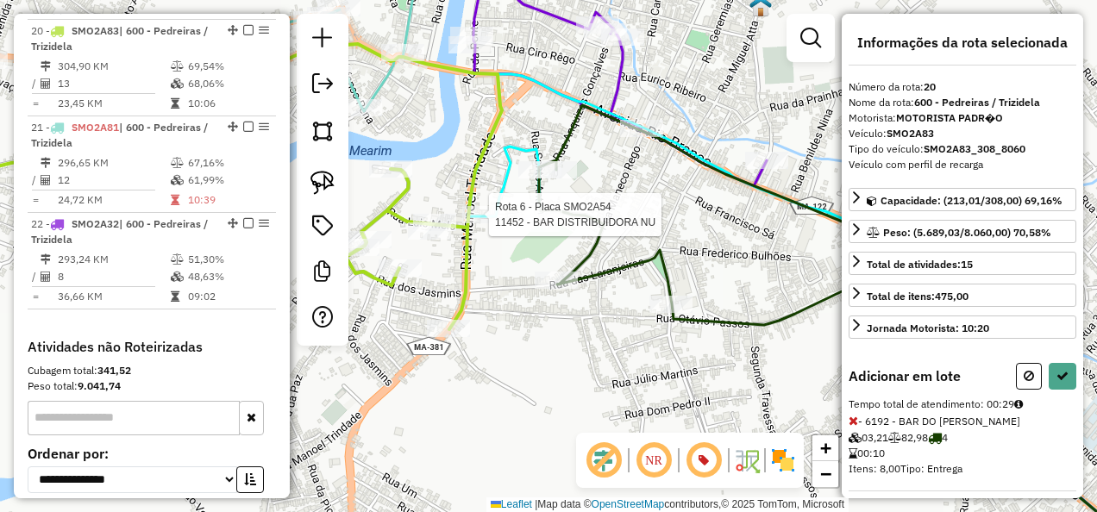
click at [479, 223] on div at bounding box center [483, 214] width 43 height 17
click at [1050, 373] on button at bounding box center [1063, 376] width 28 height 27
select select "**********"
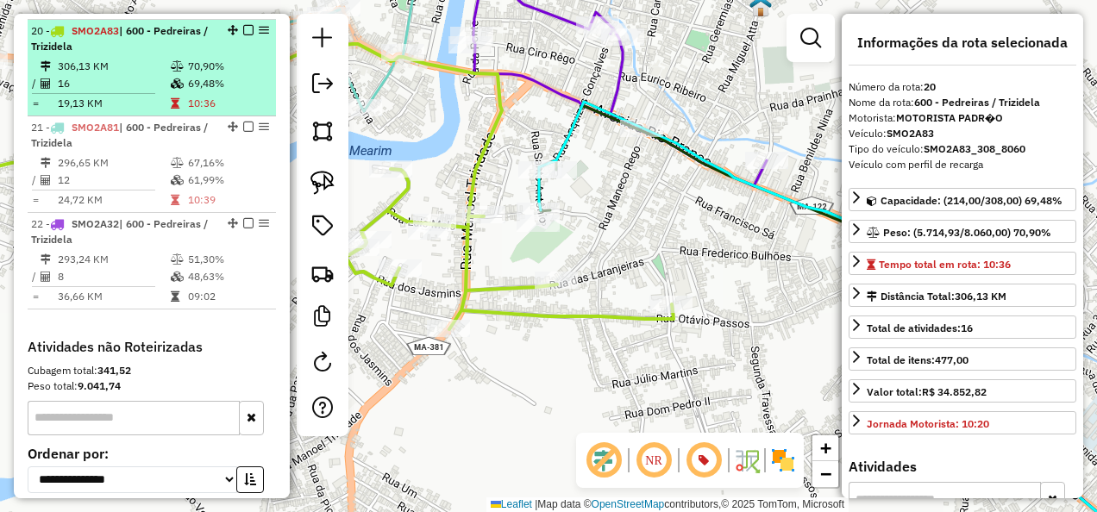
click at [243, 25] on em at bounding box center [248, 30] width 10 height 10
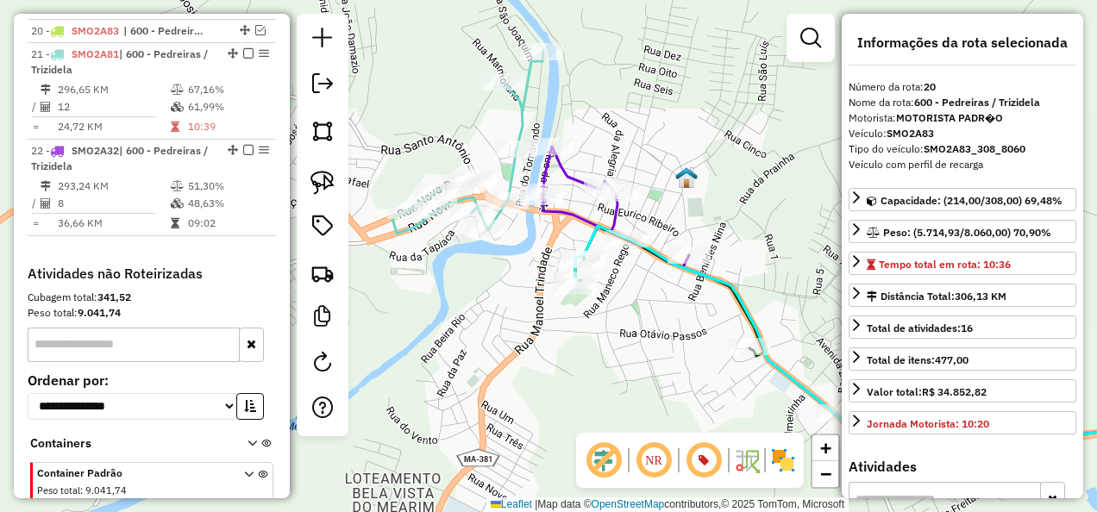
drag, startPoint x: 522, startPoint y: 305, endPoint x: 517, endPoint y: 351, distance: 46.0
click at [517, 351] on div "Janela de atendimento Grade de atendimento Capacidade Transportadoras Veículos …" at bounding box center [548, 256] width 1097 height 512
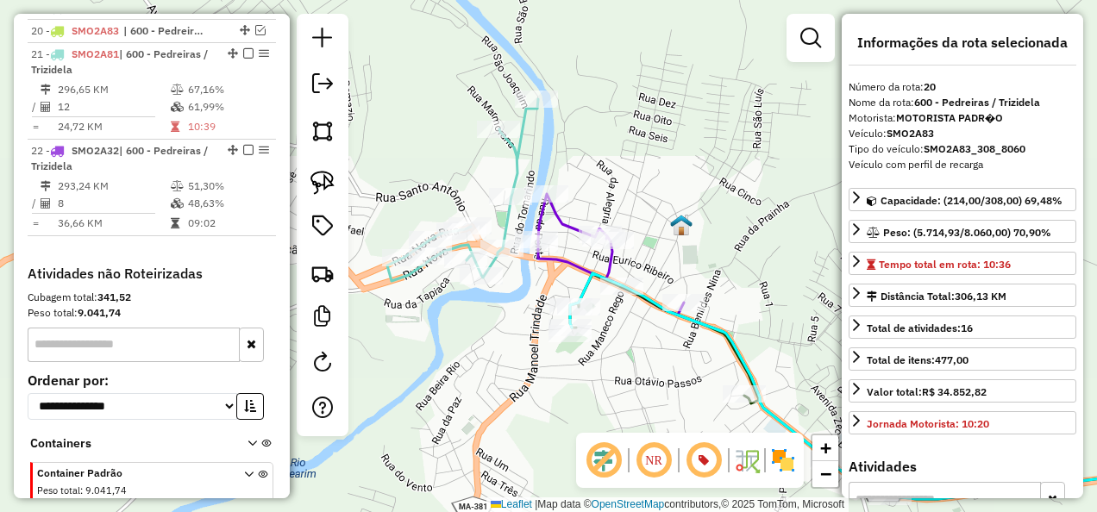
click at [511, 166] on icon at bounding box center [462, 190] width 151 height 182
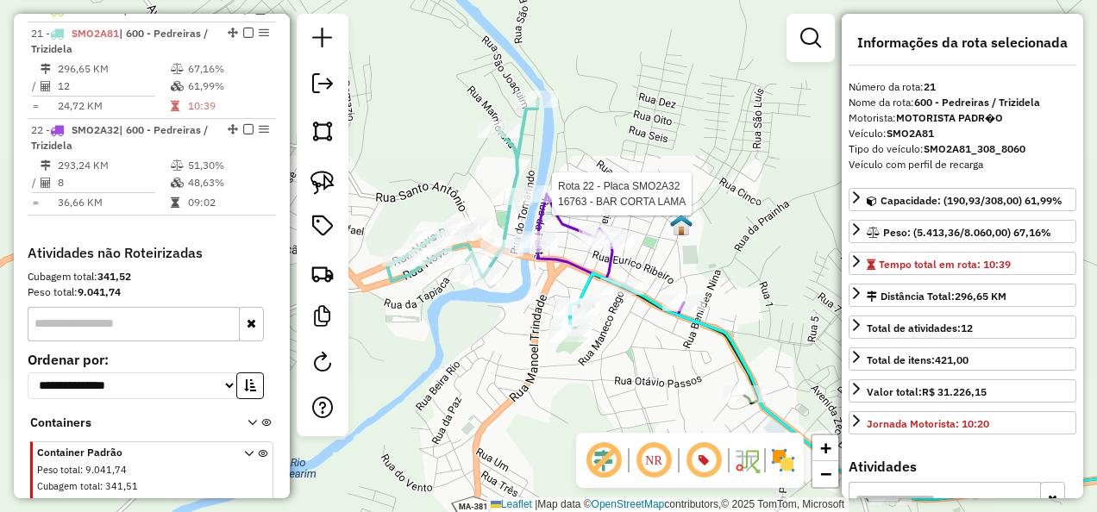
scroll to position [1702, 0]
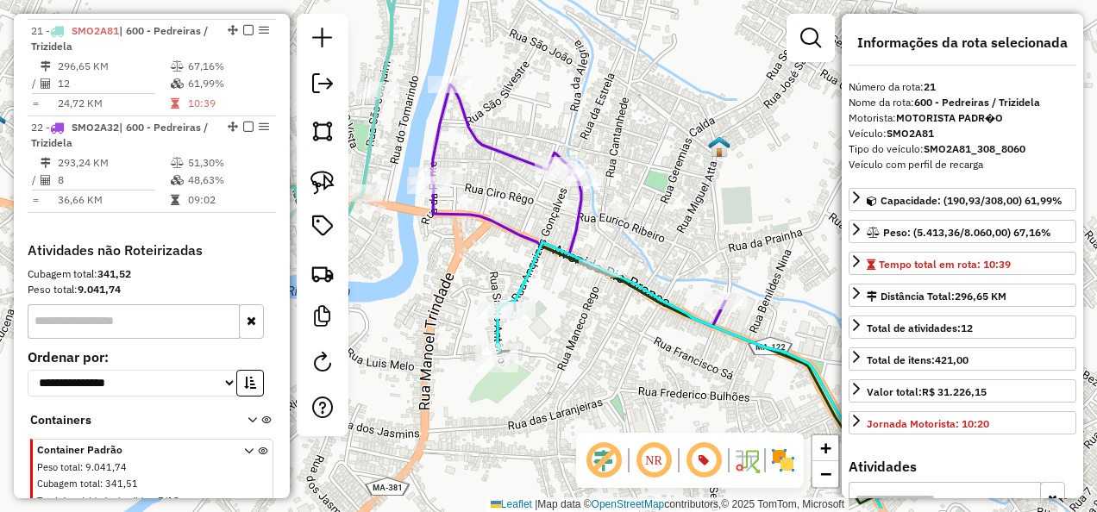
drag, startPoint x: 541, startPoint y: 312, endPoint x: 493, endPoint y: 236, distance: 89.5
click at [498, 241] on div "Janela de atendimento Grade de atendimento Capacidade Transportadoras Veículos …" at bounding box center [548, 256] width 1097 height 512
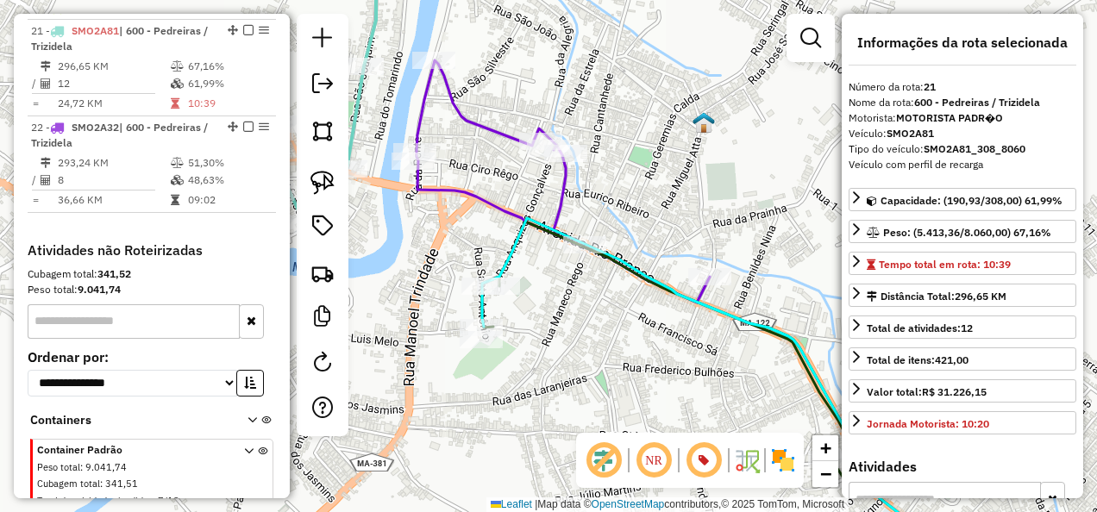
click at [492, 201] on icon at bounding box center [563, 181] width 293 height 242
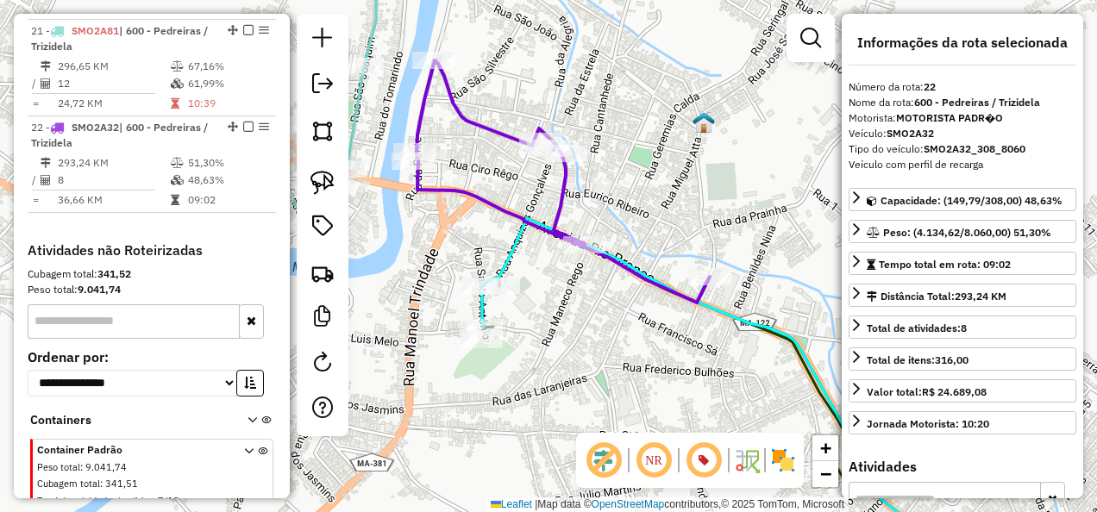
scroll to position [1749, 0]
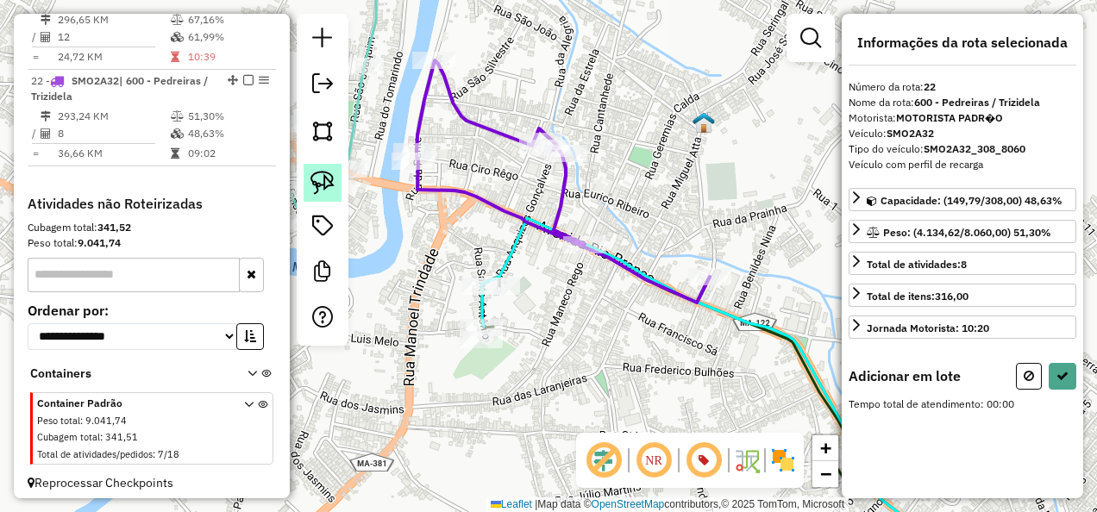
click at [327, 178] on img at bounding box center [322, 183] width 24 height 24
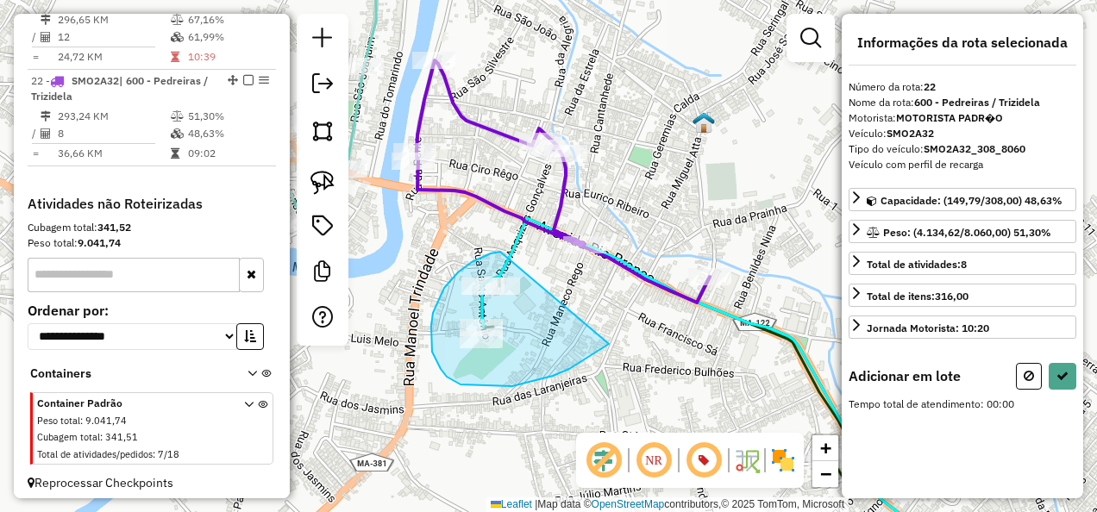
drag, startPoint x: 500, startPoint y: 252, endPoint x: 609, endPoint y: 344, distance: 142.5
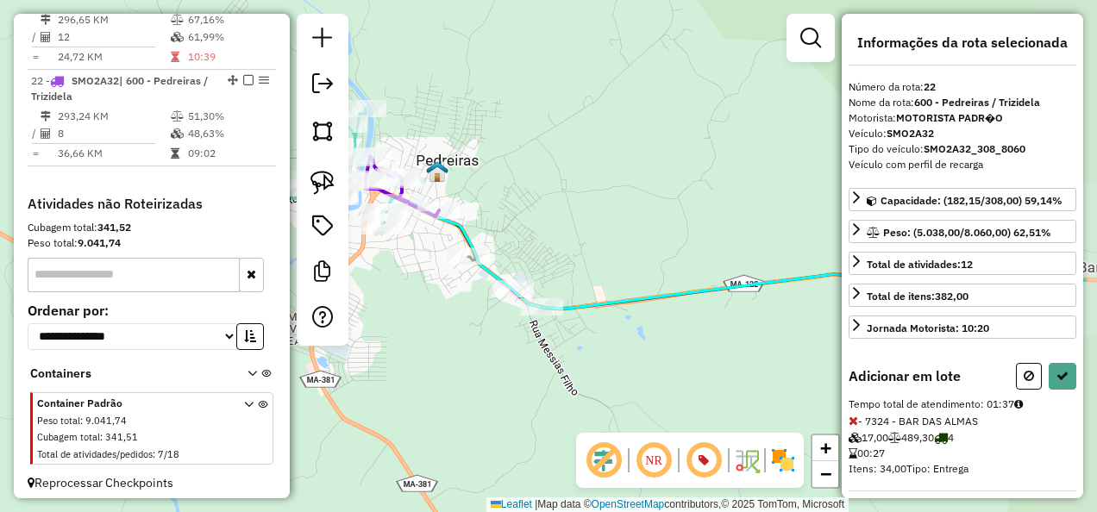
drag, startPoint x: 585, startPoint y: 390, endPoint x: 454, endPoint y: 317, distance: 149.8
click at [454, 317] on div "Janela de atendimento Grade de atendimento Capacidade Transportadoras Veículos …" at bounding box center [548, 256] width 1097 height 512
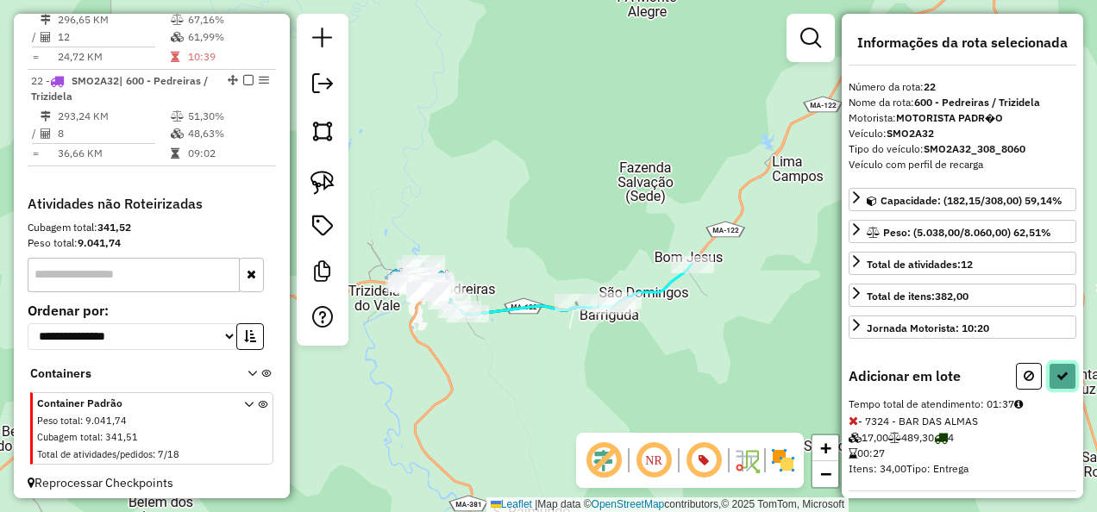
click at [1056, 370] on icon at bounding box center [1062, 376] width 12 height 12
select select "**********"
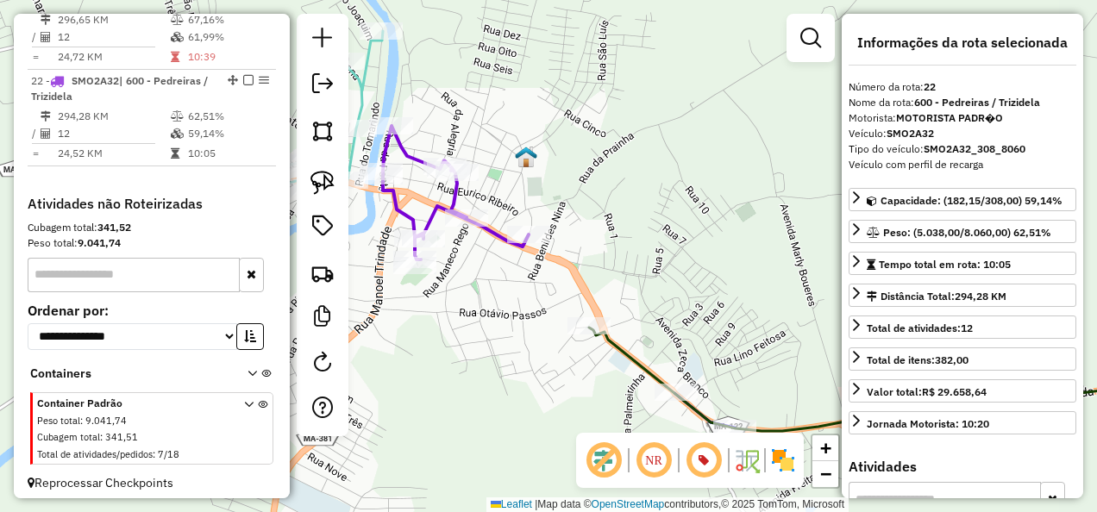
drag, startPoint x: 504, startPoint y: 341, endPoint x: 575, endPoint y: 385, distance: 83.6
click at [567, 381] on div "Janela de atendimento Grade de atendimento Capacidade Transportadoras Veículos …" at bounding box center [548, 256] width 1097 height 512
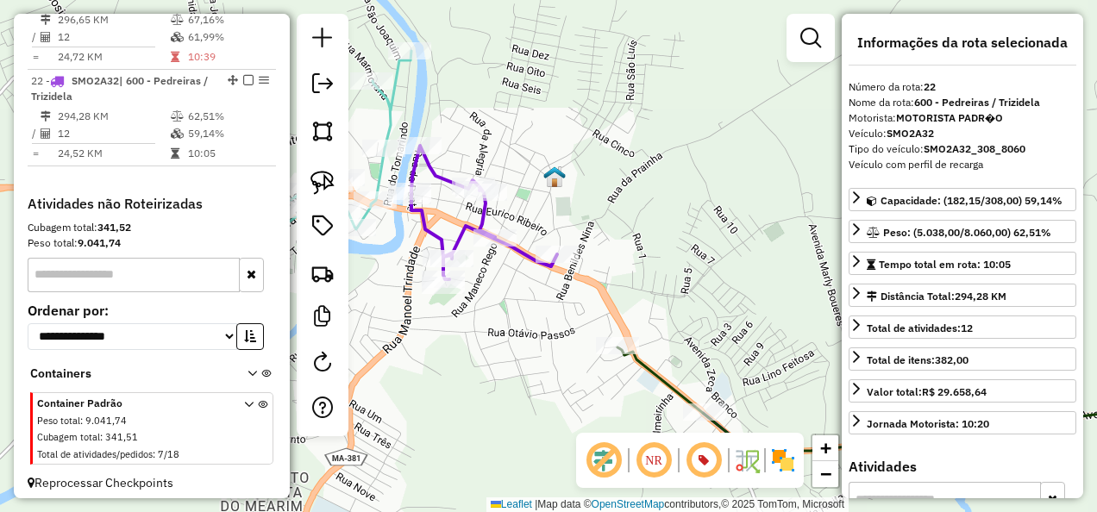
click at [477, 210] on icon at bounding box center [484, 213] width 146 height 134
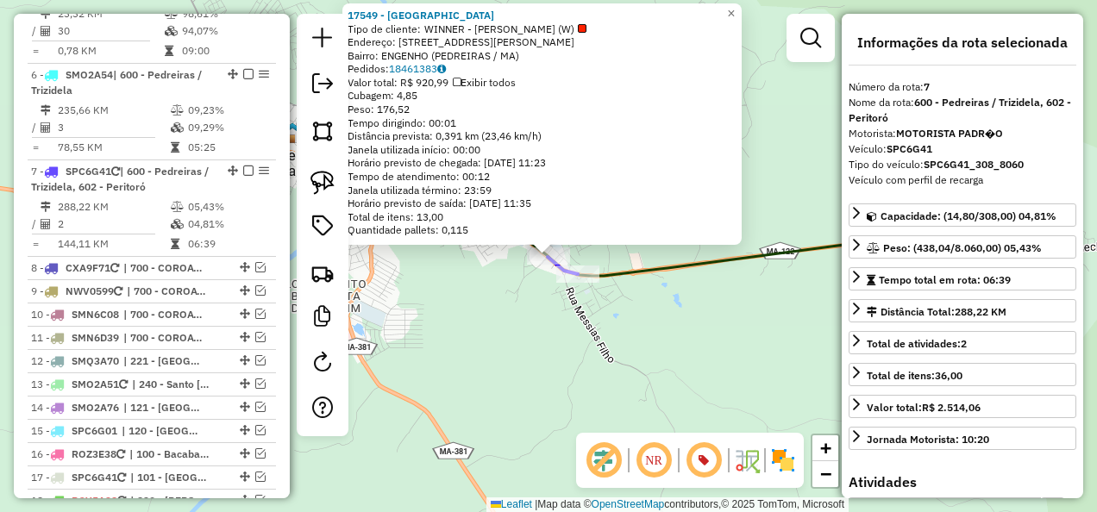
scroll to position [1307, 0]
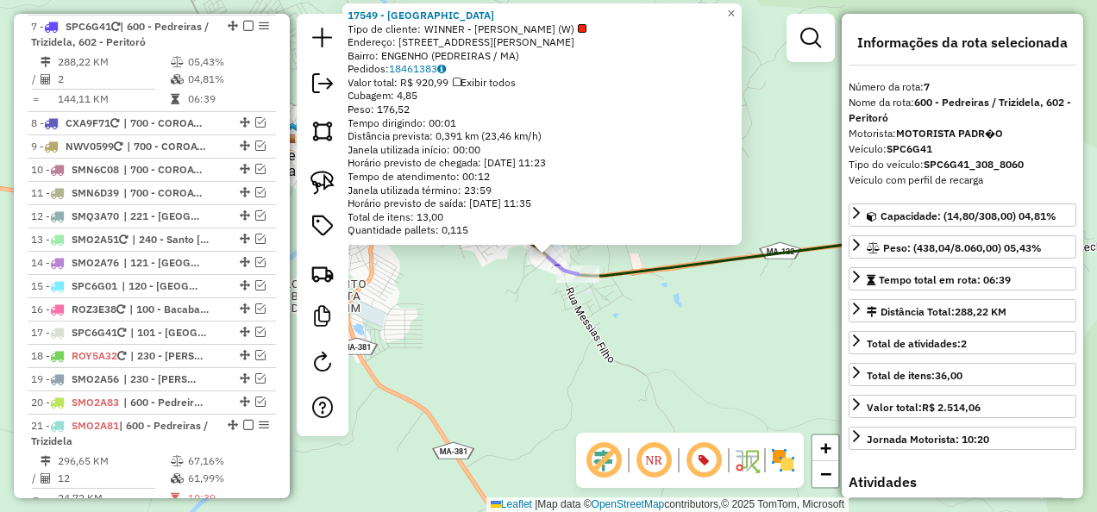
click at [584, 288] on div "17549 - ARENA PRAIOU Tipo de cliente: WINNER - ROTA (W) Endereço: [STREET_ADDRE…" at bounding box center [548, 256] width 1097 height 512
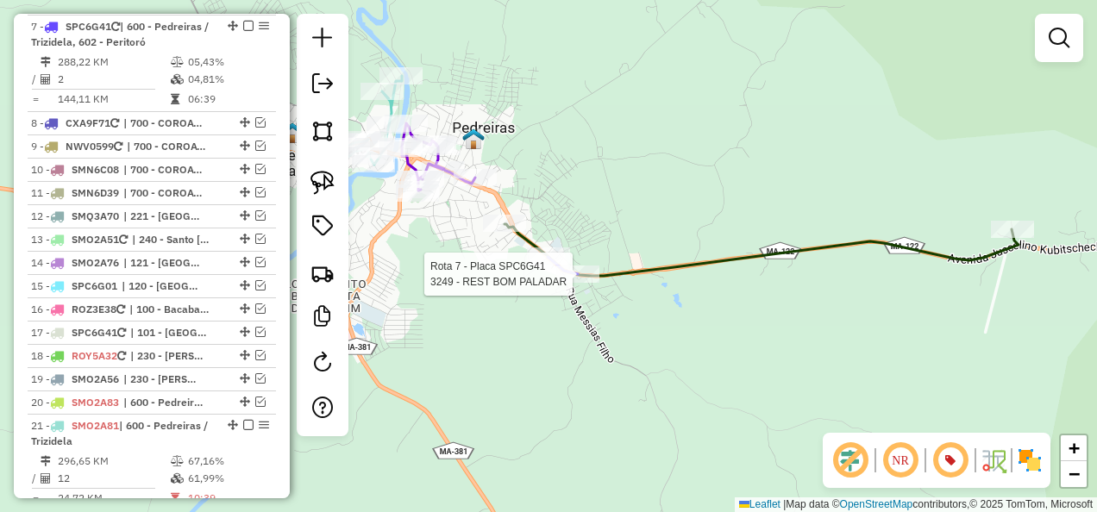
select select "**********"
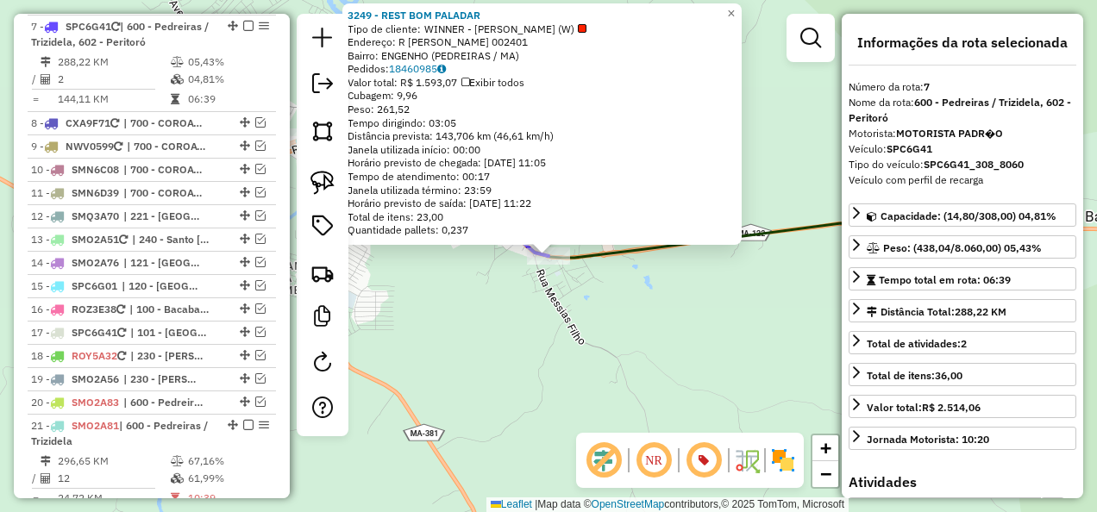
click at [574, 316] on div "Rota 7 - Placa SPC6G41 3249 - REST BOM PALADAR 3249 - REST BOM PALADAR Tipo de …" at bounding box center [548, 256] width 1097 height 512
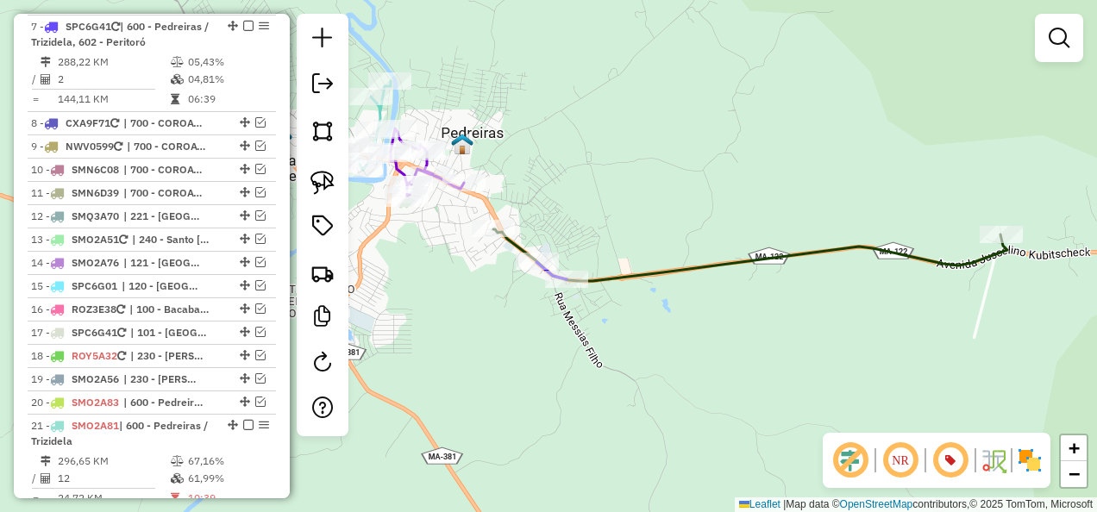
drag, startPoint x: 533, startPoint y: 329, endPoint x: 575, endPoint y: 391, distance: 74.4
click at [575, 391] on div "Janela de atendimento Grade de atendimento Capacidade Transportadoras Veículos …" at bounding box center [548, 256] width 1097 height 512
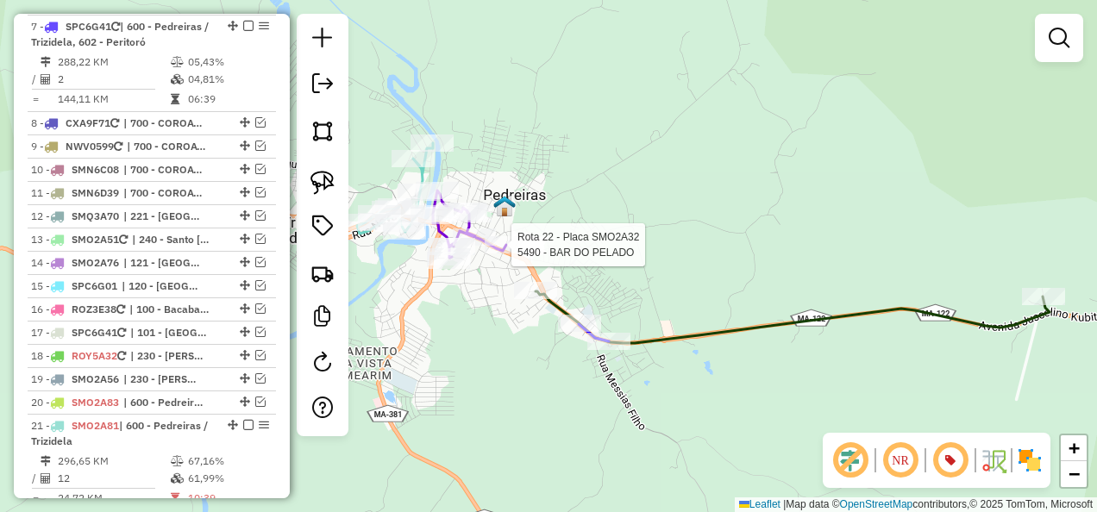
select select "**********"
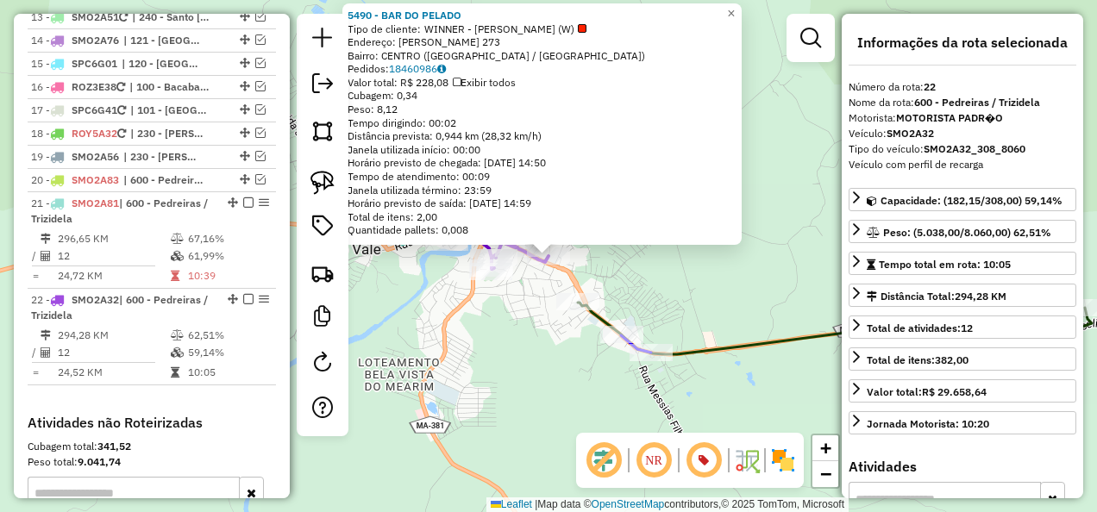
scroll to position [1749, 0]
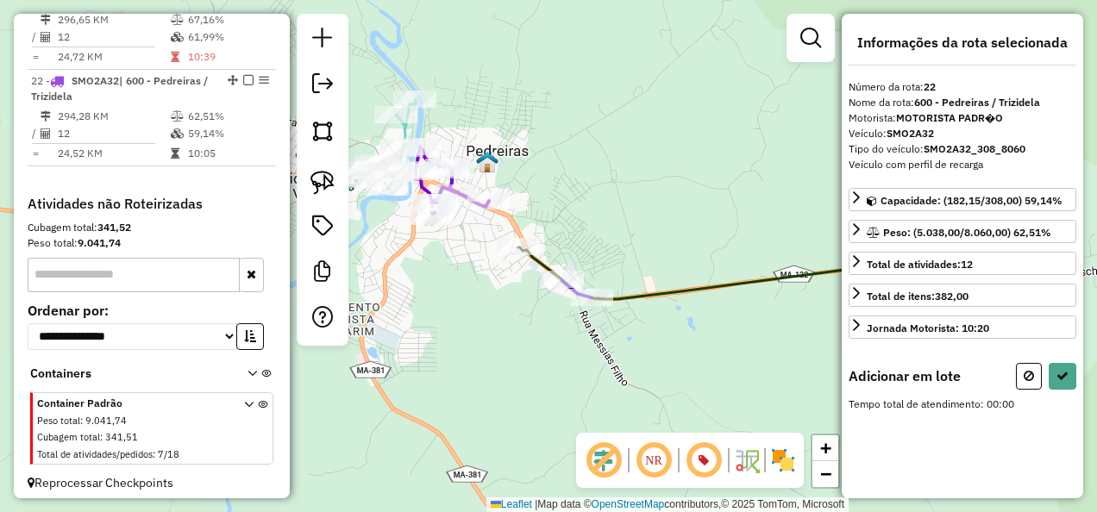
drag, startPoint x: 509, startPoint y: 368, endPoint x: 402, endPoint y: 254, distance: 156.8
click at [450, 312] on div "Janela de atendimento Grade de atendimento Capacidade Transportadoras Veículos …" at bounding box center [548, 256] width 1097 height 512
drag, startPoint x: 324, startPoint y: 176, endPoint x: 381, endPoint y: 197, distance: 60.9
click at [324, 176] on img at bounding box center [322, 183] width 24 height 24
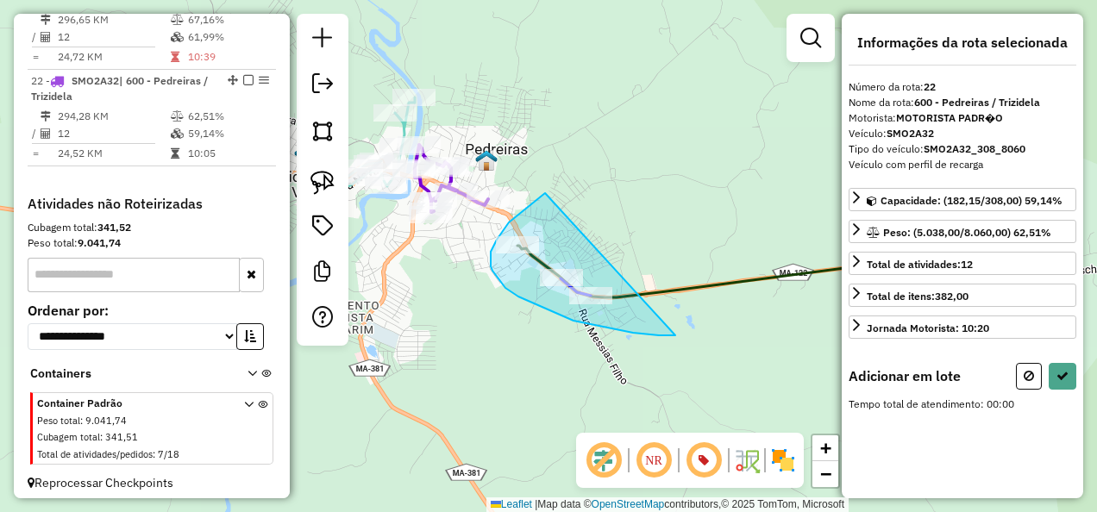
drag, startPoint x: 545, startPoint y: 193, endPoint x: 675, endPoint y: 335, distance: 192.9
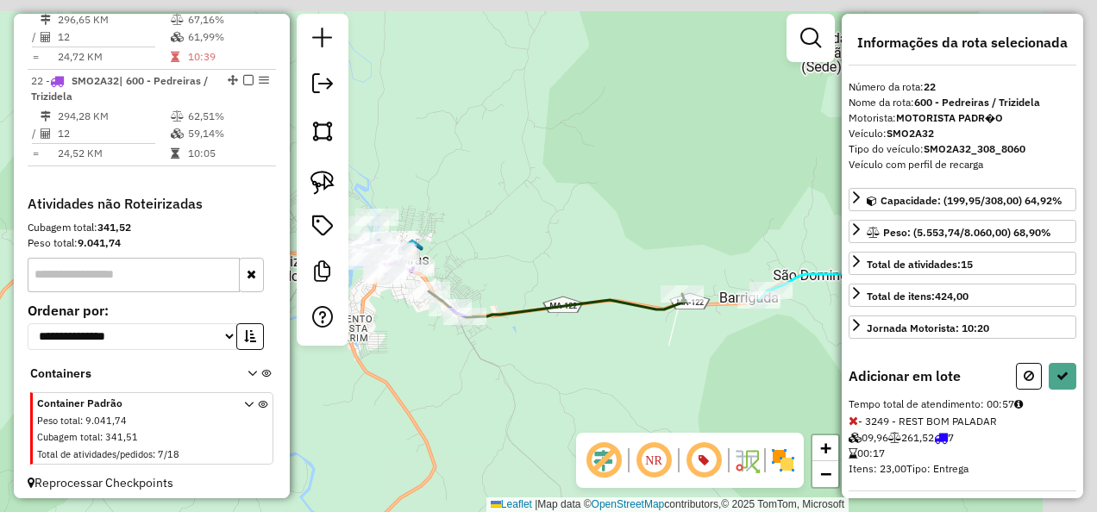
drag, startPoint x: 707, startPoint y: 307, endPoint x: 519, endPoint y: 357, distance: 194.5
click at [519, 357] on div "Janela de atendimento Grade de atendimento Capacidade Transportadoras Veículos …" at bounding box center [548, 256] width 1097 height 512
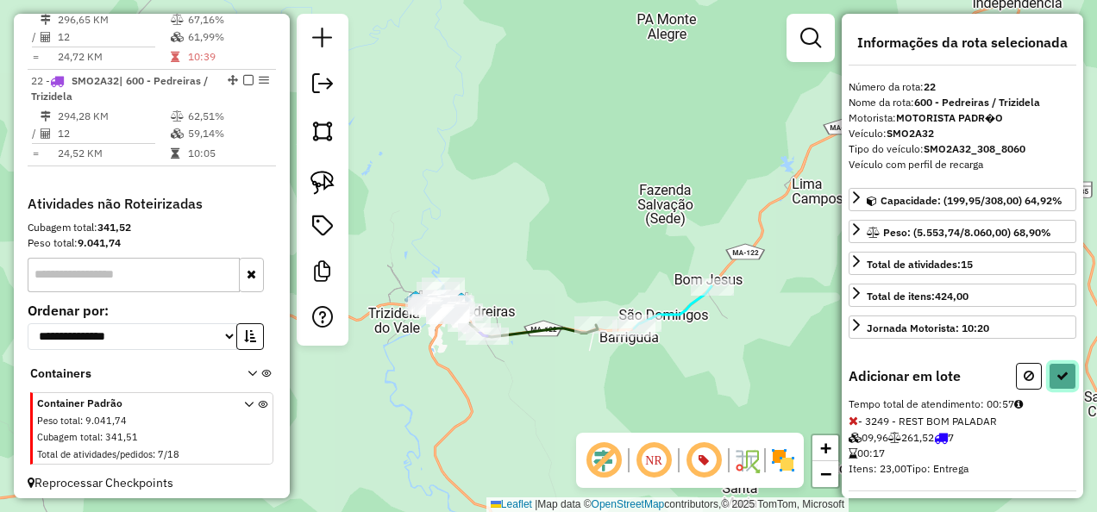
click at [1059, 372] on icon at bounding box center [1062, 376] width 12 height 12
select select "**********"
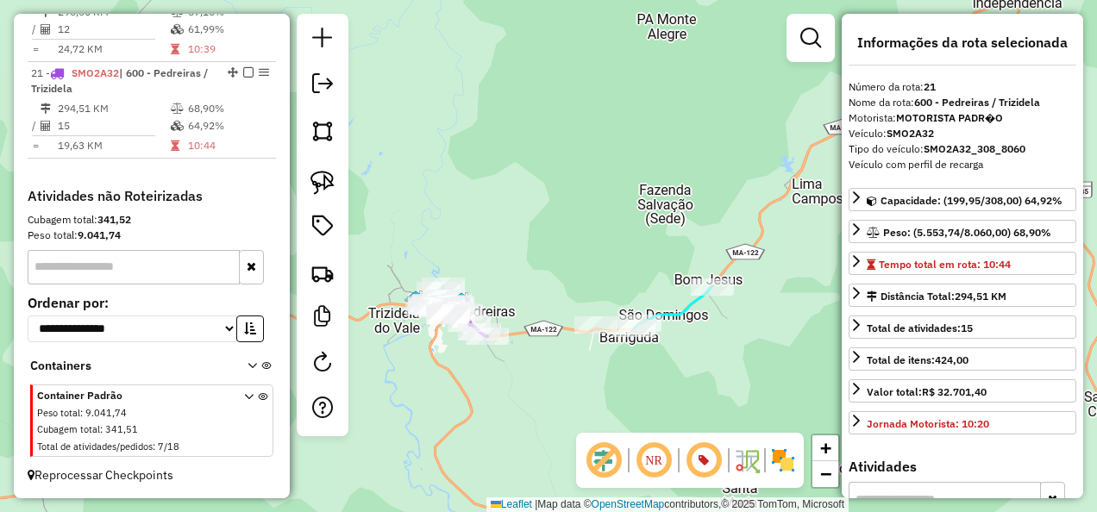
scroll to position [1652, 0]
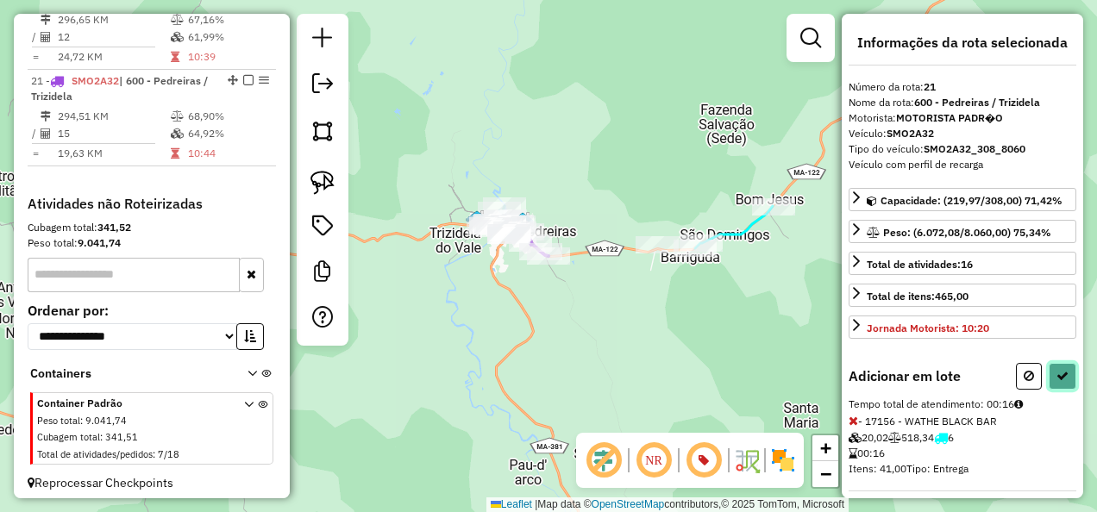
click at [1061, 371] on icon at bounding box center [1062, 376] width 12 height 12
select select "**********"
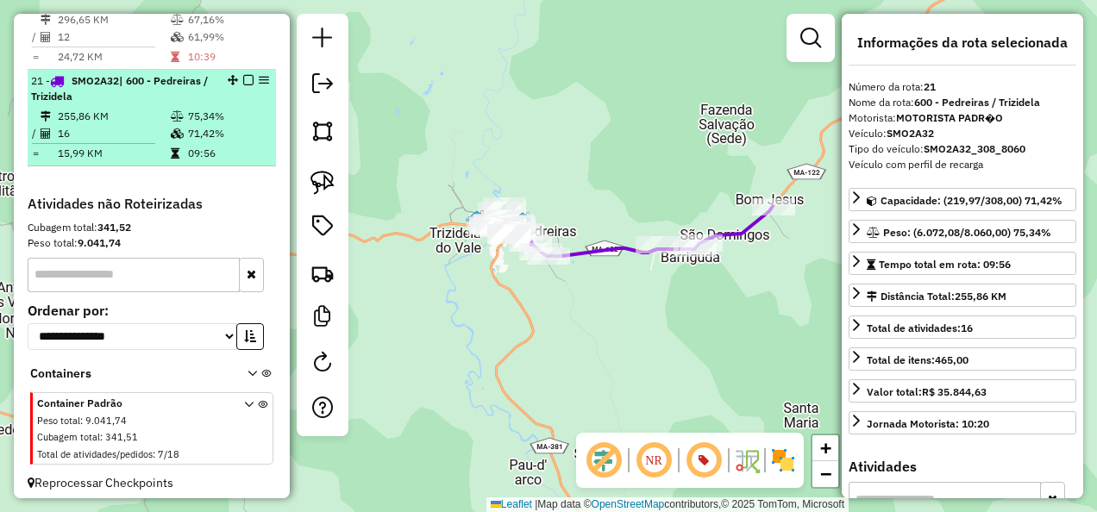
scroll to position [1566, 0]
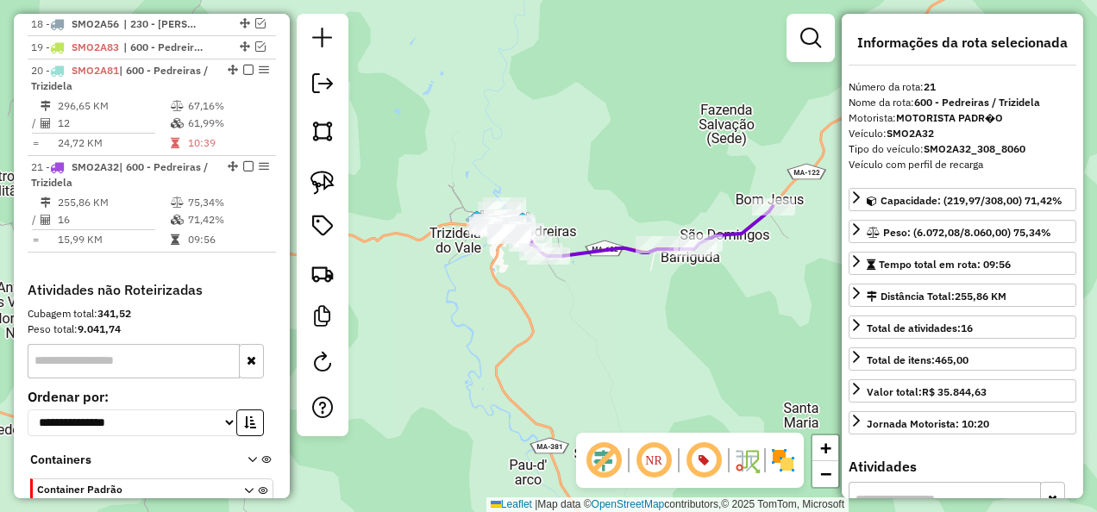
click at [747, 224] on icon at bounding box center [638, 231] width 268 height 50
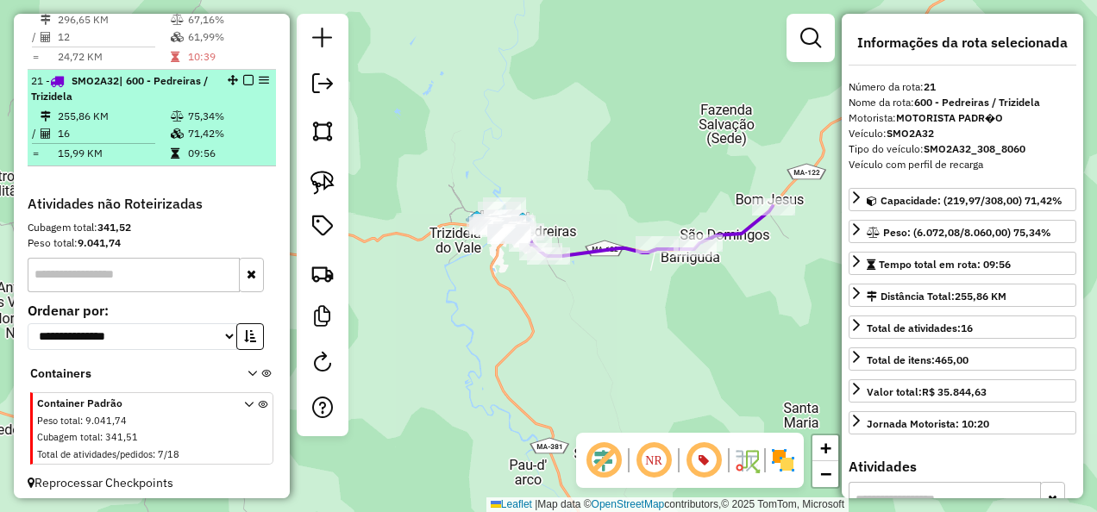
click at [243, 75] on em at bounding box center [248, 80] width 10 height 10
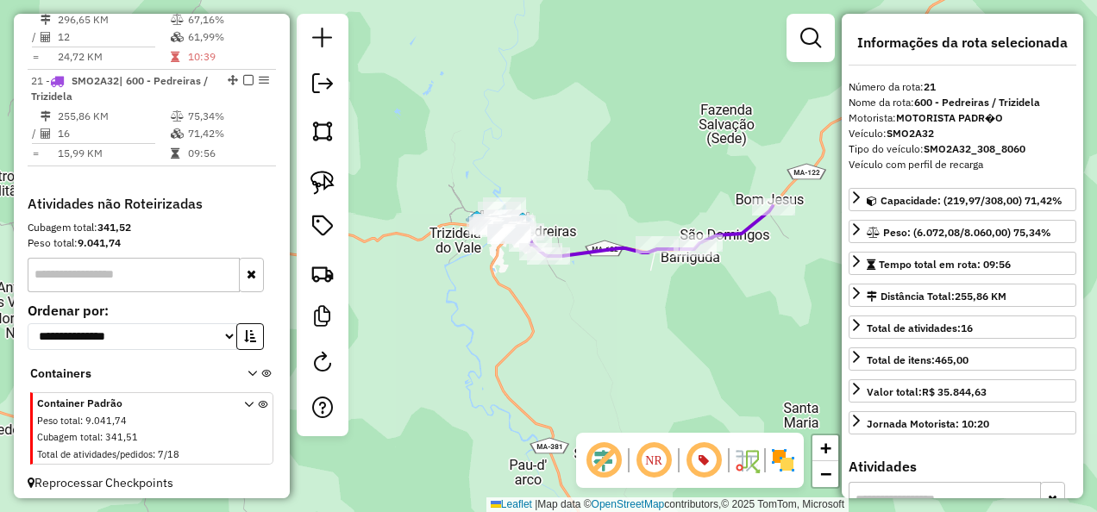
scroll to position [1579, 0]
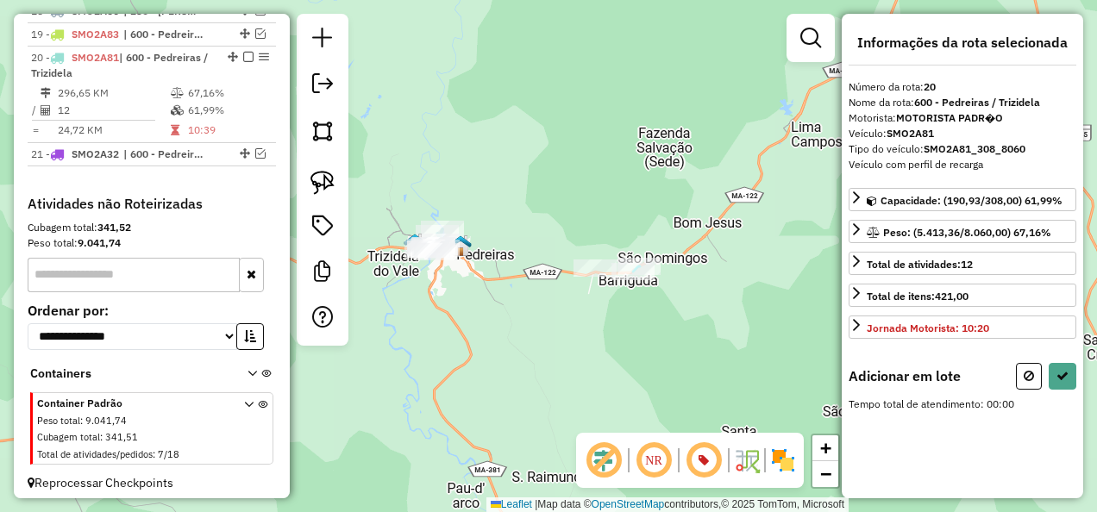
drag, startPoint x: 485, startPoint y: 321, endPoint x: 445, endPoint y: 324, distance: 40.7
click at [445, 324] on div "Janela de atendimento Grade de atendimento Capacidade Transportadoras Veículos …" at bounding box center [548, 256] width 1097 height 512
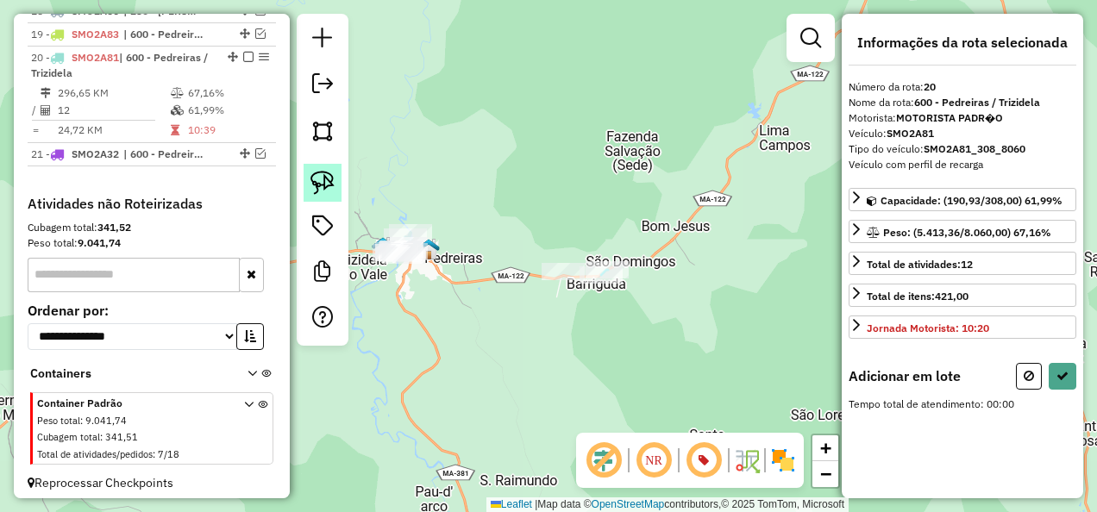
drag, startPoint x: 317, startPoint y: 180, endPoint x: 364, endPoint y: 183, distance: 46.6
click at [317, 181] on img at bounding box center [322, 183] width 24 height 24
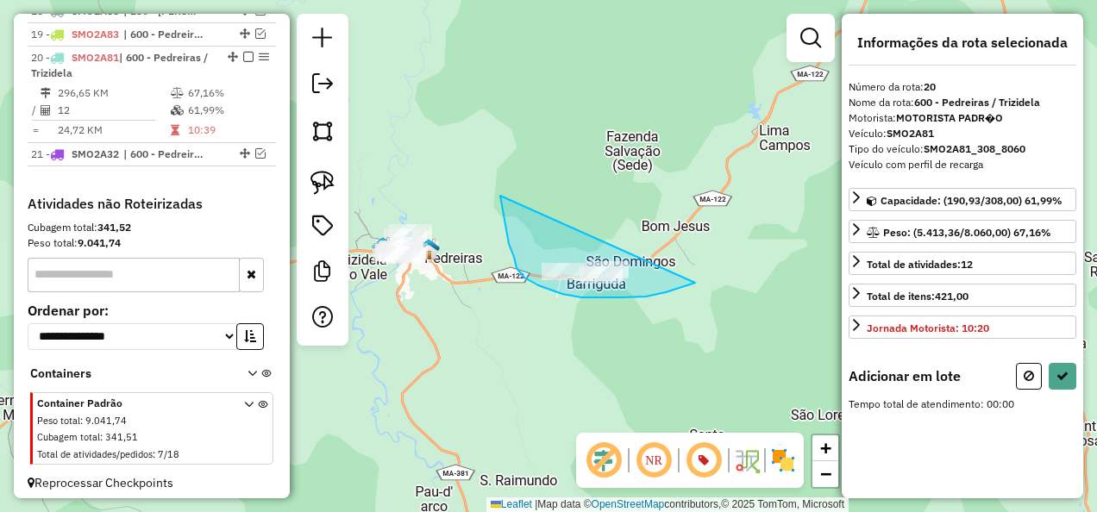
drag, startPoint x: 502, startPoint y: 204, endPoint x: 700, endPoint y: 280, distance: 212.4
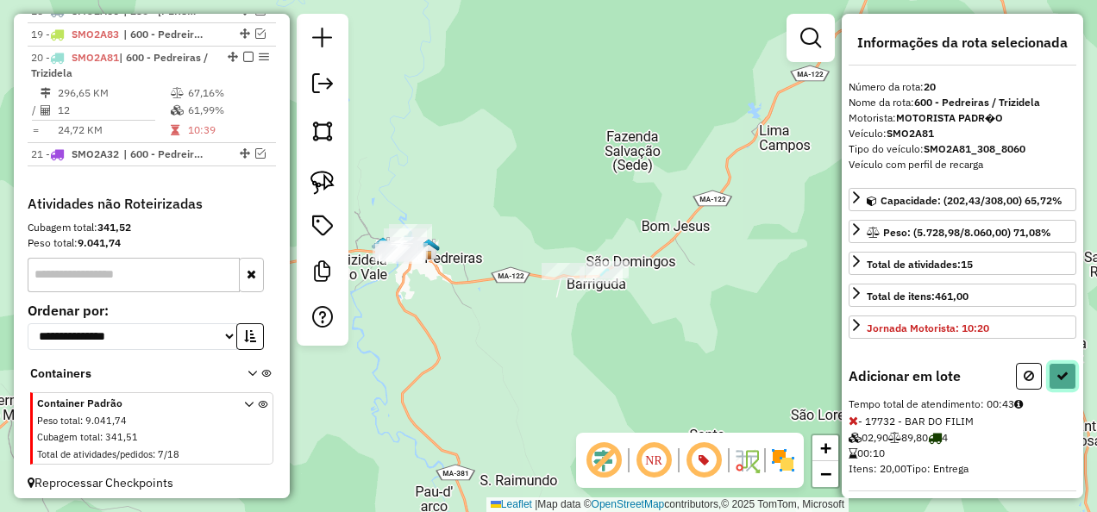
click at [1067, 371] on button at bounding box center [1063, 376] width 28 height 27
select select "**********"
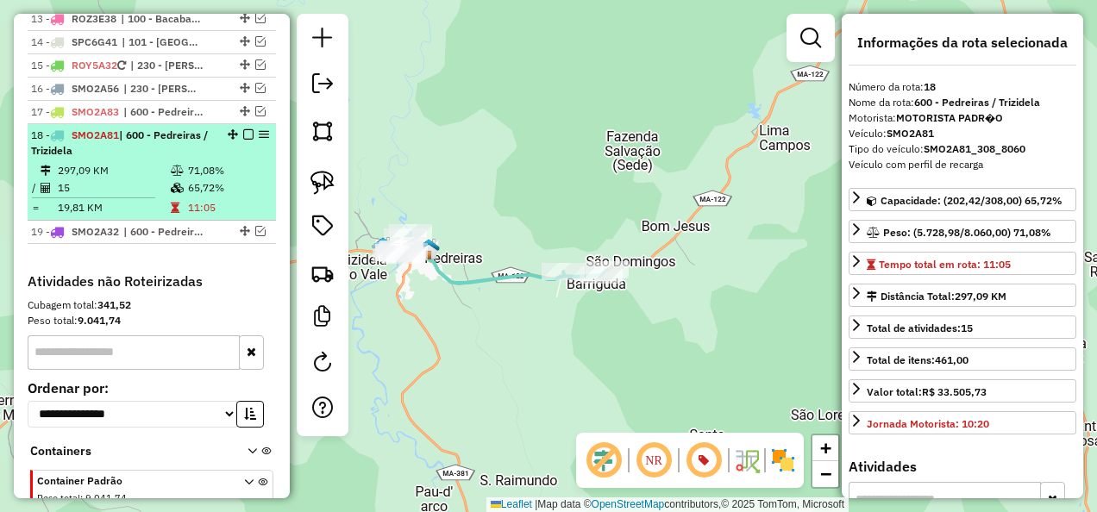
scroll to position [1214, 0]
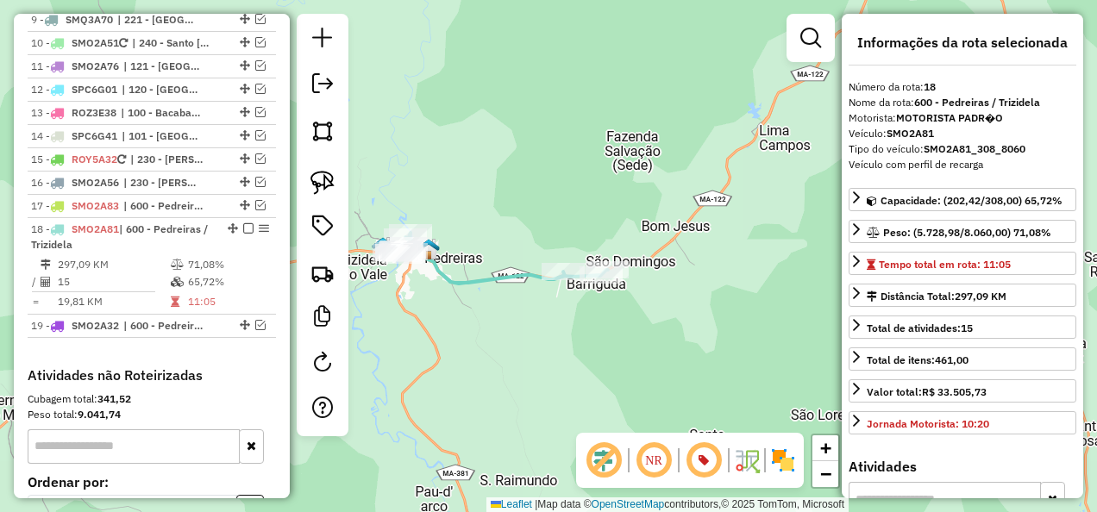
click at [468, 278] on icon at bounding box center [500, 258] width 216 height 51
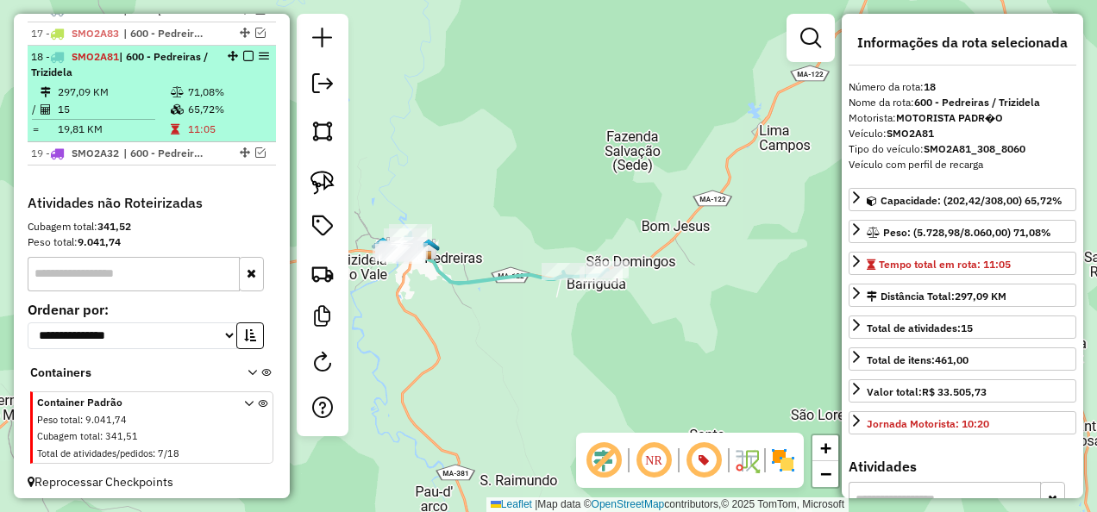
click at [243, 52] on em at bounding box center [248, 56] width 10 height 10
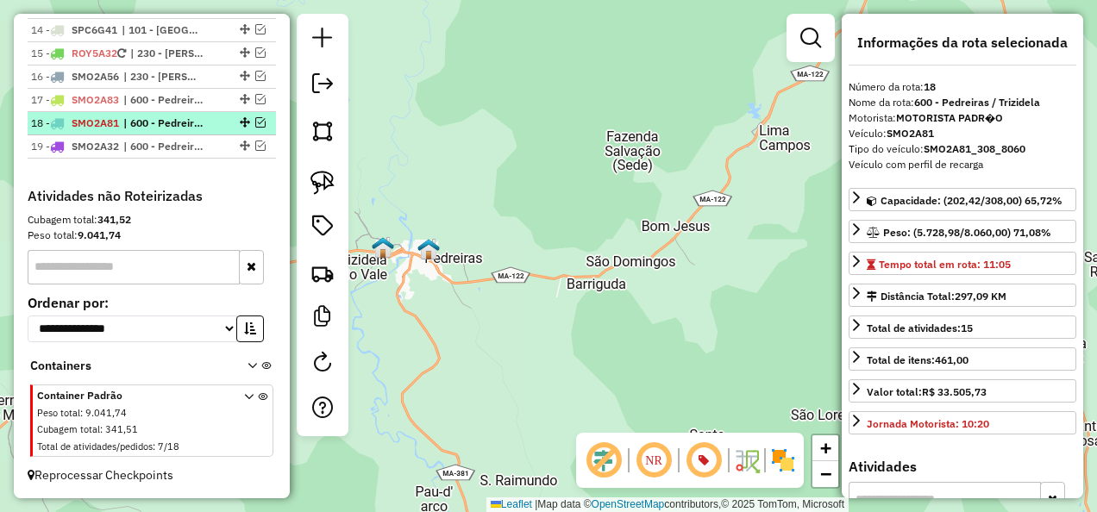
scroll to position [1312, 0]
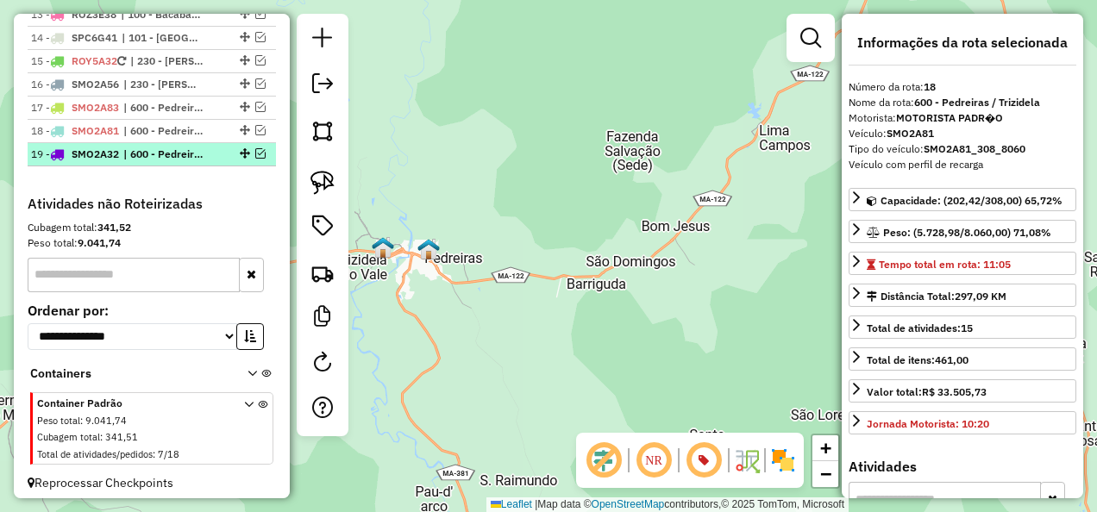
click at [152, 151] on span "| 600 - Pedreiras / Trizidela" at bounding box center [162, 155] width 79 height 16
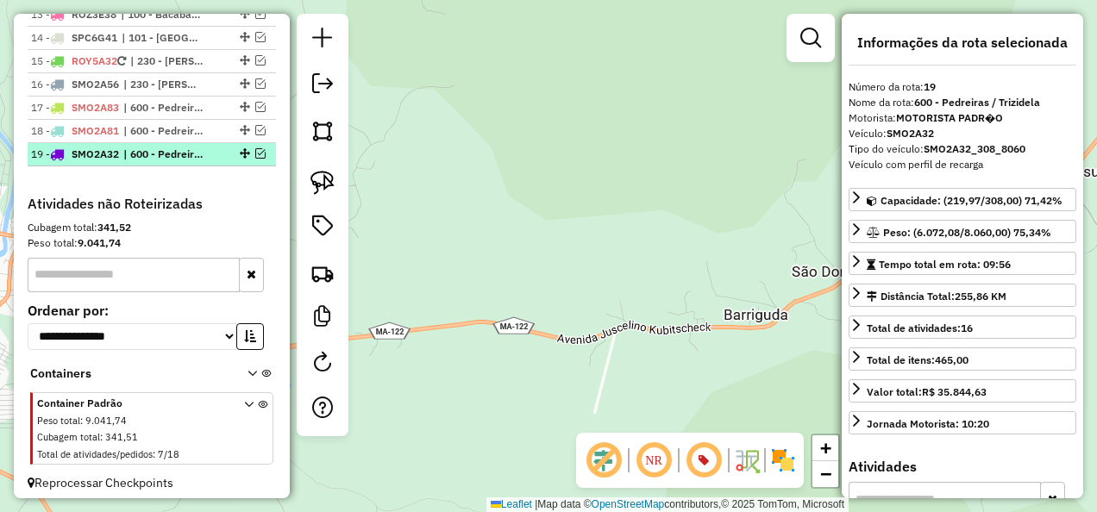
click at [255, 148] on em at bounding box center [260, 153] width 10 height 10
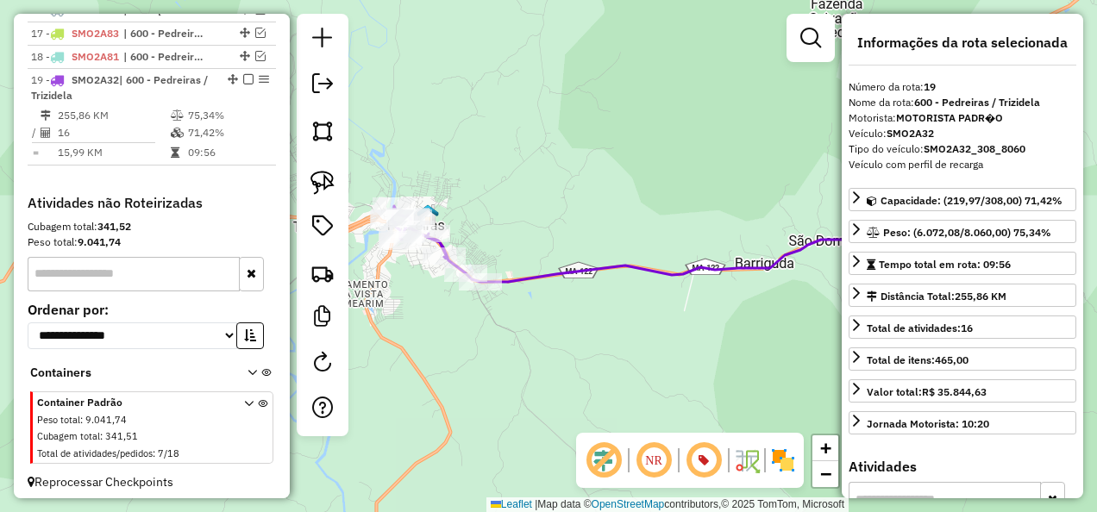
drag, startPoint x: 524, startPoint y: 252, endPoint x: 669, endPoint y: 287, distance: 149.1
click at [669, 282] on icon at bounding box center [660, 232] width 536 height 99
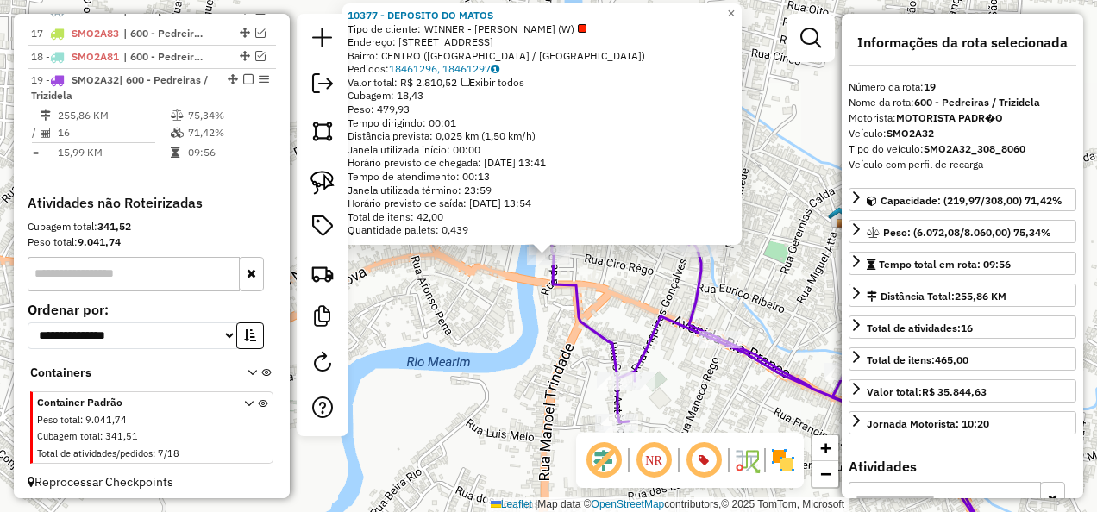
click at [521, 349] on div "10377 - DEPOSITO DO MATOS Tipo de cliente: WINNER - ROTA (W) Endereço: [STREET_…" at bounding box center [548, 256] width 1097 height 512
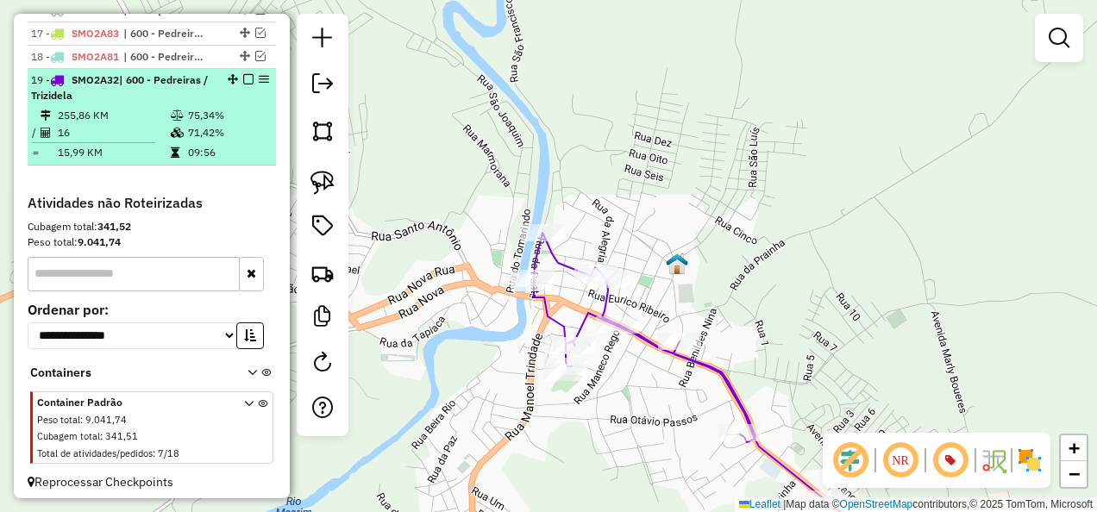
click at [243, 74] on em at bounding box center [248, 79] width 10 height 10
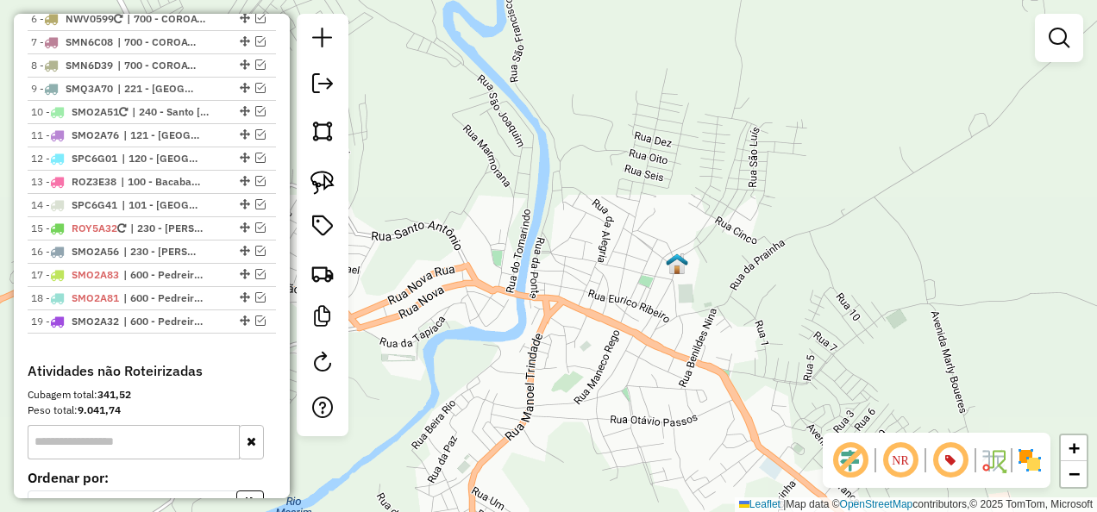
scroll to position [1140, 0]
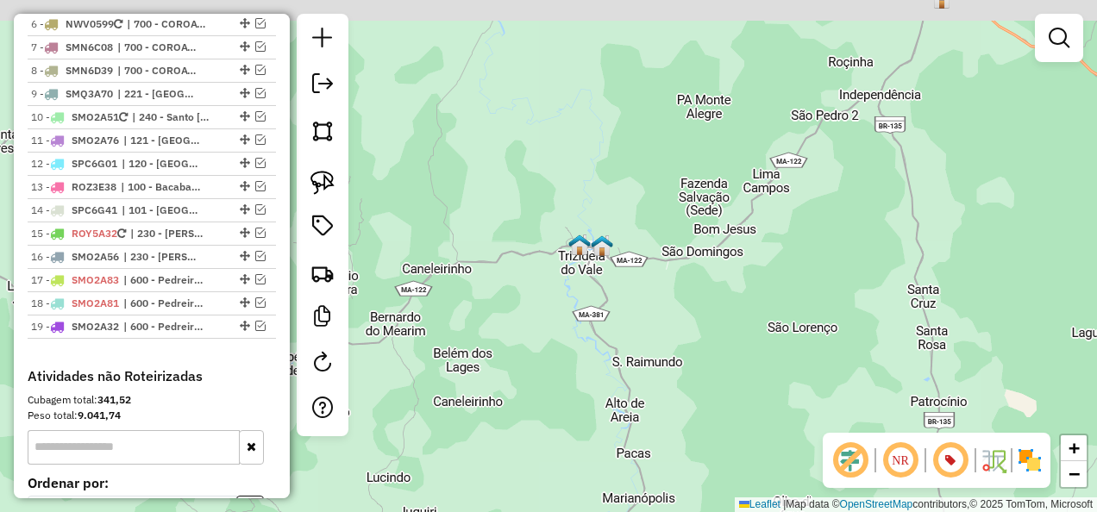
drag, startPoint x: 511, startPoint y: 162, endPoint x: 546, endPoint y: 254, distance: 98.5
click at [546, 254] on div "Janela de atendimento Grade de atendimento Capacidade Transportadoras Veículos …" at bounding box center [548, 256] width 1097 height 512
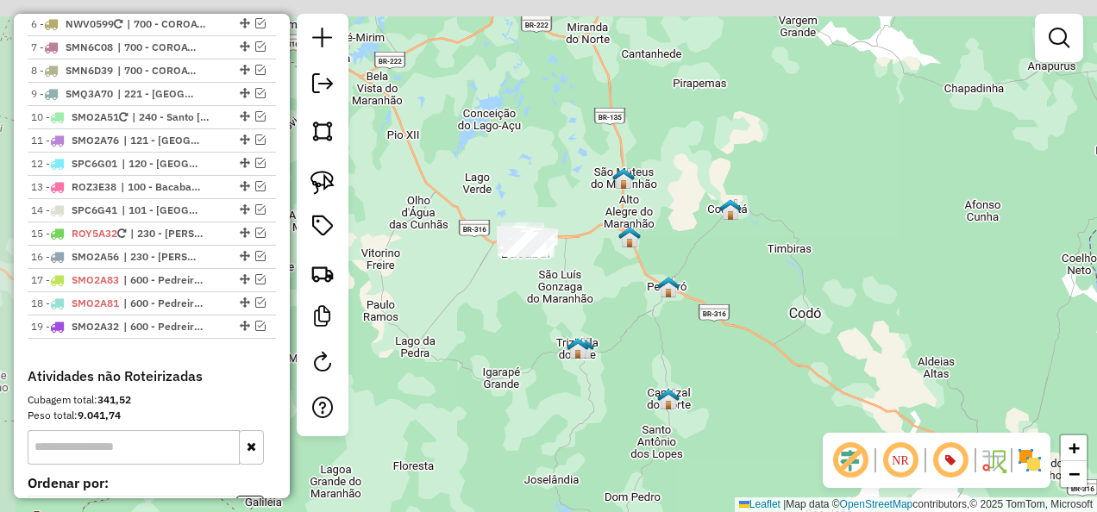
drag, startPoint x: 559, startPoint y: 320, endPoint x: 559, endPoint y: 336, distance: 16.4
click at [559, 335] on div "Janela de atendimento Grade de atendimento Capacidade Transportadoras Veículos …" at bounding box center [548, 256] width 1097 height 512
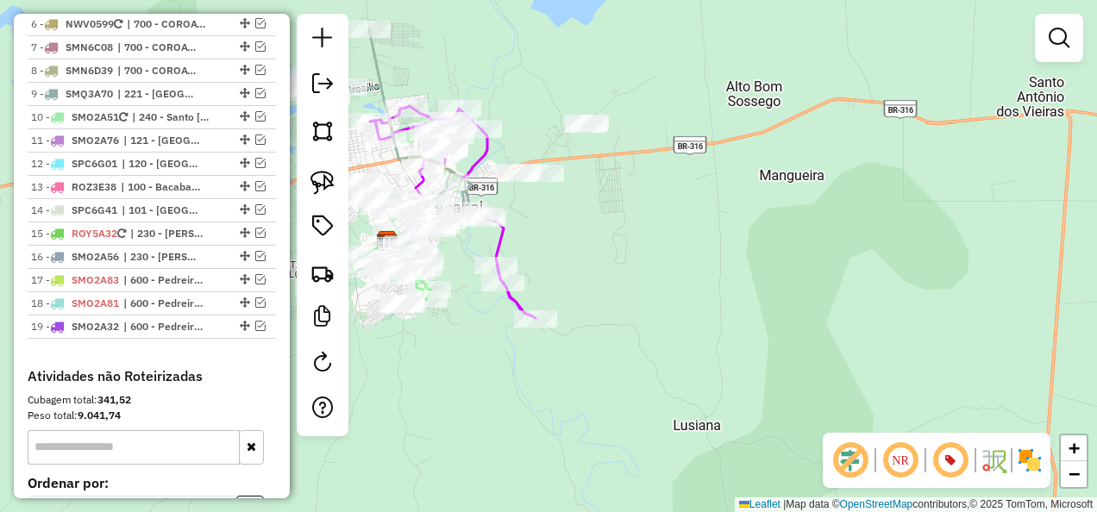
drag, startPoint x: 539, startPoint y: 248, endPoint x: 600, endPoint y: 295, distance: 76.9
click at [598, 293] on div "Janela de atendimento Grade de atendimento Capacidade Transportadoras Veículos …" at bounding box center [548, 256] width 1097 height 512
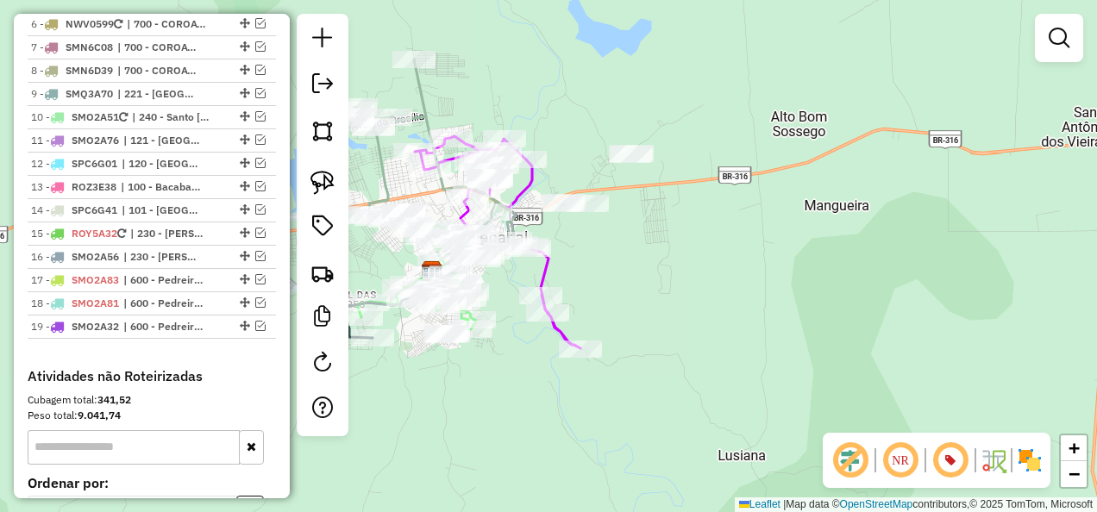
drag, startPoint x: 587, startPoint y: 309, endPoint x: 630, endPoint y: 323, distance: 44.5
click at [630, 323] on div "Janela de atendimento Grade de atendimento Capacidade Transportadoras Veículos …" at bounding box center [548, 256] width 1097 height 512
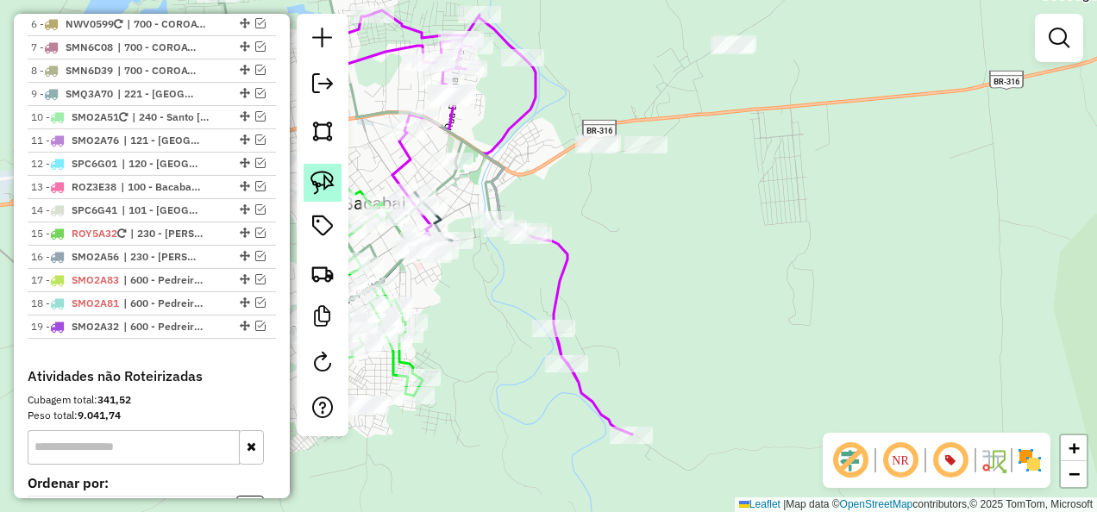
click at [319, 176] on img at bounding box center [322, 183] width 24 height 24
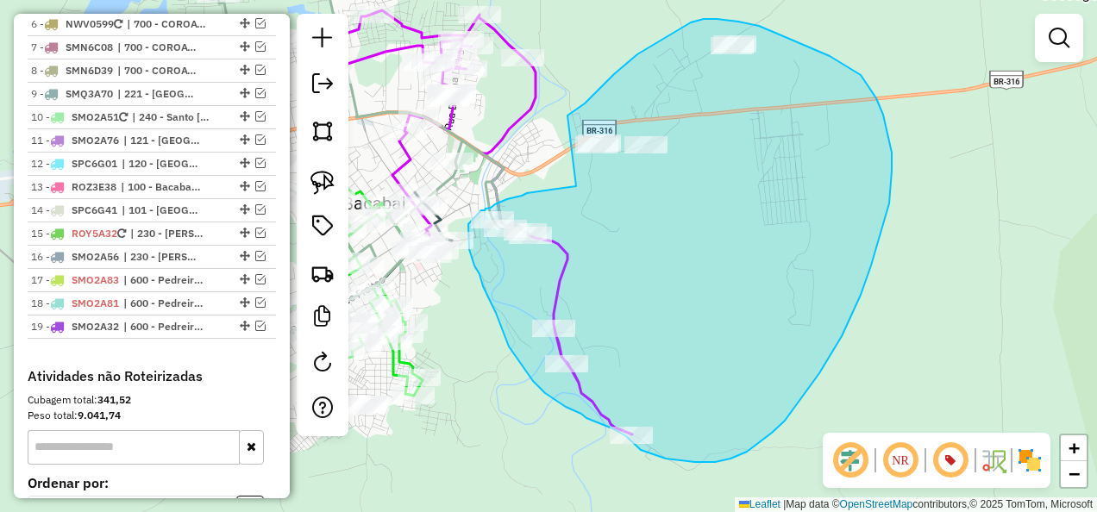
drag, startPoint x: 576, startPoint y: 186, endPoint x: 567, endPoint y: 116, distance: 71.2
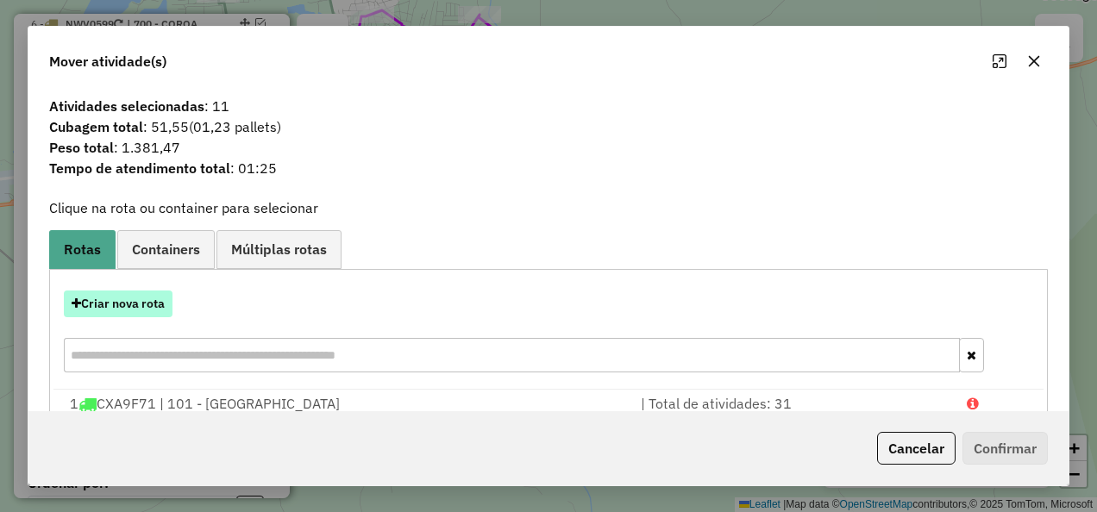
click at [131, 300] on button "Criar nova rota" at bounding box center [118, 304] width 109 height 27
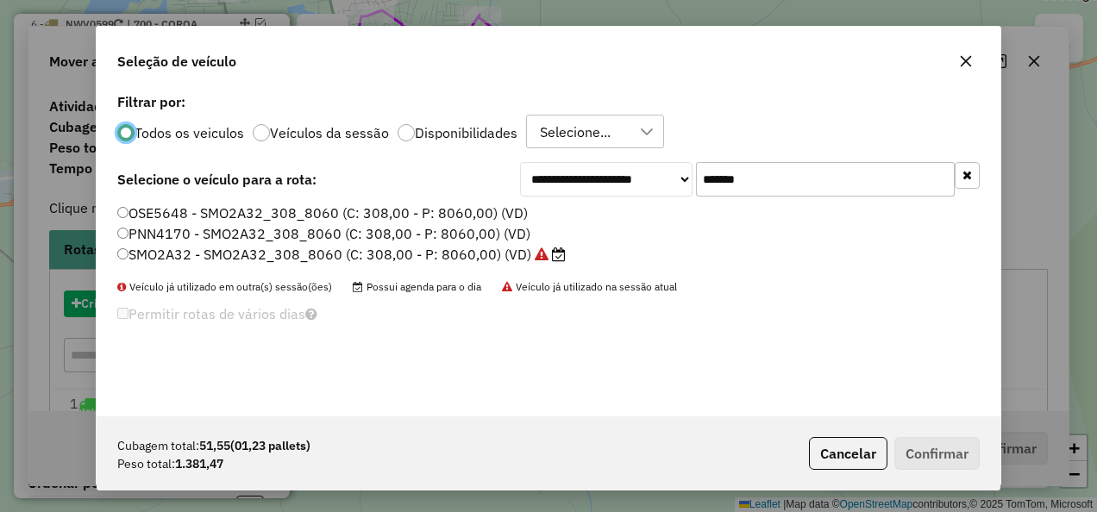
scroll to position [9, 5]
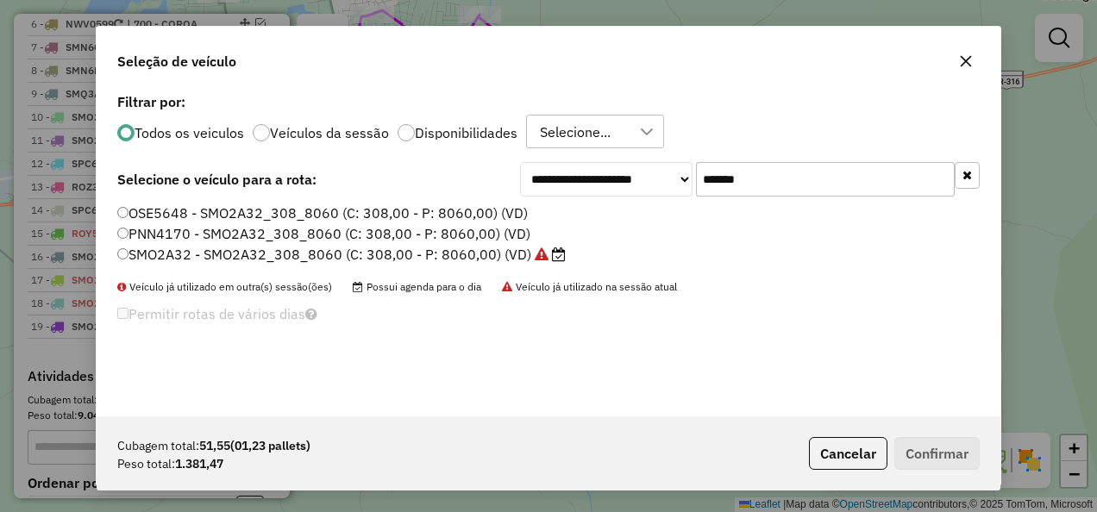
drag, startPoint x: 769, startPoint y: 184, endPoint x: 678, endPoint y: 206, distance: 94.1
click at [678, 206] on div "**********" at bounding box center [549, 253] width 904 height 328
paste input "text"
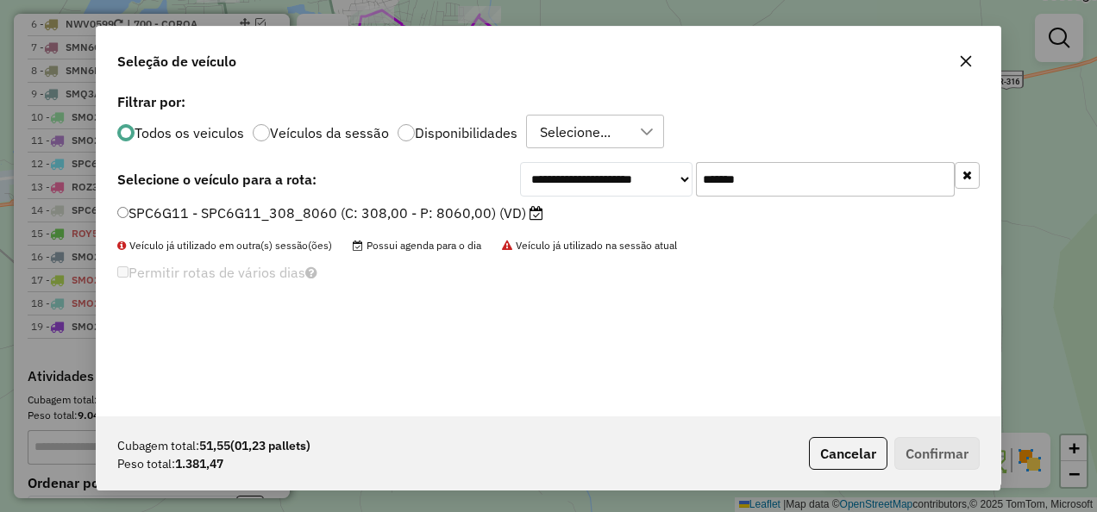
type input "*******"
click at [477, 212] on label "SPC6G11 - SPC6G11_308_8060 (C: 308,00 - P: 8060,00) (VD)" at bounding box center [330, 213] width 426 height 21
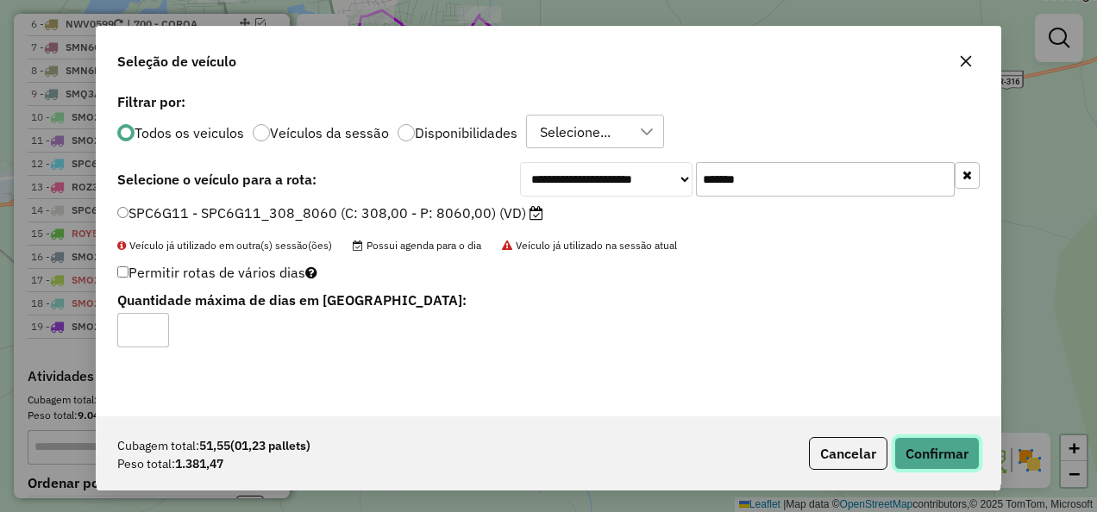
drag, startPoint x: 957, startPoint y: 452, endPoint x: 936, endPoint y: 442, distance: 23.6
click at [957, 452] on button "Confirmar" at bounding box center [936, 453] width 85 height 33
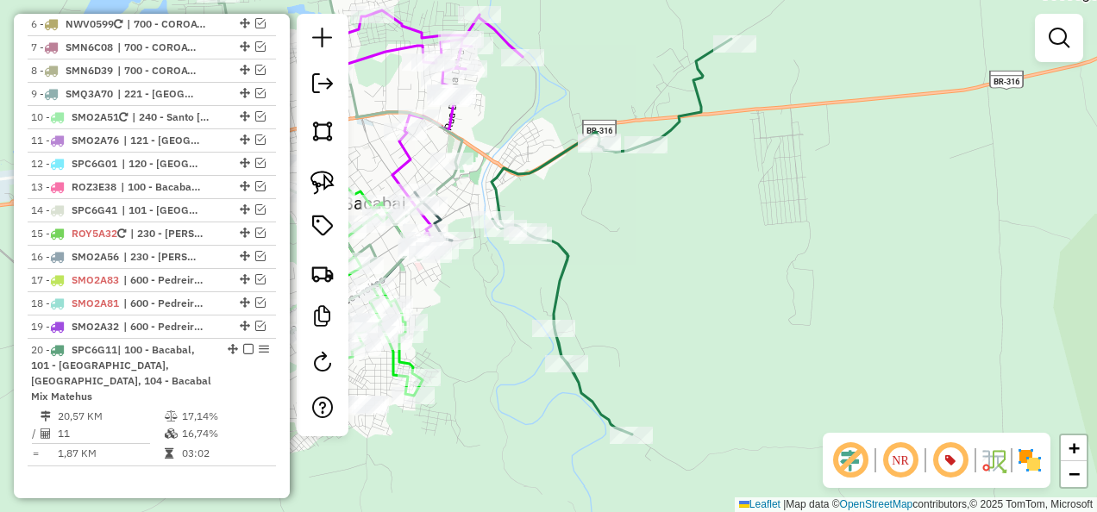
click at [557, 285] on icon at bounding box center [612, 237] width 240 height 396
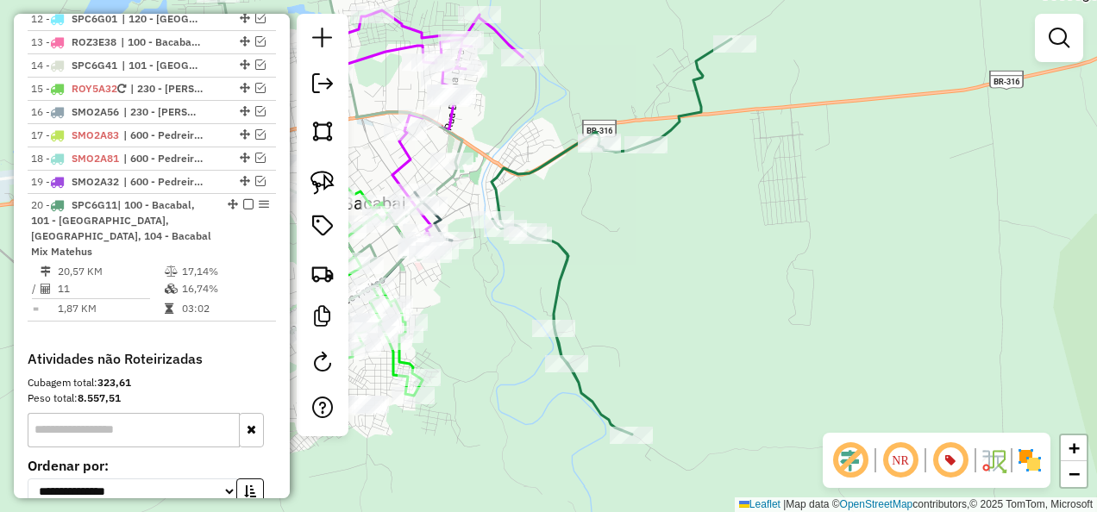
select select "**********"
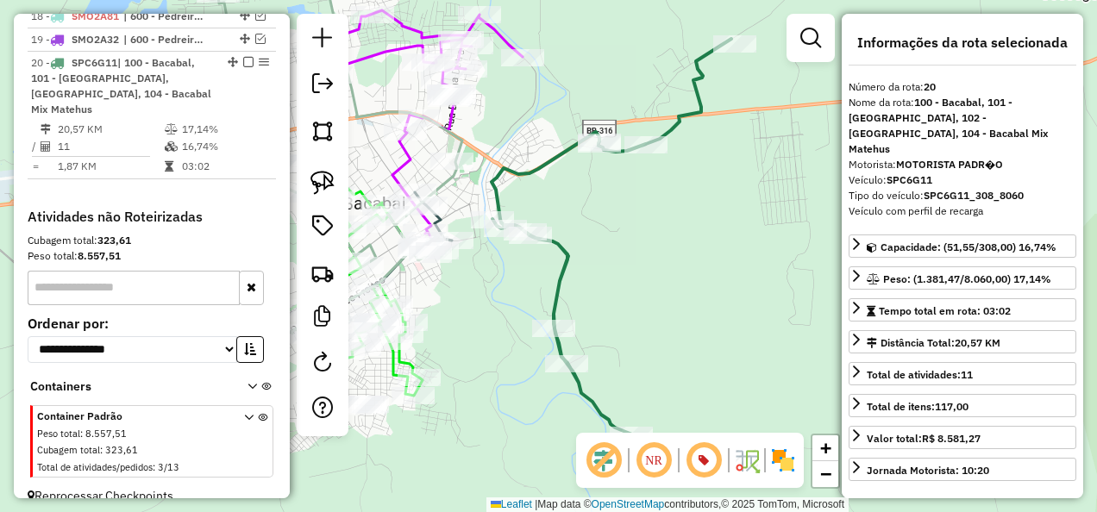
scroll to position [1440, 0]
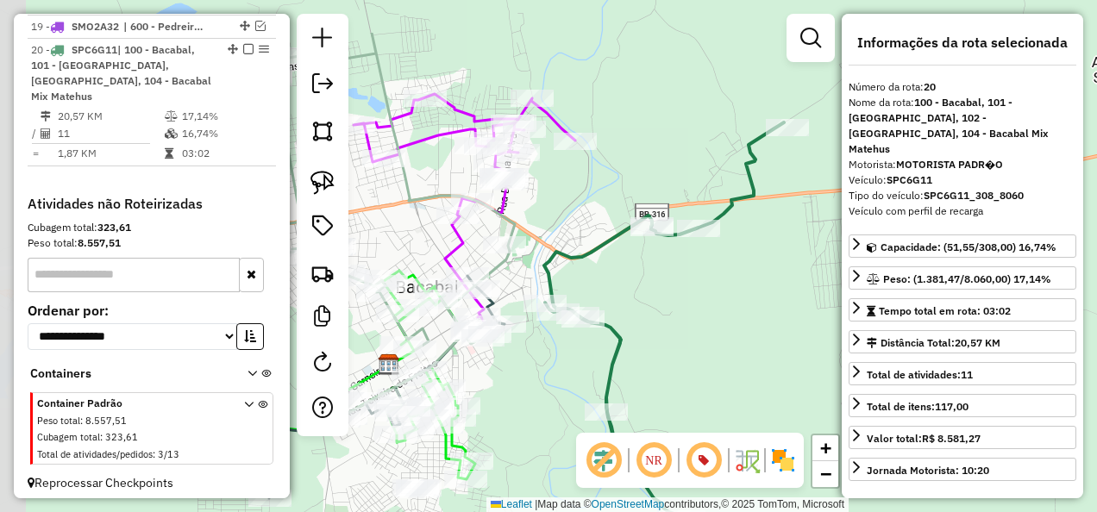
drag, startPoint x: 625, startPoint y: 229, endPoint x: 686, endPoint y: 369, distance: 153.3
click at [686, 369] on div "Janela de atendimento Grade de atendimento Capacidade Transportadoras Veículos …" at bounding box center [548, 256] width 1097 height 512
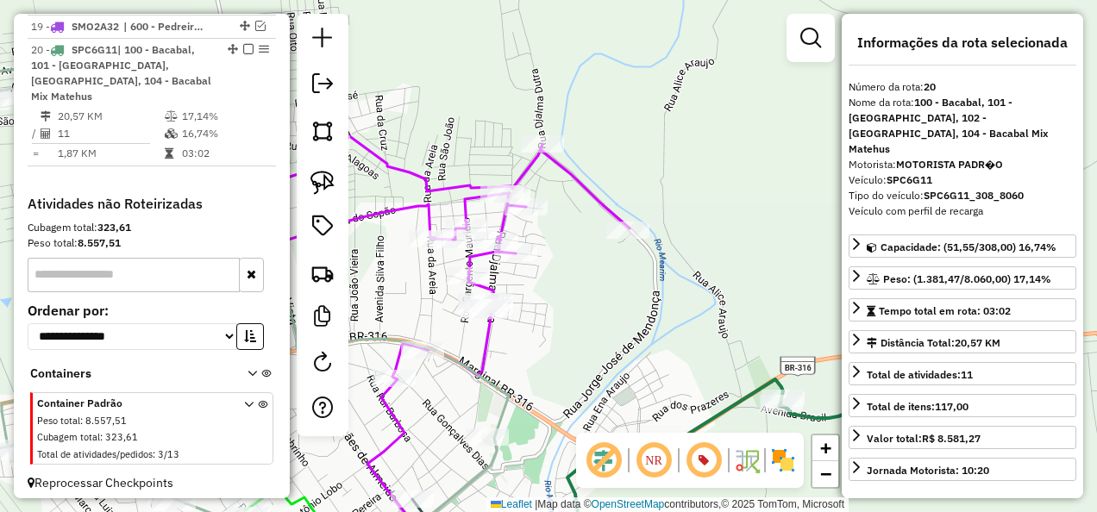
drag, startPoint x: 535, startPoint y: 266, endPoint x: 561, endPoint y: 323, distance: 62.5
click at [561, 323] on div "Janela de atendimento Grade de atendimento Capacidade Transportadoras Veículos …" at bounding box center [548, 256] width 1097 height 512
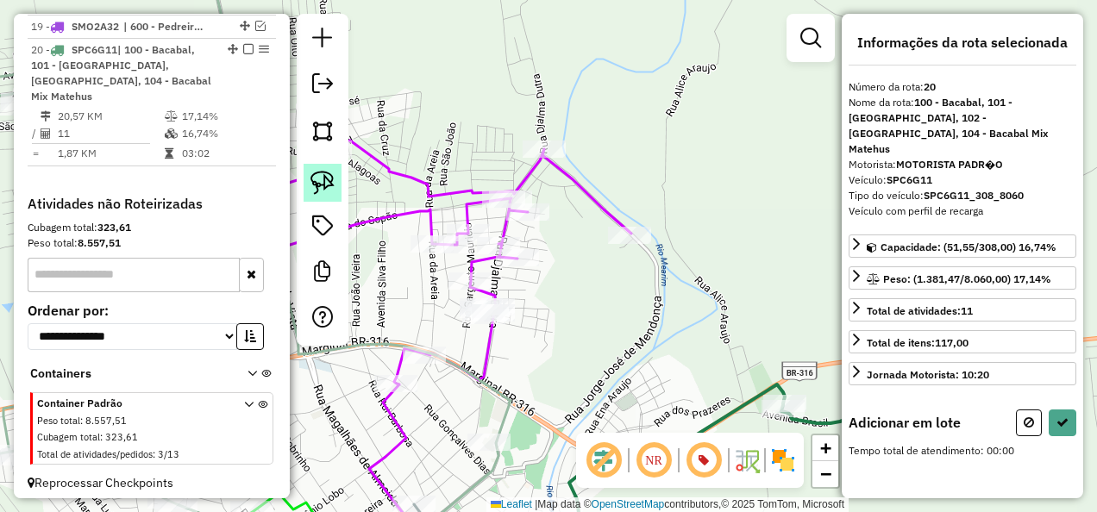
click at [323, 181] on img at bounding box center [322, 183] width 24 height 24
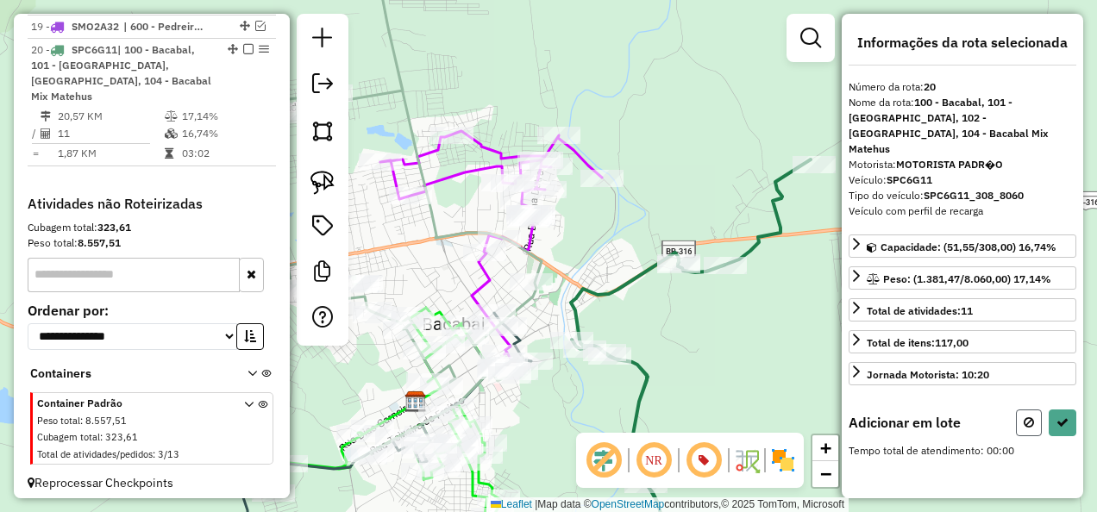
click at [1031, 417] on icon at bounding box center [1029, 423] width 10 height 12
select select "**********"
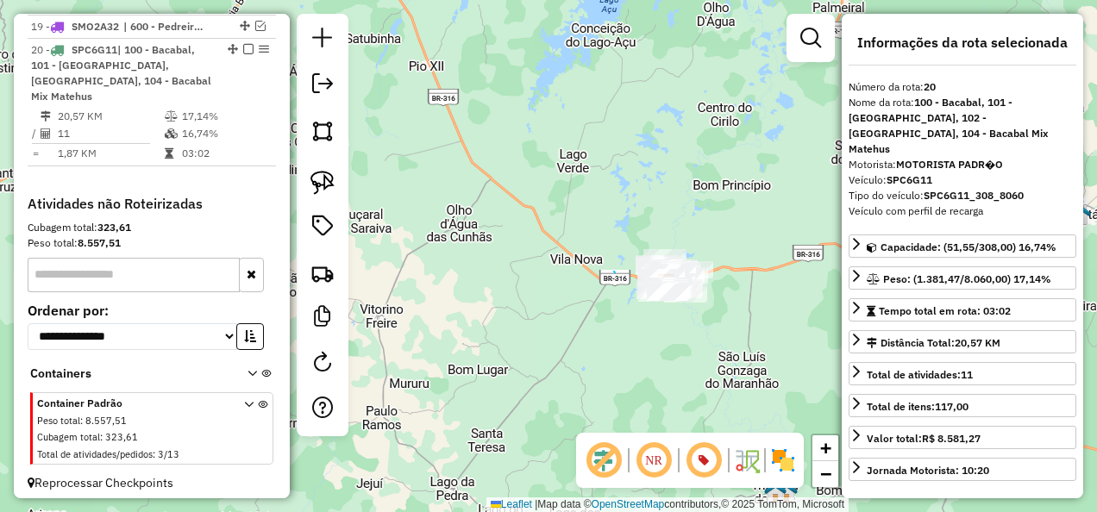
drag, startPoint x: 615, startPoint y: 272, endPoint x: 459, endPoint y: 242, distance: 159.0
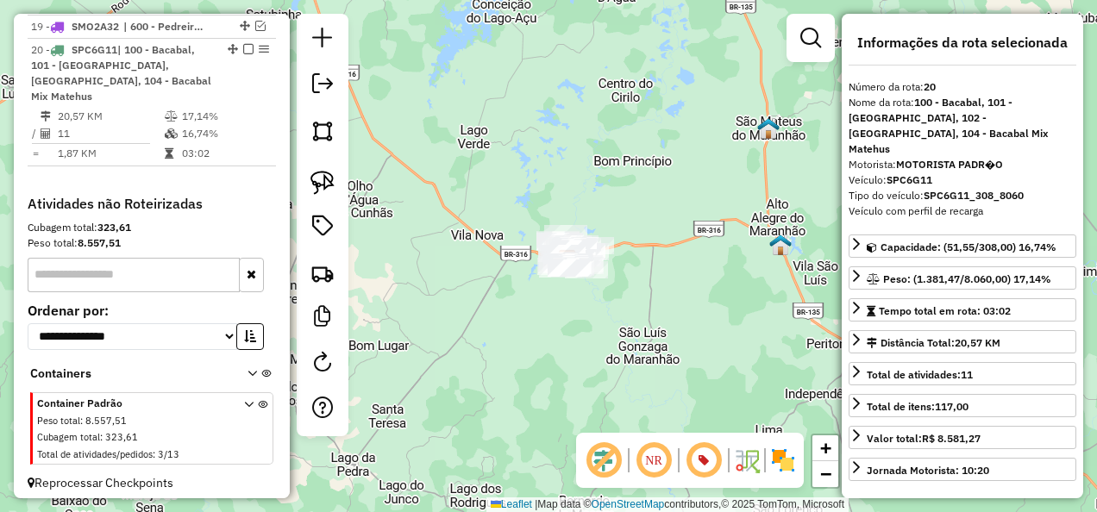
drag, startPoint x: 554, startPoint y: 288, endPoint x: 410, endPoint y: 256, distance: 147.5
click at [410, 256] on div "Janela de atendimento Grade de atendimento Capacidade Transportadoras Veículos …" at bounding box center [548, 256] width 1097 height 512
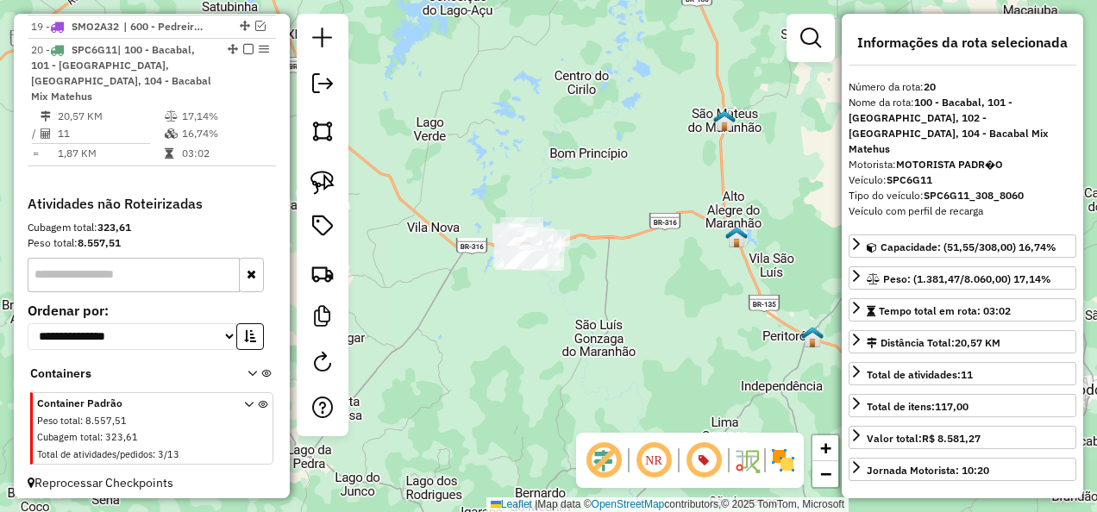
click at [302, 178] on div at bounding box center [323, 225] width 52 height 423
click at [315, 174] on img at bounding box center [322, 183] width 24 height 24
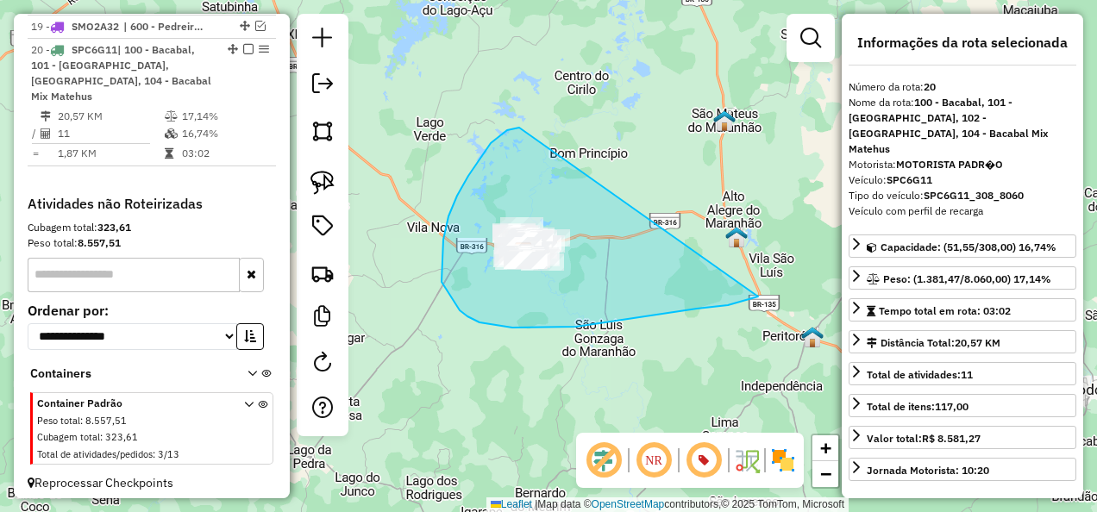
drag, startPoint x: 519, startPoint y: 128, endPoint x: 758, endPoint y: 297, distance: 292.6
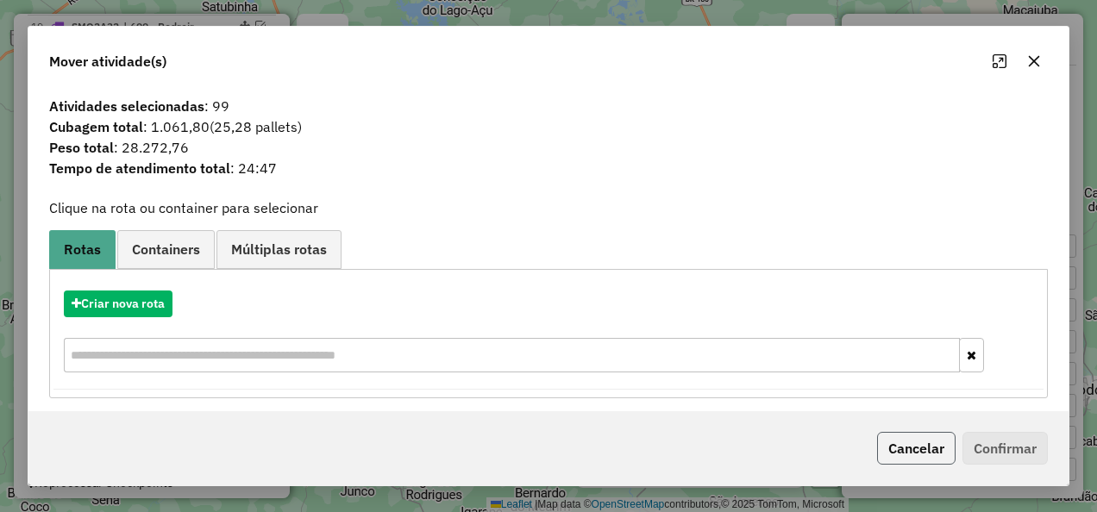
click at [933, 461] on button "Cancelar" at bounding box center [916, 448] width 78 height 33
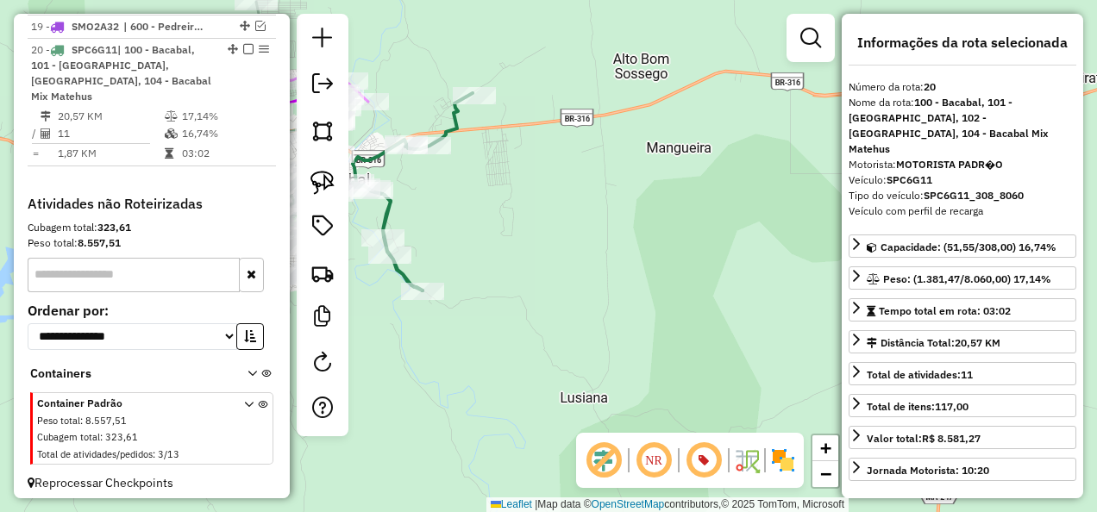
drag, startPoint x: 493, startPoint y: 231, endPoint x: 661, endPoint y: 323, distance: 190.6
click at [648, 316] on div "Janela de atendimento Grade de atendimento Capacidade Transportadoras Veículos …" at bounding box center [548, 256] width 1097 height 512
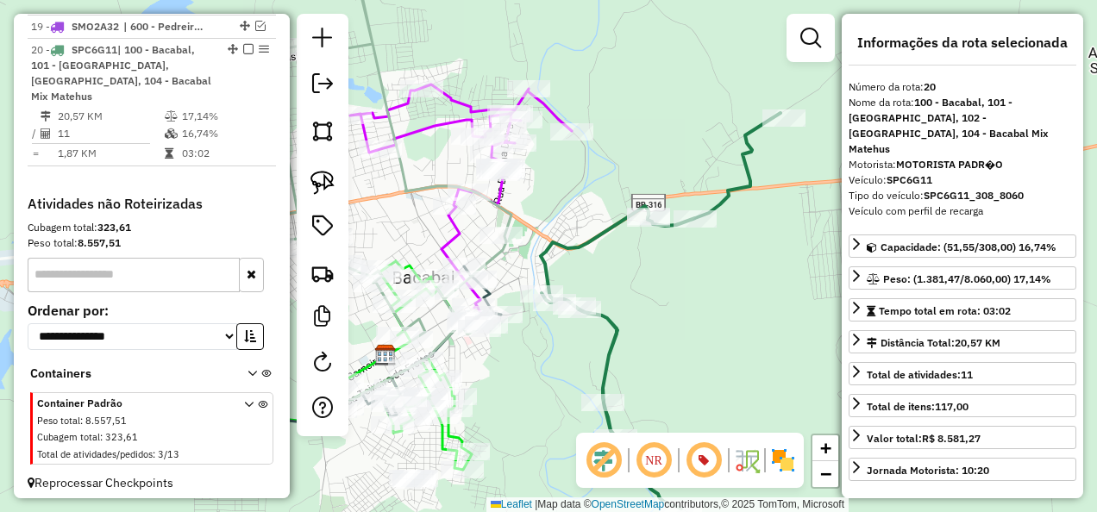
click at [554, 239] on icon at bounding box center [661, 311] width 240 height 396
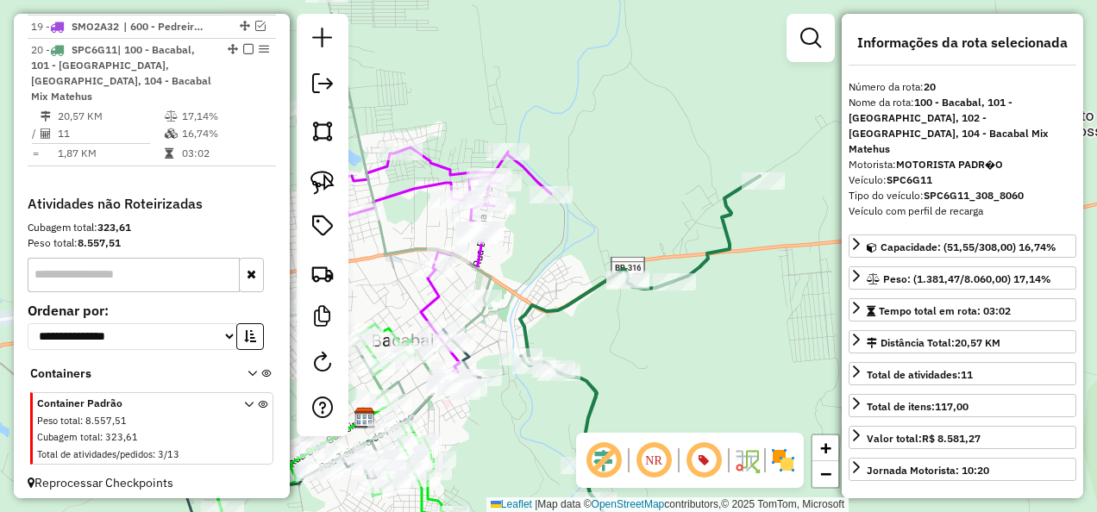
drag, startPoint x: 564, startPoint y: 219, endPoint x: 547, endPoint y: 266, distance: 49.7
click at [547, 266] on div "Janela de atendimento Grade de atendimento Capacidade Transportadoras Veículos …" at bounding box center [548, 256] width 1097 height 512
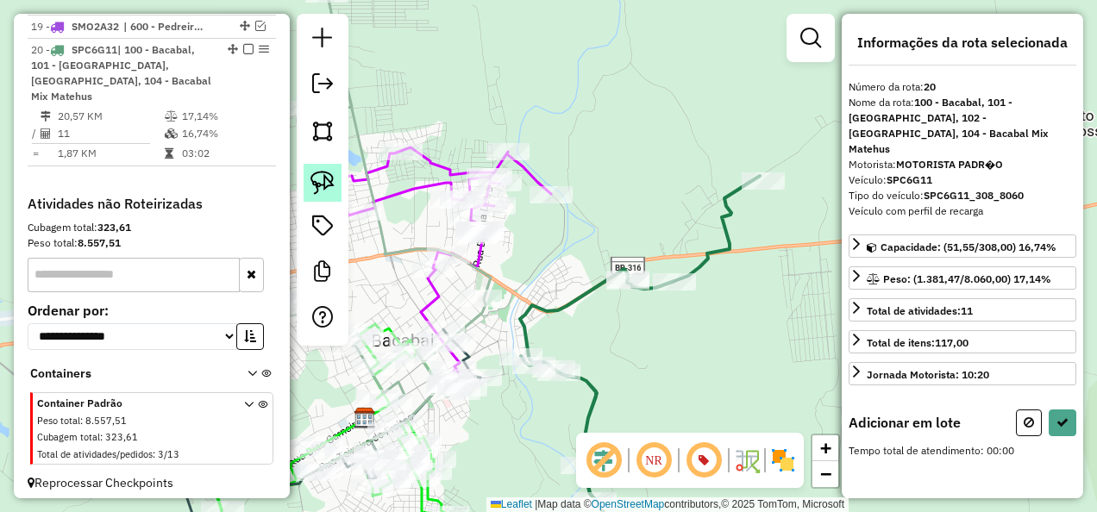
click at [323, 176] on img at bounding box center [322, 183] width 24 height 24
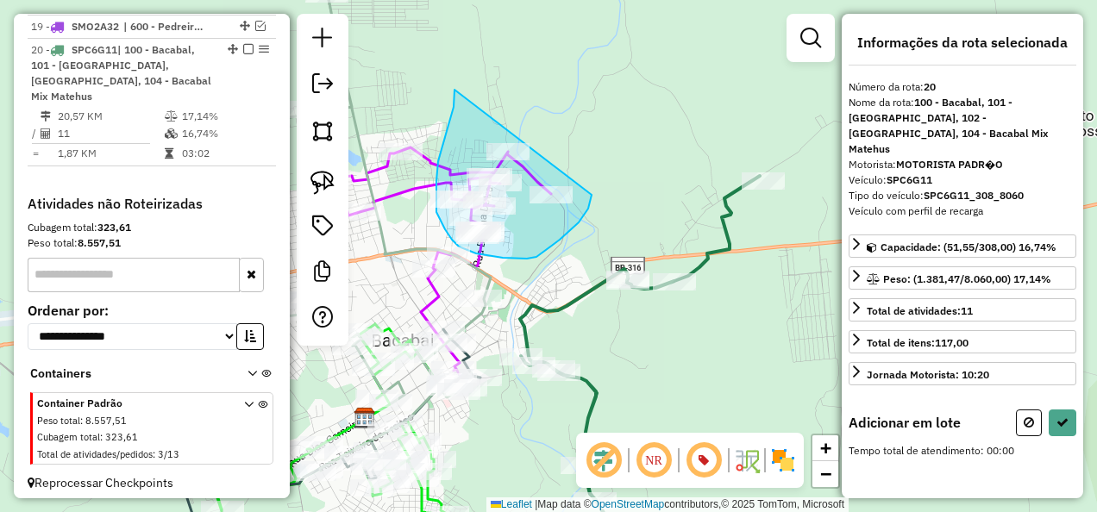
drag, startPoint x: 454, startPoint y: 98, endPoint x: 592, endPoint y: 194, distance: 167.2
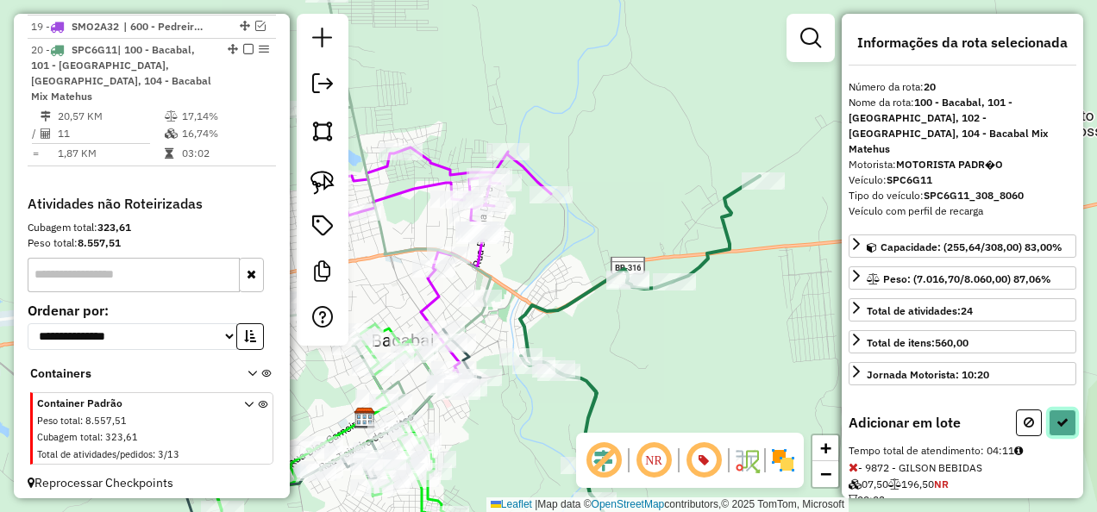
click at [1062, 417] on icon at bounding box center [1062, 423] width 12 height 12
select select "**********"
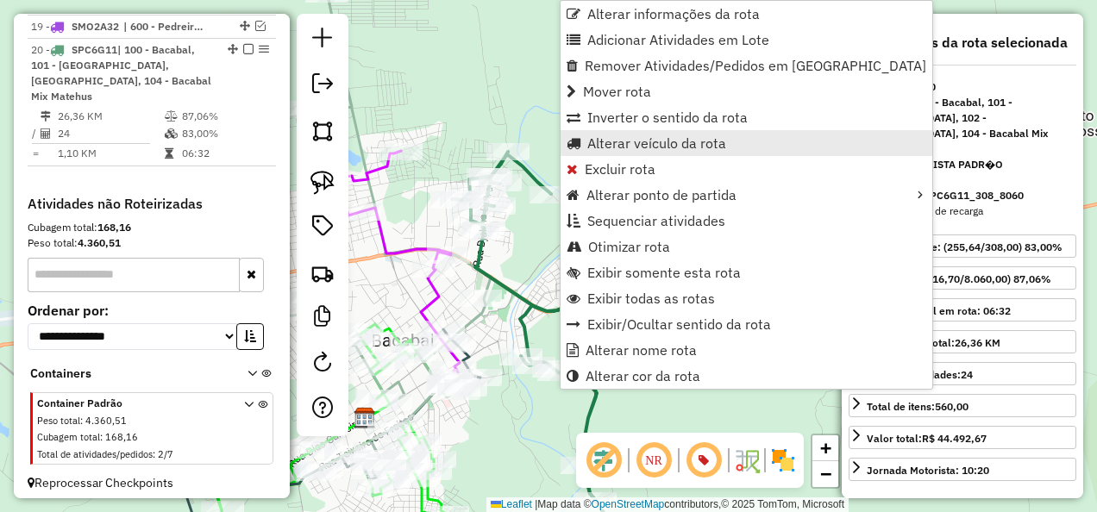
click at [643, 141] on span "Alterar veículo da rota" at bounding box center [656, 143] width 139 height 14
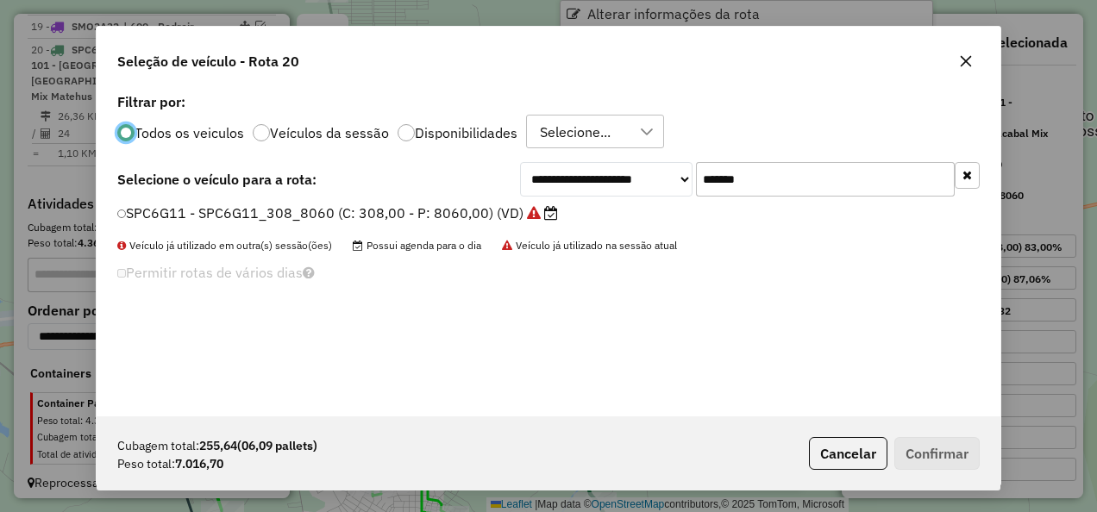
scroll to position [9, 5]
click at [855, 458] on button "Cancelar" at bounding box center [848, 453] width 78 height 33
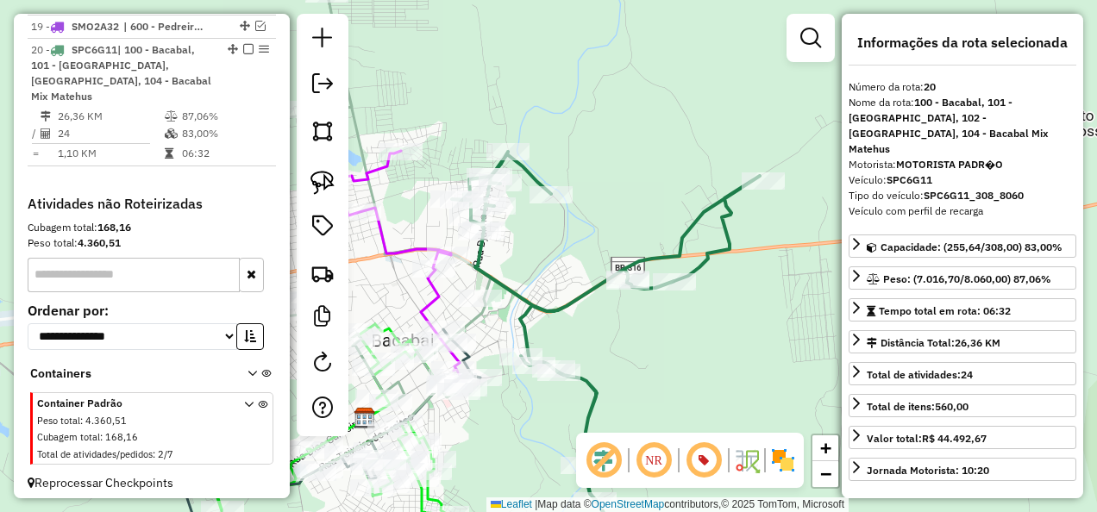
click at [696, 366] on div "Janela de atendimento Grade de atendimento Capacidade Transportadoras Veículos …" at bounding box center [548, 256] width 1097 height 512
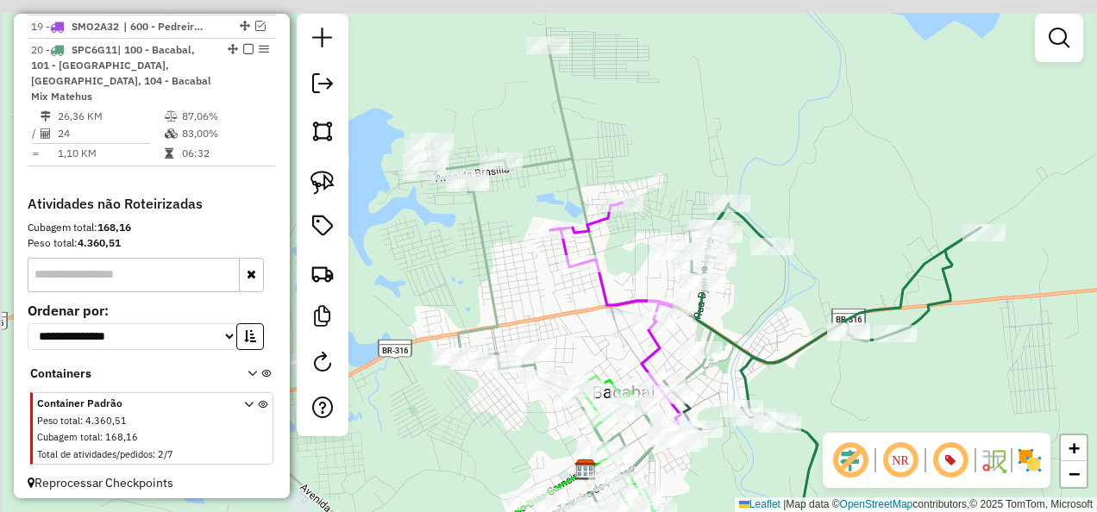
drag, startPoint x: 636, startPoint y: 368, endPoint x: 837, endPoint y: 367, distance: 200.9
click at [869, 419] on div "Janela de atendimento Grade de atendimento Capacidade Transportadoras Veículos …" at bounding box center [548, 256] width 1097 height 512
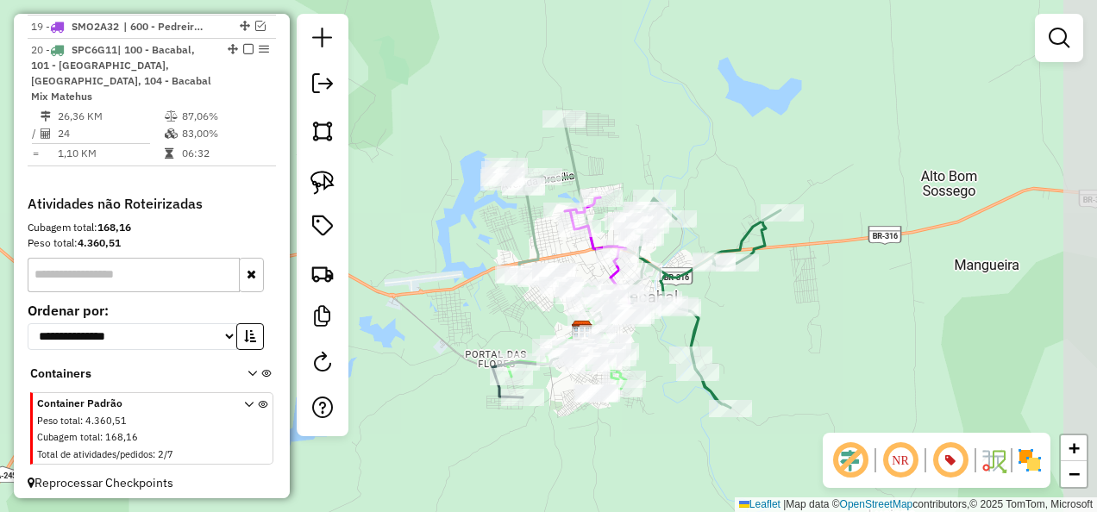
drag, startPoint x: 828, startPoint y: 375, endPoint x: 738, endPoint y: 310, distance: 110.6
click at [740, 311] on div "Janela de atendimento Grade de atendimento Capacidade Transportadoras Veículos …" at bounding box center [548, 256] width 1097 height 512
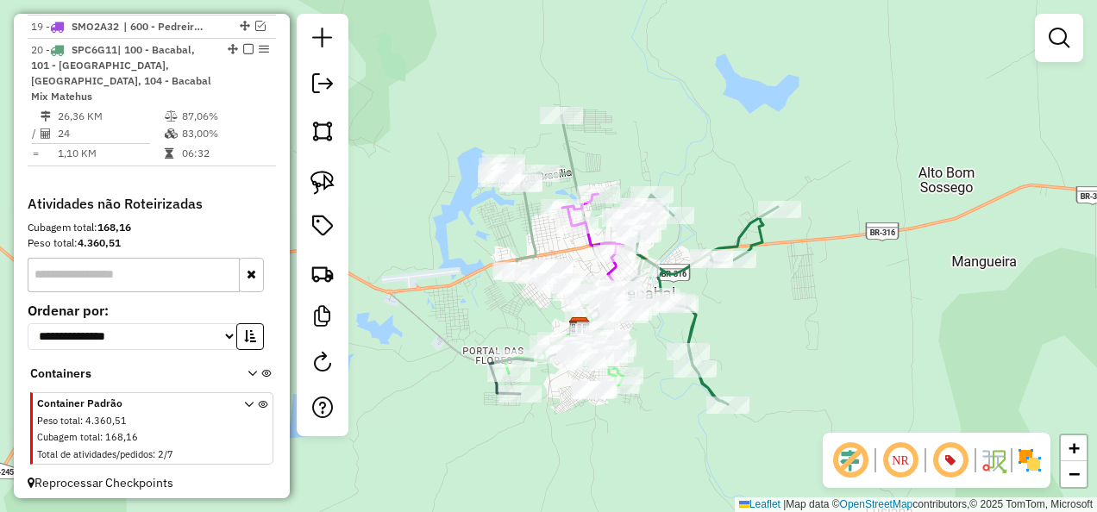
click at [688, 328] on icon at bounding box center [700, 300] width 154 height 210
select select "**********"
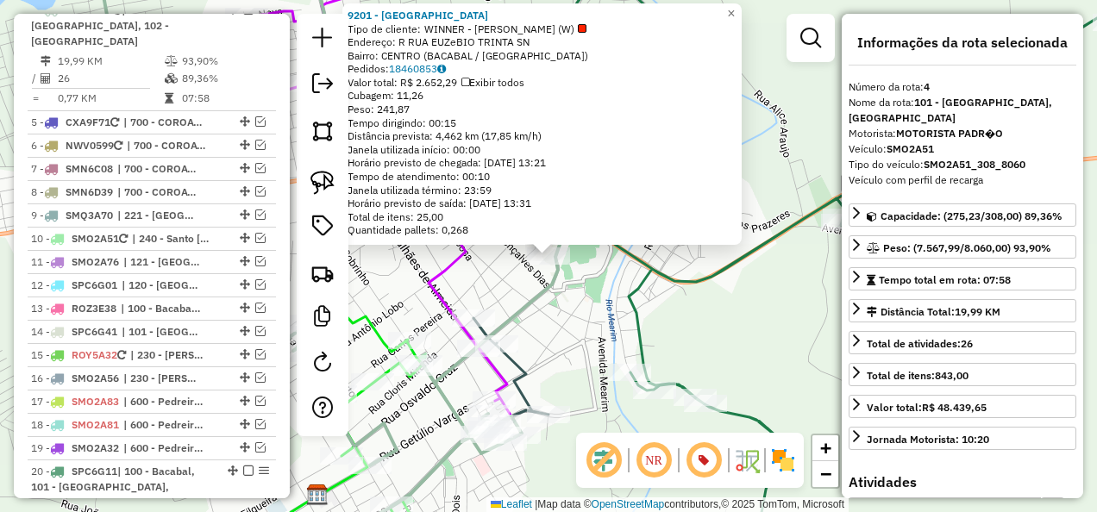
click at [629, 320] on icon at bounding box center [800, 263] width 617 height 601
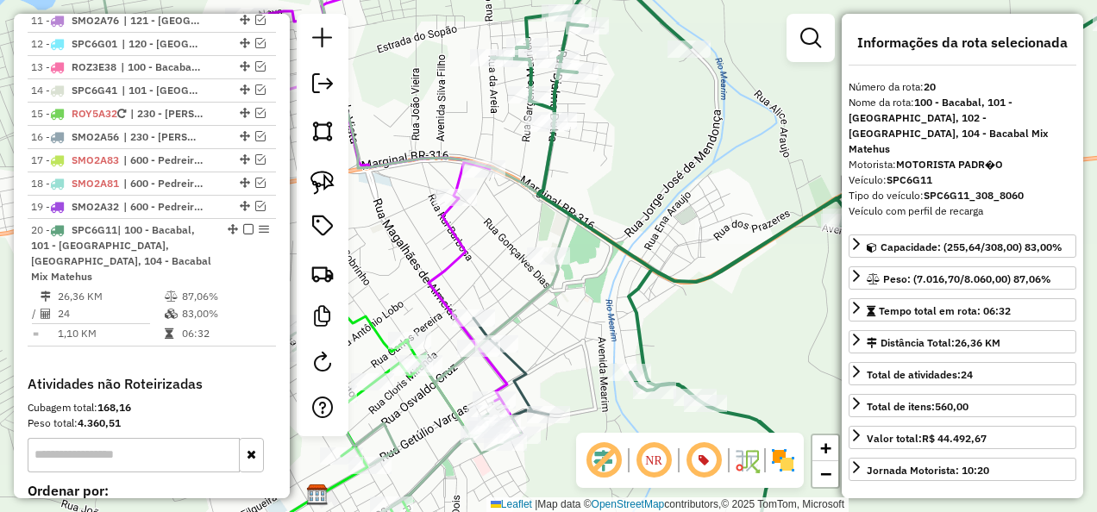
scroll to position [1440, 0]
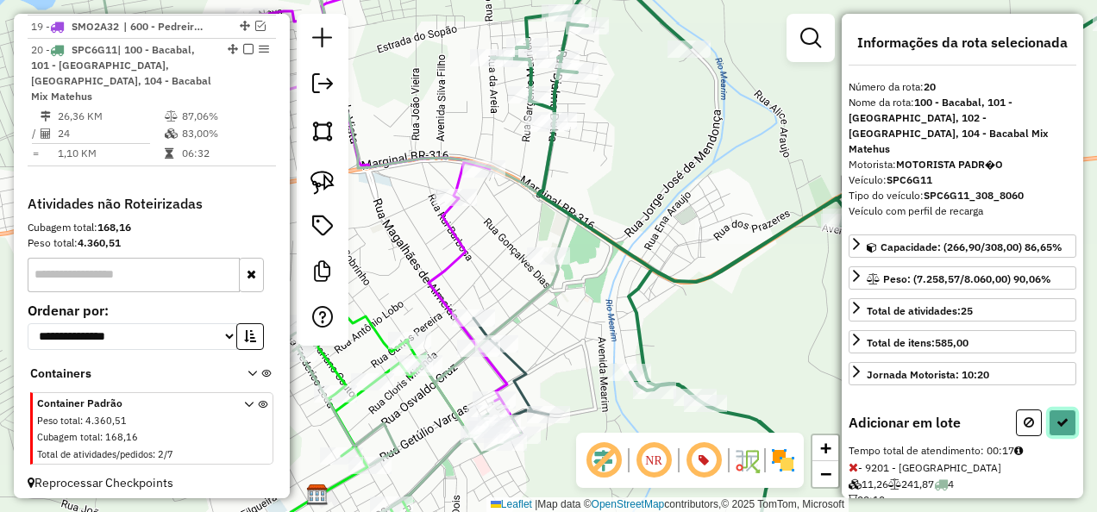
click at [1056, 417] on icon at bounding box center [1062, 423] width 12 height 12
select select "**********"
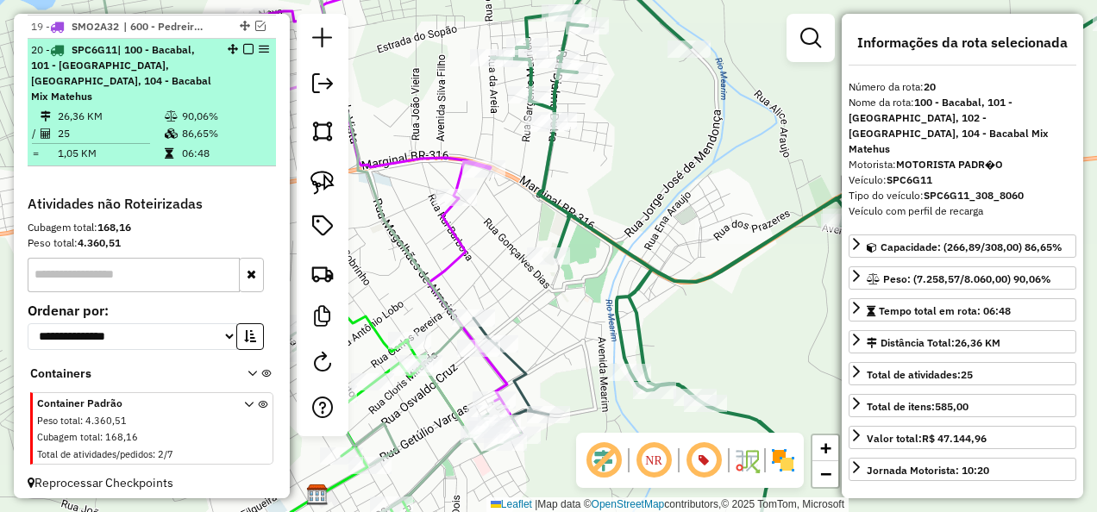
click at [243, 47] on em at bounding box center [248, 49] width 10 height 10
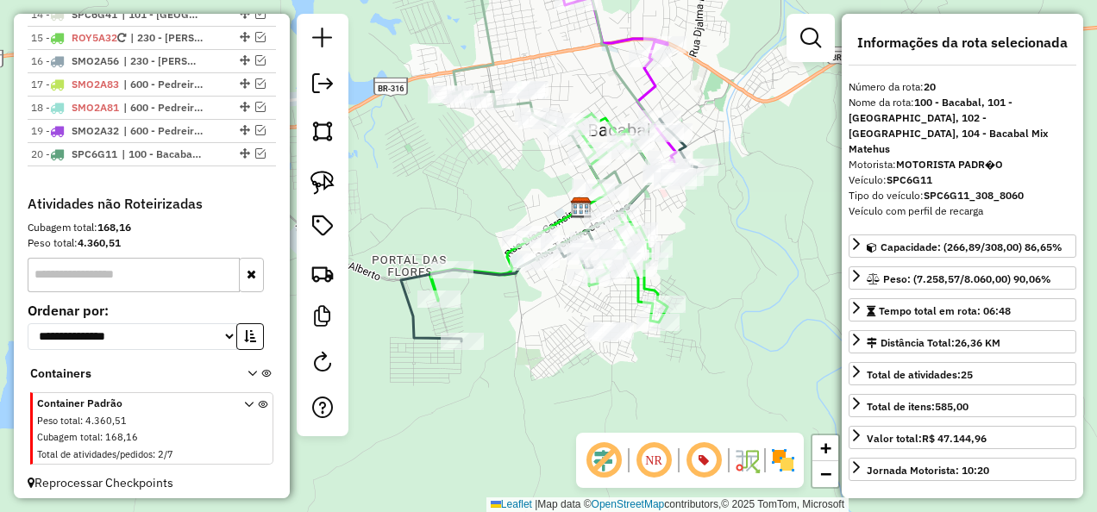
drag, startPoint x: 585, startPoint y: 376, endPoint x: 685, endPoint y: 256, distance: 156.1
click at [685, 256] on div "Janela de atendimento Grade de atendimento Capacidade Transportadoras Veículos …" at bounding box center [548, 256] width 1097 height 512
click at [329, 185] on img at bounding box center [322, 183] width 24 height 24
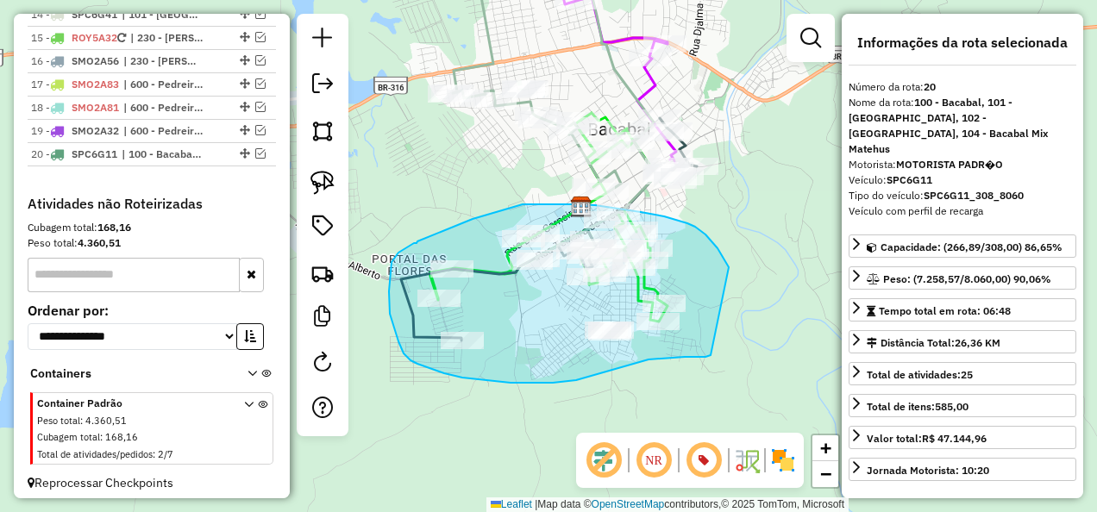
drag, startPoint x: 729, startPoint y: 267, endPoint x: 749, endPoint y: 350, distance: 85.1
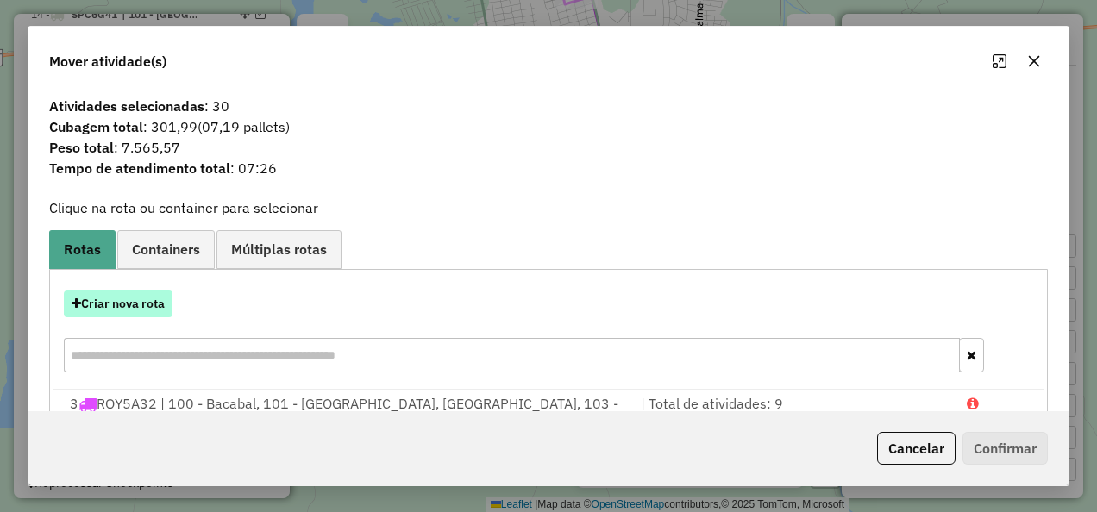
click at [150, 306] on button "Criar nova rota" at bounding box center [118, 304] width 109 height 27
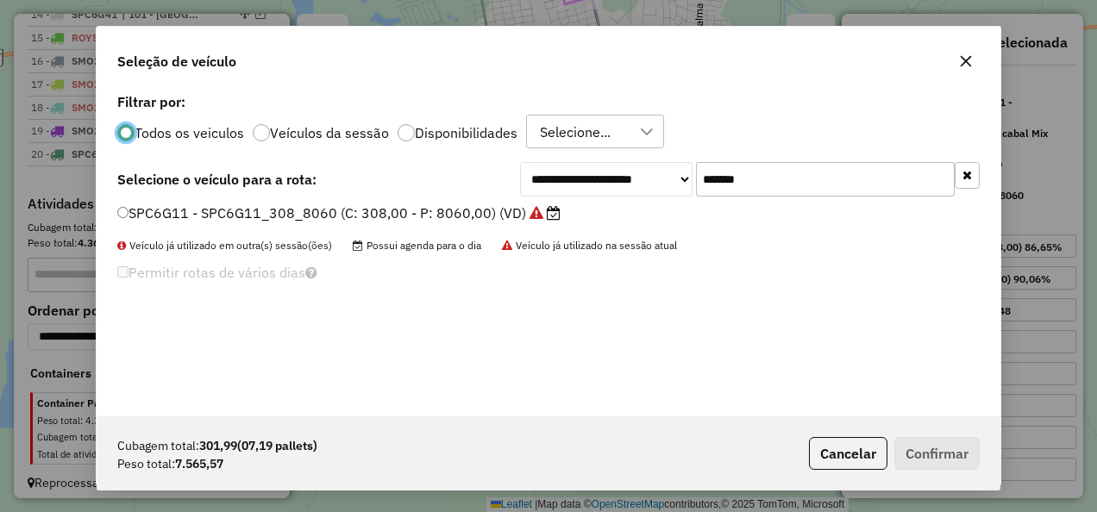
scroll to position [9, 5]
drag, startPoint x: 774, startPoint y: 185, endPoint x: 633, endPoint y: 217, distance: 144.1
click at [633, 217] on div "**********" at bounding box center [549, 253] width 904 height 328
paste input "text"
type input "*******"
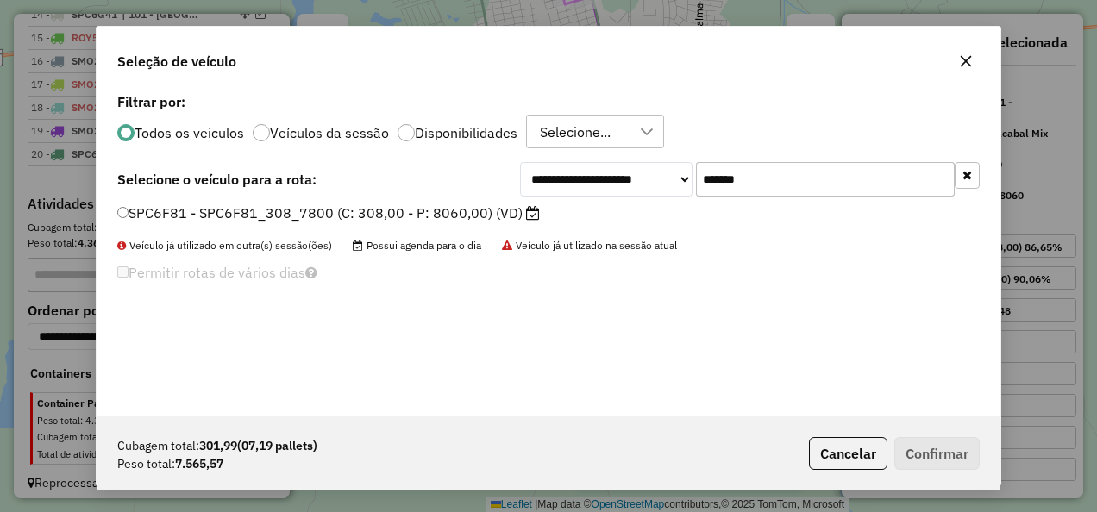
click at [484, 218] on label "SPC6F81 - SPC6F81_308_7800 (C: 308,00 - P: 8060,00) (VD)" at bounding box center [328, 213] width 423 height 21
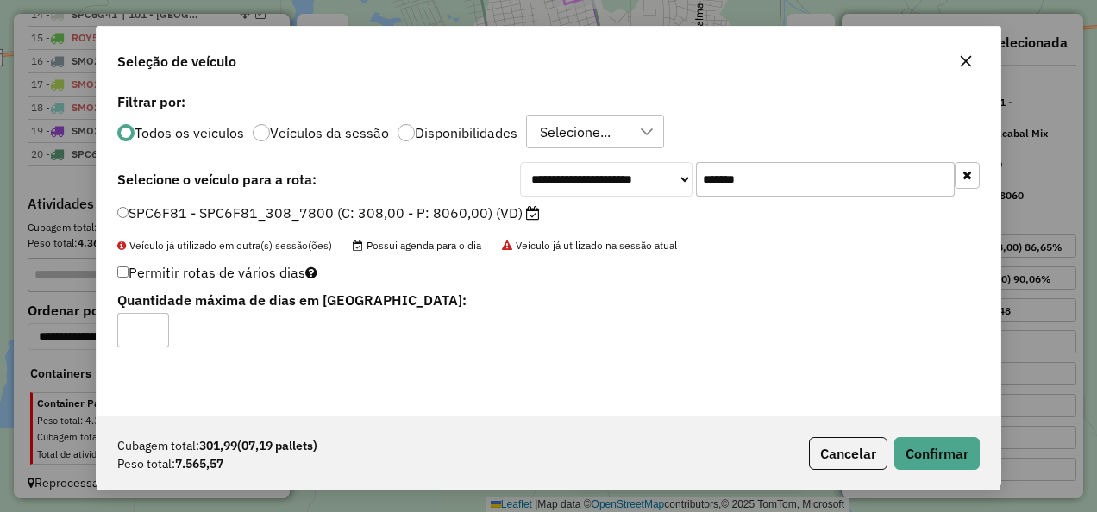
click at [947, 434] on div "Cubagem total: 301,99 (07,19 pallets) Peso total: 7.565,57 Cancelar Confirmar" at bounding box center [549, 454] width 904 height 74
click at [946, 444] on button "Confirmar" at bounding box center [936, 453] width 85 height 33
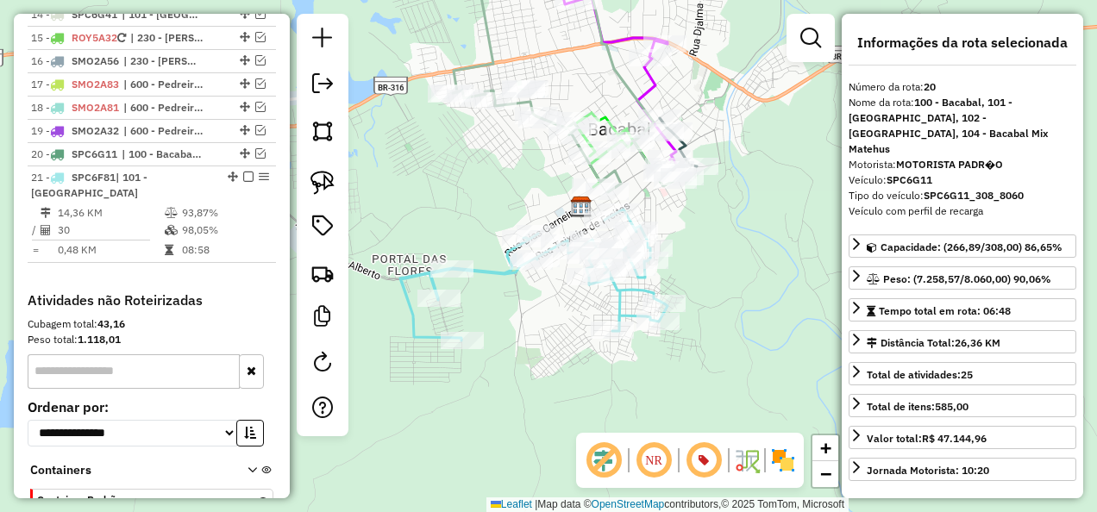
scroll to position [1432, 0]
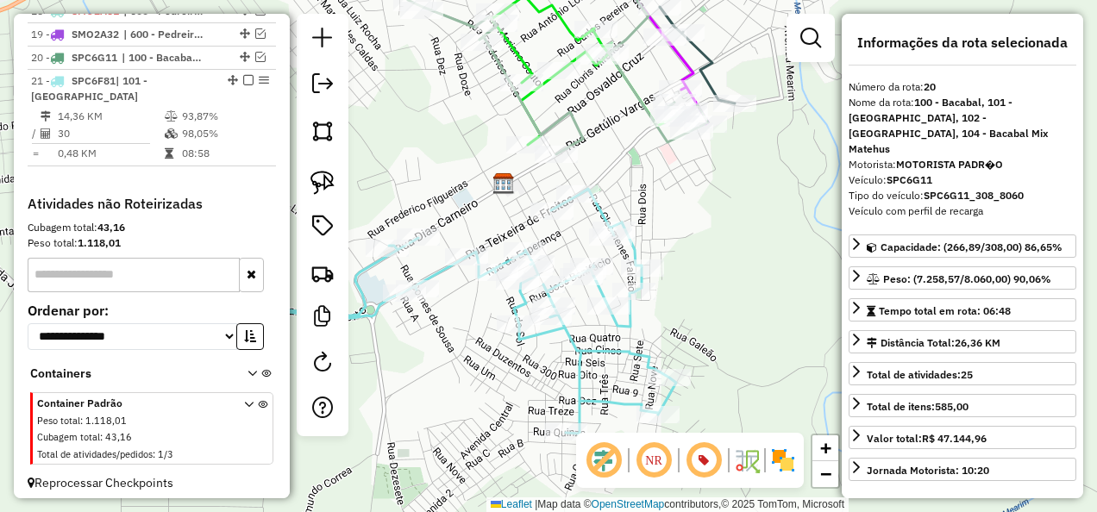
click at [580, 347] on icon at bounding box center [409, 320] width 536 height 262
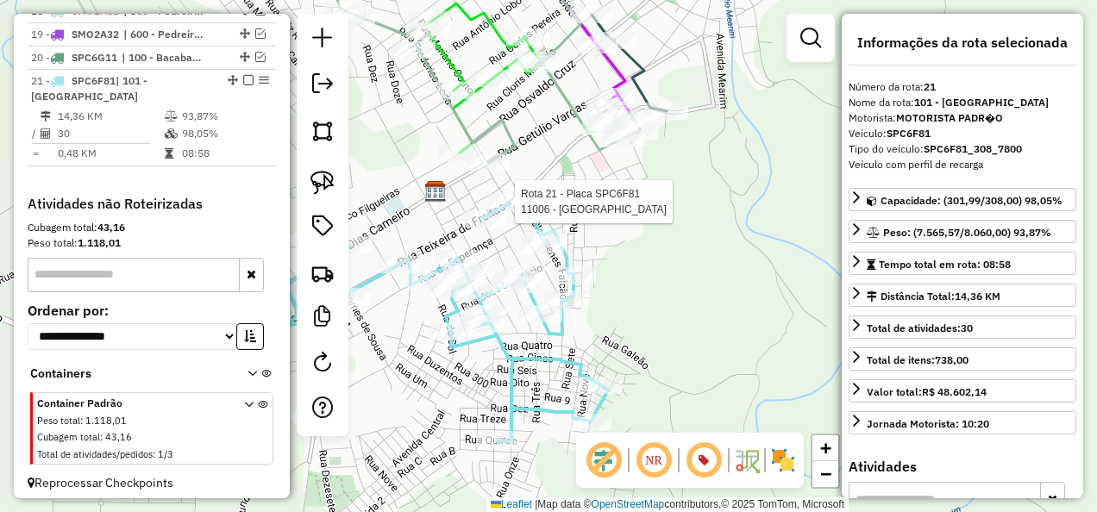
click at [510, 210] on div at bounding box center [509, 201] width 43 height 17
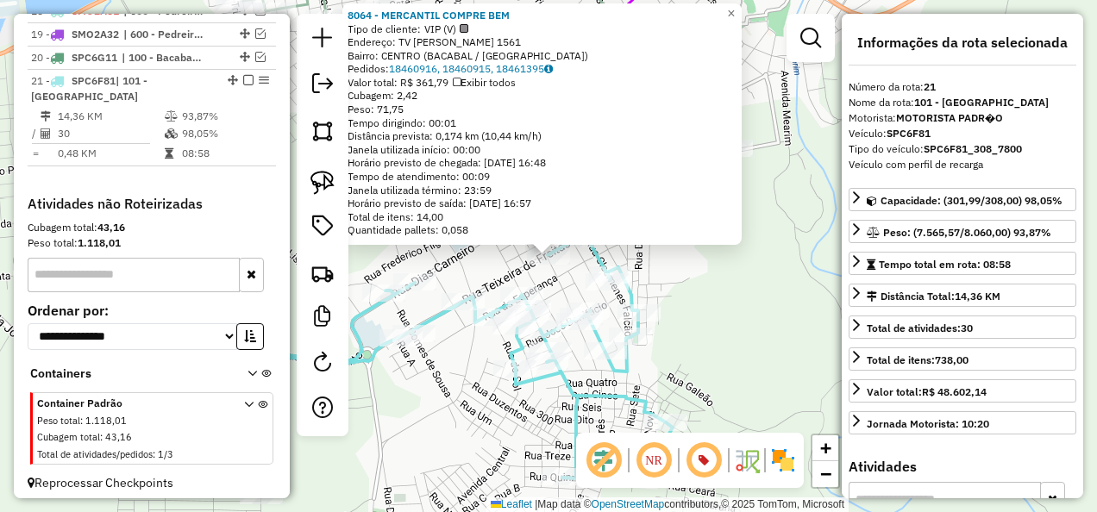
click at [578, 293] on div "8064 - MERCANTIL COMPRE BEM Tipo de cliente: VIP (V) Endereço: TV TEIXEIRA DE F…" at bounding box center [548, 256] width 1097 height 512
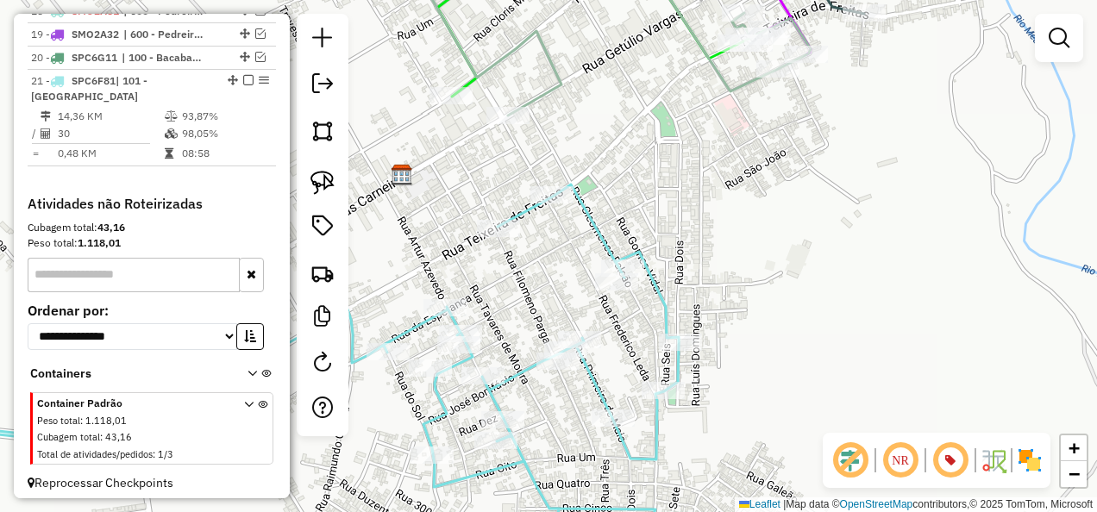
click at [604, 235] on icon at bounding box center [312, 374] width 845 height 379
select select "**********"
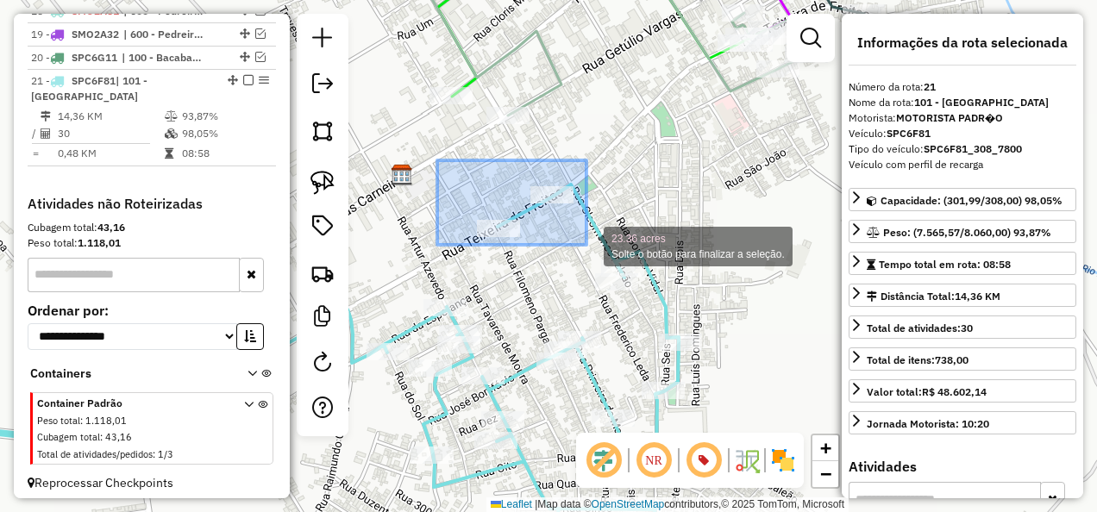
drag, startPoint x: 482, startPoint y: 216, endPoint x: 586, endPoint y: 245, distance: 108.4
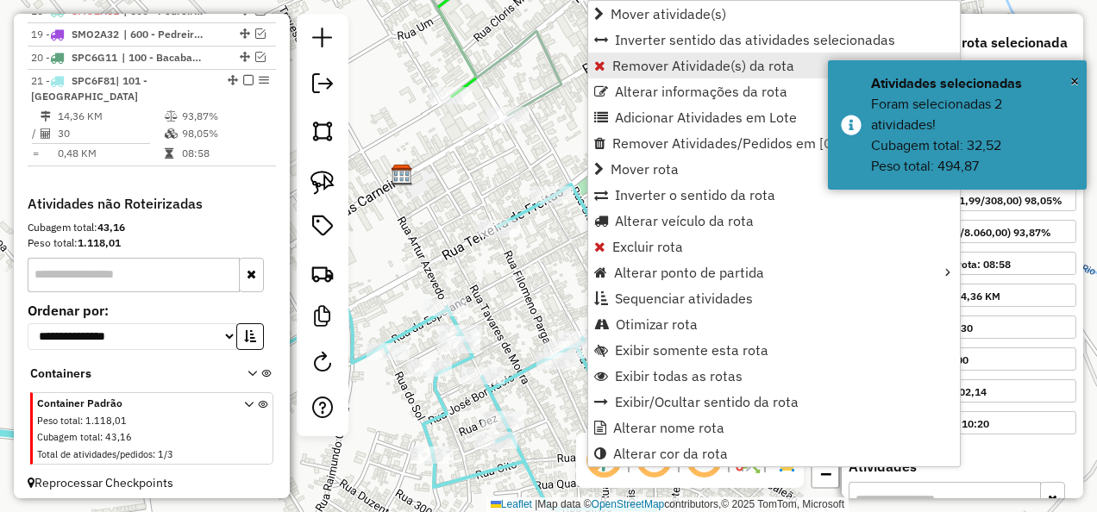
click at [640, 60] on span "Remover Atividade(s) da rota" at bounding box center [703, 66] width 182 height 14
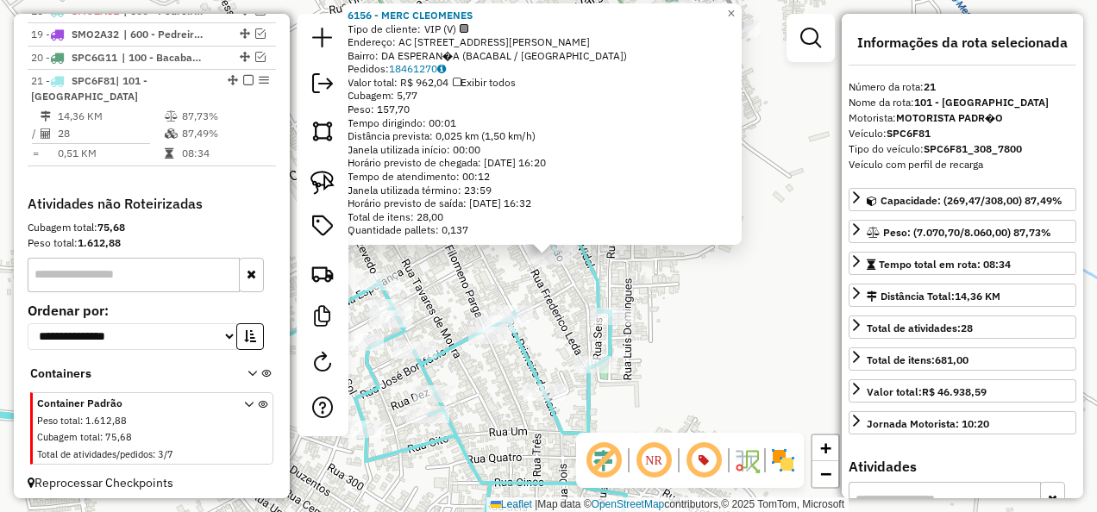
click at [552, 279] on div "6156 - MERC CLEOMENES Tipo de cliente: VIP (V) Endereço: AC RUA CLEOMENES FALCA…" at bounding box center [548, 256] width 1097 height 512
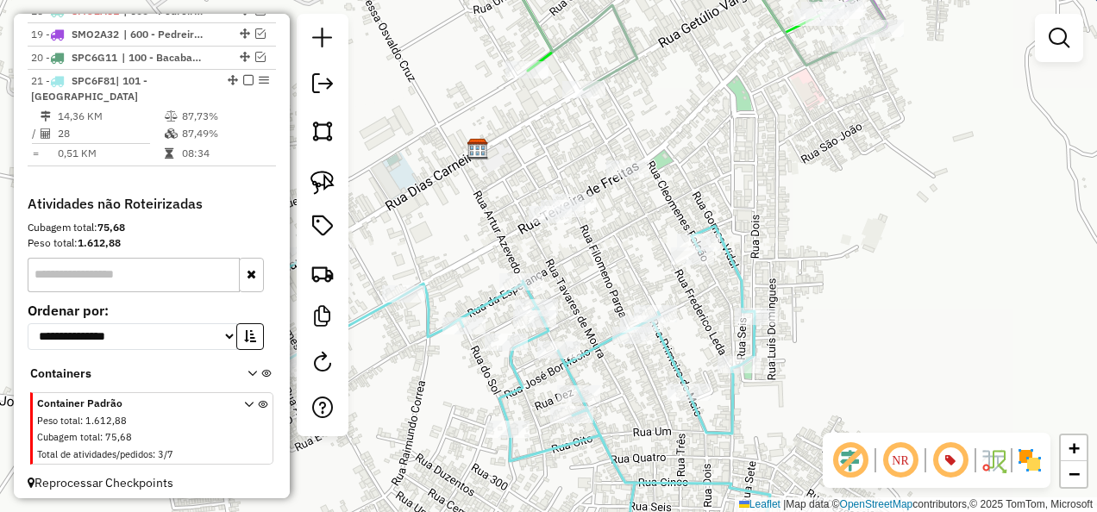
drag, startPoint x: 499, startPoint y: 277, endPoint x: 672, endPoint y: 277, distance: 172.5
click at [662, 277] on div "Janela de atendimento Grade de atendimento Capacidade Transportadoras Veículos …" at bounding box center [548, 256] width 1097 height 512
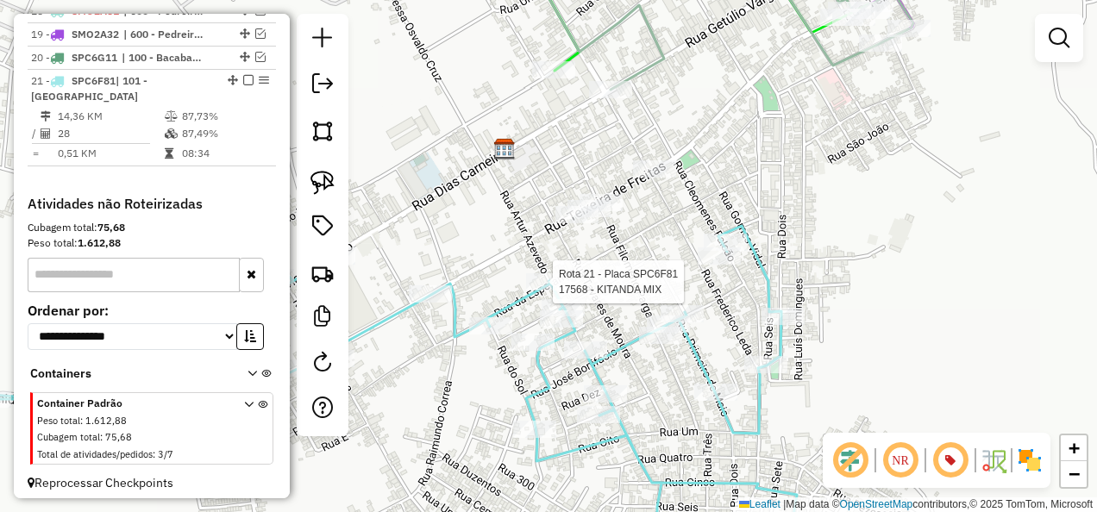
select select "**********"
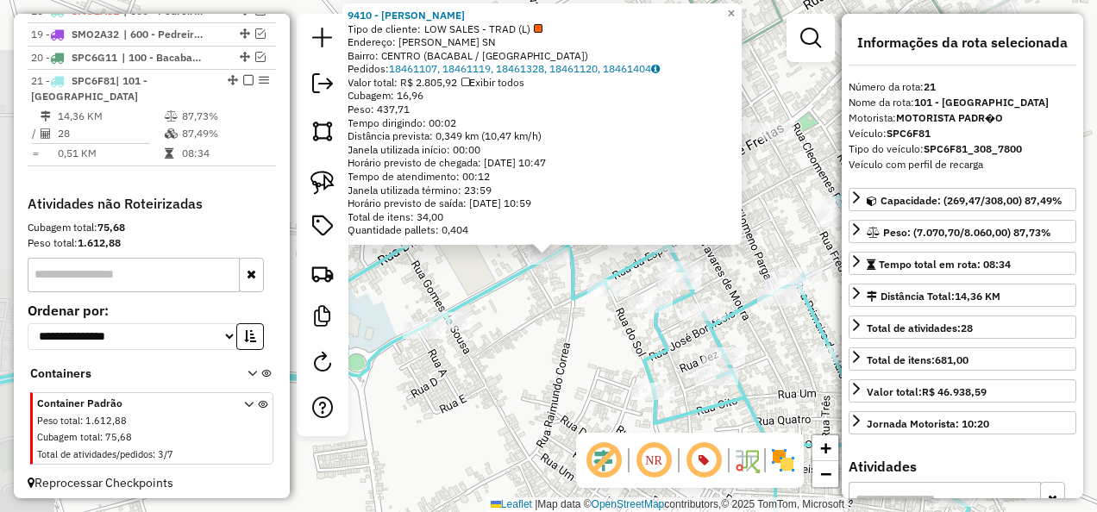
click at [504, 322] on div "9410 - [PERSON_NAME] Tipo de cliente: LOW SALES - TRAD (L) Endereço: PAU DARCO …" at bounding box center [548, 256] width 1097 height 512
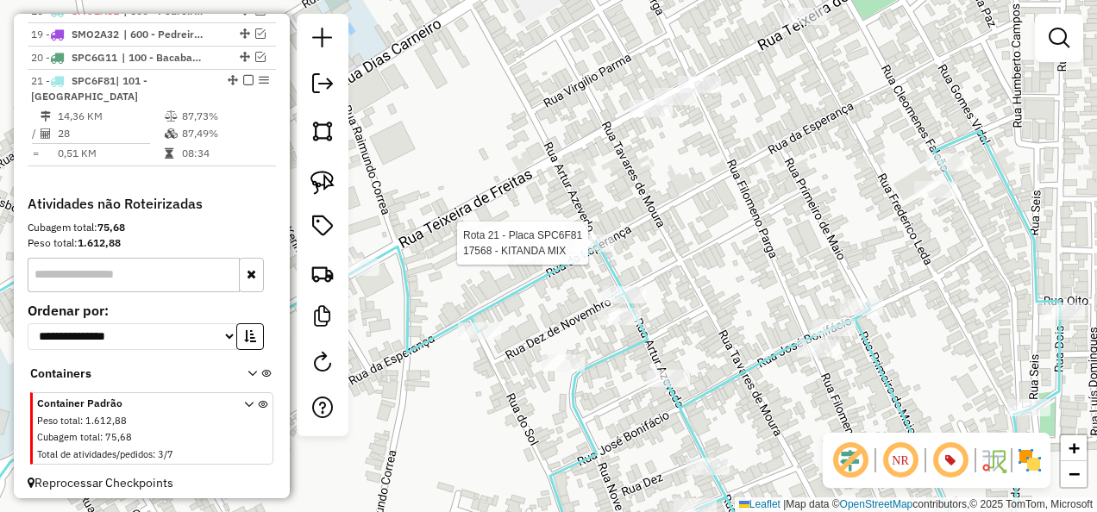
select select "**********"
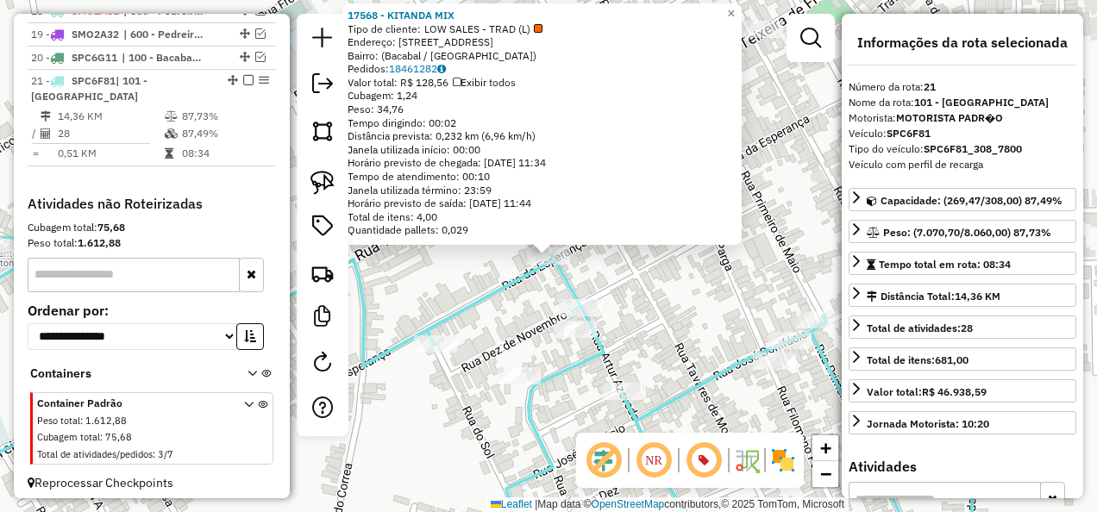
click at [655, 289] on div "17568 - KITANDA MIX Tipo de cliente: LOW SALES - TRAD (L) Endereço: [STREET_ADD…" at bounding box center [548, 256] width 1097 height 512
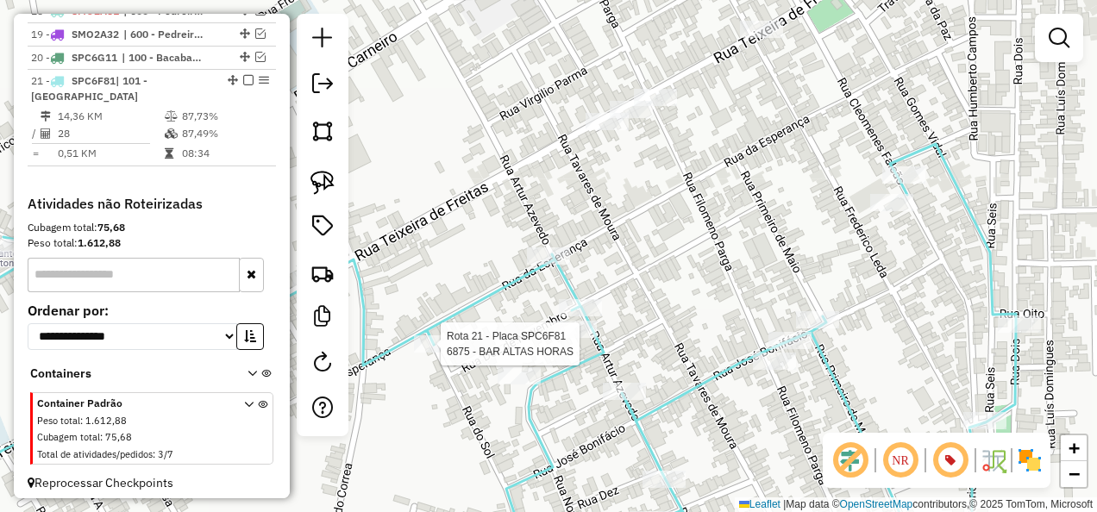
select select "**********"
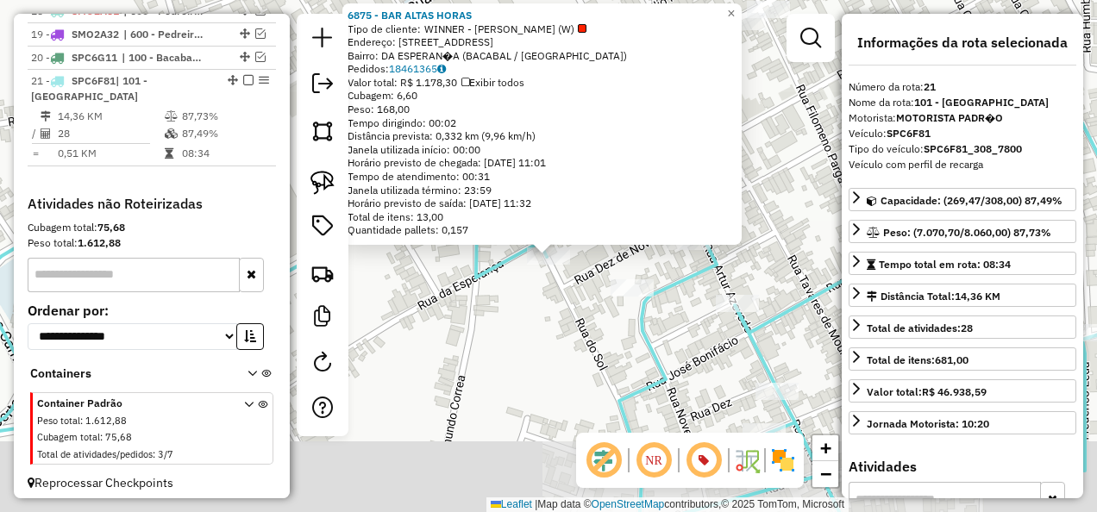
click at [548, 335] on div "6875 - BAR ALTAS HORAS Tipo de cliente: WINNER - ROTA (W) Endereço: [STREET_ADD…" at bounding box center [548, 256] width 1097 height 512
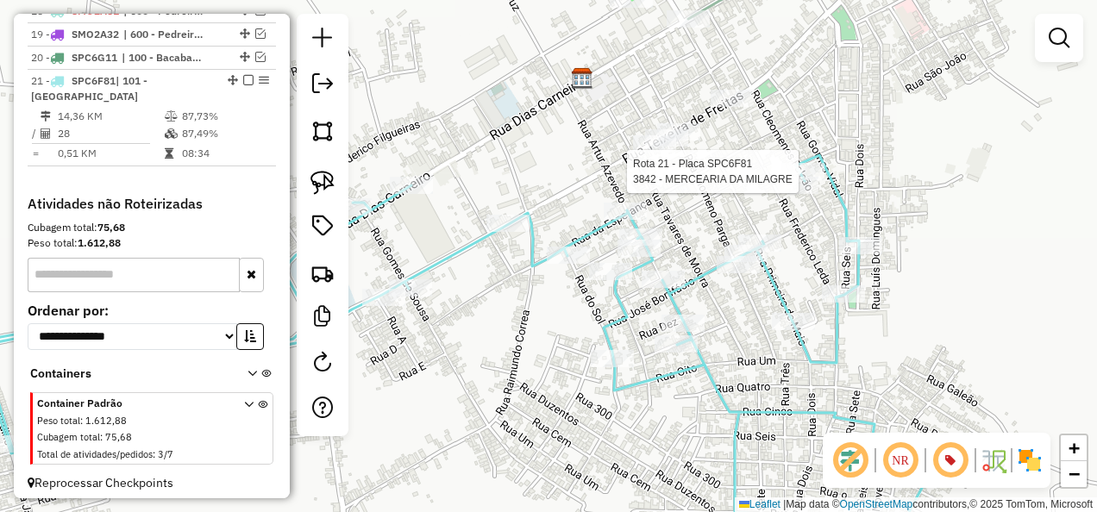
select select "**********"
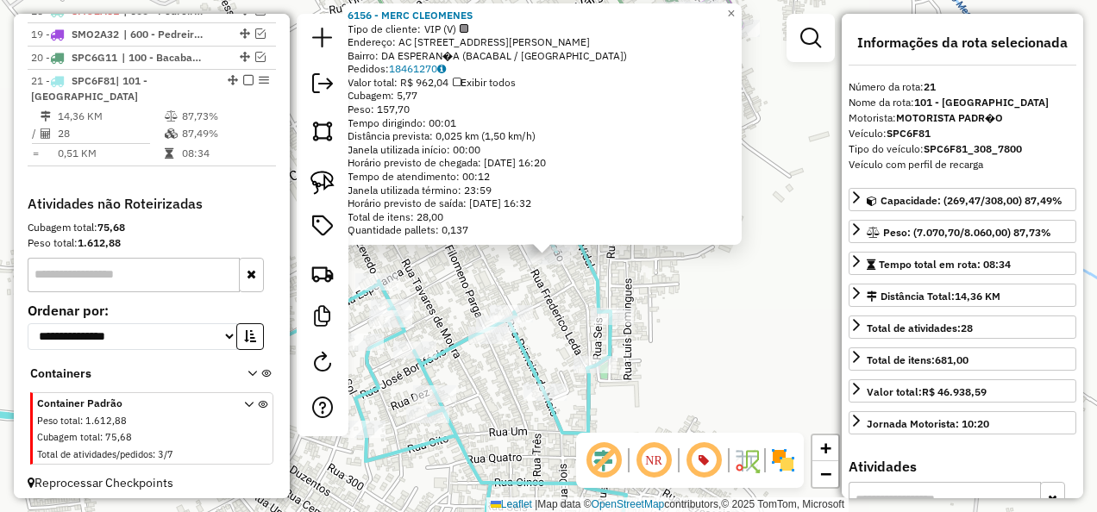
click at [578, 297] on div "6156 - MERC CLEOMENES Tipo de cliente: VIP (V) Endereço: AC RUA CLEOMENES FALCA…" at bounding box center [548, 256] width 1097 height 512
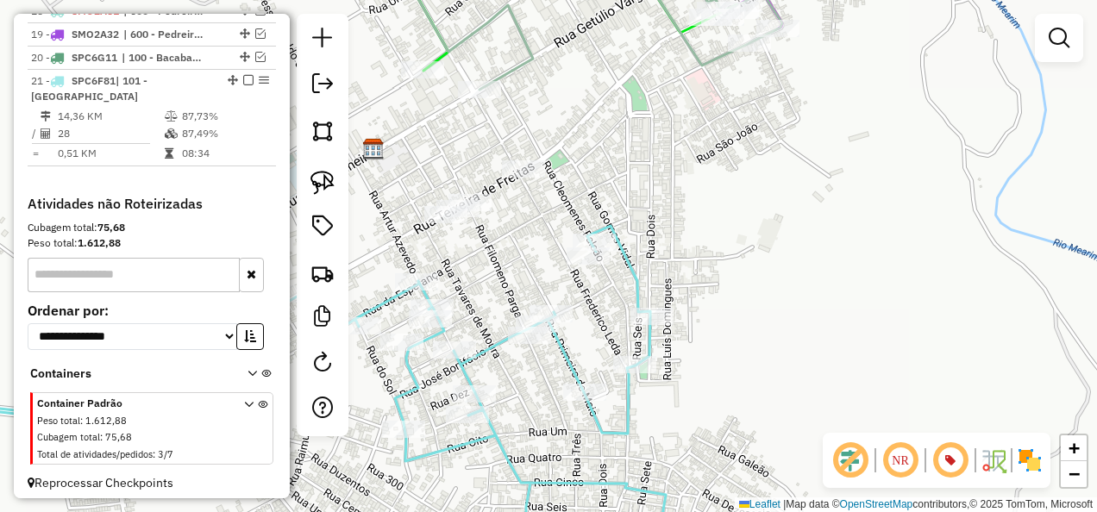
drag, startPoint x: 521, startPoint y: 285, endPoint x: 678, endPoint y: 282, distance: 157.0
click at [675, 283] on div "Janela de atendimento Grade de atendimento Capacidade Transportadoras Veículos …" at bounding box center [548, 256] width 1097 height 512
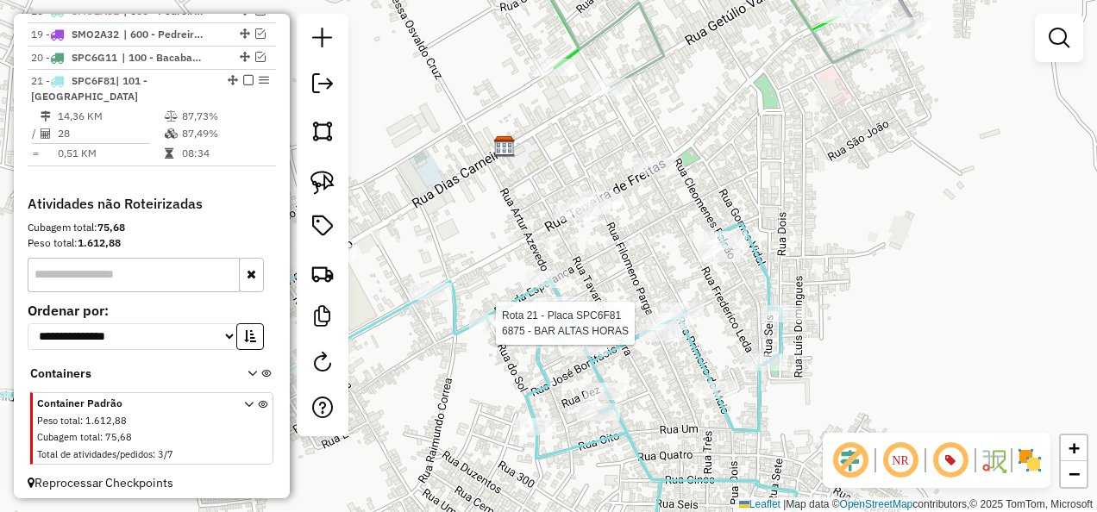
select select "**********"
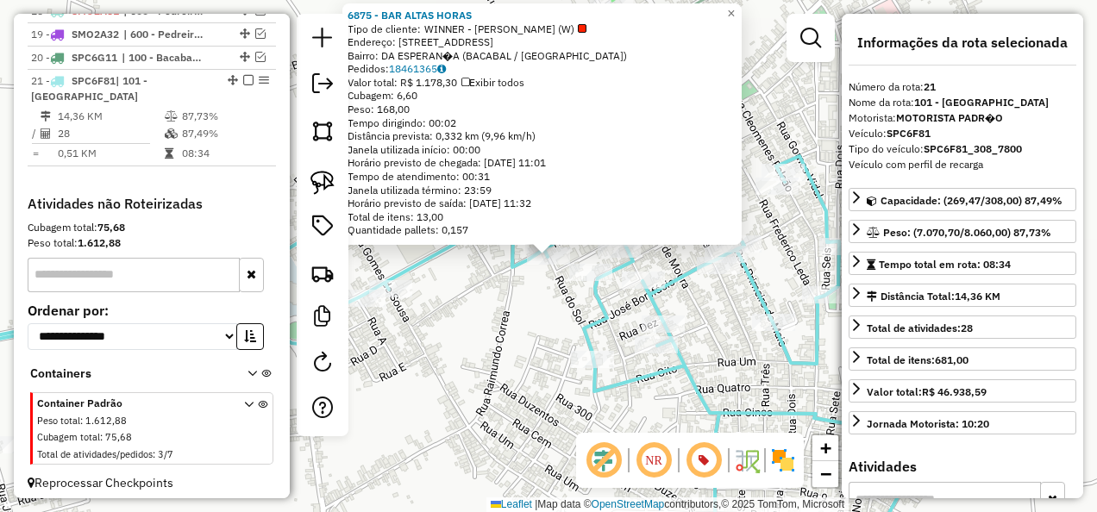
click at [477, 339] on div "6875 - BAR ALTAS HORAS Tipo de cliente: WINNER - ROTA (W) Endereço: [STREET_ADD…" at bounding box center [548, 256] width 1097 height 512
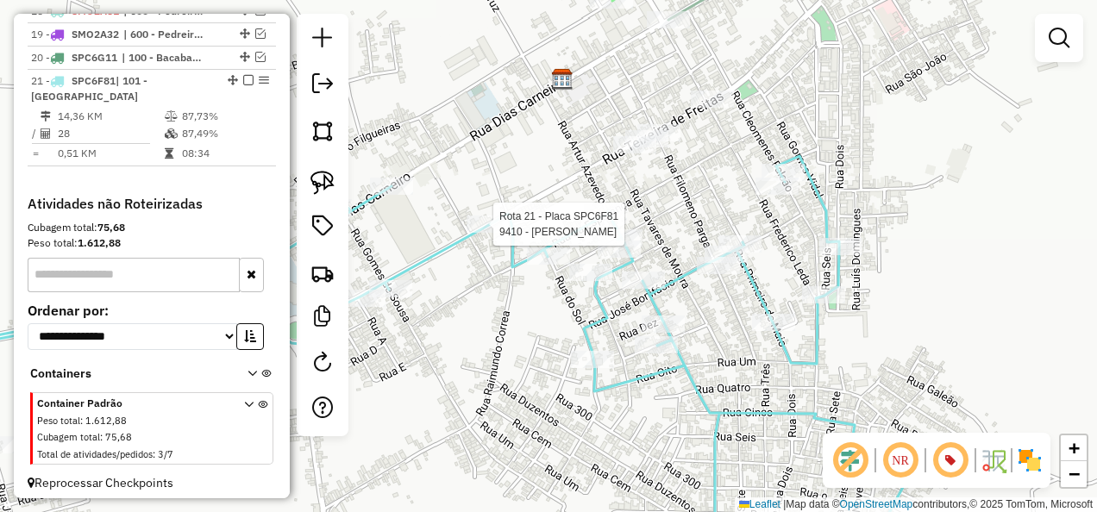
select select "**********"
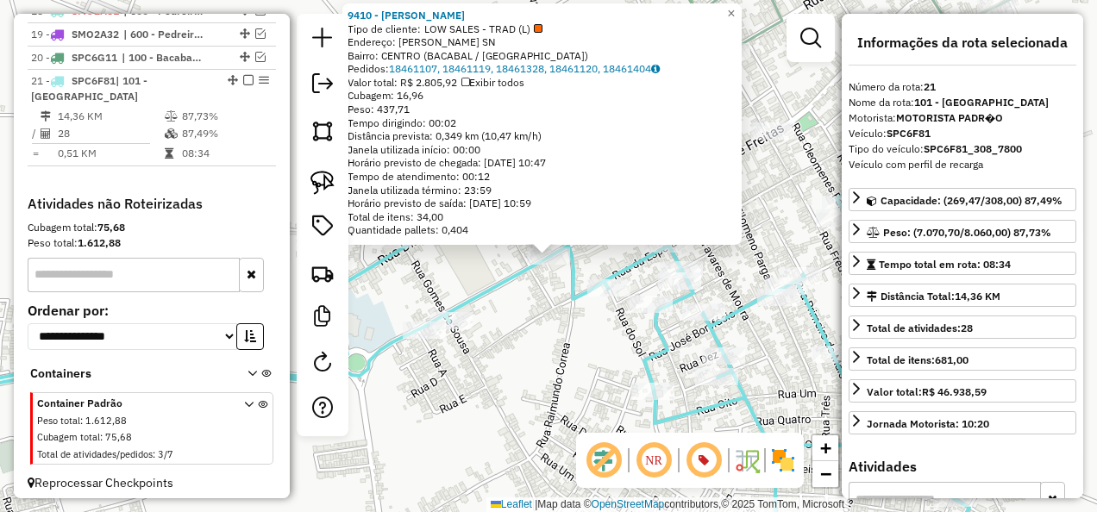
click at [521, 305] on div "9410 - [PERSON_NAME] Tipo de cliente: LOW SALES - TRAD (L) Endereço: PAU DARCO …" at bounding box center [548, 256] width 1097 height 512
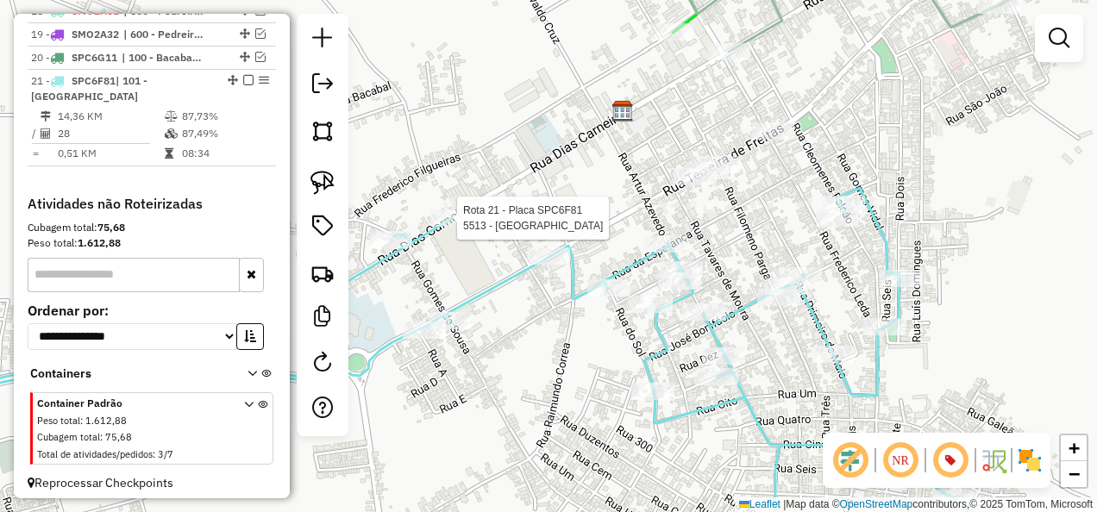
select select "**********"
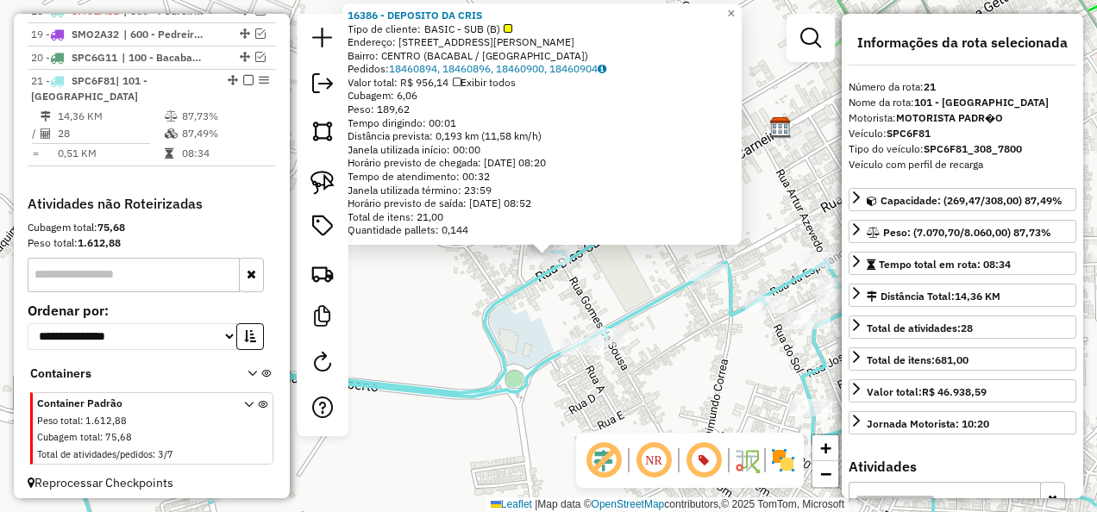
click at [479, 300] on div "16386 - DEPOSITO DA CRIS Tipo de cliente: BASIC - SUB (B) Endereço: [STREET_ADD…" at bounding box center [548, 256] width 1097 height 512
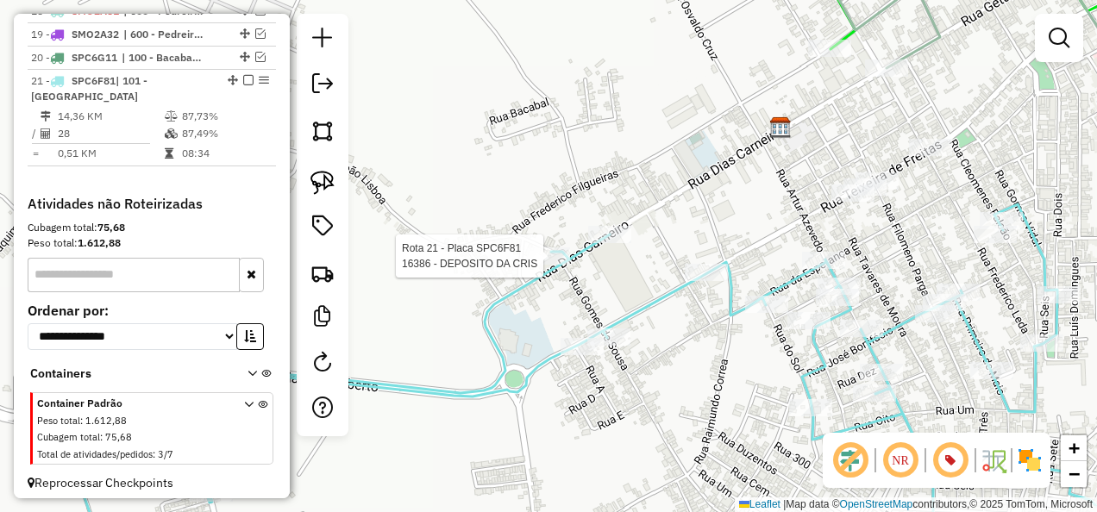
select select "**********"
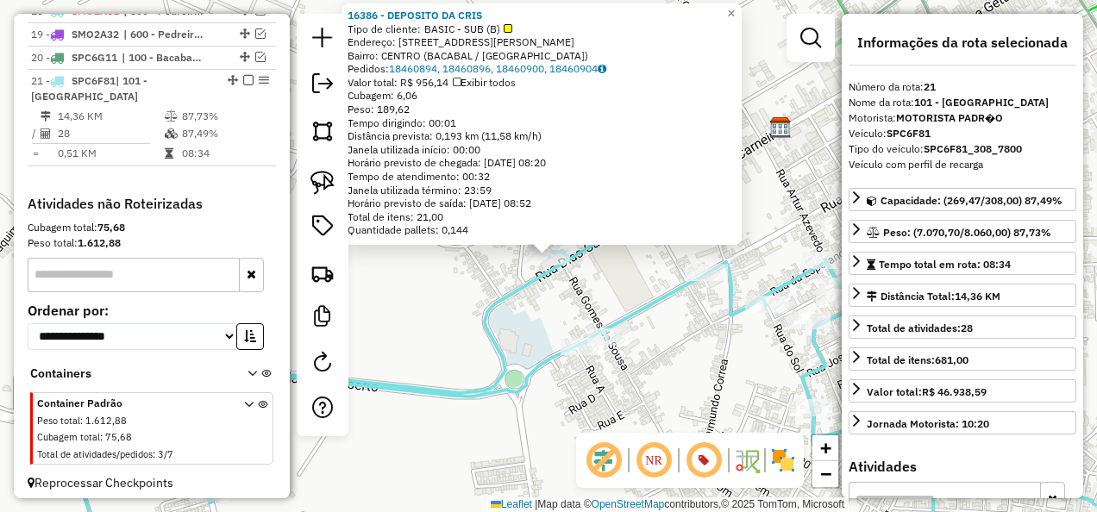
click at [539, 304] on div "16386 - DEPOSITO DA CRIS Tipo de cliente: BASIC - SUB (B) Endereço: [STREET_ADD…" at bounding box center [548, 256] width 1097 height 512
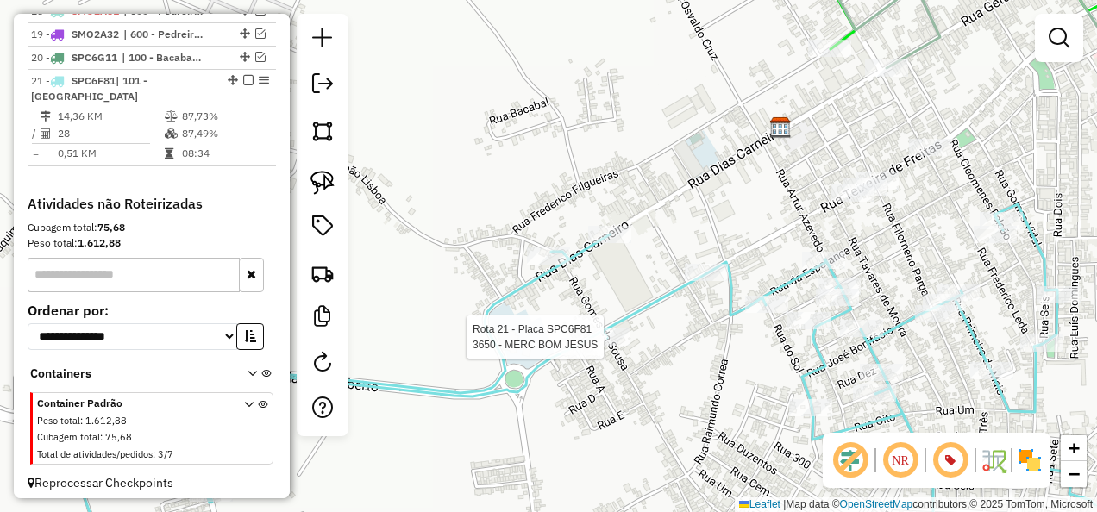
select select "**********"
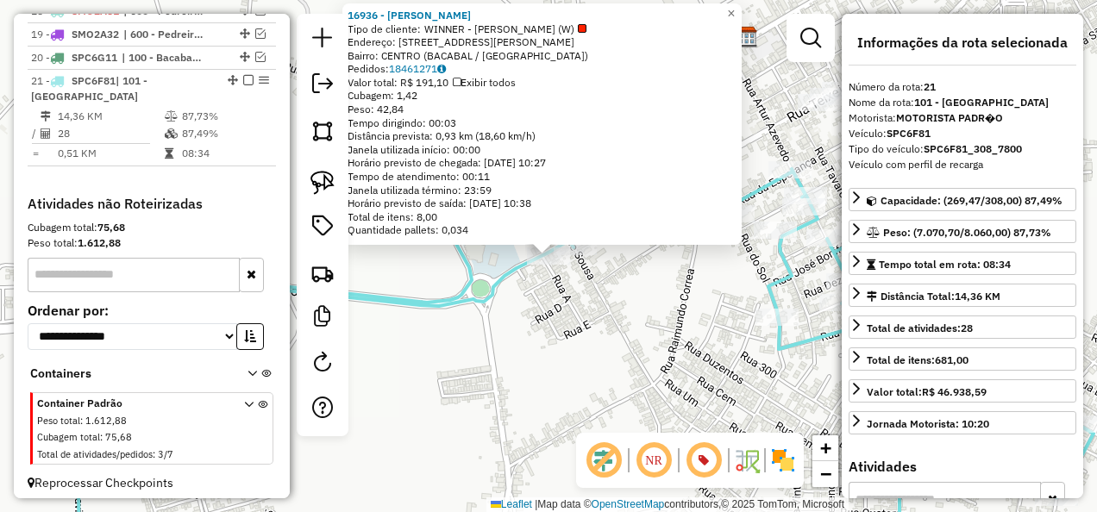
click at [564, 305] on div "16936 - [PERSON_NAME] Tipo de cliente: WINNER - ROTA (W) Endereço: [STREET_ADDR…" at bounding box center [548, 256] width 1097 height 512
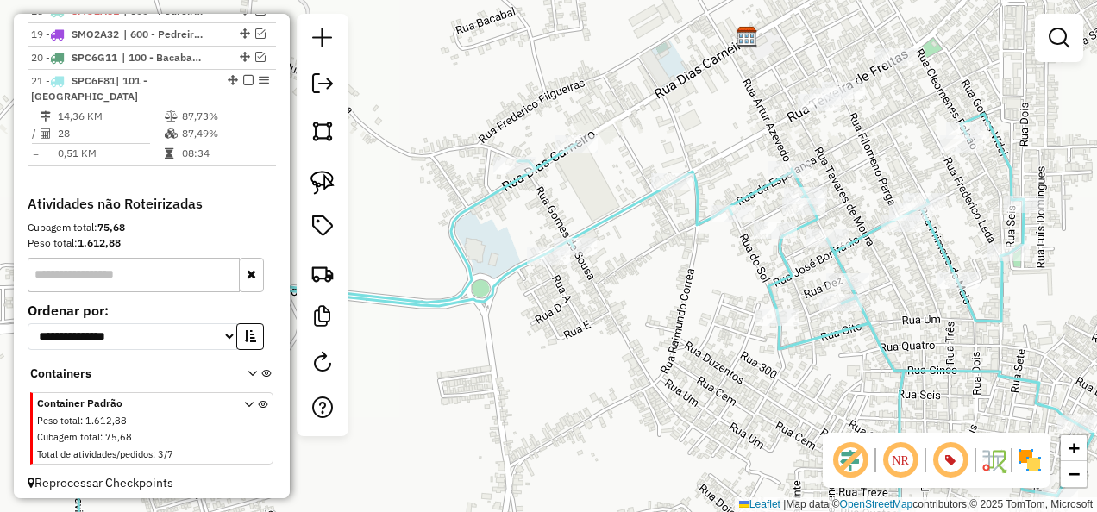
click at [592, 222] on icon at bounding box center [557, 339] width 1071 height 450
select select "**********"
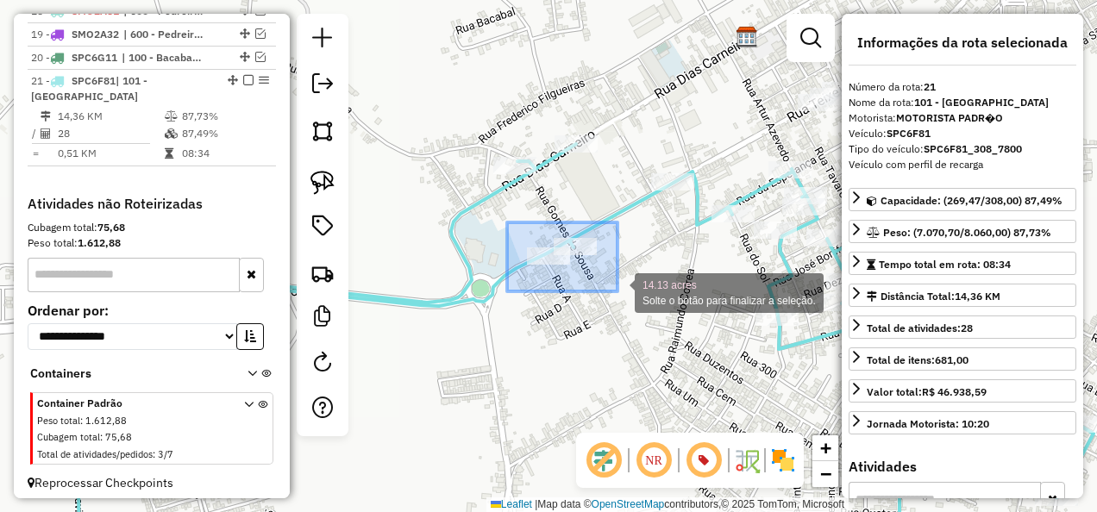
drag, startPoint x: 569, startPoint y: 283, endPoint x: 617, endPoint y: 291, distance: 49.1
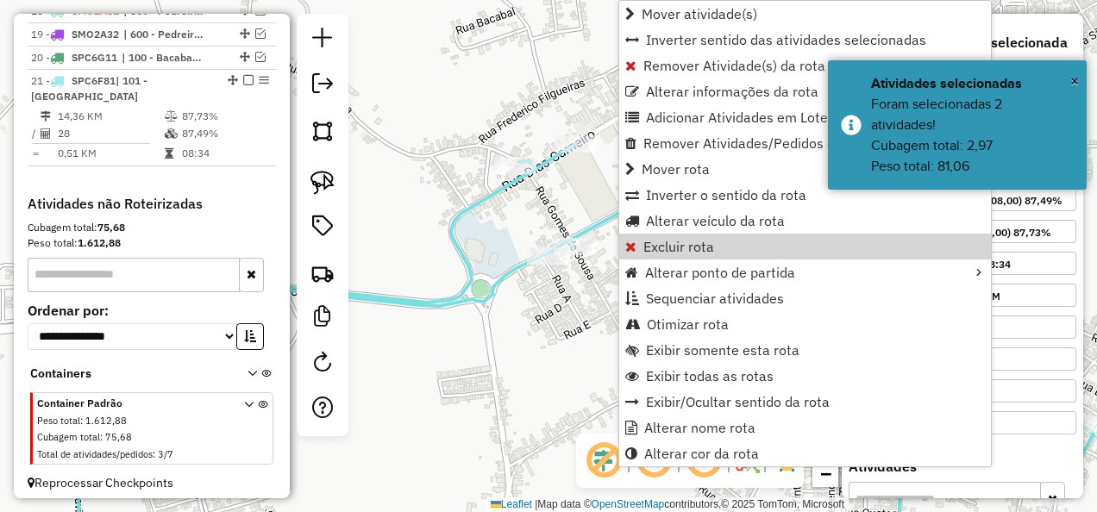
click at [530, 341] on div "Janela de atendimento Grade de atendimento Capacidade Transportadoras Veículos …" at bounding box center [548, 256] width 1097 height 512
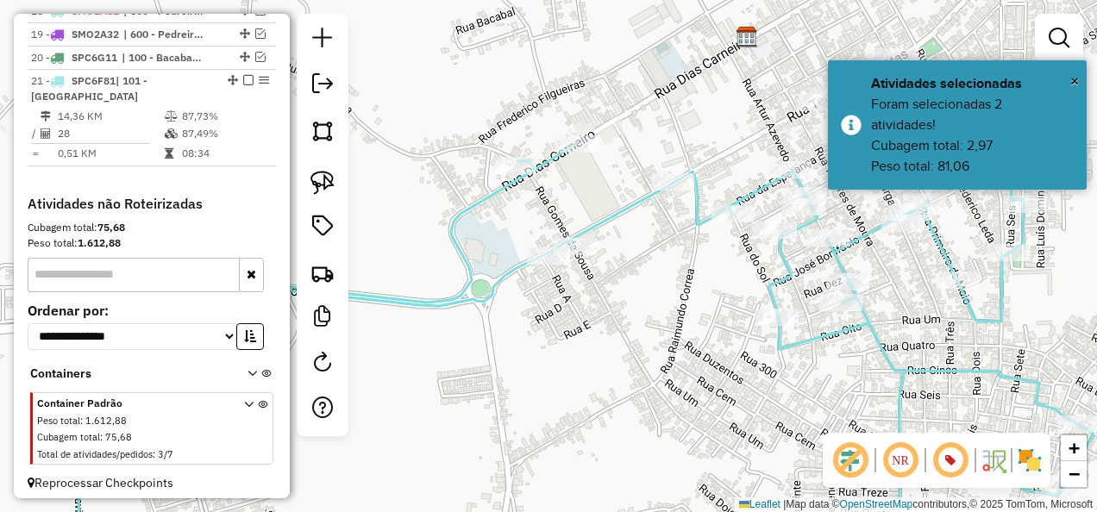
click at [586, 313] on div "Janela de atendimento Grade de atendimento Capacidade Transportadoras Veículos …" at bounding box center [548, 256] width 1097 height 512
click at [705, 309] on div "Janela de atendimento Grade de atendimento Capacidade Transportadoras Veículos …" at bounding box center [548, 256] width 1097 height 512
click at [724, 245] on div "Janela de atendimento Grade de atendimento Capacidade Transportadoras Veículos …" at bounding box center [548, 256] width 1097 height 512
click at [723, 286] on div "Janela de atendimento Grade de atendimento Capacidade Transportadoras Veículos …" at bounding box center [548, 256] width 1097 height 512
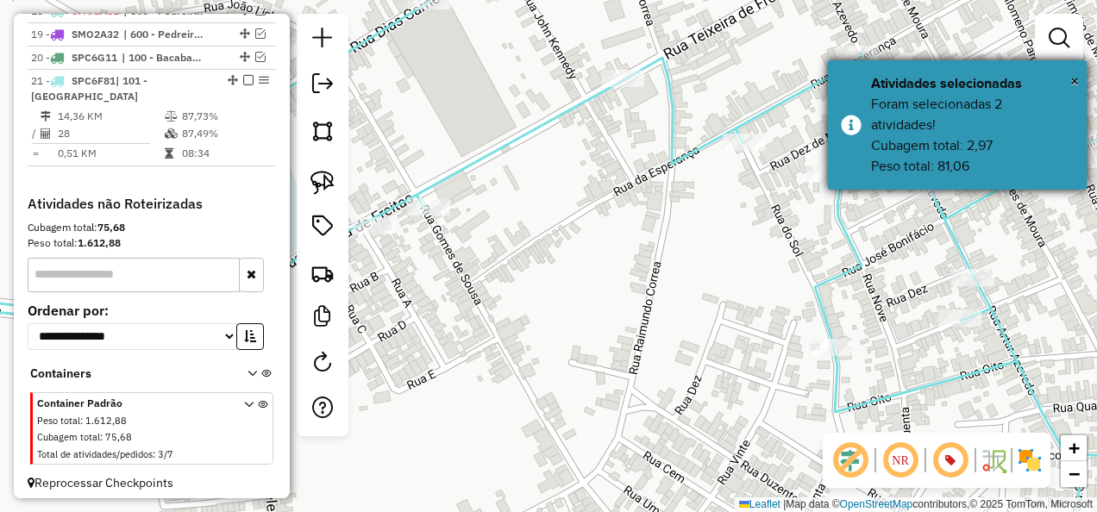
click at [1069, 85] on div "Atividades selecionadas" at bounding box center [972, 83] width 203 height 21
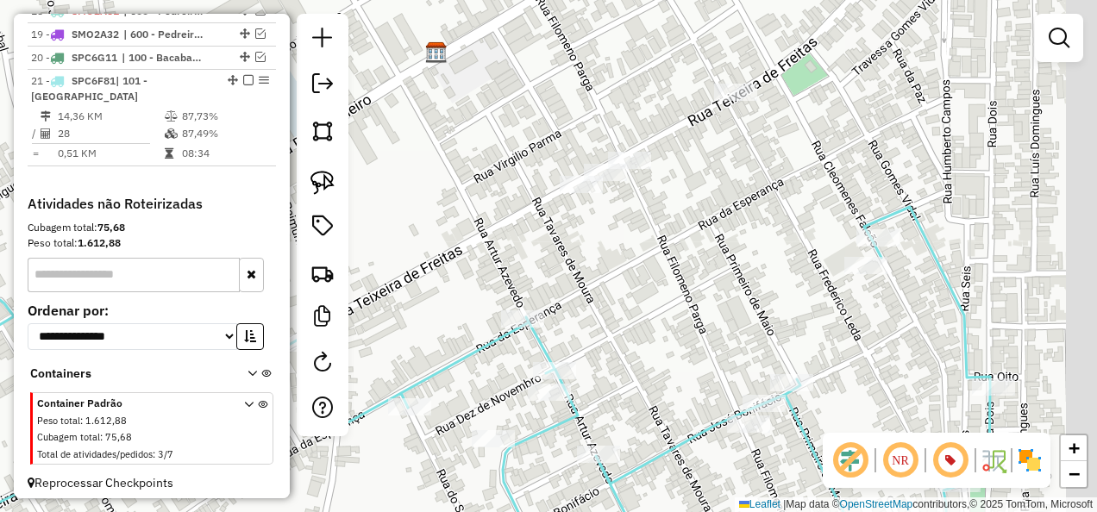
drag, startPoint x: 662, startPoint y: 269, endPoint x: 617, endPoint y: 303, distance: 56.1
click at [617, 303] on div "Janela de atendimento Grade de atendimento Capacidade Transportadoras Veículos …" at bounding box center [548, 256] width 1097 height 512
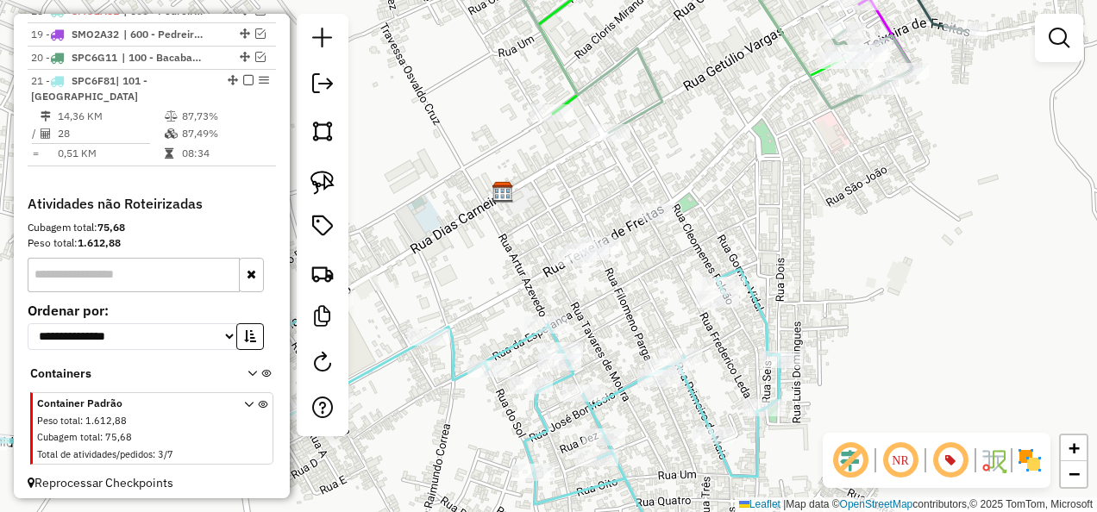
click at [519, 341] on icon at bounding box center [349, 416] width 919 height 295
select select "**********"
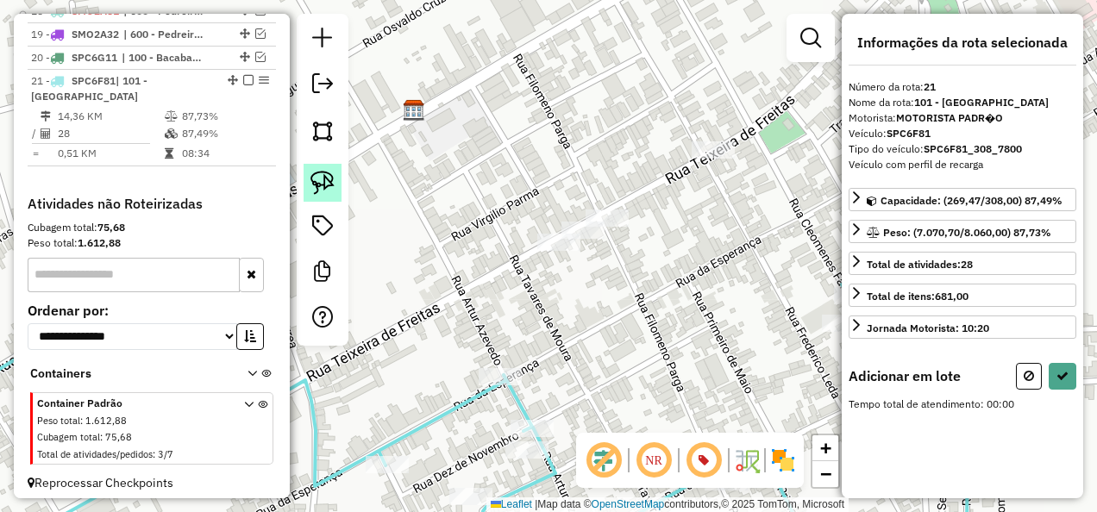
click at [323, 182] on img at bounding box center [322, 183] width 24 height 24
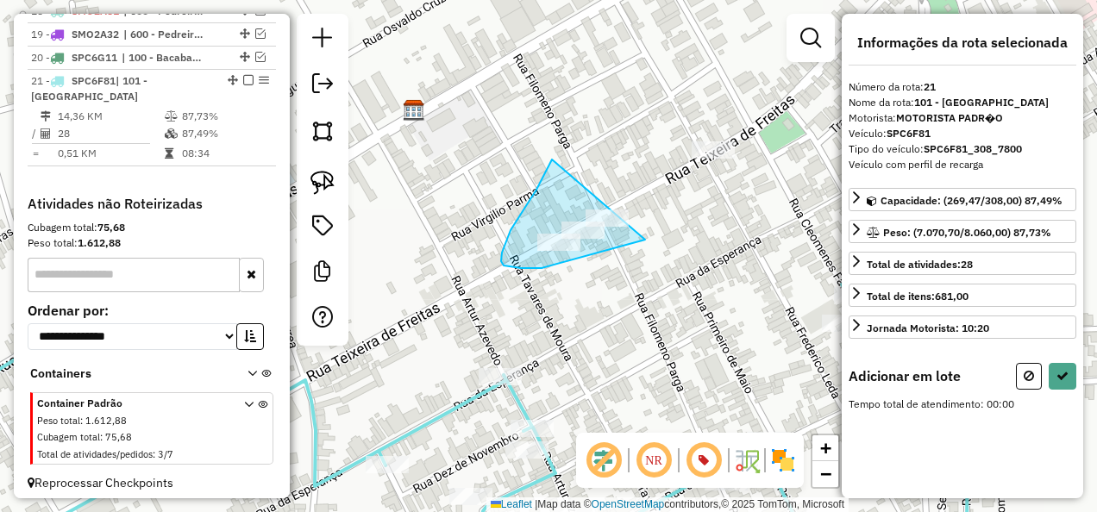
drag, startPoint x: 549, startPoint y: 165, endPoint x: 659, endPoint y: 235, distance: 130.4
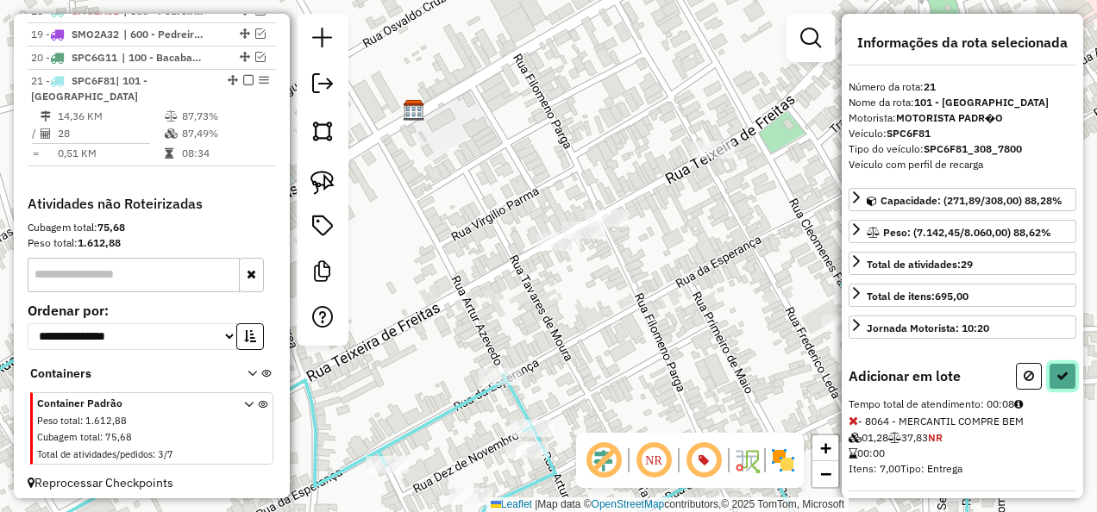
click at [1049, 373] on button at bounding box center [1063, 376] width 28 height 27
select select "**********"
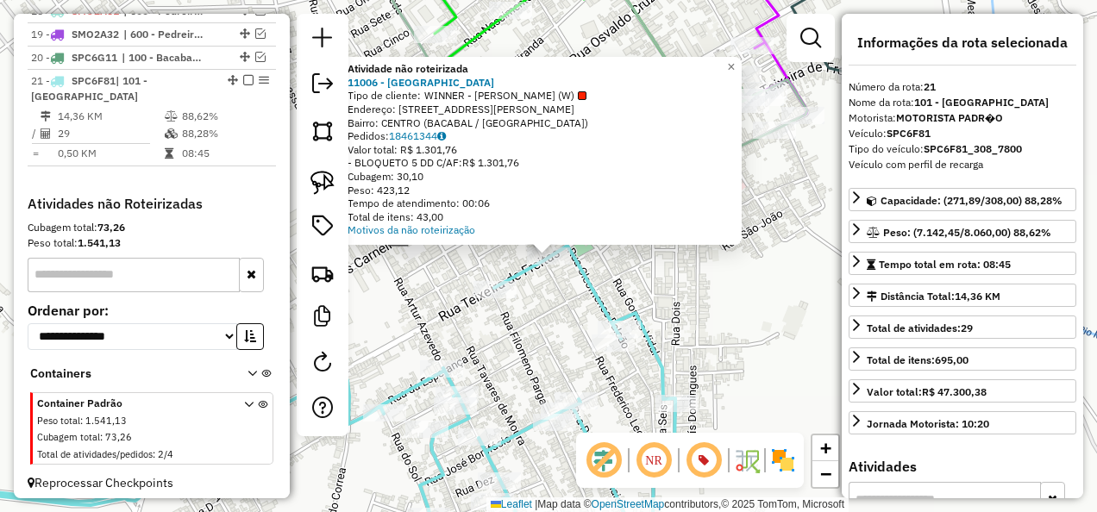
click at [584, 302] on div "Atividade não roteirizada 11006 - HADASSA Tipo de cliente: WINNER - ROTA (W) En…" at bounding box center [548, 256] width 1097 height 512
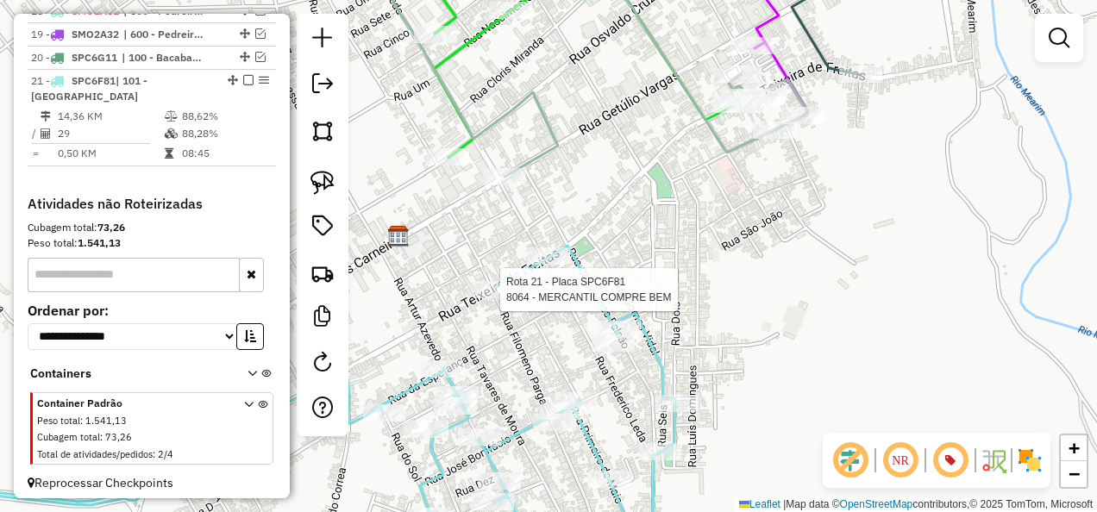
select select "**********"
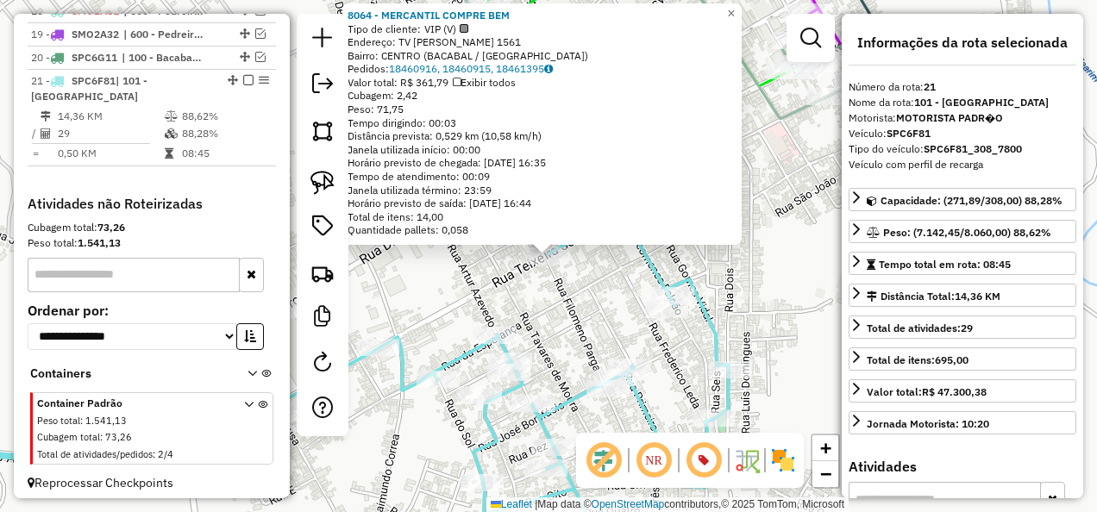
click at [509, 299] on div "8064 - MERCANTIL COMPRE BEM Tipo de cliente: VIP (V) Endereço: TV TEIXEIRA DE F…" at bounding box center [548, 256] width 1097 height 512
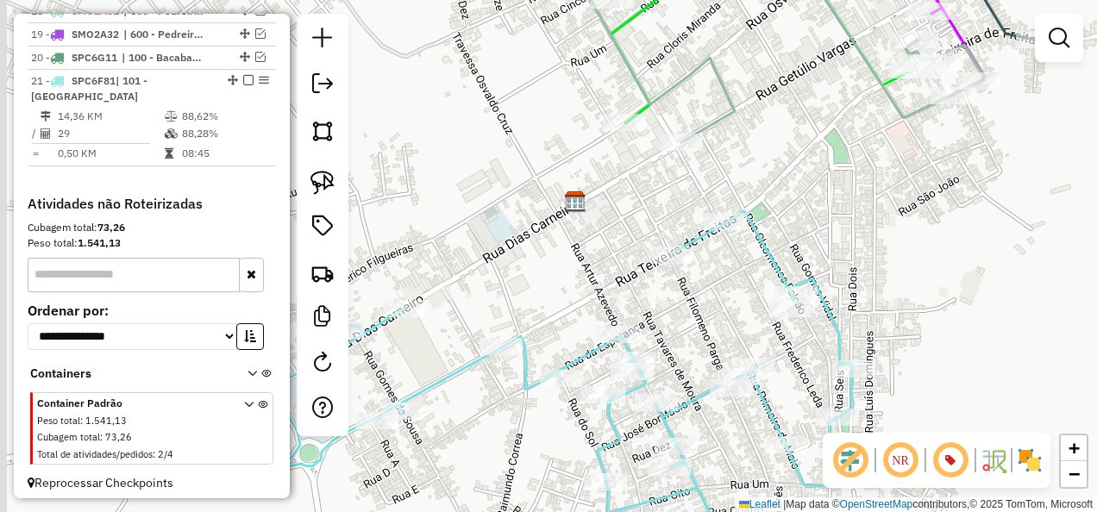
drag, startPoint x: 490, startPoint y: 293, endPoint x: 683, endPoint y: 285, distance: 193.4
click at [683, 285] on div "Janela de atendimento Grade de atendimento Capacidade Transportadoras Veículos …" at bounding box center [548, 256] width 1097 height 512
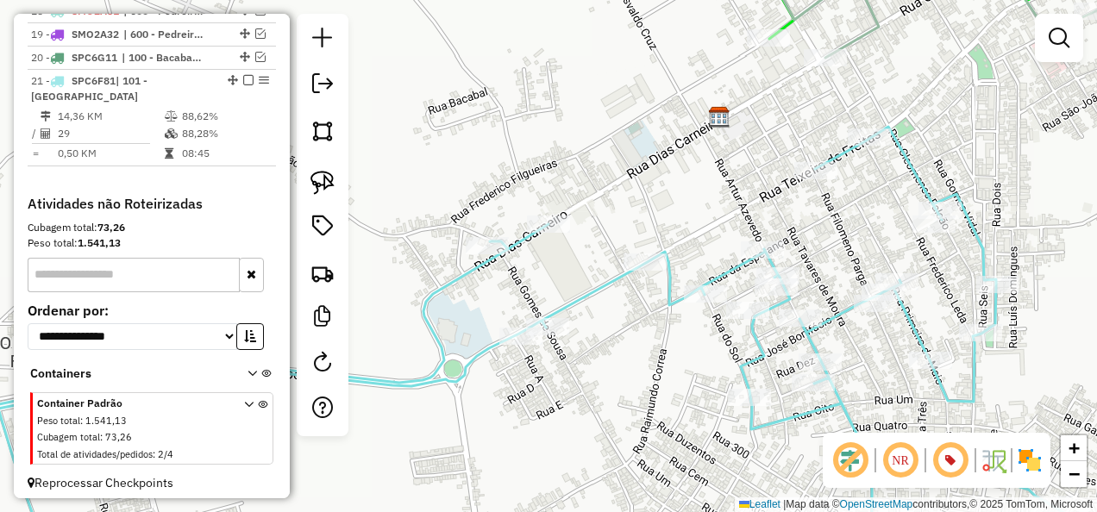
click at [567, 300] on icon at bounding box center [530, 345] width 1071 height 437
select select "**********"
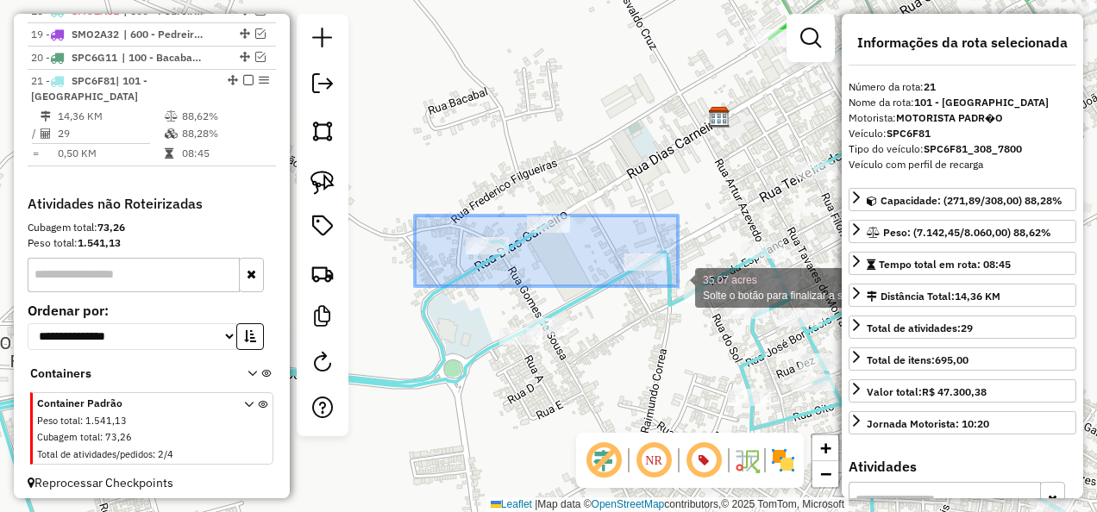
drag, startPoint x: 415, startPoint y: 216, endPoint x: 678, endPoint y: 286, distance: 272.4
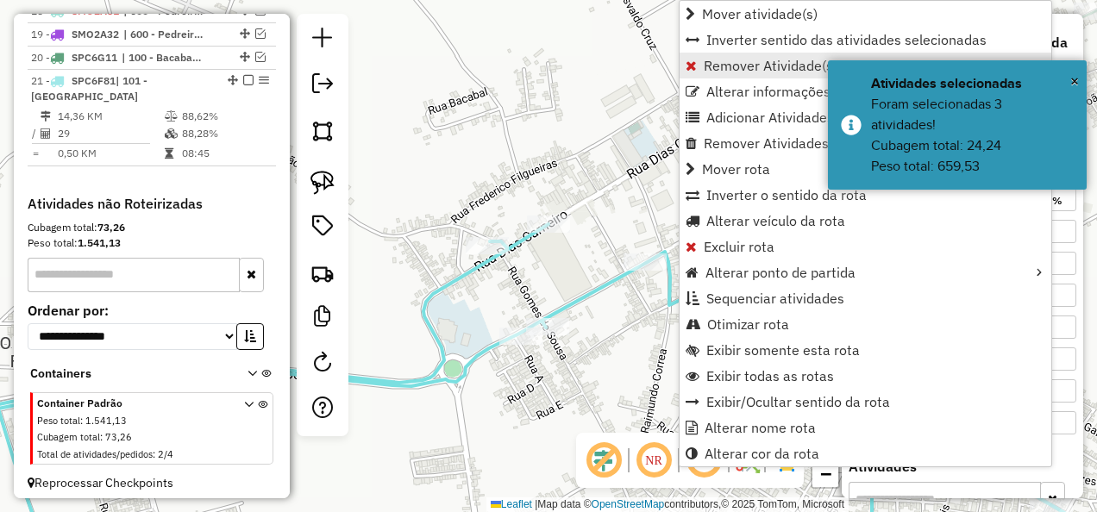
click at [716, 65] on span "Remover Atividade(s) da rota" at bounding box center [795, 66] width 182 height 14
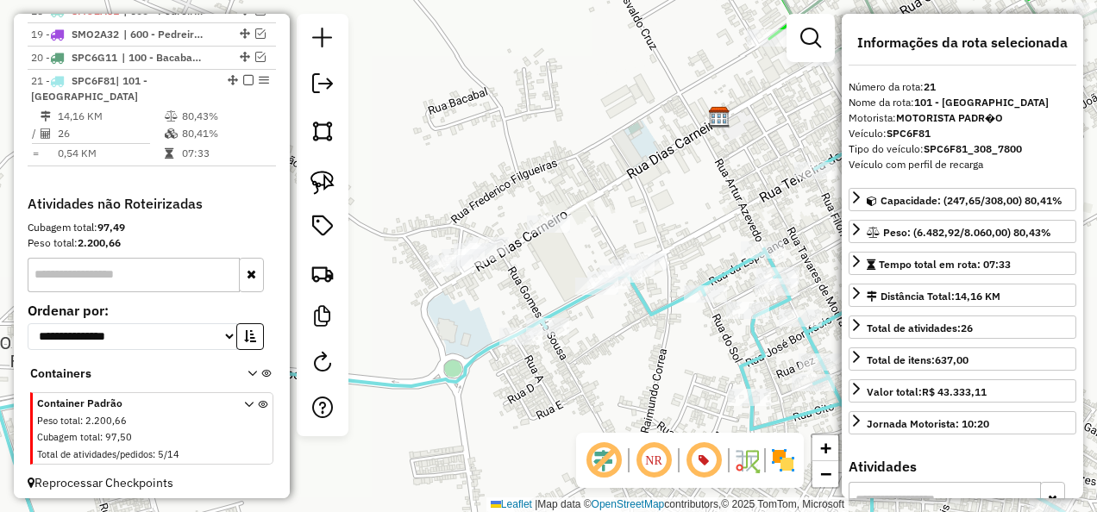
click at [651, 307] on icon at bounding box center [532, 345] width 1068 height 437
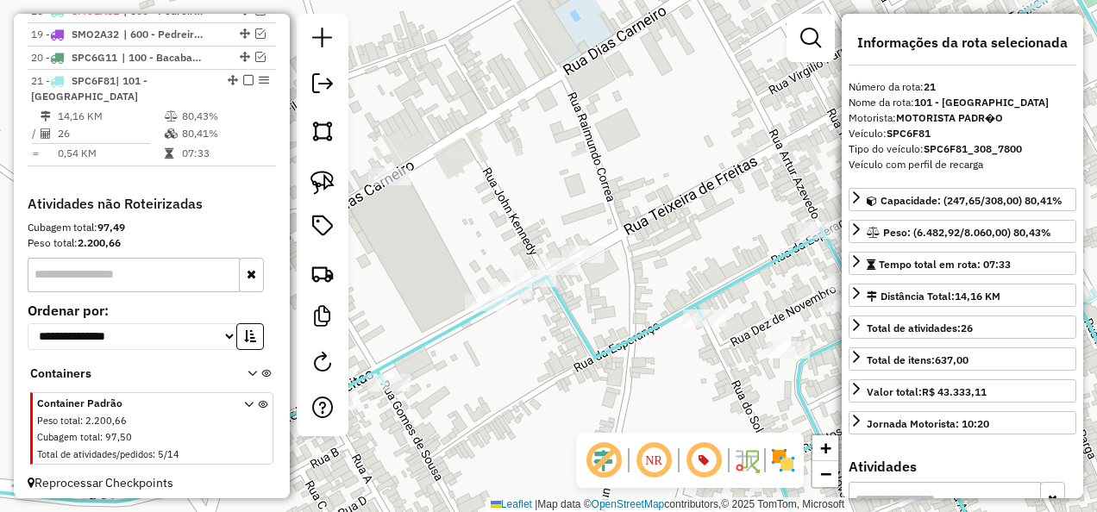
drag, startPoint x: 643, startPoint y: 323, endPoint x: 587, endPoint y: 359, distance: 66.7
click at [587, 359] on icon at bounding box center [492, 292] width 1316 height 615
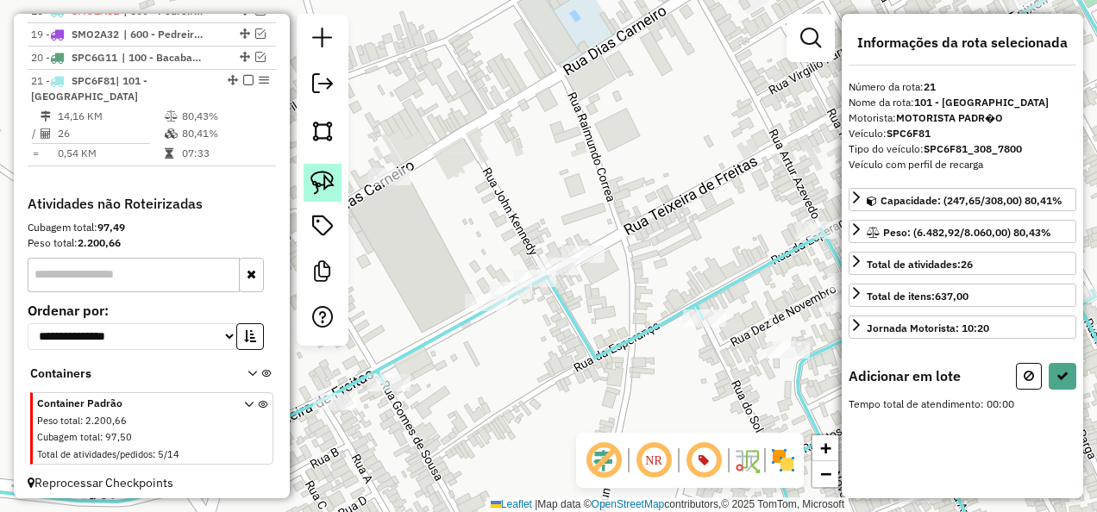
drag, startPoint x: 324, startPoint y: 190, endPoint x: 340, endPoint y: 185, distance: 16.1
click at [324, 190] on img at bounding box center [322, 183] width 24 height 24
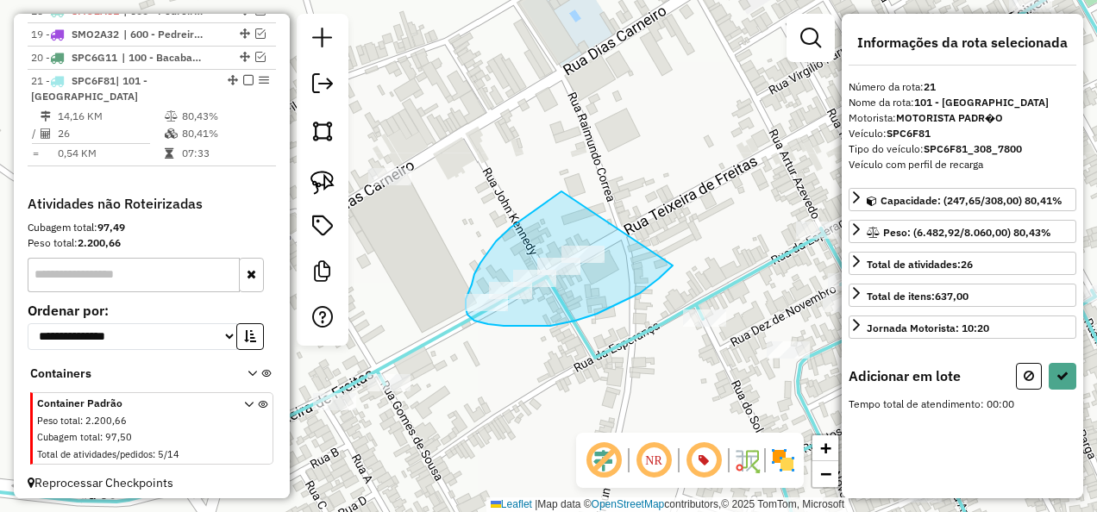
drag, startPoint x: 561, startPoint y: 191, endPoint x: 673, endPoint y: 266, distance: 133.7
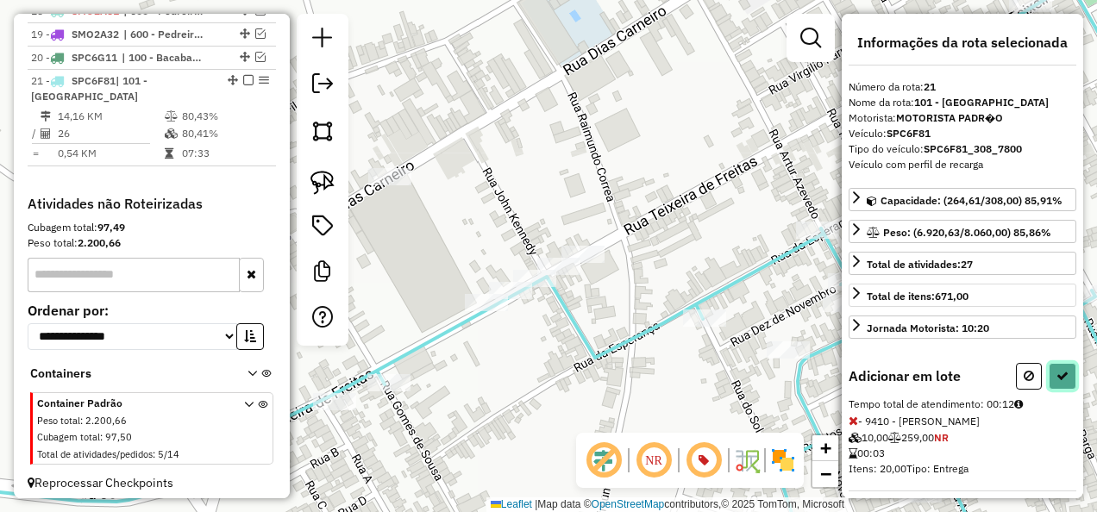
click at [1057, 365] on button at bounding box center [1063, 376] width 28 height 27
select select "**********"
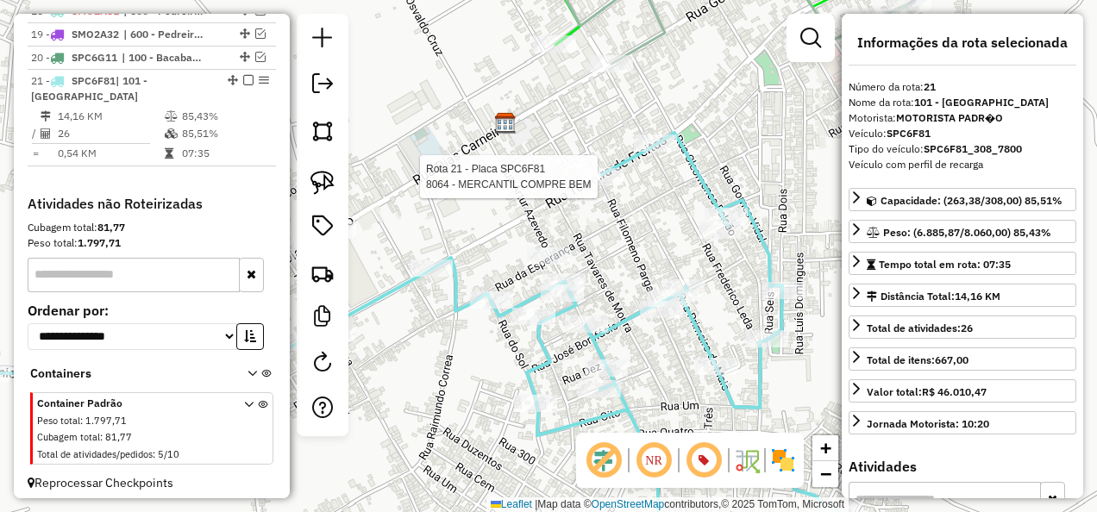
click at [604, 185] on div at bounding box center [601, 176] width 43 height 17
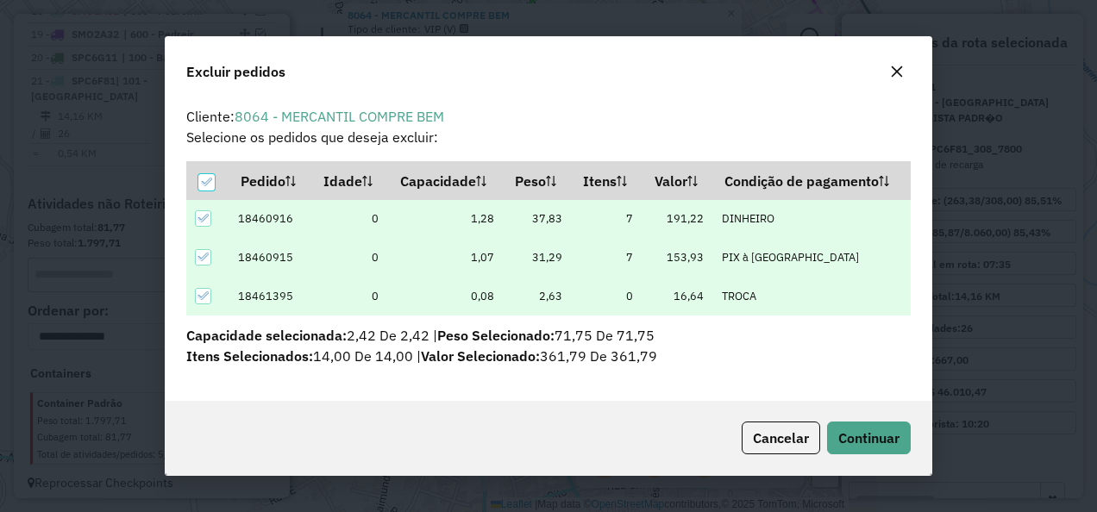
scroll to position [0, 0]
click at [861, 436] on span "Continuar" at bounding box center [868, 437] width 61 height 17
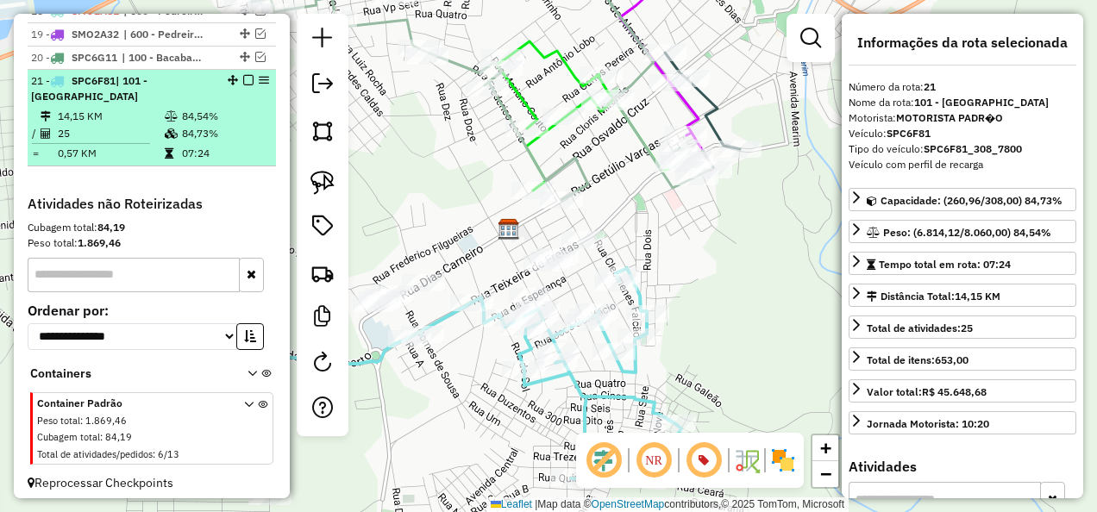
click at [245, 75] on em at bounding box center [248, 80] width 10 height 10
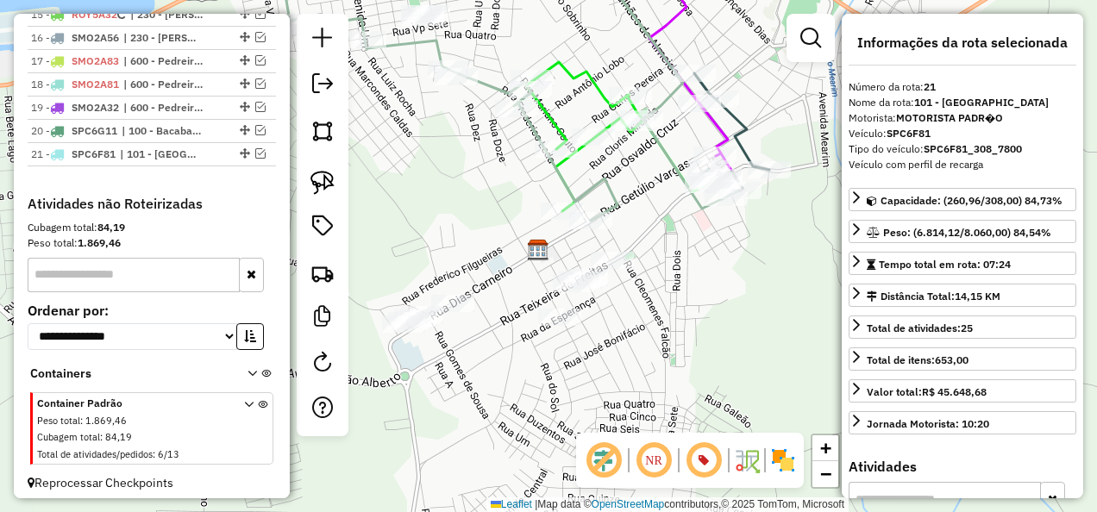
drag, startPoint x: 640, startPoint y: 349, endPoint x: 655, endPoint y: 359, distance: 18.2
click at [655, 359] on div "Janela de atendimento Grade de atendimento Capacidade Transportadoras Veículos …" at bounding box center [548, 256] width 1097 height 512
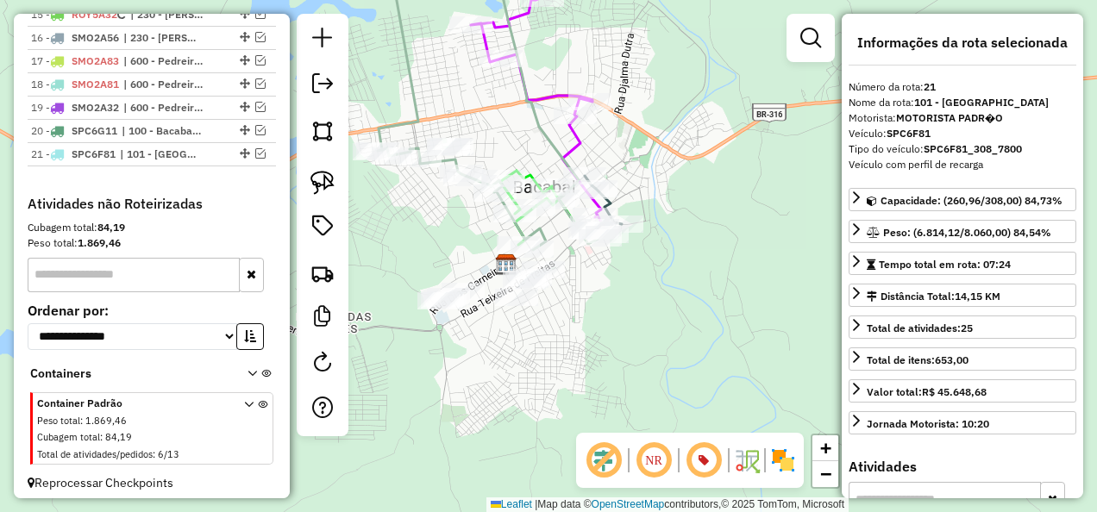
drag, startPoint x: 422, startPoint y: 254, endPoint x: 435, endPoint y: 258, distance: 14.5
click at [436, 258] on div "Janela de atendimento Grade de atendimento Capacidade Transportadoras Veículos …" at bounding box center [548, 256] width 1097 height 512
drag, startPoint x: 392, startPoint y: 246, endPoint x: 426, endPoint y: 247, distance: 34.5
click at [426, 247] on div "Janela de atendimento Grade de atendimento Capacidade Transportadoras Veículos …" at bounding box center [548, 256] width 1097 height 512
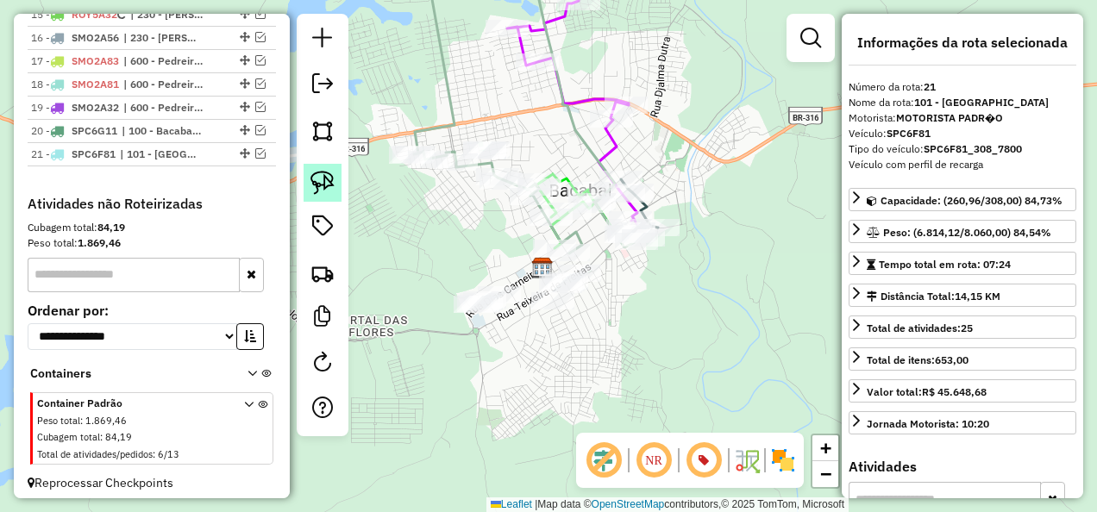
click at [335, 186] on link at bounding box center [323, 183] width 38 height 38
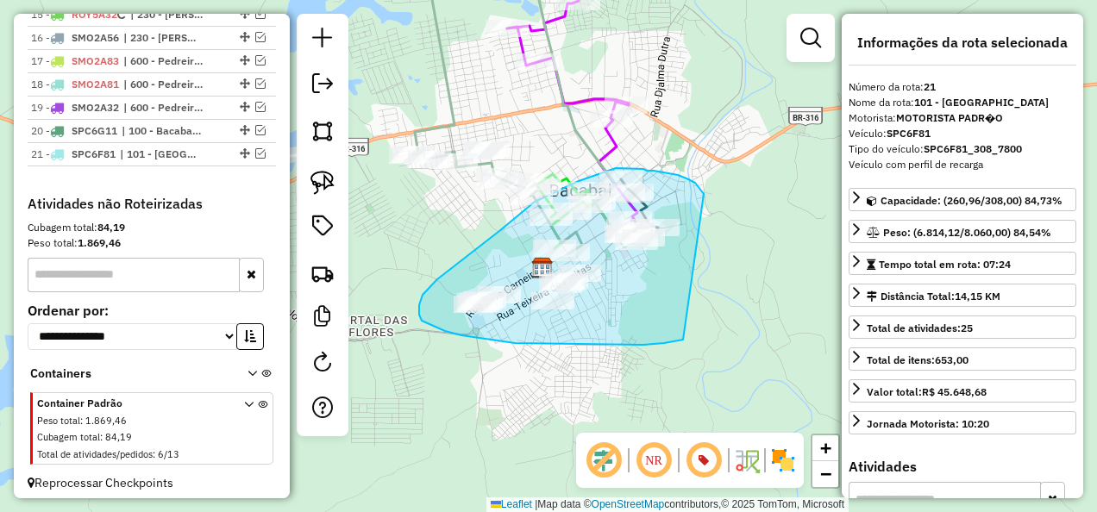
drag, startPoint x: 704, startPoint y: 194, endPoint x: 683, endPoint y: 340, distance: 147.2
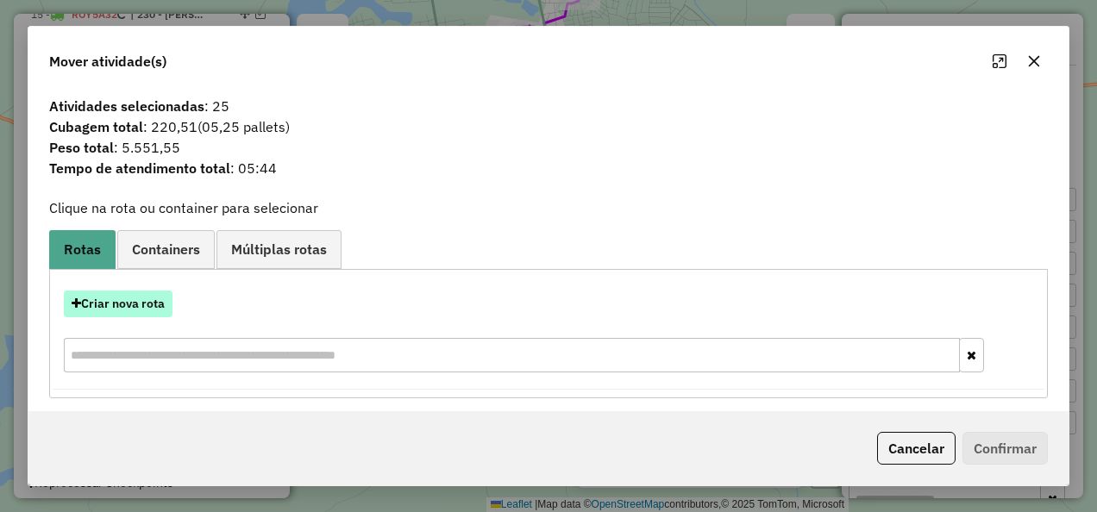
click at [160, 305] on button "Criar nova rota" at bounding box center [118, 304] width 109 height 27
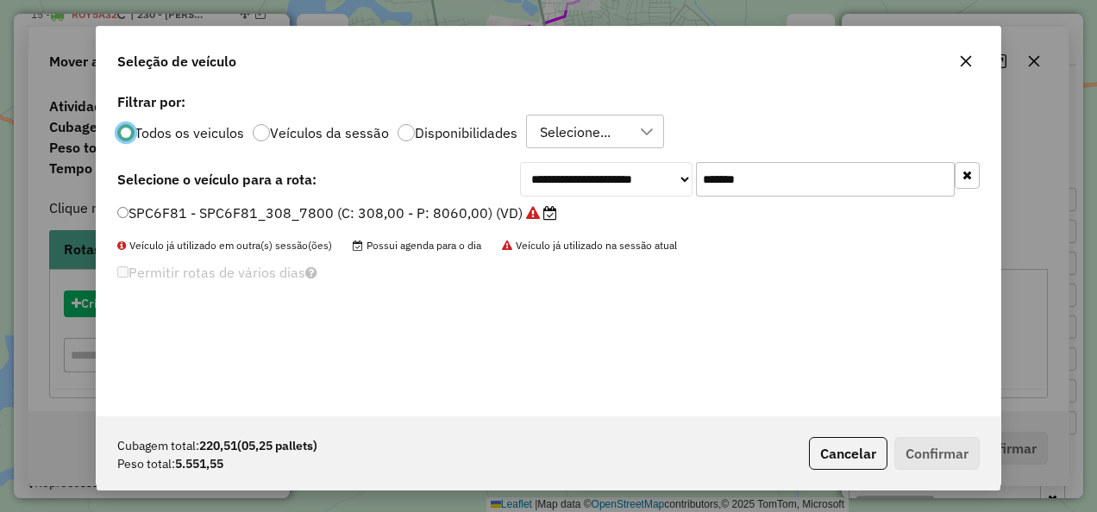
scroll to position [9, 5]
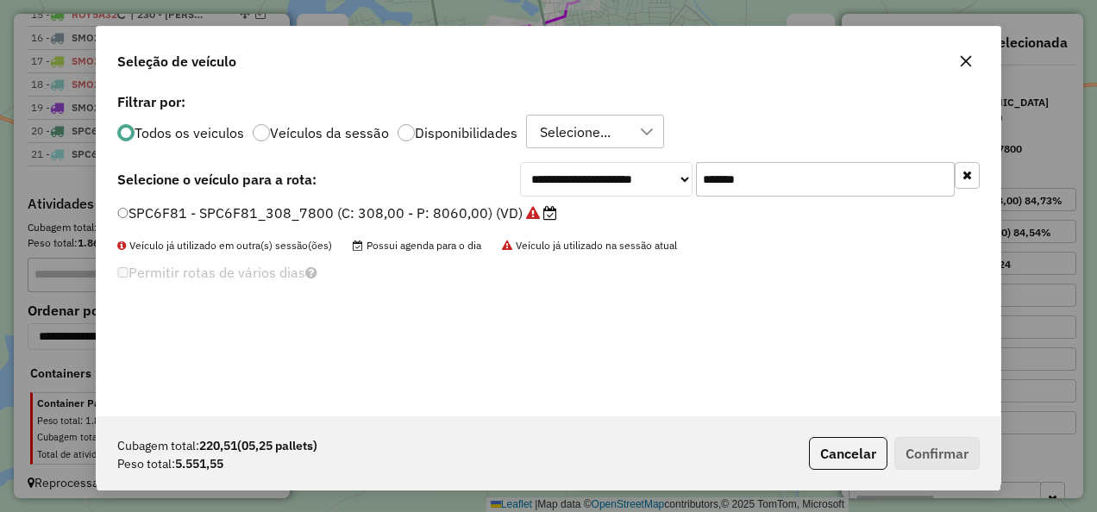
drag, startPoint x: 797, startPoint y: 188, endPoint x: 595, endPoint y: 205, distance: 202.5
click at [595, 205] on div "**********" at bounding box center [549, 253] width 904 height 328
paste input "text"
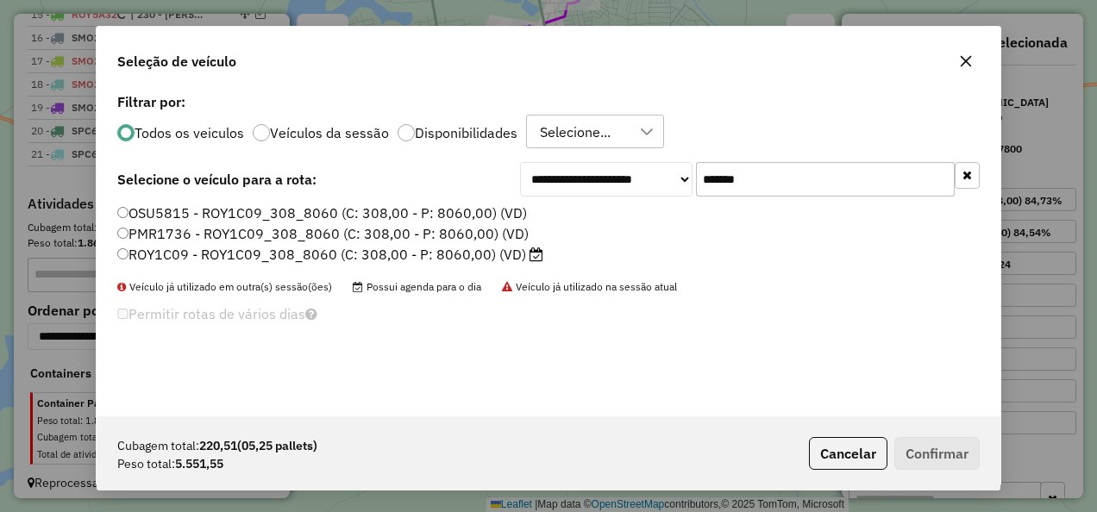
type input "*******"
click at [453, 255] on label "ROY1C09 - ROY1C09_308_8060 (C: 308,00 - P: 8060,00) (VD)" at bounding box center [330, 254] width 426 height 21
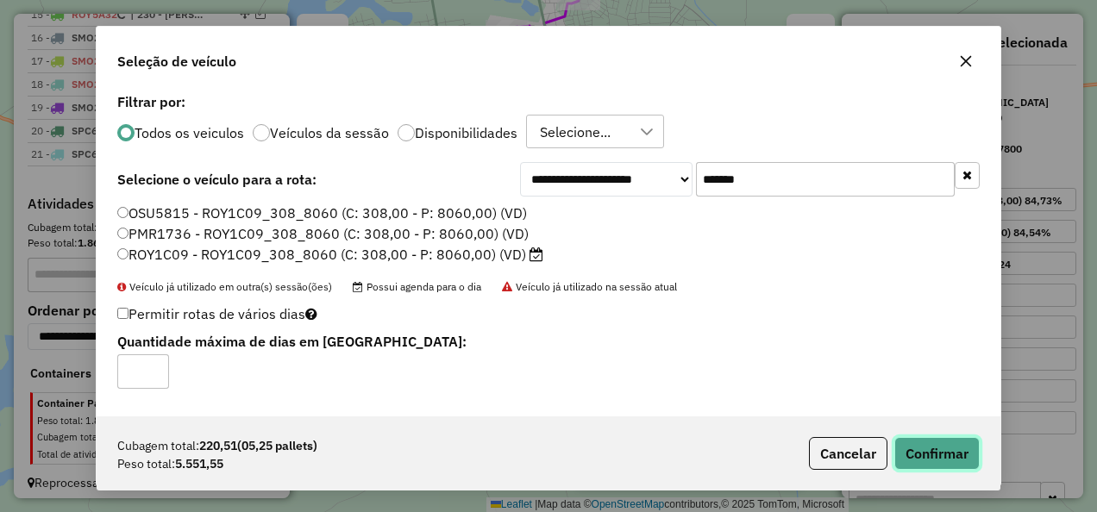
click at [950, 455] on button "Confirmar" at bounding box center [936, 453] width 85 height 33
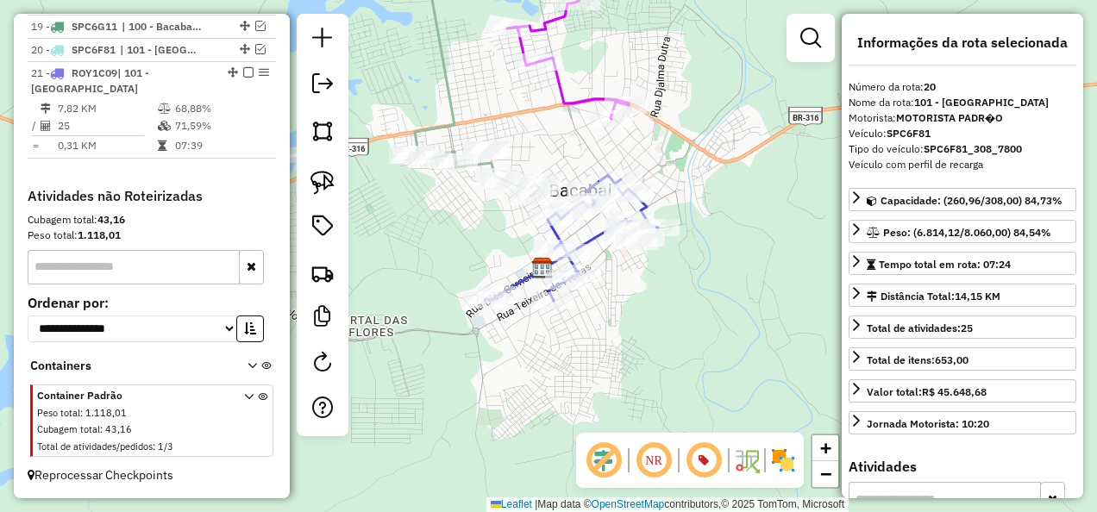
scroll to position [1344, 0]
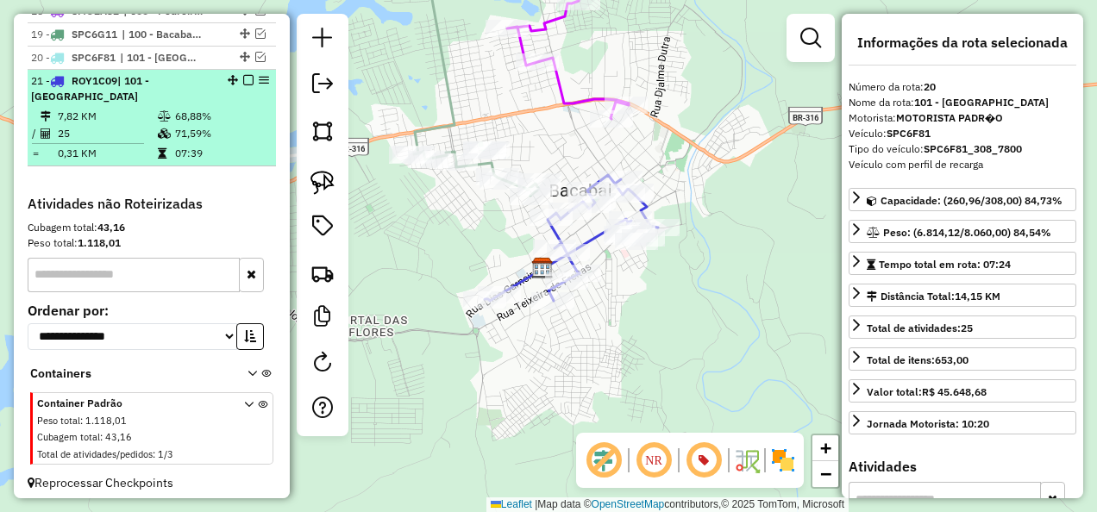
click at [243, 75] on em at bounding box center [248, 80] width 10 height 10
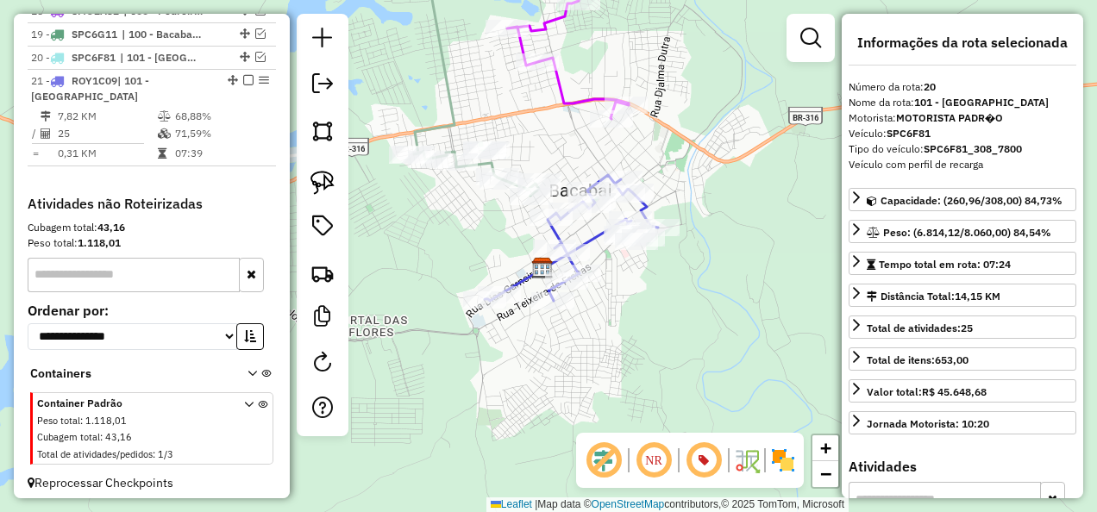
scroll to position [1270, 0]
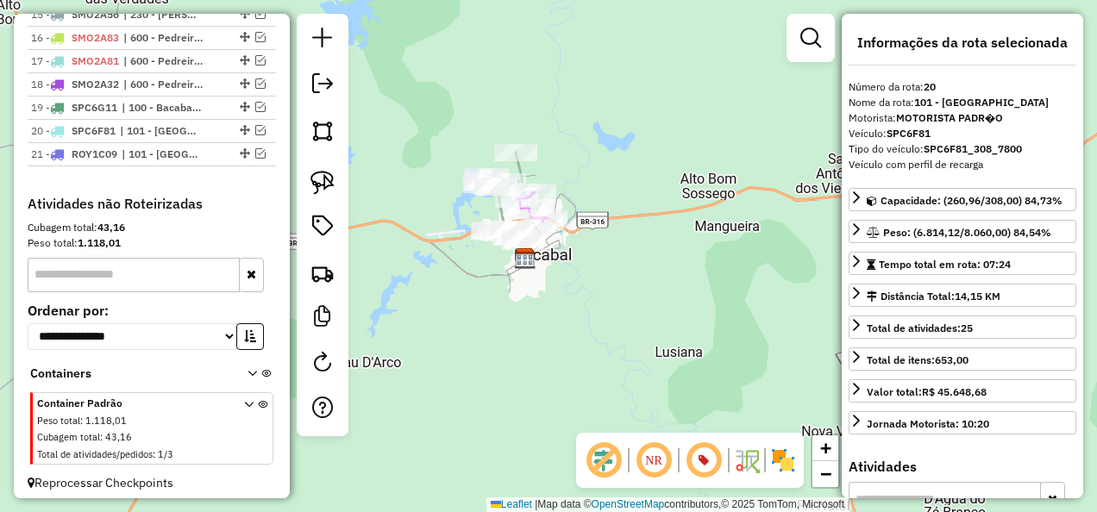
drag, startPoint x: 323, startPoint y: 173, endPoint x: 386, endPoint y: 142, distance: 71.0
click at [323, 173] on img at bounding box center [322, 183] width 24 height 24
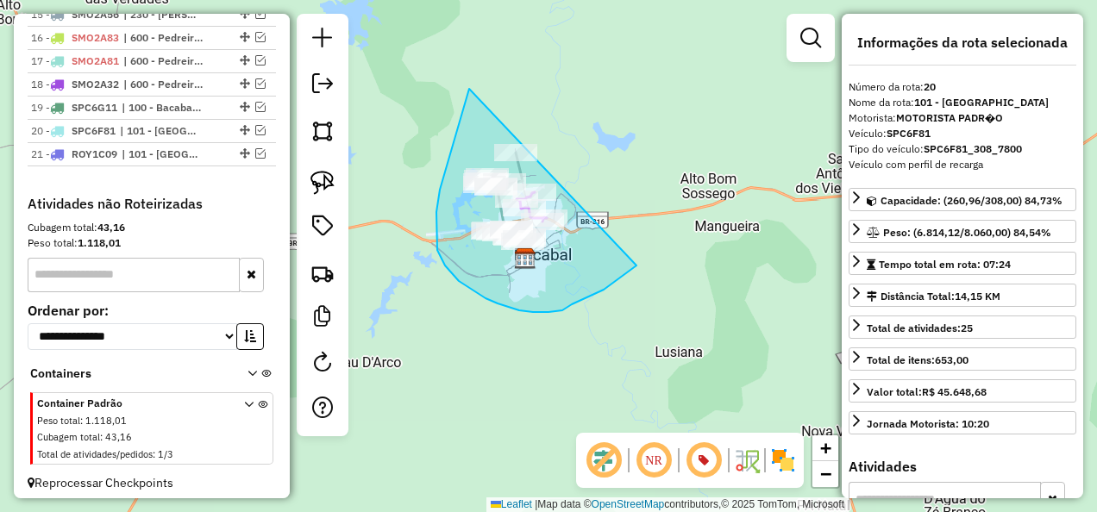
drag, startPoint x: 469, startPoint y: 89, endPoint x: 653, endPoint y: 254, distance: 247.3
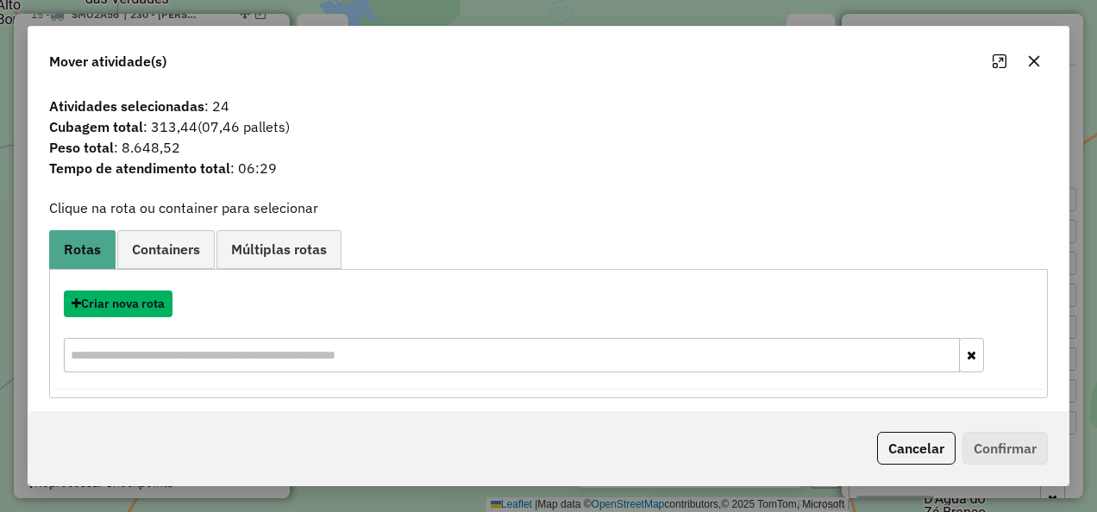
click at [152, 298] on button "Criar nova rota" at bounding box center [118, 304] width 109 height 27
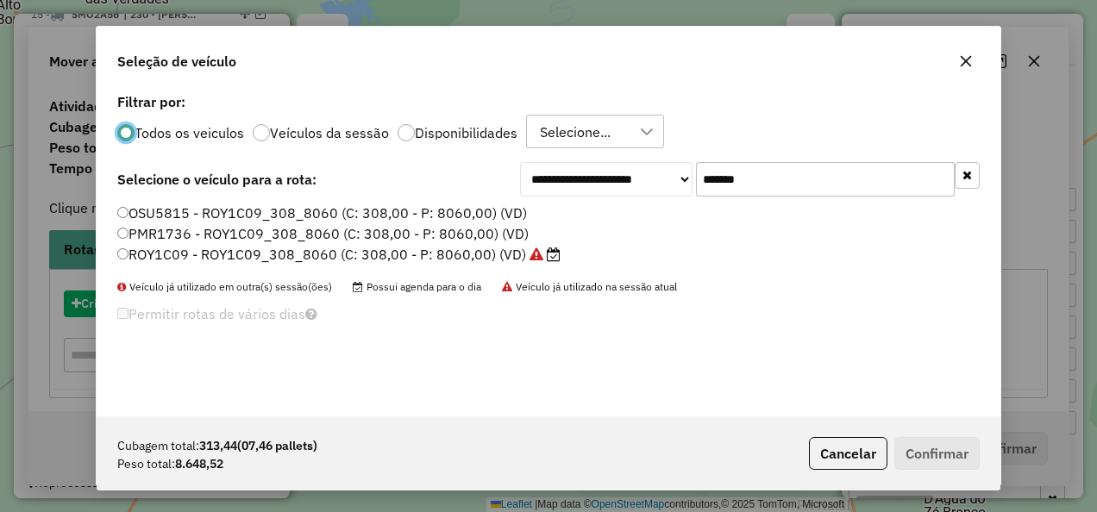
scroll to position [9, 5]
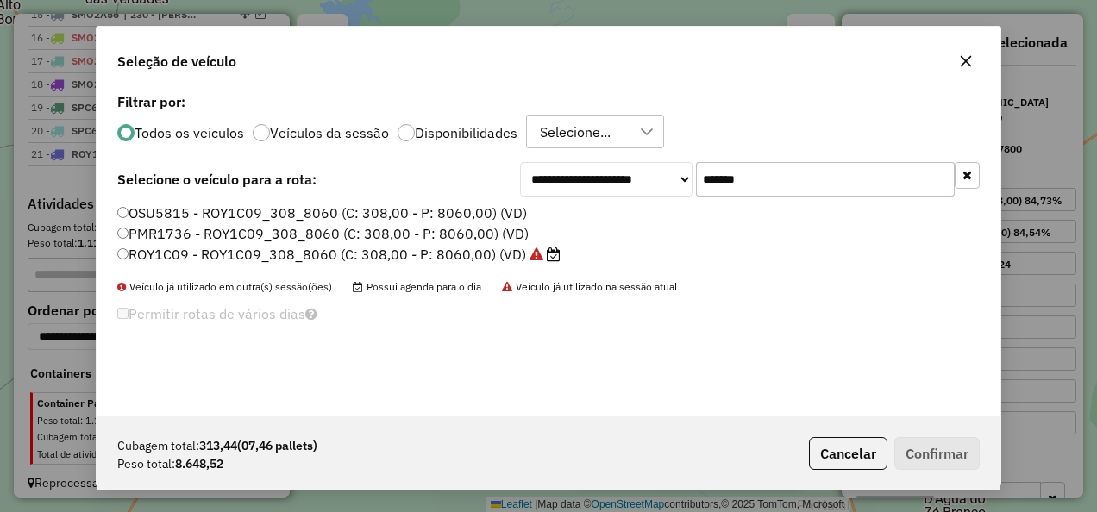
drag, startPoint x: 686, startPoint y: 208, endPoint x: 594, endPoint y: 221, distance: 93.2
click at [594, 221] on div "**********" at bounding box center [549, 253] width 904 height 328
paste input "text"
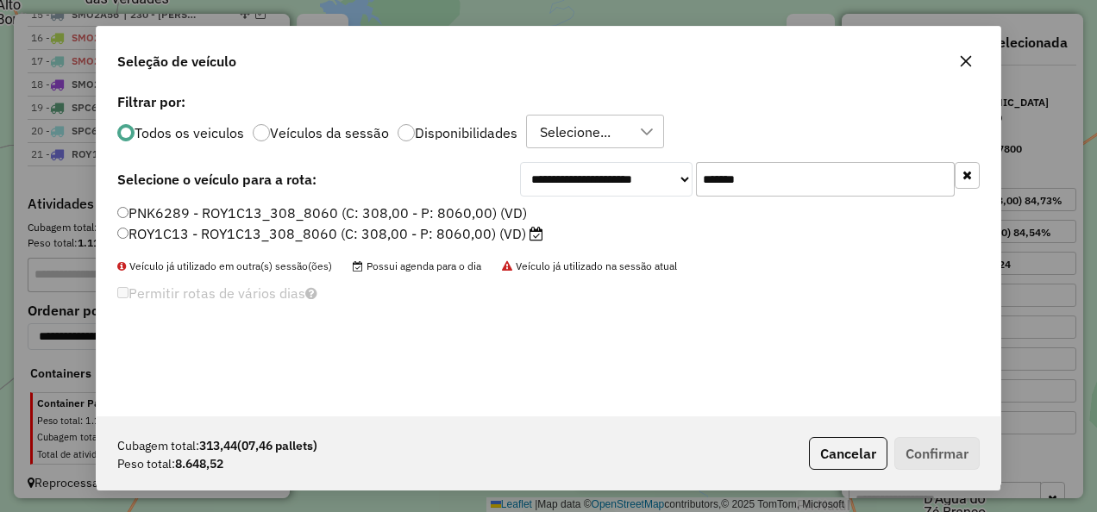
type input "*******"
click at [504, 232] on label "ROY1C13 - ROY1C13_308_8060 (C: 308,00 - P: 8060,00) (VD)" at bounding box center [330, 233] width 426 height 21
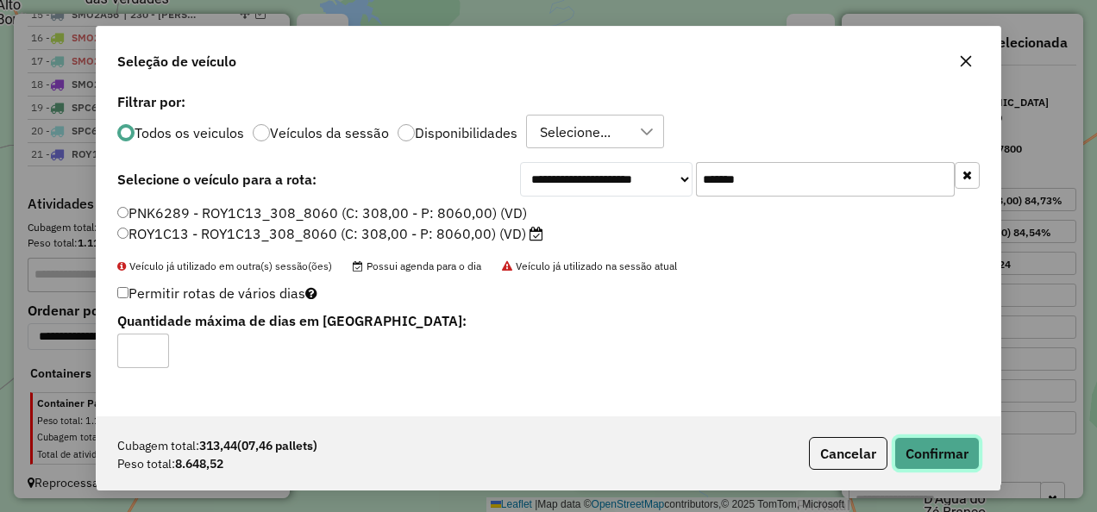
click at [943, 453] on button "Confirmar" at bounding box center [936, 453] width 85 height 33
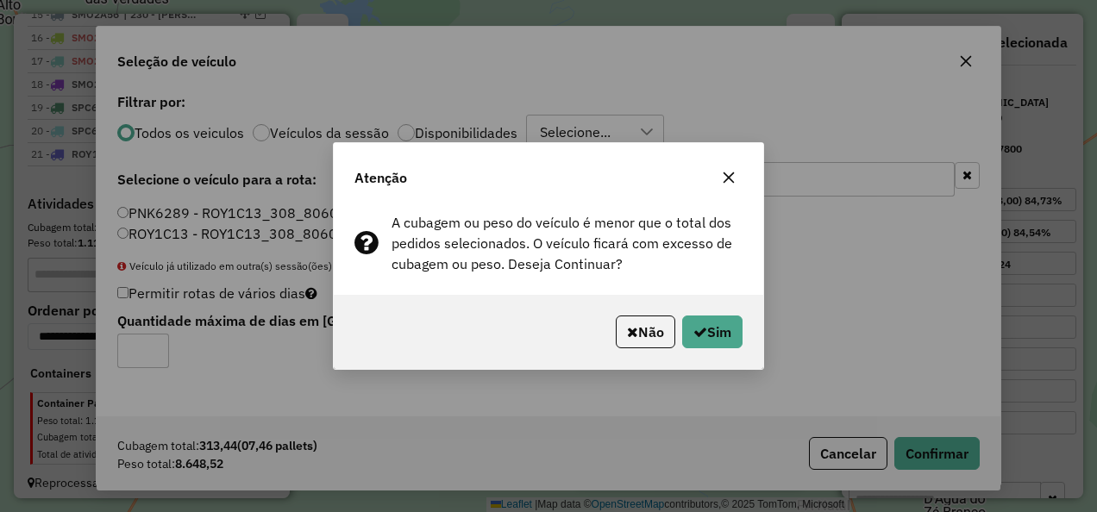
click at [748, 321] on div "Não Sim" at bounding box center [548, 332] width 429 height 74
click at [732, 325] on button "Sim" at bounding box center [712, 332] width 60 height 33
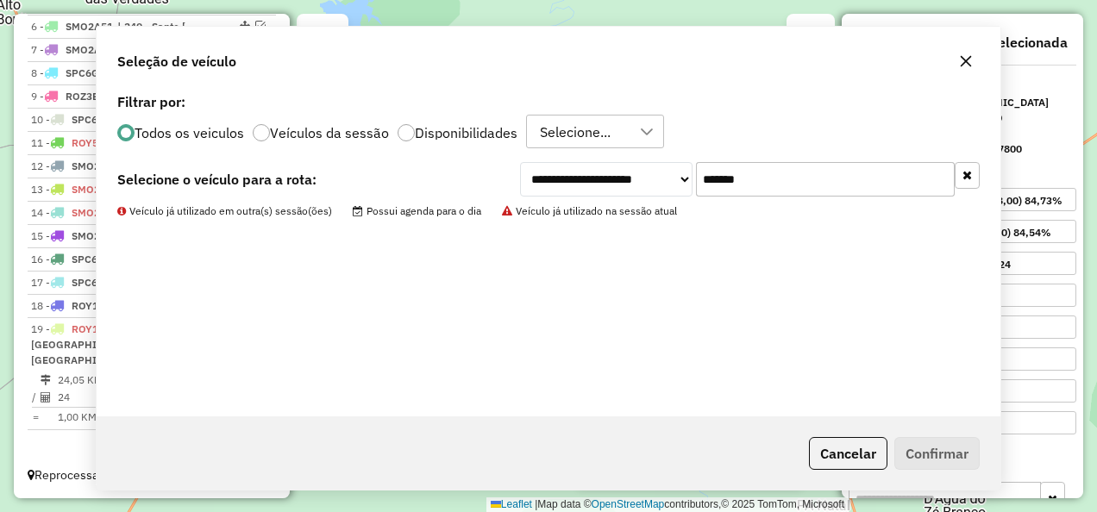
scroll to position [739, 0]
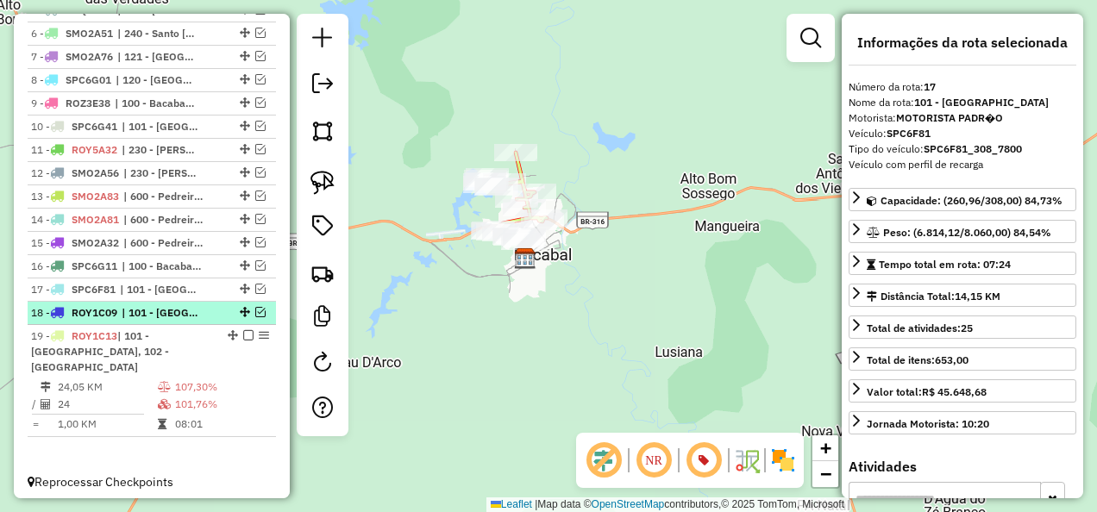
click at [255, 317] on em at bounding box center [260, 312] width 10 height 10
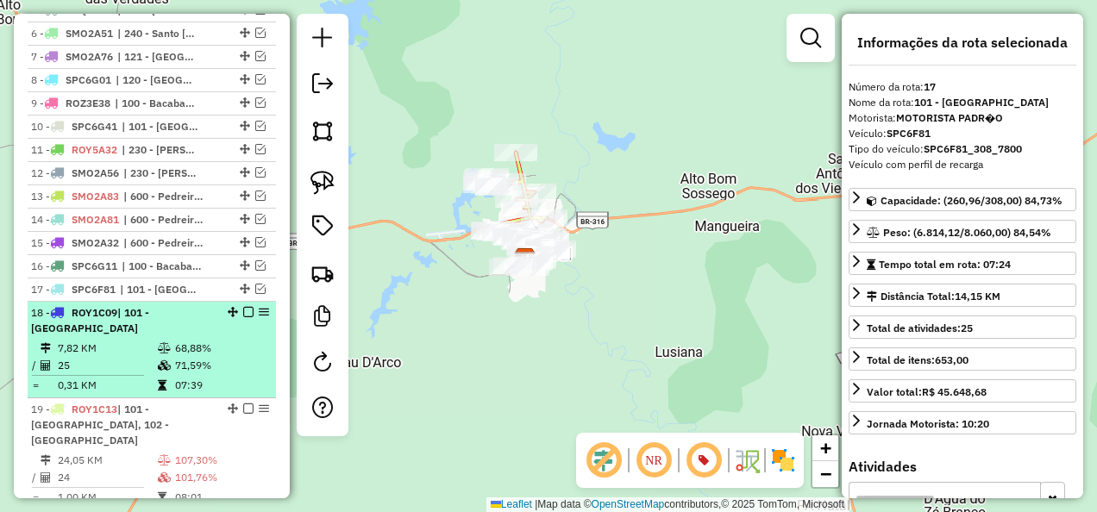
scroll to position [812, 0]
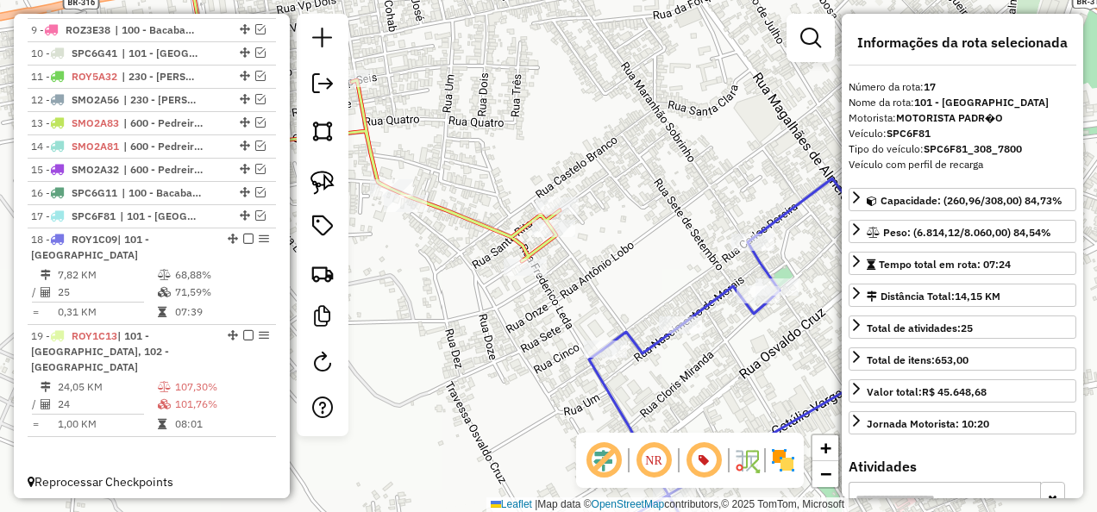
drag, startPoint x: 478, startPoint y: 305, endPoint x: 550, endPoint y: 331, distance: 76.9
click at [550, 331] on div "Janela de atendimento Grade de atendimento Capacidade Transportadoras Veículos …" at bounding box center [548, 256] width 1097 height 512
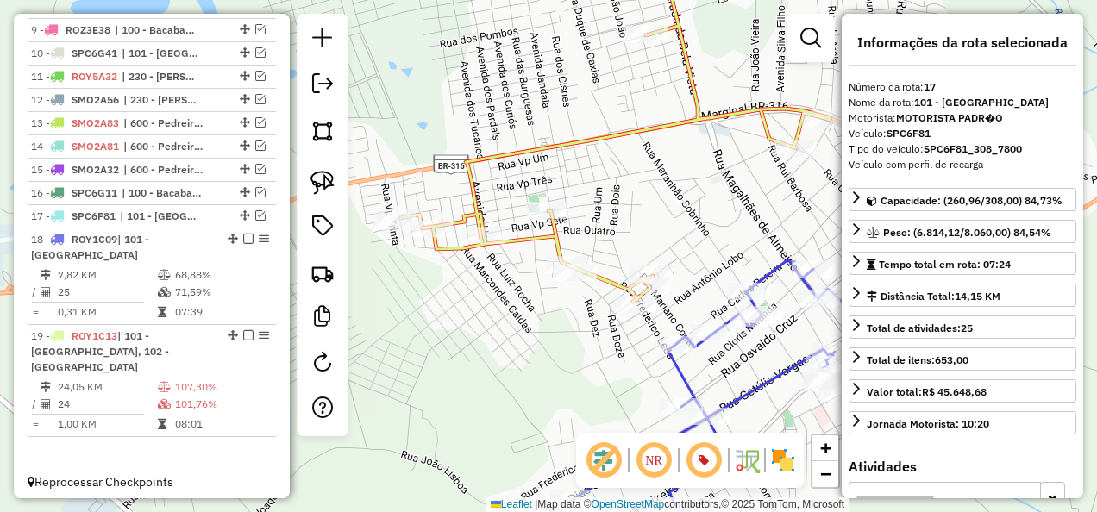
drag, startPoint x: 523, startPoint y: 336, endPoint x: 588, endPoint y: 337, distance: 64.7
click at [588, 337] on div "Janela de atendimento Grade de atendimento Capacidade Transportadoras Veículos …" at bounding box center [548, 256] width 1097 height 512
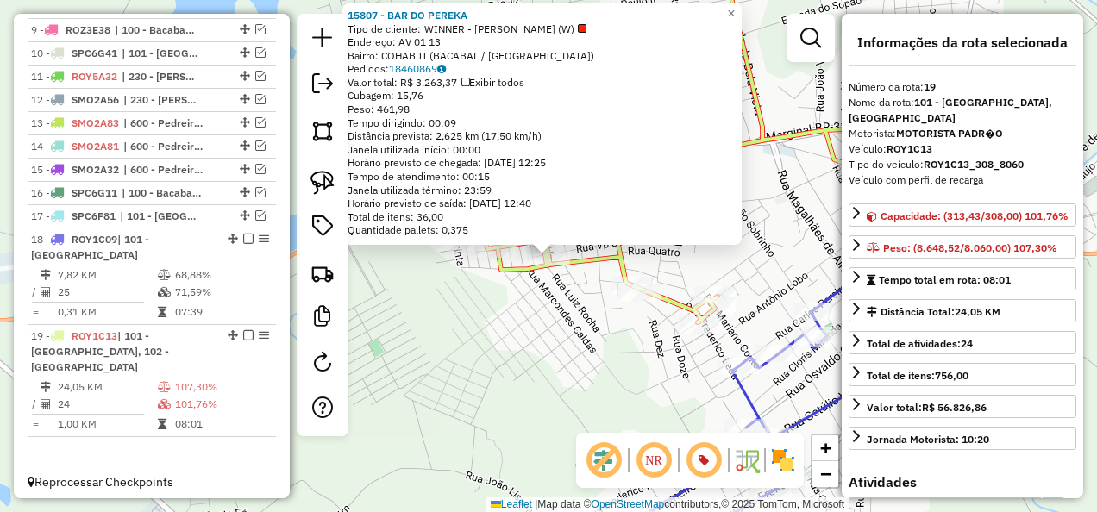
click at [536, 317] on div "15807 - BAR DO PEREKA Tipo de cliente: WINNER - ROTA (W) Endereço: AV 01 13 Bai…" at bounding box center [548, 256] width 1097 height 512
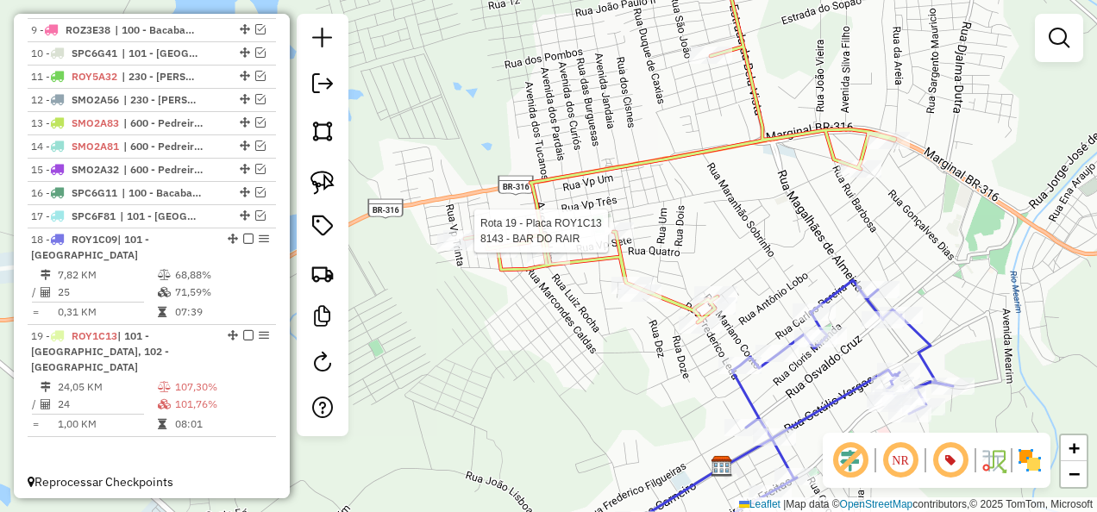
click at [611, 240] on div at bounding box center [612, 230] width 43 height 17
select select "**********"
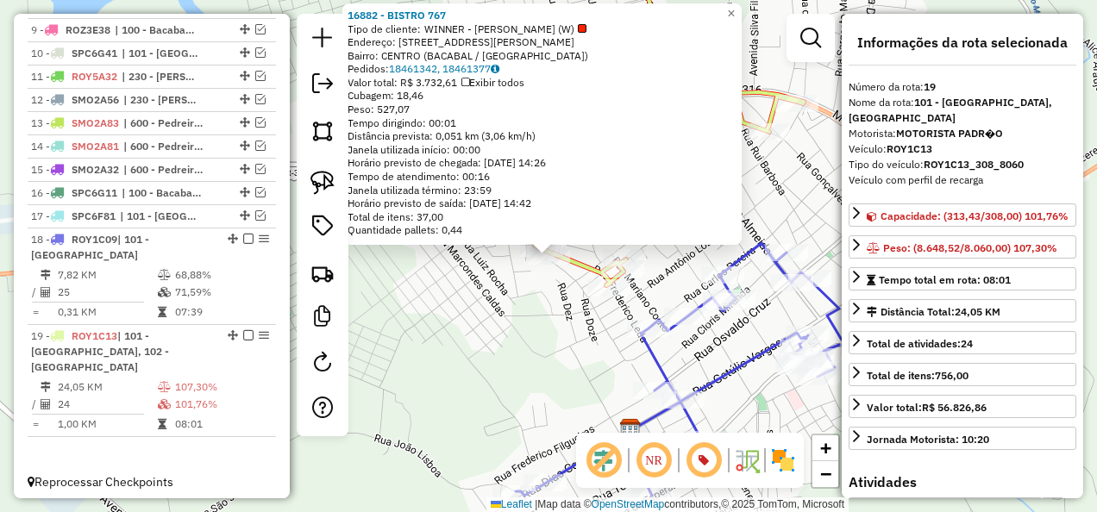
click at [542, 296] on div "16882 - BISTRO 767 Tipo de cliente: WINNER - ROTA (W) Endereço: [STREET_ADDRESS…" at bounding box center [548, 256] width 1097 height 512
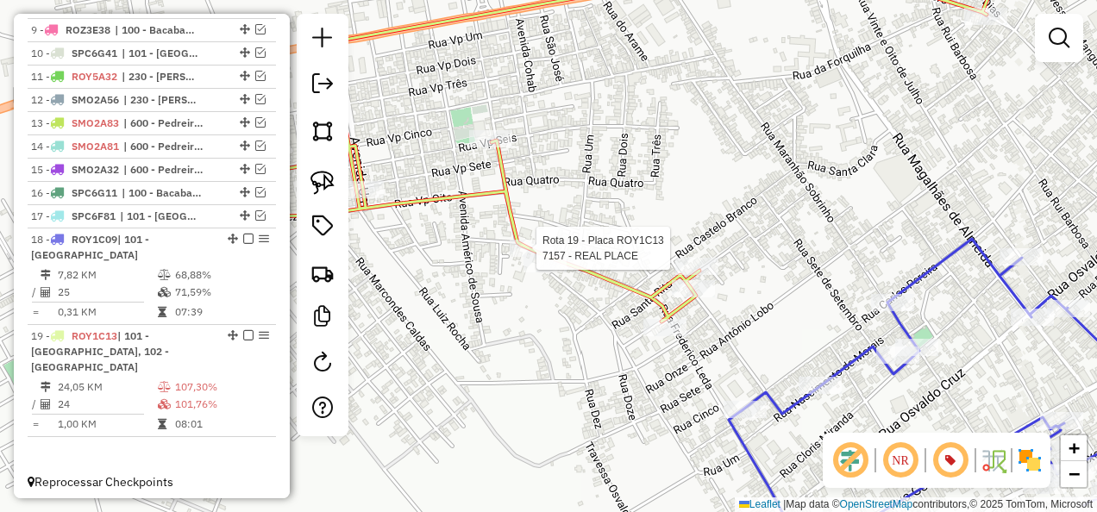
select select "**********"
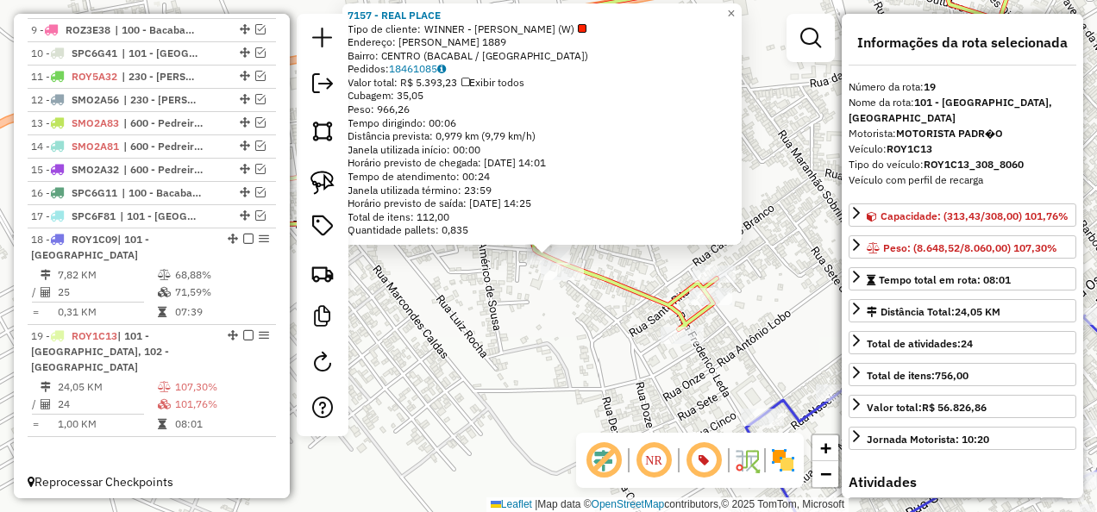
click at [520, 290] on div "7157 - REAL PLACE Tipo de cliente: WINNER - ROTA (W) Endereço: [PERSON_NAME] 18…" at bounding box center [548, 256] width 1097 height 512
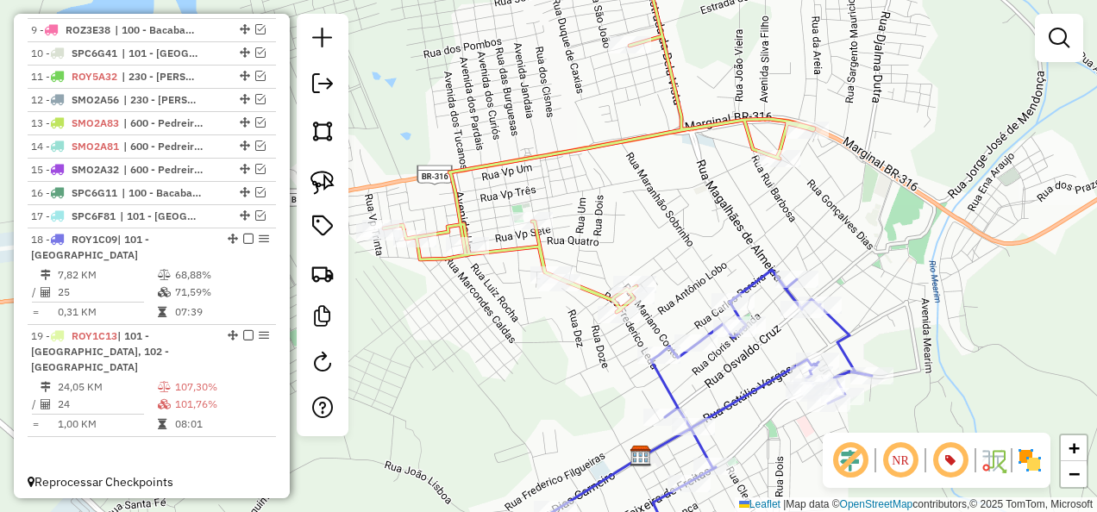
click at [664, 385] on icon at bounding box center [699, 396] width 346 height 253
select select "**********"
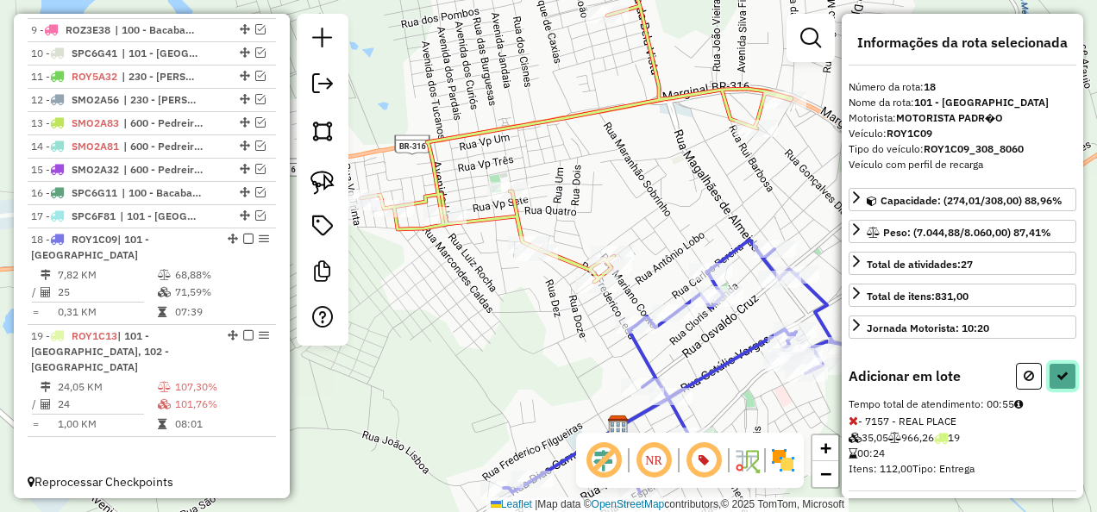
click at [1063, 366] on button at bounding box center [1063, 376] width 28 height 27
select select "**********"
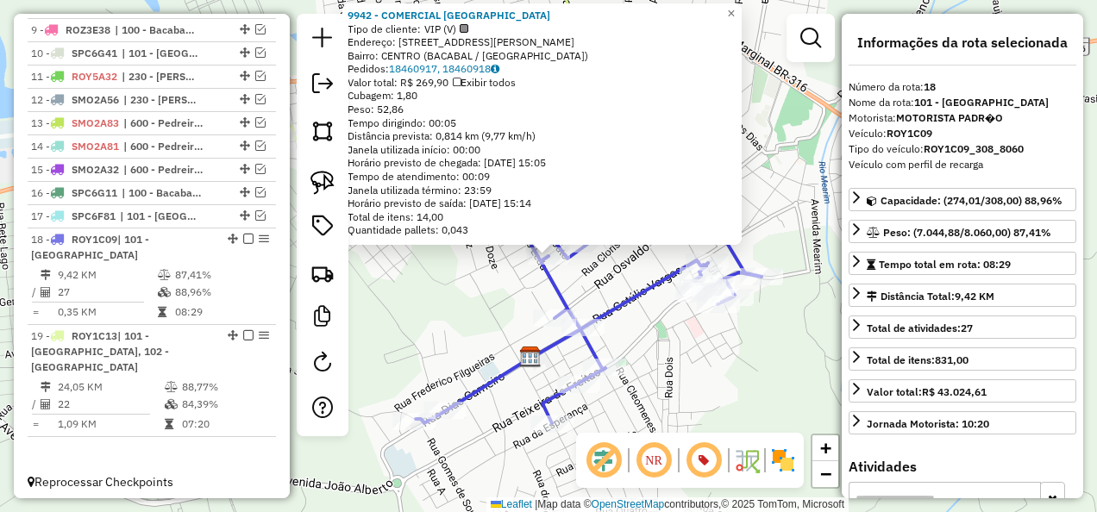
click at [523, 269] on div "9942 - COMERCIAL LIMA Tipo de cliente: VIP (V) Endereço: R [STREET_ADDRESS][PER…" at bounding box center [548, 256] width 1097 height 512
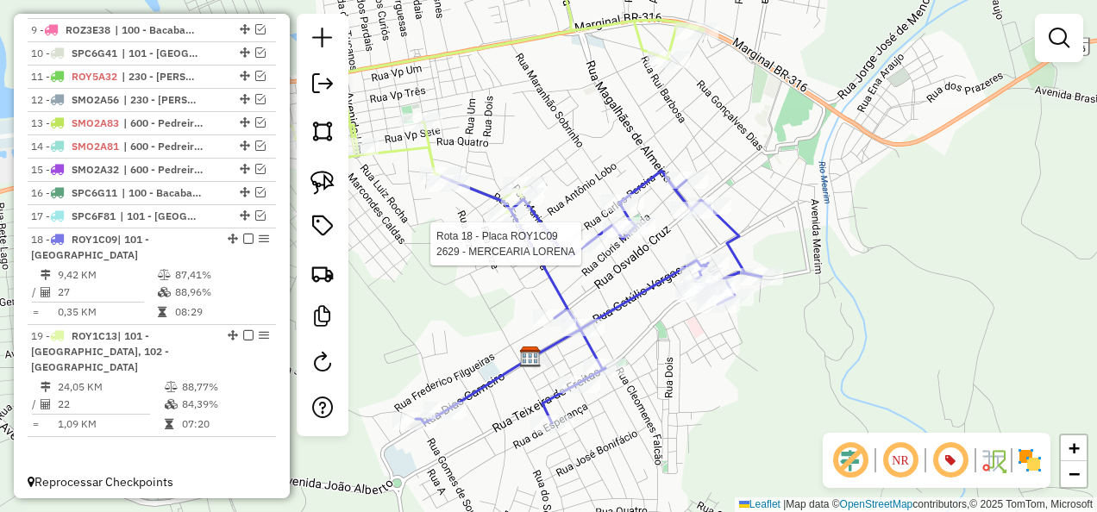
select select "**********"
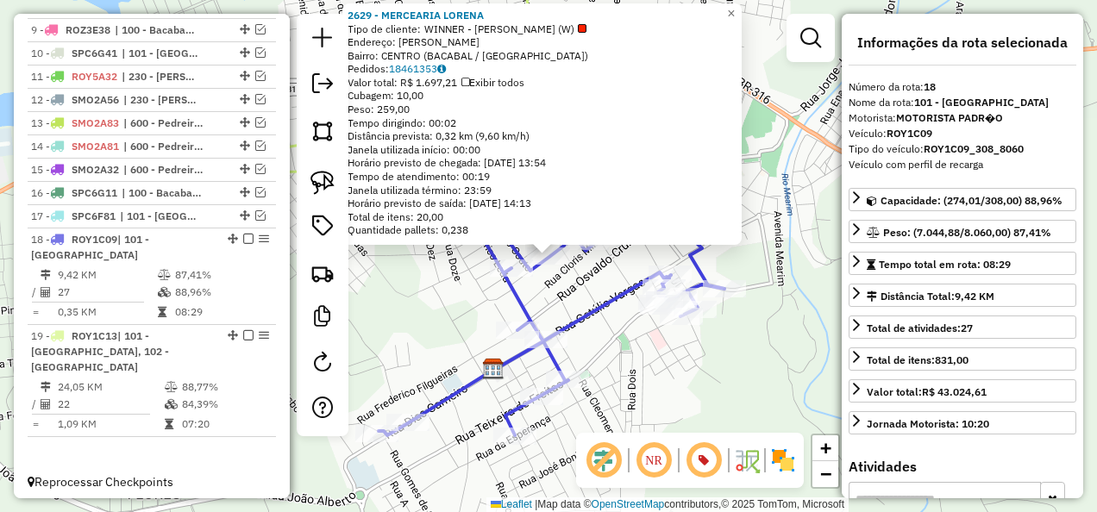
click at [592, 293] on div "2629 - MERCEARIA LORENA Tipo de cliente: WINNER - [GEOGRAPHIC_DATA] (W) Endereç…" at bounding box center [548, 256] width 1097 height 512
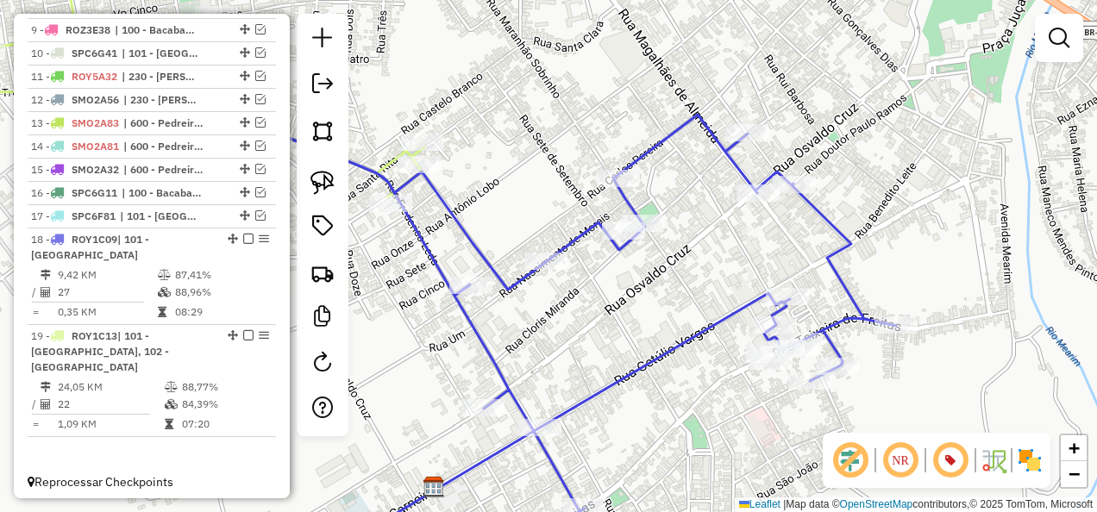
click at [385, 164] on icon at bounding box center [172, 73] width 505 height 248
select select "**********"
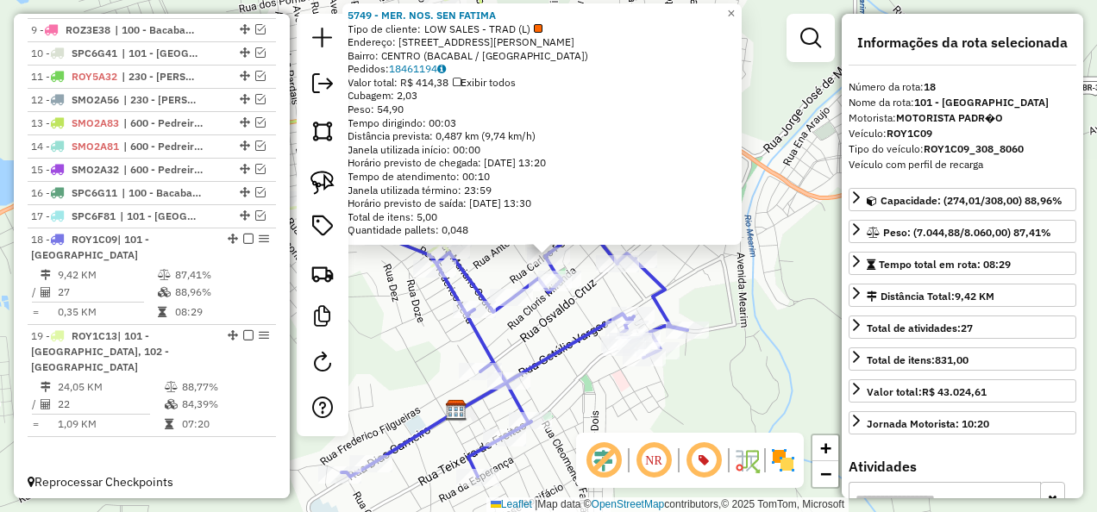
click at [541, 334] on div "5749 - MER. NOS. SEN FATIMA Tipo de cliente: LOW SALES - TRAD (L) Endereço: R […" at bounding box center [548, 256] width 1097 height 512
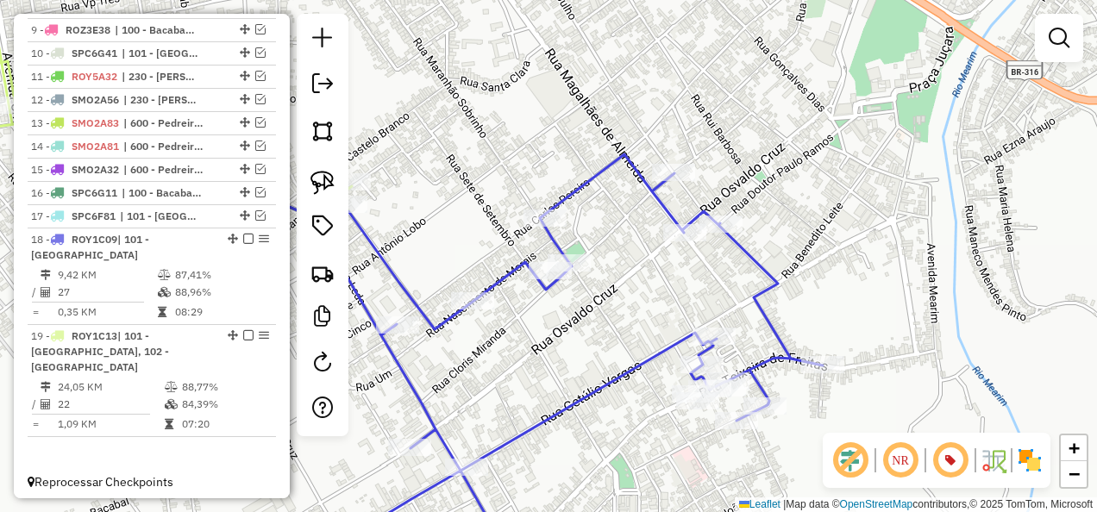
click at [576, 250] on div "Rota 18 - Placa ROY1C09 15324 - BECO DA ONCA Janela de atendimento Grade de ate…" at bounding box center [548, 256] width 1097 height 512
select select "**********"
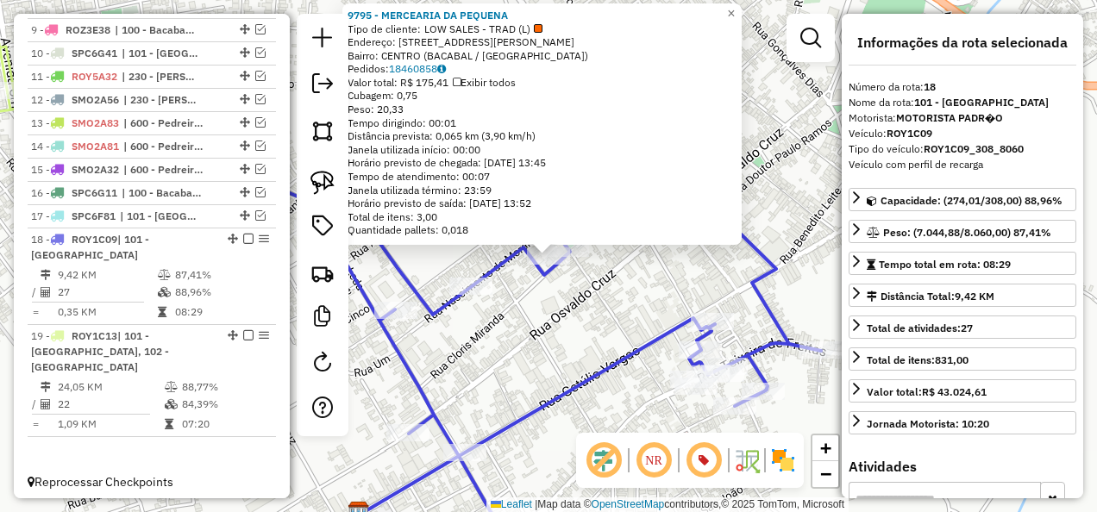
drag, startPoint x: 542, startPoint y: 293, endPoint x: 528, endPoint y: 300, distance: 15.4
click at [542, 293] on div "Rota 18 - Placa ROY1C09 9795 - MERCEARIA DA PEQUENA 9795 - MERCEARIA DA PEQUENA…" at bounding box center [548, 256] width 1097 height 512
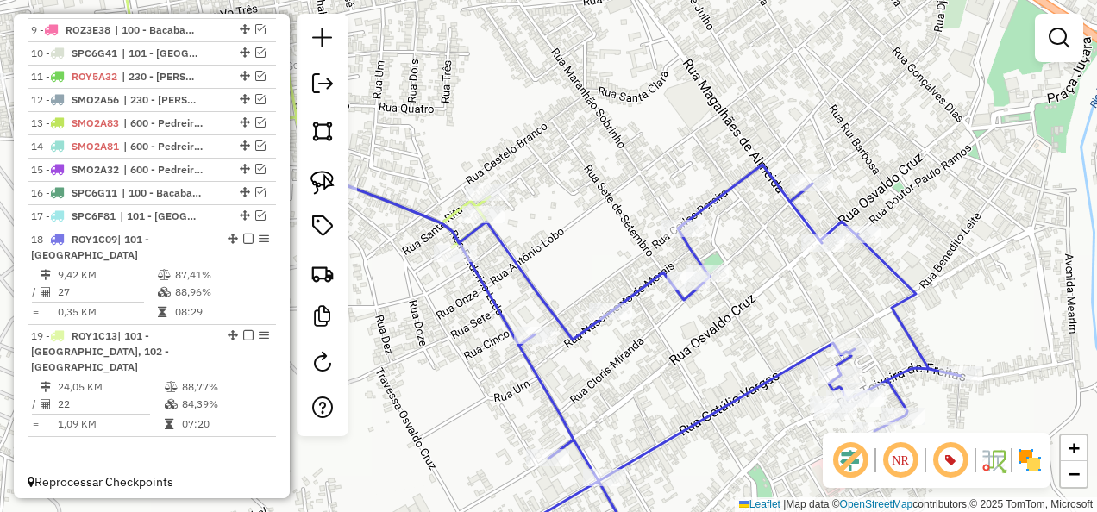
drag, startPoint x: 533, startPoint y: 304, endPoint x: 689, endPoint y: 333, distance: 158.7
click at [689, 333] on div "Janela de atendimento Grade de atendimento Capacidade Transportadoras Veículos …" at bounding box center [548, 256] width 1097 height 512
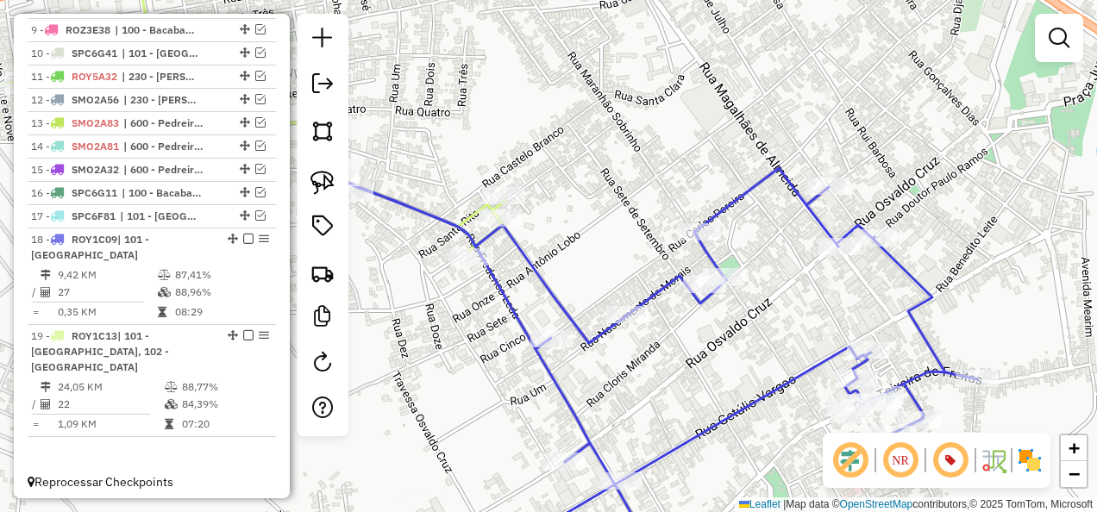
click at [470, 209] on icon at bounding box center [253, 100] width 505 height 302
select select "**********"
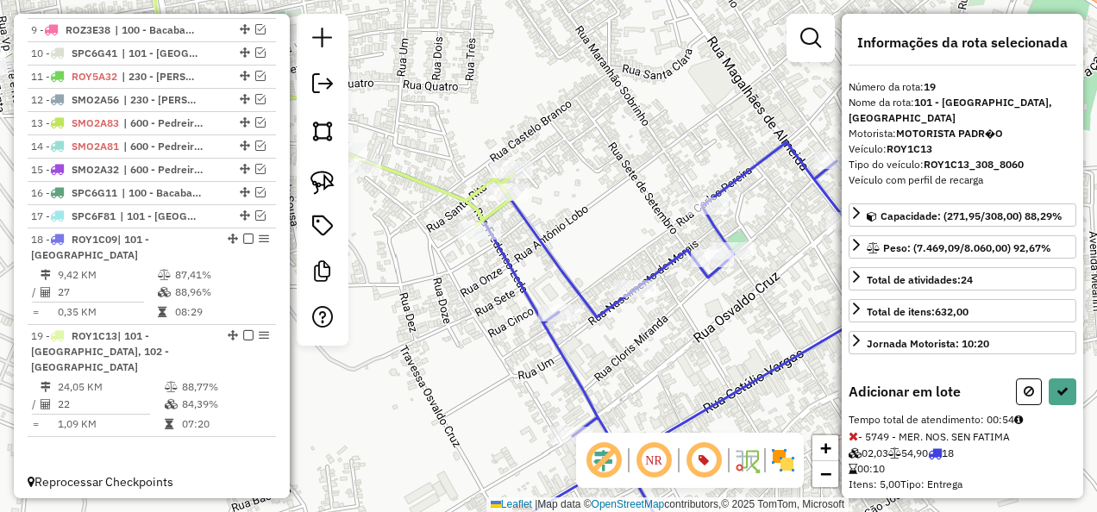
scroll to position [116, 0]
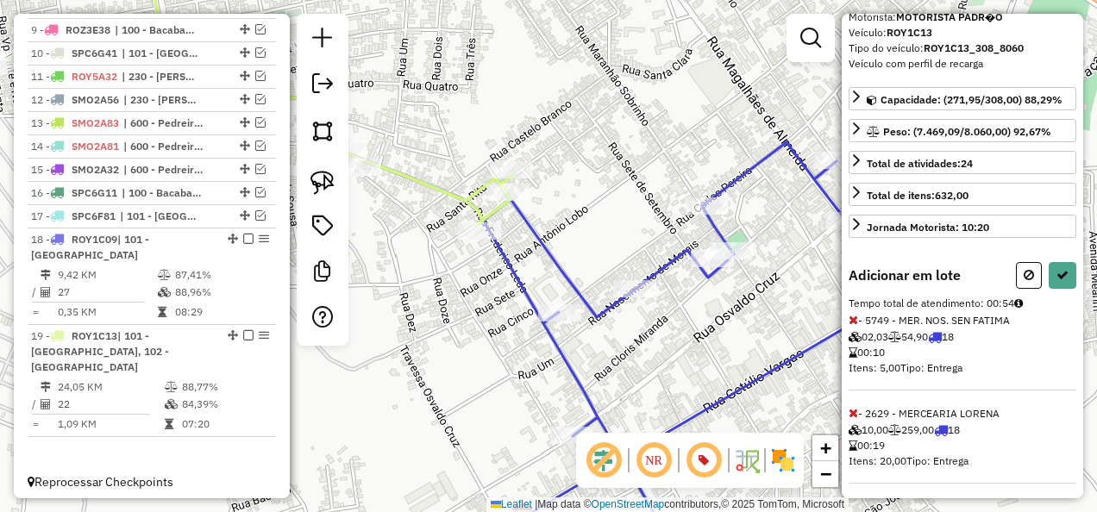
click at [857, 407] on icon at bounding box center [853, 413] width 9 height 12
click at [721, 267] on div at bounding box center [712, 258] width 43 height 17
click at [1061, 269] on icon at bounding box center [1062, 275] width 12 height 12
select select "**********"
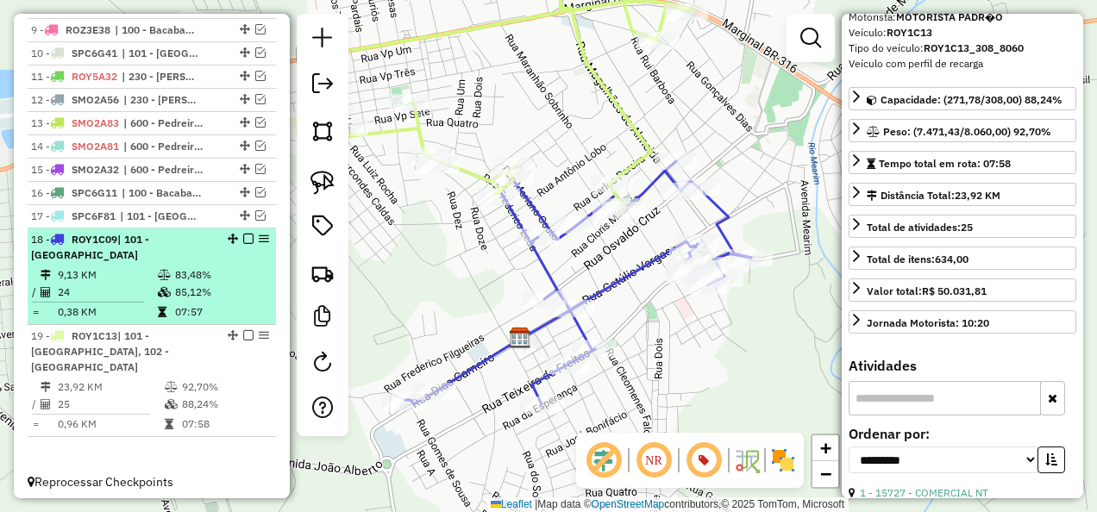
click at [246, 244] on em at bounding box center [248, 239] width 10 height 10
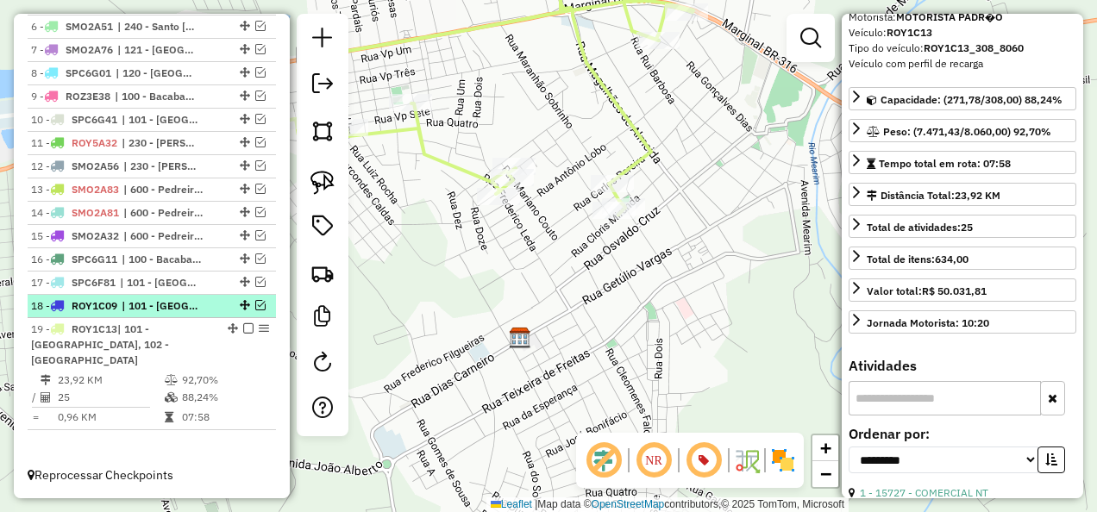
scroll to position [739, 0]
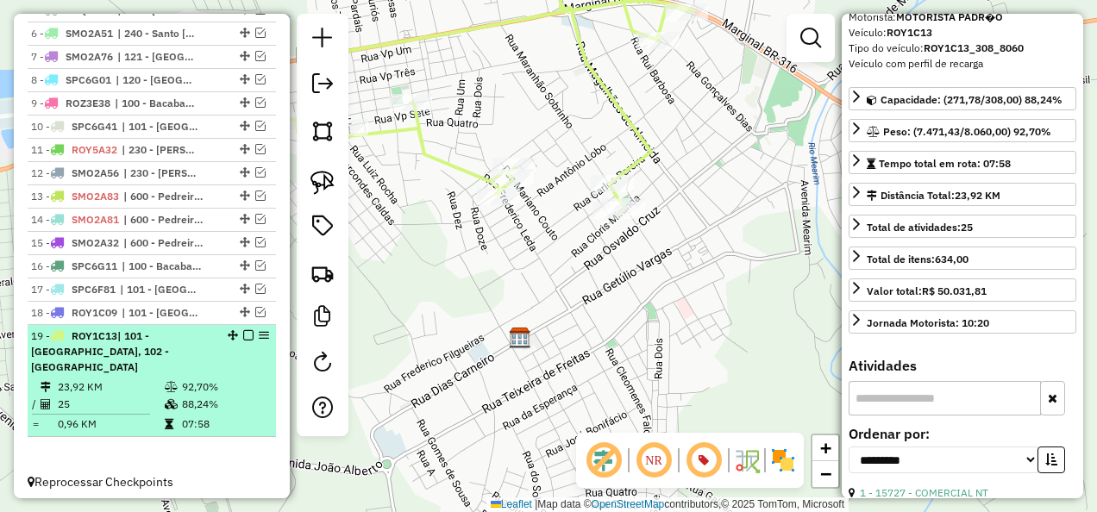
click at [243, 341] on em at bounding box center [248, 335] width 10 height 10
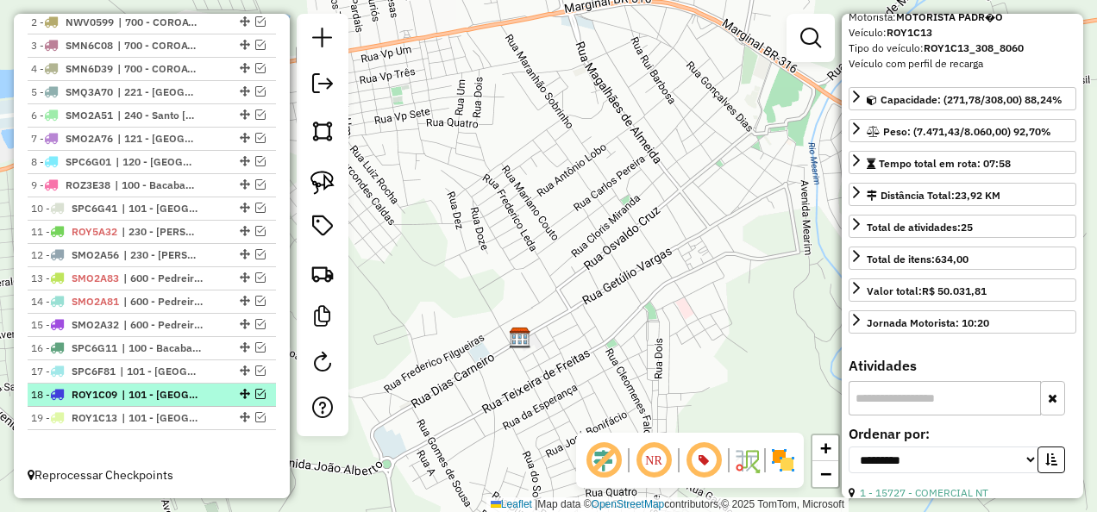
click at [172, 397] on span "| 101 - [GEOGRAPHIC_DATA]" at bounding box center [161, 395] width 79 height 16
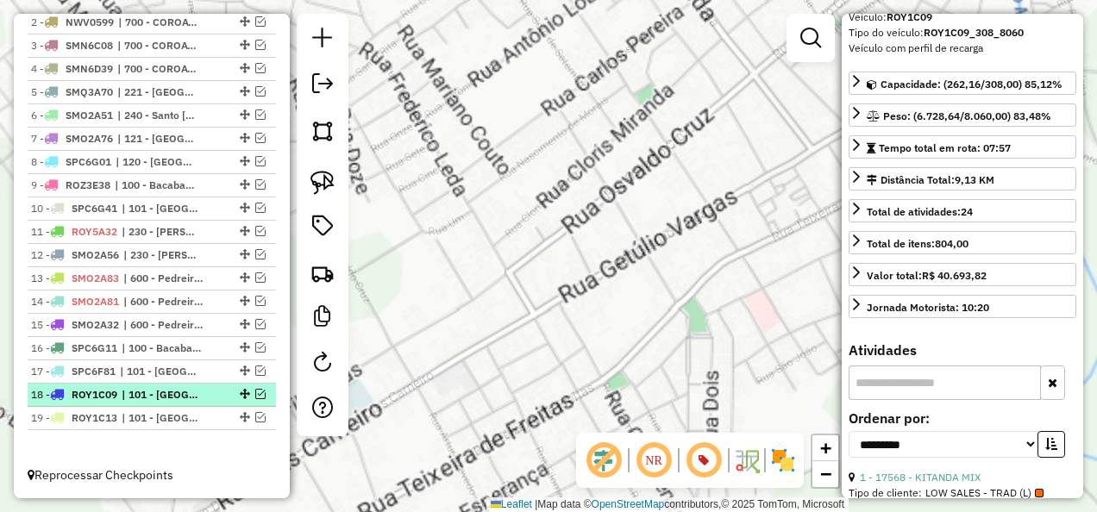
scroll to position [101, 0]
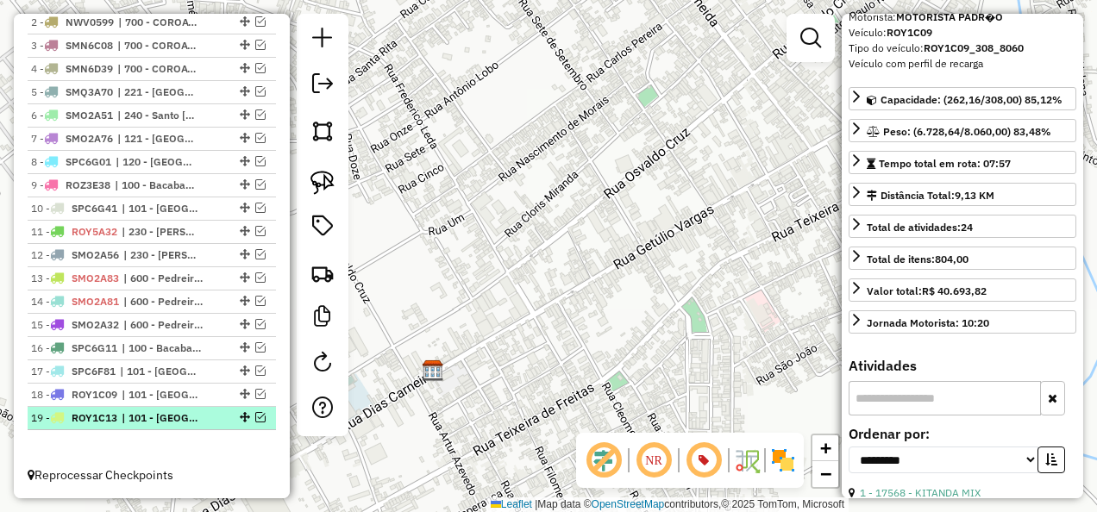
click at [179, 415] on span "| 101 - [GEOGRAPHIC_DATA], 102 - [GEOGRAPHIC_DATA]" at bounding box center [161, 418] width 79 height 16
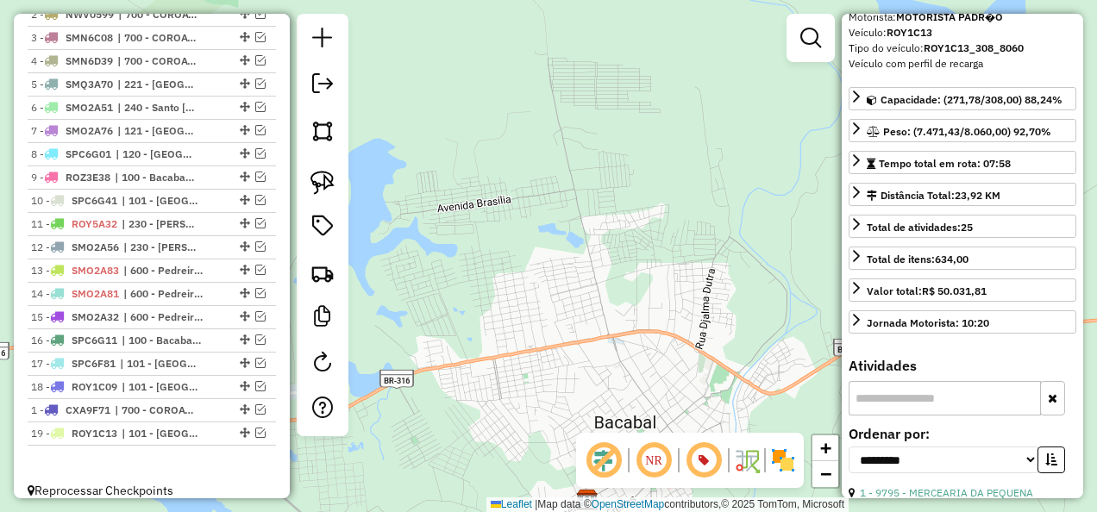
scroll to position [666, 0]
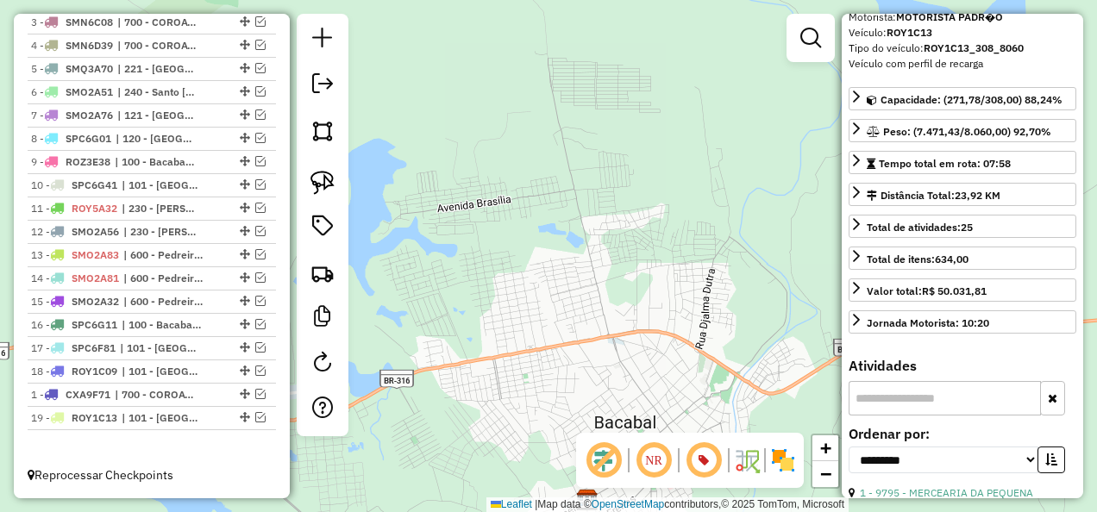
drag, startPoint x: 240, startPoint y: 90, endPoint x: 205, endPoint y: 442, distance: 353.5
drag, startPoint x: 240, startPoint y: 397, endPoint x: 238, endPoint y: 429, distance: 32.0
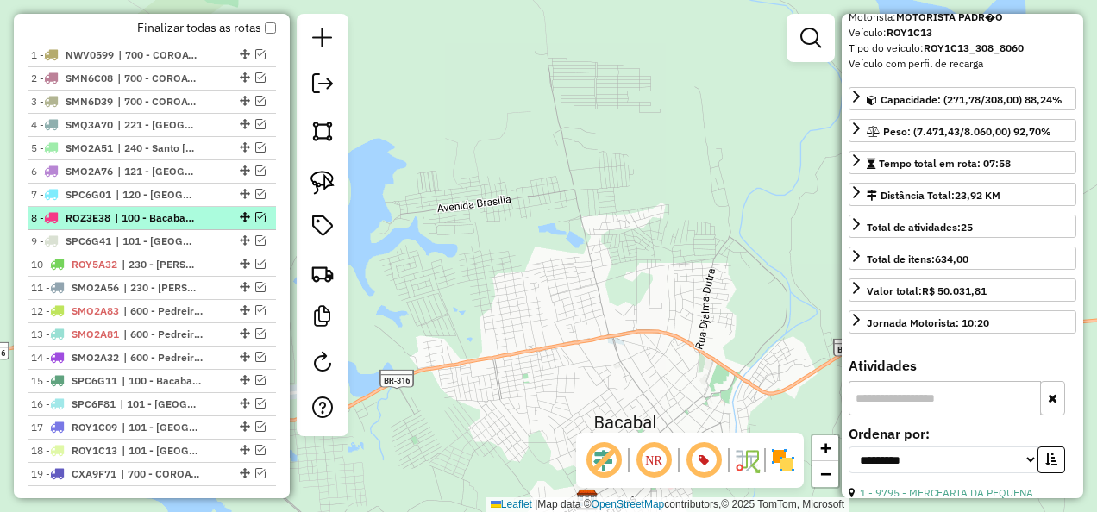
scroll to position [579, 0]
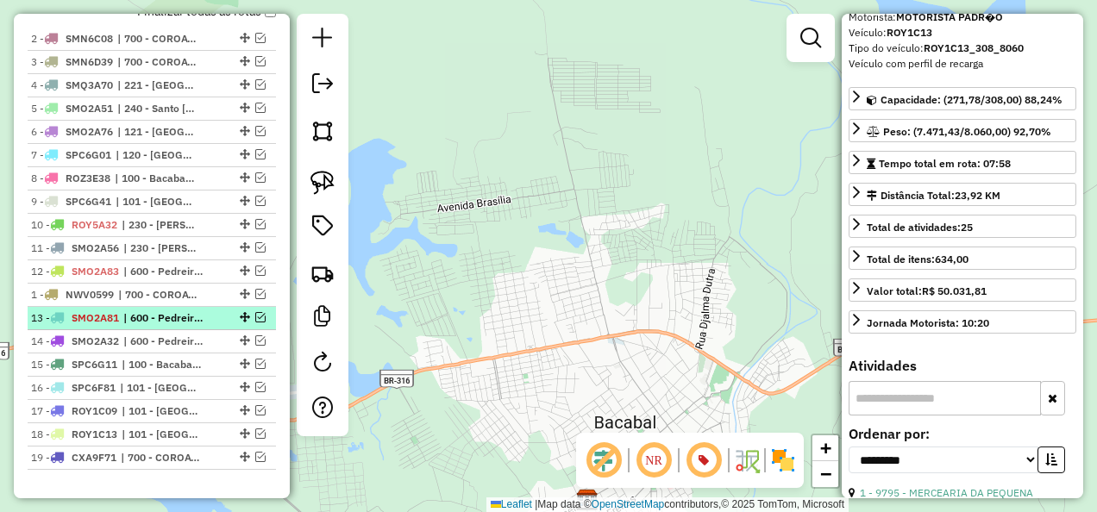
drag, startPoint x: 241, startPoint y: 88, endPoint x: 255, endPoint y: 360, distance: 272.8
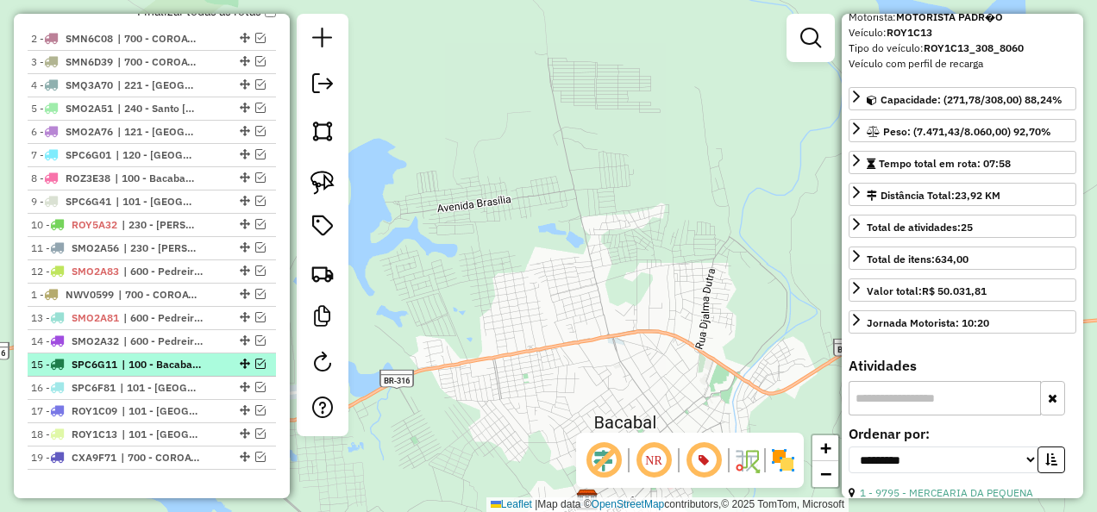
scroll to position [666, 0]
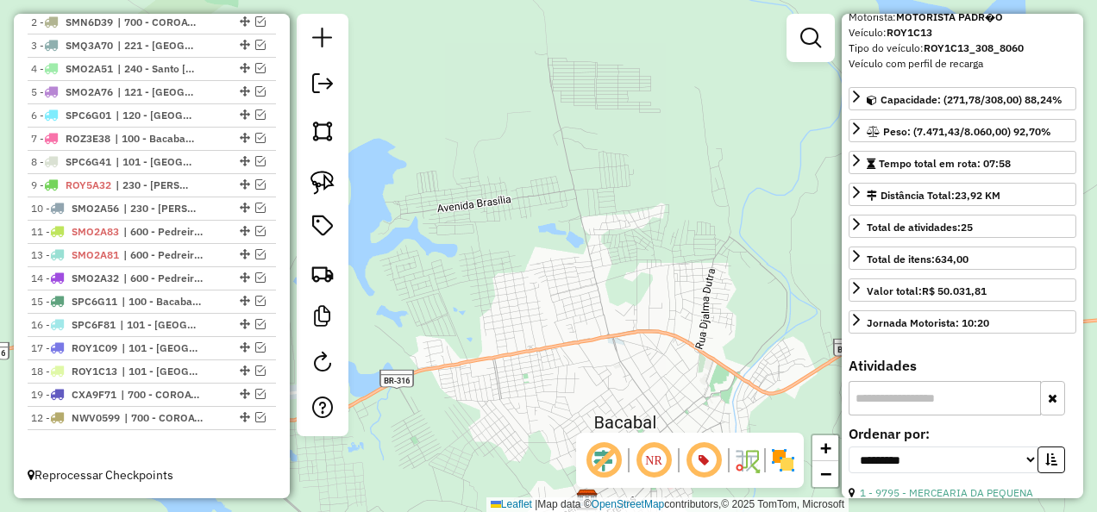
drag, startPoint x: 240, startPoint y: 255, endPoint x: 244, endPoint y: 443, distance: 188.0
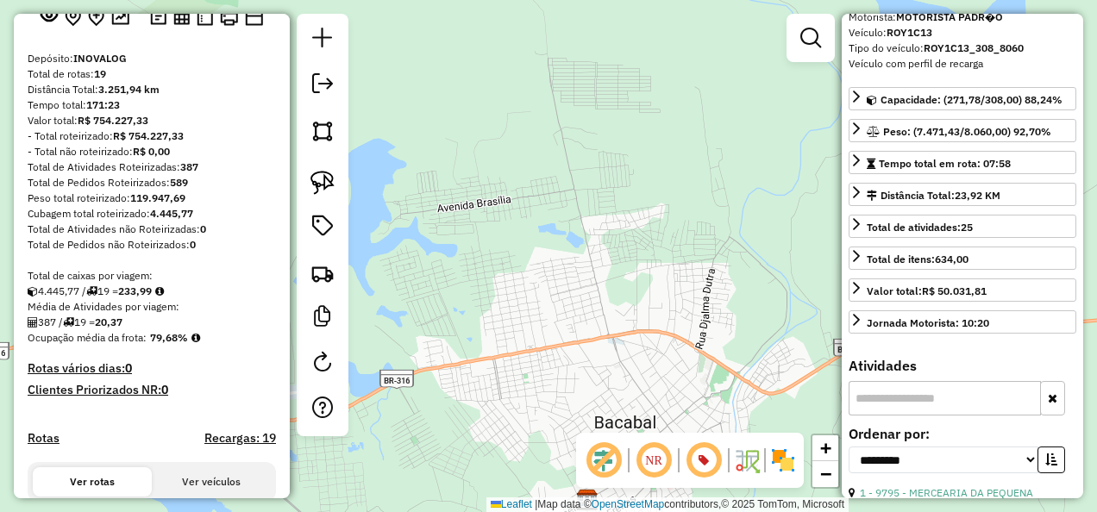
scroll to position [0, 0]
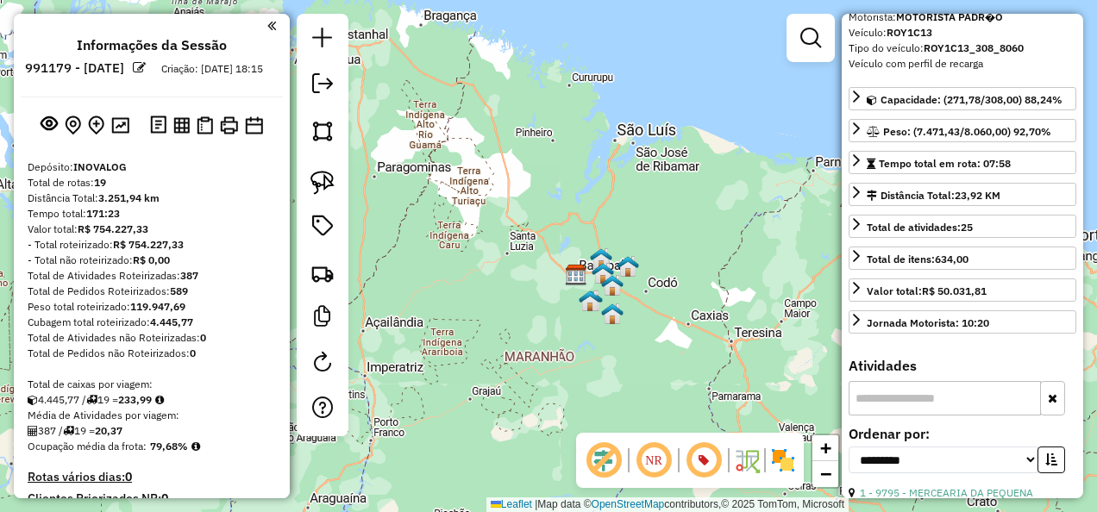
drag, startPoint x: 614, startPoint y: 366, endPoint x: 574, endPoint y: 209, distance: 162.7
click at [574, 237] on div "Janela de atendimento Grade de atendimento Capacidade Transportadoras Veículos …" at bounding box center [548, 256] width 1097 height 512
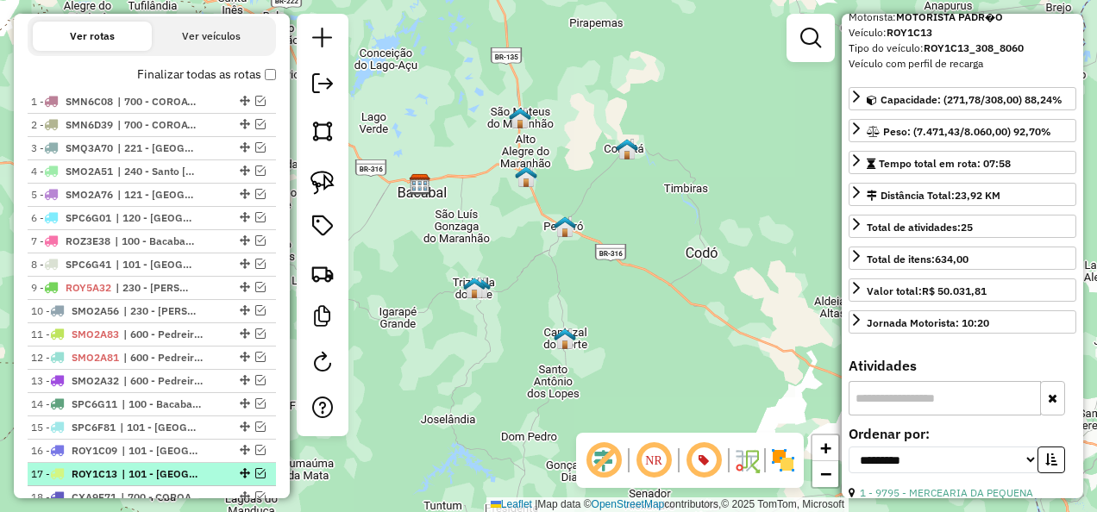
scroll to position [579, 0]
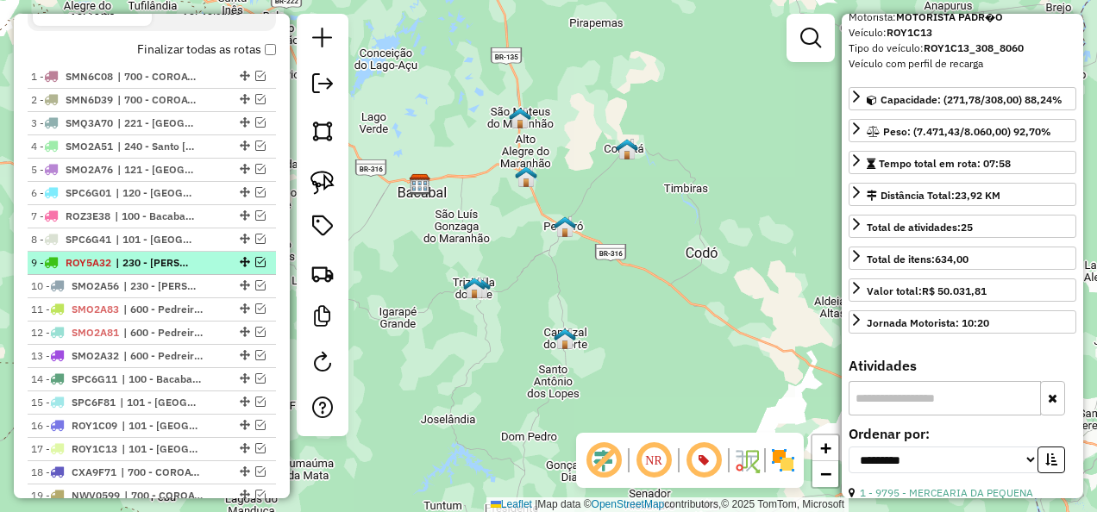
click at [148, 269] on span "| 230 - [PERSON_NAME], 240 - Santo [PERSON_NAME]" at bounding box center [155, 263] width 79 height 16
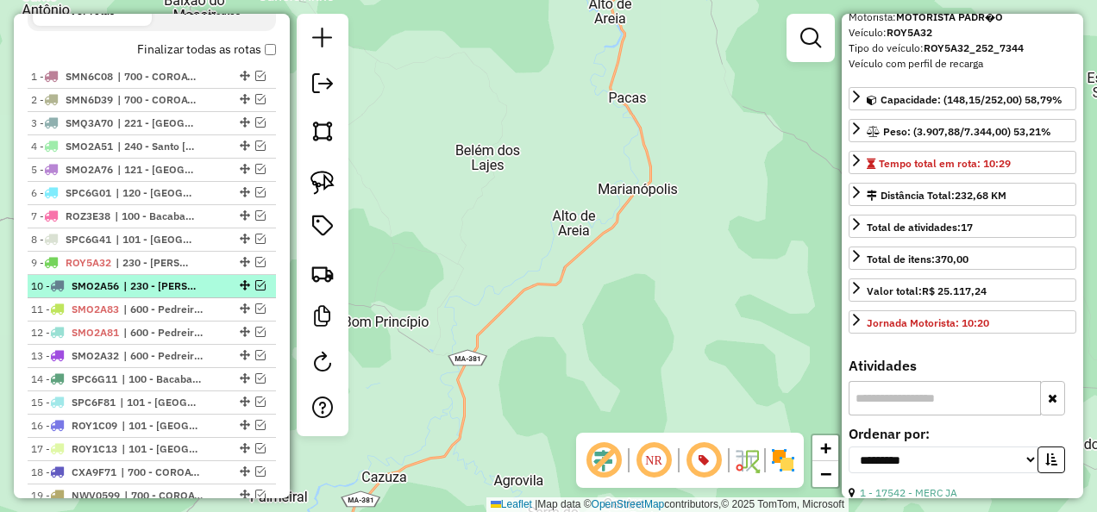
click at [159, 294] on span "| 230 - [PERSON_NAME]" at bounding box center [162, 287] width 79 height 16
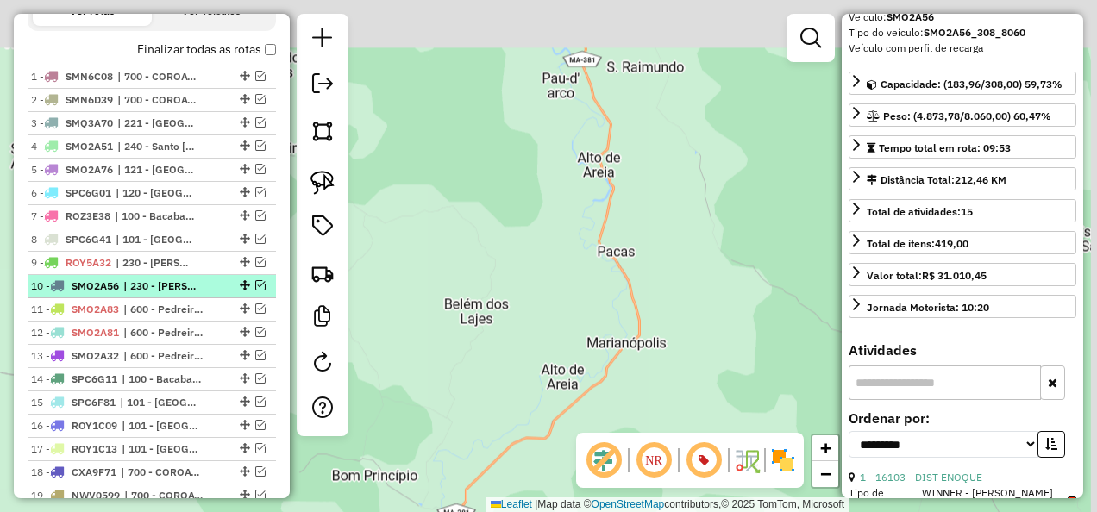
scroll to position [101, 0]
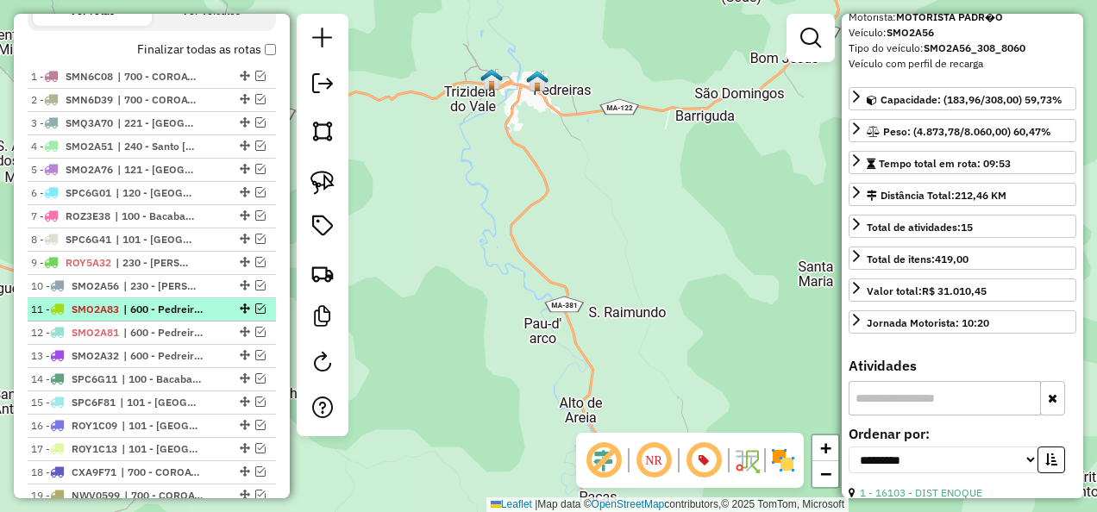
click at [170, 317] on span "| 600 - Pedreiras / Trizidela" at bounding box center [162, 310] width 79 height 16
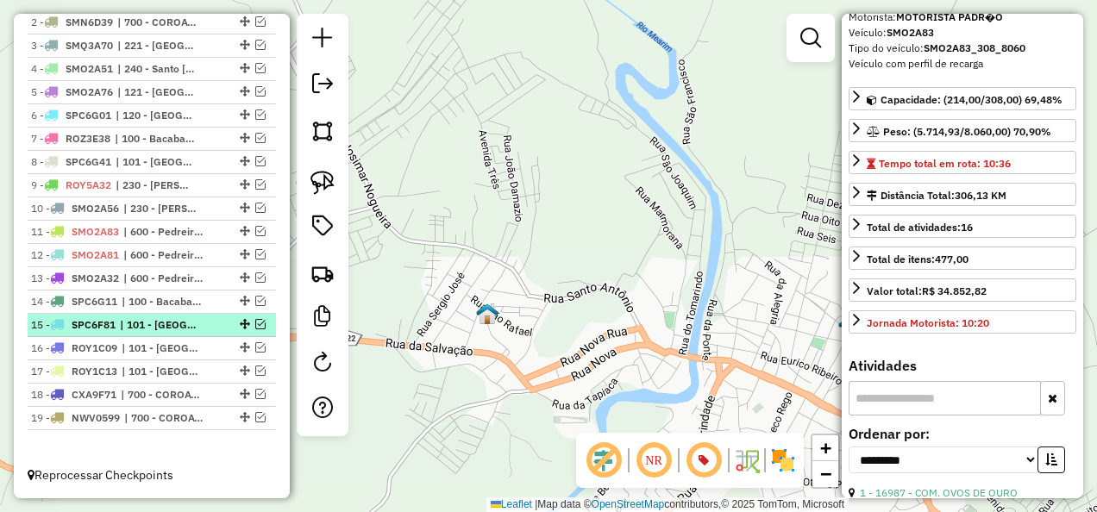
scroll to position [579, 0]
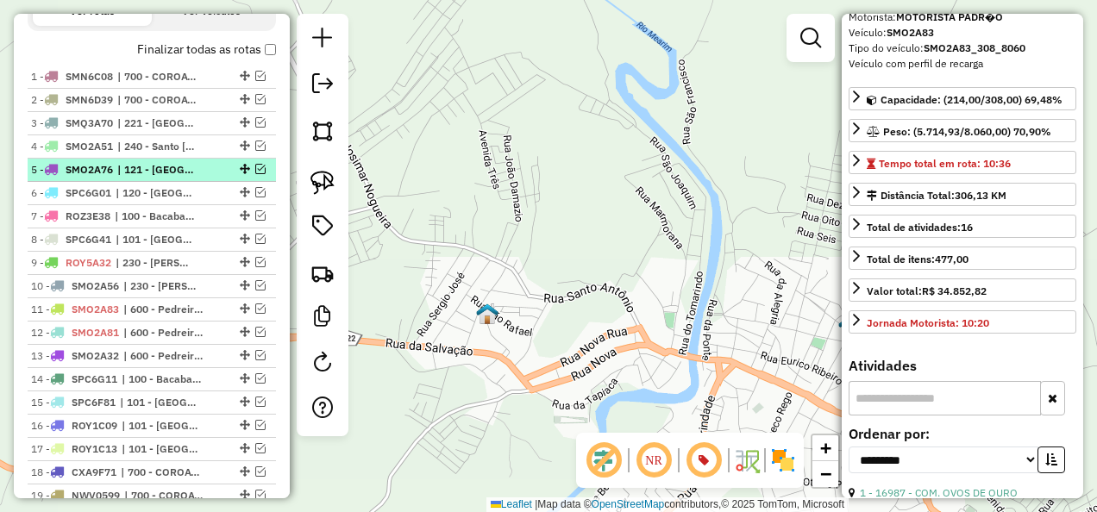
click at [197, 178] on span "| 121 - [GEOGRAPHIC_DATA] , 241 - [GEOGRAPHIC_DATA], 602 - Peritoró" at bounding box center [156, 170] width 79 height 16
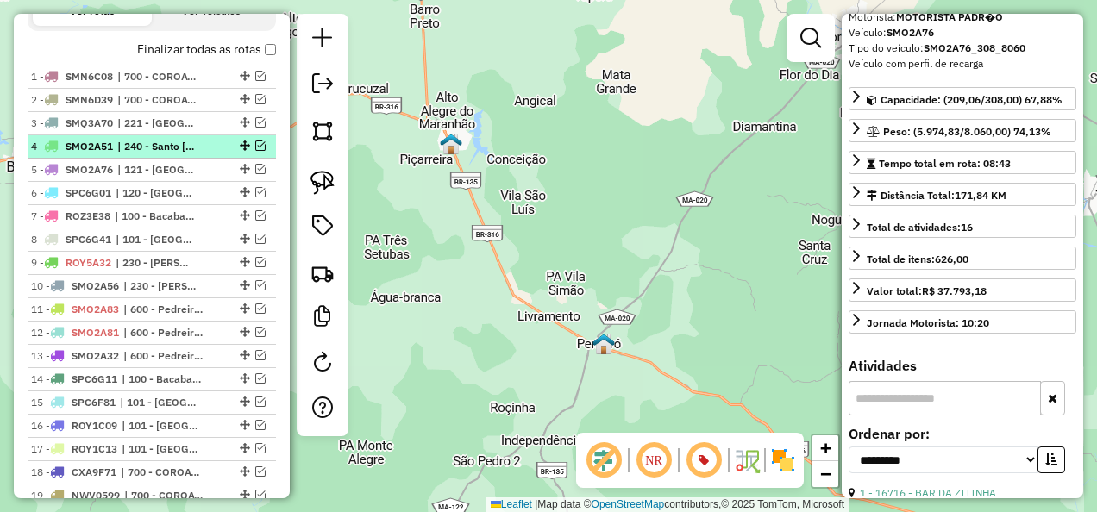
click at [188, 153] on span "| 240 - Santo [PERSON_NAME]" at bounding box center [156, 147] width 79 height 16
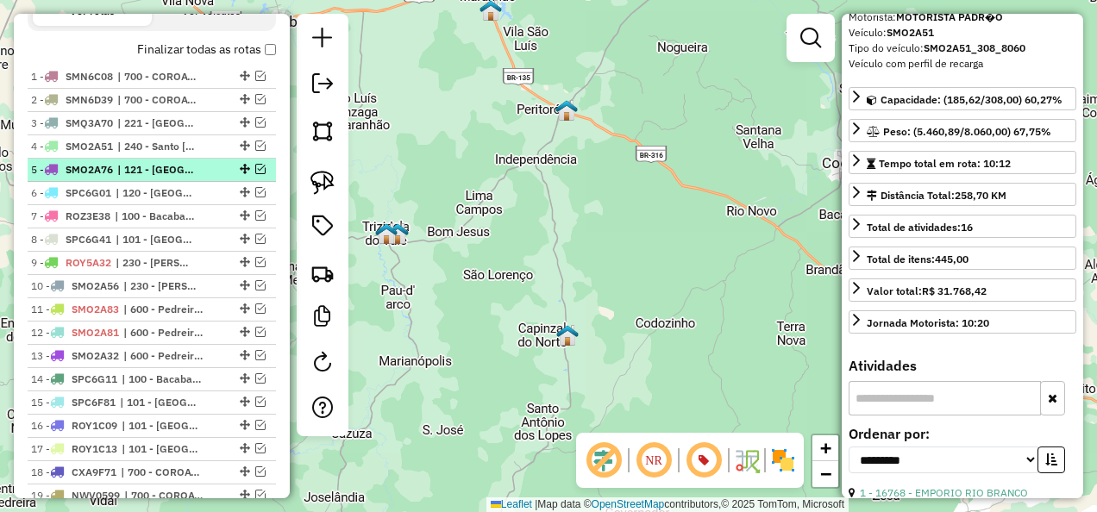
click at [189, 178] on span "| 121 - [GEOGRAPHIC_DATA] , 241 - [GEOGRAPHIC_DATA], 602 - Peritoró" at bounding box center [156, 170] width 79 height 16
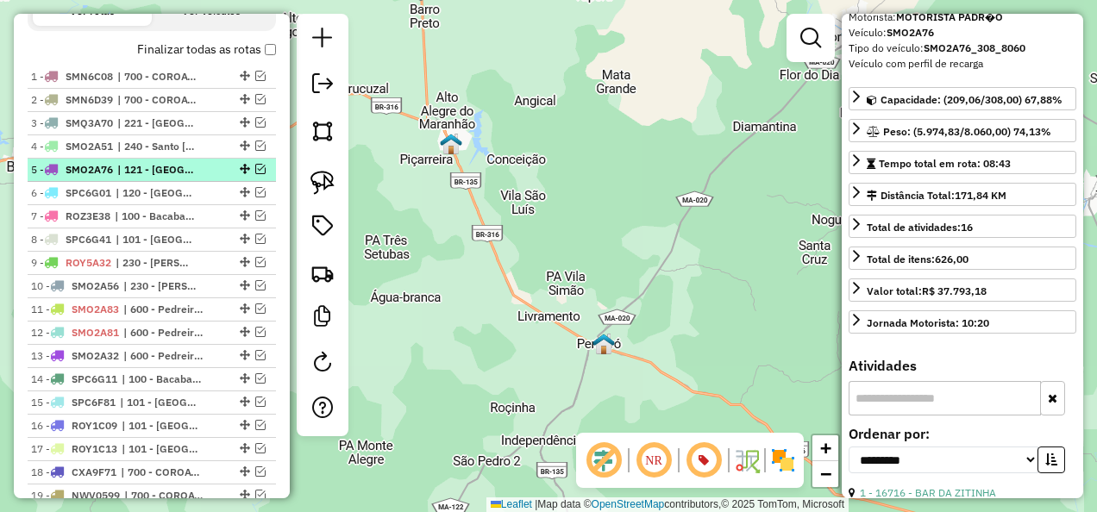
click at [255, 174] on em at bounding box center [260, 169] width 10 height 10
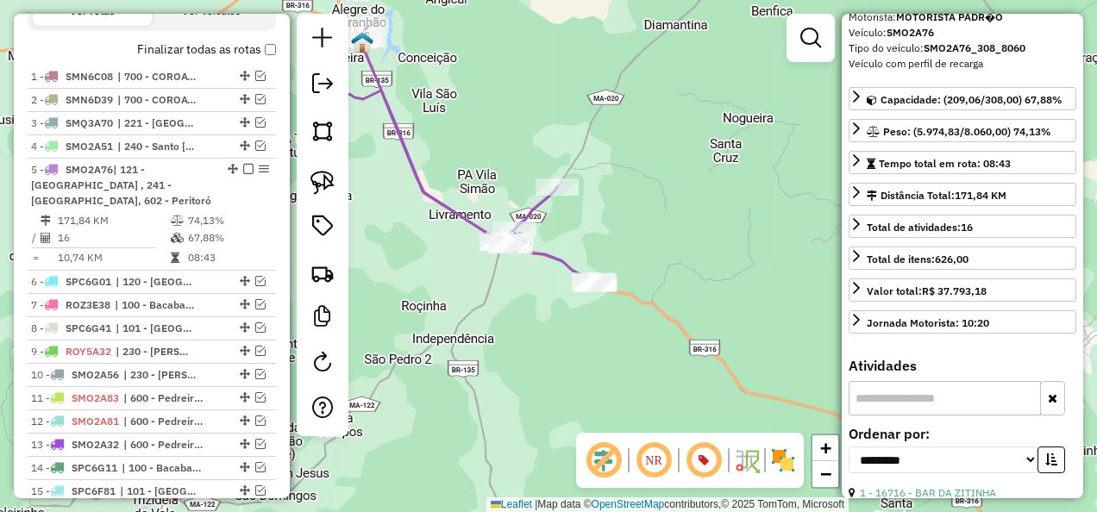
click at [465, 216] on icon at bounding box center [460, 154] width 274 height 259
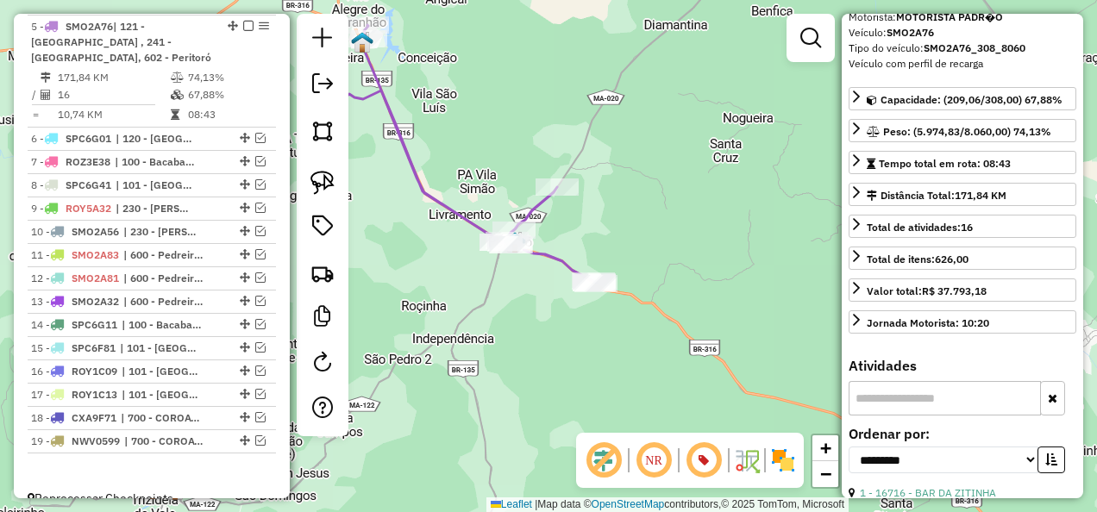
scroll to position [738, 0]
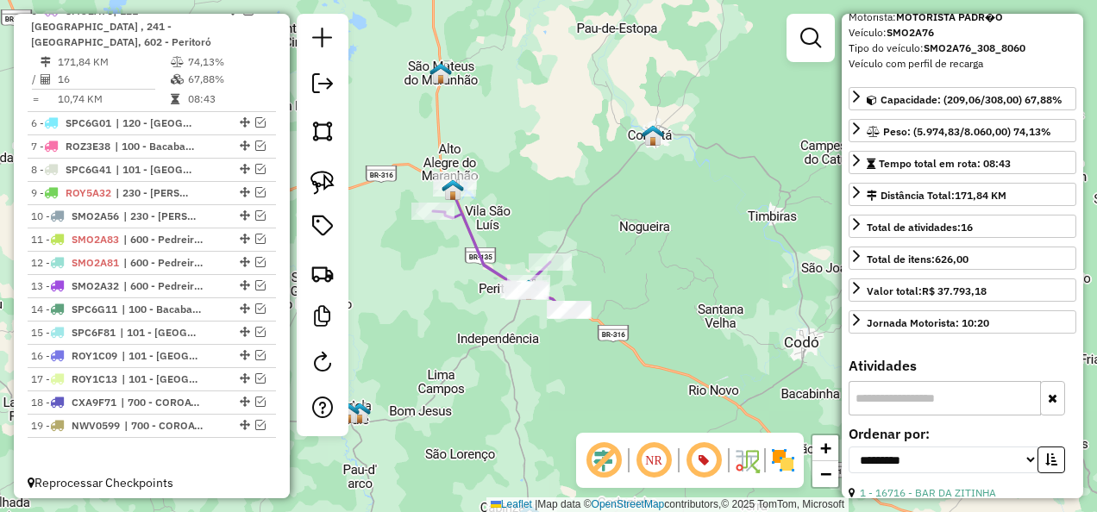
drag, startPoint x: 443, startPoint y: 212, endPoint x: 483, endPoint y: 273, distance: 73.0
click at [483, 273] on icon at bounding box center [501, 245] width 137 height 129
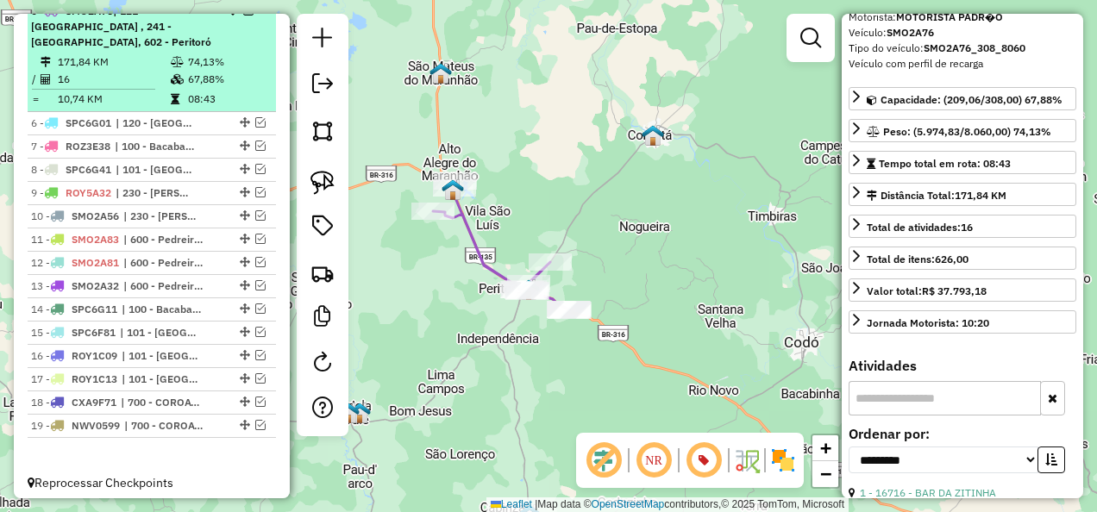
click at [243, 16] on em at bounding box center [248, 10] width 10 height 10
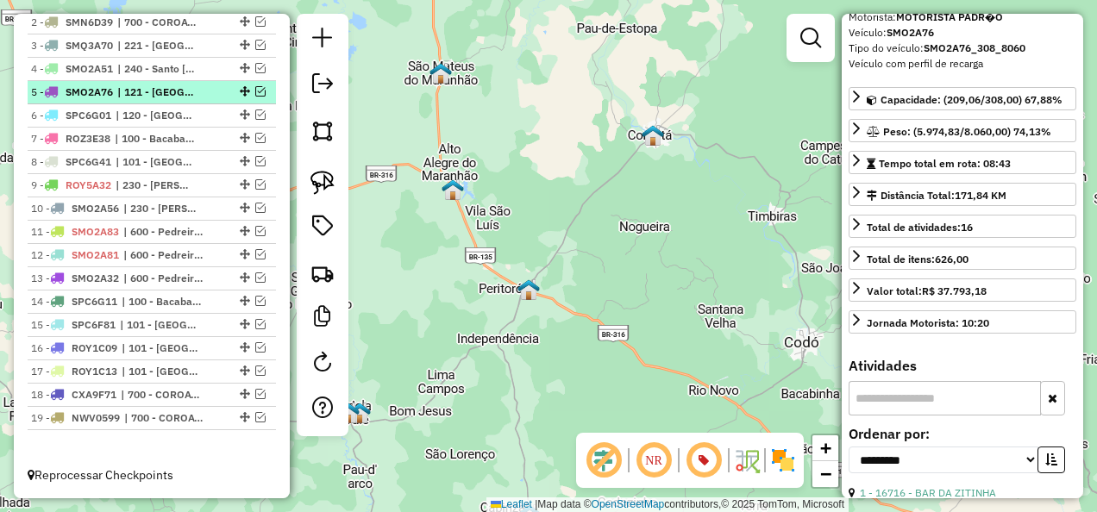
scroll to position [666, 0]
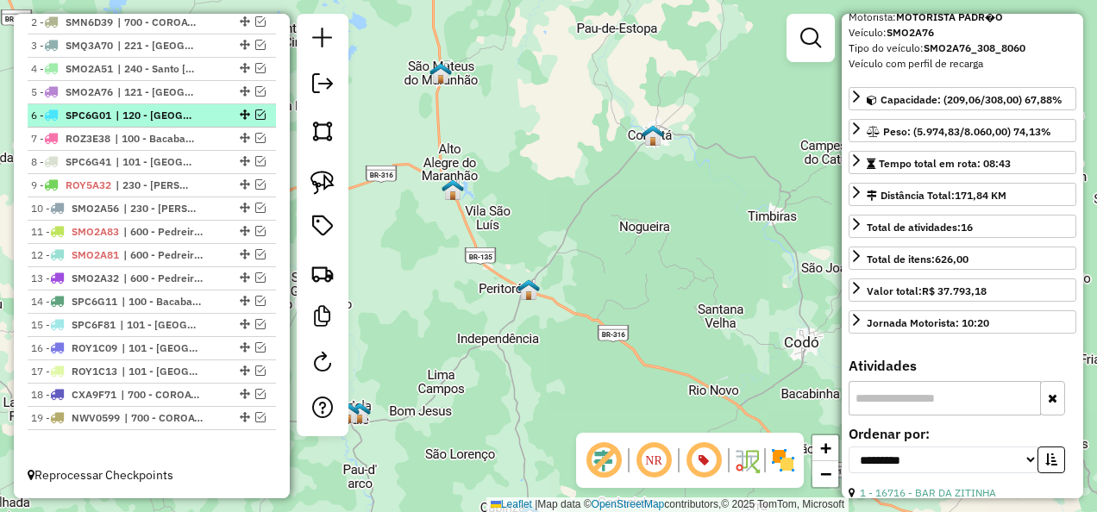
click at [255, 120] on em at bounding box center [260, 115] width 10 height 10
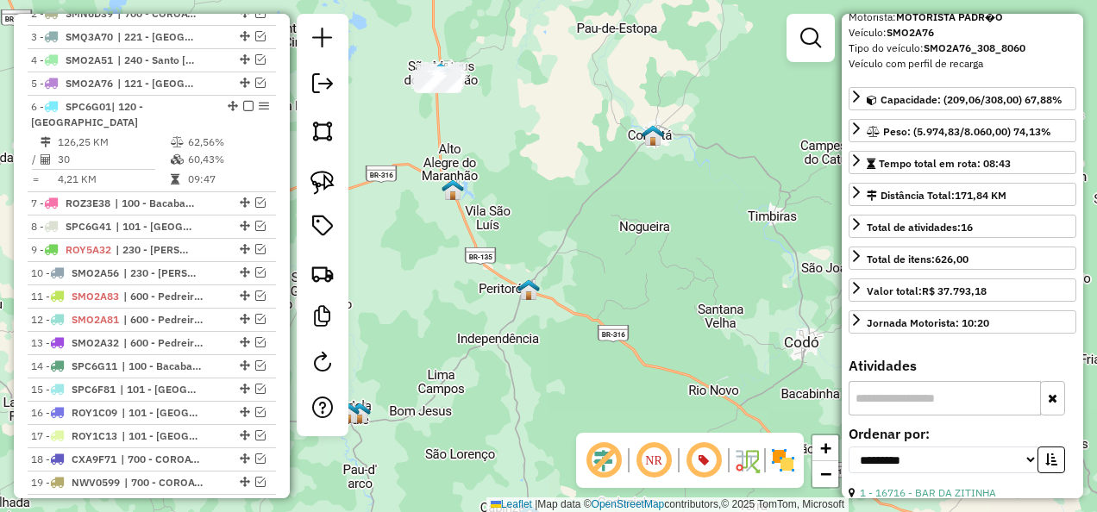
scroll to position [738, 0]
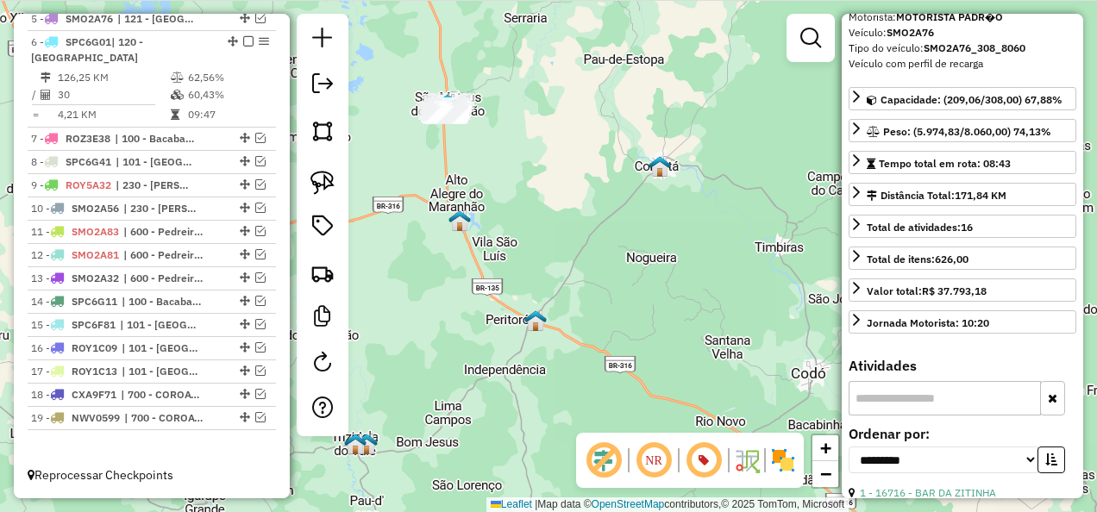
drag, startPoint x: 426, startPoint y: 148, endPoint x: 440, endPoint y: 206, distance: 59.4
click at [437, 207] on div "Janela de atendimento Grade de atendimento Capacidade Transportadoras Veículos …" at bounding box center [548, 256] width 1097 height 512
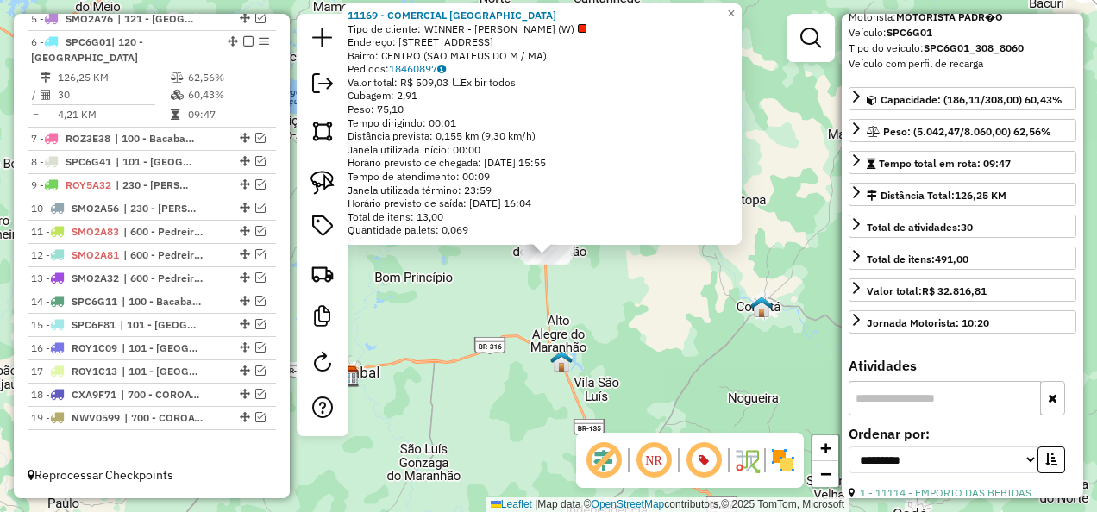
scroll to position [739, 0]
click at [498, 285] on div "11169 - COMERCIAL LIMA Tipo de cliente: WINNER - ROTA (W) Endereço: [STREET_ADD…" at bounding box center [548, 256] width 1097 height 512
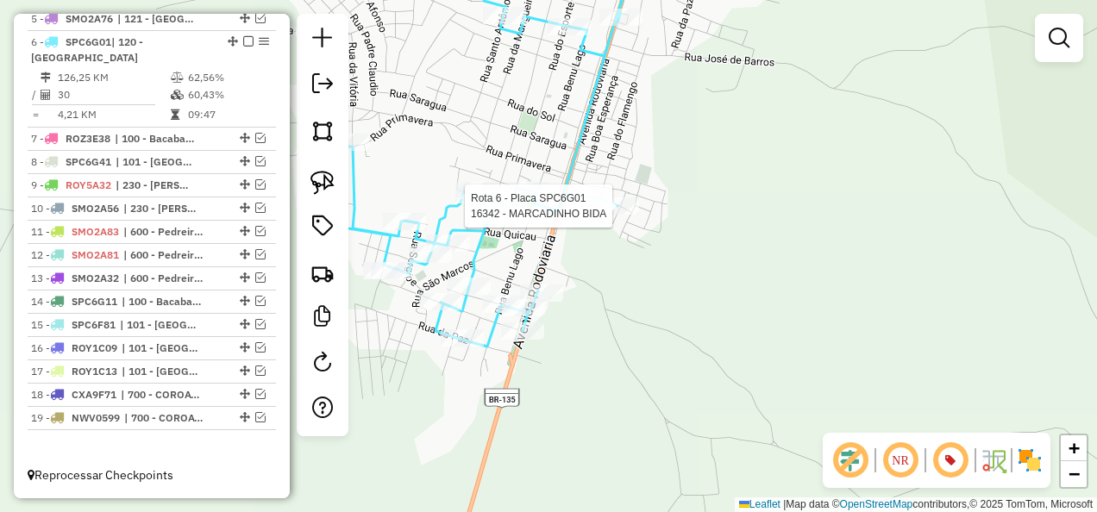
select select "**********"
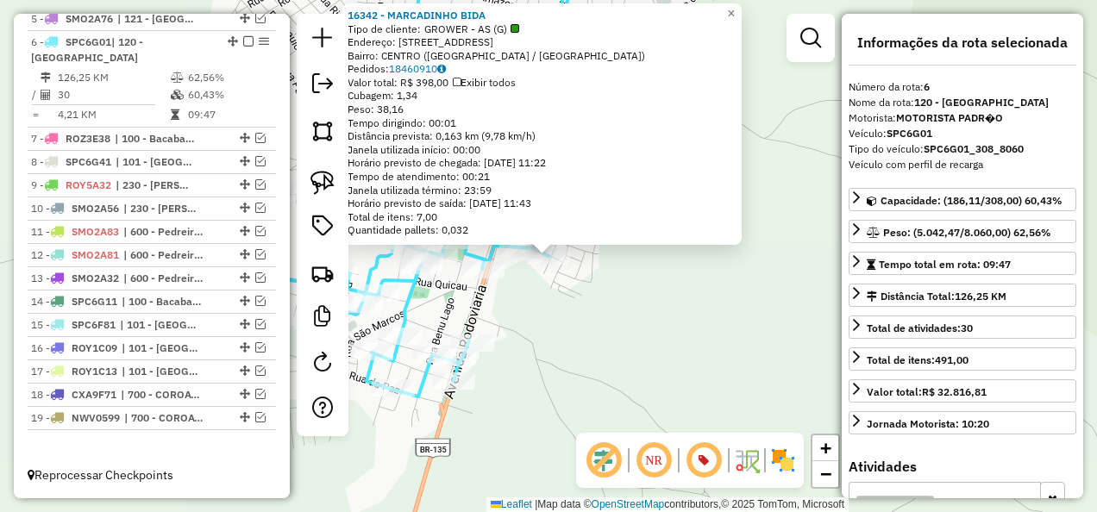
click at [614, 328] on div "16342 - MARCADINHO BIDA Tipo de cliente: GROWER - AS (G) Endereço: [STREET_ADDR…" at bounding box center [548, 256] width 1097 height 512
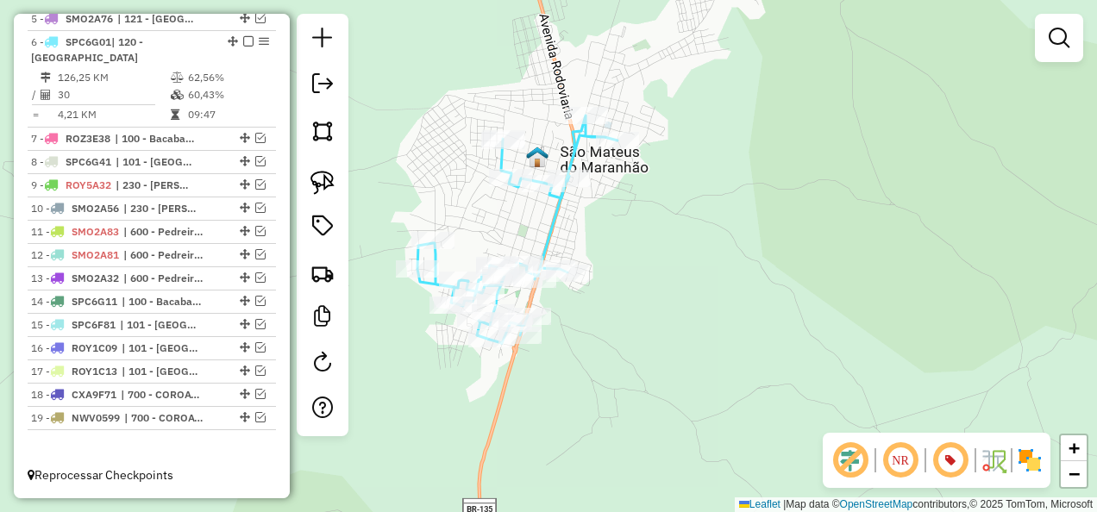
click at [552, 231] on icon at bounding box center [517, 230] width 200 height 228
select select "**********"
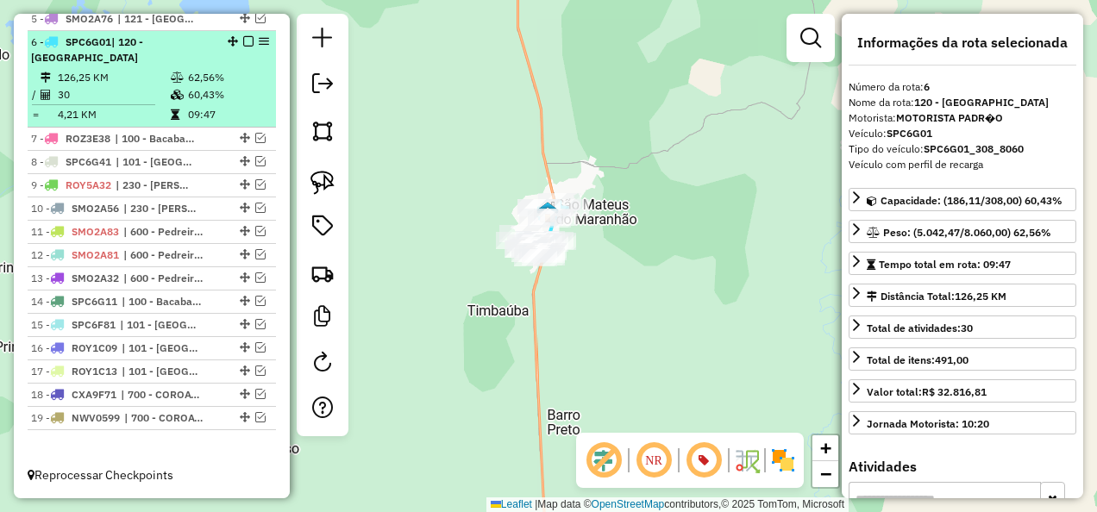
click at [245, 42] on em at bounding box center [248, 41] width 10 height 10
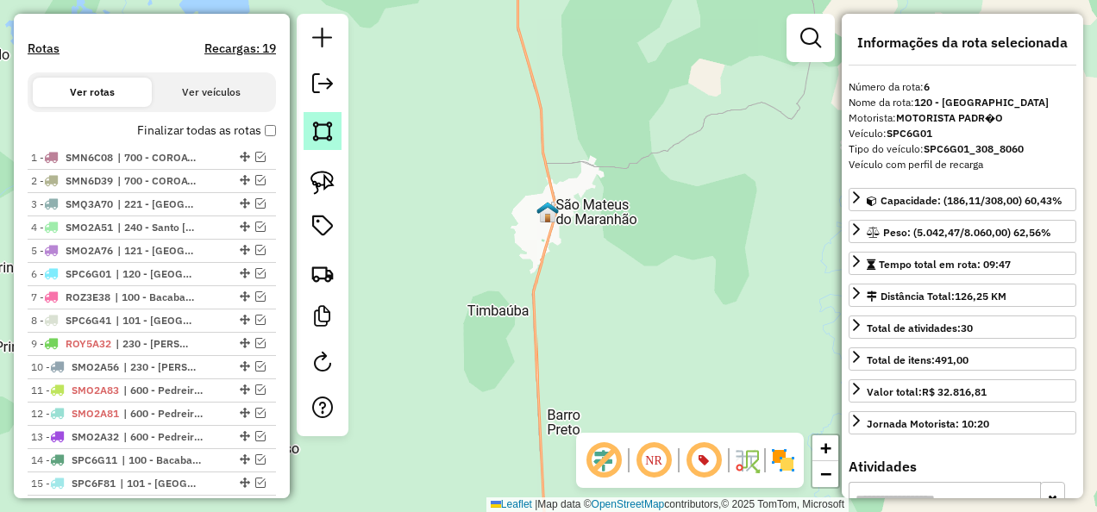
scroll to position [493, 0]
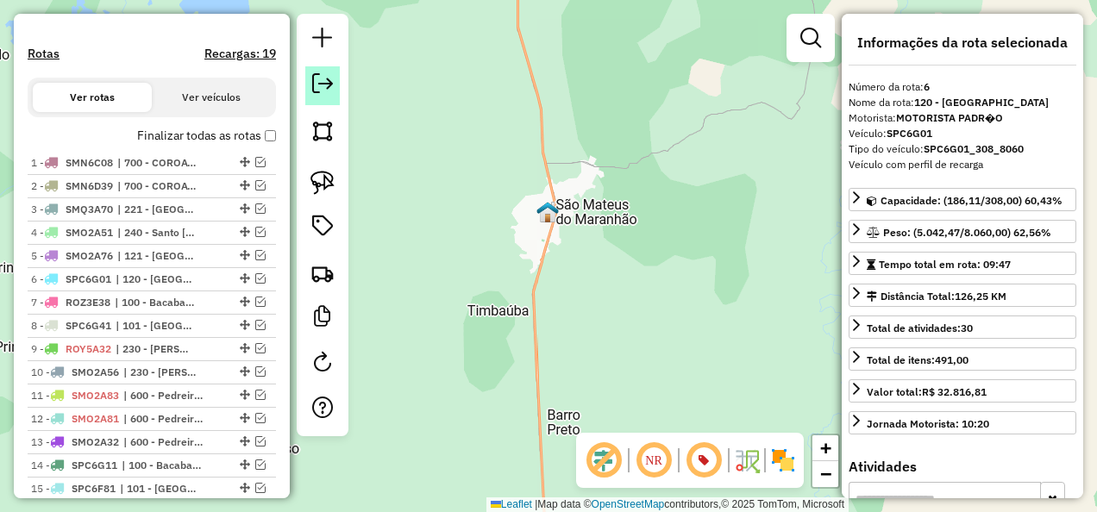
click at [323, 92] on em at bounding box center [322, 83] width 21 height 21
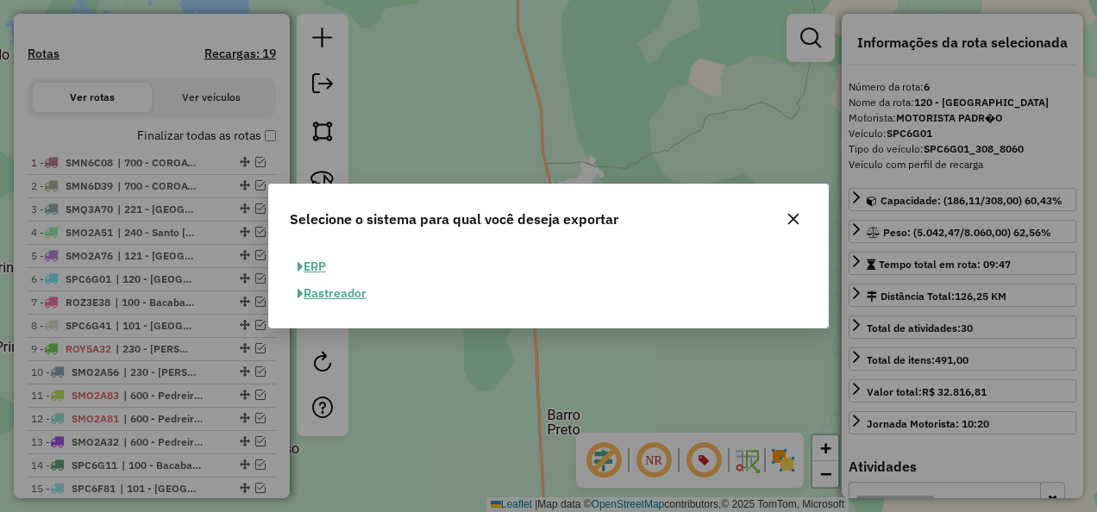
click at [307, 268] on button "ERP" at bounding box center [312, 267] width 44 height 27
select select "**"
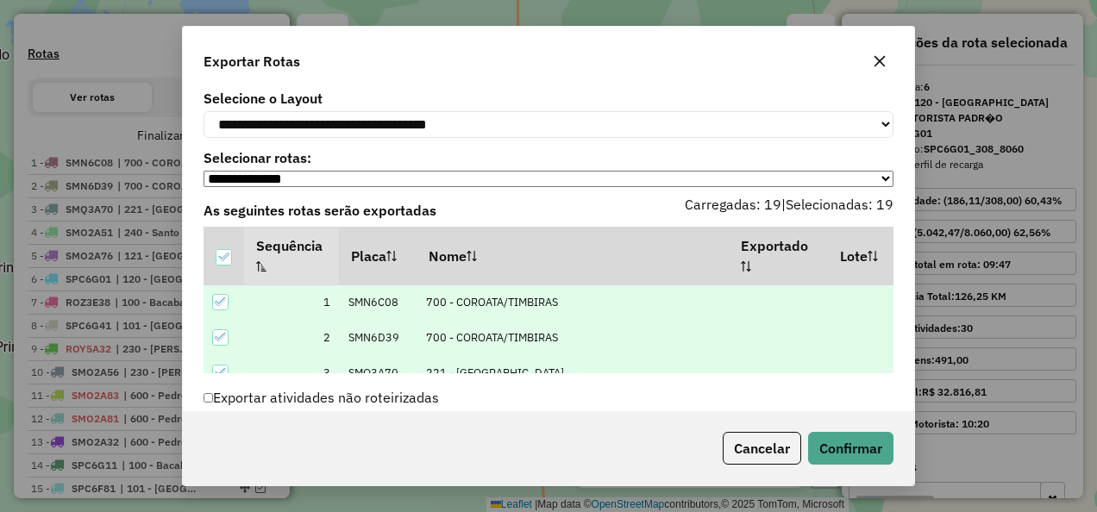
scroll to position [93, 0]
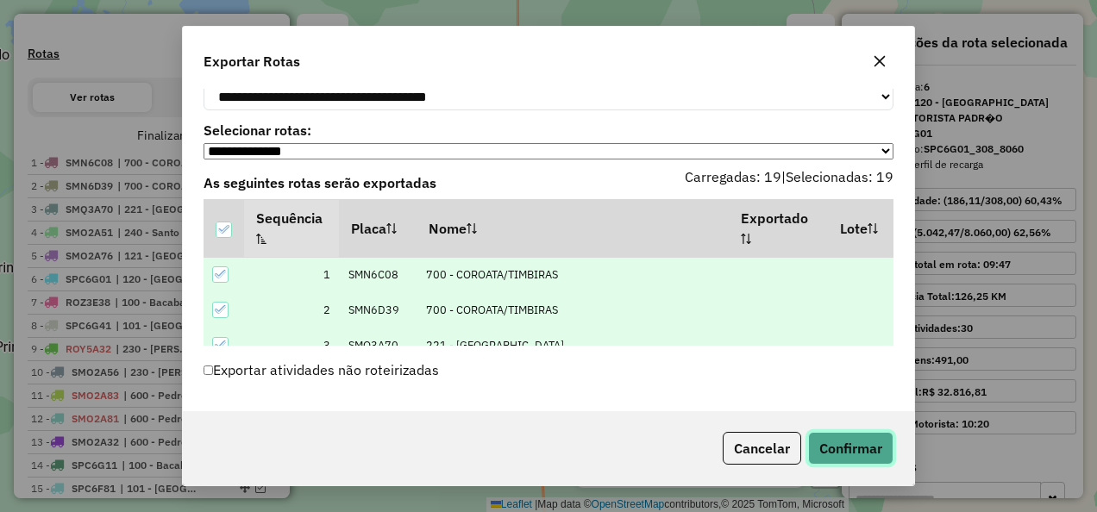
click at [858, 448] on button "Confirmar" at bounding box center [850, 448] width 85 height 33
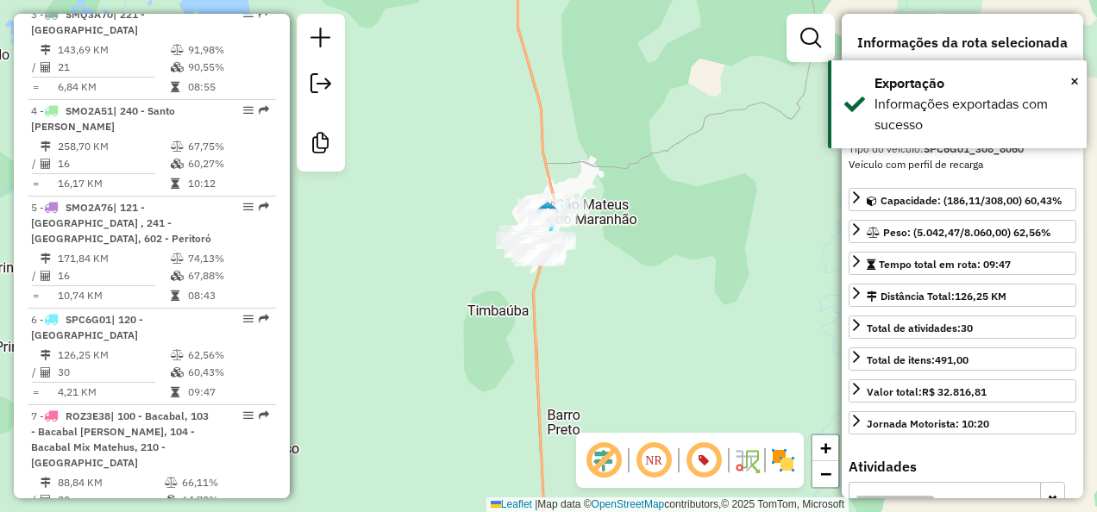
scroll to position [1155, 0]
